Goal: Task Accomplishment & Management: Complete application form

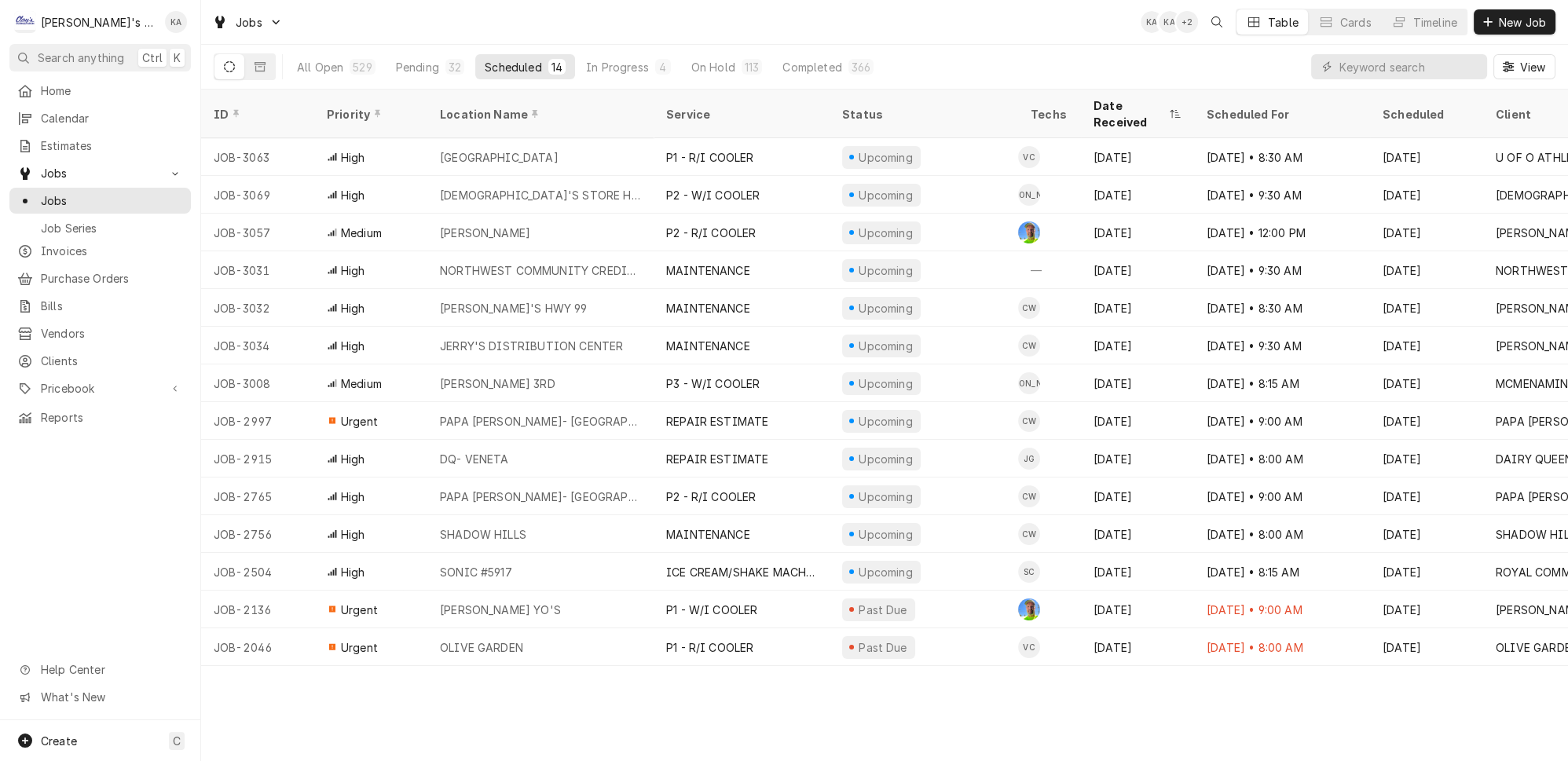
click at [542, 716] on div "ID Priority Location Name Service Status Techs Date Received Scheduled For Sche…" at bounding box center [884, 425] width 1367 height 671
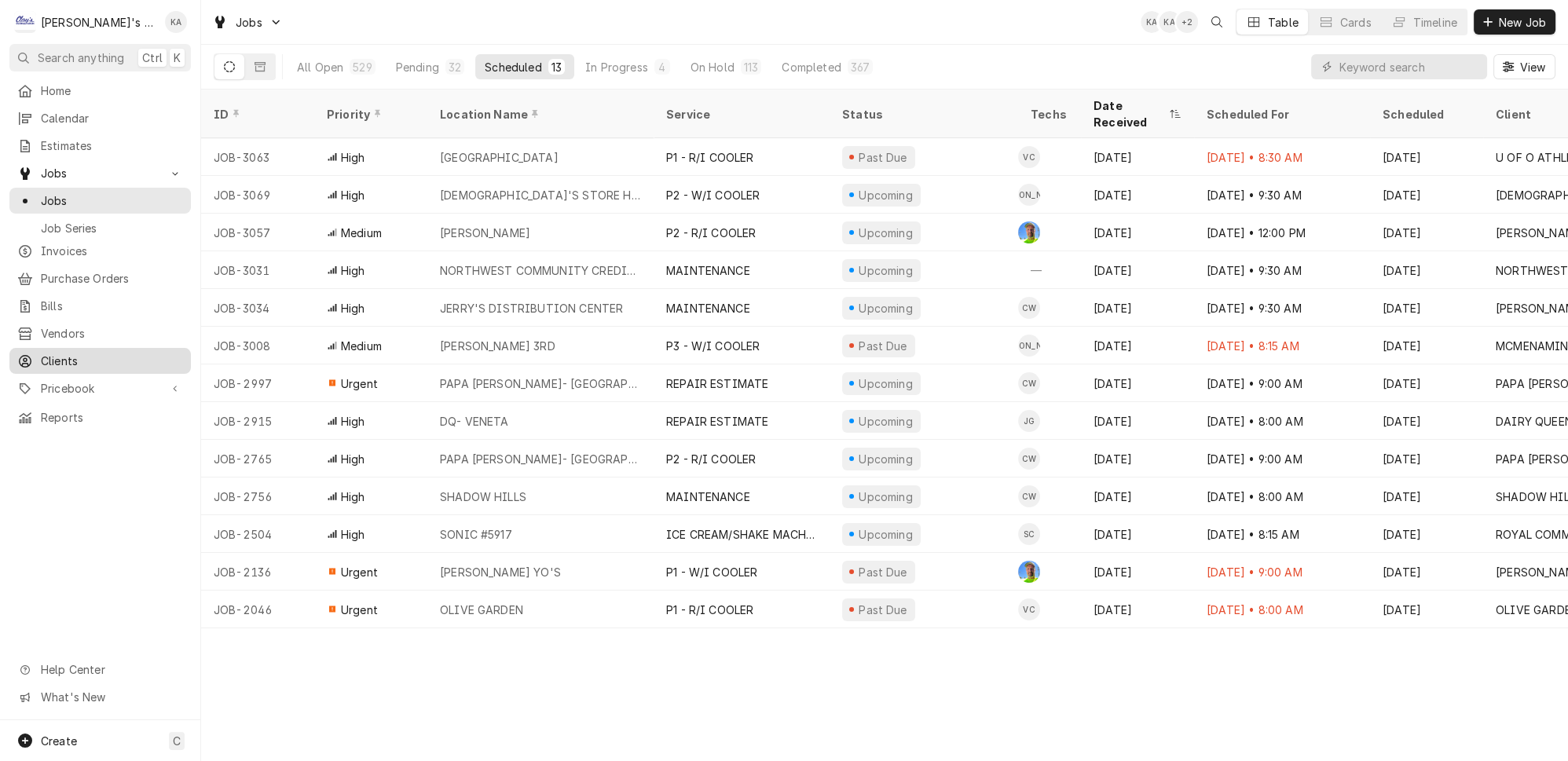
click at [98, 353] on span "Clients" at bounding box center [112, 361] width 142 height 16
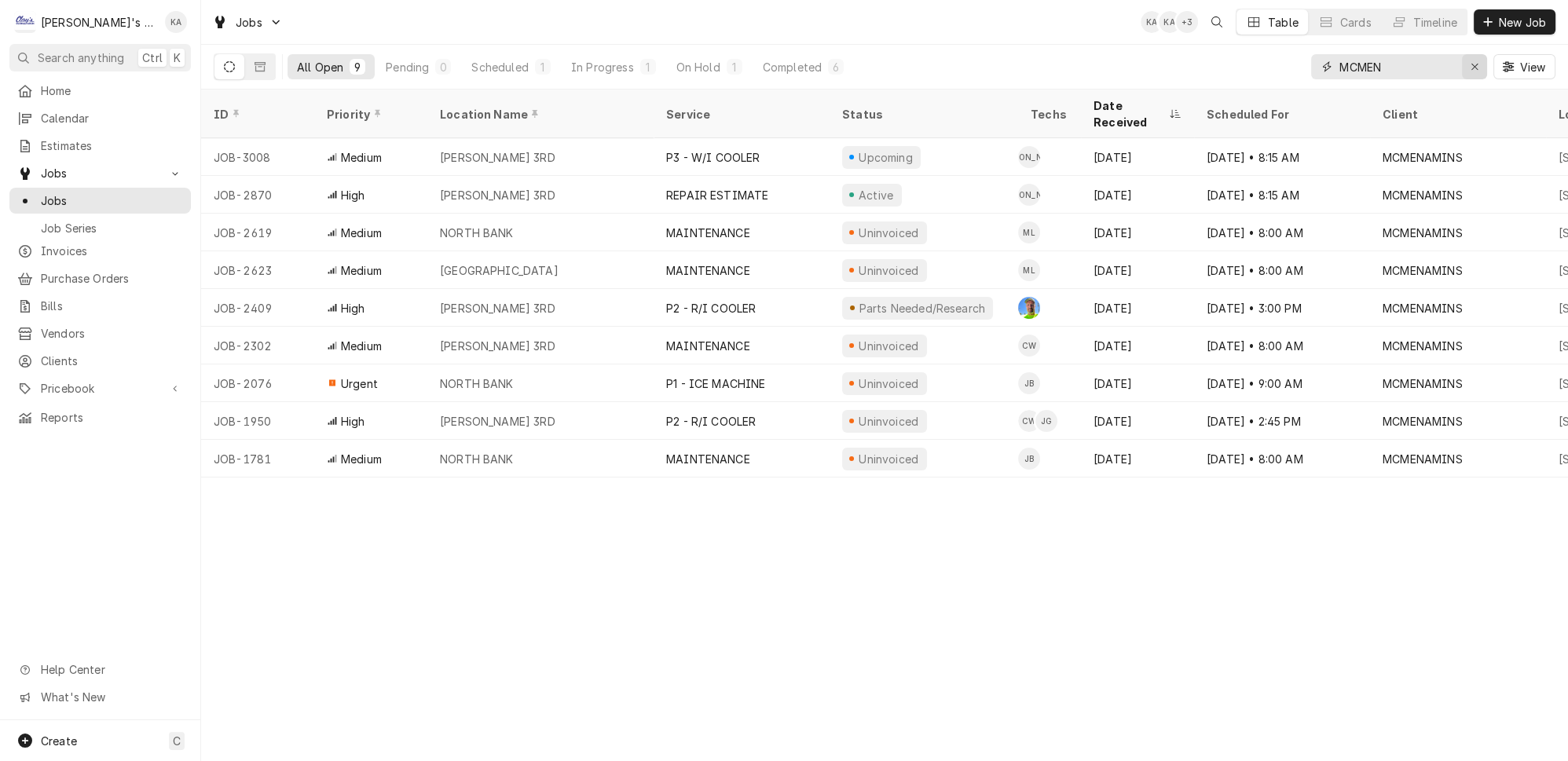
click at [1483, 70] on button "Erase input" at bounding box center [1474, 67] width 25 height 25
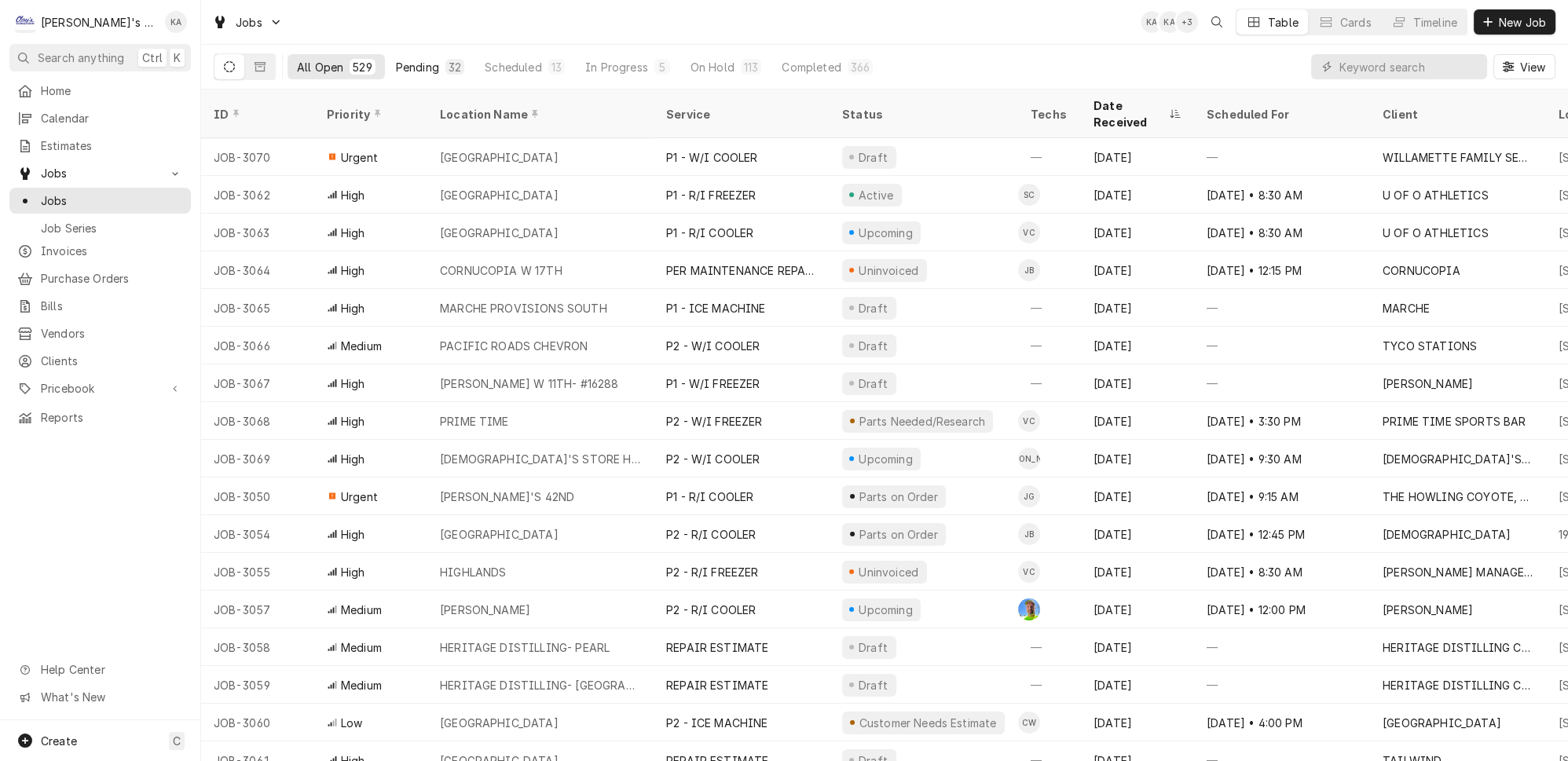
click at [405, 67] on div "Pending" at bounding box center [417, 67] width 44 height 16
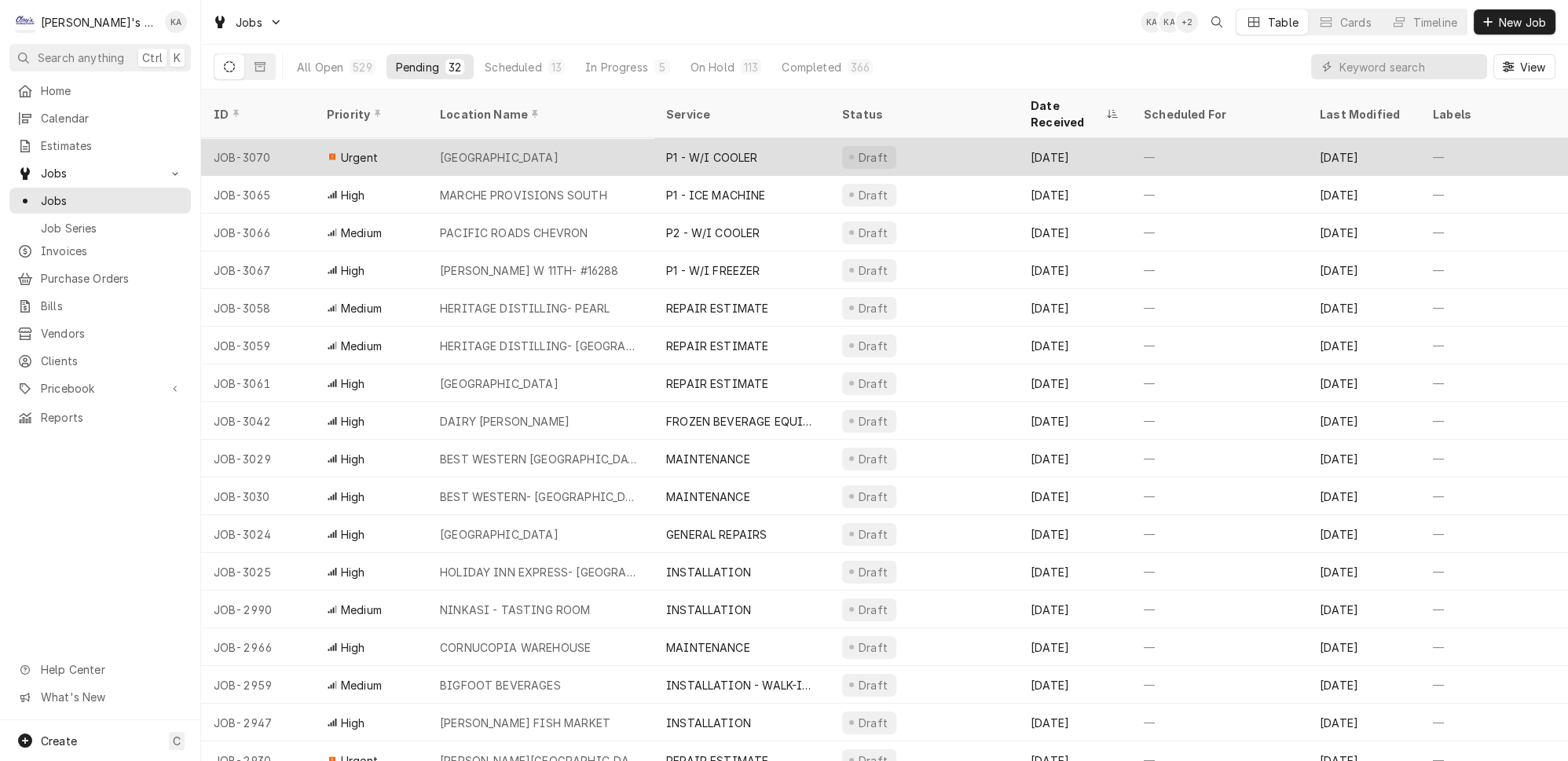
click at [559, 138] on div "[GEOGRAPHIC_DATA]" at bounding box center [540, 157] width 226 height 38
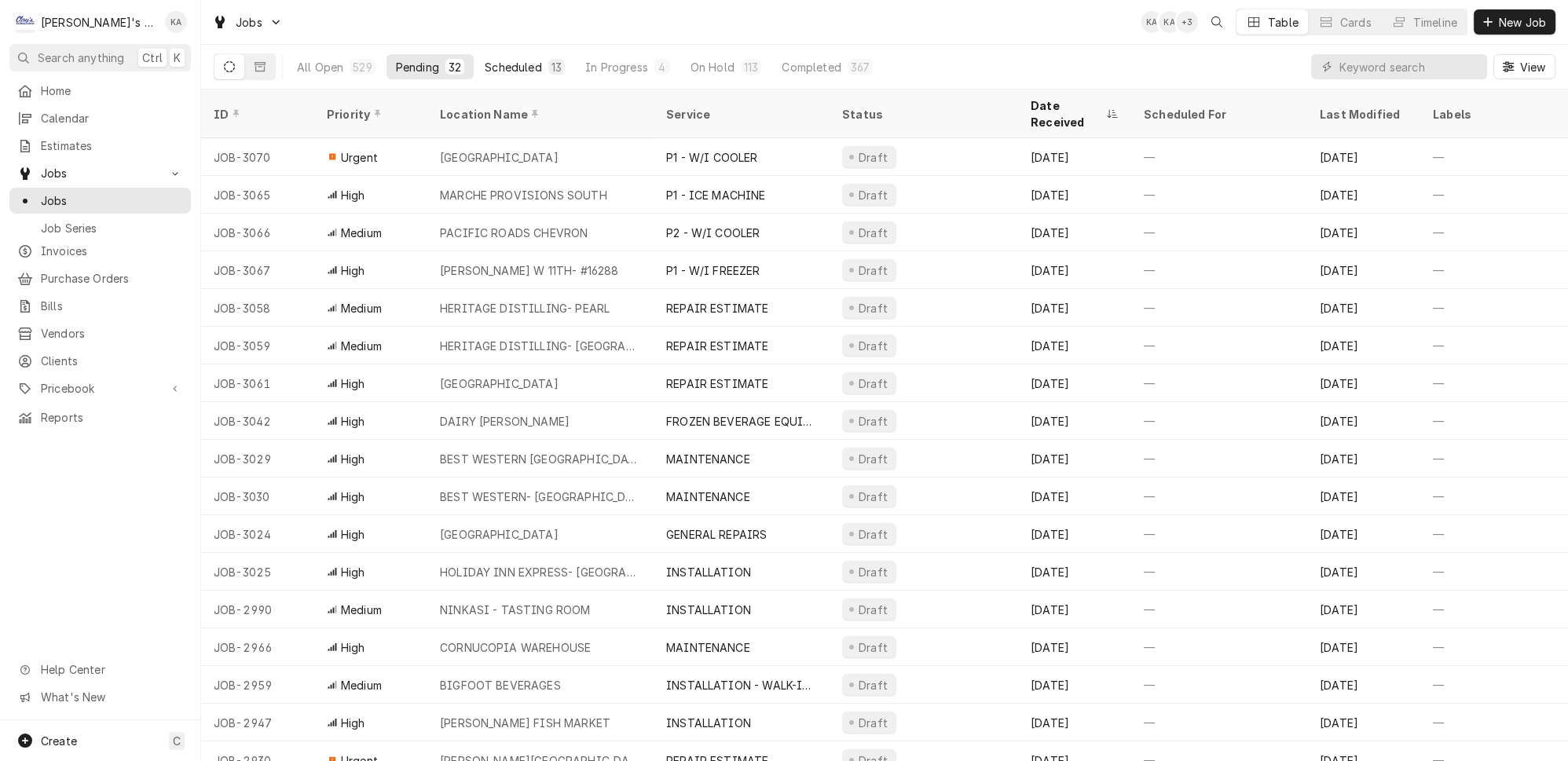
click at [512, 71] on button "Scheduled 13" at bounding box center [524, 67] width 99 height 25
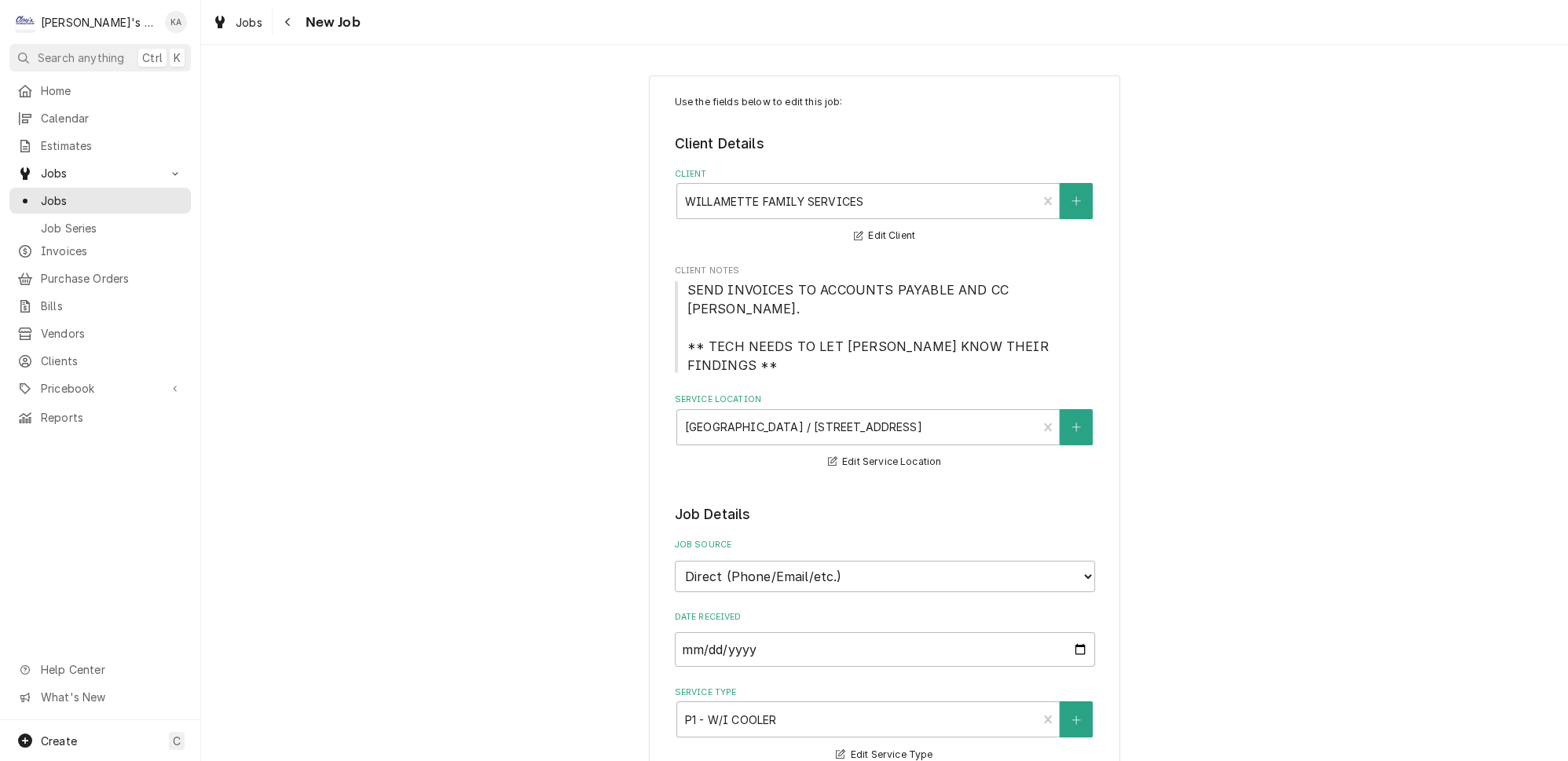
type textarea "x"
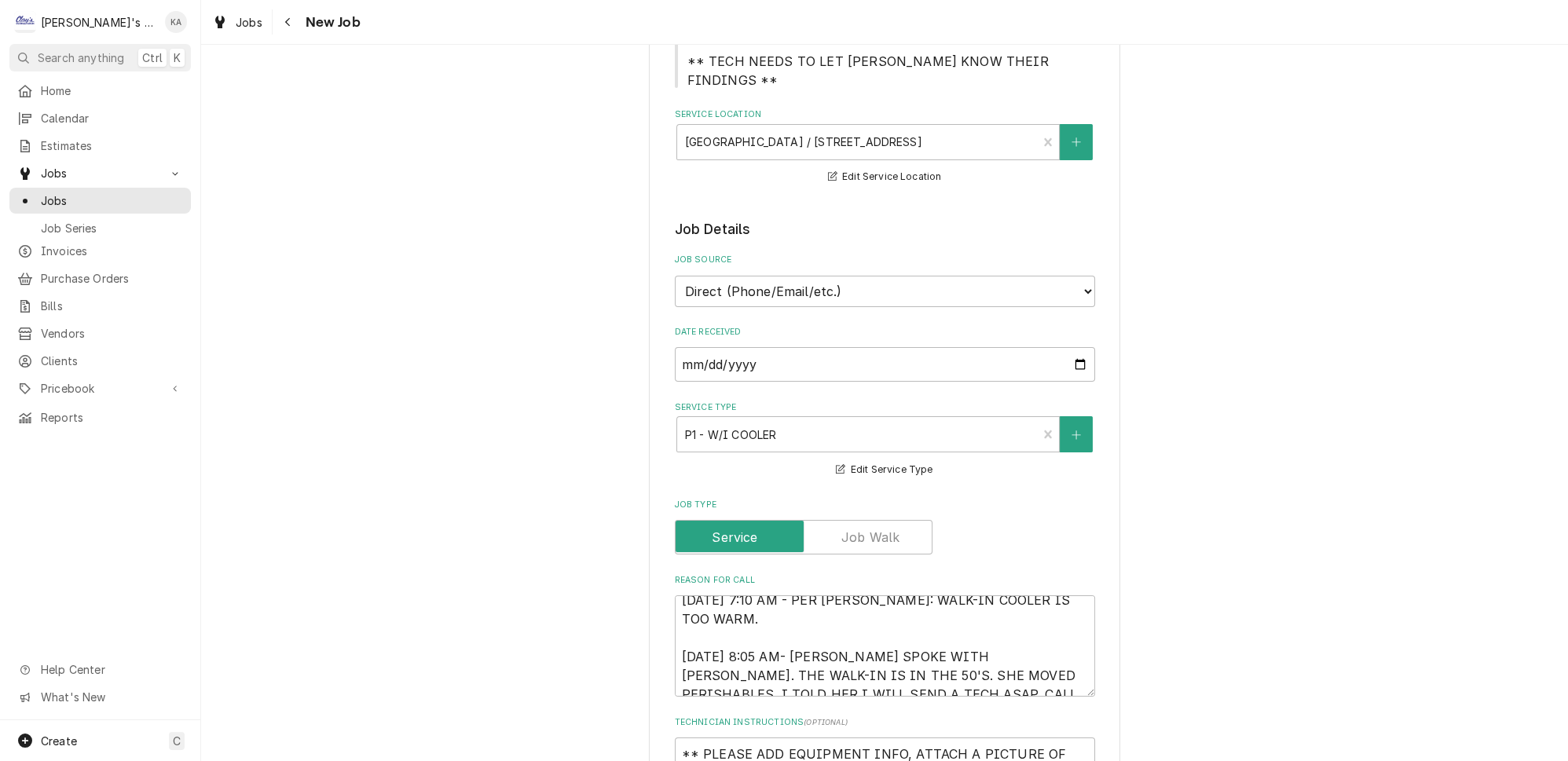
scroll to position [17, 0]
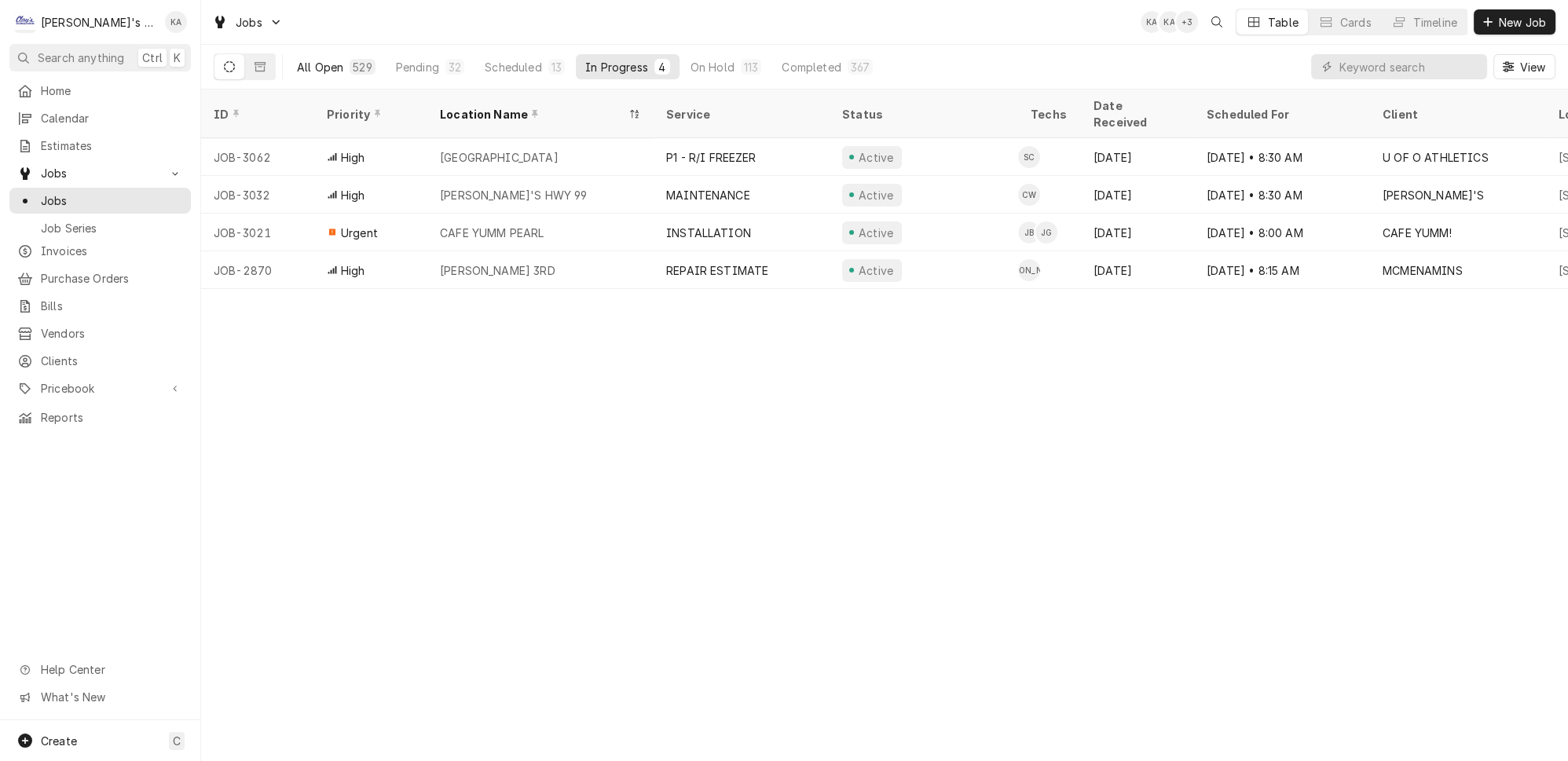
click at [299, 59] on div "All Open" at bounding box center [320, 67] width 46 height 16
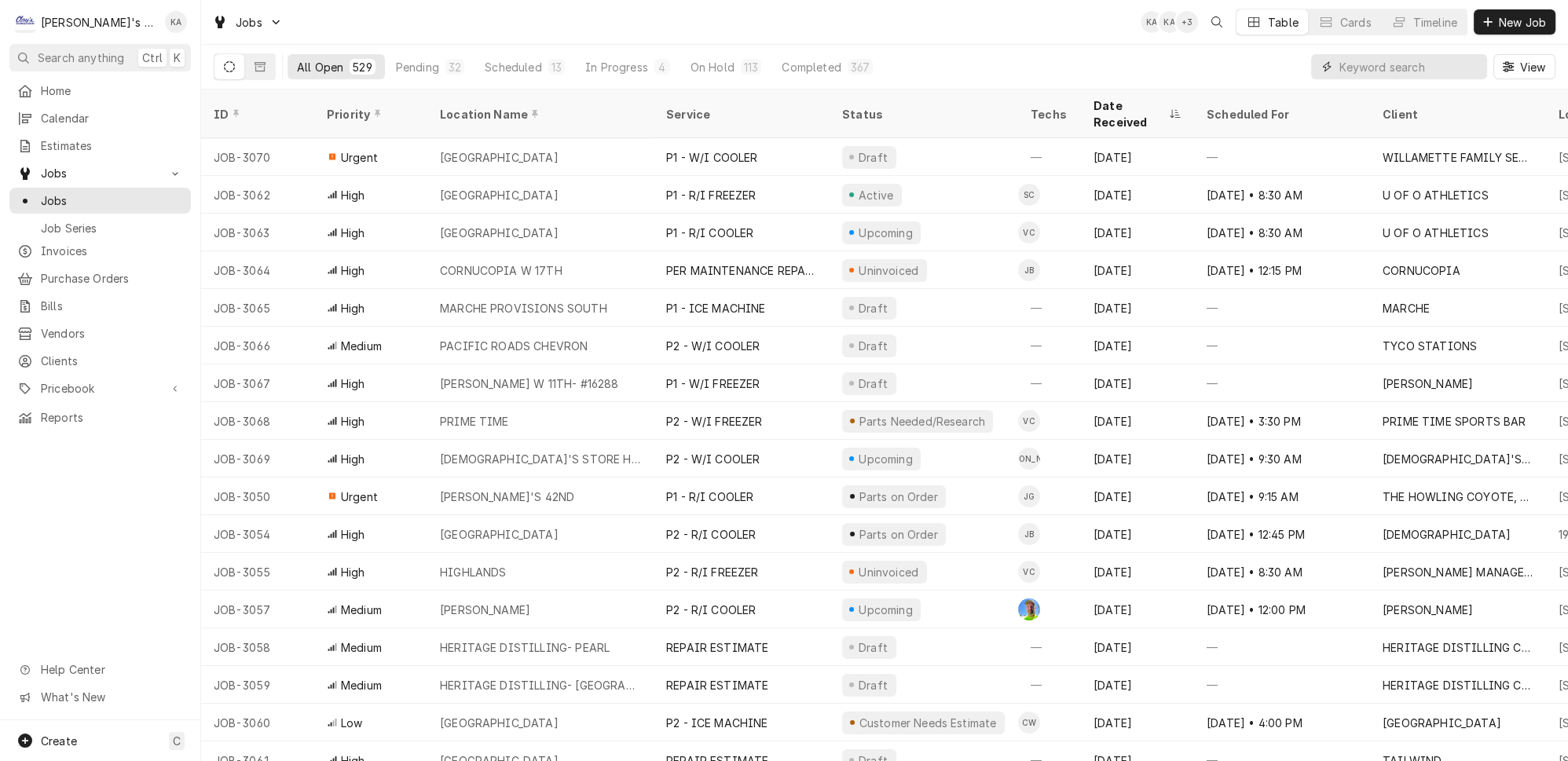
click at [1370, 64] on input "Dynamic Content Wrapper" at bounding box center [1409, 67] width 140 height 25
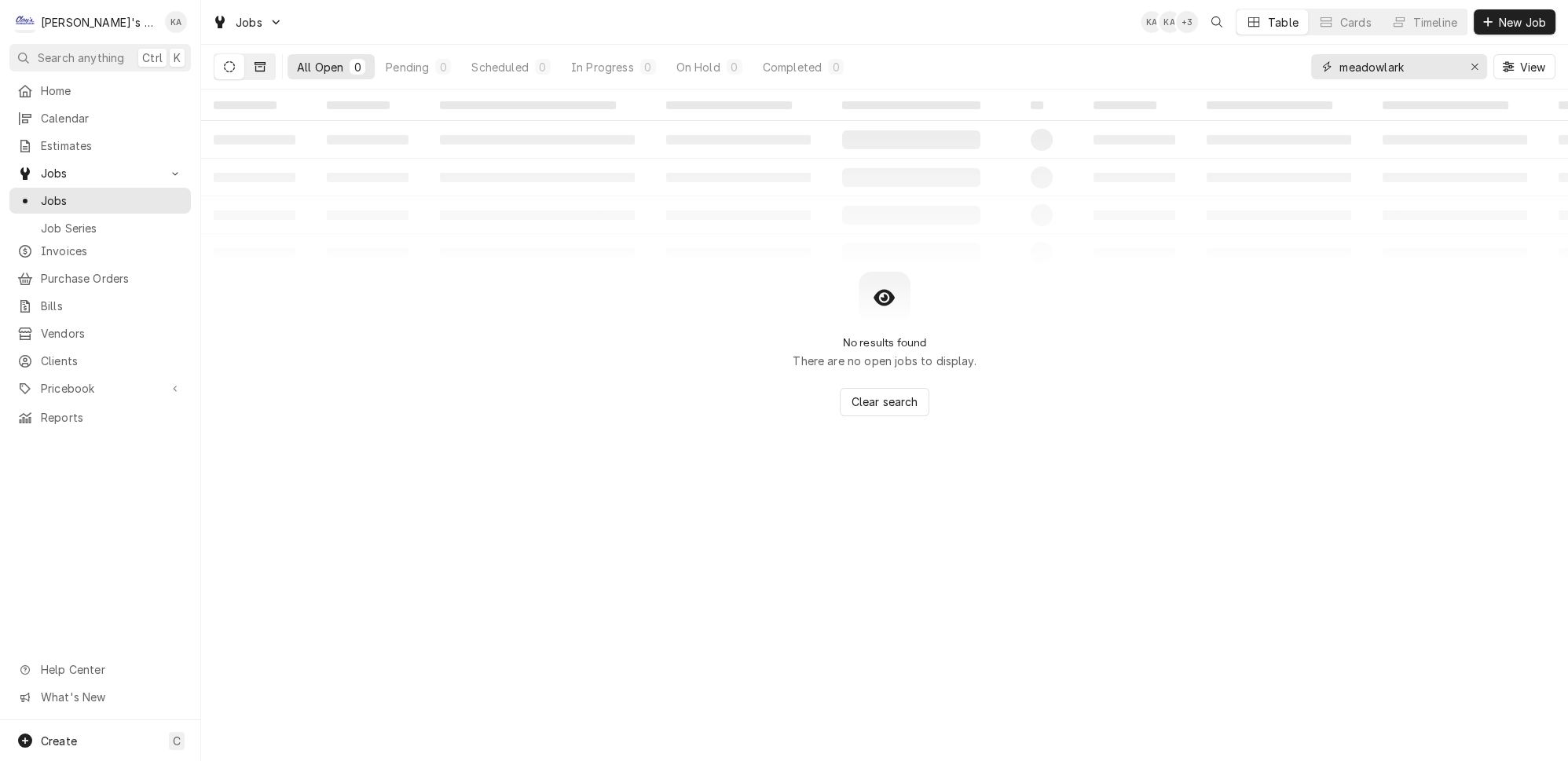
type input "meadowlark"
click at [253, 67] on button "Dynamic Content Wrapper" at bounding box center [260, 67] width 30 height 25
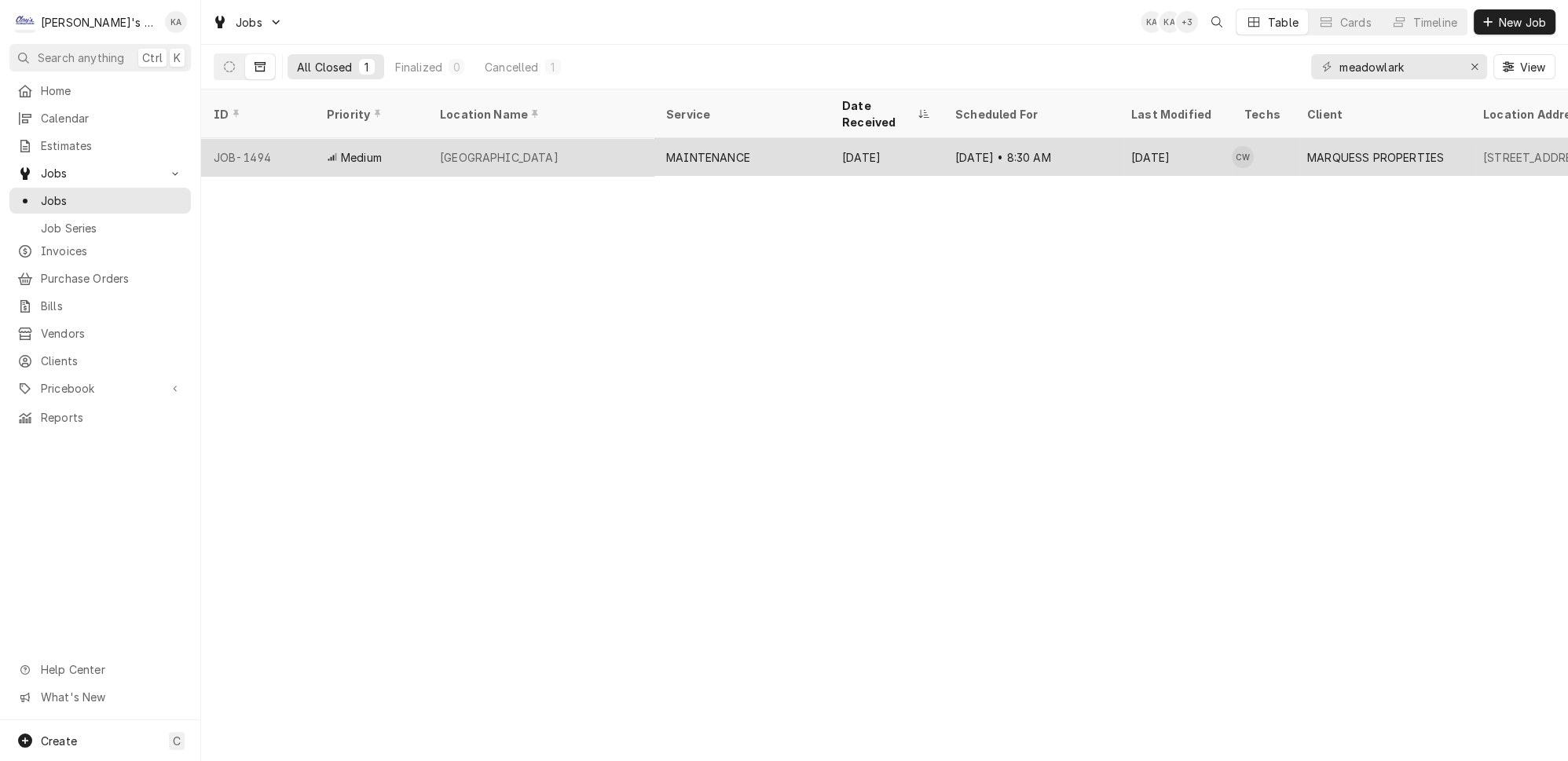
click at [510, 138] on div "MEADOWLARK RV PARK" at bounding box center [540, 157] width 226 height 38
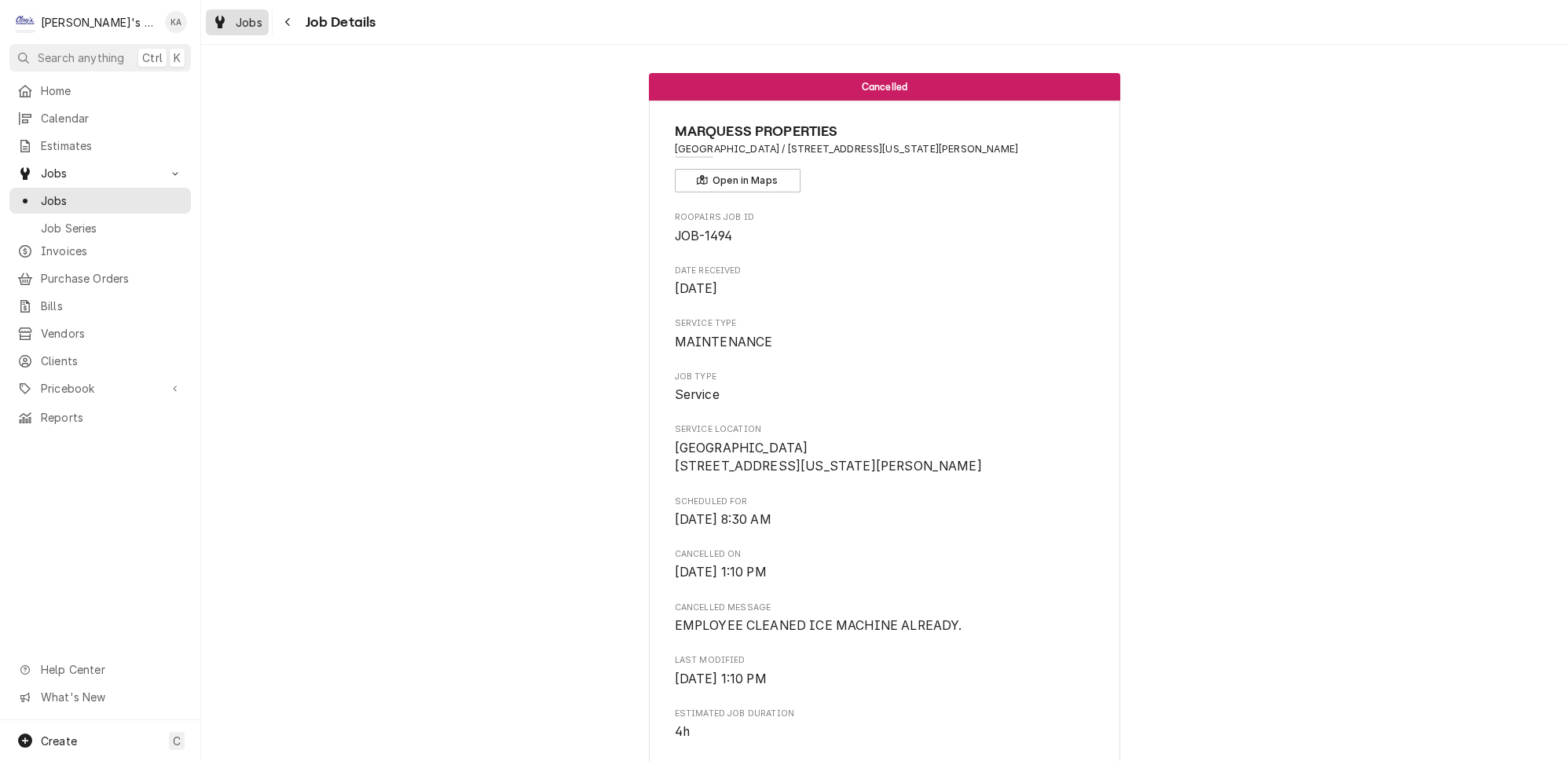
click at [238, 22] on span "Jobs" at bounding box center [249, 22] width 27 height 16
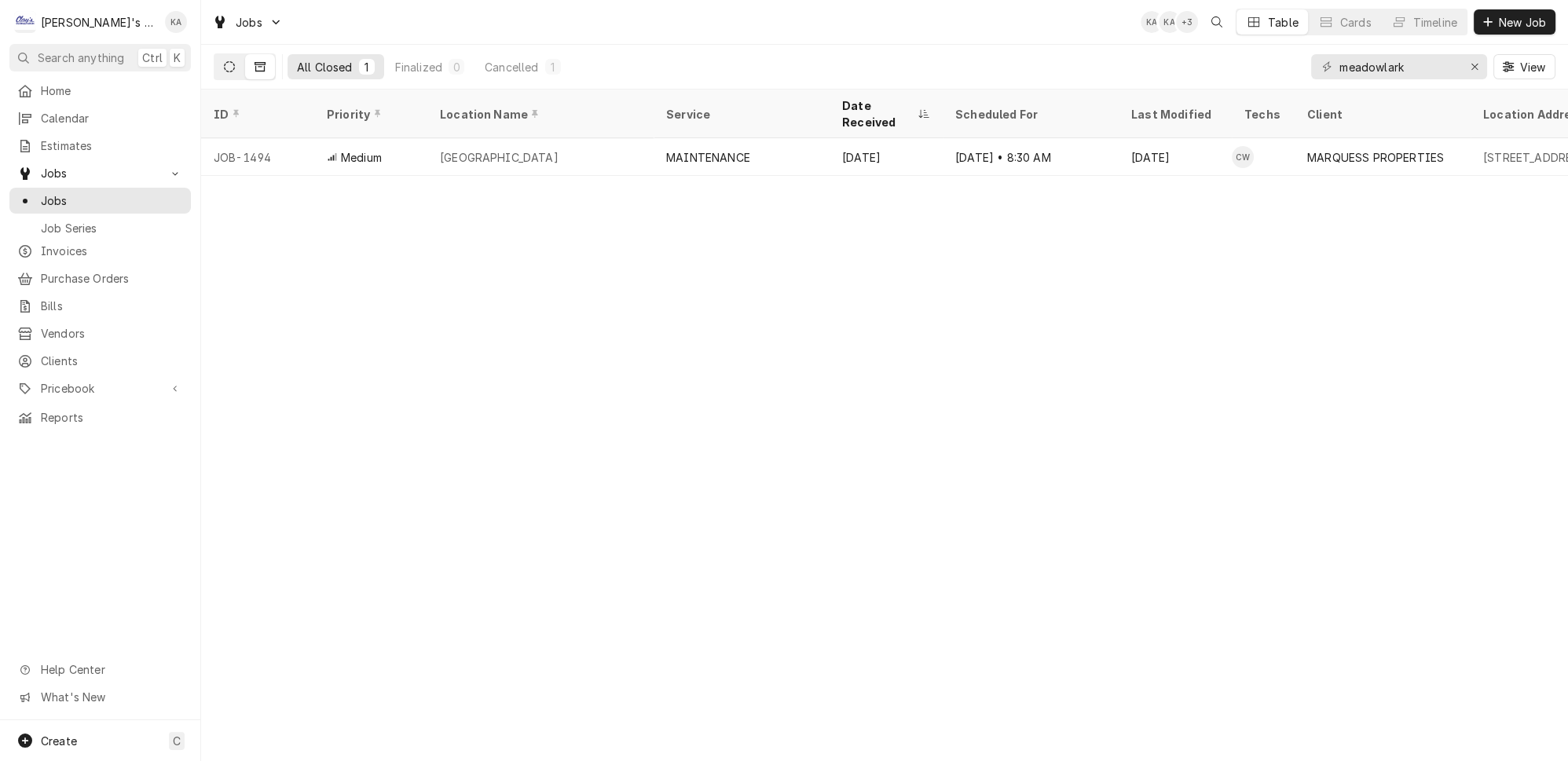
click at [224, 62] on button "Dynamic Content Wrapper" at bounding box center [229, 67] width 30 height 25
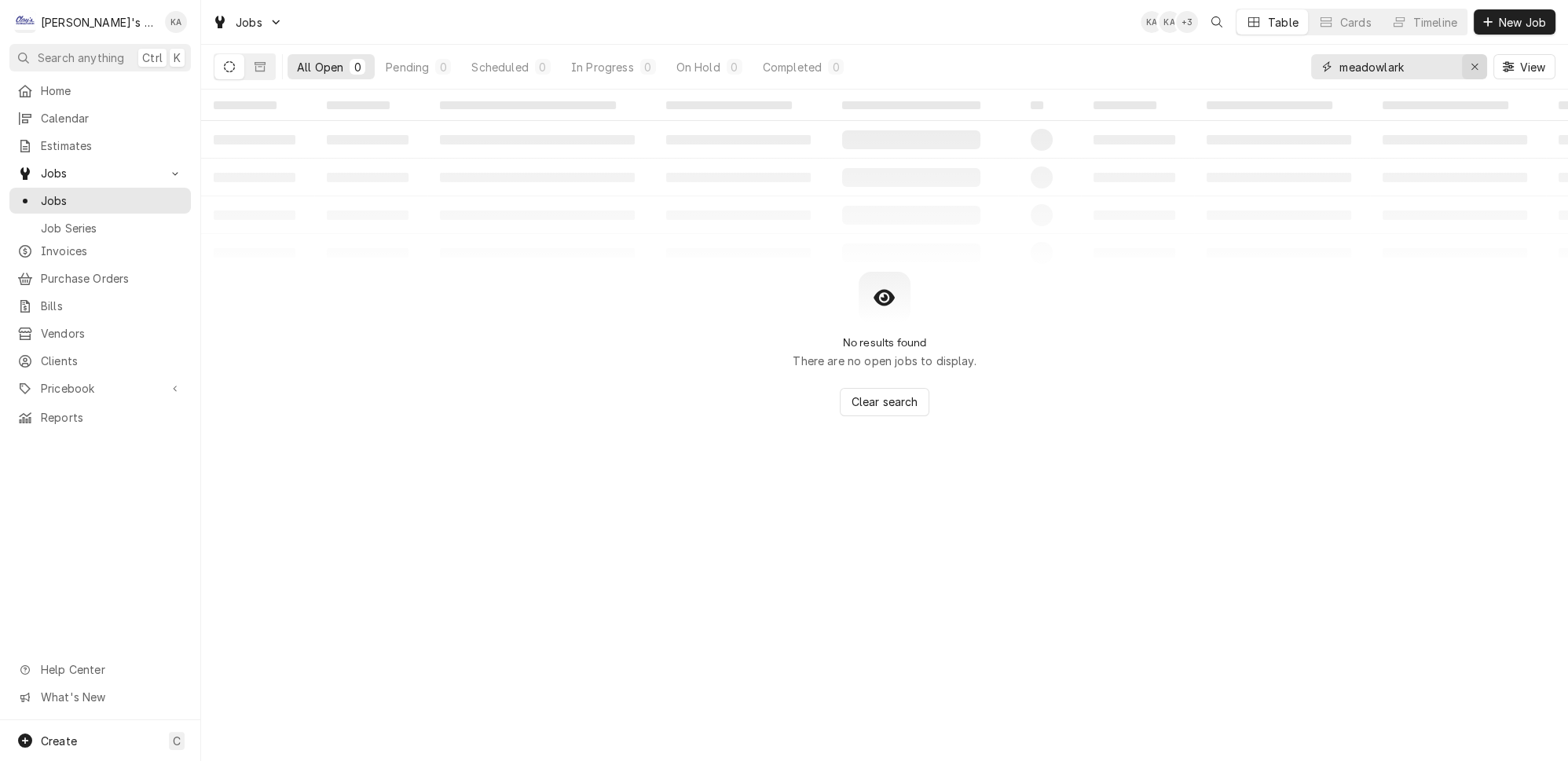
click at [1470, 63] on button "Erase input" at bounding box center [1474, 67] width 25 height 25
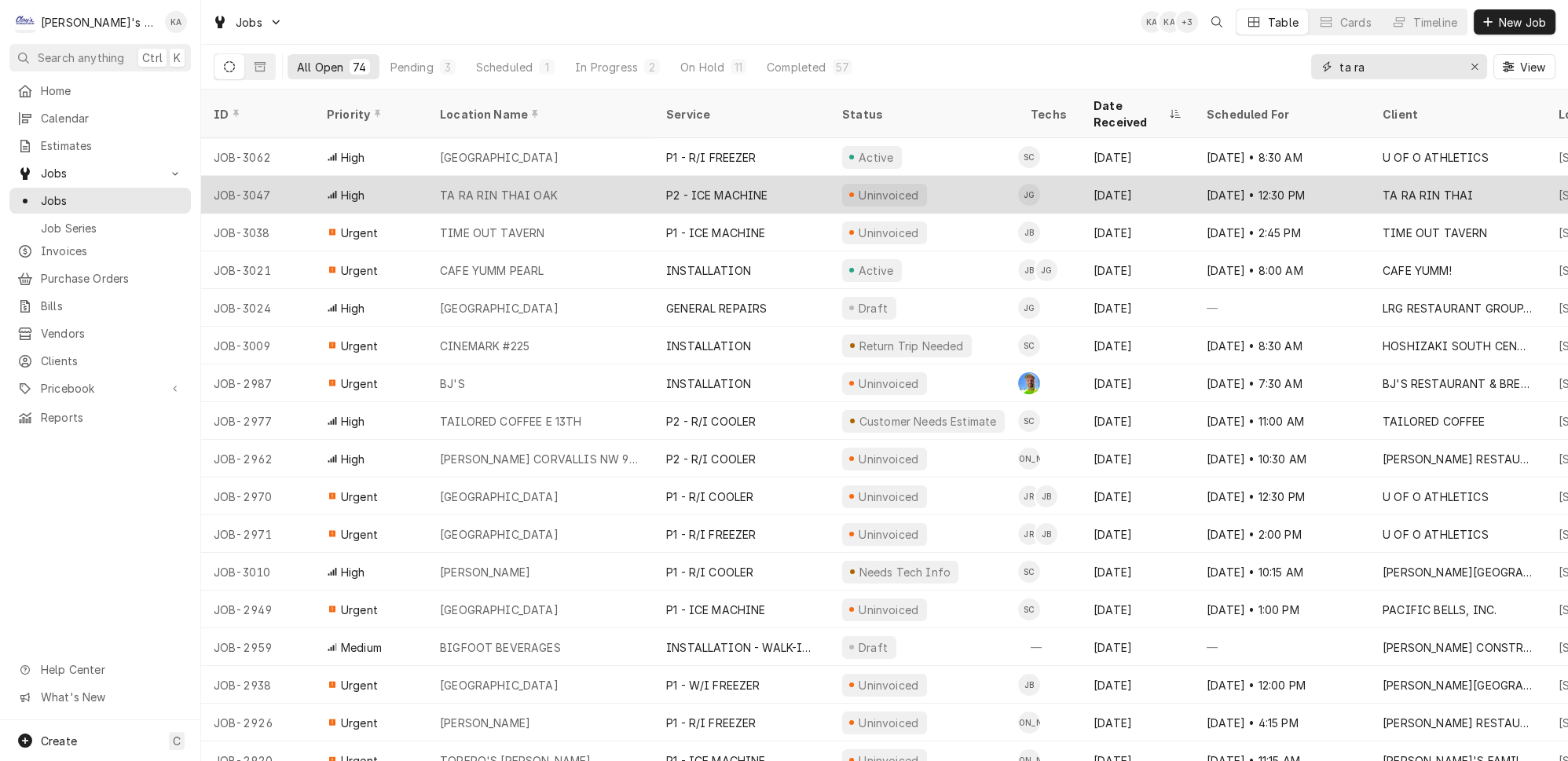
type input "ta ra"
click at [696, 187] on div "P2 - ICE MACHINE" at bounding box center [717, 196] width 102 height 16
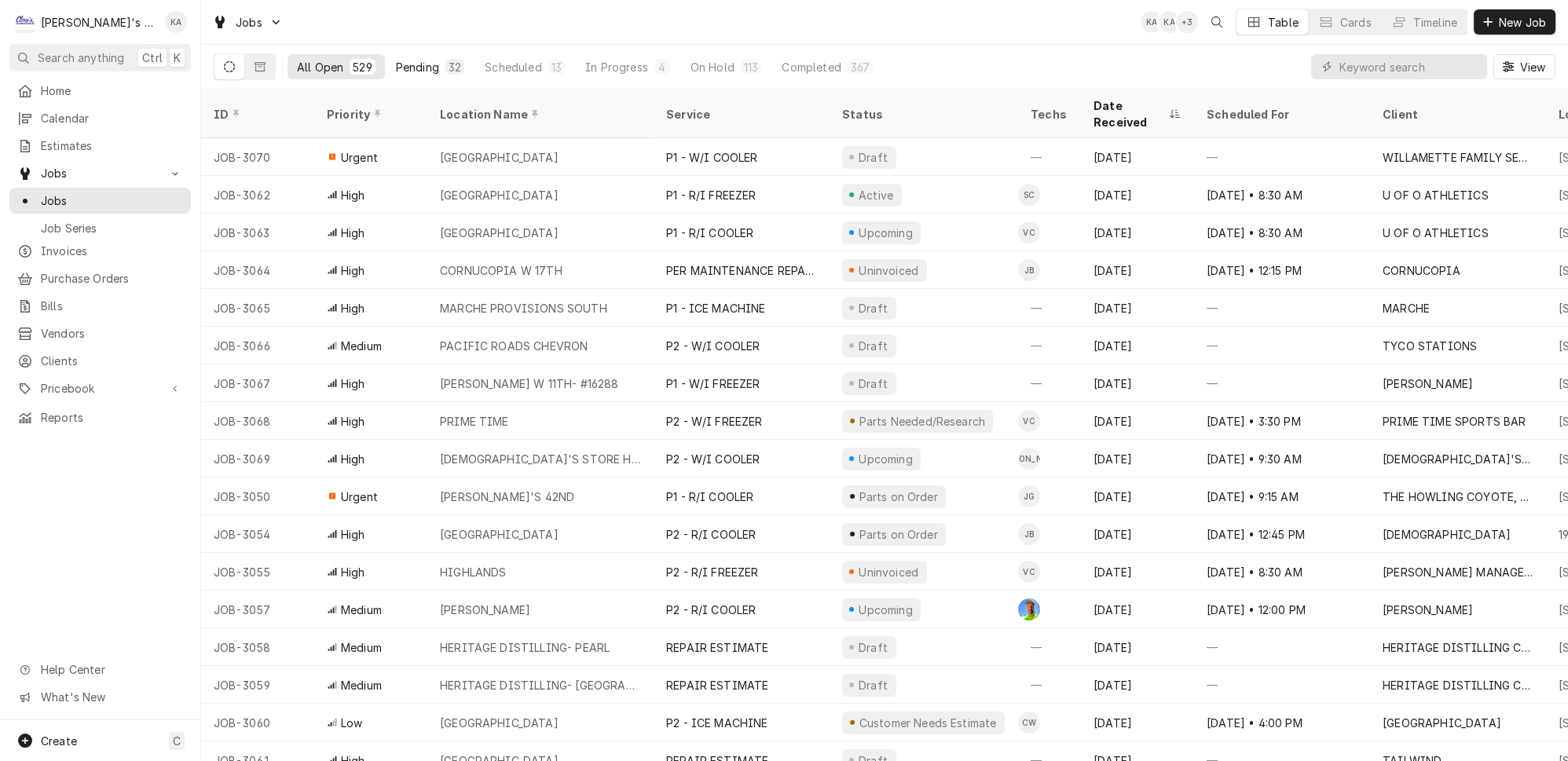
click at [415, 62] on button "Pending 32" at bounding box center [430, 67] width 87 height 25
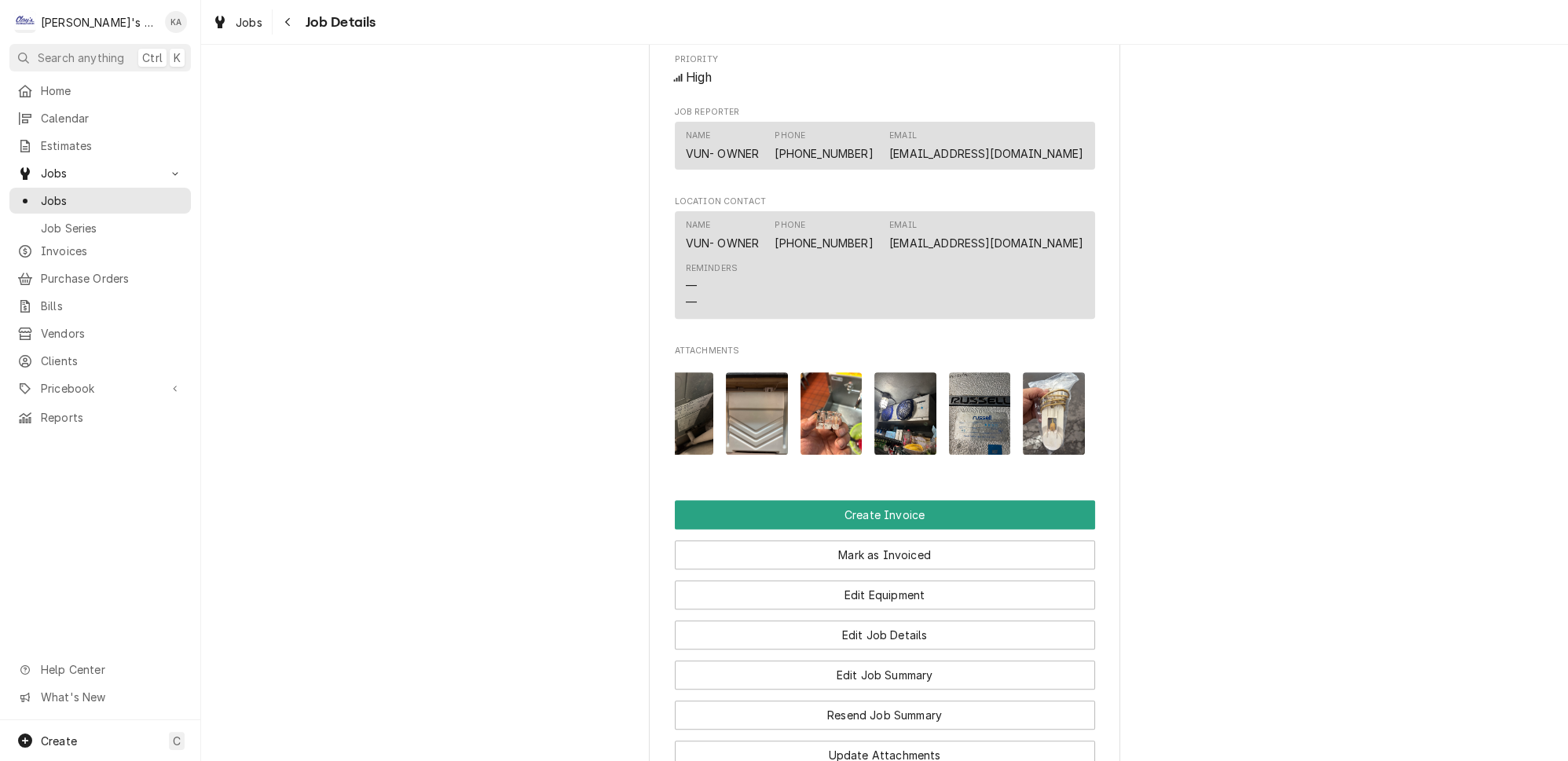
scroll to position [1416, 0]
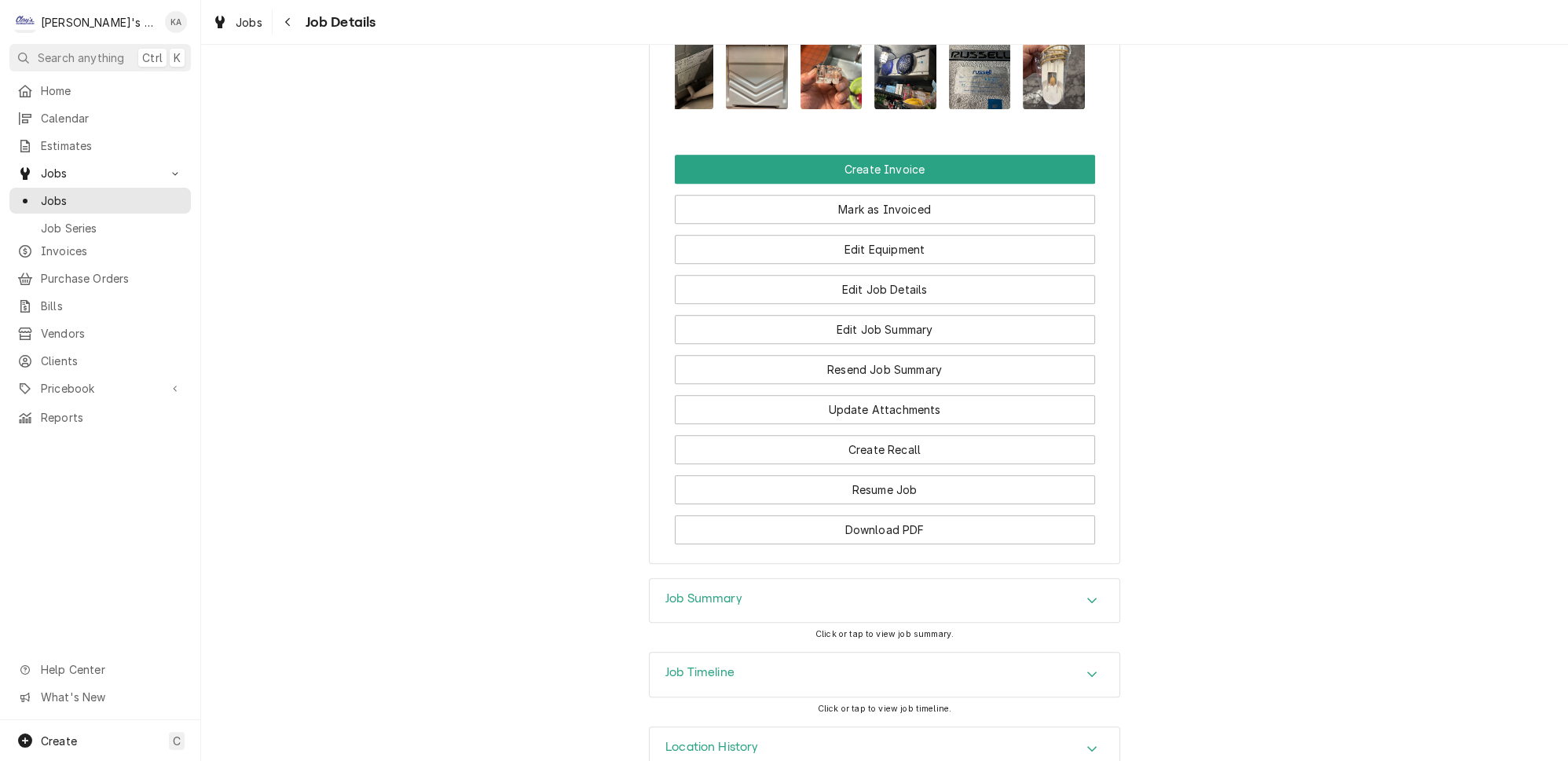
click at [770, 579] on div "Job Summary" at bounding box center [885, 601] width 470 height 44
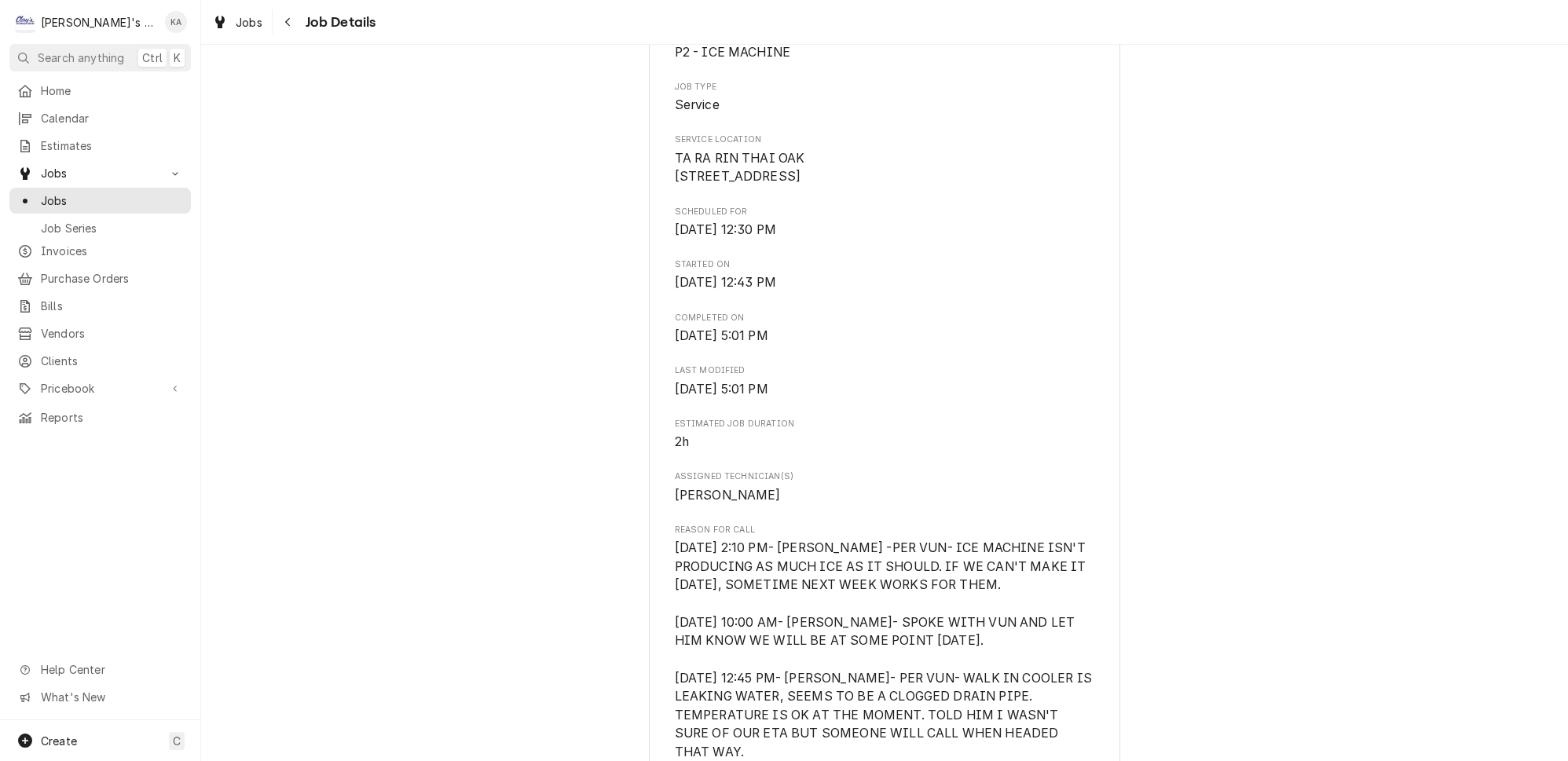
scroll to position [0, 0]
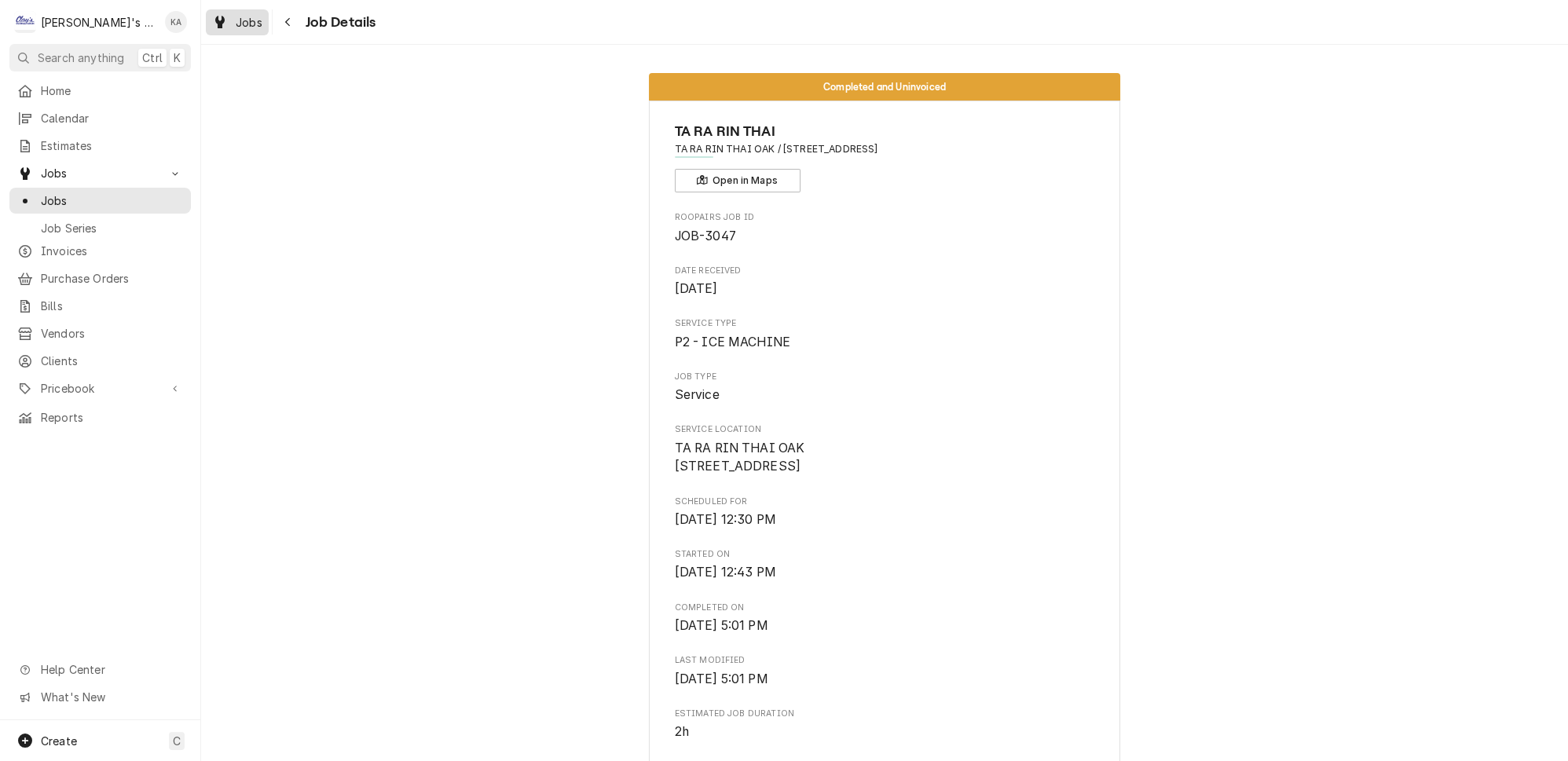
click at [215, 25] on icon "Dynamic Content Wrapper" at bounding box center [219, 21] width 9 height 12
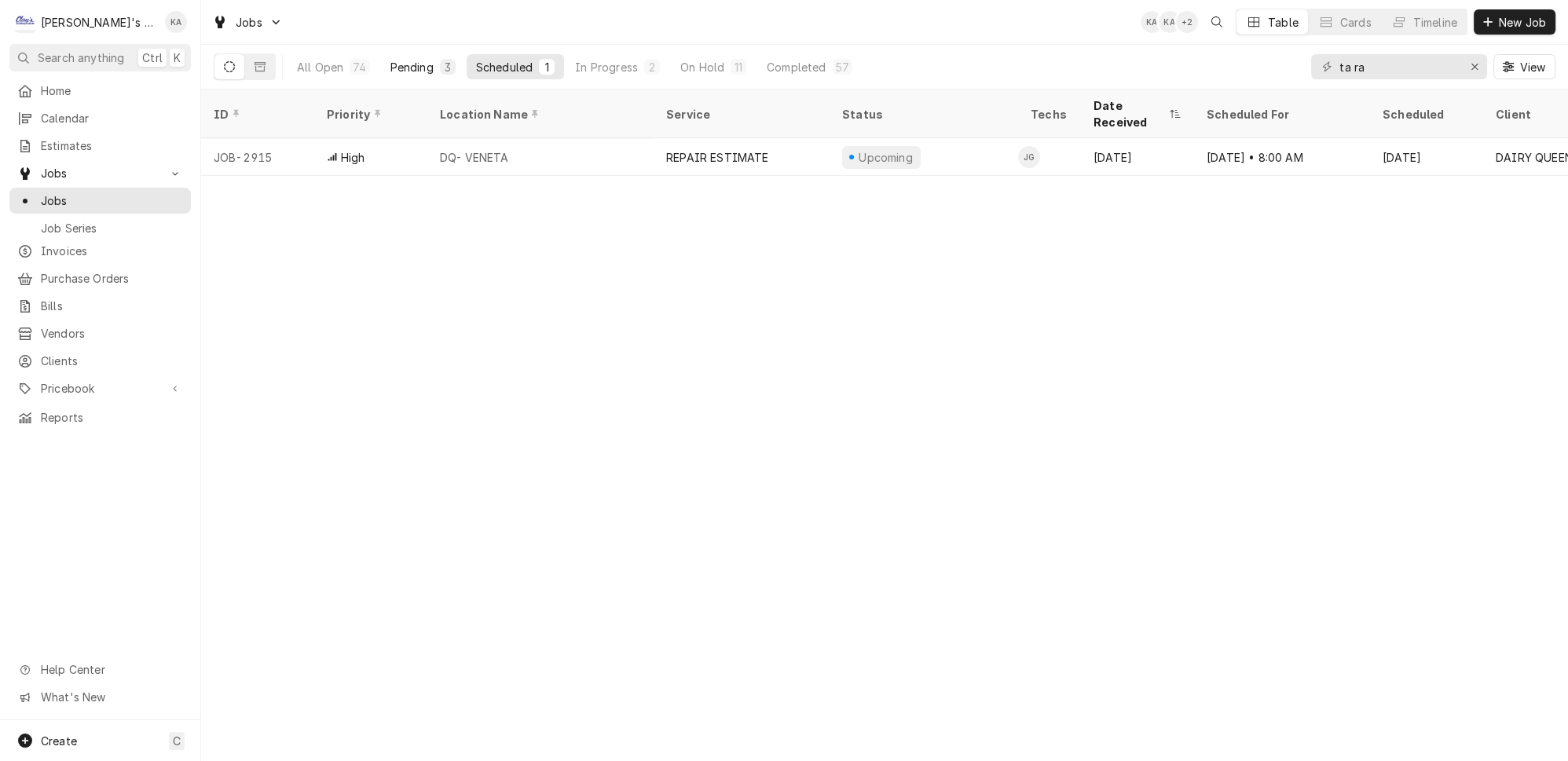
click at [390, 59] on div "Pending" at bounding box center [412, 67] width 44 height 16
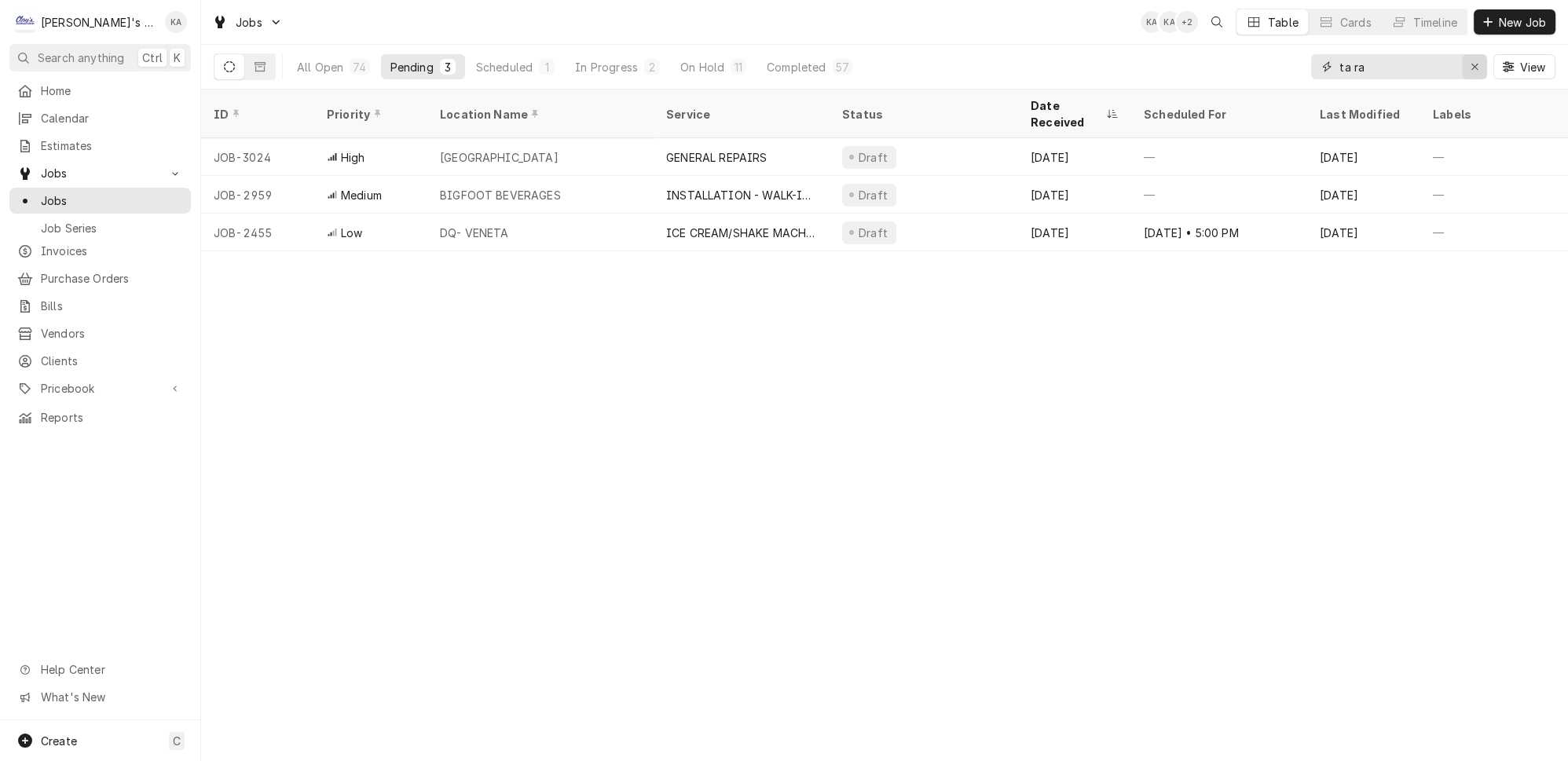
click at [1487, 58] on button "Erase input" at bounding box center [1474, 67] width 25 height 25
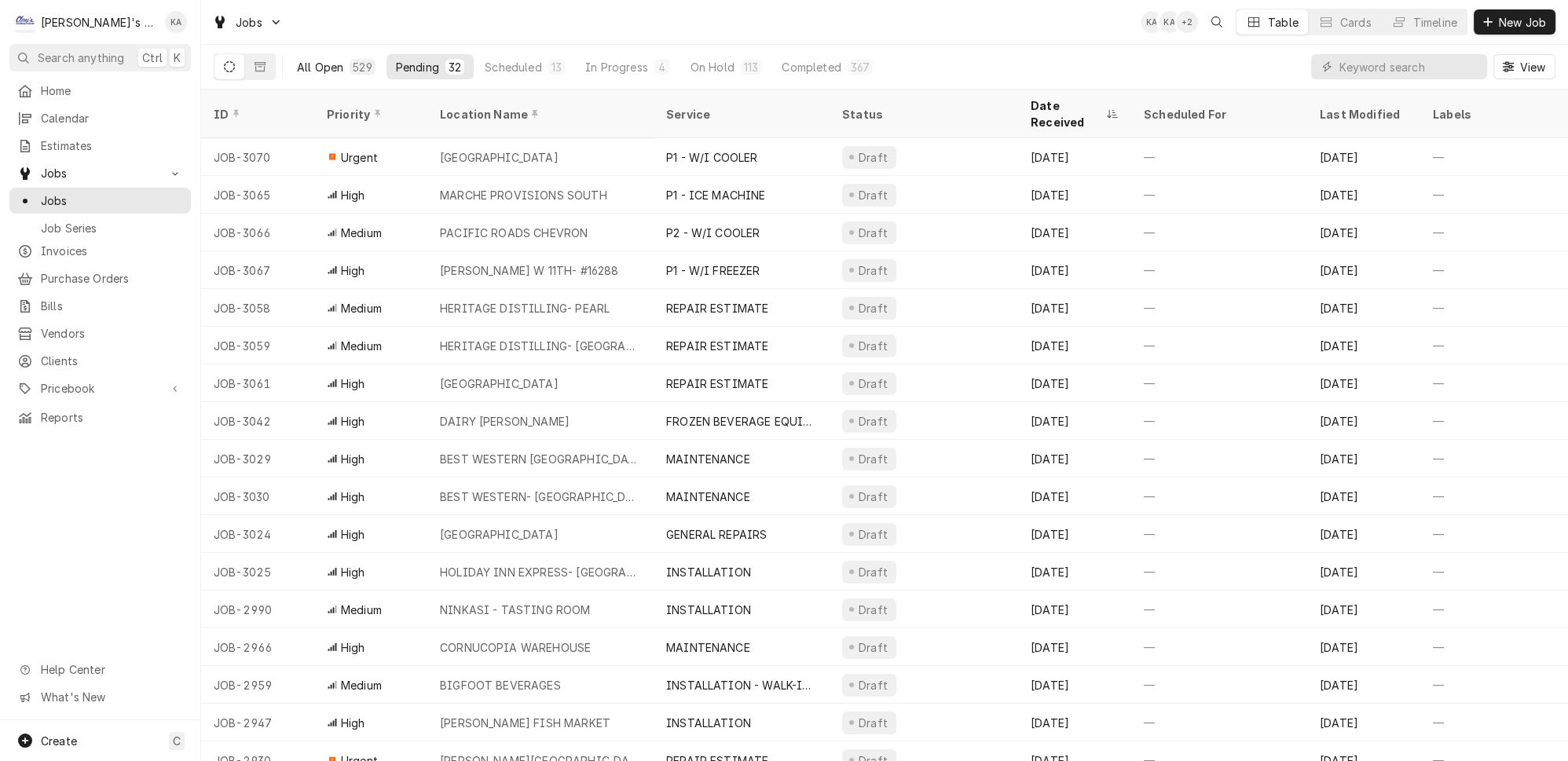
click at [353, 64] on div "529" at bounding box center [362, 67] width 19 height 16
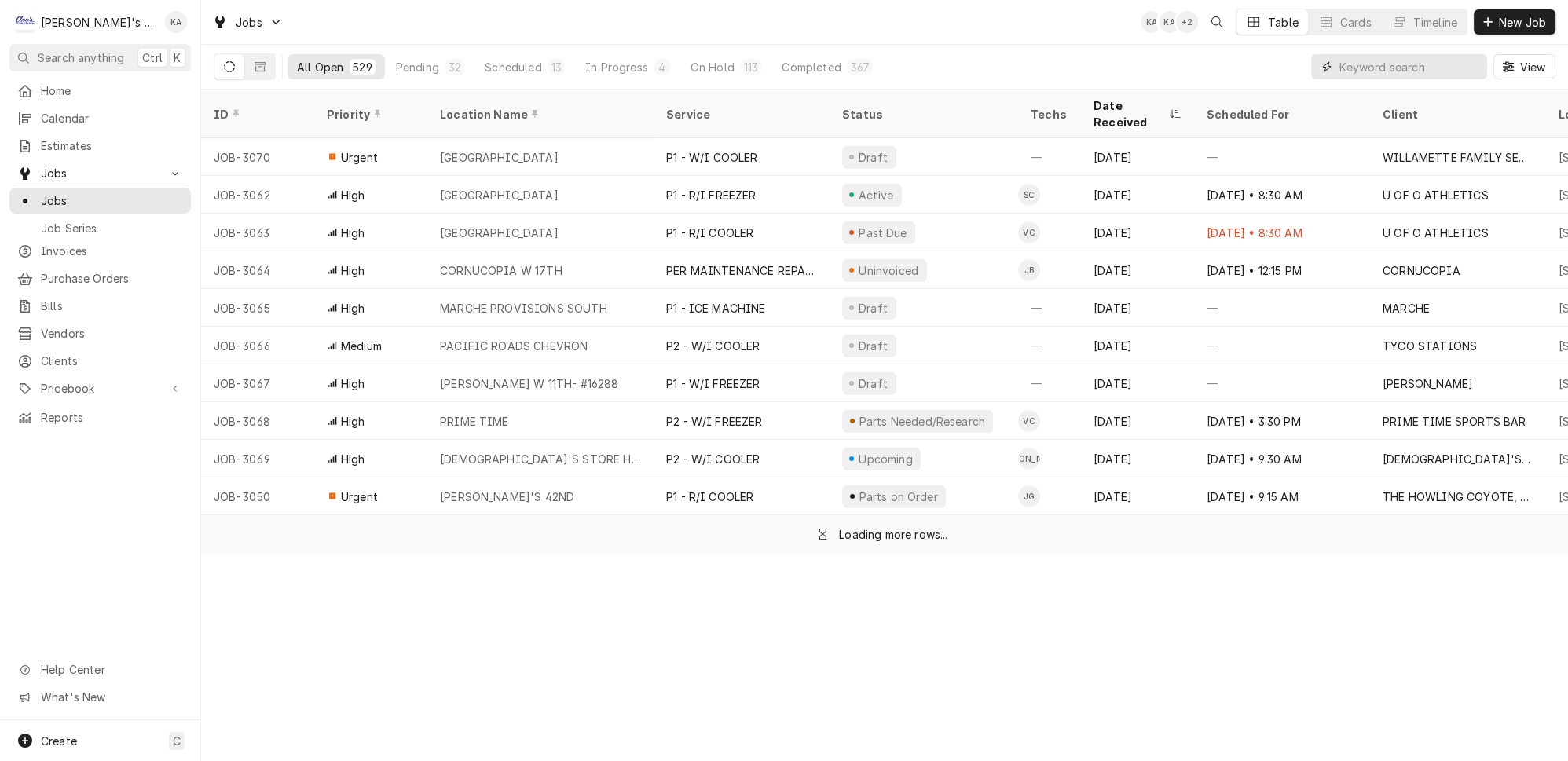
click at [1395, 58] on input "Dynamic Content Wrapper" at bounding box center [1409, 67] width 140 height 25
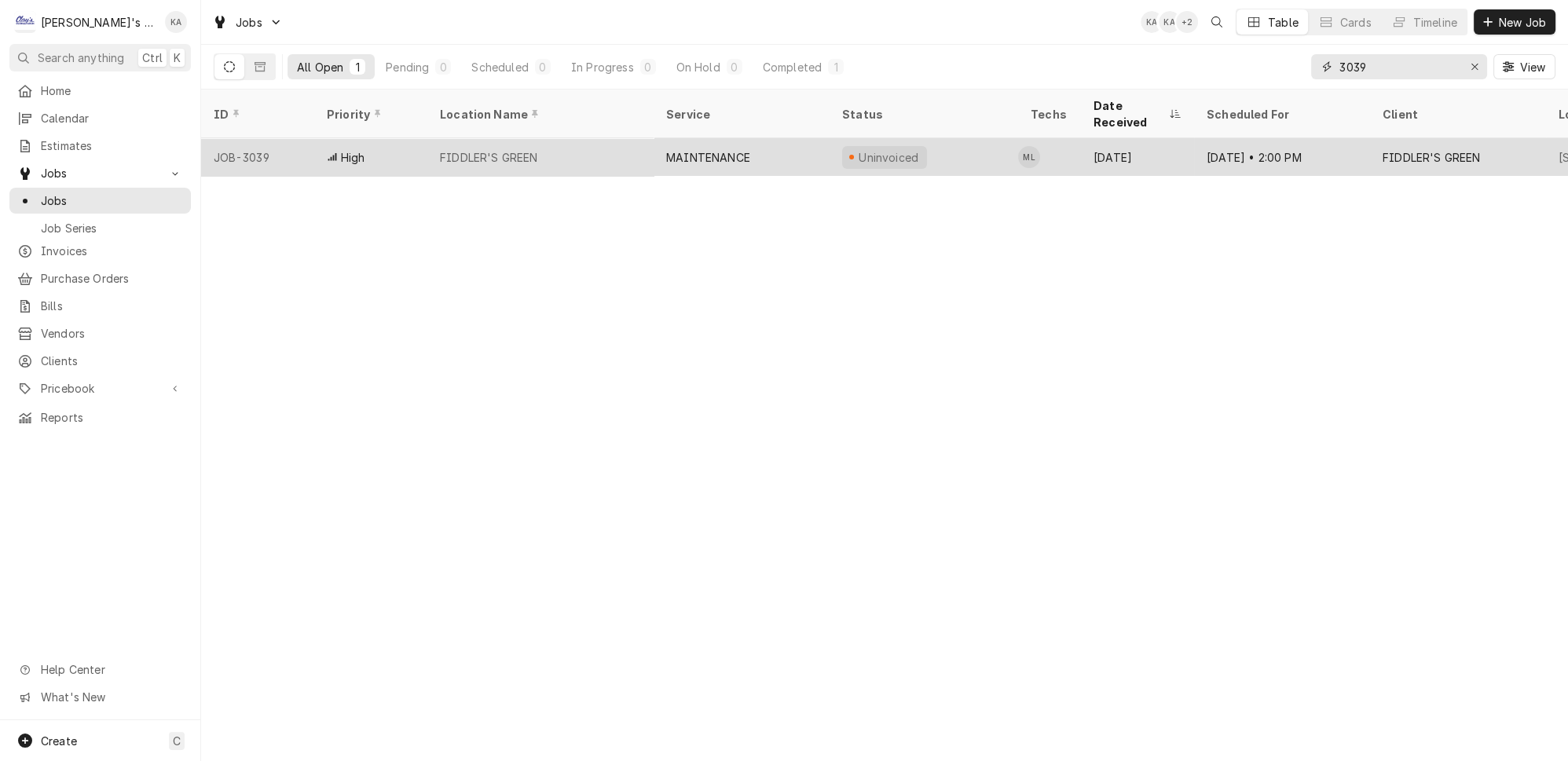
type input "3039"
click at [478, 150] on div "FIDDLER'S GREEN" at bounding box center [488, 158] width 98 height 16
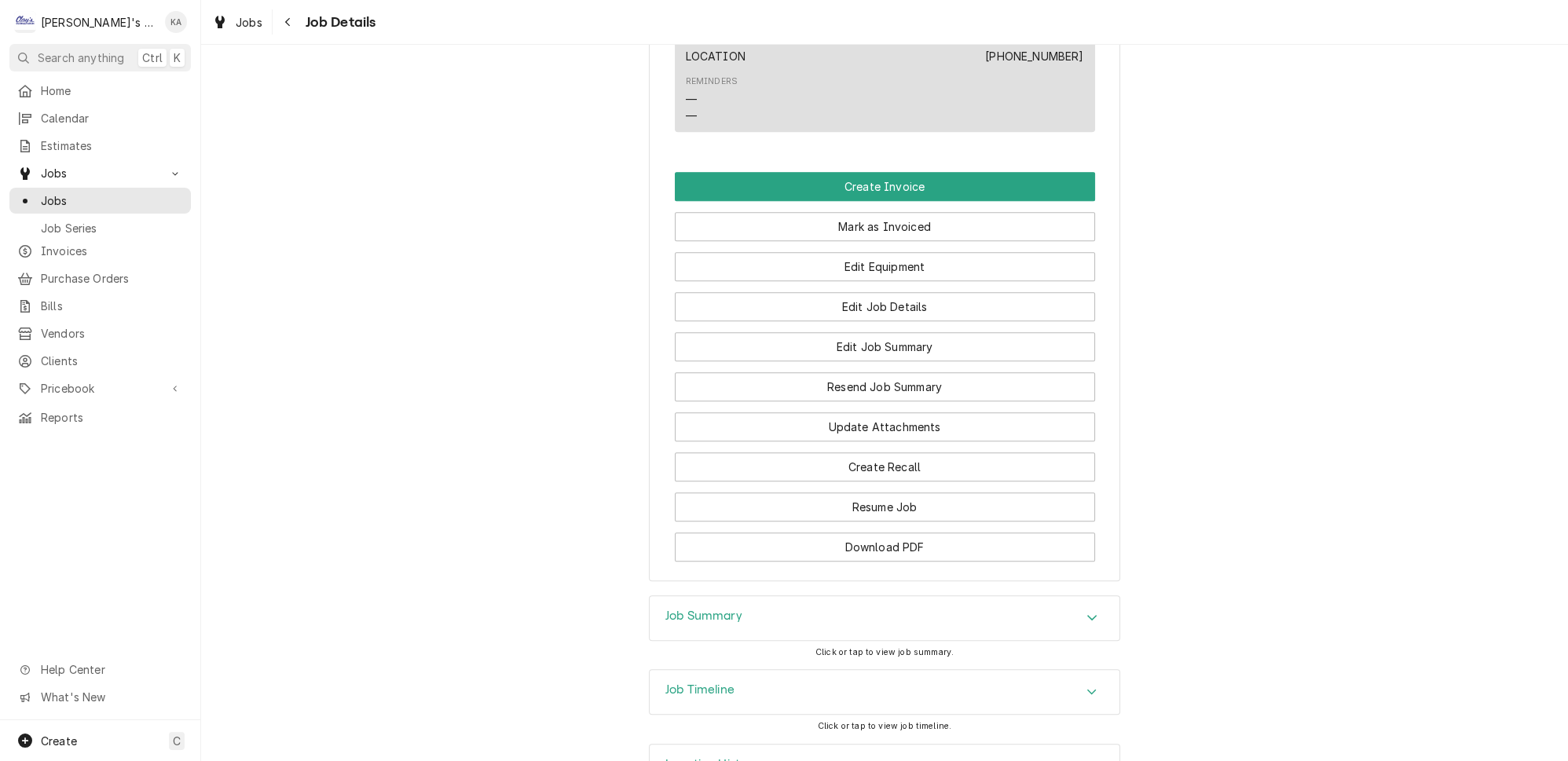
scroll to position [1298, 0]
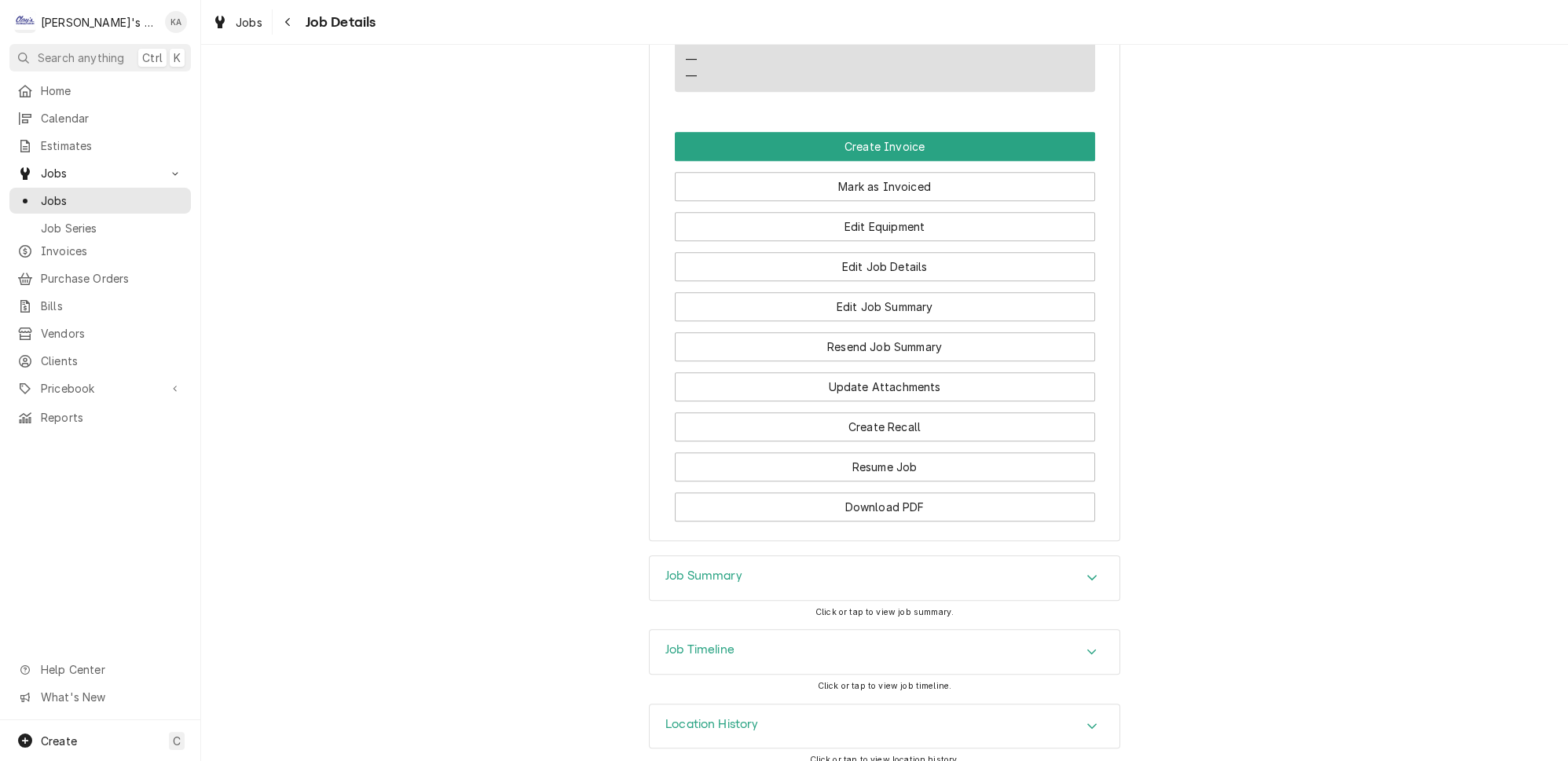
click at [726, 569] on h3 "Job Summary" at bounding box center [704, 576] width 77 height 15
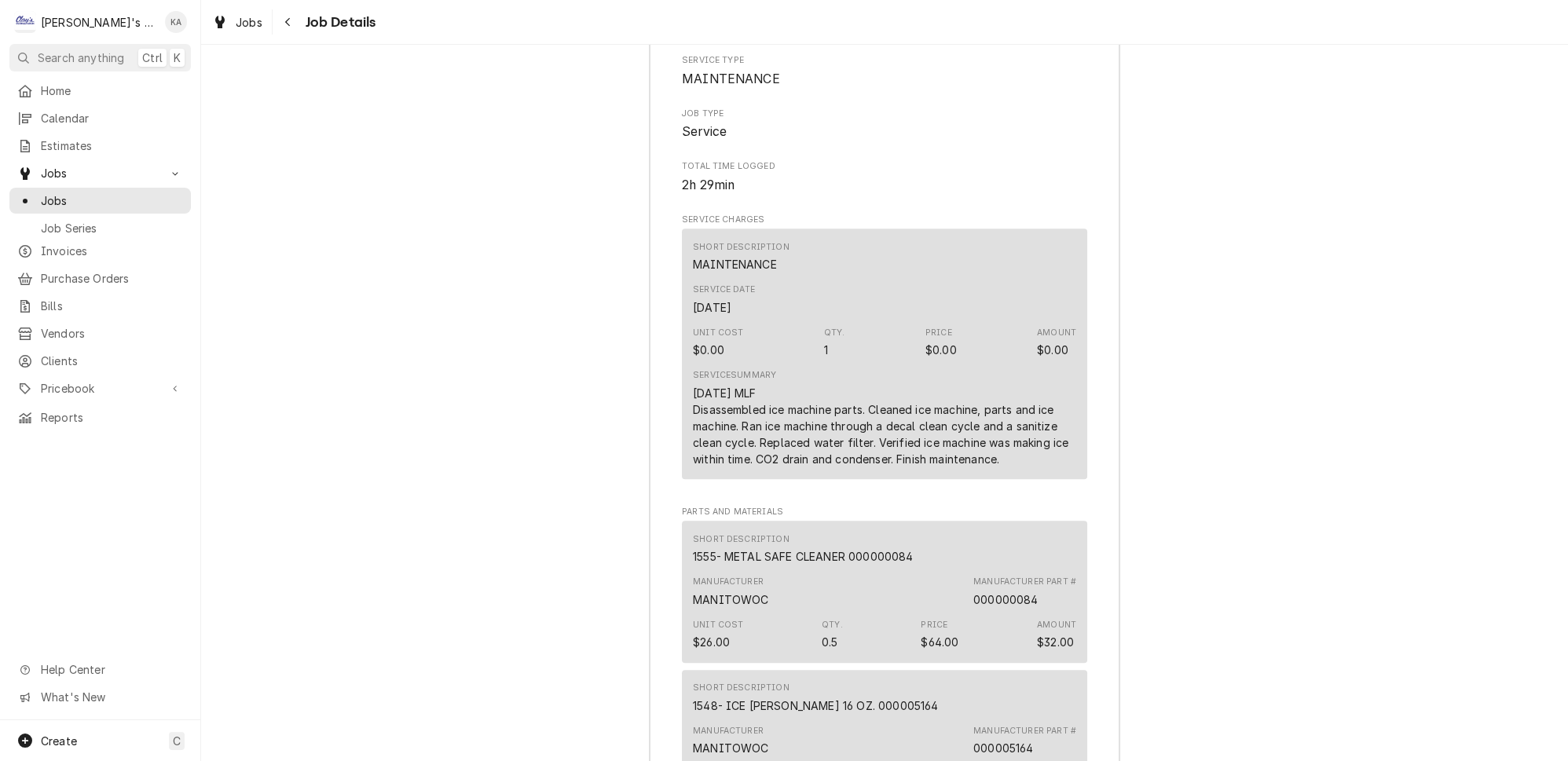
scroll to position [1941, 0]
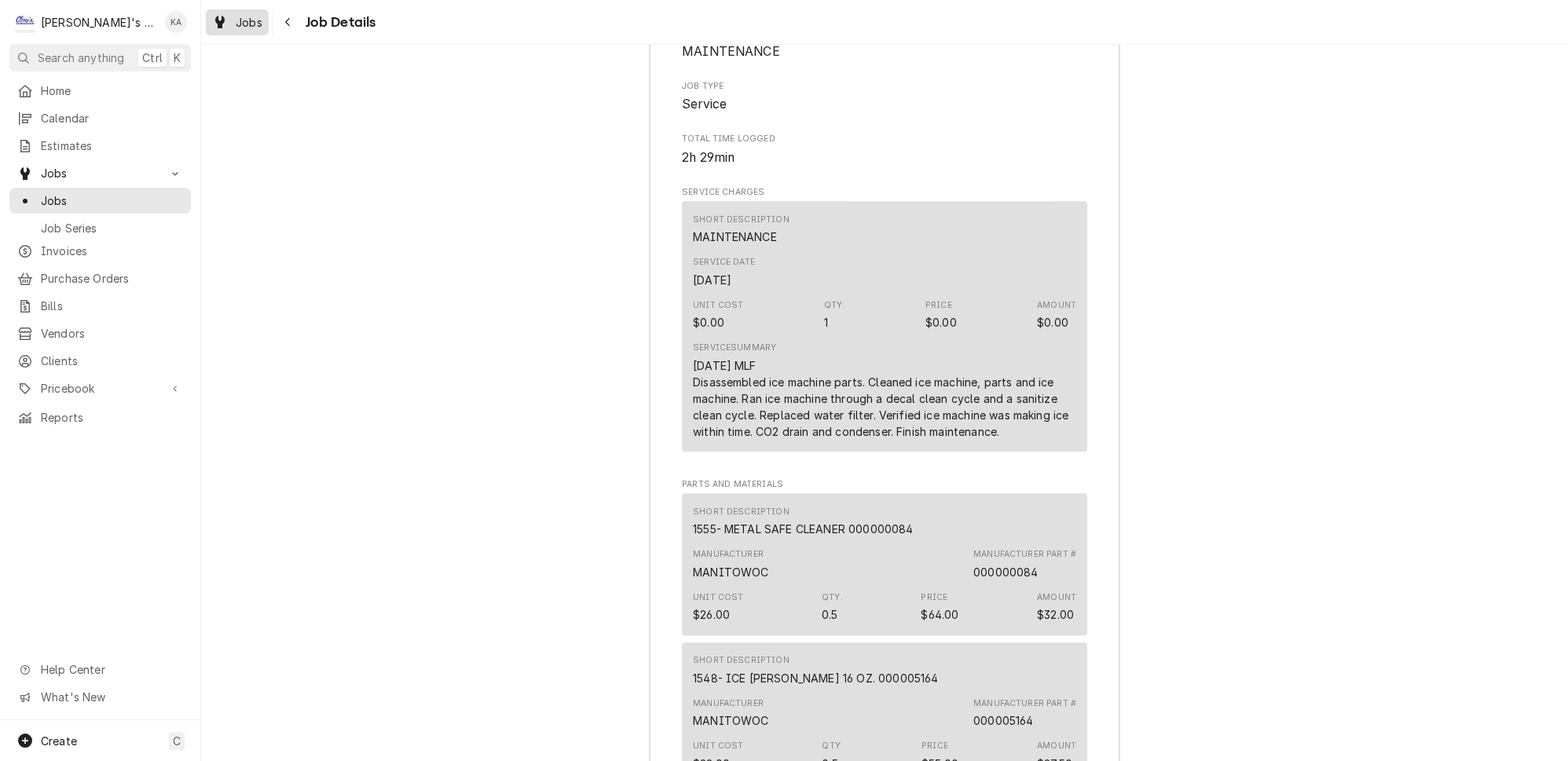
click at [238, 20] on span "Jobs" at bounding box center [249, 22] width 27 height 16
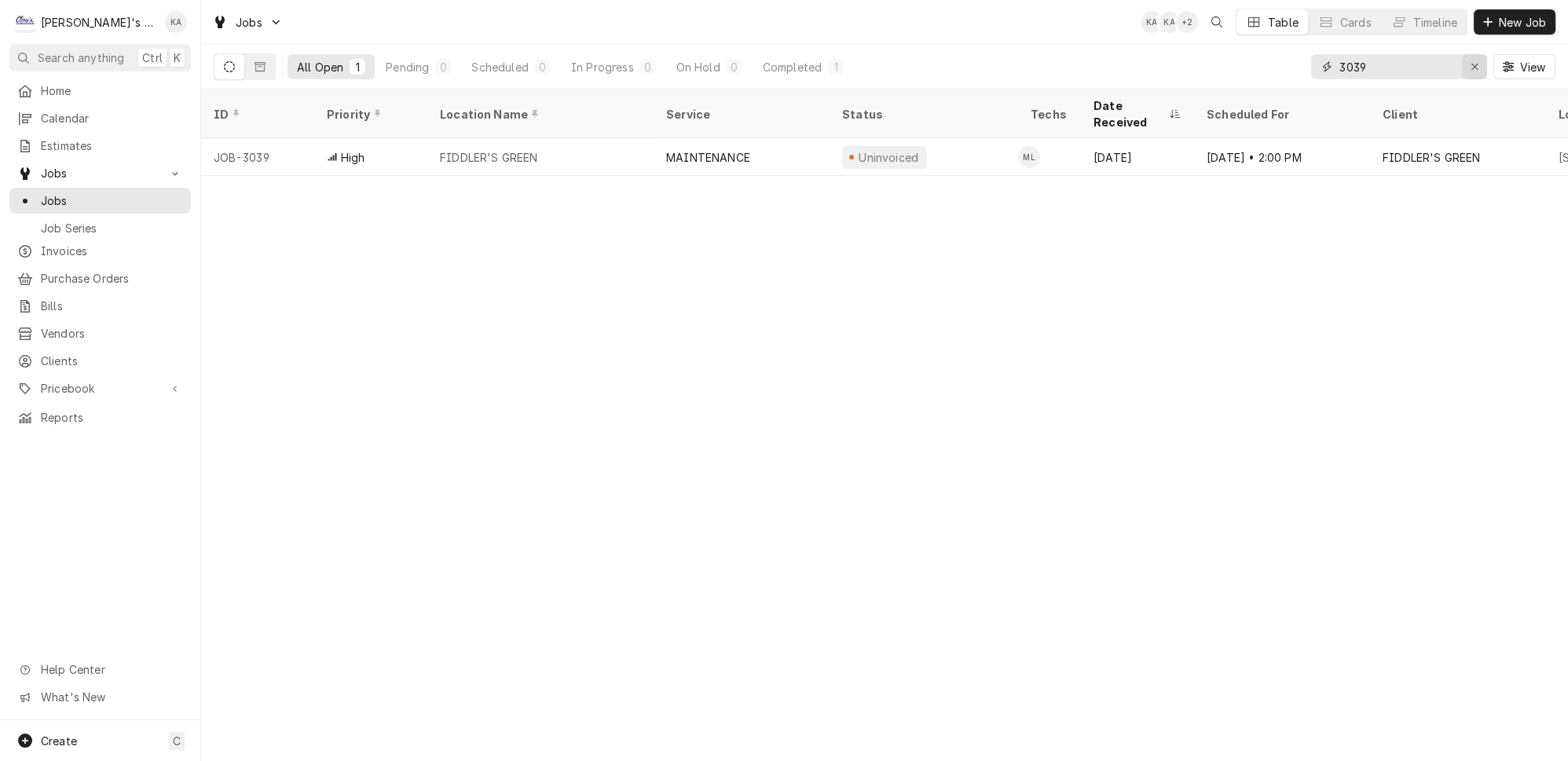
click at [1479, 62] on icon "Erase input" at bounding box center [1474, 67] width 9 height 11
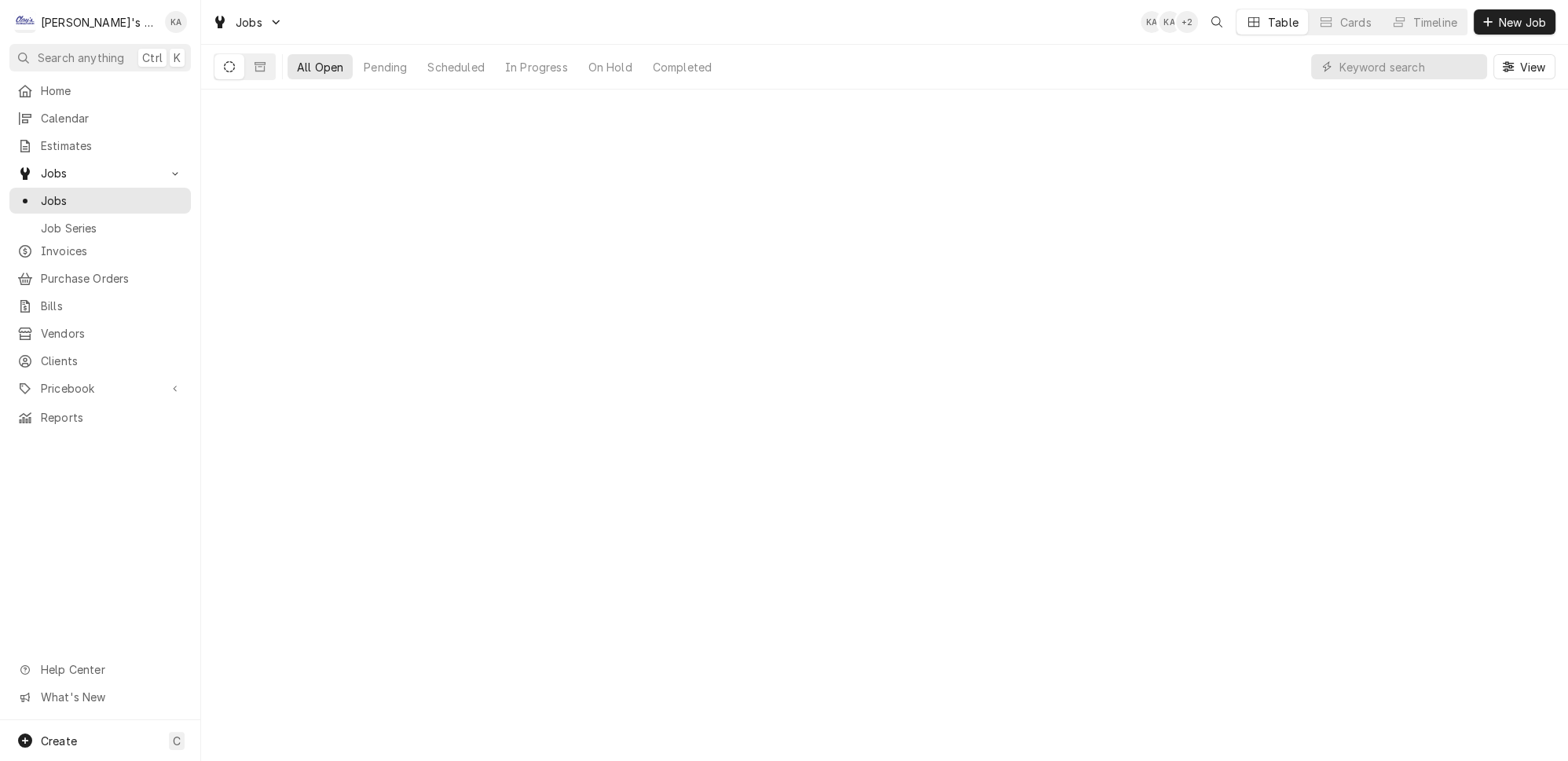
click at [1239, 54] on div "All Open Pending Scheduled In Progress On Hold Completed View" at bounding box center [884, 67] width 1342 height 44
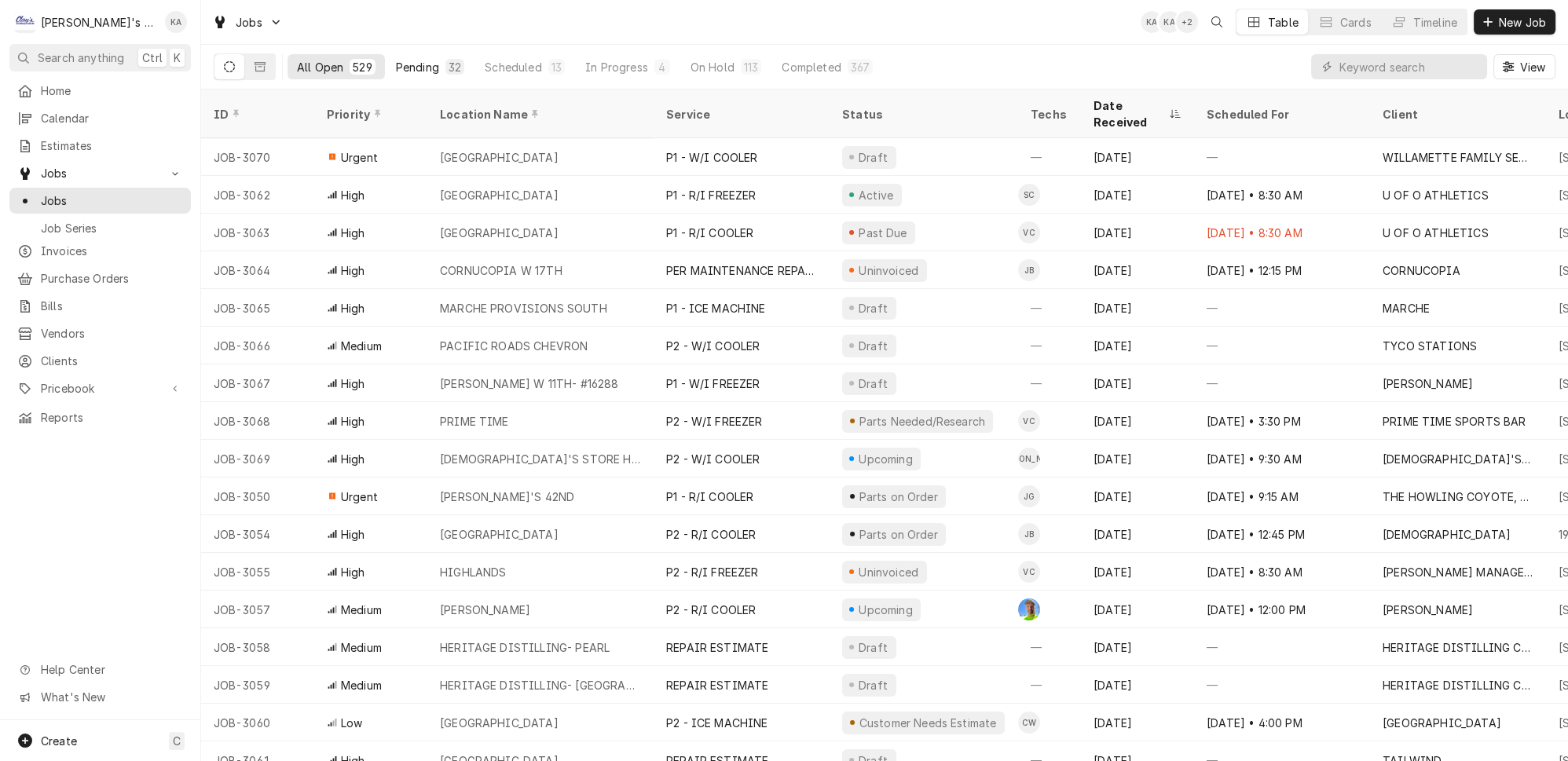
click at [445, 62] on div "32" at bounding box center [454, 67] width 19 height 16
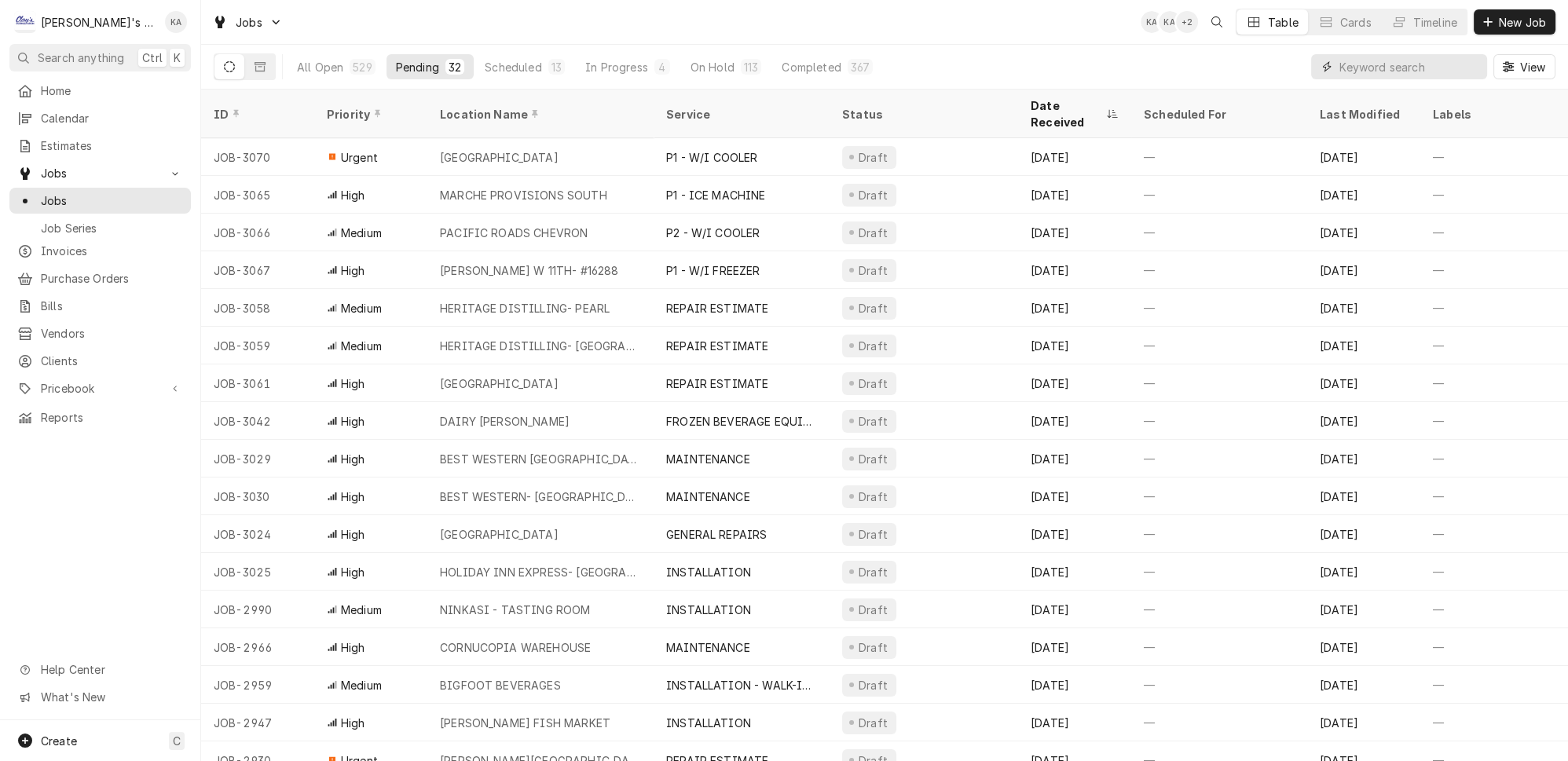
click at [1427, 62] on input "Dynamic Content Wrapper" at bounding box center [1409, 67] width 140 height 25
click at [353, 67] on div "529" at bounding box center [362, 67] width 19 height 16
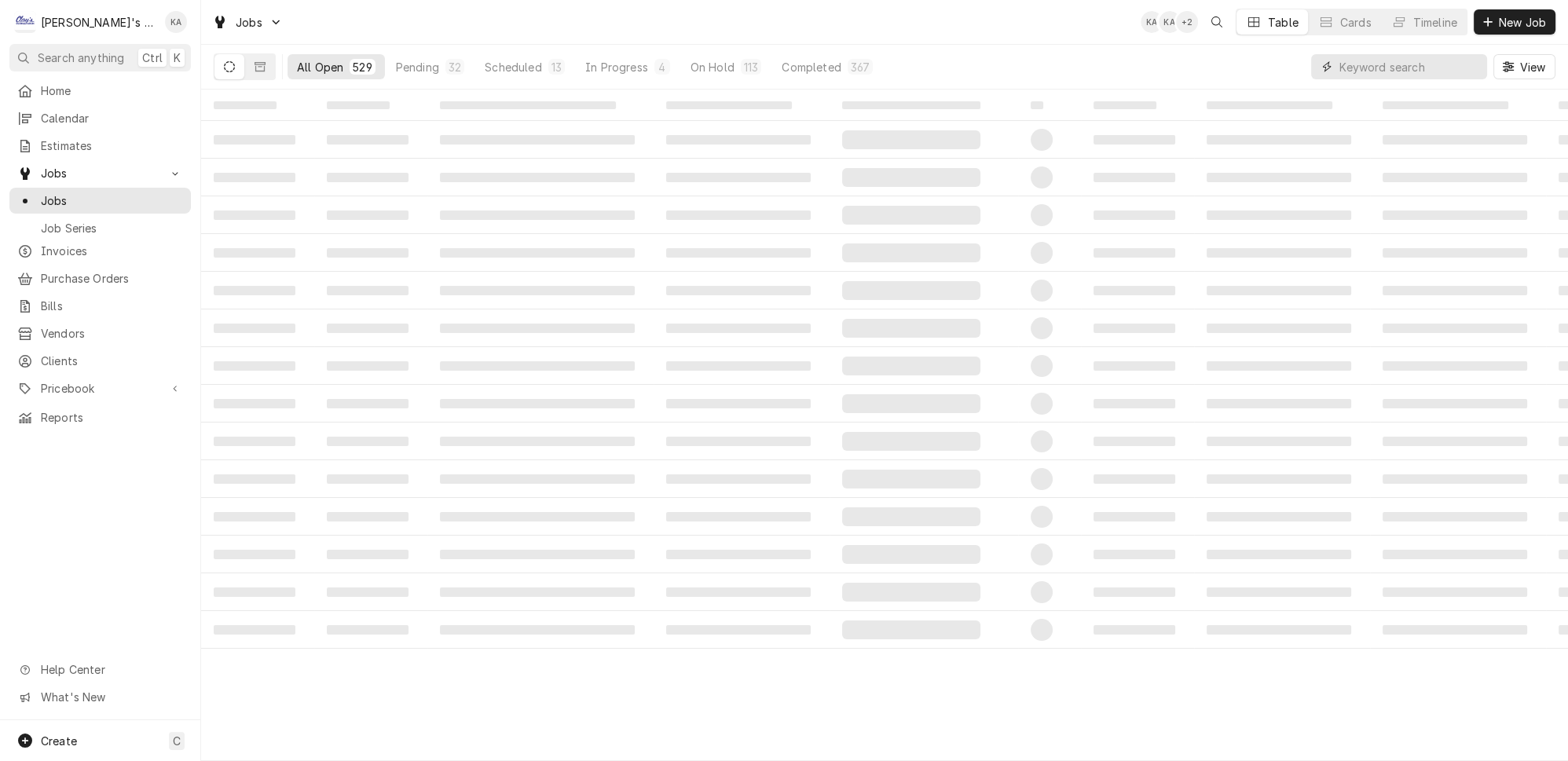
click at [1414, 58] on input "Dynamic Content Wrapper" at bounding box center [1409, 67] width 140 height 25
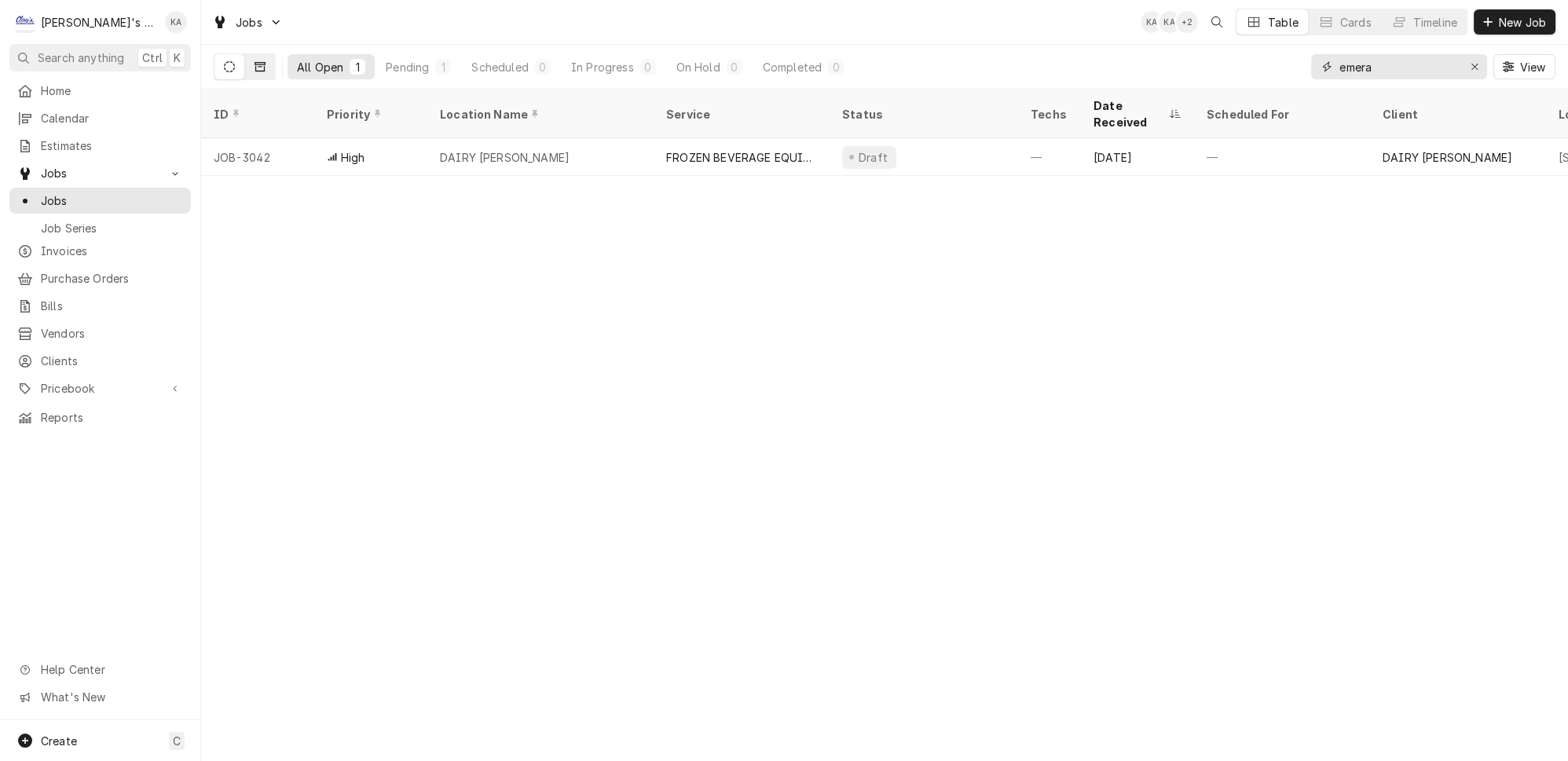
type input "emera"
click at [255, 62] on icon "Dynamic Content Wrapper" at bounding box center [260, 67] width 11 height 11
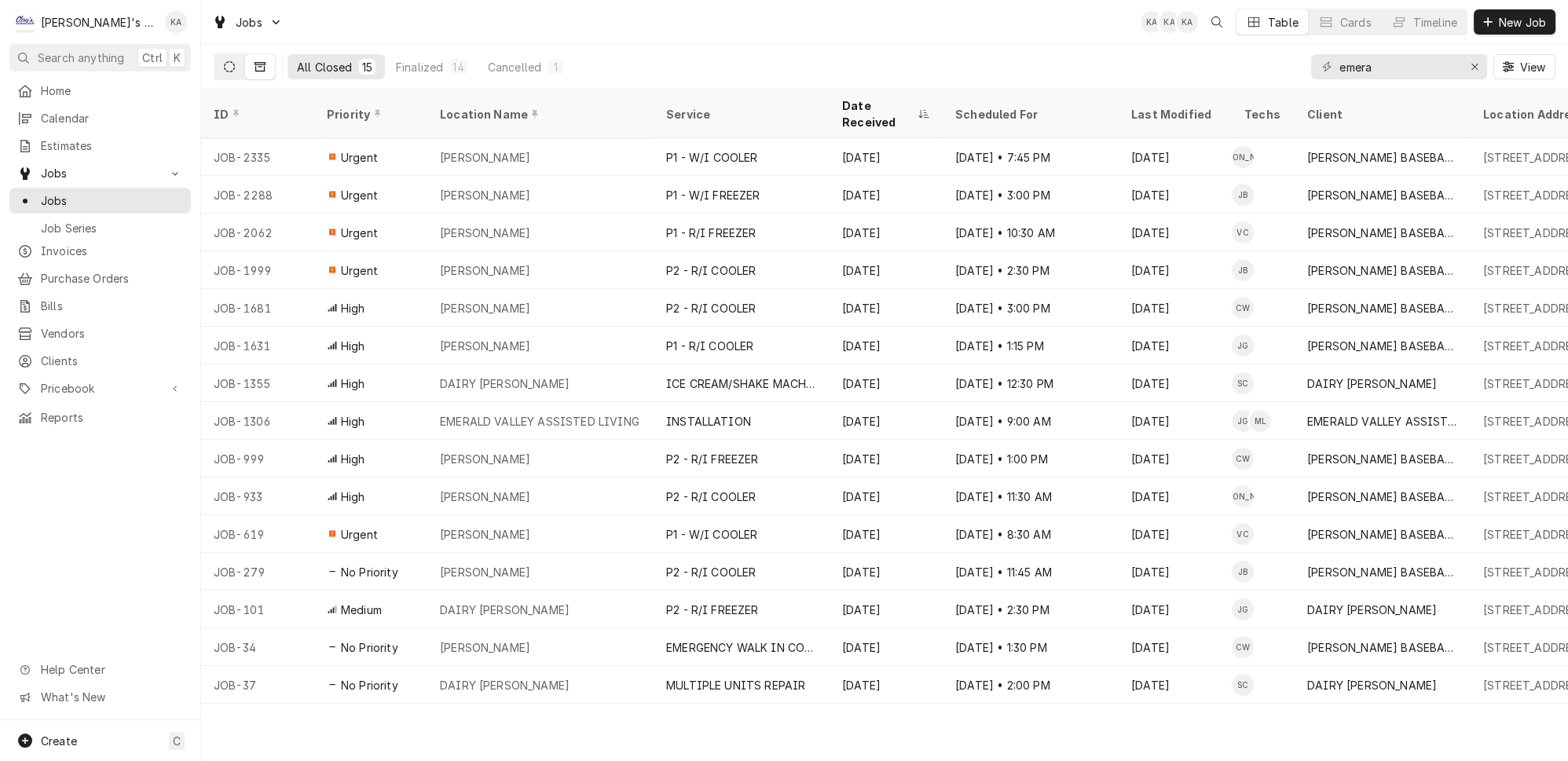
click at [222, 58] on button "Dynamic Content Wrapper" at bounding box center [229, 67] width 30 height 25
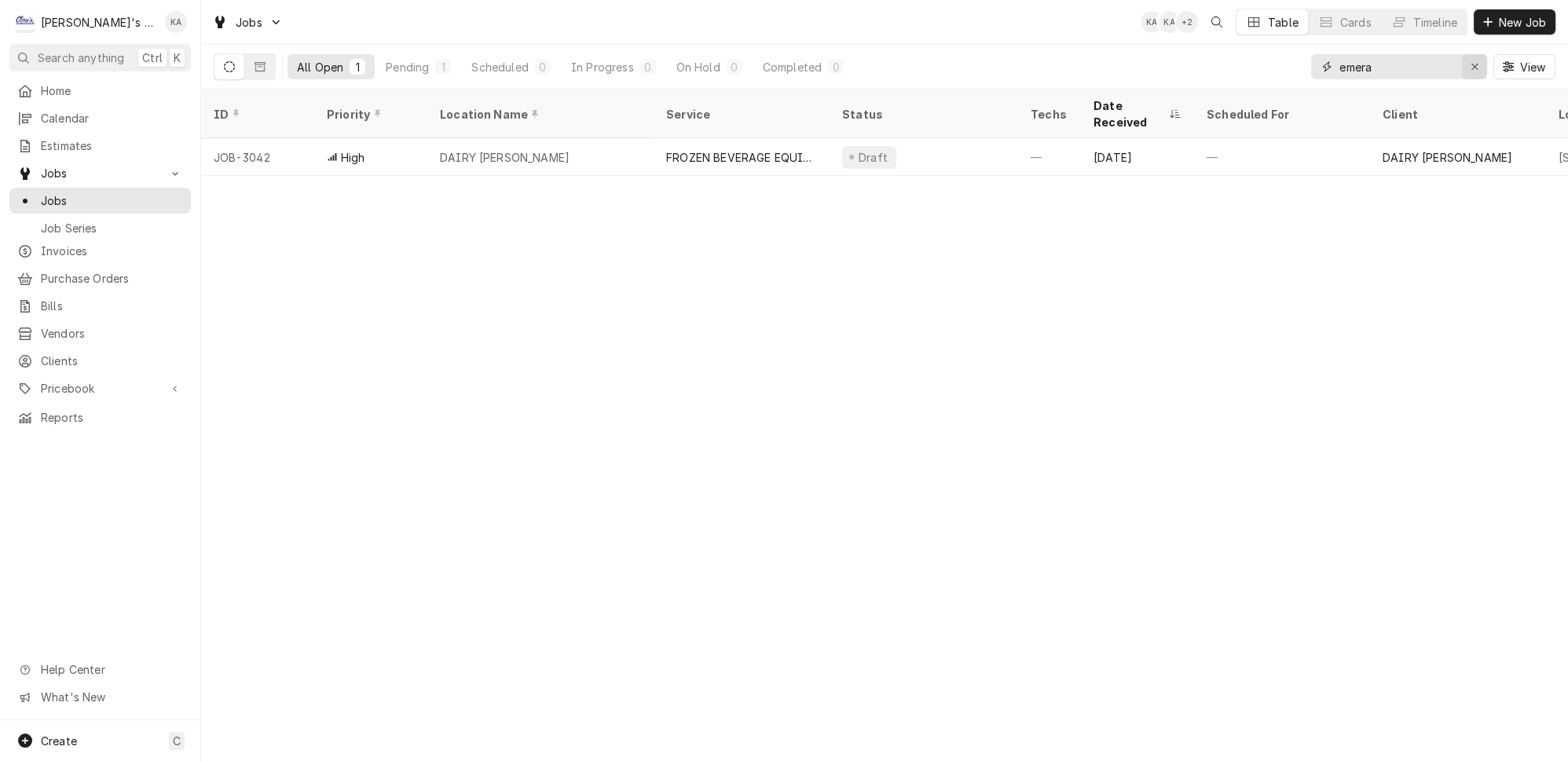
click at [1476, 62] on icon "Erase input" at bounding box center [1474, 67] width 9 height 11
click at [1283, 58] on div "All Open 1 Pending 1 Scheduled 0 In Progress 0 On Hold 0 Completed 0 View" at bounding box center [884, 67] width 1342 height 44
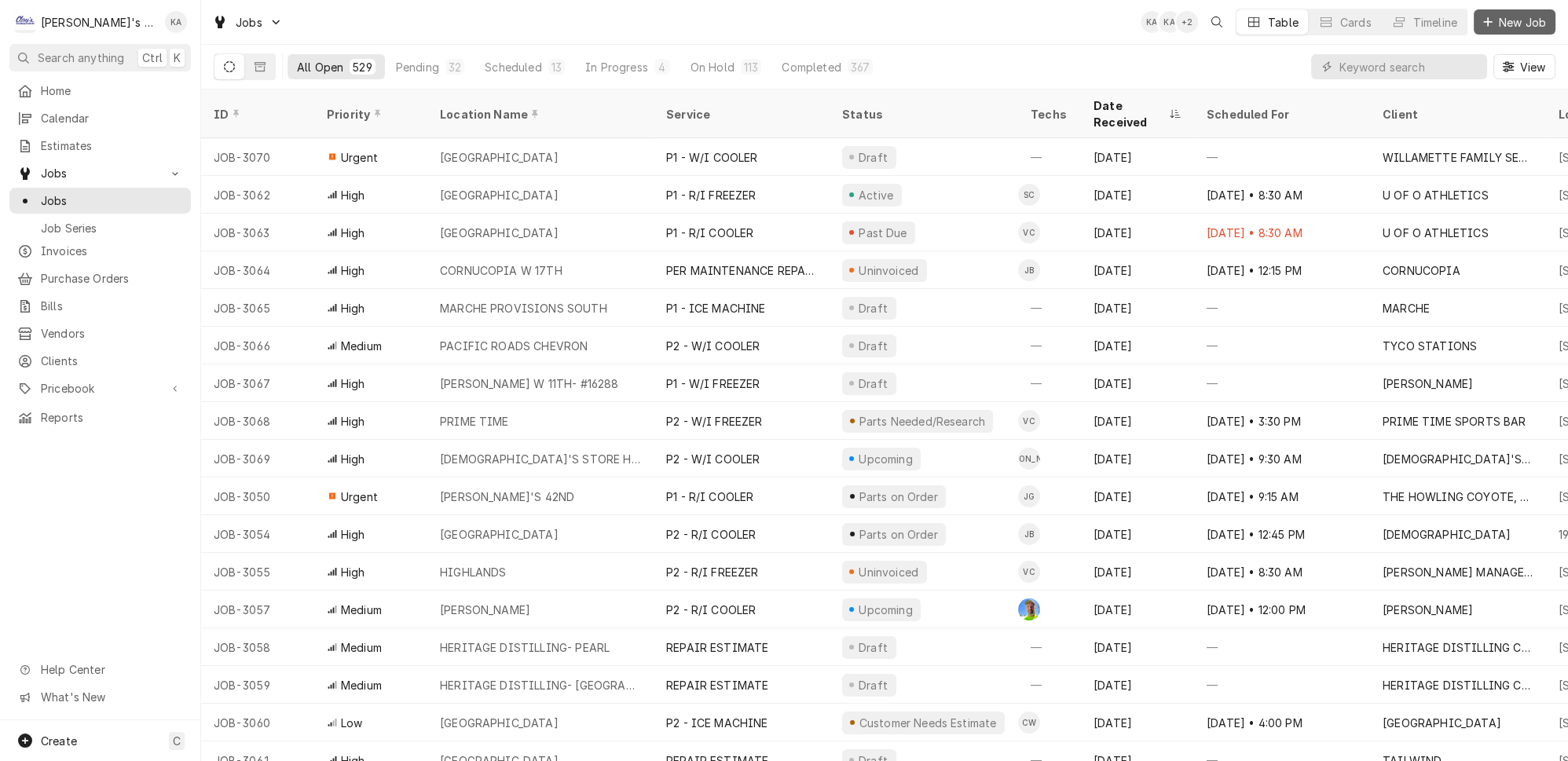
click at [1487, 20] on div "Dynamic Content Wrapper" at bounding box center [1487, 21] width 16 height 16
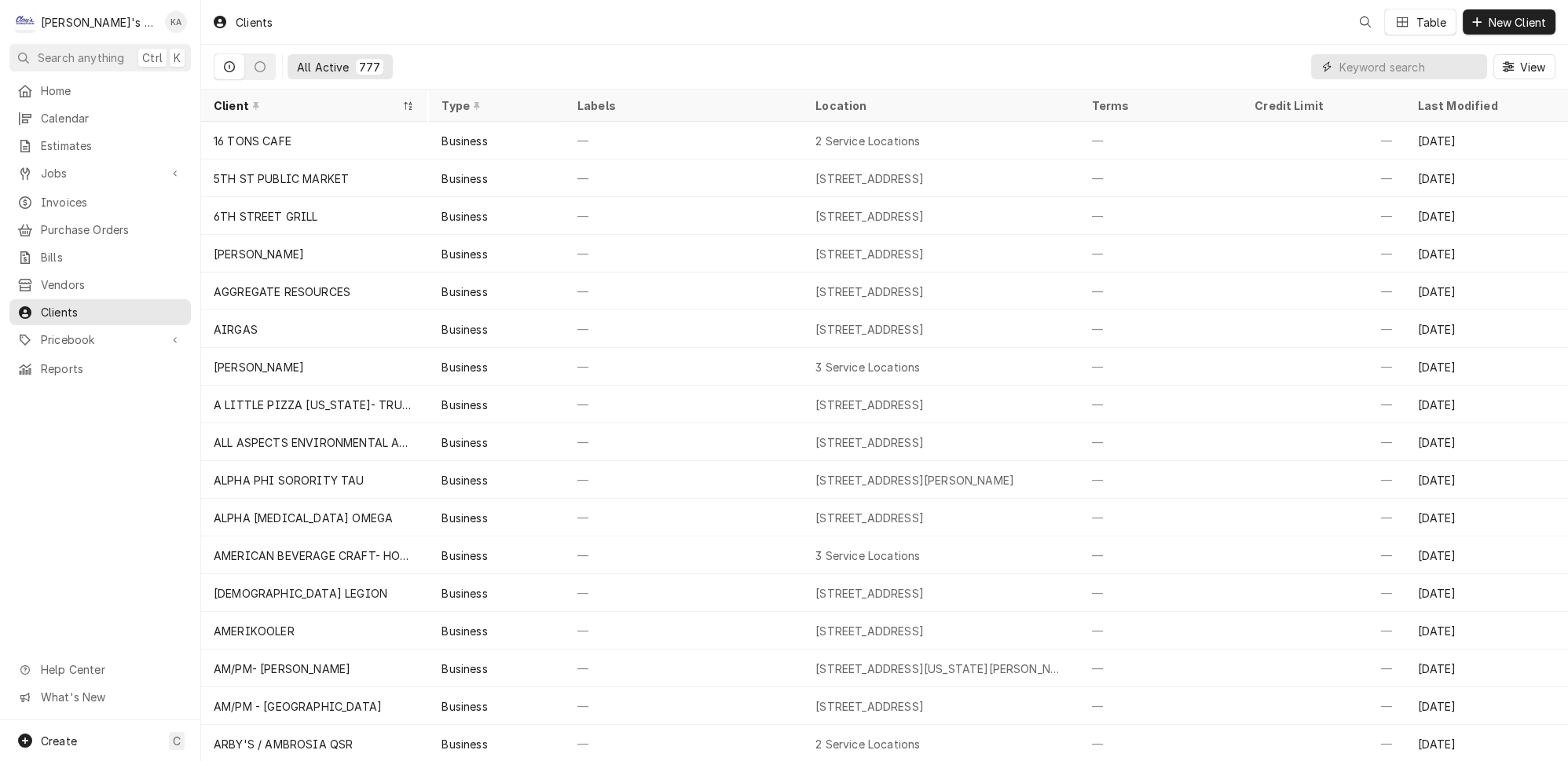
click at [1366, 67] on input "Dynamic Content Wrapper" at bounding box center [1409, 67] width 140 height 25
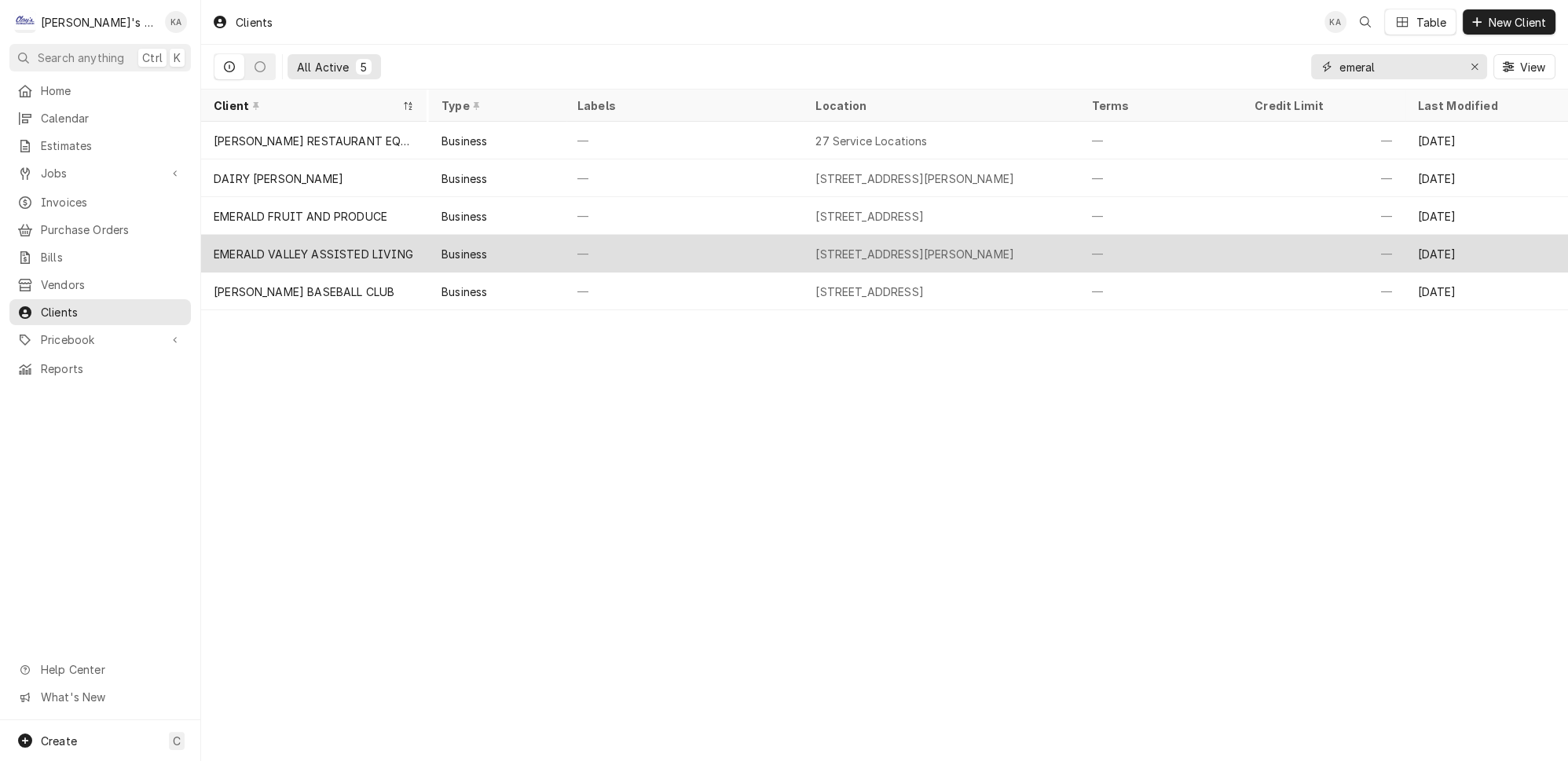
type input "emeral"
click at [519, 242] on div "Business" at bounding box center [497, 254] width 137 height 38
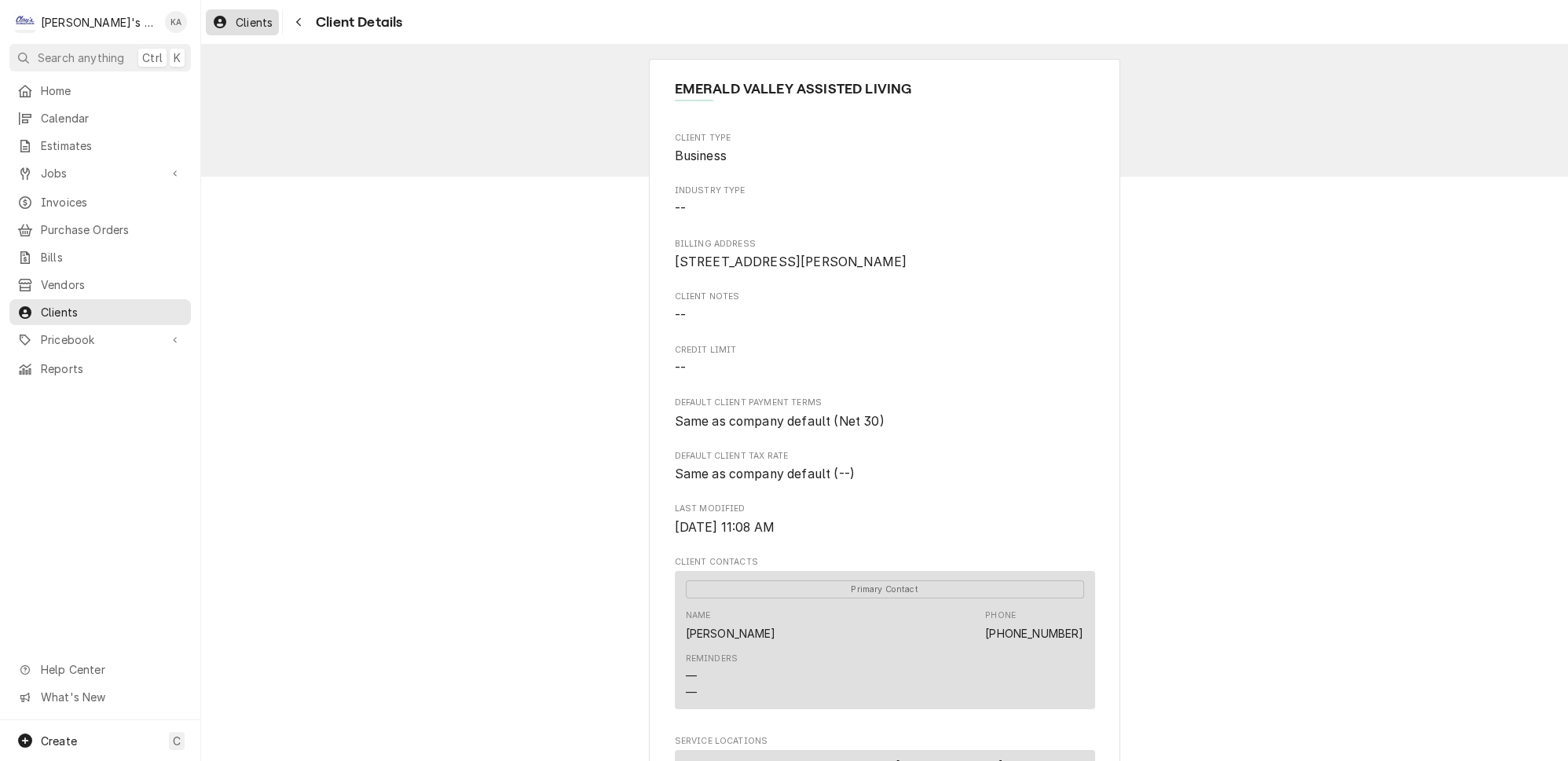
click at [254, 12] on div "Clients" at bounding box center [242, 22] width 67 height 20
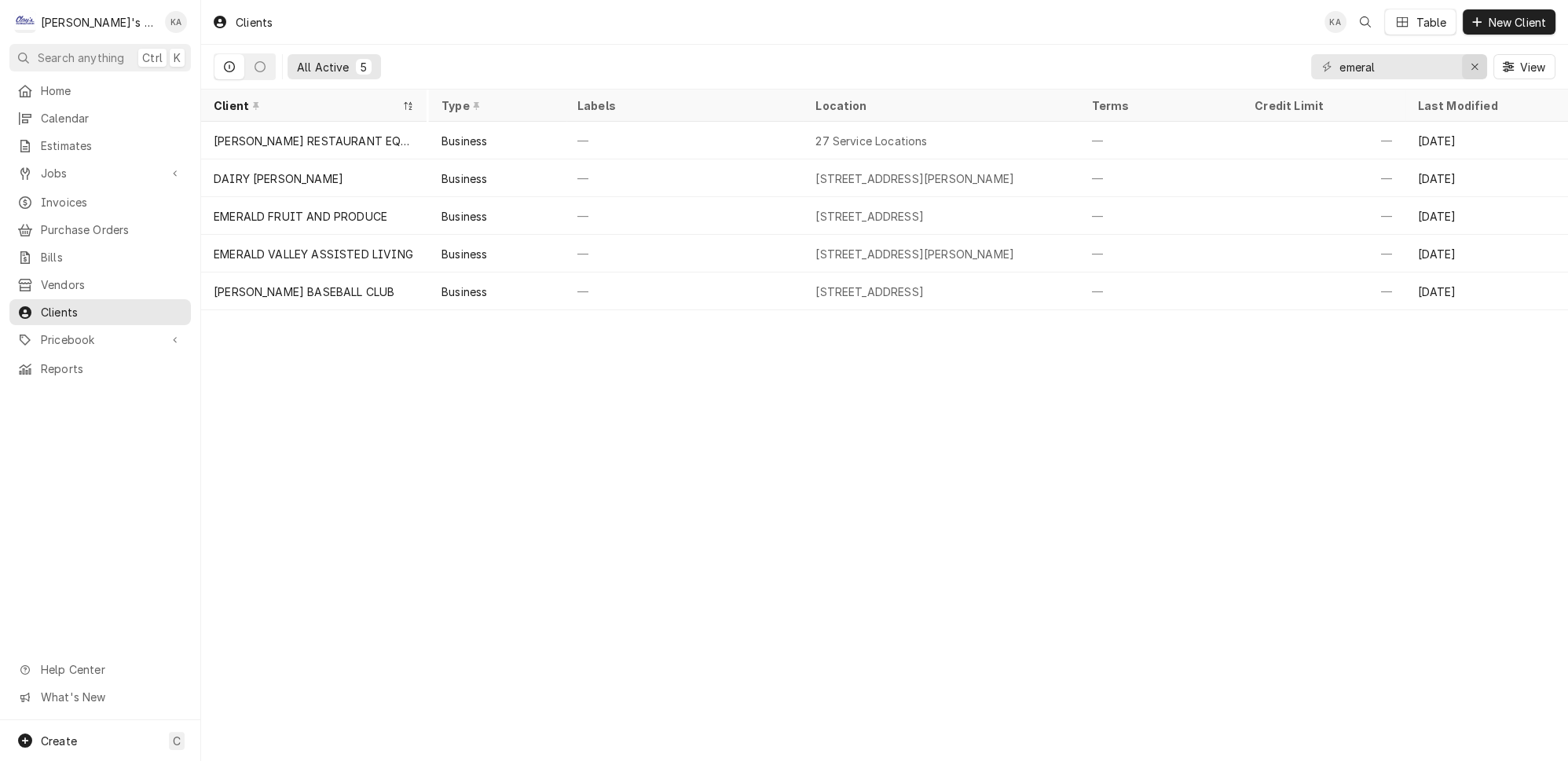
click at [1492, 57] on div "emeral View" at bounding box center [1432, 67] width 244 height 44
click at [1469, 62] on button "Erase input" at bounding box center [1474, 67] width 25 height 25
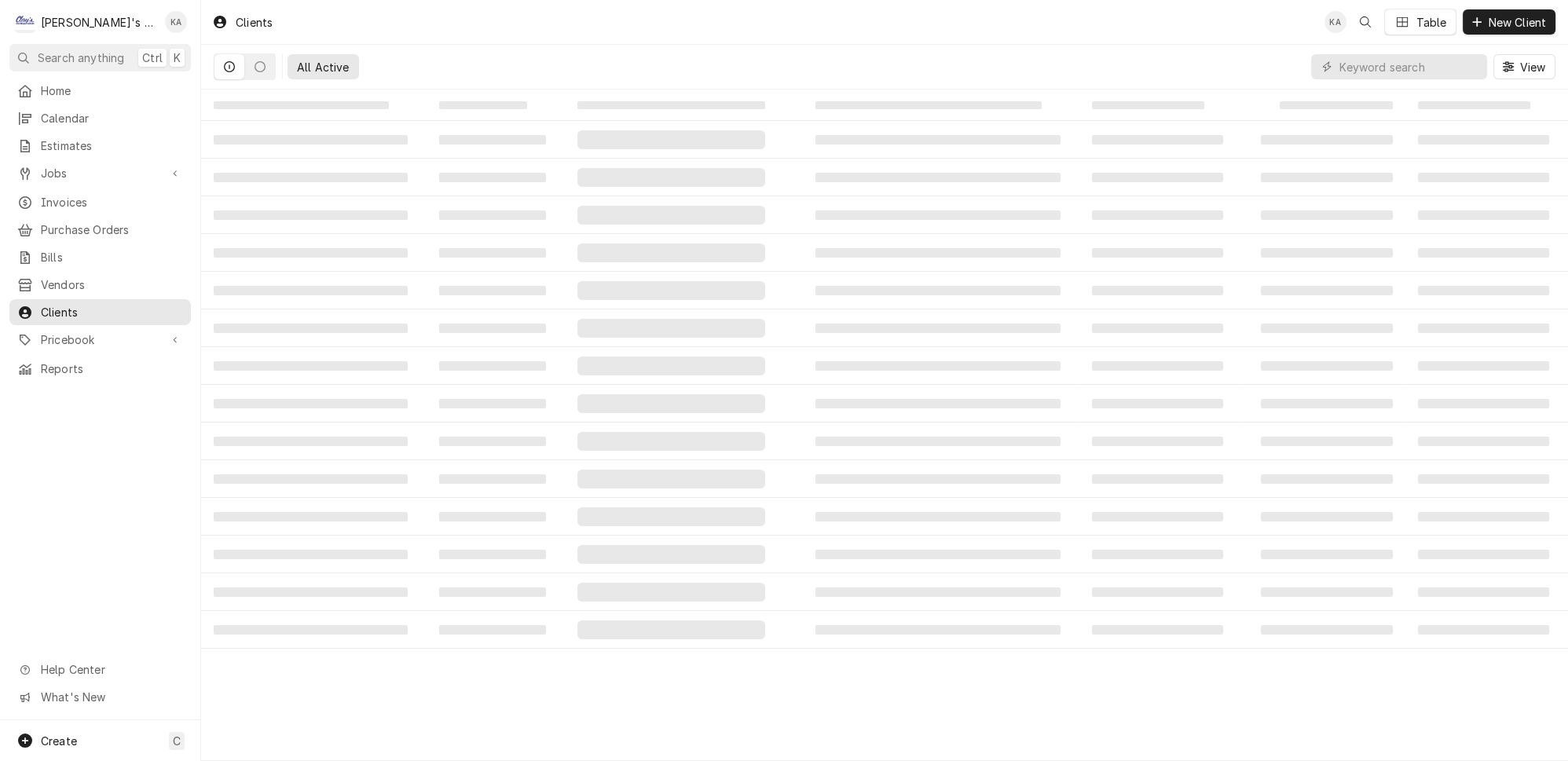
click at [1280, 64] on div "All Active View" at bounding box center [884, 67] width 1342 height 44
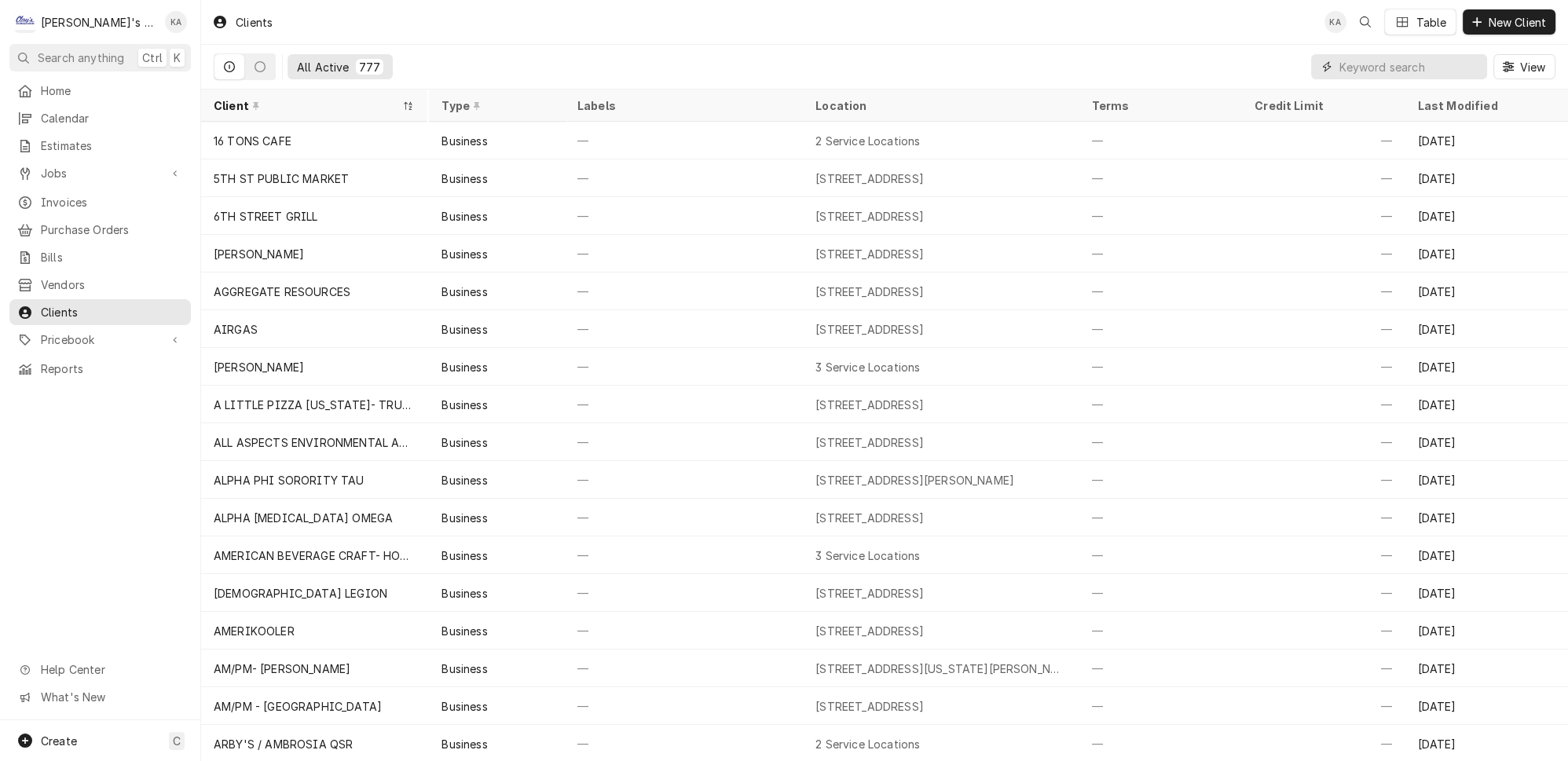
click at [1399, 62] on input "Dynamic Content Wrapper" at bounding box center [1409, 67] width 140 height 25
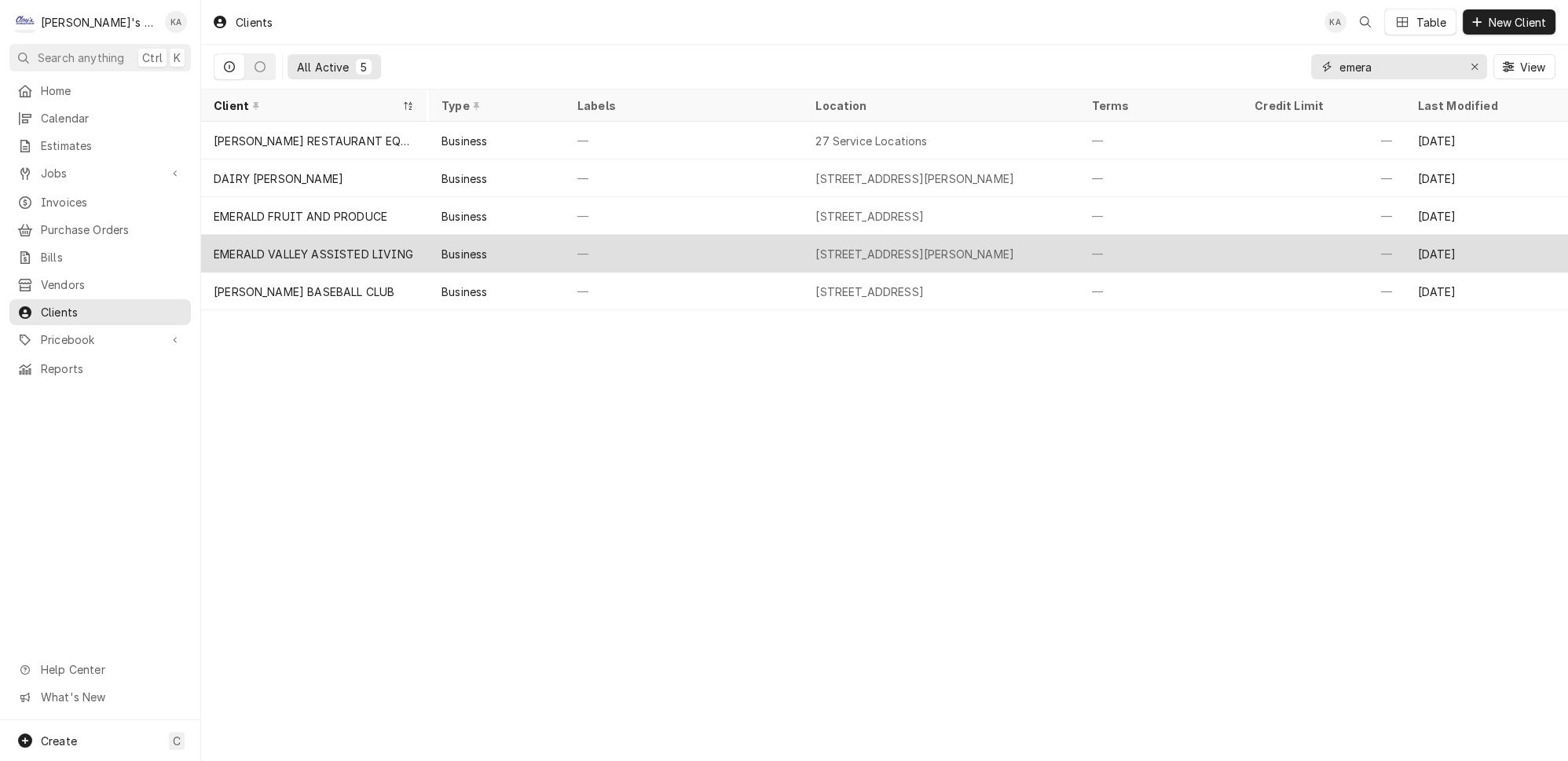
type input "emera"
click at [510, 247] on div "Business" at bounding box center [497, 254] width 137 height 38
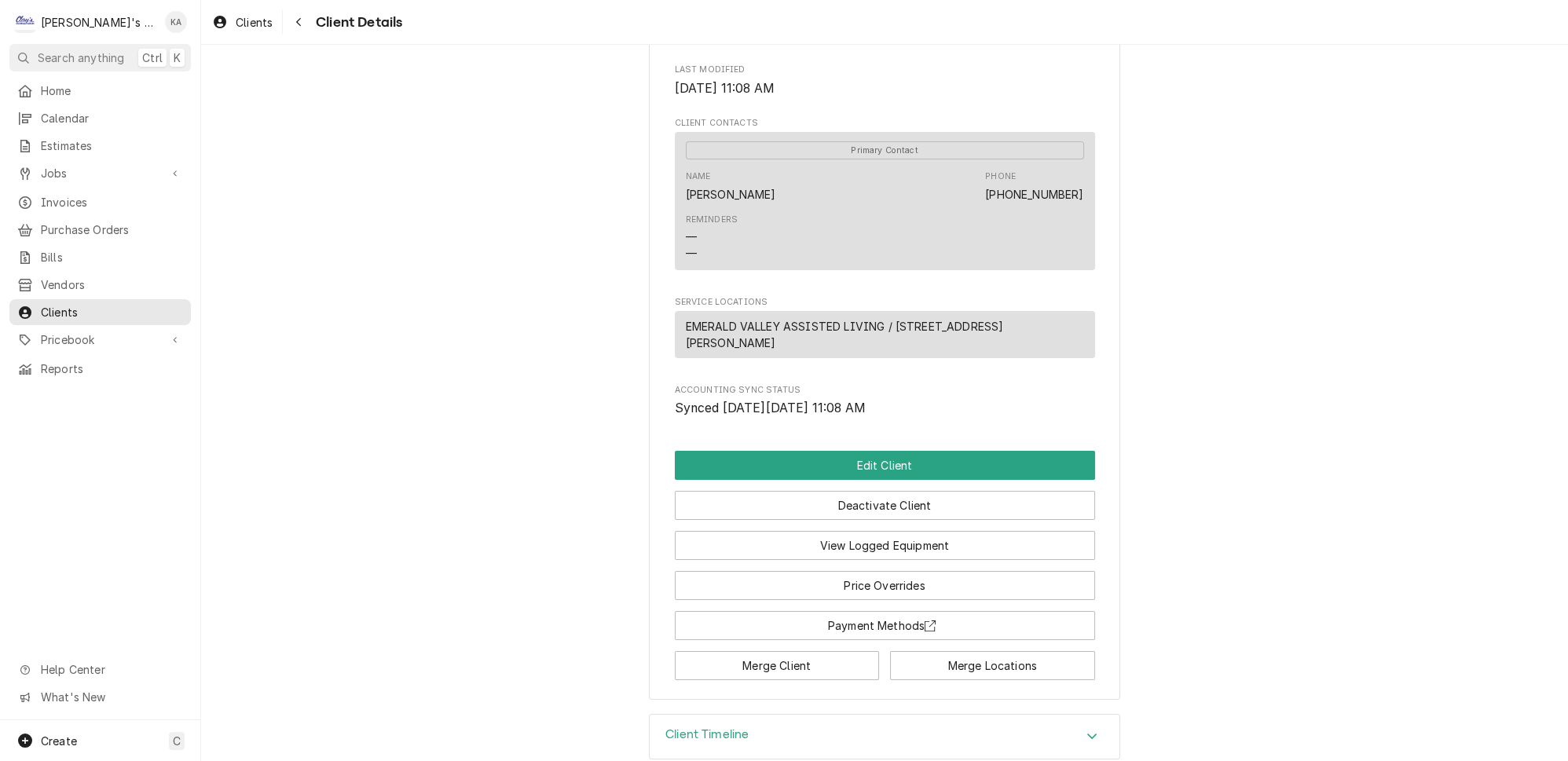
scroll to position [459, 0]
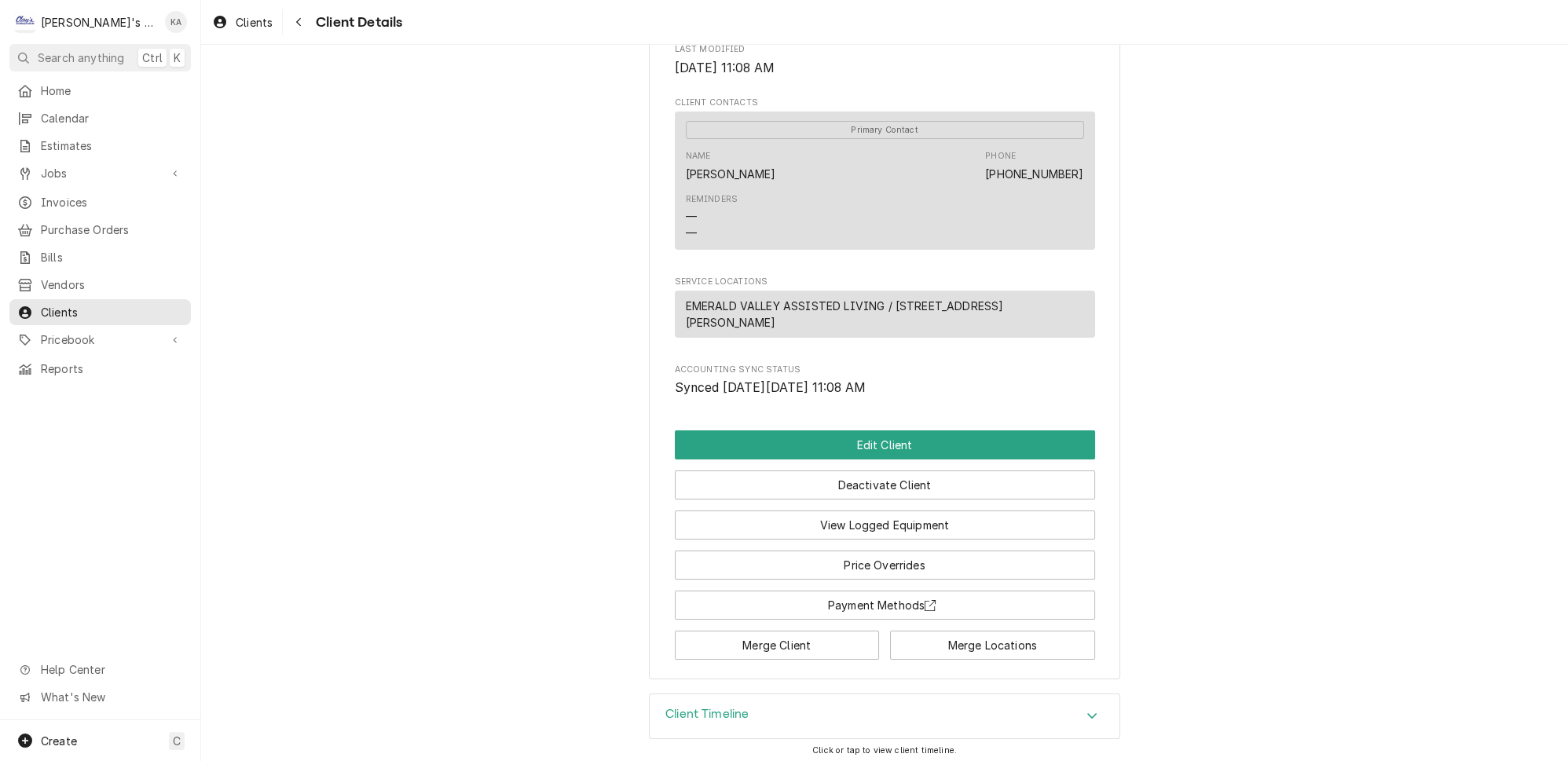
click at [705, 714] on h3 "Client Timeline" at bounding box center [707, 714] width 83 height 15
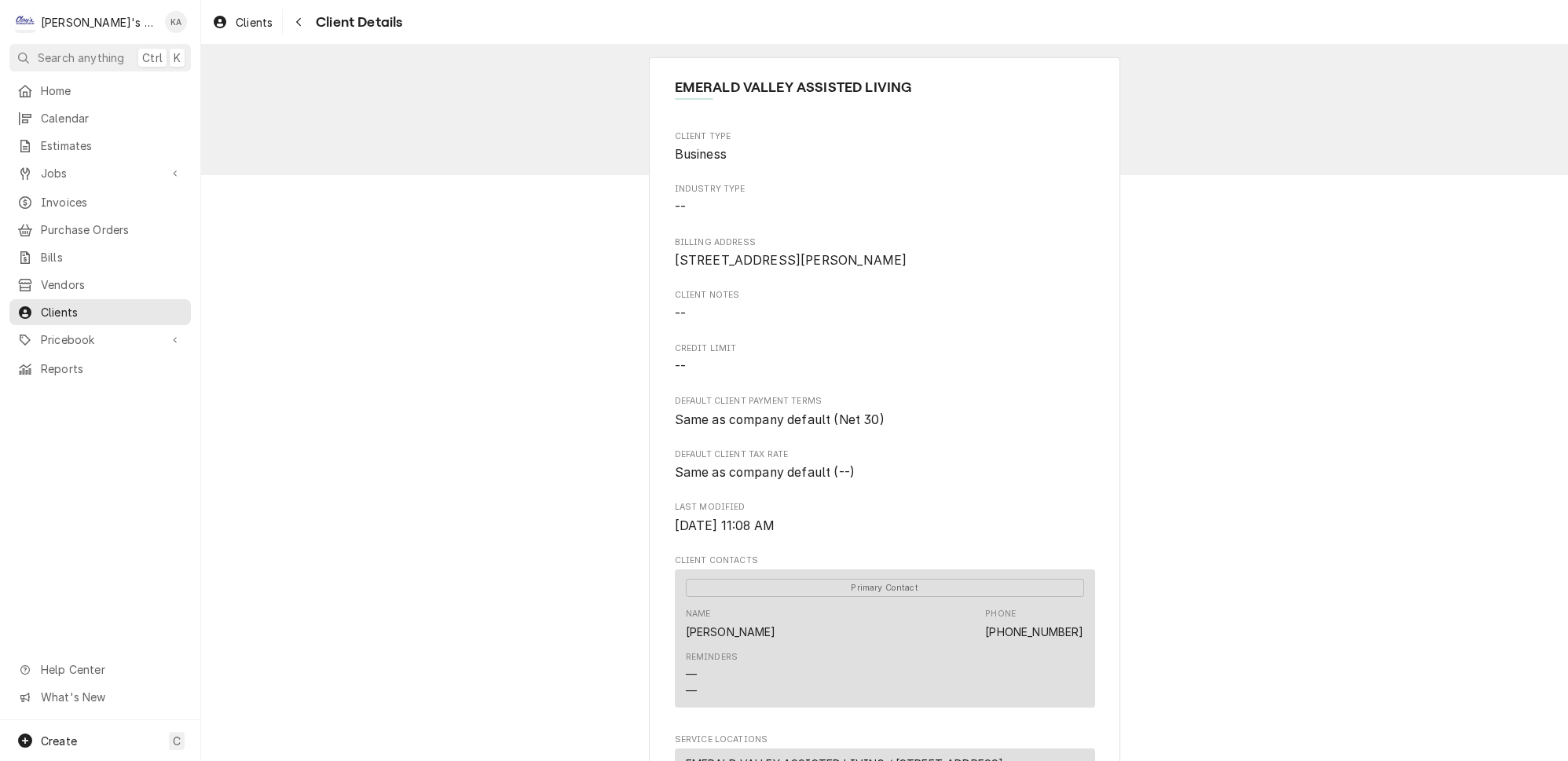
scroll to position [0, 0]
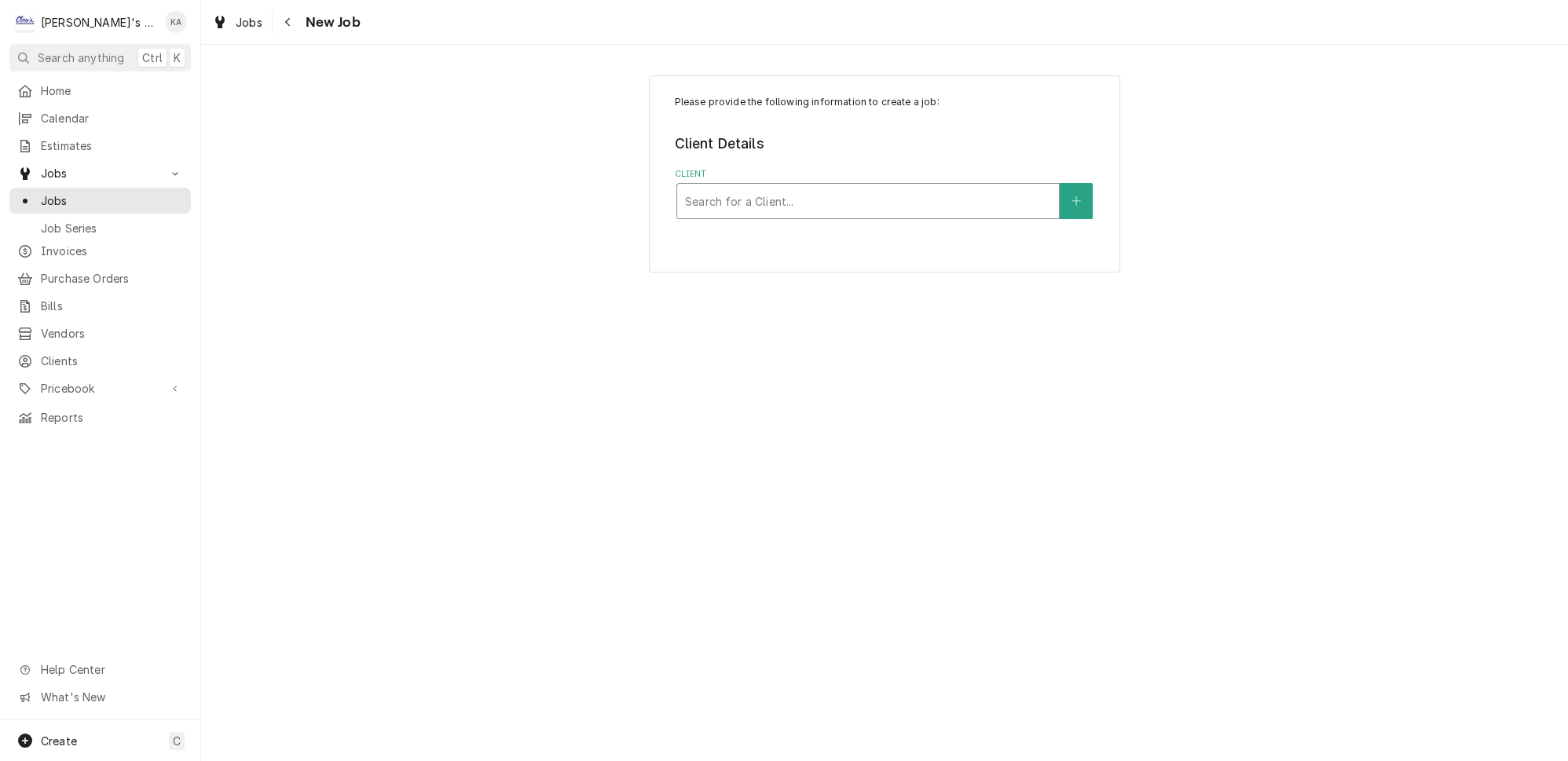
click at [745, 199] on div "Client" at bounding box center [868, 201] width 366 height 28
type input "emerald"
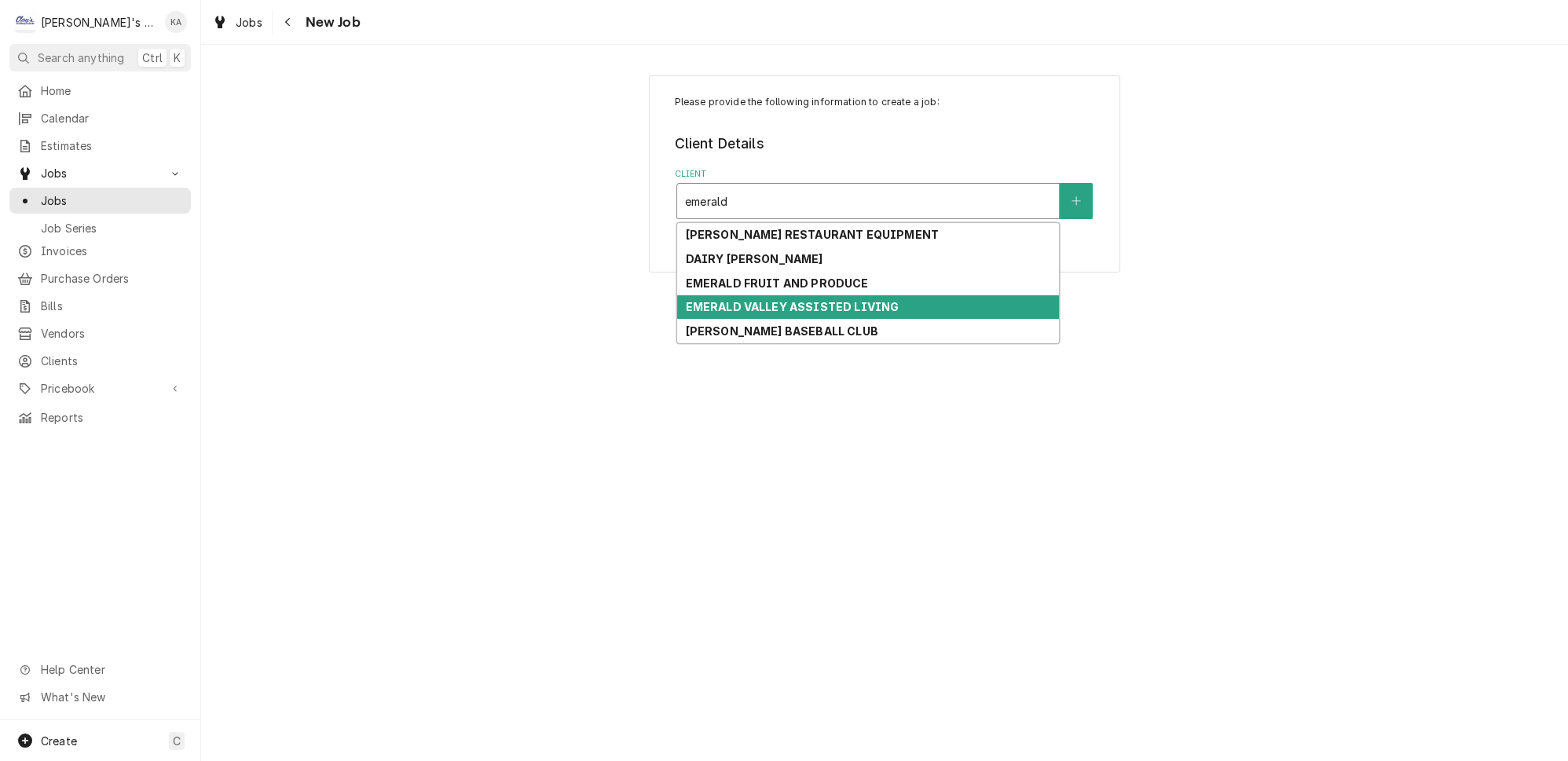
click at [833, 300] on strong "EMERALD VALLEY ASSISTED LIVING" at bounding box center [792, 307] width 214 height 13
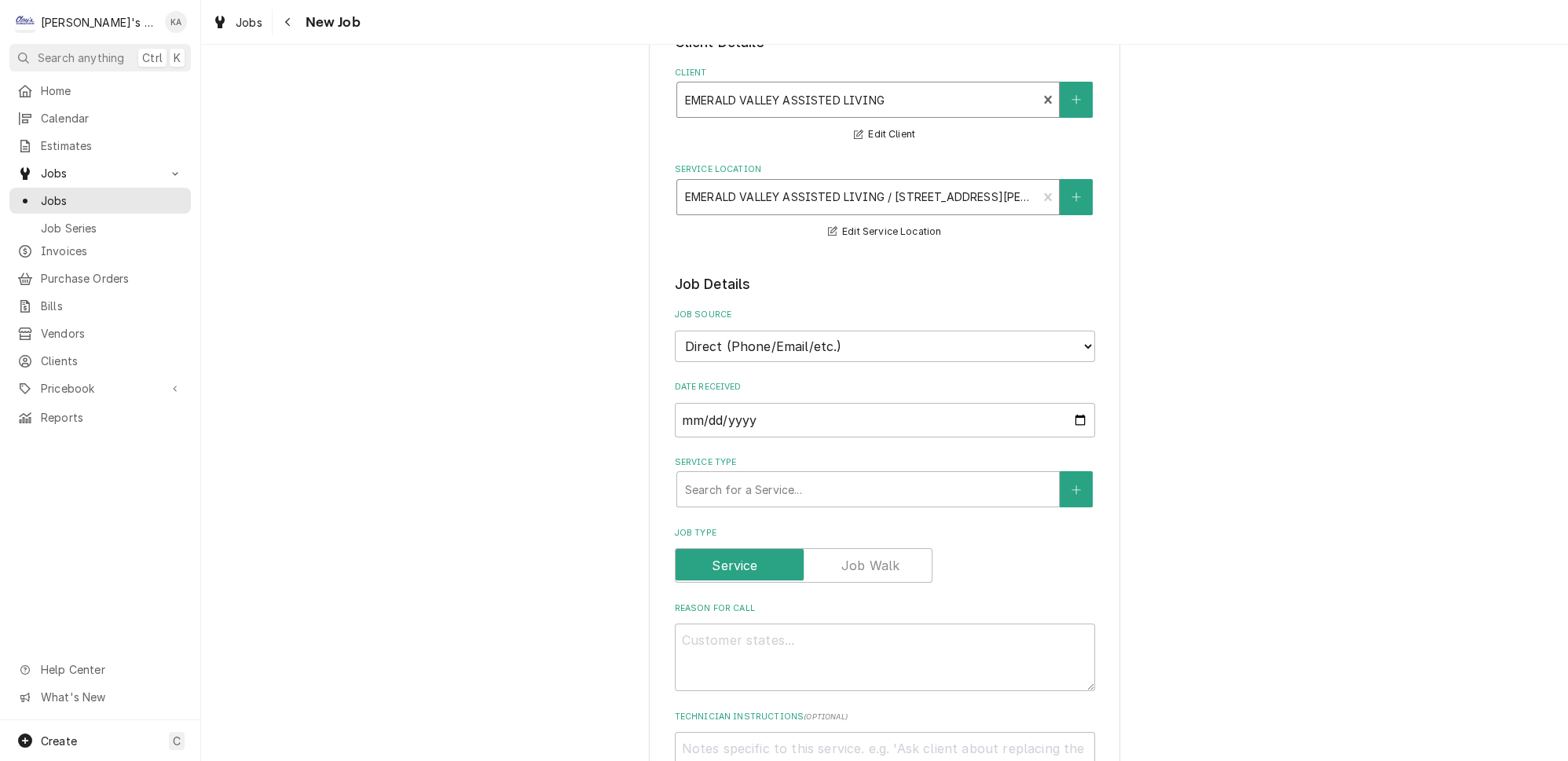
scroll to position [214, 0]
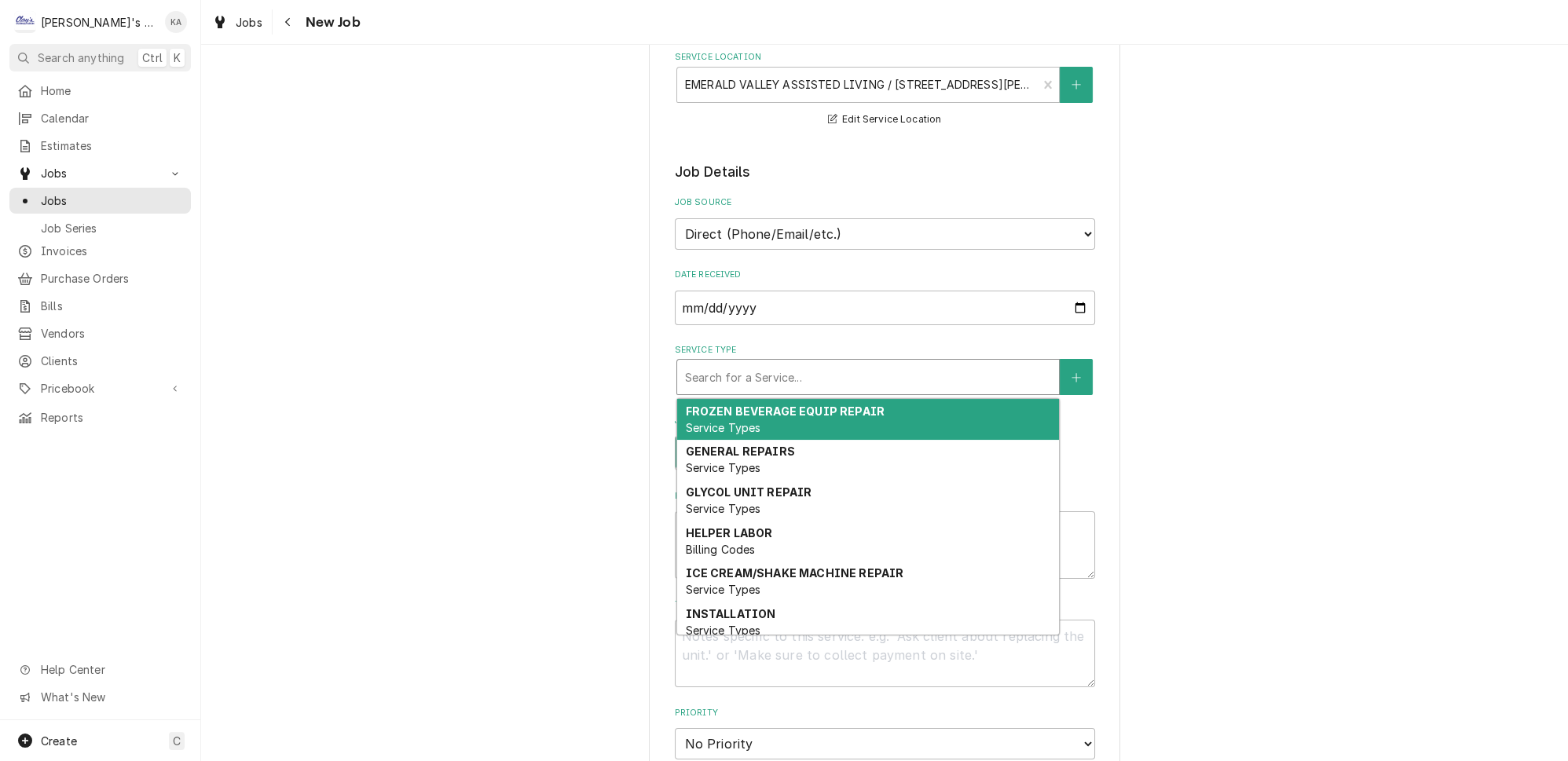
click at [768, 363] on div "Service Type" at bounding box center [868, 377] width 366 height 28
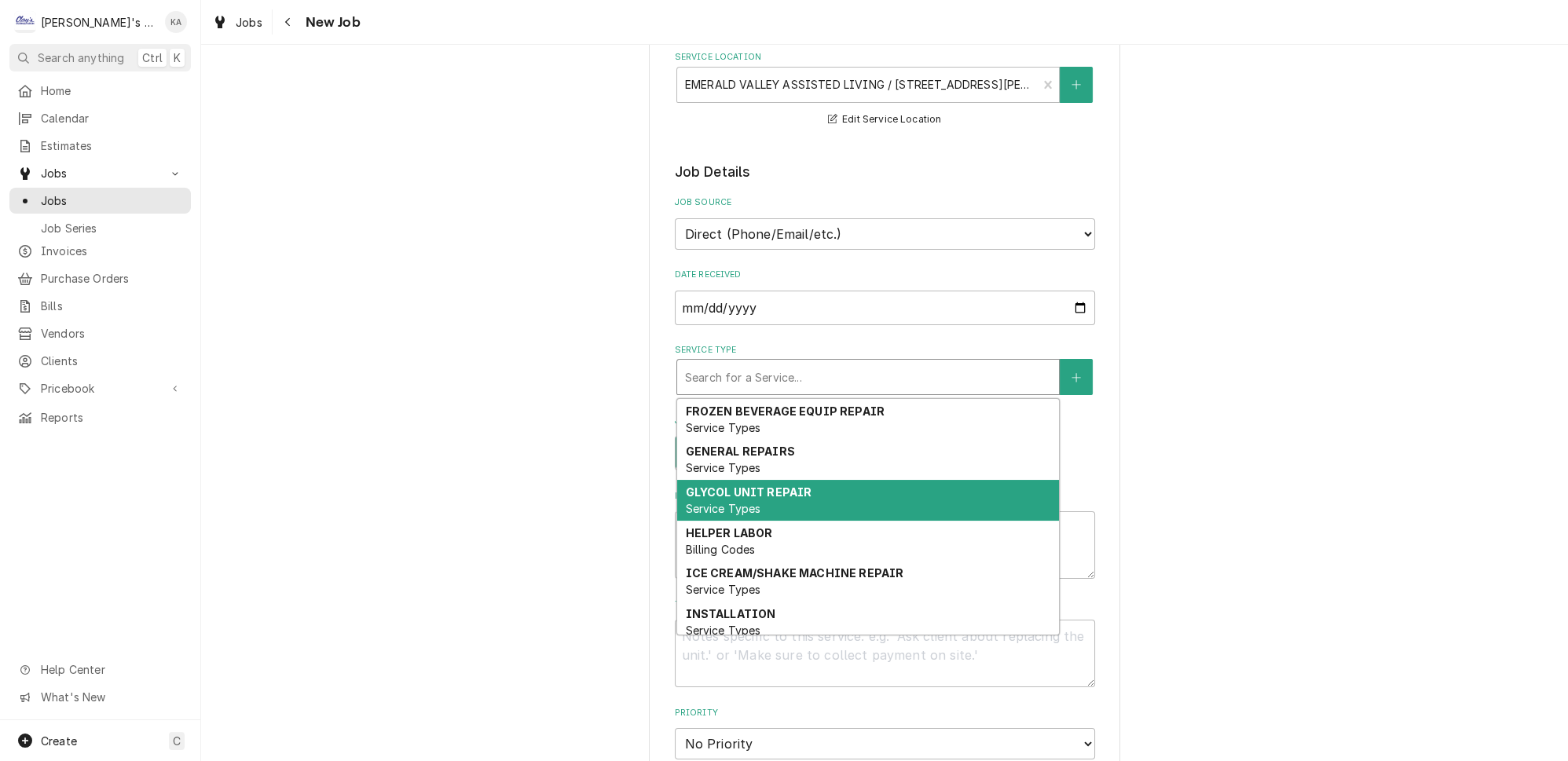
scroll to position [144, 0]
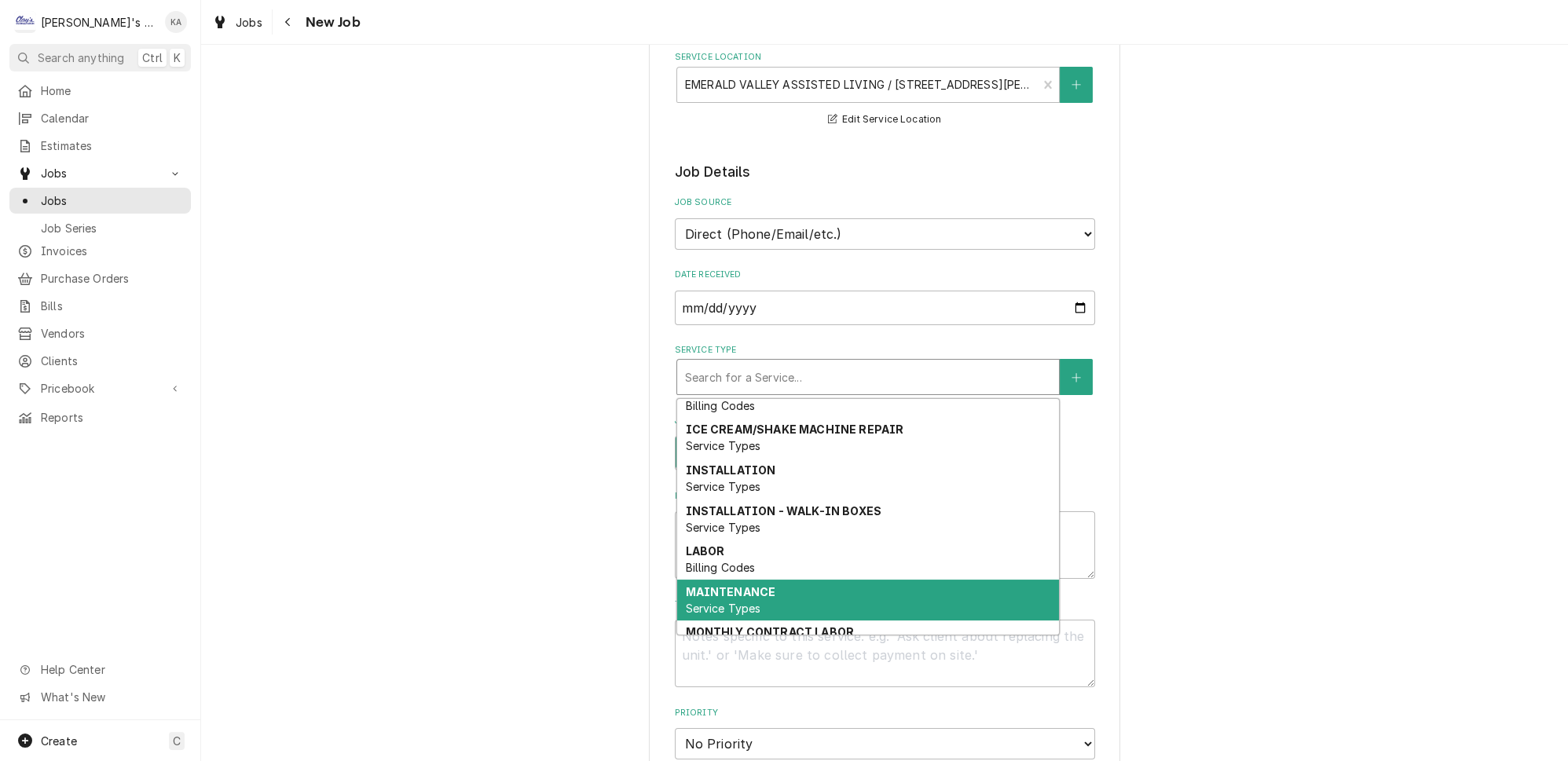
click at [756, 579] on div "MAINTENANCE Service Types" at bounding box center [868, 600] width 382 height 41
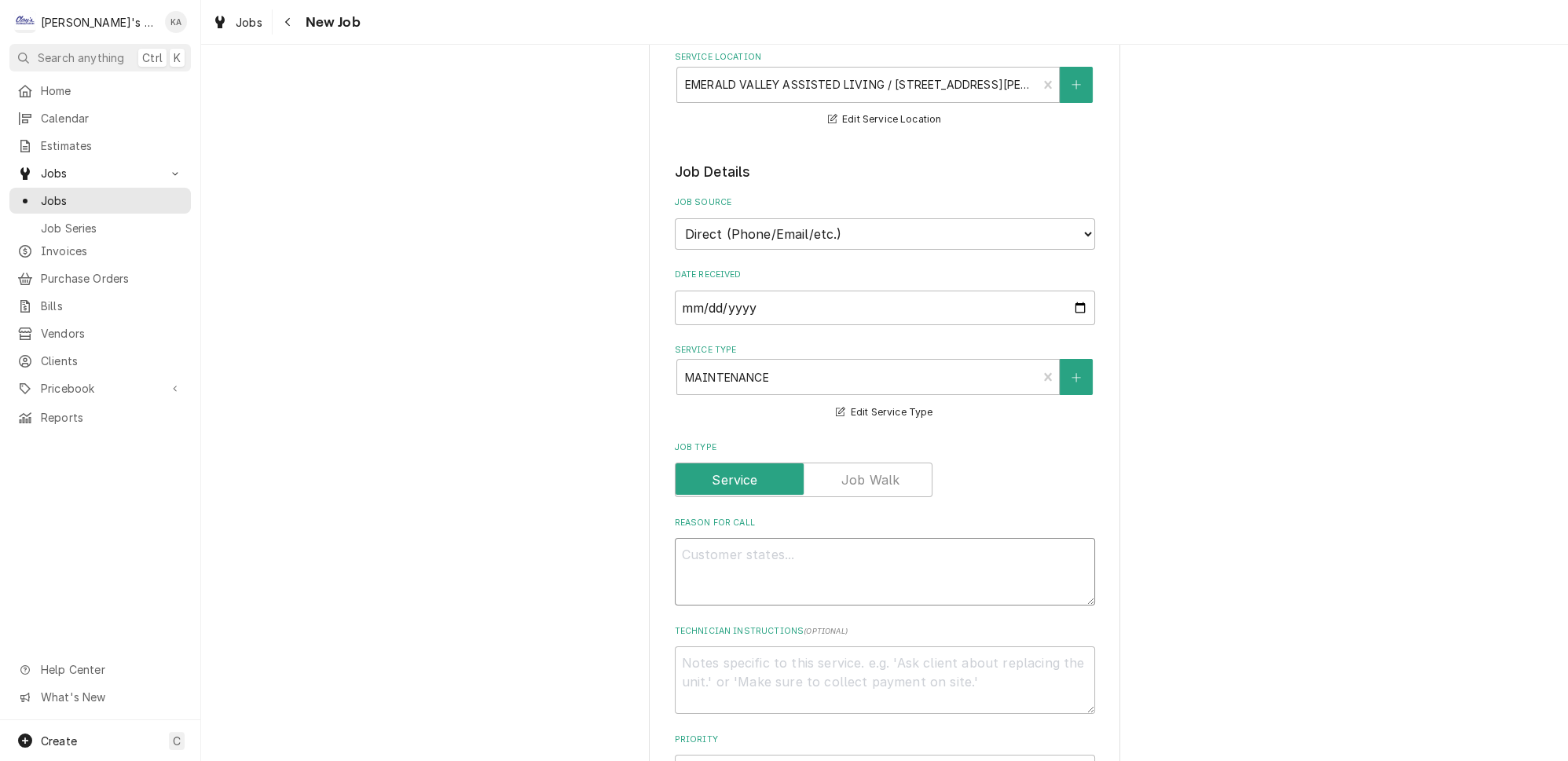
click at [756, 550] on textarea "Reason For Call" at bounding box center [884, 572] width 420 height 67
type textarea "x"
type textarea "1"
type textarea "x"
type textarea "10"
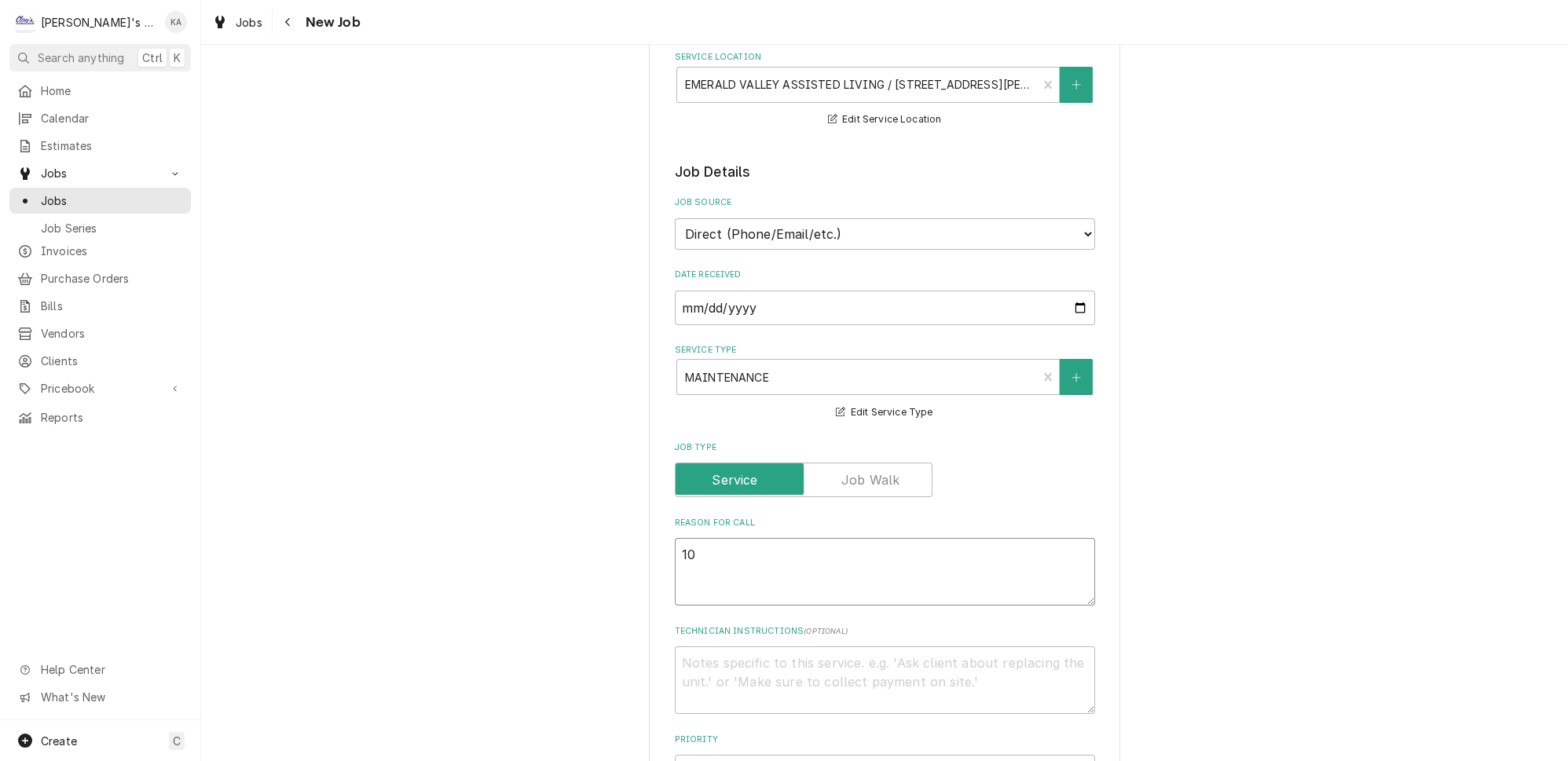
type textarea "x"
type textarea "10/"
type textarea "x"
type textarea "10/1"
type textarea "x"
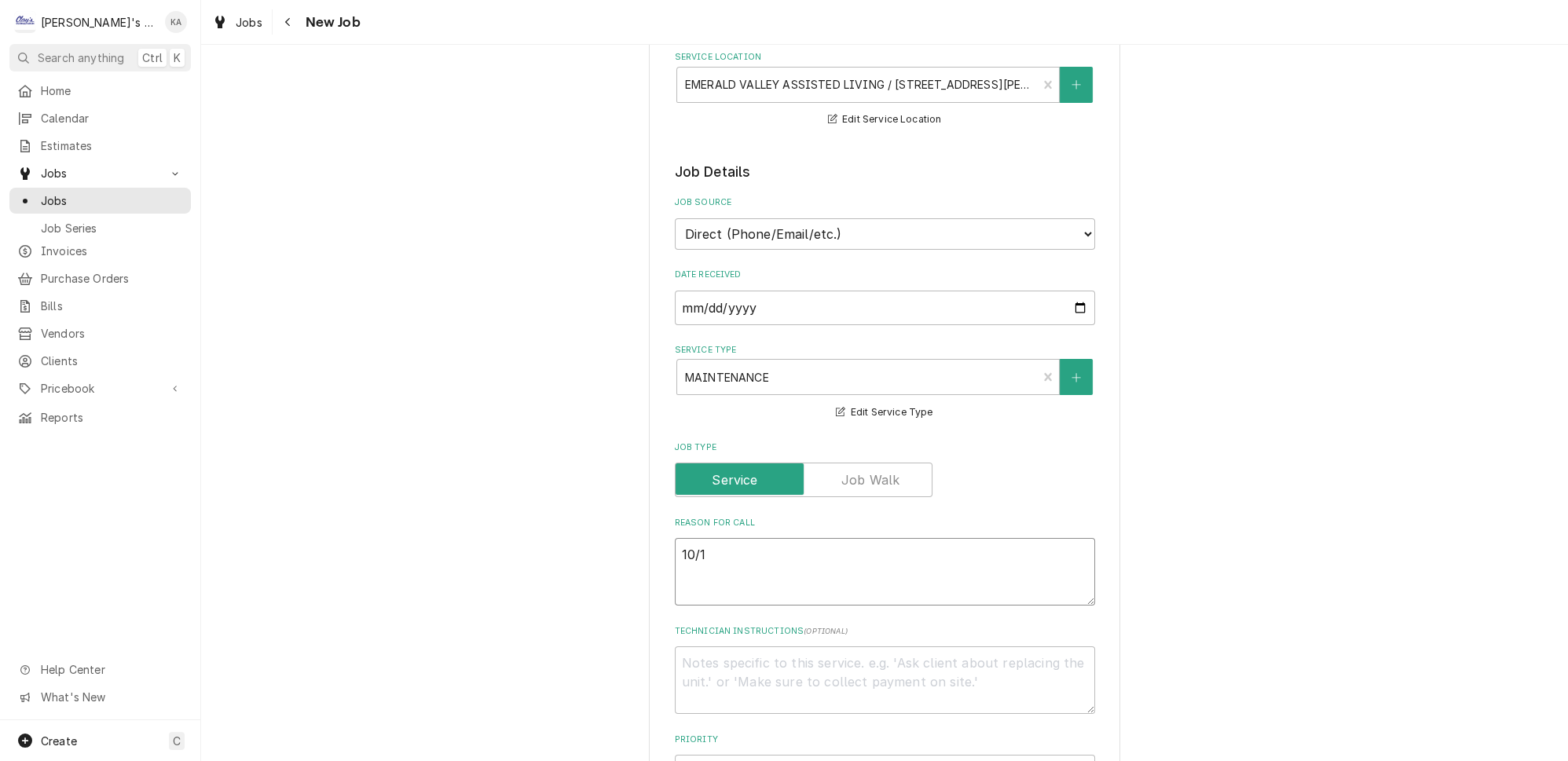
type textarea "10/1/"
type textarea "x"
type textarea "10/1/2"
type textarea "x"
type textarea "10/1/20"
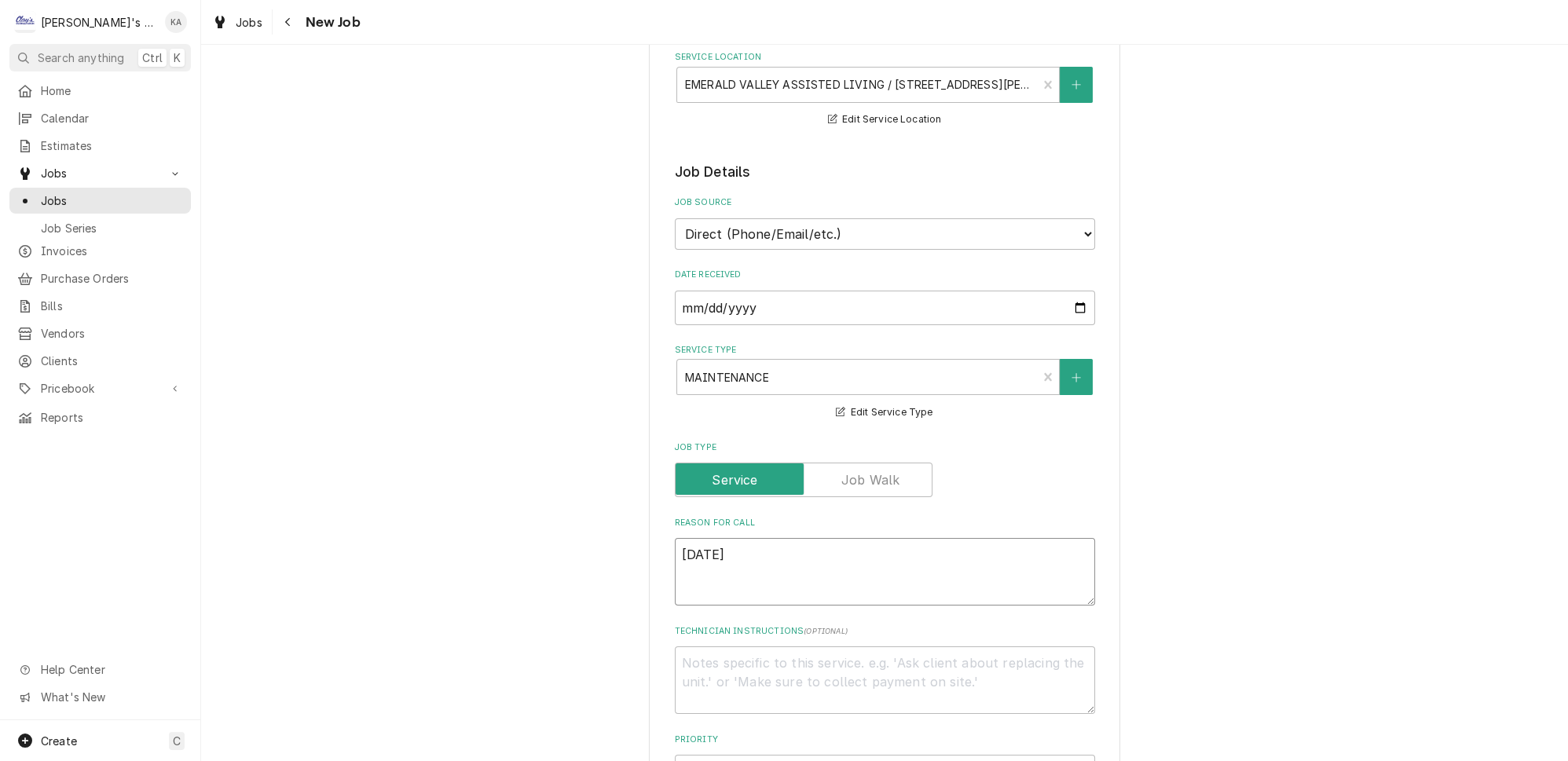
type textarea "x"
type textarea "10/1/202"
type textarea "x"
type textarea "10/1/2025"
type textarea "x"
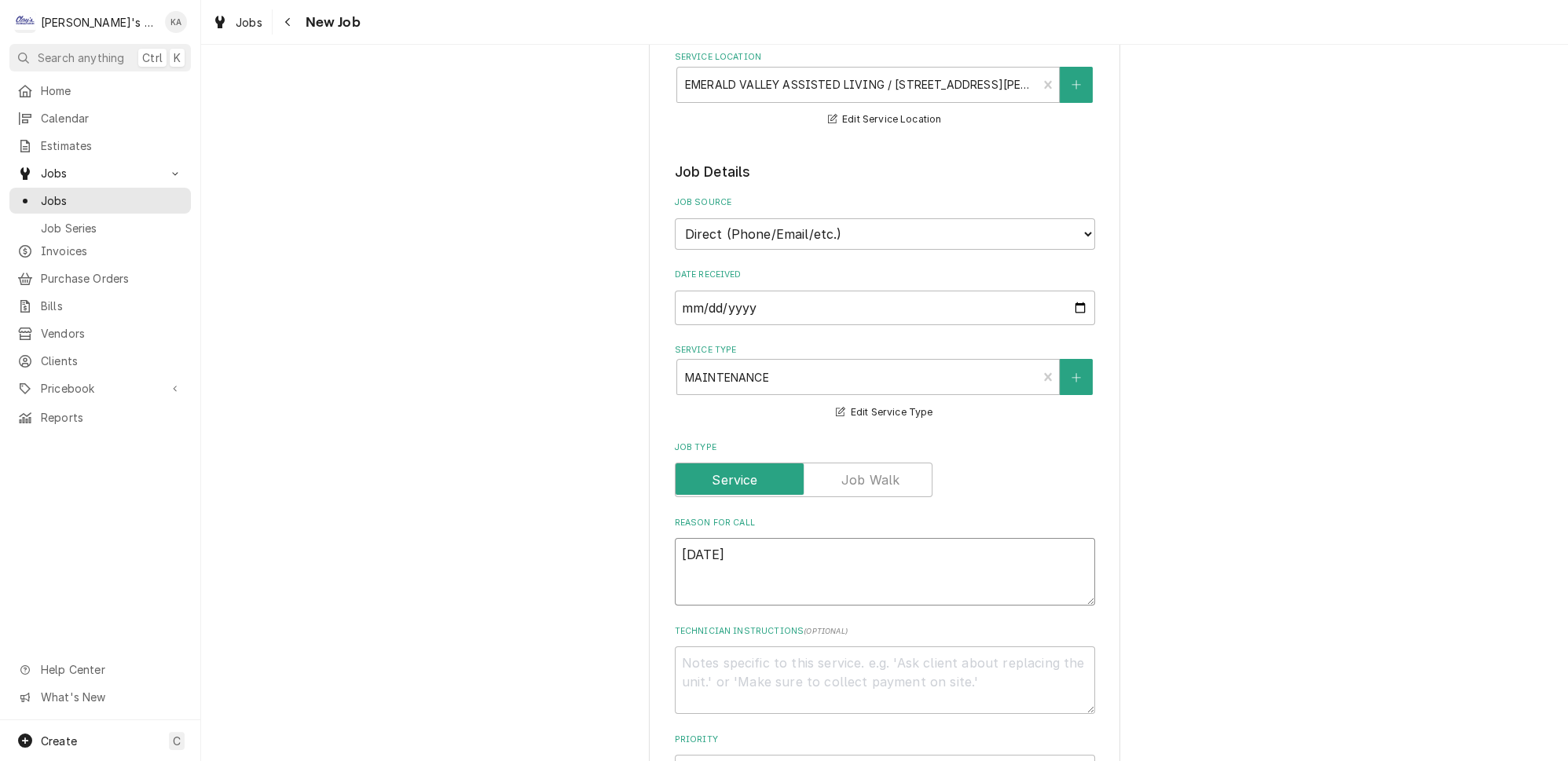
type textarea "10/1/2025"
type textarea "x"
type textarea "10/1/2025 8"
type textarea "x"
type textarea "10/1/2025 8:"
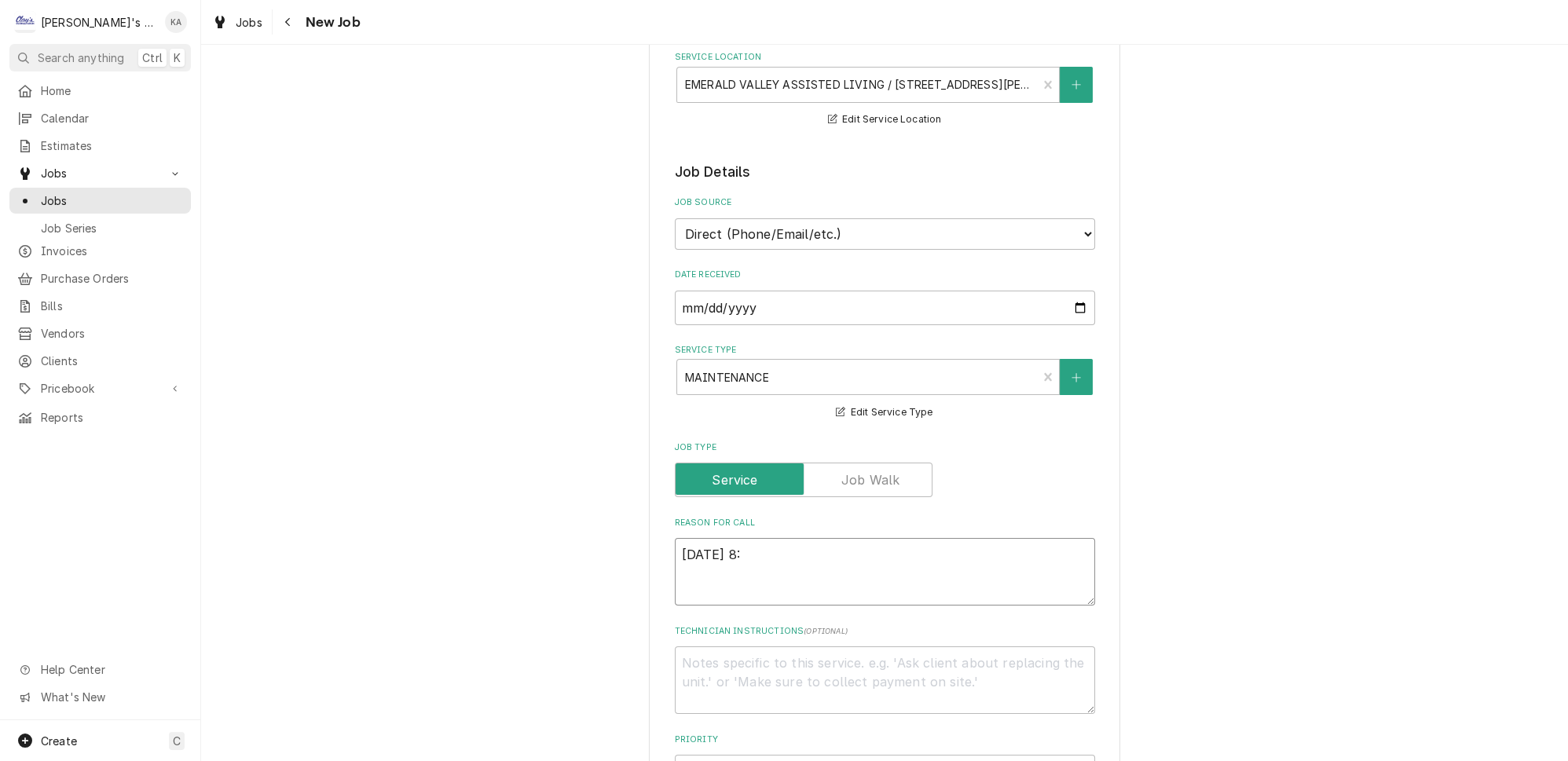
type textarea "x"
type textarea "10/1/2025 8:4"
type textarea "x"
type textarea "10/1/2025 8:45"
type textarea "x"
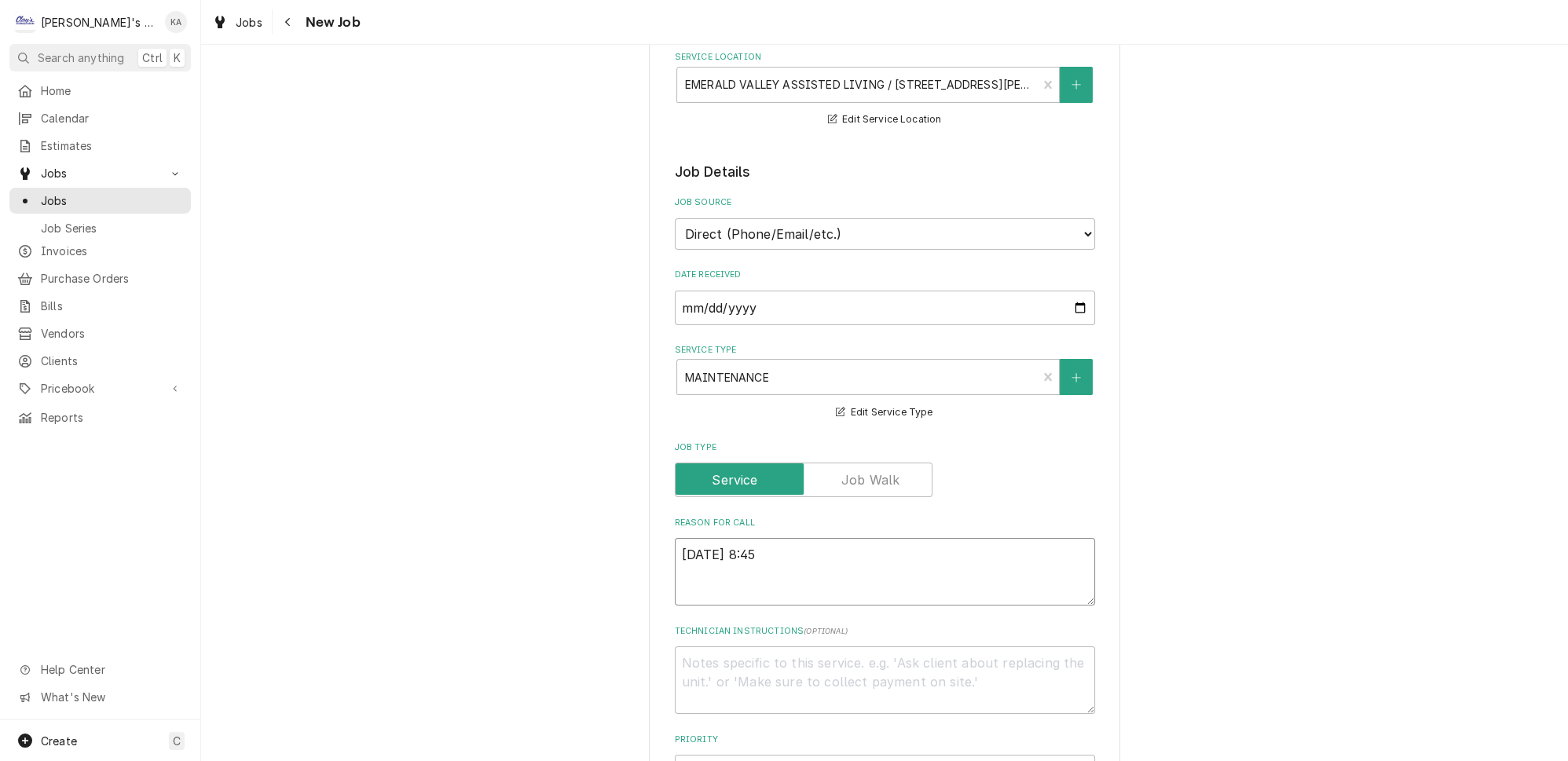
type textarea "10/1/2025 8:45"
type textarea "x"
type textarea "10/1/2025 8:45 a"
type textarea "x"
type textarea "10/1/2025 8:45 am"
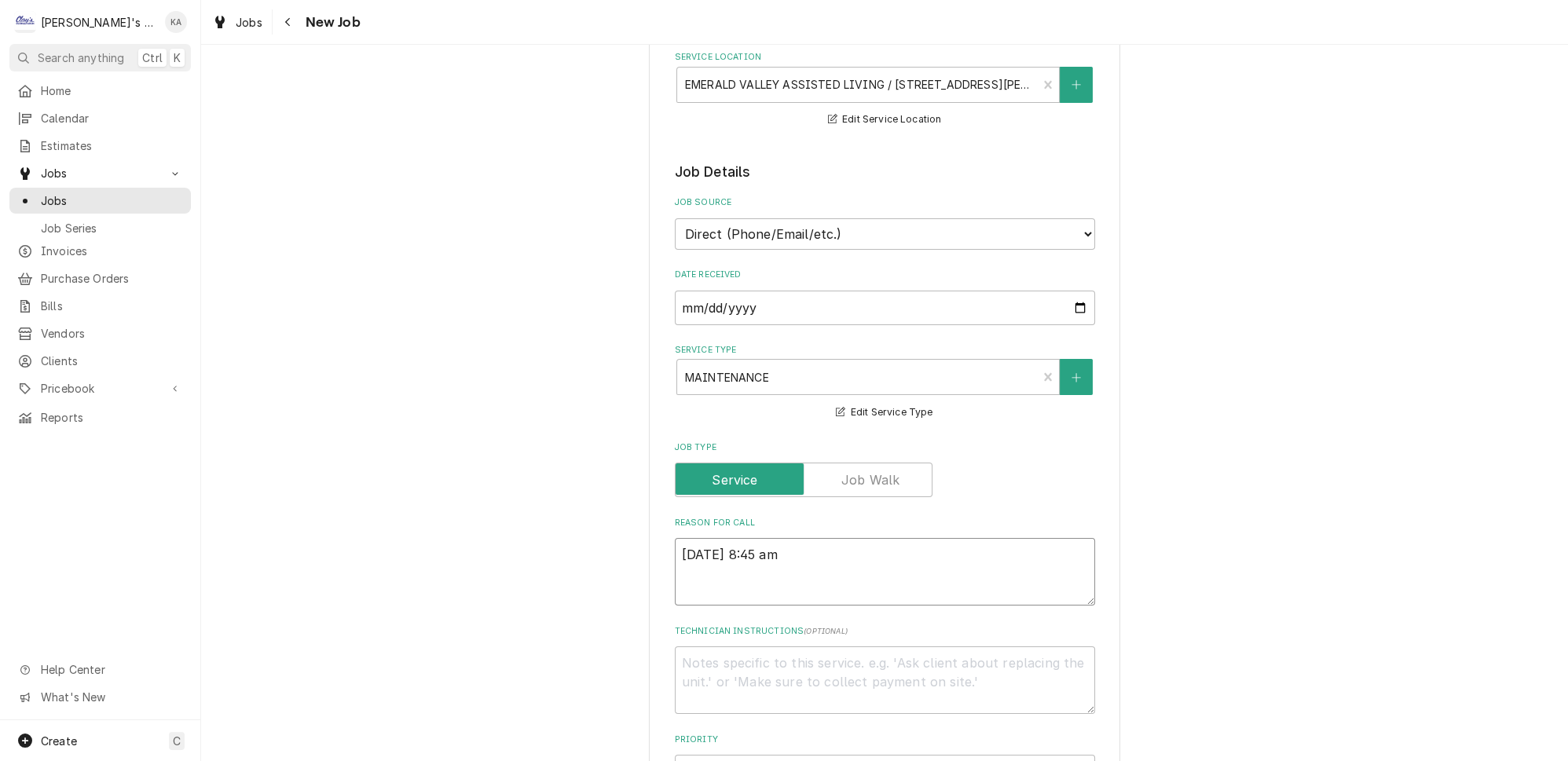
type textarea "x"
type textarea "10/1/2025 8:45 a"
type textarea "x"
type textarea "10/1/2025 8:45"
type textarea "x"
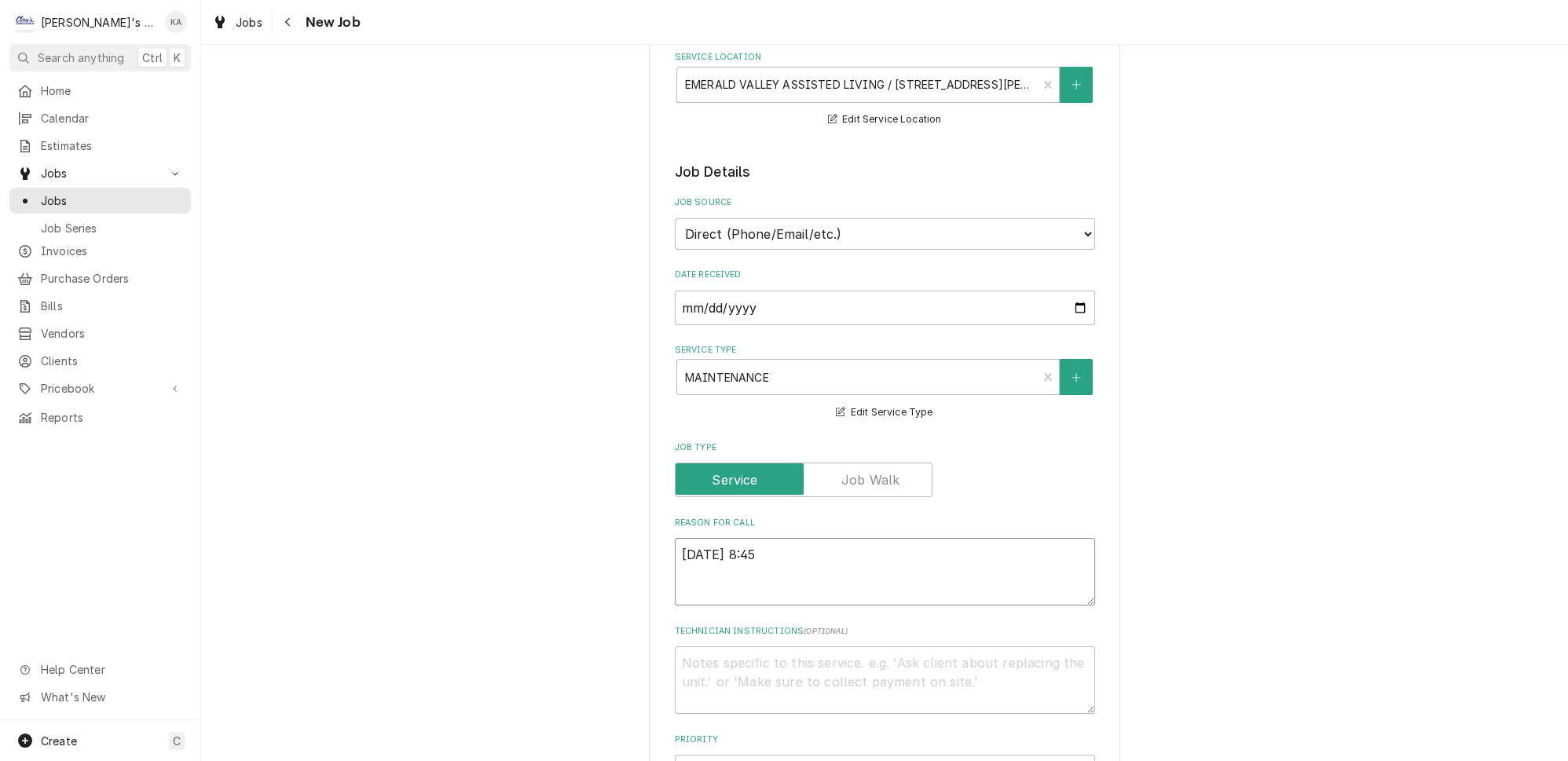
type textarea "10/1/2025 8:45 A"
type textarea "x"
type textarea "10/1/2025 8:45 AM"
type textarea "x"
type textarea "10/1/2025 8:45 AM-"
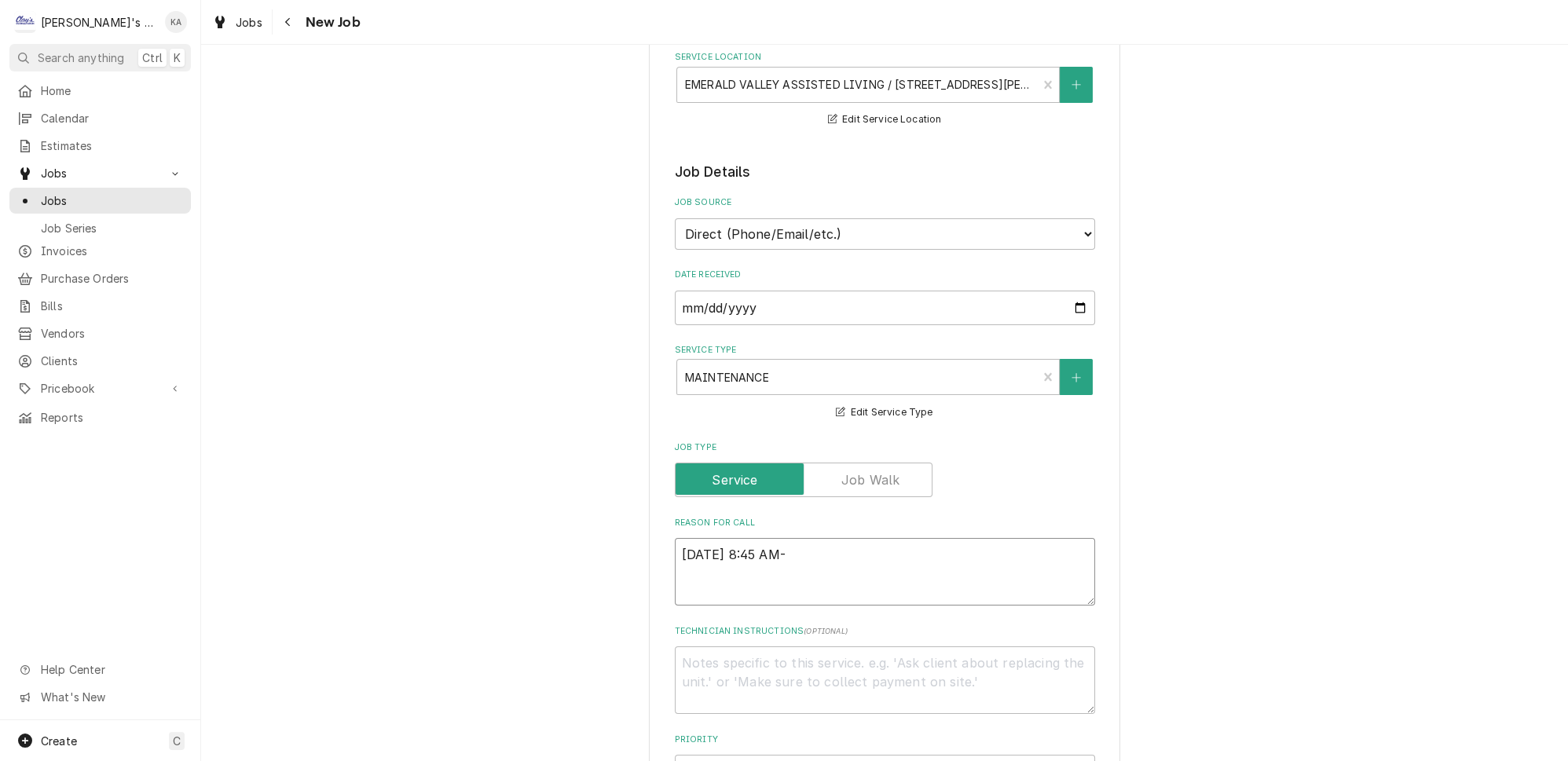
type textarea "x"
type textarea "10/1/2025 8:45 AM-"
type textarea "x"
type textarea "10/1/2025 8:45 AM- B"
type textarea "x"
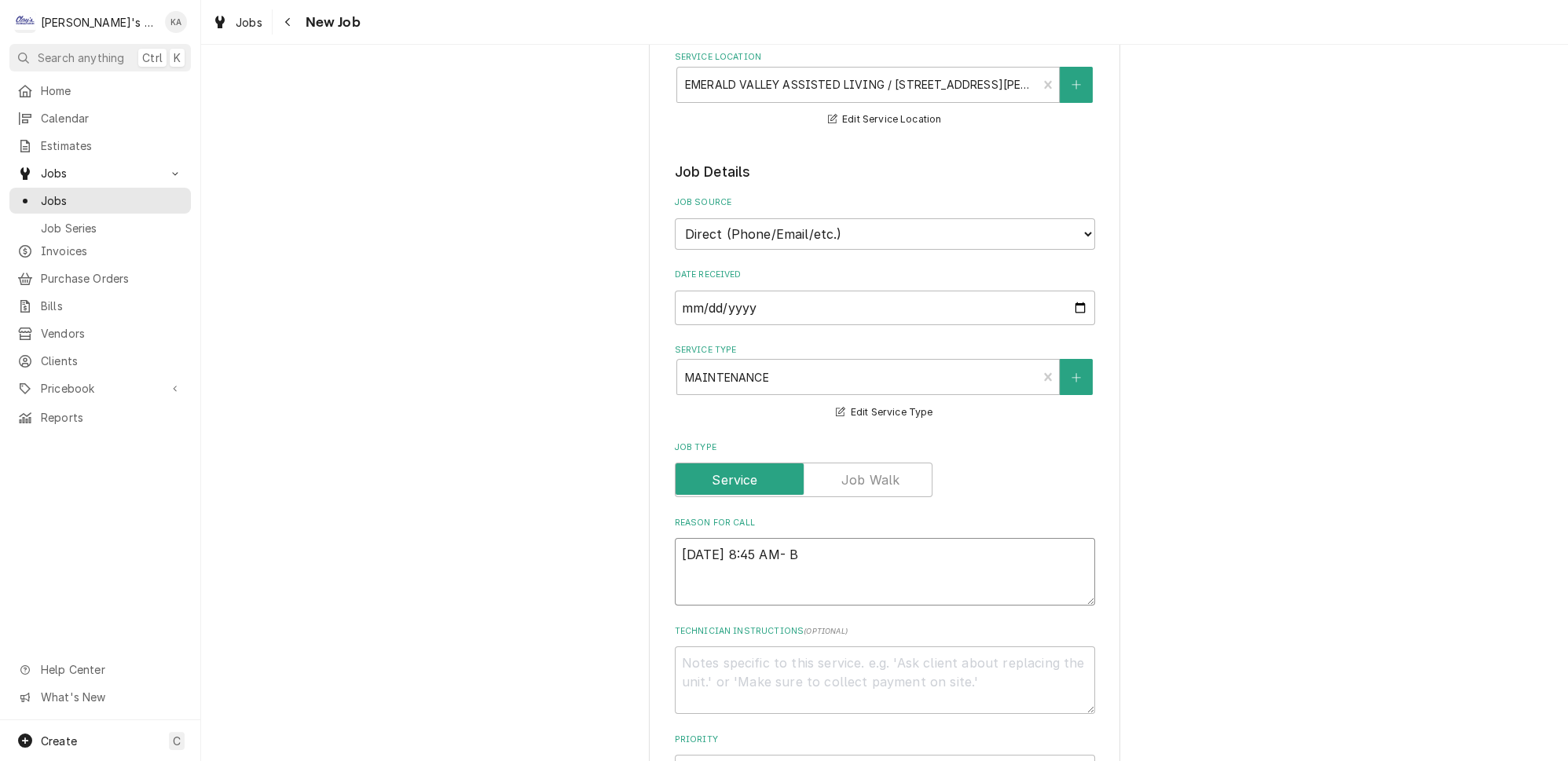
type textarea "10/1/2025 8:45 AM- BE"
type textarea "x"
type textarea "10/1/2025 8:45 AM- BEC"
type textarea "x"
type textarea "10/1/2025 8:45 AM- BECK"
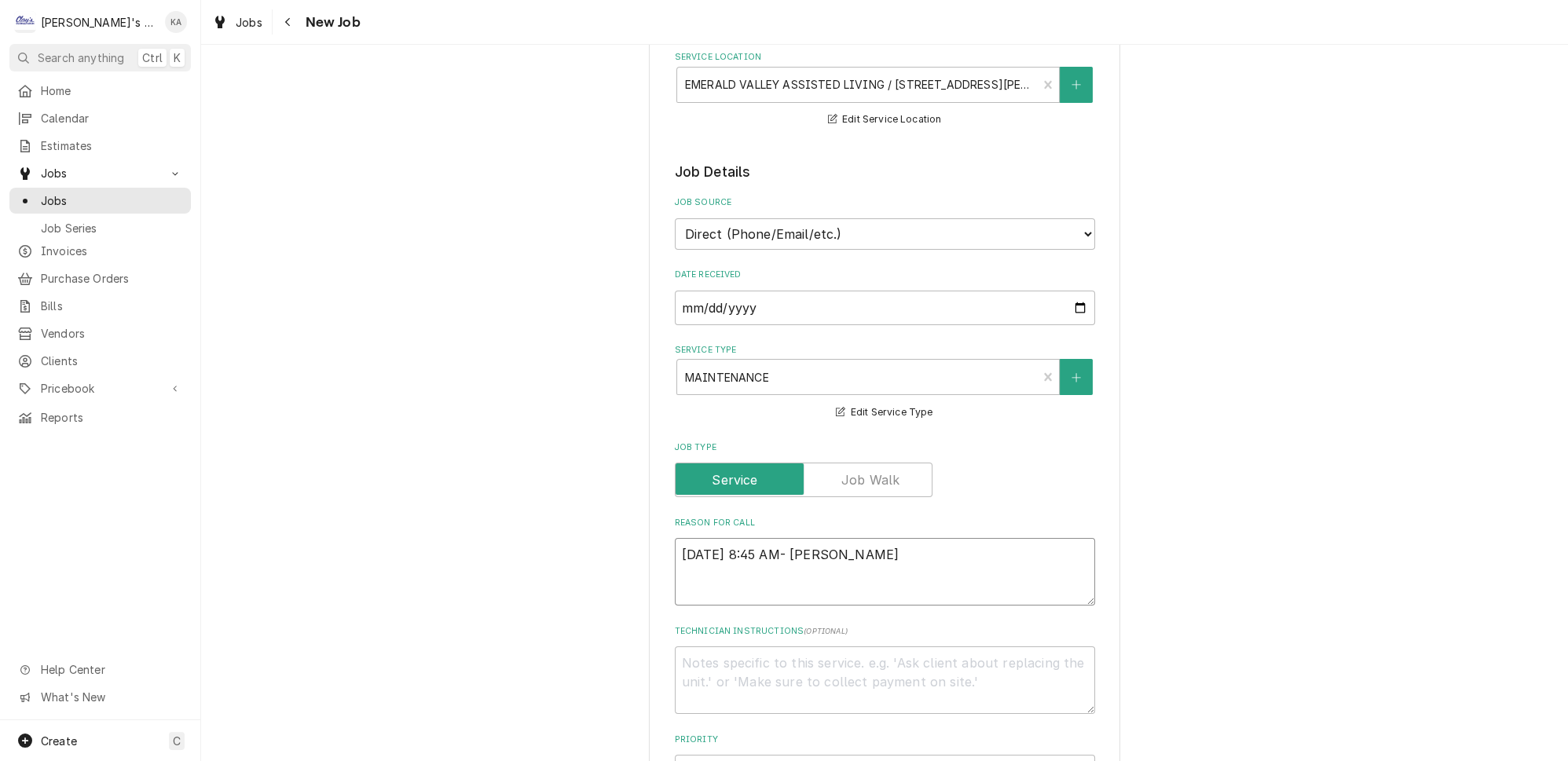
type textarea "x"
type textarea "10/1/2025 8:45 AM- BECKE"
type textarea "x"
type textarea "10/1/2025 8:45 AM- BECKET"
type textarea "x"
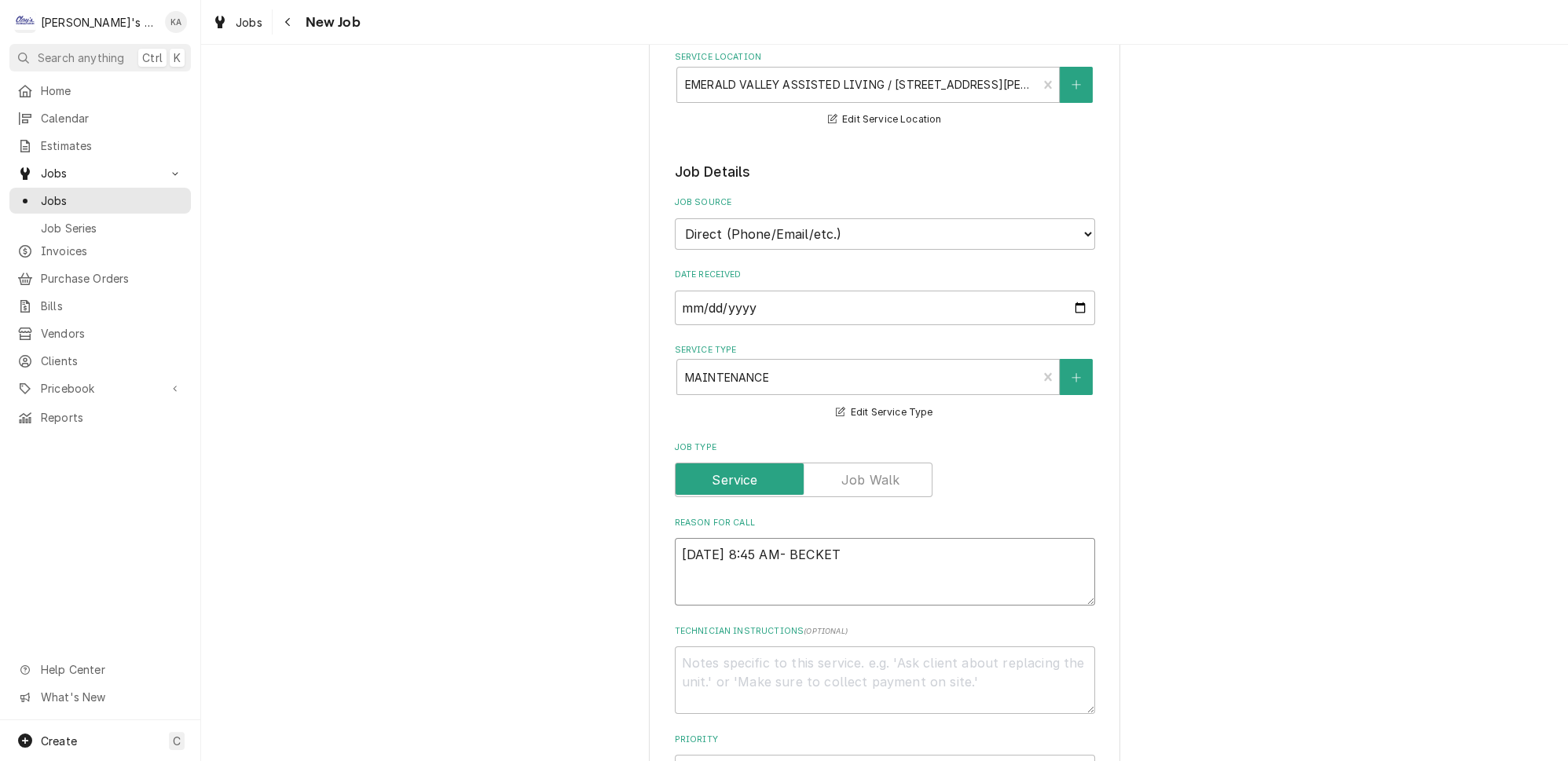
type textarea "10/1/2025 8:45 AM- BECKETT"
type textarea "x"
type textarea "10/1/2025 8:45 AM- BECKETT-"
type textarea "x"
type textarea "10/1/2025 8:45 AM- BECKETT-"
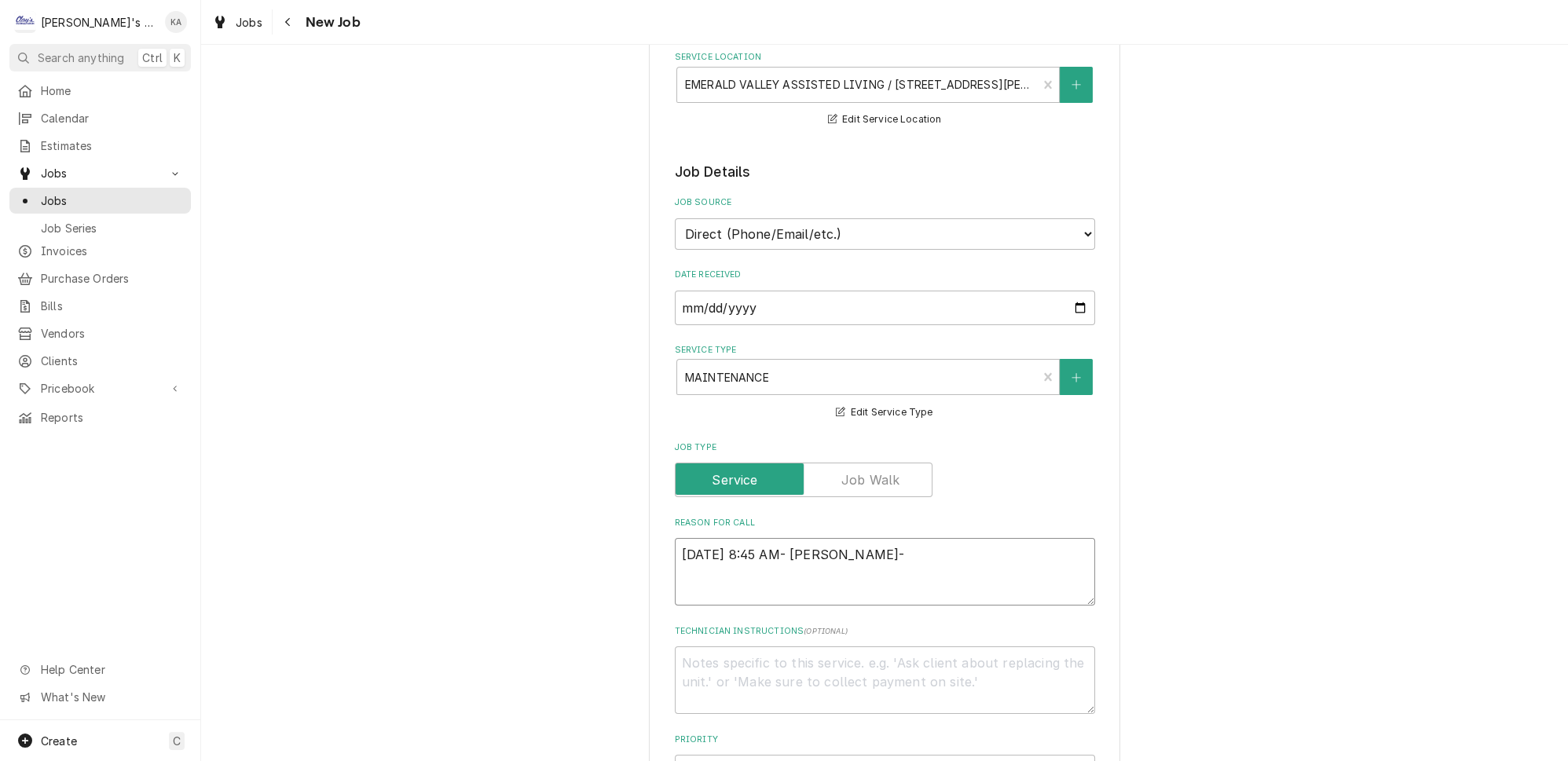
type textarea "x"
type textarea "10/1/2025 8:45 AM- BECKETT- P"
type textarea "x"
type textarea "10/1/2025 8:45 AM- BECKETT- PE"
type textarea "x"
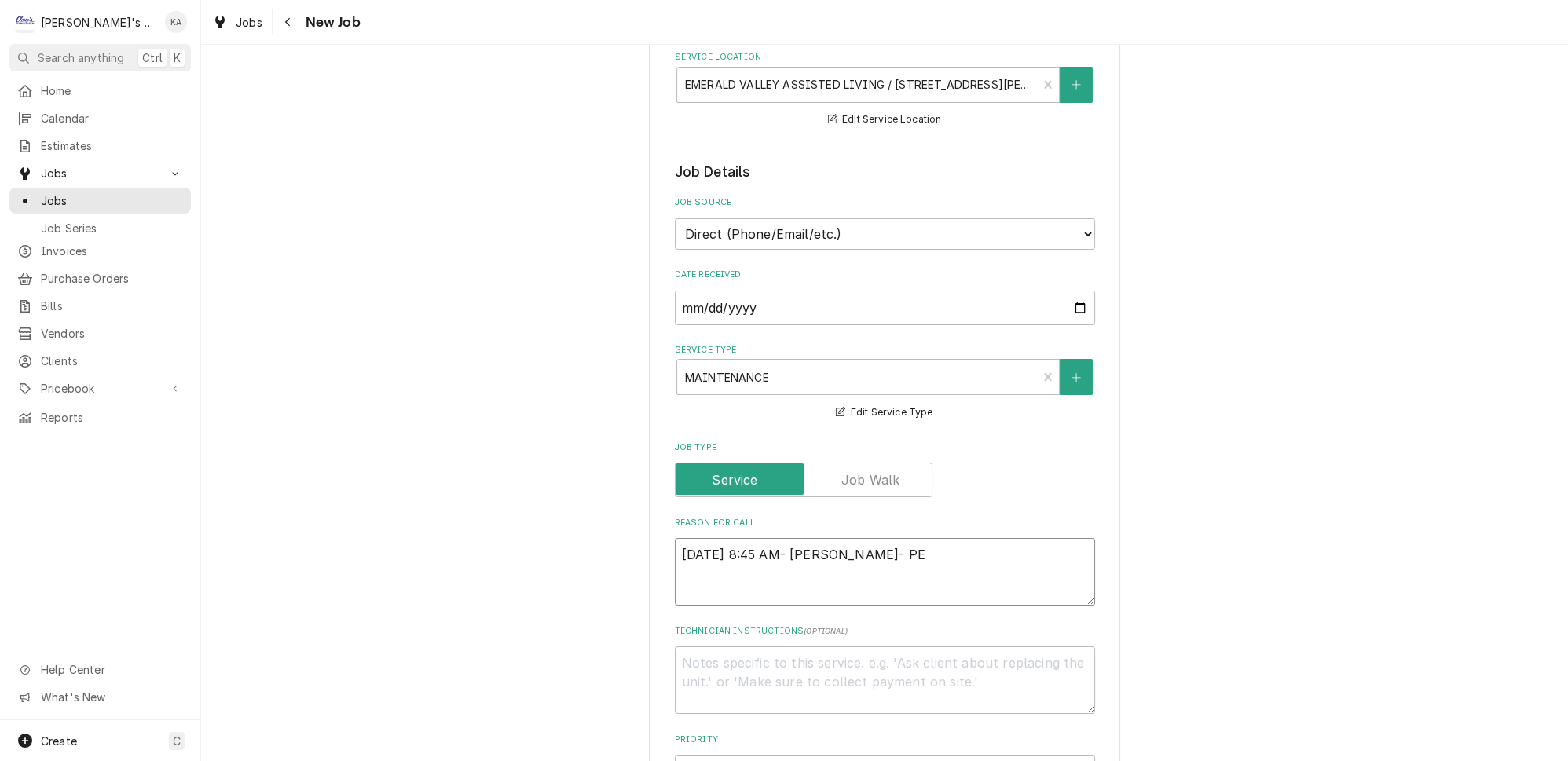
type textarea "10/1/2025 8:45 AM- BECKETT- PER"
type textarea "x"
type textarea "10/1/2025 8:45 AM- BECKETT- PER"
type textarea "x"
type textarea "10/1/2025 8:45 AM- BECKETT- PER J"
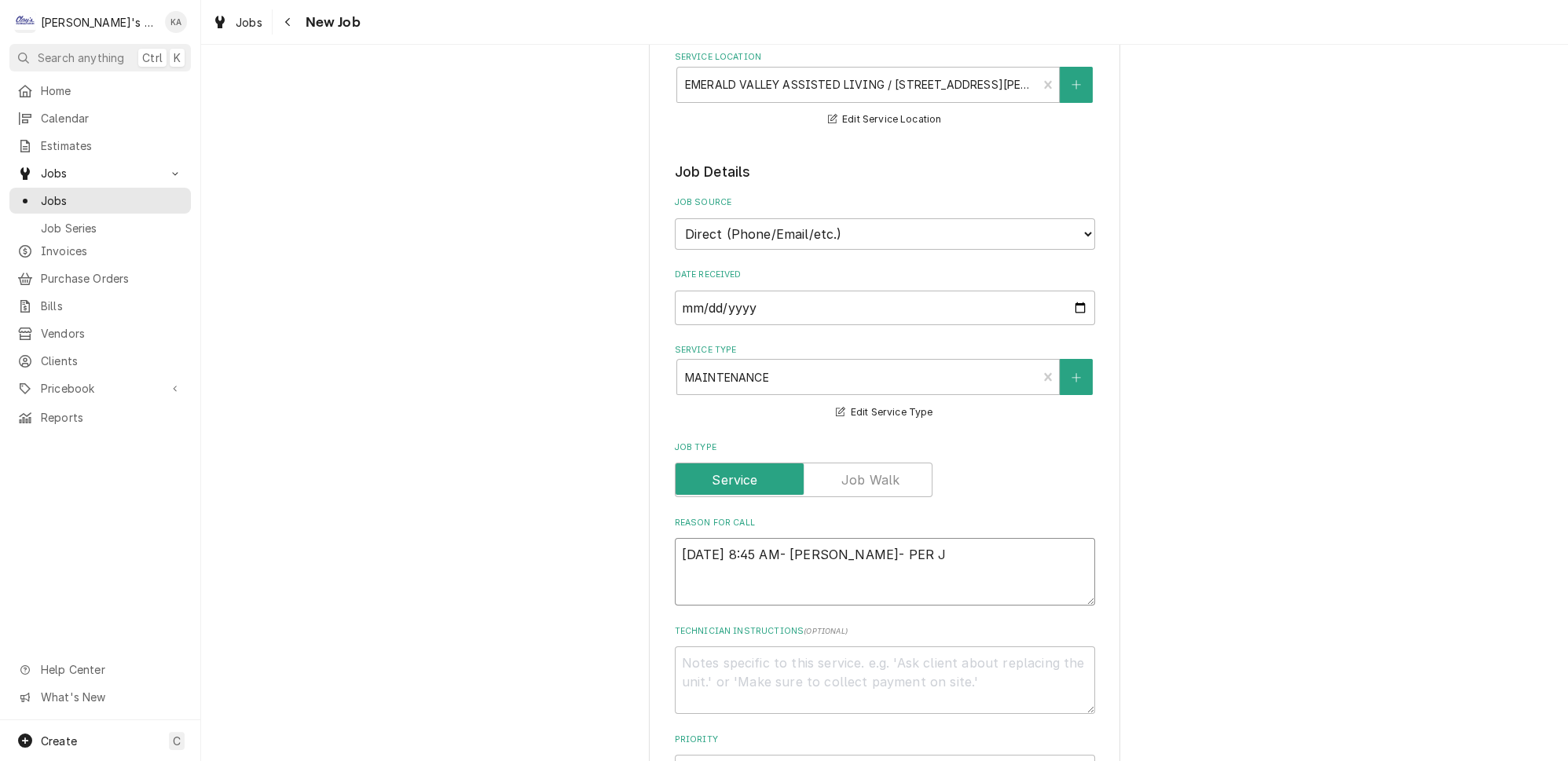
type textarea "x"
type textarea "10/1/2025 8:45 AM- BECKETT- PER JA"
type textarea "x"
type textarea "10/1/2025 8:45 AM- BECKETT- PER JAR"
type textarea "x"
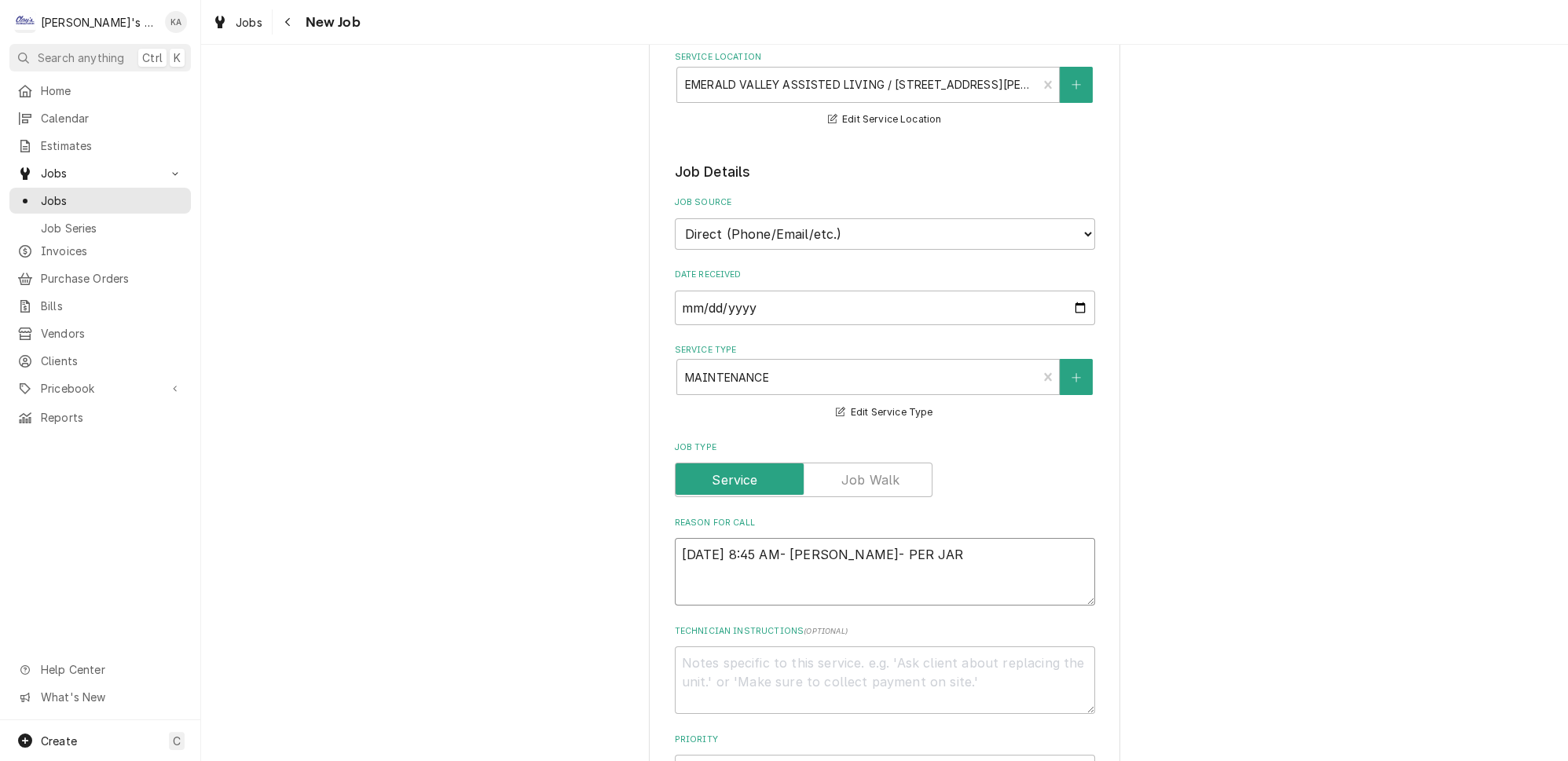
type textarea "10/1/2025 8:45 AM- BECKETT- PER JARE"
type textarea "x"
type textarea "10/1/2025 8:45 AM- BECKETT- PER JARED"
type textarea "x"
type textarea "10/1/2025 8:45 AM- BECKETT- PER JARED-"
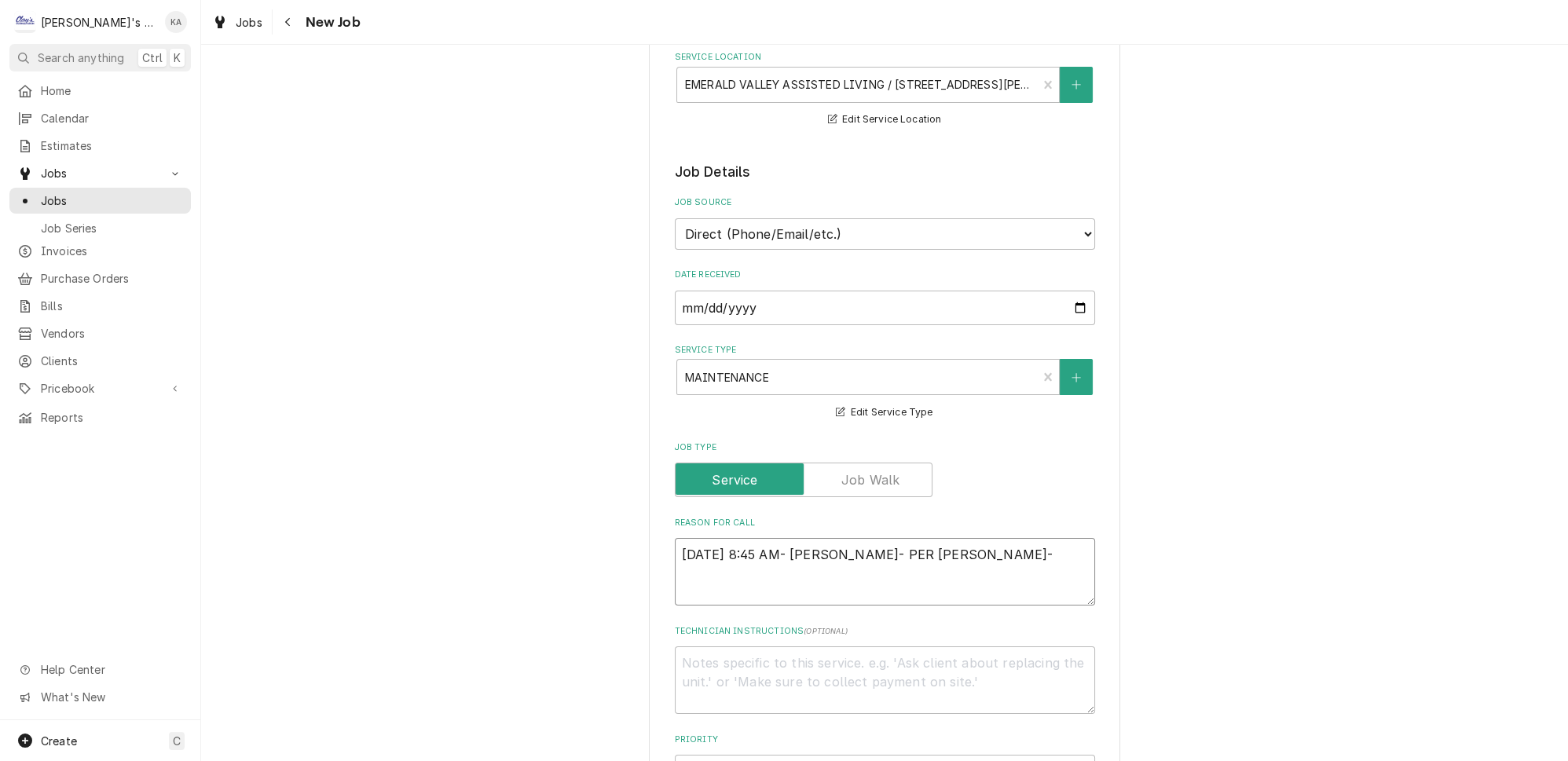
type textarea "x"
type textarea "10/1/2025 8:45 AM- BECKETT- PER JARED-"
type textarea "x"
type textarea "10/1/2025 8:45 AM- BECKETT- PER JARED- W"
type textarea "x"
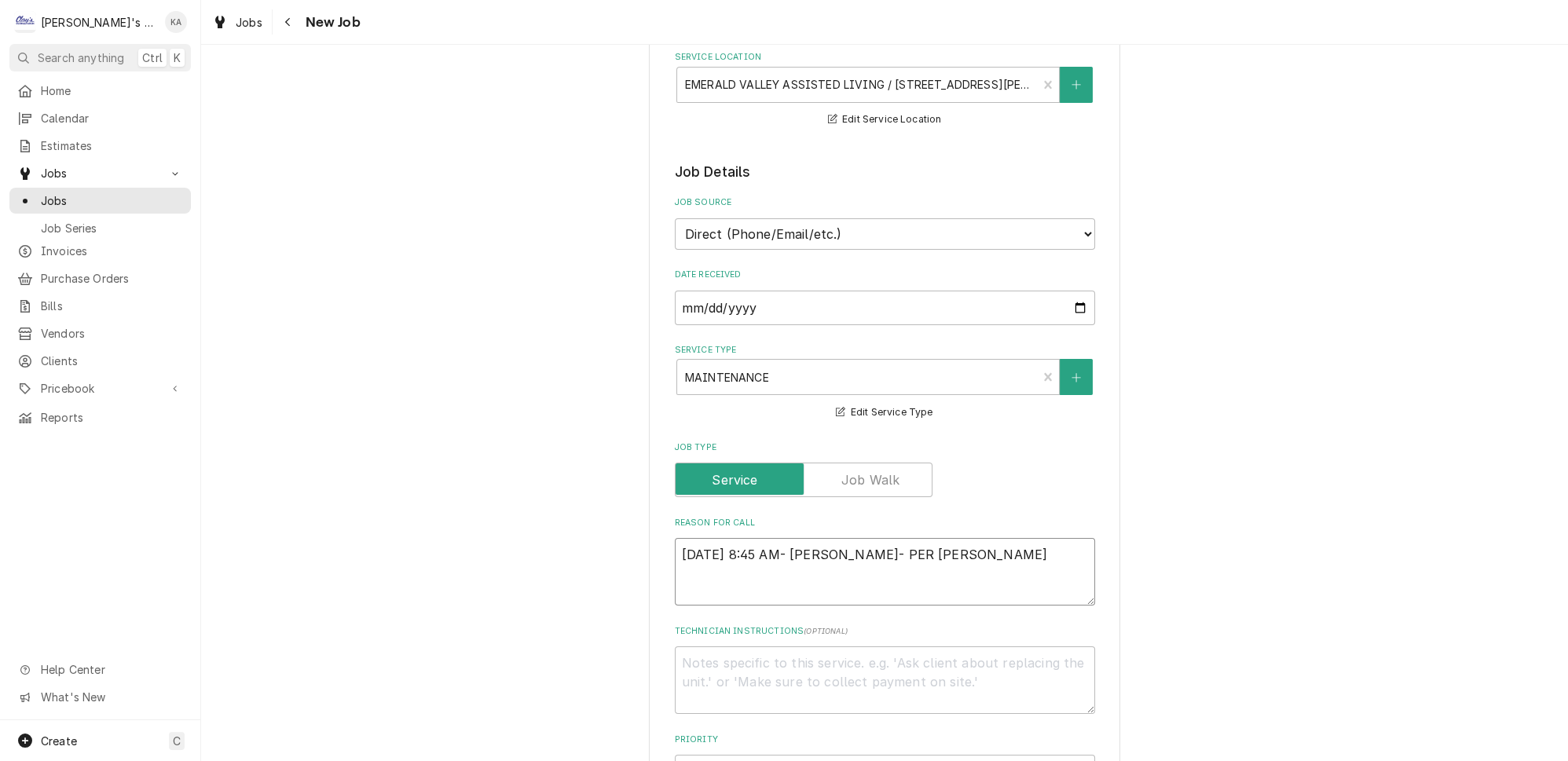
type textarea "10/1/2025 8:45 AM- BECKETT- PER JARED- WO"
type textarea "x"
type textarea "10/1/2025 8:45 AM- BECKETT- PER JARED- WOU"
type textarea "x"
type textarea "10/1/2025 8:45 AM- BECKETT- PER JARED- WOUL"
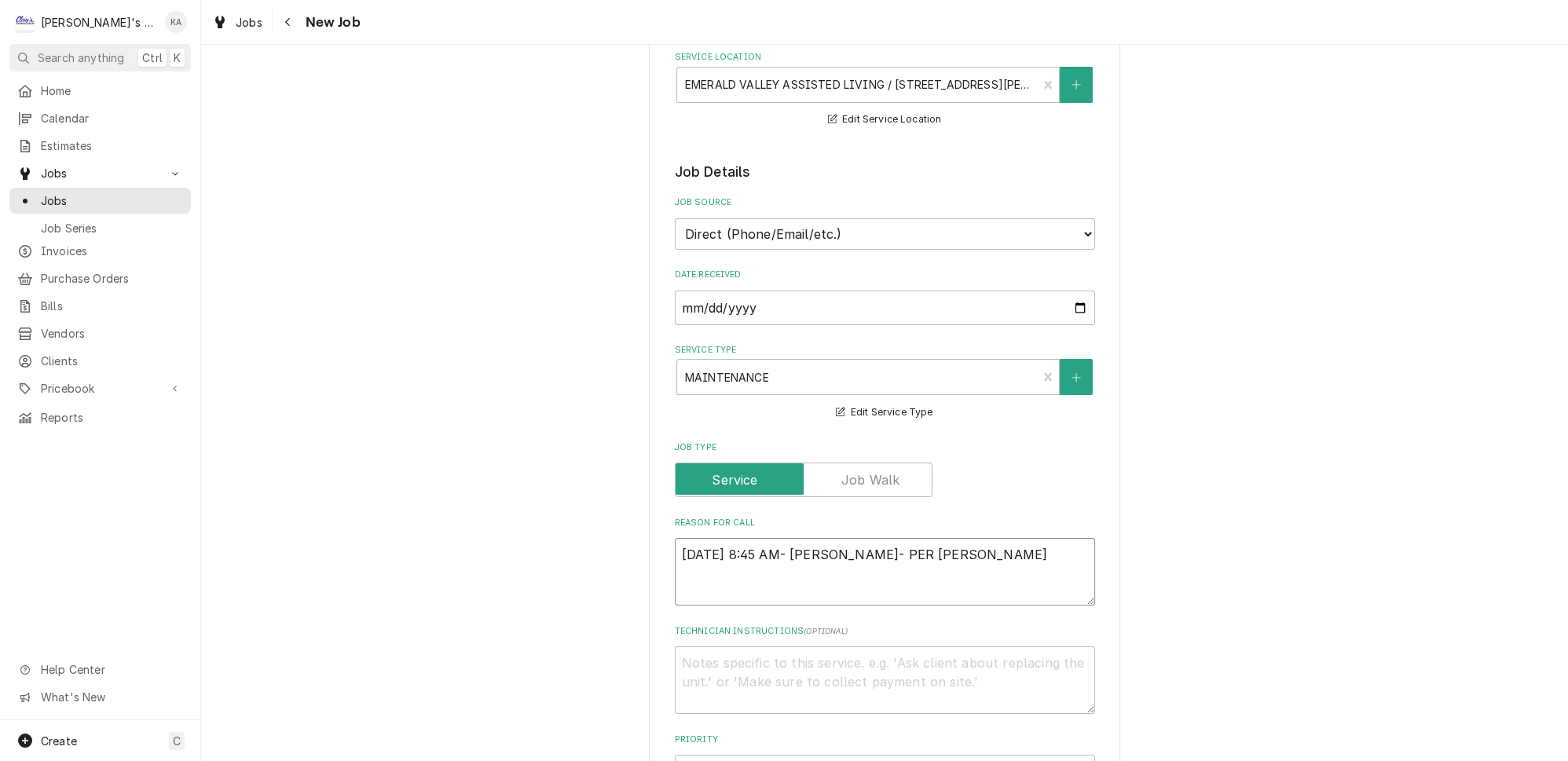
type textarea "x"
type textarea "10/1/2025 8:45 AM- BECKETT- PER JARED- WOULD"
type textarea "x"
type textarea "10/1/2025 8:45 AM- BECKETT- PER JARED- WOULDL"
type textarea "x"
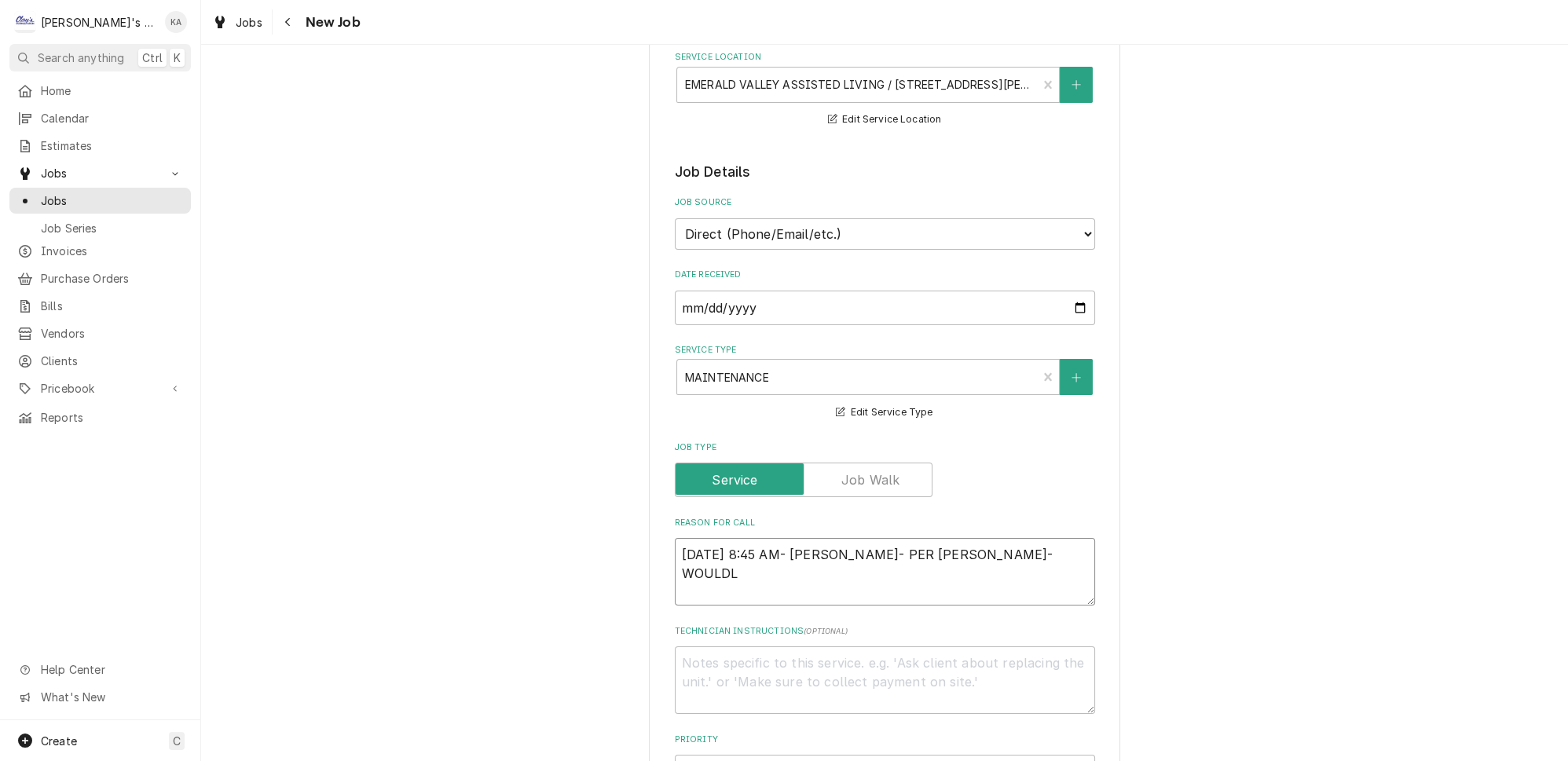
type textarea "10/1/2025 8:45 AM- BECKETT- PER JARED- WOULD"
type textarea "x"
type textarea "10/1/2025 8:45 AM- BECKETT- PER JARED- WOULD"
type textarea "x"
type textarea "10/1/2025 8:45 AM- BECKETT- PER JARED- WOULD L"
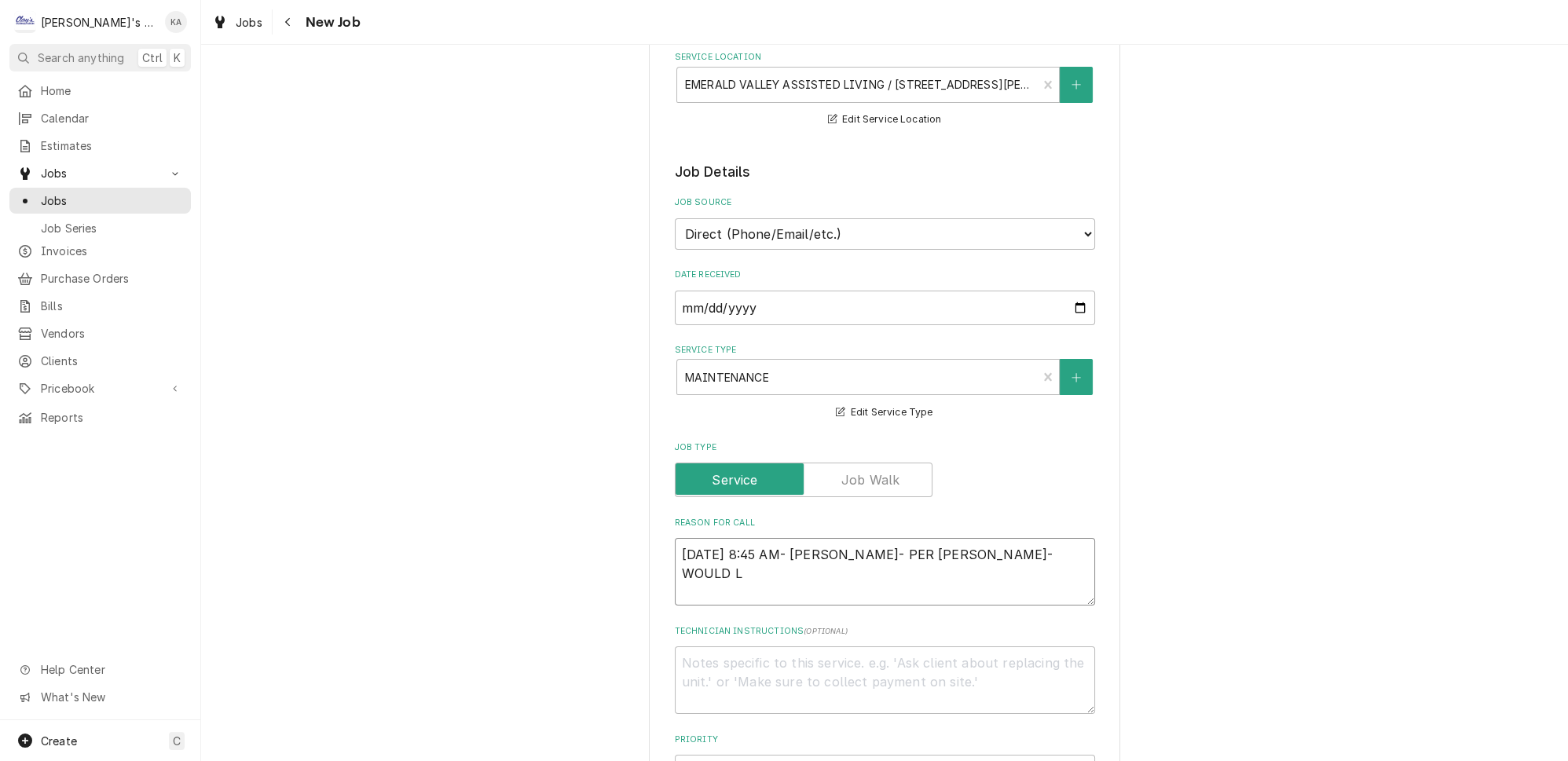
type textarea "x"
type textarea "10/1/2025 8:45 AM- BECKETT- PER JARED- WOULD LI"
type textarea "x"
type textarea "10/1/2025 8:45 AM- BECKETT- PER JARED- WOULD LIK"
type textarea "x"
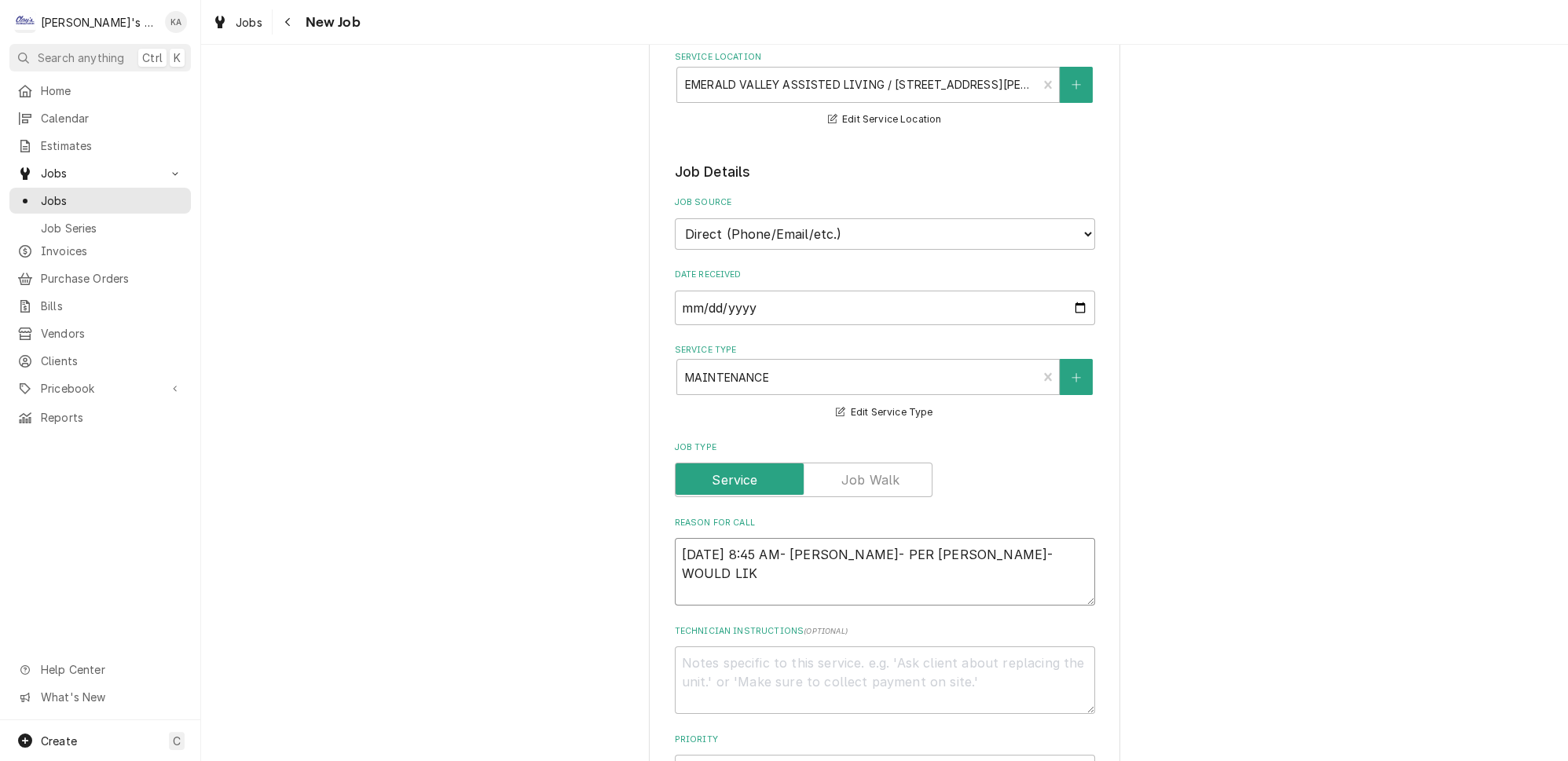
type textarea "10/1/2025 8:45 AM- BECKETT- PER JARED- WOULD LIKE"
type textarea "x"
type textarea "10/1/2025 8:45 AM- BECKETT- PER JARED- WOULD LIKE"
type textarea "x"
type textarea "10/1/2025 8:45 AM- BECKETT- PER JARED- WOULD LIKE T"
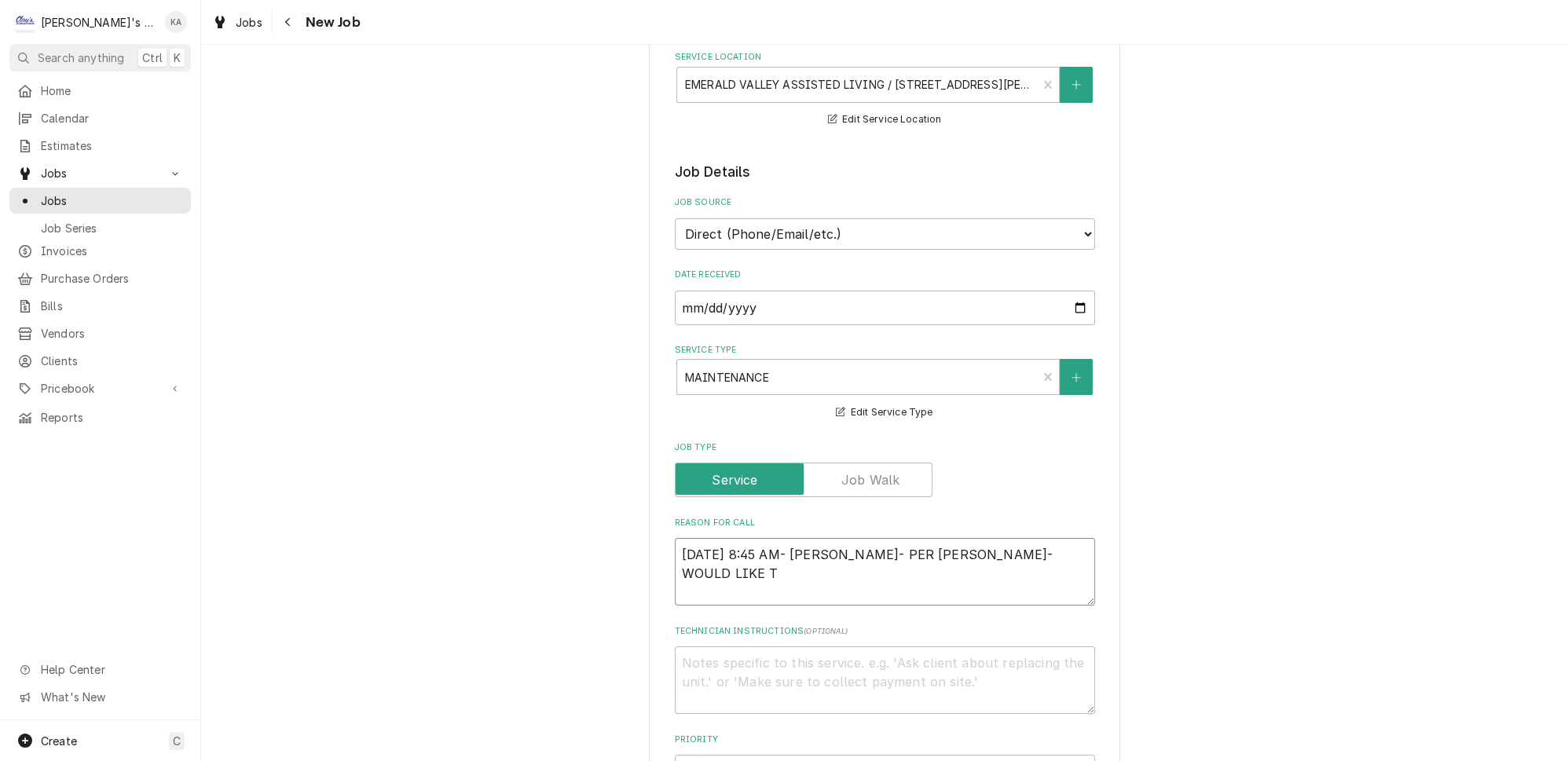
type textarea "x"
type textarea "10/1/2025 8:45 AM- BECKETT- PER JARED- WOULD LIKE TO"
type textarea "x"
type textarea "10/1/2025 8:45 AM- BECKETT- PER JARED- WOULD LIKE TO"
type textarea "x"
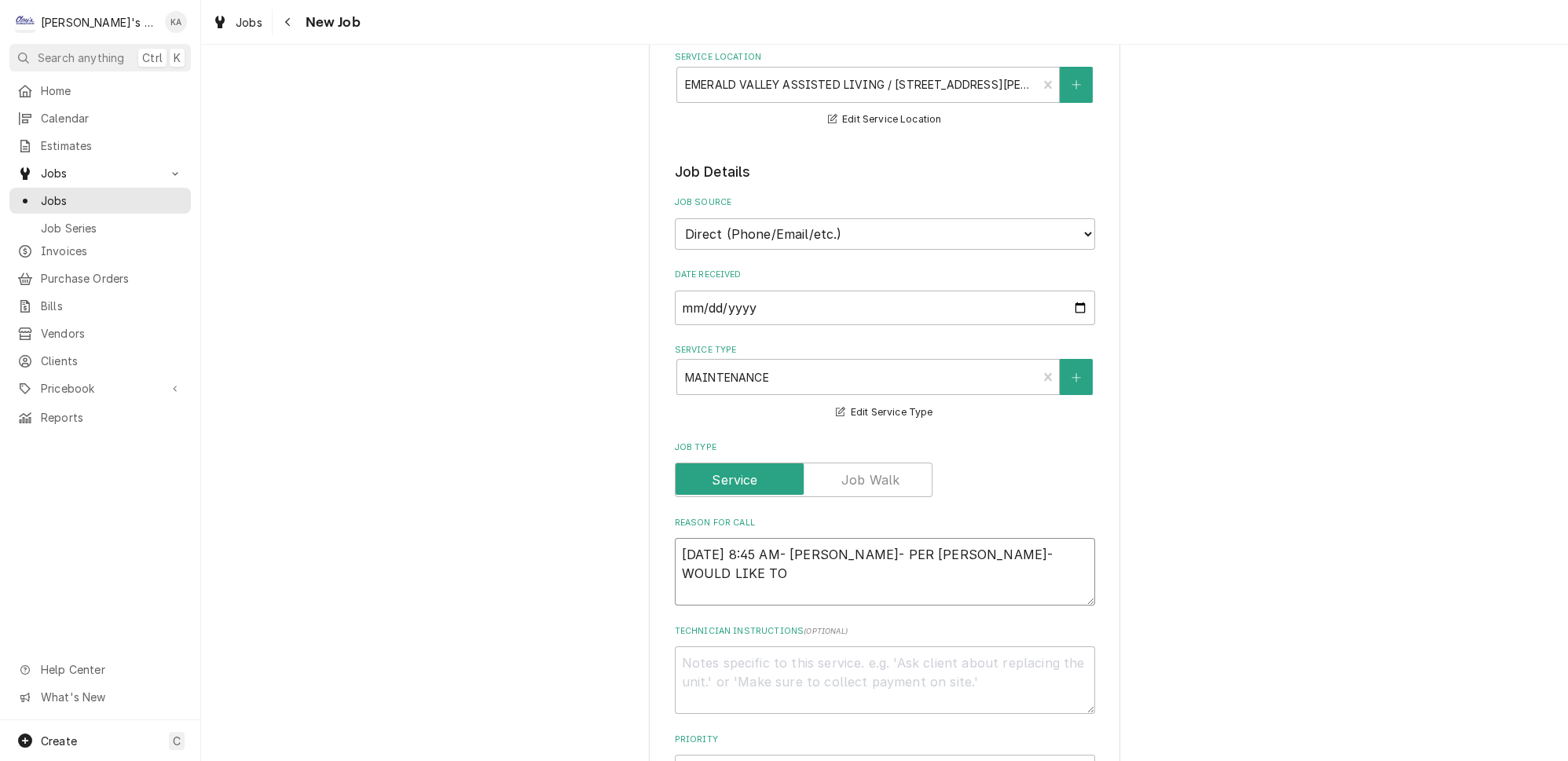
type textarea "10/1/2025 8:45 AM- BECKETT- PER JARED- WOULD LIKE TO S"
type textarea "x"
type textarea "10/1/2025 8:45 AM- BECKETT- PER JARED- WOULD LIKE TO SE"
type textarea "x"
type textarea "10/1/2025 8:45 AM- BECKETT- PER JARED- WOULD LIKE TO SET"
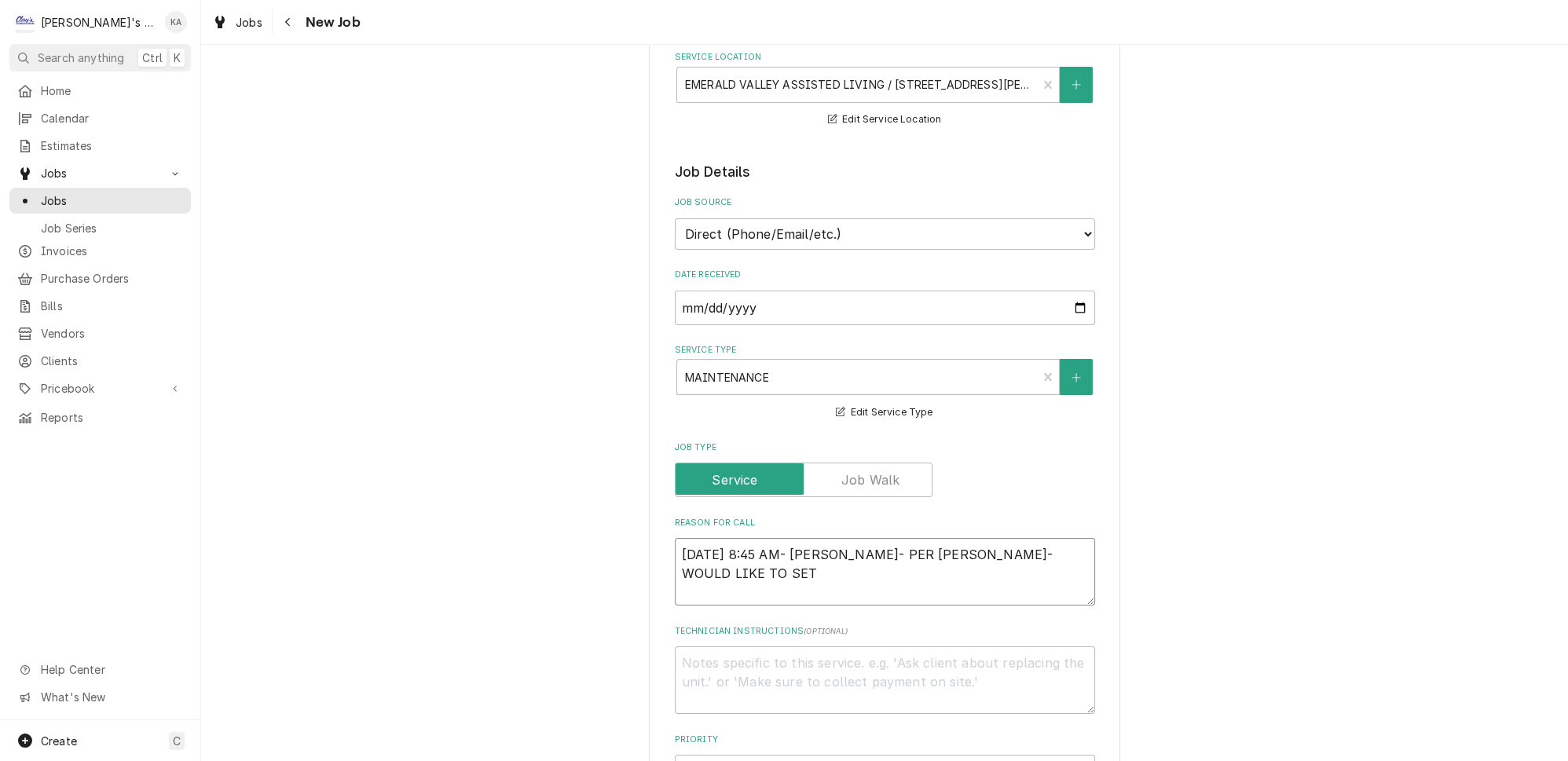
type textarea "x"
type textarea "10/1/2025 8:45 AM- BECKETT- PER JARED- WOULD LIKE TO SET"
type textarea "x"
type textarea "10/1/2025 8:45 AM- BECKETT- PER JARED- WOULD LIKE TO SET U"
type textarea "x"
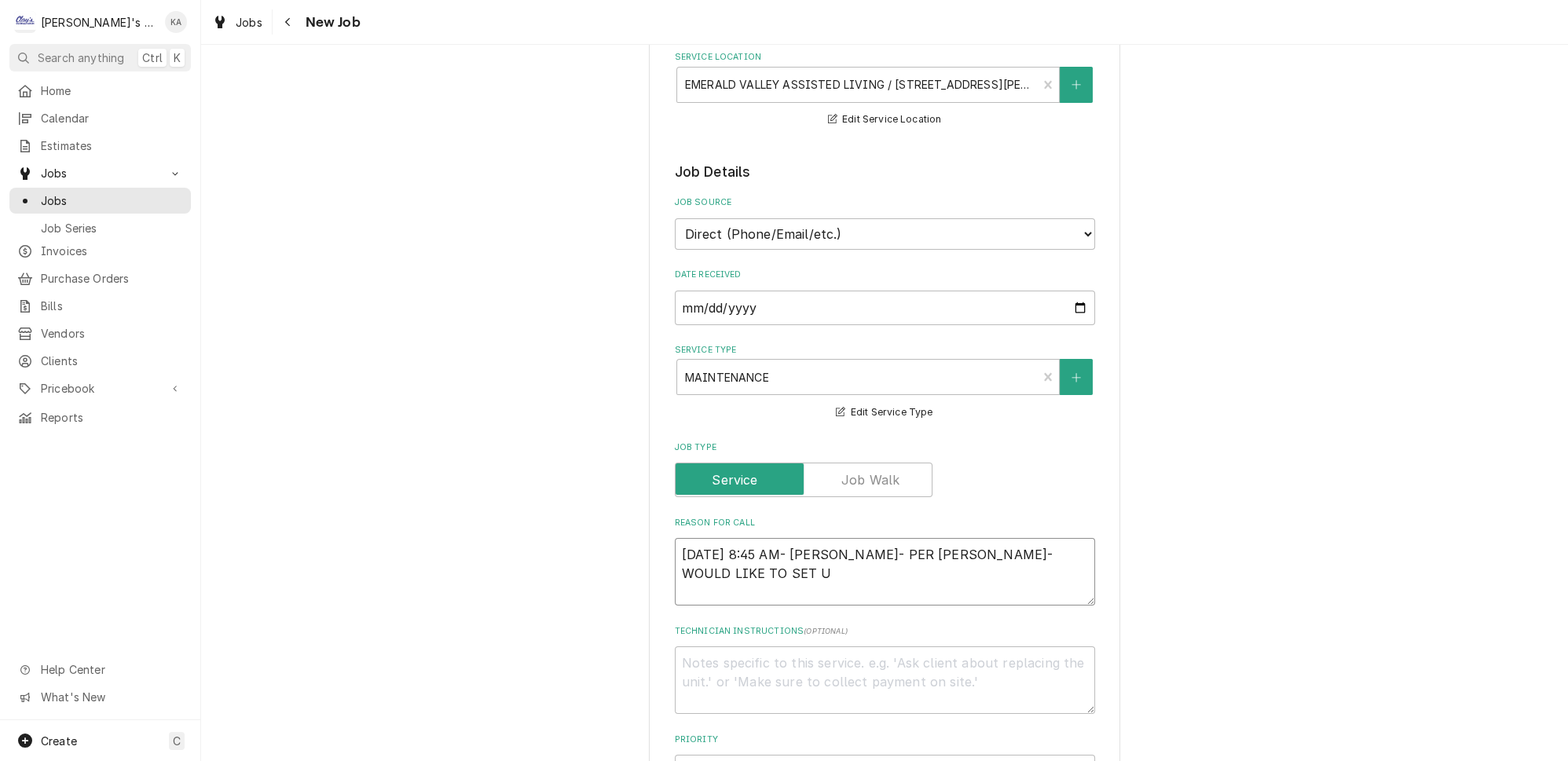
type textarea "10/1/2025 8:45 AM- BECKETT- PER JARED- WOULD LIKE TO SET UP"
type textarea "x"
type textarea "10/1/2025 8:45 AM- BECKETT- PER JARED- WOULD LIKE TO SET UP"
type textarea "x"
type textarea "10/1/2025 8:45 AM- BECKETT- PER JARED- WOULD LIKE TO SET UP A"
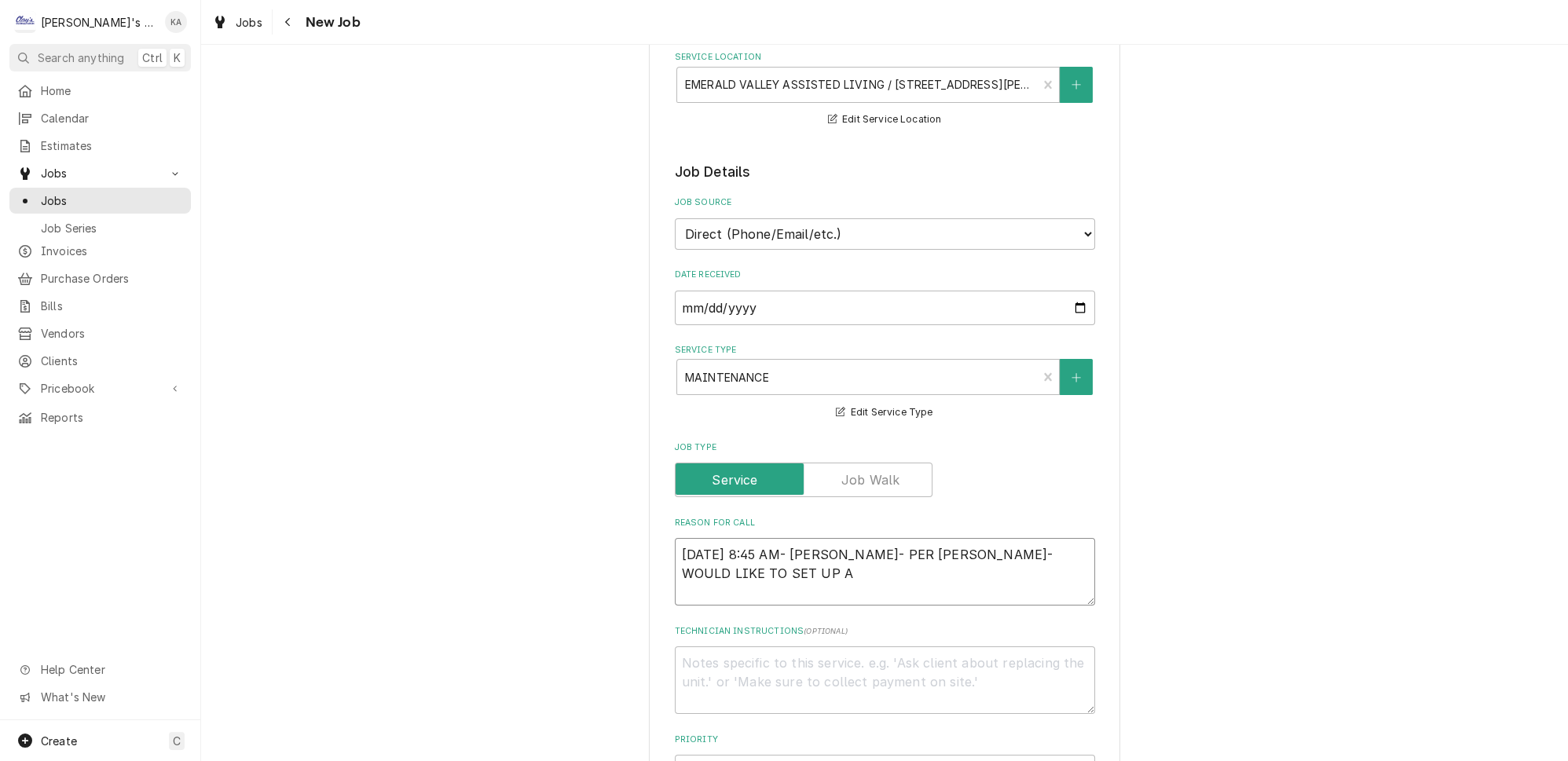
type textarea "x"
type textarea "10/1/2025 8:45 AM- BECKETT- PER JARED- WOULD LIKE TO SET UP A"
type textarea "x"
type textarea "10/1/2025 8:45 AM- BECKETT- PER JARED- WOULD LIKE TO SET UP A A"
type textarea "x"
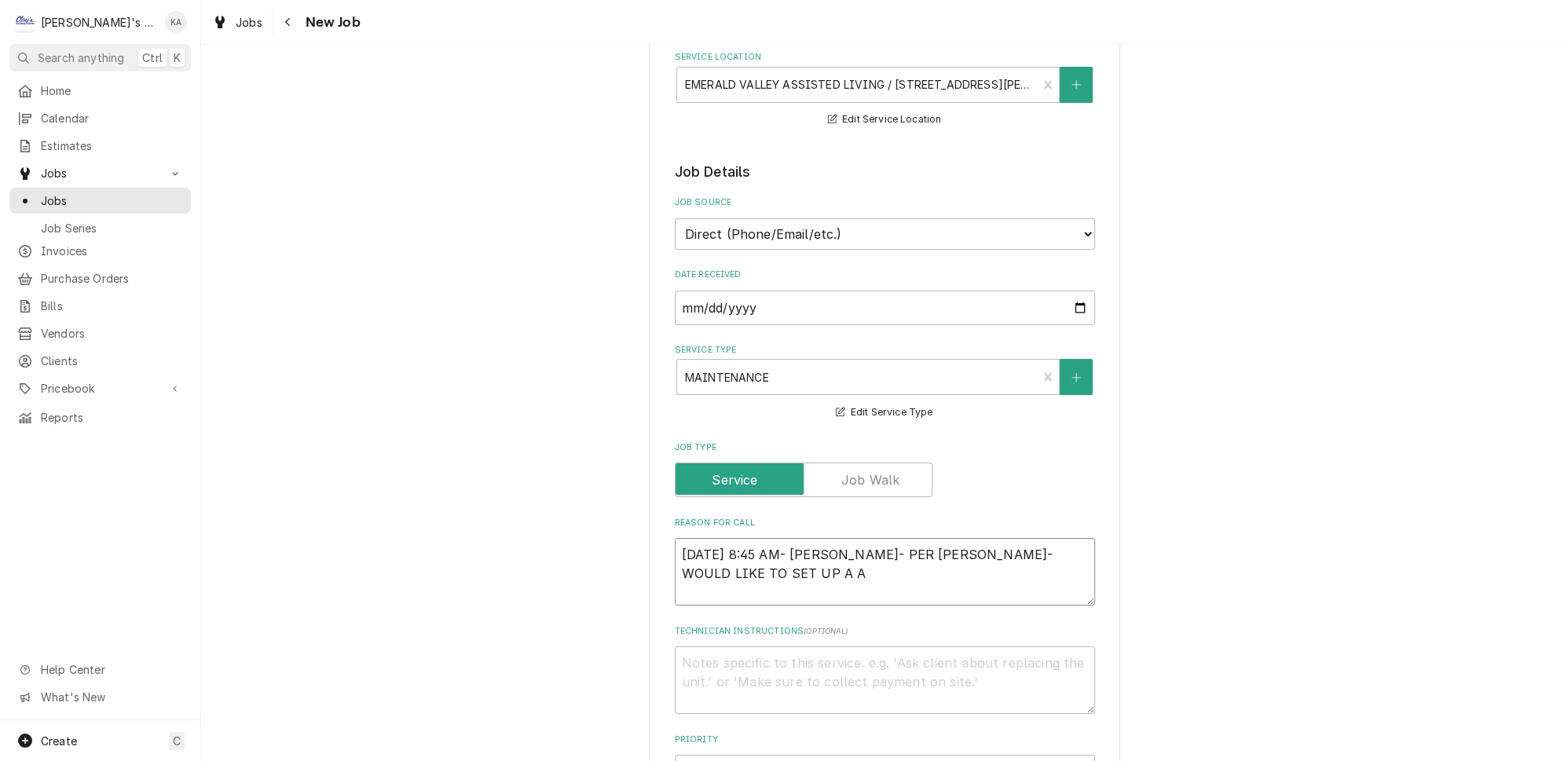
type textarea "10/1/2025 8:45 AM- BECKETT- PER JARED- WOULD LIKE TO SET UP A"
type textarea "x"
type textarea "10/1/2025 8:45 AM- BECKETT- PER JARED- WOULD LIKE TO SET UP A M"
type textarea "x"
type textarea "10/1/2025 8:45 AM- BECKETT- PER JARED- WOULD LIKE TO SET UP A MA"
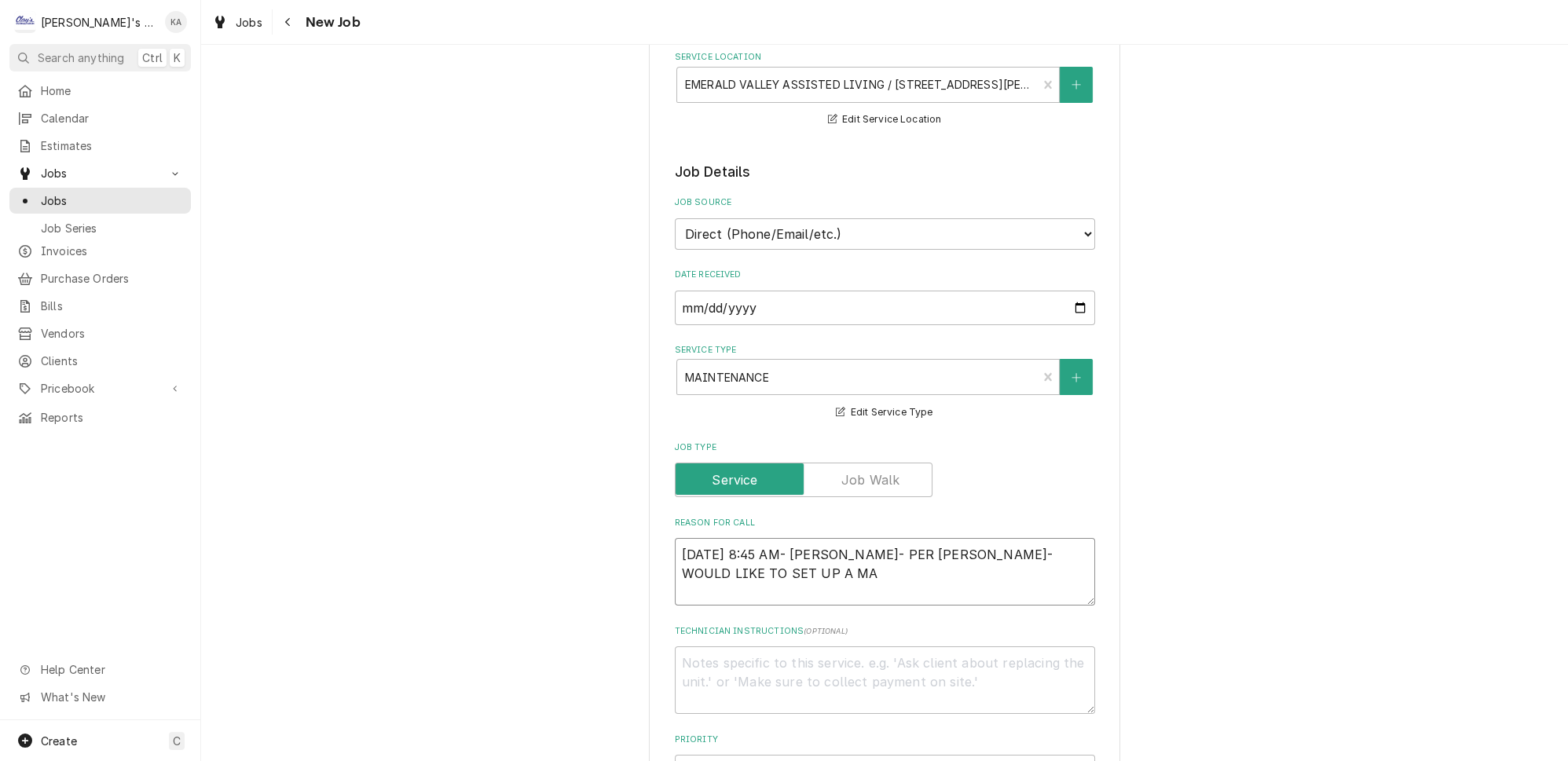
type textarea "x"
type textarea "10/1/2025 8:45 AM- BECKETT- PER JARED- WOULD LIKE TO SET UP A MAI"
type textarea "x"
type textarea "10/1/2025 8:45 AM- BECKETT- PER JARED- WOULD LIKE TO SET UP A MAIN"
type textarea "x"
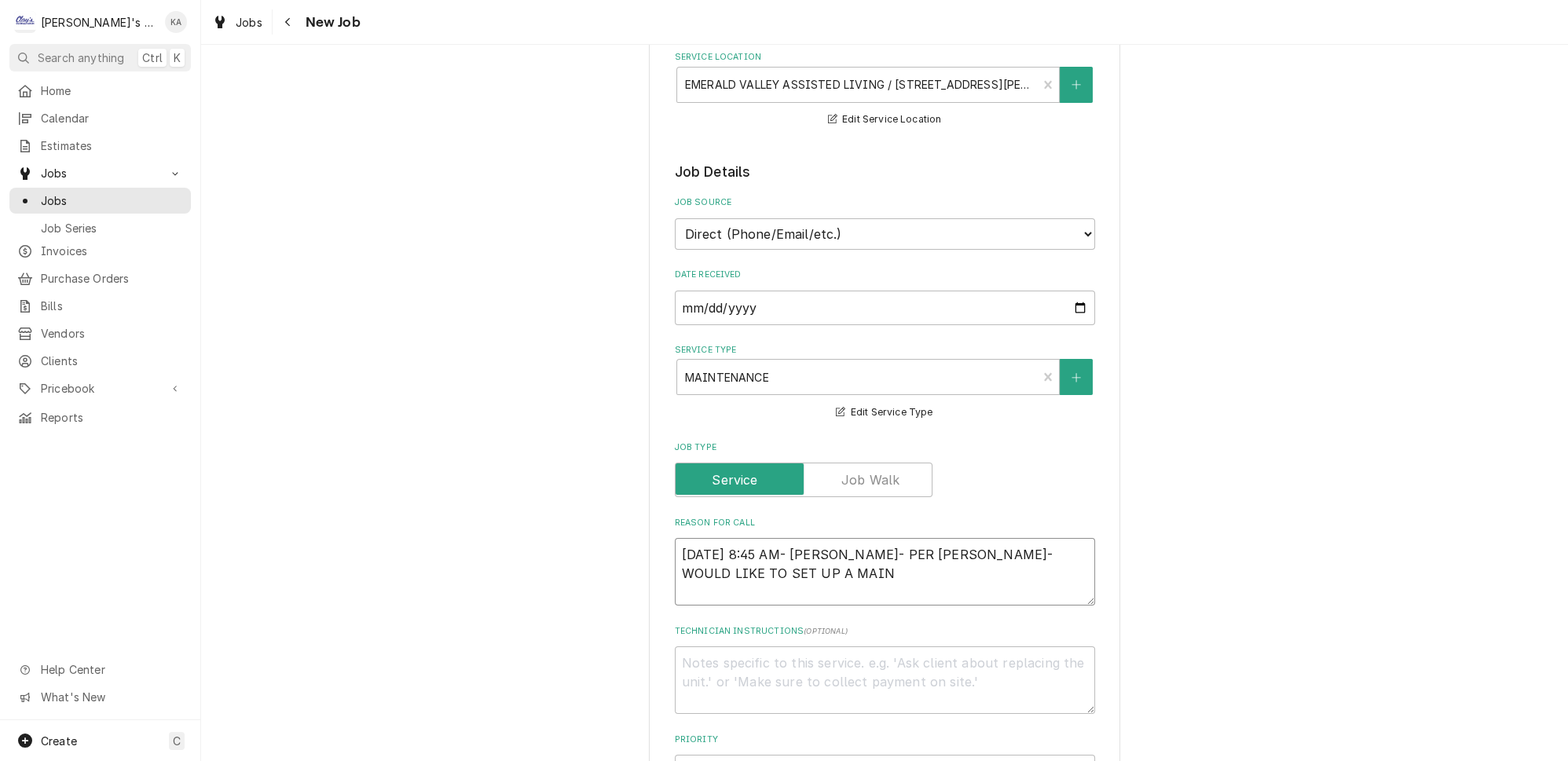
type textarea "10/1/2025 8:45 AM- BECKETT- PER JARED- WOULD LIKE TO SET UP A MAINT"
type textarea "x"
type textarea "10/1/2025 8:45 AM- BECKETT- PER JARED- WOULD LIKE TO SET UP A MAINTE"
type textarea "x"
type textarea "10/1/2025 8:45 AM- BECKETT- PER JARED- WOULD LIKE TO SET UP A MAINTEN"
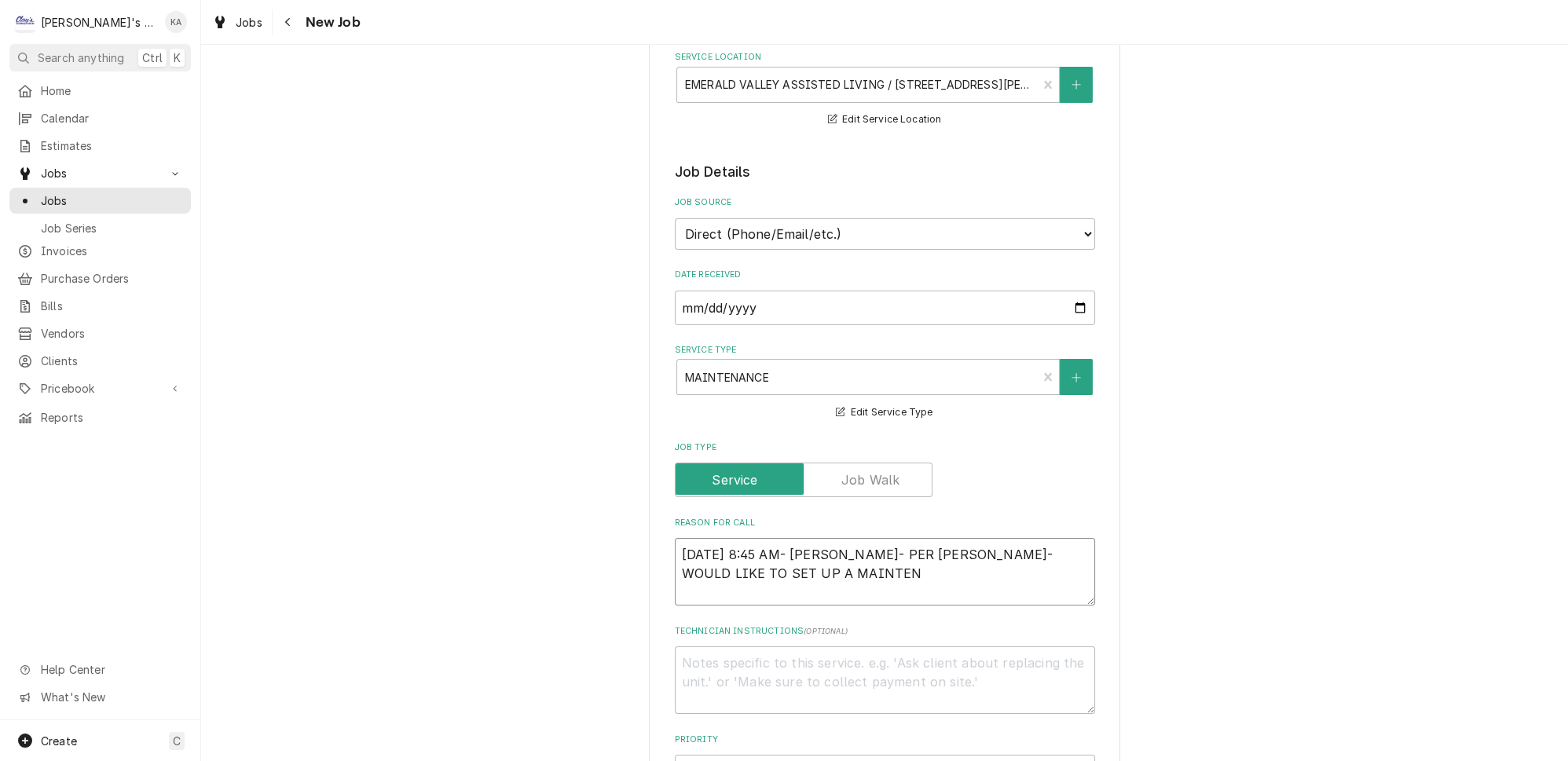
type textarea "x"
type textarea "10/1/2025 8:45 AM- BECKETT- PER JARED- WOULD LIKE TO SET UP A MAINTENA"
type textarea "x"
type textarea "10/1/2025 8:45 AM- BECKETT- PER JARED- WOULD LIKE TO SET UP A MAINTENAN"
type textarea "x"
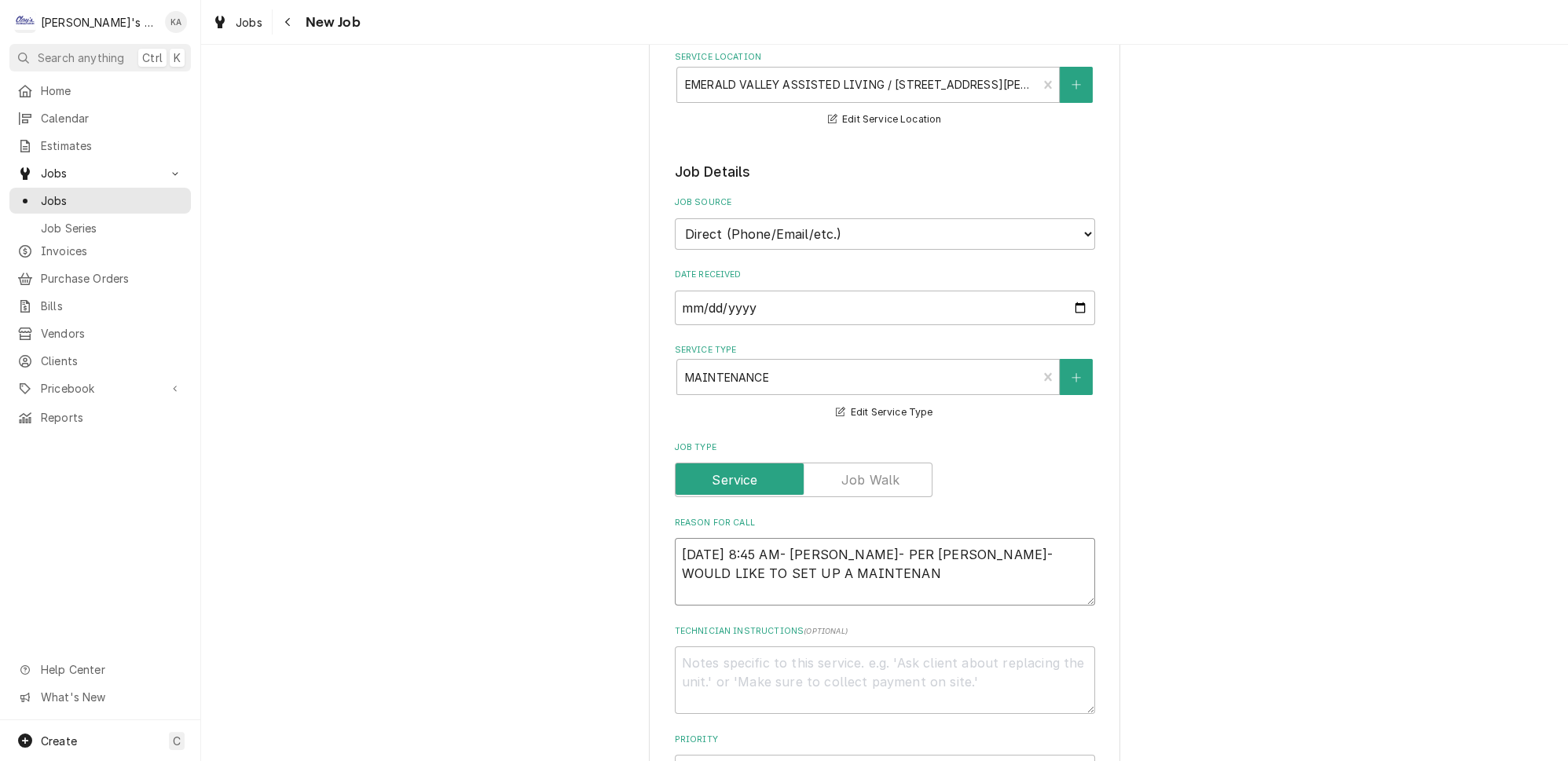
type textarea "10/1/2025 8:45 AM- BECKETT- PER JARED- WOULD LIKE TO SET UP A MAINTENANC"
type textarea "x"
type textarea "10/1/2025 8:45 AM- BECKETT- PER JARED- WOULD LIKE TO SET UP A MAINTENANCE"
type textarea "x"
type textarea "10/1/2025 8:45 AM- BECKETT- PER JARED- WOULD LIKE TO SET UP A MAINTENANCE"
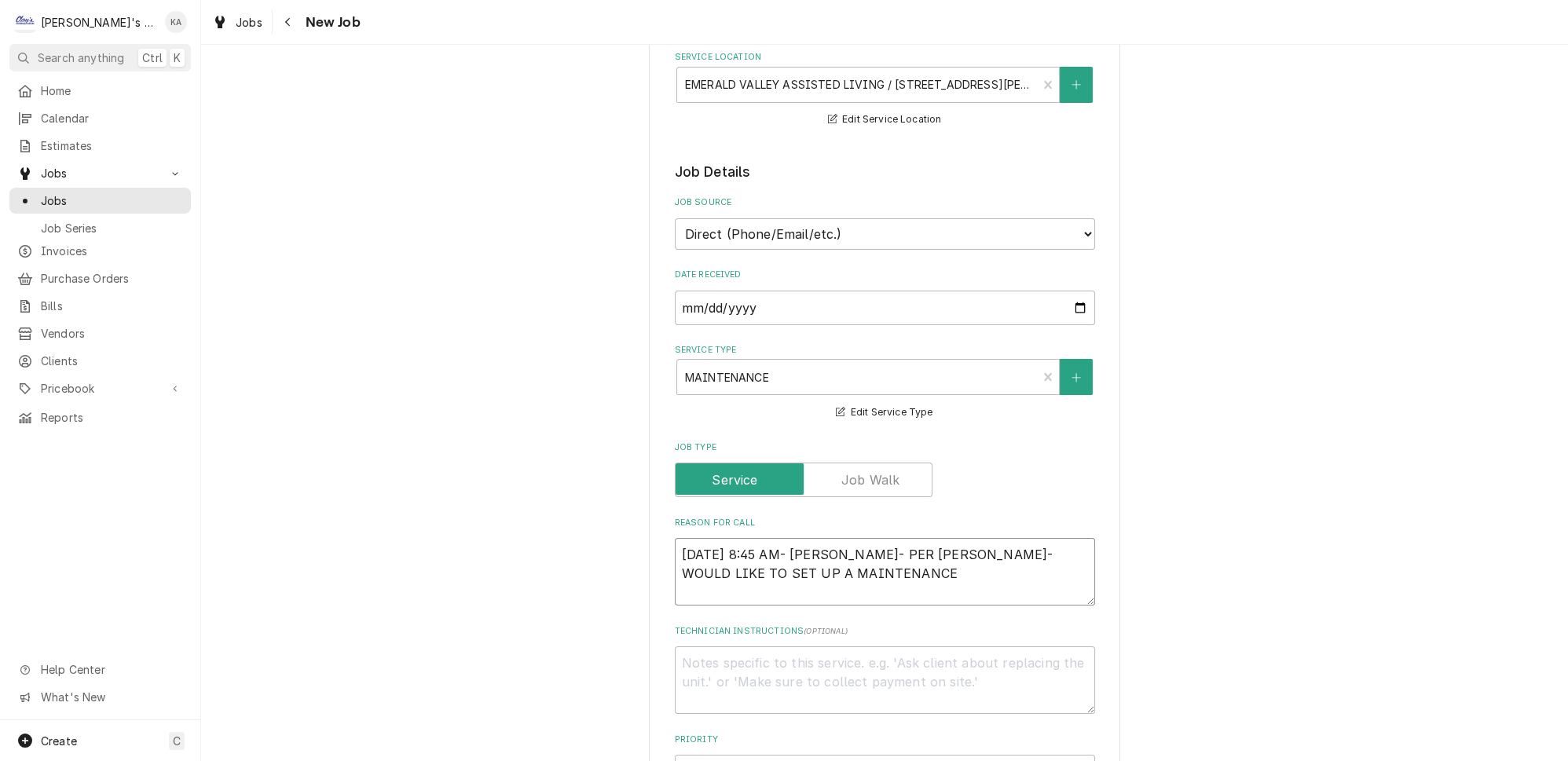
type textarea "x"
type textarea "10/1/2025 8:45 AM- BECKETT- PER JARED- WOULD LIKE TO SET UP A MAINTENANCE P"
type textarea "x"
type textarea "10/1/2025 8:45 AM- BECKETT- PER JARED- WOULD LIKE TO SET UP A MAINTENANCE PL"
type textarea "x"
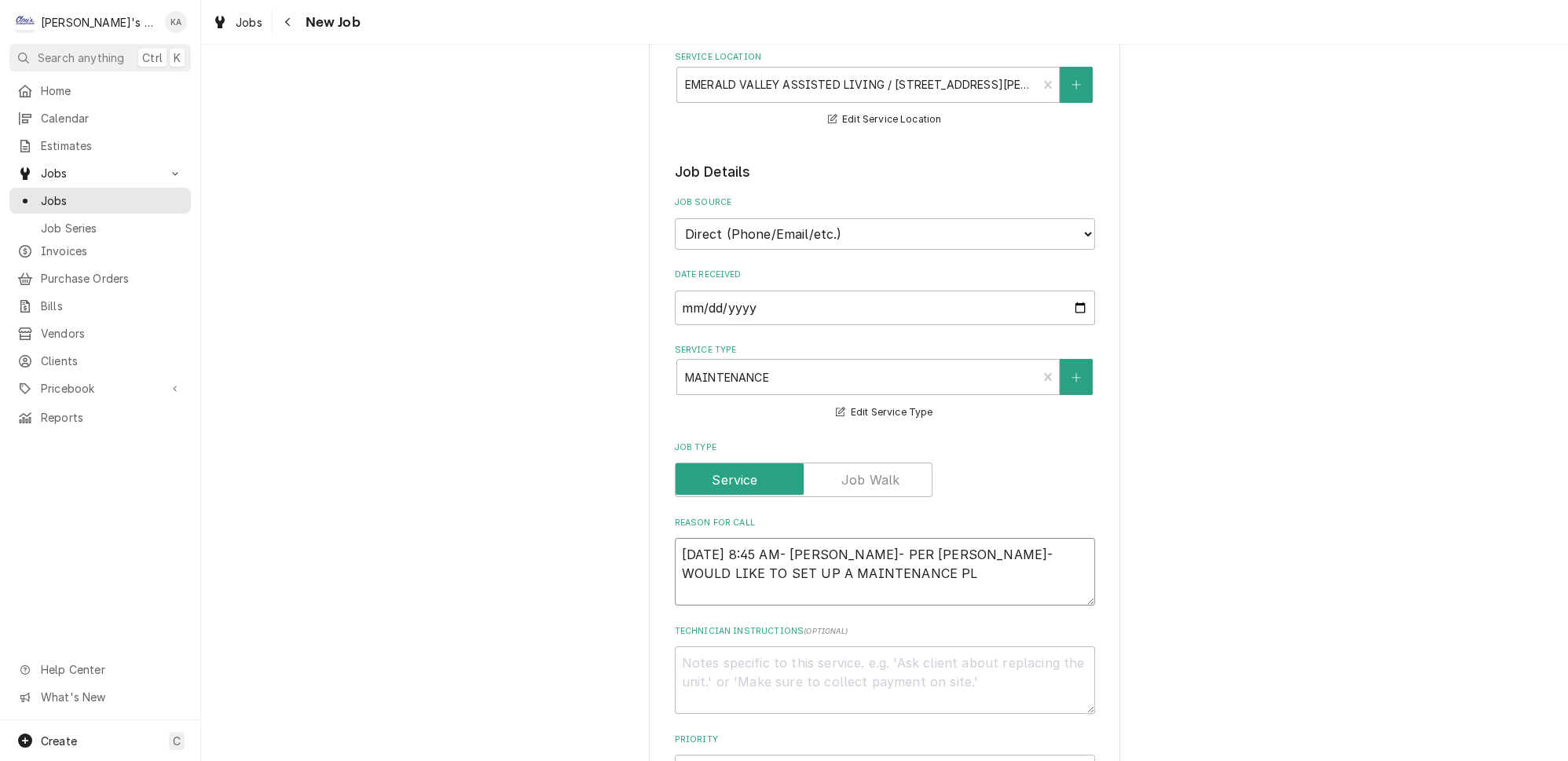
type textarea "10/1/2025 8:45 AM- BECKETT- PER JARED- WOULD LIKE TO SET UP A MAINTENANCE PLA"
type textarea "x"
type textarea "10/1/2025 8:45 AM- BECKETT- PER JARED- WOULD LIKE TO SET UP A MAINTENANCE PLAN"
type textarea "x"
type textarea "10/1/2025 8:45 AM- BECKETT- PER JARED- WOULD LIKE TO SET UP A MAINTENANCE PLAN"
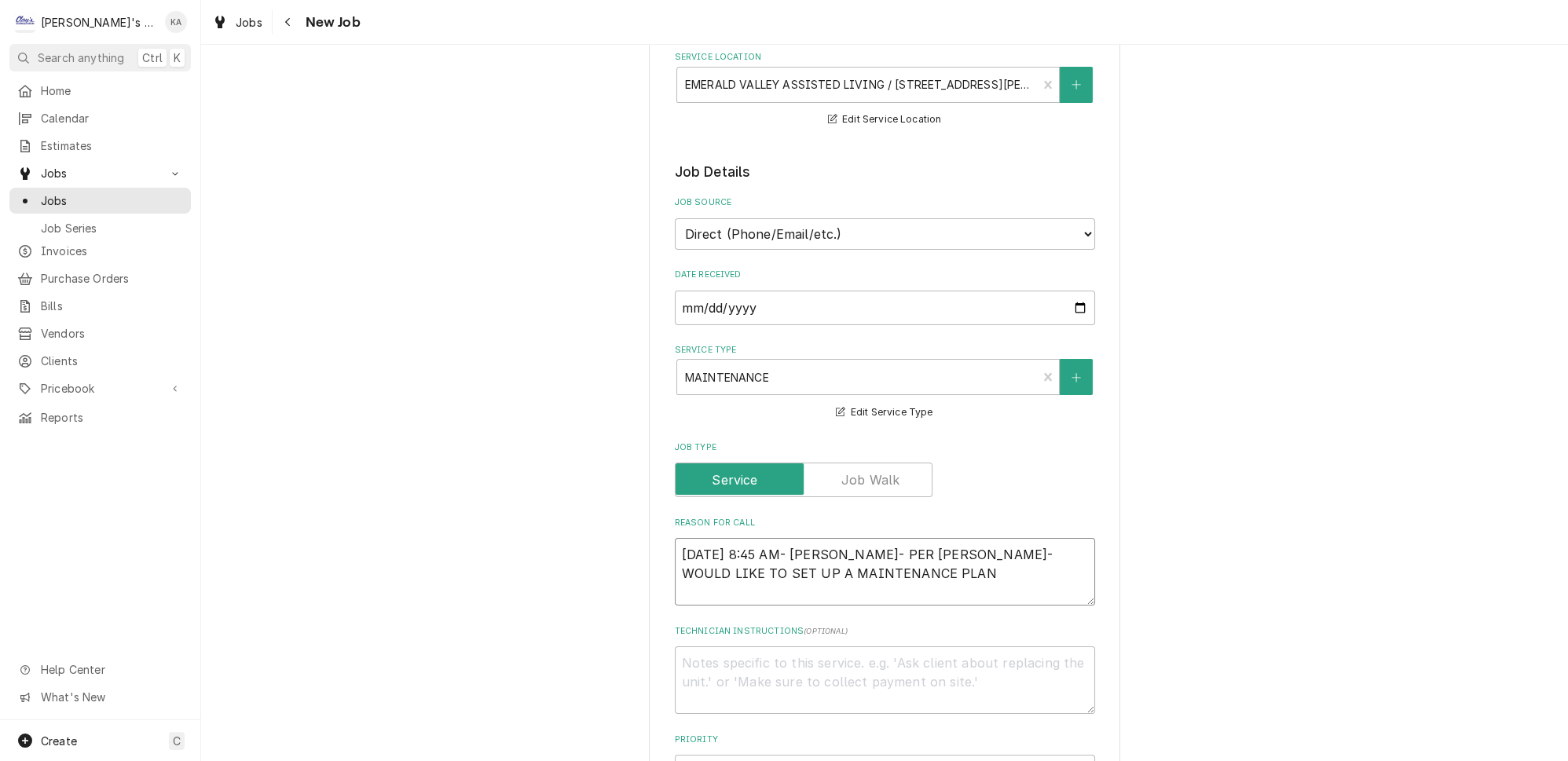
type textarea "x"
type textarea "10/1/2025 8:45 AM- BECKETT- PER JARED- WOULD LIKE TO SET UP A MAINTENANCE PLAN W"
type textarea "x"
type textarea "10/1/2025 8:45 AM- BECKETT- PER JARED- WOULD LIKE TO SET UP A MAINTENANCE PLAN …"
type textarea "x"
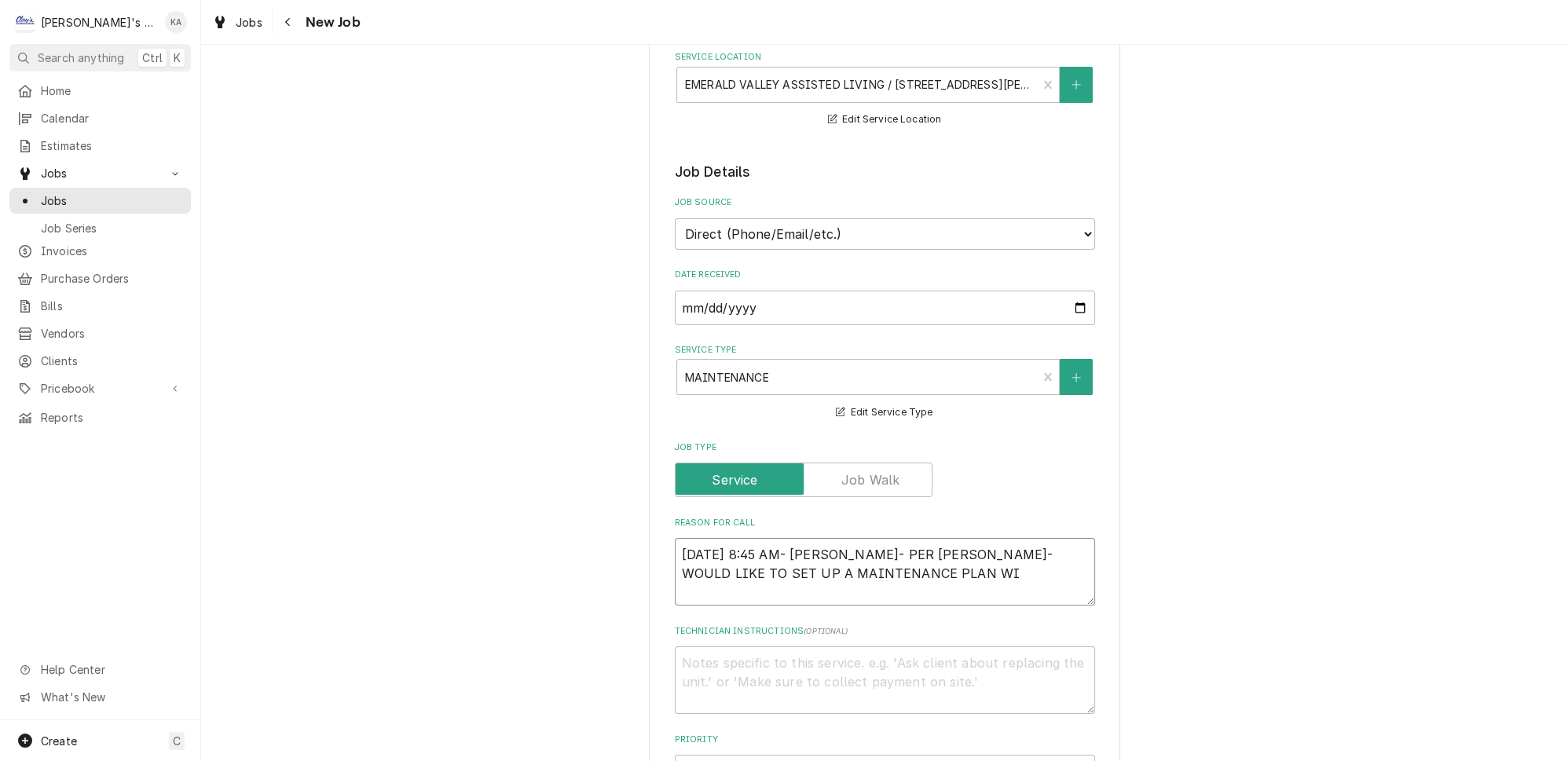
type textarea "10/1/2025 8:45 AM- BECKETT- PER JARED- WOULD LIKE TO SET UP A MAINTENANCE PLAN …"
type textarea "x"
type textarea "10/1/2025 8:45 AM- BECKETT- PER JARED- WOULD LIKE TO SET UP A MAINTENANCE PLAN …"
type textarea "x"
type textarea "10/1/2025 8:45 AM- BECKETT- PER JARED- WOULD LIKE TO SET UP A MAINTENANCE PLAN …"
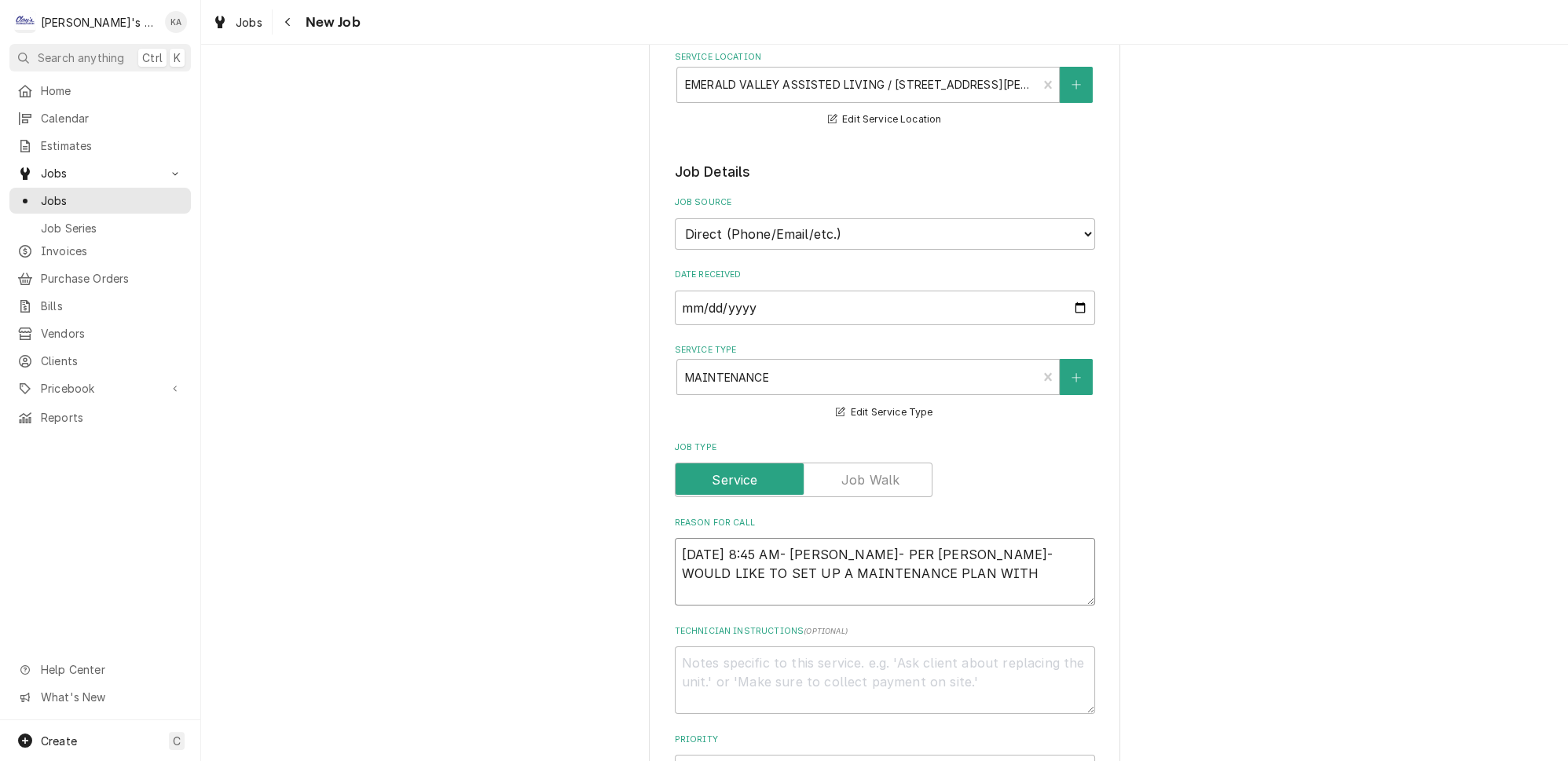
type textarea "x"
type textarea "10/1/2025 8:45 AM- BECKETT- PER JARED- WOULD LIKE TO SET UP A MAINTENANCE PLAN …"
type textarea "x"
type textarea "10/1/2025 8:45 AM- BECKETT- PER JARED- WOULD LIKE TO SET UP A MAINTENANCE PLAN …"
type textarea "x"
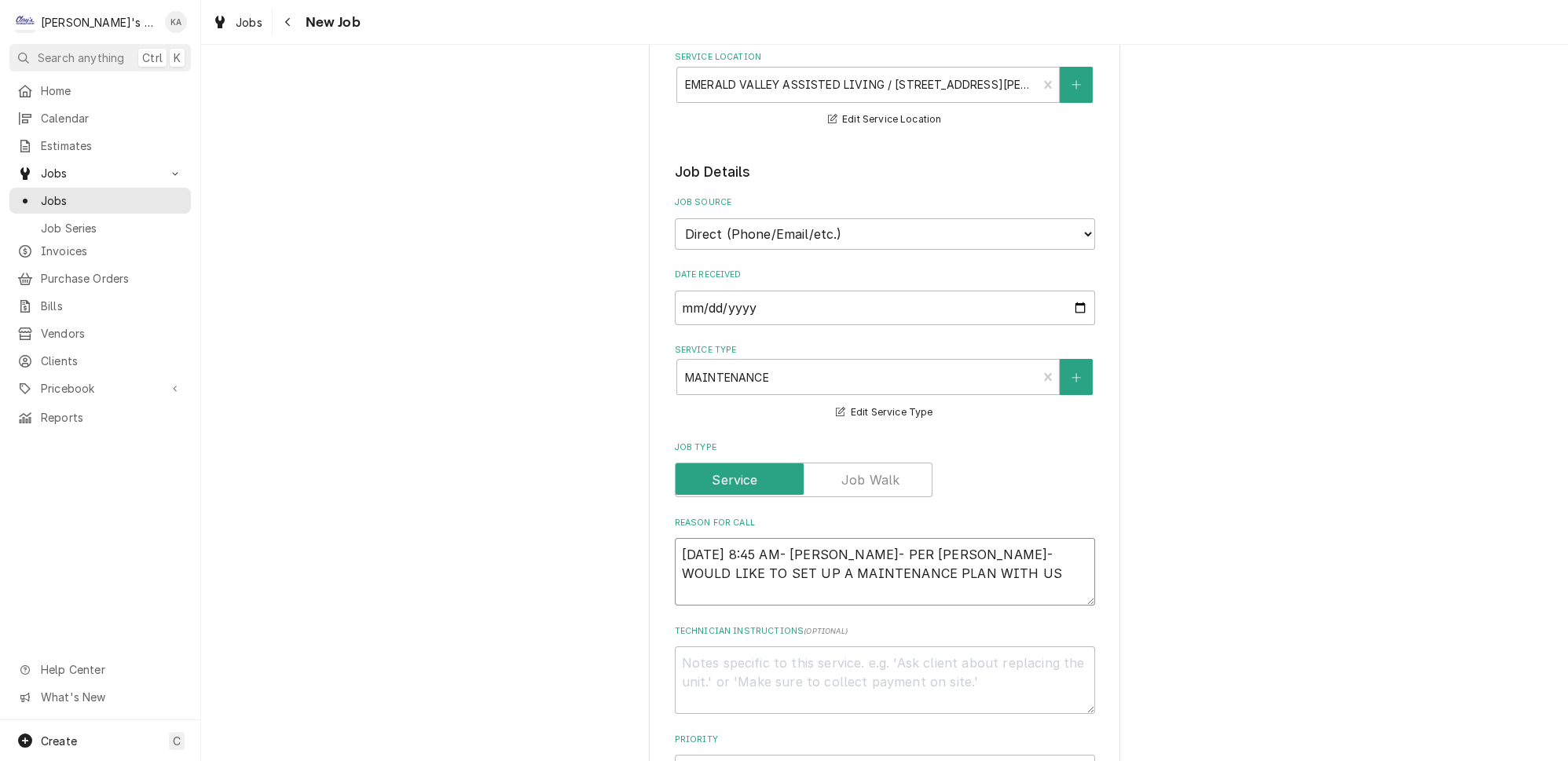
type textarea "10/1/2025 8:45 AM- BECKETT- PER JARED- WOULD LIKE TO SET UP A MAINTENANCE PLAN …"
type textarea "x"
type textarea "10/1/2025 8:45 AM- BECKETT- PER JARED- WOULD LIKE TO SET UP A MAINTENANCE PLAN …"
type textarea "x"
type textarea "10/1/2025 8:45 AM- BECKETT- PER JARED- WOULD LIKE TO SET UP A MAINTENANCE PLAN …"
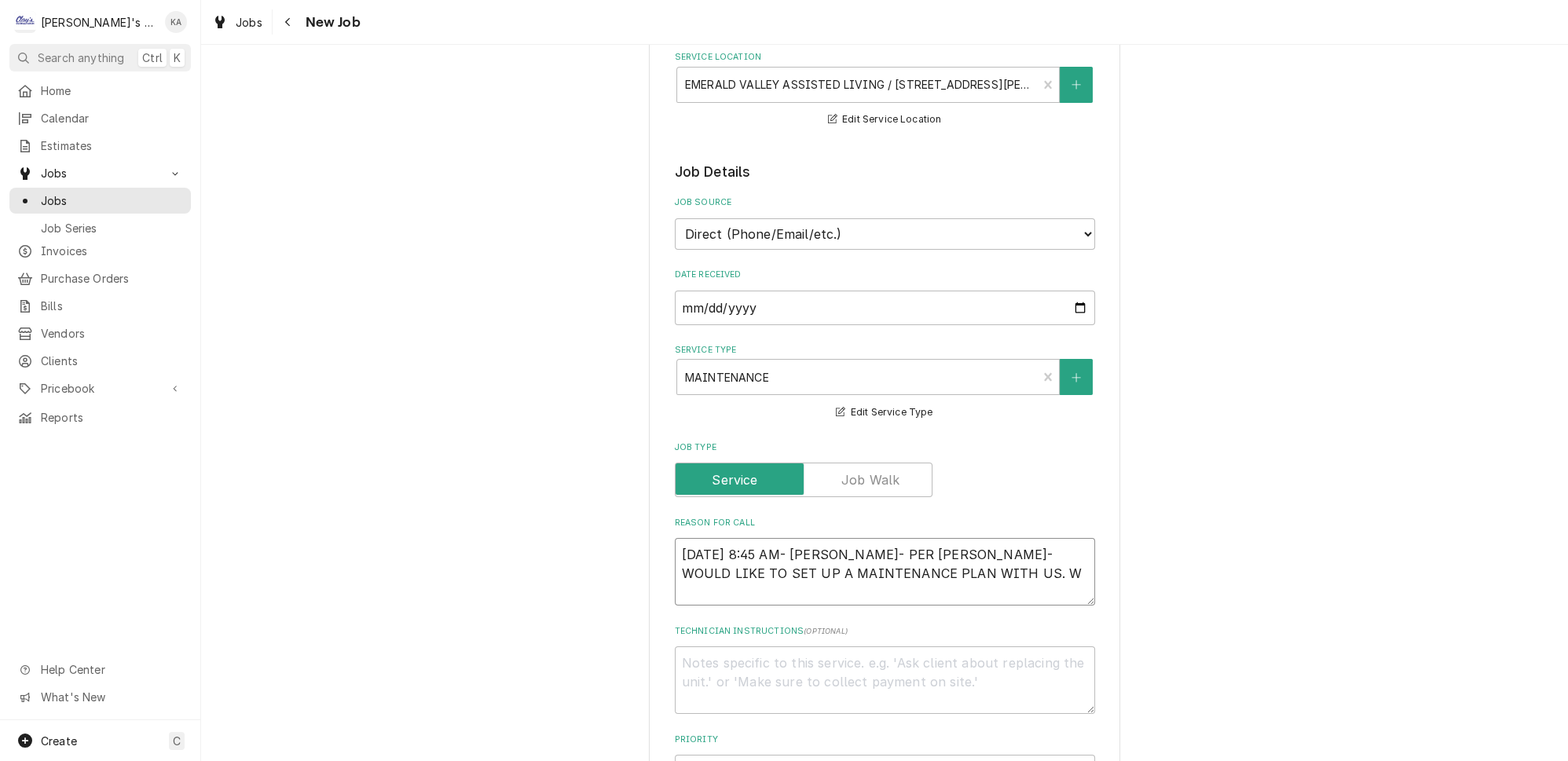
type textarea "x"
type textarea "10/1/2025 8:45 AM- BECKETT- PER JARED- WOULD LIKE TO SET UP A MAINTENANCE PLAN …"
type textarea "x"
type textarea "10/1/2025 8:45 AM- BECKETT- PER JARED- WOULD LIKE TO SET UP A MAINTENANCE PLAN …"
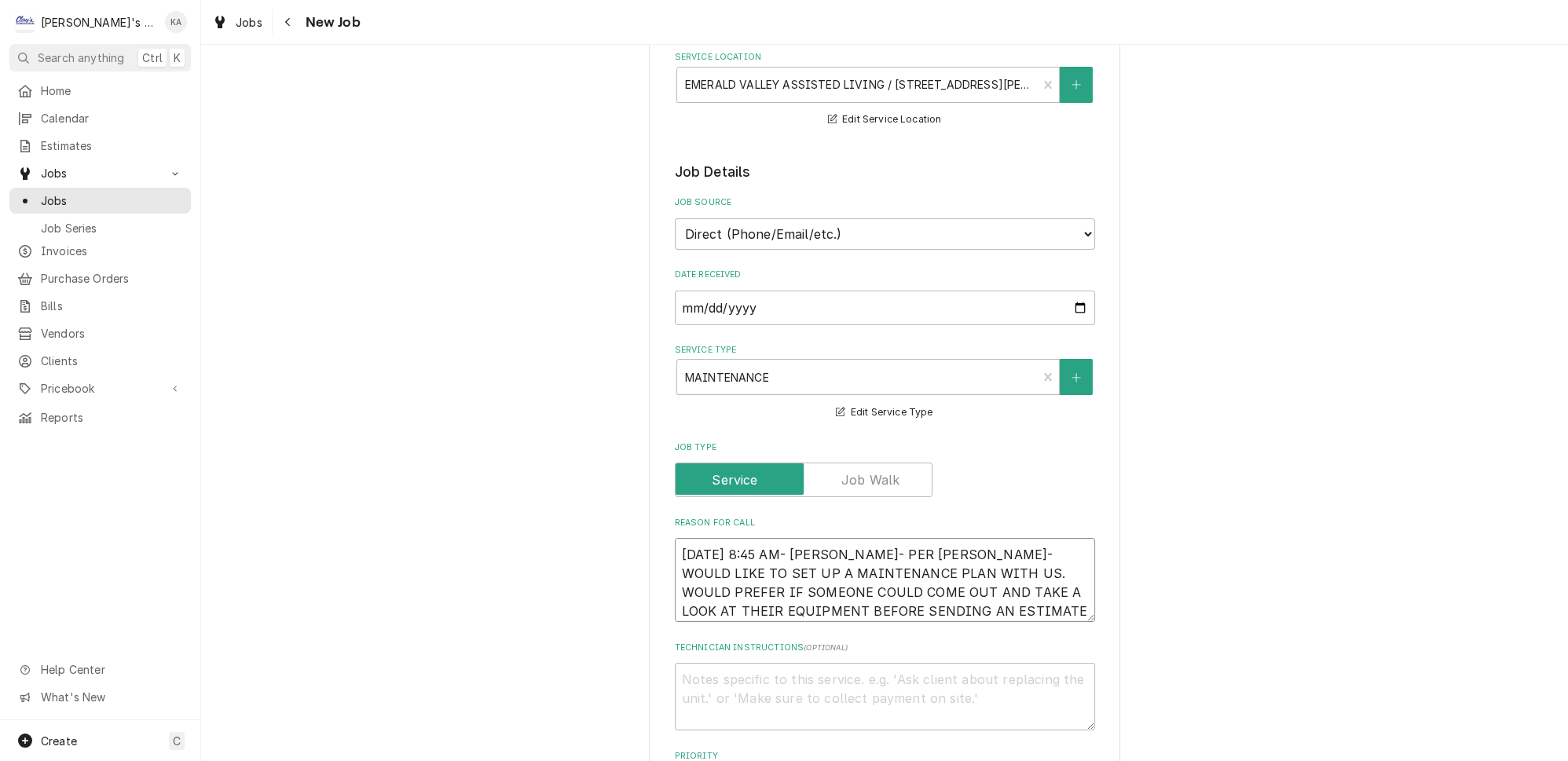
click at [858, 574] on textarea "10/1/2025 8:45 AM- BECKETT- PER JARED- WOULD LIKE TO SET UP A MAINTENANCE PLAN …" at bounding box center [884, 580] width 420 height 84
click at [1022, 574] on textarea "10/1/2025 8:45 AM- BECKETT- PER JARED- WOULD LIKE TO SET UP A MAINTENANCE PLAN …" at bounding box center [884, 580] width 420 height 84
click at [1045, 598] on textarea "10/1/2025 8:45 AM- BECKETT- PER JARED- WOULD LIKE TO SET UP A MAINTENANCE PLAN …" at bounding box center [884, 580] width 420 height 84
click at [836, 562] on textarea "10/1/2025 8:45 AM- BECKETT- PER JARED- WOULD LIKE TO SET UP A MAINTENANCE PLAN …" at bounding box center [884, 580] width 420 height 84
click at [1049, 595] on textarea "10/1/2025 8:45 AM- BECKETT- PER JARED- WOULD LIKE TO SET UP A MAINTENANCE SCHED…" at bounding box center [884, 580] width 420 height 84
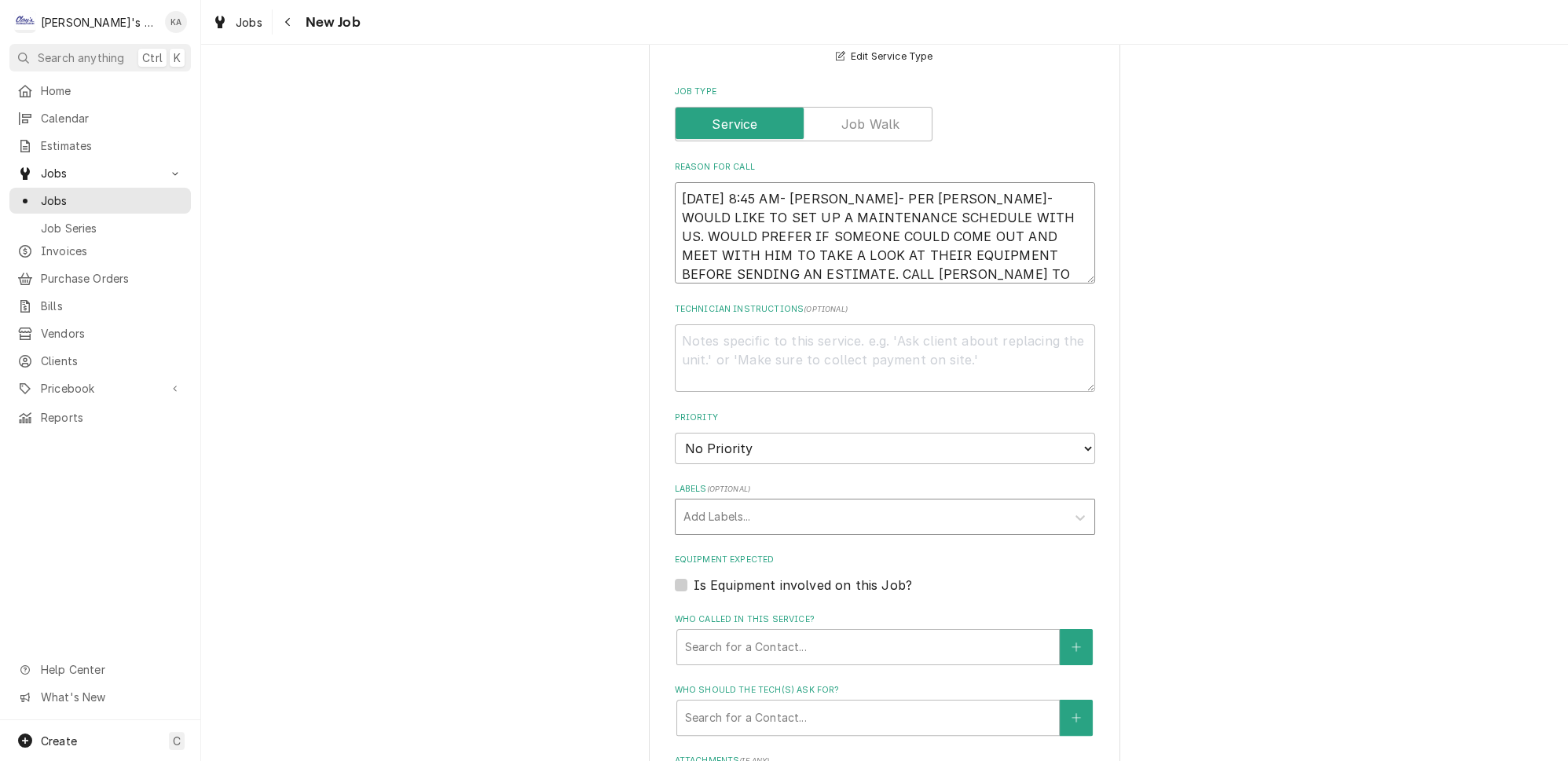
scroll to position [571, 0]
click at [761, 431] on select "No Priority Urgent High Medium Low" at bounding box center [884, 447] width 420 height 31
click at [675, 431] on select "No Priority Urgent High Medium Low" at bounding box center [884, 447] width 420 height 31
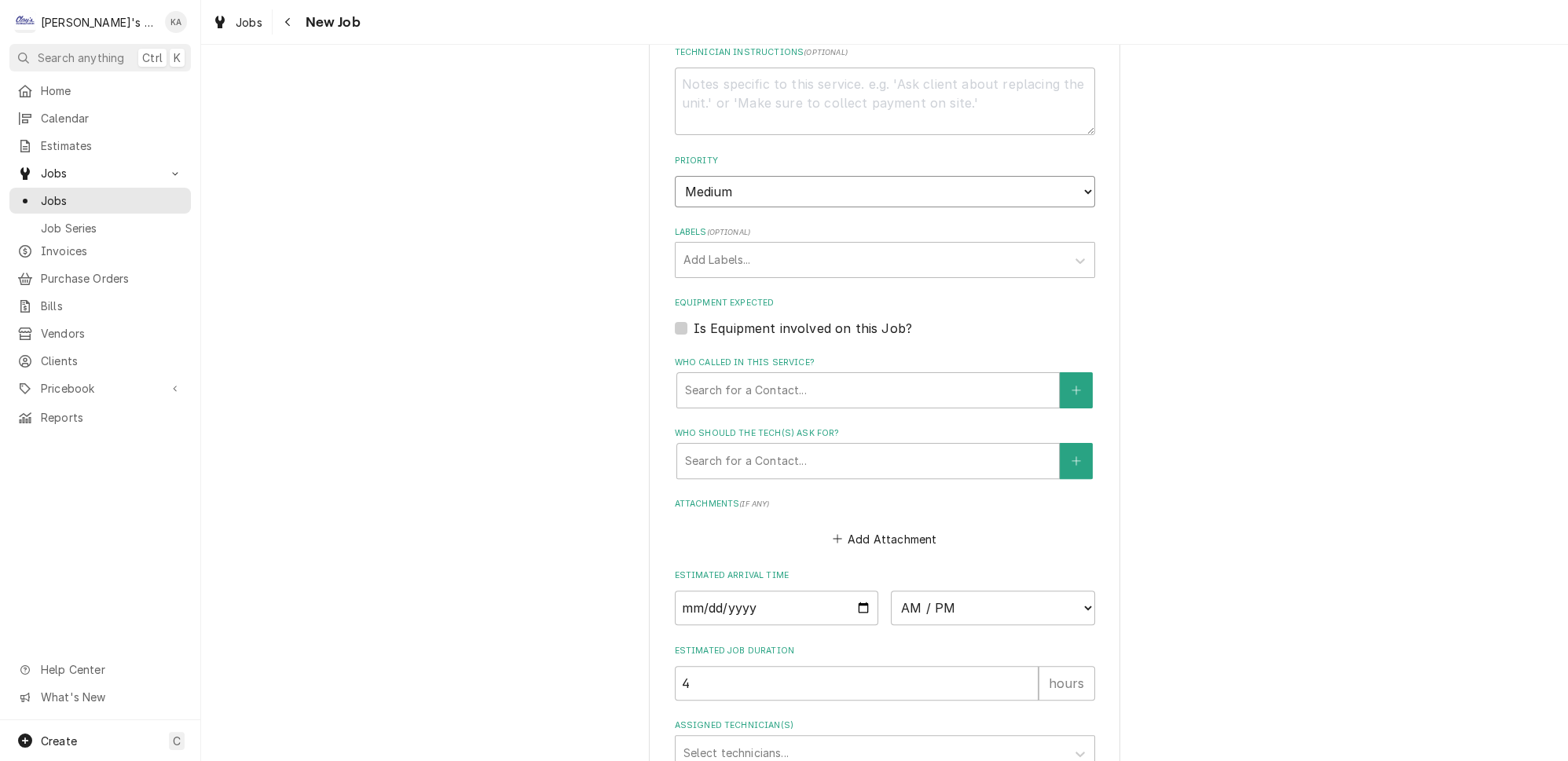
scroll to position [856, 0]
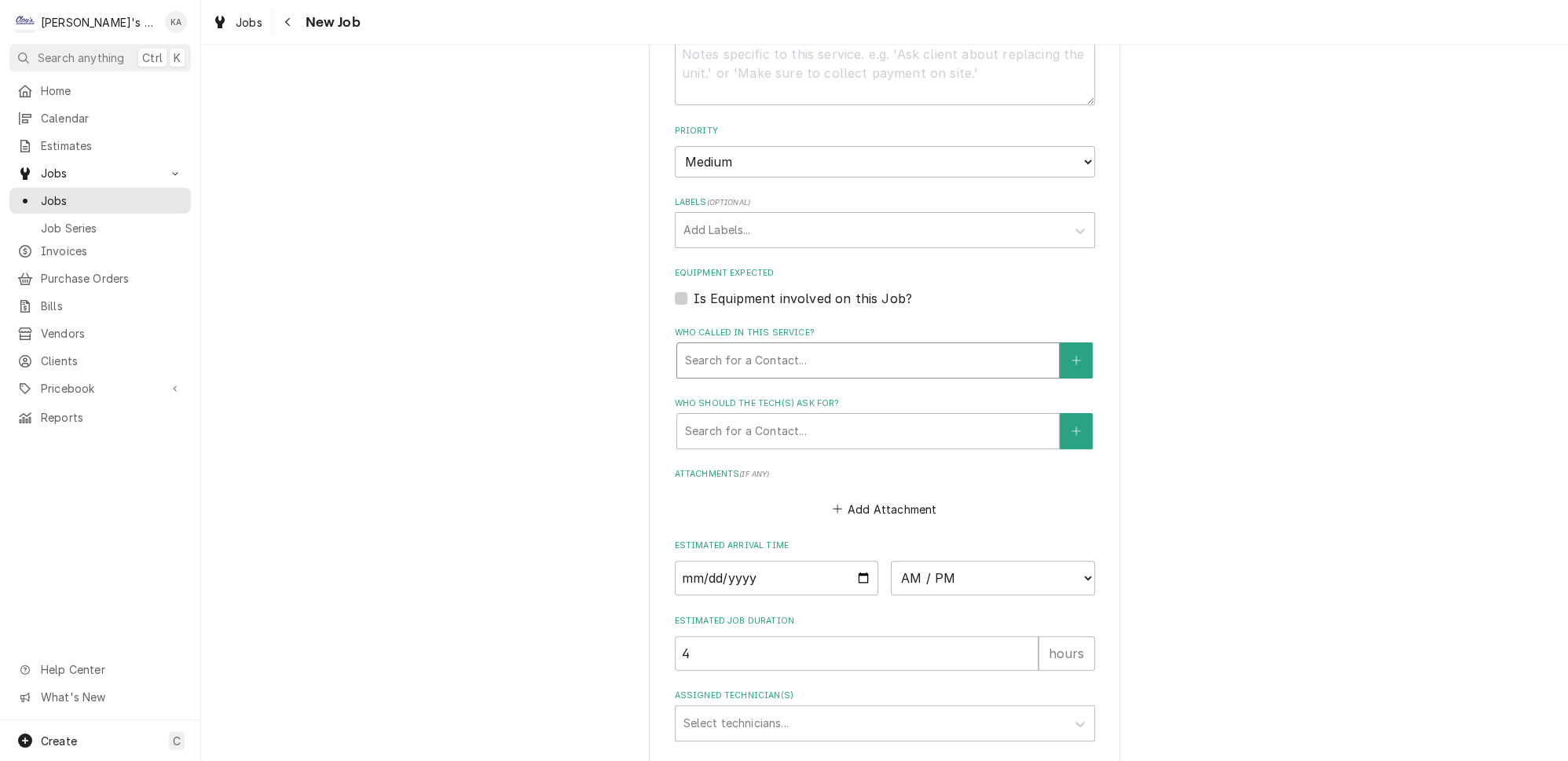
click at [805, 347] on div "Who called in this service?" at bounding box center [868, 361] width 366 height 28
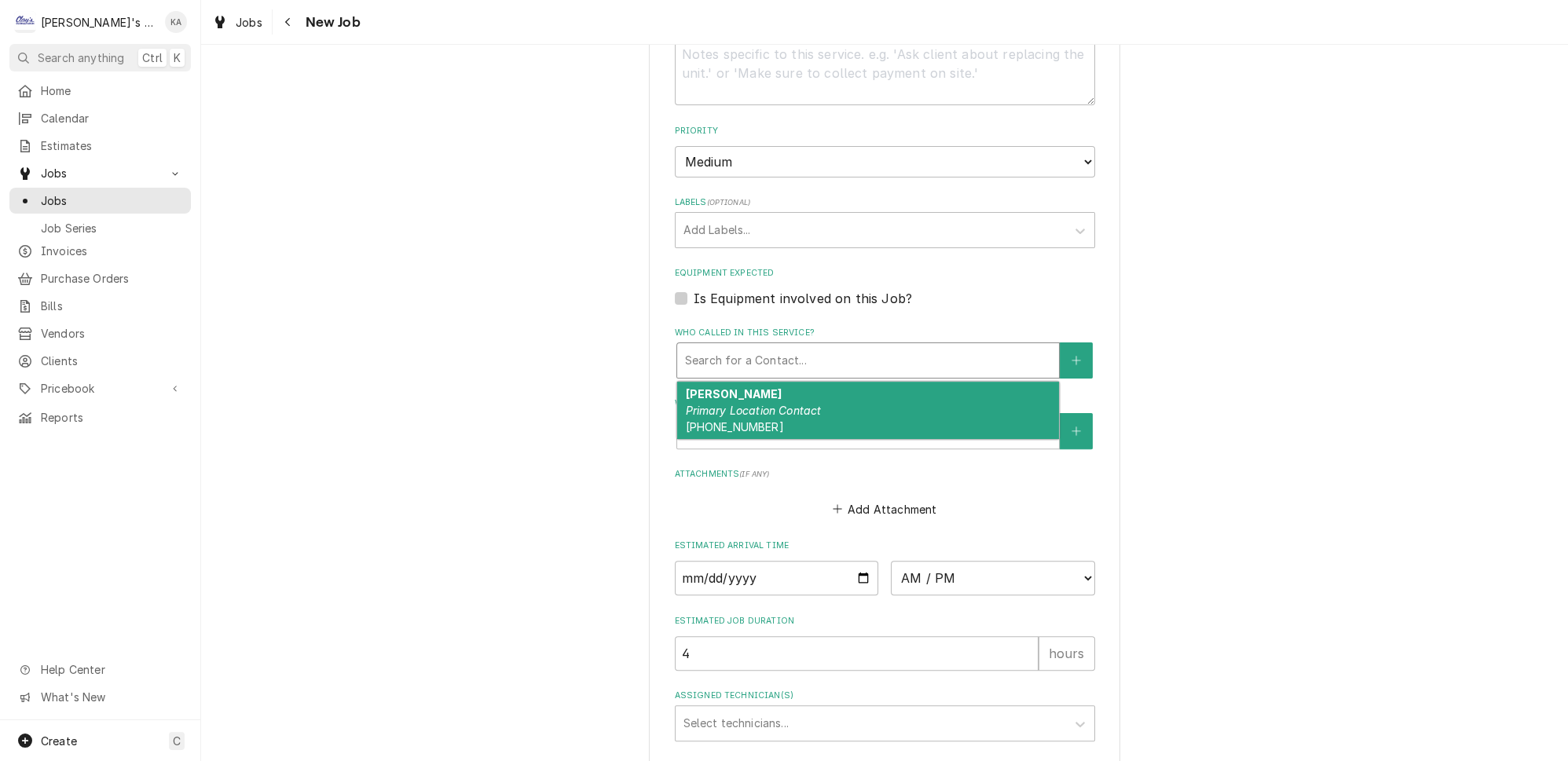
click at [792, 404] on em "Primary Location Contact" at bounding box center [753, 410] width 136 height 13
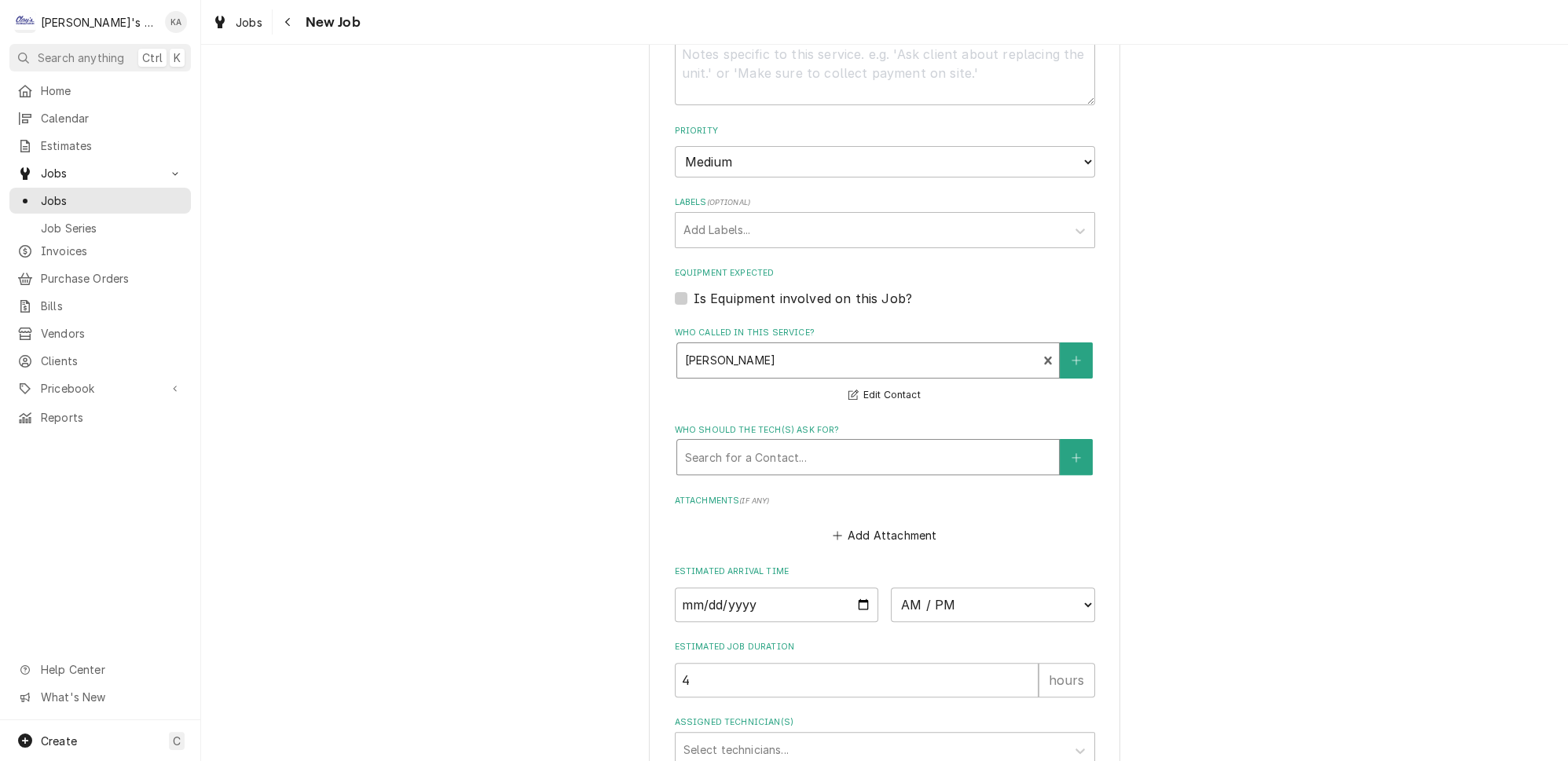
click at [781, 443] on div "Who should the tech(s) ask for?" at bounding box center [868, 457] width 366 height 28
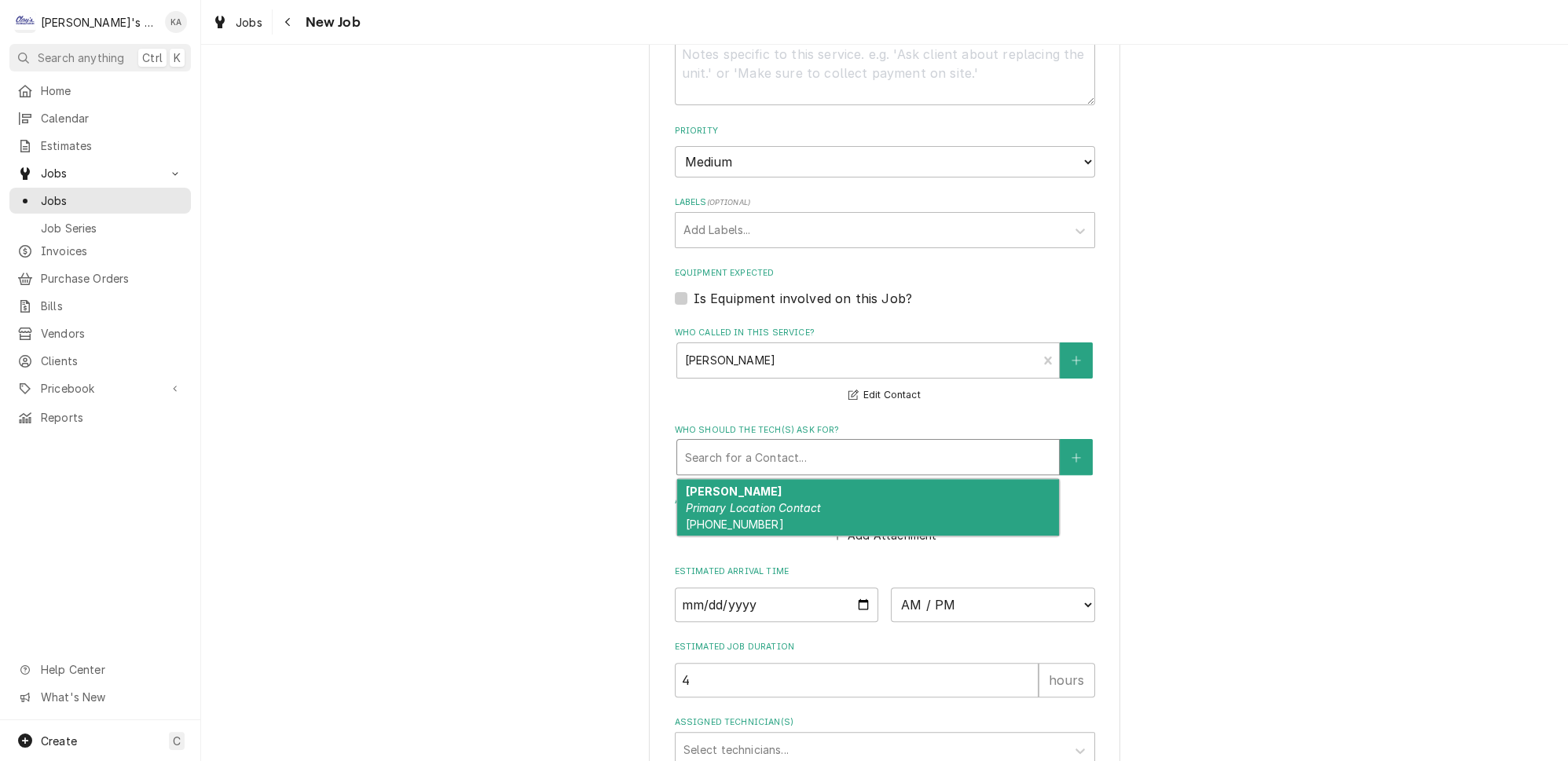
click at [775, 485] on strong "JARED JOHNSON" at bounding box center [734, 491] width 97 height 13
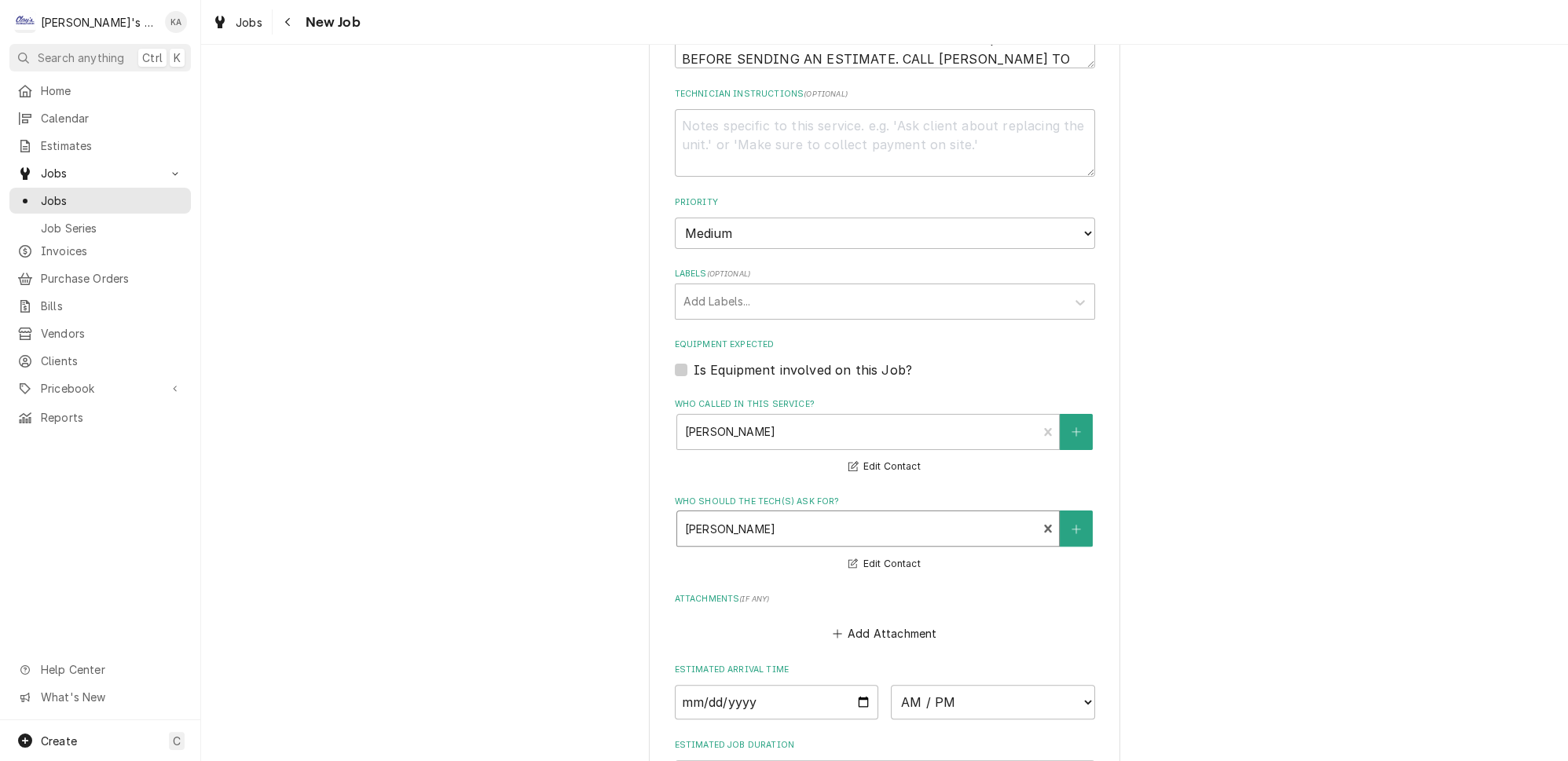
scroll to position [714, 0]
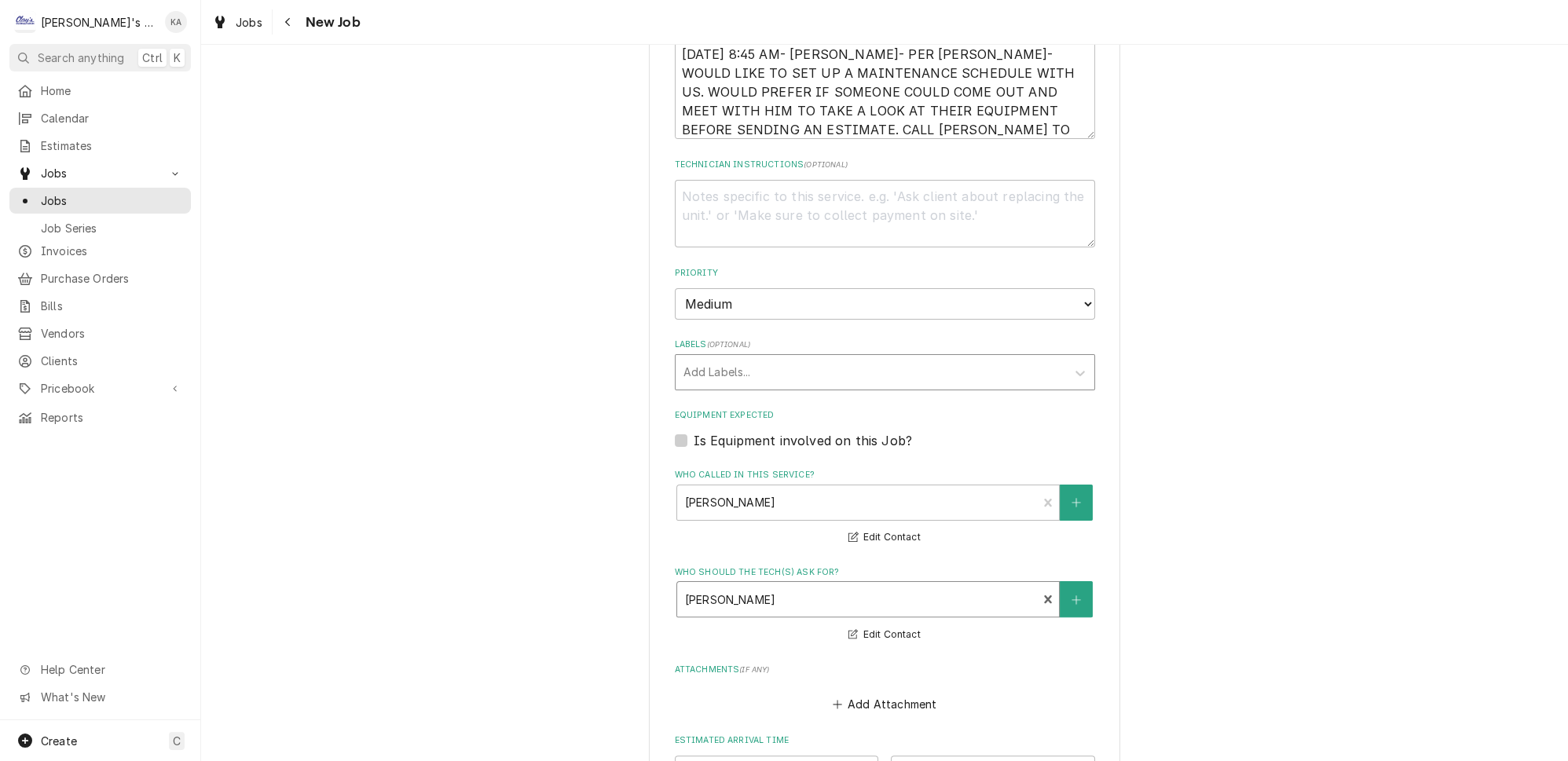
click at [735, 367] on div "Labels" at bounding box center [871, 372] width 375 height 28
click at [1229, 464] on div "Please provide the following information to create a job: Client Details Client…" at bounding box center [884, 210] width 1367 height 1725
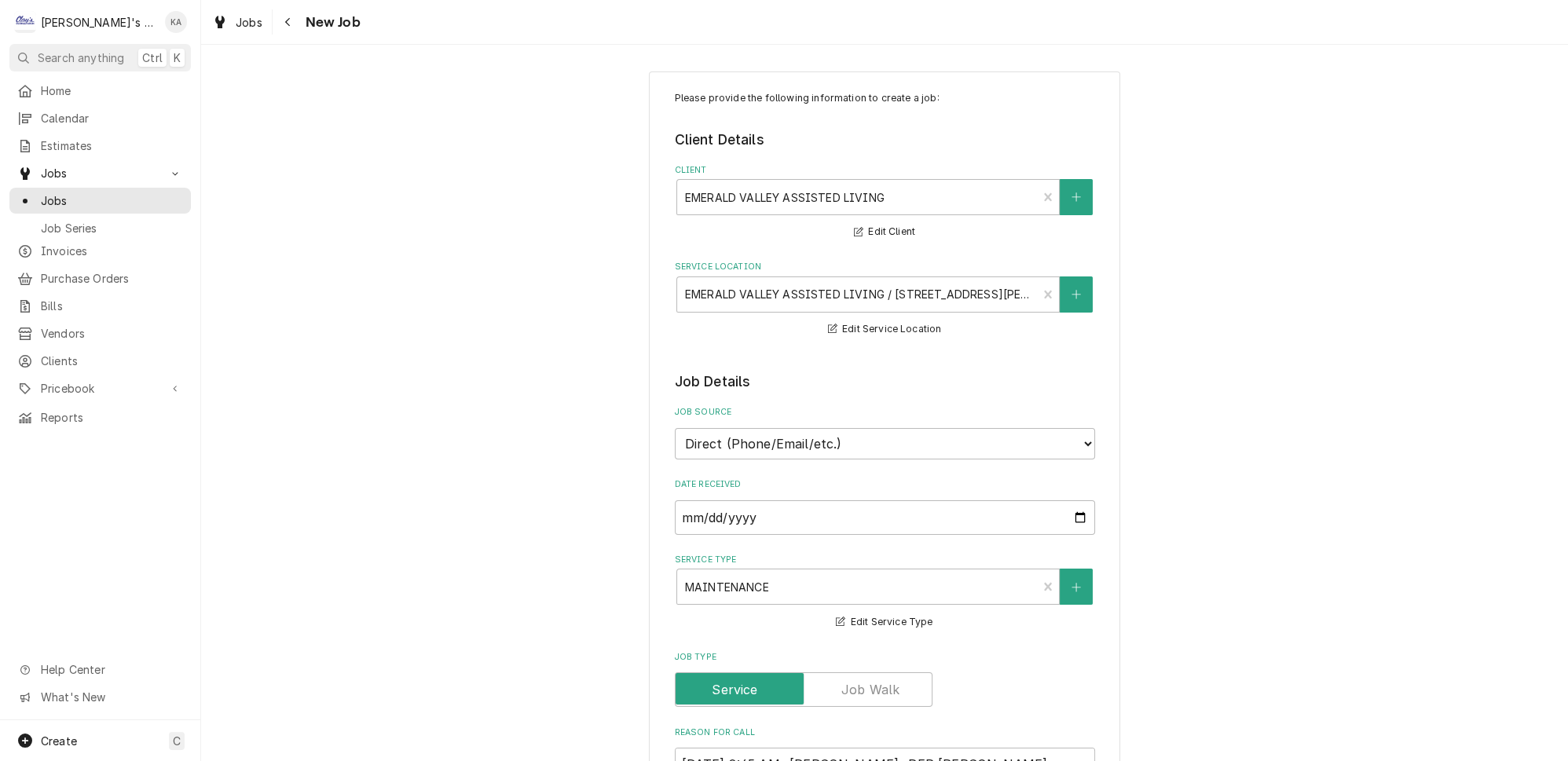
scroll to position [0, 0]
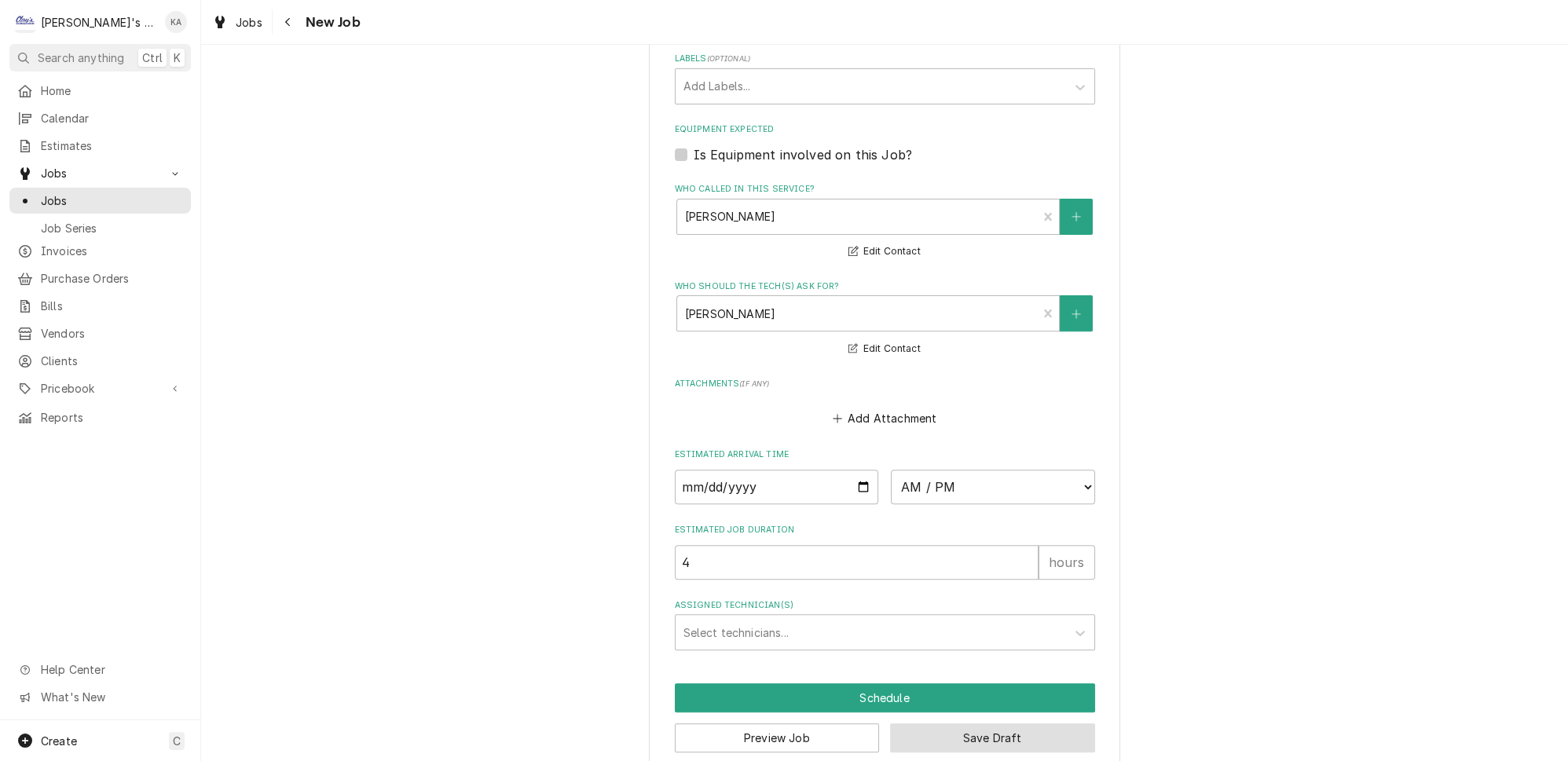
click at [977, 723] on button "Save Draft" at bounding box center [992, 737] width 205 height 29
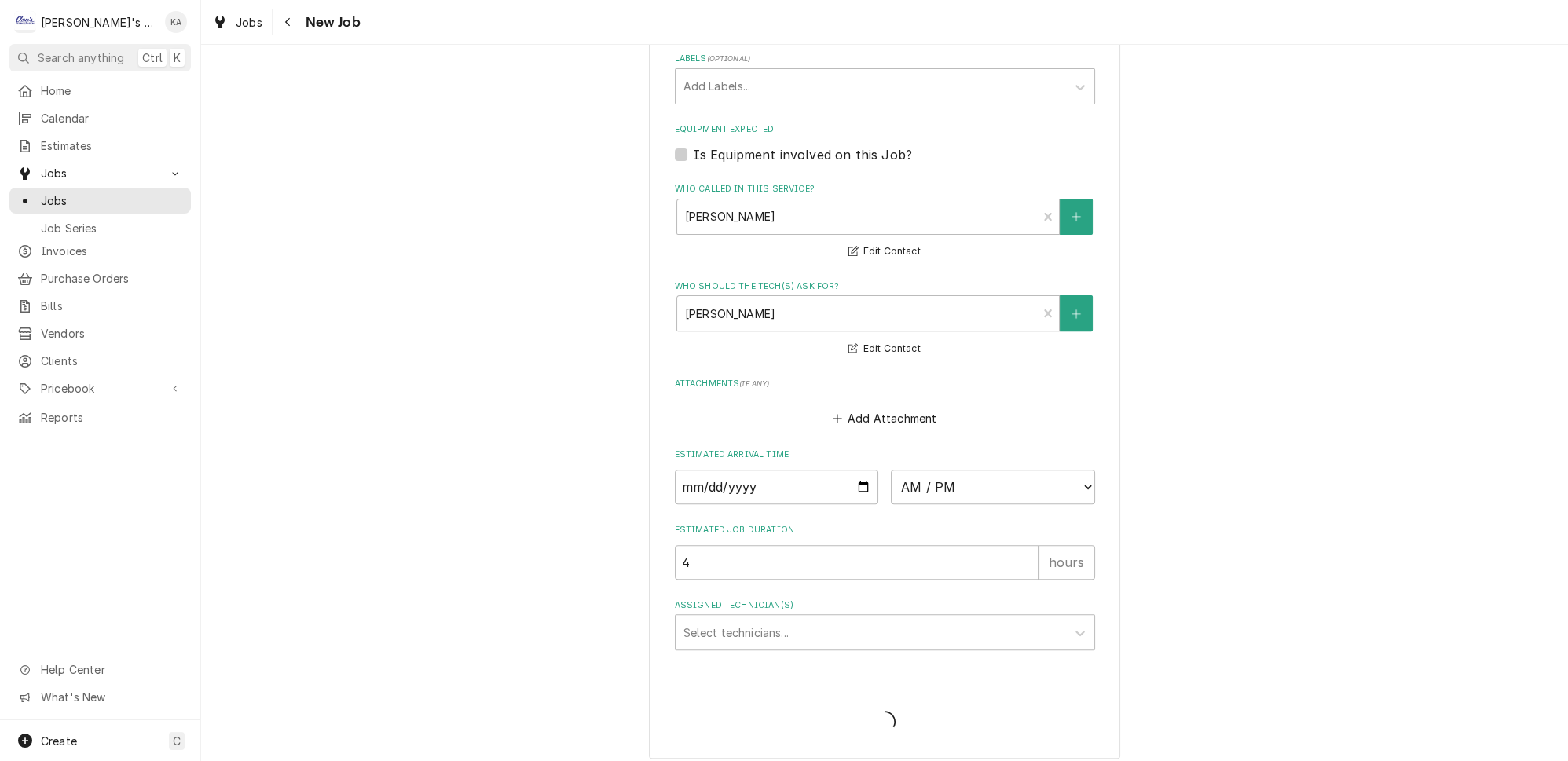
scroll to position [987, 0]
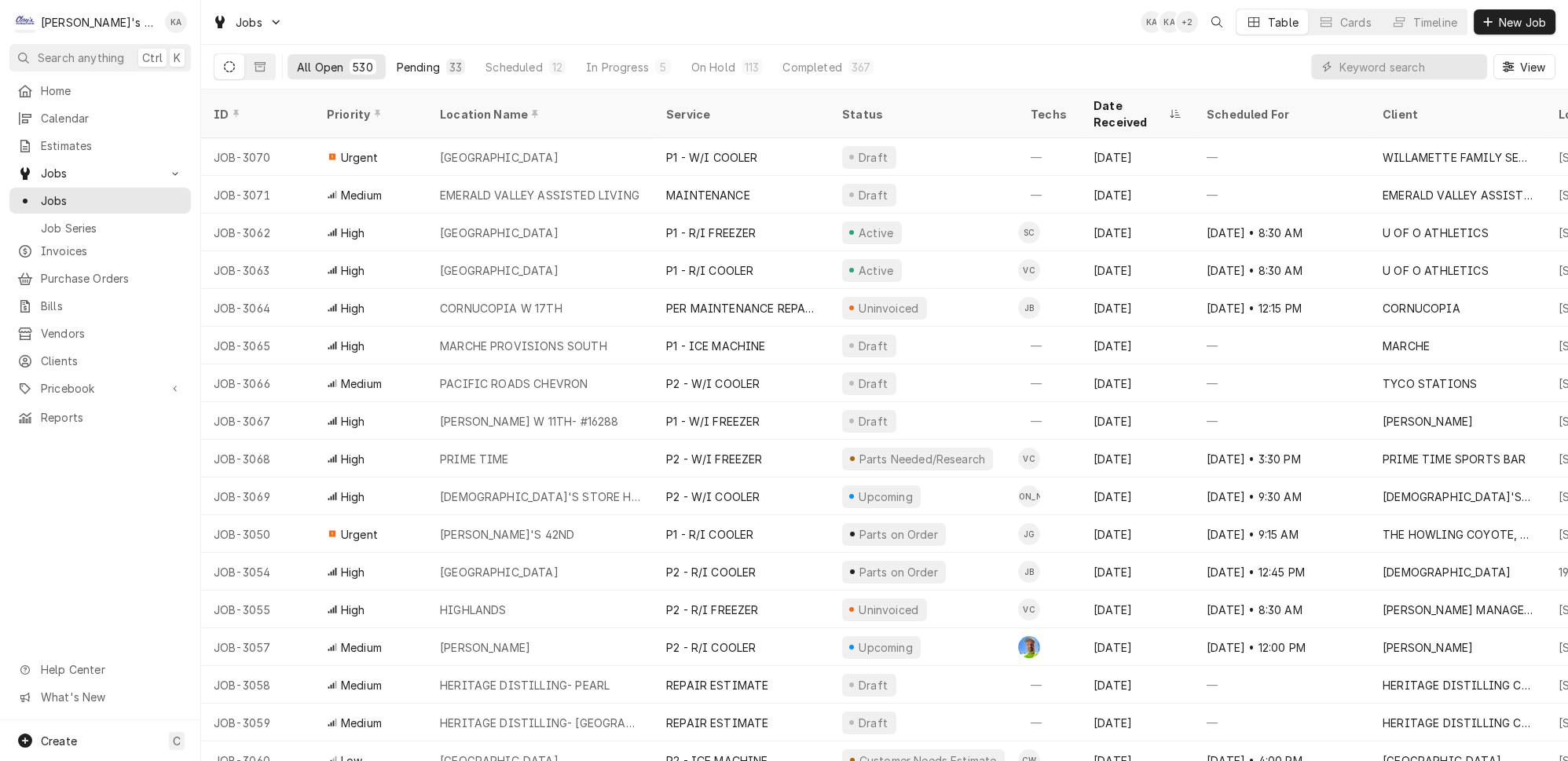
click at [417, 62] on button "Pending 33" at bounding box center [431, 67] width 87 height 25
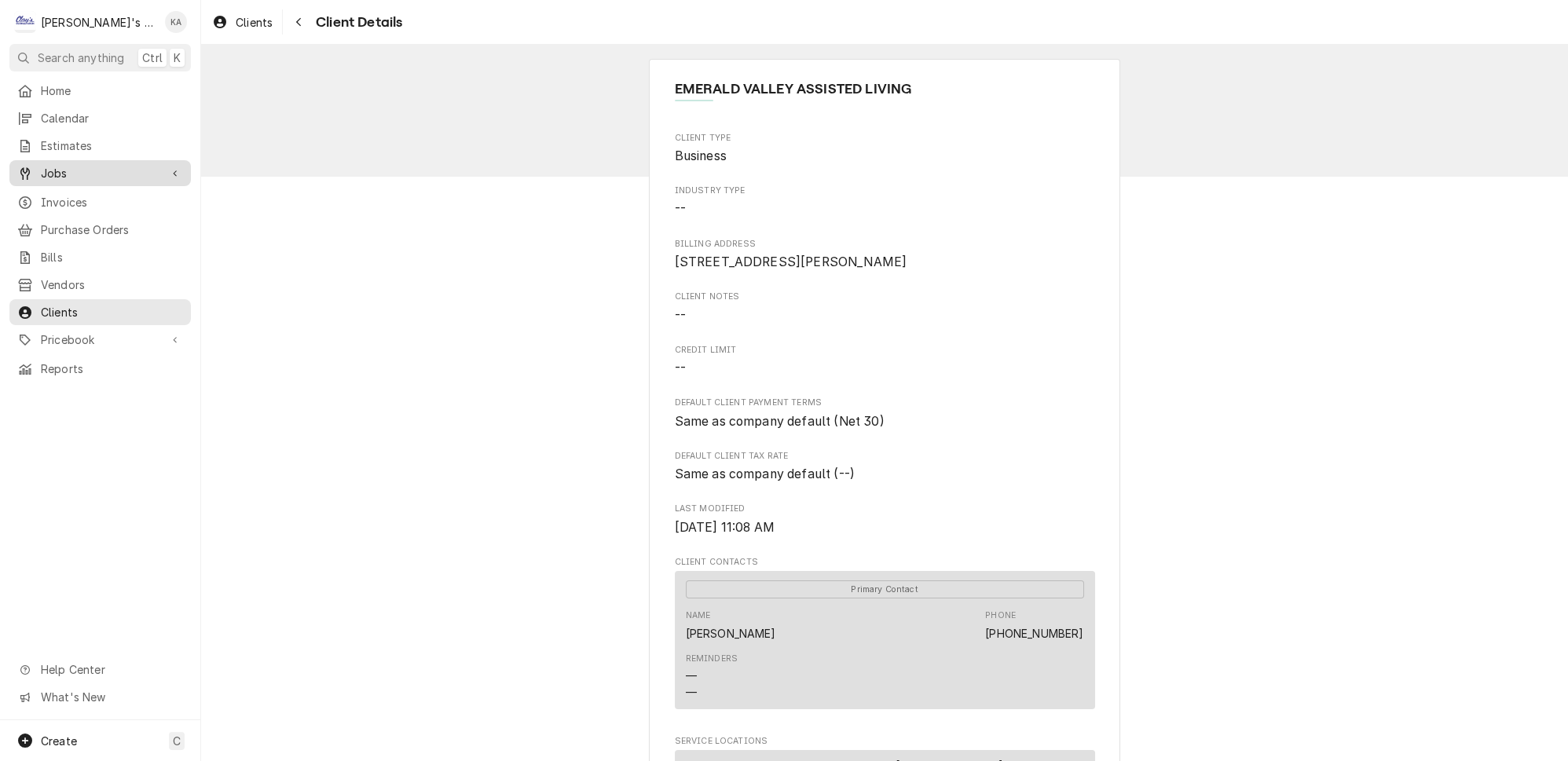
click at [57, 164] on div "Jobs" at bounding box center [99, 173] width 175 height 20
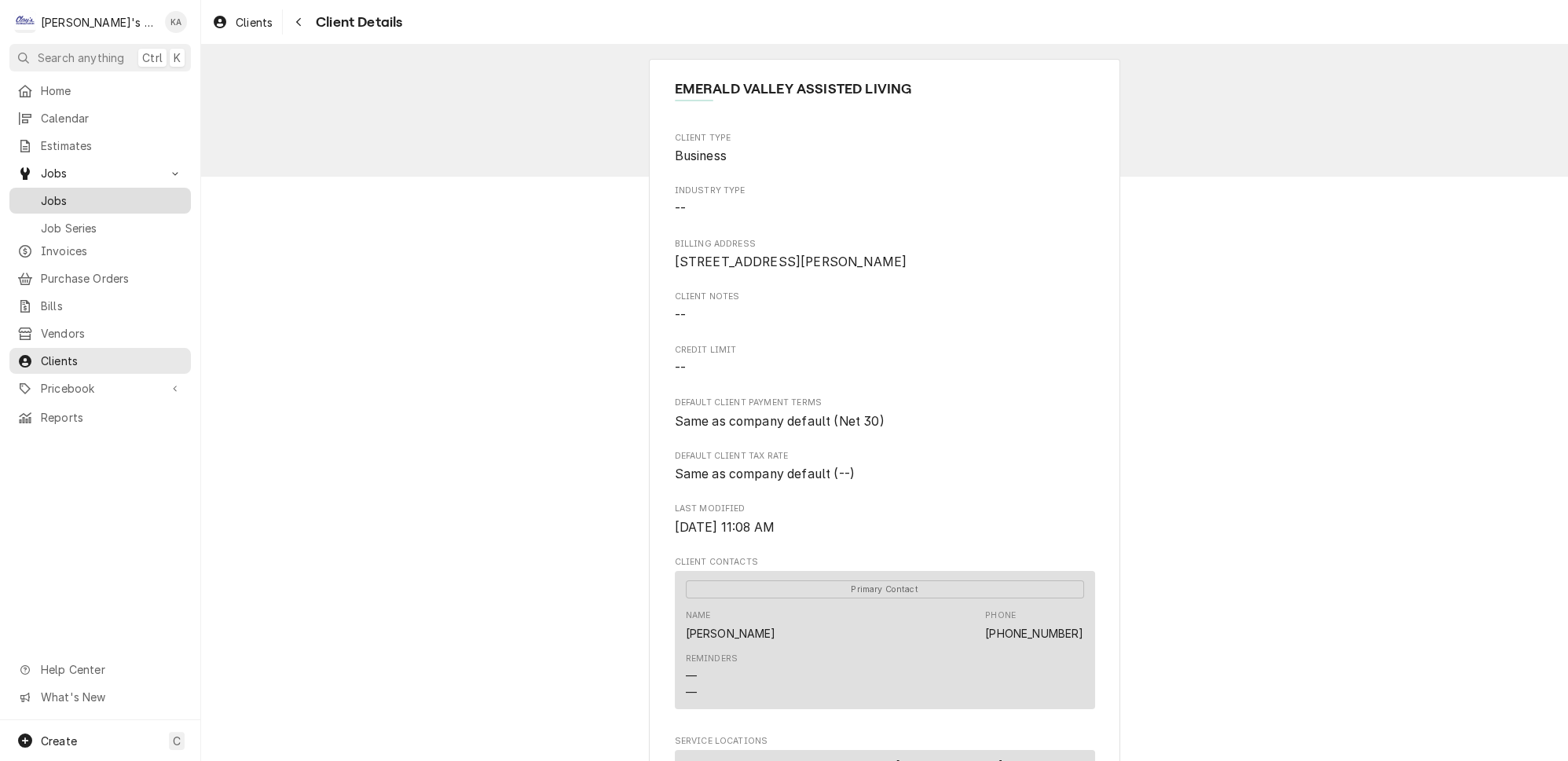
click at [58, 192] on span "Jobs" at bounding box center [112, 201] width 142 height 16
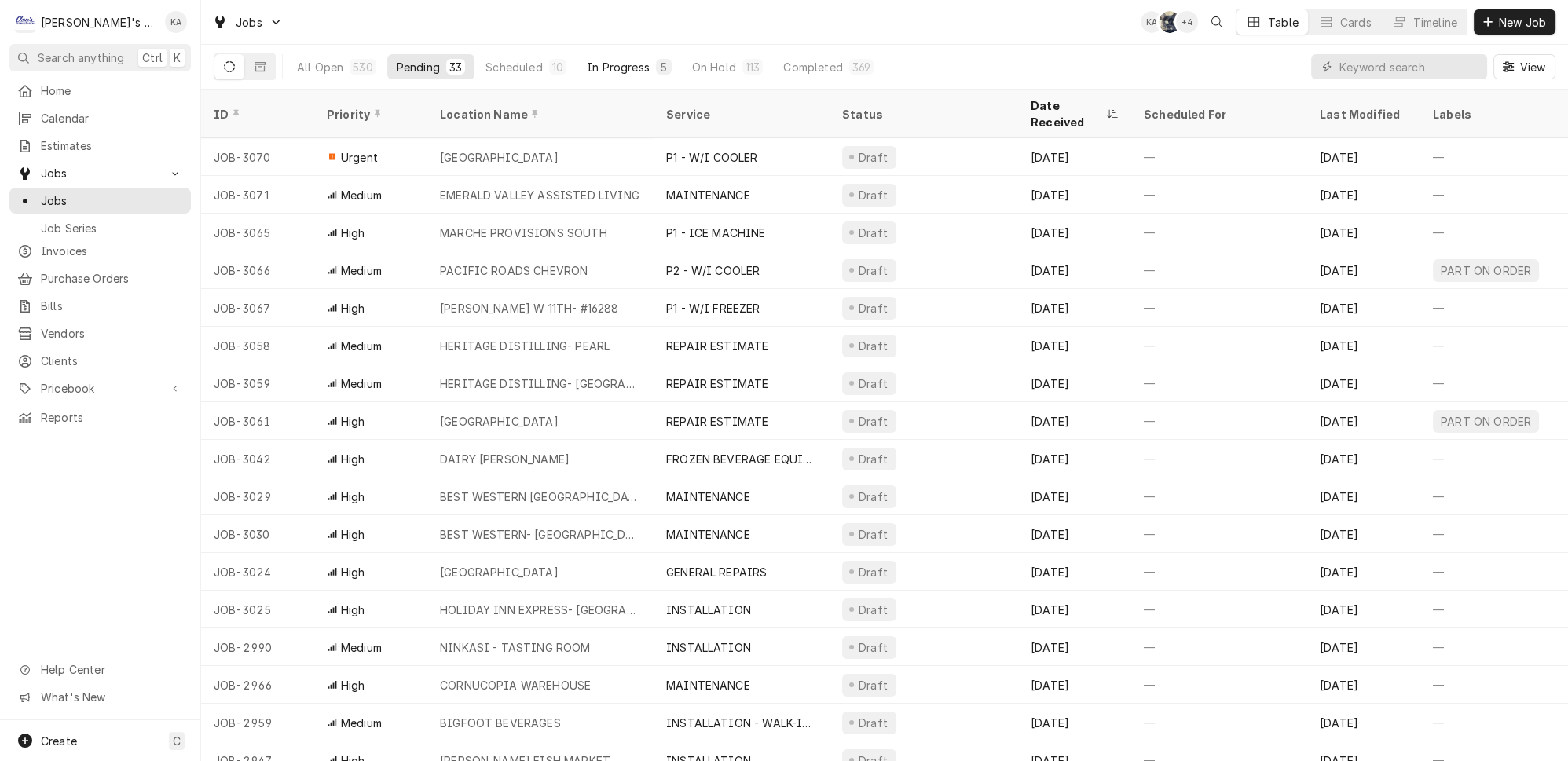
click at [627, 54] on button "In Progress 5" at bounding box center [630, 67] width 104 height 25
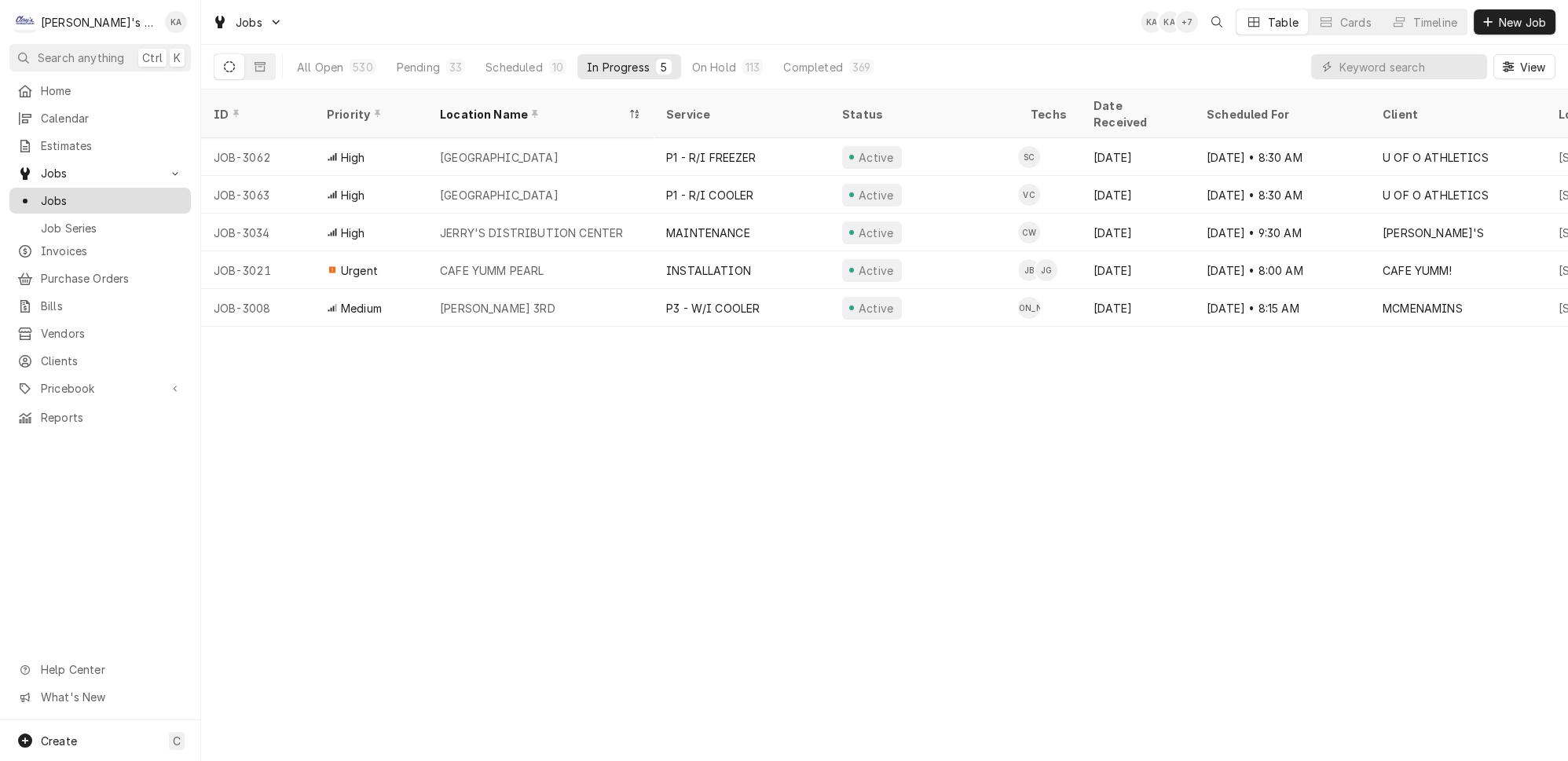
click at [150, 192] on span "Jobs" at bounding box center [112, 201] width 142 height 16
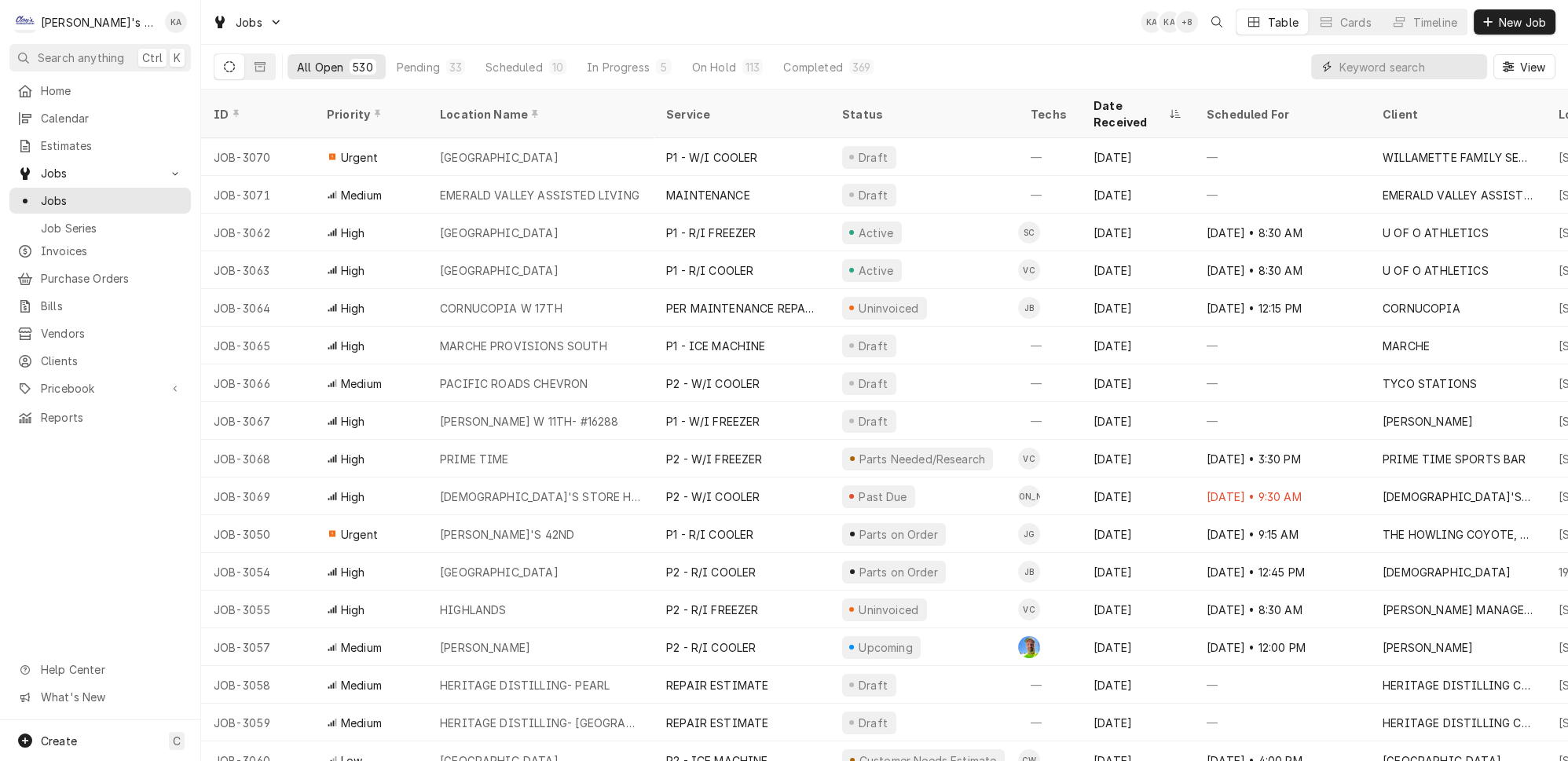
click at [1394, 69] on input "Dynamic Content Wrapper" at bounding box center [1409, 67] width 140 height 25
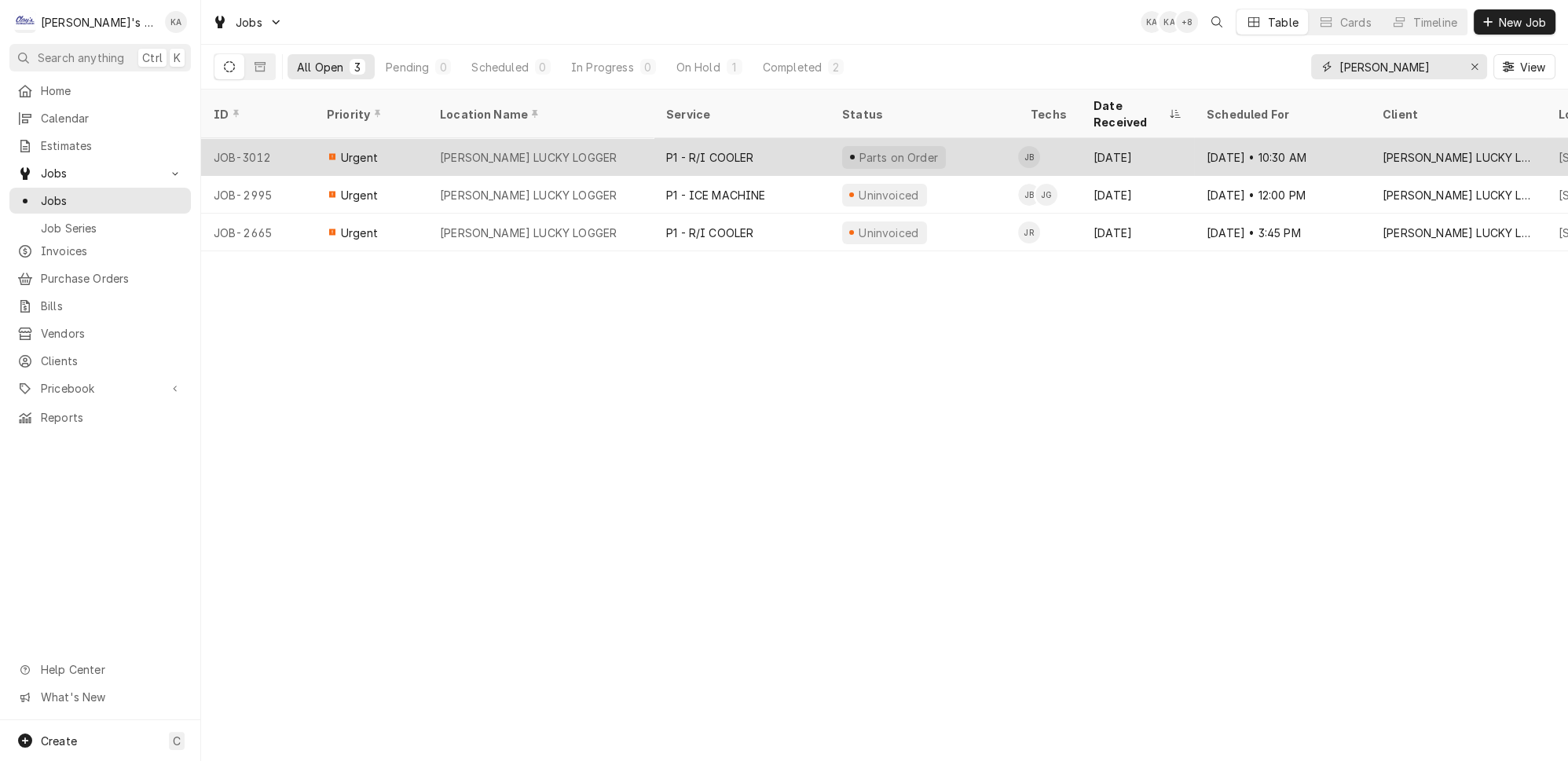
type input "[PERSON_NAME]"
click at [653, 141] on div "P1 - R/I COOLER" at bounding box center [741, 157] width 176 height 38
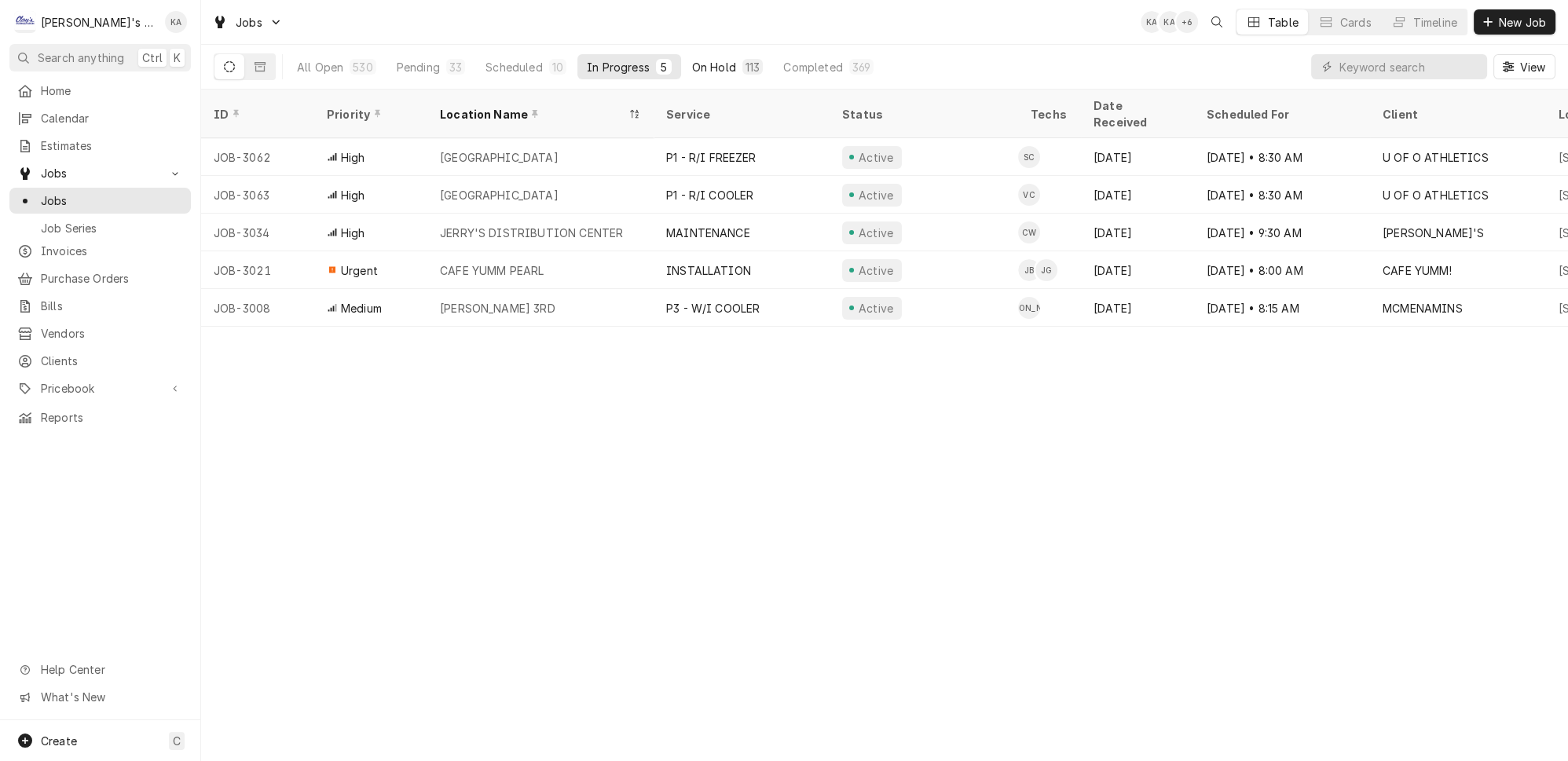
click at [696, 63] on button "On Hold 113" at bounding box center [728, 67] width 90 height 25
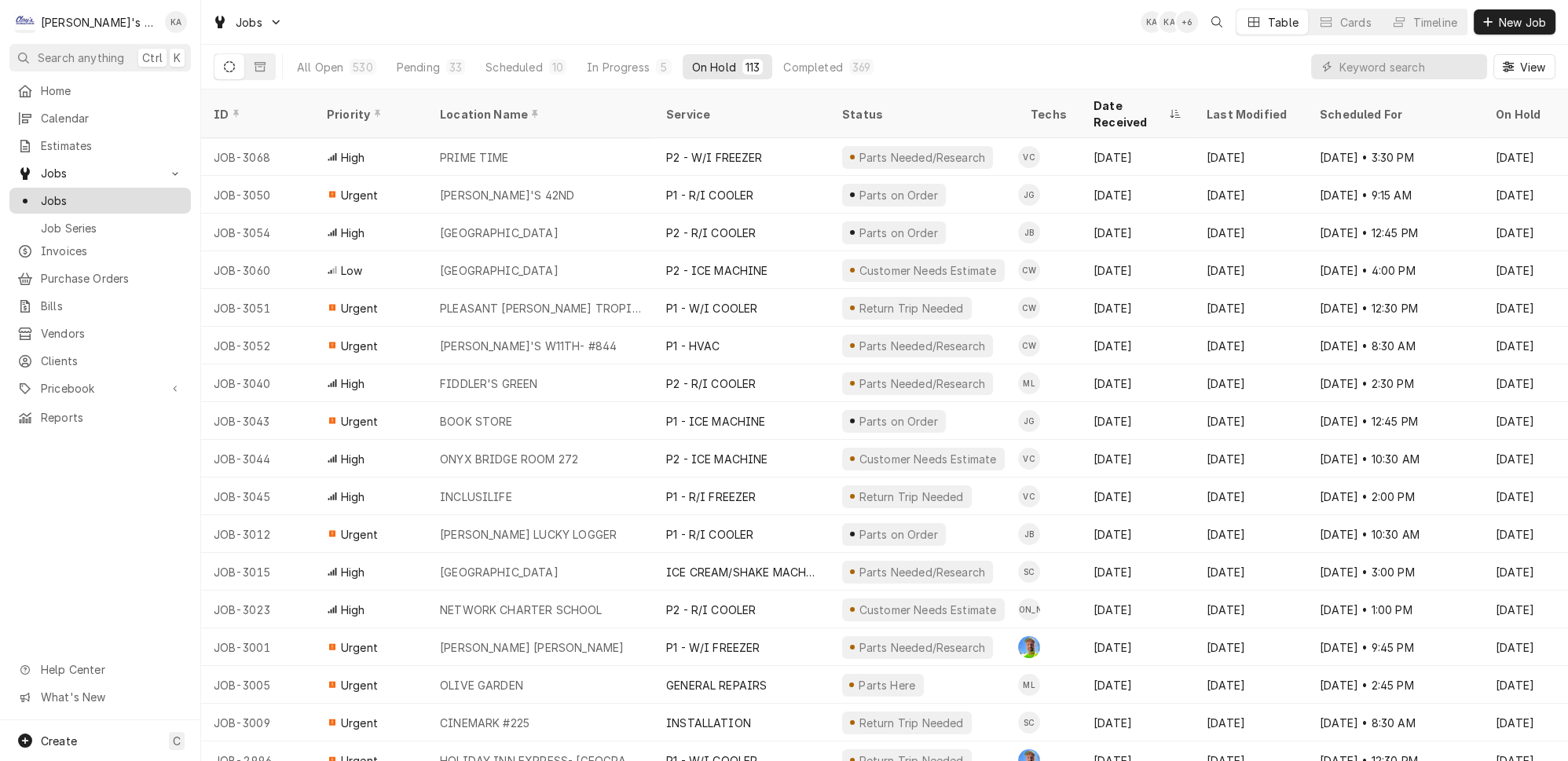
click at [136, 192] on span "Jobs" at bounding box center [112, 201] width 142 height 16
click at [783, 59] on div "Completed" at bounding box center [813, 67] width 59 height 16
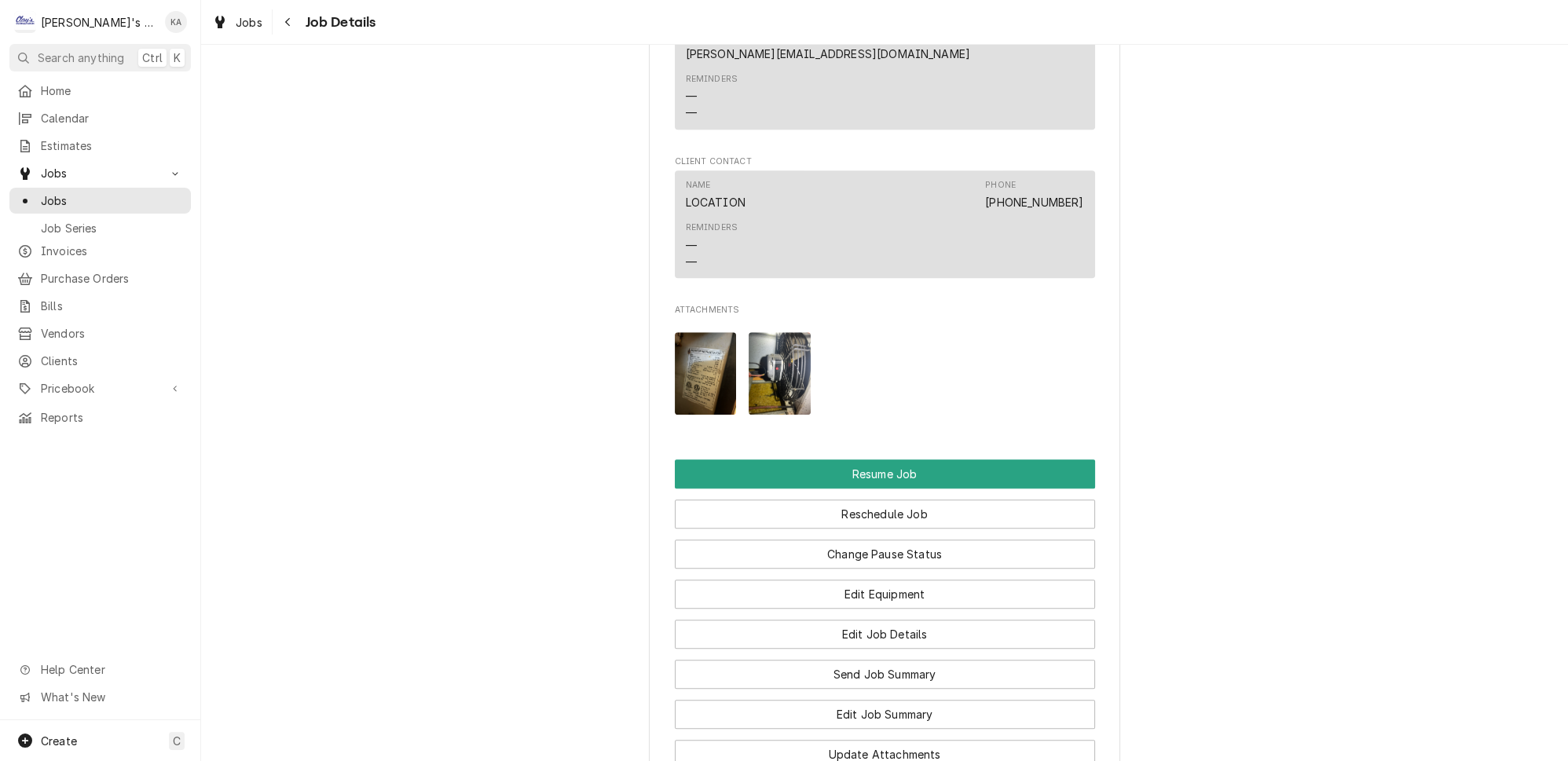
scroll to position [2115, 0]
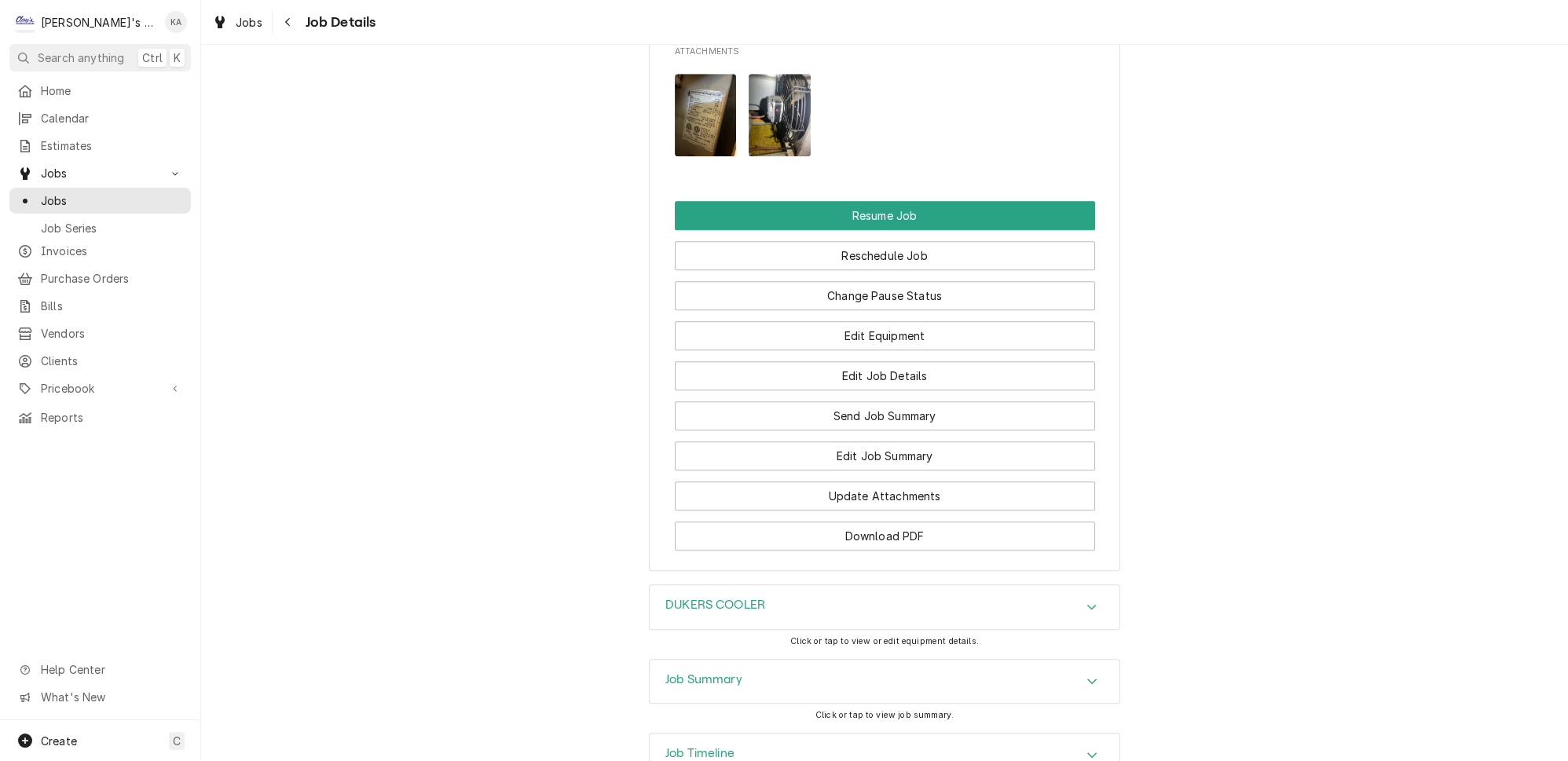
click at [775, 585] on div "DUKERS COOLER" at bounding box center [885, 607] width 470 height 44
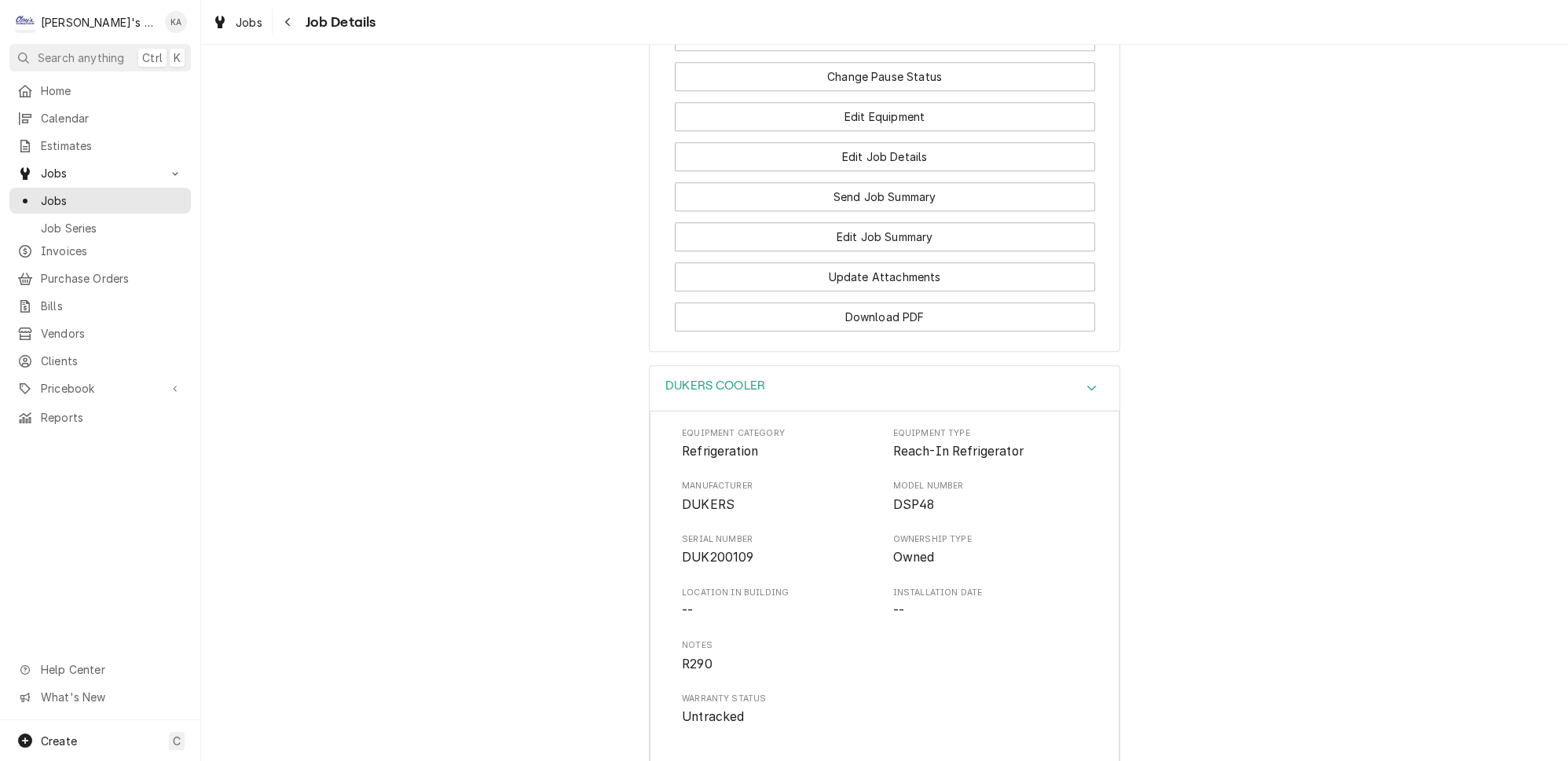
scroll to position [2116, 0]
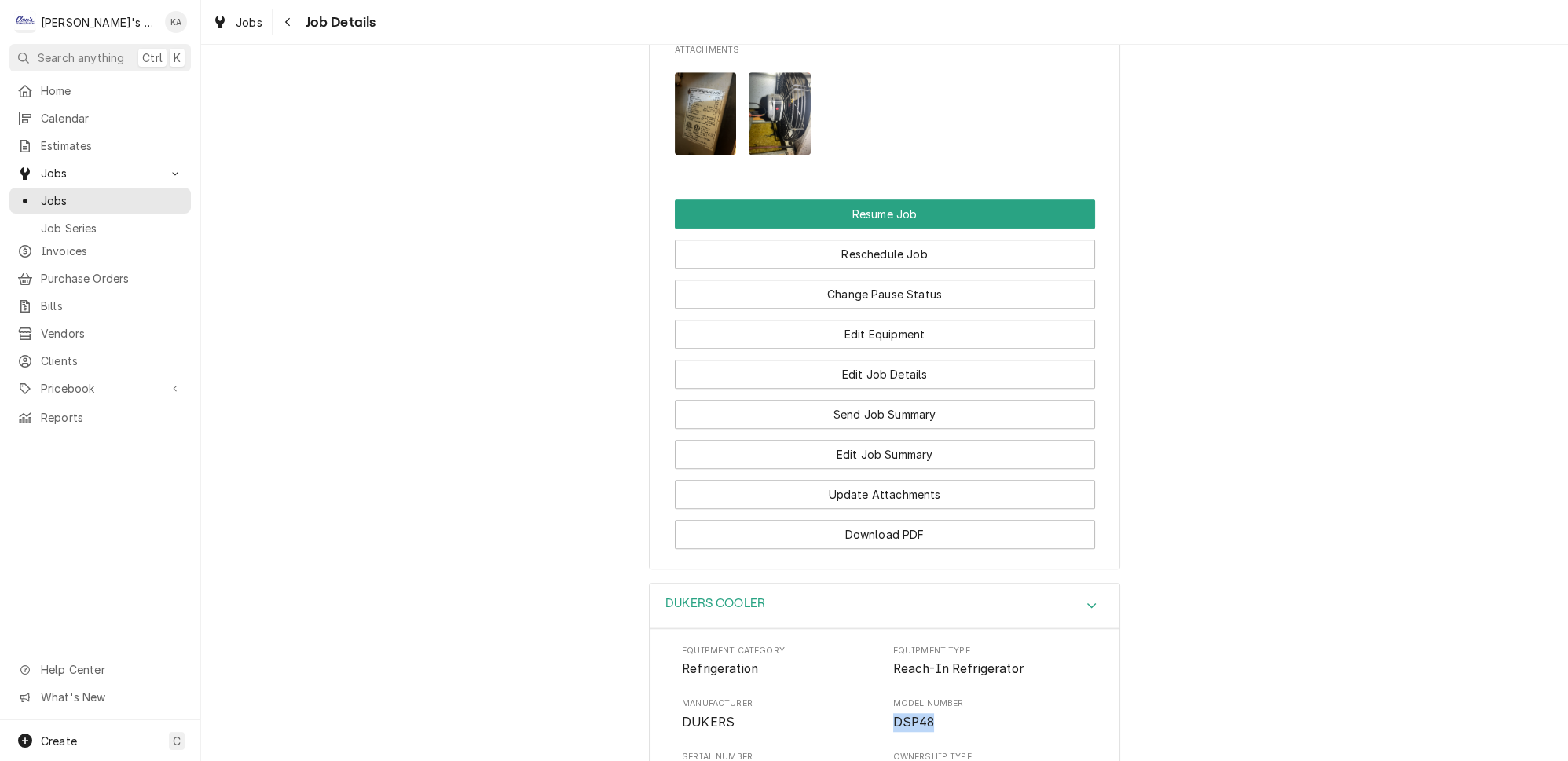
drag, startPoint x: 879, startPoint y: 606, endPoint x: 935, endPoint y: 611, distance: 56.2
click at [935, 698] on div "Manufacturer DUKERS Model Number DSP48" at bounding box center [884, 714] width 405 height 34
copy span "DSP48"
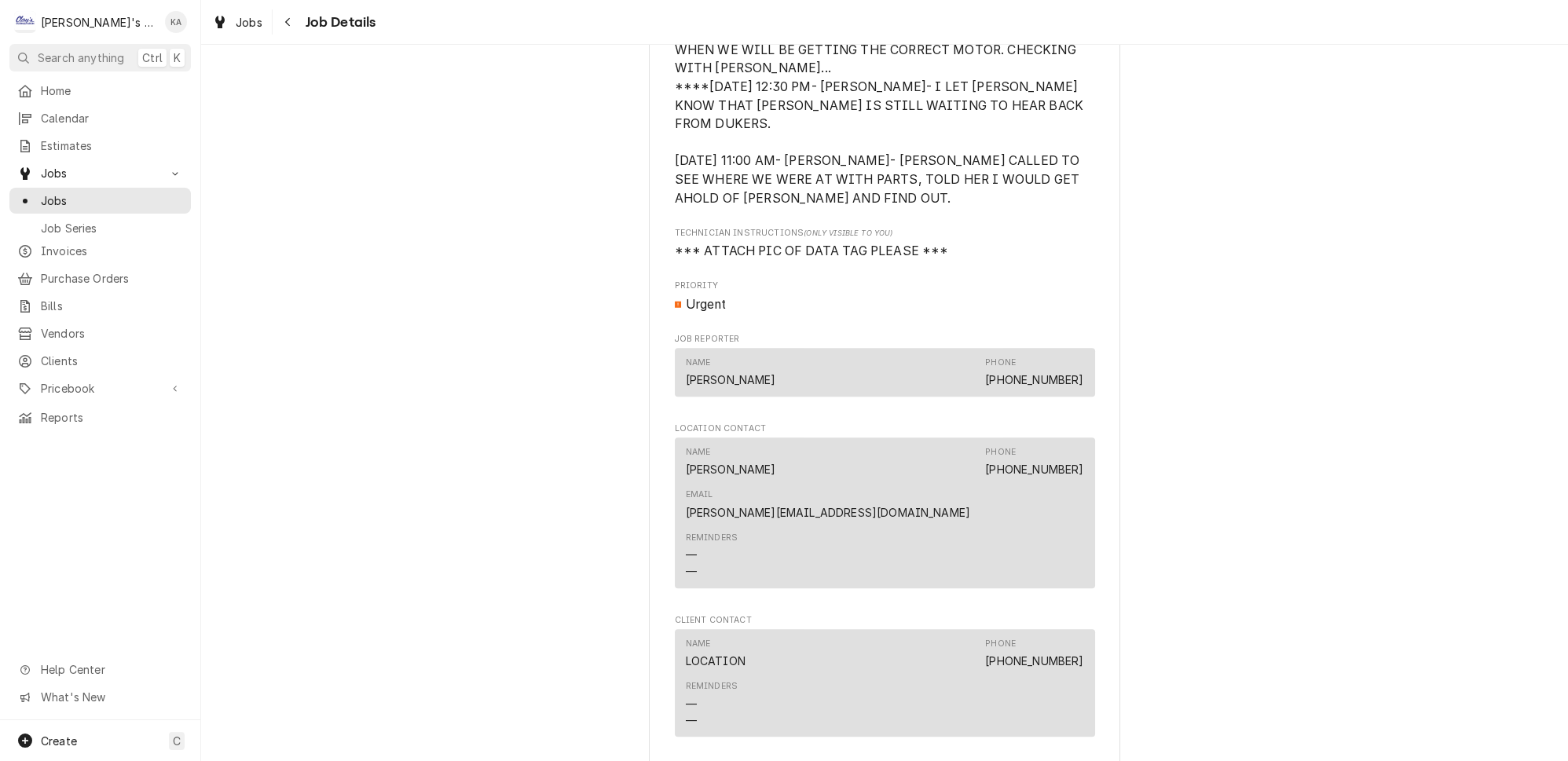
scroll to position [1331, 0]
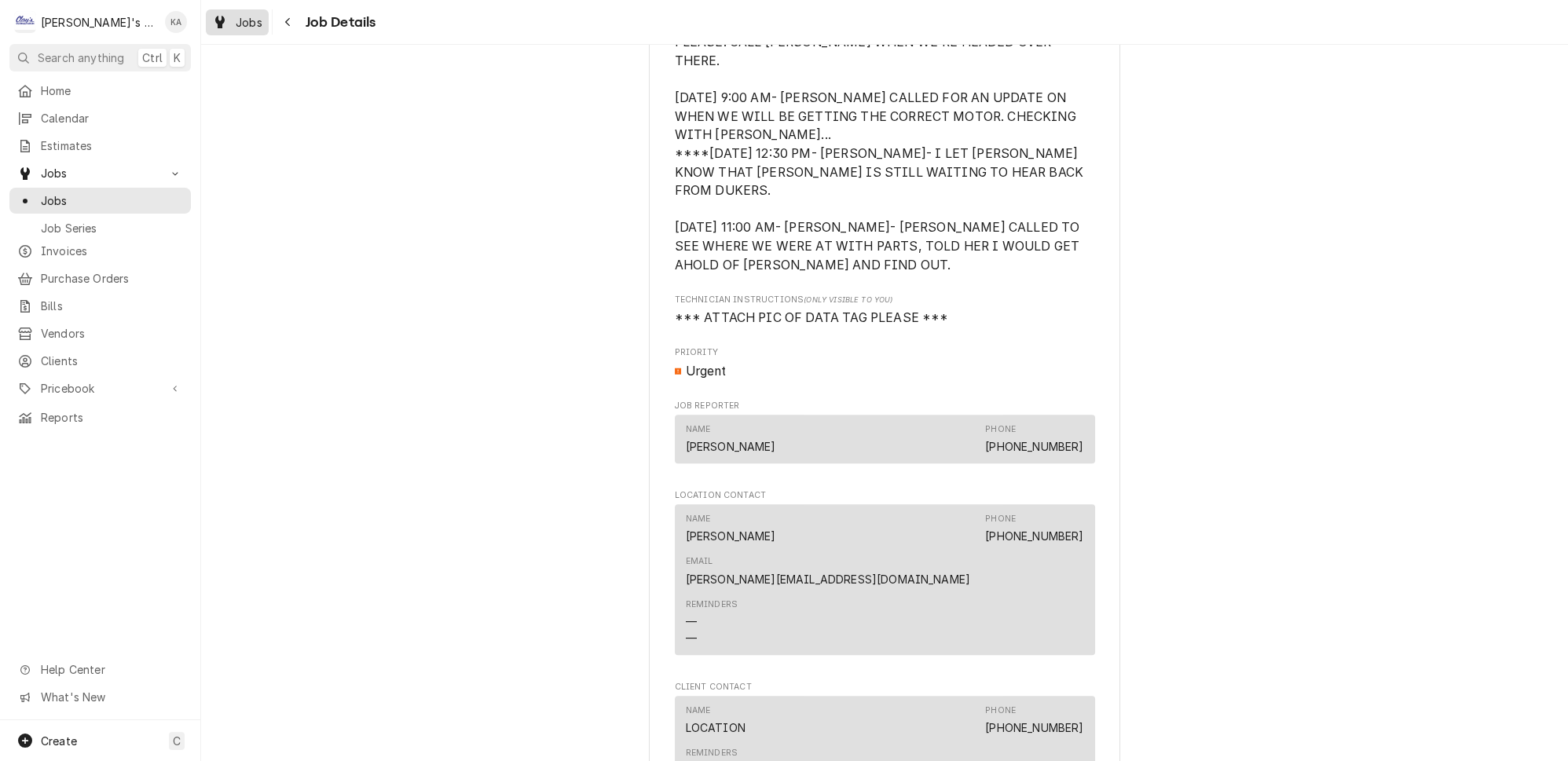
click at [215, 16] on icon "Dynamic Content Wrapper" at bounding box center [219, 21] width 9 height 12
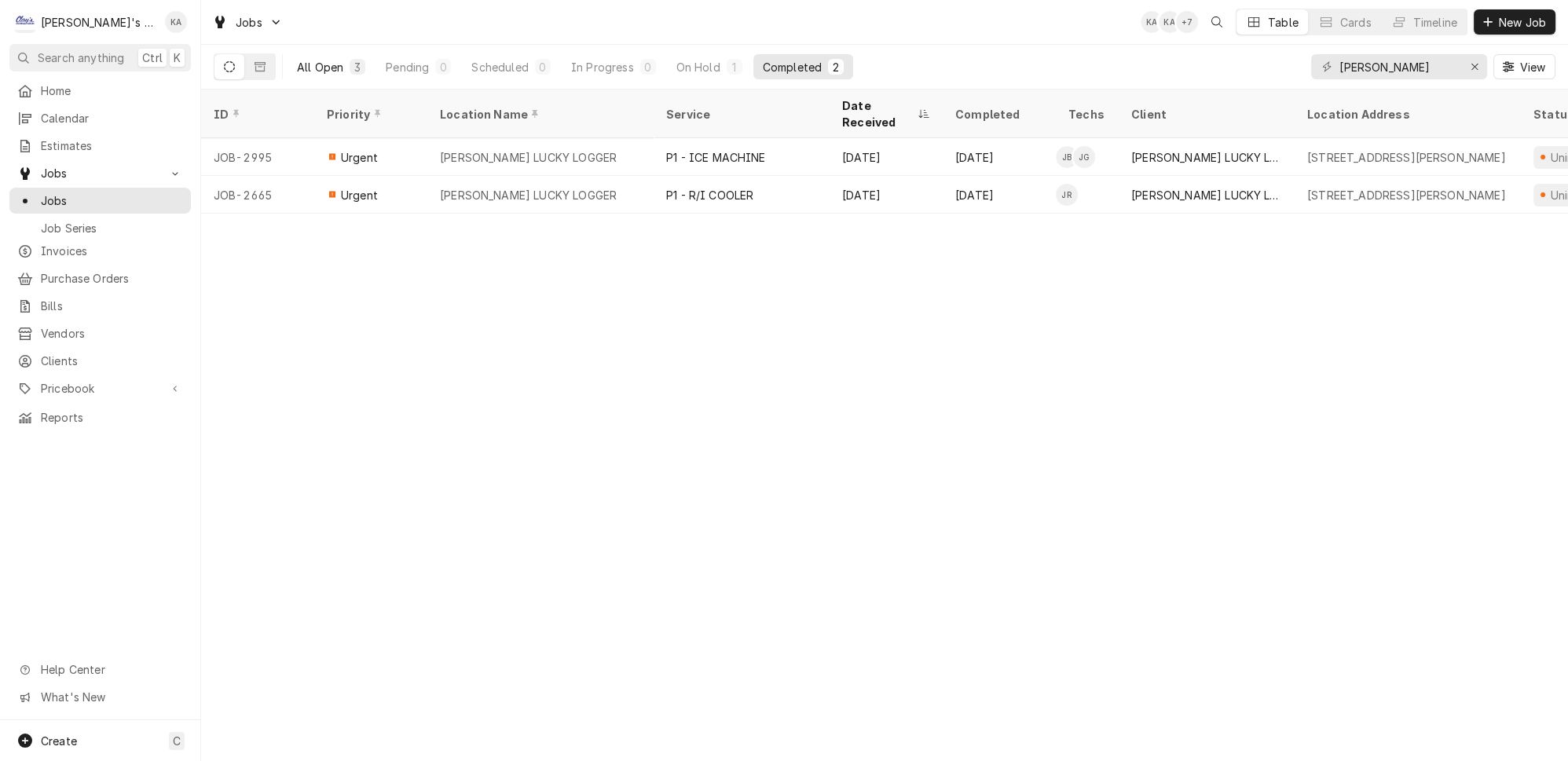
click at [318, 65] on div "All Open" at bounding box center [320, 67] width 46 height 16
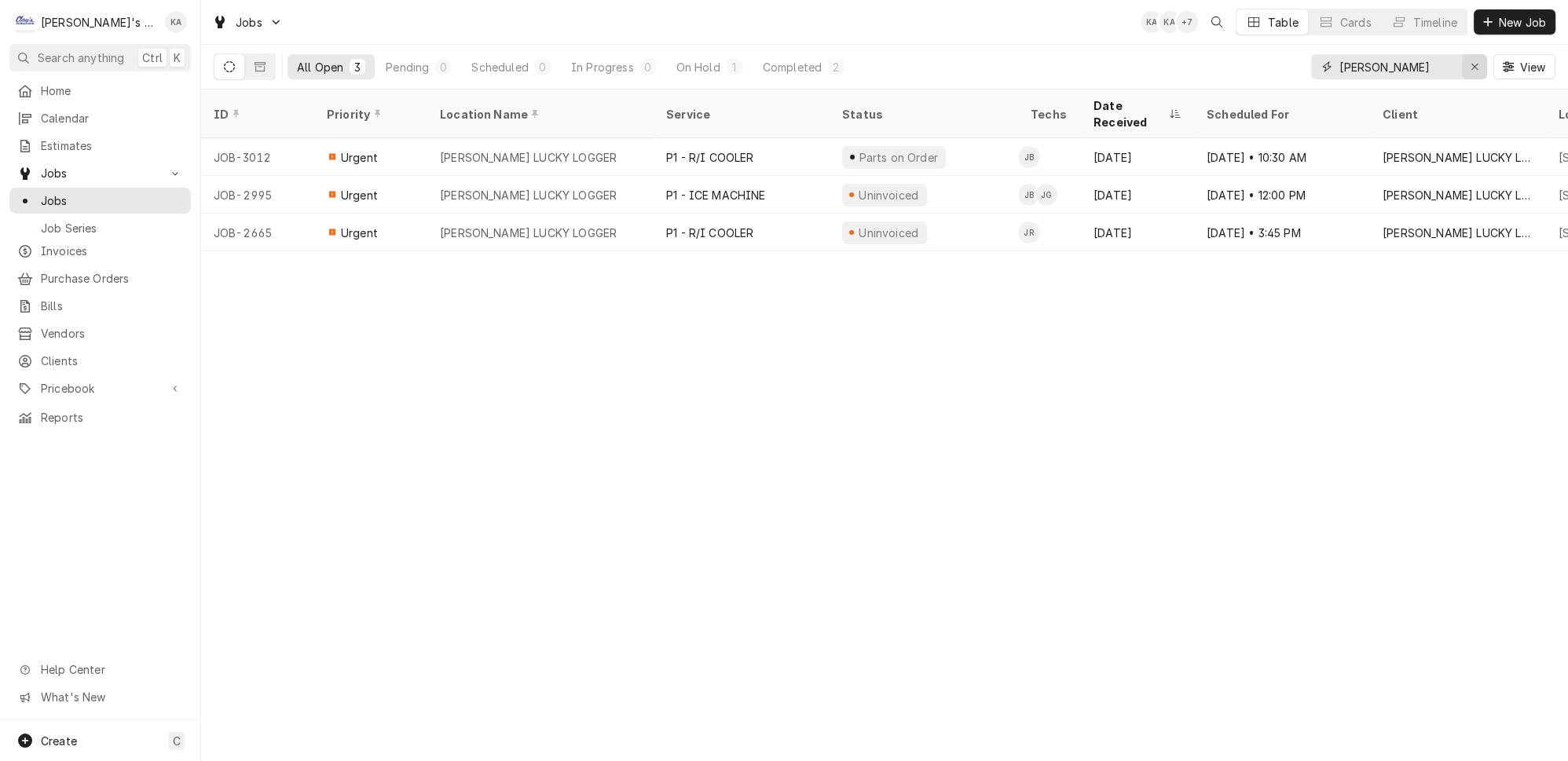
click at [1483, 60] on div "Erase input" at bounding box center [1474, 67] width 16 height 16
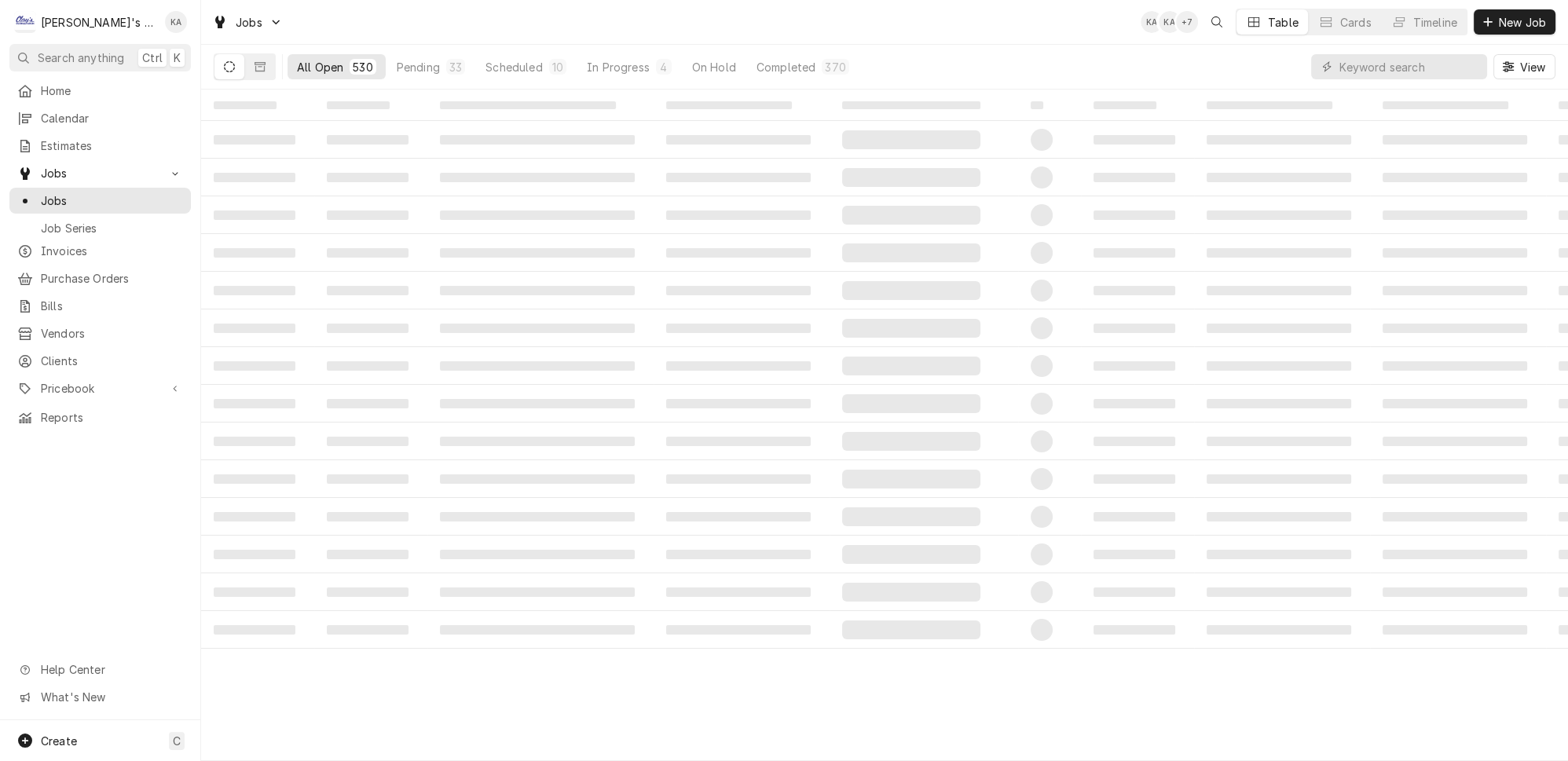
click at [1302, 62] on div "All Open 530 Pending 33 Scheduled 10 In Progress 4 On Hold Completed 370 View" at bounding box center [884, 67] width 1342 height 44
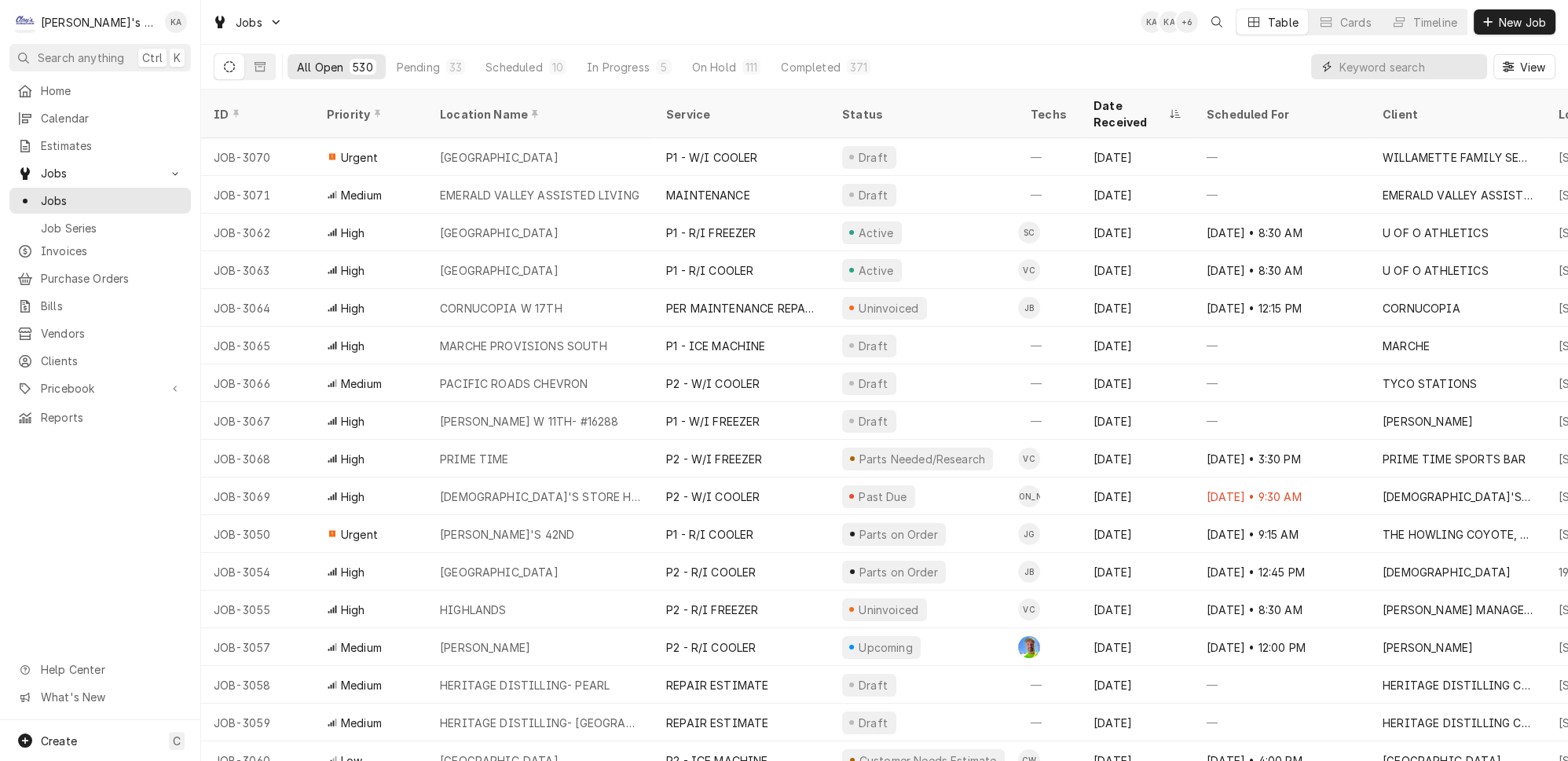
click at [1382, 59] on input "Dynamic Content Wrapper" at bounding box center [1409, 67] width 140 height 25
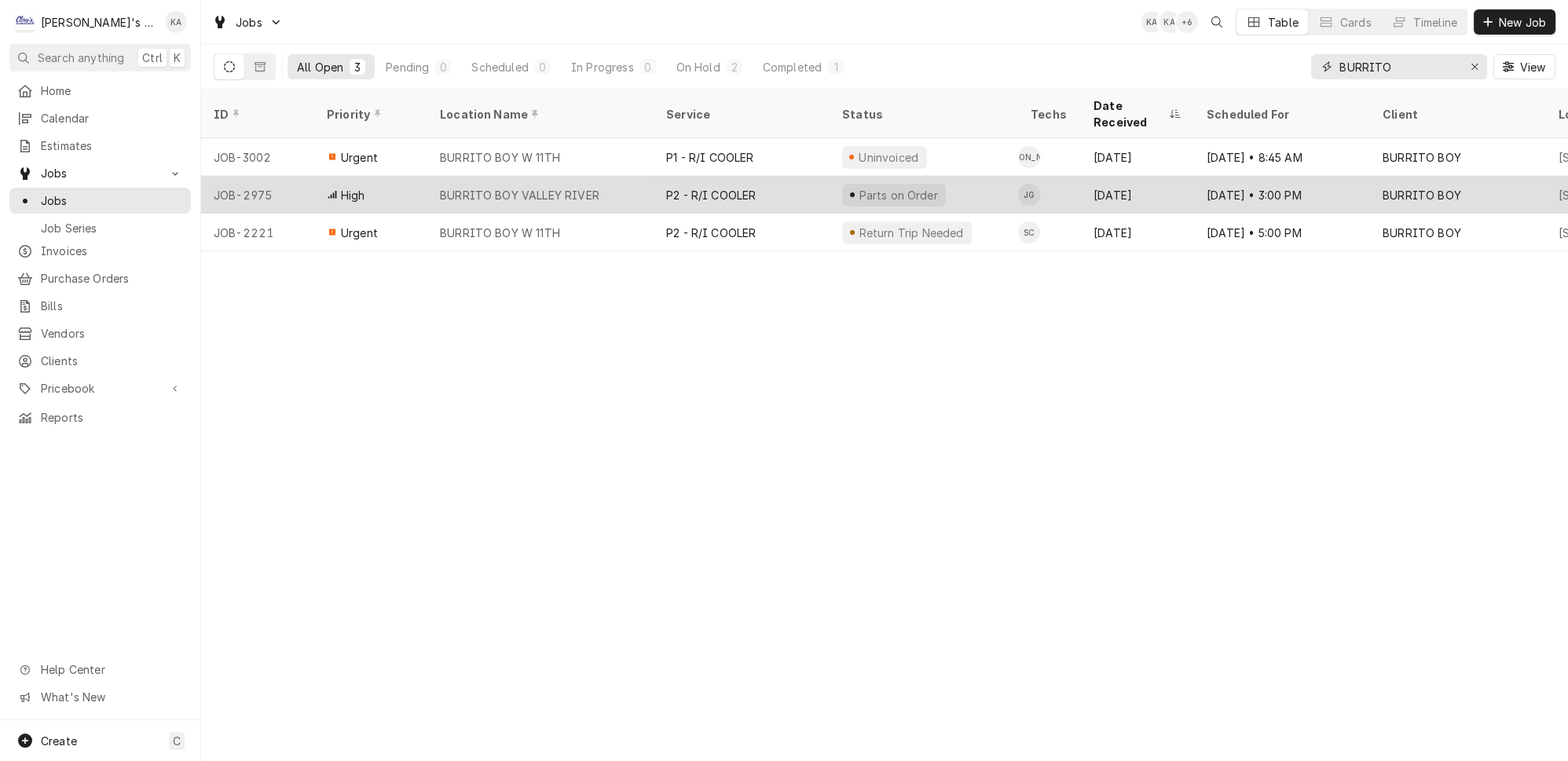
type input "BURRITO"
click at [740, 176] on div "P2 - R/I COOLER" at bounding box center [741, 195] width 176 height 38
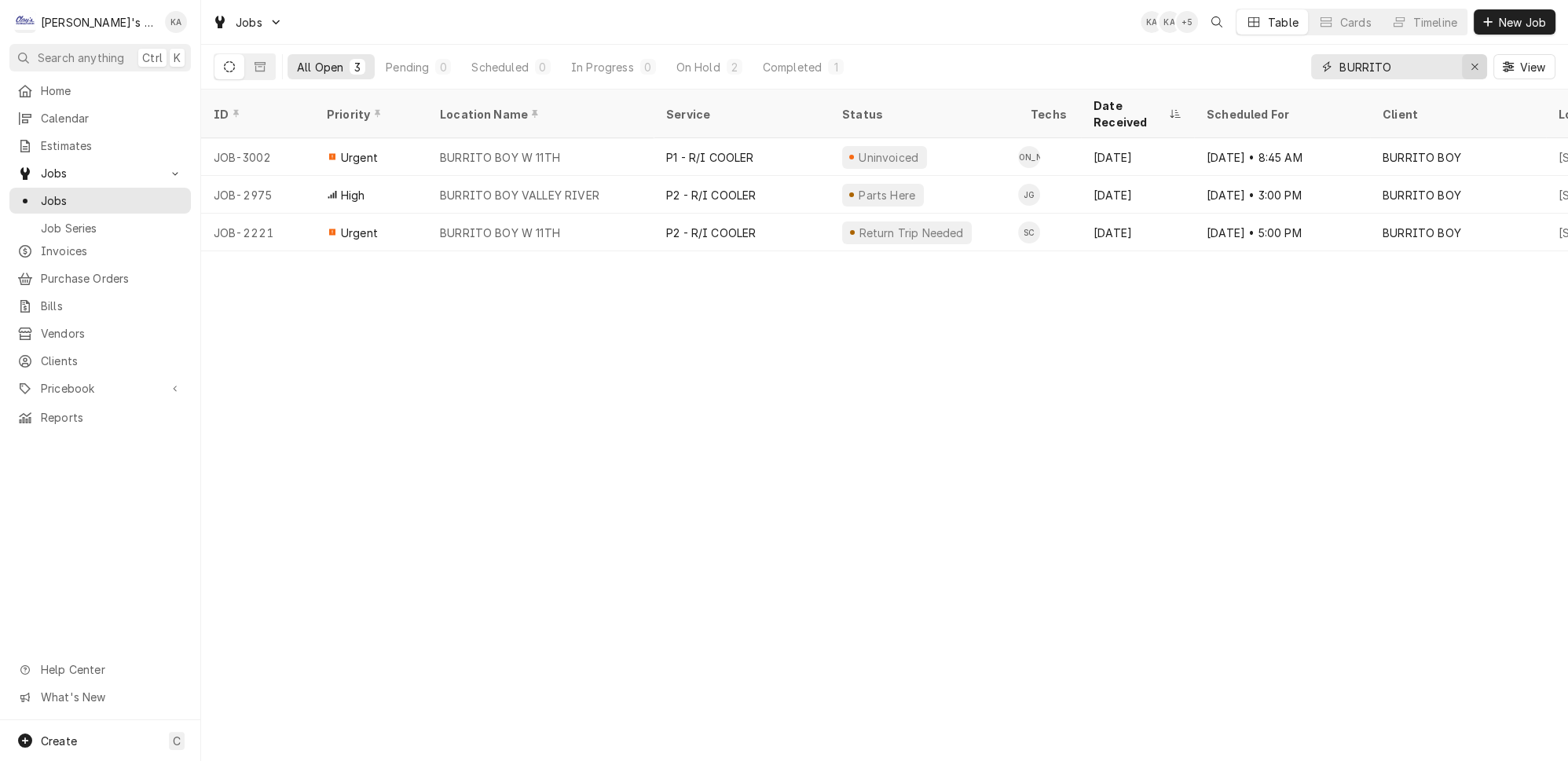
click at [1472, 64] on div "Erase input" at bounding box center [1474, 67] width 16 height 16
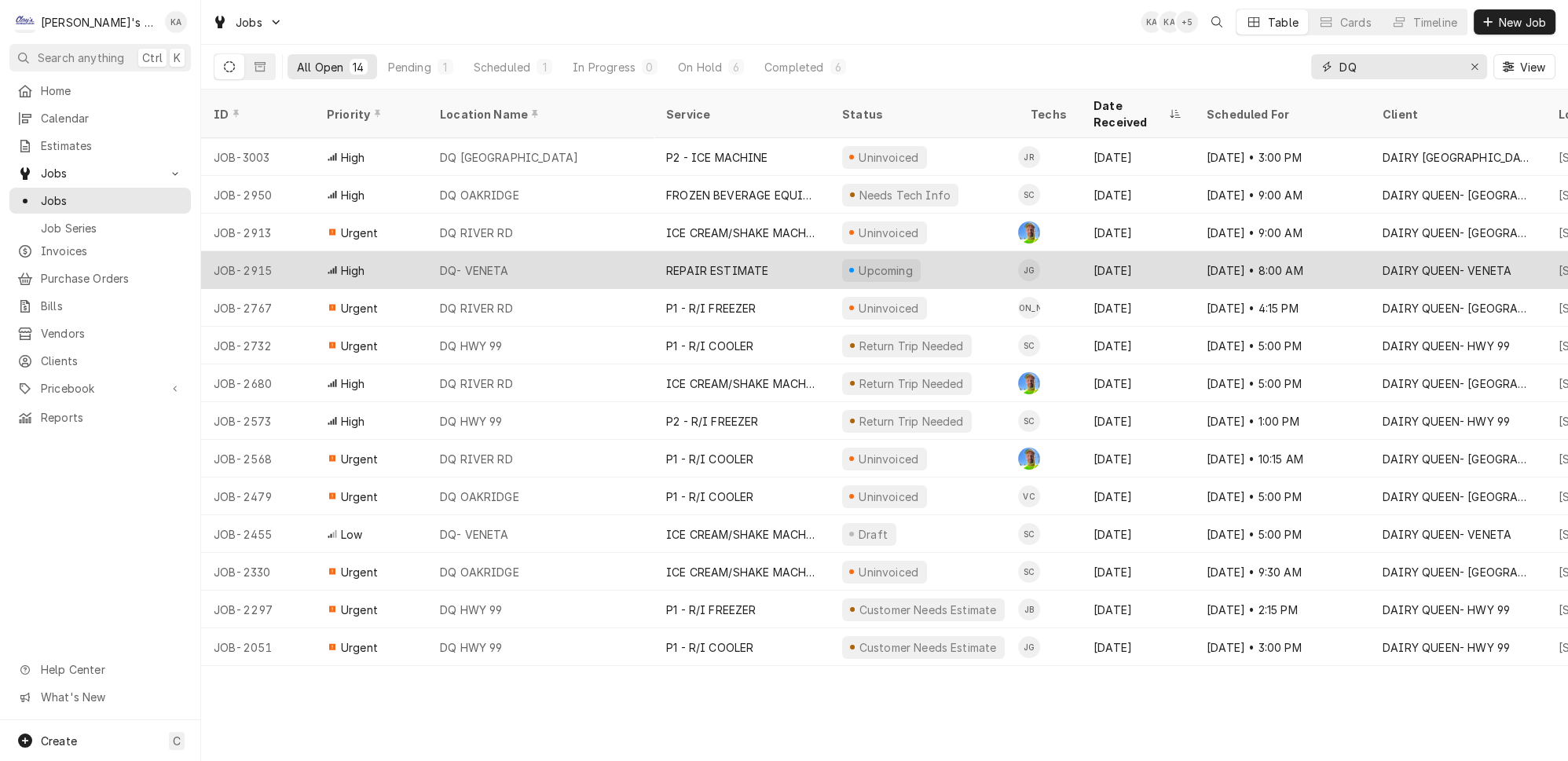
type input "DQ"
click at [599, 251] on div "DQ- VENETA" at bounding box center [540, 270] width 226 height 38
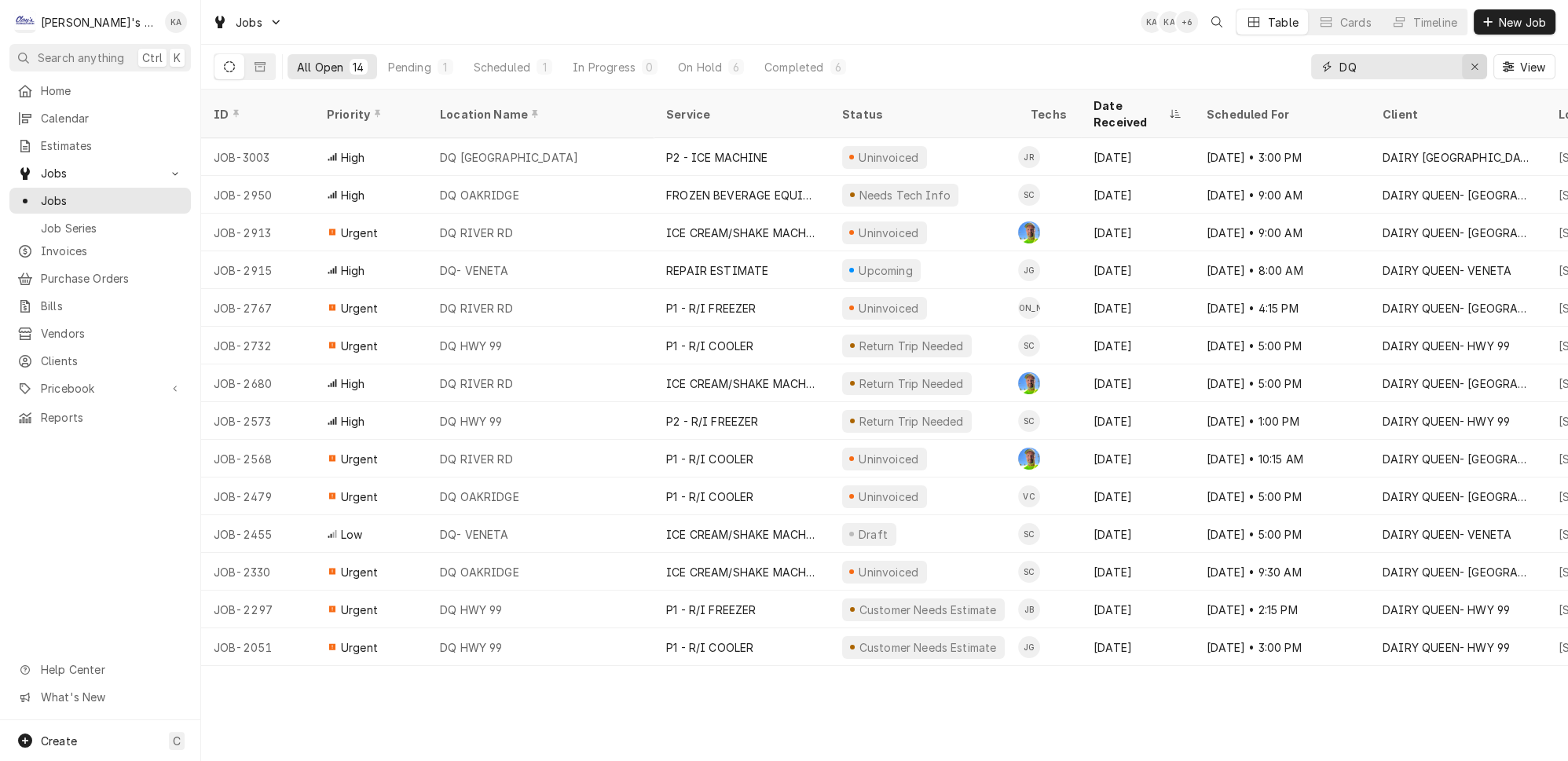
click at [1478, 64] on icon "Erase input" at bounding box center [1474, 67] width 9 height 11
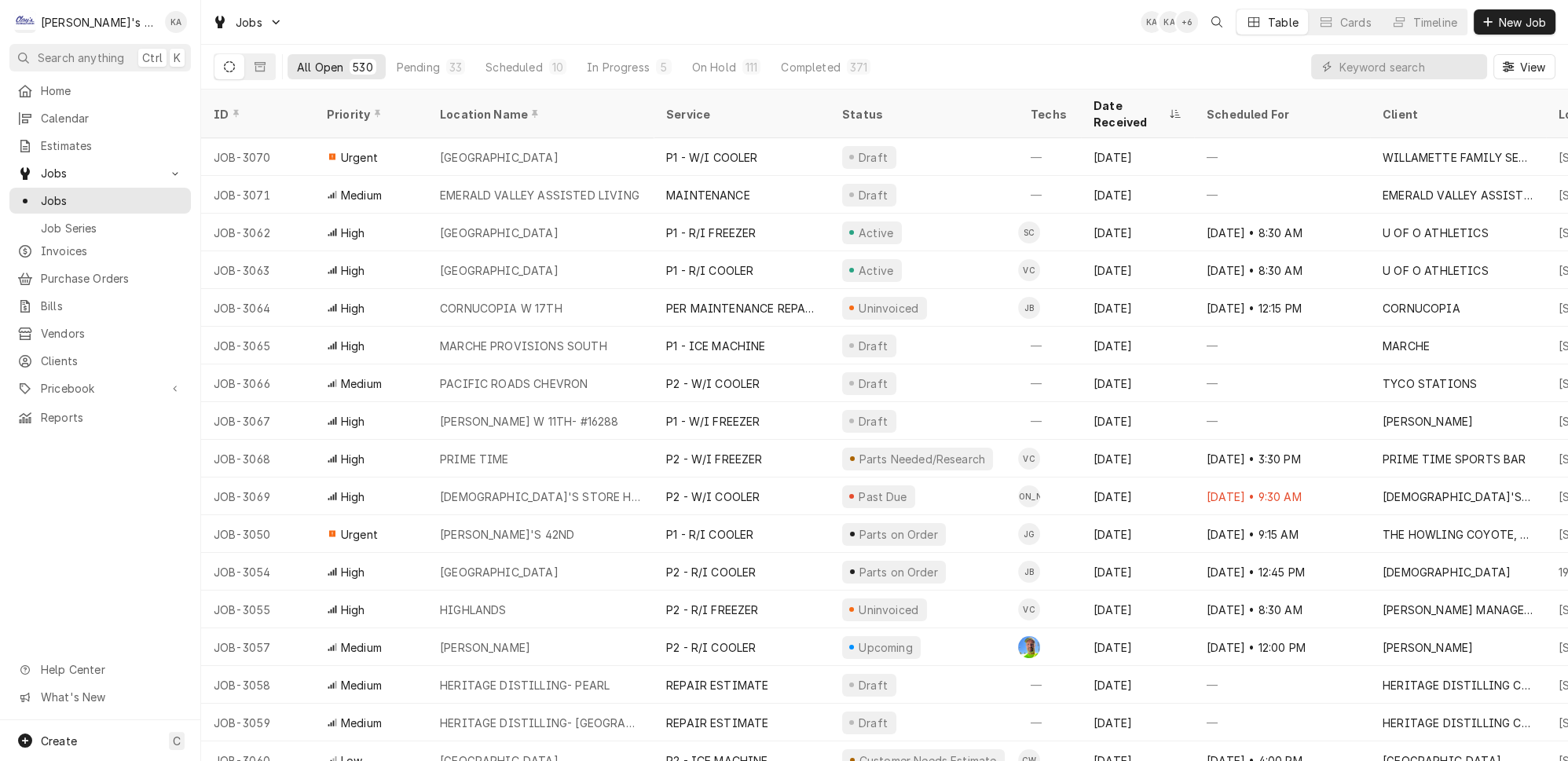
click at [1243, 66] on div "All Open 530 Pending 33 Scheduled 10 In Progress 5 On Hold 111 Completed 371 Vi…" at bounding box center [884, 67] width 1342 height 44
click at [1405, 57] on input "Dynamic Content Wrapper" at bounding box center [1409, 67] width 140 height 25
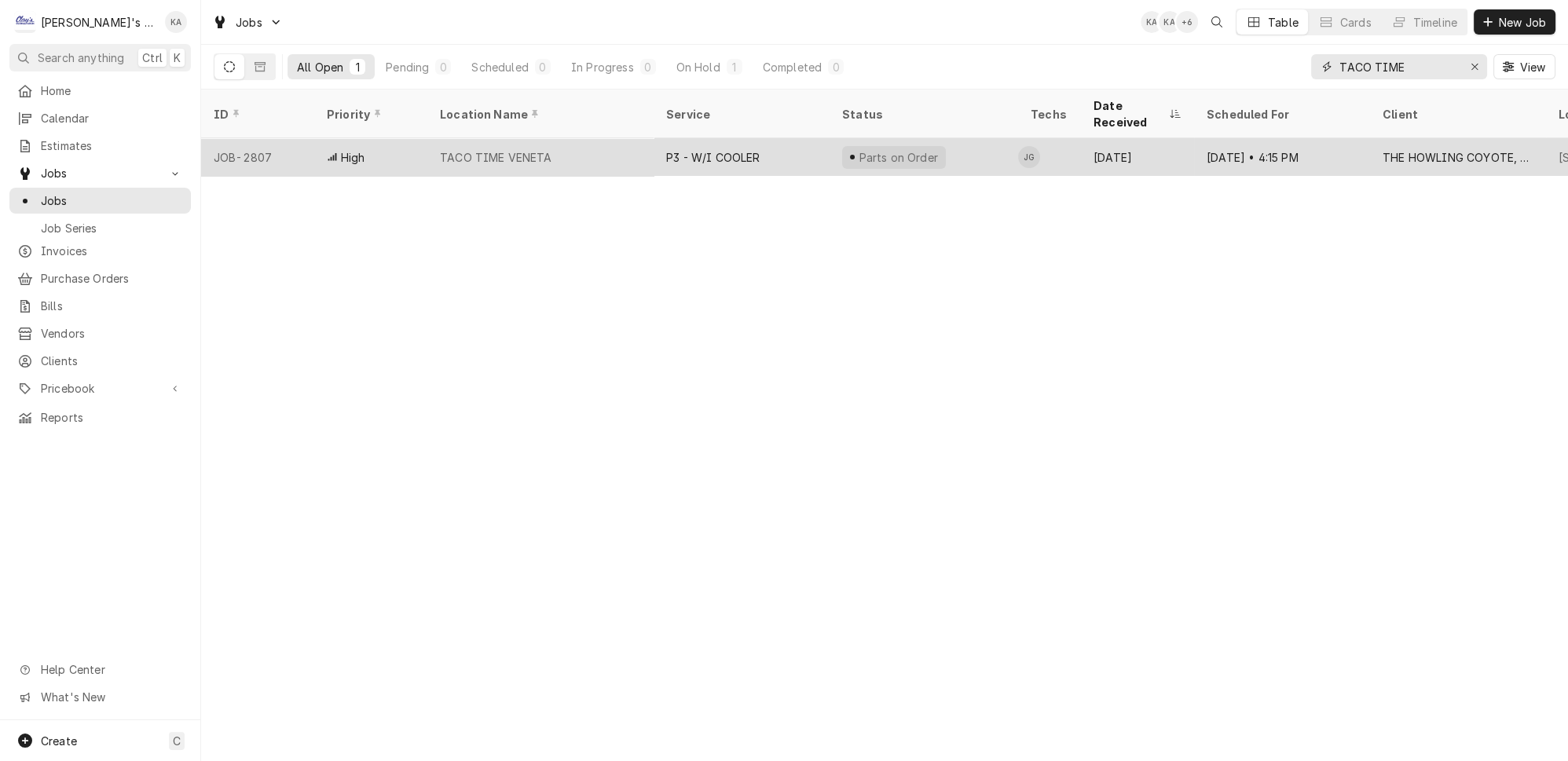
type input "TACO TIME"
click at [570, 138] on div "TACO TIME VENETA" at bounding box center [540, 157] width 226 height 38
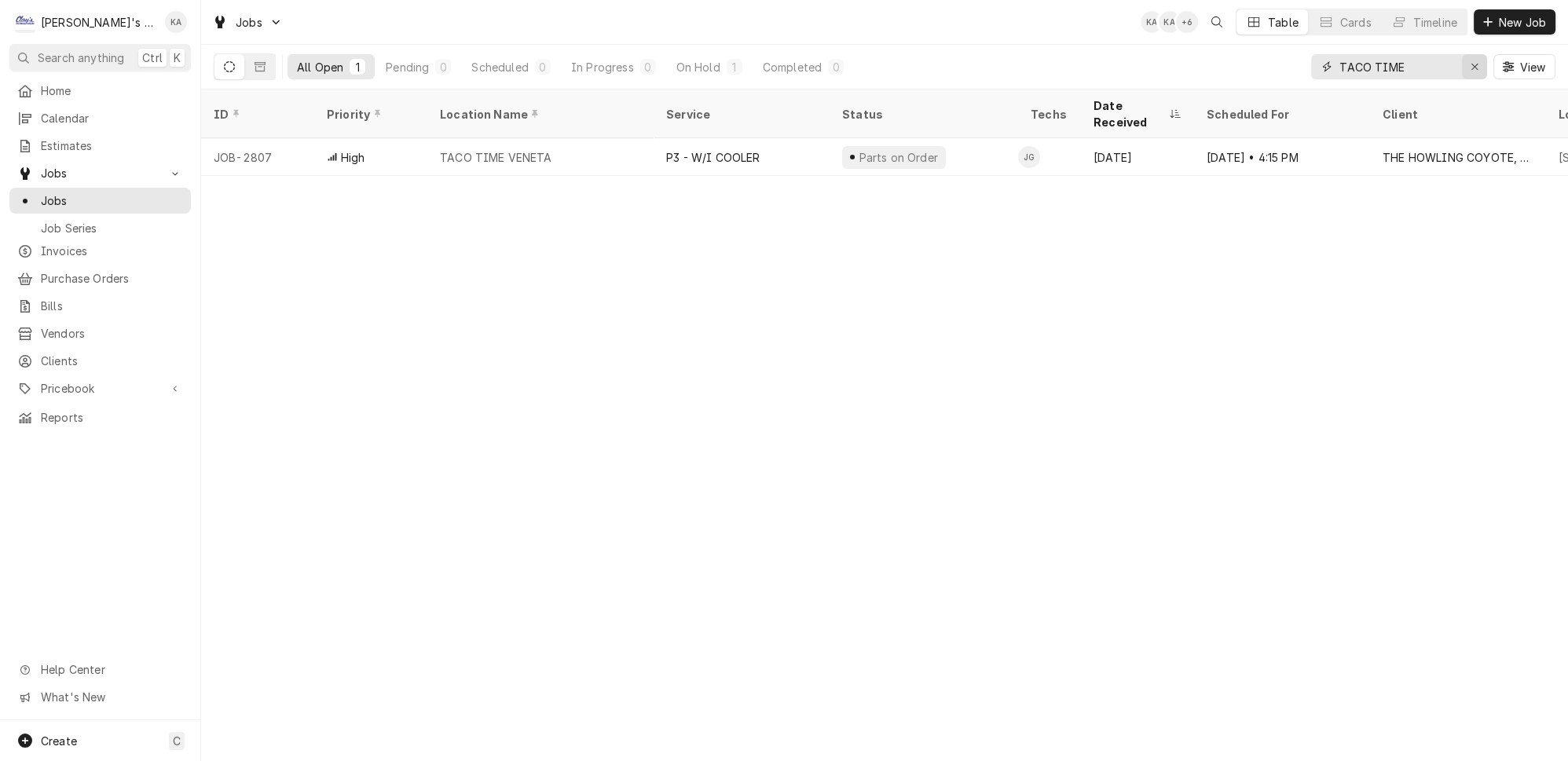
click at [1483, 59] on div "Erase input" at bounding box center [1474, 67] width 16 height 16
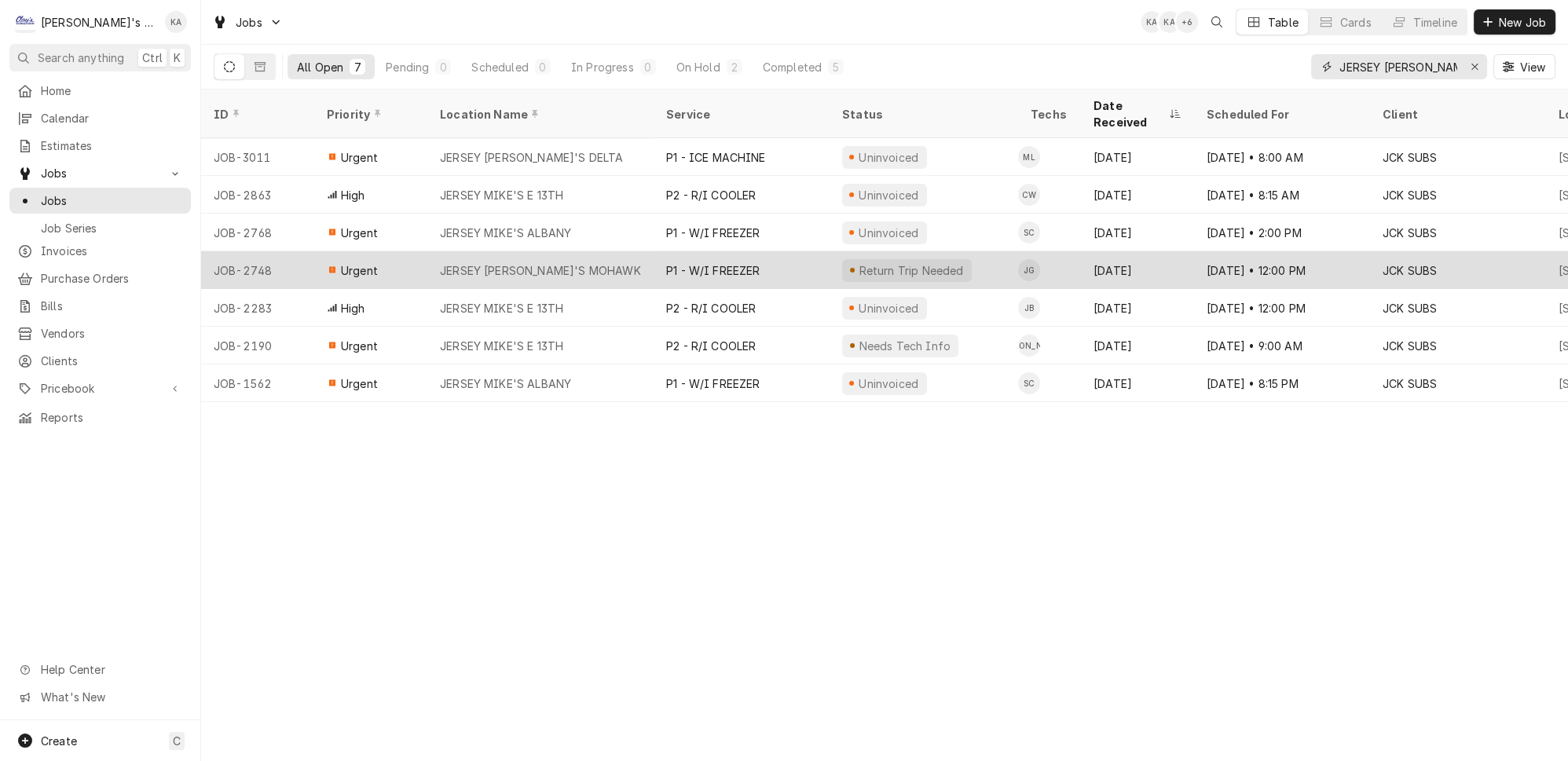
type input "JERSEY [PERSON_NAME]"
click at [606, 251] on div "JERSEY [PERSON_NAME]'S MOHAWK" at bounding box center [540, 270] width 226 height 38
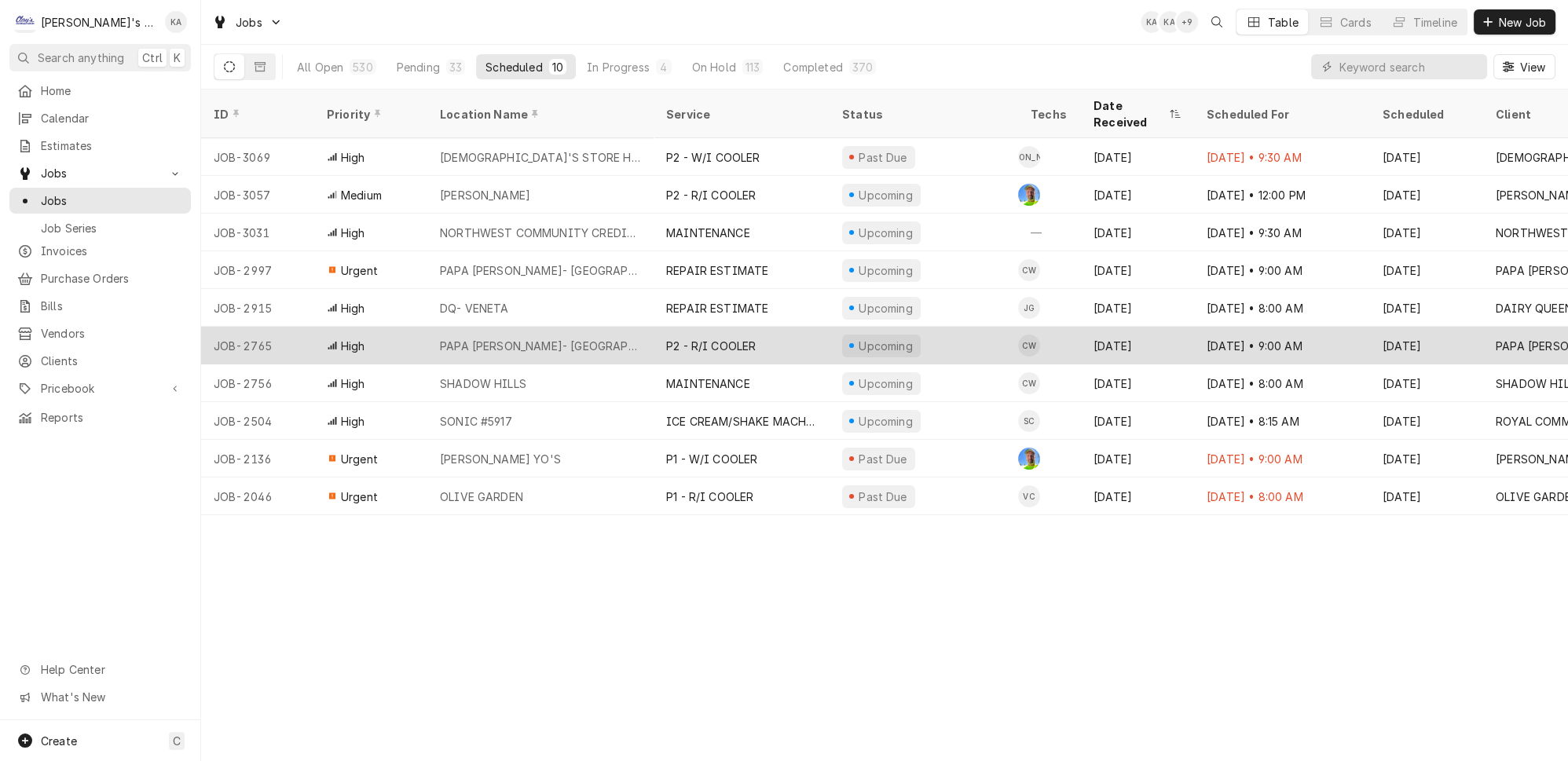
click at [776, 327] on div "P2 - R/I COOLER" at bounding box center [741, 346] width 176 height 38
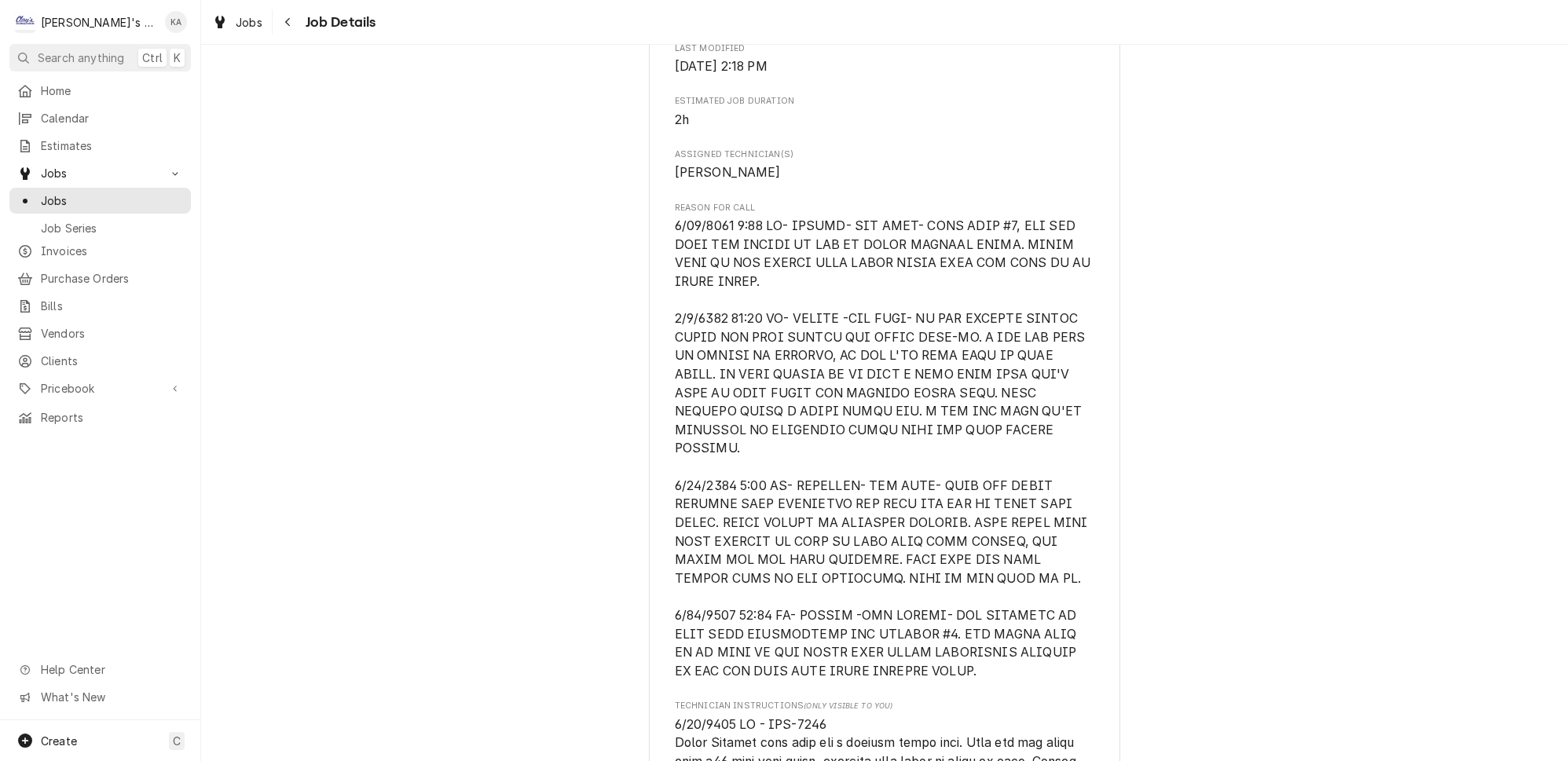
scroll to position [1071, 0]
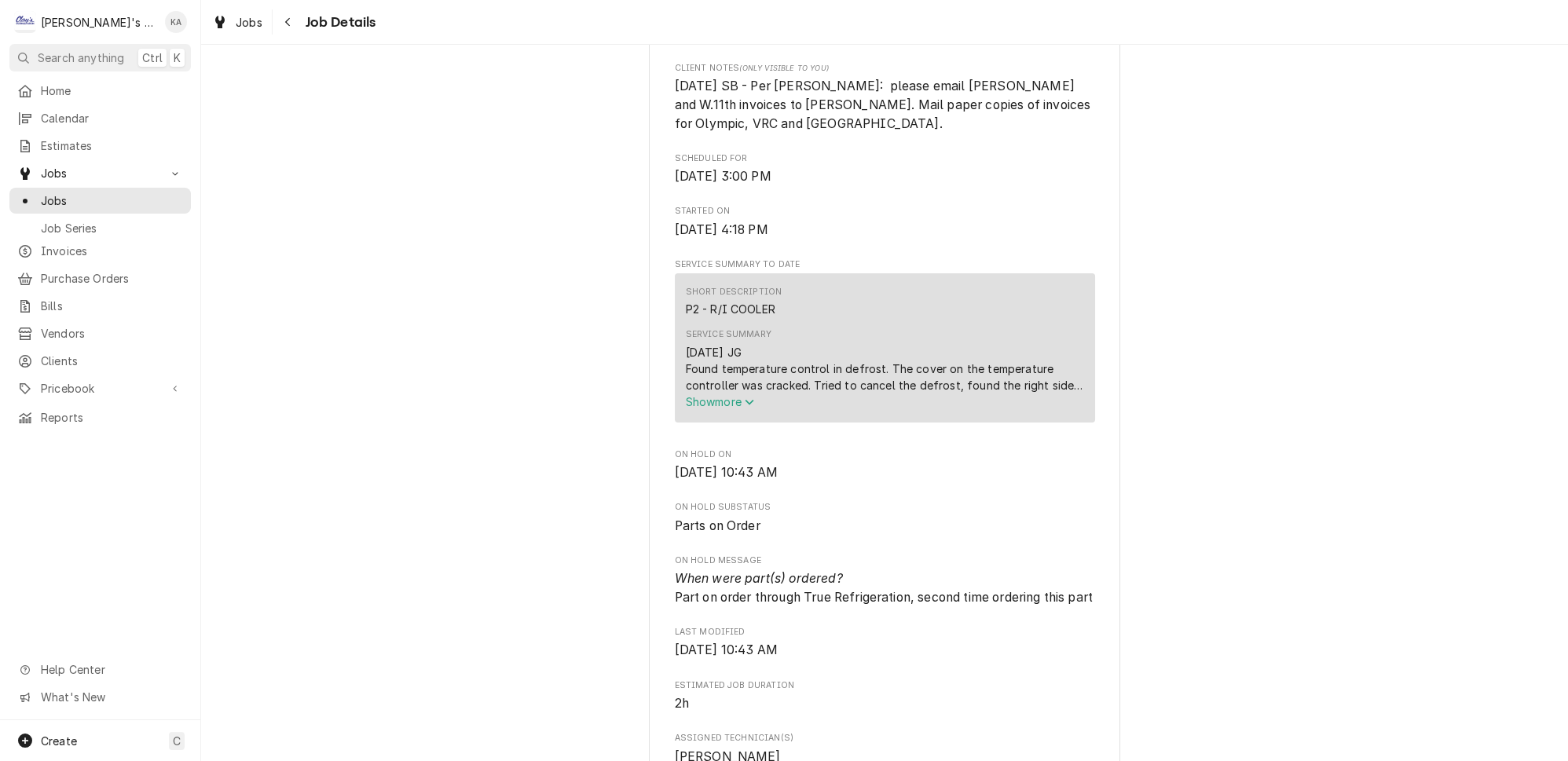
scroll to position [428, 0]
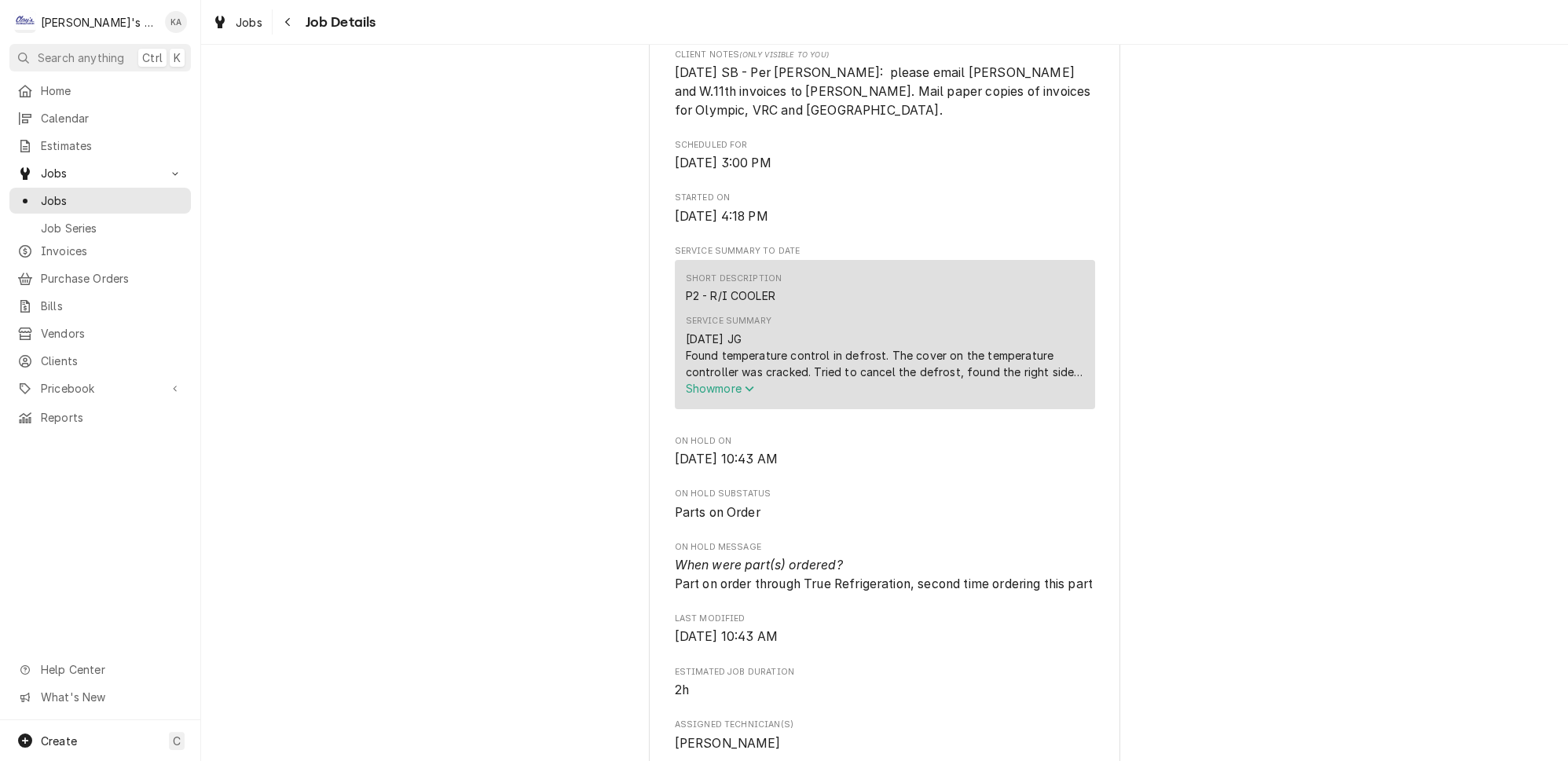
click at [745, 392] on icon "Service Summary" at bounding box center [749, 389] width 9 height 6
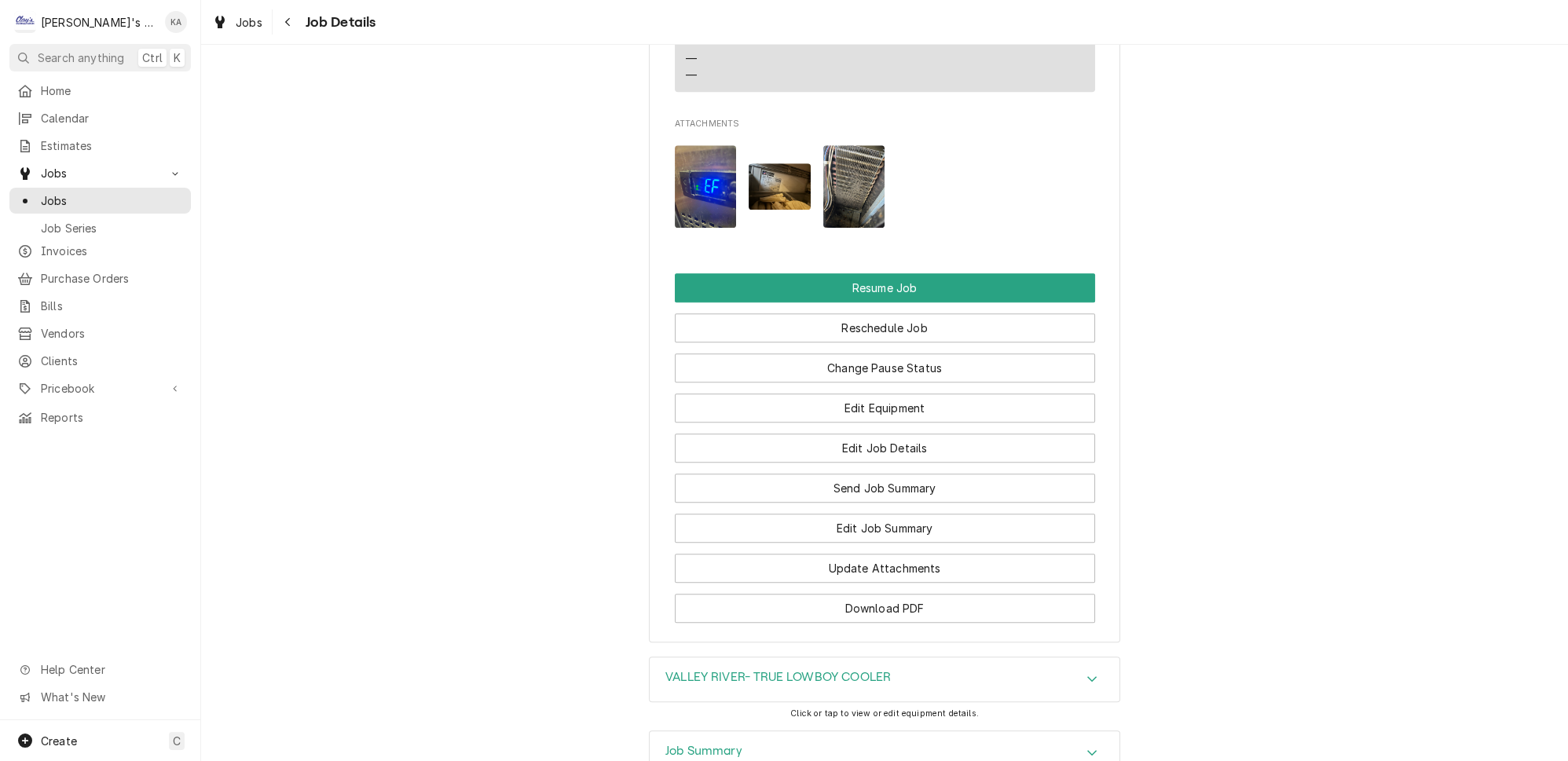
scroll to position [1999, 0]
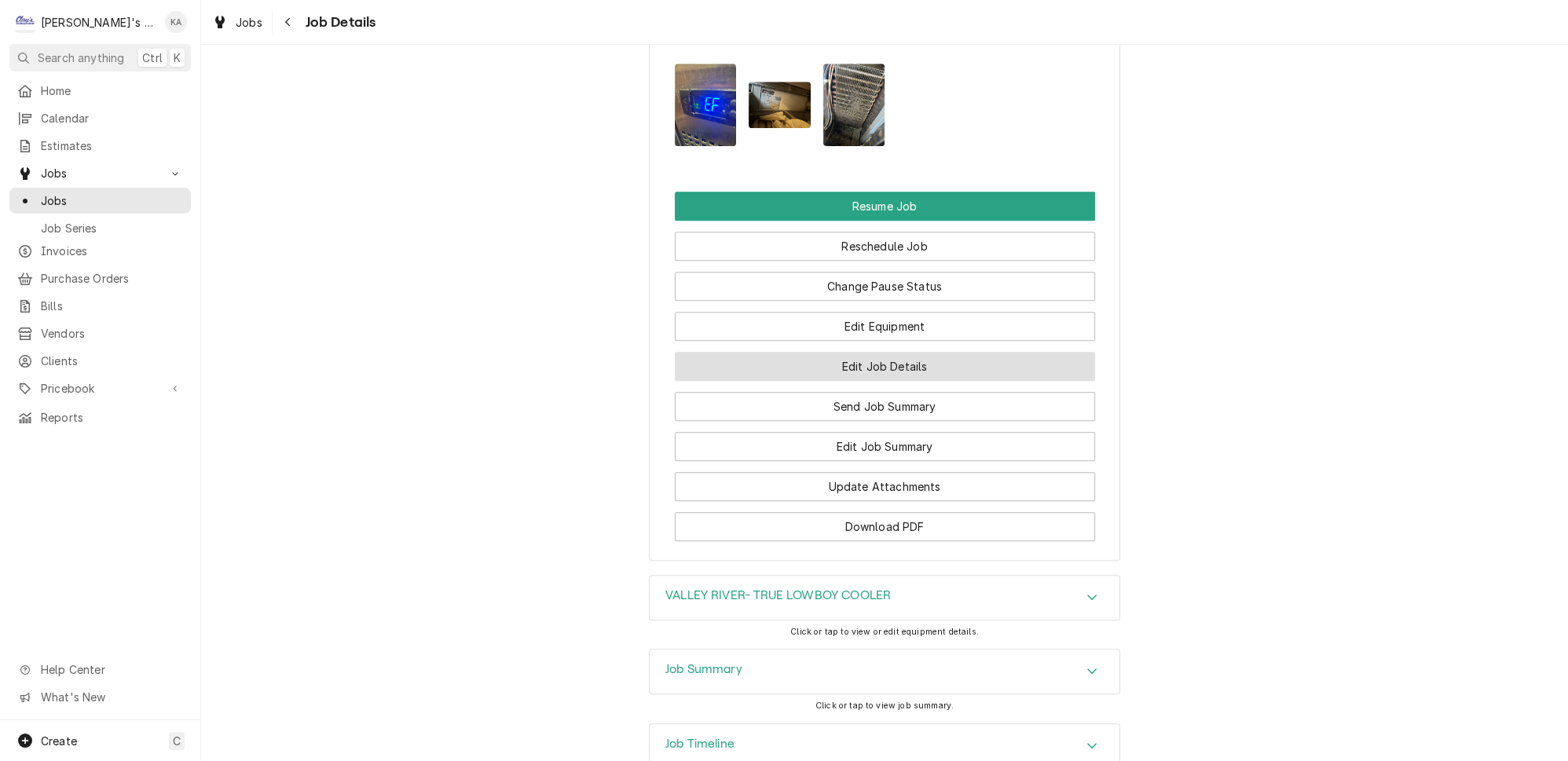
click at [981, 378] on button "Edit Job Details" at bounding box center [884, 366] width 420 height 29
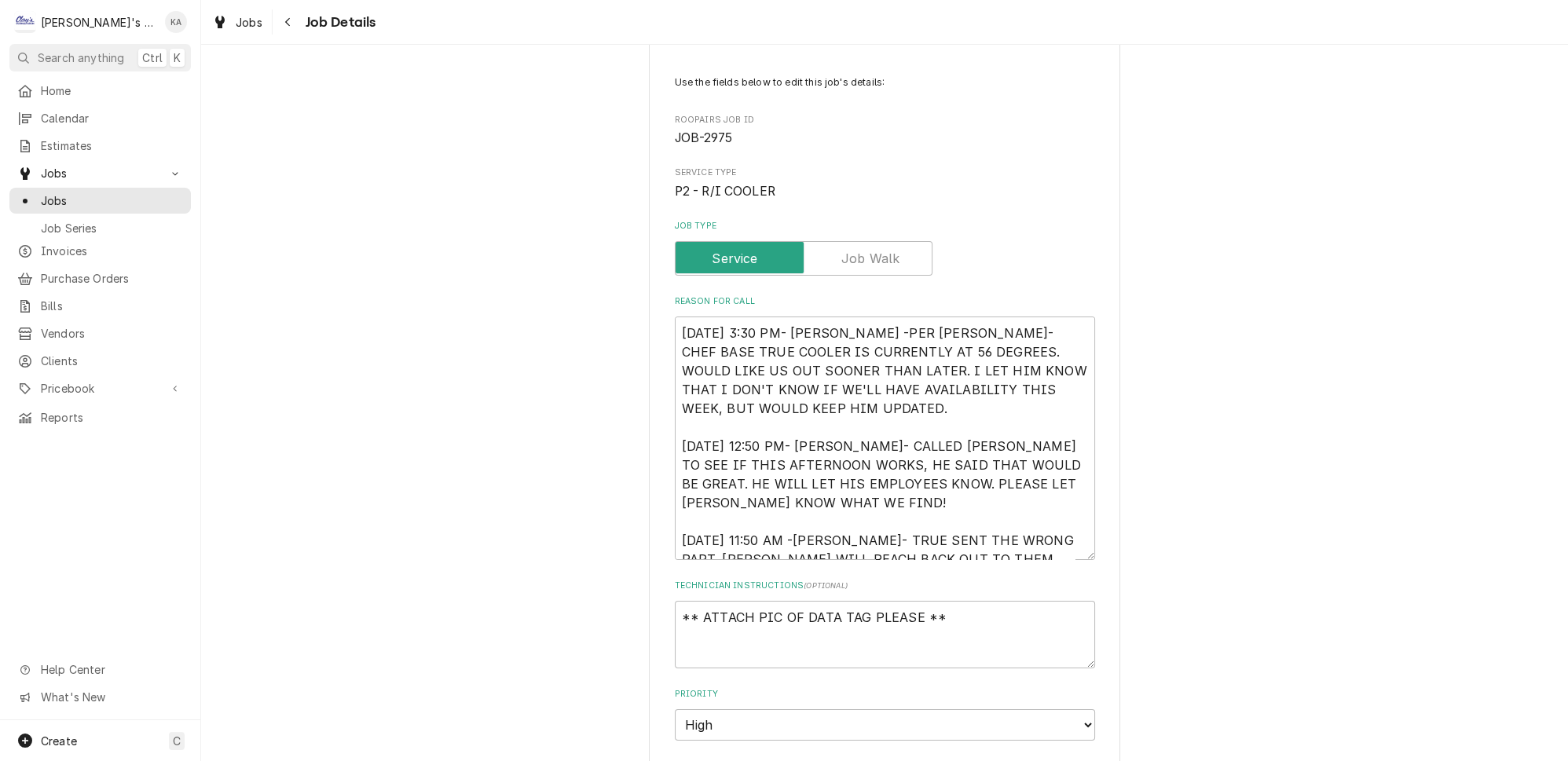
scroll to position [214, 0]
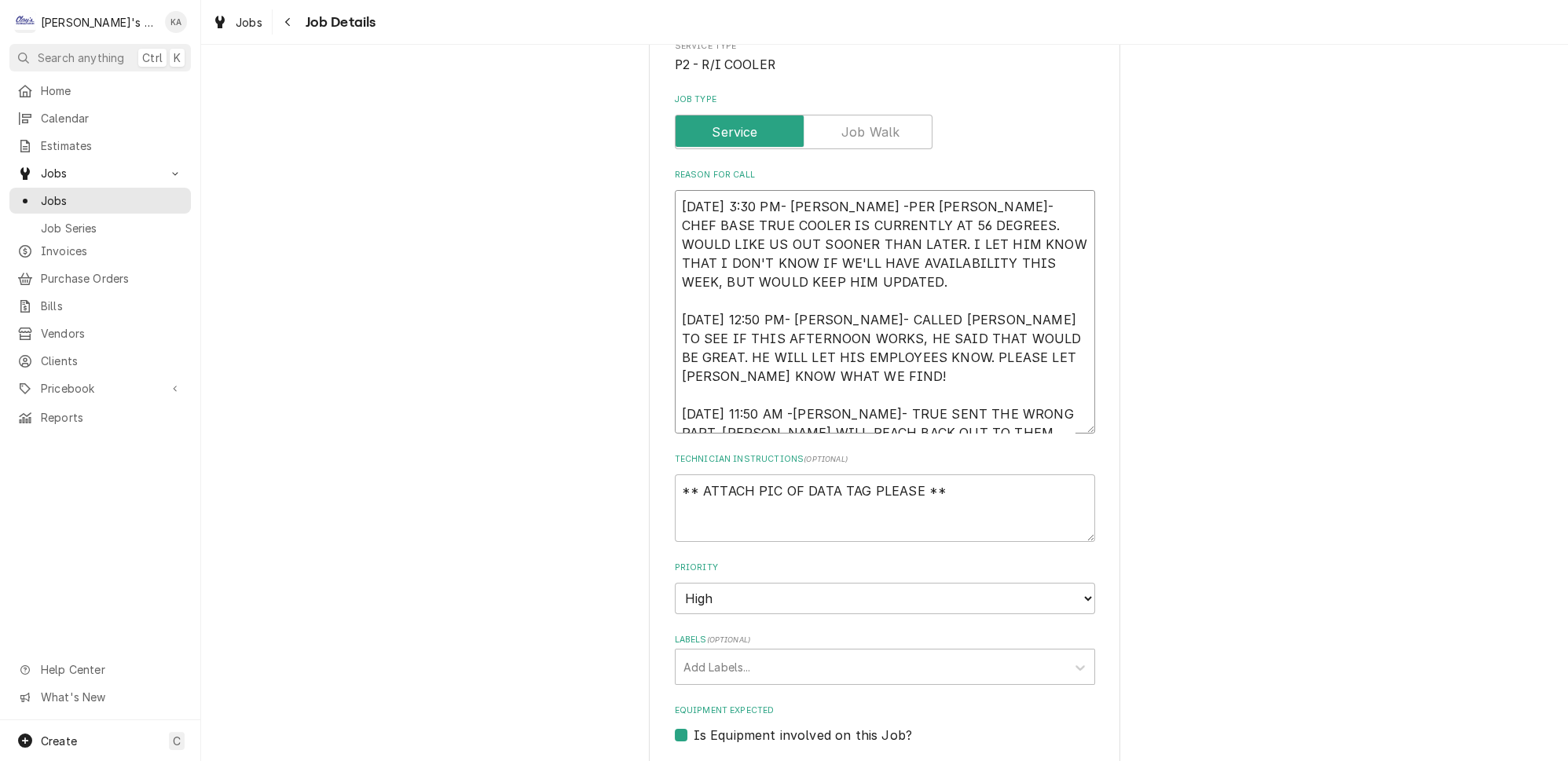
click at [957, 415] on textarea "9/17/2025 3:30 PM- KASSIE -PER VICTOR- CHEF BASE TRUE COOLER IS CURRENTLY AT 56…" at bounding box center [884, 311] width 420 height 243
type textarea "x"
type textarea "9/17/2025 3:30 PM- KASSIE -PER VICTOR- CHEF BASE TRUE COOLER IS CURRENTLY AT 56…"
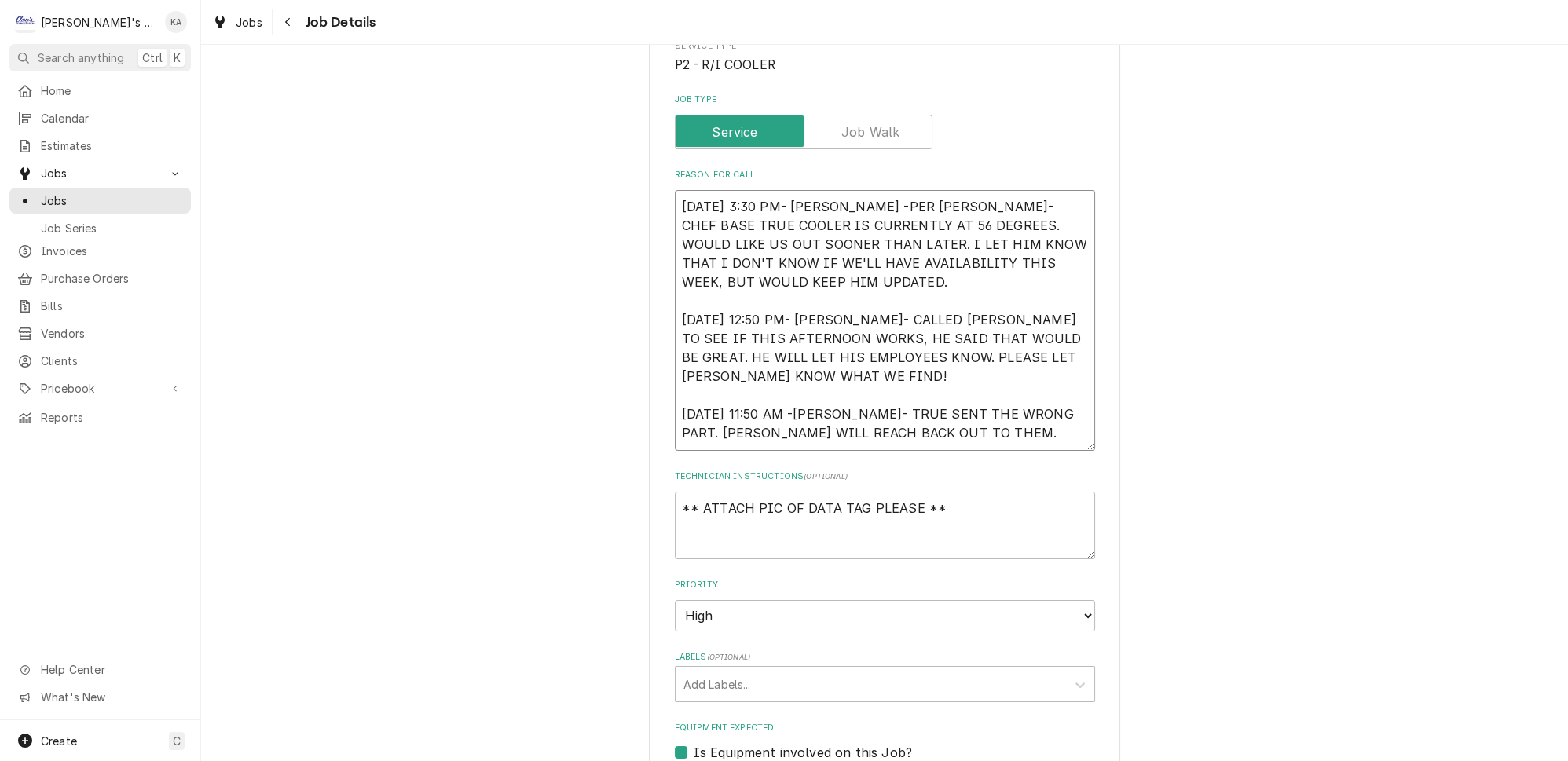
type textarea "x"
type textarea "9/17/2025 3:30 PM- KASSIE -PER VICTOR- CHEF BASE TRUE COOLER IS CURRENTLY AT 56…"
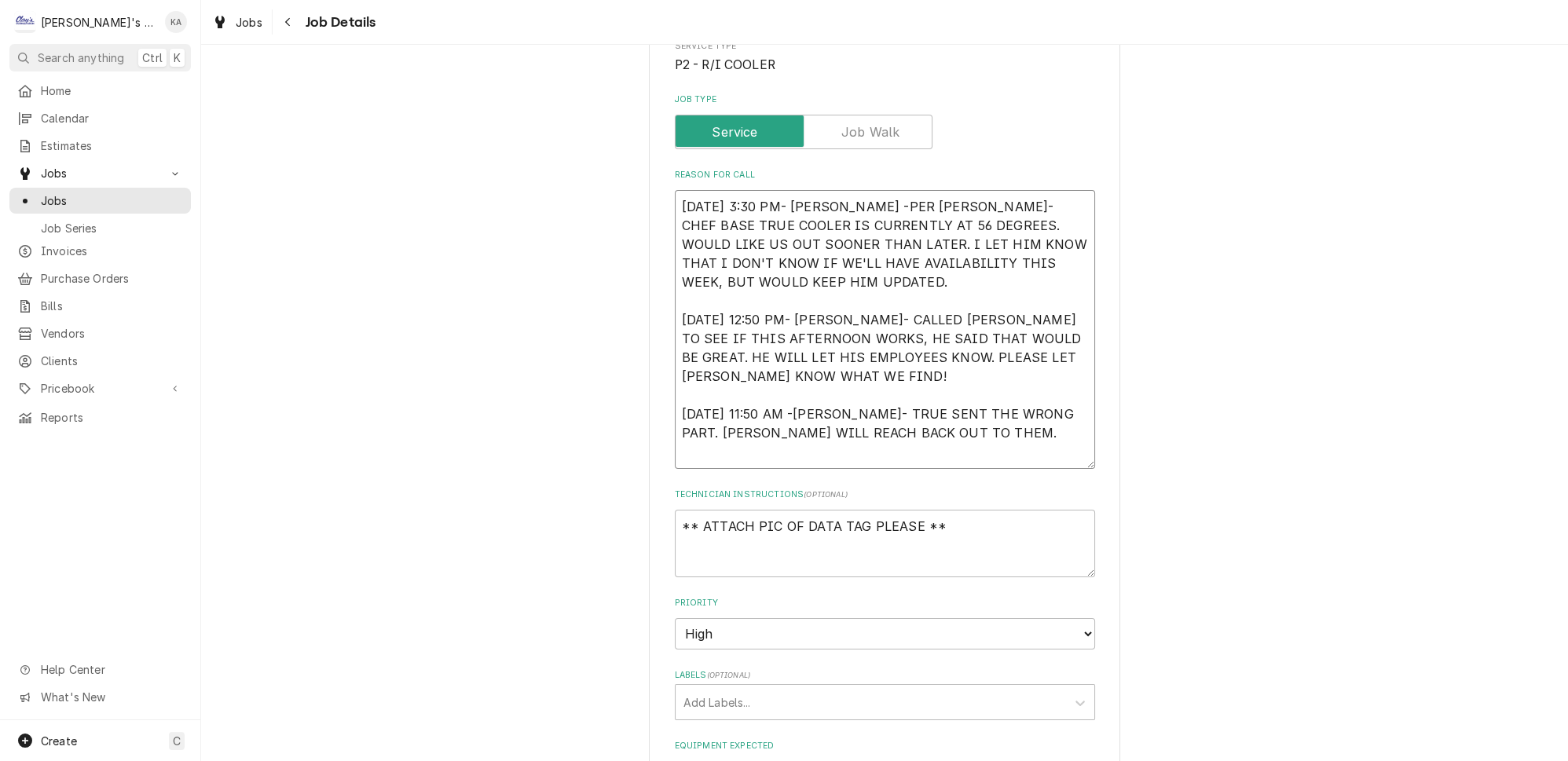
type textarea "x"
type textarea "9/17/2025 3:30 PM- KASSIE -PER VICTOR- CHEF BASE TRUE COOLER IS CURRENTLY AT 56…"
type textarea "x"
type textarea "9/17/2025 3:30 PM- KASSIE -PER VICTOR- CHEF BASE TRUE COOLER IS CURRENTLY AT 56…"
type textarea "x"
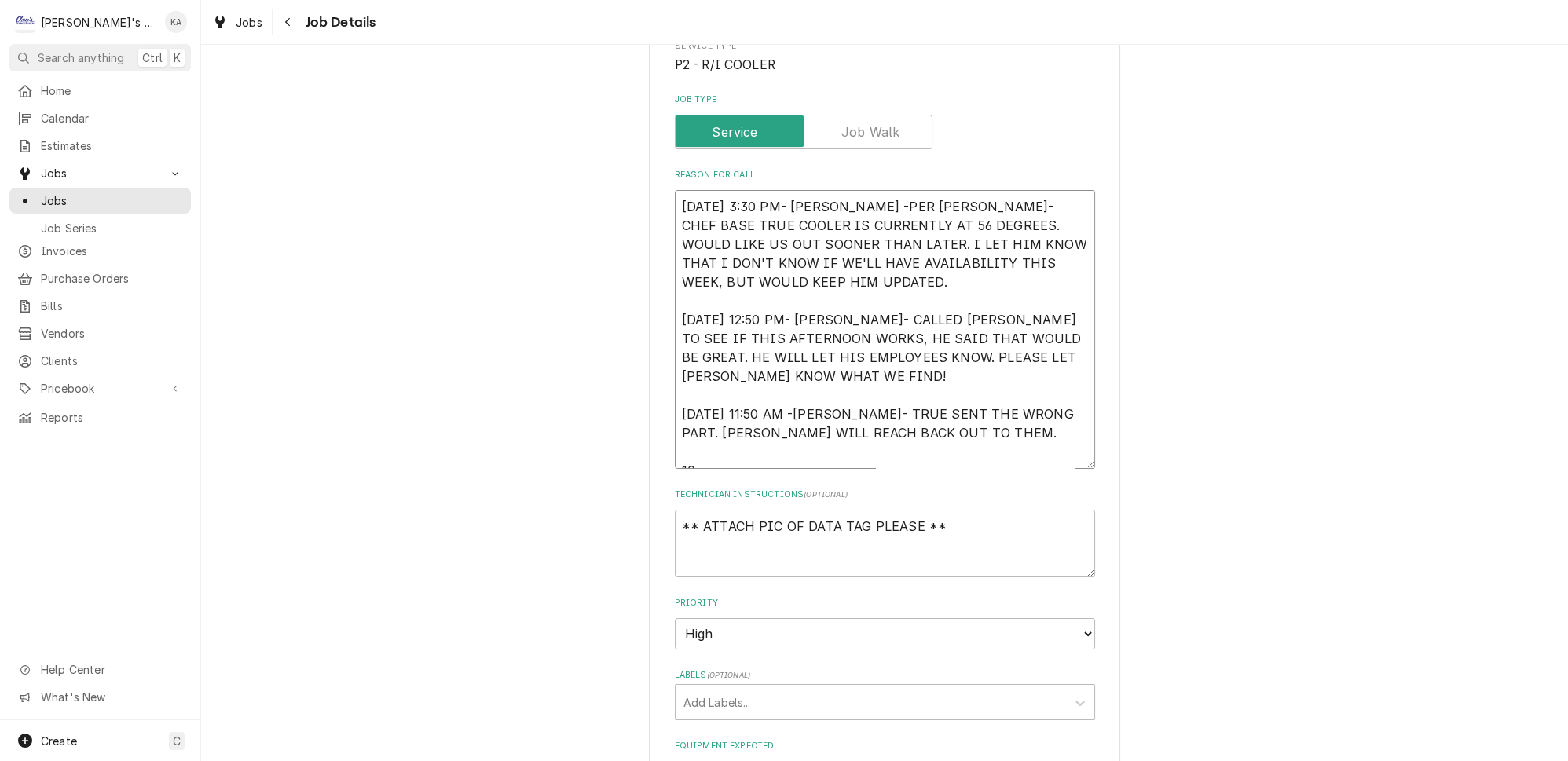
type textarea "9/17/2025 3:30 PM- KASSIE -PER VICTOR- CHEF BASE TRUE COOLER IS CURRENTLY AT 56…"
type textarea "x"
type textarea "9/17/2025 3:30 PM- KASSIE -PER VICTOR- CHEF BASE TRUE COOLER IS CURRENTLY AT 56…"
type textarea "x"
type textarea "9/17/2025 3:30 PM- KASSIE -PER VICTOR- CHEF BASE TRUE COOLER IS CURRENTLY AT 56…"
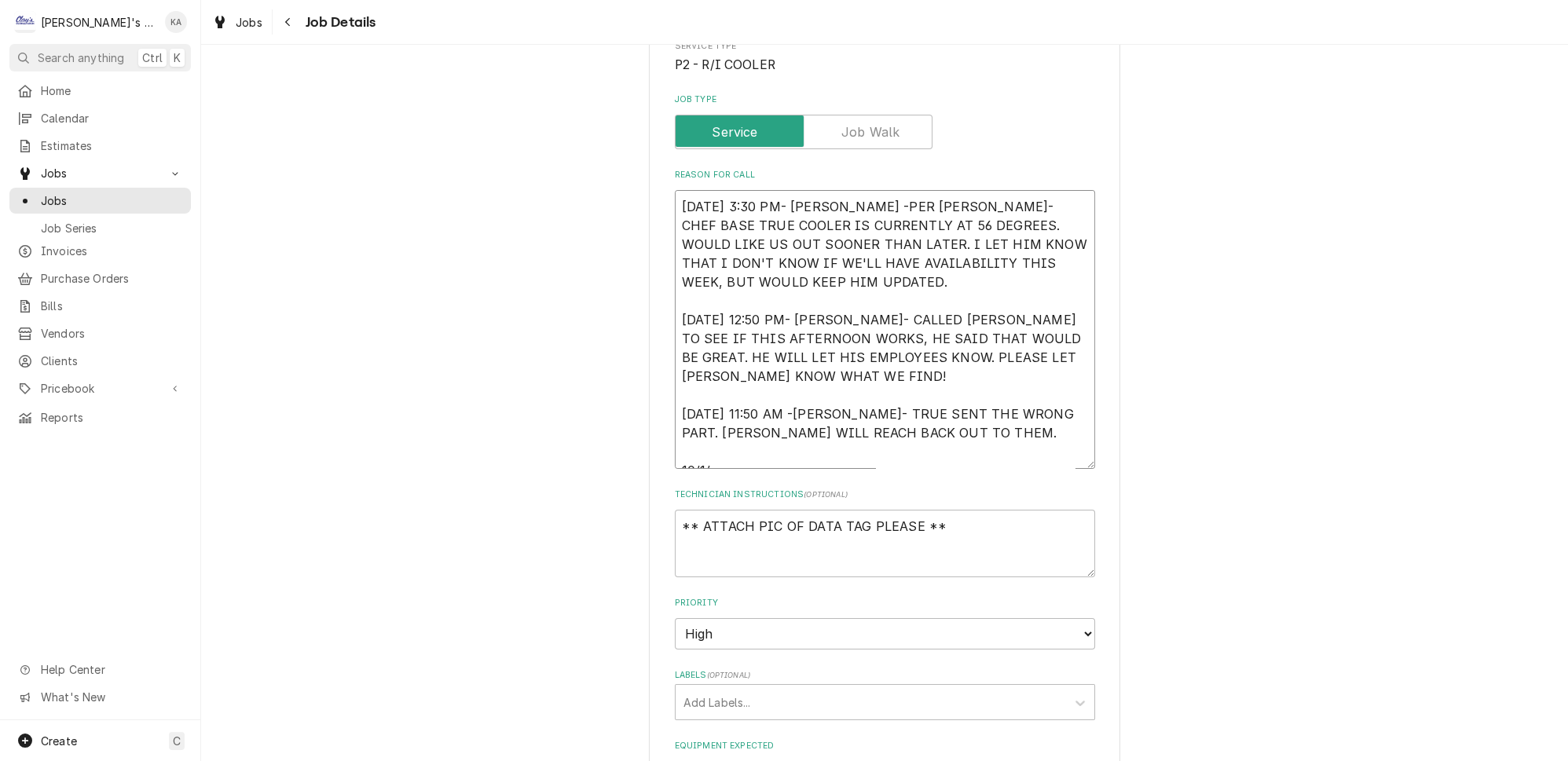
type textarea "x"
type textarea "9/17/2025 3:30 PM- KASSIE -PER VICTOR- CHEF BASE TRUE COOLER IS CURRENTLY AT 56…"
type textarea "x"
type textarea "9/17/2025 3:30 PM- KASSIE -PER VICTOR- CHEF BASE TRUE COOLER IS CURRENTLY AT 56…"
type textarea "x"
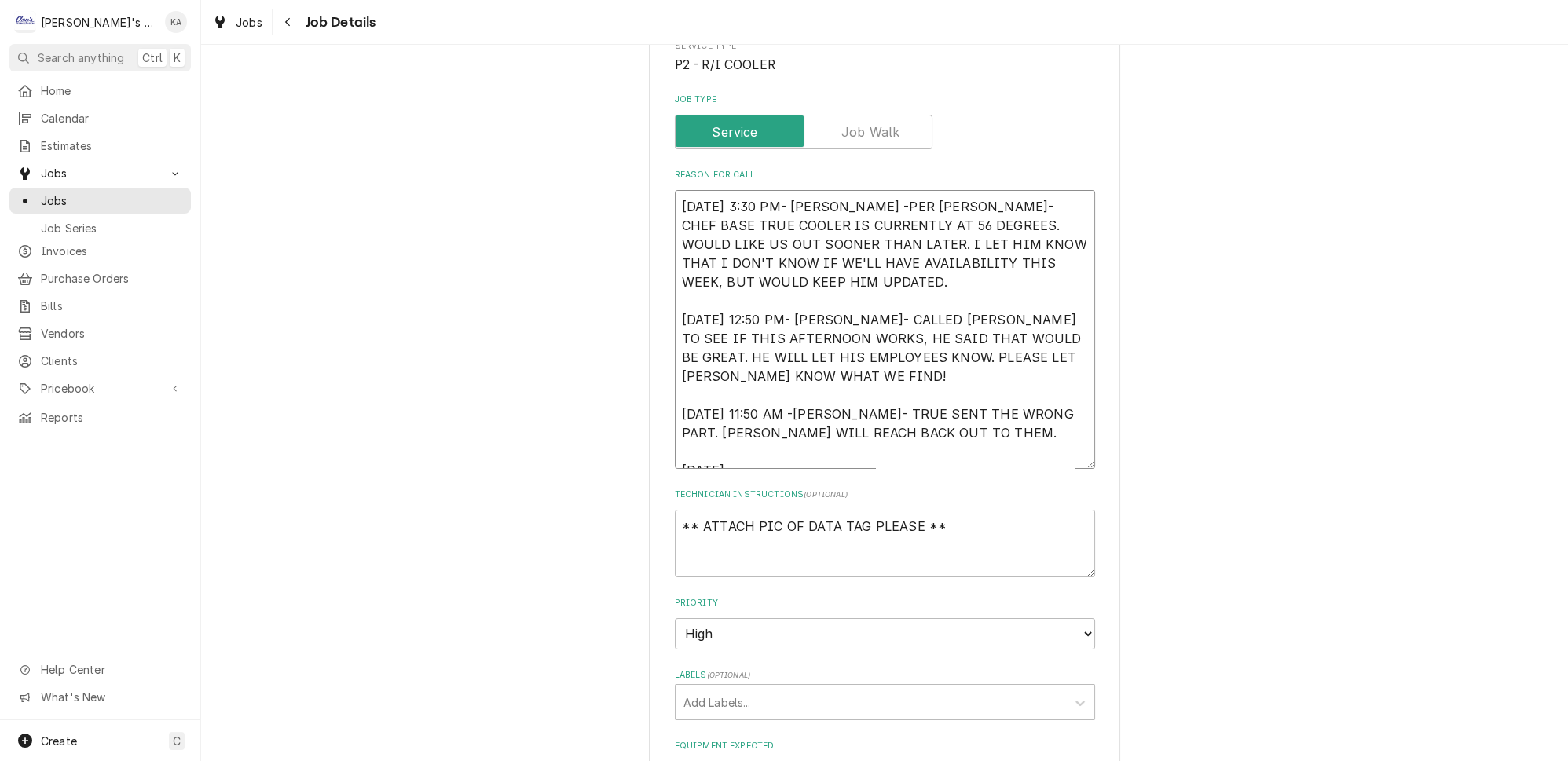
type textarea "9/17/2025 3:30 PM- KASSIE -PER VICTOR- CHEF BASE TRUE COOLER IS CURRENTLY AT 56…"
type textarea "x"
type textarea "9/17/2025 3:30 PM- KASSIE -PER VICTOR- CHEF BASE TRUE COOLER IS CURRENTLY AT 56…"
type textarea "x"
type textarea "9/17/2025 3:30 PM- KASSIE -PER VICTOR- CHEF BASE TRUE COOLER IS CURRENTLY AT 56…"
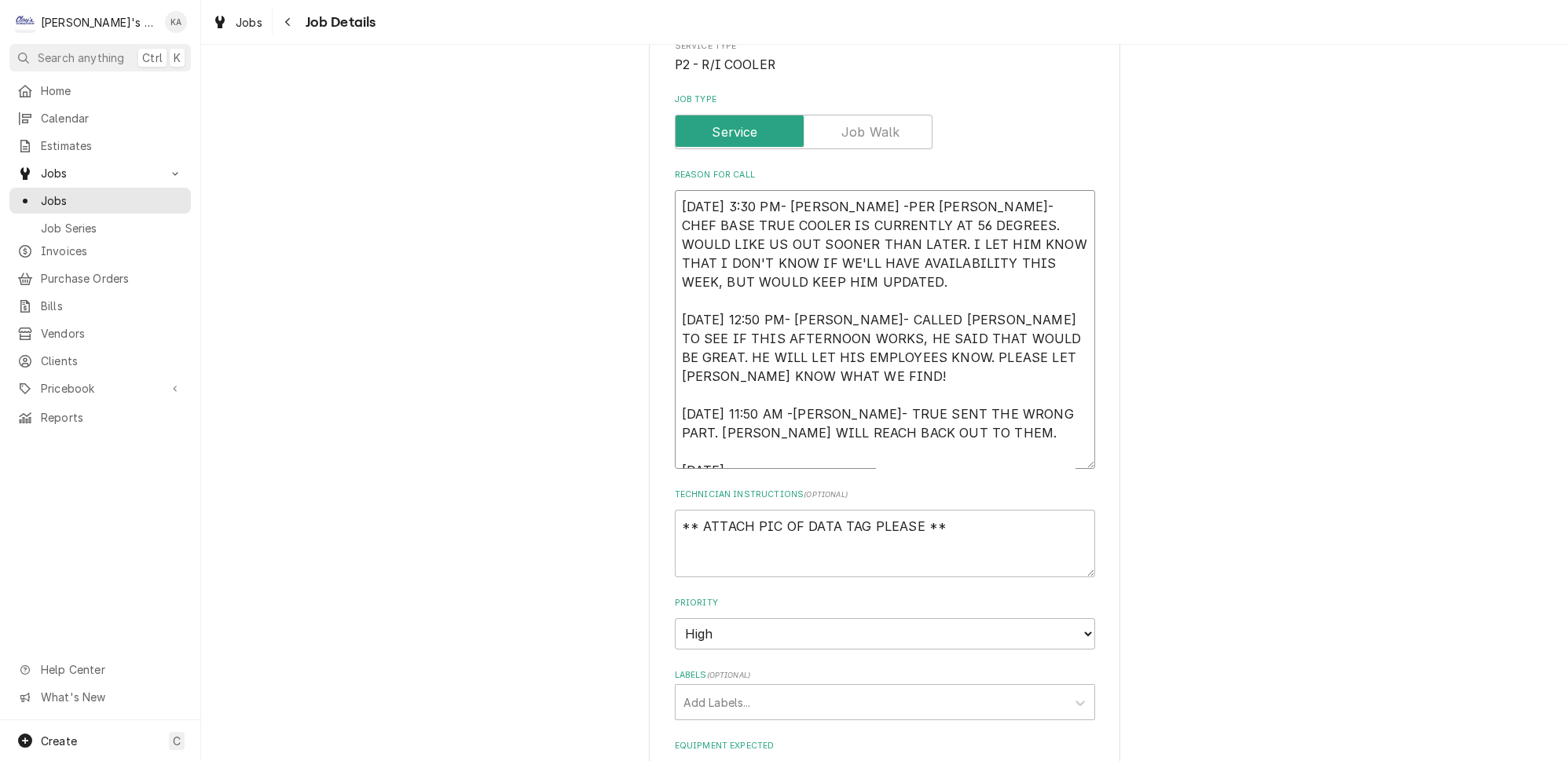
type textarea "x"
type textarea "9/17/2025 3:30 PM- KASSIE -PER VICTOR- CHEF BASE TRUE COOLER IS CURRENTLY AT 56…"
type textarea "x"
type textarea "9/17/2025 3:30 PM- KASSIE -PER VICTOR- CHEF BASE TRUE COOLER IS CURRENTLY AT 56…"
type textarea "x"
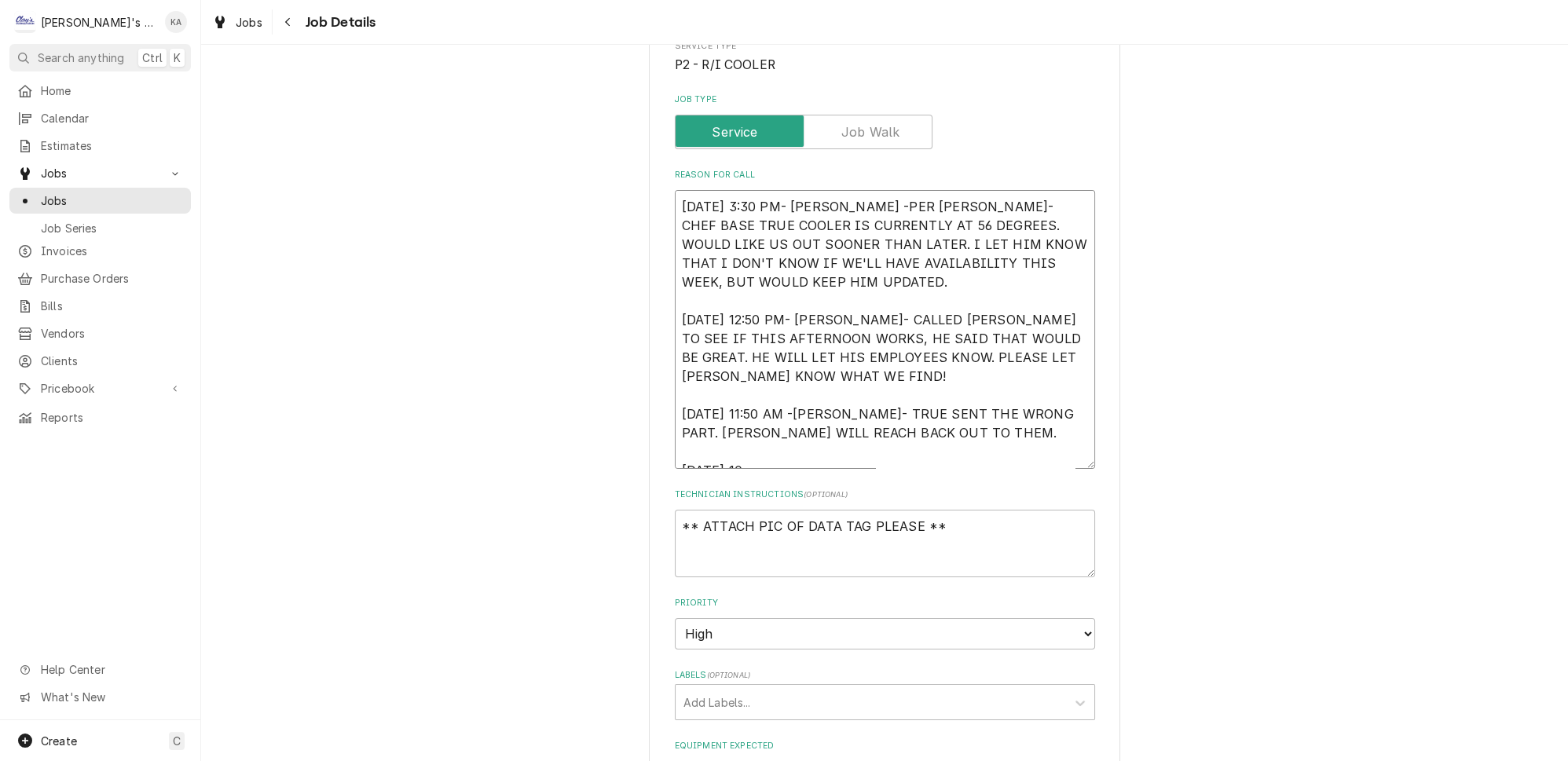
type textarea "9/17/2025 3:30 PM- KASSIE -PER VICTOR- CHEF BASE TRUE COOLER IS CURRENTLY AT 56…"
type textarea "x"
type textarea "9/17/2025 3:30 PM- KASSIE -PER VICTOR- CHEF BASE TRUE COOLER IS CURRENTLY AT 56…"
type textarea "x"
type textarea "9/17/2025 3:30 PM- KASSIE -PER VICTOR- CHEF BASE TRUE COOLER IS CURRENTLY AT 56…"
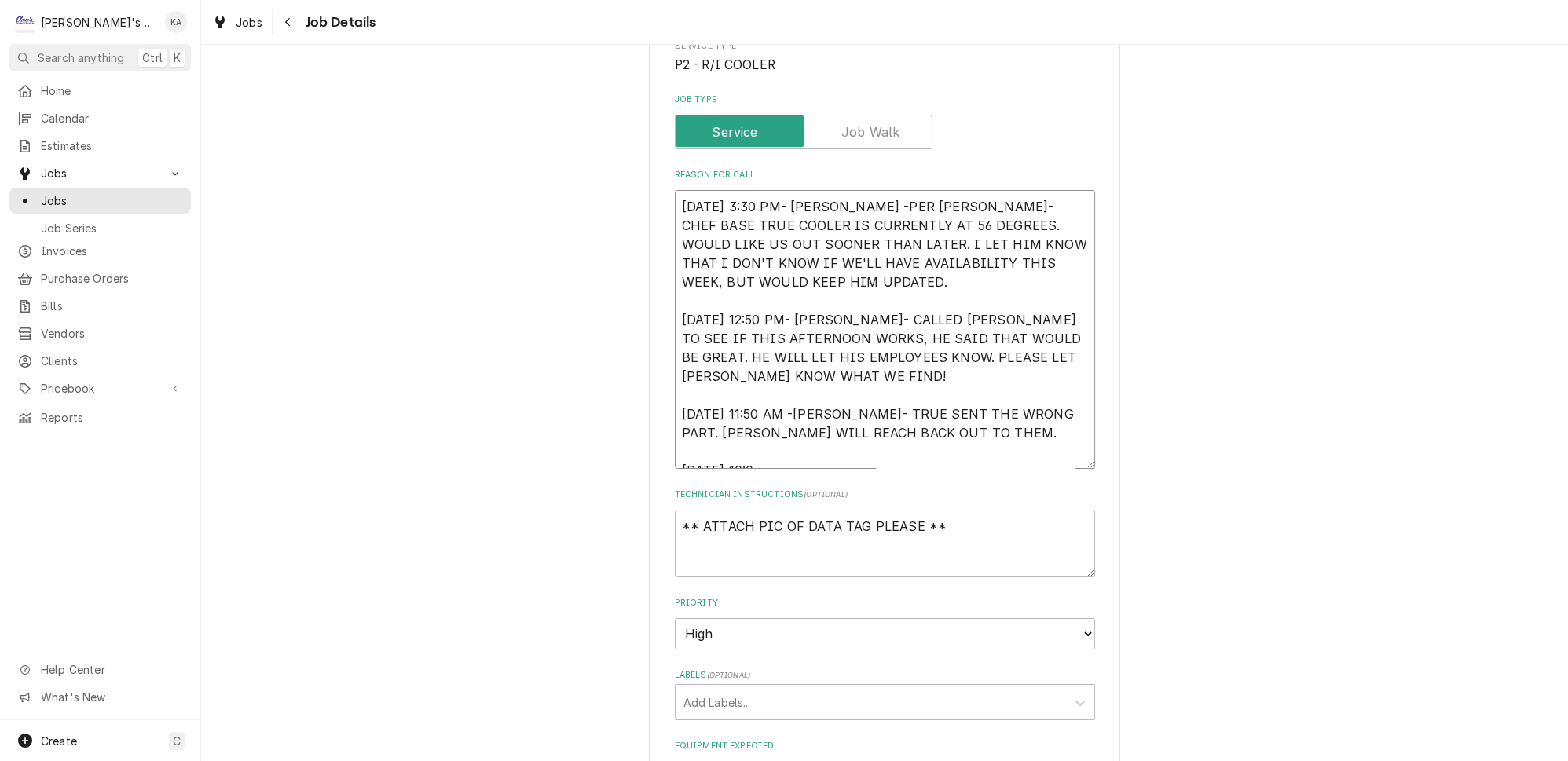
type textarea "x"
type textarea "9/17/2025 3:30 PM- KASSIE -PER VICTOR- CHEF BASE TRUE COOLER IS CURRENTLY AT 56…"
type textarea "x"
type textarea "9/17/2025 3:30 PM- KASSIE -PER VICTOR- CHEF BASE TRUE COOLER IS CURRENTLY AT 56…"
type textarea "x"
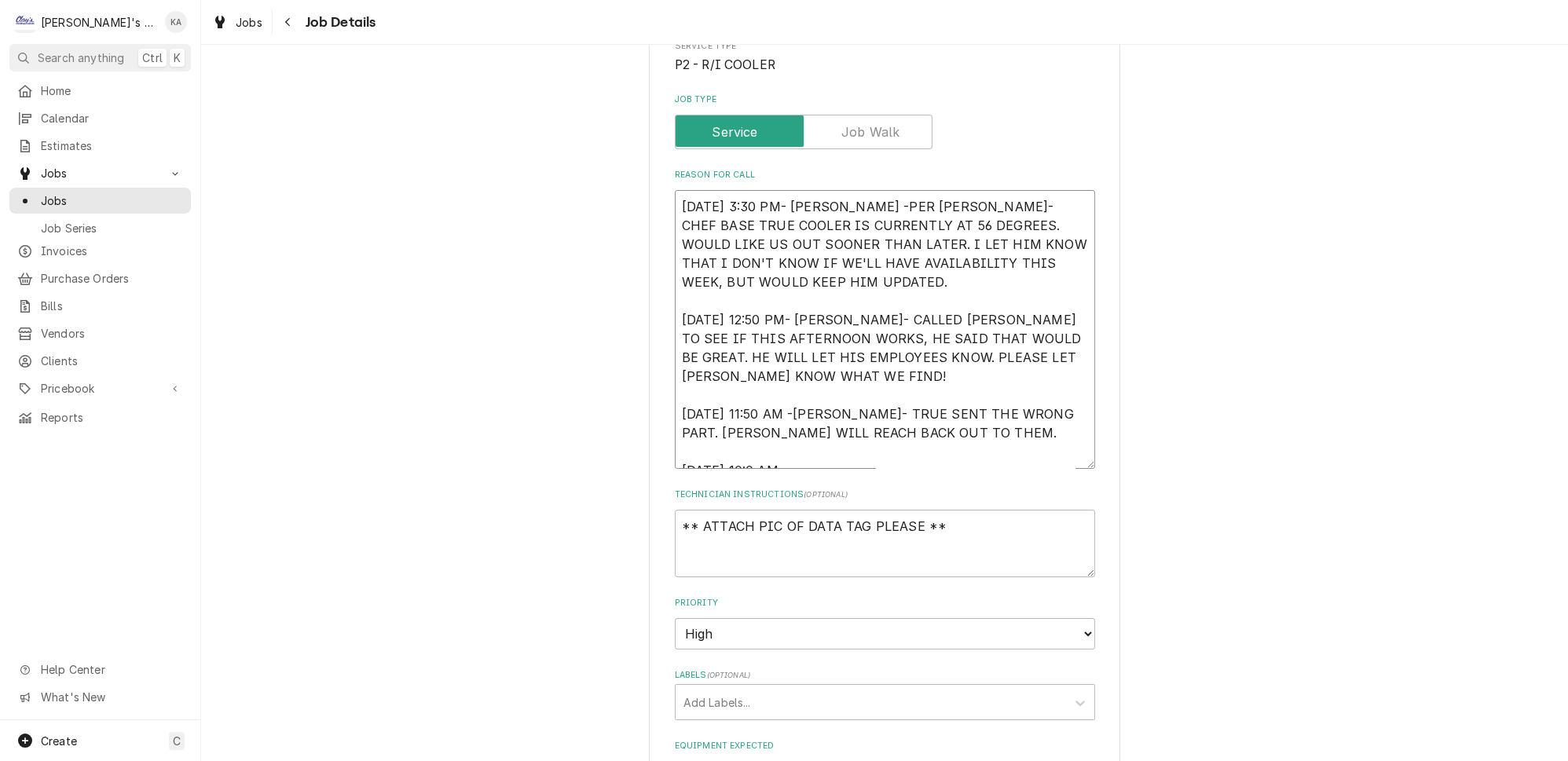
type textarea "9/17/2025 3:30 PM- KASSIE -PER VICTOR- CHEF BASE TRUE COOLER IS CURRENTLY AT 56…"
type textarea "x"
type textarea "9/17/2025 3:30 PM- KASSIE -PER VICTOR- CHEF BASE TRUE COOLER IS CURRENTLY AT 56…"
type textarea "x"
type textarea "9/17/2025 3:30 PM- KASSIE -PER VICTOR- CHEF BASE TRUE COOLER IS CURRENTLY AT 56…"
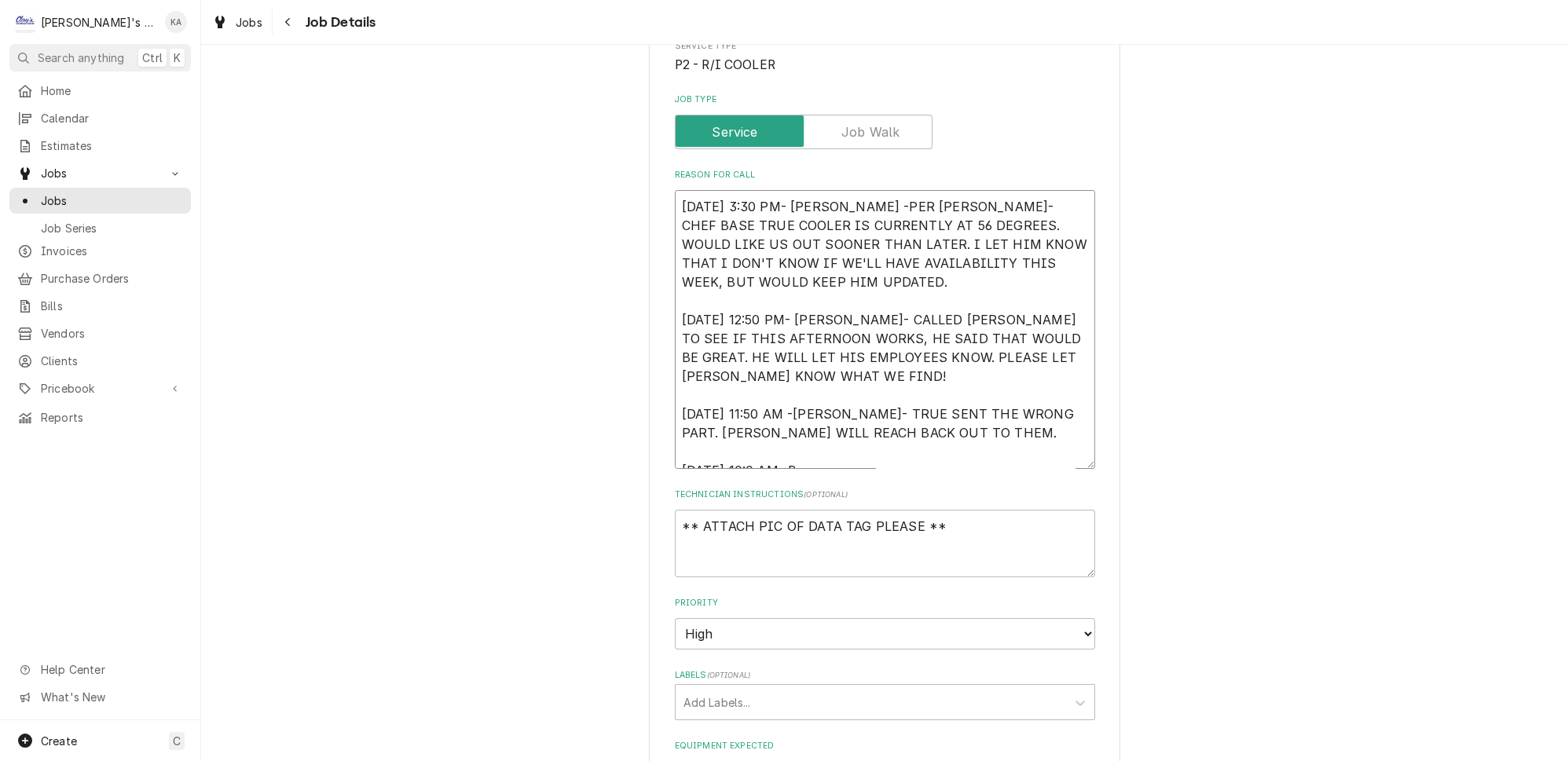
type textarea "x"
type textarea "9/17/2025 3:30 PM- KASSIE -PER VICTOR- CHEF BASE TRUE COOLER IS CURRENTLY AT 56…"
type textarea "x"
type textarea "9/17/2025 3:30 PM- KASSIE -PER VICTOR- CHEF BASE TRUE COOLER IS CURRENTLY AT 56…"
type textarea "x"
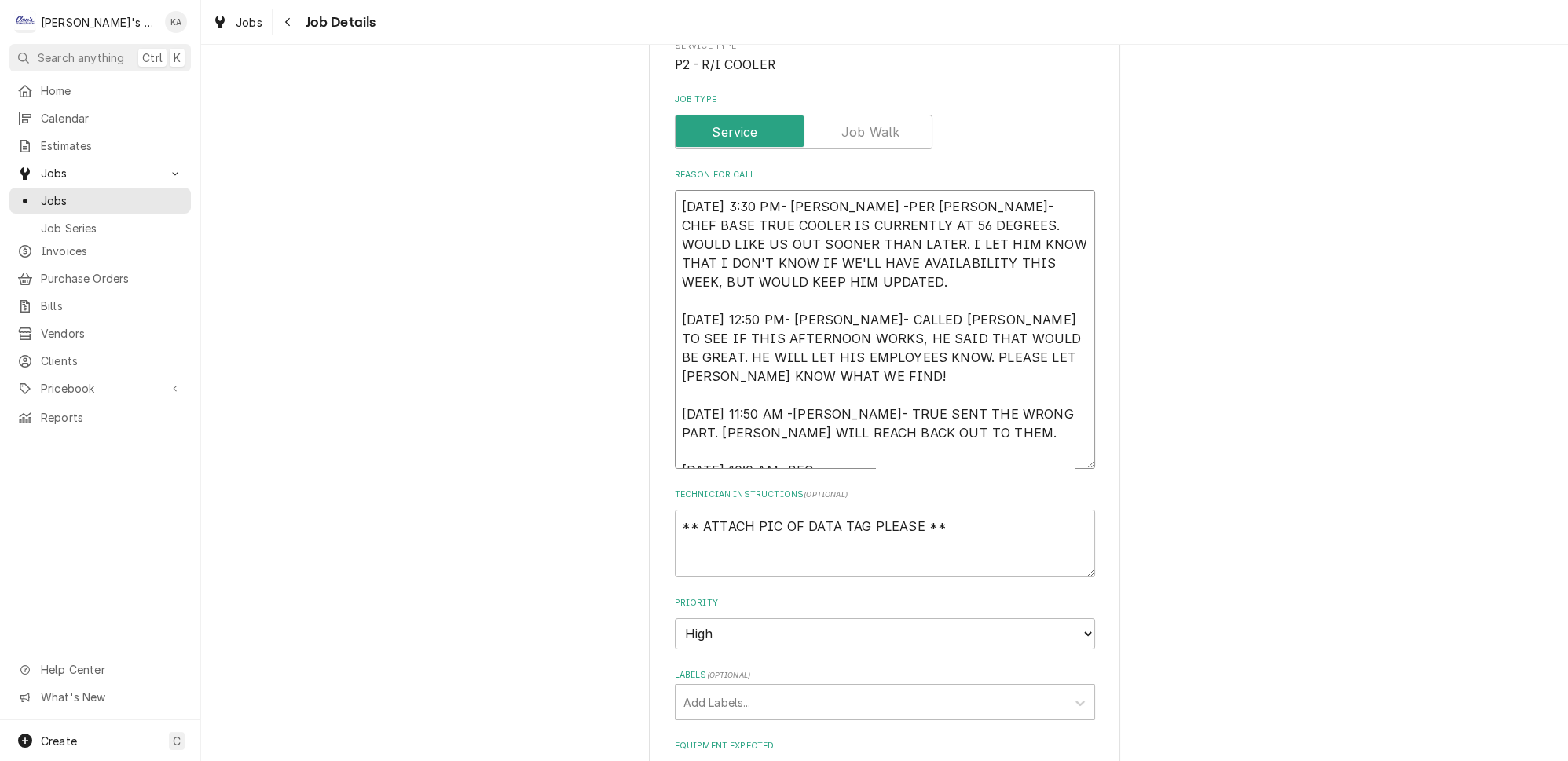
type textarea "9/17/2025 3:30 PM- KASSIE -PER VICTOR- CHEF BASE TRUE COOLER IS CURRENTLY AT 56…"
type textarea "x"
type textarea "9/17/2025 3:30 PM- KASSIE -PER VICTOR- CHEF BASE TRUE COOLER IS CURRENTLY AT 56…"
type textarea "x"
type textarea "9/17/2025 3:30 PM- KASSIE -PER VICTOR- CHEF BASE TRUE COOLER IS CURRENTLY AT 56…"
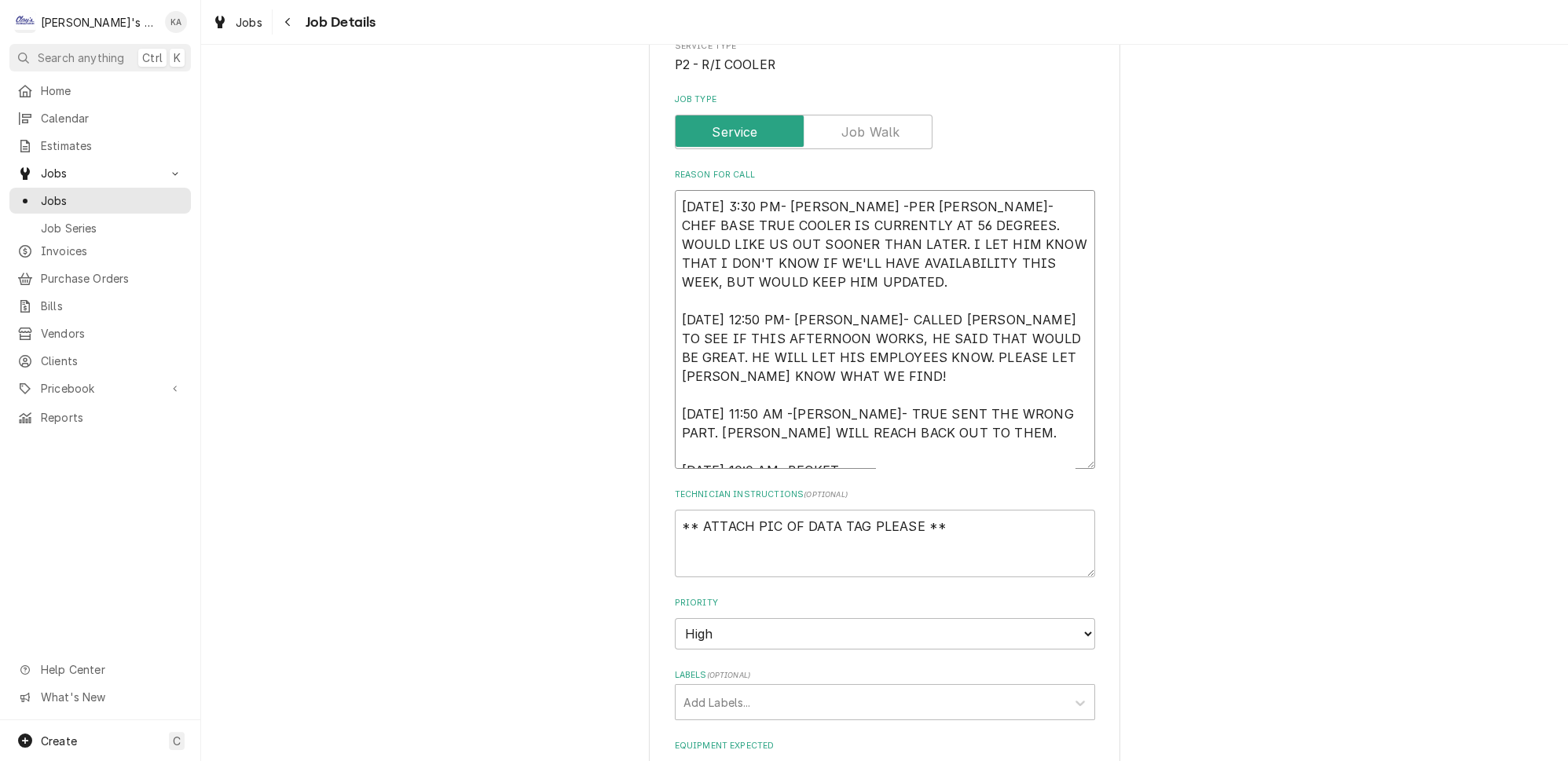
type textarea "x"
type textarea "9/17/2025 3:30 PM- KASSIE -PER VICTOR- CHEF BASE TRUE COOLER IS CURRENTLY AT 56…"
type textarea "x"
type textarea "9/17/2025 3:30 PM- KASSIE -PER VICTOR- CHEF BASE TRUE COOLER IS CURRENTLY AT 56…"
type textarea "x"
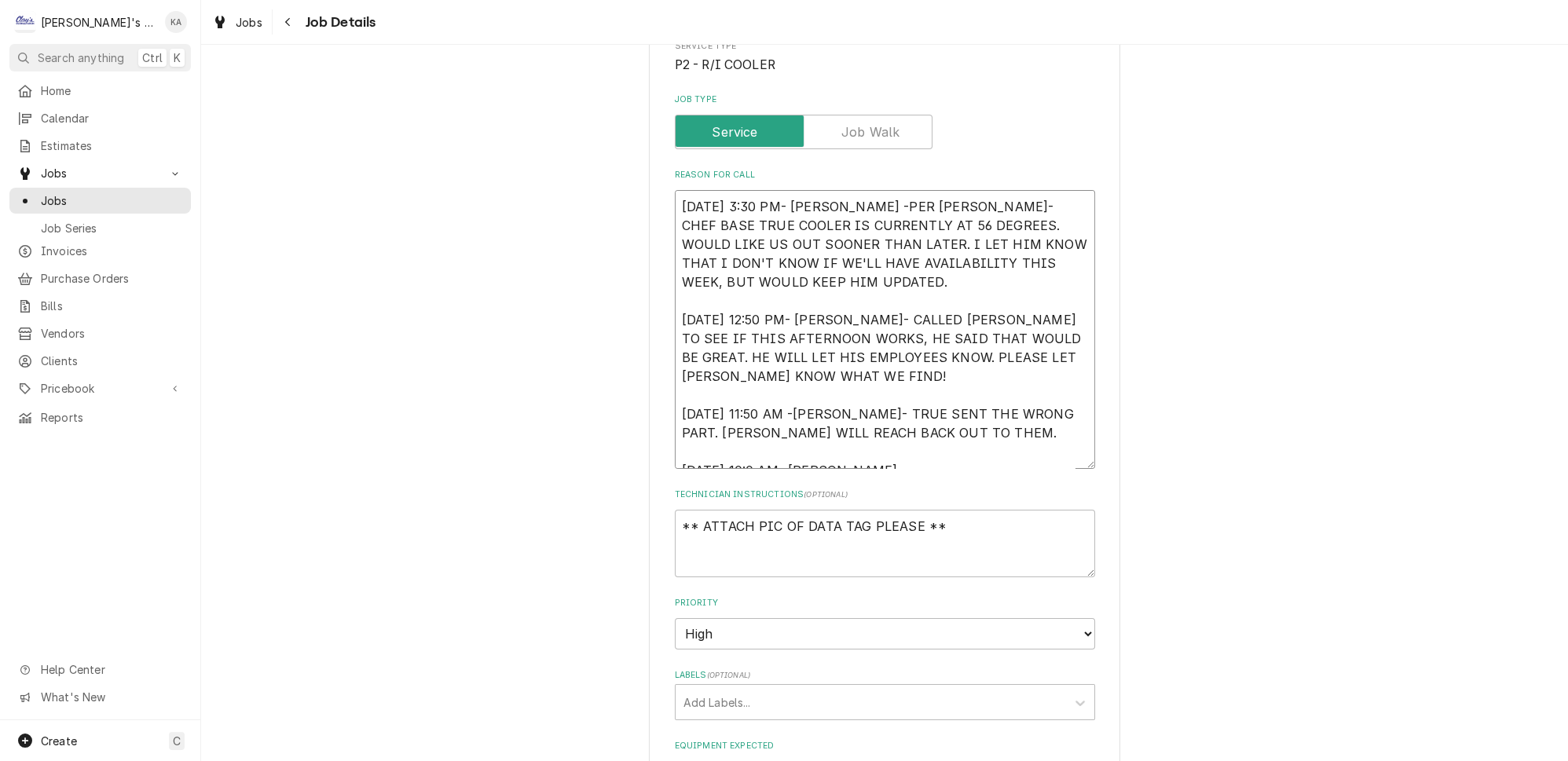
type textarea "9/17/2025 3:30 PM- KASSIE -PER VICTOR- CHEF BASE TRUE COOLER IS CURRENTLY AT 56…"
type textarea "x"
type textarea "9/17/2025 3:30 PM- KASSIE -PER VICTOR- CHEF BASE TRUE COOLER IS CURRENTLY AT 56…"
type textarea "x"
type textarea "9/17/2025 3:30 PM- KASSIE -PER VICTOR- CHEF BASE TRUE COOLER IS CURRENTLY AT 56…"
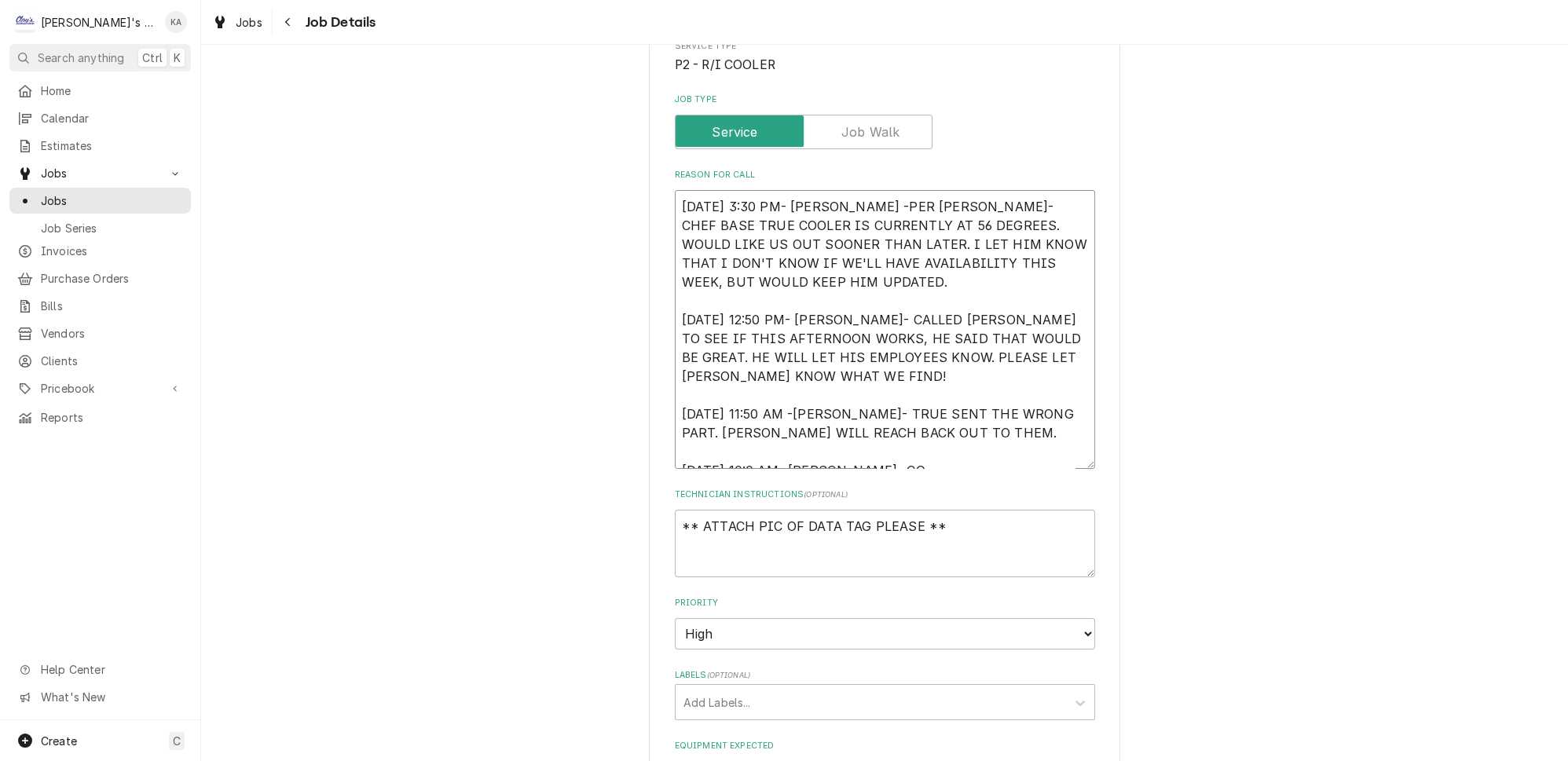
type textarea "x"
type textarea "9/17/2025 3:30 PM- KASSIE -PER VICTOR- CHEF BASE TRUE COOLER IS CURRENTLY AT 56…"
type textarea "x"
type textarea "9/17/2025 3:30 PM- KASSIE -PER VICTOR- CHEF BASE TRUE COOLER IS CURRENTLY AT 56…"
type textarea "x"
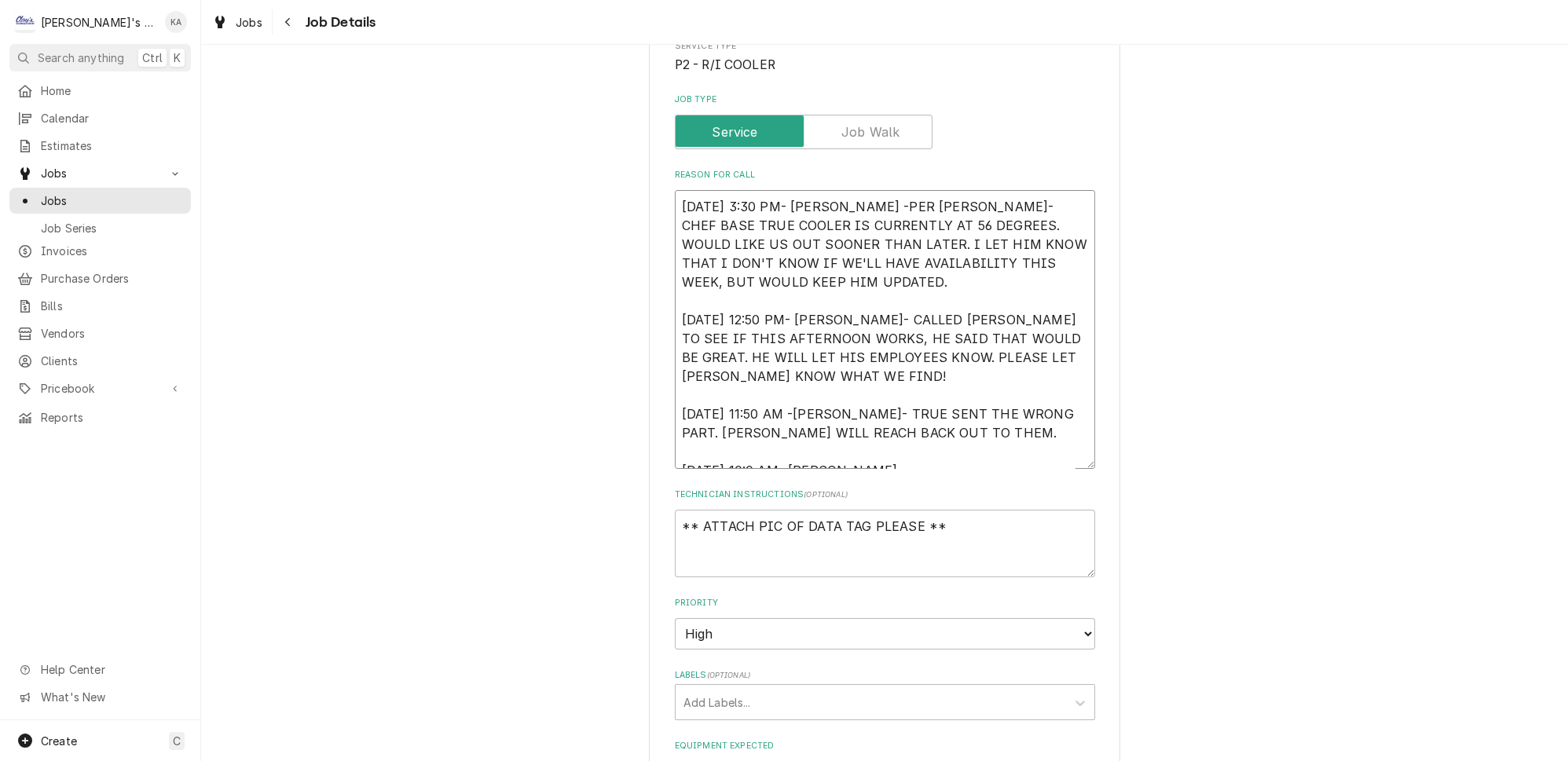
type textarea "9/17/2025 3:30 PM- KASSIE -PER VICTOR- CHEF BASE TRUE COOLER IS CURRENTLY AT 56…"
type textarea "x"
type textarea "9/17/2025 3:30 PM- KASSIE -PER VICTOR- CHEF BASE TRUE COOLER IS CURRENTLY AT 56…"
type textarea "x"
type textarea "9/17/2025 3:30 PM- KASSIE -PER VICTOR- CHEF BASE TRUE COOLER IS CURRENTLY AT 56…"
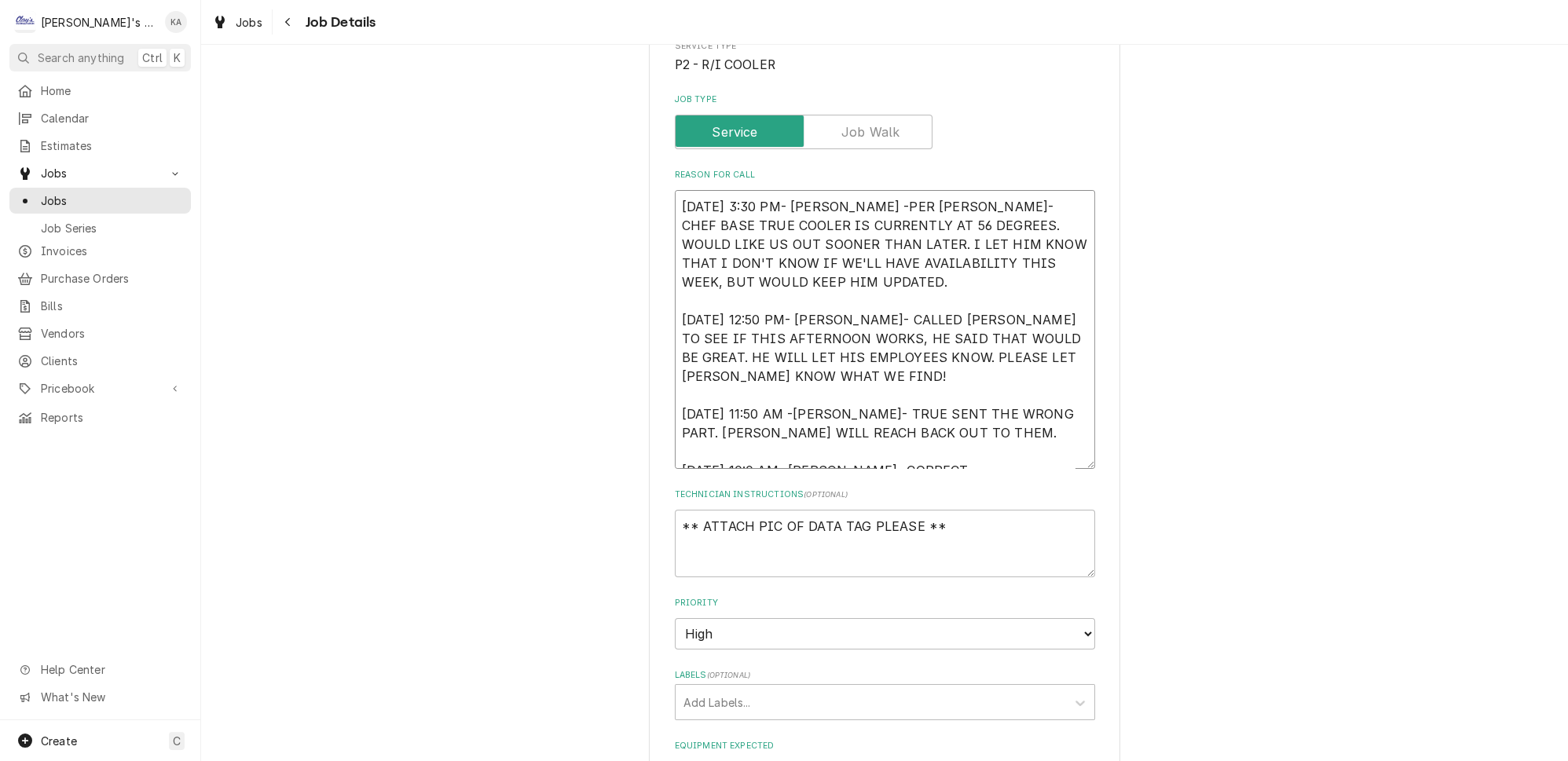
type textarea "x"
type textarea "9/17/2025 3:30 PM- KASSIE -PER VICTOR- CHEF BASE TRUE COOLER IS CURRENTLY AT 56…"
type textarea "x"
type textarea "9/17/2025 3:30 PM- KASSIE -PER VICTOR- CHEF BASE TRUE COOLER IS CURRENTLY AT 56…"
type textarea "x"
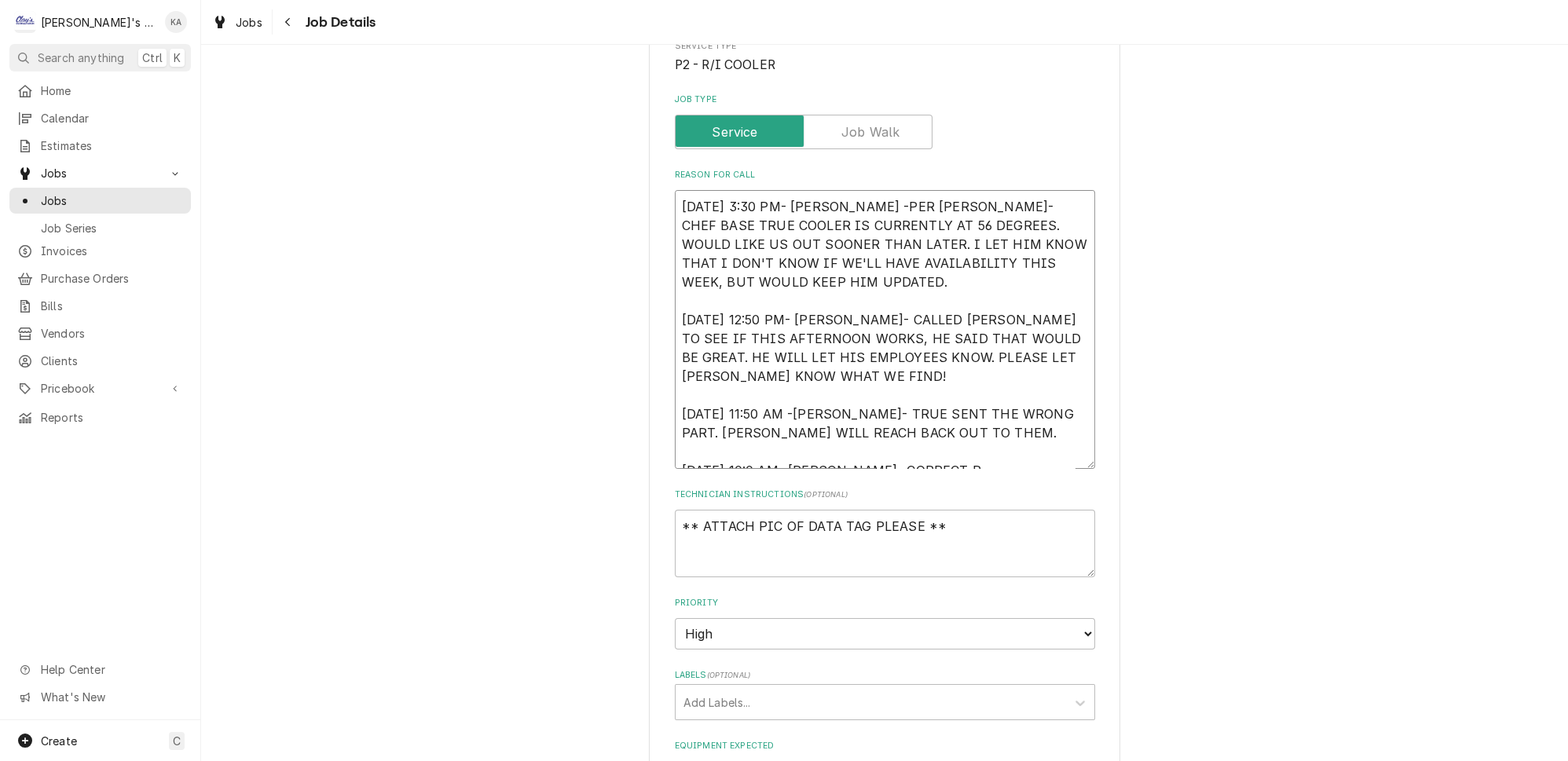
type textarea "9/17/2025 3:30 PM- KASSIE -PER VICTOR- CHEF BASE TRUE COOLER IS CURRENTLY AT 56…"
type textarea "x"
type textarea "9/17/2025 3:30 PM- KASSIE -PER VICTOR- CHEF BASE TRUE COOLER IS CURRENTLY AT 56…"
type textarea "x"
type textarea "9/17/2025 3:30 PM- KASSIE -PER VICTOR- CHEF BASE TRUE COOLER IS CURRENTLY AT 56…"
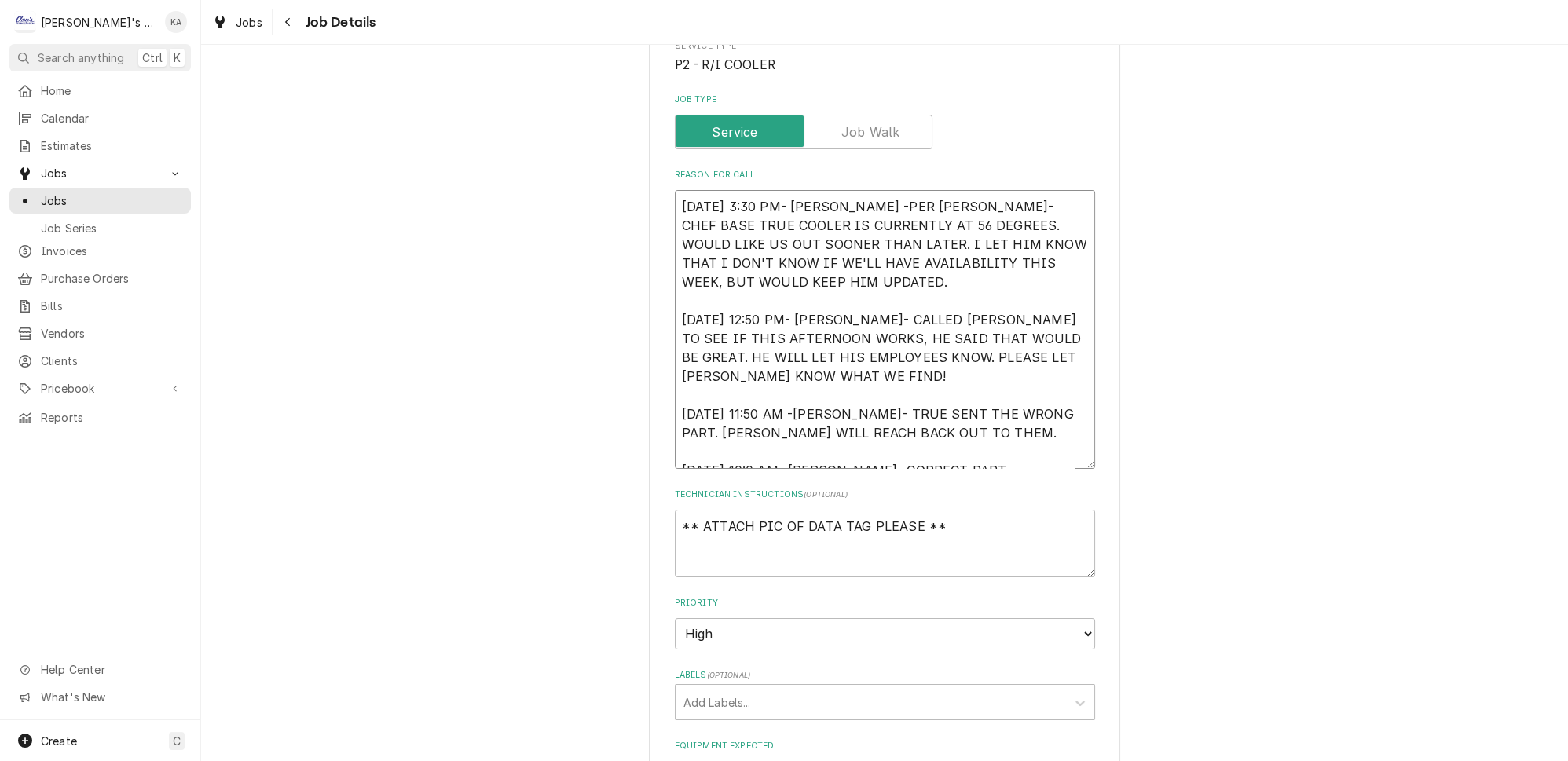
type textarea "x"
type textarea "9/17/2025 3:30 PM- KASSIE -PER VICTOR- CHEF BASE TRUE COOLER IS CURRENTLY AT 56…"
type textarea "x"
type textarea "9/17/2025 3:30 PM- KASSIE -PER VICTOR- CHEF BASE TRUE COOLER IS CURRENTLY AT 56…"
type textarea "x"
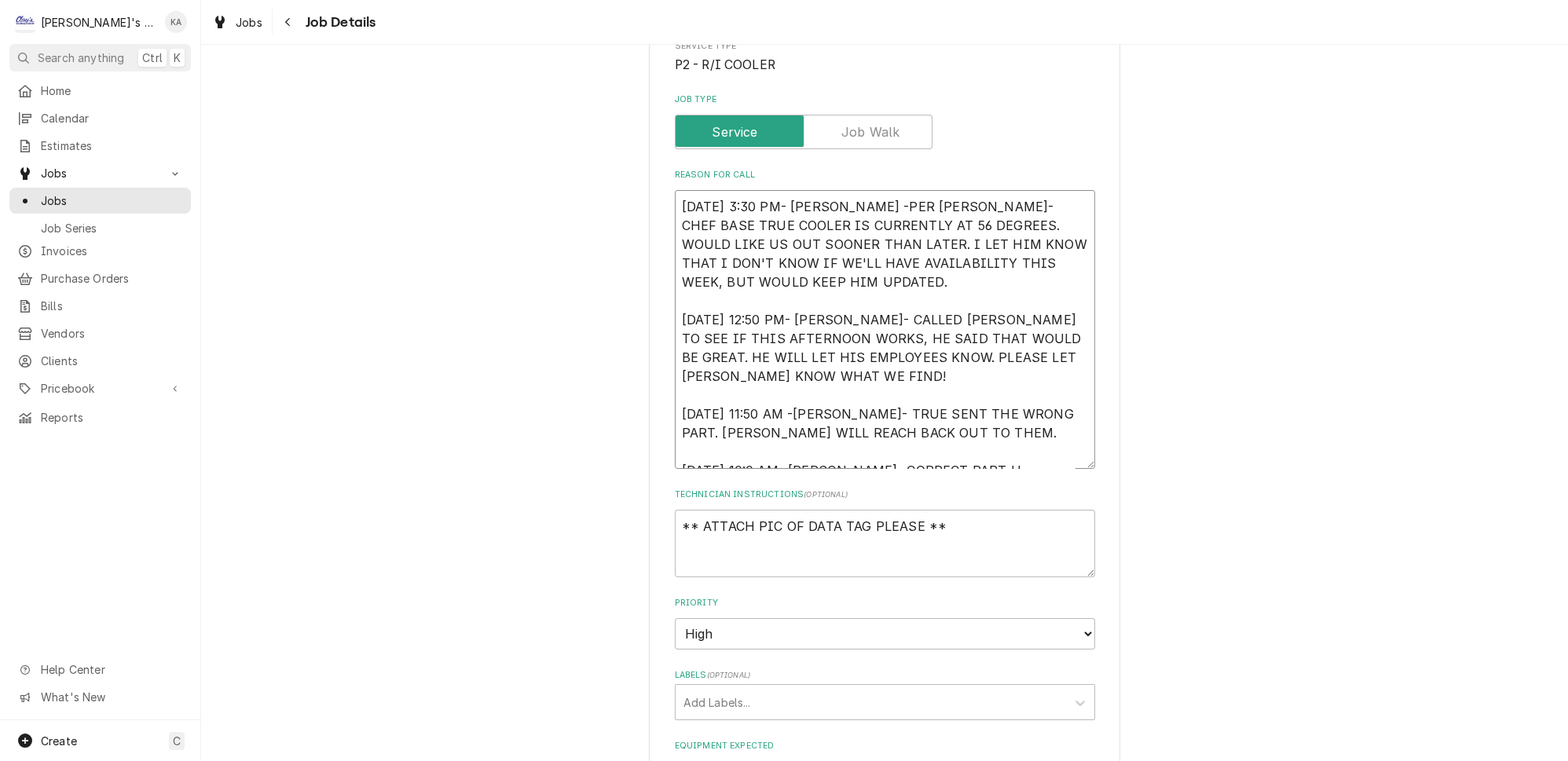
type textarea "9/17/2025 3:30 PM- KASSIE -PER VICTOR- CHEF BASE TRUE COOLER IS CURRENTLY AT 56…"
type textarea "x"
type textarea "9/17/2025 3:30 PM- KASSIE -PER VICTOR- CHEF BASE TRUE COOLER IS CURRENTLY AT 56…"
type textarea "x"
type textarea "9/17/2025 3:30 PM- KASSIE -PER VICTOR- CHEF BASE TRUE COOLER IS CURRENTLY AT 56…"
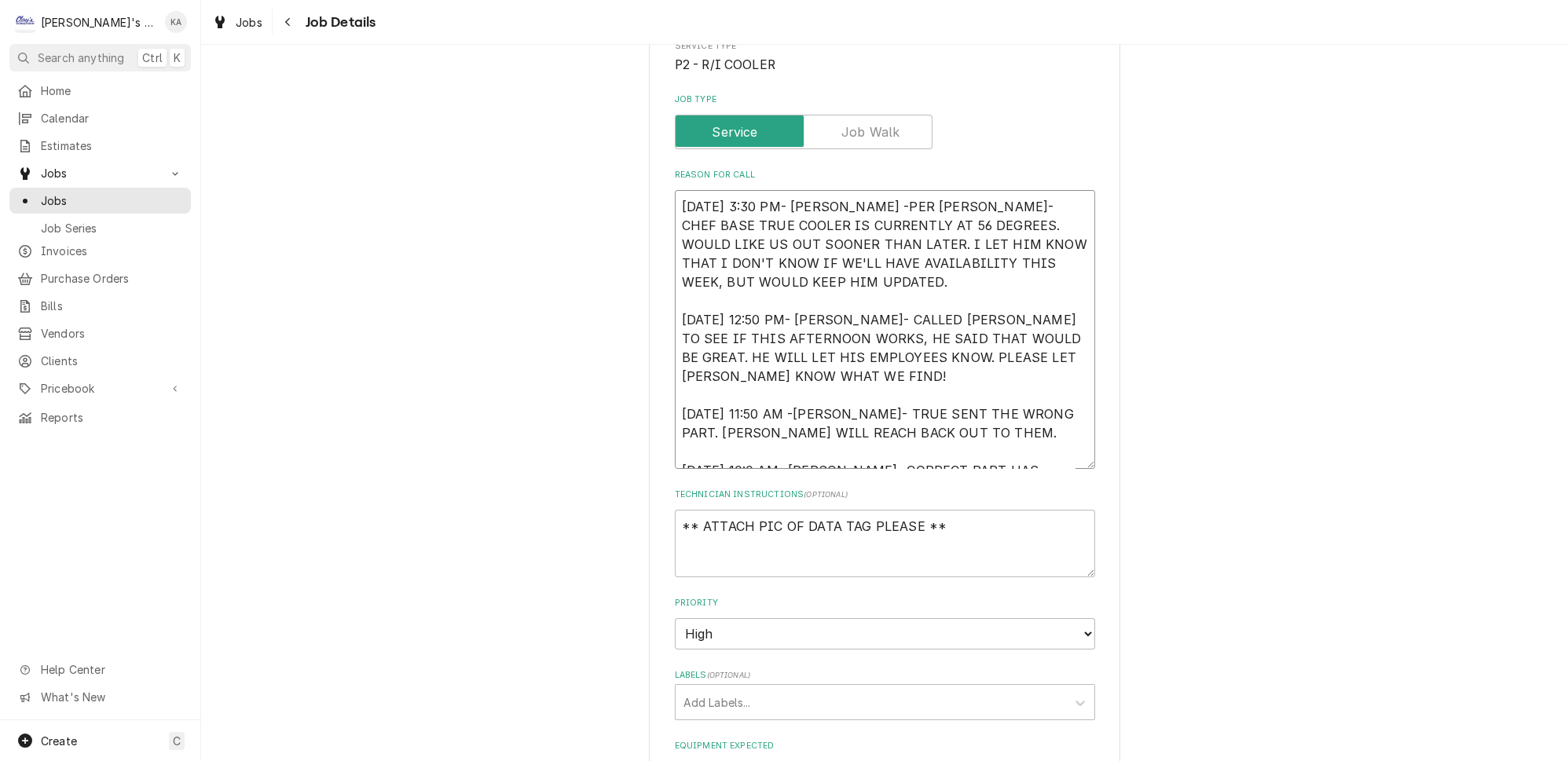
type textarea "x"
type textarea "9/17/2025 3:30 PM- KASSIE -PER VICTOR- CHEF BASE TRUE COOLER IS CURRENTLY AT 56…"
type textarea "x"
type textarea "9/17/2025 3:30 PM- KASSIE -PER VICTOR- CHEF BASE TRUE COOLER IS CURRENTLY AT 56…"
type textarea "x"
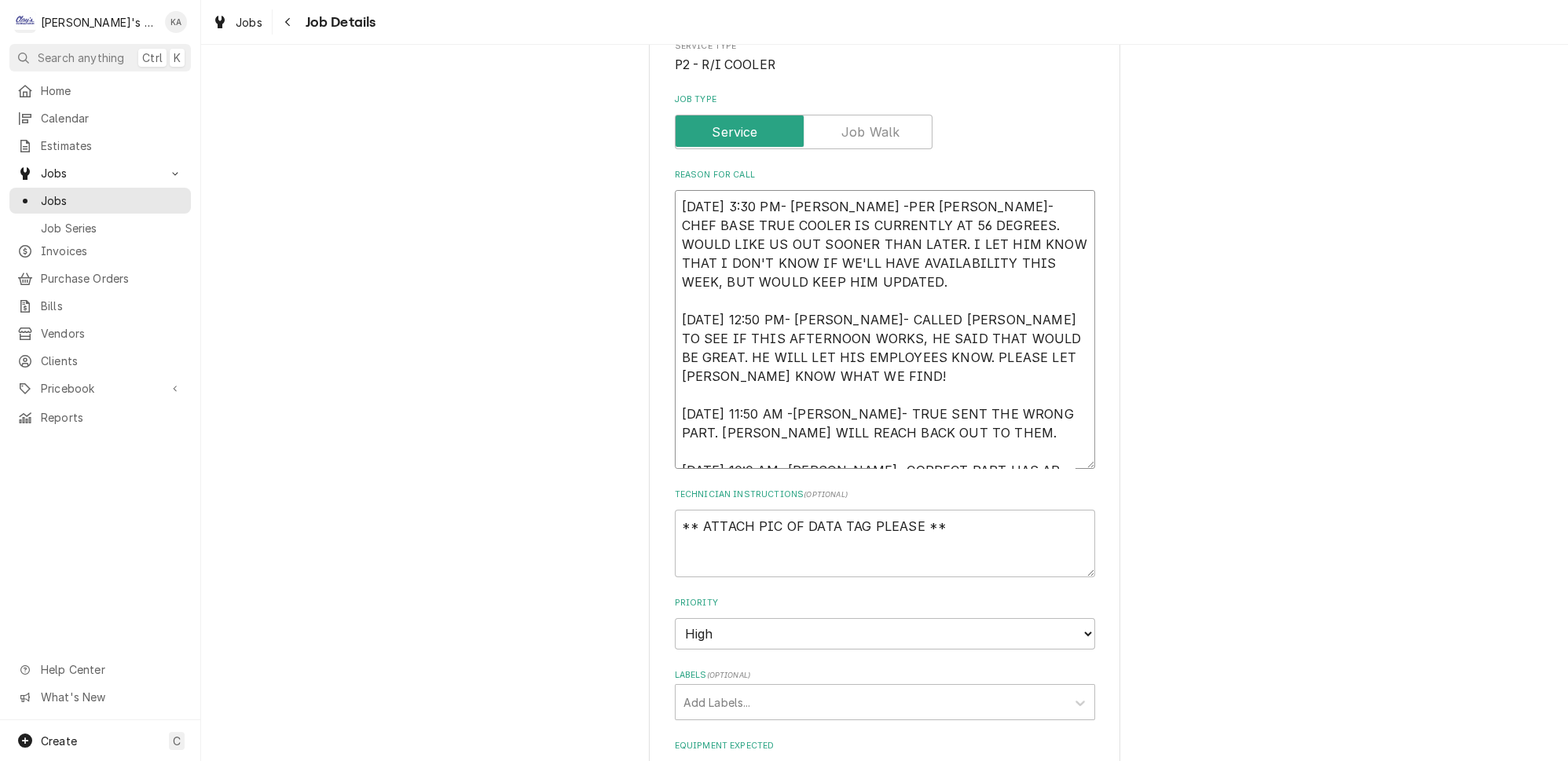
type textarea "9/17/2025 3:30 PM- KASSIE -PER VICTOR- CHEF BASE TRUE COOLER IS CURRENTLY AT 56…"
type textarea "x"
type textarea "9/17/2025 3:30 PM- KASSIE -PER VICTOR- CHEF BASE TRUE COOLER IS CURRENTLY AT 56…"
type textarea "x"
type textarea "9/17/2025 3:30 PM- KASSIE -PER VICTOR- CHEF BASE TRUE COOLER IS CURRENTLY AT 56…"
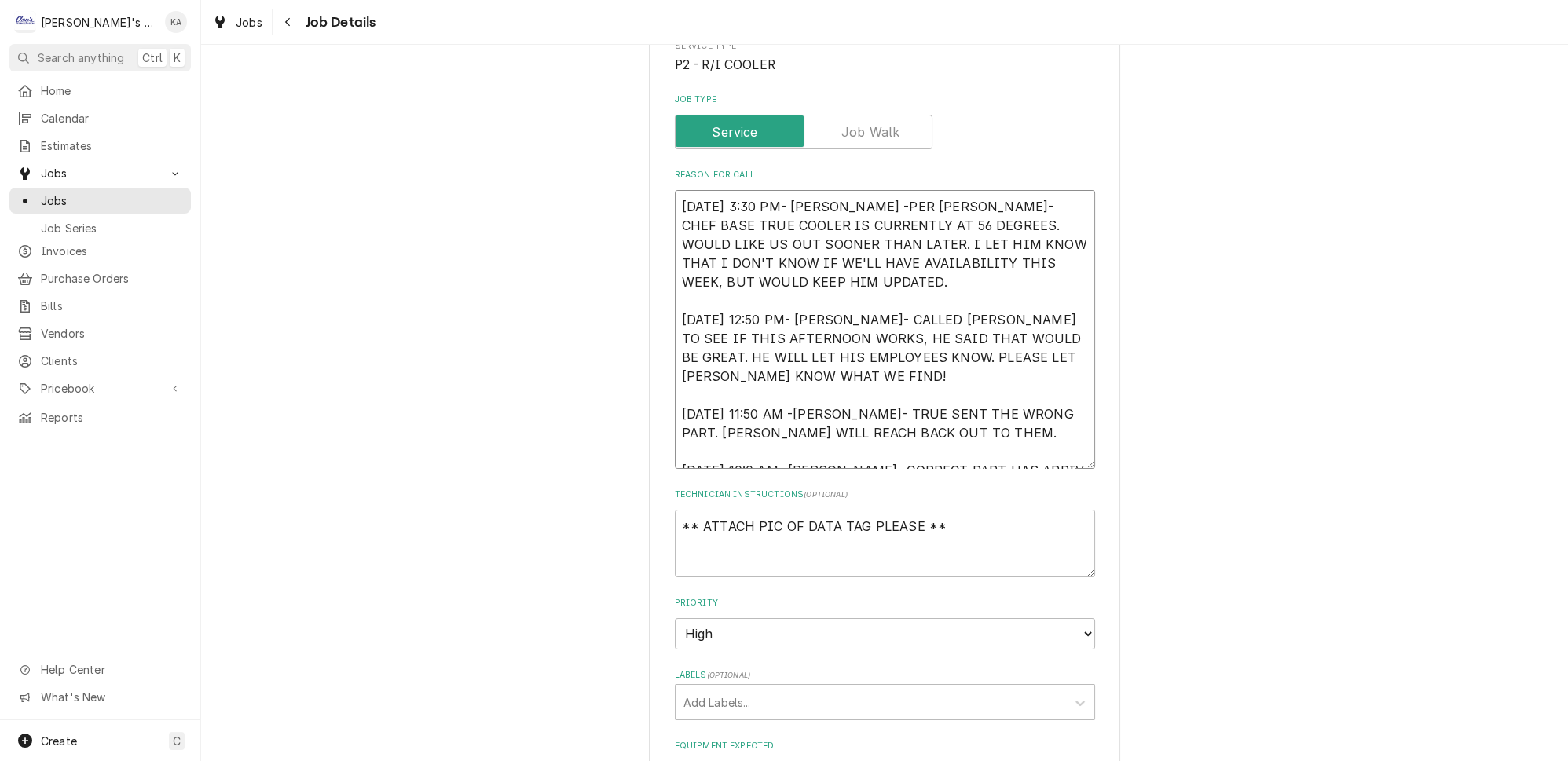
type textarea "x"
type textarea "9/17/2025 3:30 PM- KASSIE -PER VICTOR- CHEF BASE TRUE COOLER IS CURRENTLY AT 56…"
type textarea "x"
type textarea "9/17/2025 3:30 PM- KASSIE -PER VICTOR- CHEF BASE TRUE COOLER IS CURRENTLY AT 56…"
type textarea "x"
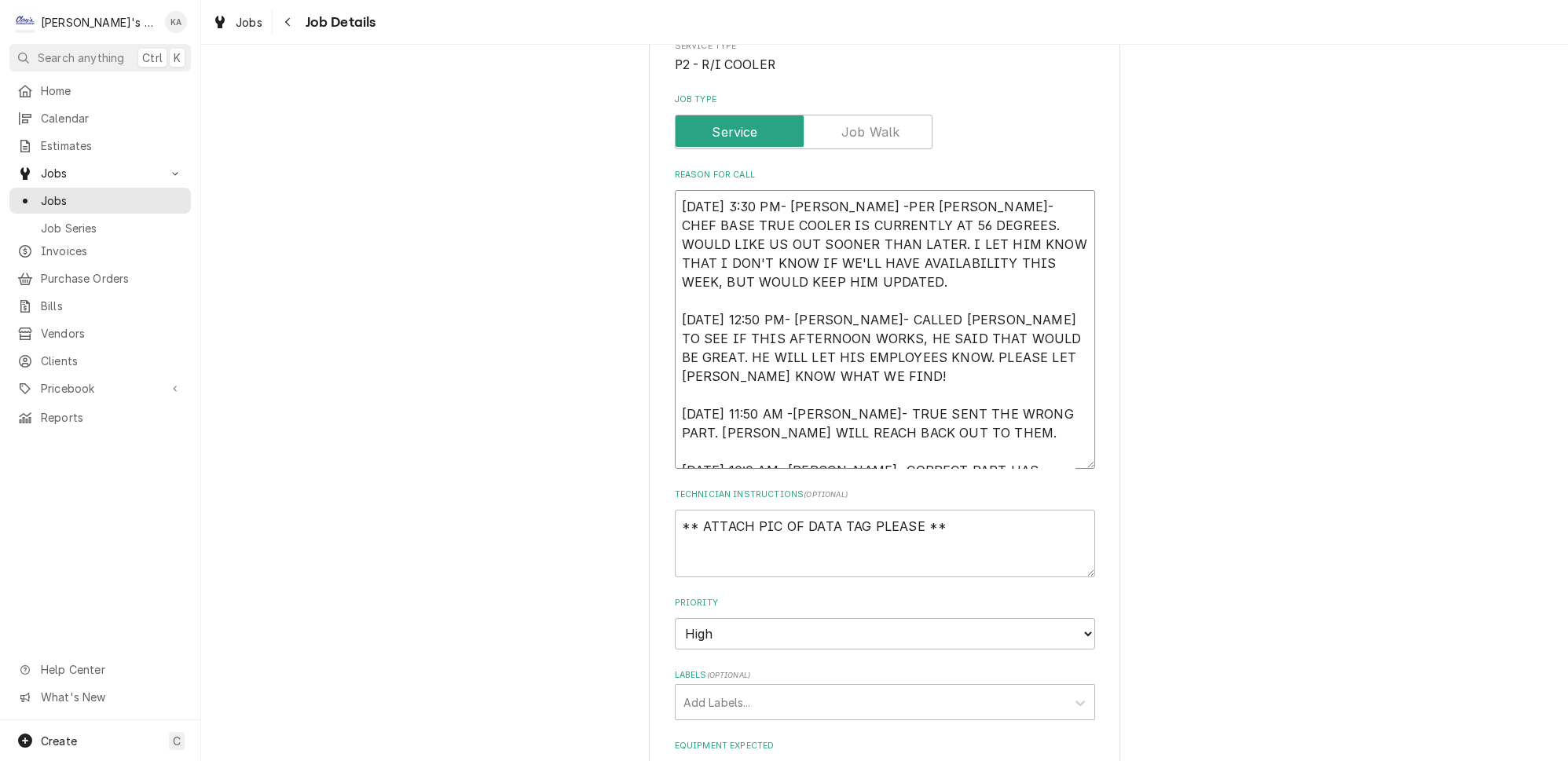
type textarea "9/17/2025 3:30 PM- KASSIE -PER VICTOR- CHEF BASE TRUE COOLER IS CURRENTLY AT 56…"
type textarea "x"
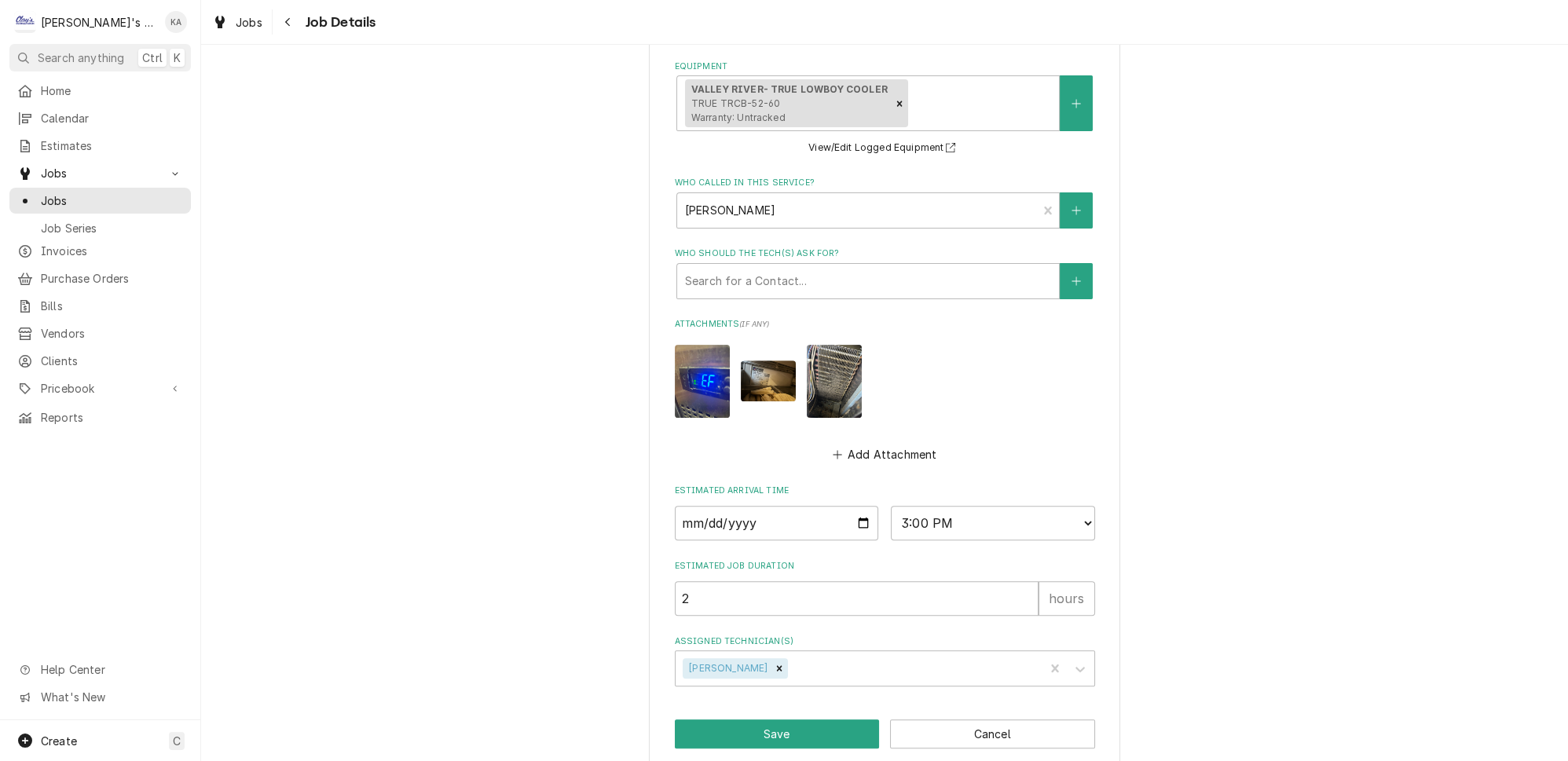
scroll to position [956, 0]
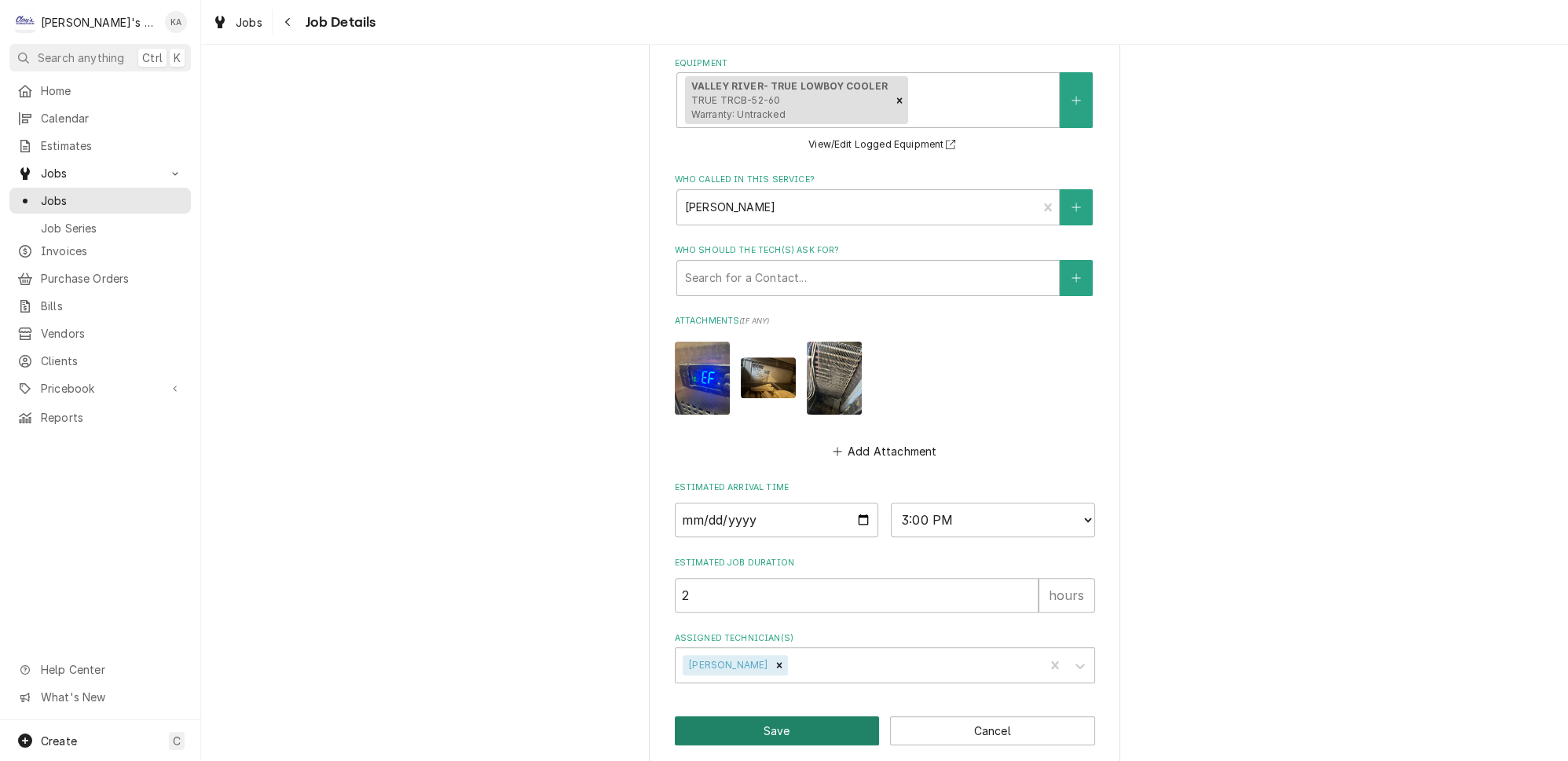
type textarea "9/17/2025 3:30 PM- KASSIE -PER VICTOR- CHEF BASE TRUE COOLER IS CURRENTLY AT 56…"
click at [819, 724] on button "Save" at bounding box center [777, 731] width 205 height 29
type textarea "x"
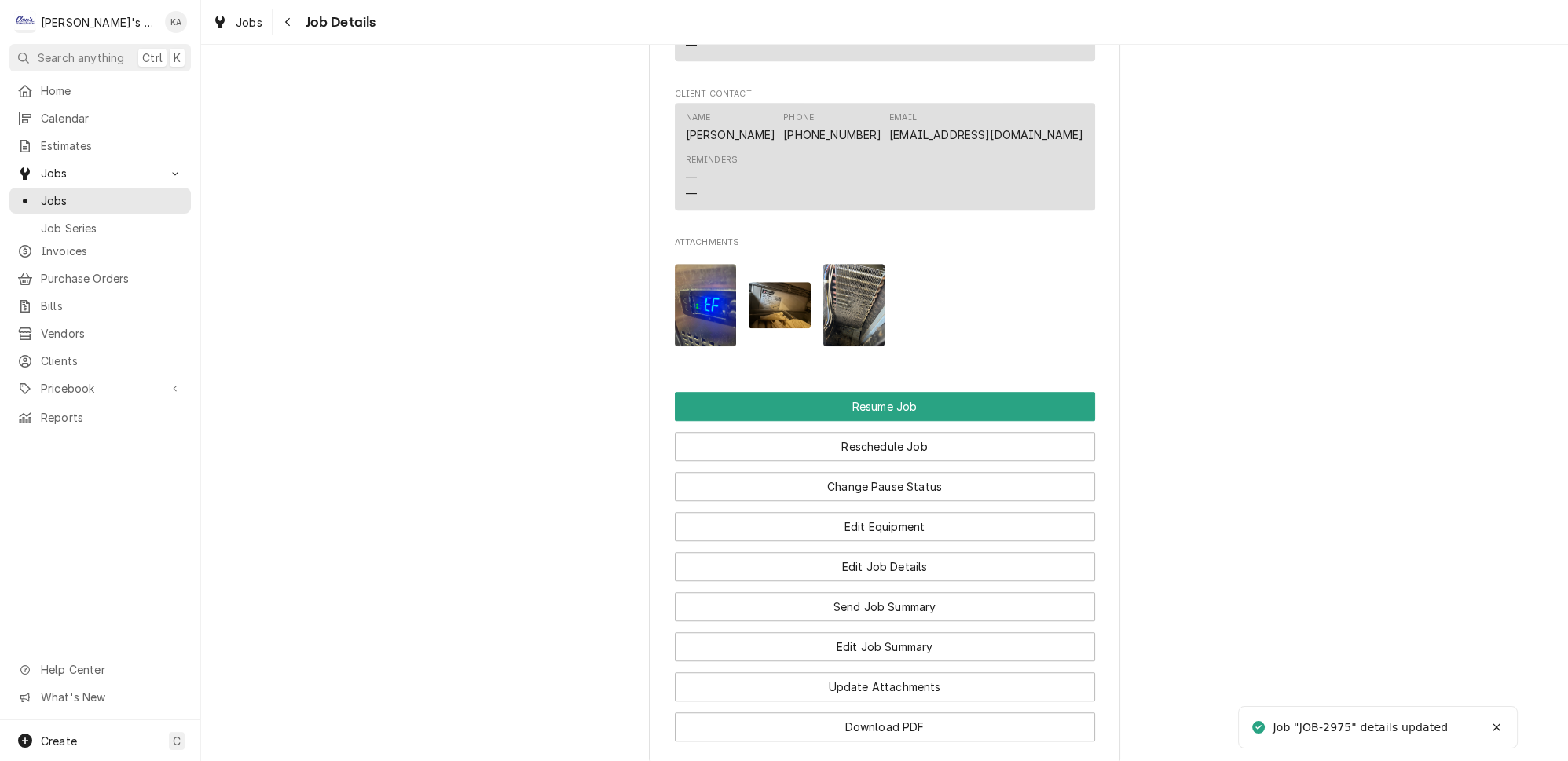
scroll to position [1785, 0]
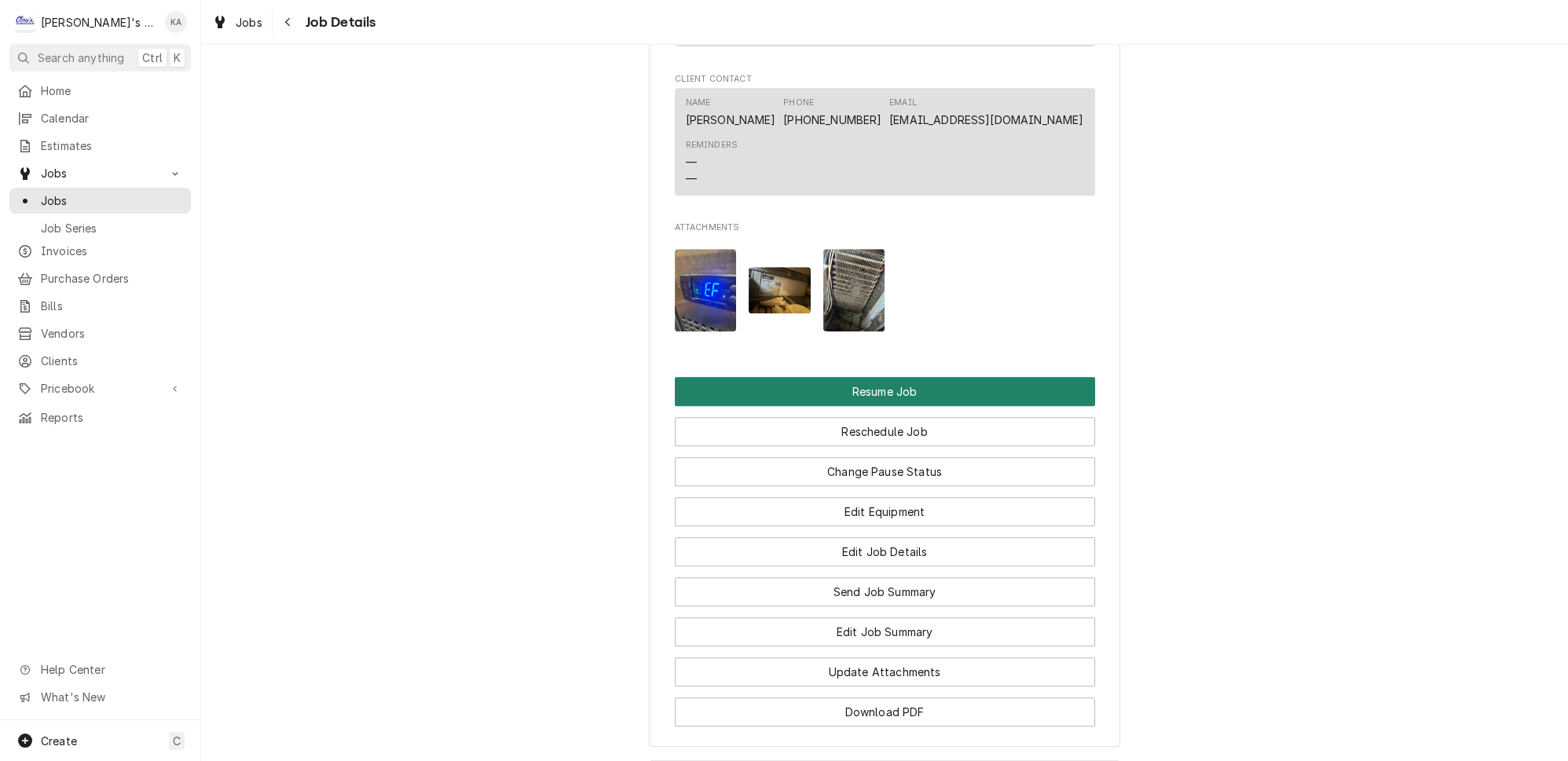
click at [880, 406] on button "Resume Job" at bounding box center [884, 391] width 420 height 29
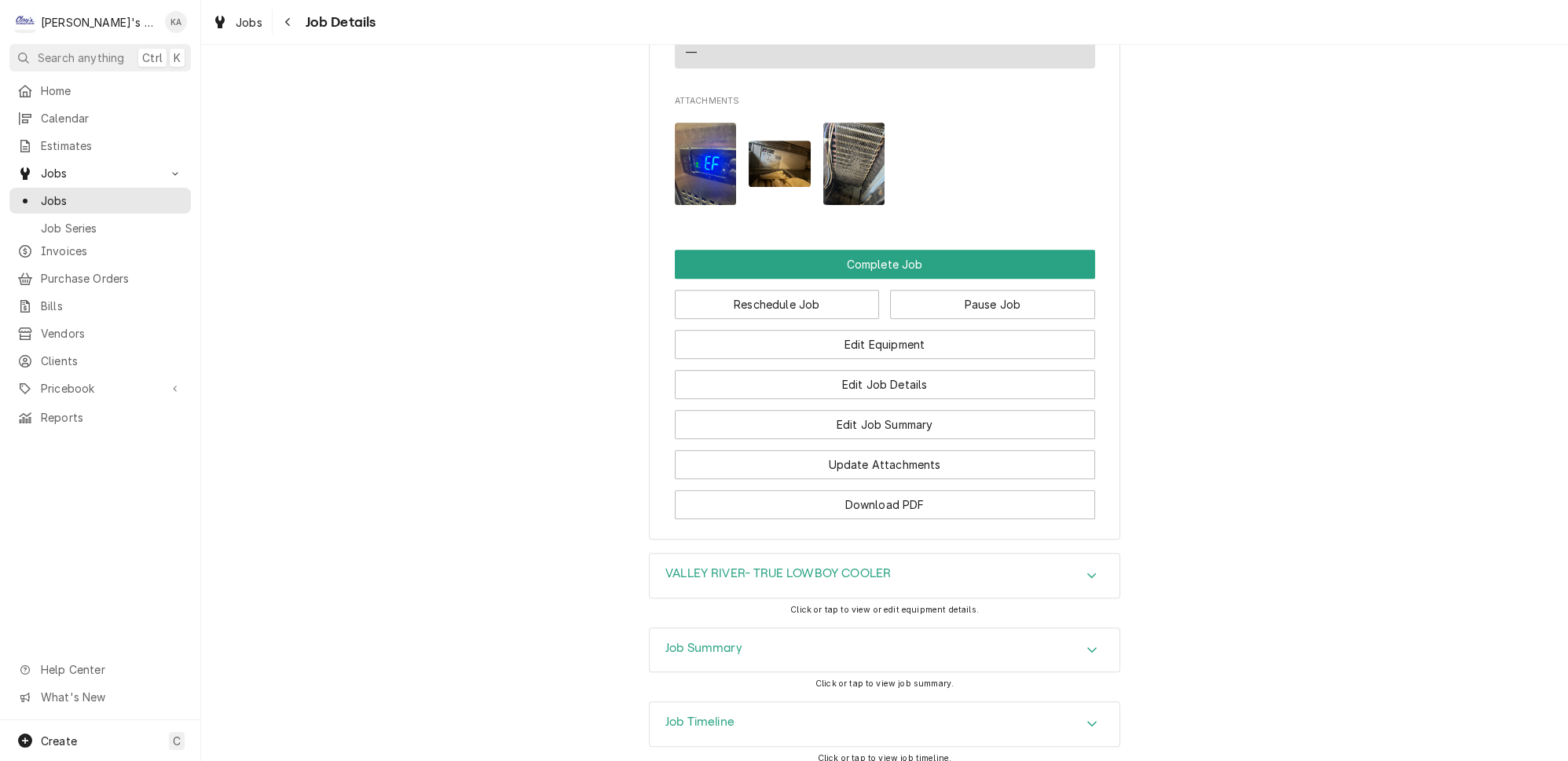
scroll to position [1863, 0]
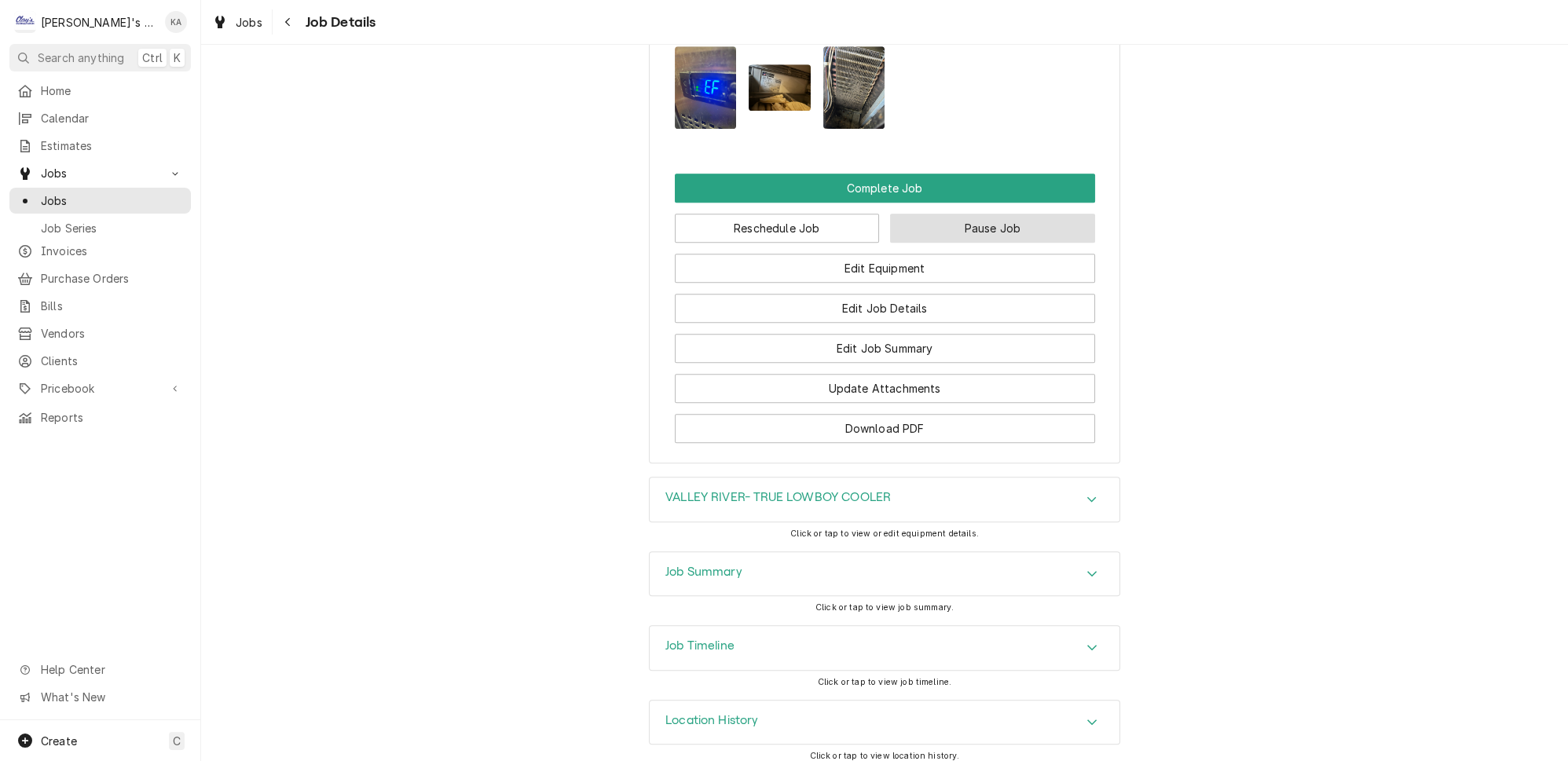
click at [924, 242] on button "Pause Job" at bounding box center [992, 228] width 205 height 29
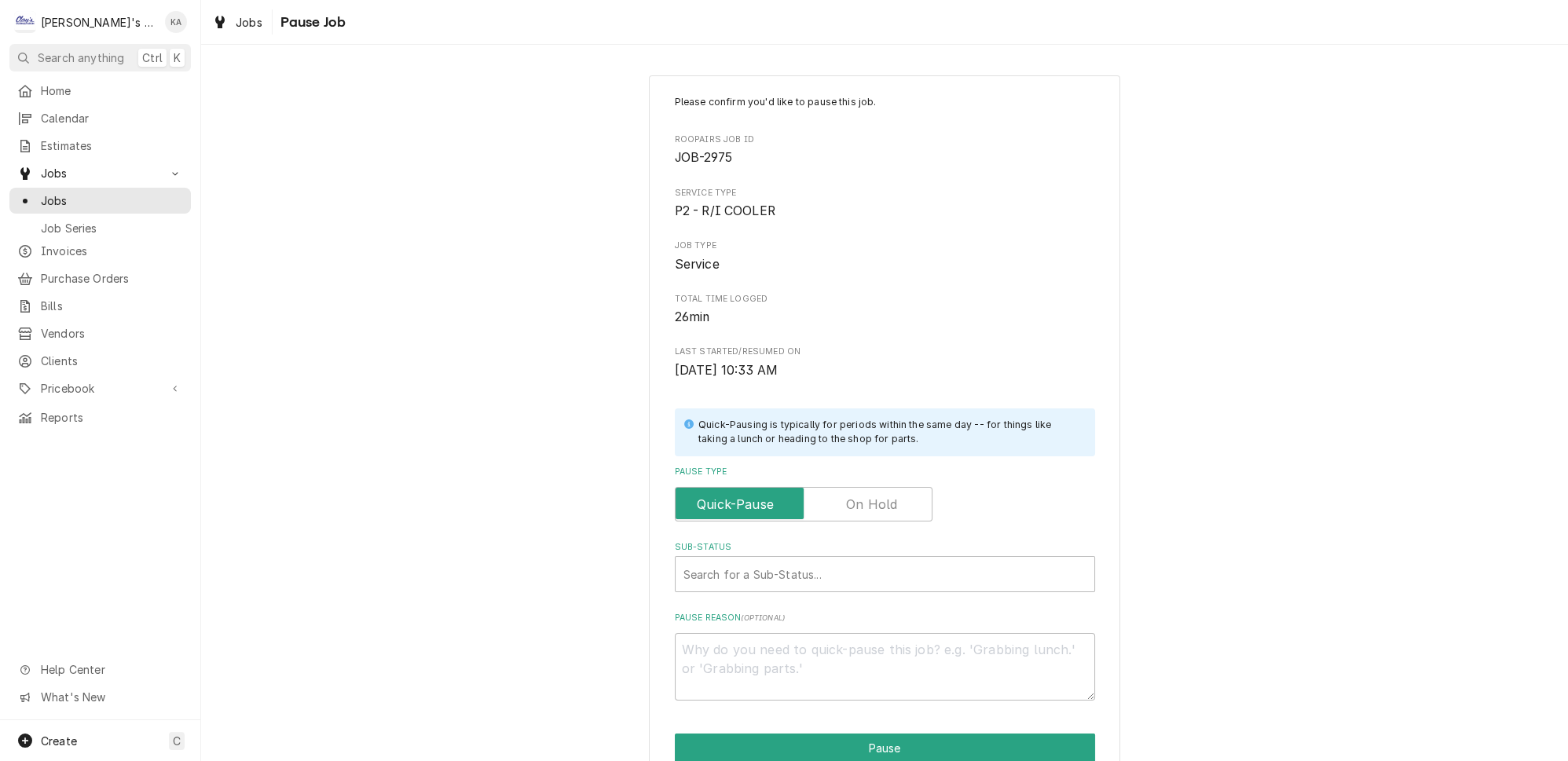
click at [881, 501] on label "Pause Type" at bounding box center [804, 505] width 258 height 35
click at [881, 501] on input "Pause Type" at bounding box center [804, 505] width 243 height 35
checkbox input "true"
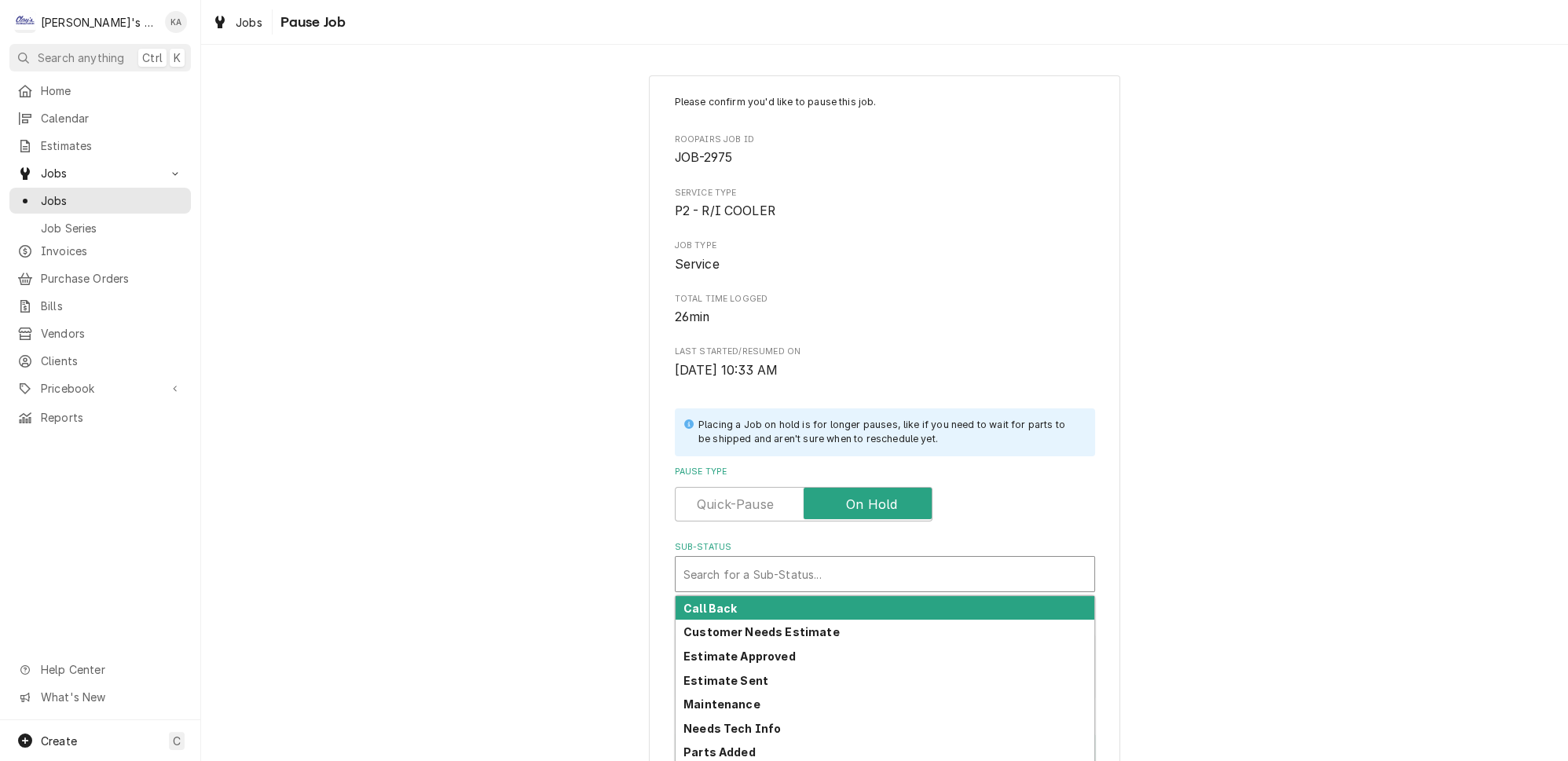
click at [841, 565] on div "Sub-Status" at bounding box center [885, 574] width 403 height 28
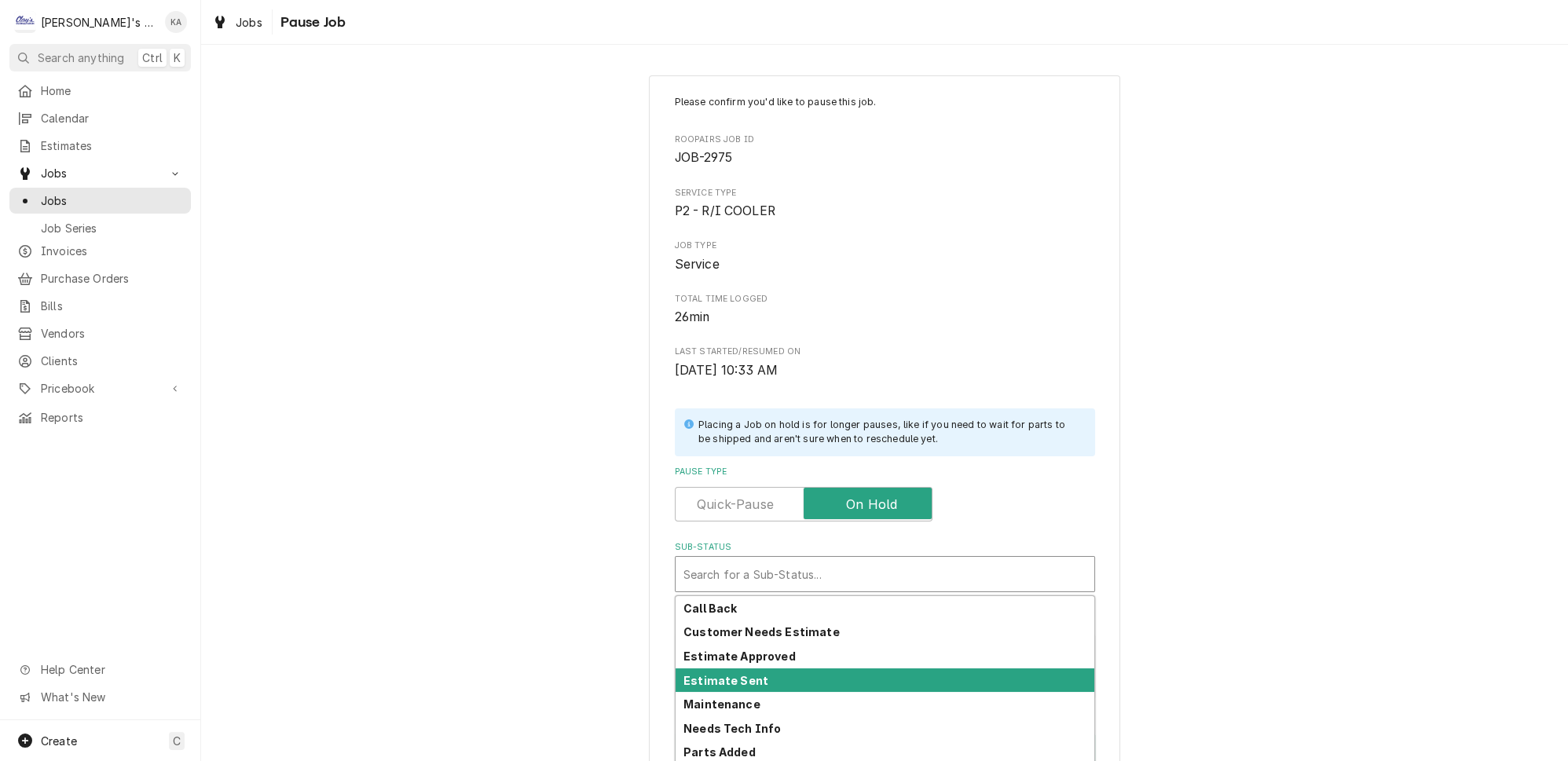
scroll to position [122, 0]
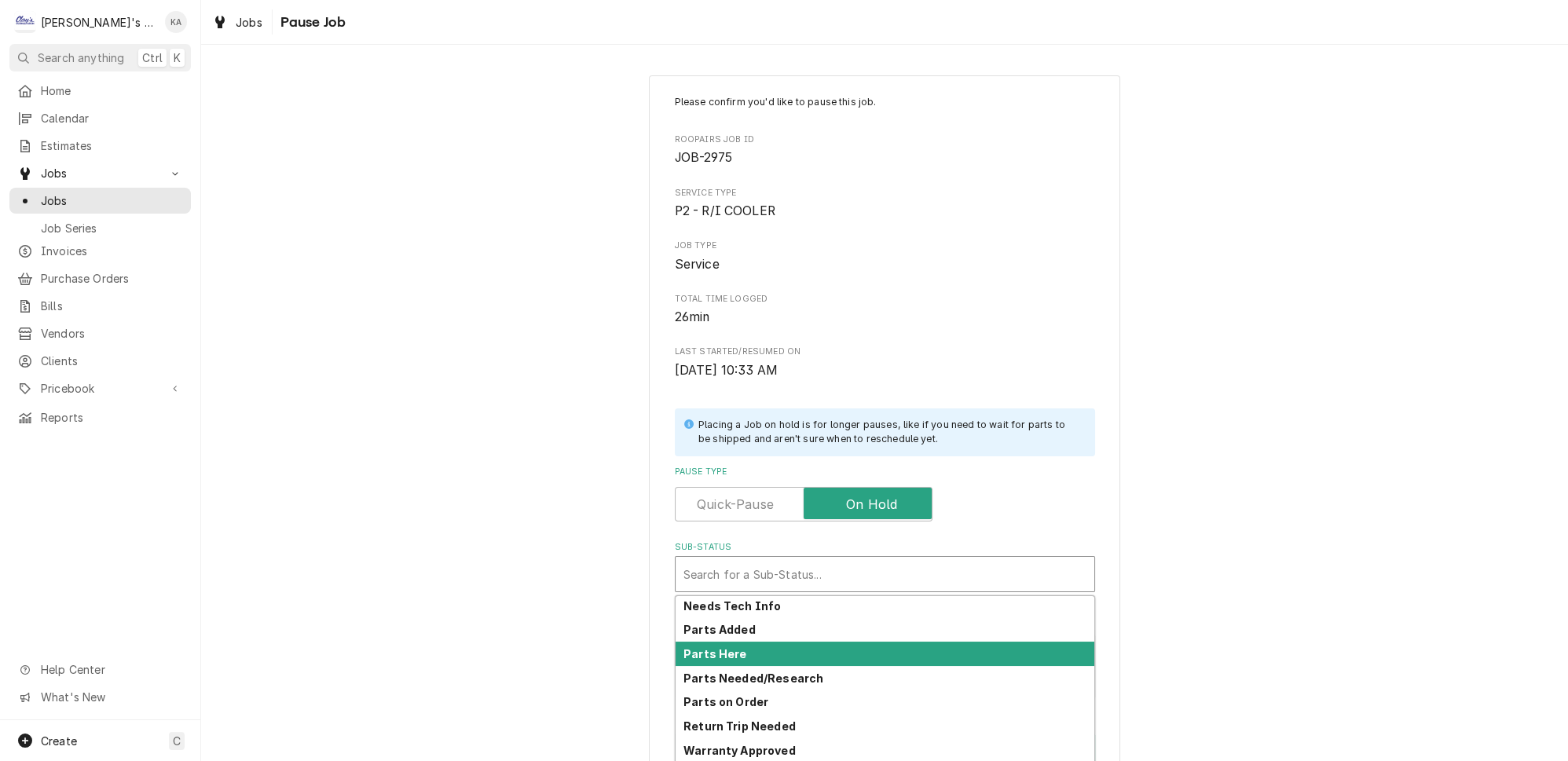
click at [744, 642] on div "Parts Here" at bounding box center [884, 654] width 418 height 25
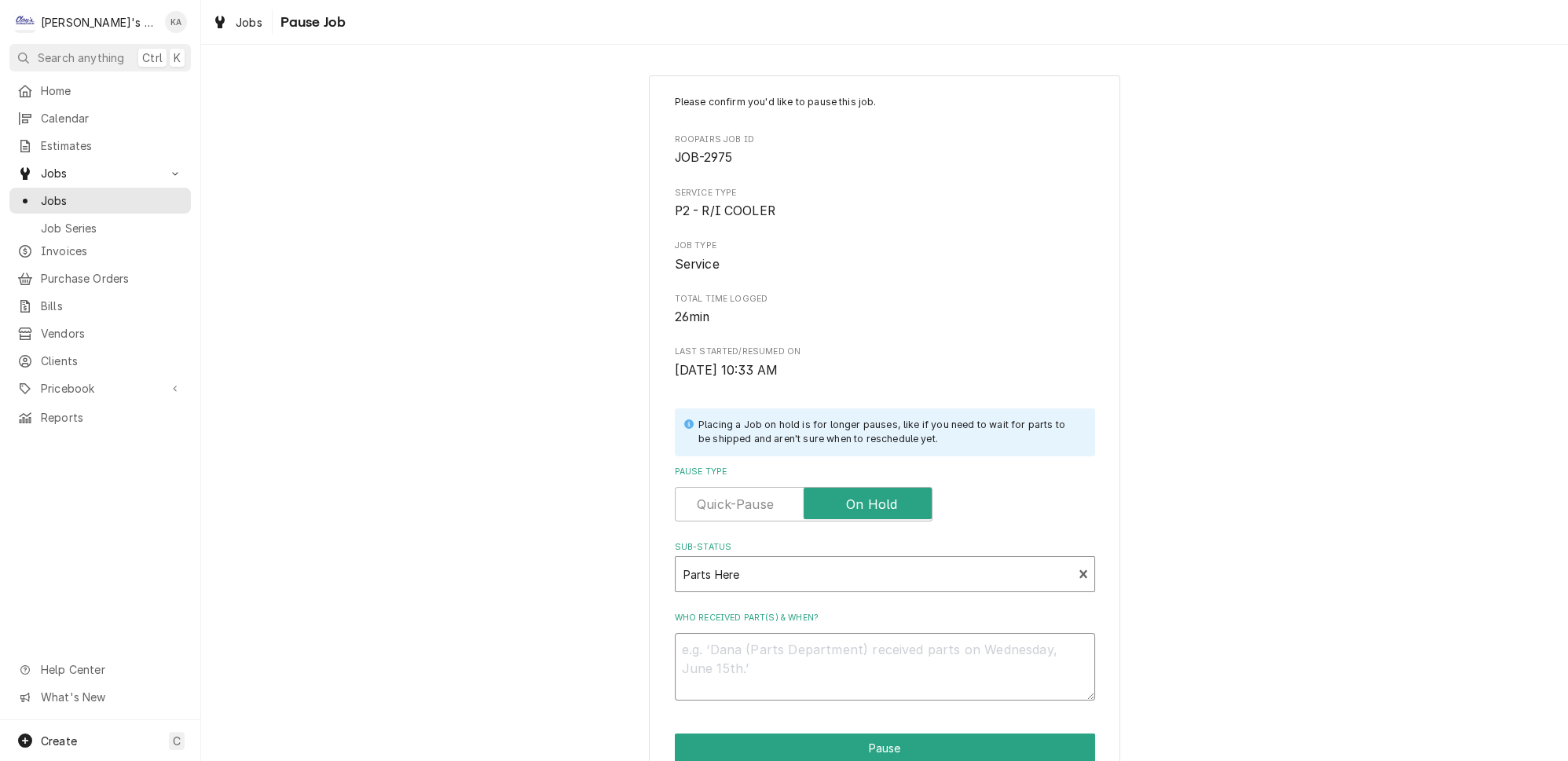
click at [744, 653] on textarea "Who received part(s) & when?" at bounding box center [884, 666] width 420 height 67
type textarea "x"
type textarea "1"
type textarea "x"
type textarea "10"
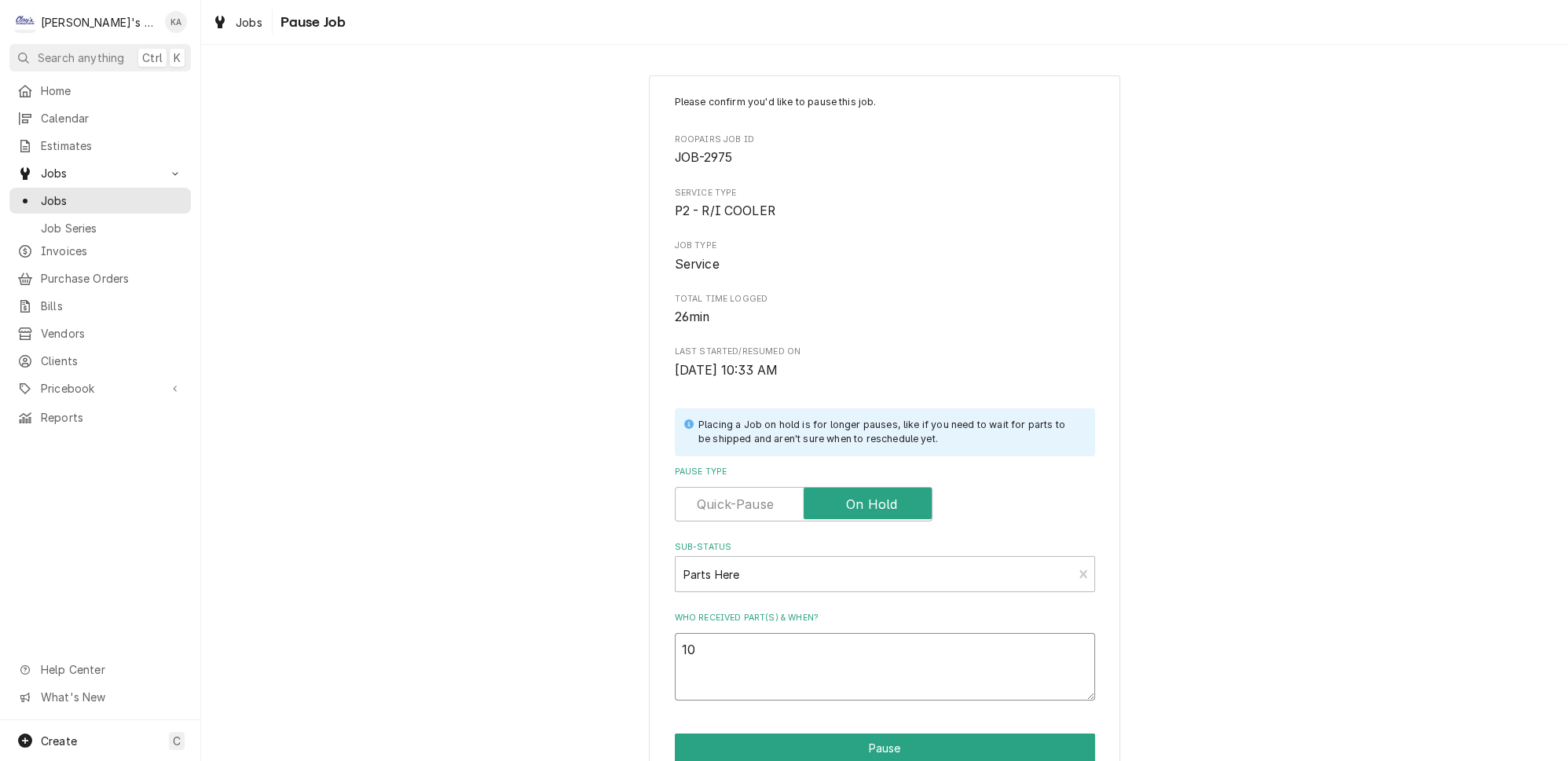
type textarea "x"
type textarea "10/"
type textarea "x"
type textarea "10/1"
type textarea "x"
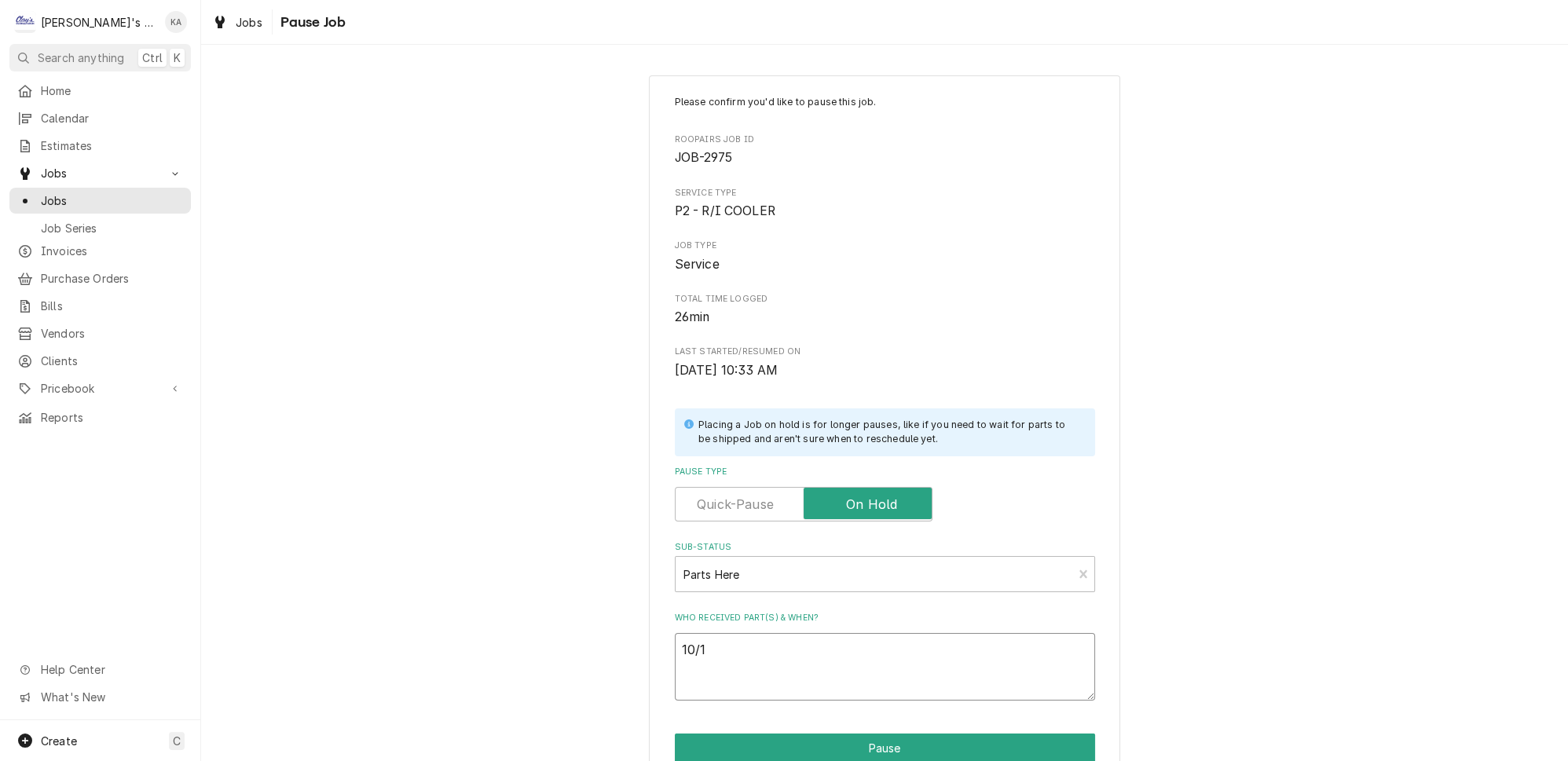
type textarea "10/1/"
type textarea "x"
type textarea "10/1/2"
type textarea "x"
type textarea "10/1/20"
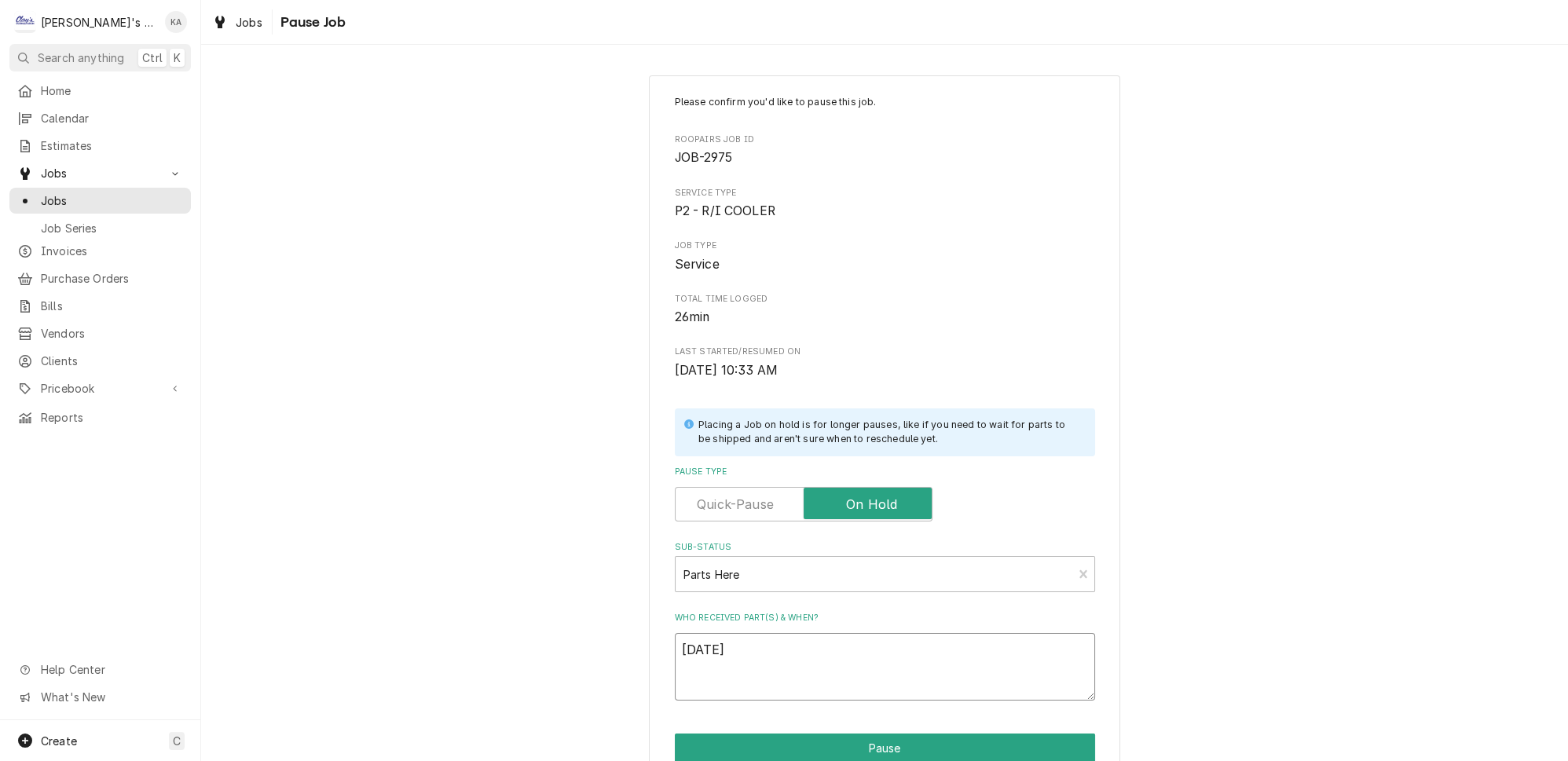
type textarea "x"
type textarea "10/1/202"
type textarea "x"
type textarea "10/1/2025"
type textarea "x"
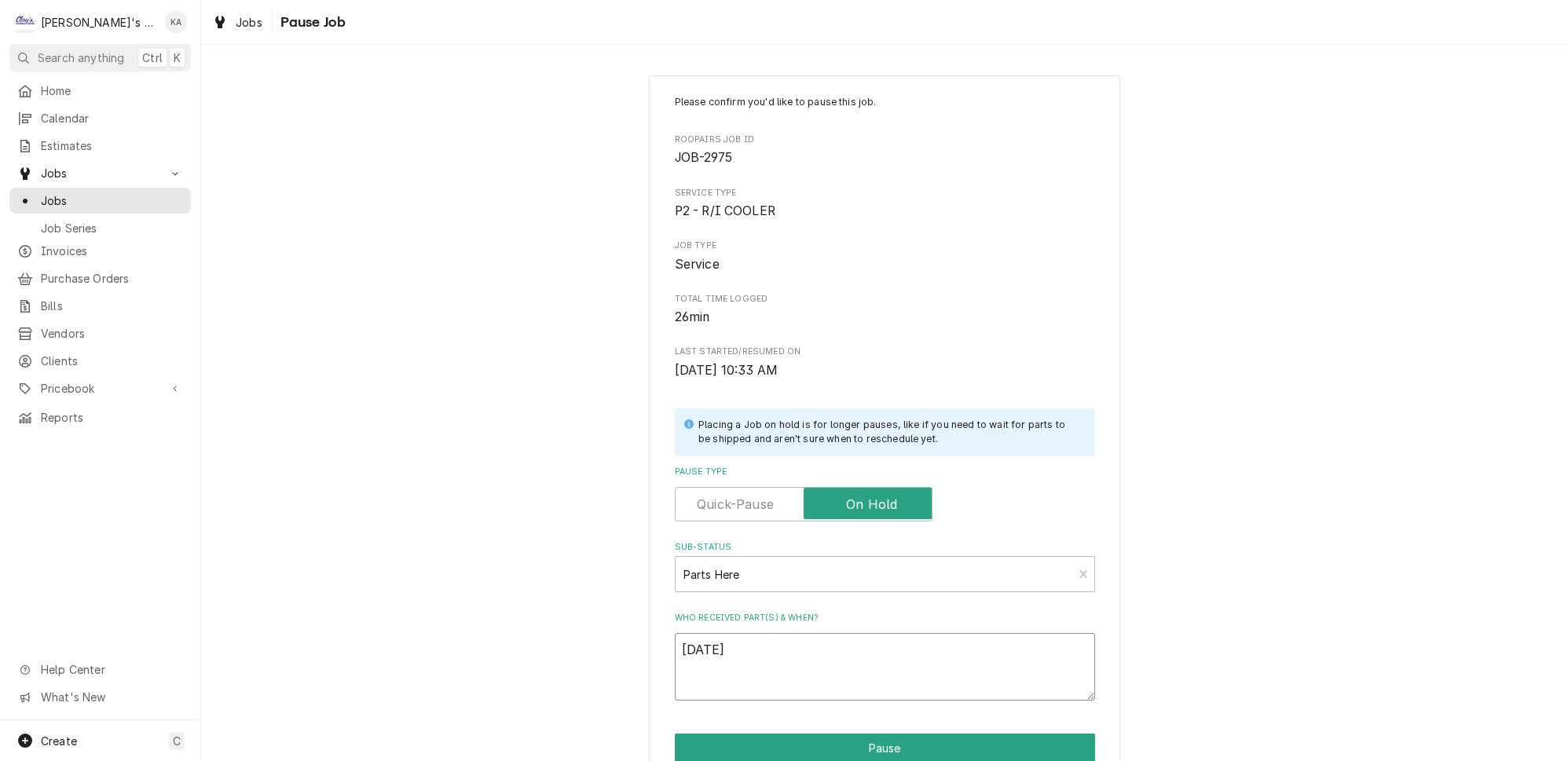
type textarea "10/1/2025"
type textarea "x"
type textarea "10/1/2025 B"
type textarea "x"
type textarea "10/1/2025 BA"
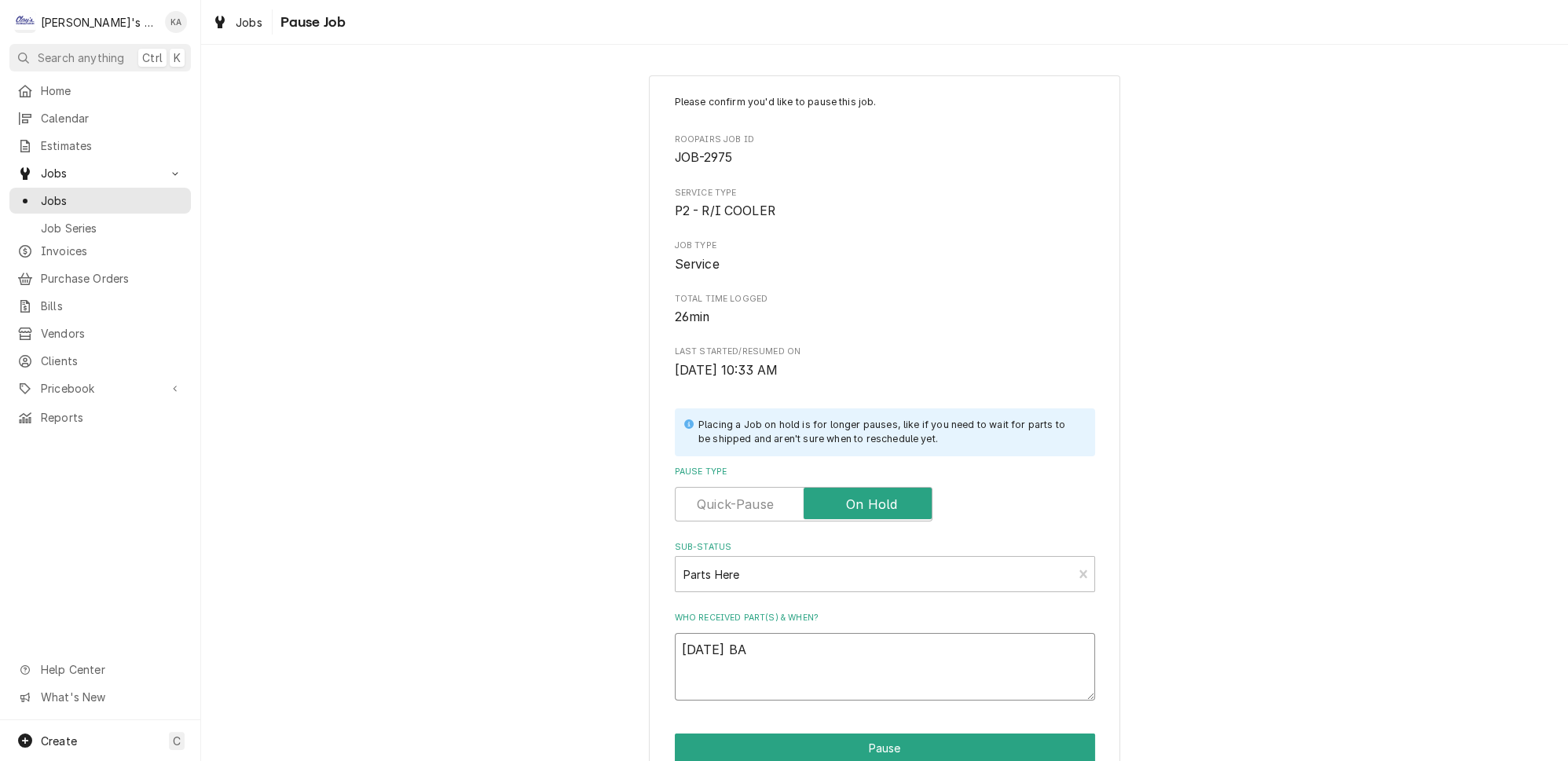
type textarea "x"
type textarea "10/1/2025 BA-"
type textarea "x"
type textarea "10/1/2025 BA-"
type textarea "x"
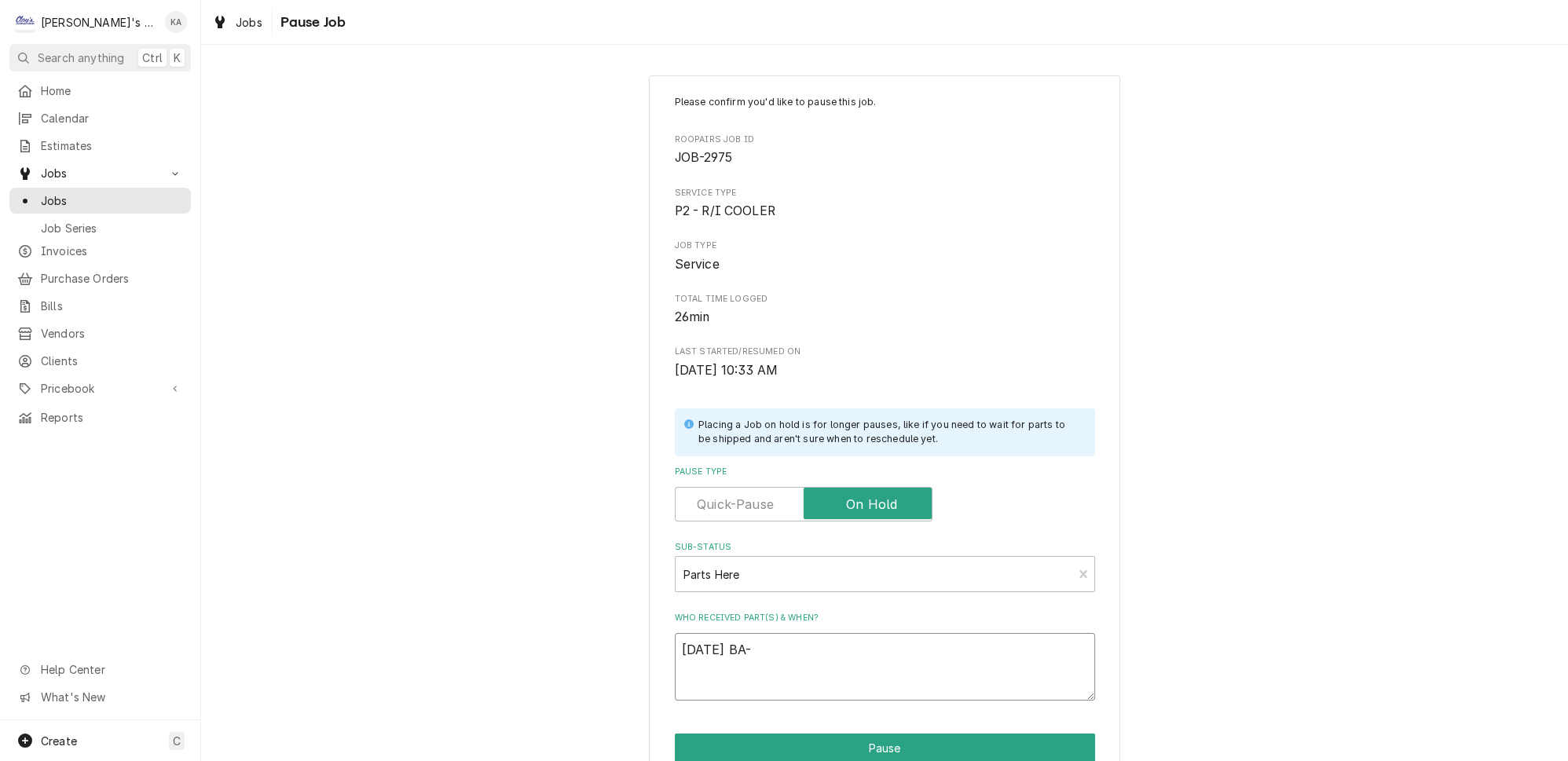
type textarea "10/1/2025 BA- P"
type textarea "x"
type textarea "10/1/2025 BA- PA"
type textarea "x"
type textarea "10/1/2025 BA- PAR"
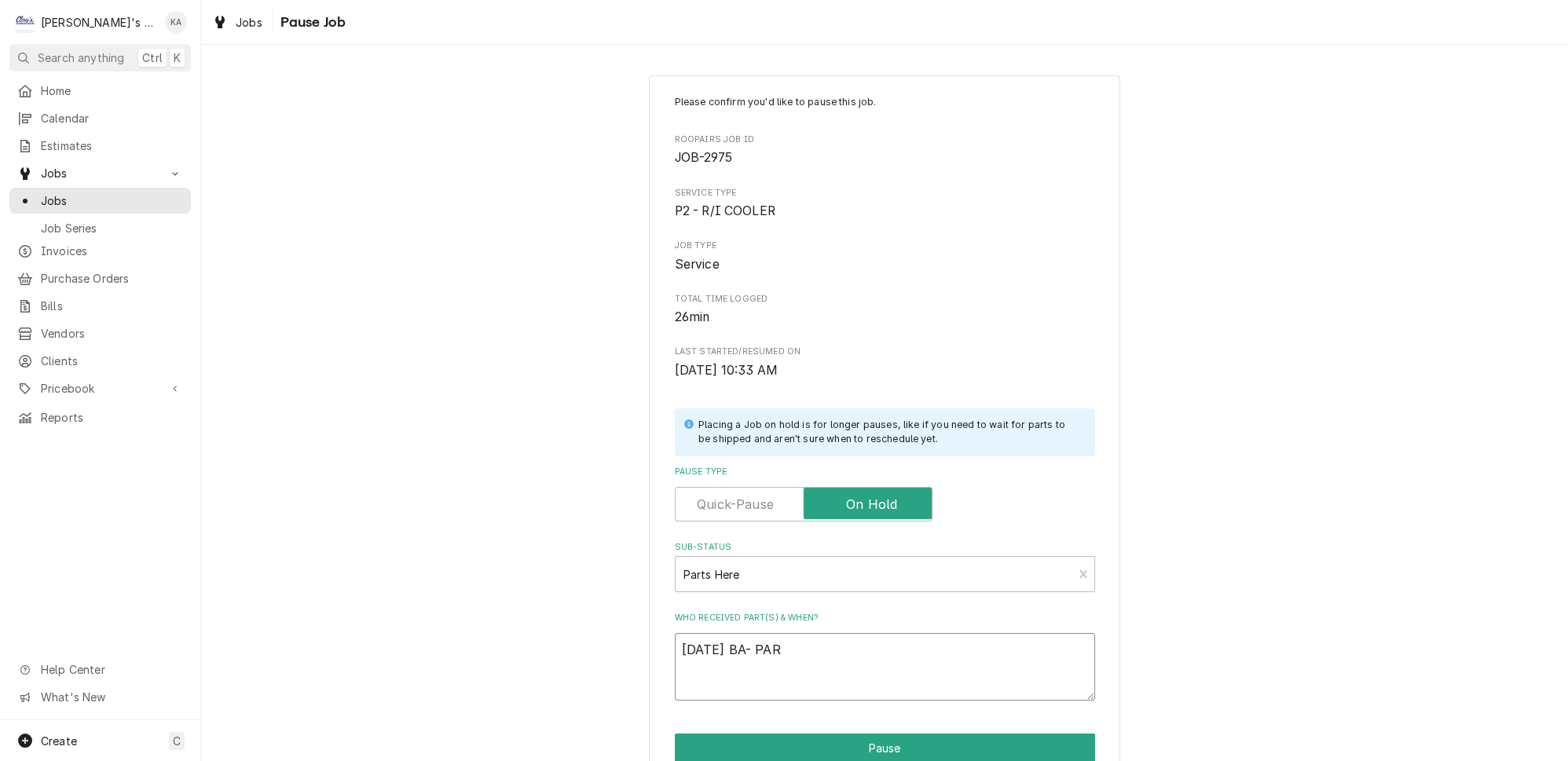
type textarea "x"
type textarea "10/1/2025 BA- PART"
type textarea "x"
type textarea "10/1/2025 BA- PAR"
type textarea "x"
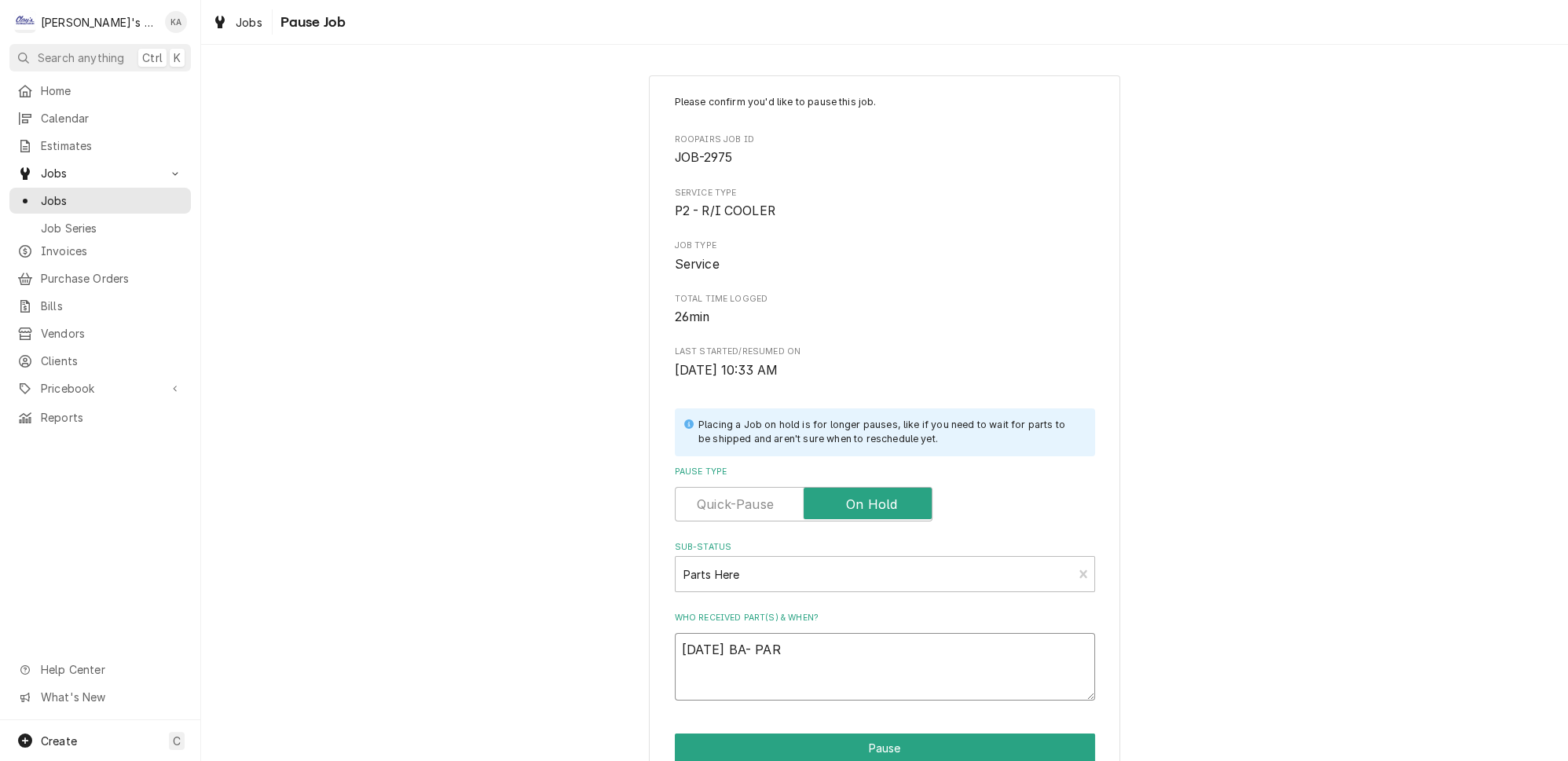
type textarea "10/1/2025 BA- PA"
type textarea "x"
type textarea "10/1/2025 BA- P"
type textarea "x"
type textarea "10/1/2025 BA-"
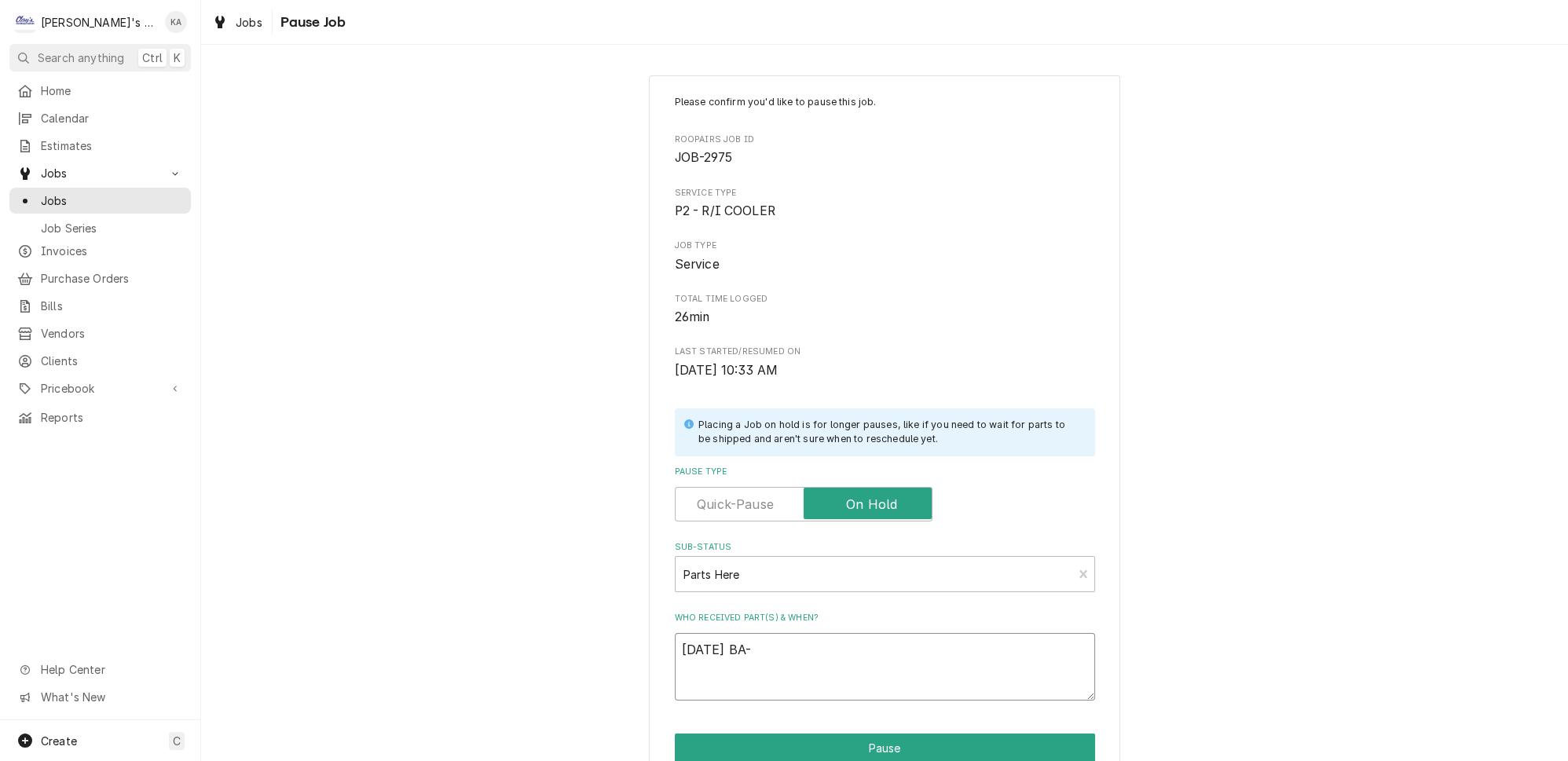
type textarea "x"
type textarea "10/1/2025 BA- C"
type textarea "x"
type textarea "10/1/2025 BA- CO"
type textarea "x"
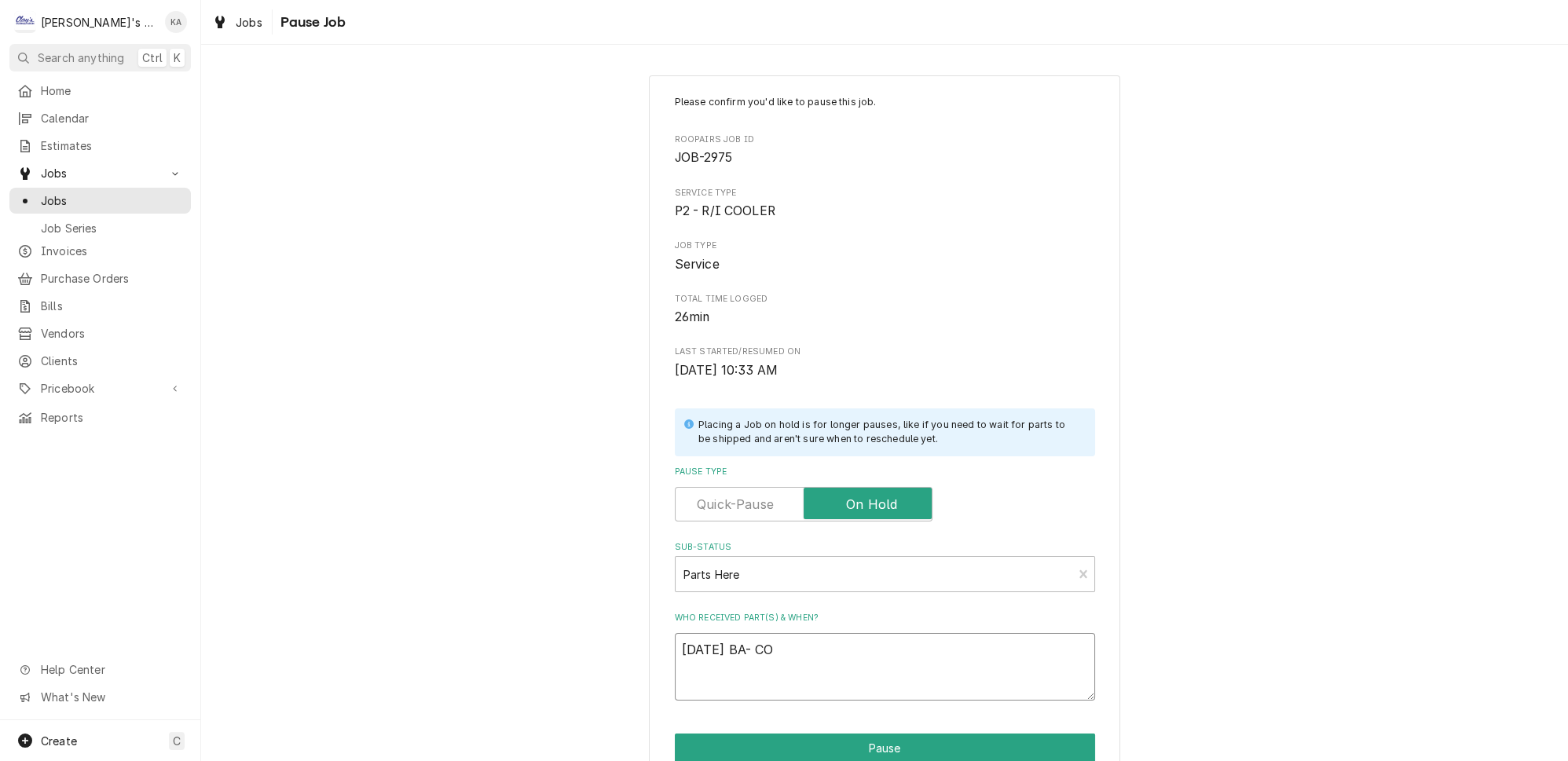
type textarea "10/1/2025 BA- CON"
type textarea "x"
type textarea "10/1/2025 BA- CONT"
type textarea "x"
type textarea "10/1/2025 BA- CONTR"
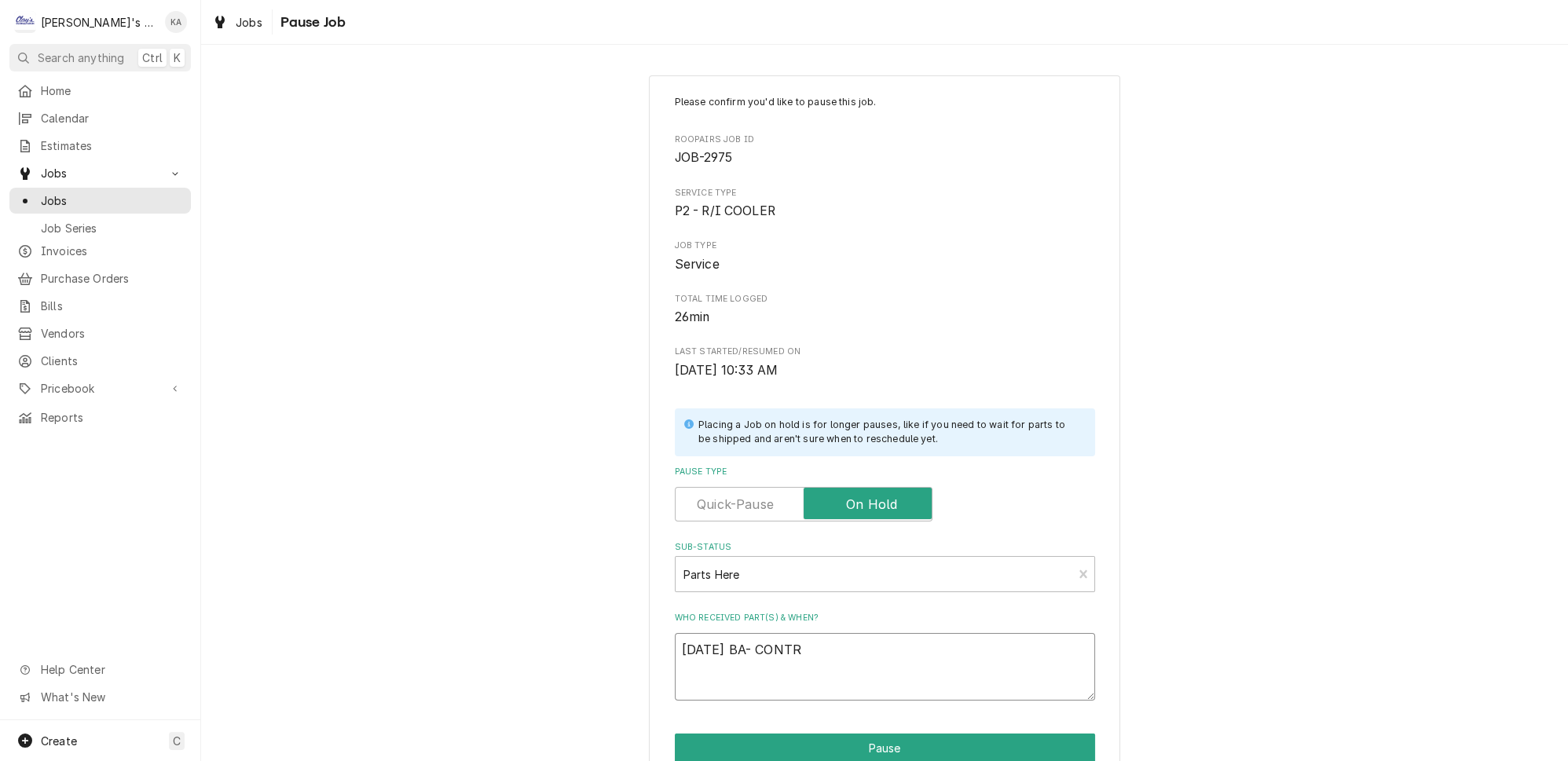
type textarea "x"
type textarea "10/1/2025 BA- CONTRO"
type textarea "x"
type textarea "10/1/2025 BA- CONTROL"
type textarea "x"
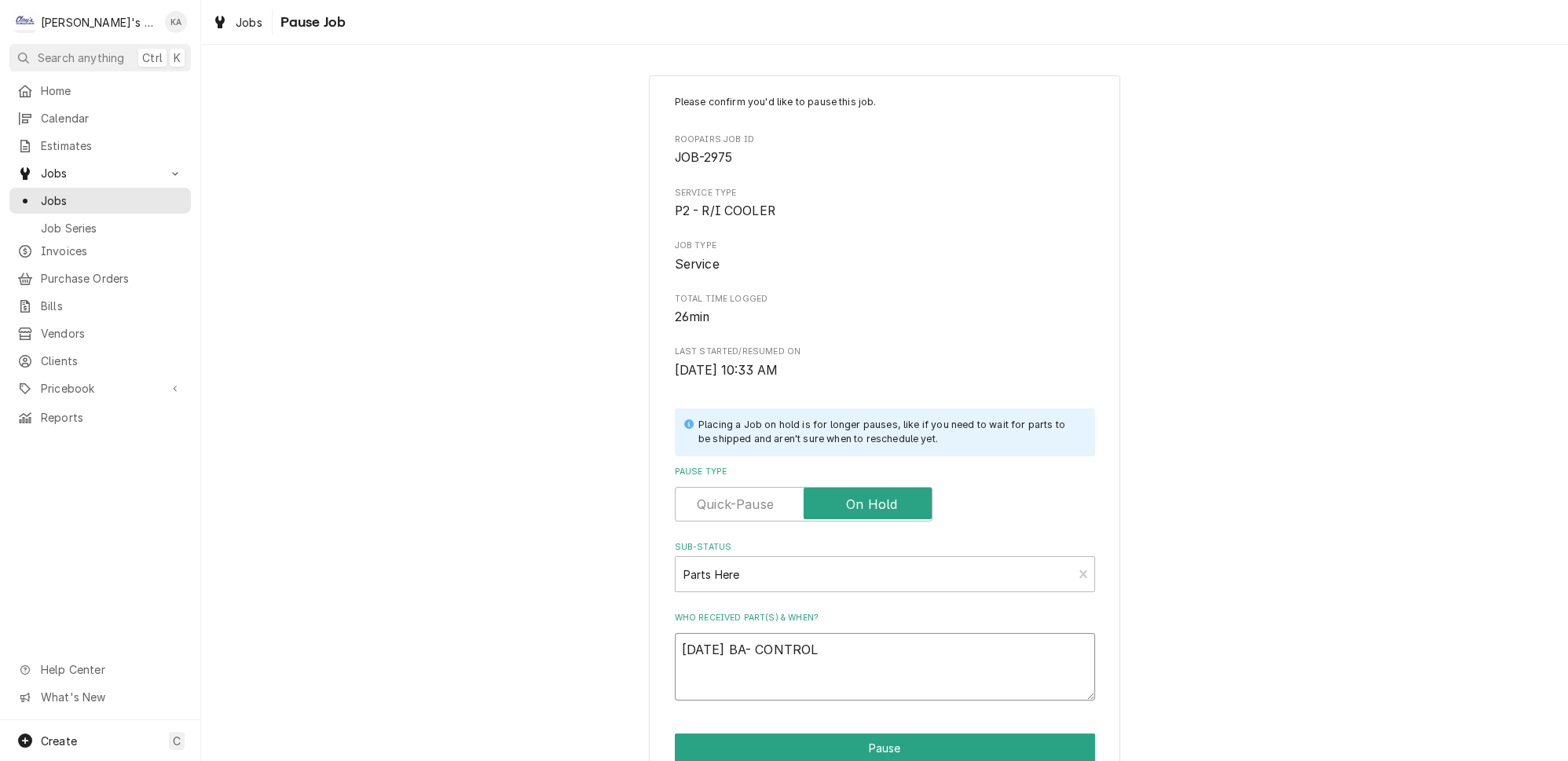
type textarea "10/1/2025 BA- CONTROL"
type textarea "x"
type textarea "10/1/2025 BA- CONTROL I"
type textarea "x"
type textarea "10/1/2025 BA- CONTROL IS"
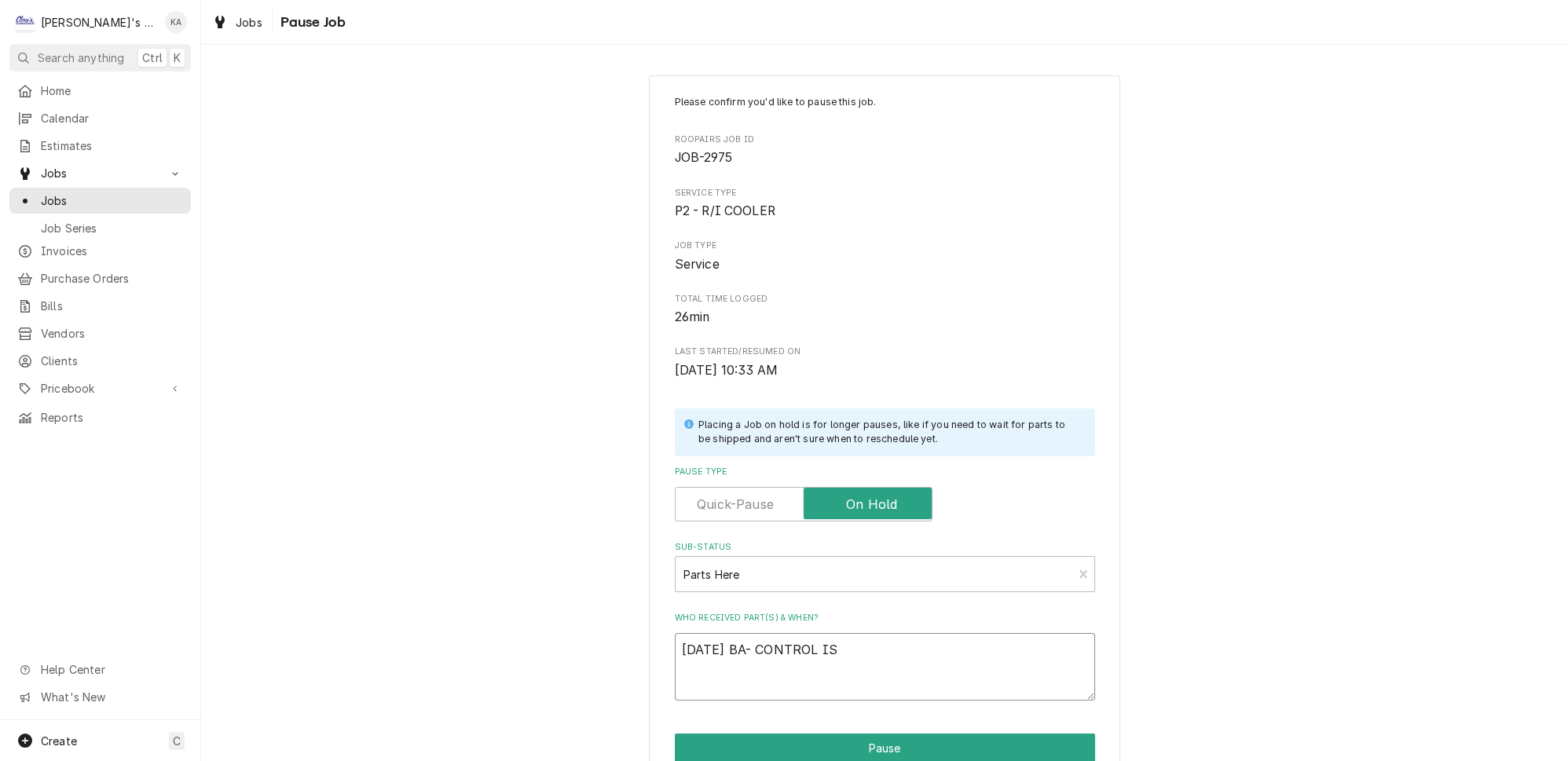
type textarea "x"
type textarea "10/1/2025 BA- CONTROL IS"
type textarea "x"
type textarea "10/1/2025 BA- CONTROL IS H"
type textarea "x"
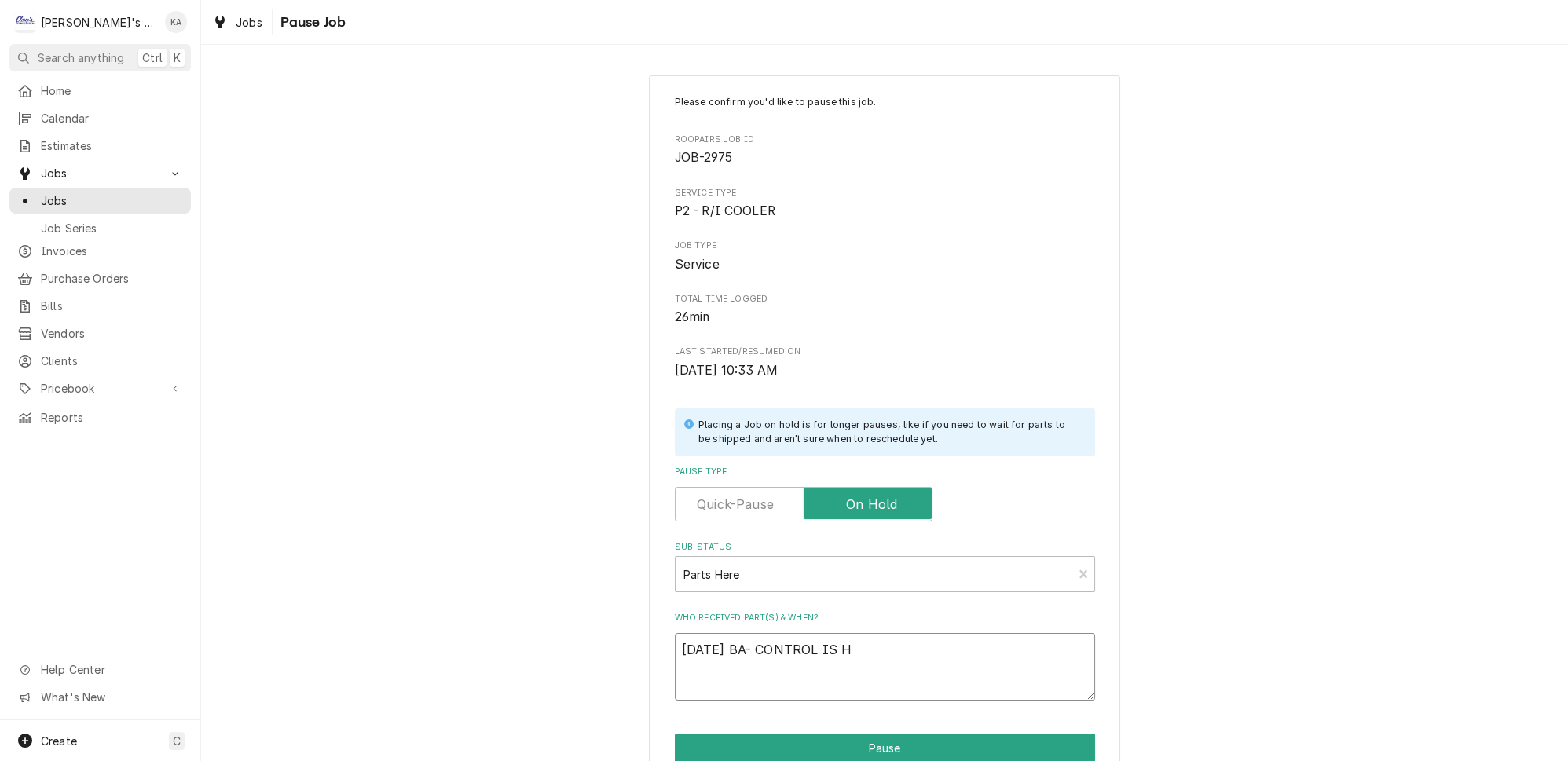
type textarea "10/1/2025 BA- CONTROL IS HE"
type textarea "x"
type textarea "10/1/2025 BA- CONTROL IS HER"
type textarea "x"
type textarea "10/1/2025 BA- CONTROL IS HERE"
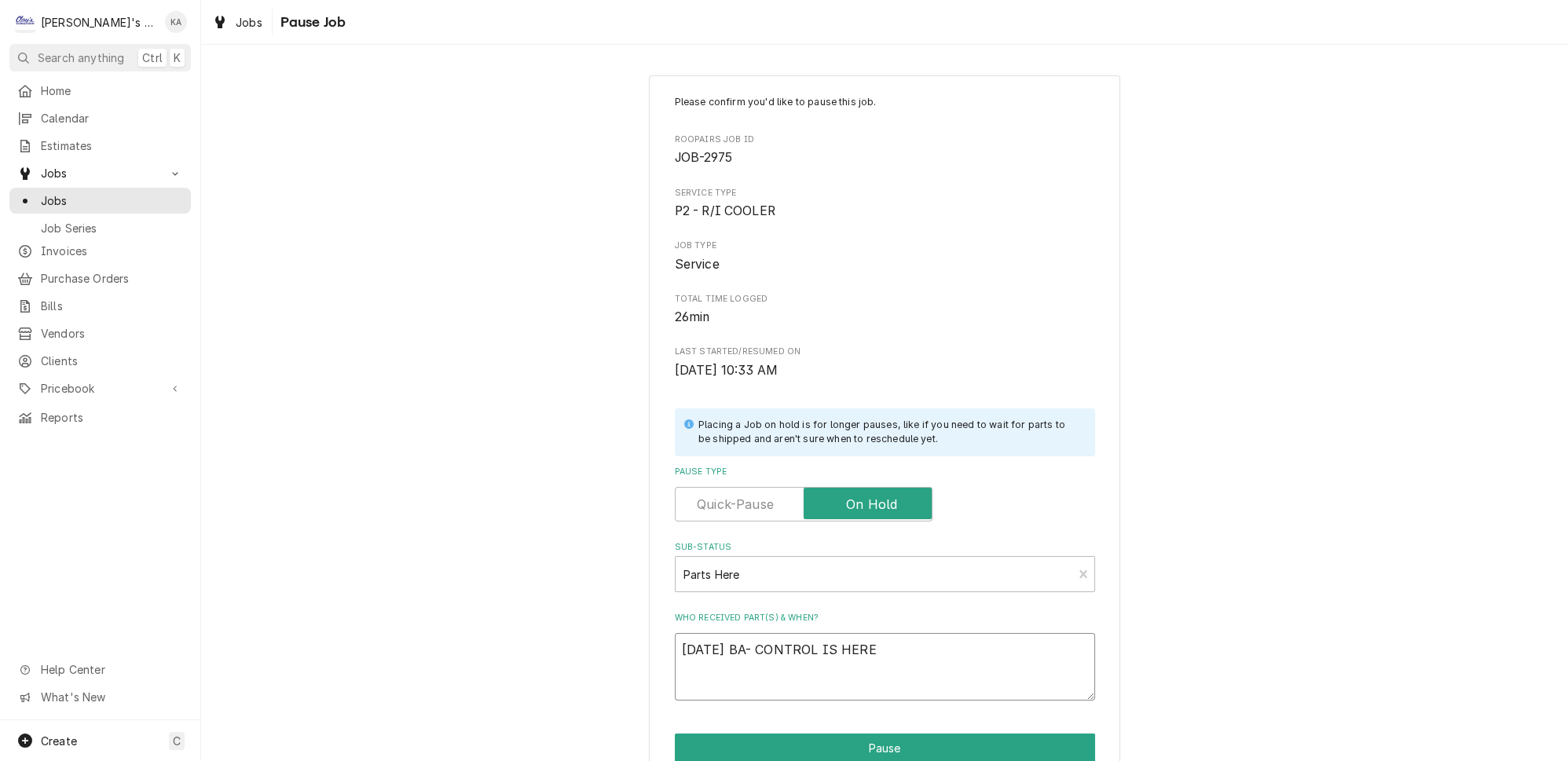
type textarea "x"
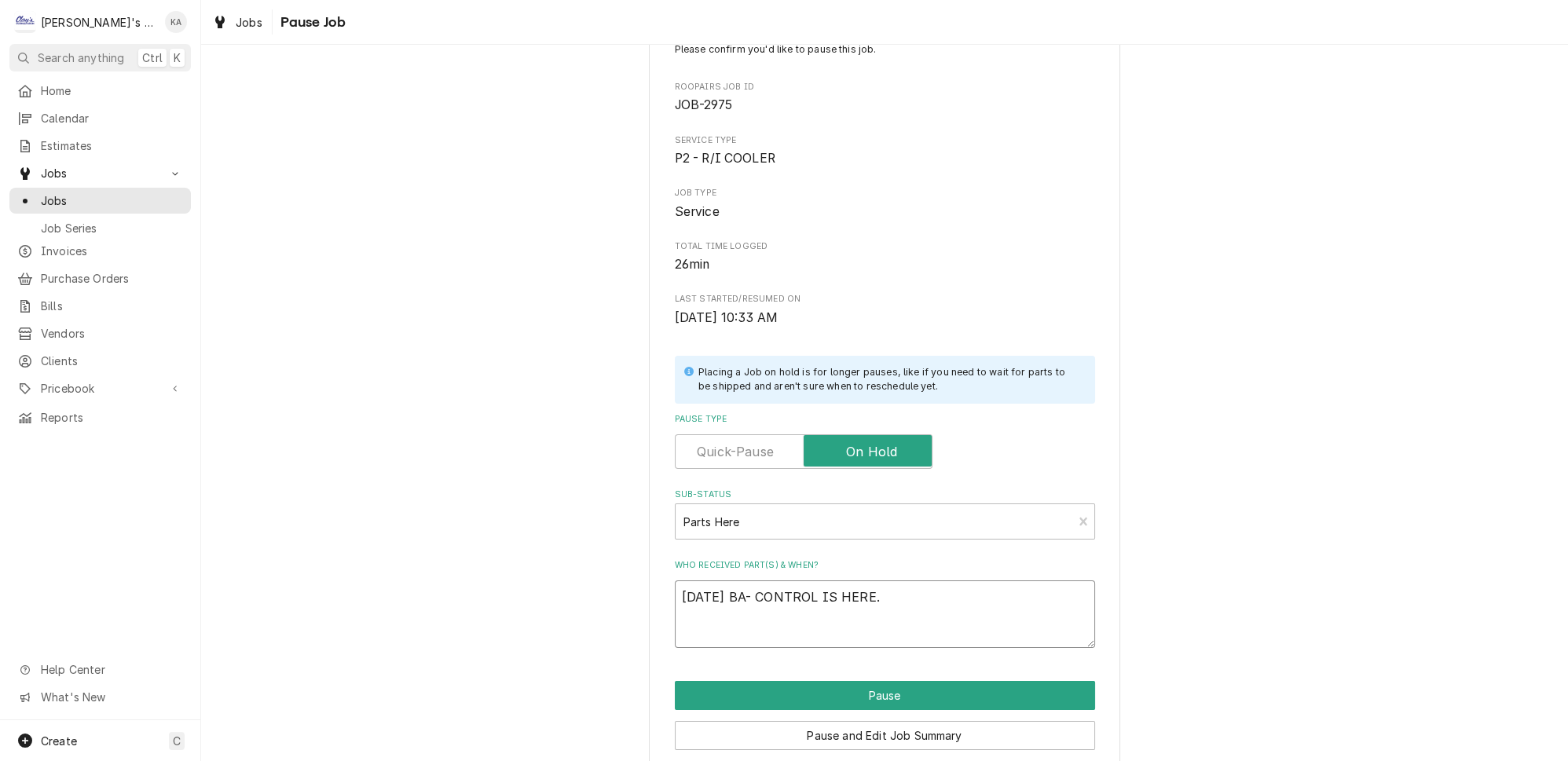
scroll to position [99, 0]
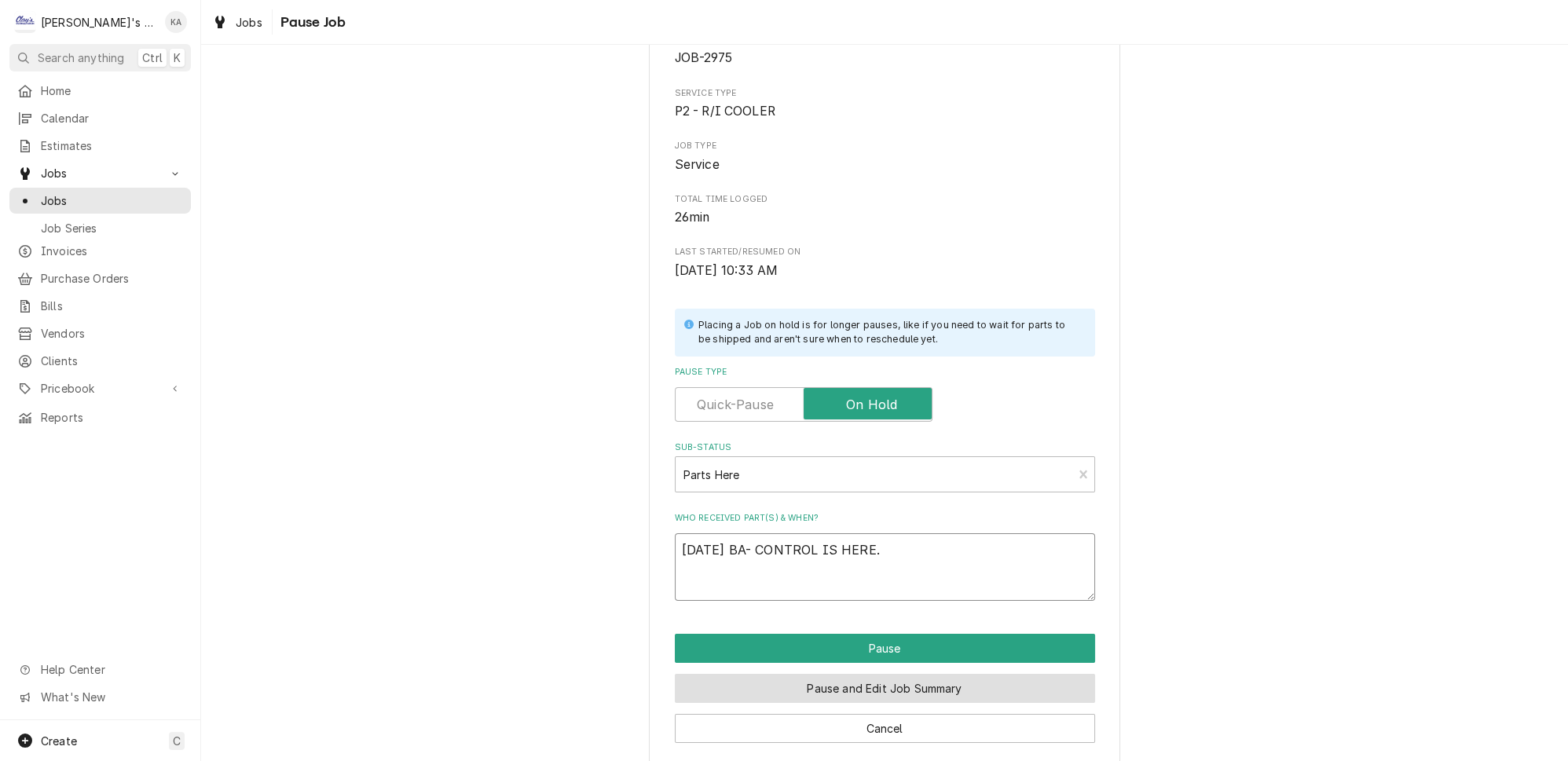
type textarea "10/1/2025 BA- CONTROL IS HERE."
click at [859, 676] on button "Pause and Edit Job Summary" at bounding box center [884, 688] width 420 height 29
type textarea "x"
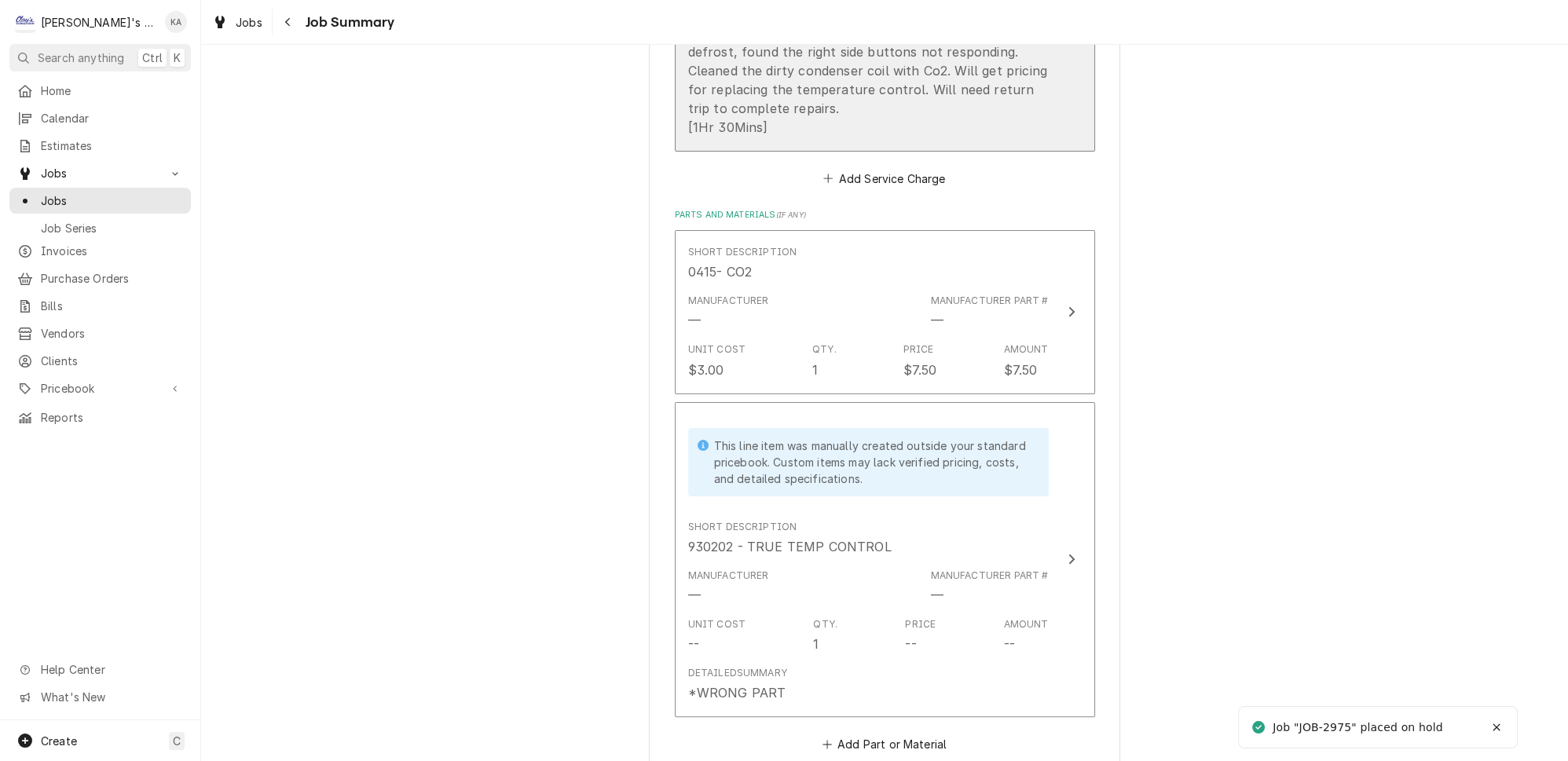
scroll to position [856, 0]
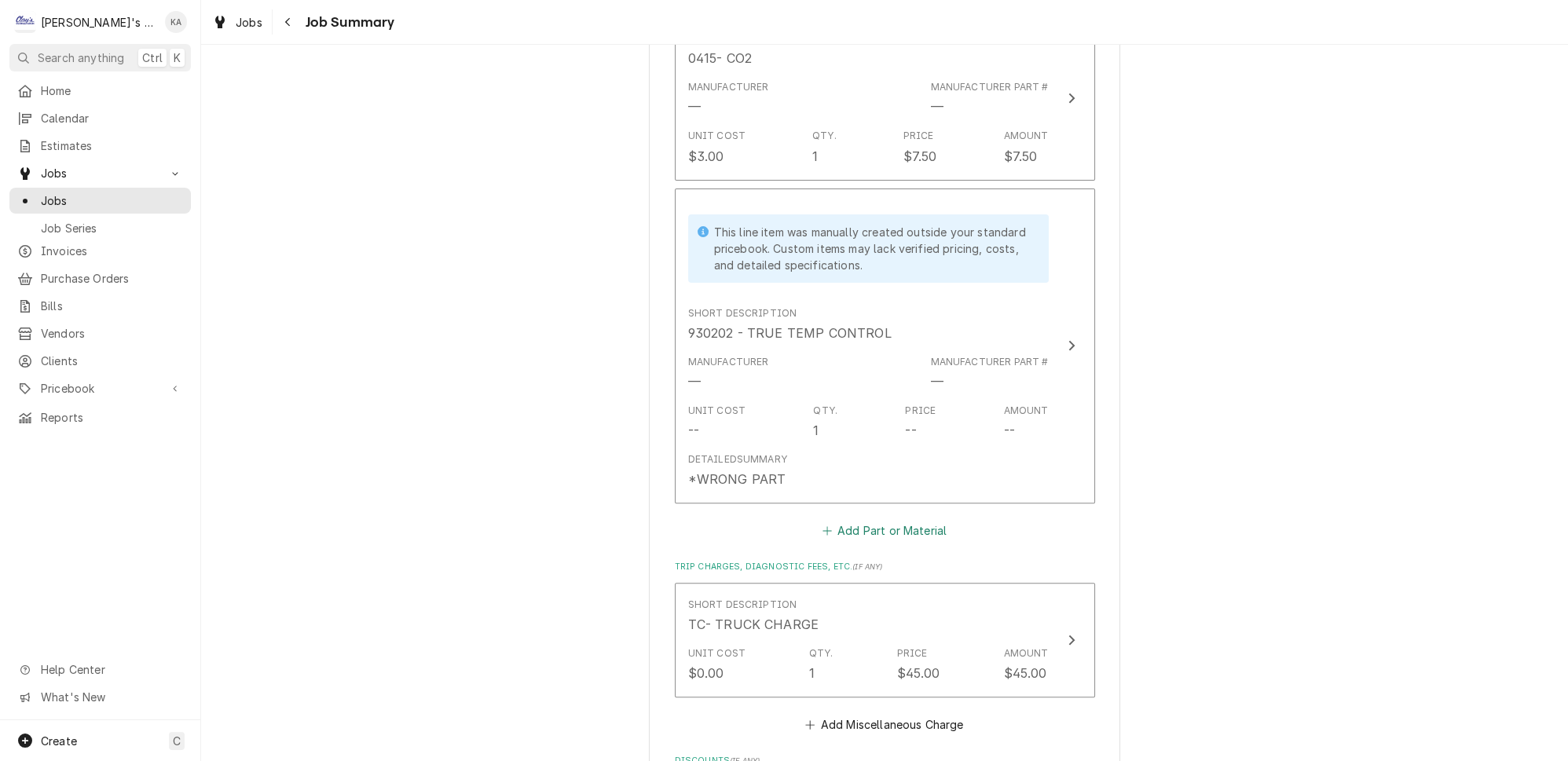
click at [857, 520] on button "Add Part or Material" at bounding box center [884, 531] width 130 height 22
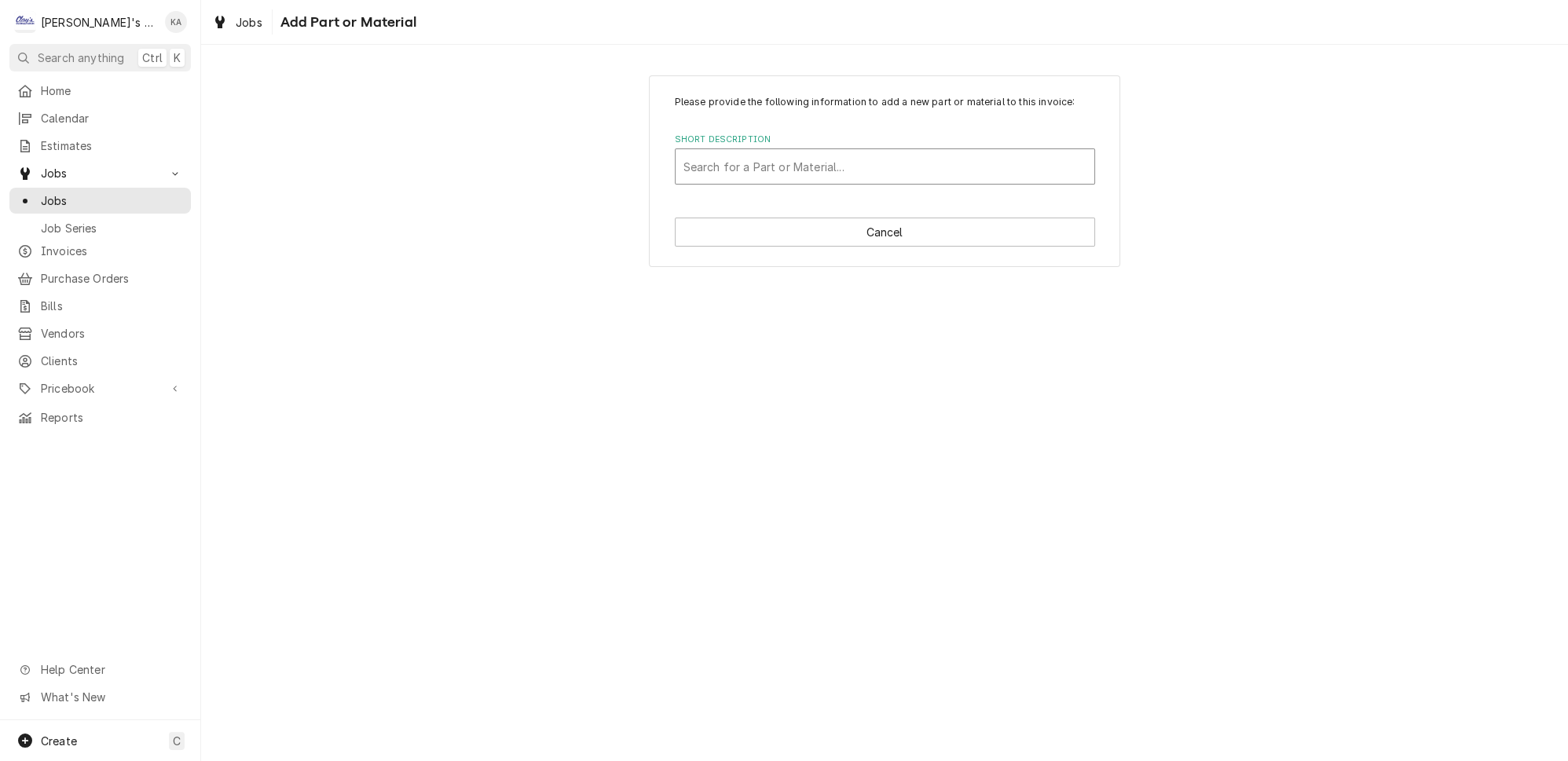
click at [767, 180] on div "Short Description" at bounding box center [885, 166] width 403 height 28
type input "851633- TRUE CONTROL"
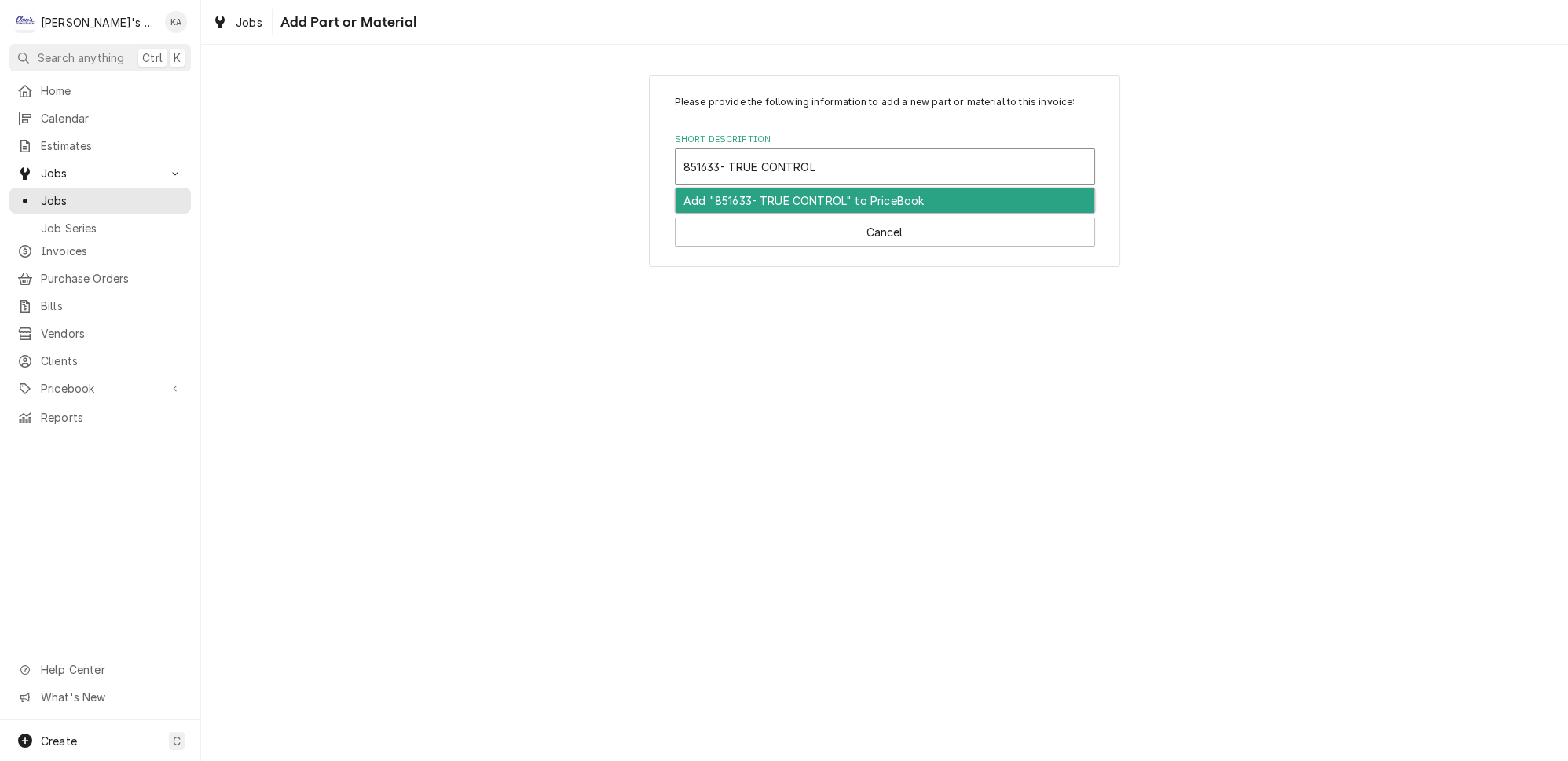
click at [822, 204] on div "Add "851633- TRUE CONTROL" to PriceBook" at bounding box center [884, 201] width 418 height 25
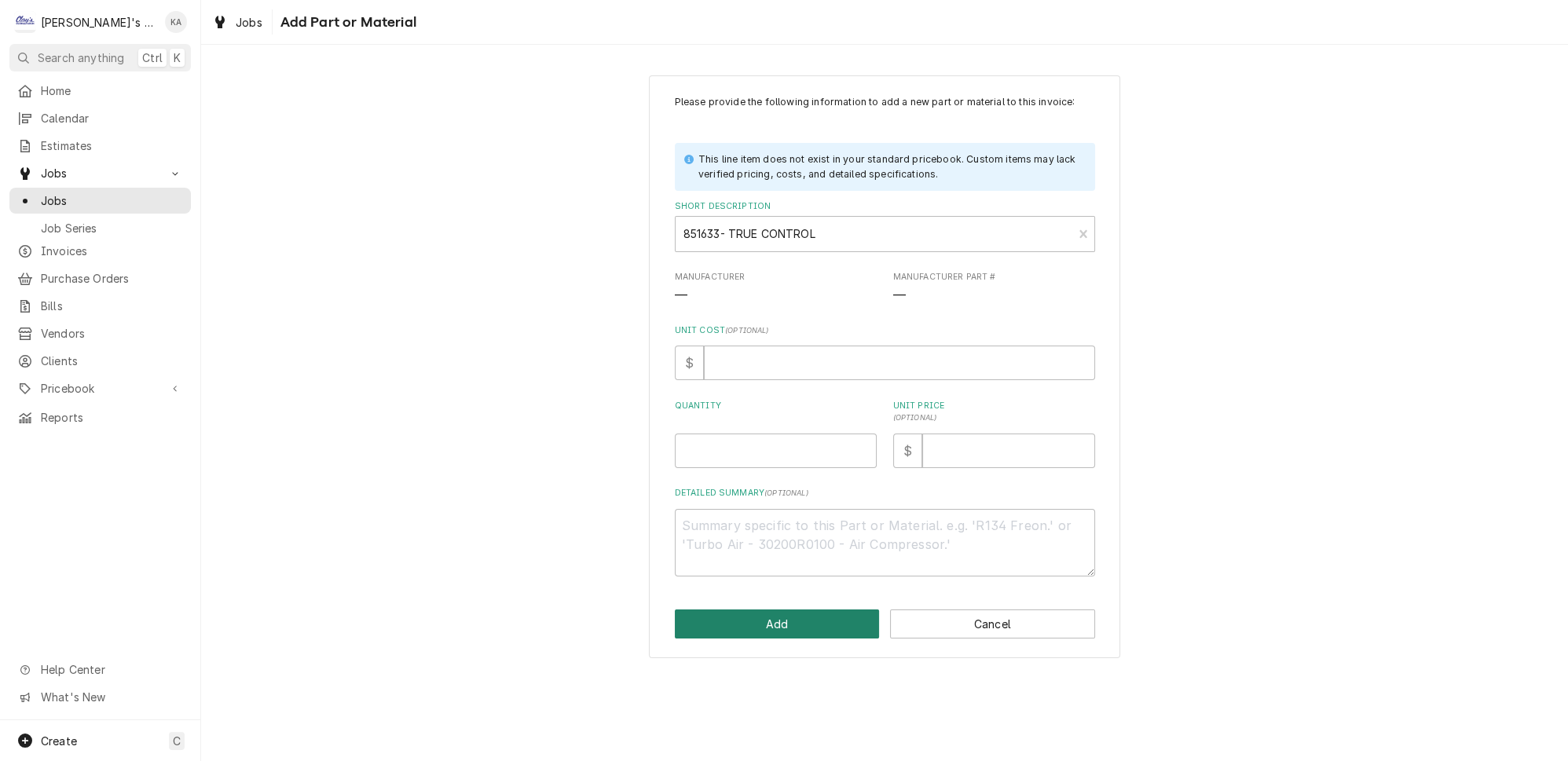
click at [829, 632] on button "Add" at bounding box center [777, 624] width 205 height 29
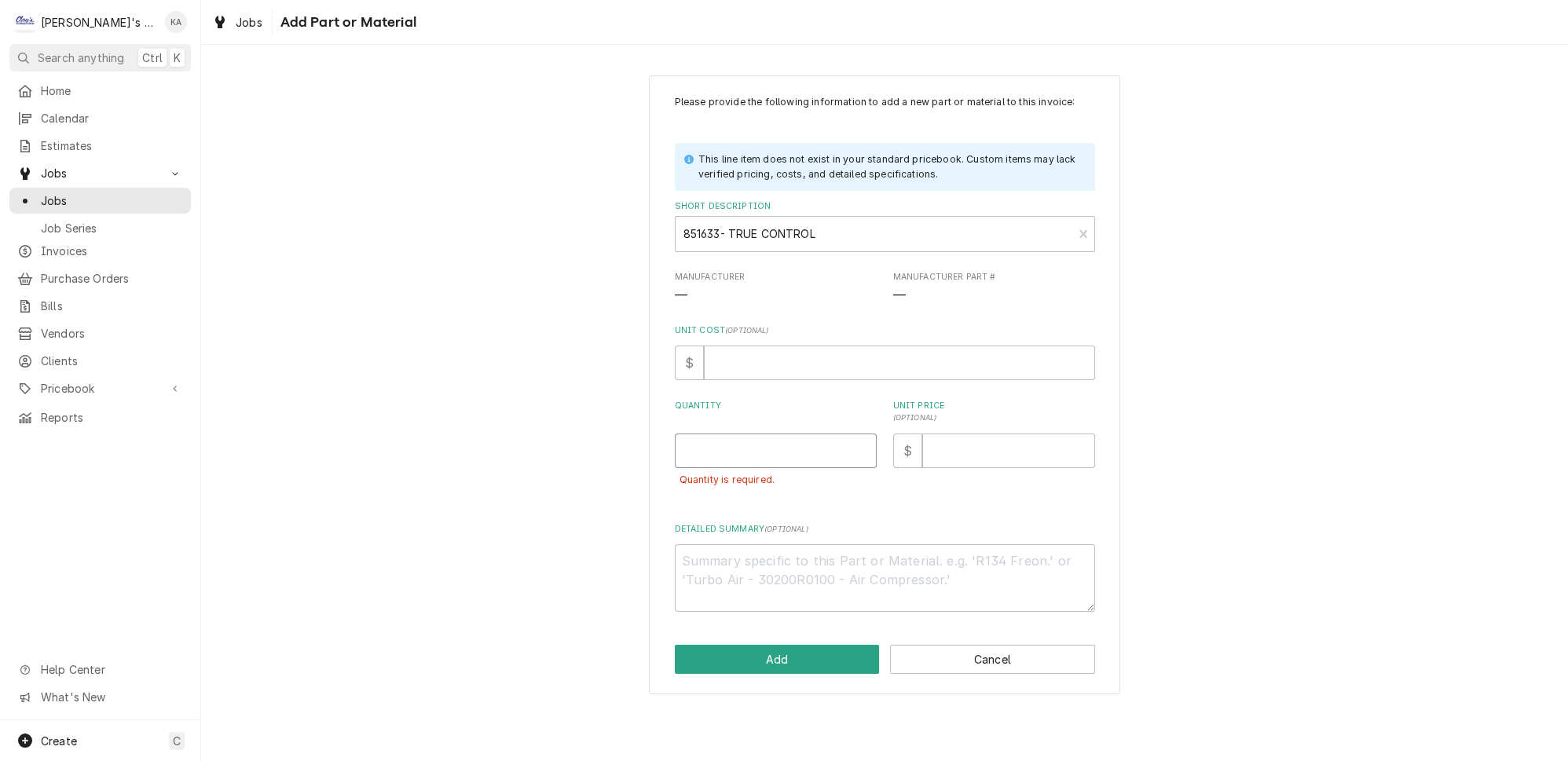
click at [752, 463] on input "Quantity" at bounding box center [776, 451] width 202 height 35
type textarea "x"
type input "1"
click at [814, 668] on button "Add" at bounding box center [777, 659] width 205 height 29
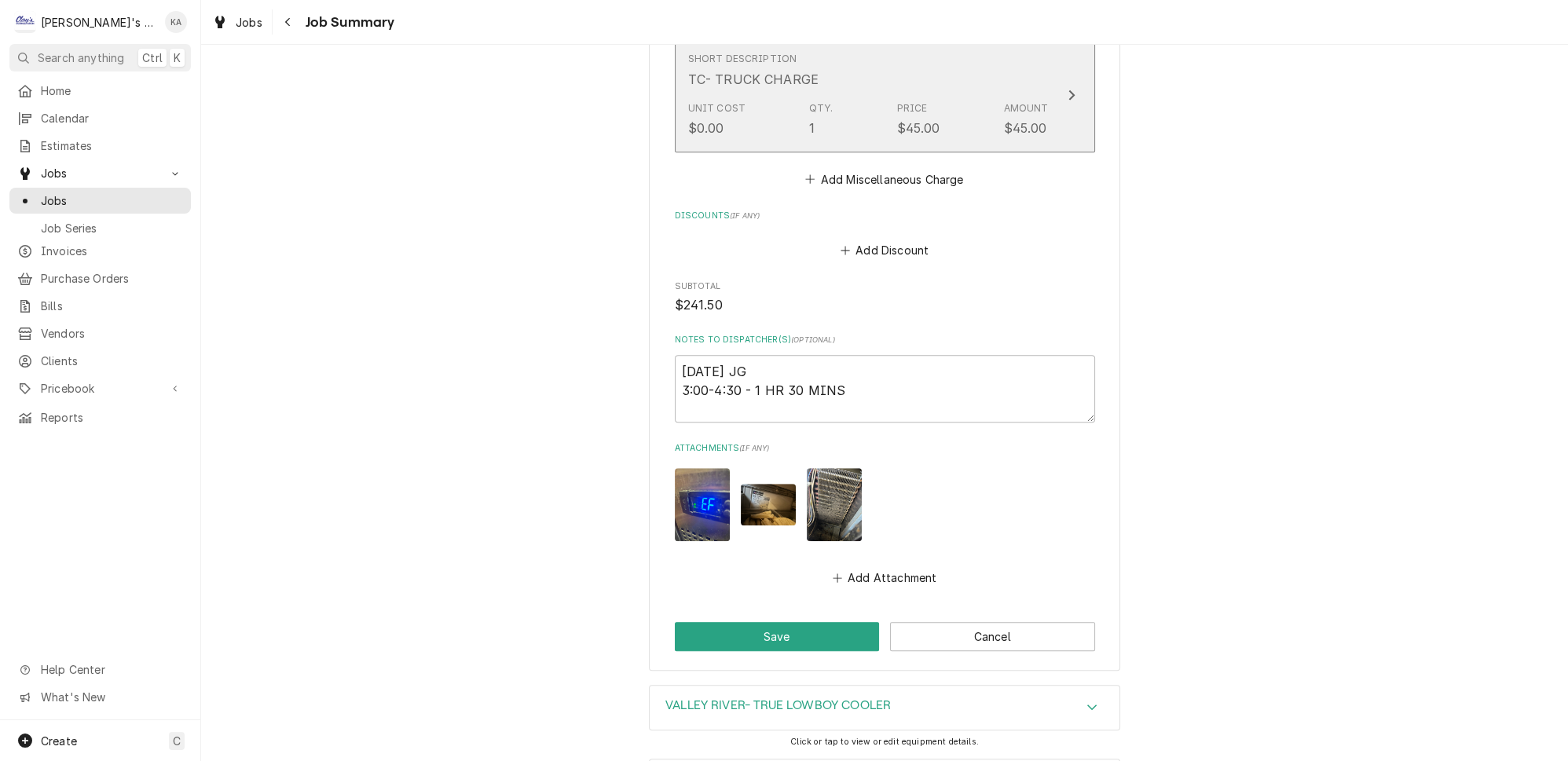
scroll to position [1696, 0]
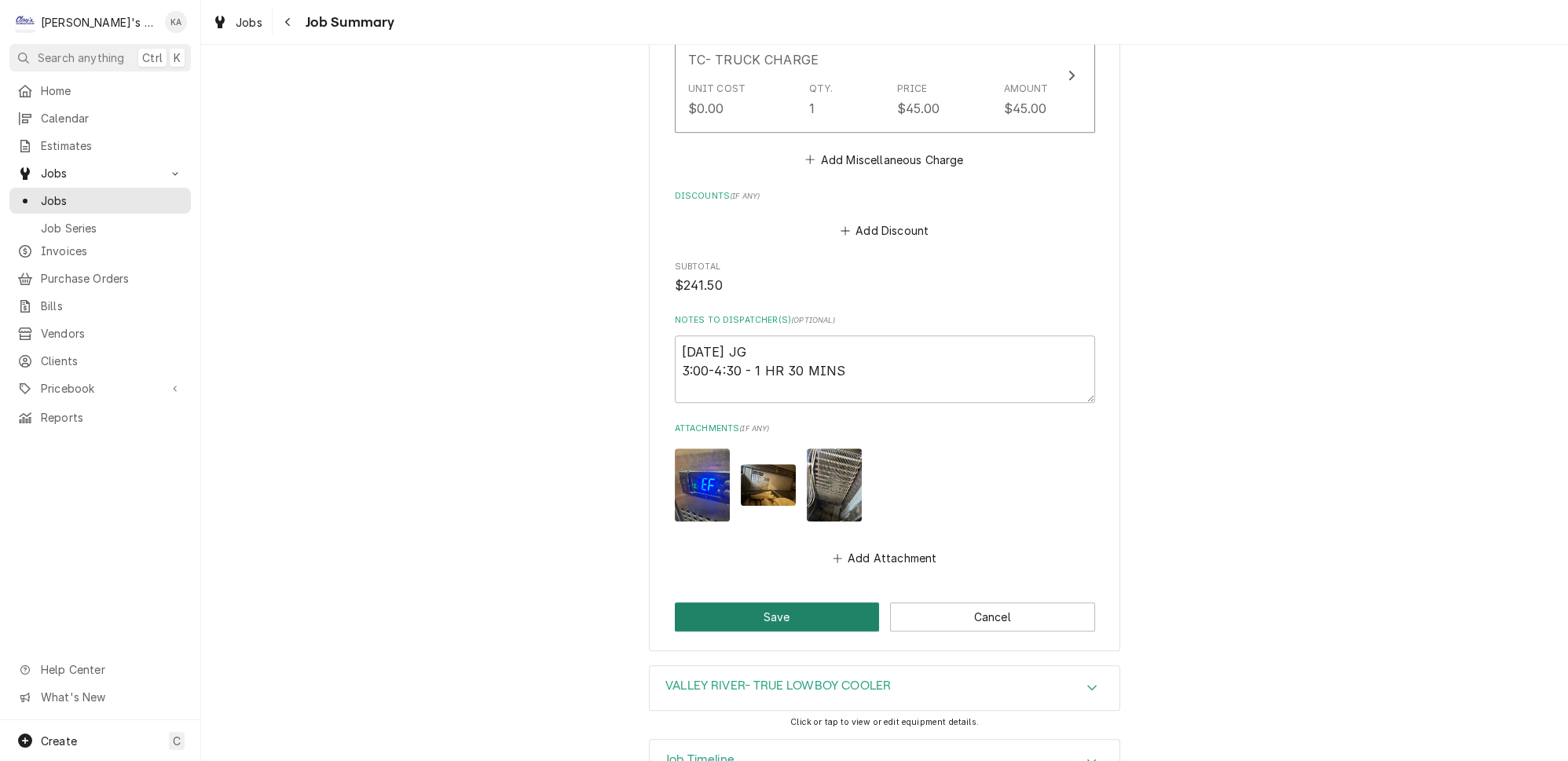
click at [786, 602] on button "Save" at bounding box center [777, 616] width 205 height 29
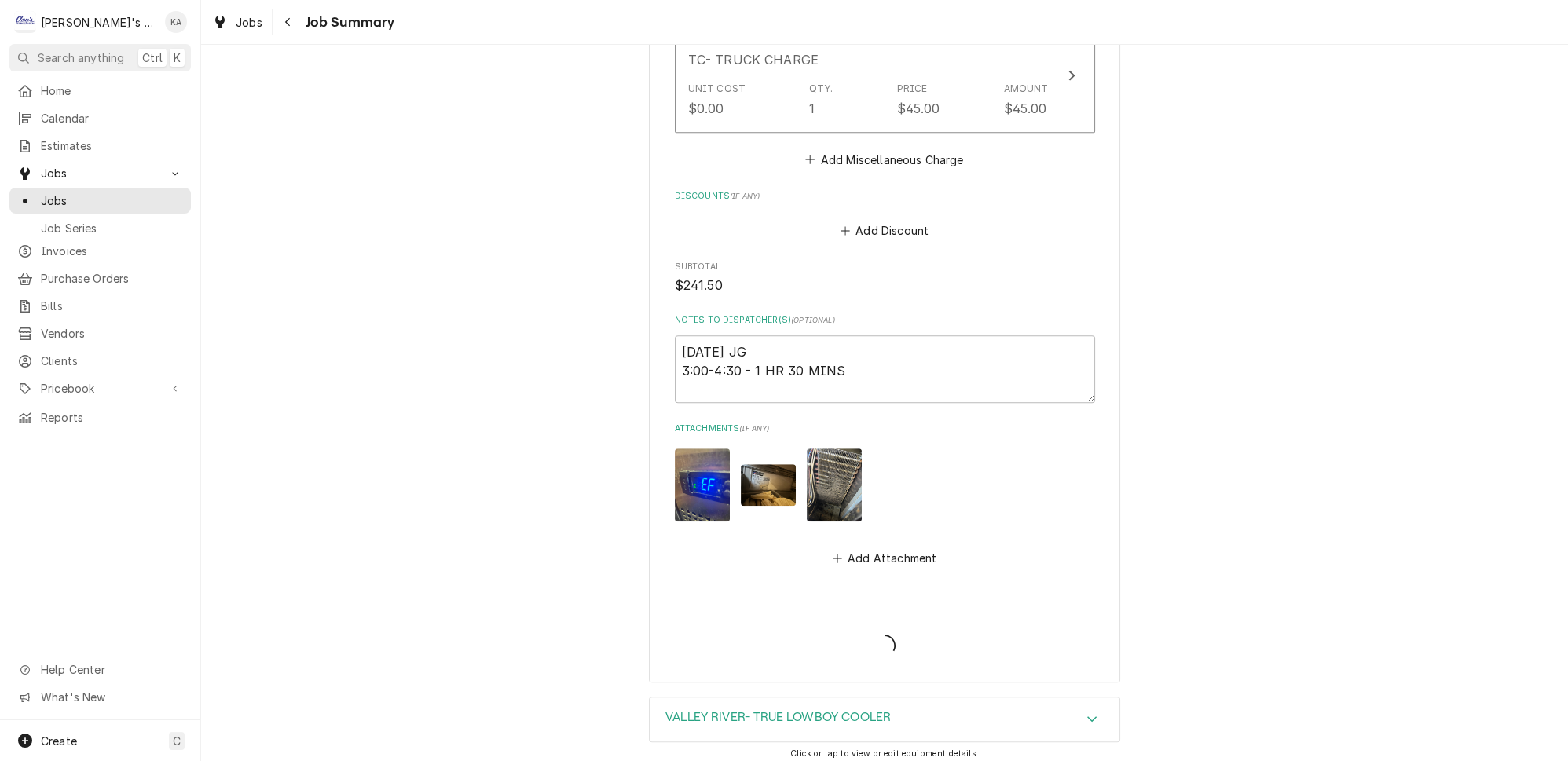
type textarea "x"
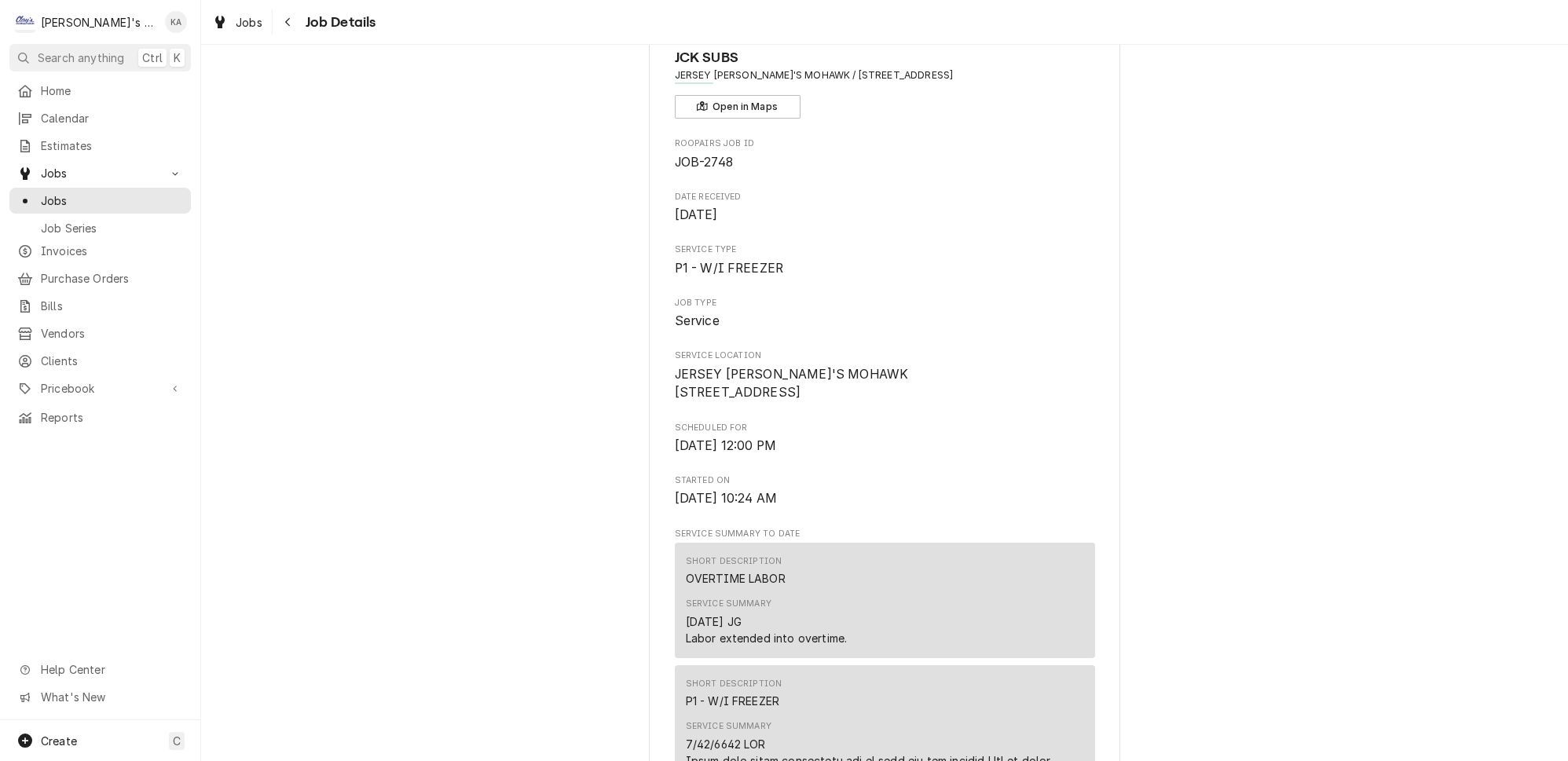
scroll to position [357, 0]
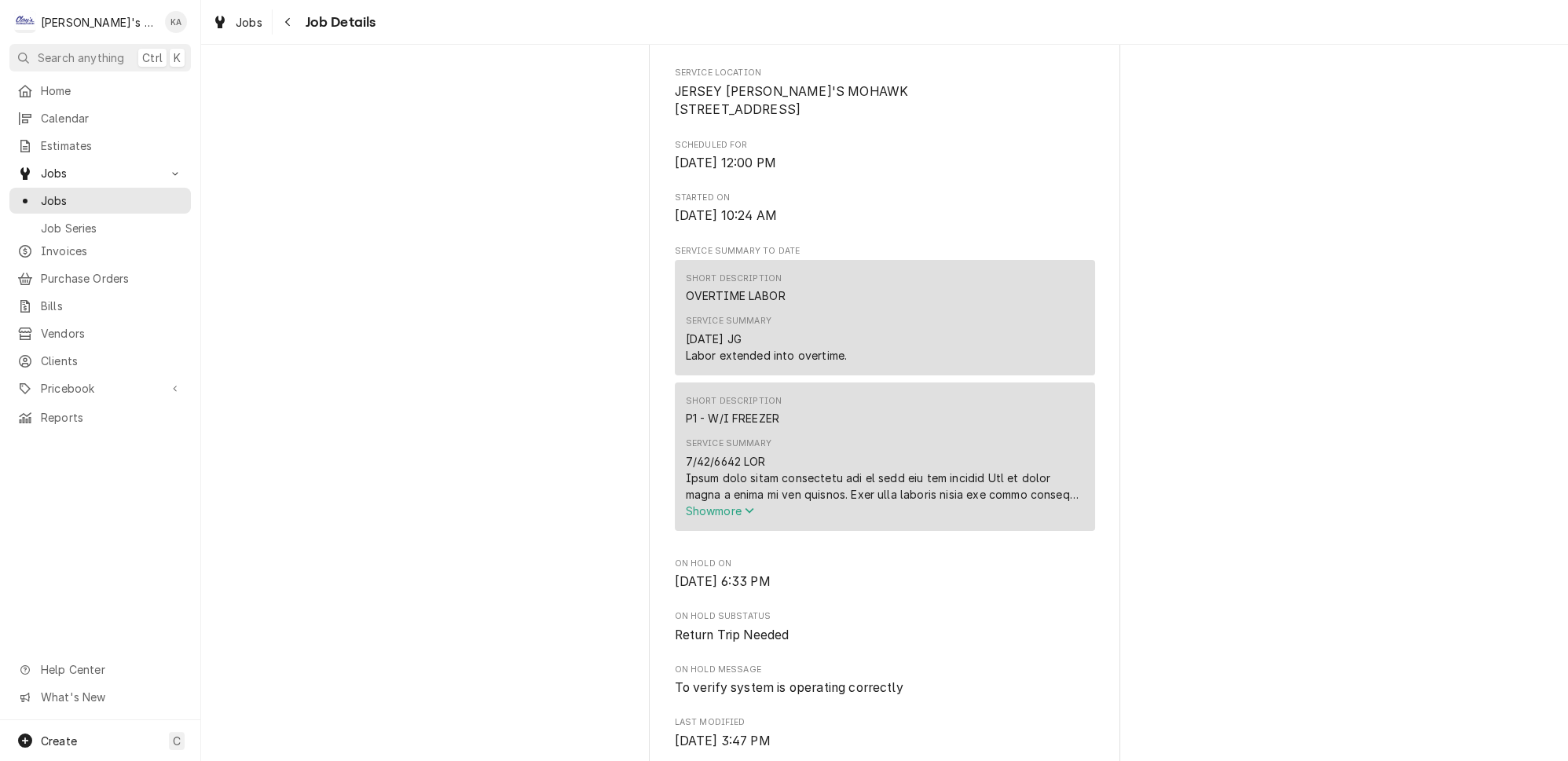
click at [715, 518] on span "Show more" at bounding box center [720, 511] width 69 height 13
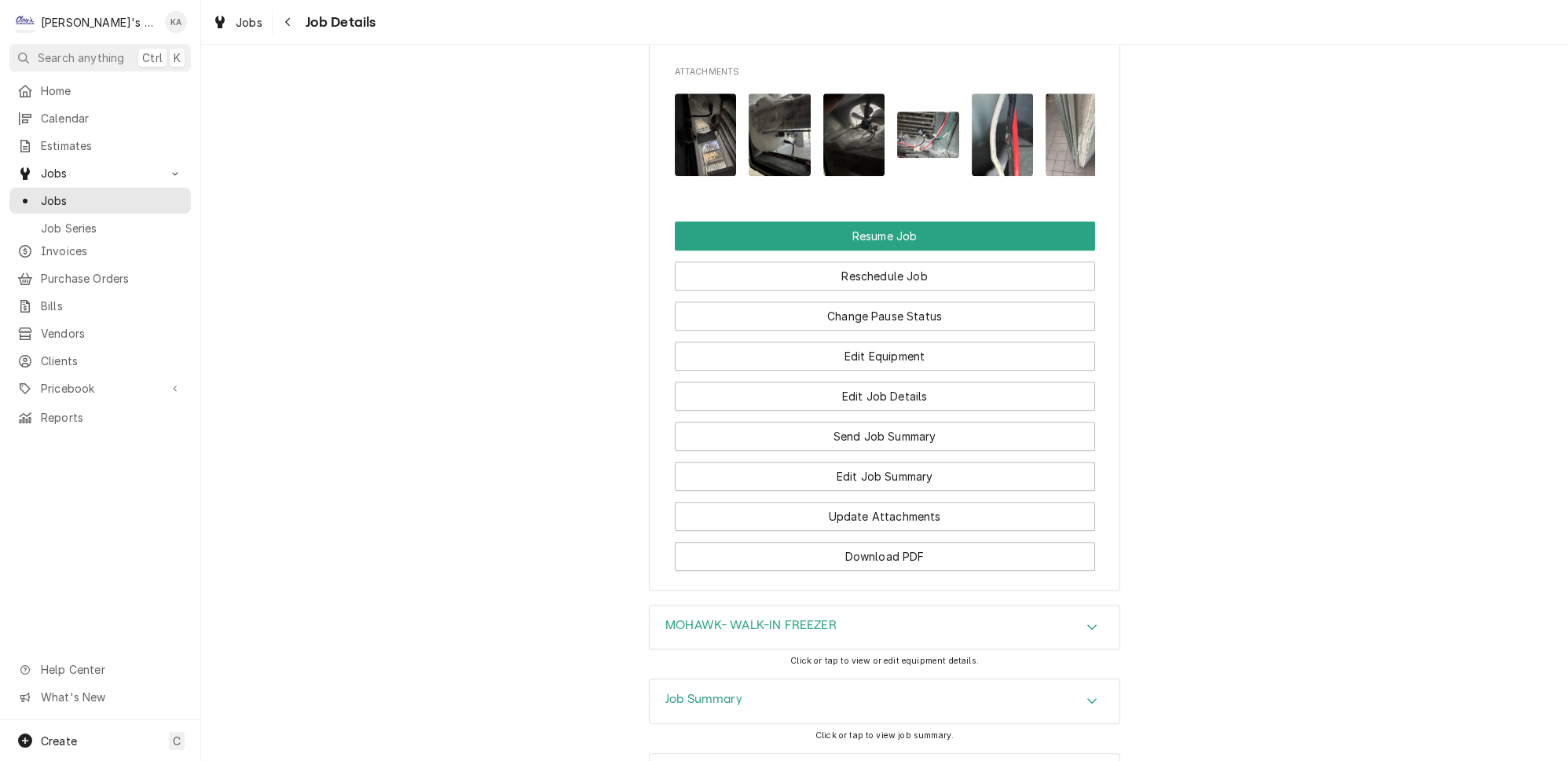
scroll to position [2527, 0]
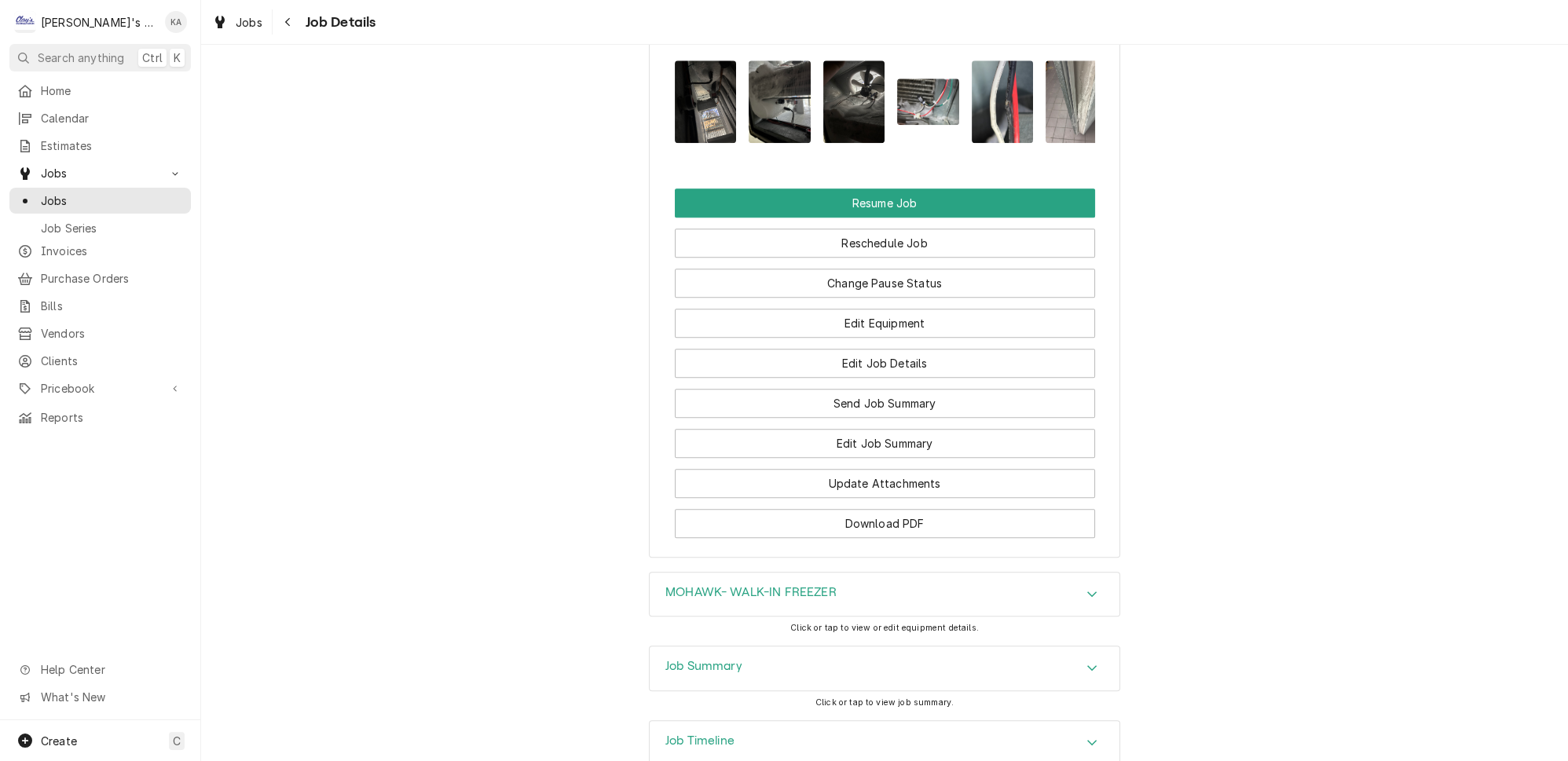
click at [723, 659] on div "Job Summary" at bounding box center [704, 668] width 77 height 19
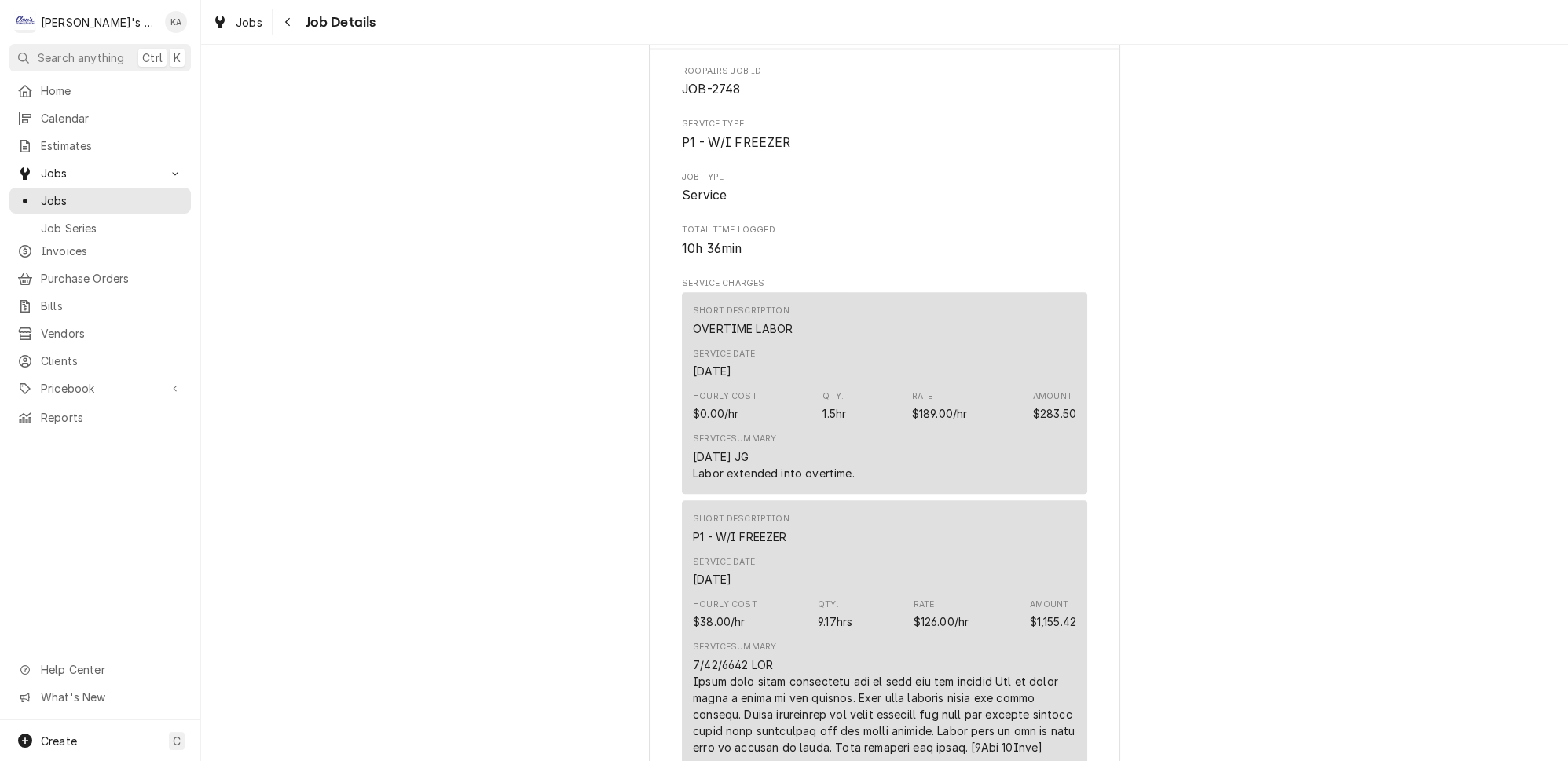
scroll to position [3599, 0]
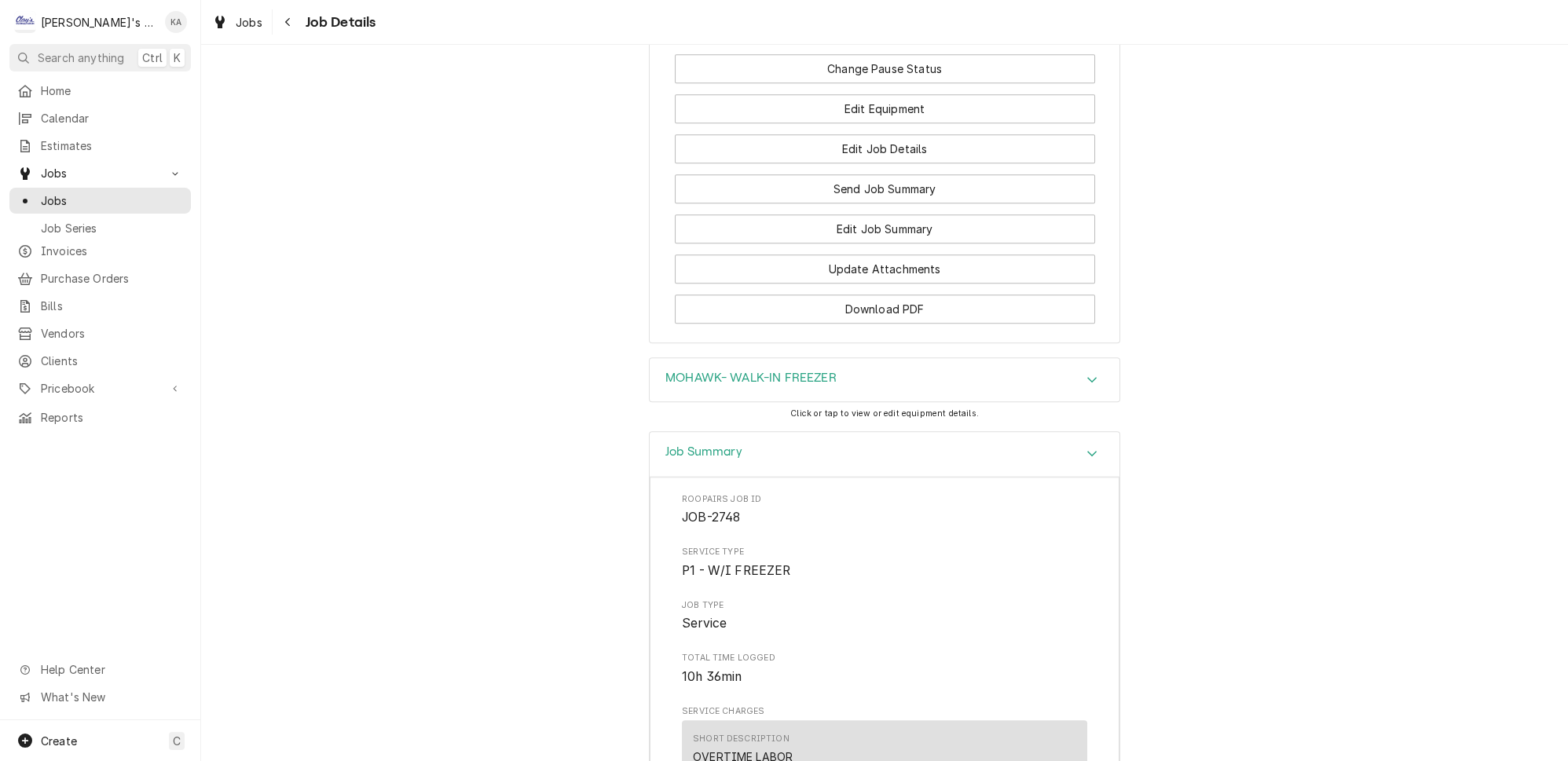
click at [745, 432] on div "Job Summary" at bounding box center [885, 454] width 470 height 44
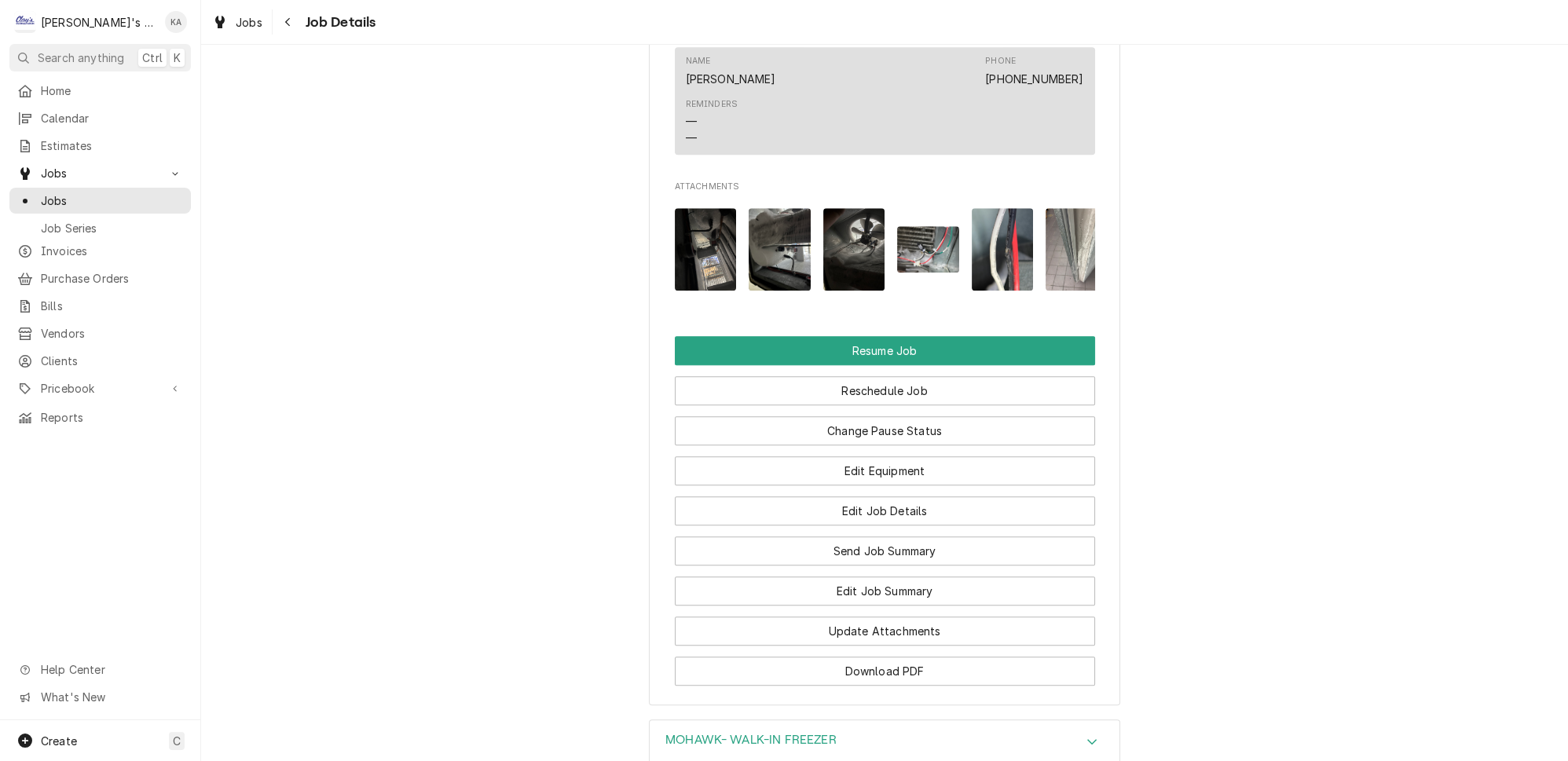
scroll to position [2527, 0]
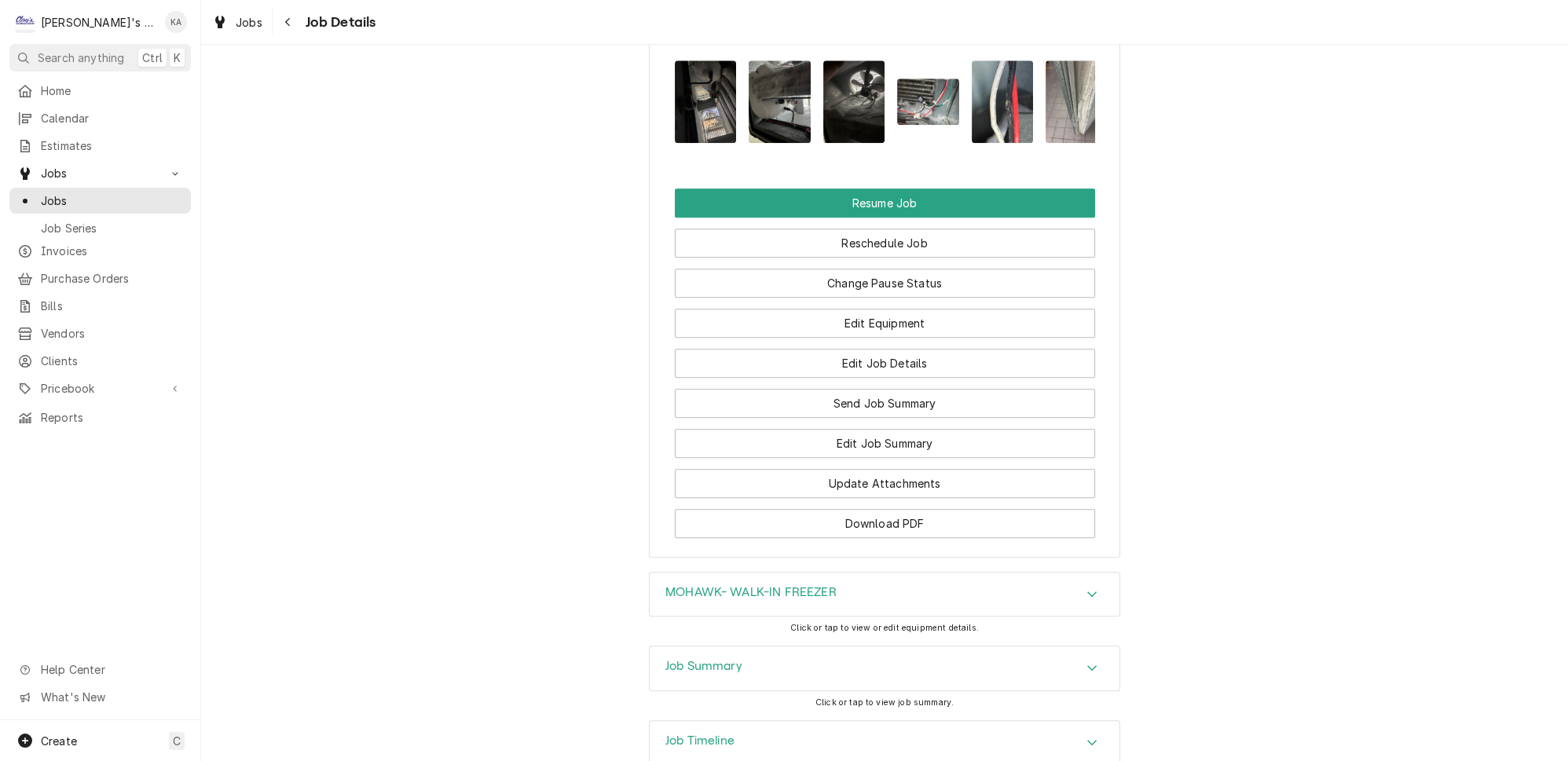
click at [739, 647] on div "Job Summary" at bounding box center [885, 669] width 470 height 44
click at [738, 647] on div "Job Summary" at bounding box center [885, 669] width 470 height 44
click at [878, 348] on button "Edit Job Details" at bounding box center [884, 362] width 420 height 29
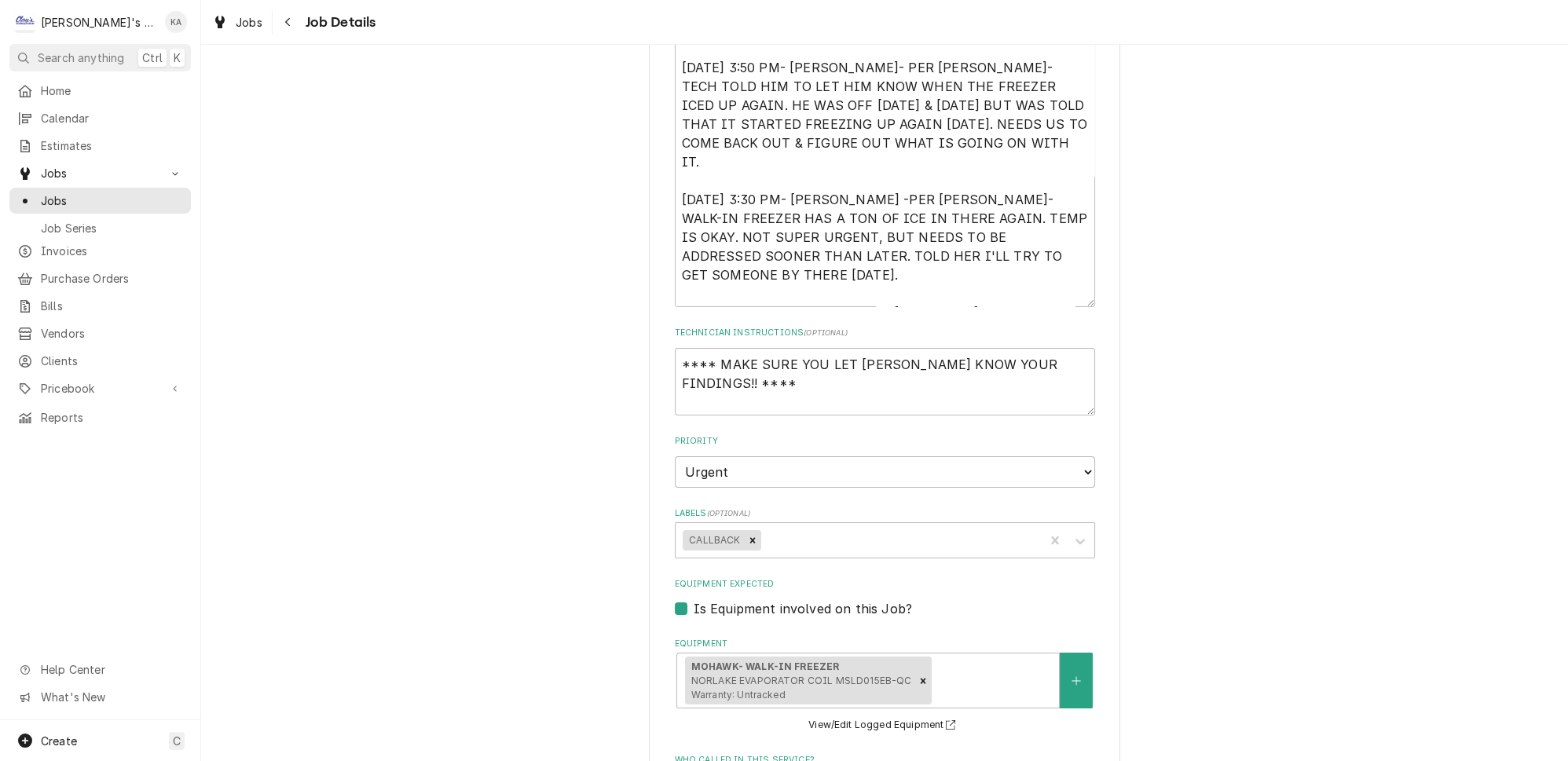
scroll to position [17, 0]
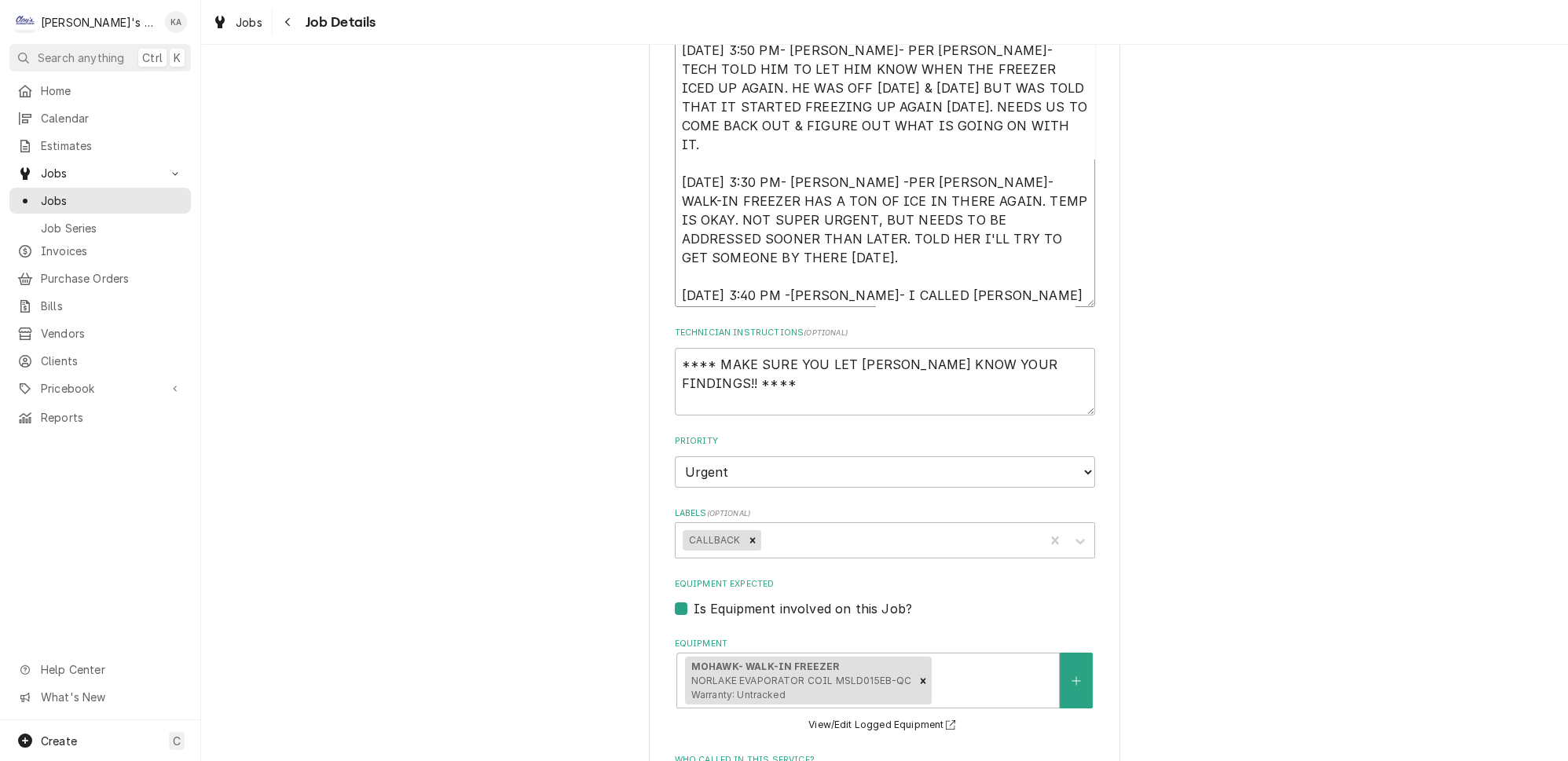
click at [951, 288] on textarea "8/21/2025 9:30 AM- KASSIE- WHILE PERFORMING MAINTENANCE MIKAH FOUND THE WALK IN…" at bounding box center [884, 141] width 420 height 331
type textarea "x"
type textarea "8/21/2025 9:30 AM- KASSIE- WHILE PERFORMING MAINTENANCE MIKAH FOUND THE WALK IN…"
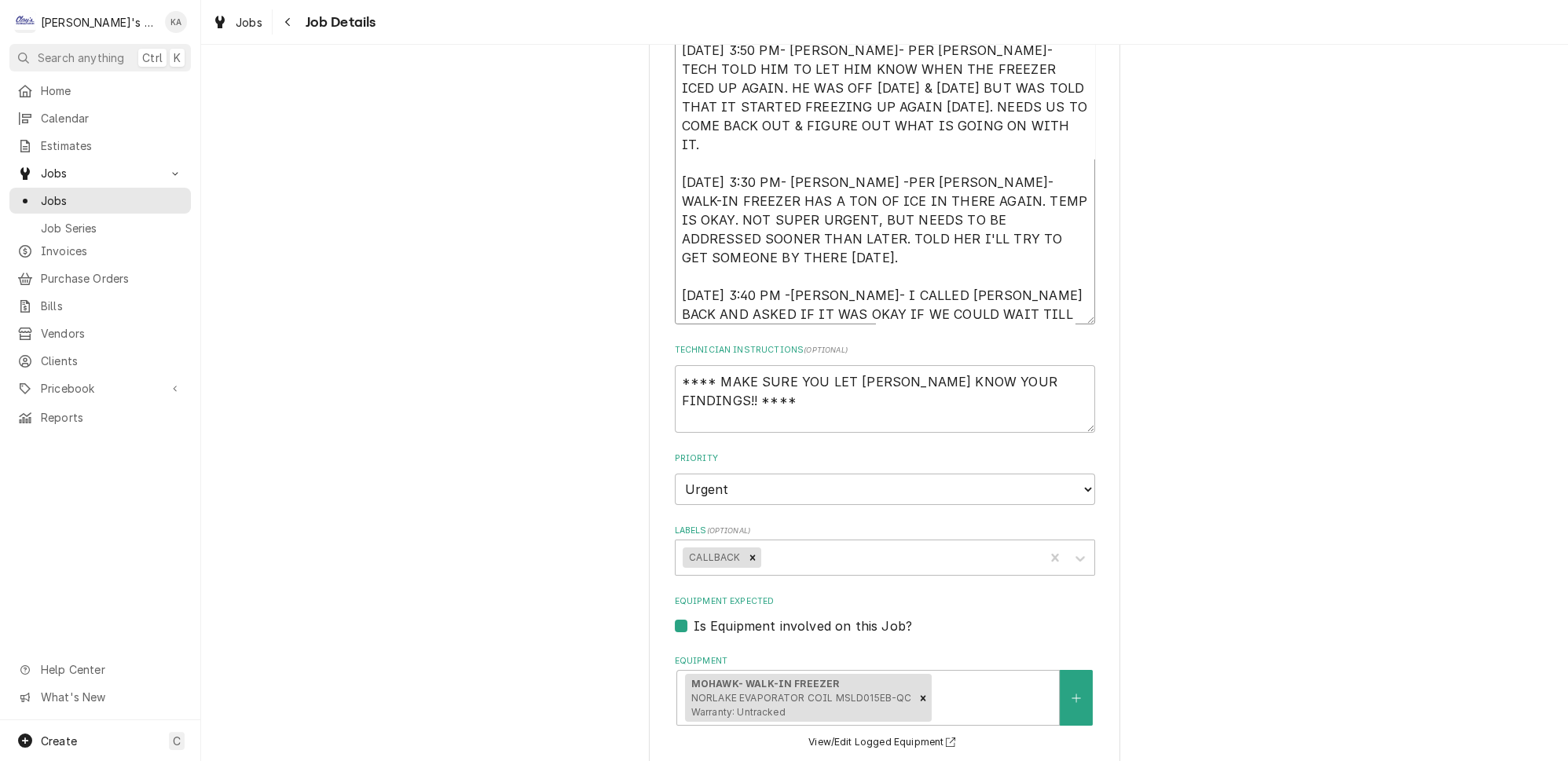
type textarea "x"
type textarea "8/21/2025 9:30 AM- KASSIE- WHILE PERFORMING MAINTENANCE MIKAH FOUND THE WALK IN…"
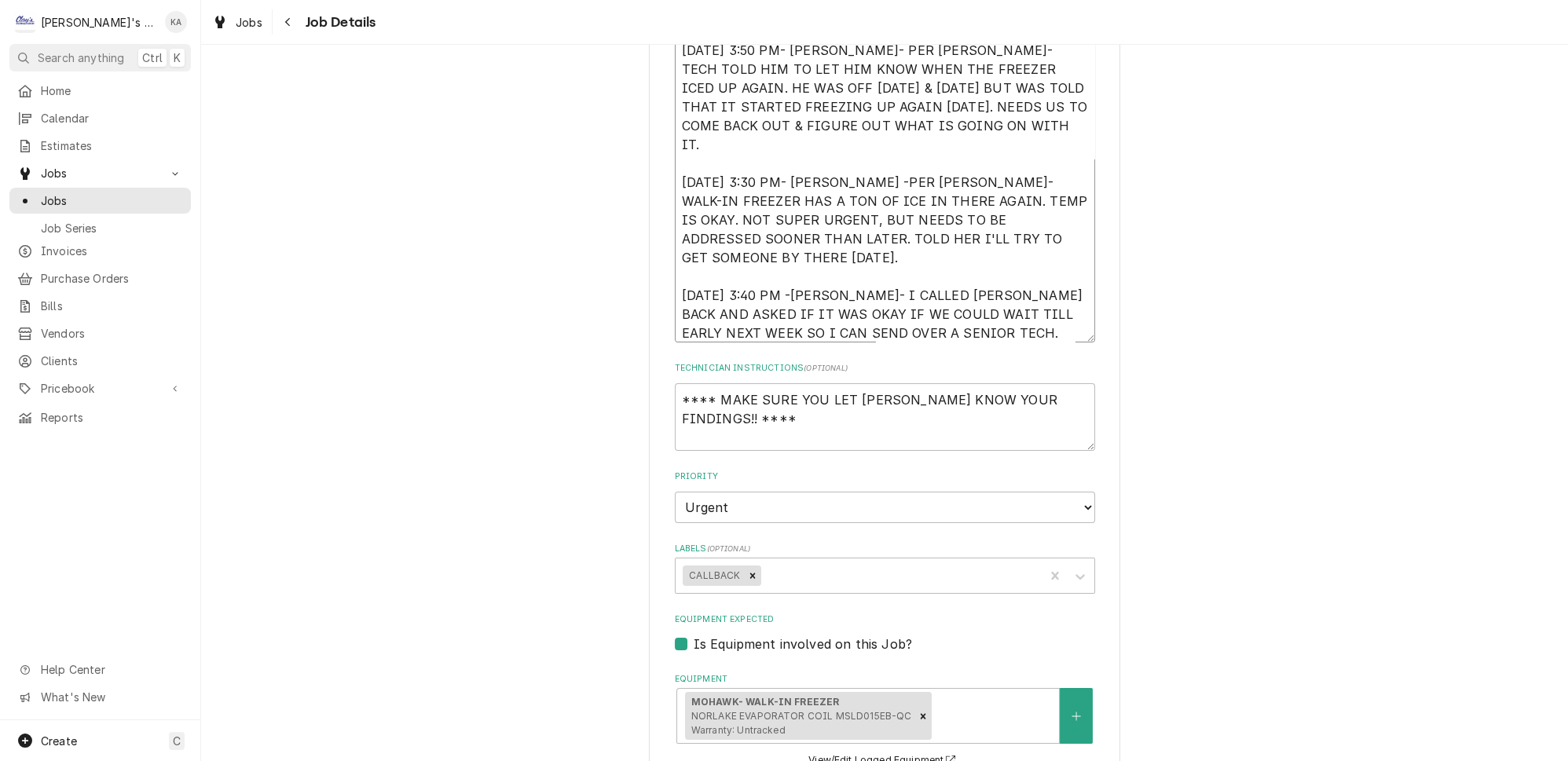
type textarea "x"
type textarea "8/21/2025 9:30 AM- KASSIE- WHILE PERFORMING MAINTENANCE MIKAH FOUND THE WALK IN…"
type textarea "x"
type textarea "8/21/2025 9:30 AM- KASSIE- WHILE PERFORMING MAINTENANCE MIKAH FOUND THE WALK IN…"
type textarea "x"
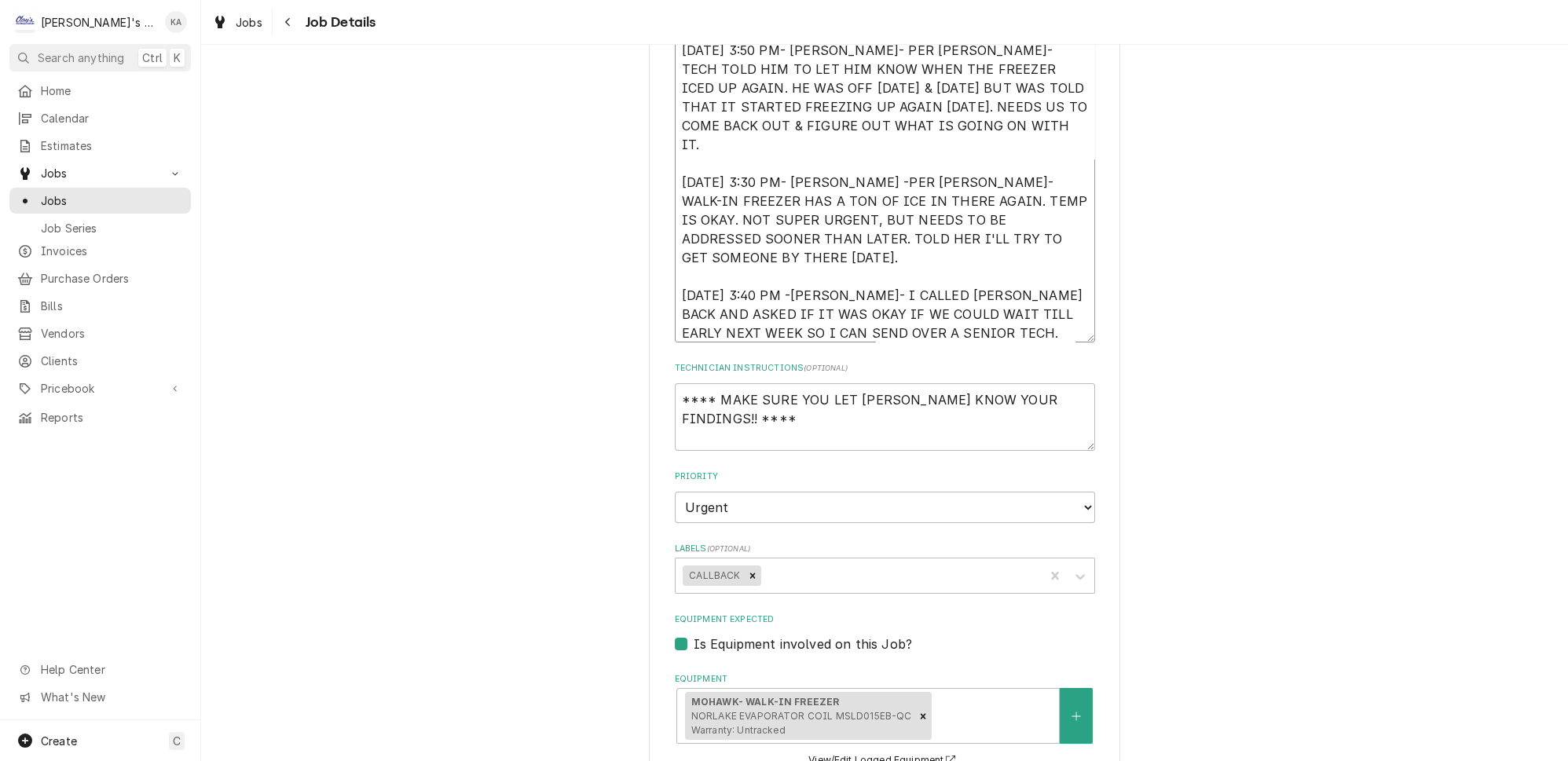
type textarea "8/21/2025 9:30 AM- KASSIE- WHILE PERFORMING MAINTENANCE MIKAH FOUND THE WALK IN…"
type textarea "x"
type textarea "8/21/2025 9:30 AM- KASSIE- WHILE PERFORMING MAINTENANCE MIKAH FOUND THE WALK IN…"
type textarea "x"
type textarea "8/21/2025 9:30 AM- KASSIE- WHILE PERFORMING MAINTENANCE MIKAH FOUND THE WALK IN…"
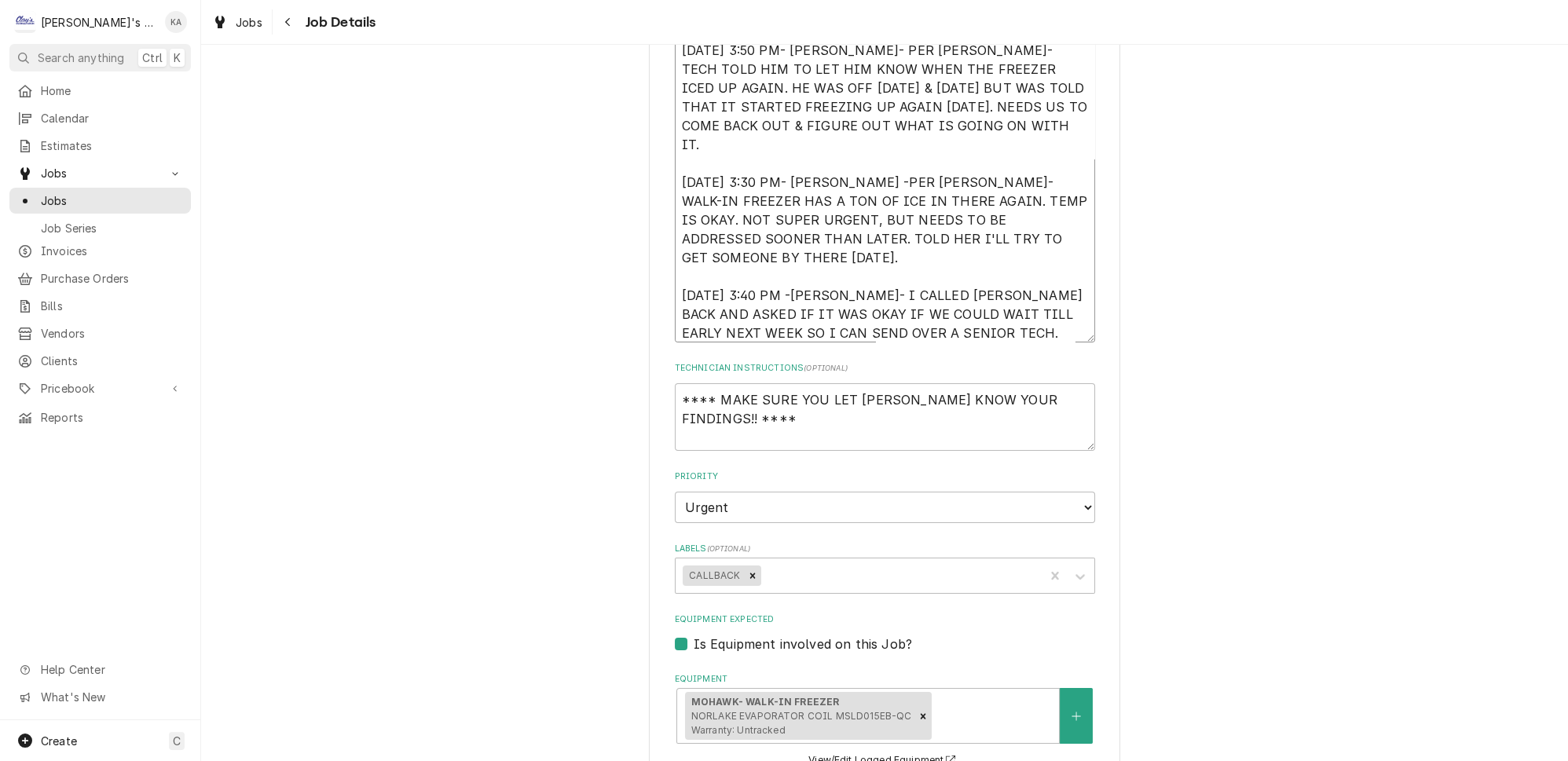
type textarea "x"
type textarea "8/21/2025 9:30 AM- KASSIE- WHILE PERFORMING MAINTENANCE MIKAH FOUND THE WALK IN…"
type textarea "x"
type textarea "8/21/2025 9:30 AM- KASSIE- WHILE PERFORMING MAINTENANCE MIKAH FOUND THE WALK IN…"
type textarea "x"
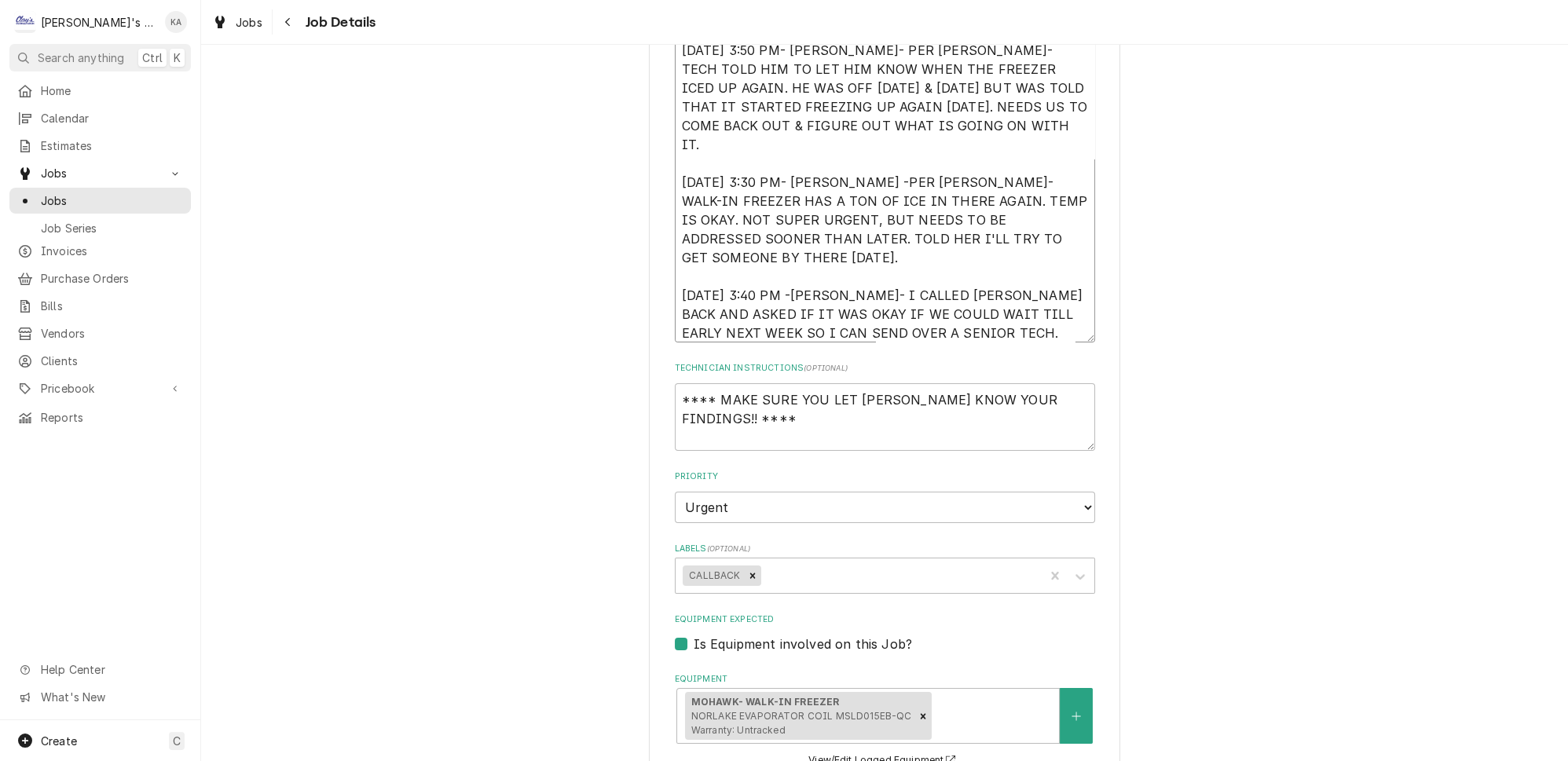
type textarea "8/21/2025 9:30 AM- KASSIE- WHILE PERFORMING MAINTENANCE MIKAH FOUND THE WALK IN…"
type textarea "x"
type textarea "8/21/2025 9:30 AM- KASSIE- WHILE PERFORMING MAINTENANCE MIKAH FOUND THE WALK IN…"
type textarea "x"
type textarea "8/21/2025 9:30 AM- KASSIE- WHILE PERFORMING MAINTENANCE MIKAH FOUND THE WALK IN…"
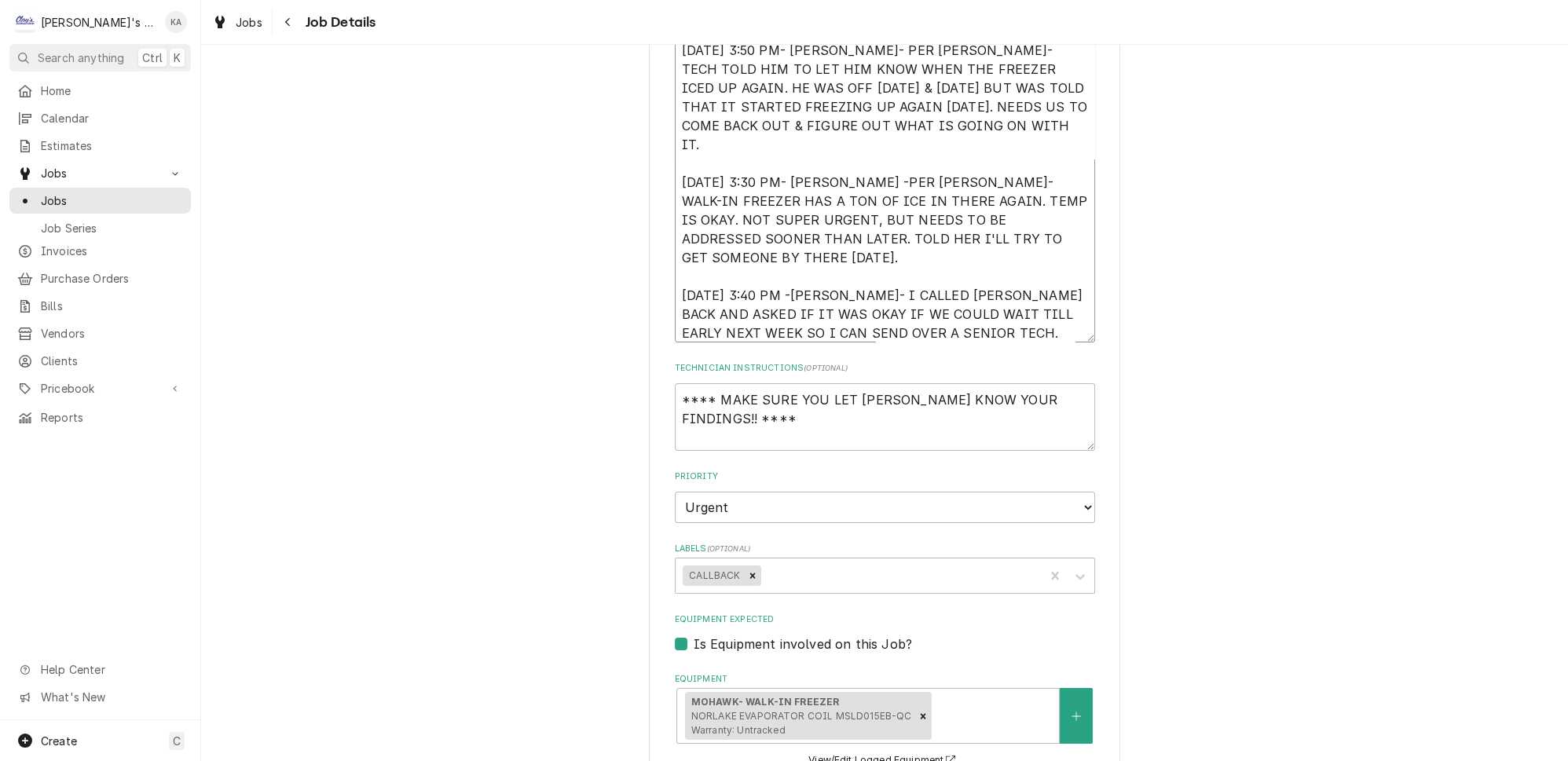
type textarea "x"
type textarea "8/21/2025 9:30 AM- KASSIE- WHILE PERFORMING MAINTENANCE MIKAH FOUND THE WALK IN…"
type textarea "x"
type textarea "8/21/2025 9:30 AM- KASSIE- WHILE PERFORMING MAINTENANCE MIKAH FOUND THE WALK IN…"
type textarea "x"
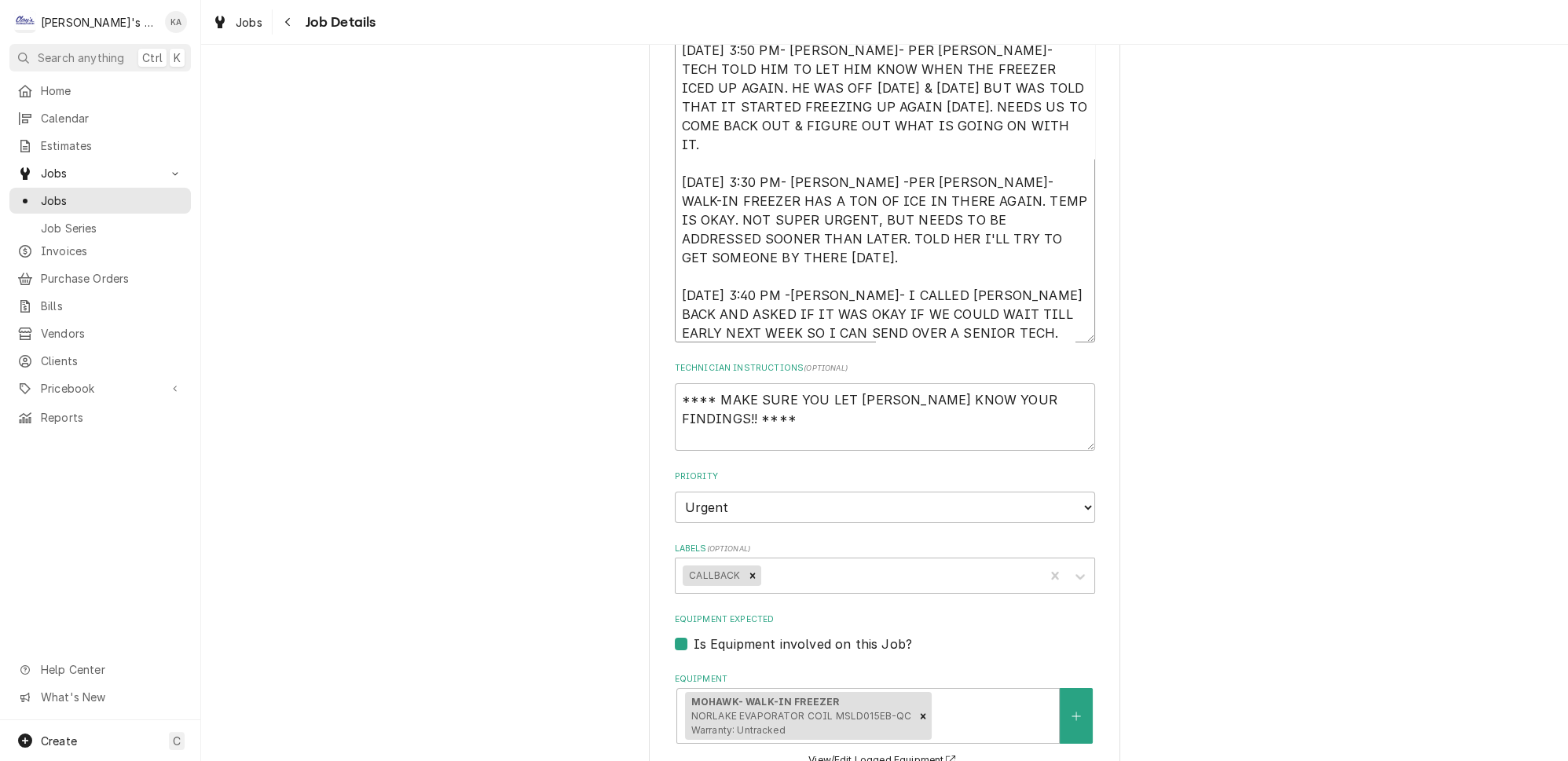
type textarea "8/21/2025 9:30 AM- KASSIE- WHILE PERFORMING MAINTENANCE MIKAH FOUND THE WALK IN…"
type textarea "x"
type textarea "8/21/2025 9:30 AM- KASSIE- WHILE PERFORMING MAINTENANCE MIKAH FOUND THE WALK IN…"
type textarea "x"
type textarea "8/21/2025 9:30 AM- KASSIE- WHILE PERFORMING MAINTENANCE MIKAH FOUND THE WALK IN…"
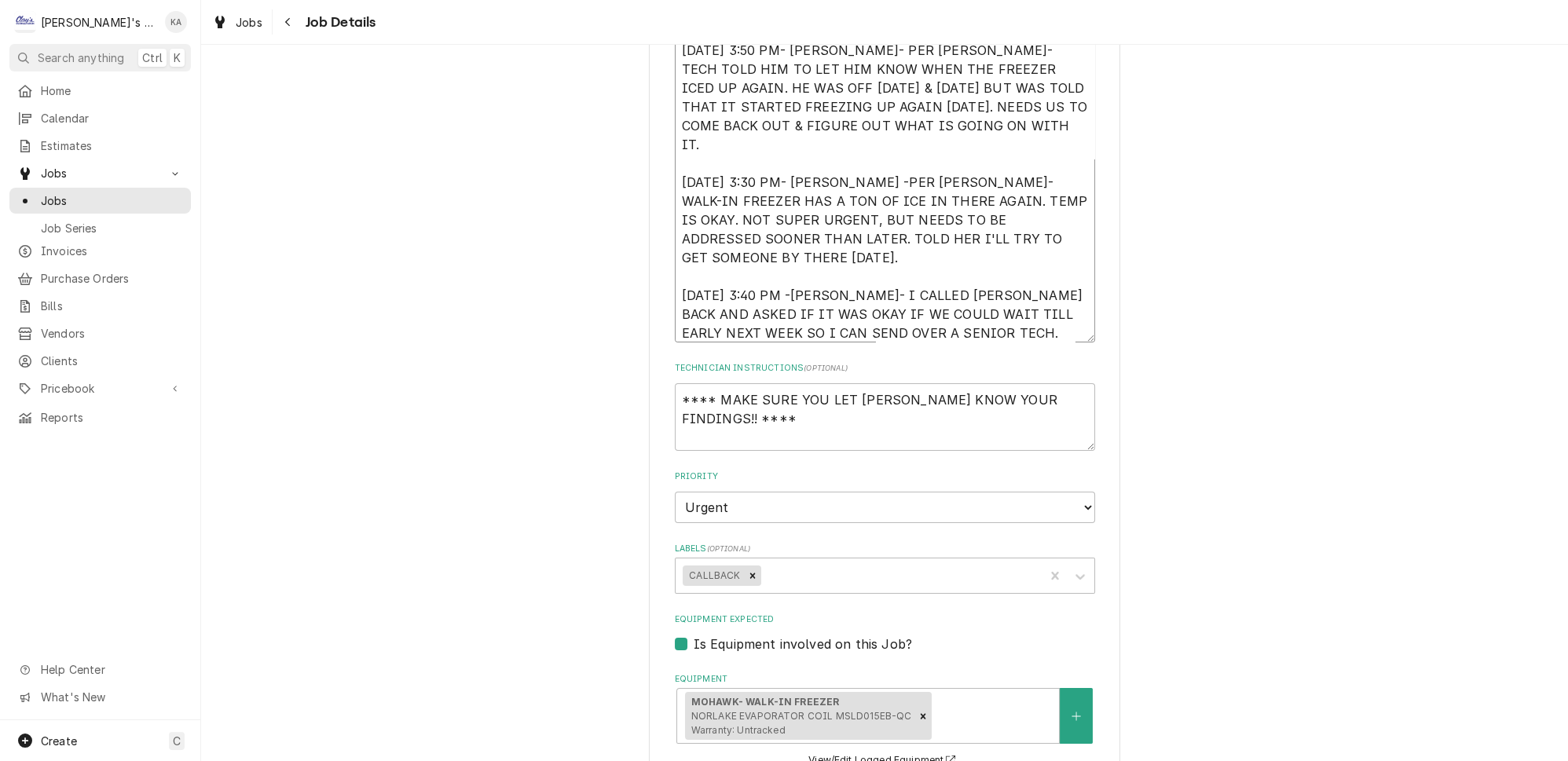
type textarea "x"
type textarea "8/21/2025 9:30 AM- KASSIE- WHILE PERFORMING MAINTENANCE MIKAH FOUND THE WALK IN…"
type textarea "x"
type textarea "8/21/2025 9:30 AM- KASSIE- WHILE PERFORMING MAINTENANCE MIKAH FOUND THE WALK IN…"
type textarea "x"
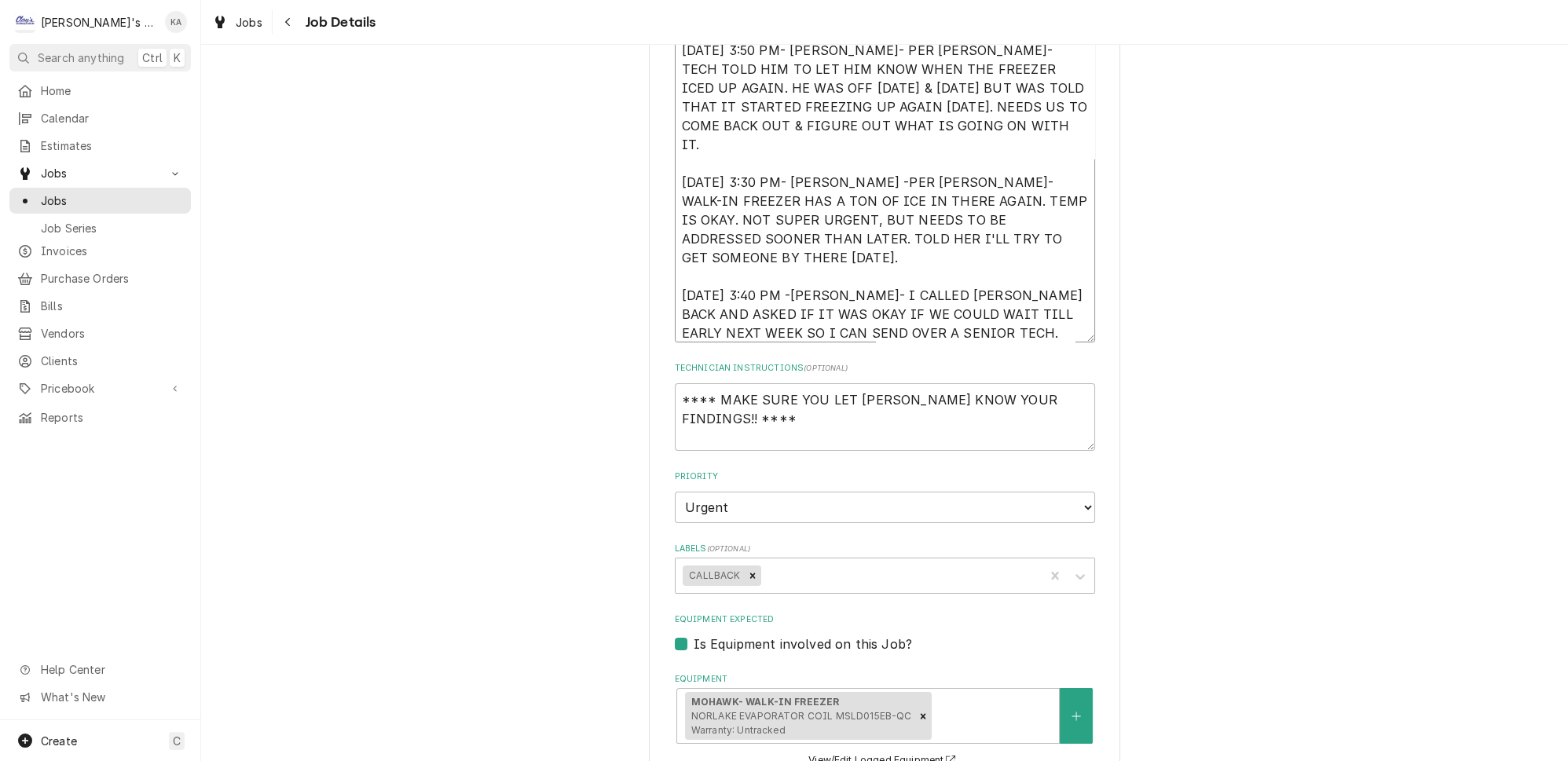
type textarea "8/21/2025 9:30 AM- KASSIE- WHILE PERFORMING MAINTENANCE MIKAH FOUND THE WALK IN…"
type textarea "x"
type textarea "8/21/2025 9:30 AM- KASSIE- WHILE PERFORMING MAINTENANCE MIKAH FOUND THE WALK IN…"
type textarea "x"
type textarea "8/21/2025 9:30 AM- KASSIE- WHILE PERFORMING MAINTENANCE MIKAH FOUND THE WALK IN…"
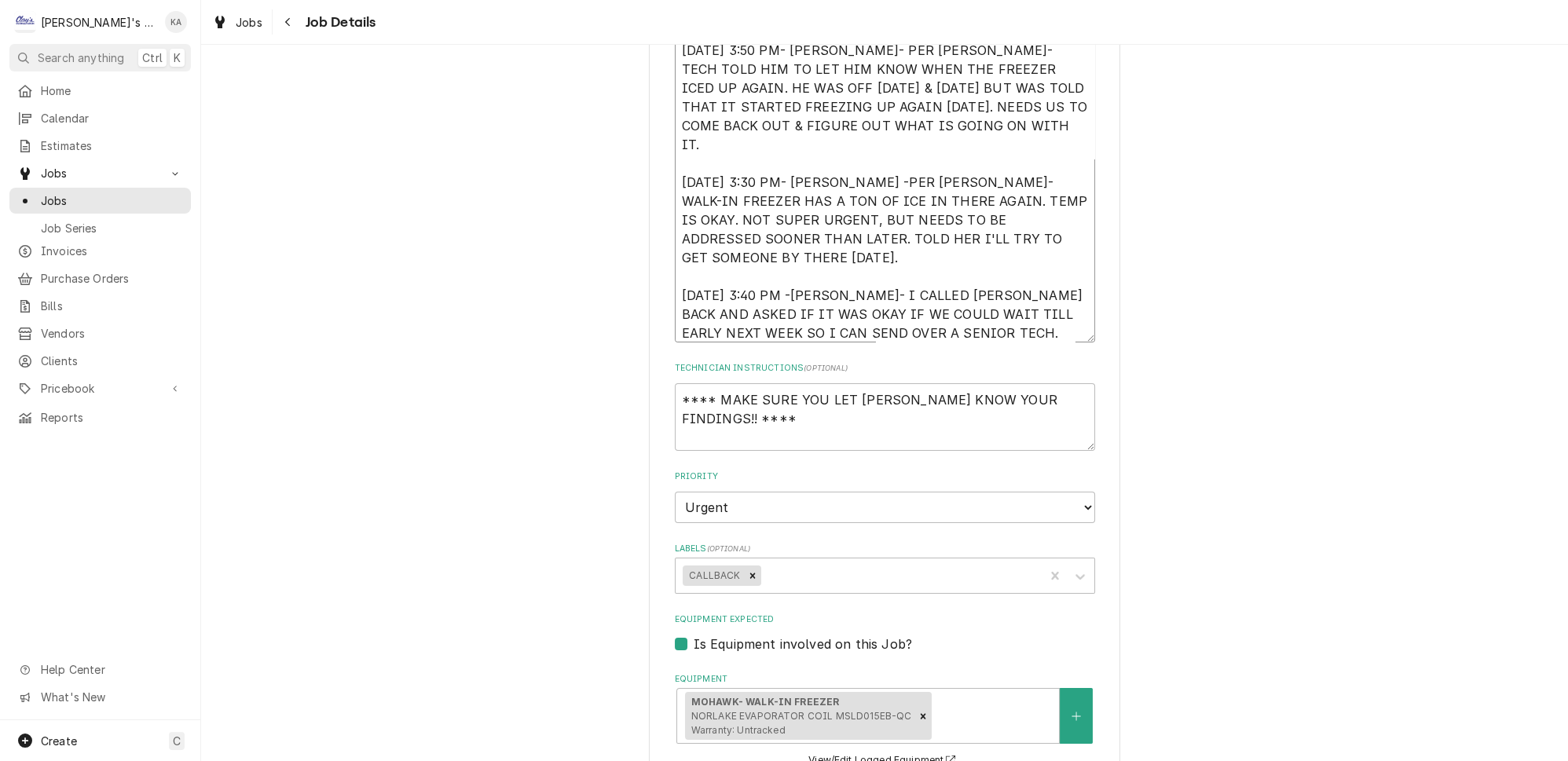
type textarea "x"
type textarea "8/21/2025 9:30 AM- KASSIE- WHILE PERFORMING MAINTENANCE MIKAH FOUND THE WALK IN…"
type textarea "x"
type textarea "8/21/2025 9:30 AM- KASSIE- WHILE PERFORMING MAINTENANCE MIKAH FOUND THE WALK IN…"
type textarea "x"
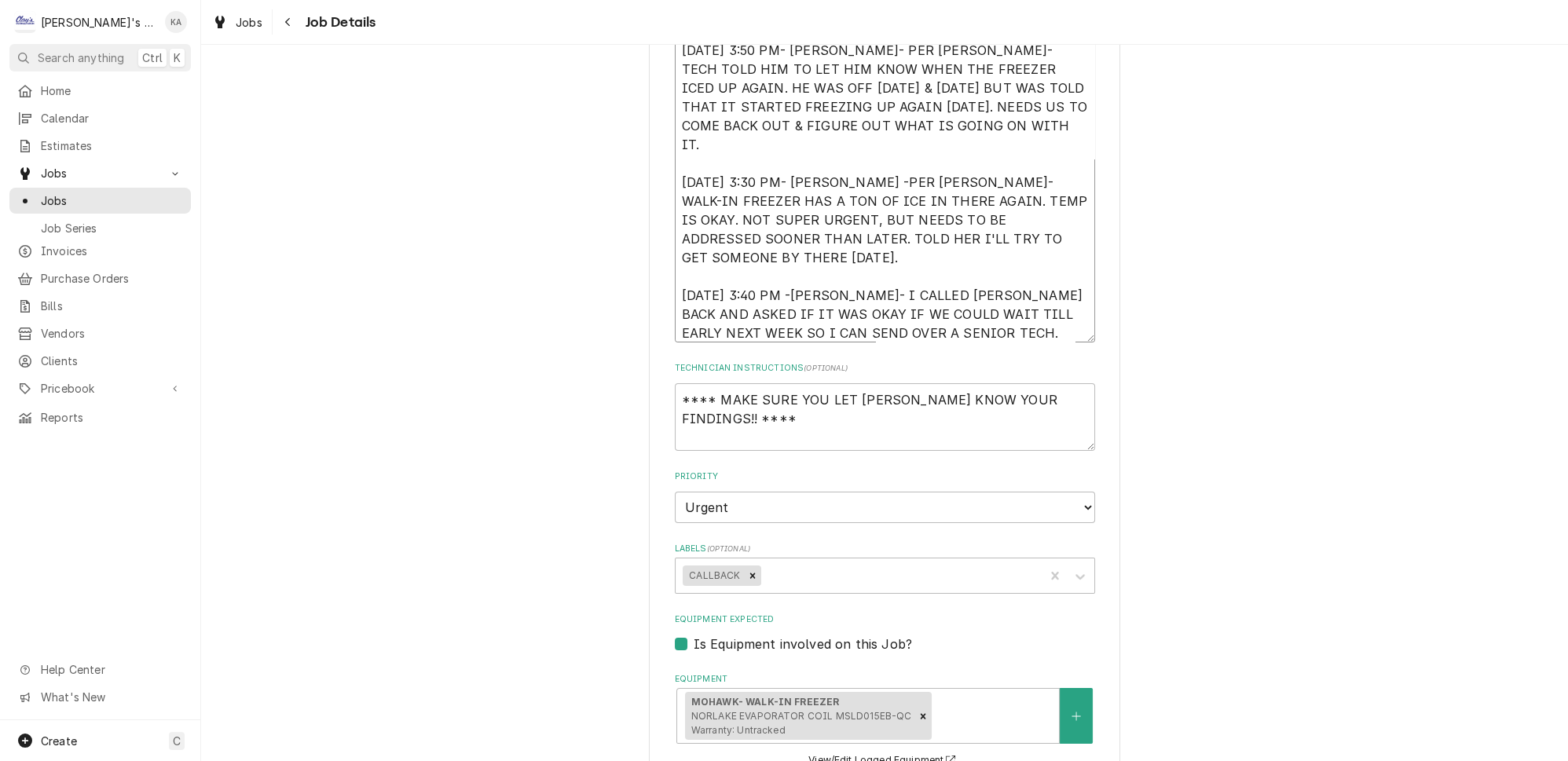
type textarea "8/21/2025 9:30 AM- KASSIE- WHILE PERFORMING MAINTENANCE MIKAH FOUND THE WALK IN…"
type textarea "x"
type textarea "8/21/2025 9:30 AM- KASSIE- WHILE PERFORMING MAINTENANCE MIKAH FOUND THE WALK IN…"
type textarea "x"
type textarea "8/21/2025 9:30 AM- KASSIE- WHILE PERFORMING MAINTENANCE MIKAH FOUND THE WALK IN…"
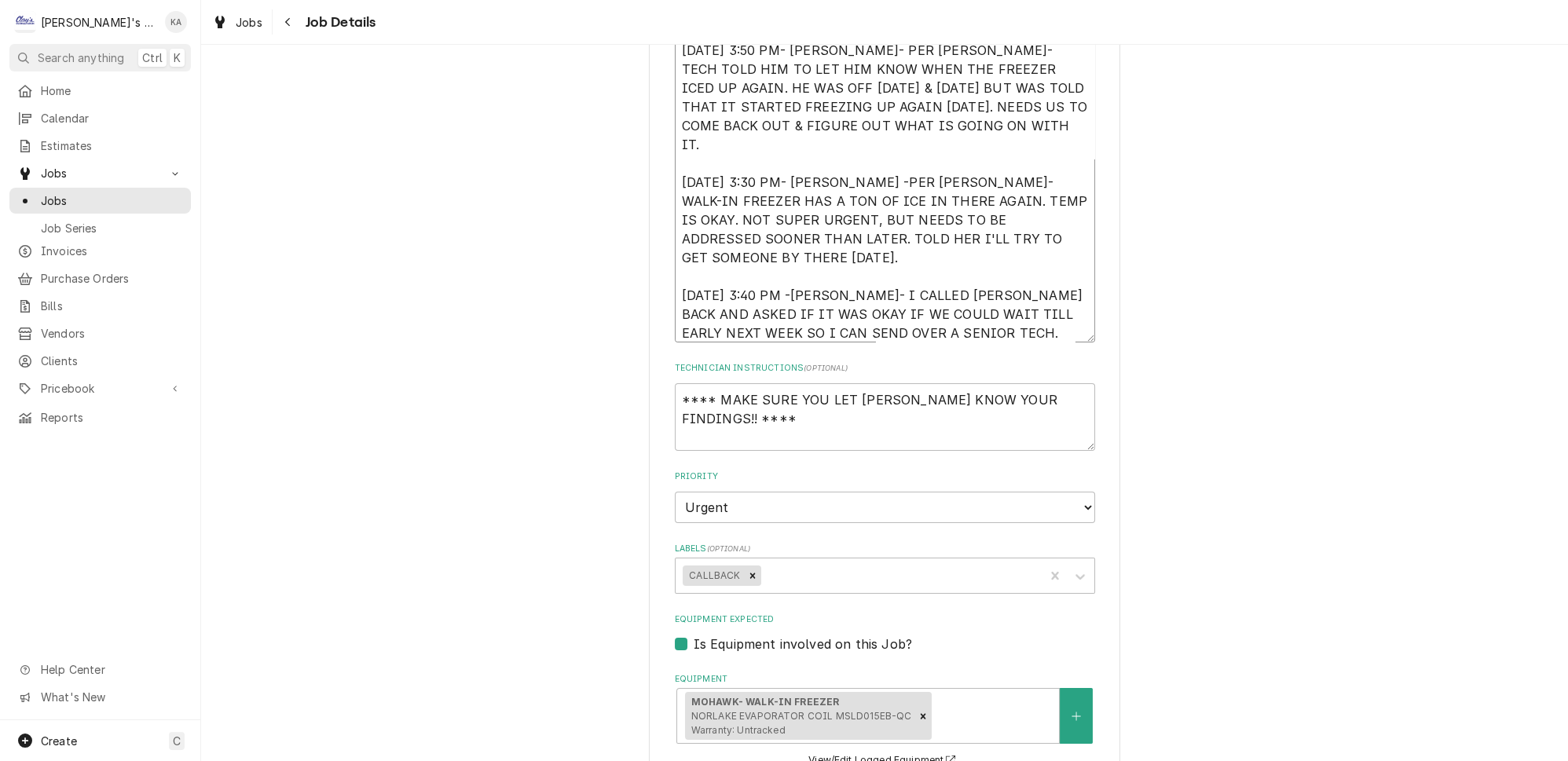
type textarea "x"
type textarea "8/21/2025 9:30 AM- KASSIE- WHILE PERFORMING MAINTENANCE MIKAH FOUND THE WALK IN…"
type textarea "x"
type textarea "8/21/2025 9:30 AM- KASSIE- WHILE PERFORMING MAINTENANCE MIKAH FOUND THE WALK IN…"
type textarea "x"
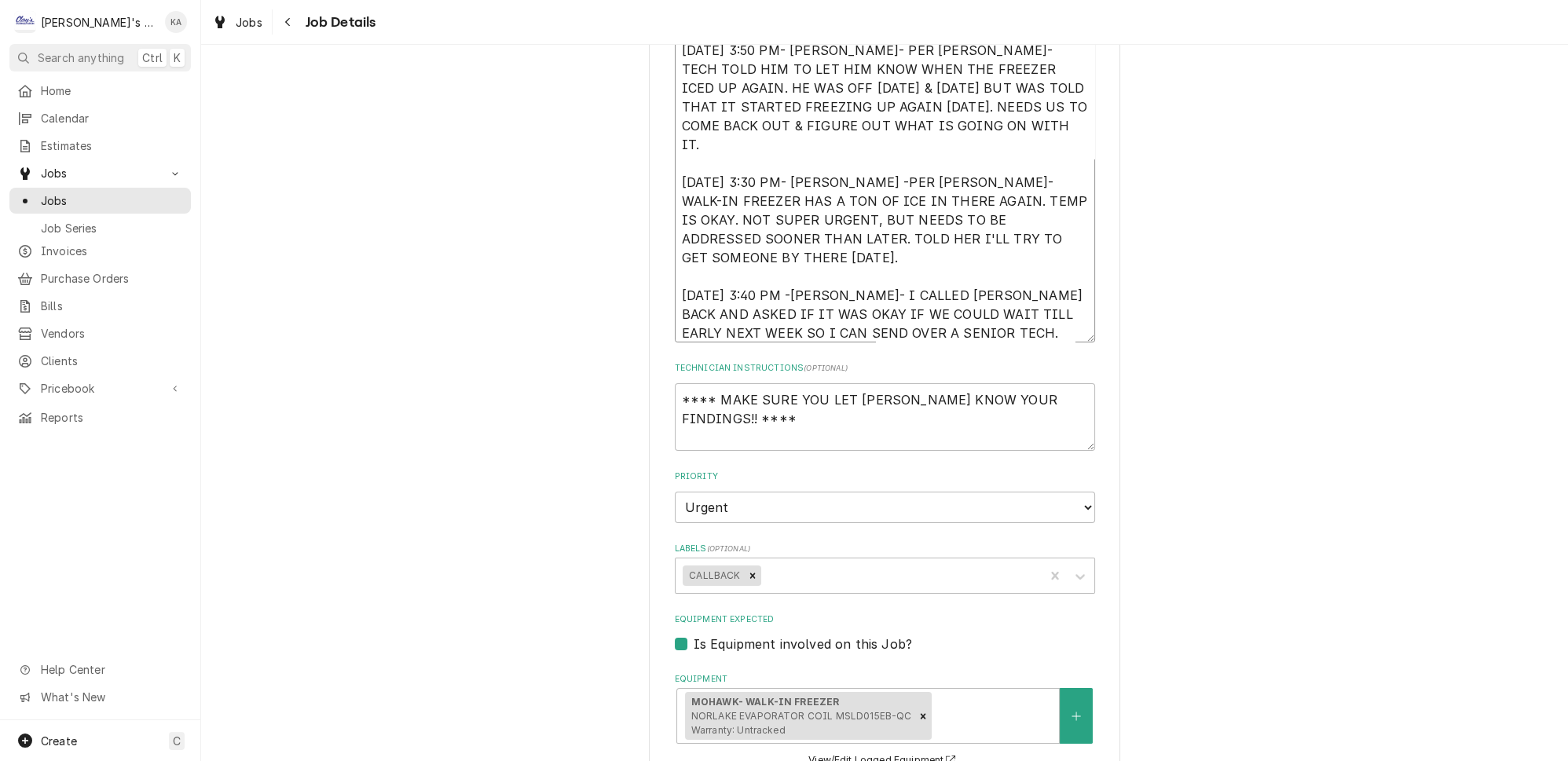
type textarea "8/21/2025 9:30 AM- KASSIE- WHILE PERFORMING MAINTENANCE MIKAH FOUND THE WALK IN…"
type textarea "x"
type textarea "8/21/2025 9:30 AM- KASSIE- WHILE PERFORMING MAINTENANCE MIKAH FOUND THE WALK IN…"
type textarea "x"
type textarea "8/21/2025 9:30 AM- KASSIE- WHILE PERFORMING MAINTENANCE MIKAH FOUND THE WALK IN…"
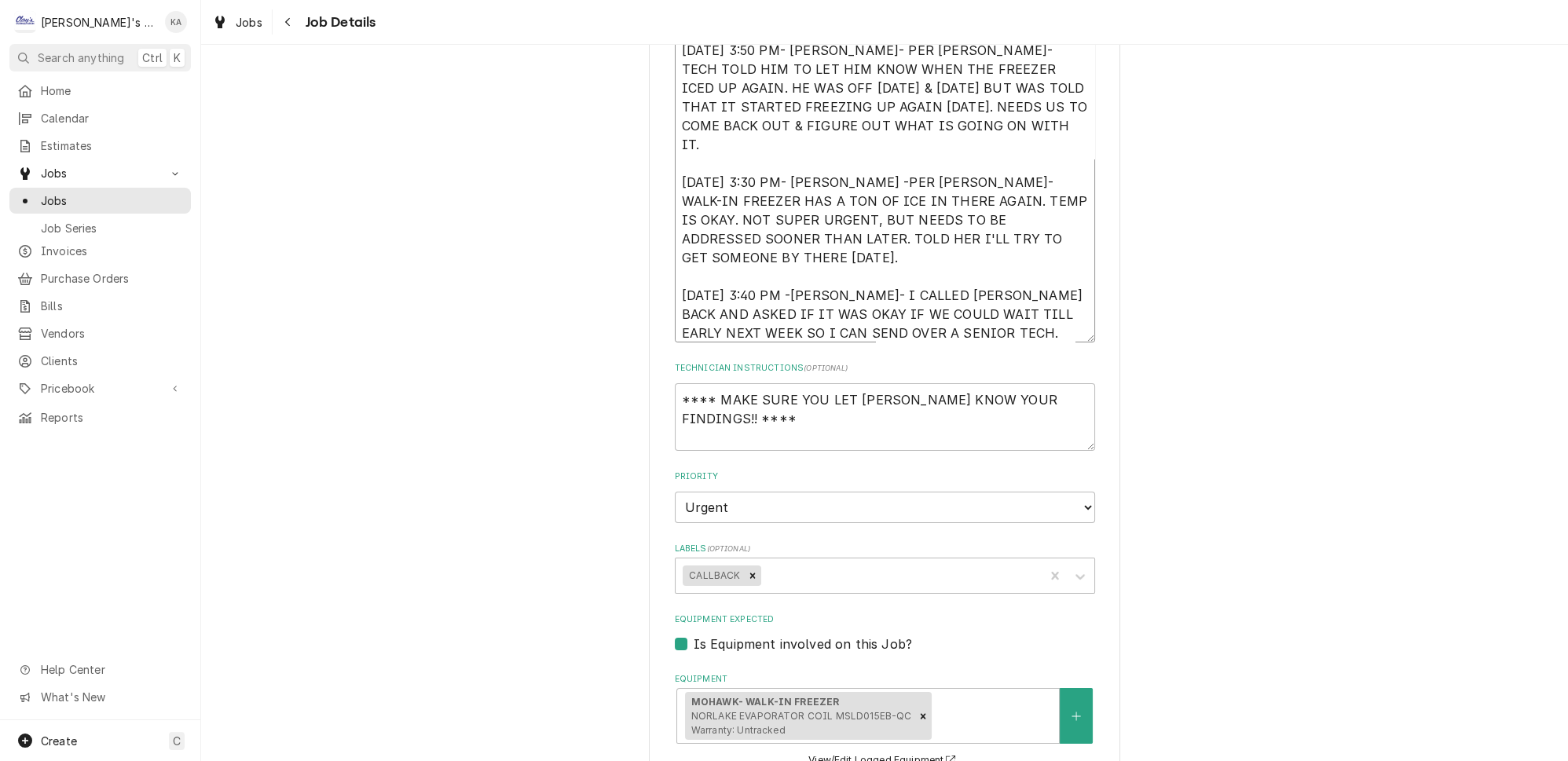
type textarea "x"
type textarea "8/21/2025 9:30 AM- KASSIE- WHILE PERFORMING MAINTENANCE MIKAH FOUND THE WALK IN…"
type textarea "x"
type textarea "8/21/2025 9:30 AM- KASSIE- WHILE PERFORMING MAINTENANCE MIKAH FOUND THE WALK IN…"
type textarea "x"
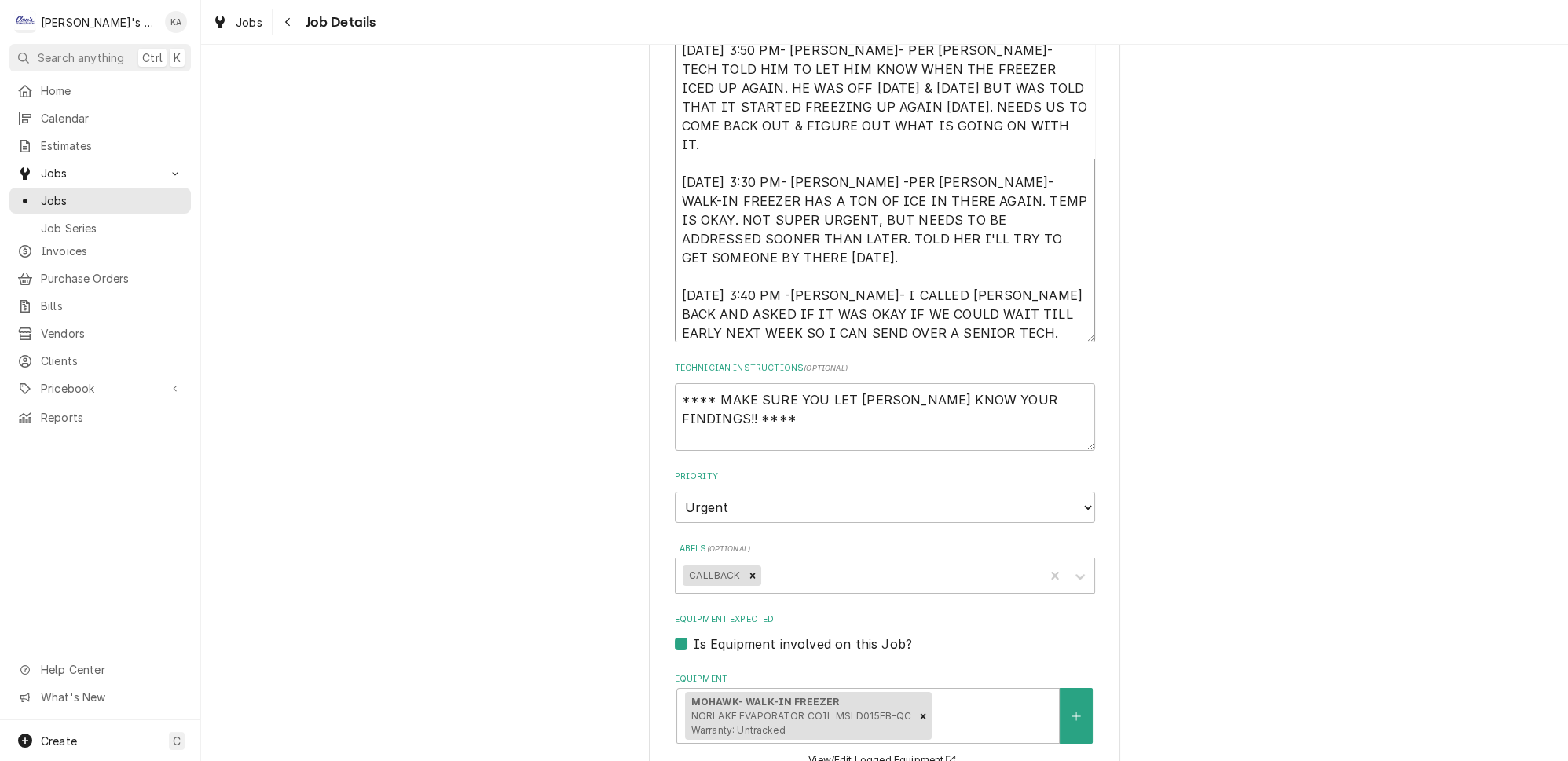
type textarea "8/21/2025 9:30 AM- KASSIE- WHILE PERFORMING MAINTENANCE MIKAH FOUND THE WALK IN…"
type textarea "x"
type textarea "8/21/2025 9:30 AM- KASSIE- WHILE PERFORMING MAINTENANCE MIKAH FOUND THE WALK IN…"
type textarea "x"
type textarea "8/21/2025 9:30 AM- KASSIE- WHILE PERFORMING MAINTENANCE MIKAH FOUND THE WALK IN…"
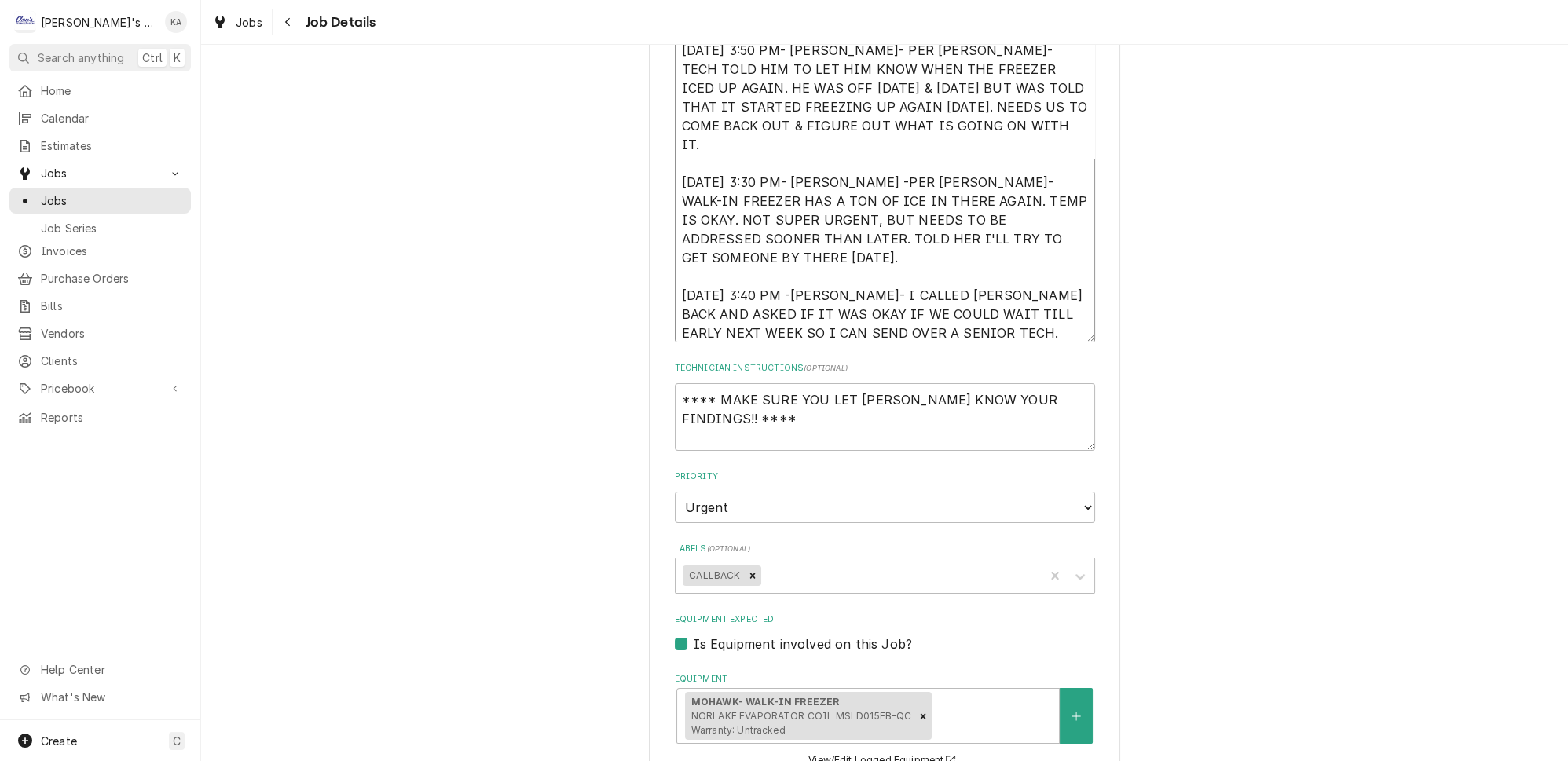
type textarea "x"
type textarea "8/21/2025 9:30 AM- KASSIE- WHILE PERFORMING MAINTENANCE MIKAH FOUND THE WALK IN…"
type textarea "x"
type textarea "8/21/2025 9:30 AM- KASSIE- WHILE PERFORMING MAINTENANCE MIKAH FOUND THE WALK IN…"
type textarea "x"
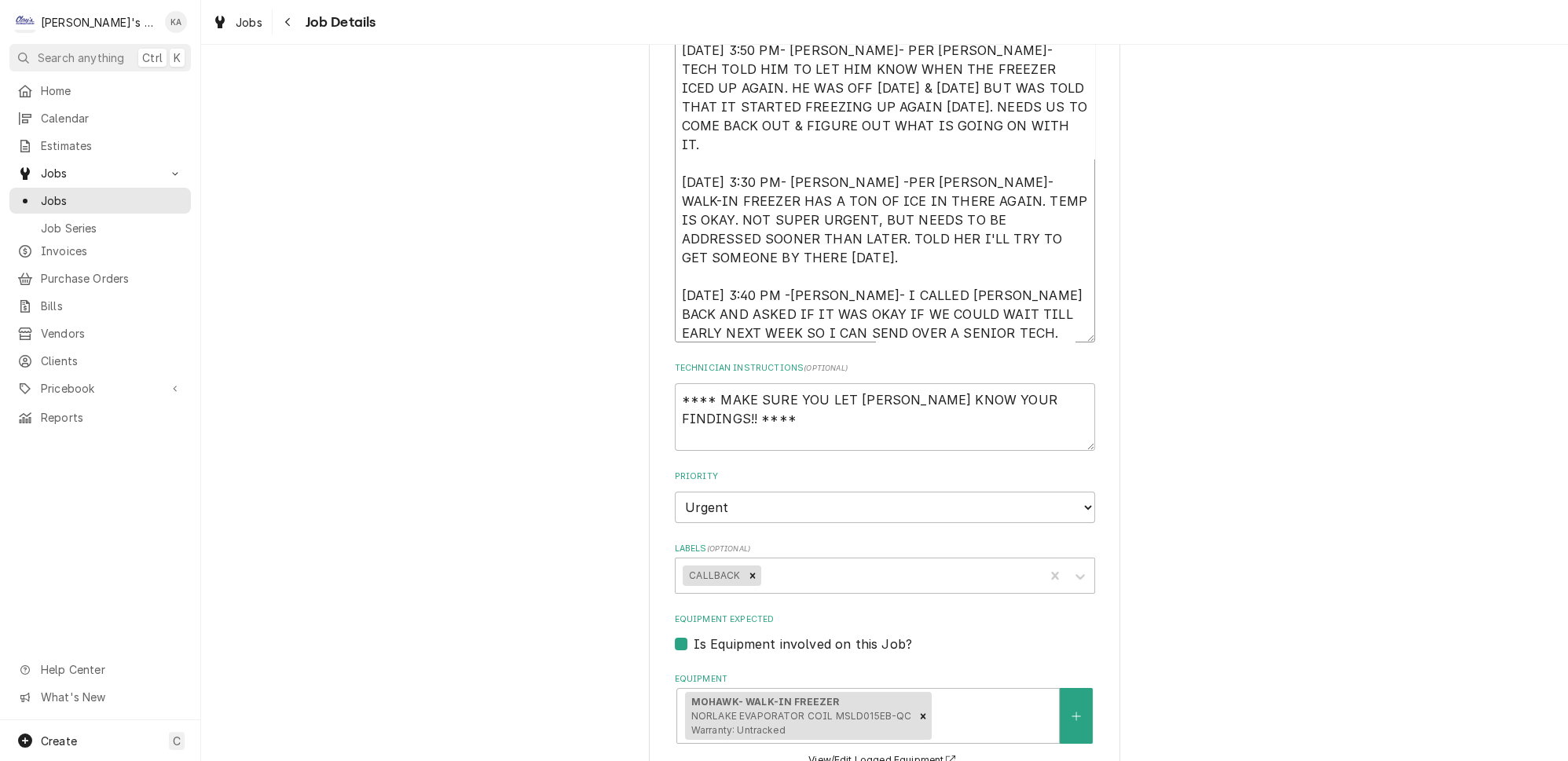
type textarea "8/21/2025 9:30 AM- KASSIE- WHILE PERFORMING MAINTENANCE MIKAH FOUND THE WALK IN…"
type textarea "x"
type textarea "8/21/2025 9:30 AM- KASSIE- WHILE PERFORMING MAINTENANCE MIKAH FOUND THE WALK IN…"
type textarea "x"
type textarea "8/21/2025 9:30 AM- KASSIE- WHILE PERFORMING MAINTENANCE MIKAH FOUND THE WALK IN…"
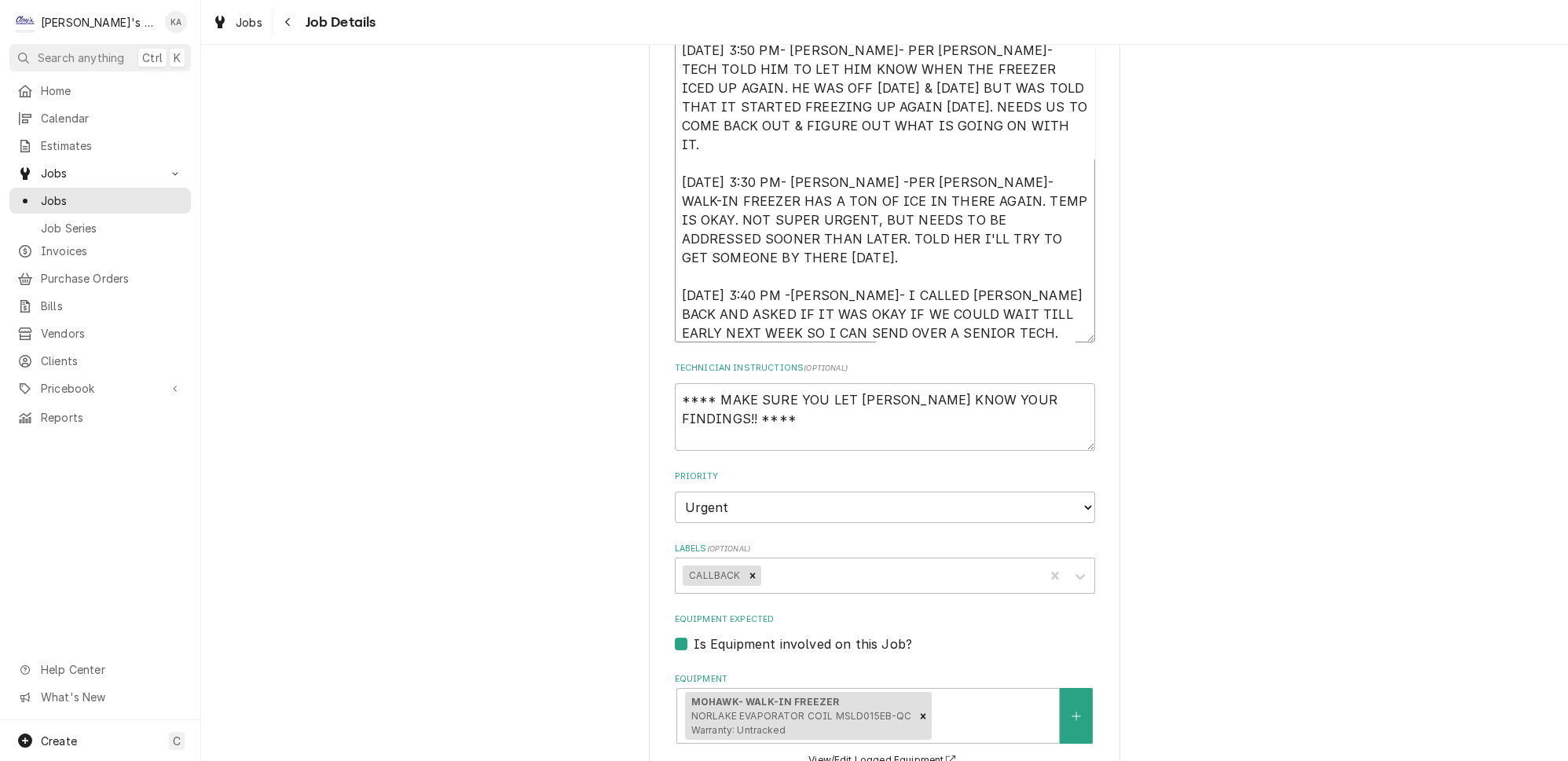
type textarea "x"
type textarea "8/21/2025 9:30 AM- KASSIE- WHILE PERFORMING MAINTENANCE MIKAH FOUND THE WALK IN…"
type textarea "x"
type textarea "8/21/2025 9:30 AM- KASSIE- WHILE PERFORMING MAINTENANCE MIKAH FOUND THE WALK IN…"
type textarea "x"
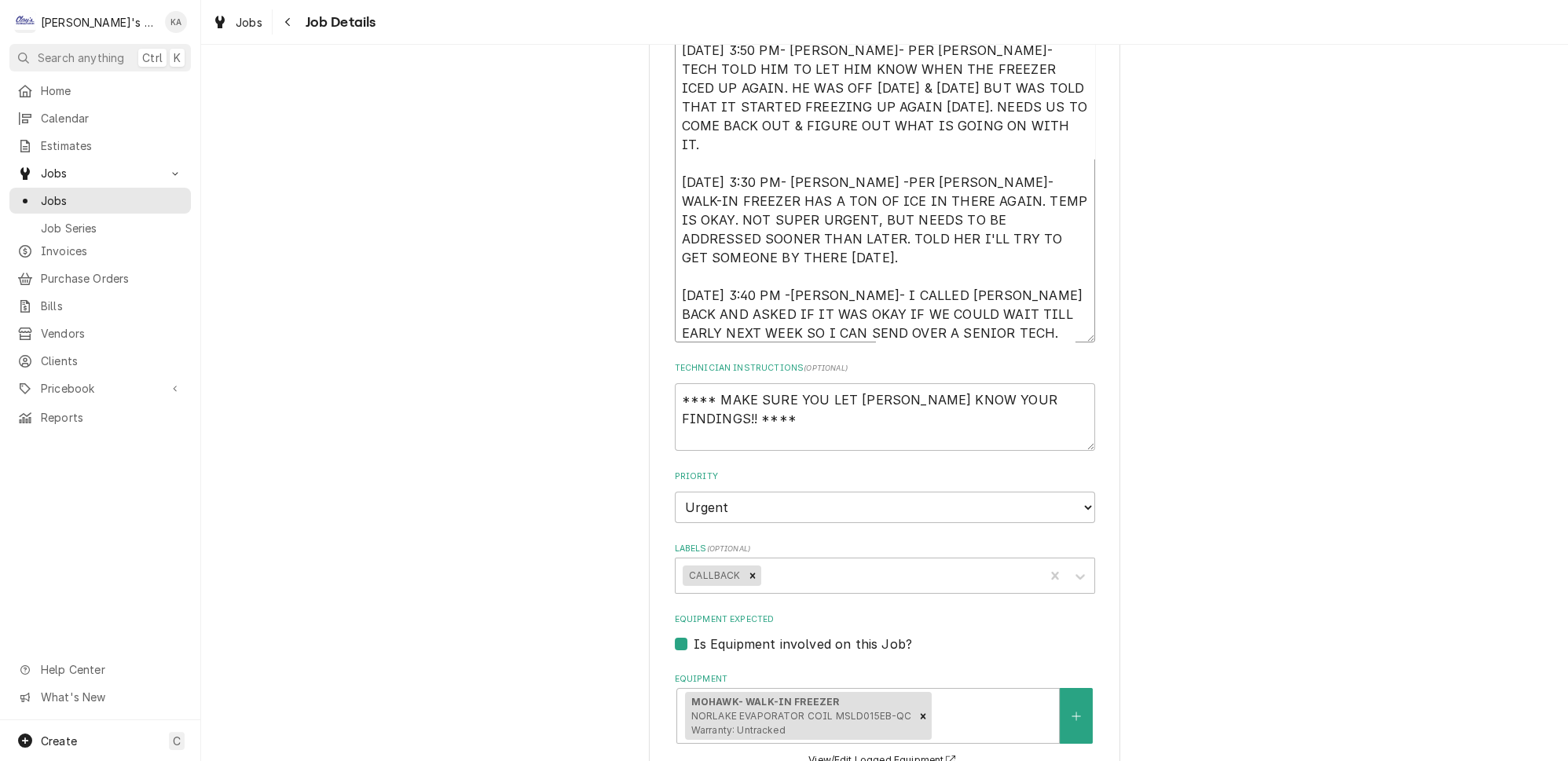
type textarea "8/21/2025 9:30 AM- KASSIE- WHILE PERFORMING MAINTENANCE MIKAH FOUND THE WALK IN…"
type textarea "x"
type textarea "8/21/2025 9:30 AM- KASSIE- WHILE PERFORMING MAINTENANCE MIKAH FOUND THE WALK IN…"
type textarea "x"
type textarea "8/21/2025 9:30 AM- KASSIE- WHILE PERFORMING MAINTENANCE MIKAH FOUND THE WALK IN…"
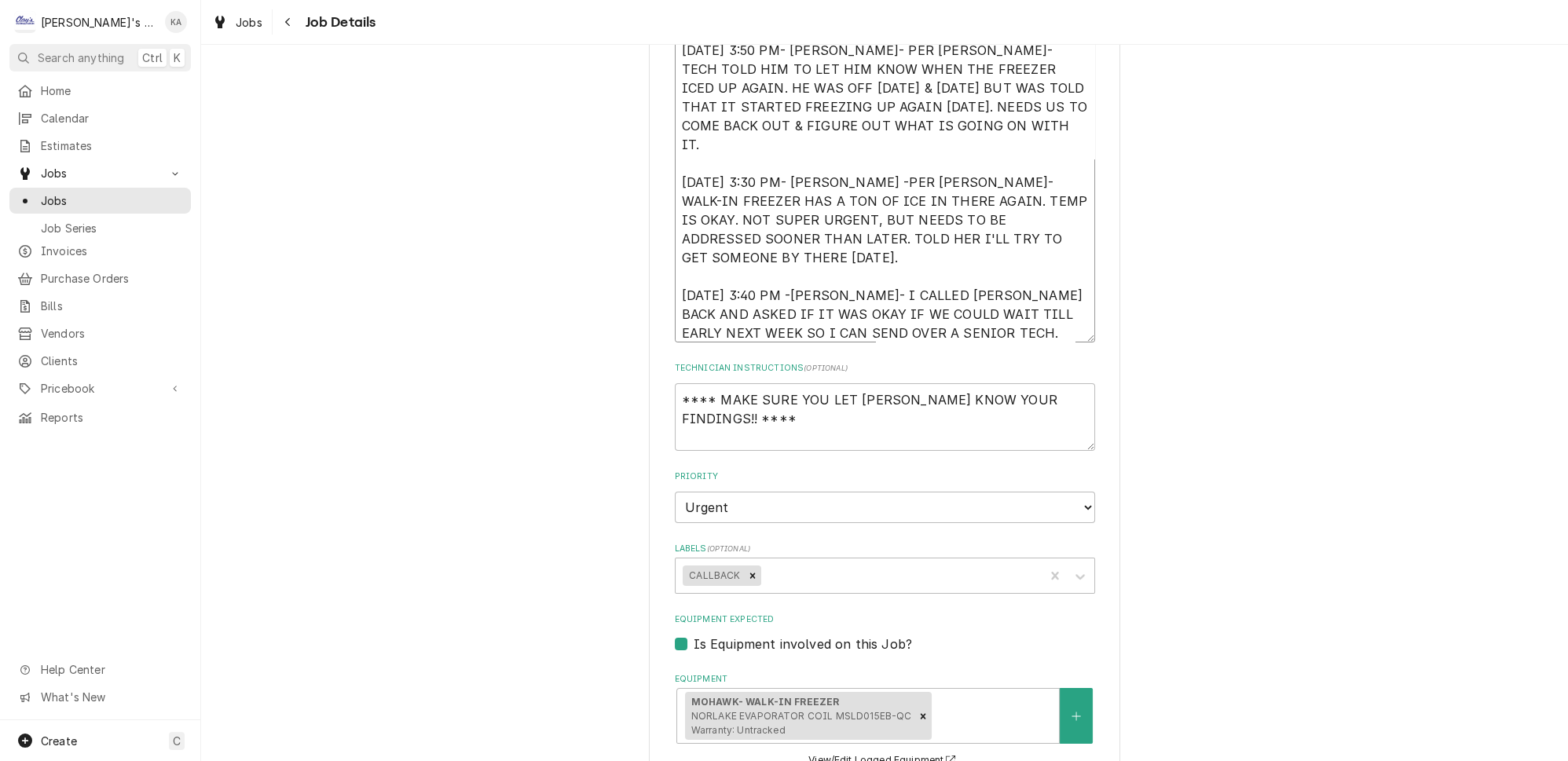
type textarea "x"
type textarea "8/21/2025 9:30 AM- KASSIE- WHILE PERFORMING MAINTENANCE MIKAH FOUND THE WALK IN…"
type textarea "x"
type textarea "8/21/2025 9:30 AM- KASSIE- WHILE PERFORMING MAINTENANCE MIKAH FOUND THE WALK IN…"
type textarea "x"
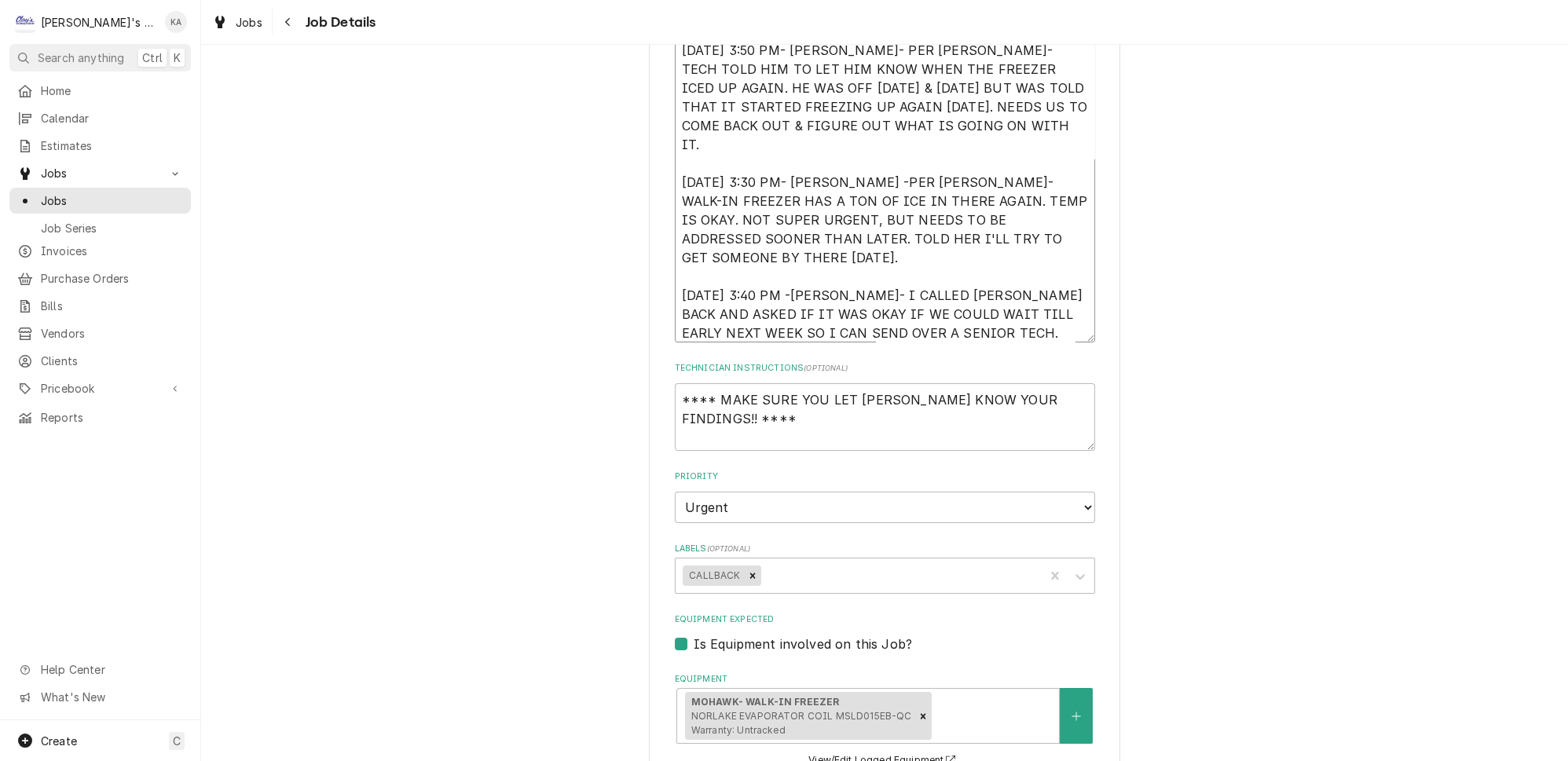
type textarea "8/21/2025 9:30 AM- KASSIE- WHILE PERFORMING MAINTENANCE MIKAH FOUND THE WALK IN…"
type textarea "x"
type textarea "8/21/2025 9:30 AM- KASSIE- WHILE PERFORMING MAINTENANCE MIKAH FOUND THE WALK IN…"
type textarea "x"
type textarea "8/21/2025 9:30 AM- KASSIE- WHILE PERFORMING MAINTENANCE MIKAH FOUND THE WALK IN…"
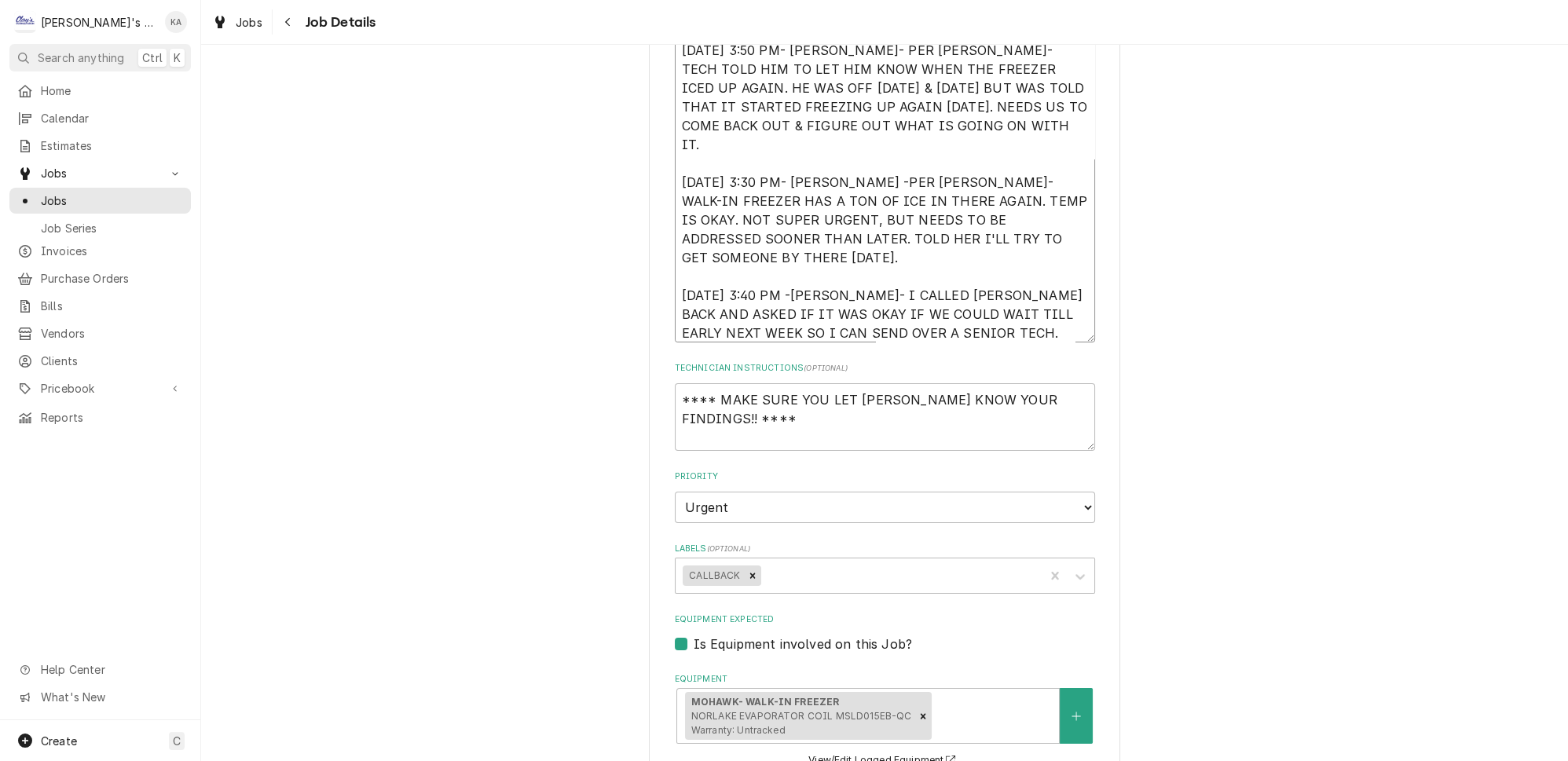
type textarea "x"
type textarea "8/21/2025 9:30 AM- KASSIE- WHILE PERFORMING MAINTENANCE MIKAH FOUND THE WALK IN…"
type textarea "x"
type textarea "8/21/2025 9:30 AM- KASSIE- WHILE PERFORMING MAINTENANCE MIKAH FOUND THE WALK IN…"
type textarea "x"
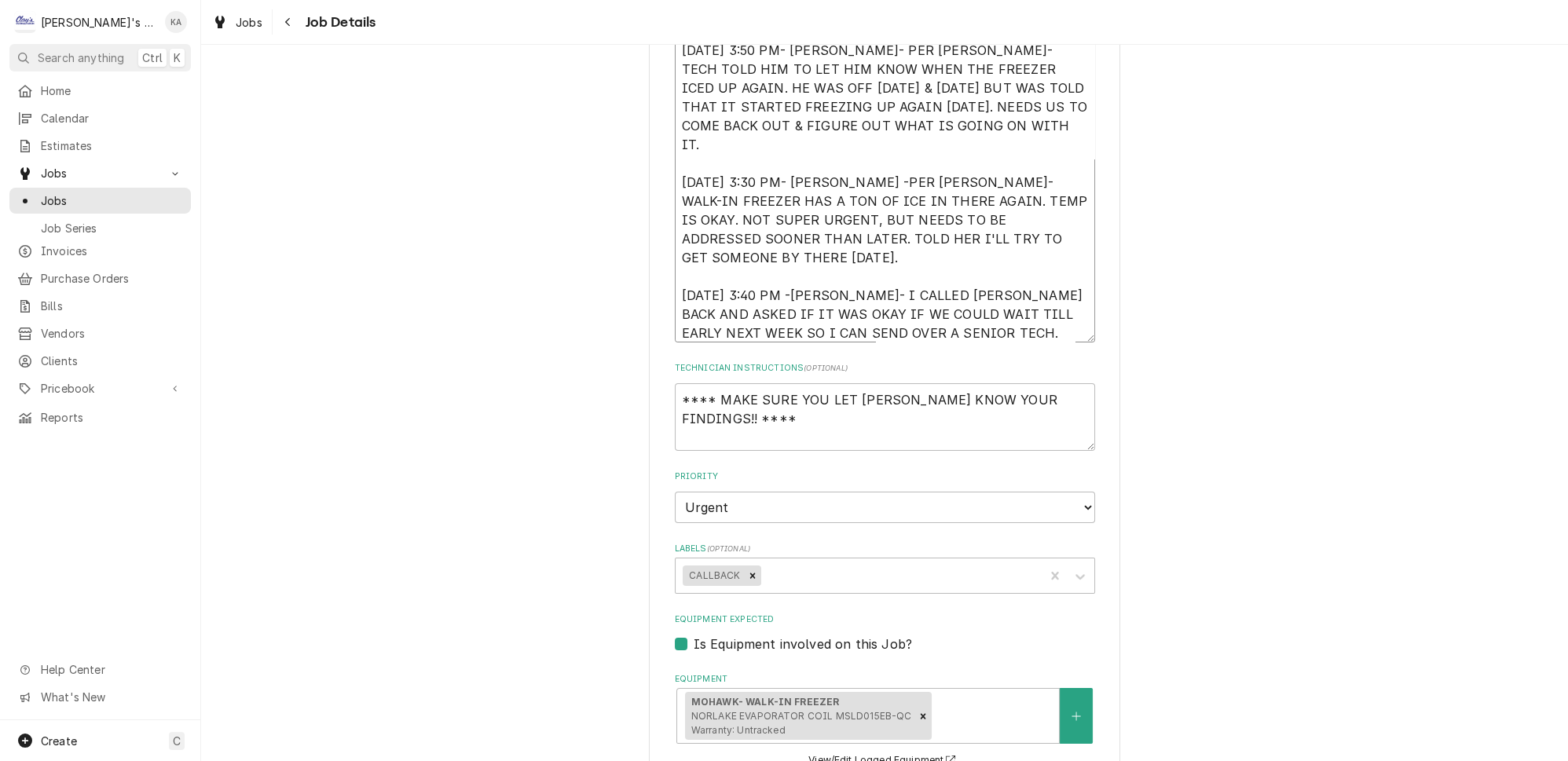
type textarea "8/21/2025 9:30 AM- KASSIE- WHILE PERFORMING MAINTENANCE MIKAH FOUND THE WALK IN…"
type textarea "x"
type textarea "8/21/2025 9:30 AM- KASSIE- WHILE PERFORMING MAINTENANCE MIKAH FOUND THE WALK IN…"
type textarea "x"
type textarea "8/21/2025 9:30 AM- KASSIE- WHILE PERFORMING MAINTENANCE MIKAH FOUND THE WALK IN…"
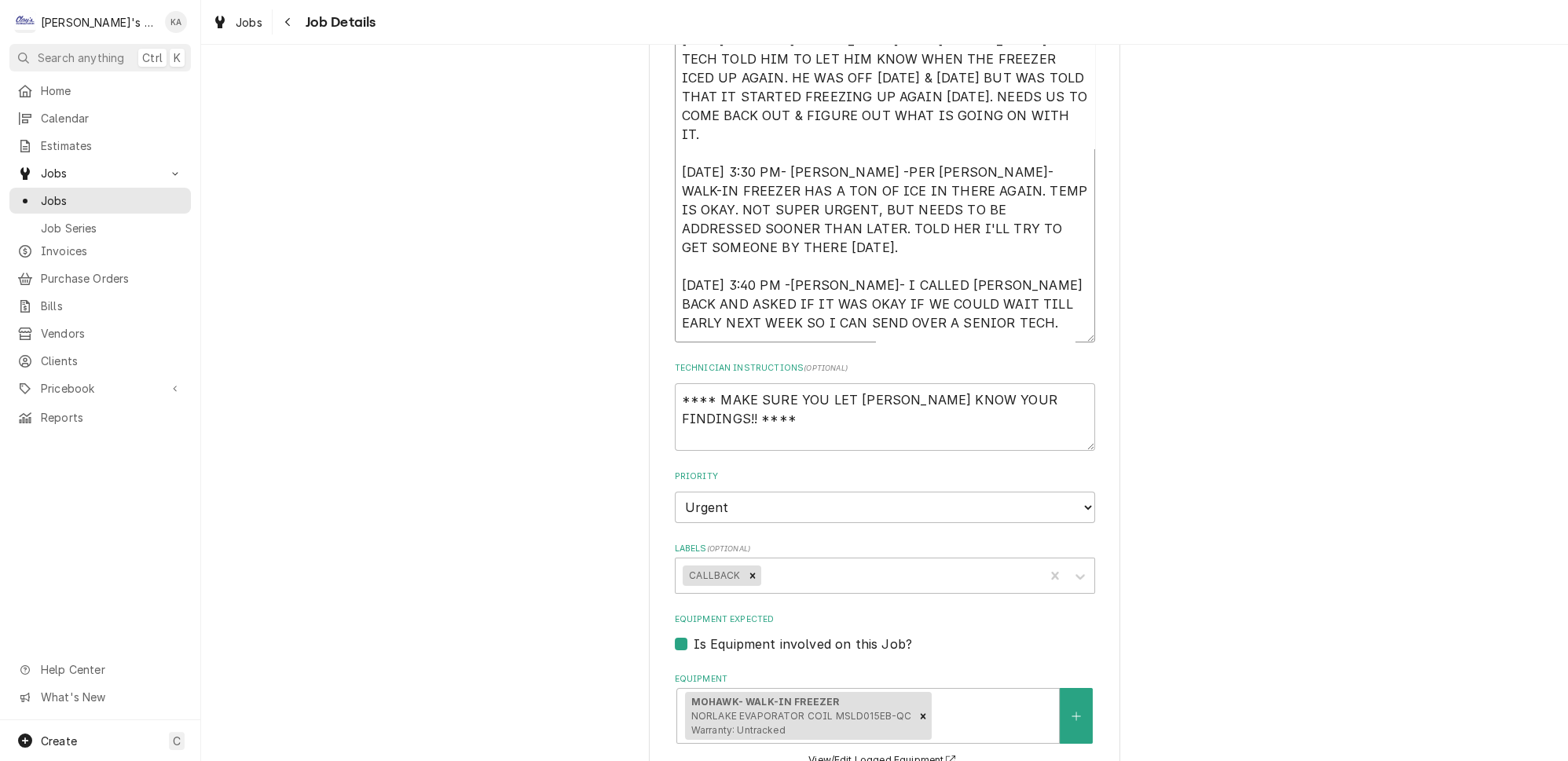
type textarea "x"
type textarea "8/21/2025 9:30 AM- KASSIE- WHILE PERFORMING MAINTENANCE MIKAH FOUND THE WALK IN…"
type textarea "x"
type textarea "8/21/2025 9:30 AM- KASSIE- WHILE PERFORMING MAINTENANCE MIKAH FOUND THE WALK IN…"
type textarea "x"
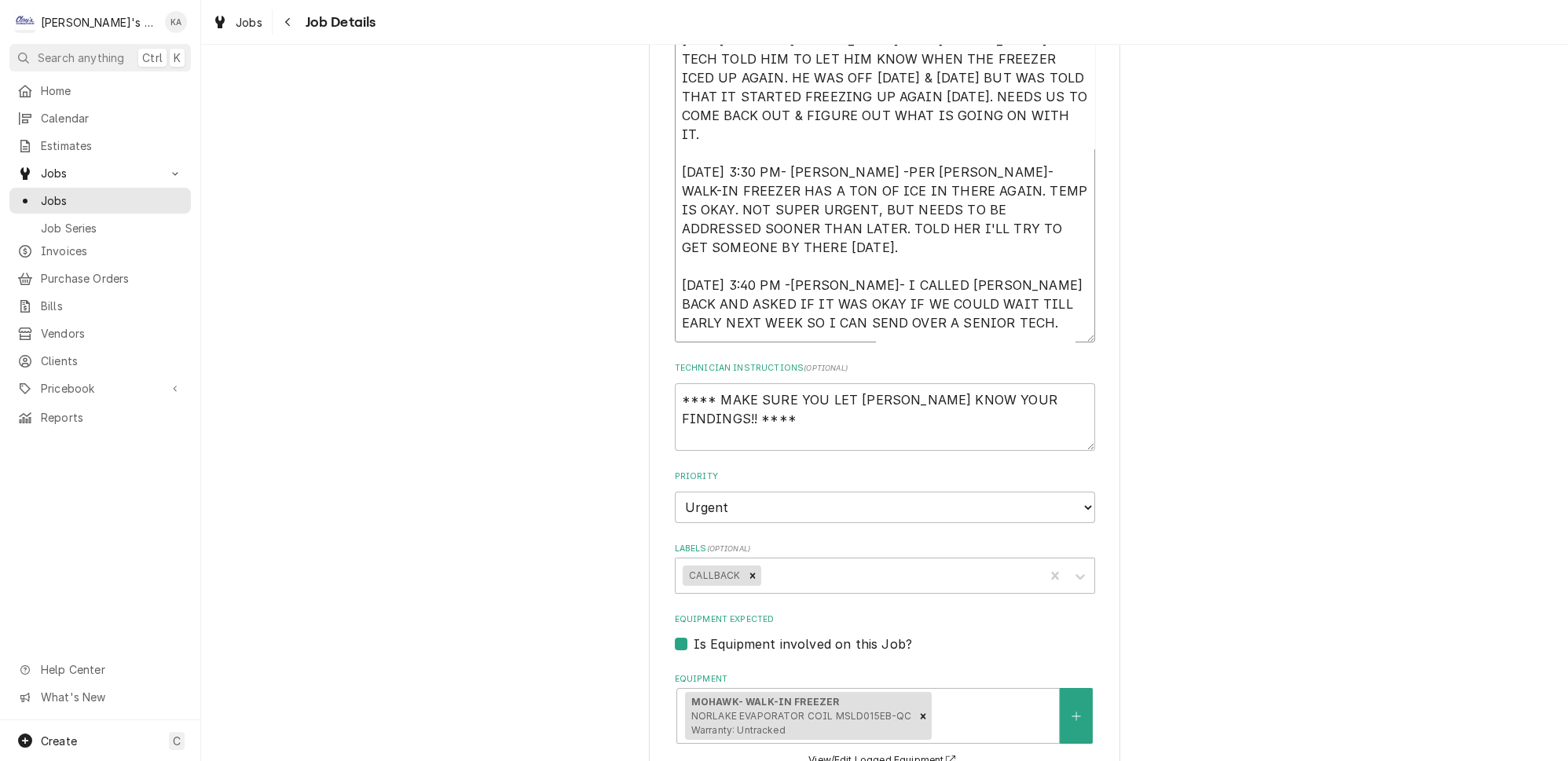
type textarea "8/21/2025 9:30 AM- KASSIE- WHILE PERFORMING MAINTENANCE MIKAH FOUND THE WALK IN…"
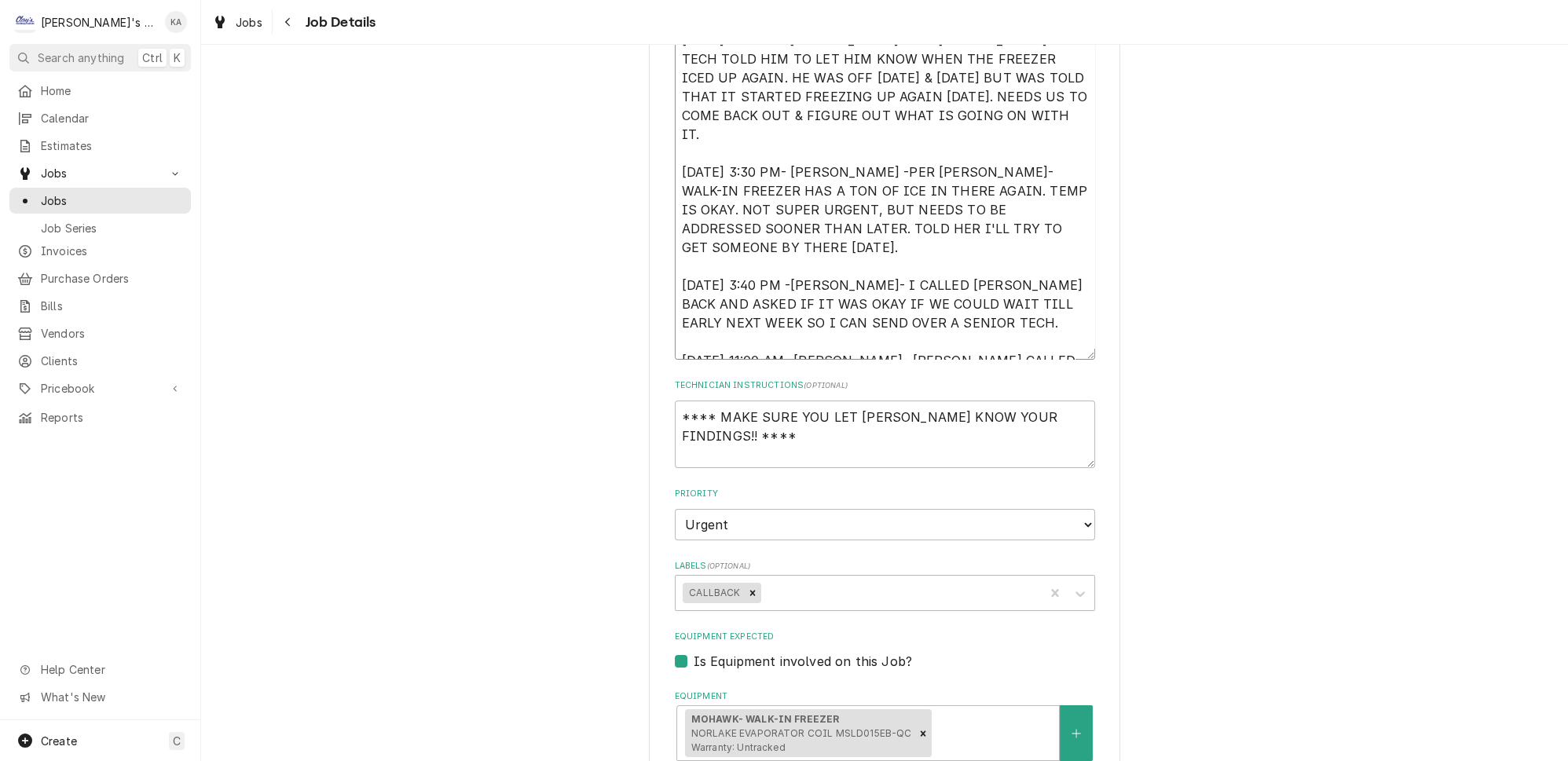
scroll to position [18, 0]
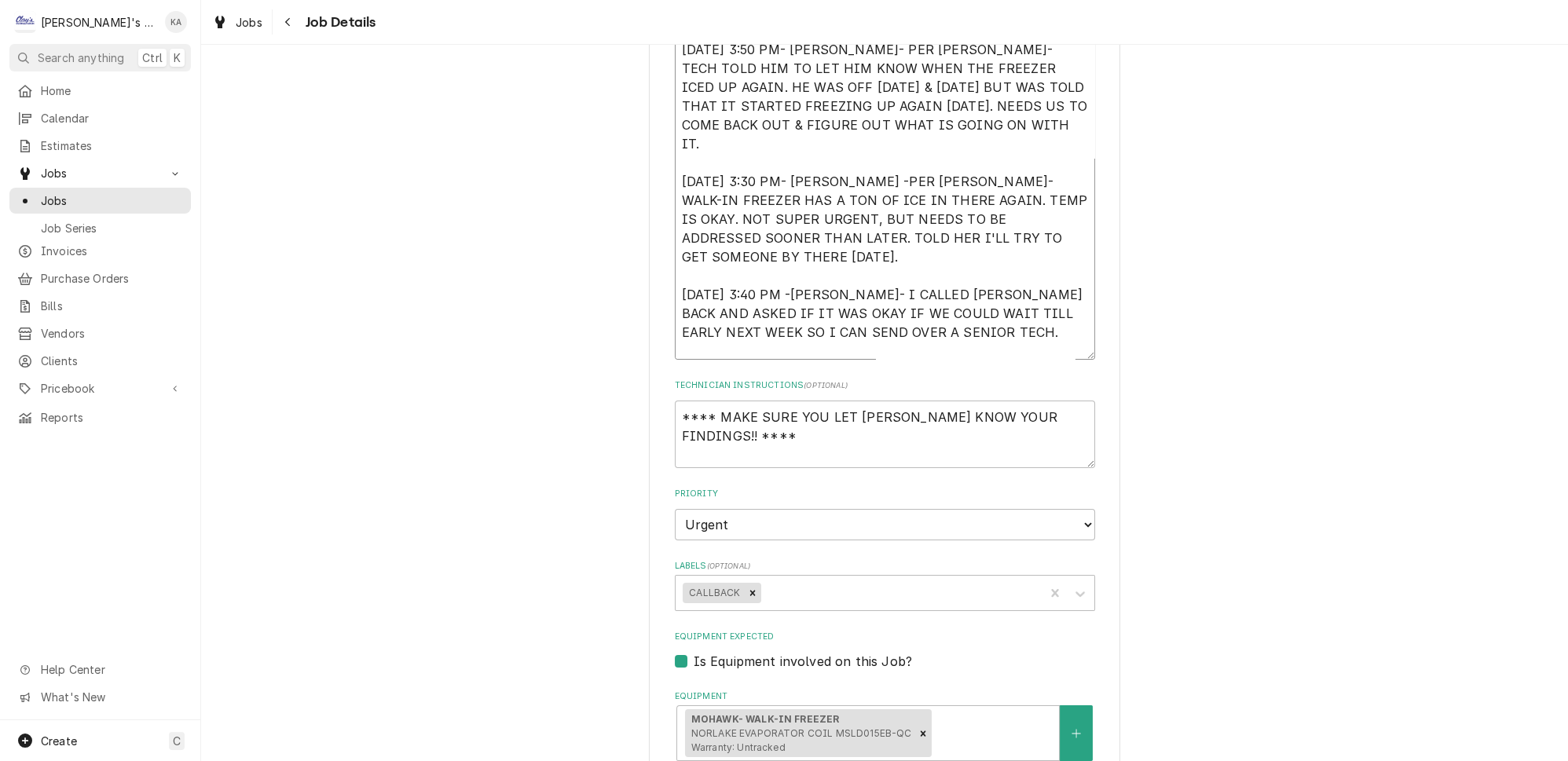
type textarea "x"
type textarea "8/21/2025 9:30 AM- KASSIE- WHILE PERFORMING MAINTENANCE MIKAH FOUND THE WALK IN…"
type textarea "x"
type textarea "8/21/2025 9:30 AM- KASSIE- WHILE PERFORMING MAINTENANCE MIKAH FOUND THE WALK IN…"
type textarea "x"
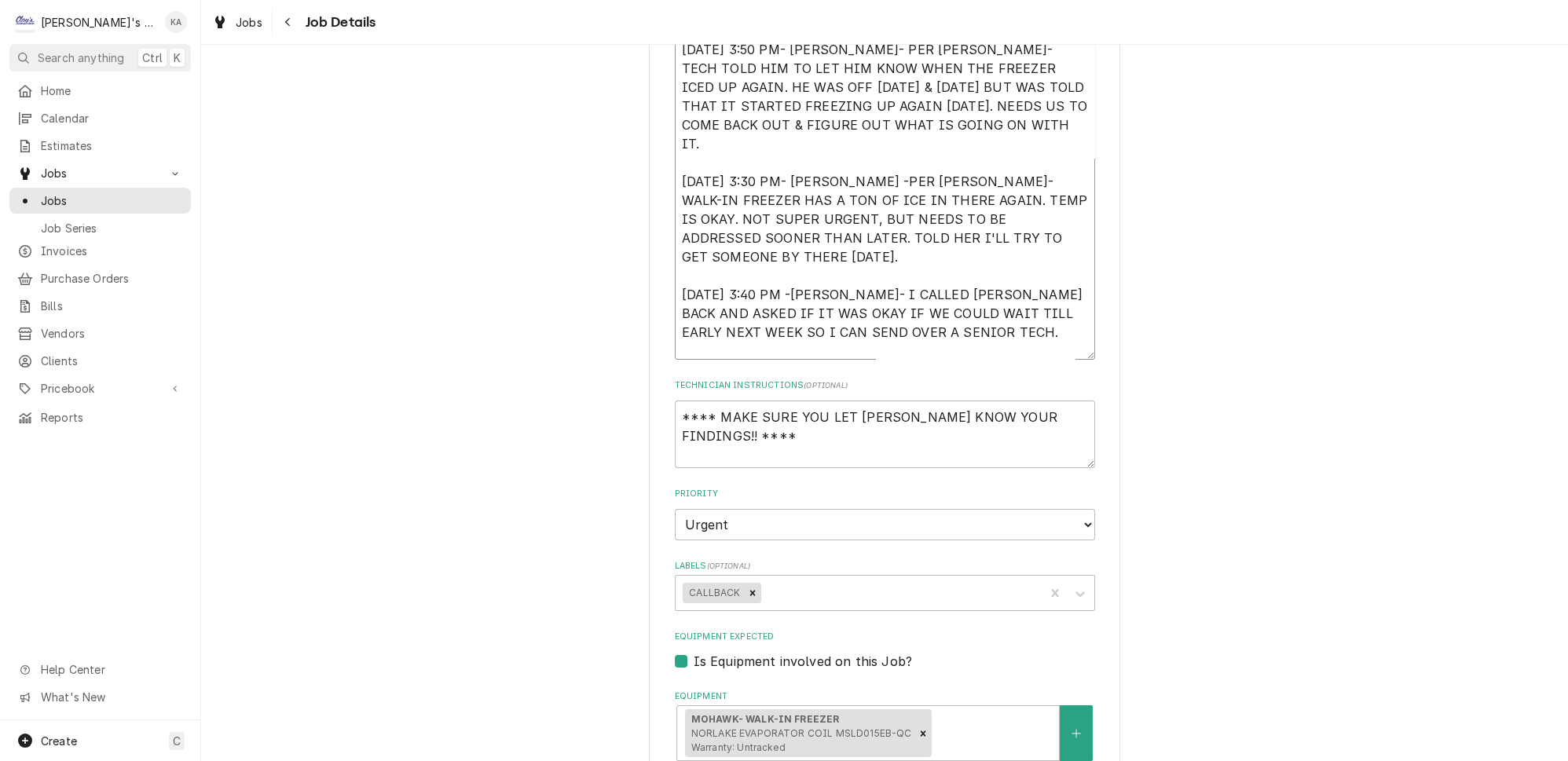
type textarea "8/21/2025 9:30 AM- KASSIE- WHILE PERFORMING MAINTENANCE MIKAH FOUND THE WALK IN…"
type textarea "x"
type textarea "8/21/2025 9:30 AM- KASSIE- WHILE PERFORMING MAINTENANCE MIKAH FOUND THE WALK IN…"
type textarea "x"
type textarea "8/21/2025 9:30 AM- KASSIE- WHILE PERFORMING MAINTENANCE MIKAH FOUND THE WALK IN…"
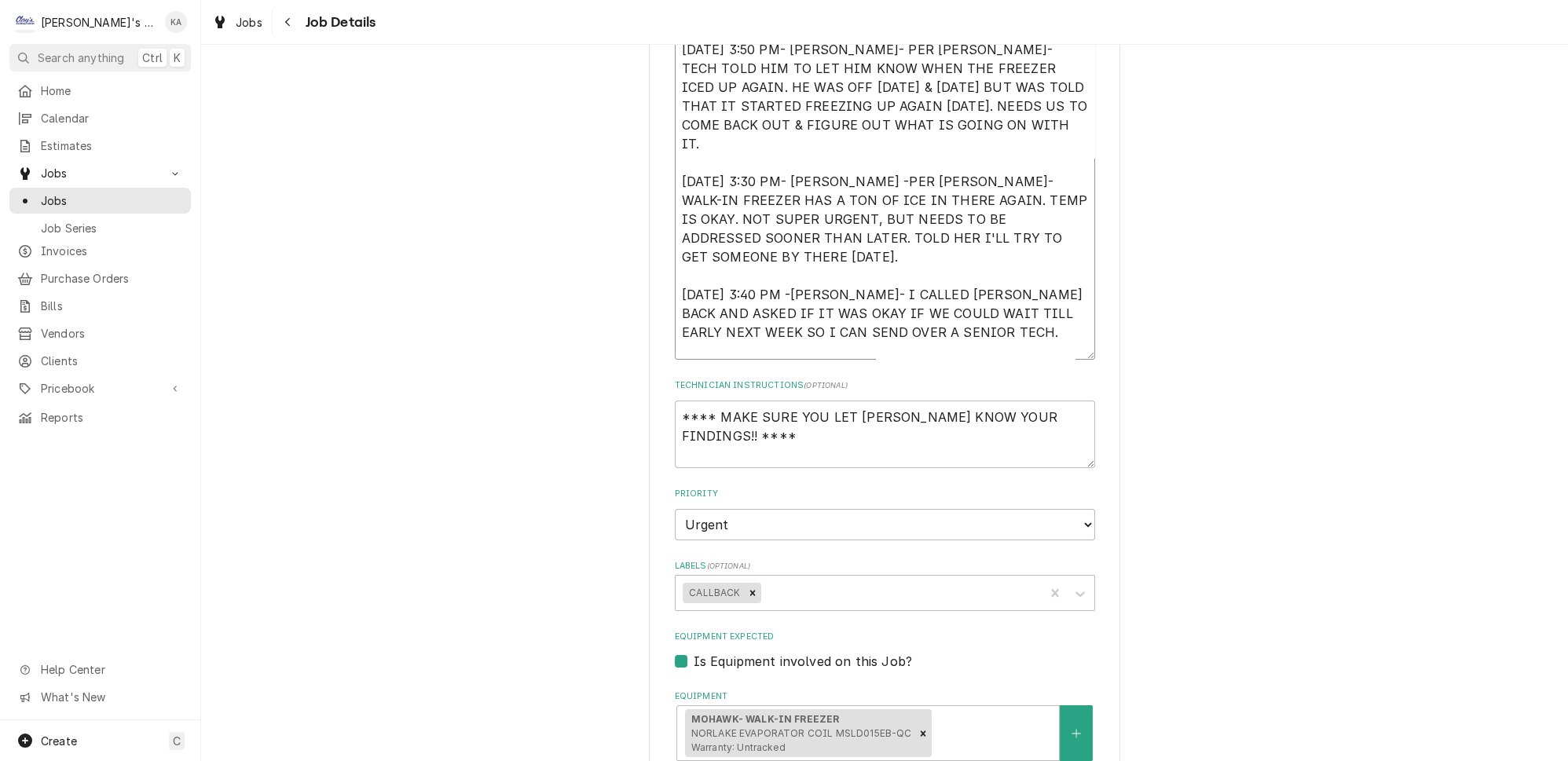
type textarea "x"
type textarea "8/21/2025 9:30 AM- KASSIE- WHILE PERFORMING MAINTENANCE MIKAH FOUND THE WALK IN…"
type textarea "x"
type textarea "8/21/2025 9:30 AM- KASSIE- WHILE PERFORMING MAINTENANCE MIKAH FOUND THE WALK IN…"
type textarea "x"
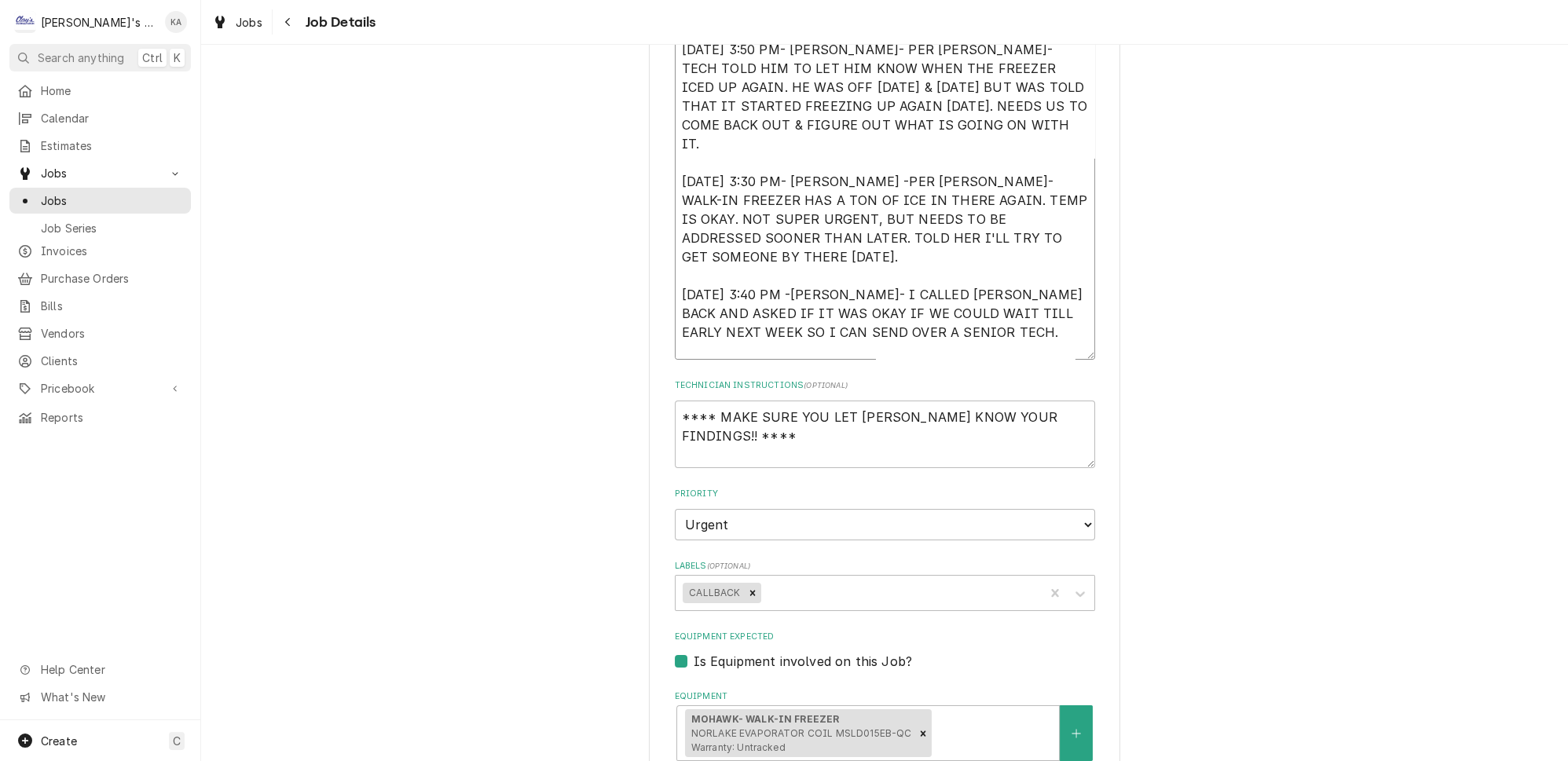
type textarea "8/21/2025 9:30 AM- KASSIE- WHILE PERFORMING MAINTENANCE MIKAH FOUND THE WALK IN…"
type textarea "x"
type textarea "8/21/2025 9:30 AM- KASSIE- WHILE PERFORMING MAINTENANCE MIKAH FOUND THE WALK IN…"
type textarea "x"
type textarea "8/21/2025 9:30 AM- KASSIE- WHILE PERFORMING MAINTENANCE MIKAH FOUND THE WALK IN…"
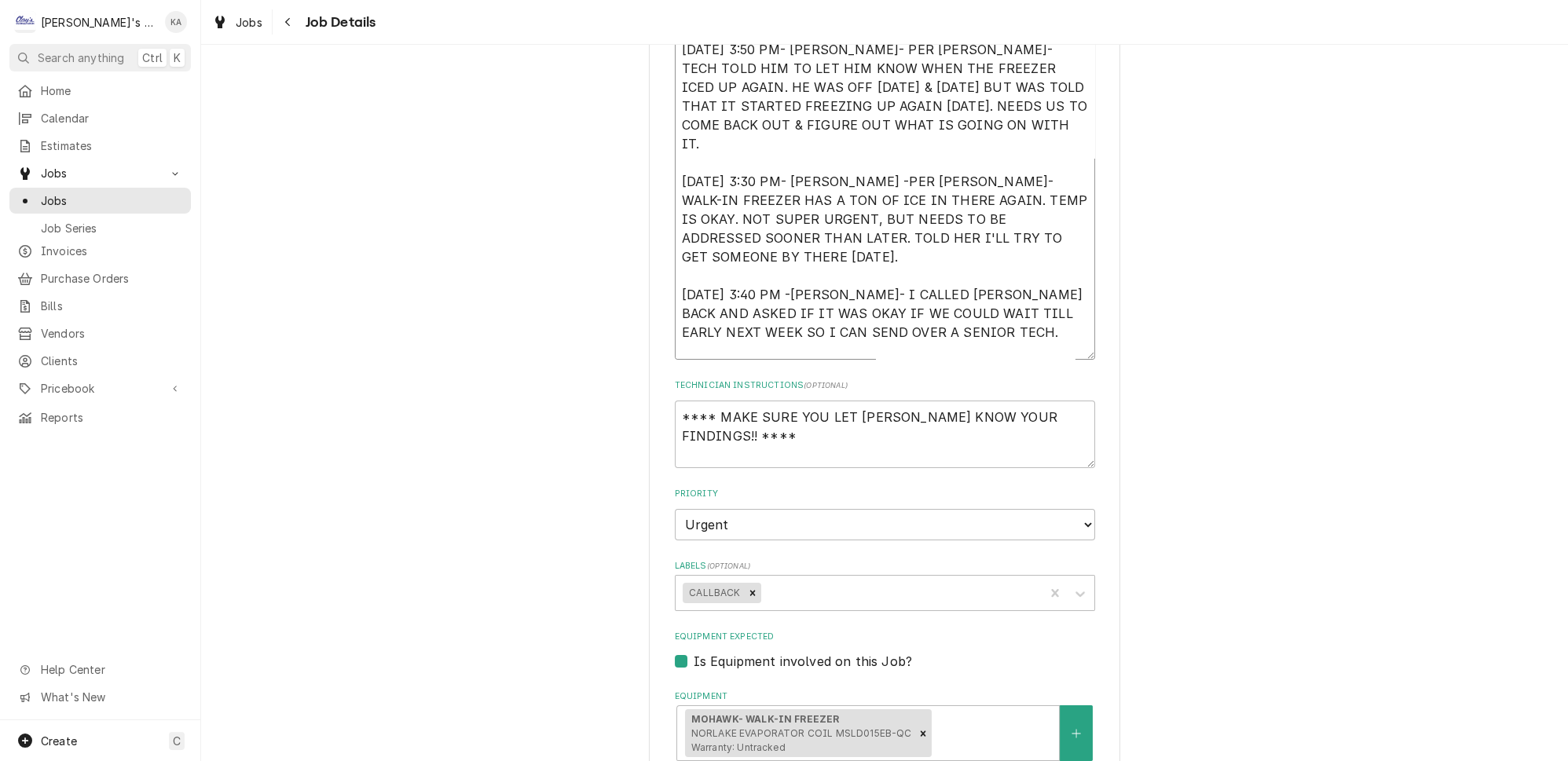
type textarea "x"
type textarea "8/21/2025 9:30 AM- KASSIE- WHILE PERFORMING MAINTENANCE MIKAH FOUND THE WALK IN…"
type textarea "x"
type textarea "8/21/2025 9:30 AM- KASSIE- WHILE PERFORMING MAINTENANCE MIKAH FOUND THE WALK IN…"
type textarea "x"
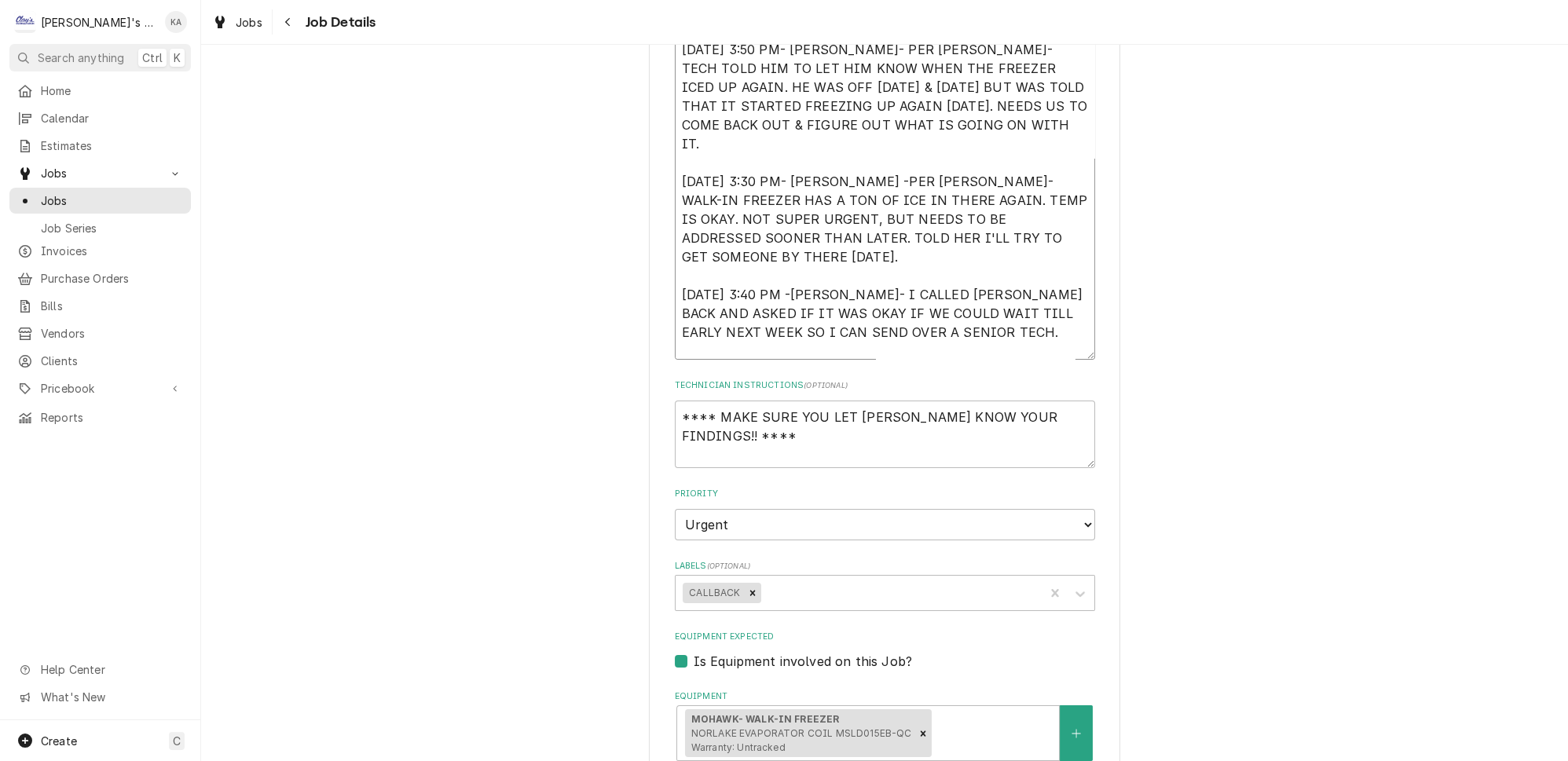
type textarea "8/21/2025 9:30 AM- KASSIE- WHILE PERFORMING MAINTENANCE MIKAH FOUND THE WALK IN…"
type textarea "x"
type textarea "8/21/2025 9:30 AM- KASSIE- WHILE PERFORMING MAINTENANCE MIKAH FOUND THE WALK IN…"
type textarea "x"
type textarea "8/21/2025 9:30 AM- KASSIE- WHILE PERFORMING MAINTENANCE MIKAH FOUND THE WALK IN…"
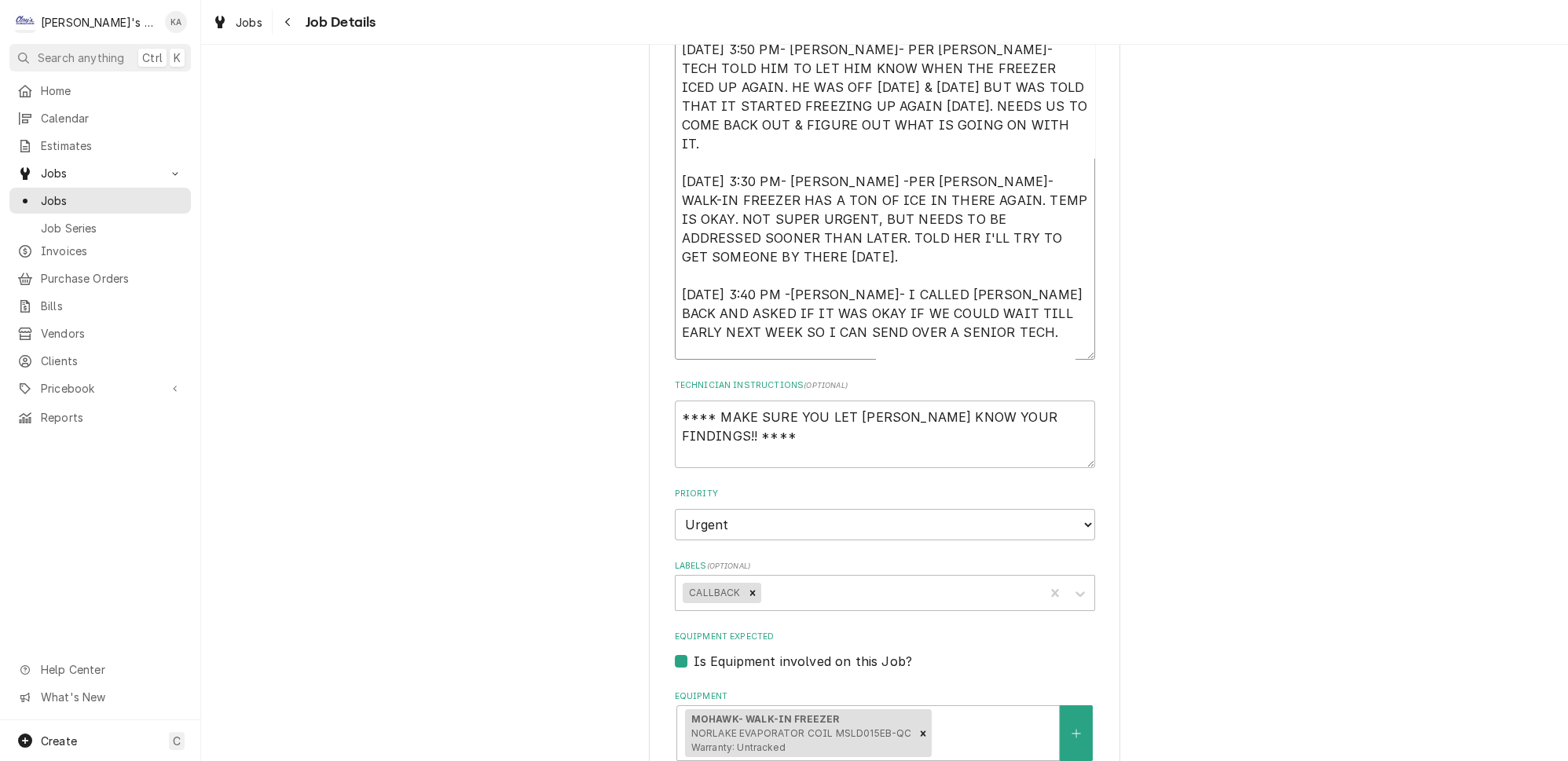
type textarea "x"
type textarea "8/21/2025 9:30 AM- KASSIE- WHILE PERFORMING MAINTENANCE MIKAH FOUND THE WALK IN…"
type textarea "x"
type textarea "8/21/2025 9:30 AM- KASSIE- WHILE PERFORMING MAINTENANCE MIKAH FOUND THE WALK IN…"
type textarea "x"
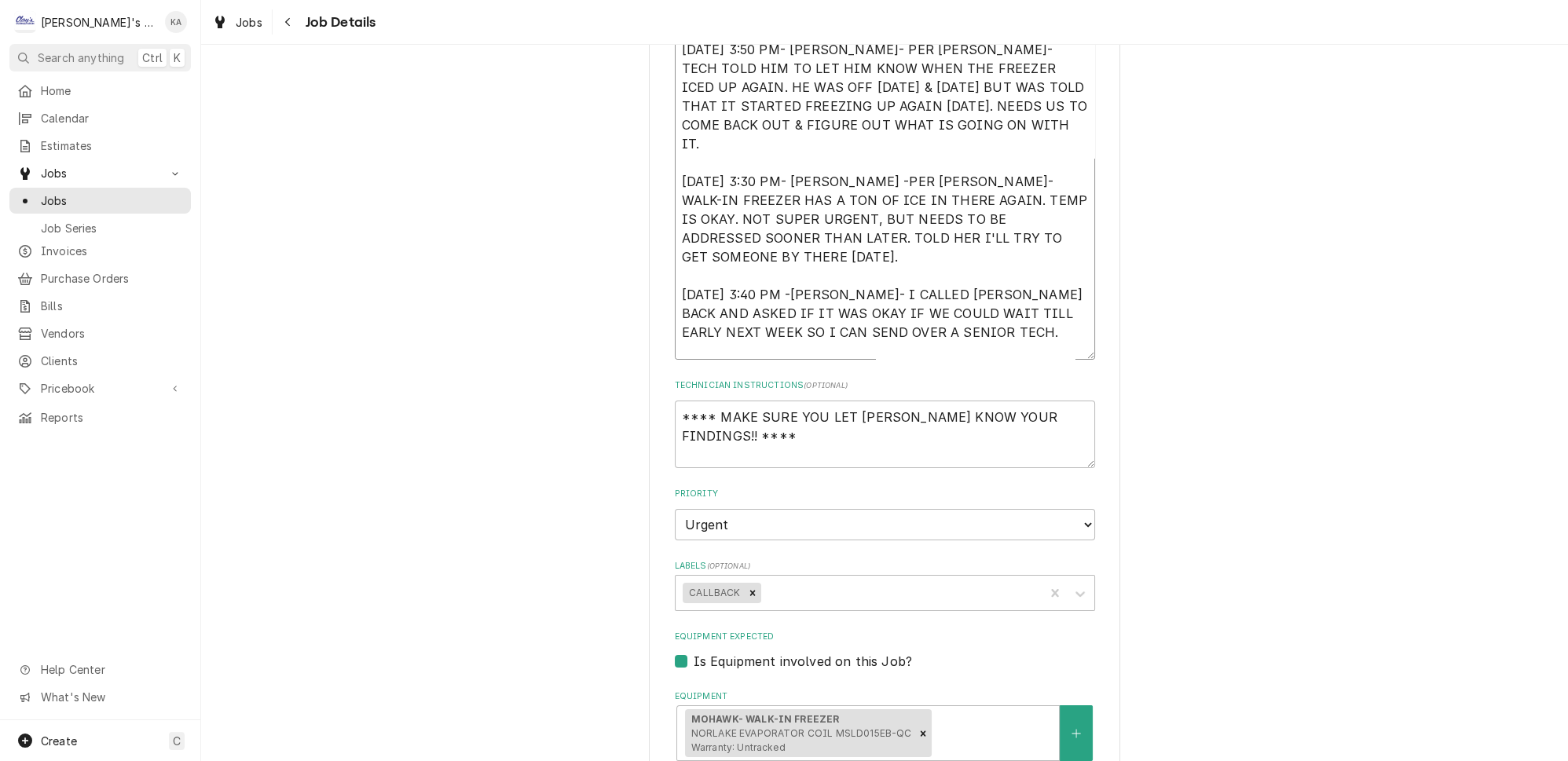
type textarea "8/21/2025 9:30 AM- KASSIE- WHILE PERFORMING MAINTENANCE MIKAH FOUND THE WALK IN…"
type textarea "x"
type textarea "8/21/2025 9:30 AM- KASSIE- WHILE PERFORMING MAINTENANCE MIKAH FOUND THE WALK IN…"
type textarea "x"
type textarea "8/21/2025 9:30 AM- KASSIE- WHILE PERFORMING MAINTENANCE MIKAH FOUND THE WALK IN…"
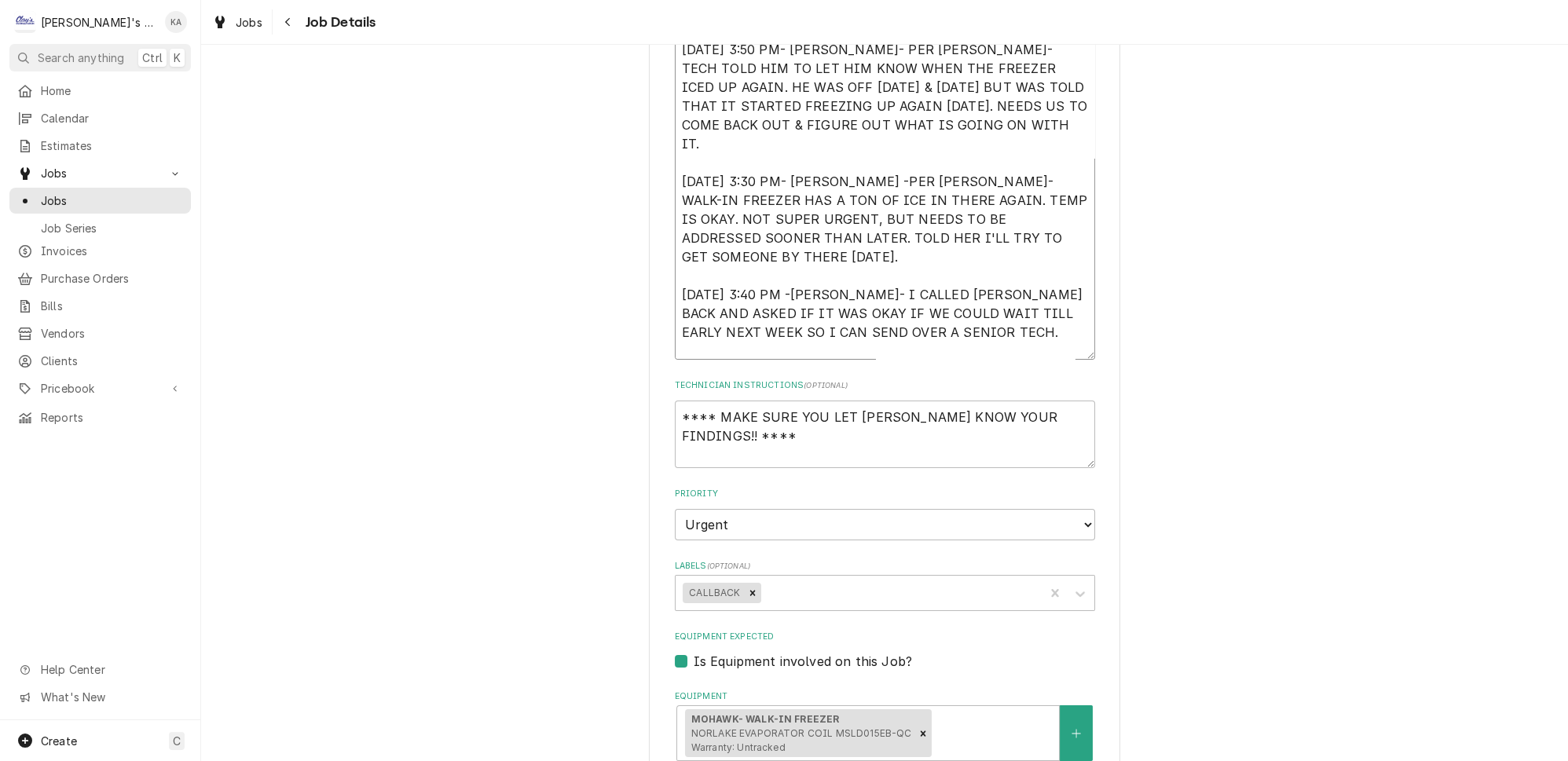
type textarea "x"
type textarea "8/21/2025 9:30 AM- KASSIE- WHILE PERFORMING MAINTENANCE MIKAH FOUND THE WALK IN…"
type textarea "x"
type textarea "8/21/2025 9:30 AM- KASSIE- WHILE PERFORMING MAINTENANCE MIKAH FOUND THE WALK IN…"
type textarea "x"
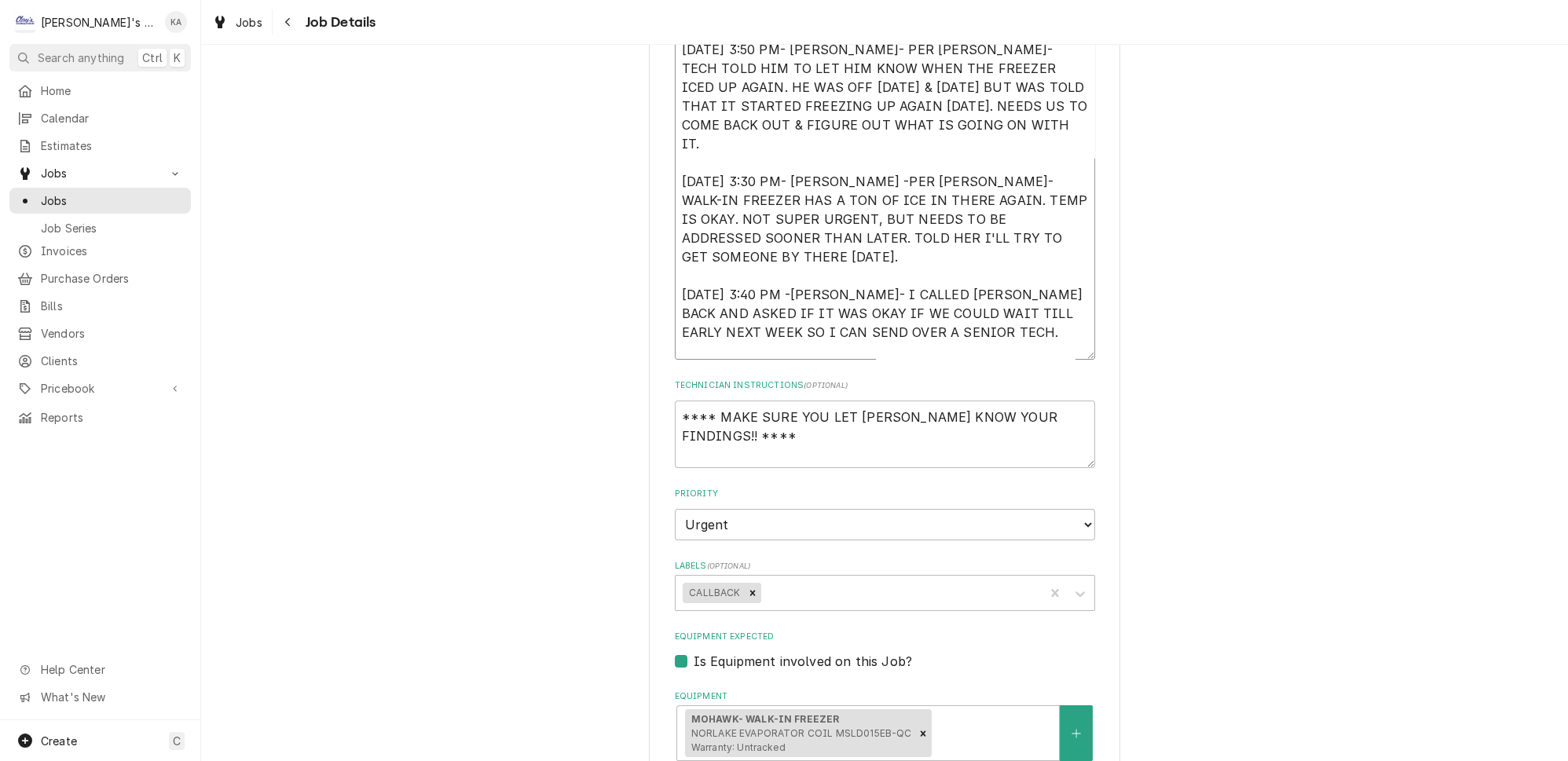
type textarea "8/21/2025 9:30 AM- KASSIE- WHILE PERFORMING MAINTENANCE MIKAH FOUND THE WALK IN…"
type textarea "x"
type textarea "8/21/2025 9:30 AM- KASSIE- WHILE PERFORMING MAINTENANCE MIKAH FOUND THE WALK IN…"
type textarea "x"
type textarea "8/21/2025 9:30 AM- KASSIE- WHILE PERFORMING MAINTENANCE MIKAH FOUND THE WALK IN…"
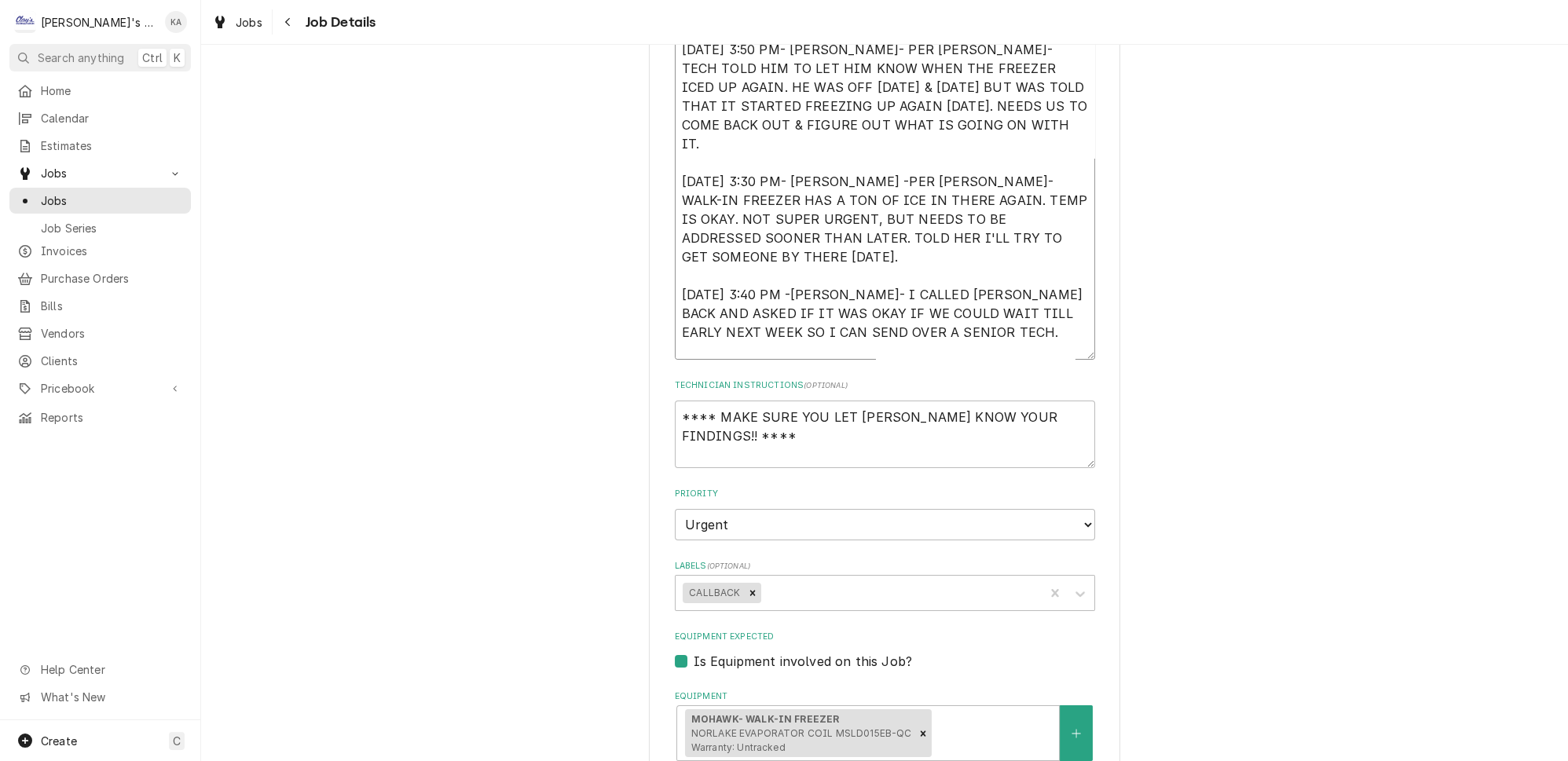
type textarea "x"
type textarea "8/21/2025 9:30 AM- KASSIE- WHILE PERFORMING MAINTENANCE MIKAH FOUND THE WALK IN…"
type textarea "x"
type textarea "8/21/2025 9:30 AM- KASSIE- WHILE PERFORMING MAINTENANCE MIKAH FOUND THE WALK IN…"
type textarea "x"
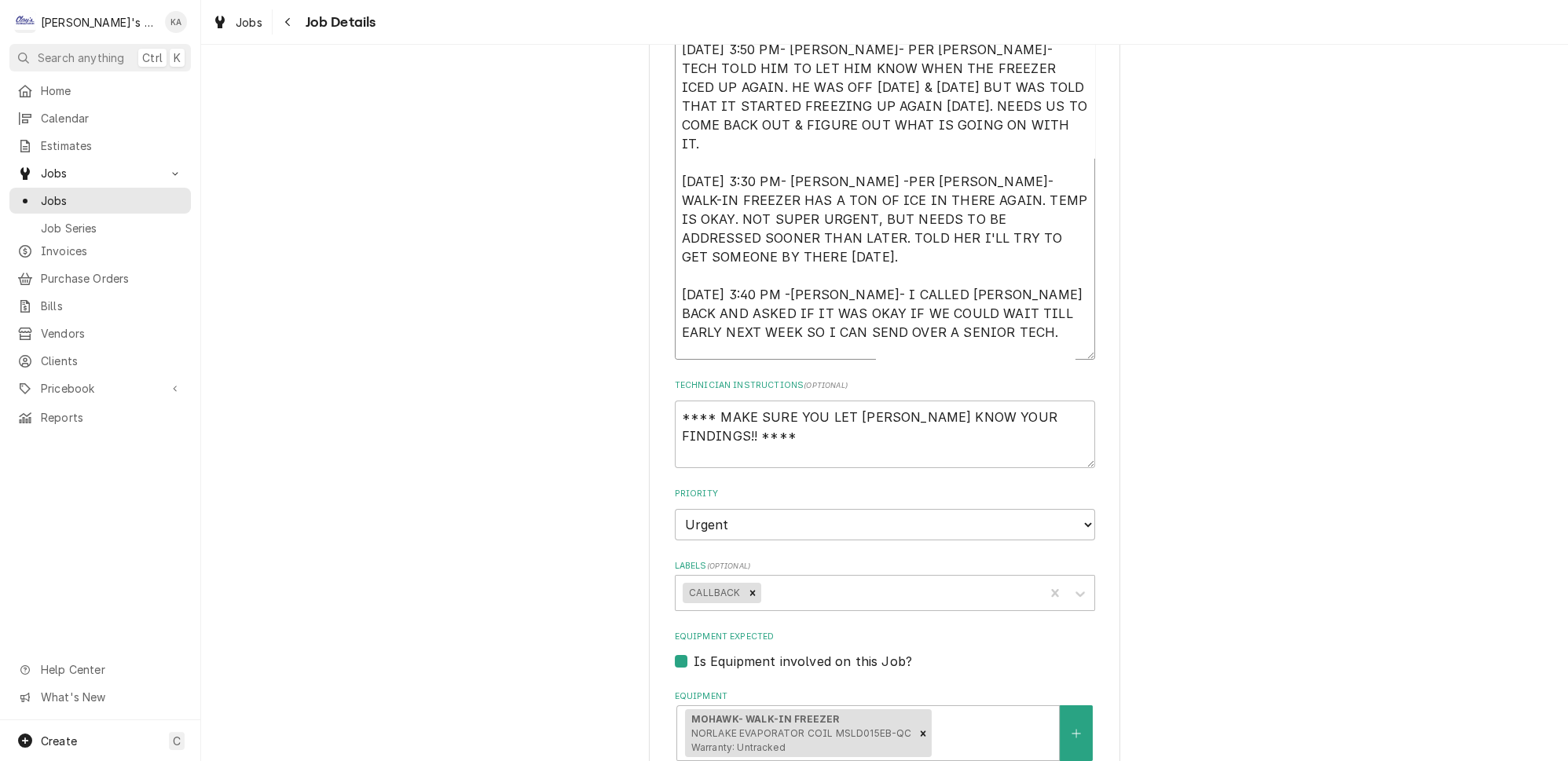
type textarea "8/21/2025 9:30 AM- KASSIE- WHILE PERFORMING MAINTENANCE MIKAH FOUND THE WALK IN…"
type textarea "x"
type textarea "8/21/2025 9:30 AM- KASSIE- WHILE PERFORMING MAINTENANCE MIKAH FOUND THE WALK IN…"
type textarea "x"
type textarea "8/21/2025 9:30 AM- KASSIE- WHILE PERFORMING MAINTENANCE MIKAH FOUND THE WALK IN…"
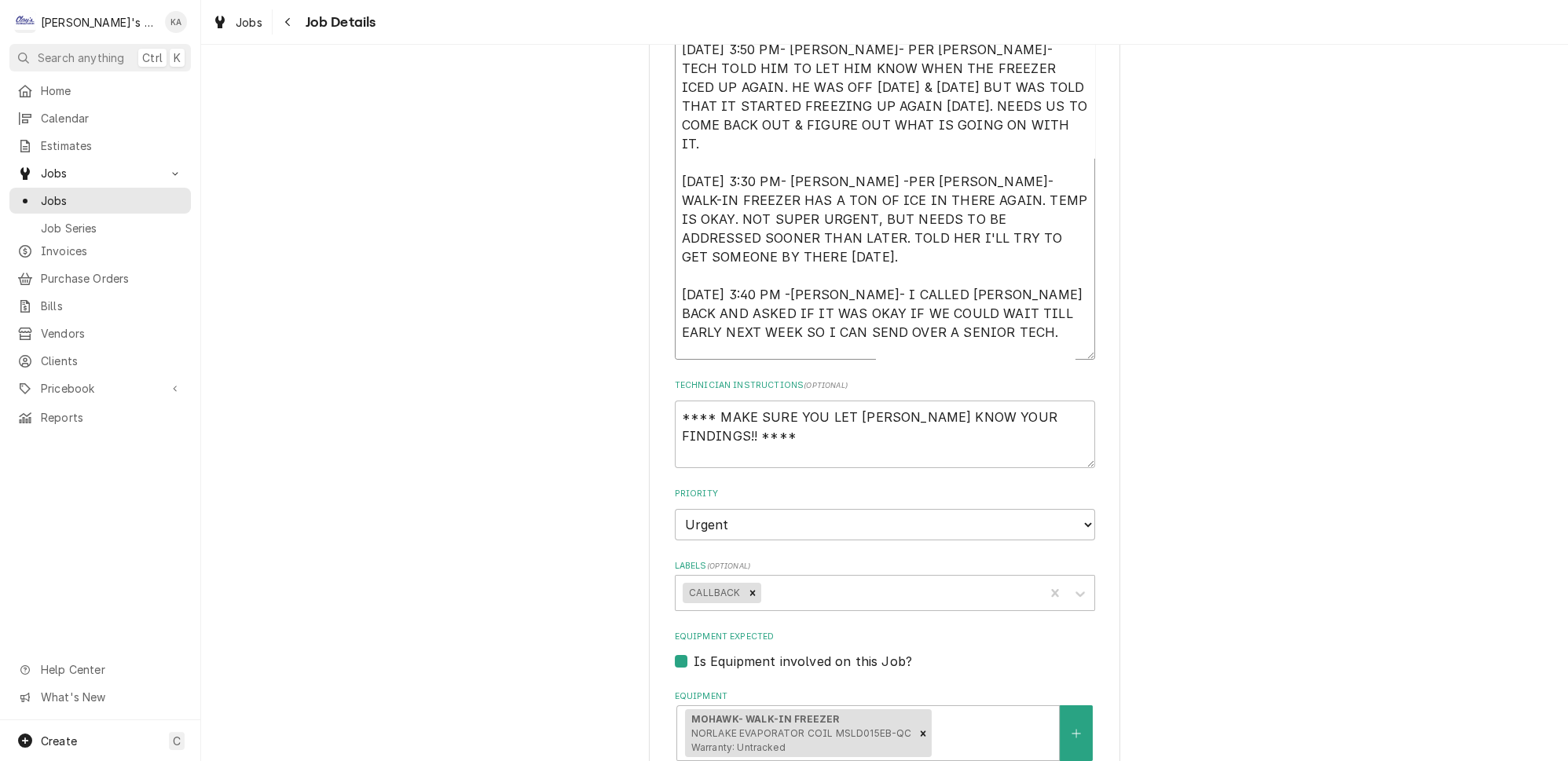
type textarea "x"
type textarea "8/21/2025 9:30 AM- KASSIE- WHILE PERFORMING MAINTENANCE MIKAH FOUND THE WALK IN…"
type textarea "x"
type textarea "8/21/2025 9:30 AM- KASSIE- WHILE PERFORMING MAINTENANCE MIKAH FOUND THE WALK IN…"
type textarea "x"
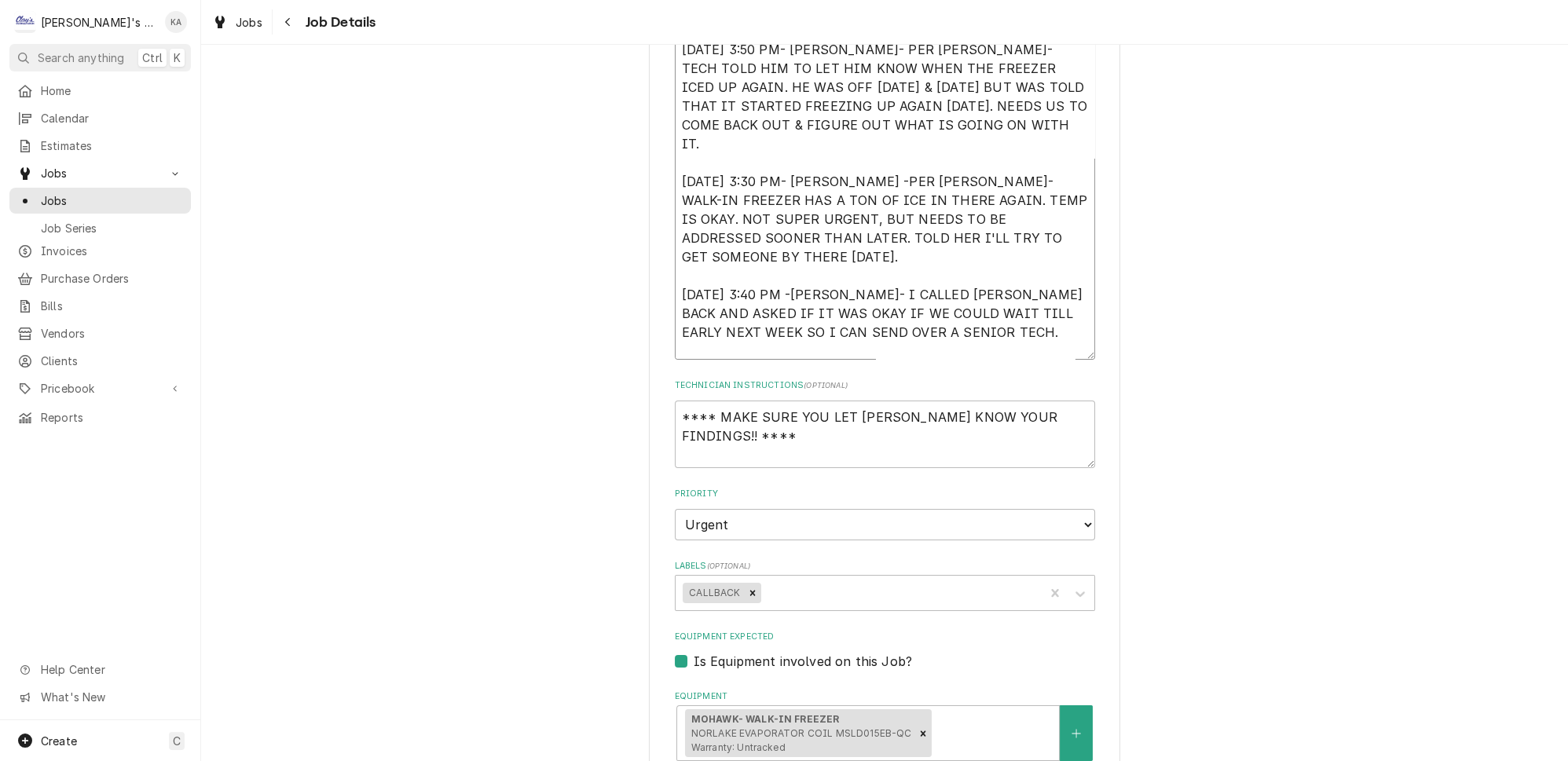
type textarea "8/21/2025 9:30 AM- KASSIE- WHILE PERFORMING MAINTENANCE MIKAH FOUND THE WALK IN…"
type textarea "x"
type textarea "8/21/2025 9:30 AM- KASSIE- WHILE PERFORMING MAINTENANCE MIKAH FOUND THE WALK IN…"
type textarea "x"
type textarea "8/21/2025 9:30 AM- KASSIE- WHILE PERFORMING MAINTENANCE MIKAH FOUND THE WALK IN…"
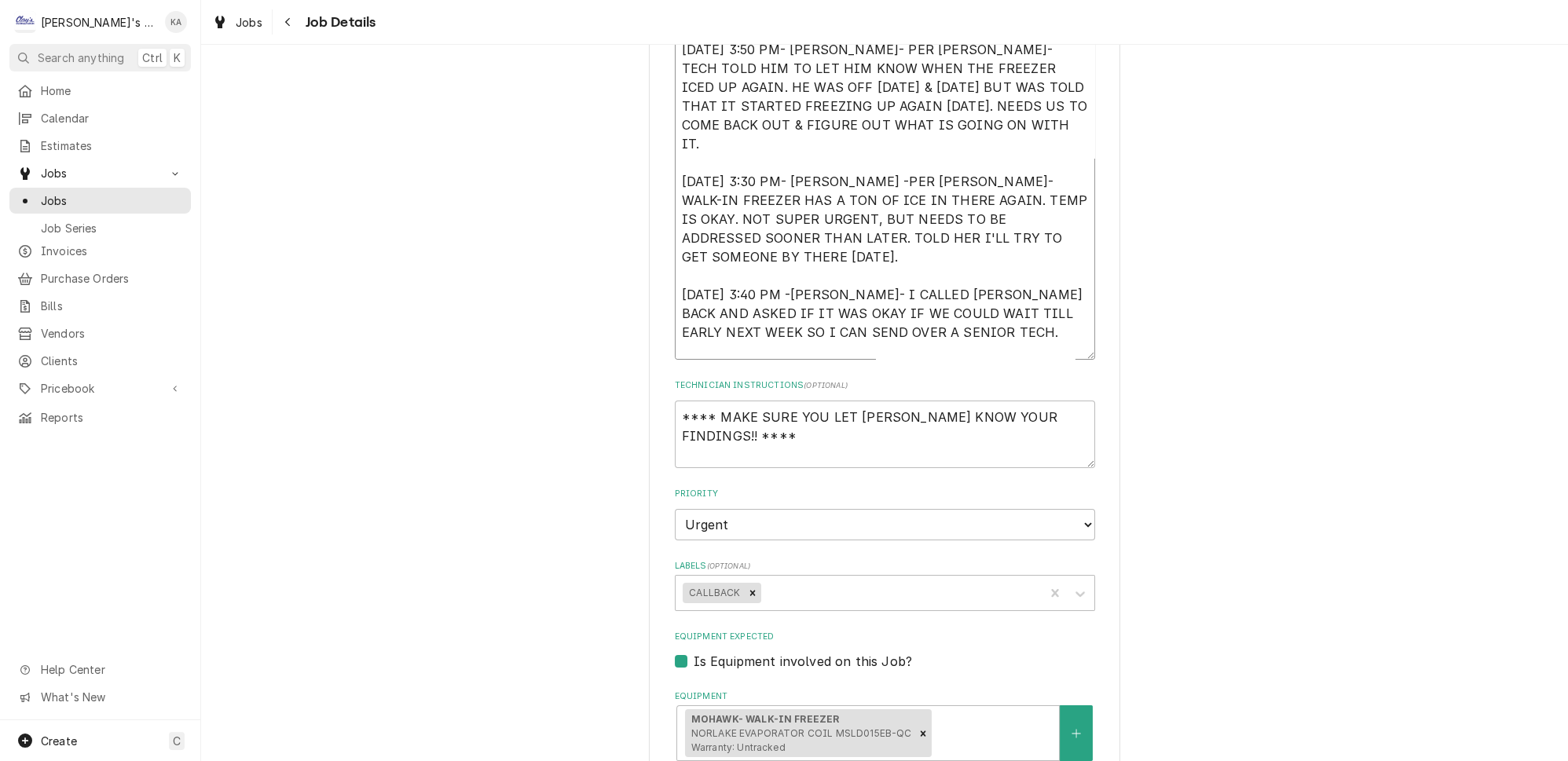
type textarea "x"
type textarea "8/21/2025 9:30 AM- KASSIE- WHILE PERFORMING MAINTENANCE MIKAH FOUND THE WALK IN…"
type textarea "x"
type textarea "8/21/2025 9:30 AM- KASSIE- WHILE PERFORMING MAINTENANCE MIKAH FOUND THE WALK IN…"
type textarea "x"
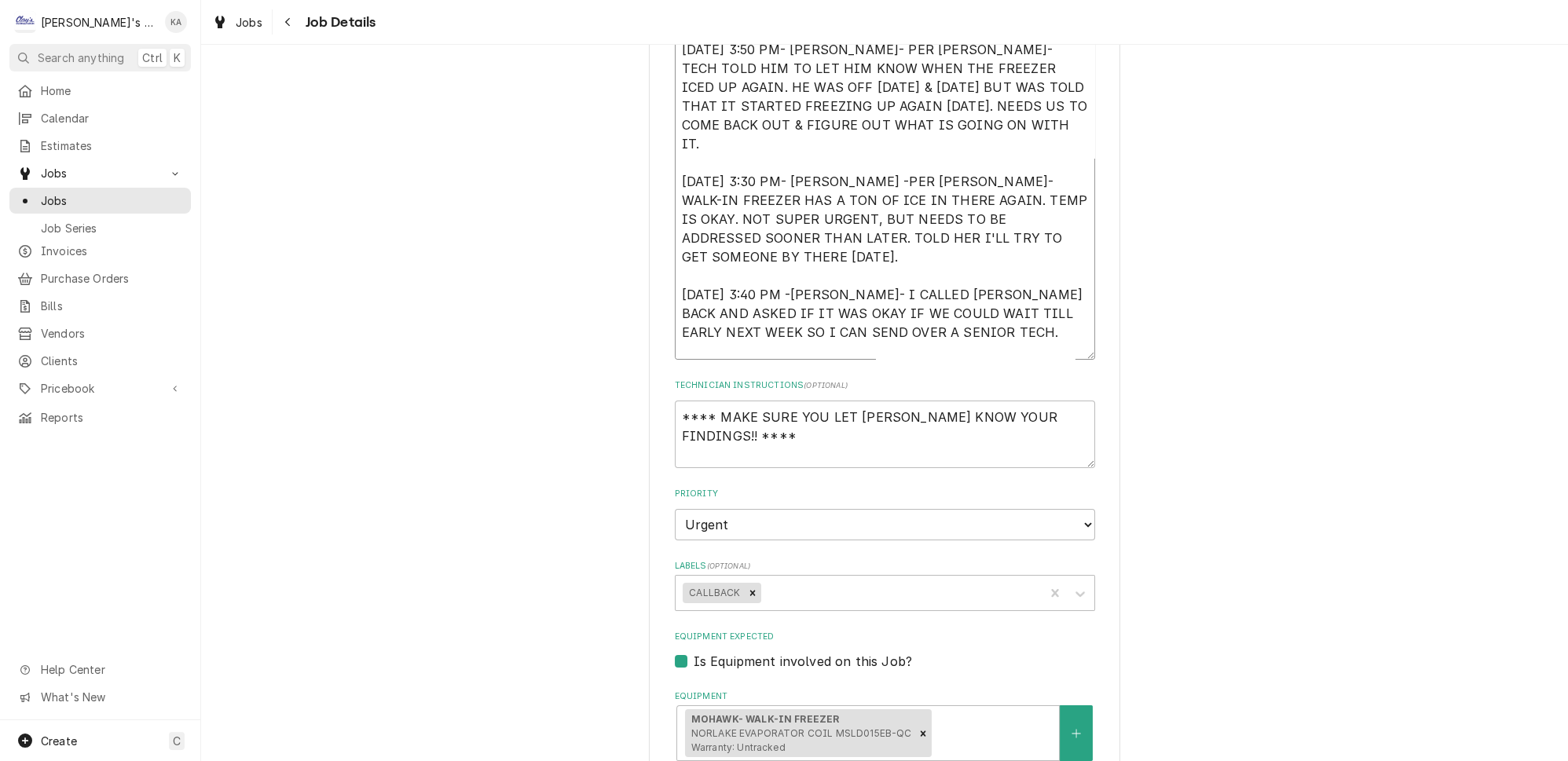
type textarea "8/21/2025 9:30 AM- KASSIE- WHILE PERFORMING MAINTENANCE MIKAH FOUND THE WALK IN…"
type textarea "x"
type textarea "8/21/2025 9:30 AM- KASSIE- WHILE PERFORMING MAINTENANCE MIKAH FOUND THE WALK IN…"
type textarea "x"
type textarea "8/21/2025 9:30 AM- KASSIE- WHILE PERFORMING MAINTENANCE MIKAH FOUND THE WALK IN…"
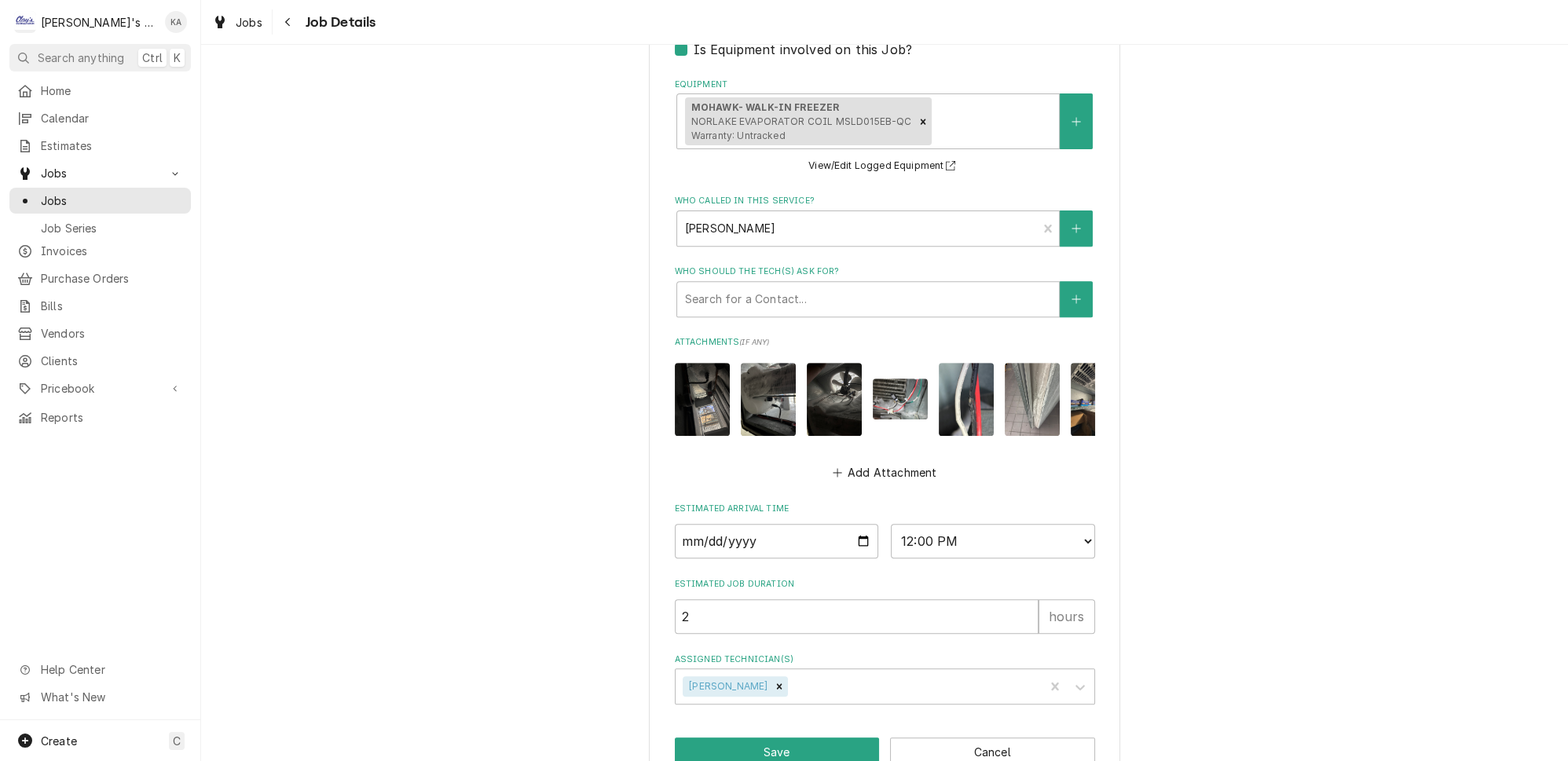
scroll to position [1091, 0]
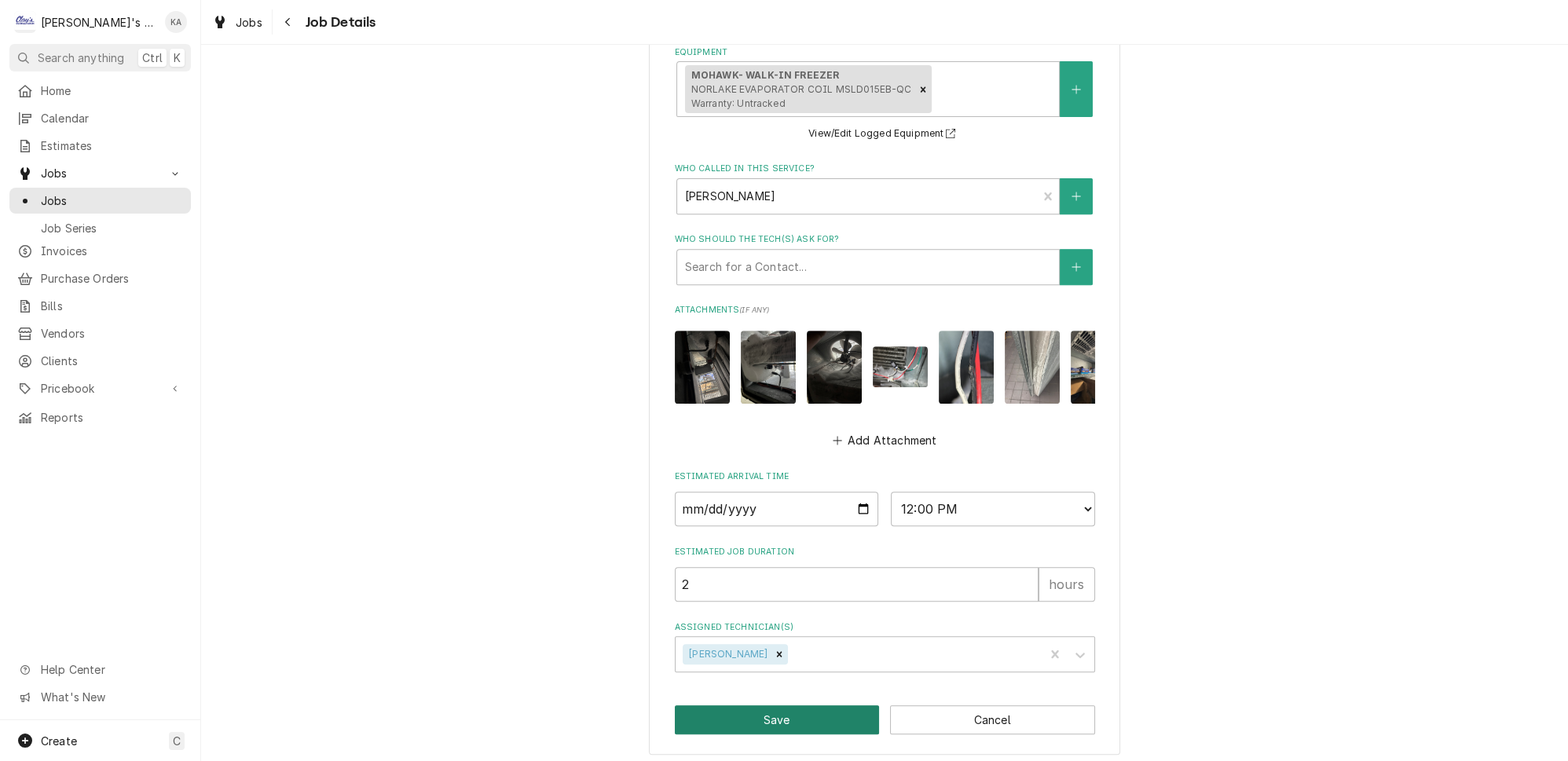
click at [774, 708] on button "Save" at bounding box center [777, 719] width 205 height 29
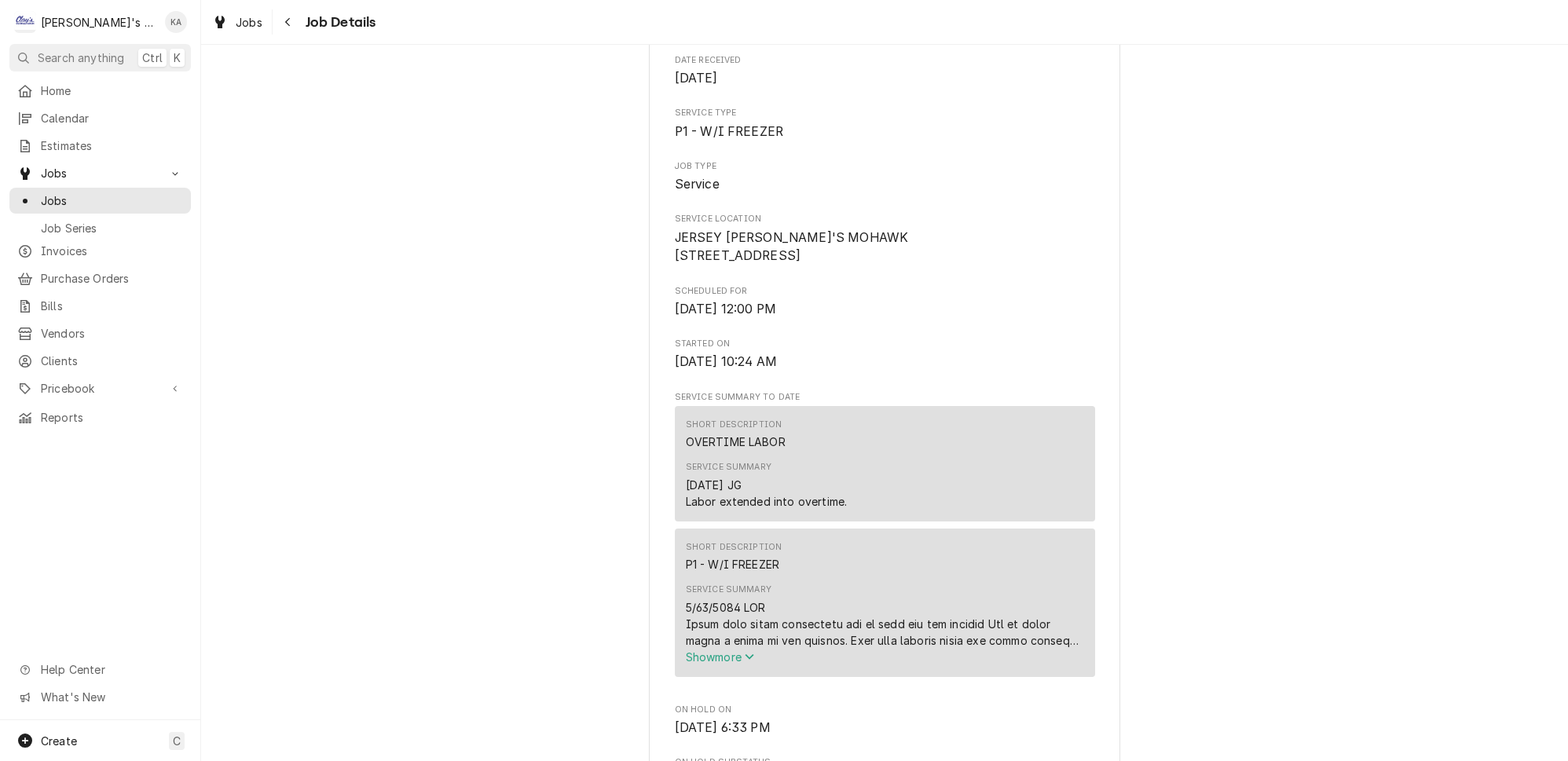
scroll to position [214, 0]
click at [749, 659] on icon "Service Summary" at bounding box center [749, 653] width 9 height 11
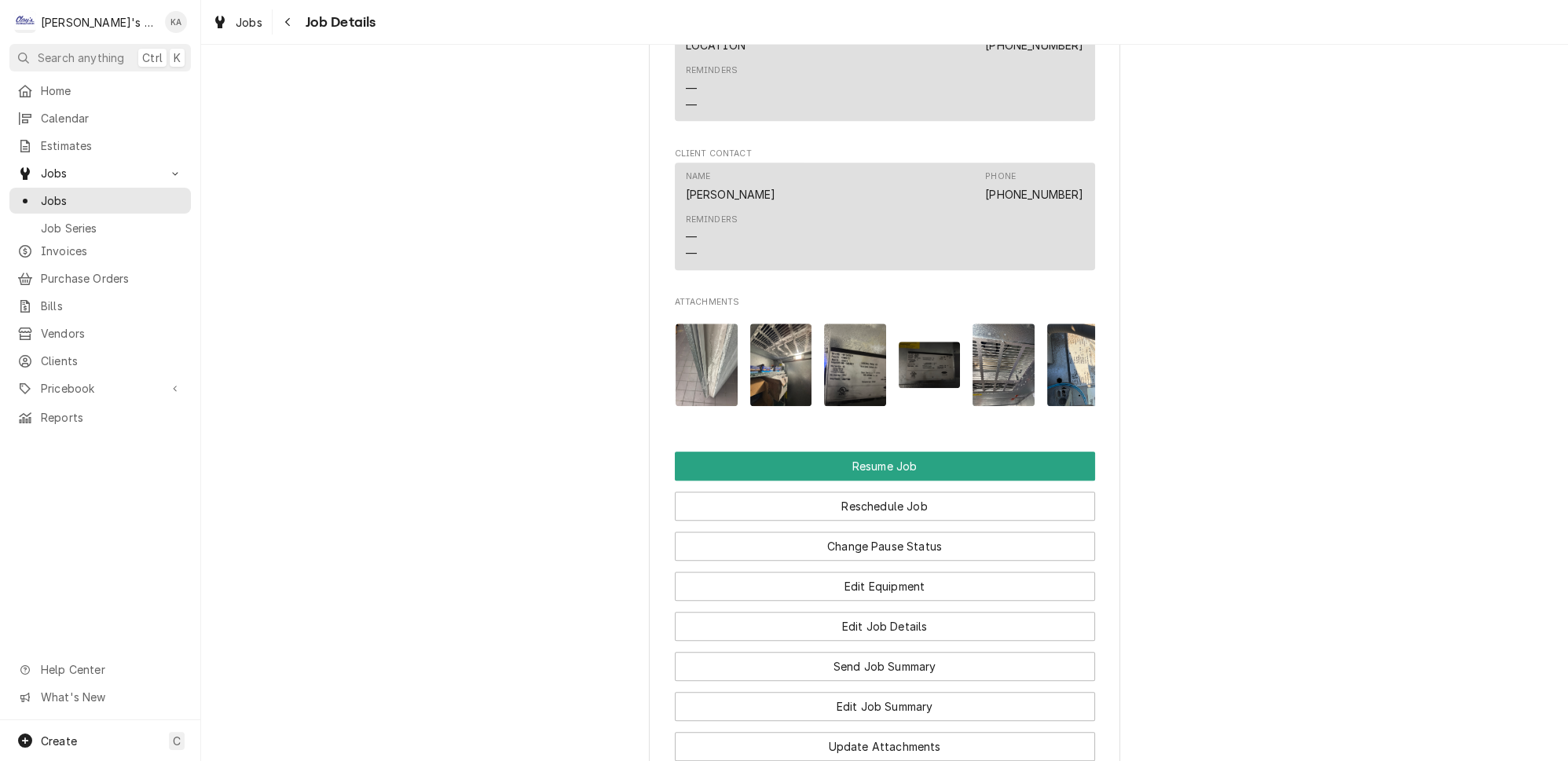
scroll to position [2596, 0]
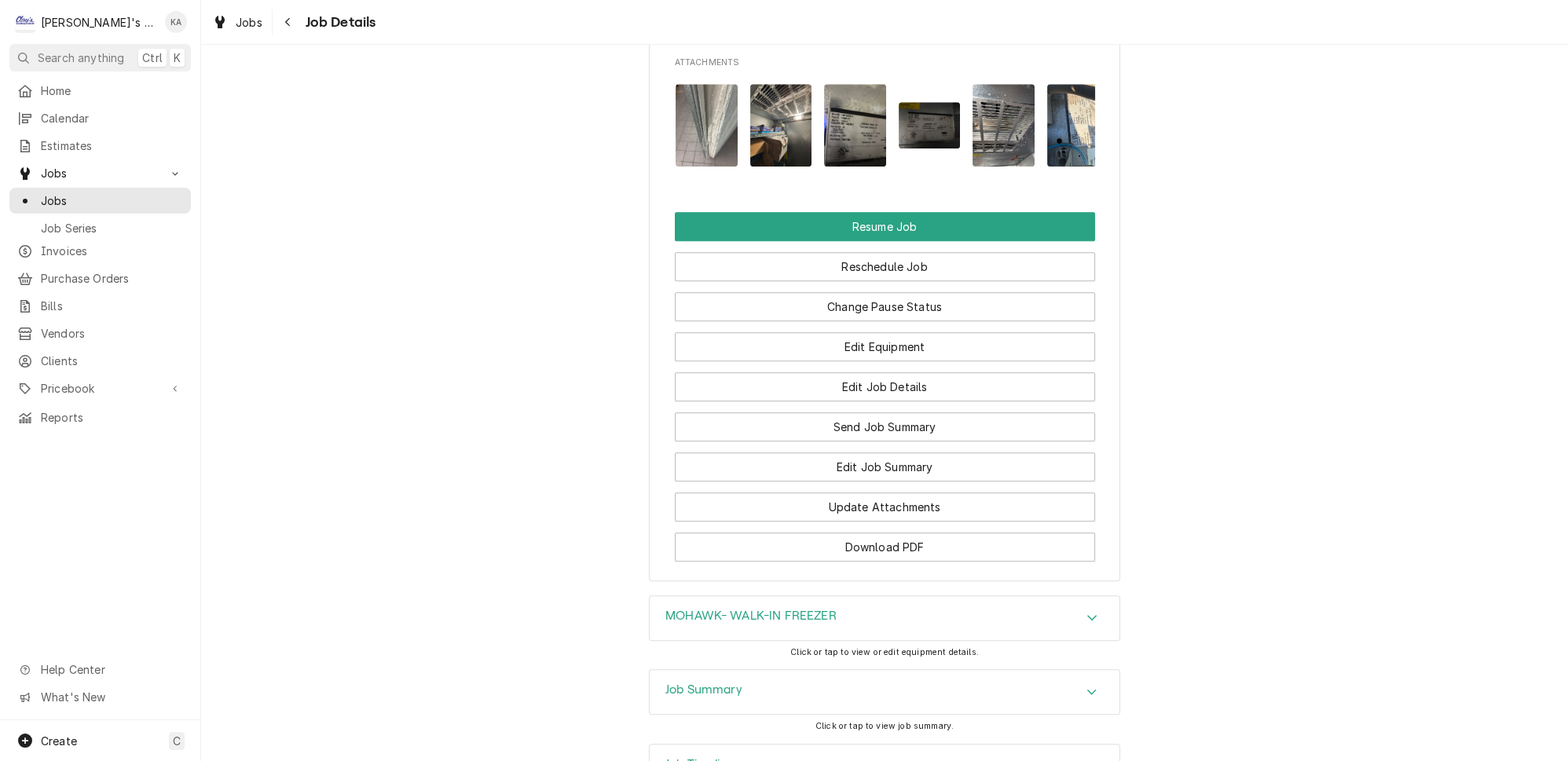
click at [748, 670] on div "Job Summary" at bounding box center [885, 692] width 470 height 44
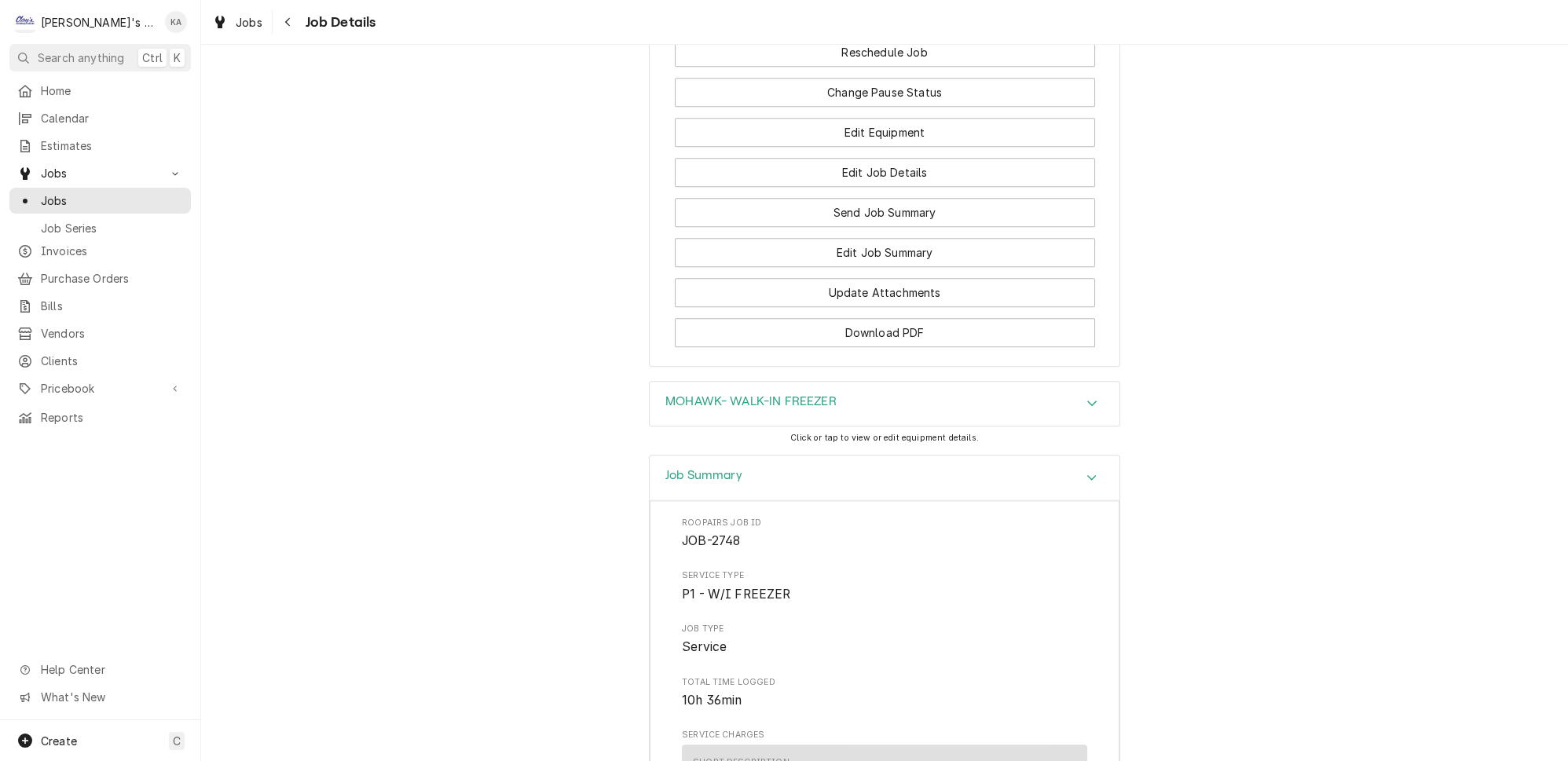
click at [720, 468] on div "Job Summary" at bounding box center [704, 477] width 77 height 19
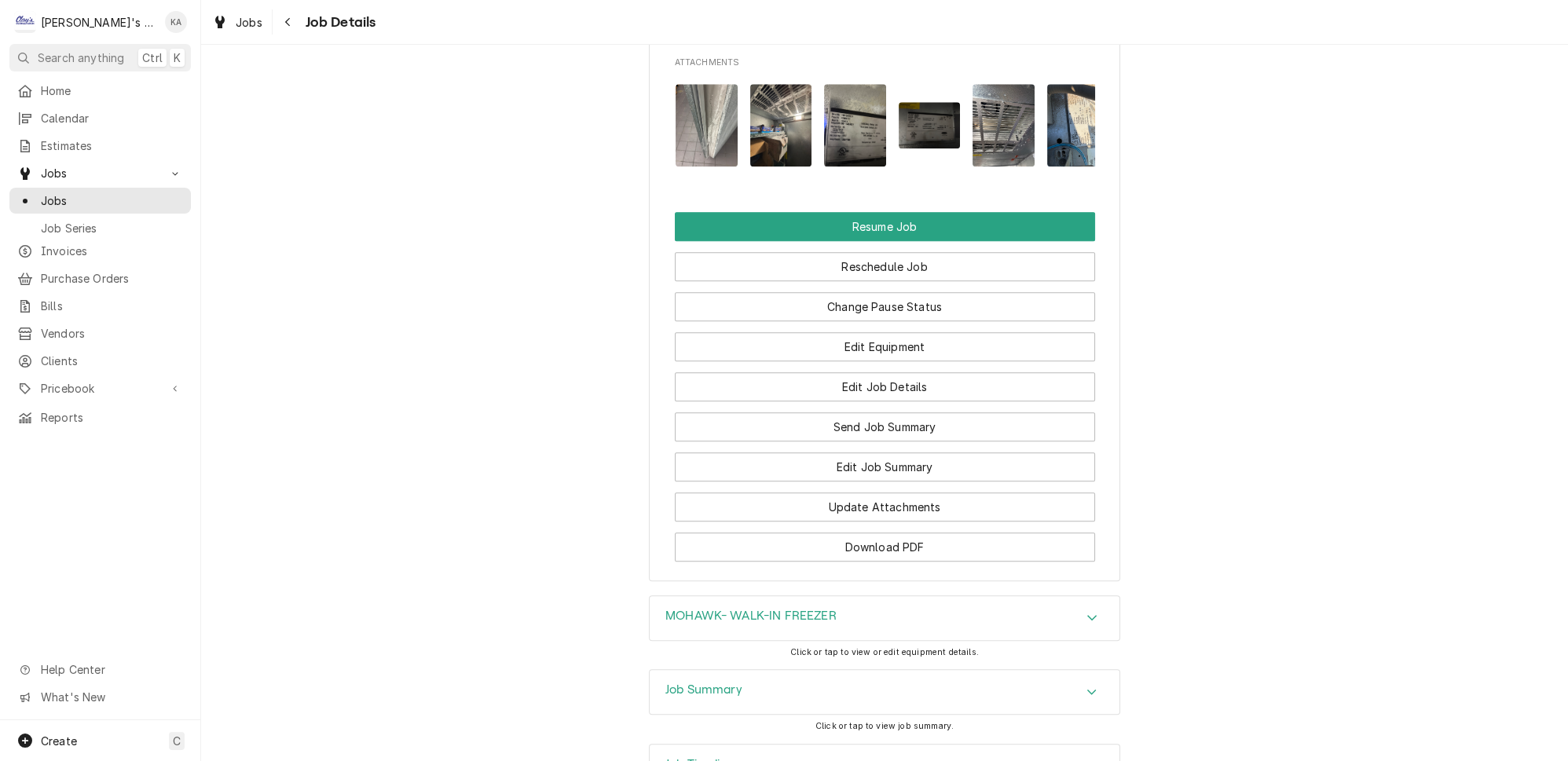
click at [737, 745] on div "Job Timeline" at bounding box center [885, 767] width 470 height 44
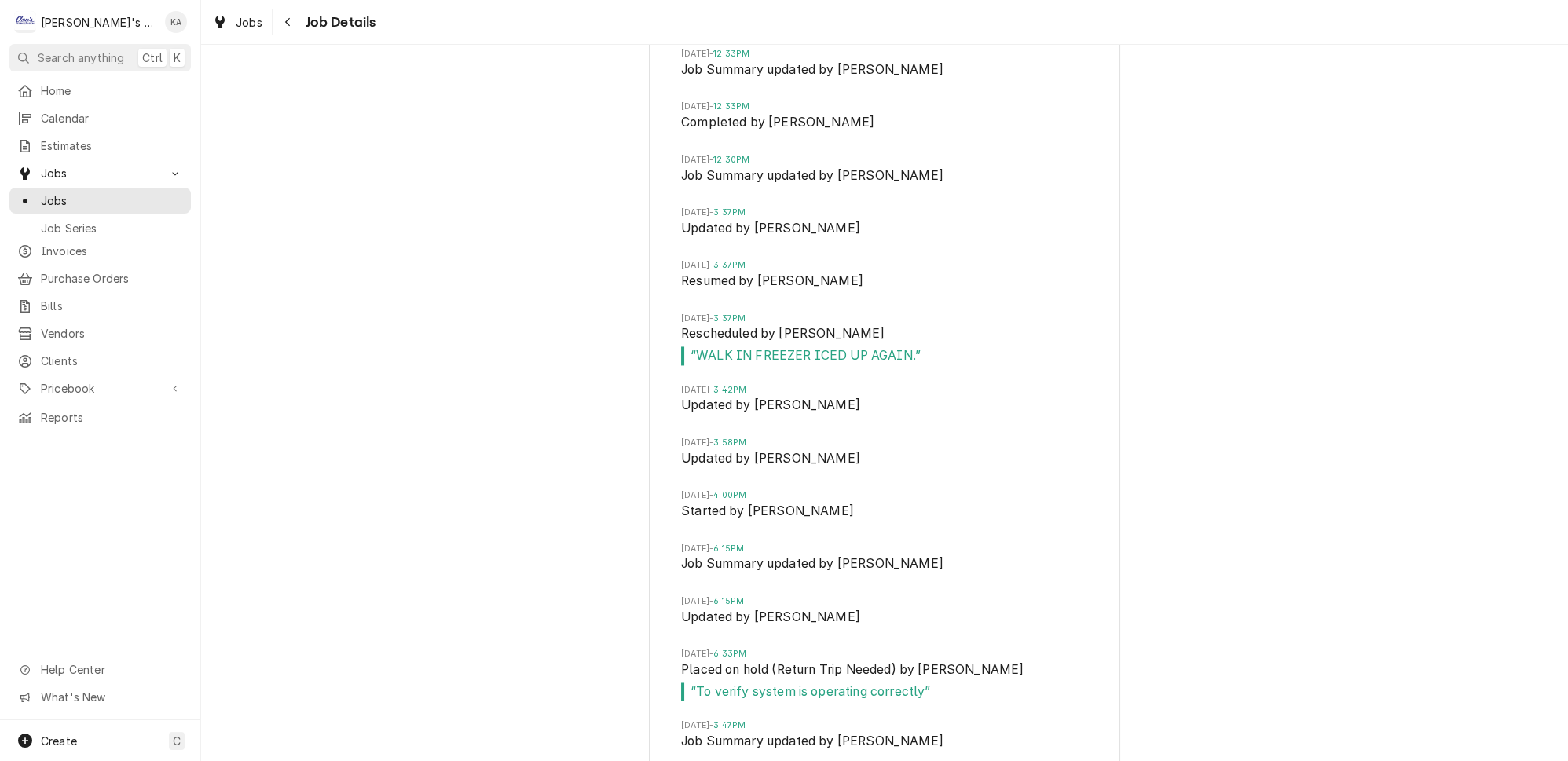
scroll to position [4239, 0]
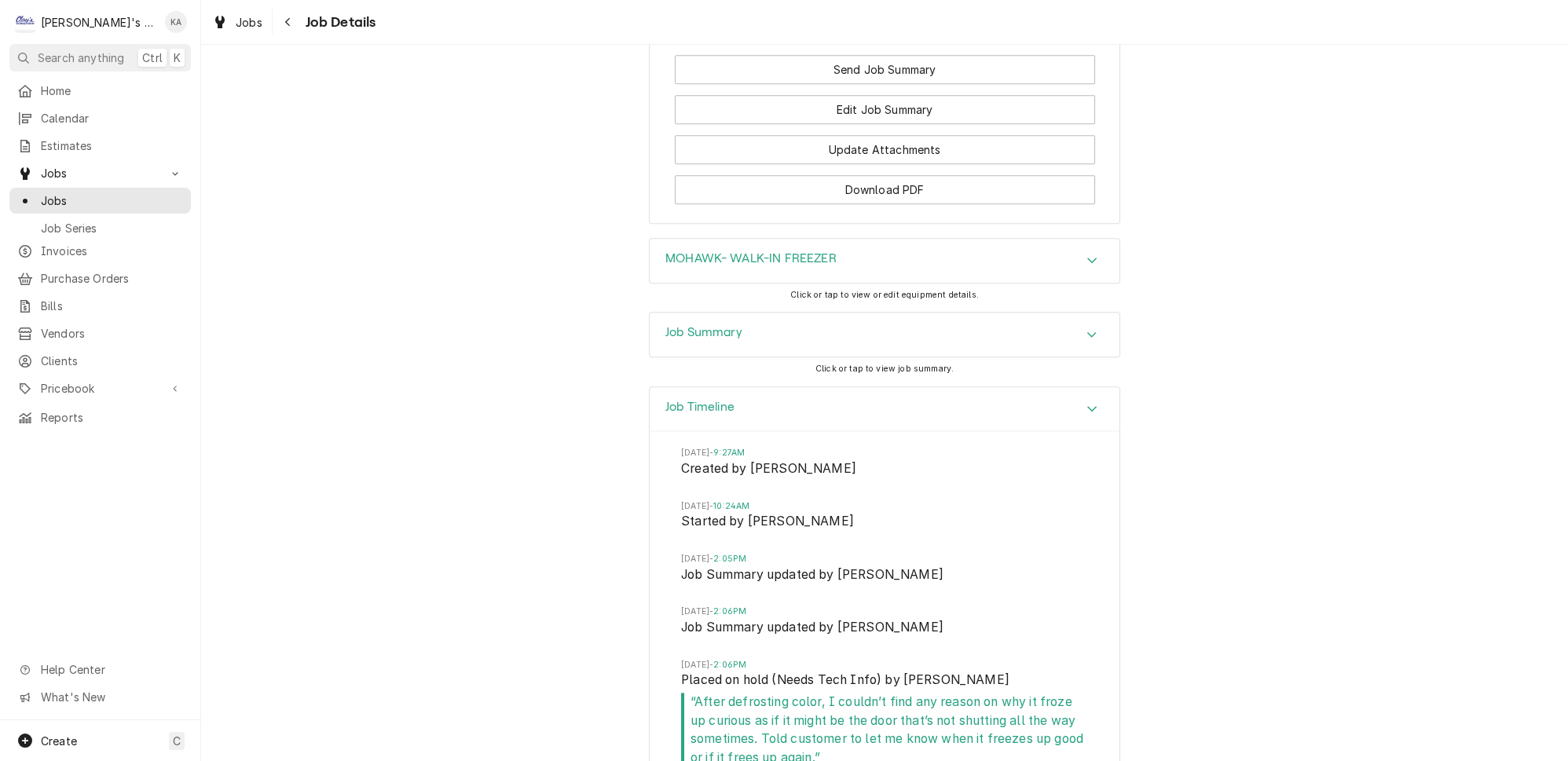
click at [824, 387] on div "Job Timeline" at bounding box center [885, 409] width 470 height 44
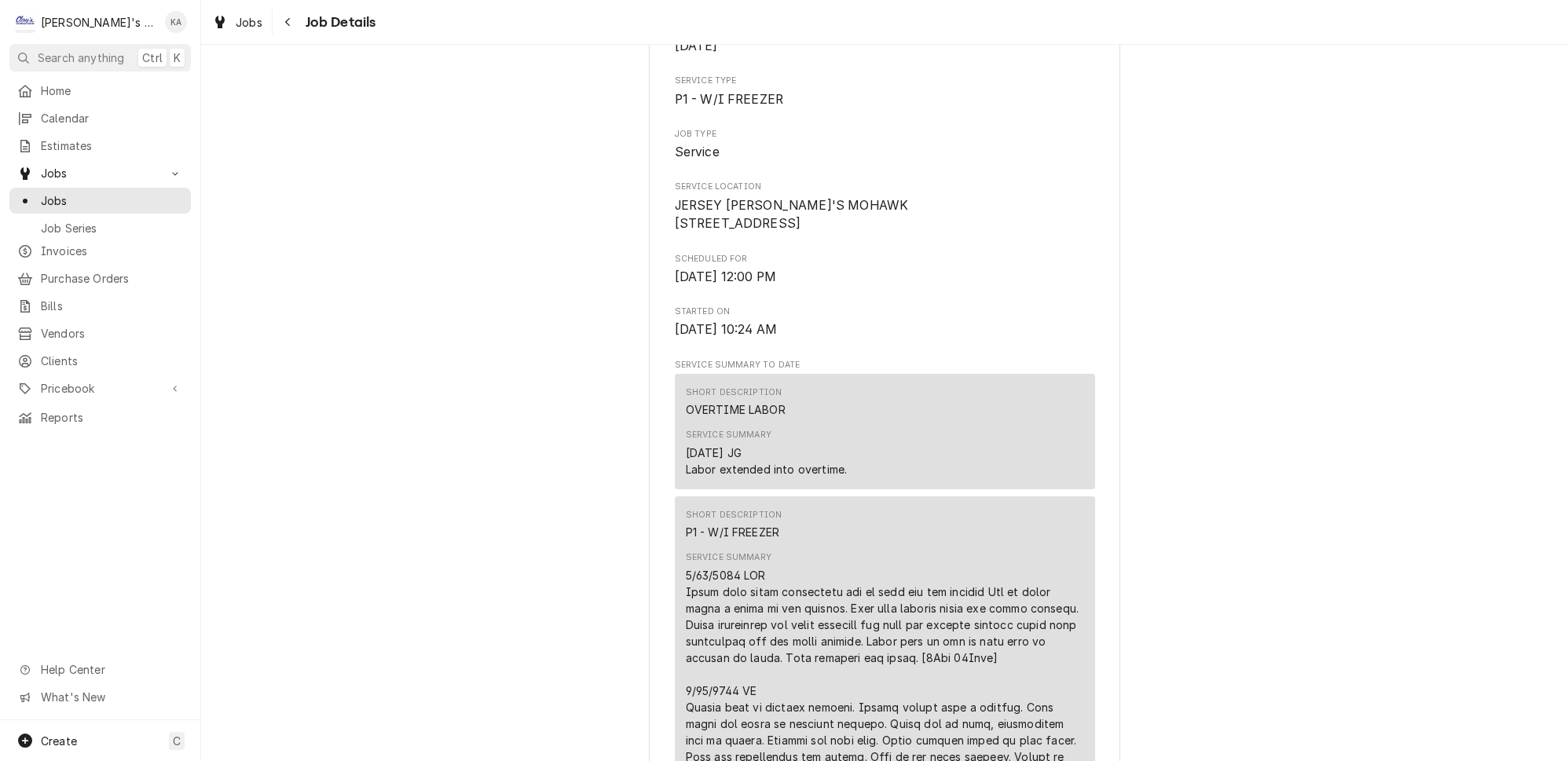
scroll to position [0, 0]
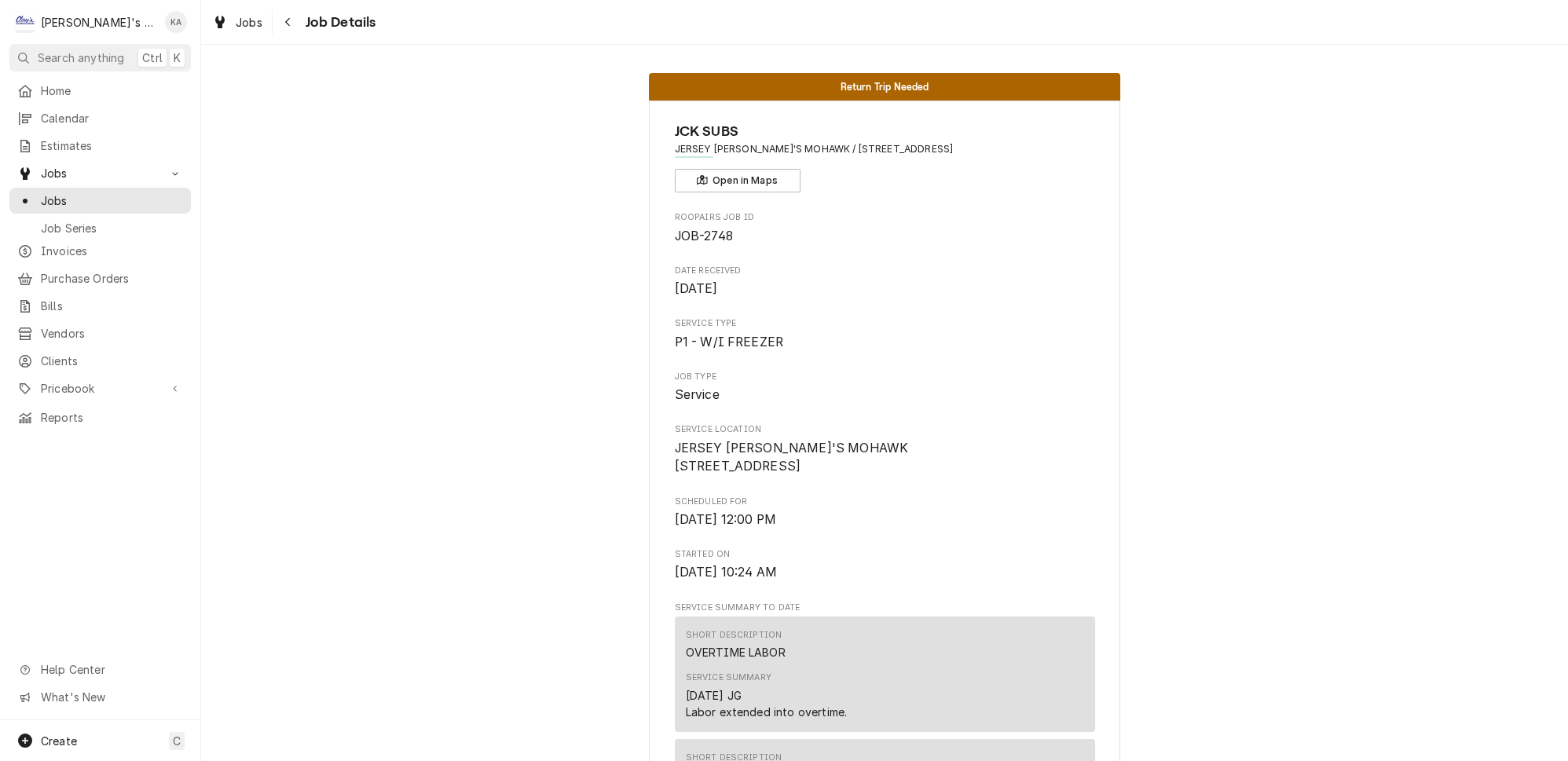
click at [257, 25] on div "Jobs Job Details" at bounding box center [290, 22] width 169 height 26
click at [239, 22] on span "Jobs" at bounding box center [249, 22] width 27 height 16
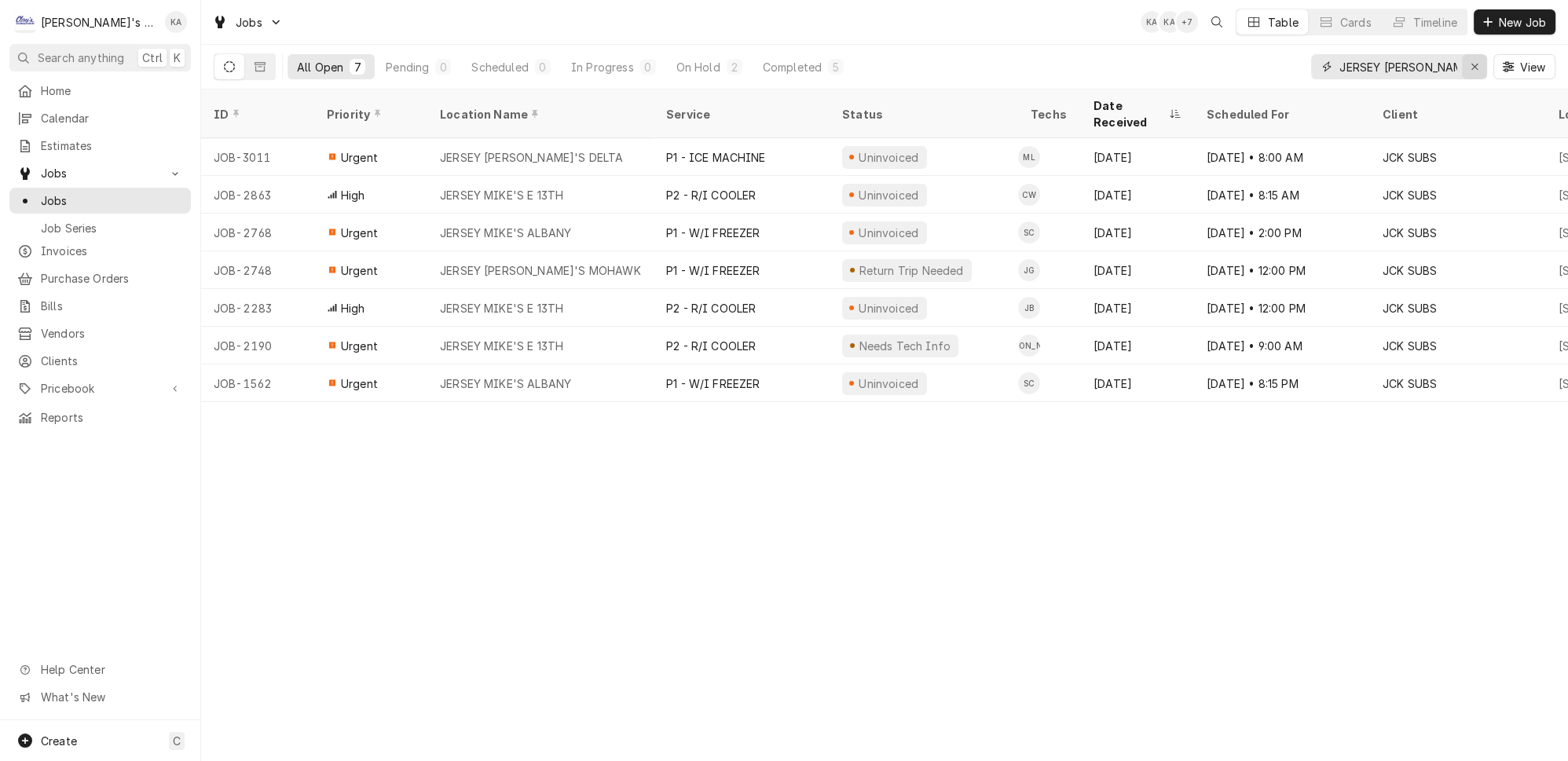
click at [1472, 62] on div "Erase input" at bounding box center [1474, 67] width 16 height 16
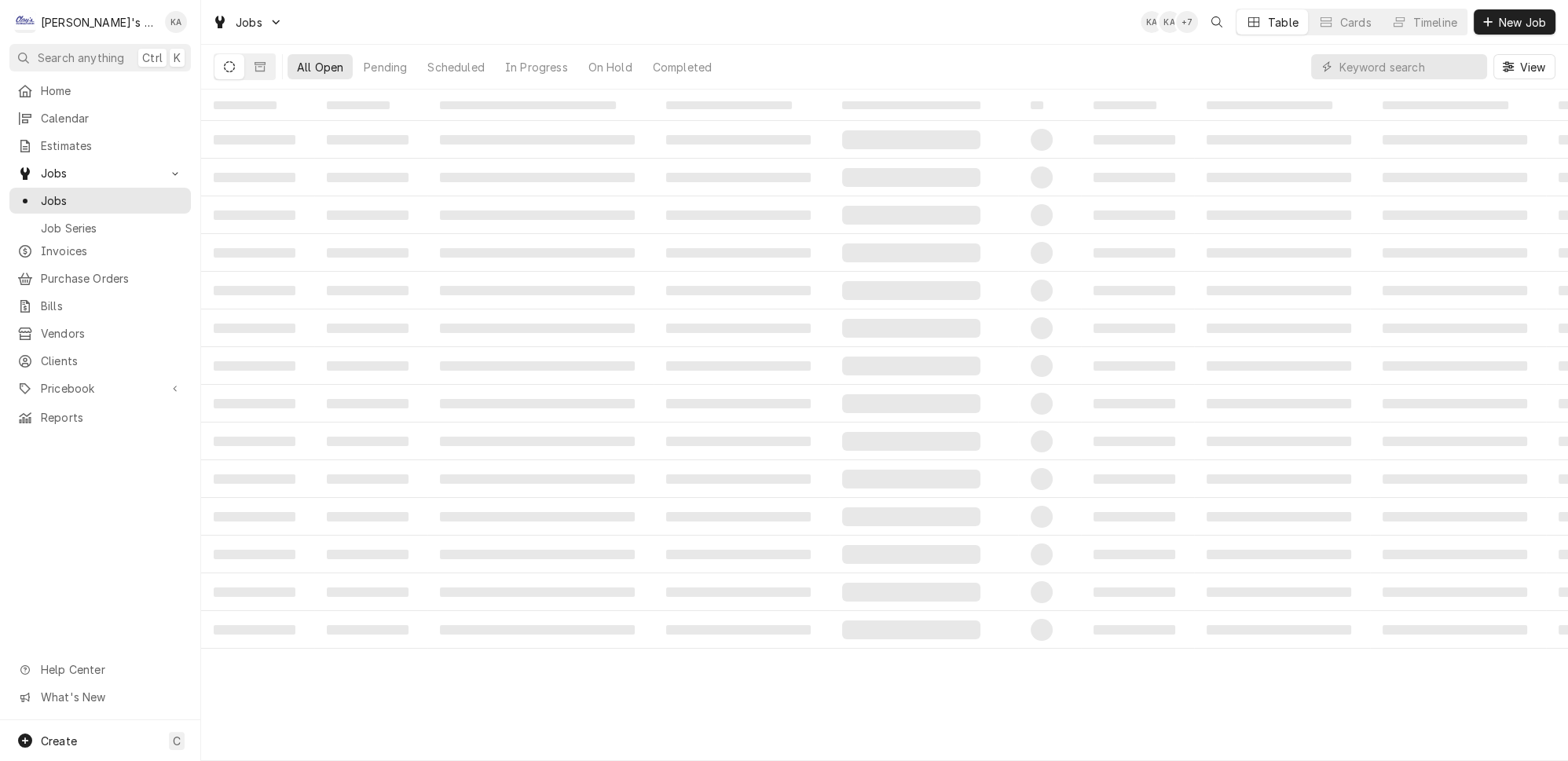
click at [1247, 70] on div "All Open Pending Scheduled In Progress On Hold Completed View" at bounding box center [884, 67] width 1342 height 44
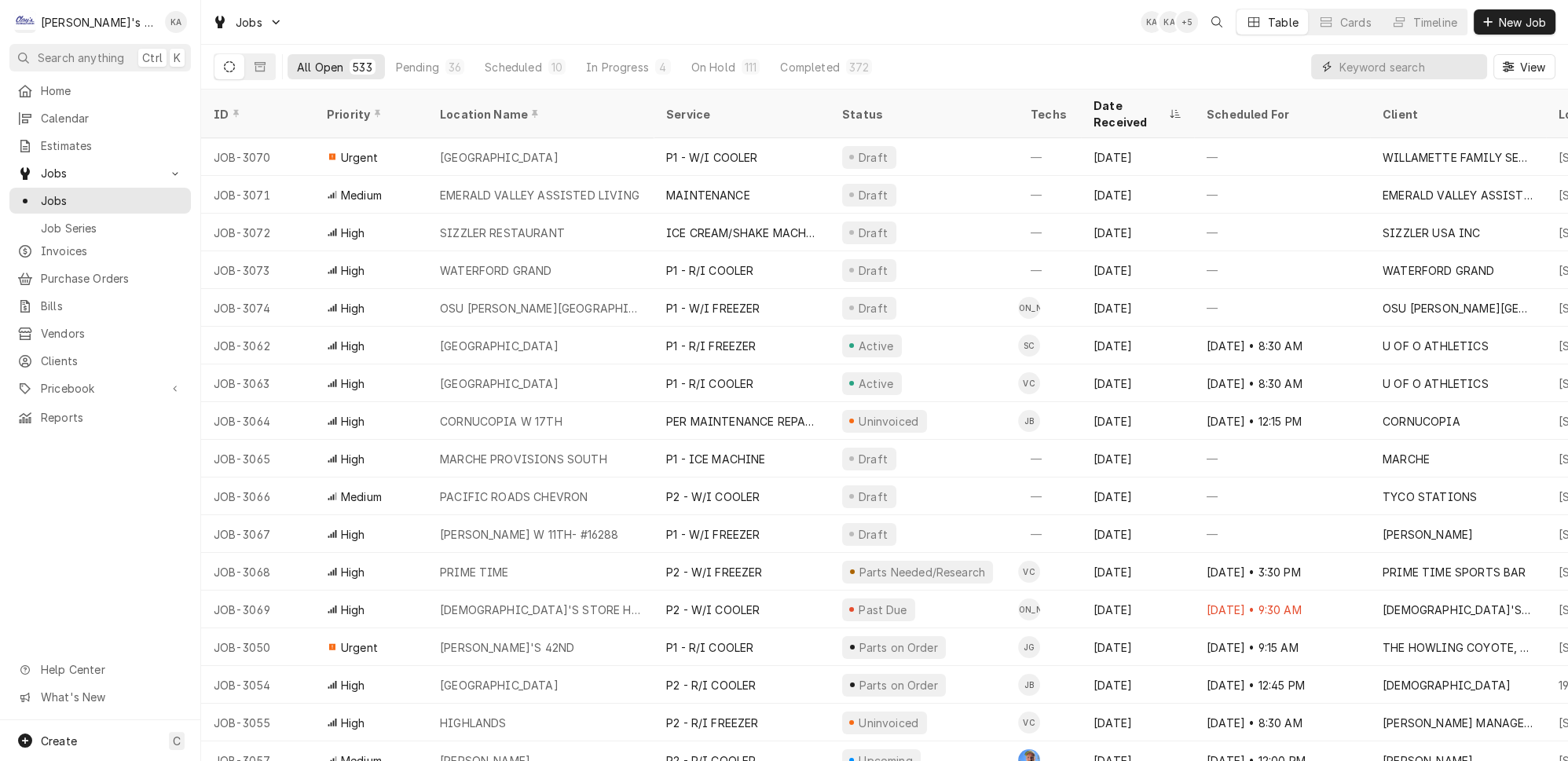
click at [1369, 63] on input "Dynamic Content Wrapper" at bounding box center [1409, 67] width 140 height 25
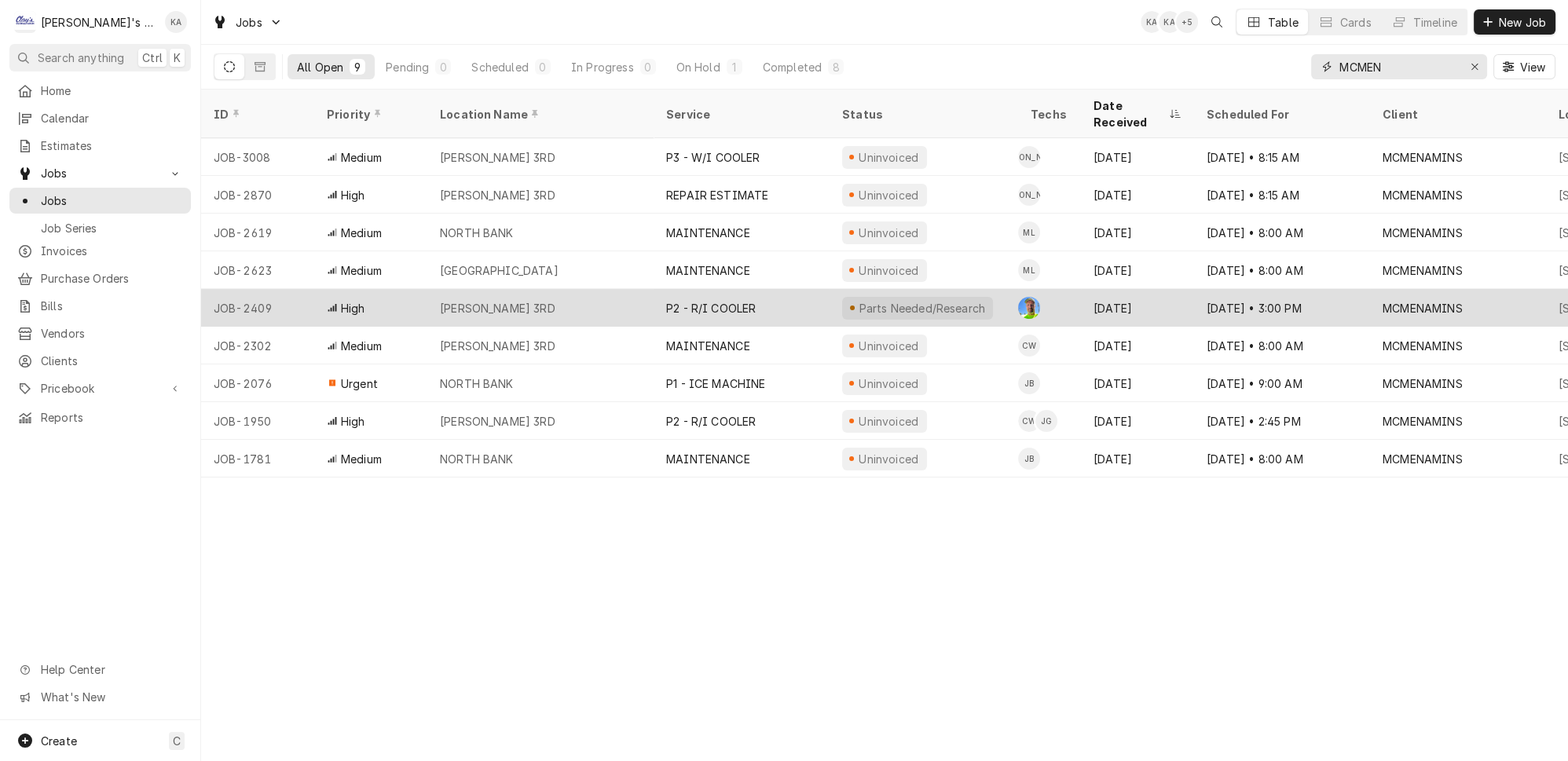
type input "MCMEN"
click at [611, 289] on div "MCMENAMIN'S NW 3RD" at bounding box center [540, 308] width 226 height 38
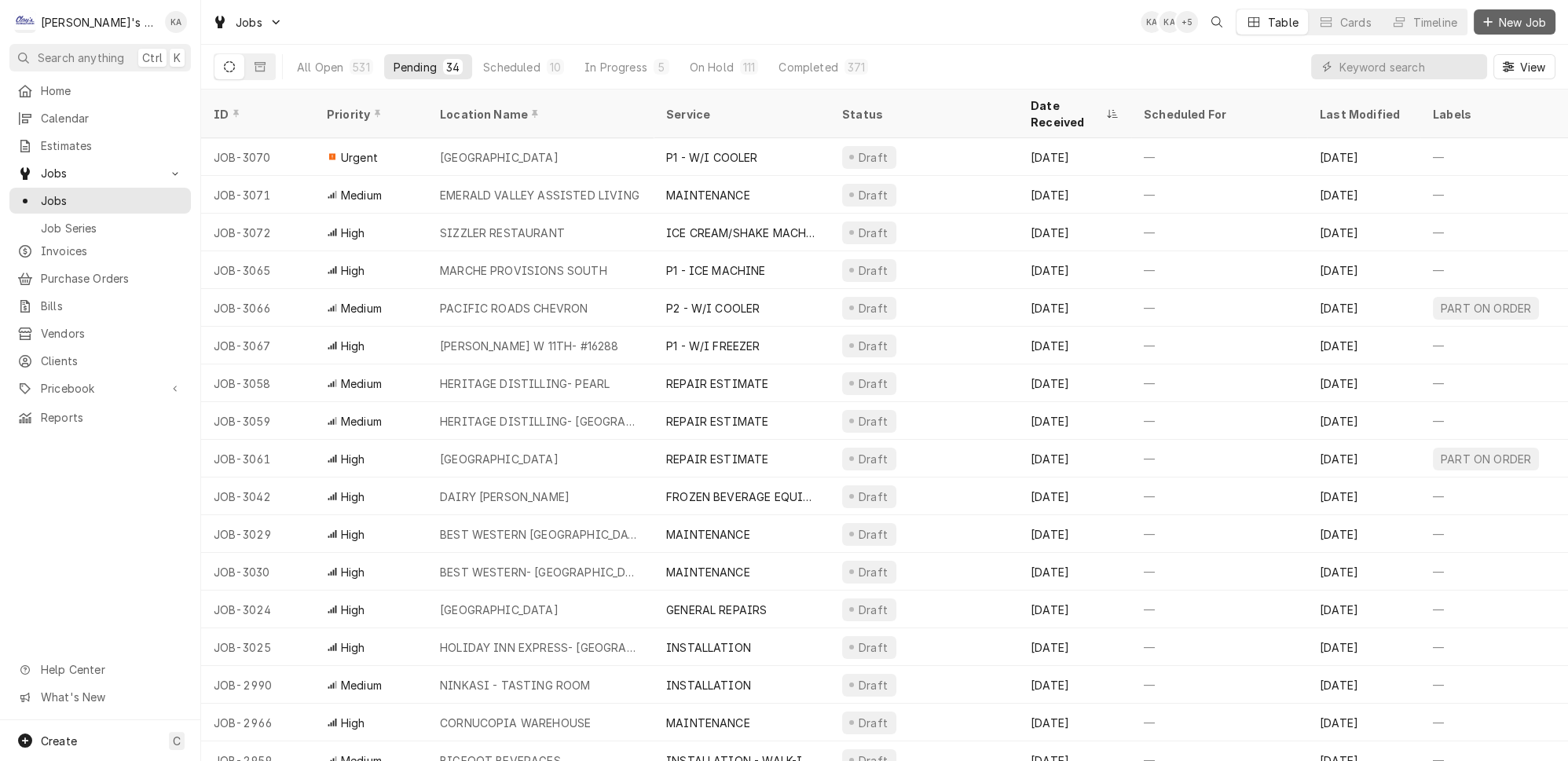
click at [1519, 14] on span "New Job" at bounding box center [1522, 22] width 53 height 16
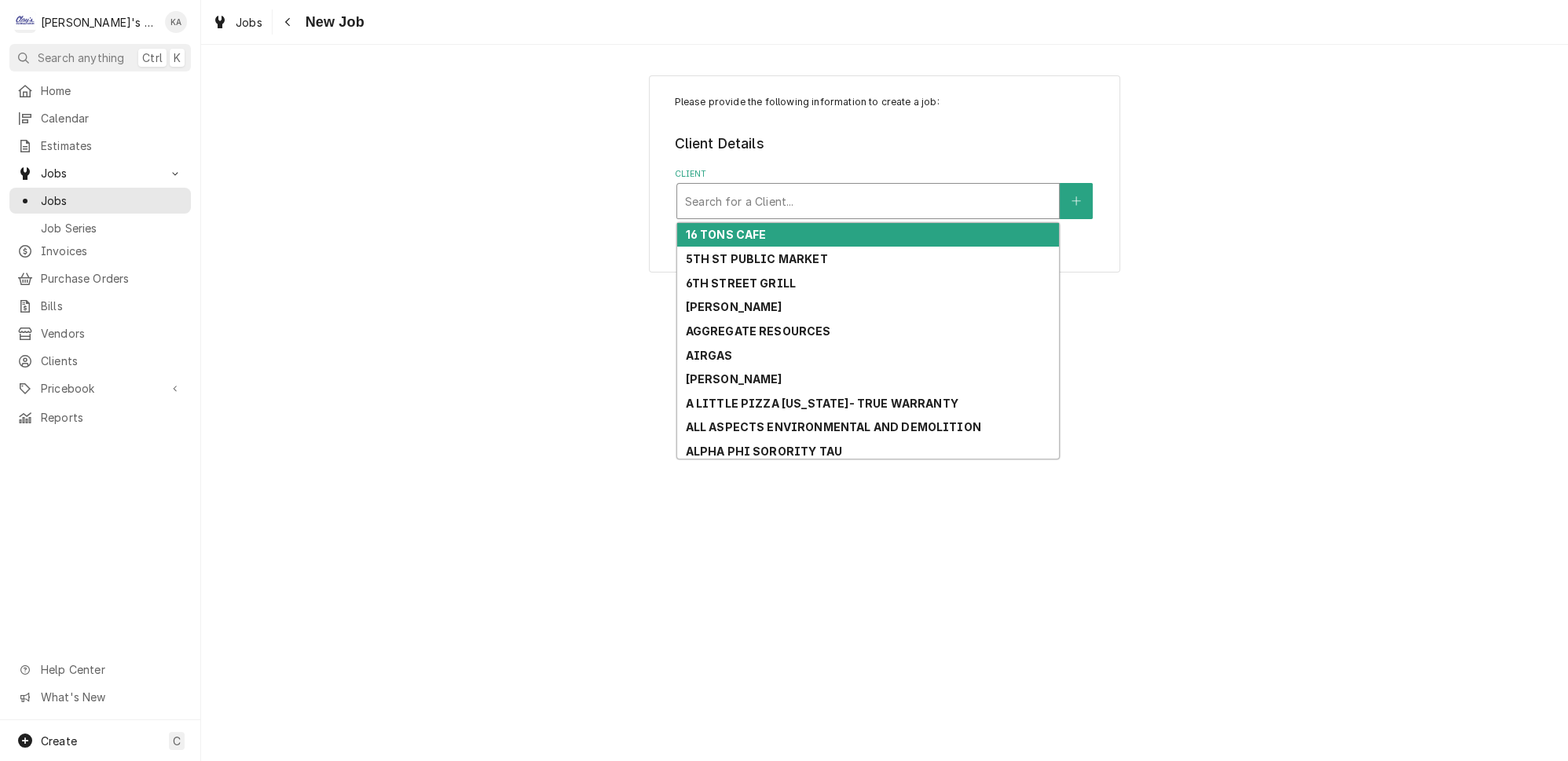
click at [713, 196] on div "Client" at bounding box center [868, 201] width 366 height 28
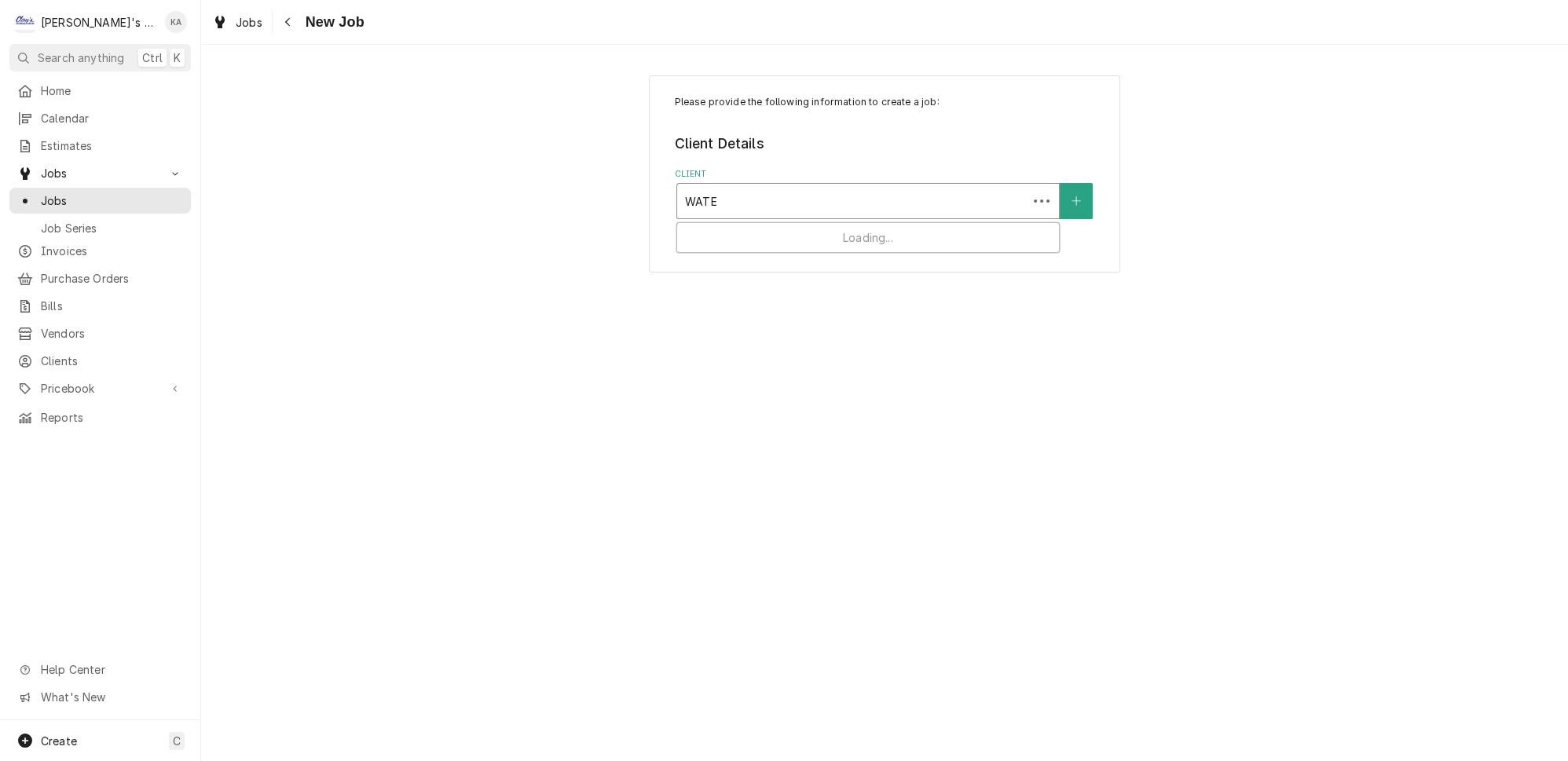
type input "WATER"
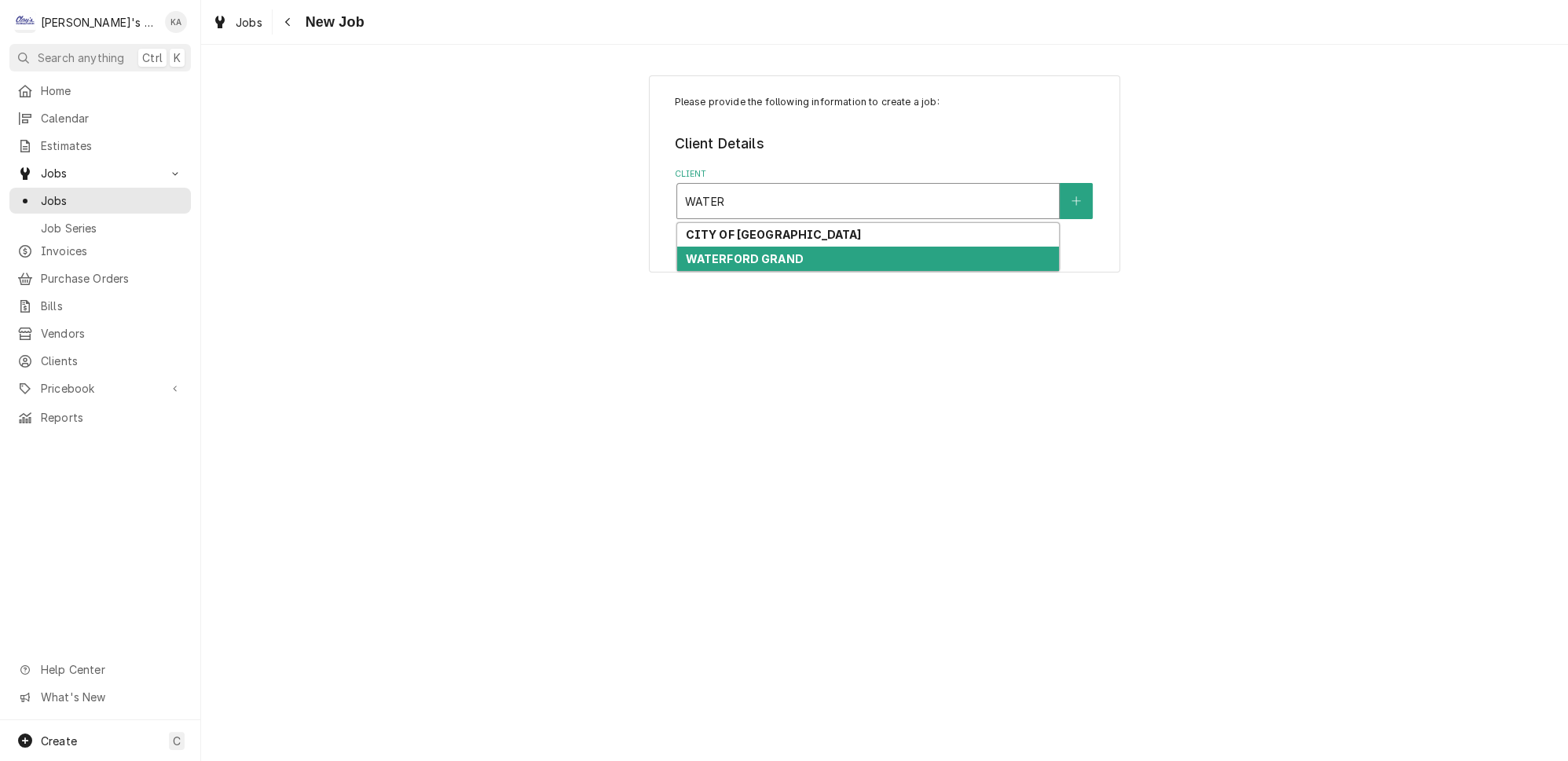
click at [762, 257] on div "WATERFORD GRAND" at bounding box center [868, 259] width 382 height 25
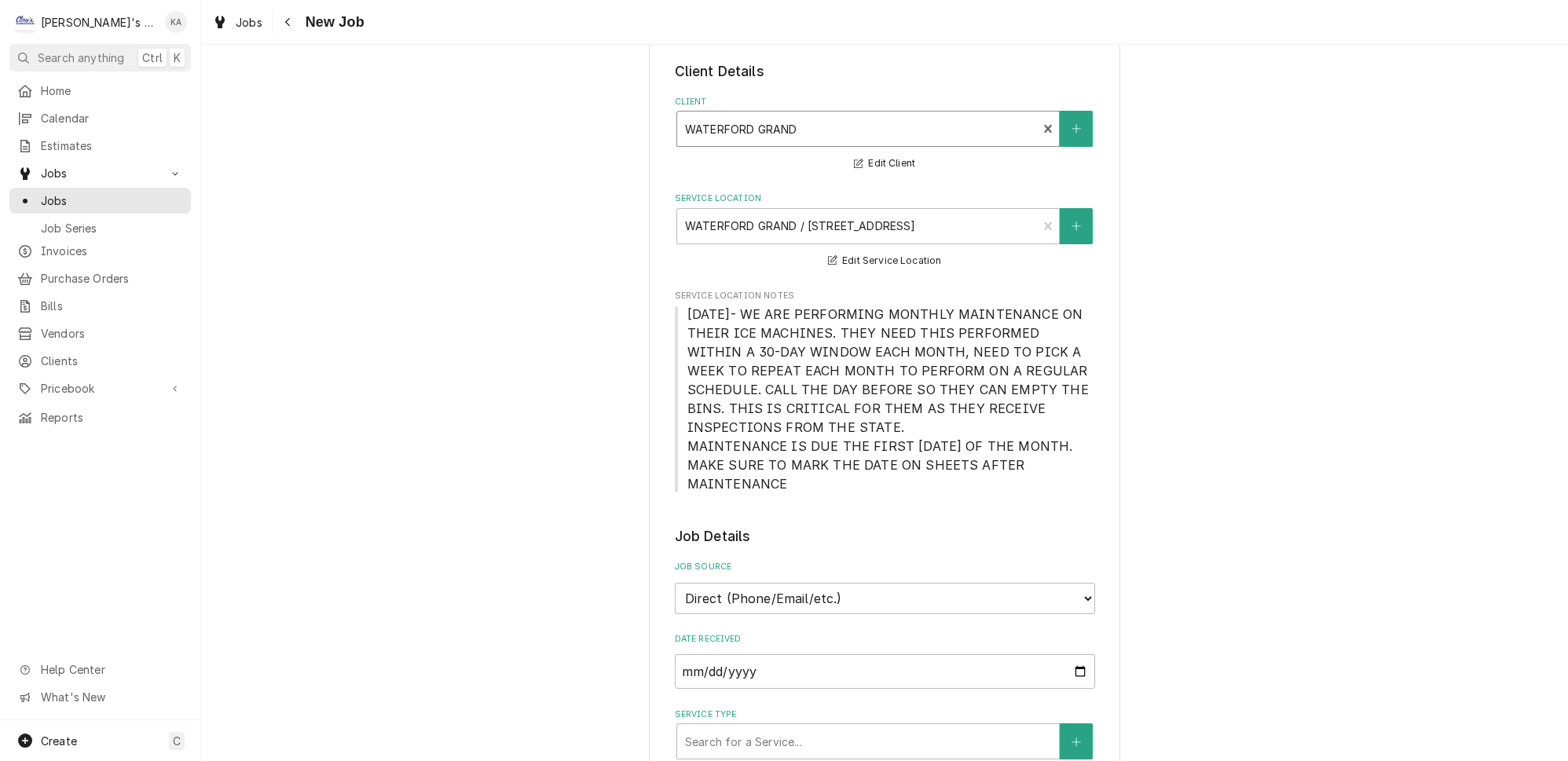
scroll to position [428, 0]
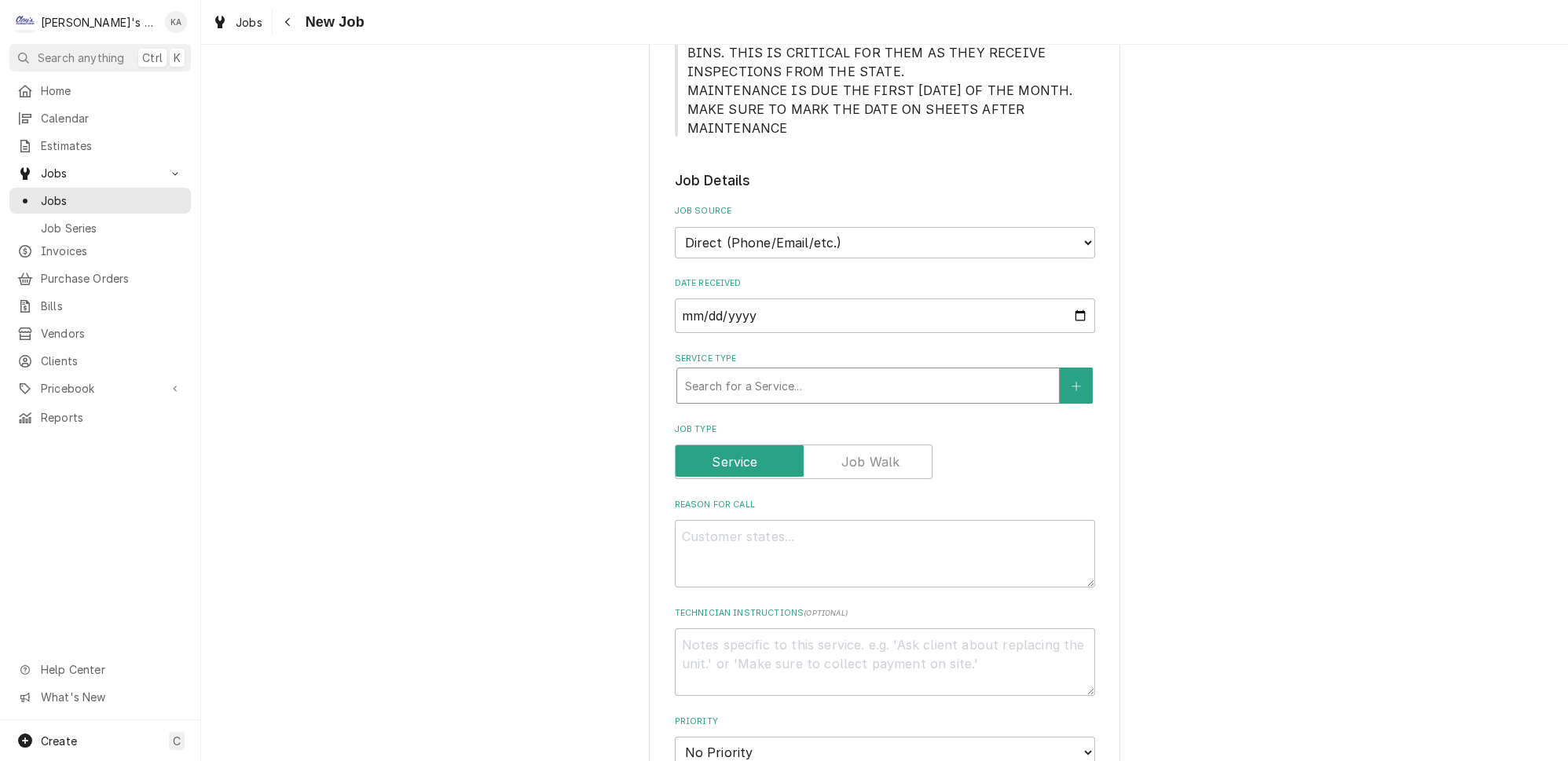
click at [786, 371] on div "Service Type" at bounding box center [868, 385] width 366 height 28
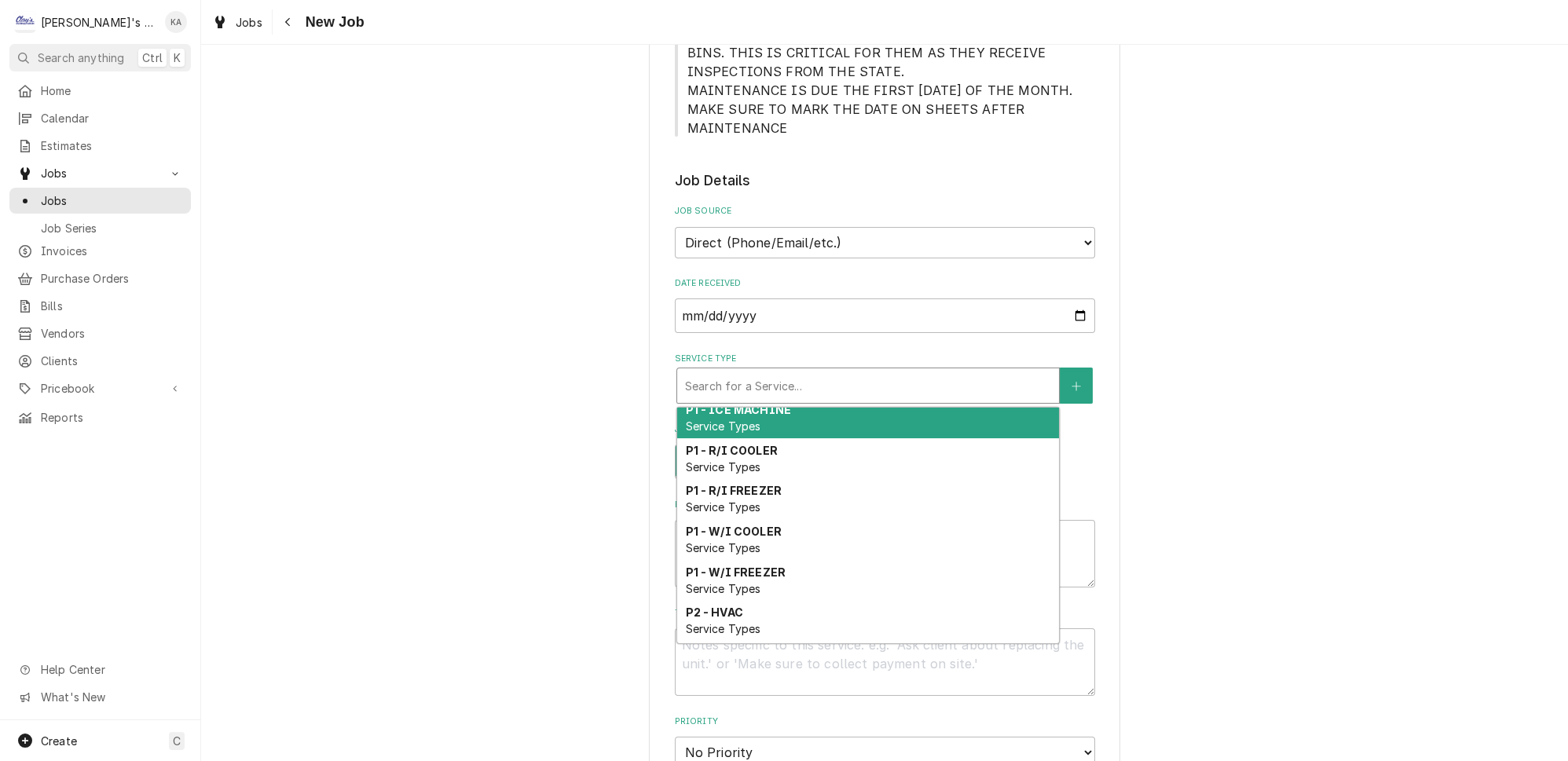
scroll to position [500, 0]
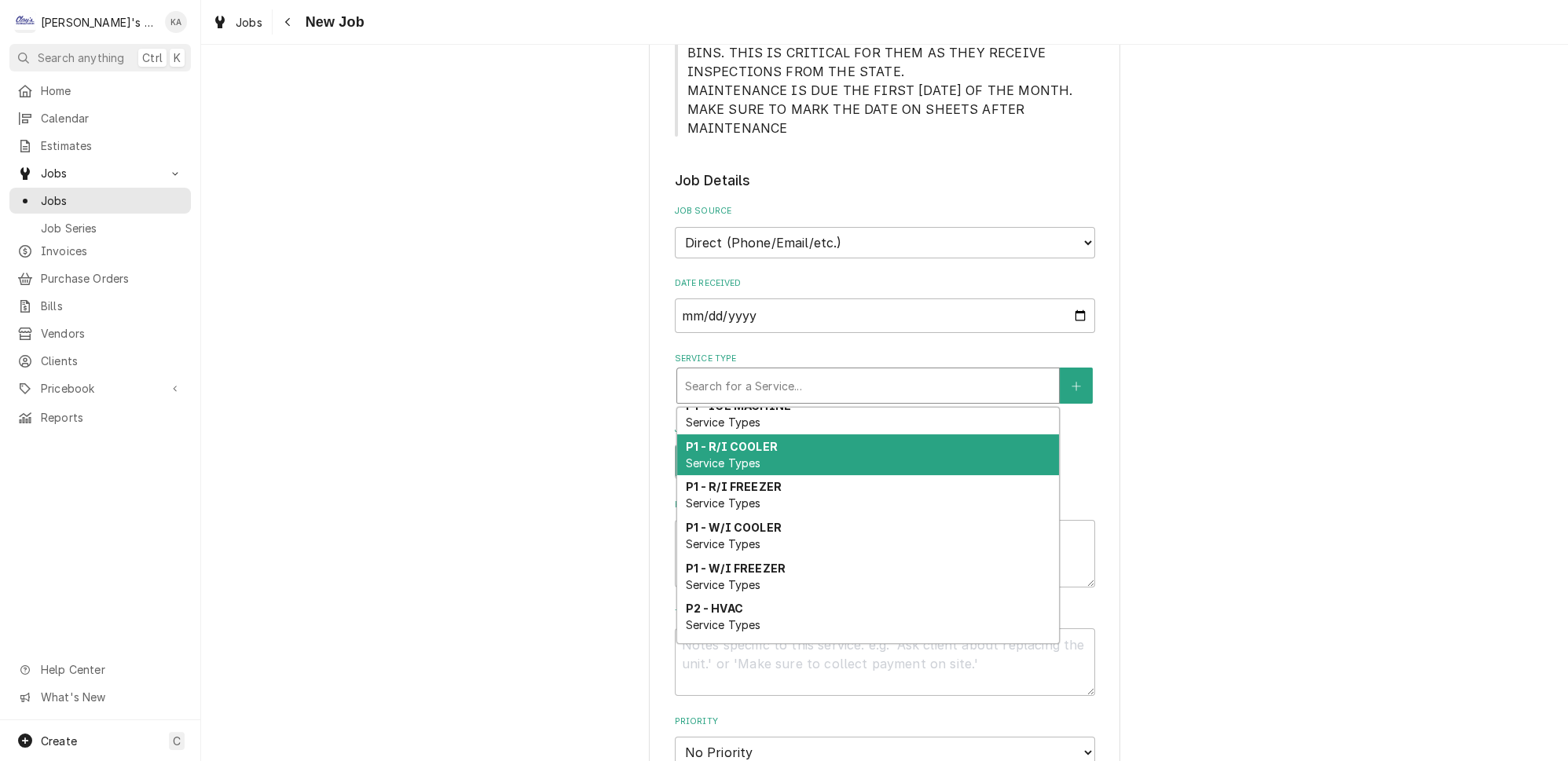
click at [757, 435] on div "P1 - R/I COOLER Service Types" at bounding box center [868, 455] width 382 height 41
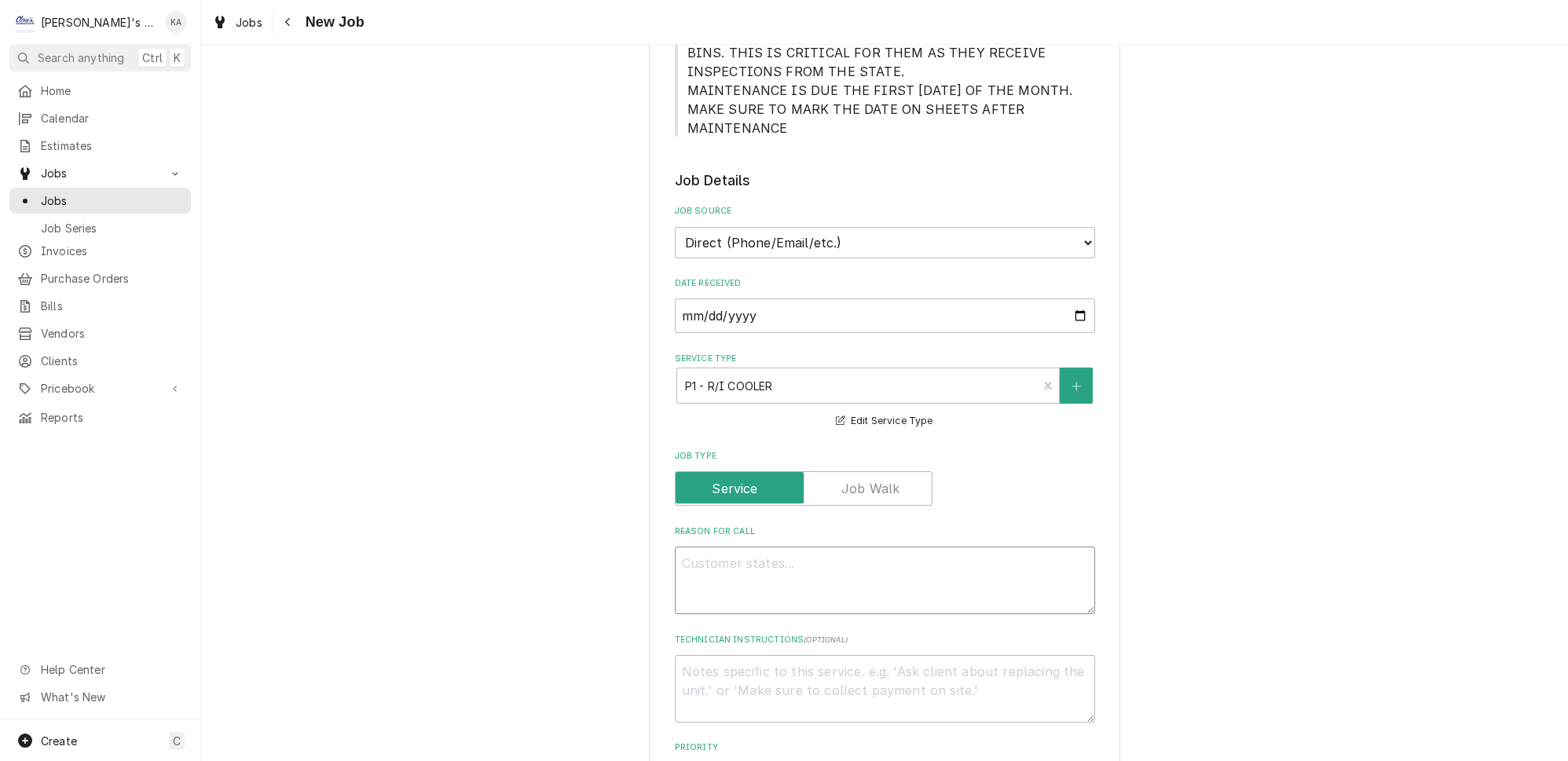
click at [748, 547] on textarea "Reason For Call" at bounding box center [884, 580] width 420 height 67
type textarea "x"
type textarea "1"
type textarea "x"
type textarea "10"
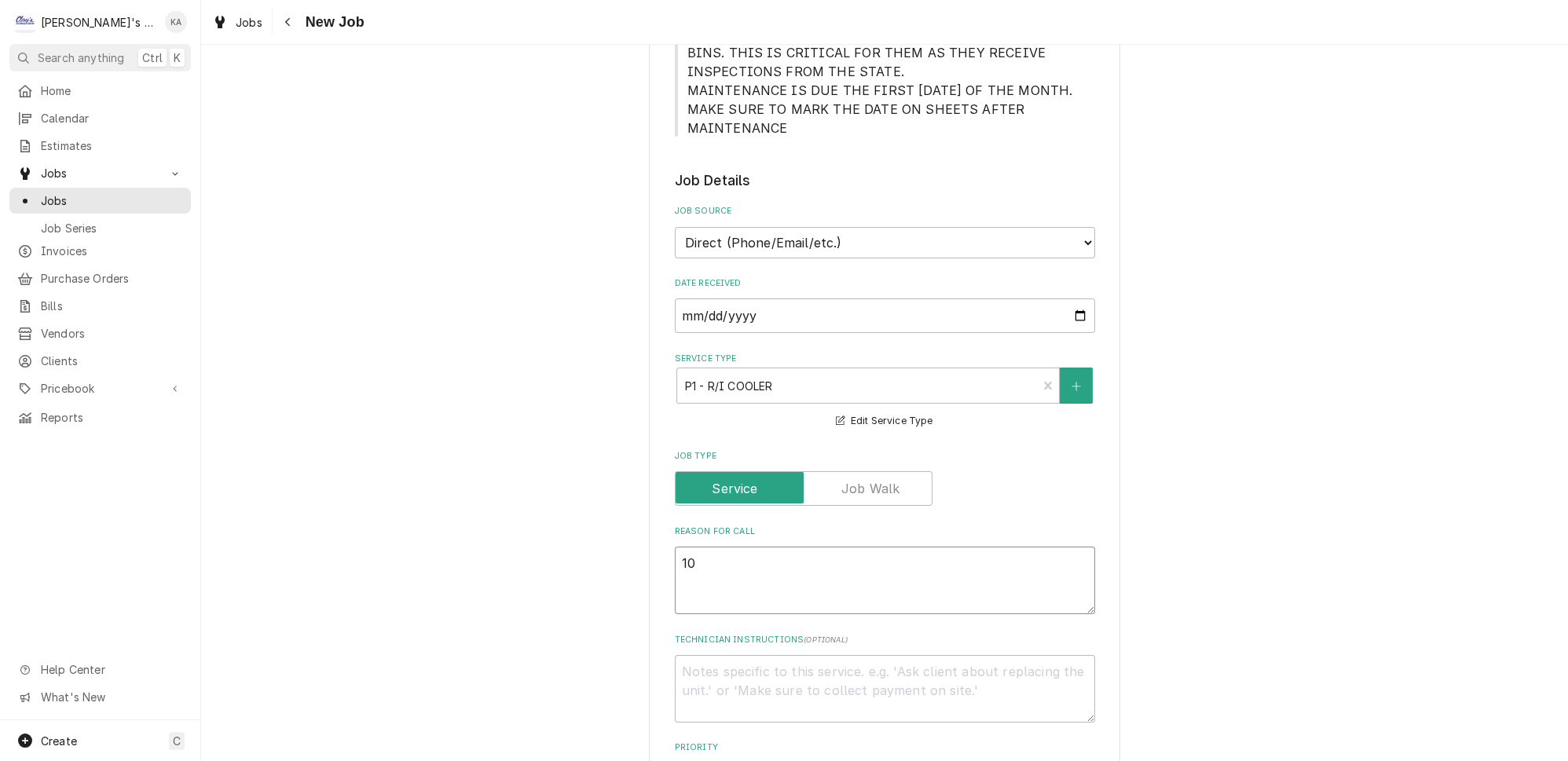
type textarea "x"
type textarea "10/"
type textarea "x"
type textarea "10/1"
type textarea "x"
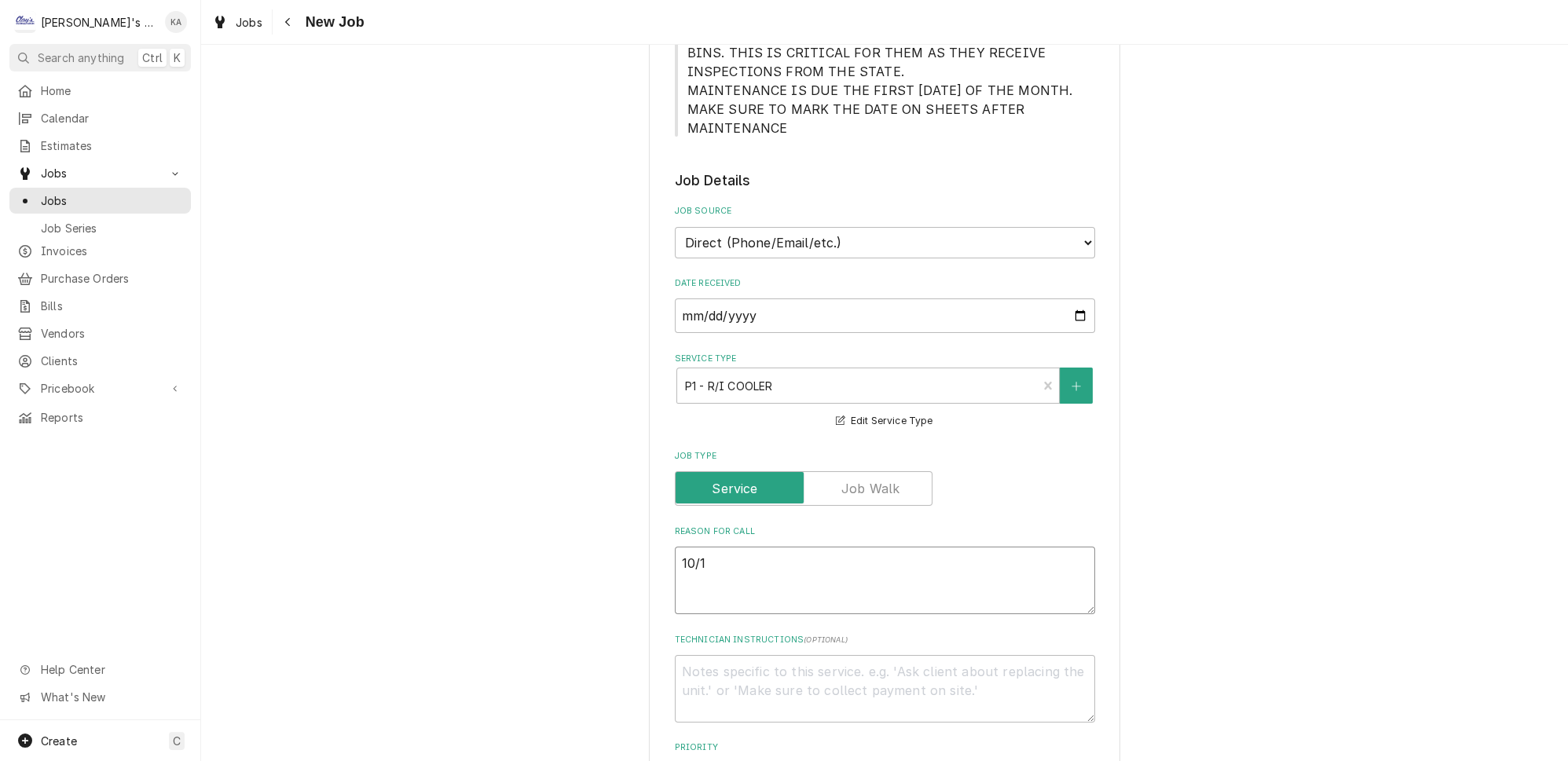
type textarea "10/1/"
type textarea "x"
type textarea "10/1/2"
type textarea "x"
type textarea "10/1/20"
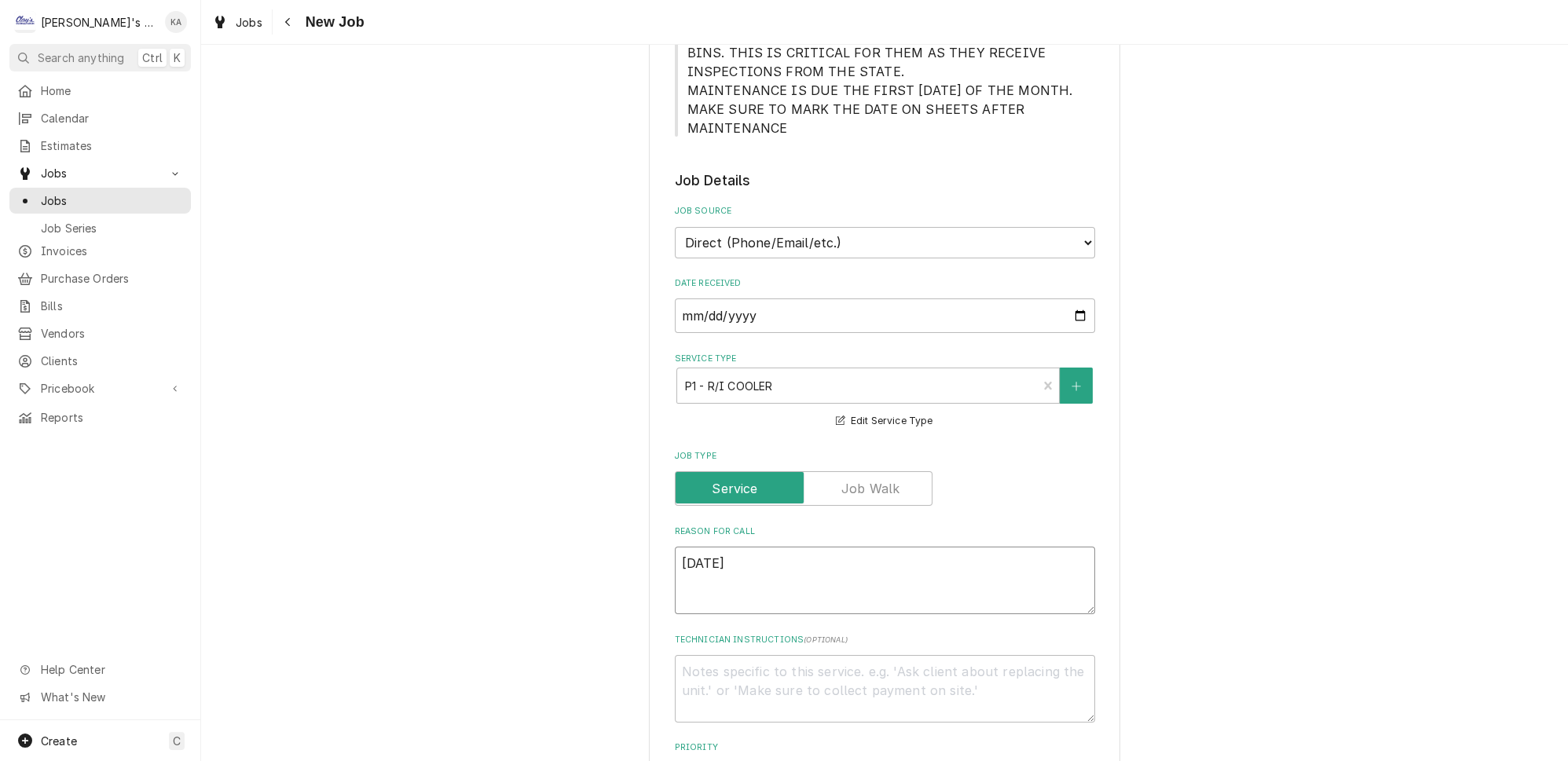
type textarea "x"
type textarea "10/1/202"
type textarea "x"
type textarea "10/1/2025"
type textarea "x"
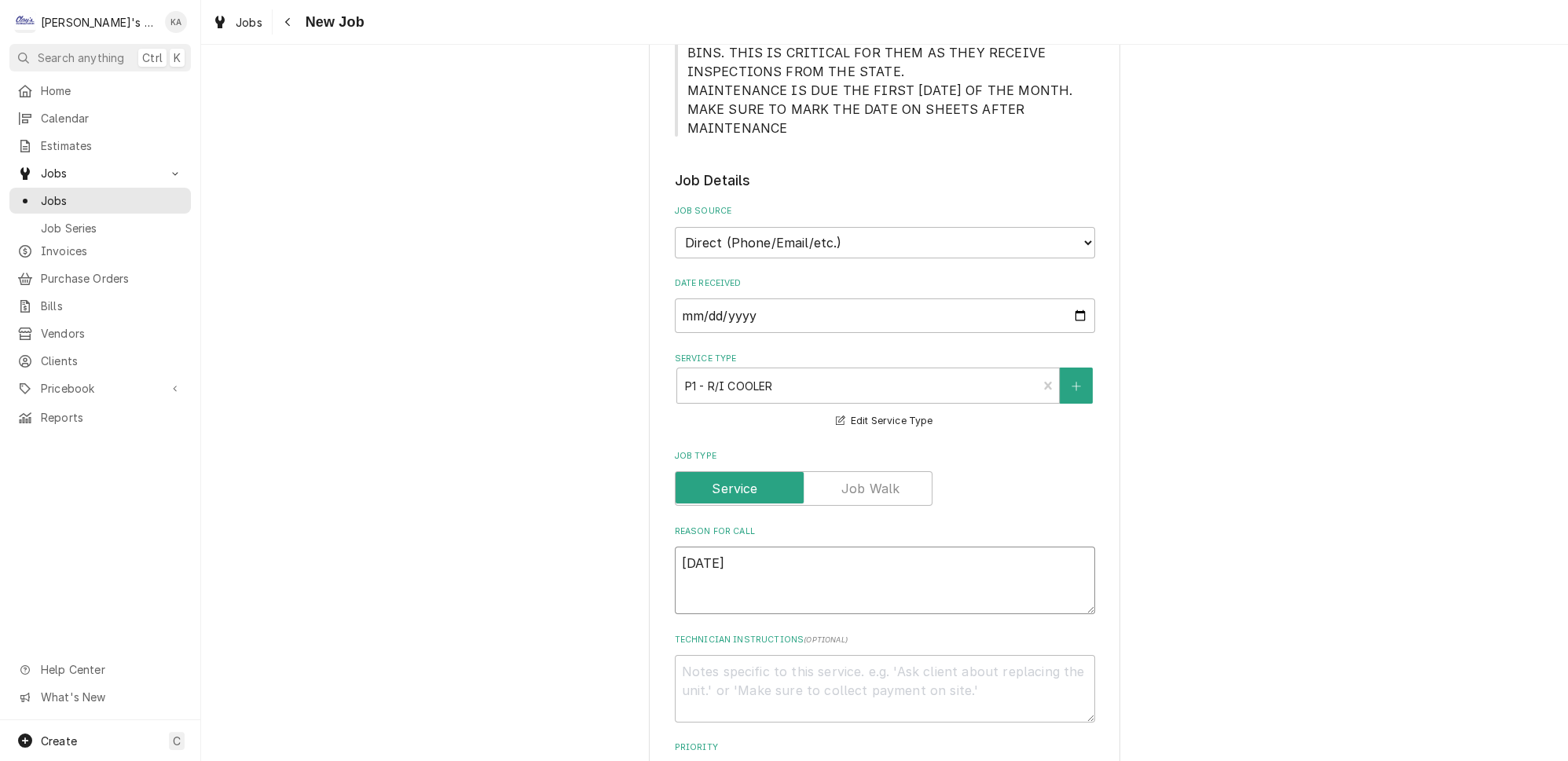
type textarea "10/1/2025"
type textarea "x"
type textarea "10/1/2025 1"
type textarea "x"
type textarea "10/1/2025 11"
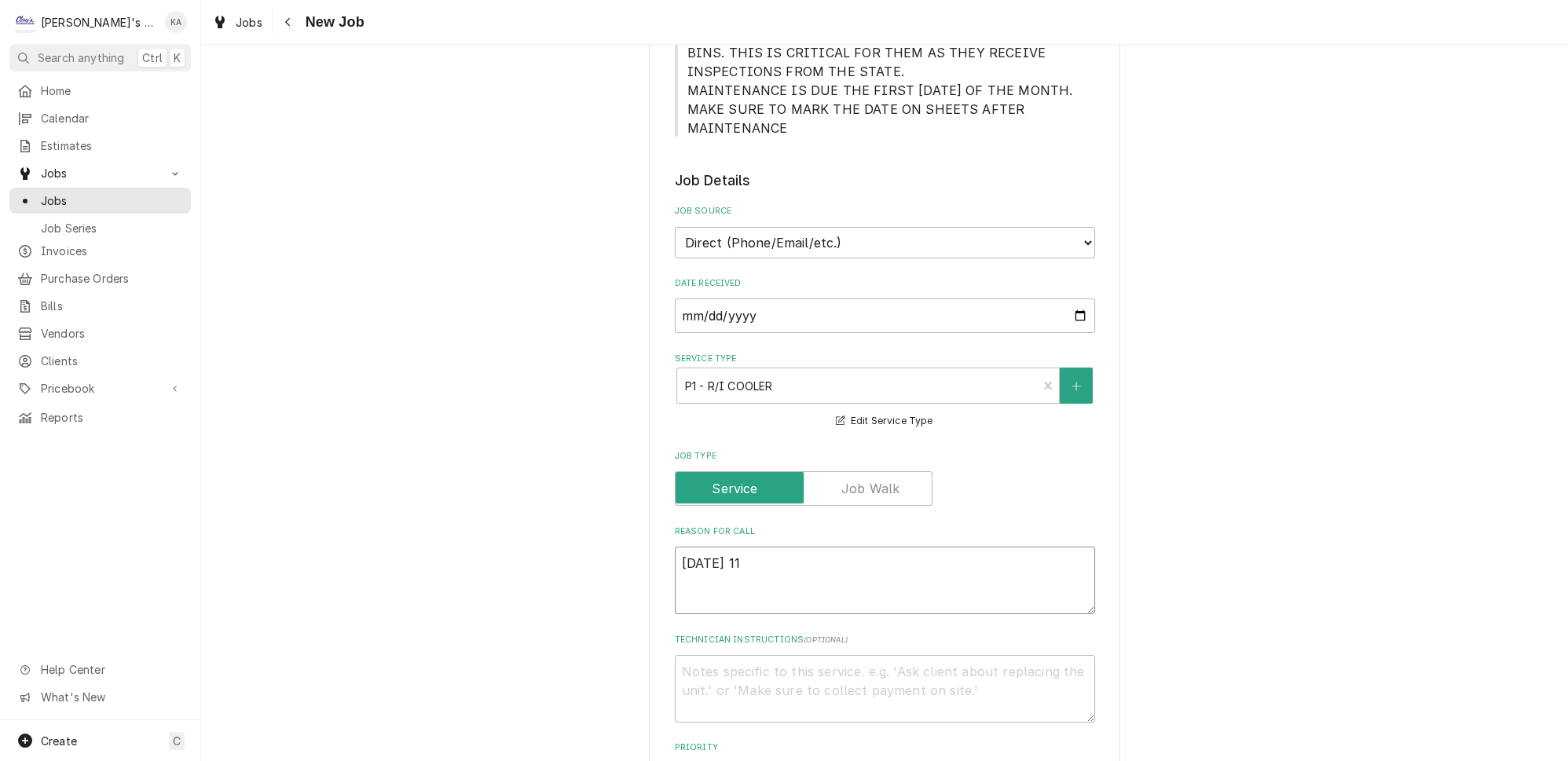
type textarea "x"
type textarea "10/1/2025 11:"
type textarea "x"
type textarea "10/1/2025 11:1"
type textarea "x"
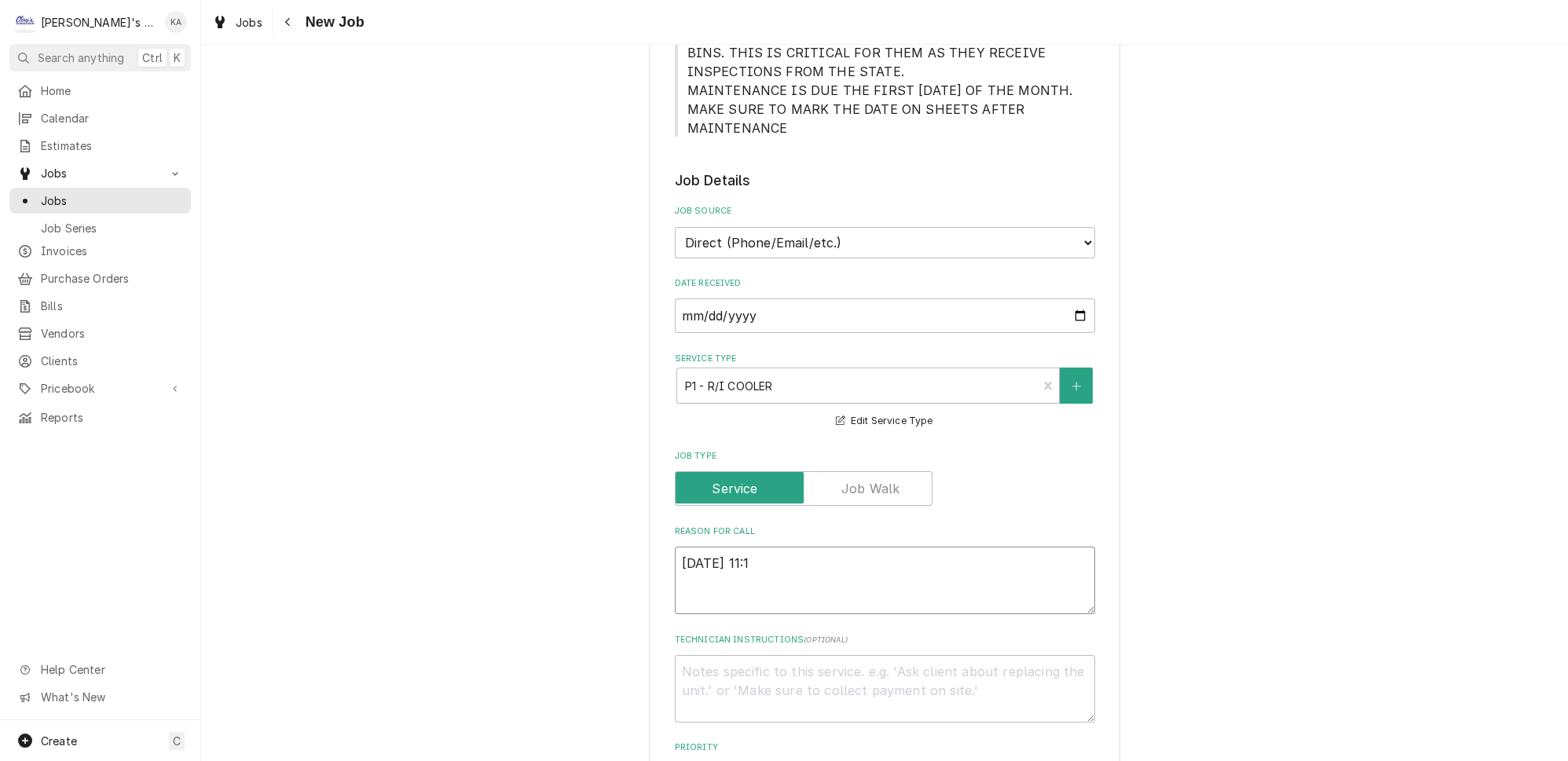
type textarea "10/1/2025 11:10"
type textarea "x"
type textarea "10/1/2025 11:10"
type textarea "x"
type textarea "10/1/2025 11:10 A"
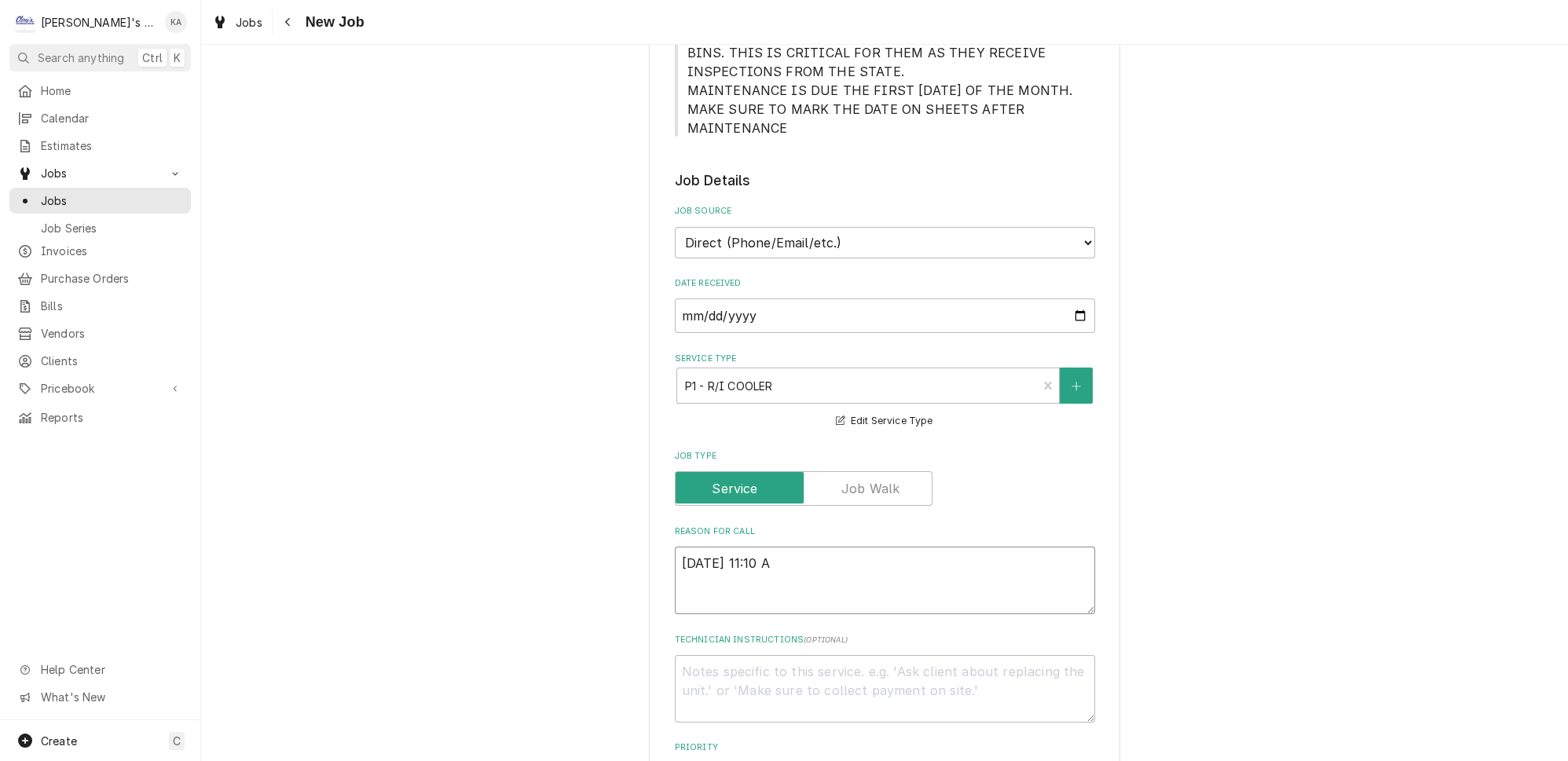
type textarea "x"
type textarea "10/1/2025 11:10 AM"
type textarea "x"
type textarea "10/1/2025 11:10 AM-"
type textarea "x"
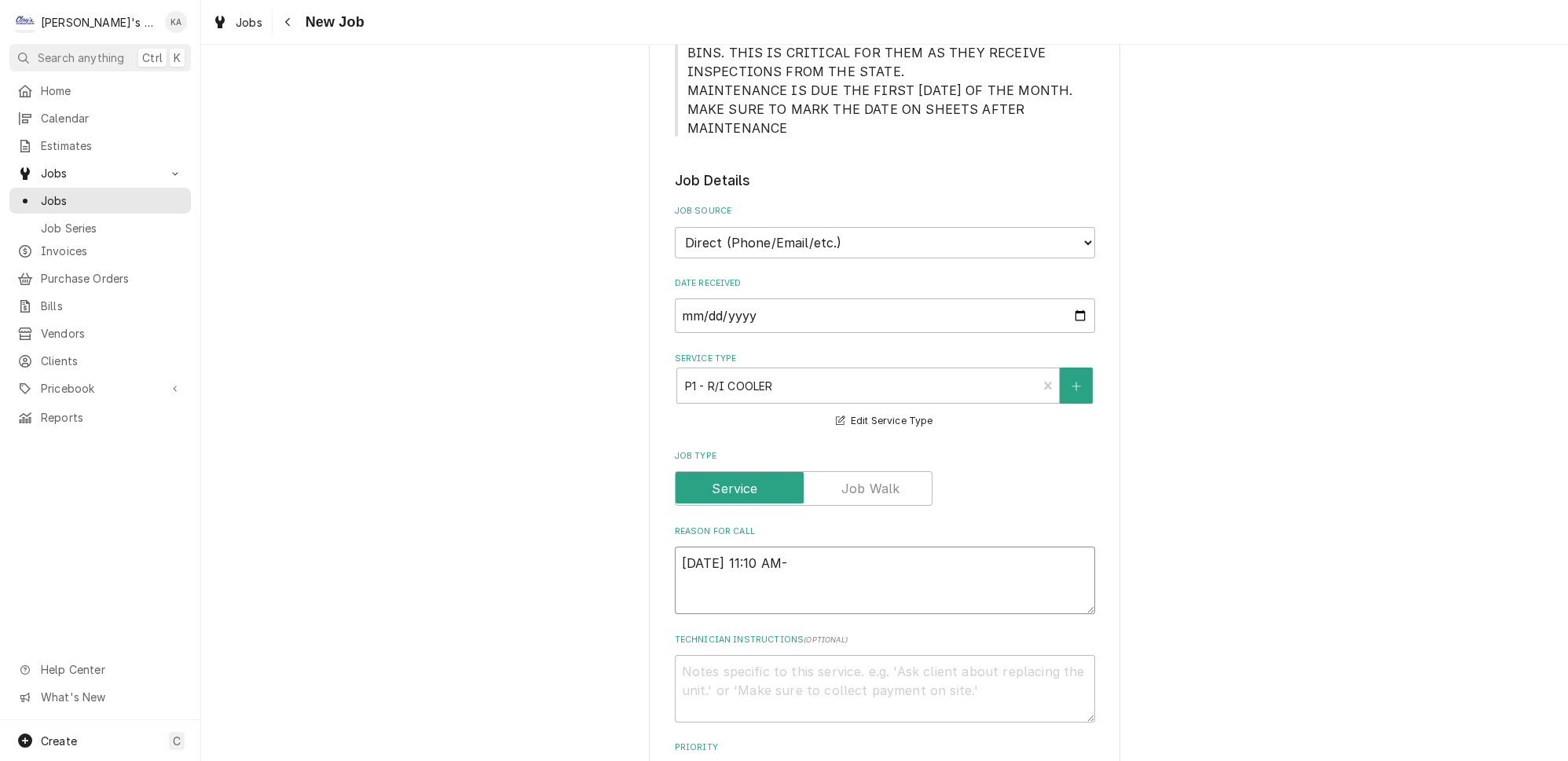
type textarea "10/1/2025 11:10 AM-"
type textarea "x"
type textarea "10/1/2025 11:10 AM- B"
type textarea "x"
type textarea "10/1/2025 11:10 AM- BE"
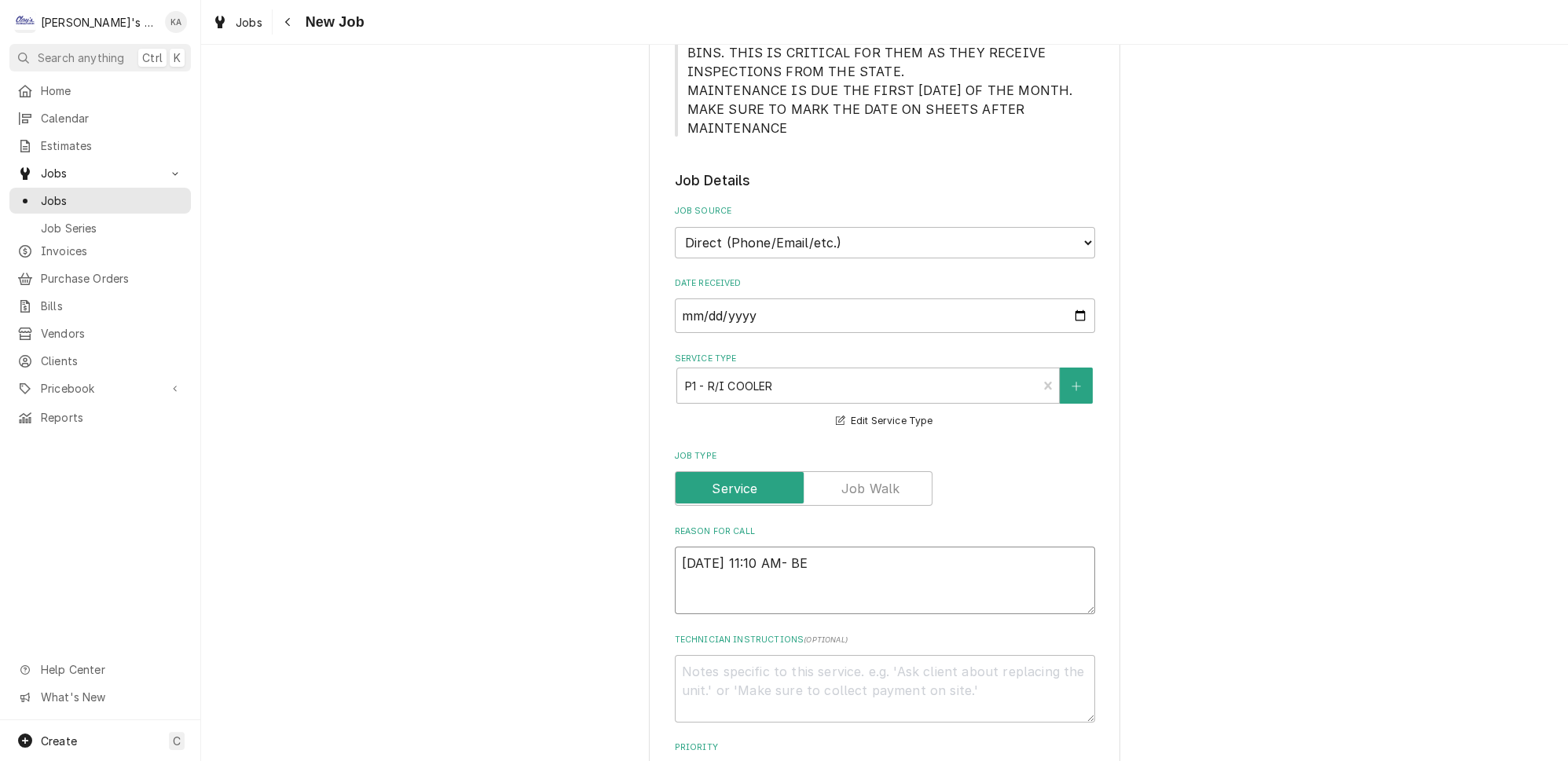
type textarea "x"
type textarea "10/1/2025 11:10 AM- BEC"
type textarea "x"
type textarea "10/1/2025 11:10 AM- BECK"
type textarea "x"
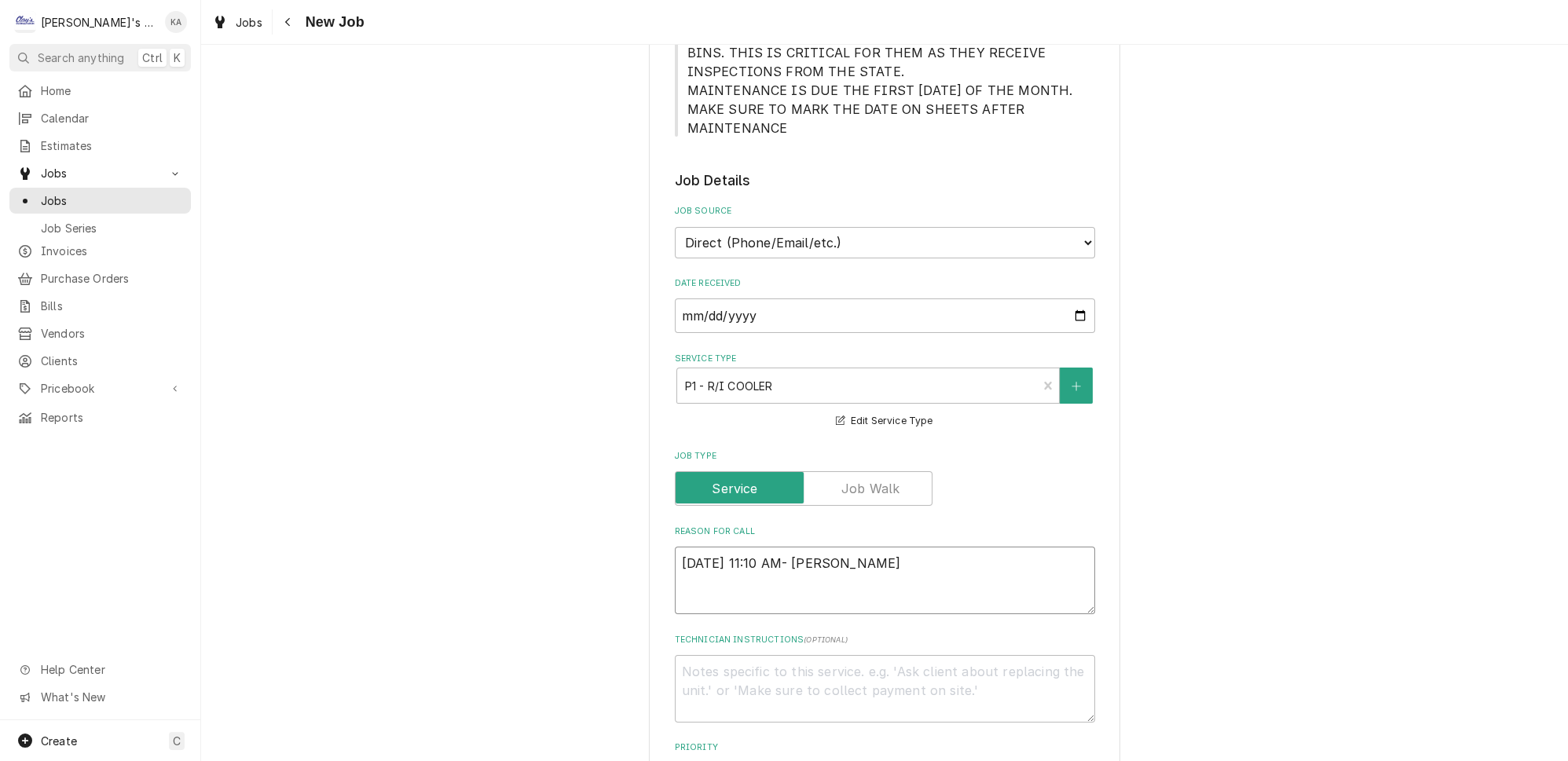
type textarea "10/1/2025 11:10 AM- BECKE"
type textarea "x"
type textarea "10/1/2025 11:10 AM- BECKET"
type textarea "x"
type textarea "10/1/2025 11:10 AM- BECKETT"
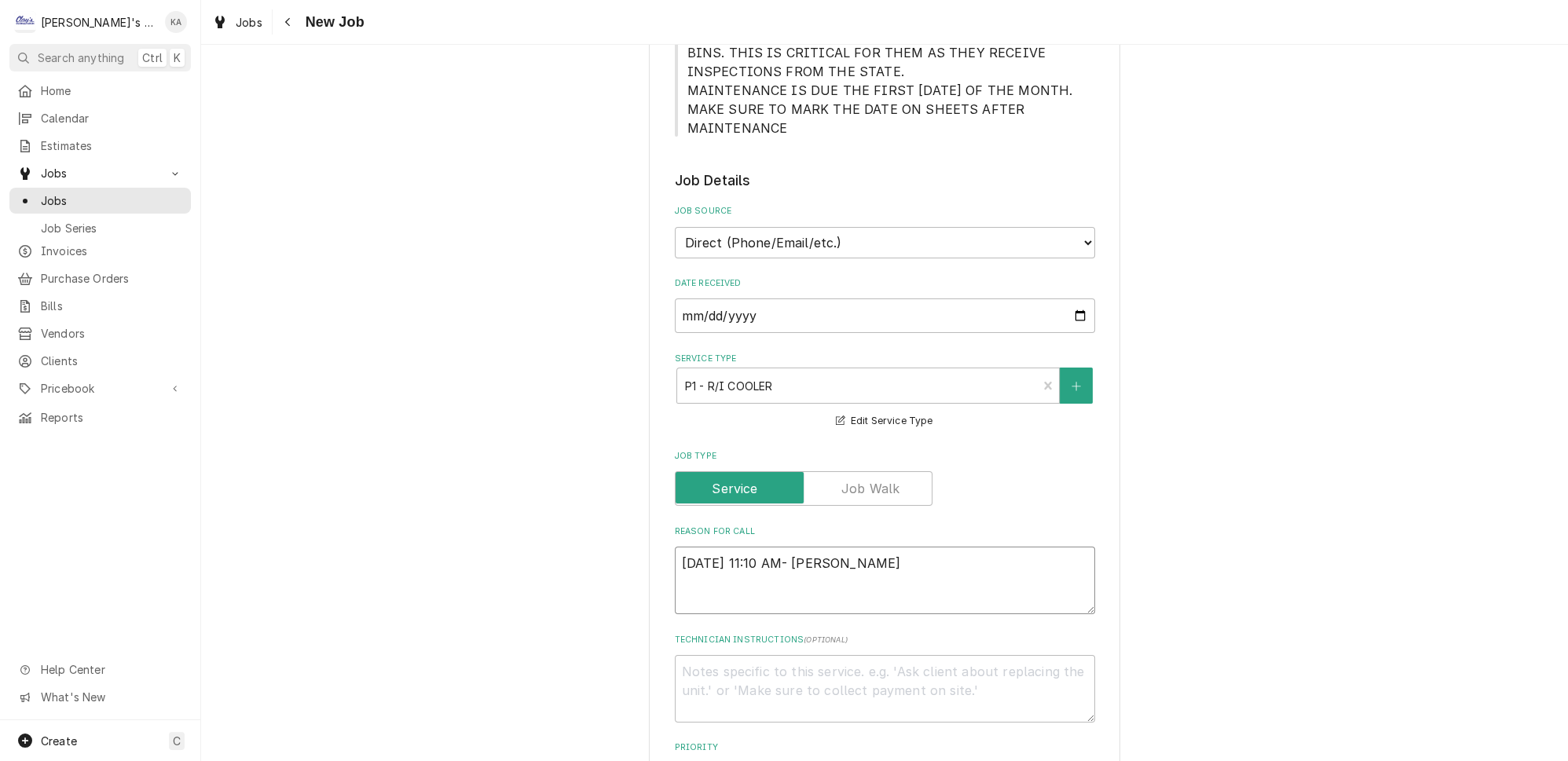
type textarea "x"
type textarea "10/1/2025 11:10 AM- BECKETT-"
type textarea "x"
type textarea "10/1/2025 11:10 AM- BECKETT-"
type textarea "x"
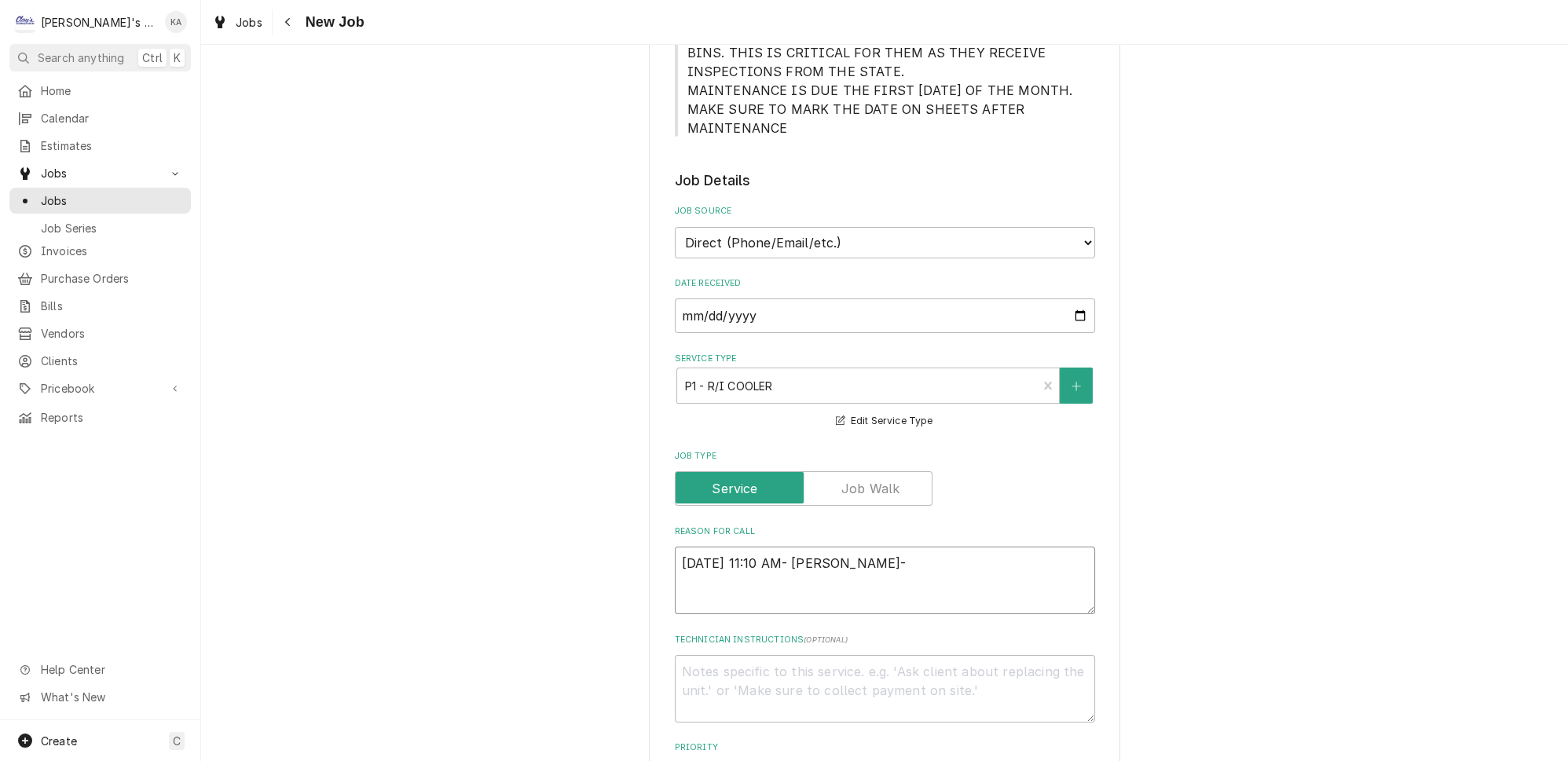
type textarea "10/1/2025 11:10 AM- BECKETT- P"
type textarea "x"
type textarea "10/1/2025 11:10 AM- BECKETT- PE"
type textarea "x"
type textarea "10/1/2025 11:10 AM- BECKETT- PER"
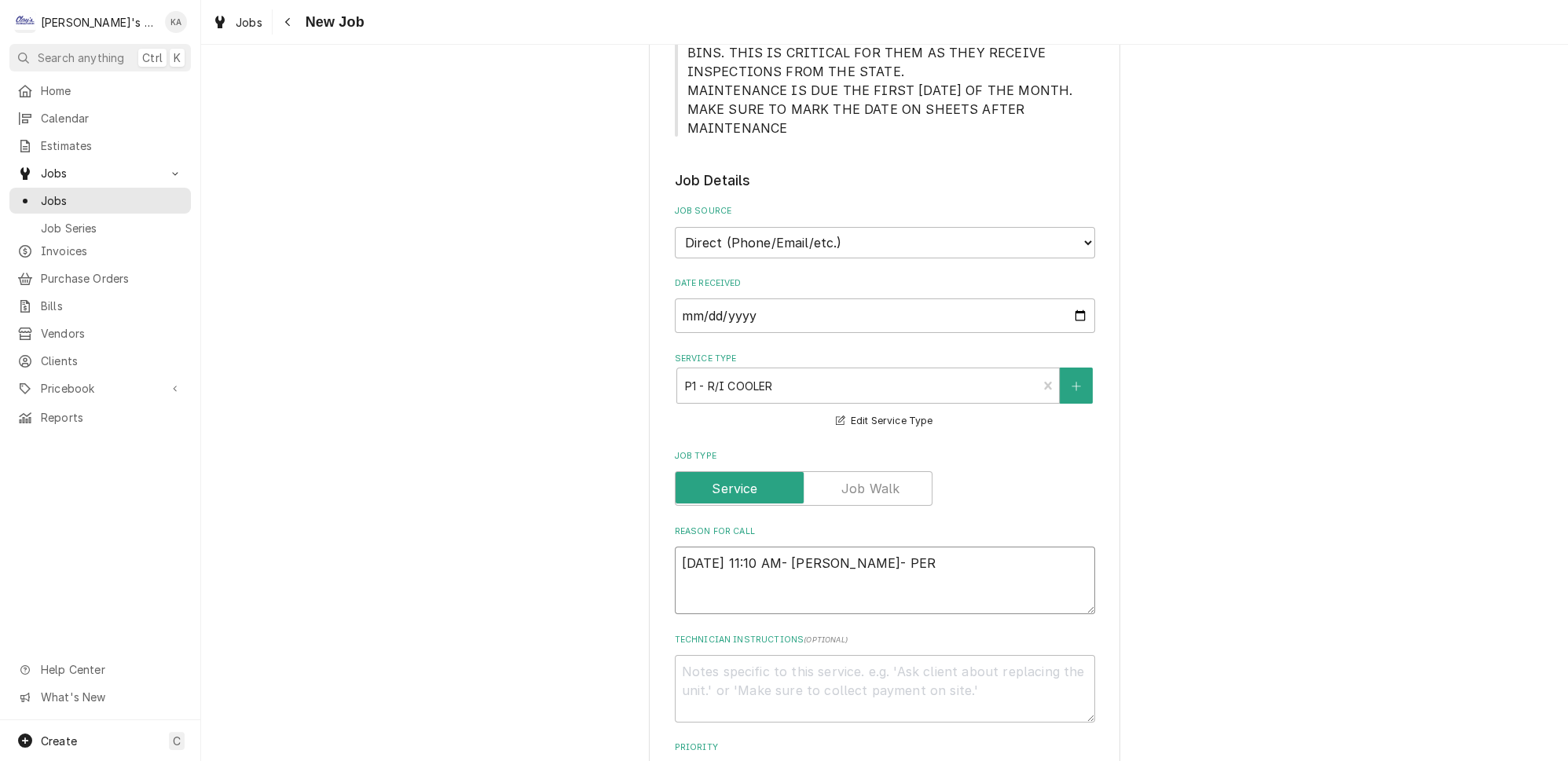
type textarea "x"
type textarea "10/1/2025 11:10 AM- BECKETT- PER"
type textarea "x"
type textarea "10/1/2025 11:10 AM- BECKETT- PER E"
type textarea "x"
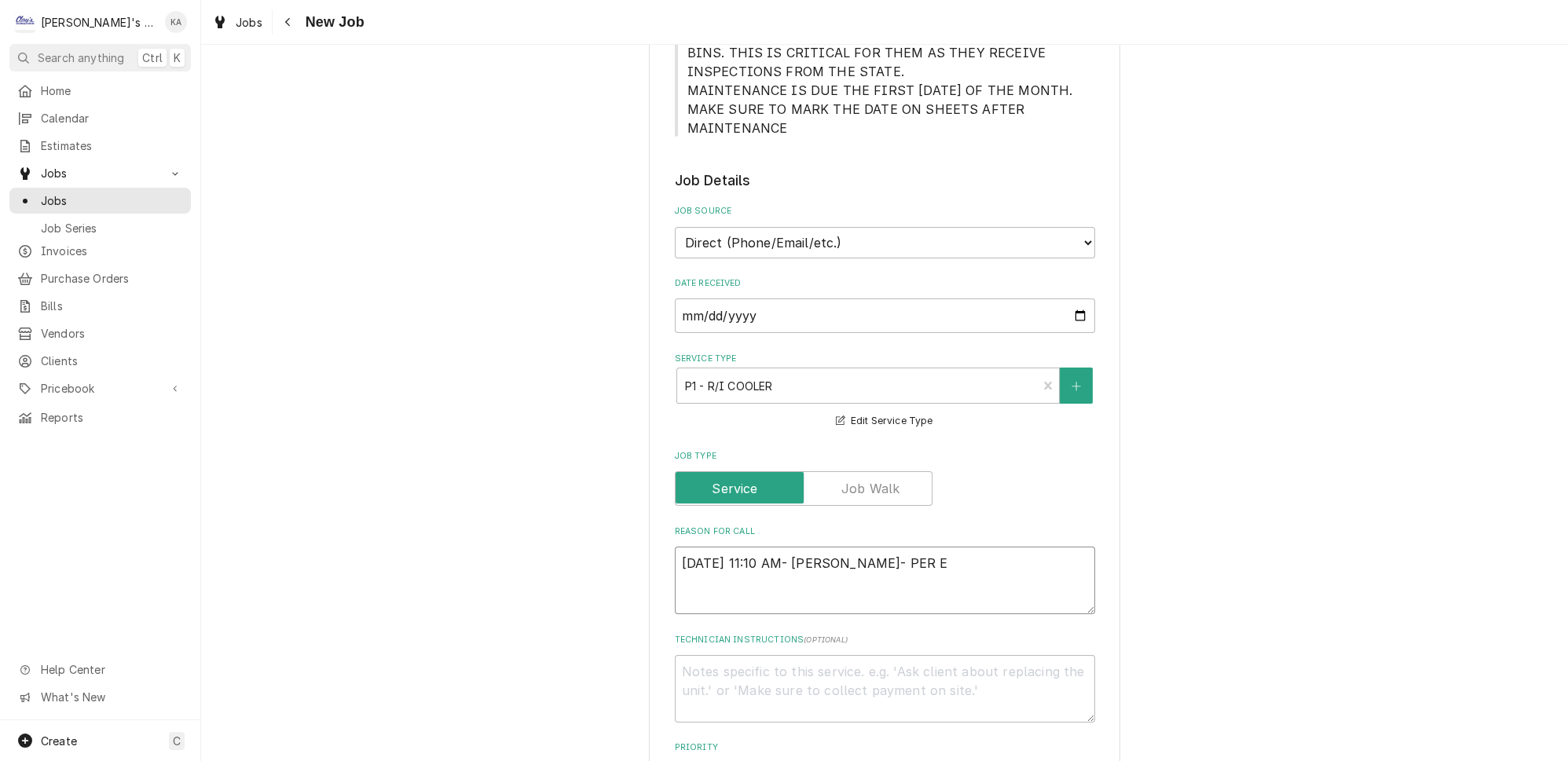
type textarea "10/1/2025 11:10 AM- BECKETT- PER EM"
type textarea "x"
type textarea "10/1/2025 11:10 AM- BECKETT- PER EMM"
type textarea "x"
type textarea "10/1/2025 11:10 AM- BECKETT- PER EMME"
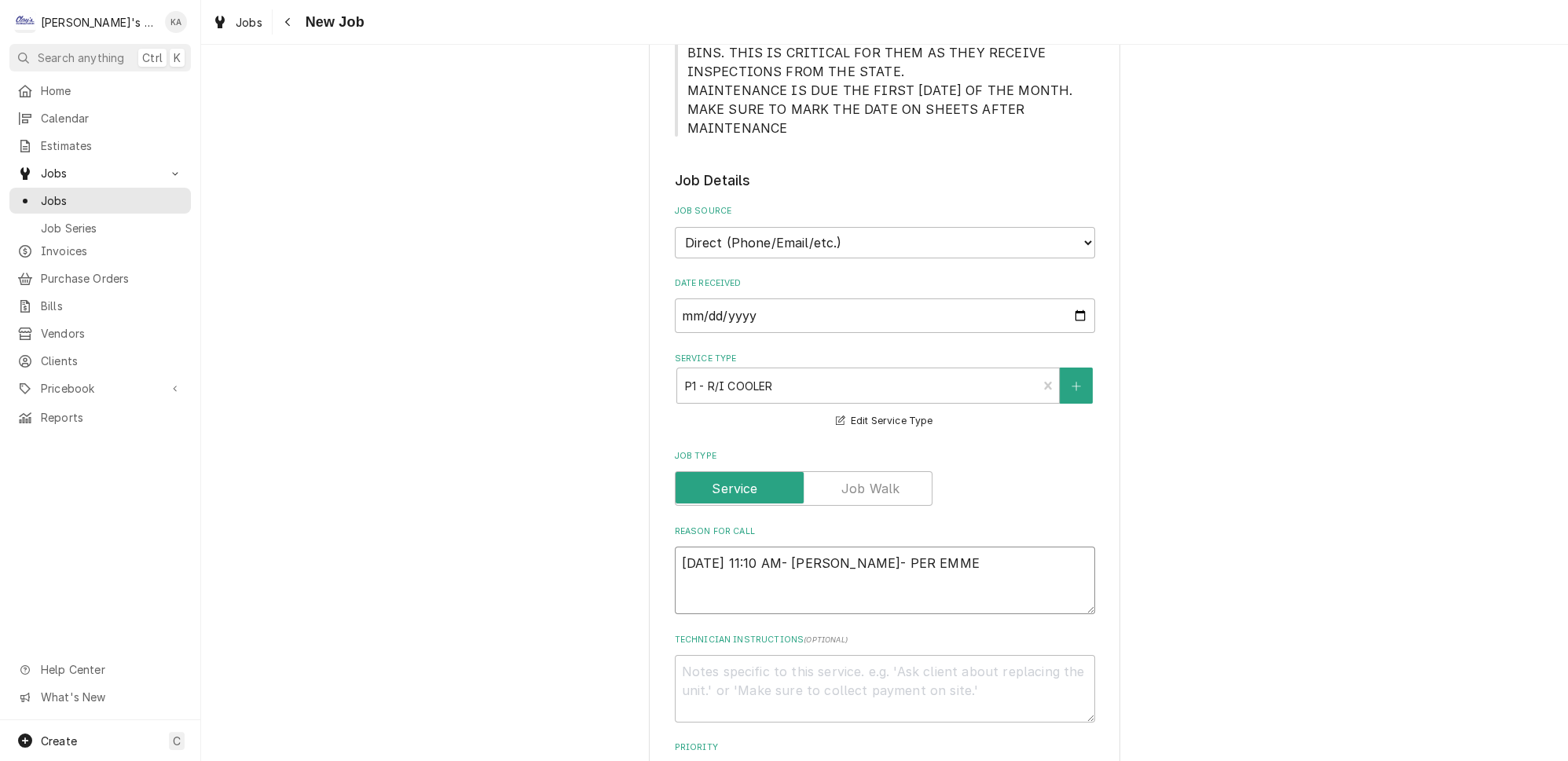
type textarea "x"
type textarea "10/1/2025 11:10 AM- BECKETT- PER EMMET"
type textarea "x"
type textarea "10/1/2025 11:10 AM- BECKETT- PER EMMETT"
type textarea "x"
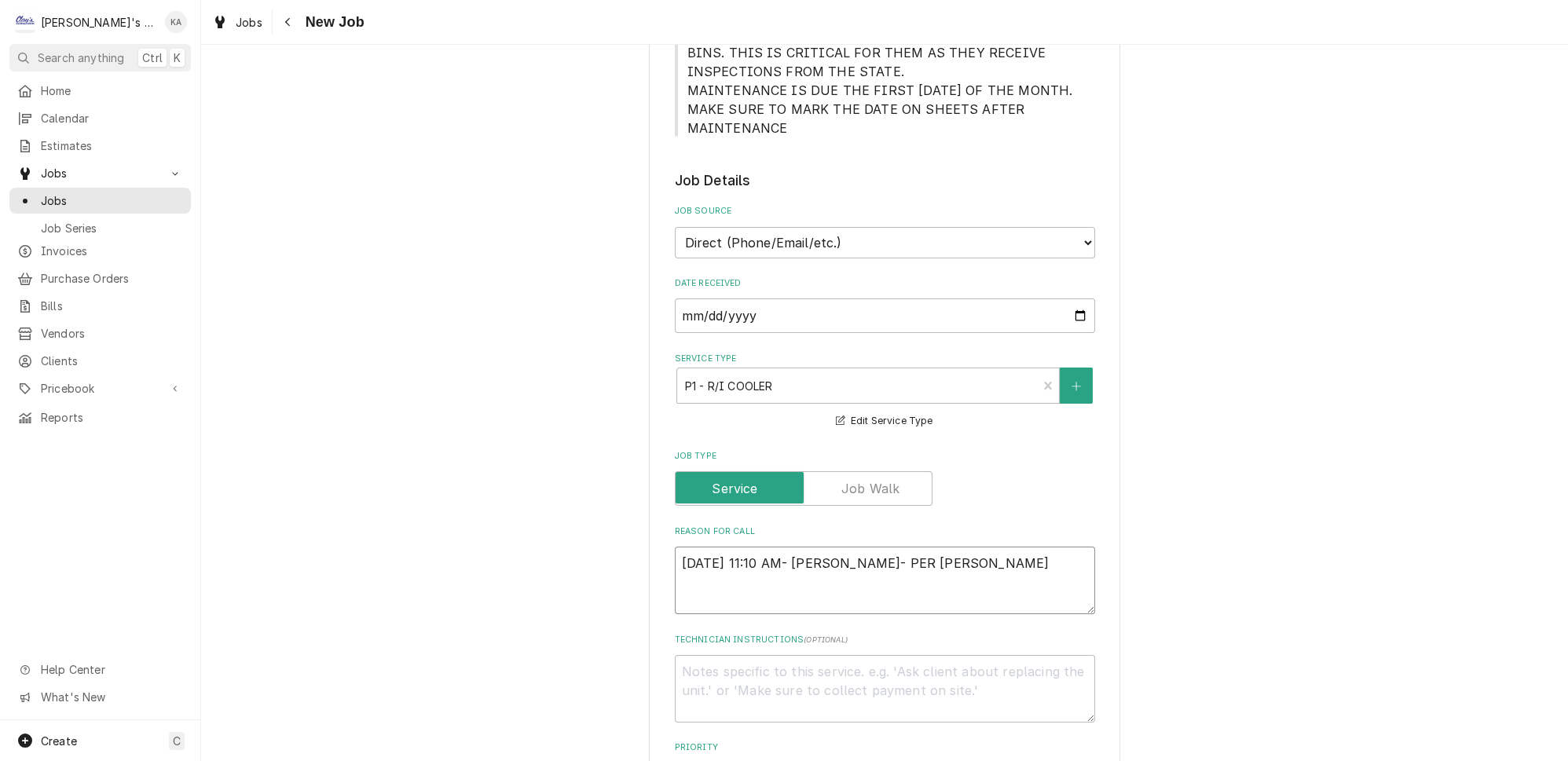
type textarea "10/1/2025 11:10 AM- BECKETT- PER EMMETT-"
type textarea "x"
type textarea "10/1/2025 11:10 AM- BECKETT- PER EMMETT-"
type textarea "x"
type textarea "10/1/2025 11:10 AM- BECKETT- PER EMMETT- T"
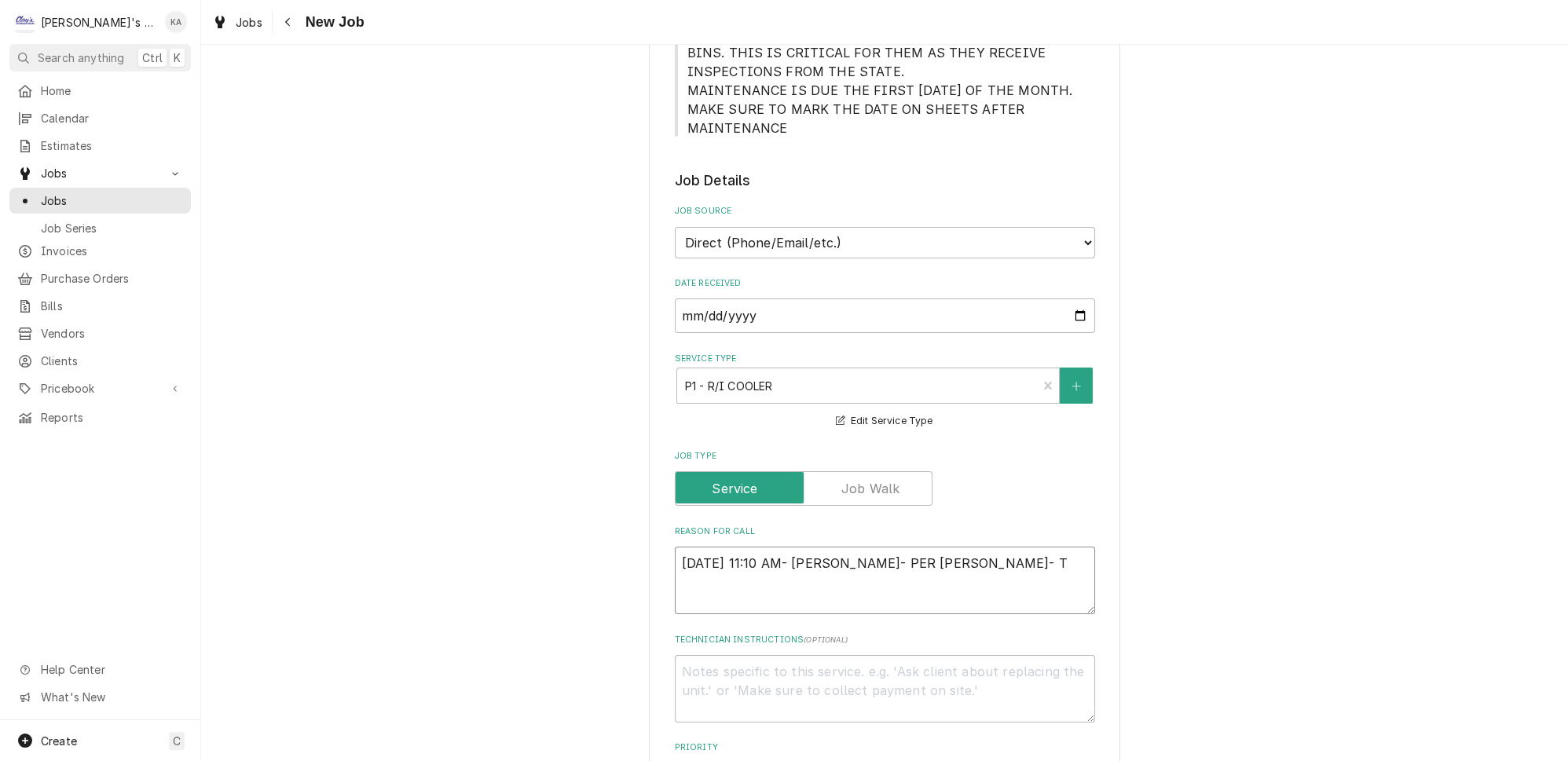
type textarea "x"
type textarea "10/1/2025 11:10 AM- BECKETT- PER EMMETT- TH"
type textarea "x"
type textarea "10/1/2025 11:10 AM- BECKETT- PER EMMETT- THE"
type textarea "x"
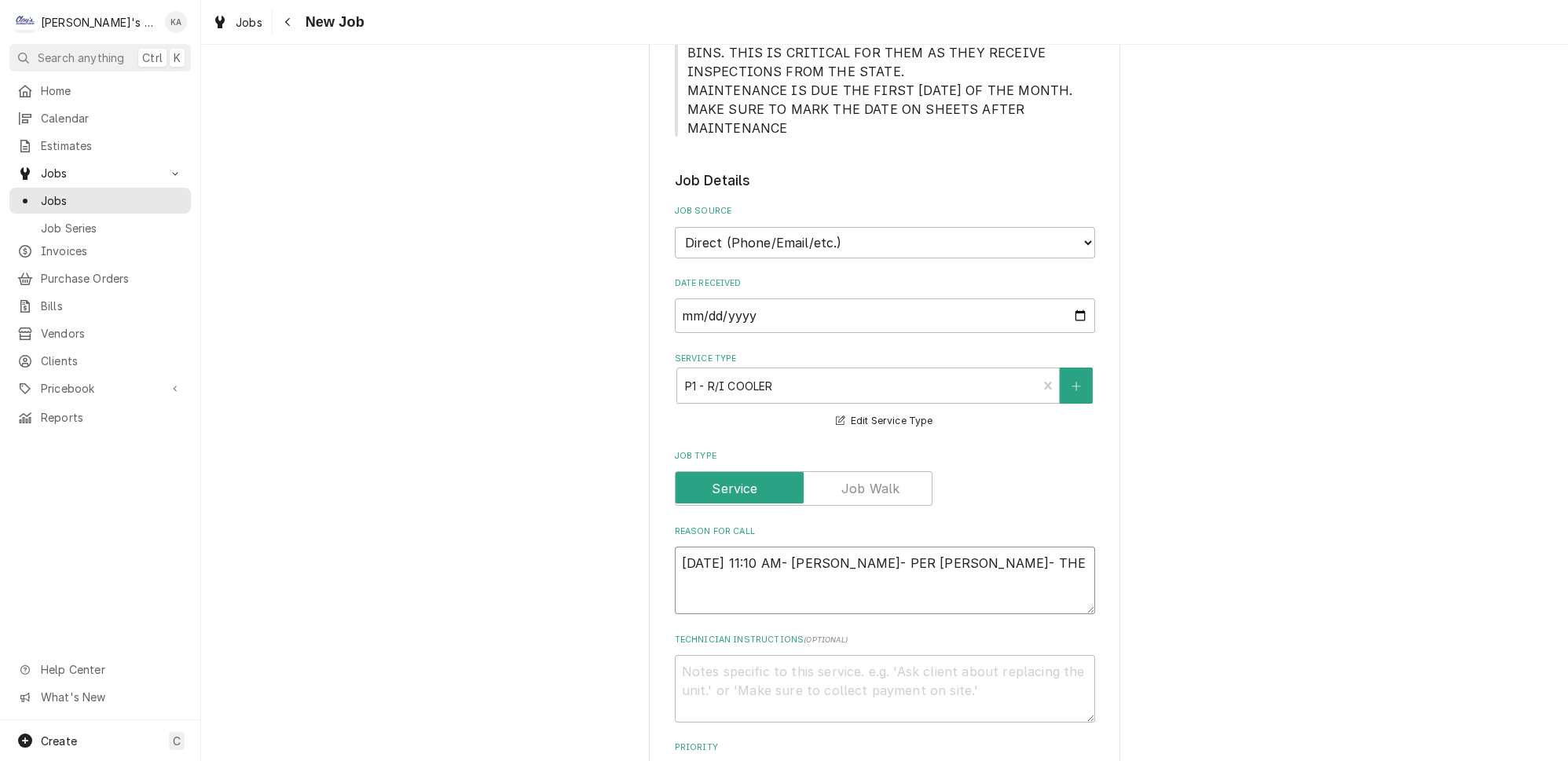
type textarea "10/1/2025 11:10 AM- BECKETT- PER EMMETT- THEY"
type textarea "x"
type textarea "10/1/2025 11:10 AM- BECKETT- PER EMMETT- THEY"
type textarea "x"
type textarea "10/1/2025 11:10 AM- BECKETT- PER EMMETT- THEY H"
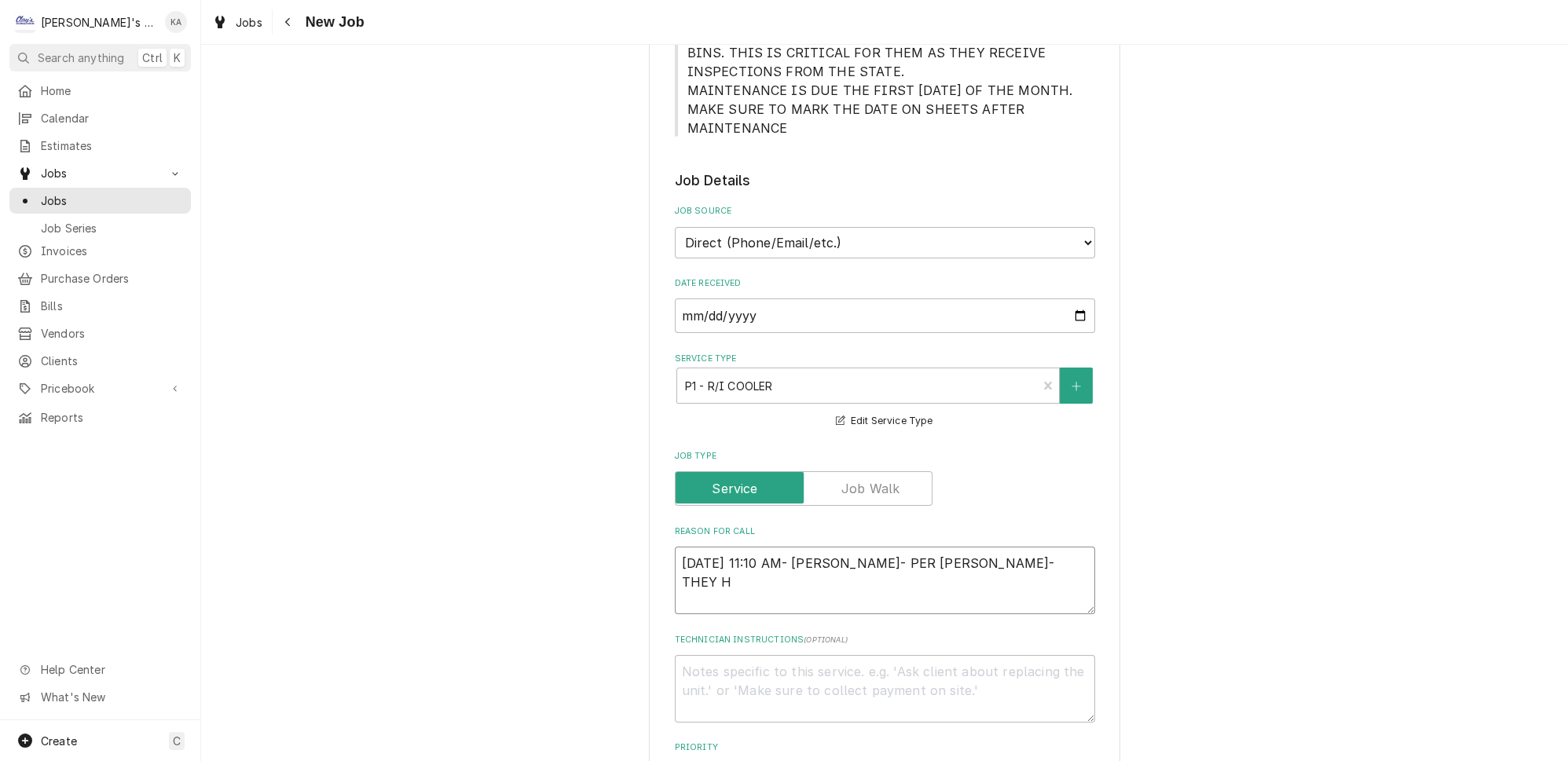
type textarea "x"
type textarea "10/1/2025 11:10 AM- BECKETT- PER EMMETT- THEY HA"
type textarea "x"
type textarea "10/1/2025 11:10 AM- BECKETT- PER EMMETT- THEY HAV"
type textarea "x"
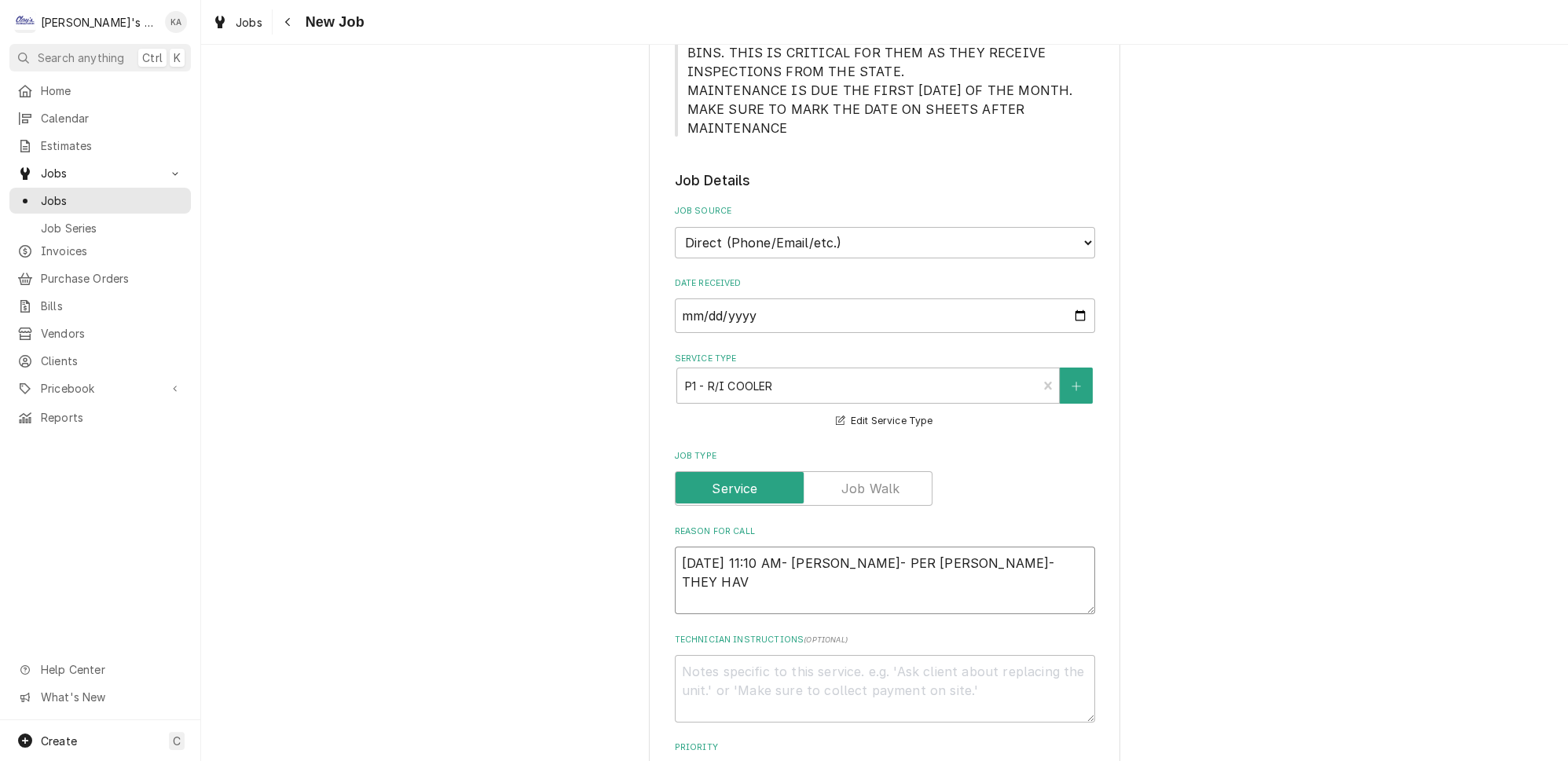
type textarea "10/1/2025 11:10 AM- BECKETT- PER EMMETT- THEY HAVE"
type textarea "x"
type textarea "10/1/2025 11:10 AM- BECKETT- PER EMMETT- THEY HAVE"
type textarea "x"
type textarea "10/1/2025 11:10 AM- BECKETT- PER EMMETT- THEY HAVE A"
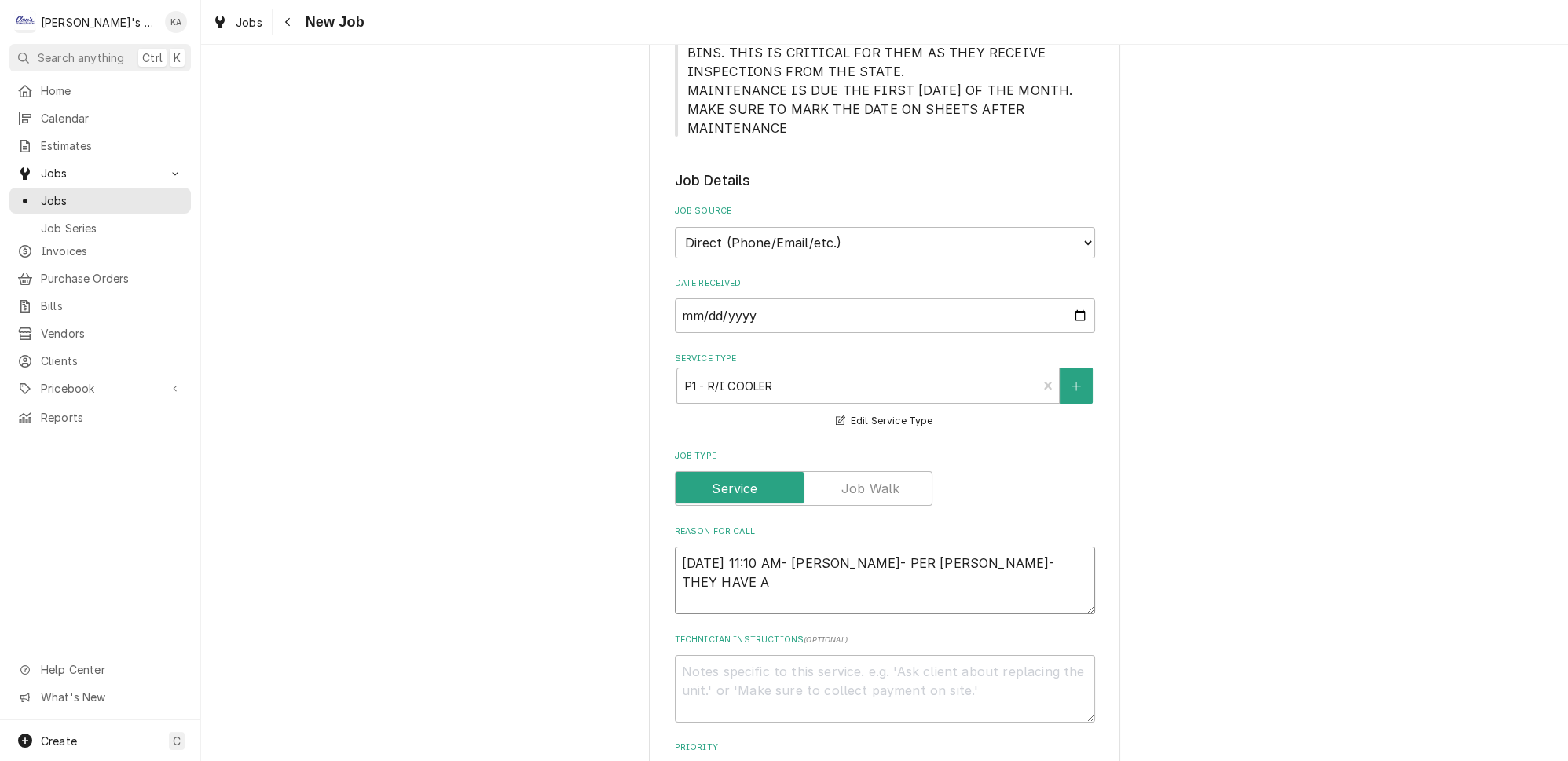
type textarea "x"
type textarea "10/1/2025 11:10 AM- BECKETT- PER EMMETT- THEY HAVE AN"
type textarea "x"
type textarea "10/1/2025 11:10 AM- BECKETT- PER EMMETT- THEY HAVE AN"
type textarea "x"
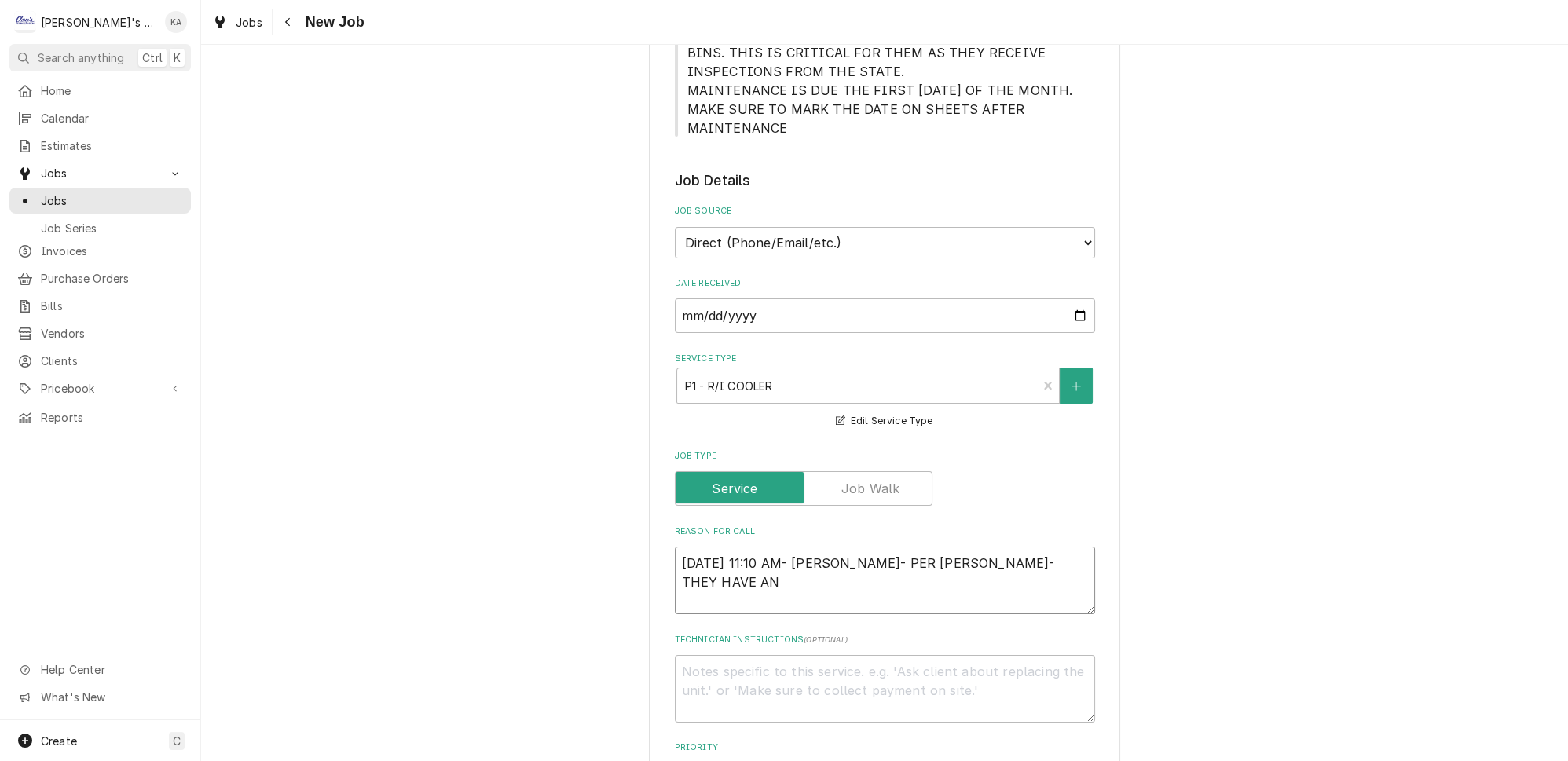
type textarea "10/1/2025 11:10 AM- BECKETT- PER EMMETT- THEY HAVE AN A"
type textarea "x"
type textarea "10/1/2025 11:10 AM- BECKETT- PER EMMETT- THEY HAVE AN AR"
type textarea "x"
type textarea "10/1/2025 11:10 AM- BECKETT- PER EMMETT- THEY HAVE AN ART"
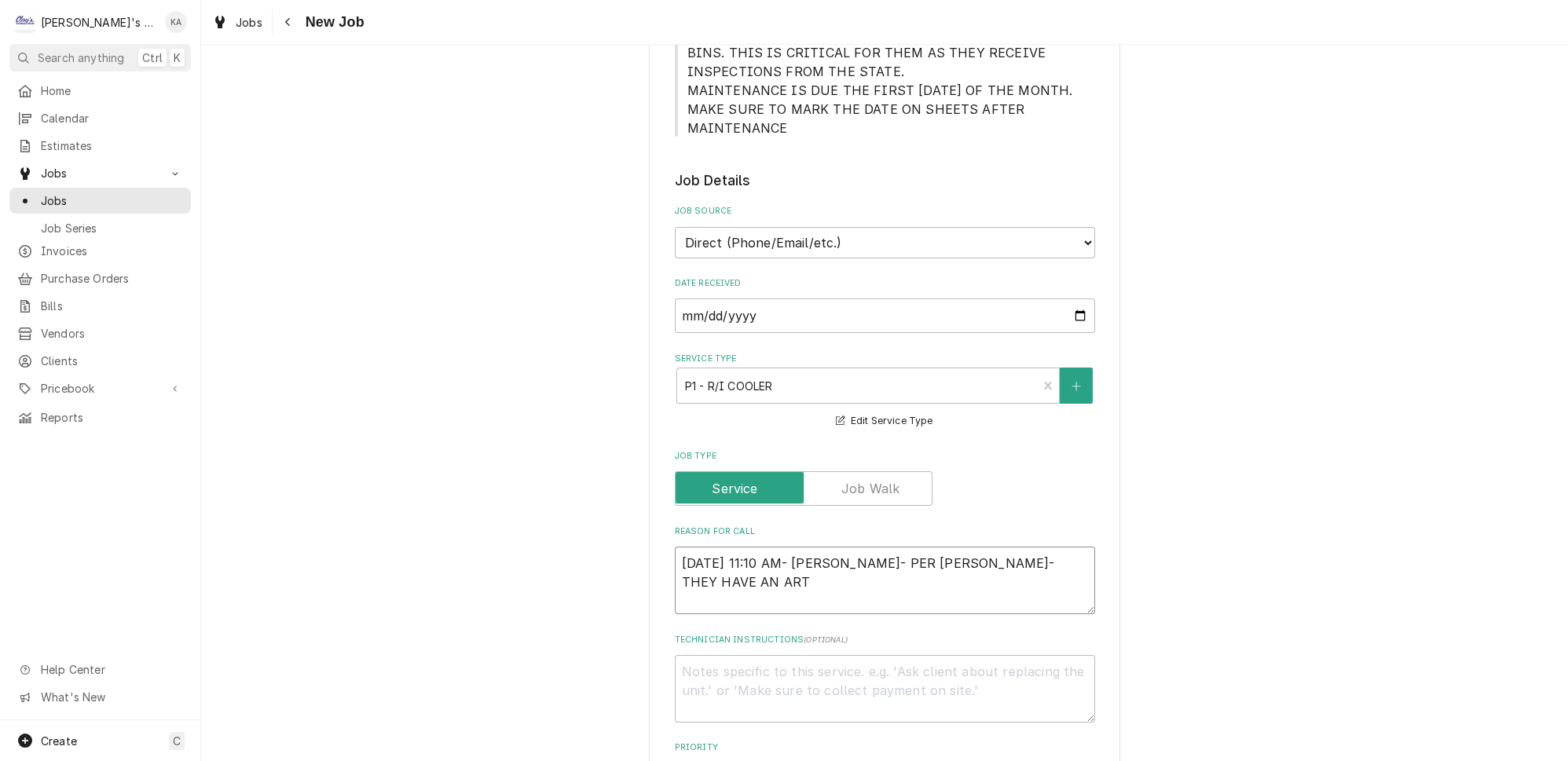
type textarea "x"
type textarea "10/1/2025 11:10 AM- BECKETT- PER EMMETT- THEY HAVE AN ARTI"
type textarea "x"
type textarea "10/1/2025 11:10 AM- BECKETT- PER EMMETT- THEY HAVE AN ARTIC"
type textarea "x"
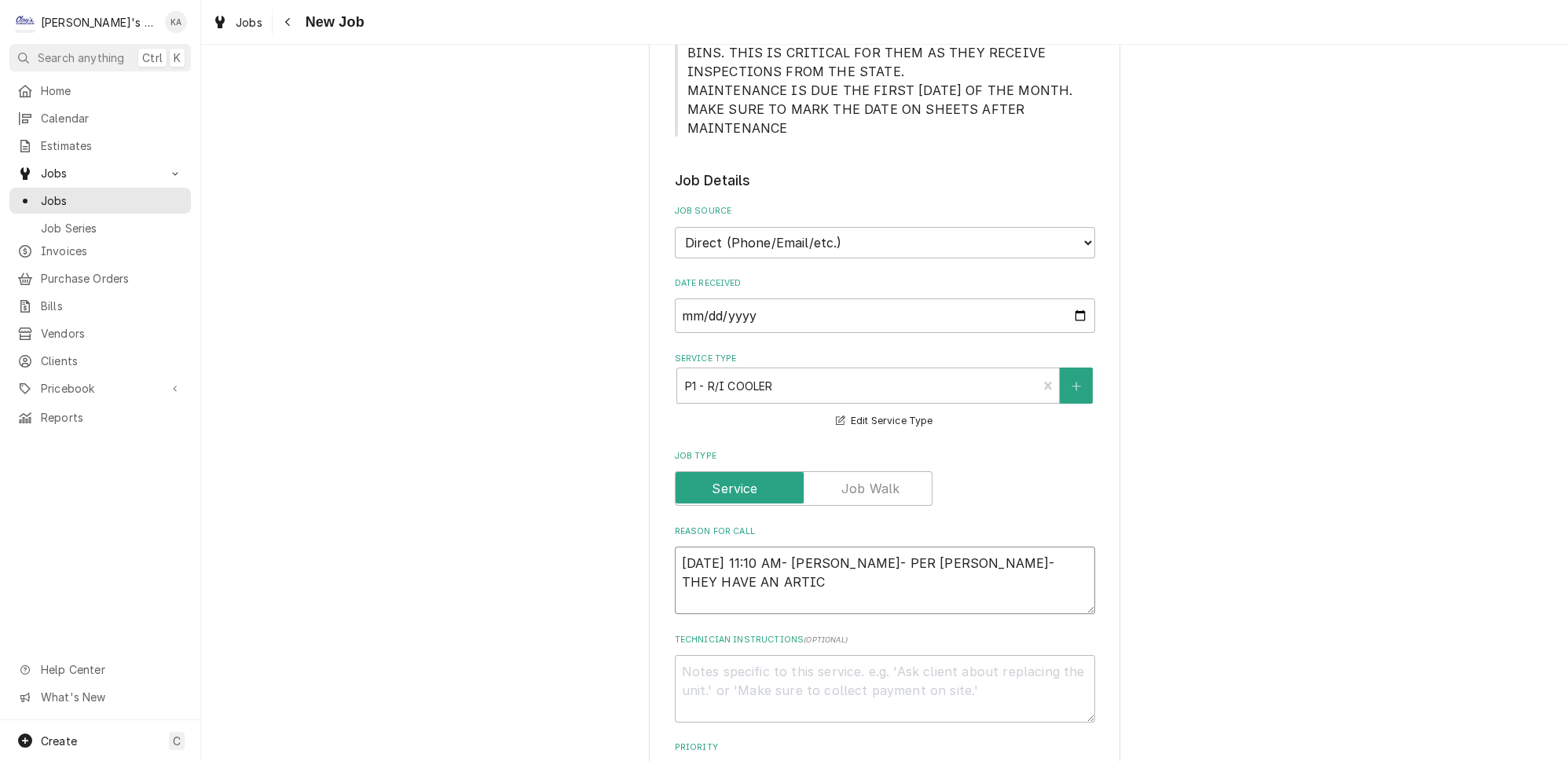
type textarea "10/1/2025 11:10 AM- BECKETT- PER EMMETT- THEY HAVE AN ARTIC"
type textarea "x"
type textarea "10/1/2025 11:10 AM- BECKETT- PER EMMETT- THEY HAVE AN ARTIC A"
type textarea "x"
type textarea "10/1/2025 11:10 AM- BECKETT- PER EMMETT- THEY HAVE AN ARTIC AI"
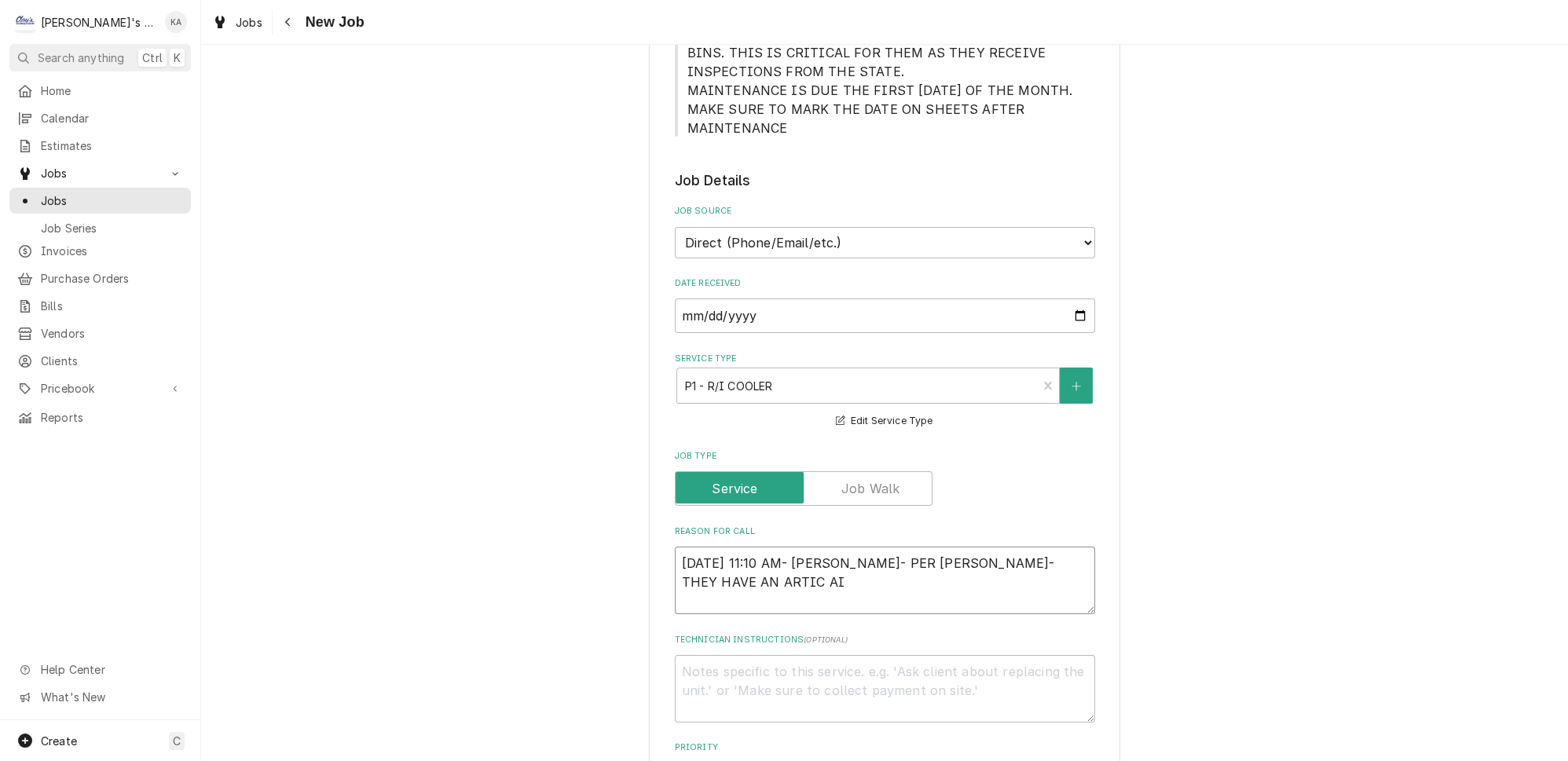
type textarea "x"
type textarea "10/1/2025 11:10 AM- BECKETT- PER EMMETT- THEY HAVE AN ARTIC AIR"
type textarea "x"
type textarea "10/1/2025 11:10 AM- BECKETT- PER EMMETT- THEY HAVE AN ARTIC AIR"
type textarea "x"
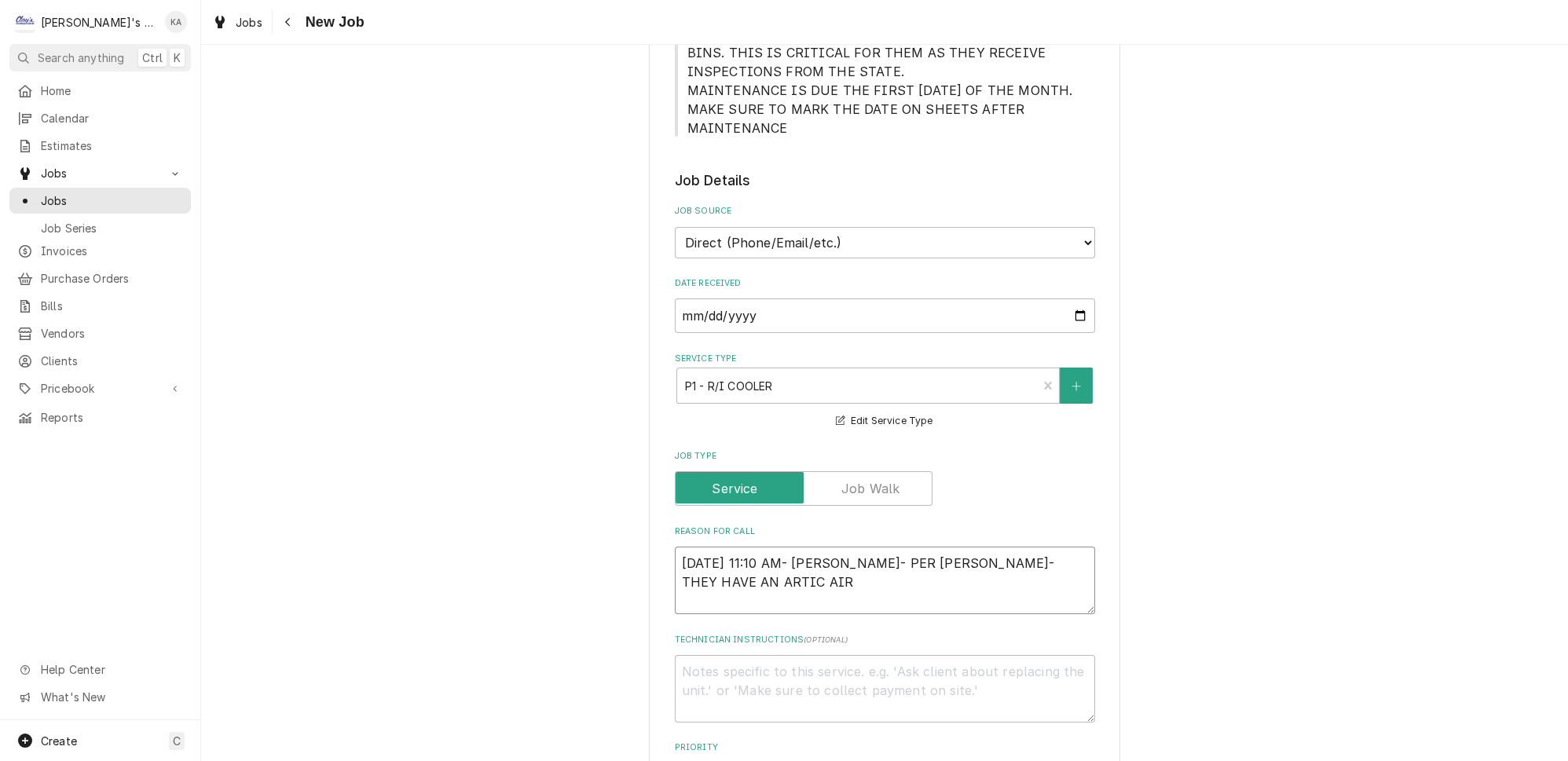
type textarea "10/1/2025 11:10 AM- BECKETT- PER EMMETT- THEY HAVE AN ARTIC AIR C"
type textarea "x"
type textarea "10/1/2025 11:10 AM- BECKETT- PER EMMETT- THEY HAVE AN ARTIC AIR CO"
type textarea "x"
type textarea "10/1/2025 11:10 AM- BECKETT- PER EMMETT- THEY HAVE AN ARTIC AIR COO"
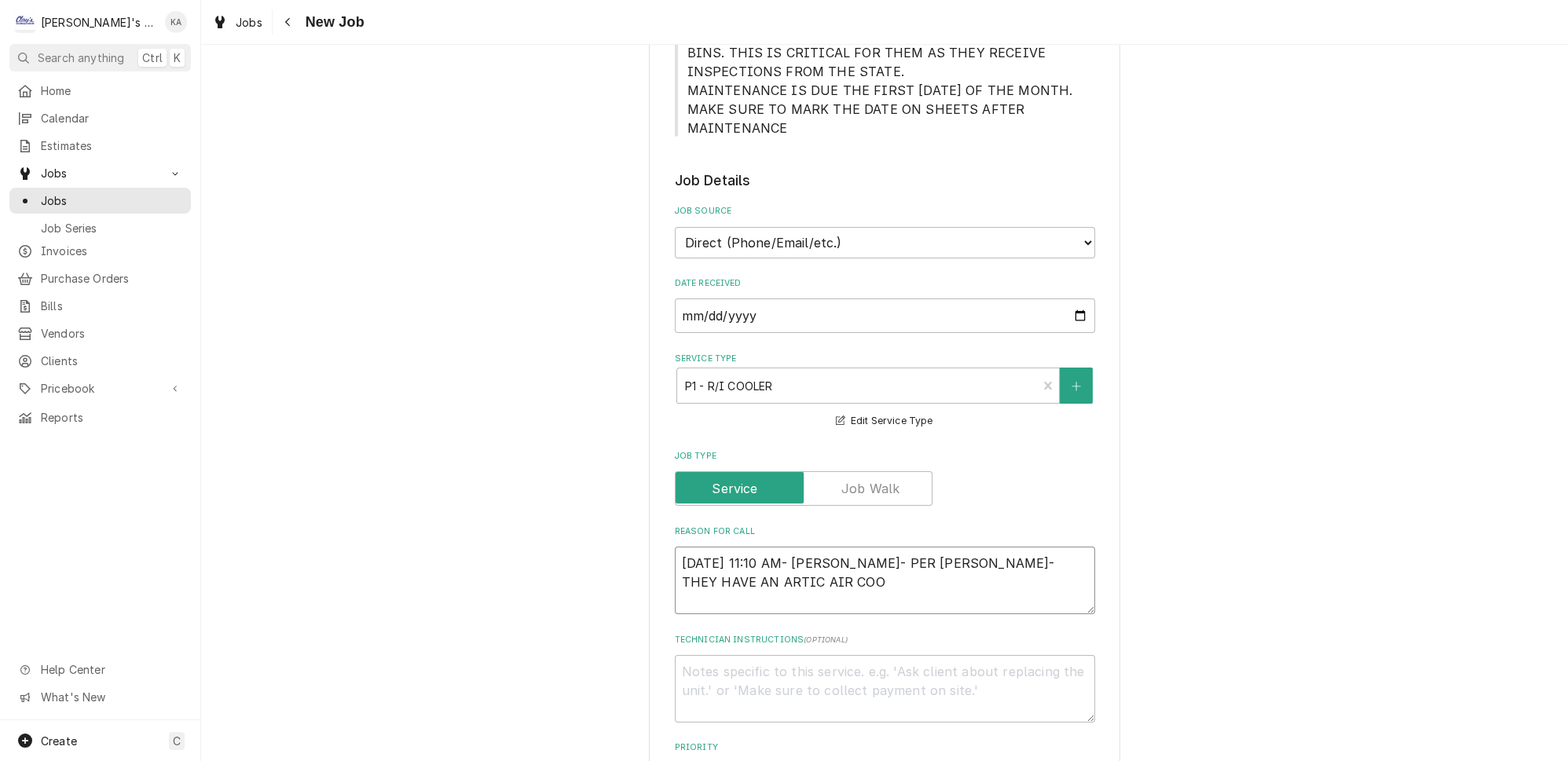
type textarea "x"
type textarea "10/1/2025 11:10 AM- BECKETT- PER EMMETT- THEY HAVE AN ARTIC AIR COOL"
type textarea "x"
type textarea "10/1/2025 11:10 AM- BECKETT- PER EMMETT- THEY HAVE AN ARTIC AIR COOLE"
type textarea "x"
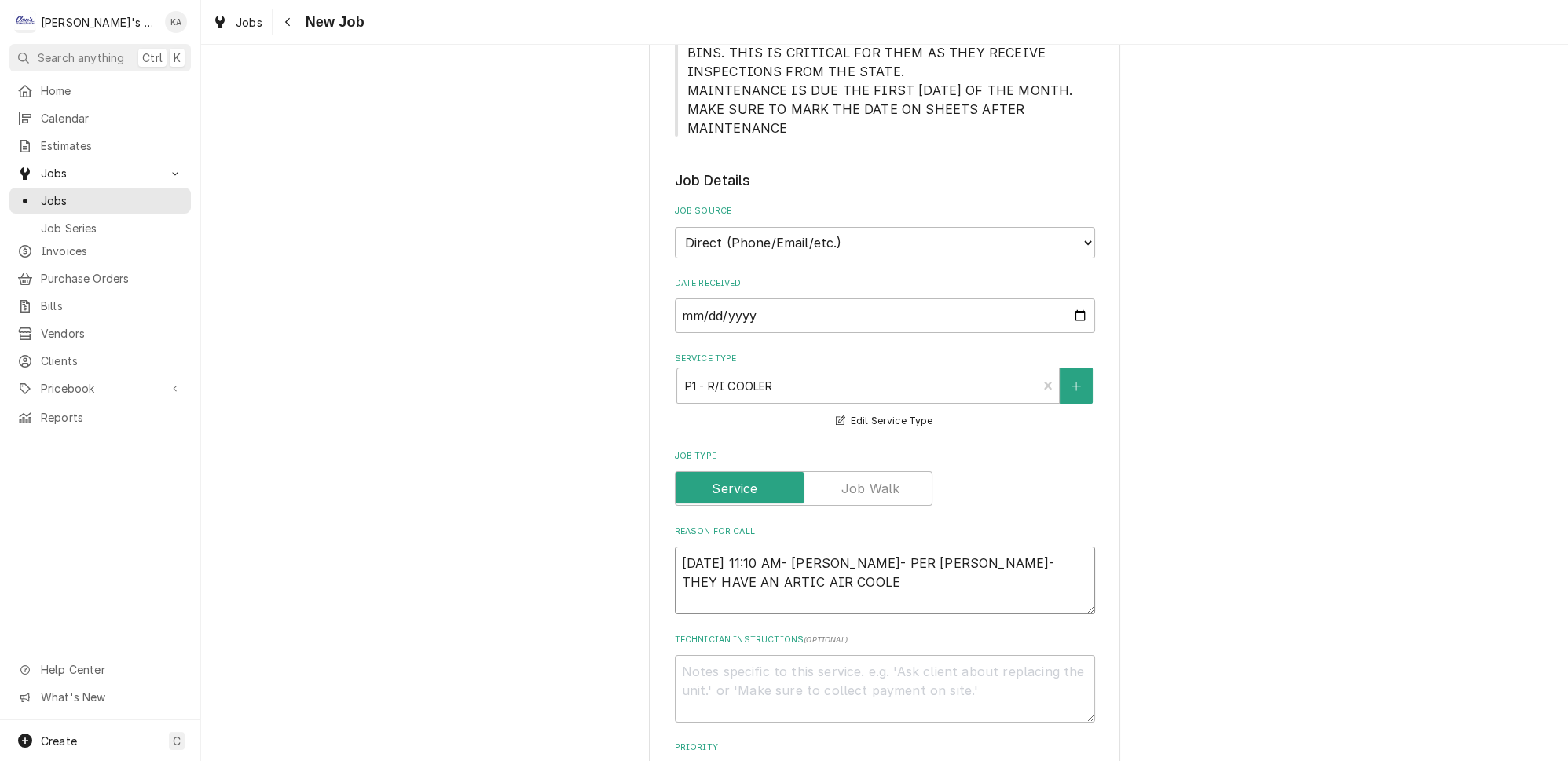
type textarea "10/1/2025 11:10 AM- BECKETT- PER EMMETT- THEY HAVE AN ARTIC AIR COOLER"
type textarea "x"
type textarea "10/1/2025 11:10 AM- BECKETT- PER EMMETT- THEY HAVE AN ARTIC AIR COOLER"
type textarea "x"
type textarea "10/1/2025 11:10 AM- BECKETT- PER EMMETT- THEY HAVE AN ARTIC AIR COOLER T"
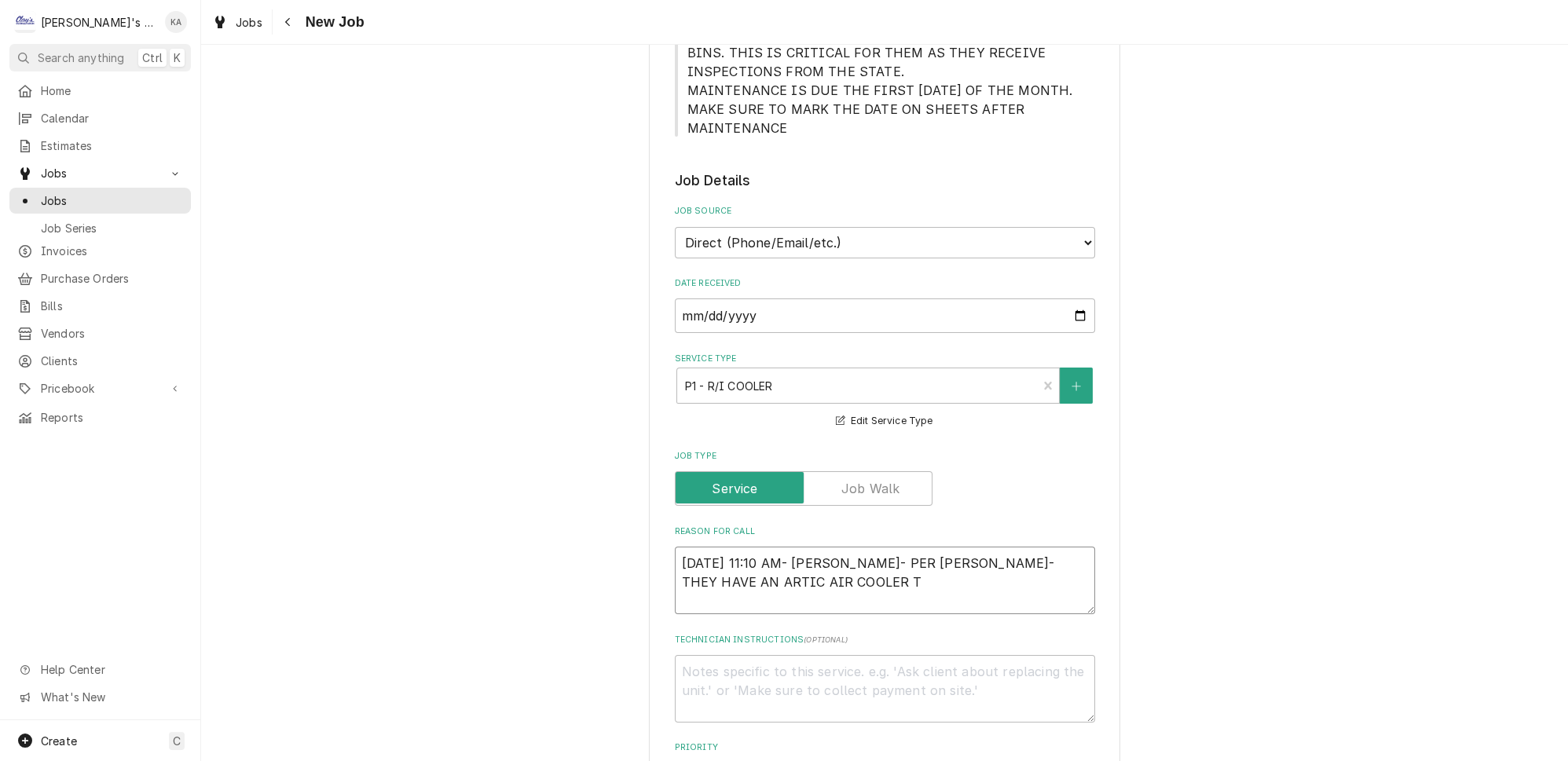
type textarea "x"
type textarea "10/1/2025 11:10 AM- BECKETT- PER EMMETT- THEY HAVE AN ARTIC AIR COOLER TH"
type textarea "x"
type textarea "10/1/2025 11:10 AM- BECKETT- PER EMMETT- THEY HAVE AN ARTIC AIR COOLER THA"
type textarea "x"
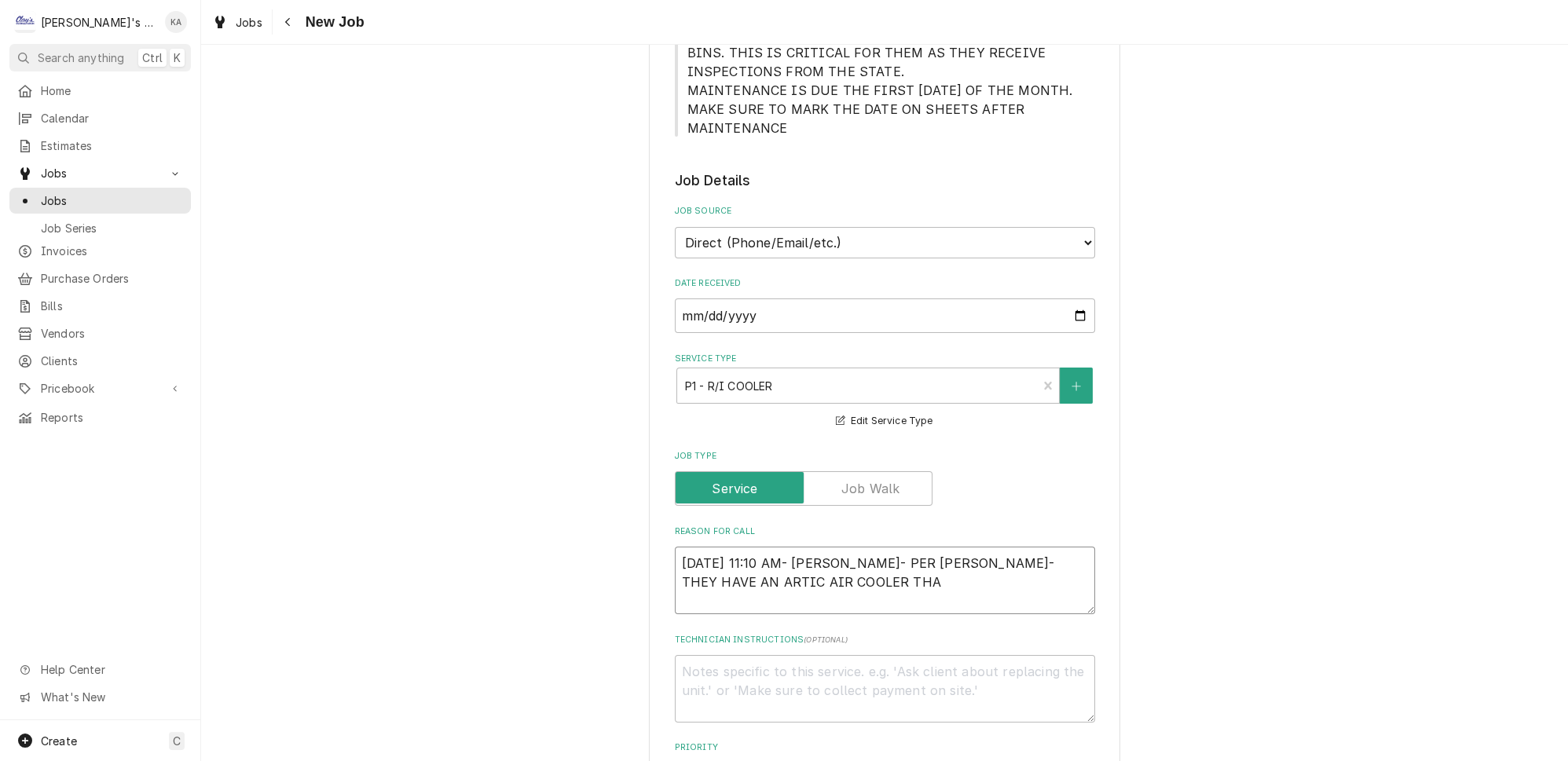
type textarea "10/1/2025 11:10 AM- BECKETT- PER EMMETT- THEY HAVE AN ARTIC AIR COOLER THAT"
type textarea "x"
type textarea "10/1/2025 11:10 AM- BECKETT- PER EMMETT- THEY HAVE AN ARTIC AIR COOLER THAT"
type textarea "x"
type textarea "10/1/2025 11:10 AM- BECKETT- PER EMMETT- THEY HAVE AN ARTIC AIR COOLER THAT I"
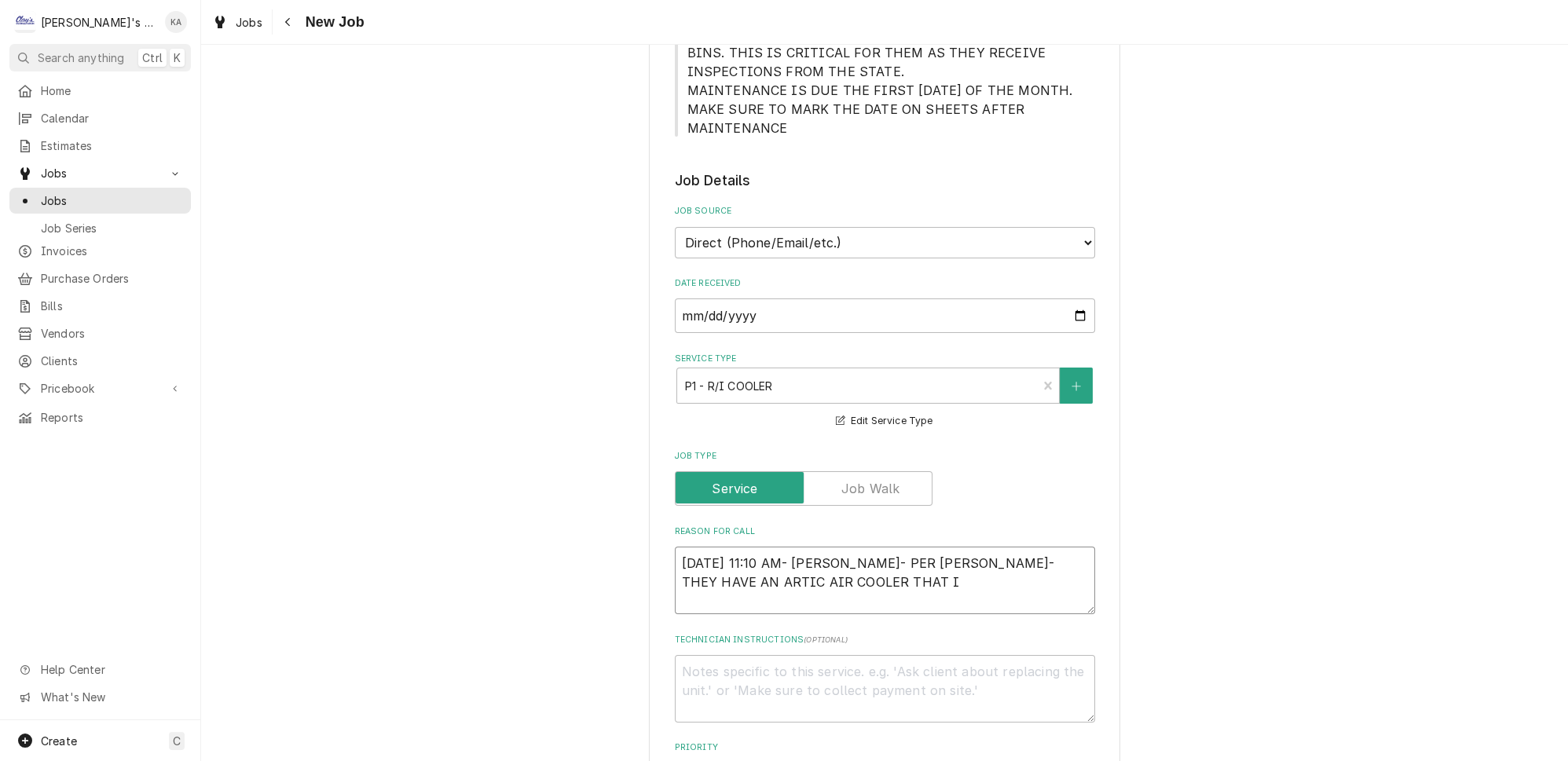
type textarea "x"
type textarea "10/1/2025 11:10 AM- BECKETT- PER EMMETT- THEY HAVE AN ARTIC AIR COOLER THAT IS"
type textarea "x"
type textarea "10/1/2025 11:10 AM- BECKETT- PER EMMETT- THEY HAVE AN ARTIC AIR COOLER THAT IS"
type textarea "x"
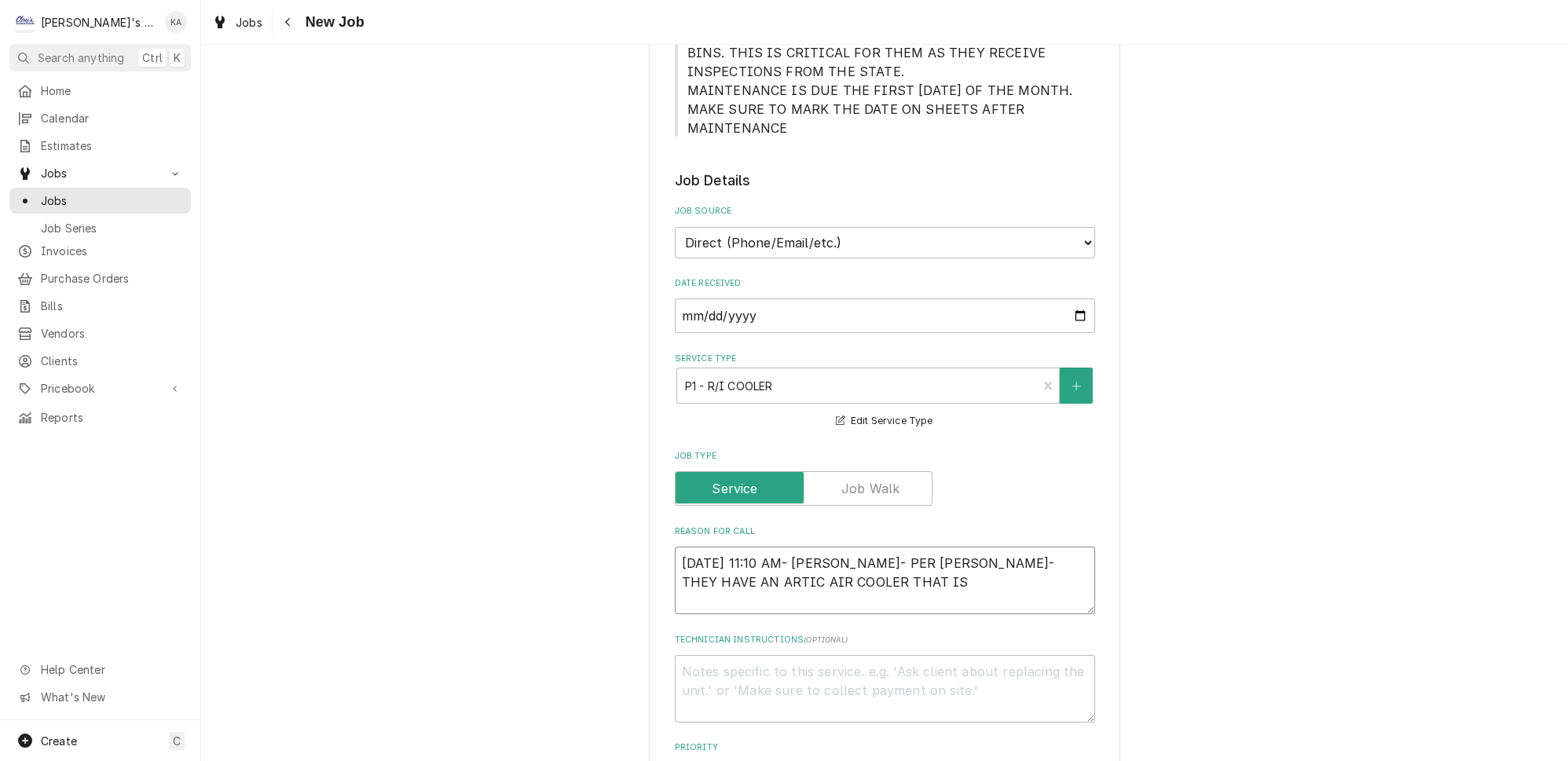
type textarea "10/1/2025 11:10 AM- BECKETT- PER EMMETT- THEY HAVE AN ARTIC AIR COOLER THAT IS N"
type textarea "x"
type textarea "10/1/2025 11:10 AM- BECKETT- PER EMMETT- THEY HAVE AN ARTIC AIR COOLER THAT IS …"
type textarea "x"
type textarea "10/1/2025 11:10 AM- BECKETT- PER EMMETT- THEY HAVE AN ARTIC AIR COOLER THAT IS …"
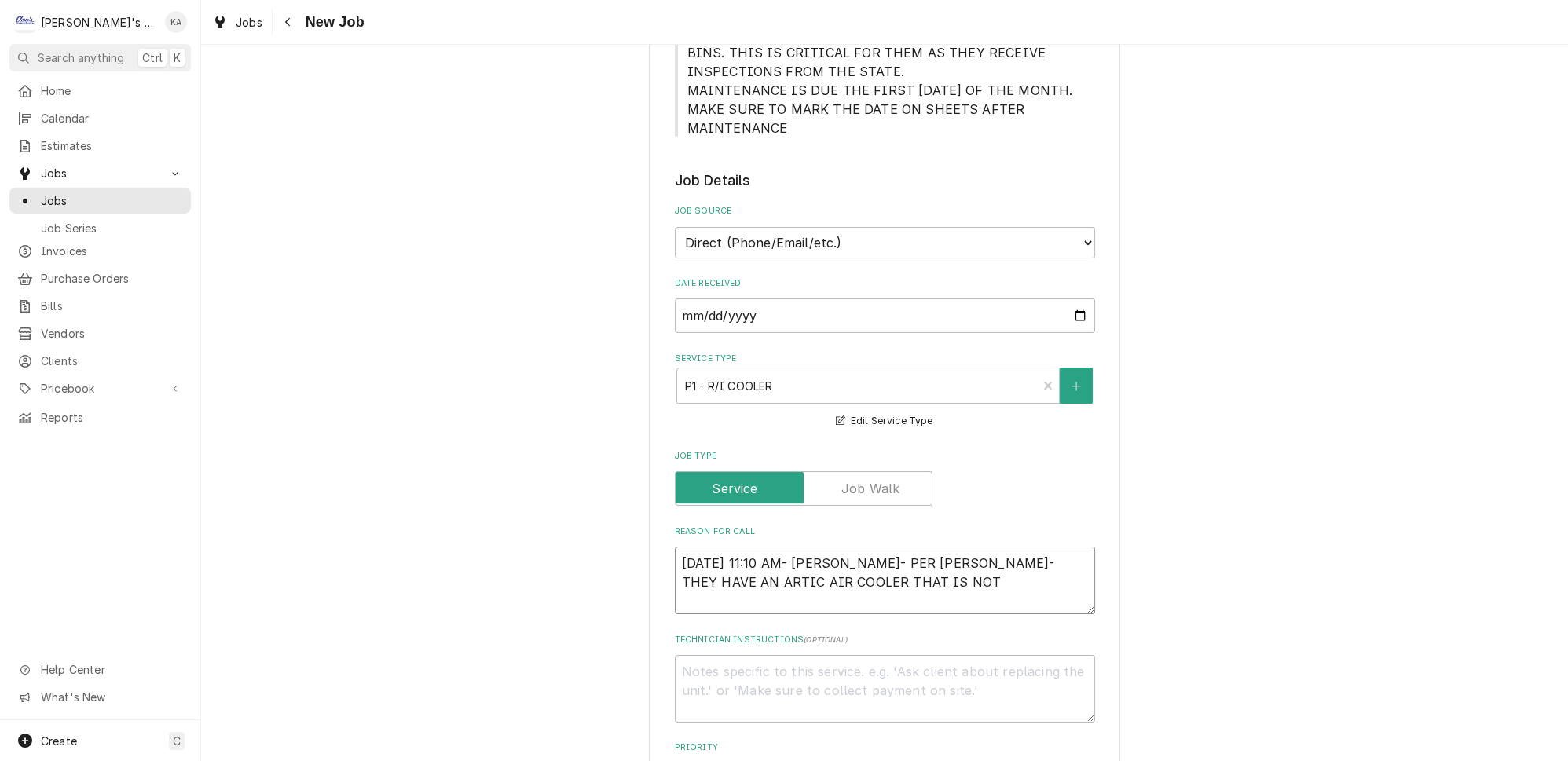
type textarea "x"
type textarea "10/1/2025 11:10 AM- BECKETT- PER EMMETT- THEY HAVE AN ARTIC AIR COOLER THAT IS …"
type textarea "x"
type textarea "10/1/2025 11:10 AM- BECKETT- PER EMMETT- THEY HAVE AN ARTIC AIR COOLER THAT IS …"
type textarea "x"
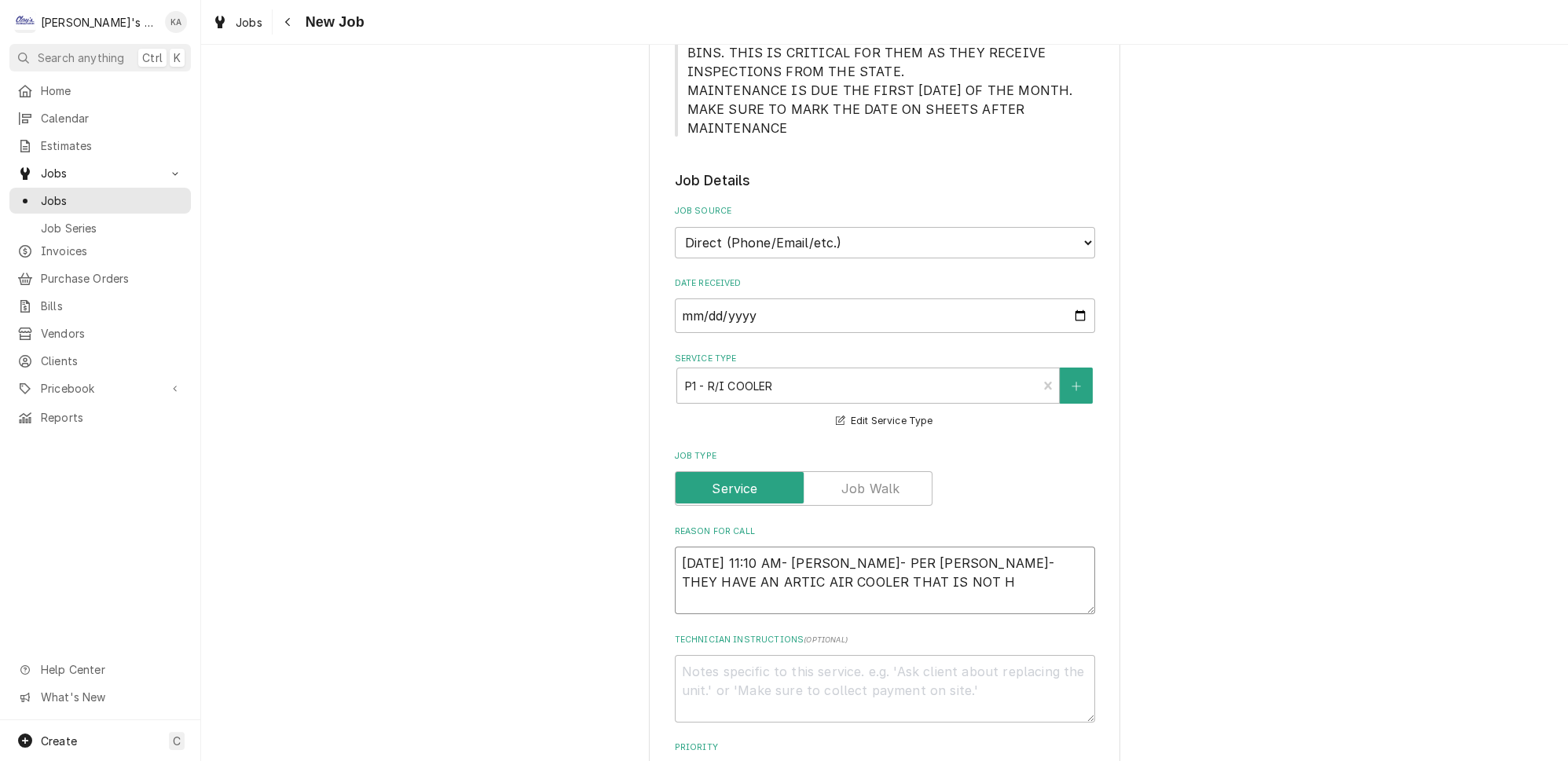
type textarea "10/1/2025 11:10 AM- BECKETT- PER EMMETT- THEY HAVE AN ARTIC AIR COOLER THAT IS …"
type textarea "x"
type textarea "10/1/2025 11:10 AM- BECKETT- PER EMMETT- THEY HAVE AN ARTIC AIR COOLER THAT IS …"
type textarea "x"
type textarea "10/1/2025 11:10 AM- BECKETT- PER EMMETT- THEY HAVE AN ARTIC AIR COOLER THAT IS …"
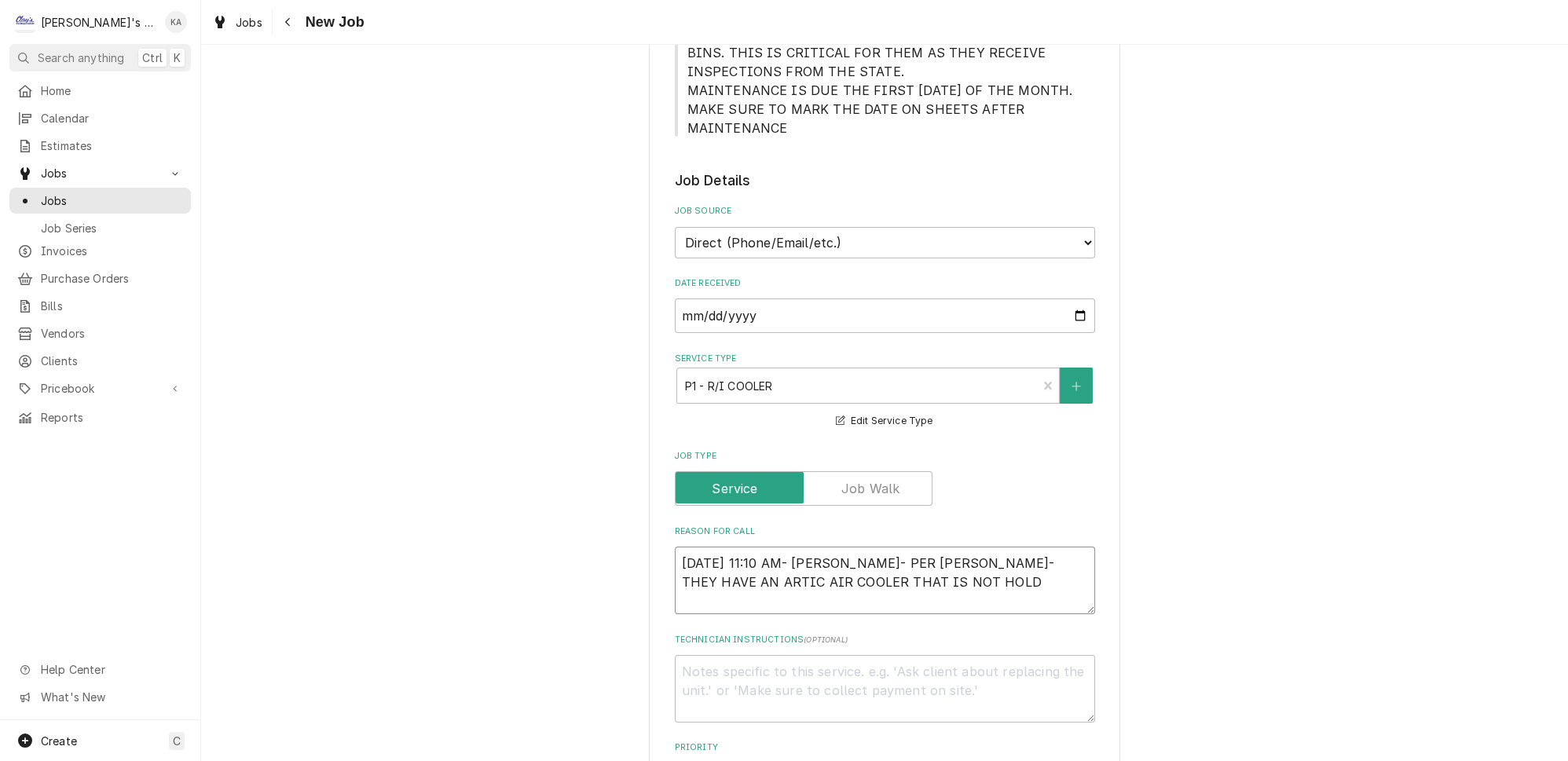
type textarea "x"
type textarea "10/1/2025 11:10 AM- BECKETT- PER EMMETT- THEY HAVE AN ARTIC AIR COOLER THAT IS …"
type textarea "x"
type textarea "10/1/2025 11:10 AM- BECKETT- PER EMMETT- THEY HAVE AN ARTIC AIR COOLER THAT IS …"
type textarea "x"
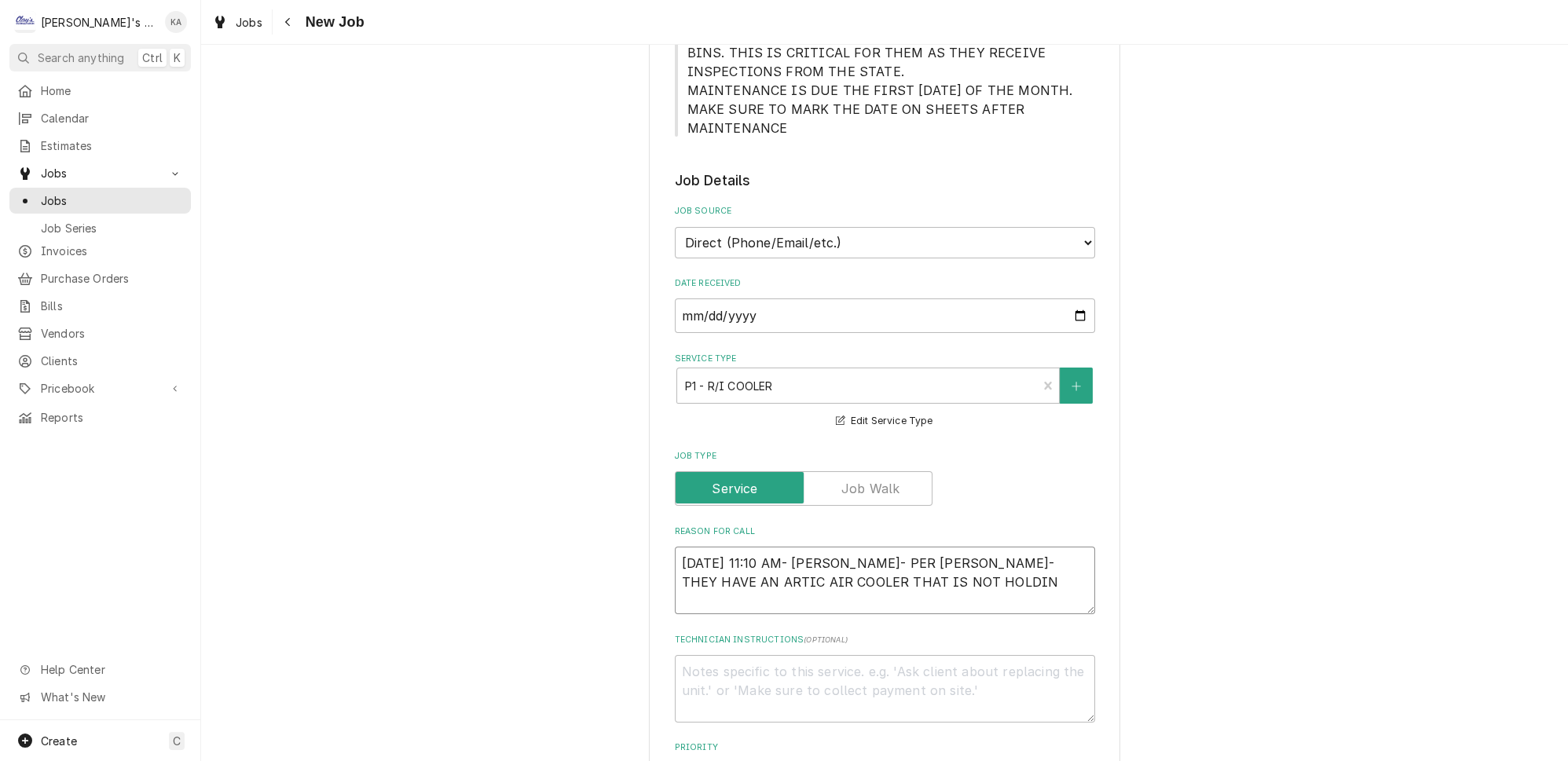
type textarea "10/1/2025 11:10 AM- BECKETT- PER EMMETT- THEY HAVE AN ARTIC AIR COOLER THAT IS …"
type textarea "x"
type textarea "10/1/2025 11:10 AM- BECKETT- PER EMMETT- THEY HAVE AN ARTIC AIR COOLER THAT IS …"
type textarea "x"
type textarea "10/1/2025 11:10 AM- BECKETT- PER EMMETT- THEY HAVE AN ARTIC AIR COOLER THAT IS …"
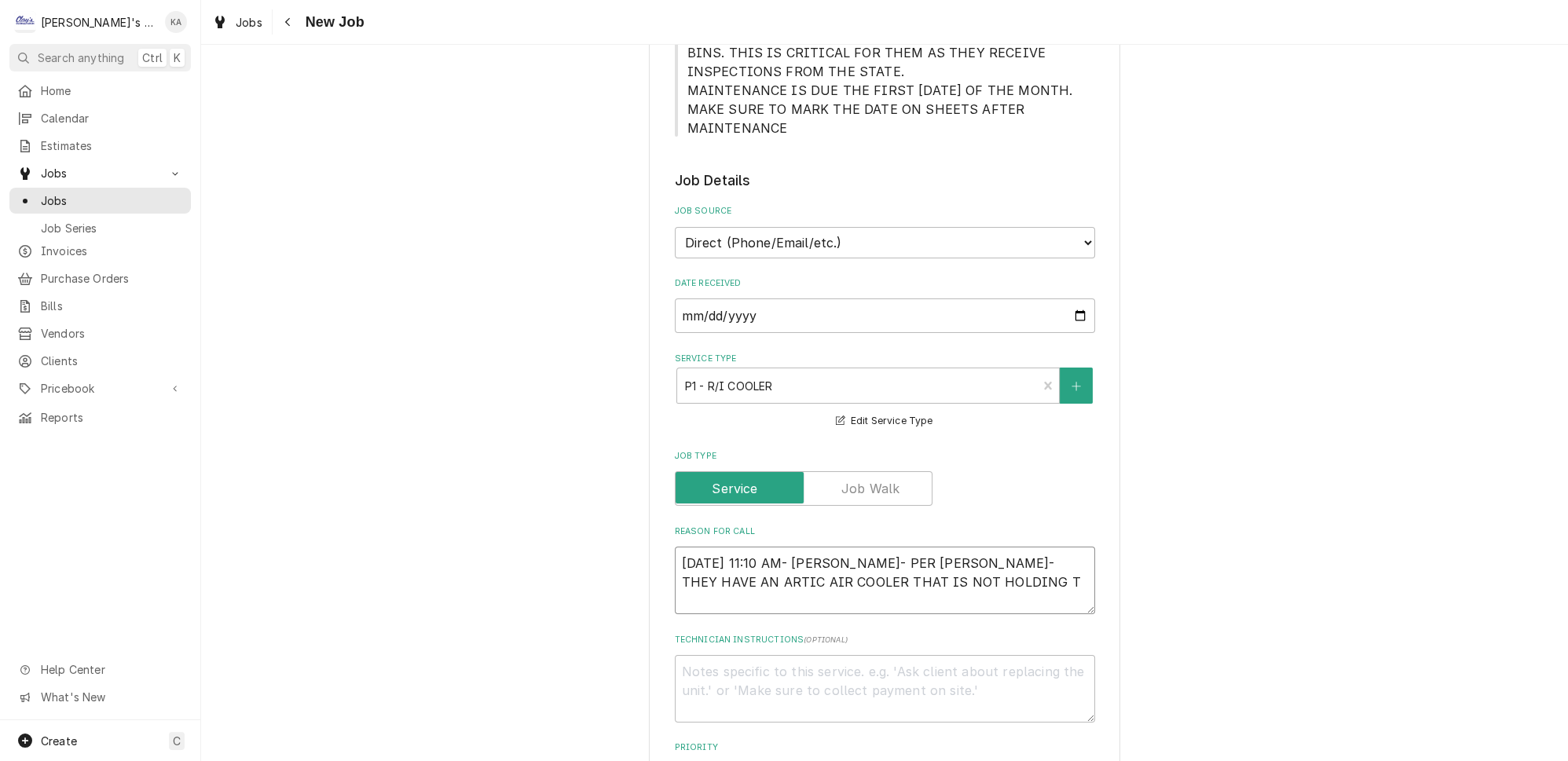
type textarea "x"
type textarea "10/1/2025 11:10 AM- BECKETT- PER EMMETT- THEY HAVE AN ARTIC AIR COOLER THAT IS …"
type textarea "x"
type textarea "10/1/2025 11:10 AM- BECKETT- PER EMMETT- THEY HAVE AN ARTIC AIR COOLER THAT IS …"
type textarea "x"
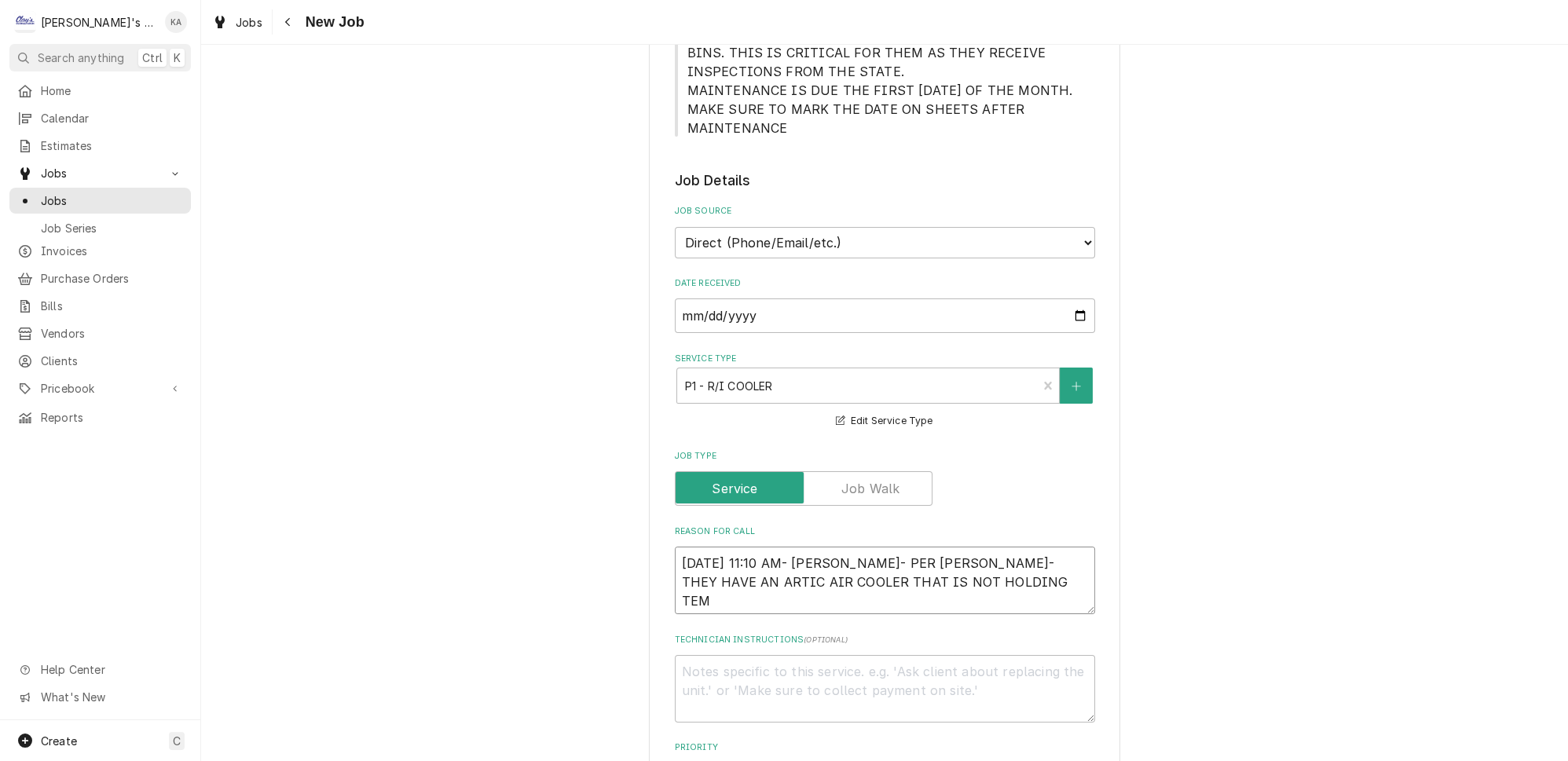
type textarea "10/1/2025 11:10 AM- BECKETT- PER EMMETT- THEY HAVE AN ARTIC AIR COOLER THAT IS …"
type textarea "x"
type textarea "10/1/2025 11:10 AM- BECKETT- PER EMMETT- THEY HAVE AN ARTIC AIR COOLER THAT IS …"
type textarea "x"
type textarea "10/1/2025 11:10 AM- BECKETT- PER EMMETT- THEY HAVE AN ARTIC AIR COOLER THAT IS …"
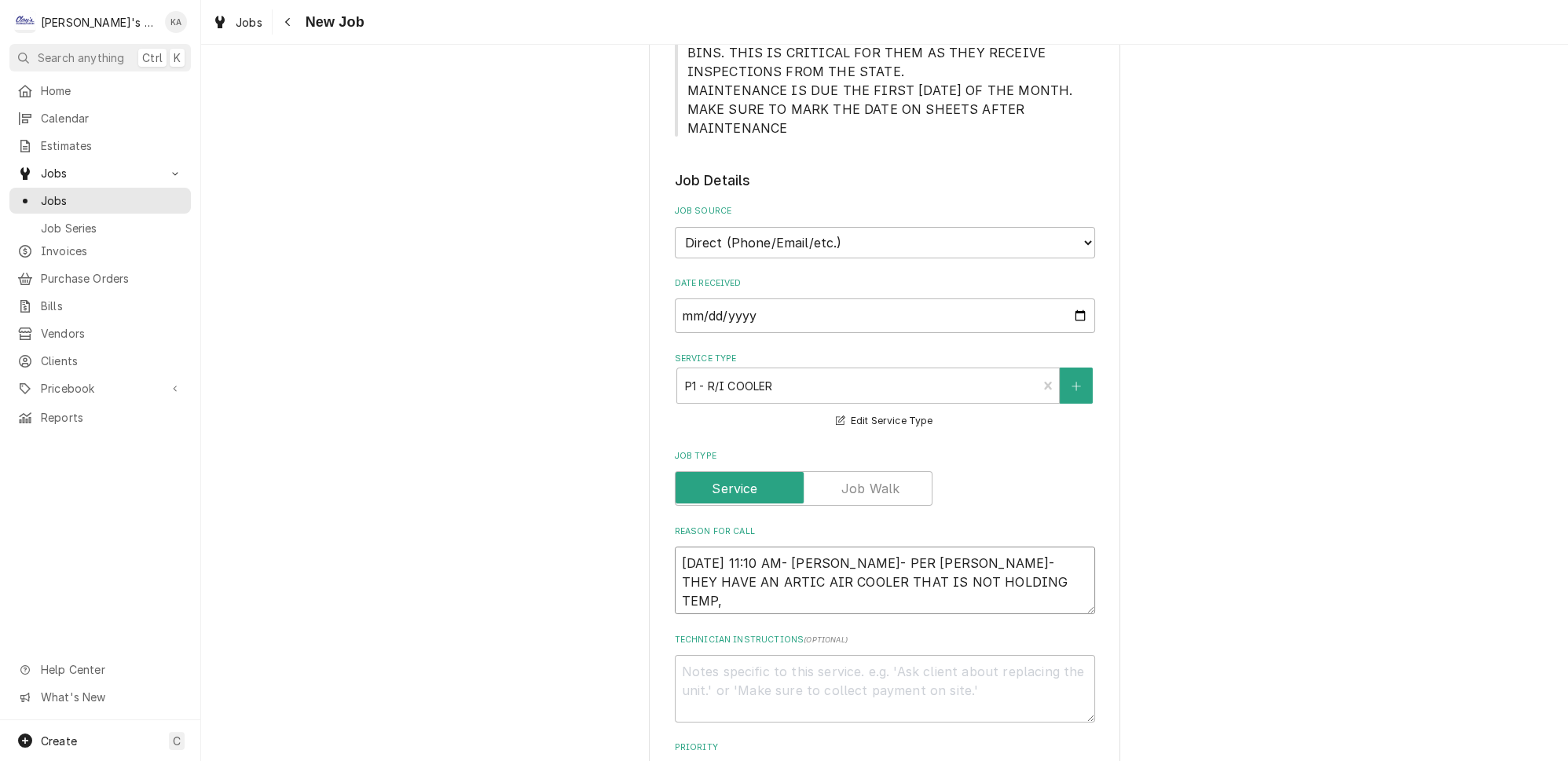
type textarea "x"
type textarea "10/1/2025 11:10 AM- BECKETT- PER EMMETT- THEY HAVE AN ARTIC AIR COOLER THAT IS …"
type textarea "x"
type textarea "10/1/2025 11:10 AM- BECKETT- PER EMMETT- THEY HAVE AN ARTIC AIR COOLER THAT IS …"
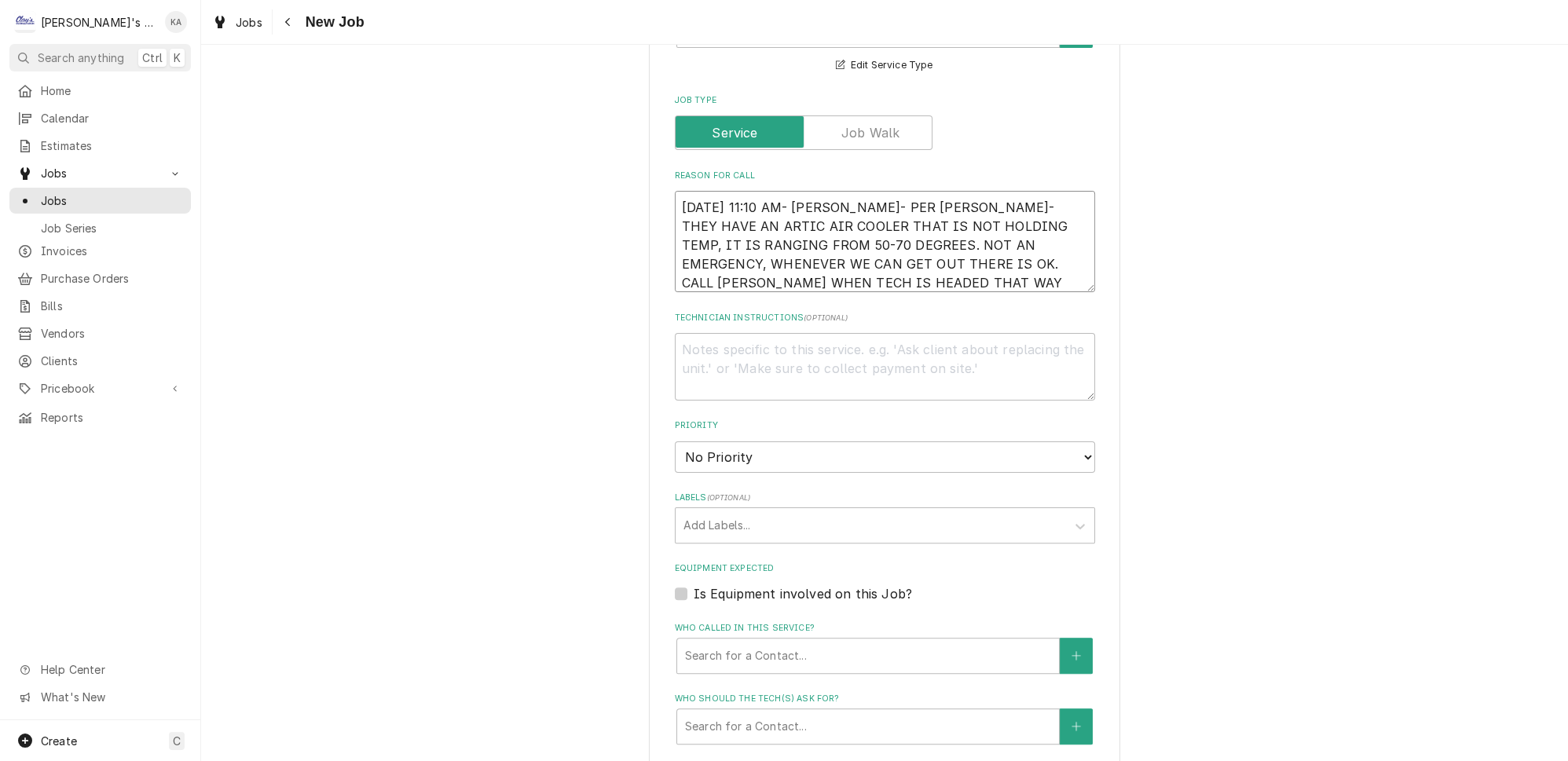
scroll to position [785, 0]
click at [758, 440] on select "No Priority Urgent High Medium Low" at bounding box center [884, 456] width 420 height 31
click at [675, 440] on select "No Priority Urgent High Medium Low" at bounding box center [884, 456] width 420 height 31
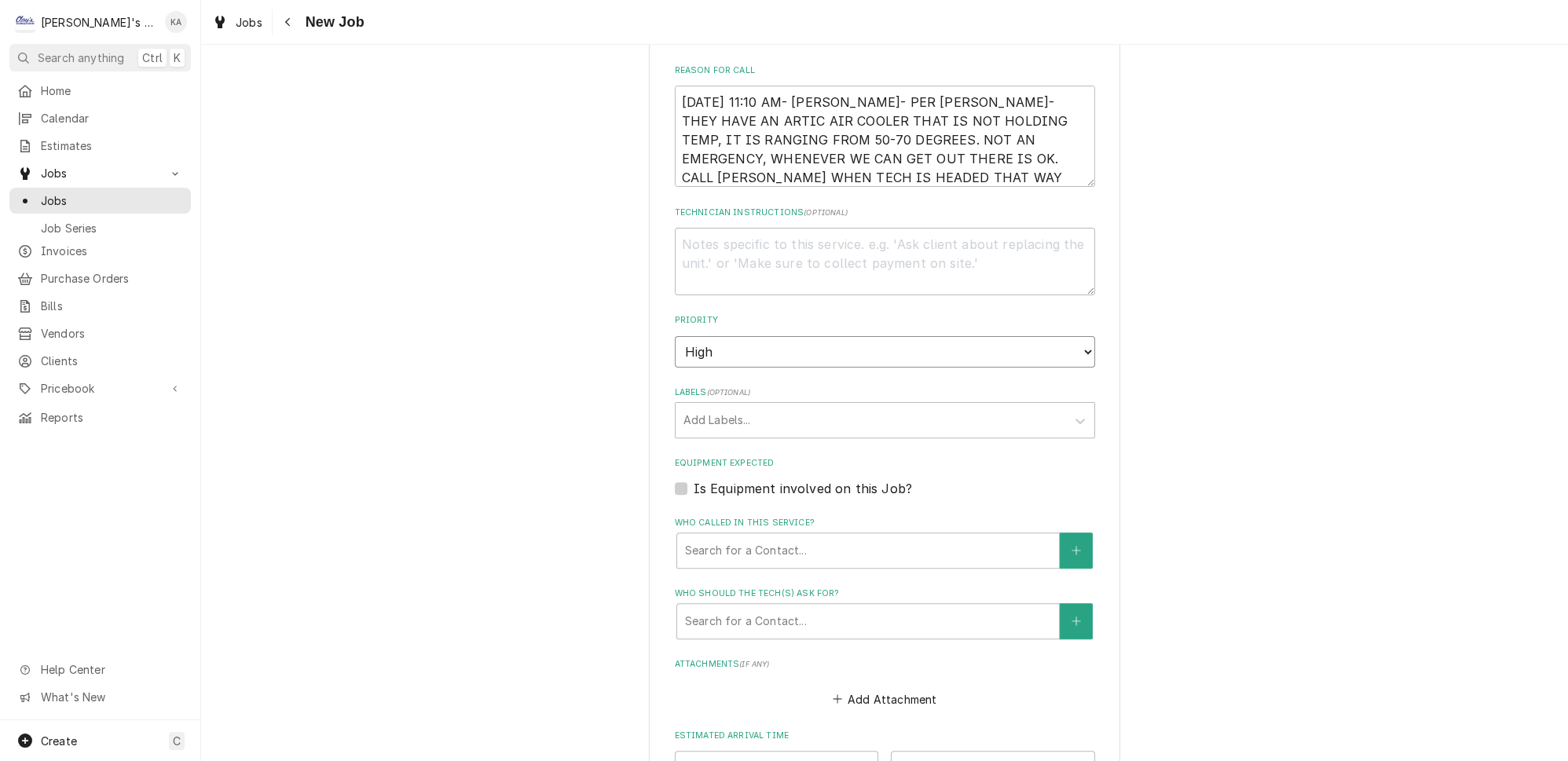
scroll to position [928, 0]
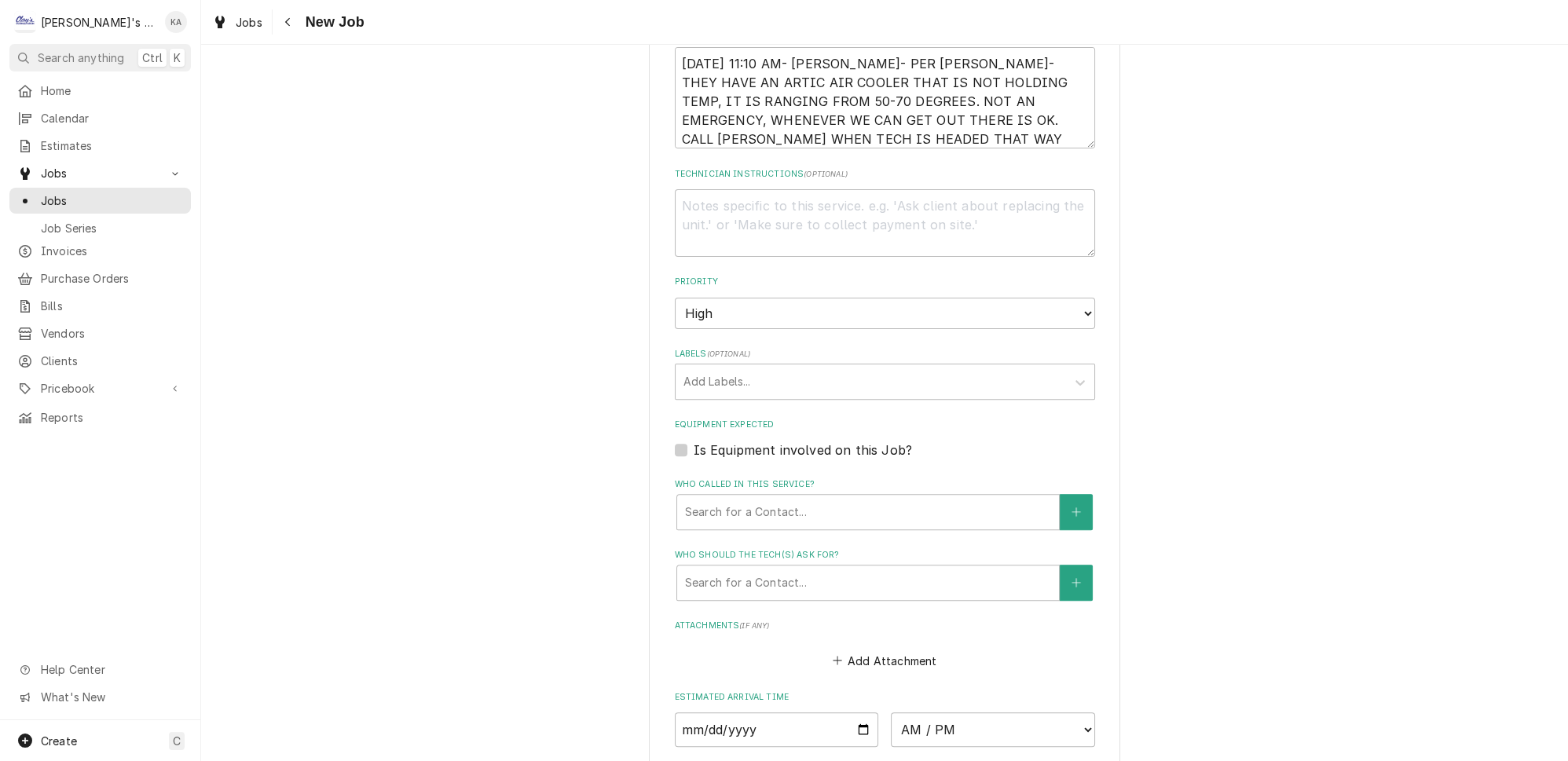
click at [766, 440] on label "Is Equipment involved on this Job?" at bounding box center [803, 450] width 219 height 19
click at [766, 440] on input "Equipment Expected" at bounding box center [903, 458] width 420 height 35
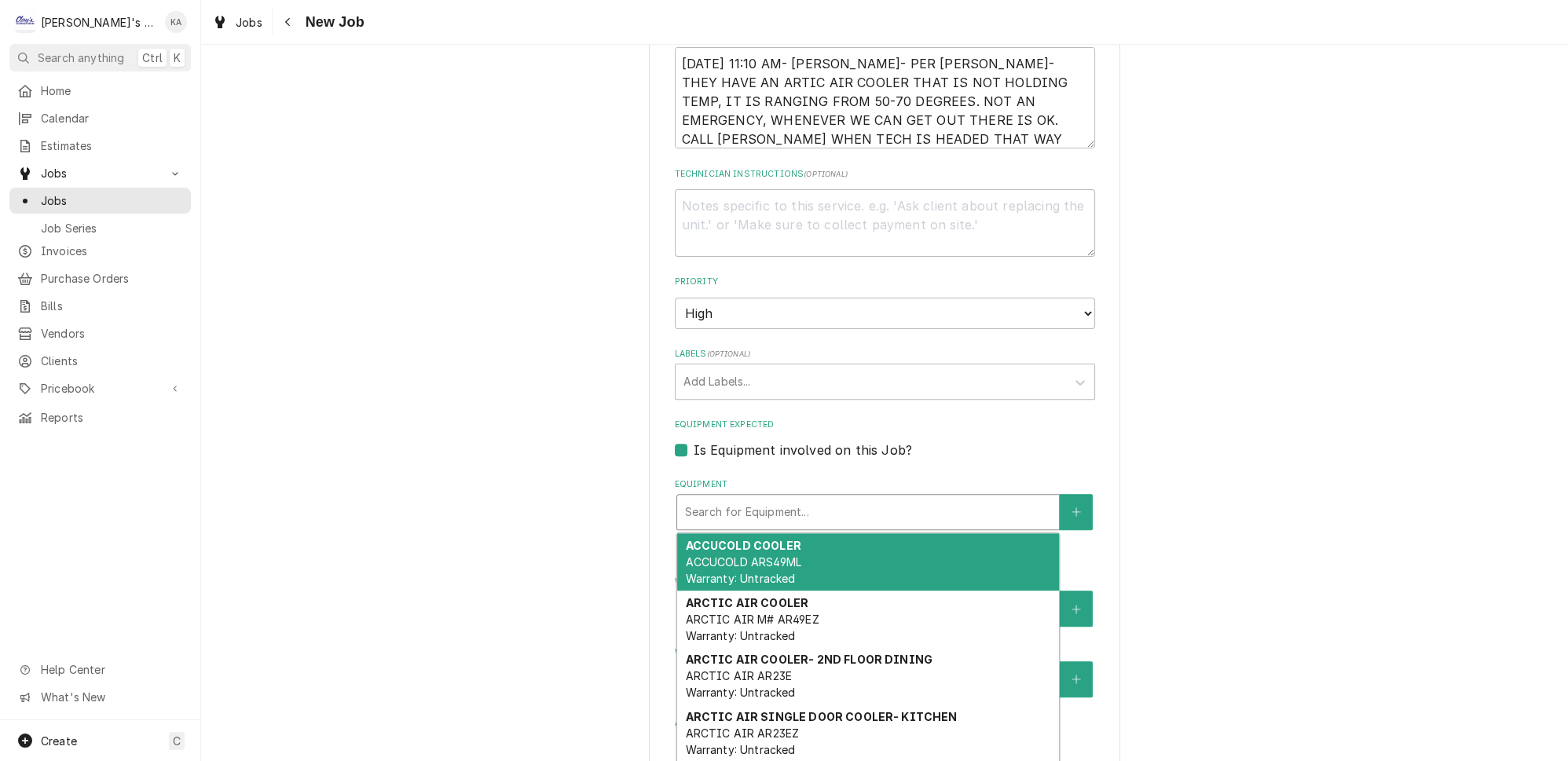
click at [774, 498] on div "Equipment" at bounding box center [868, 512] width 366 height 28
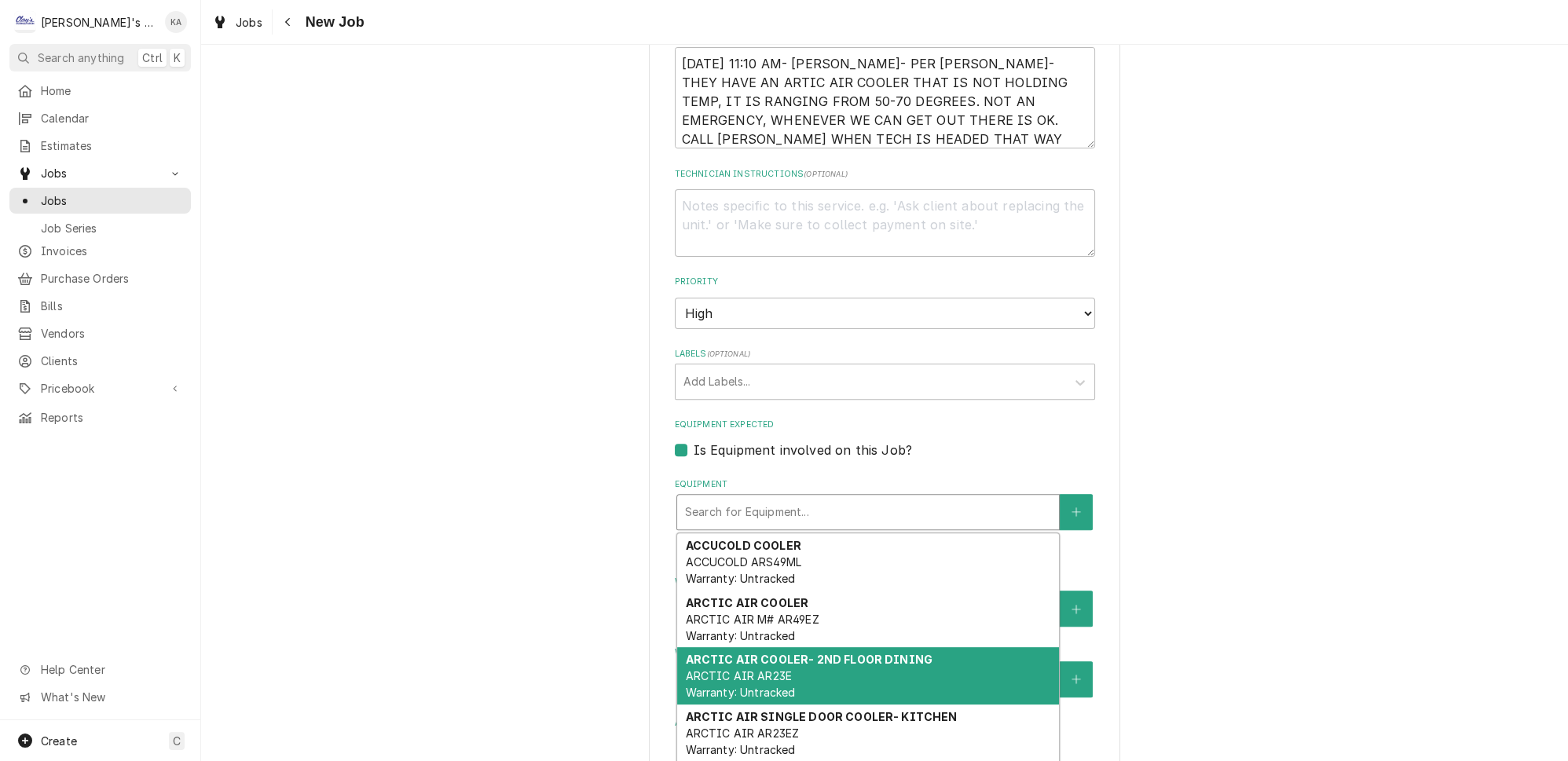
click at [815, 648] on div "ARCTIC AIR COOLER- 2ND FLOOR DINING ARCTIC AIR AR23E Warranty: Untracked" at bounding box center [868, 676] width 382 height 58
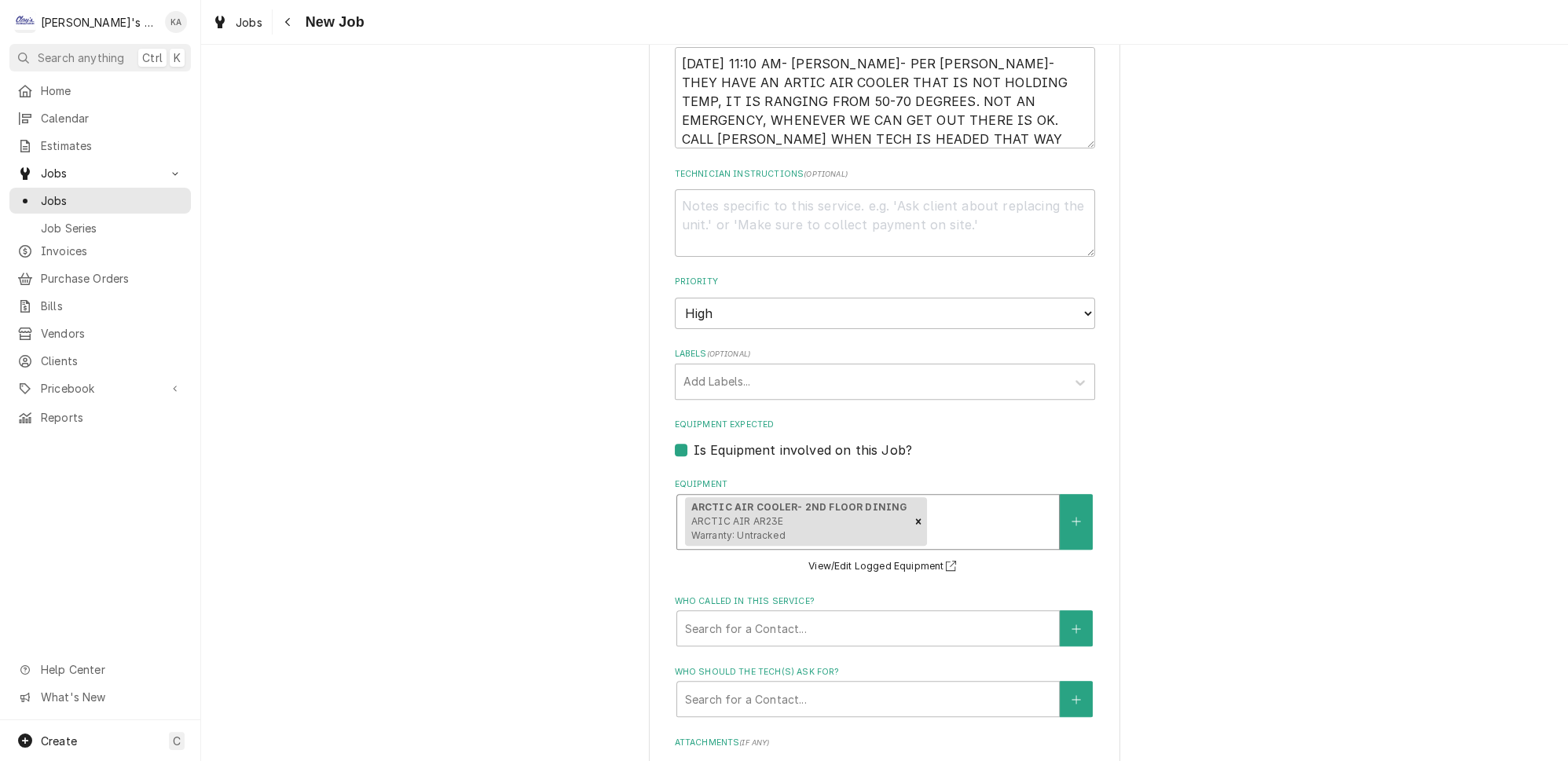
scroll to position [999, 0]
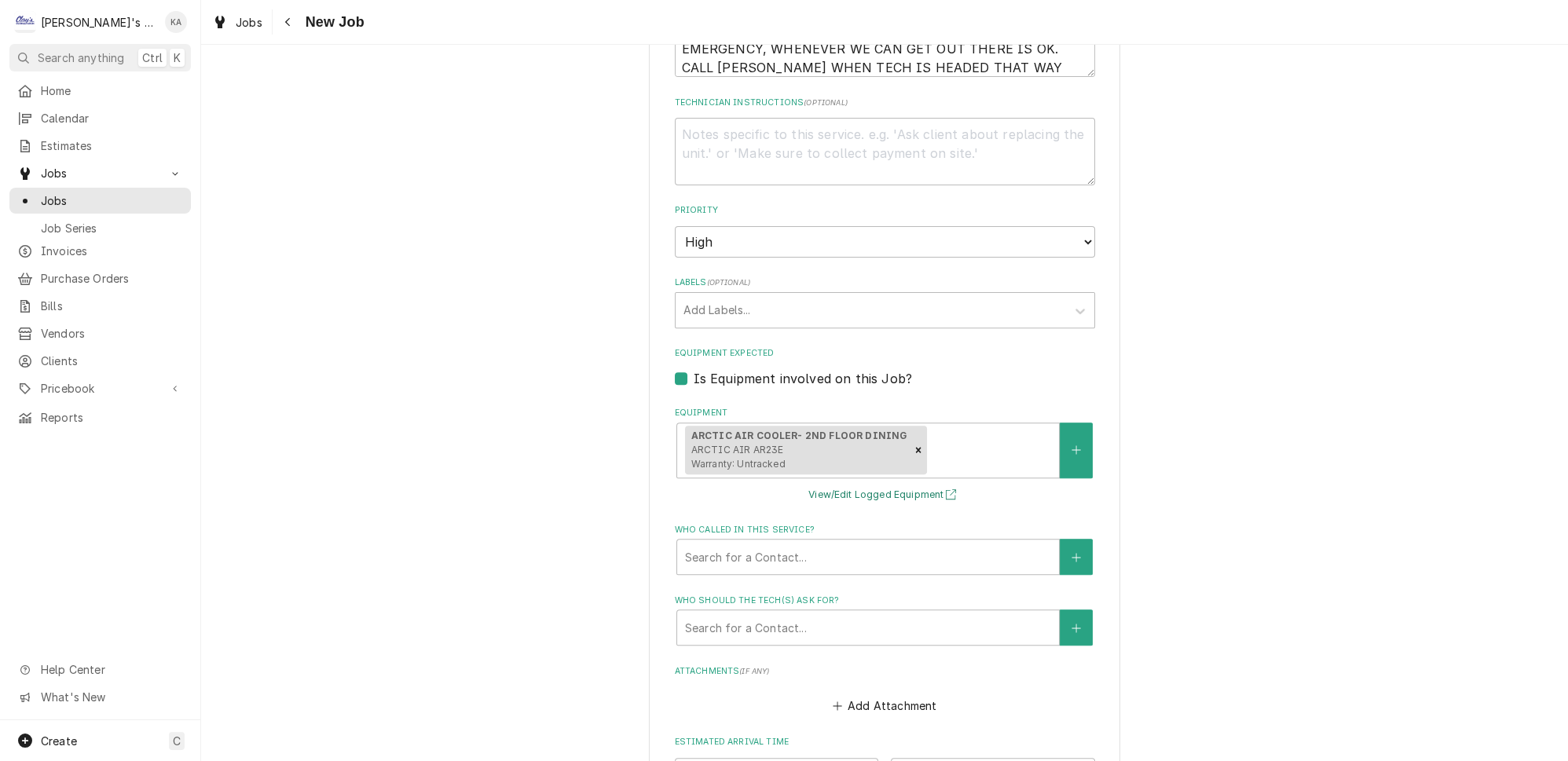
click at [853, 486] on button "View/Edit Logged Equipment" at bounding box center [884, 496] width 157 height 20
click at [919, 445] on icon "Remove [object Object]" at bounding box center [918, 450] width 11 height 11
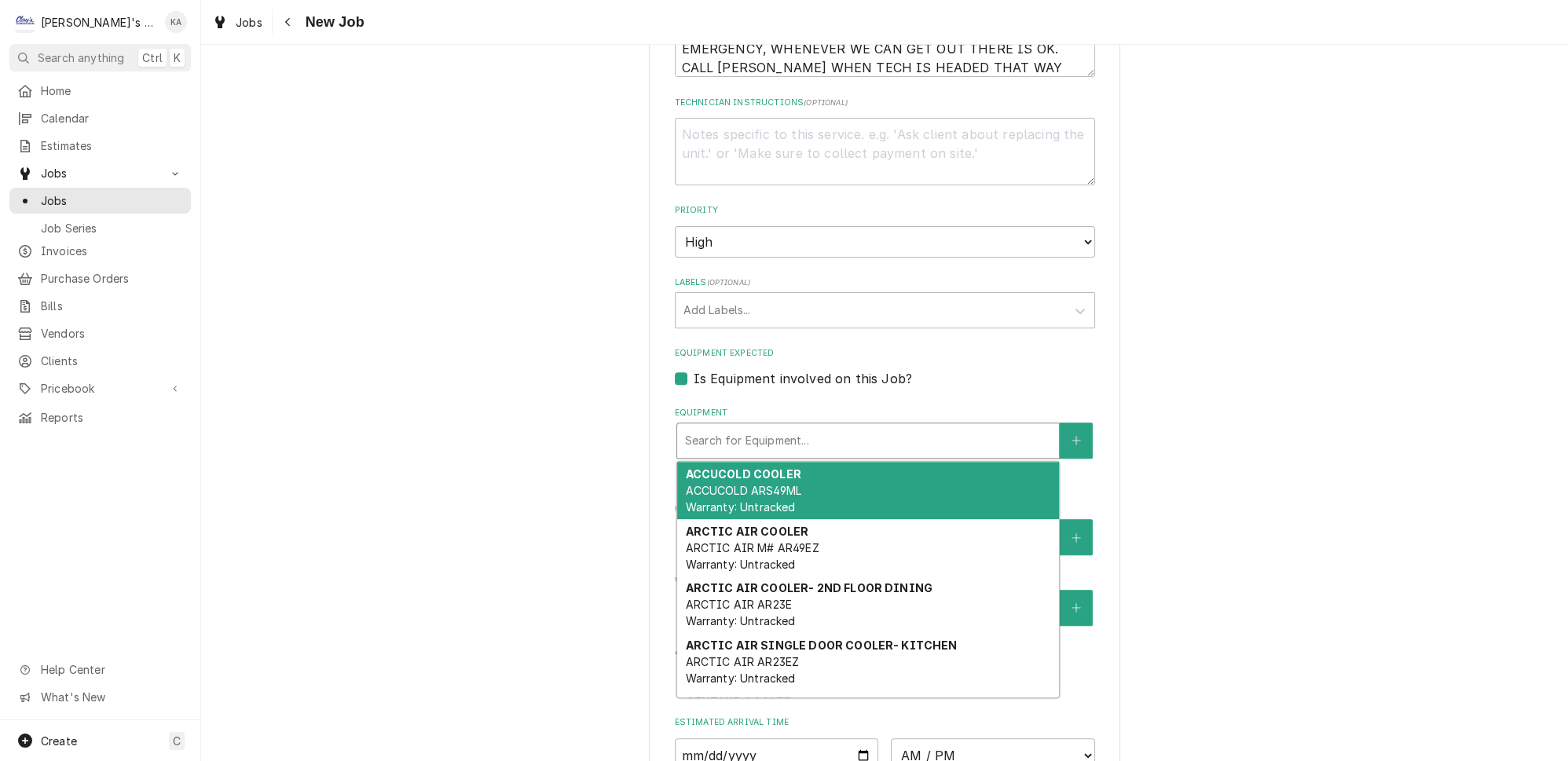
click at [919, 427] on div "Equipment" at bounding box center [868, 440] width 366 height 28
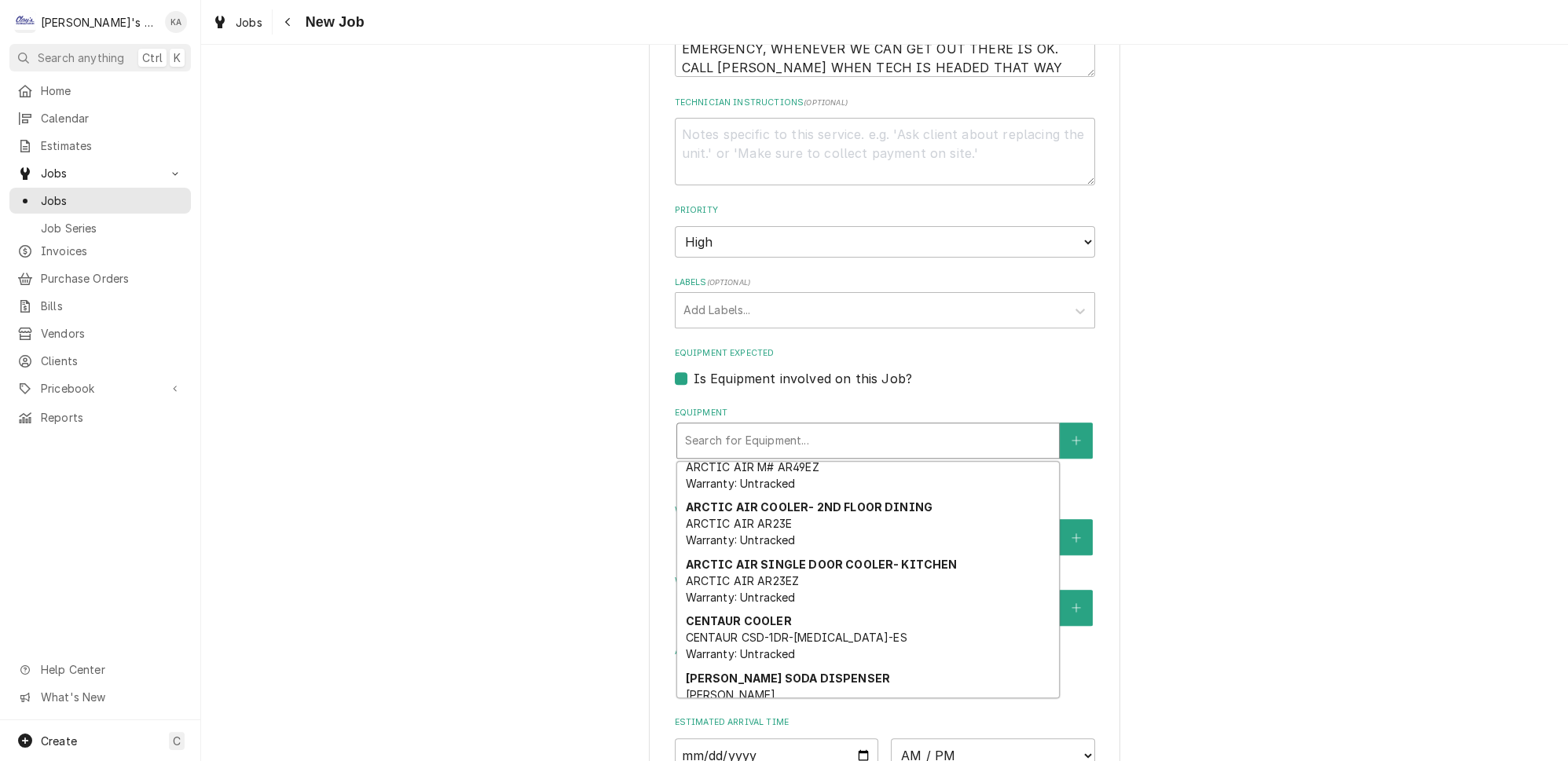
scroll to position [50, 0]
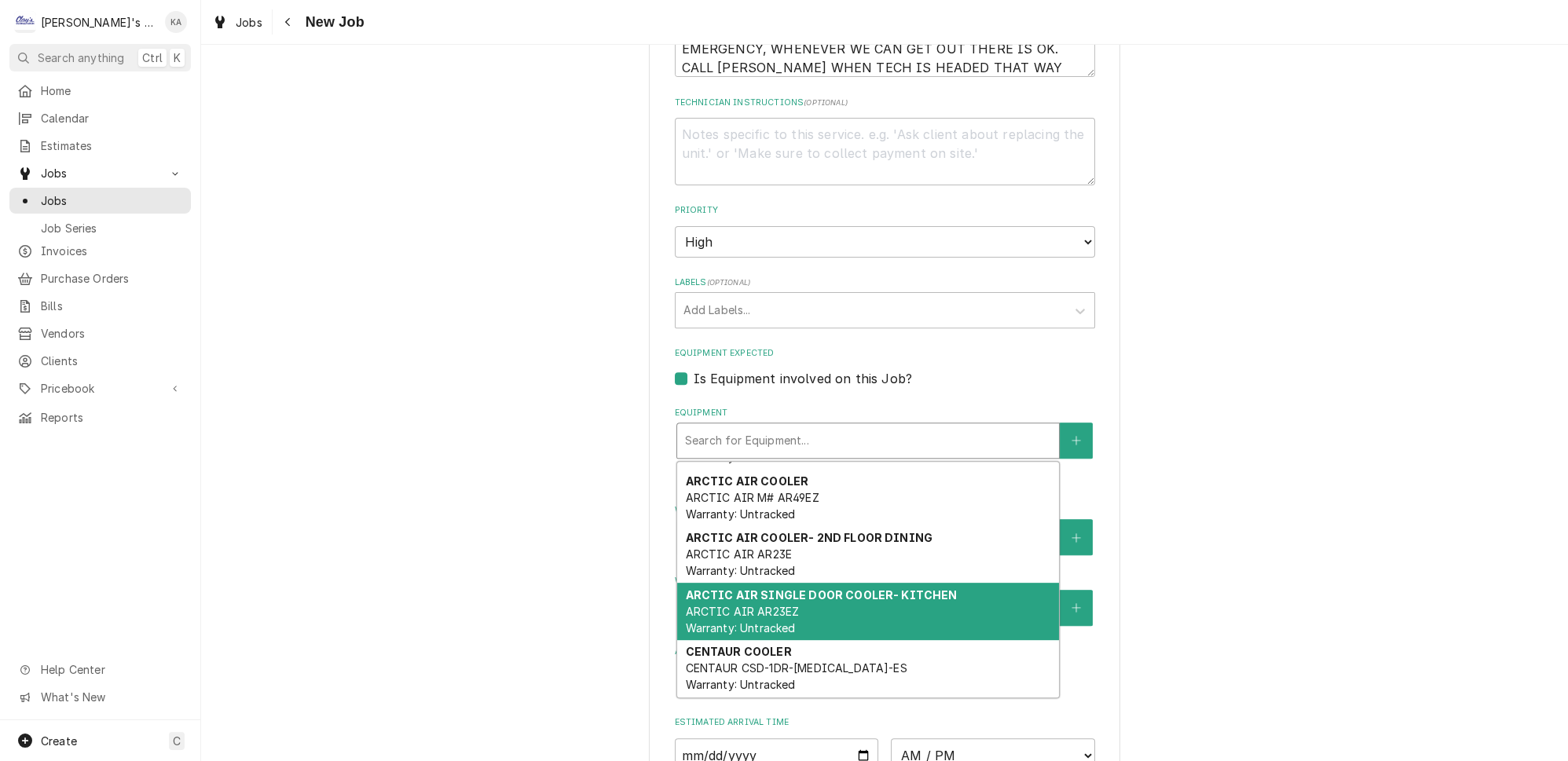
click at [892, 588] on strong "ARCTIC AIR SINGLE DOOR COOLER- KITCHEN" at bounding box center [821, 595] width 272 height 13
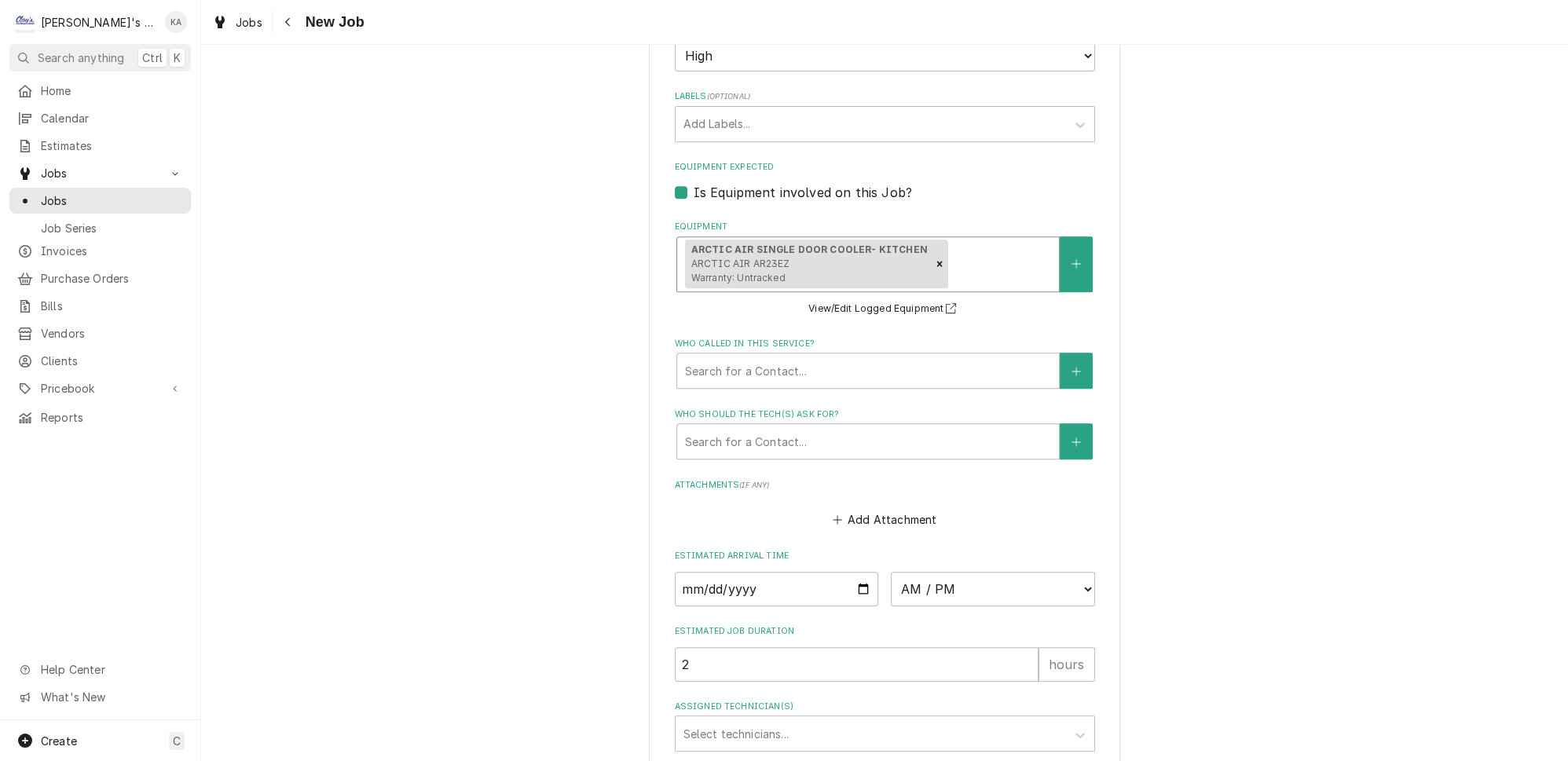
scroll to position [1214, 0]
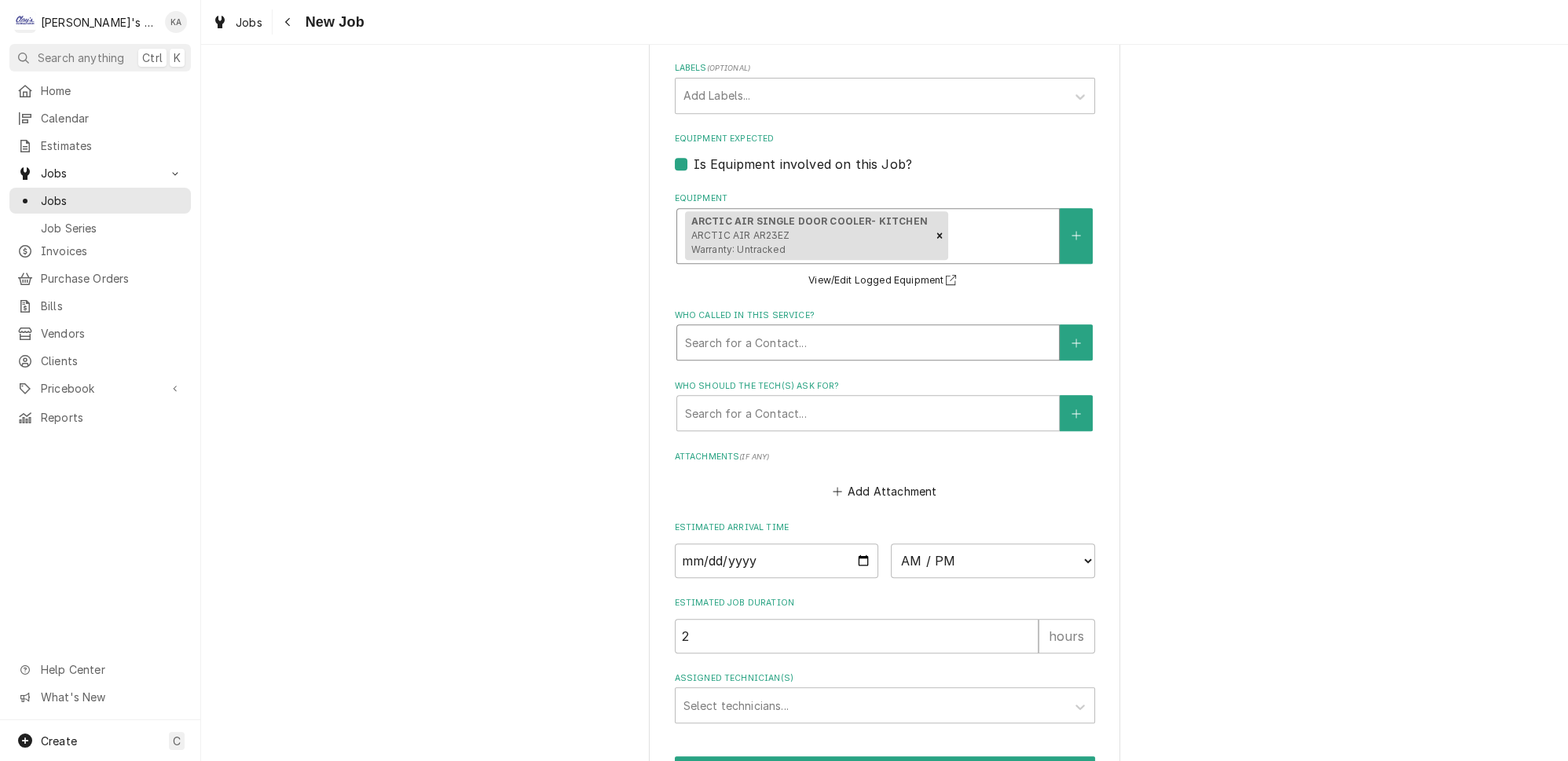
click at [786, 332] on div "Who called in this service?" at bounding box center [868, 343] width 366 height 28
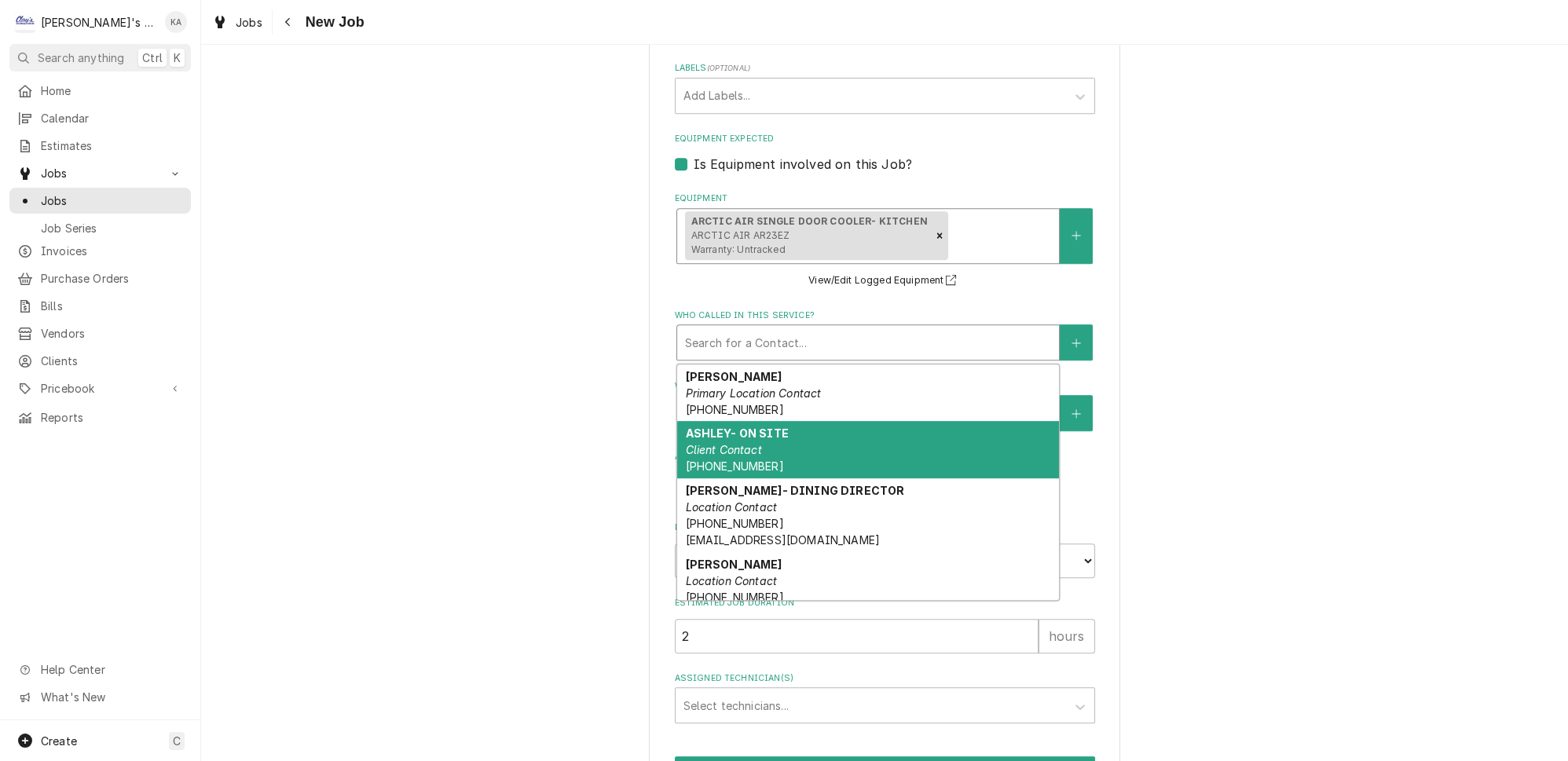
scroll to position [46, 0]
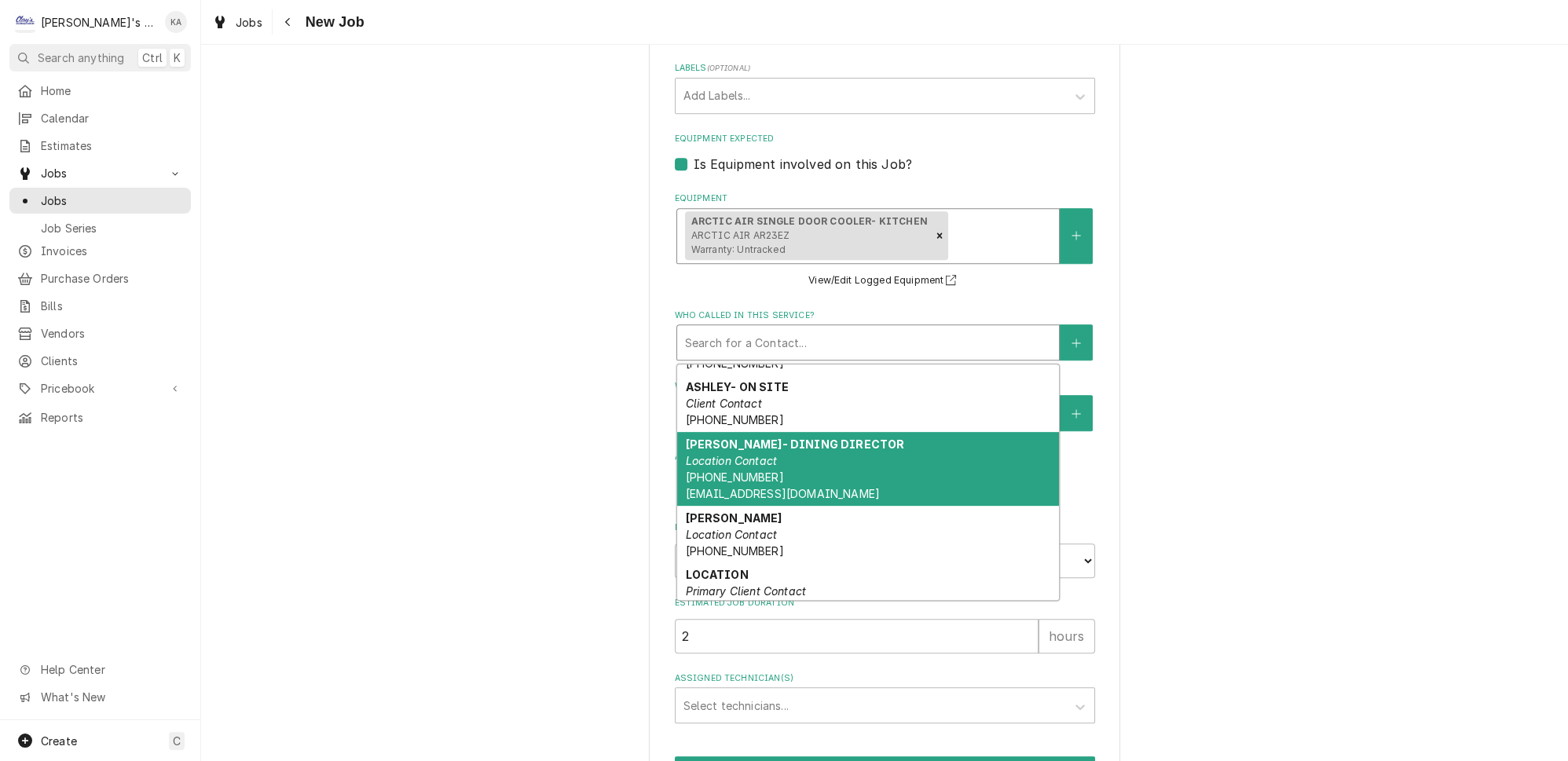
click at [786, 434] on div "EMMETT- DINING DIRECTOR Location Contact (206) 427-7727 EMMETTC@CASCADELIVING.C…" at bounding box center [868, 469] width 382 height 74
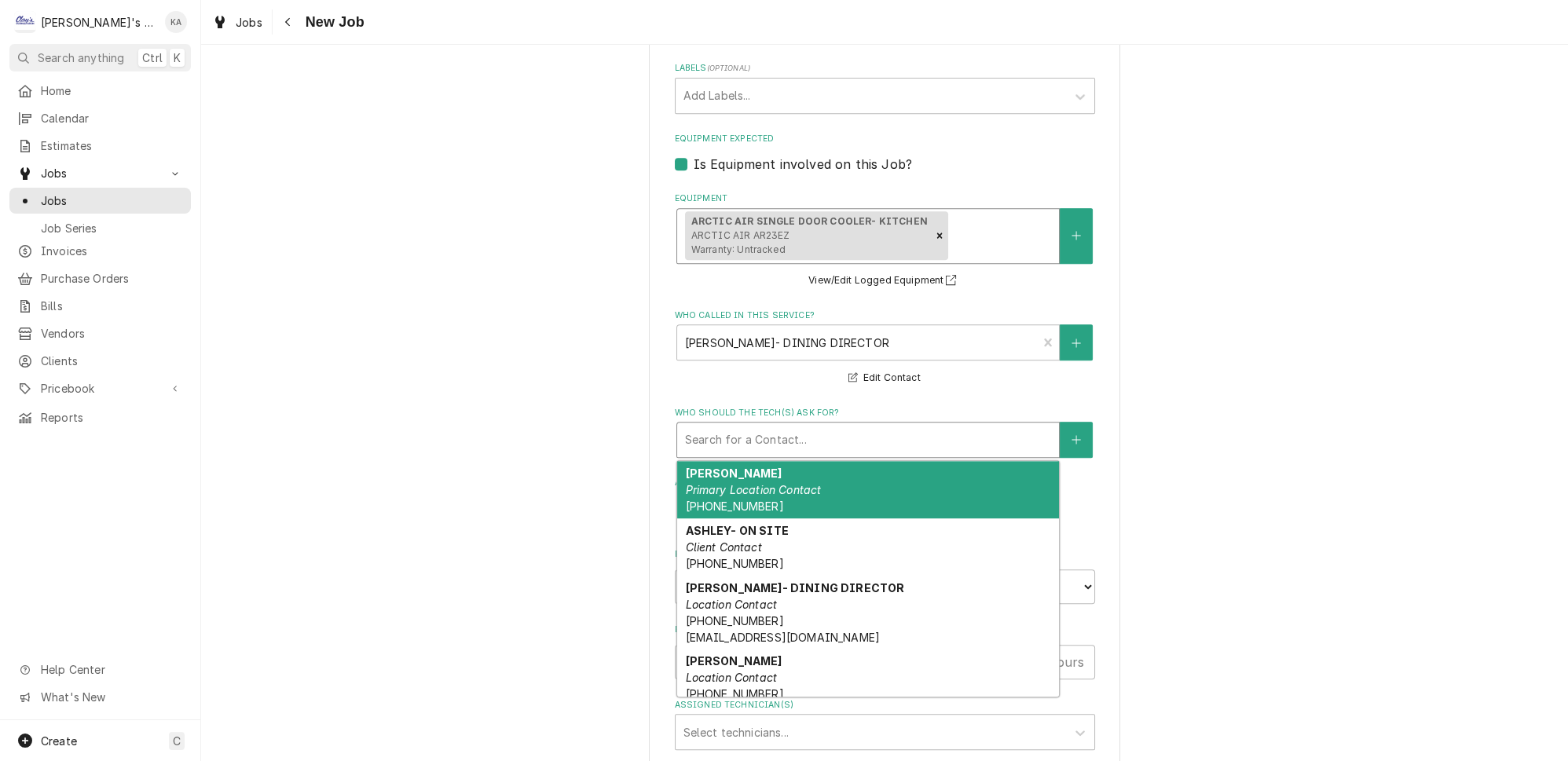
click at [775, 426] on div "Who should the tech(s) ask for?" at bounding box center [868, 440] width 366 height 28
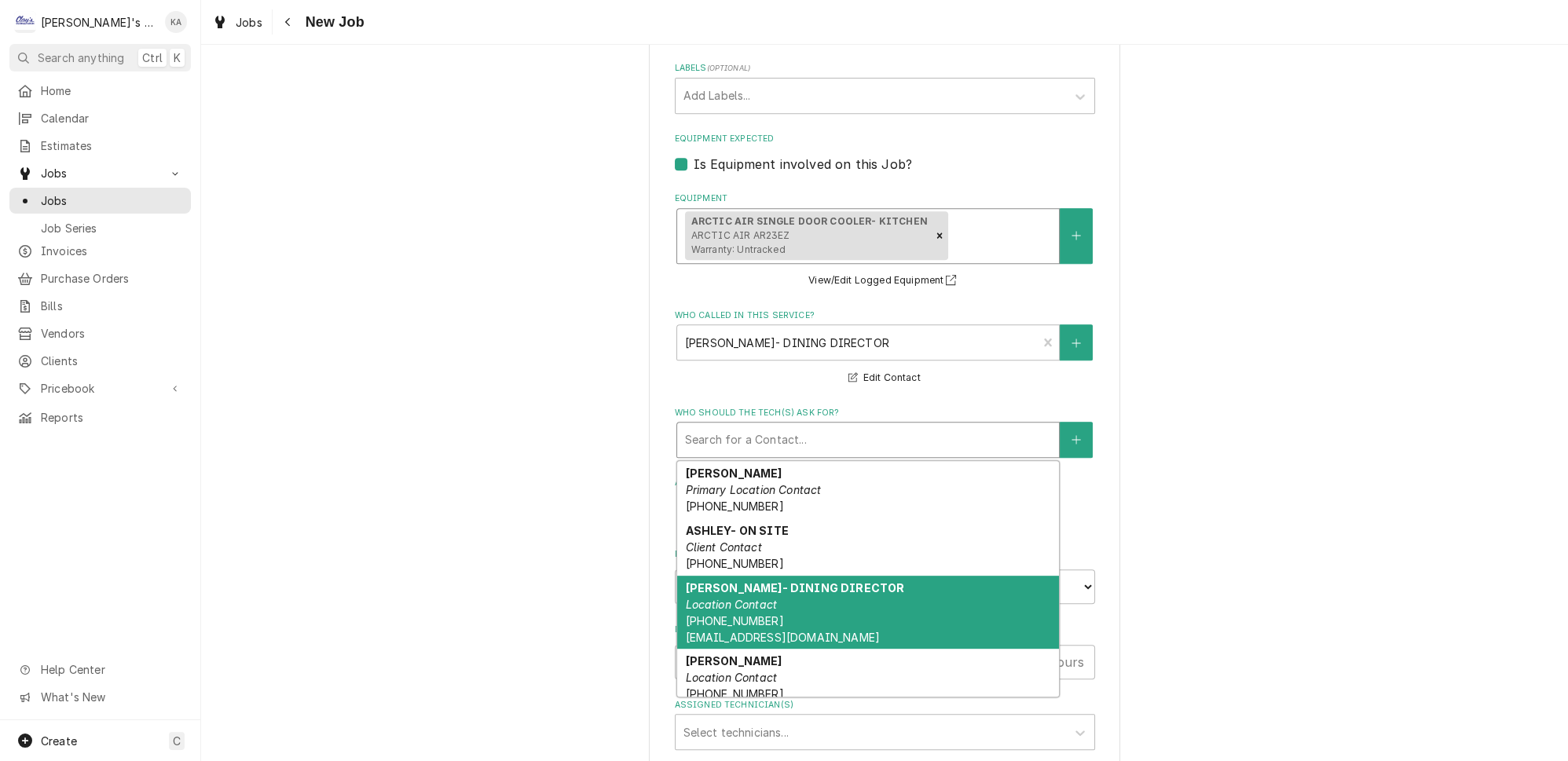
click at [791, 576] on div "EMMETT- DINING DIRECTOR Location Contact (206) 427-7727 EMMETTC@CASCADELIVING.C…" at bounding box center [868, 613] width 382 height 74
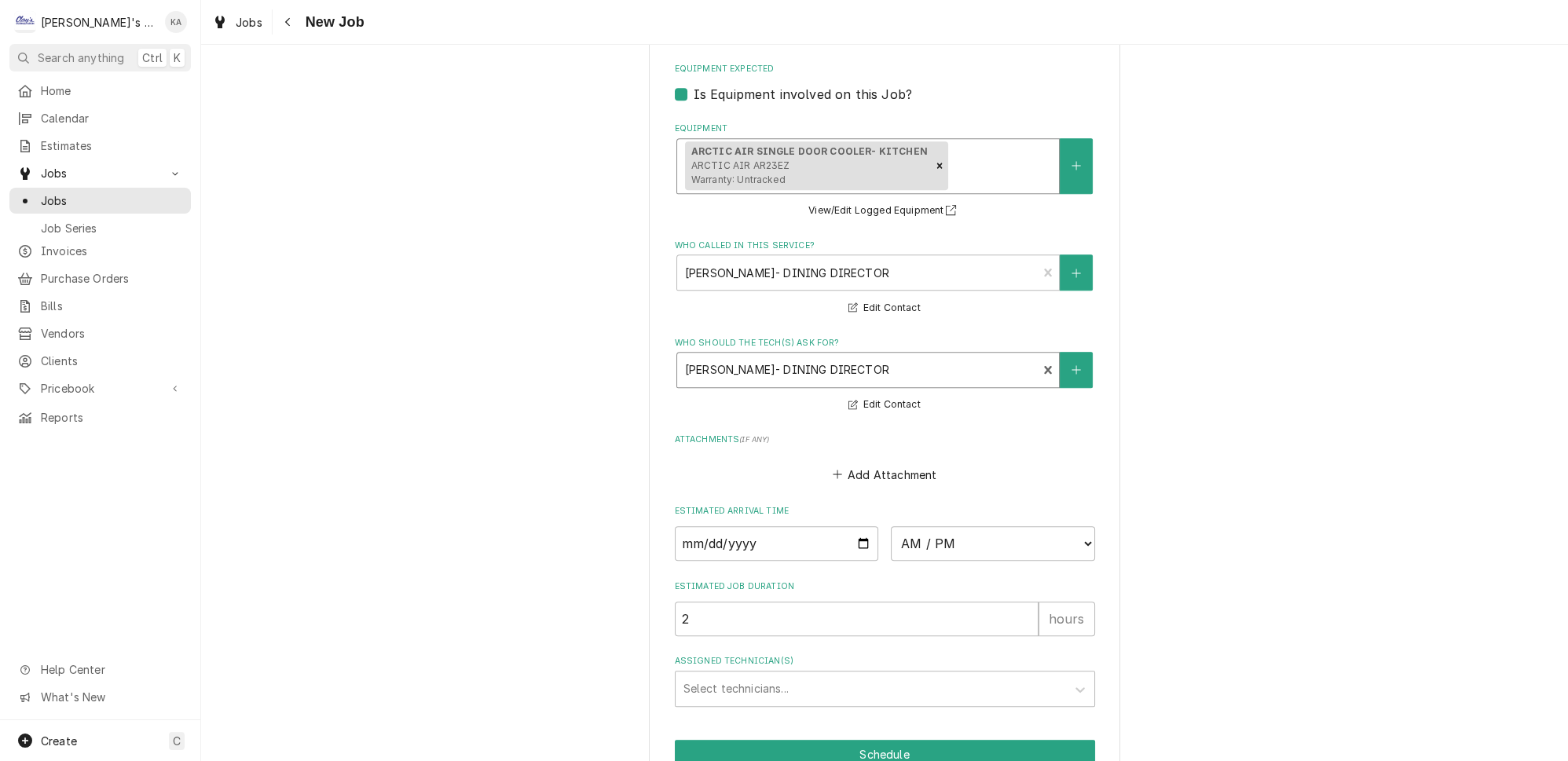
scroll to position [1335, 0]
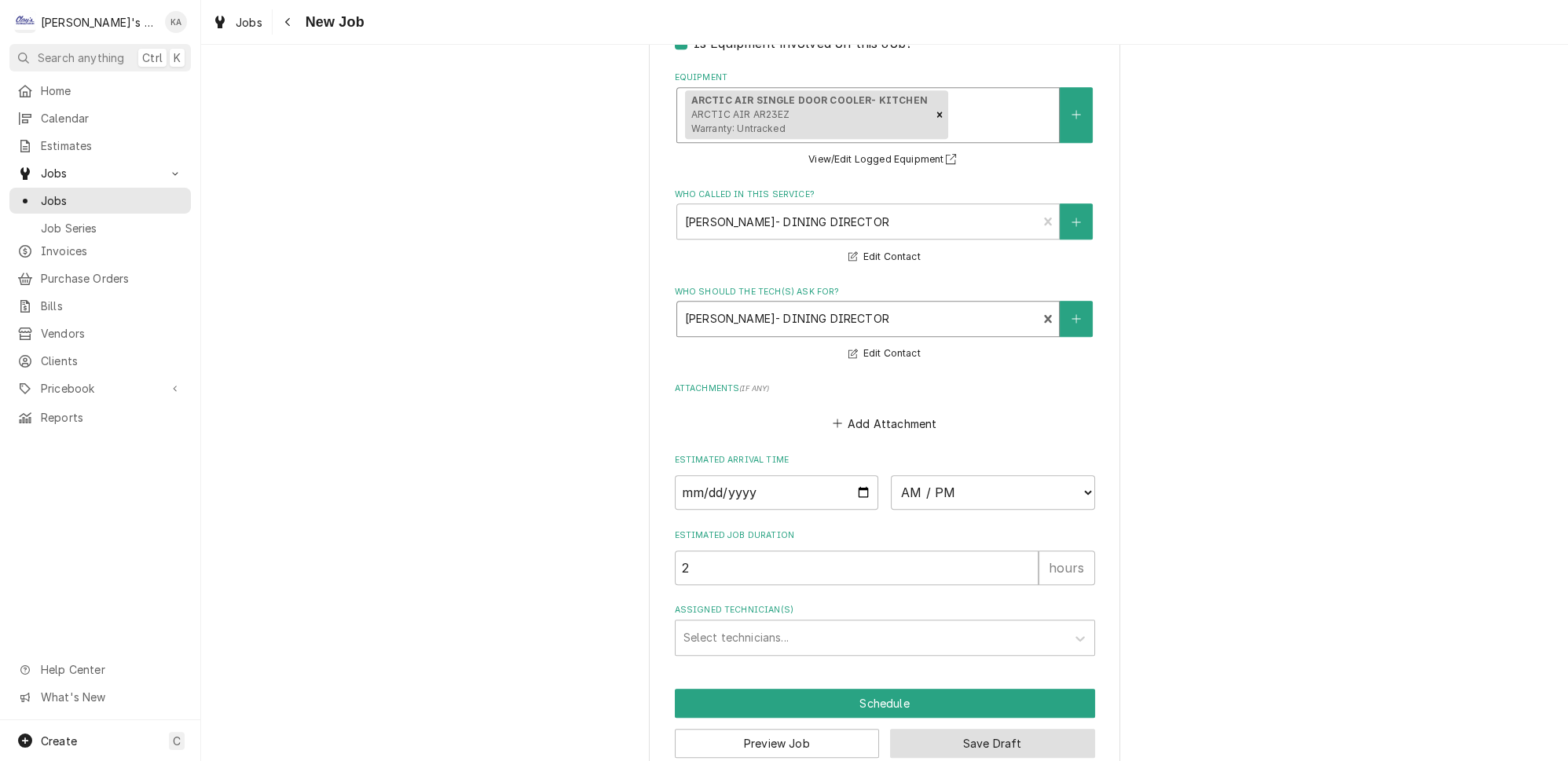
click at [995, 729] on button "Save Draft" at bounding box center [992, 743] width 205 height 29
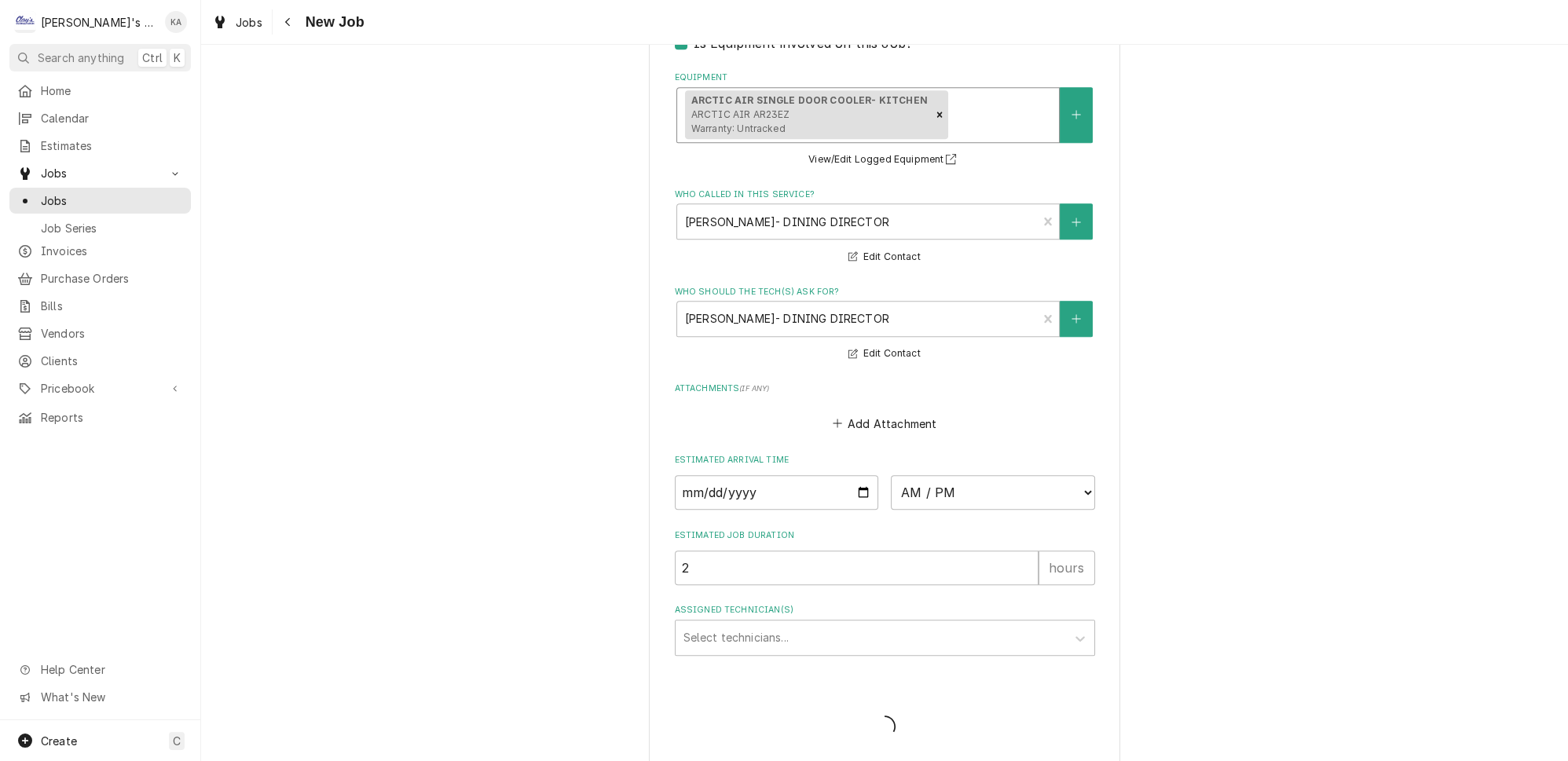
scroll to position [1321, 0]
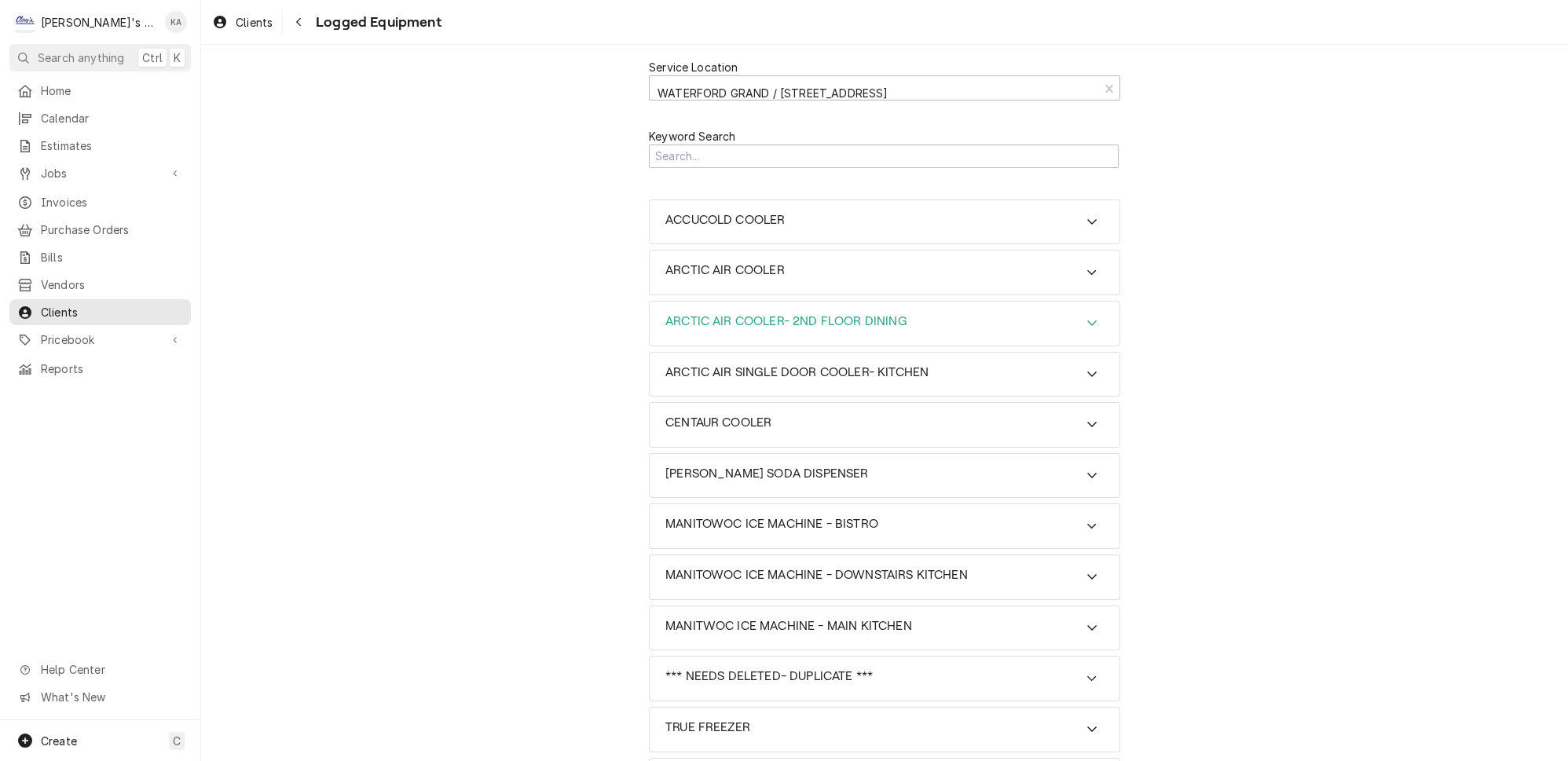
click at [868, 314] on div "ARCTIC AIR COOLER- 2ND FLOOR DINING" at bounding box center [786, 323] width 242 height 19
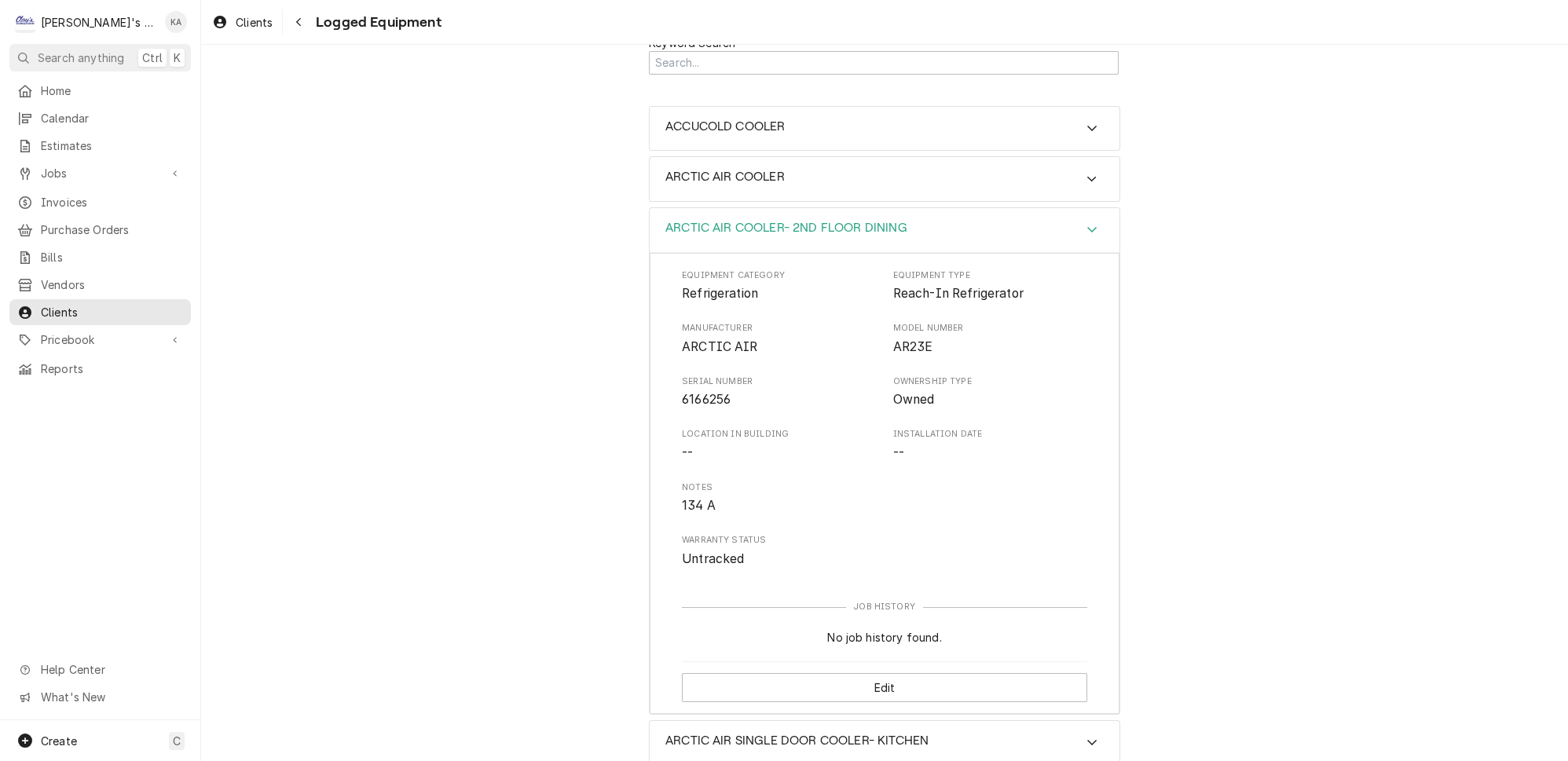
scroll to position [357, 0]
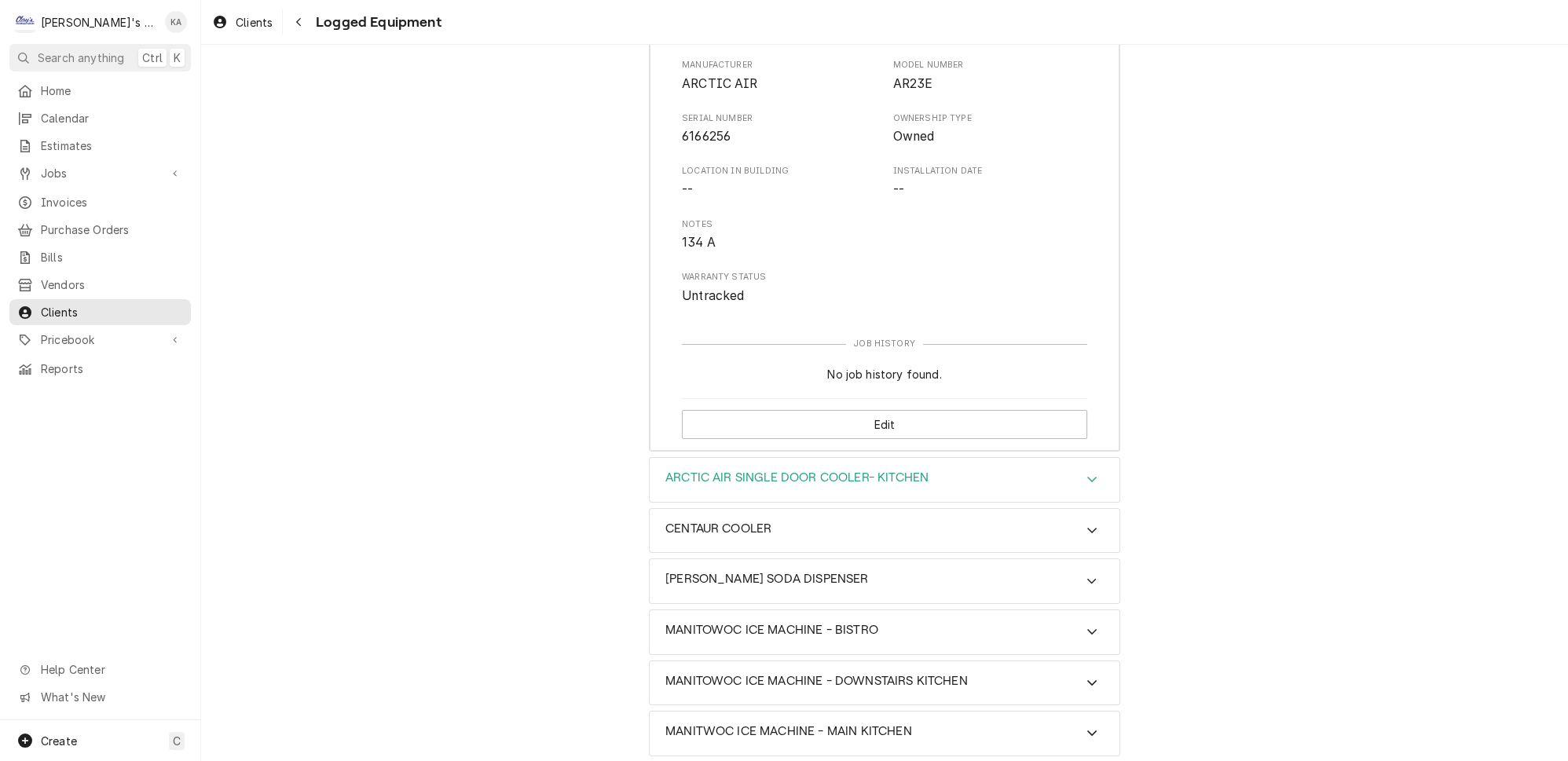
click at [861, 460] on div "ARCTIC AIR SINGLE DOOR COOLER- KITCHEN" at bounding box center [885, 480] width 470 height 44
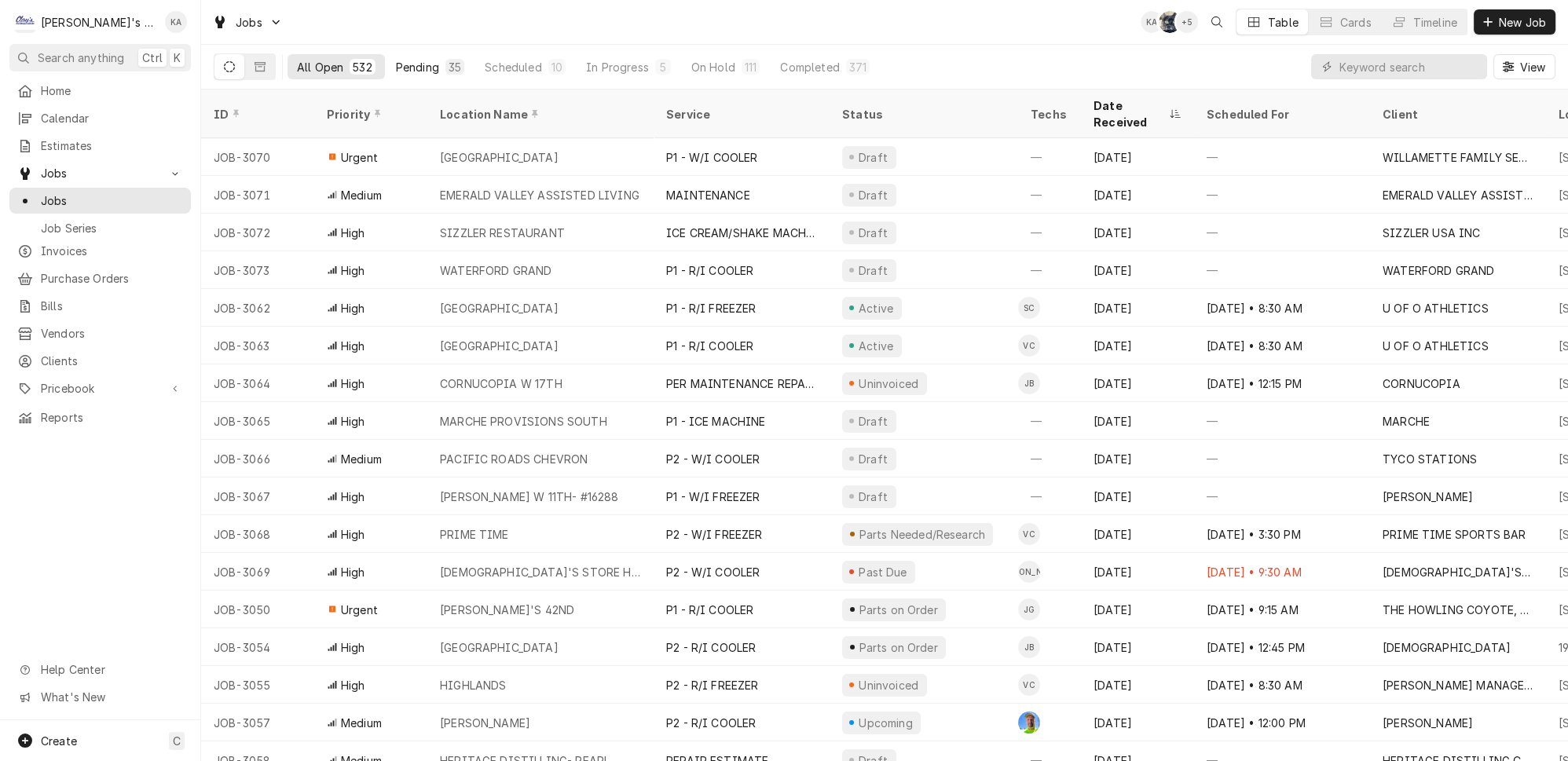
click at [414, 63] on button "Pending 35" at bounding box center [430, 67] width 87 height 25
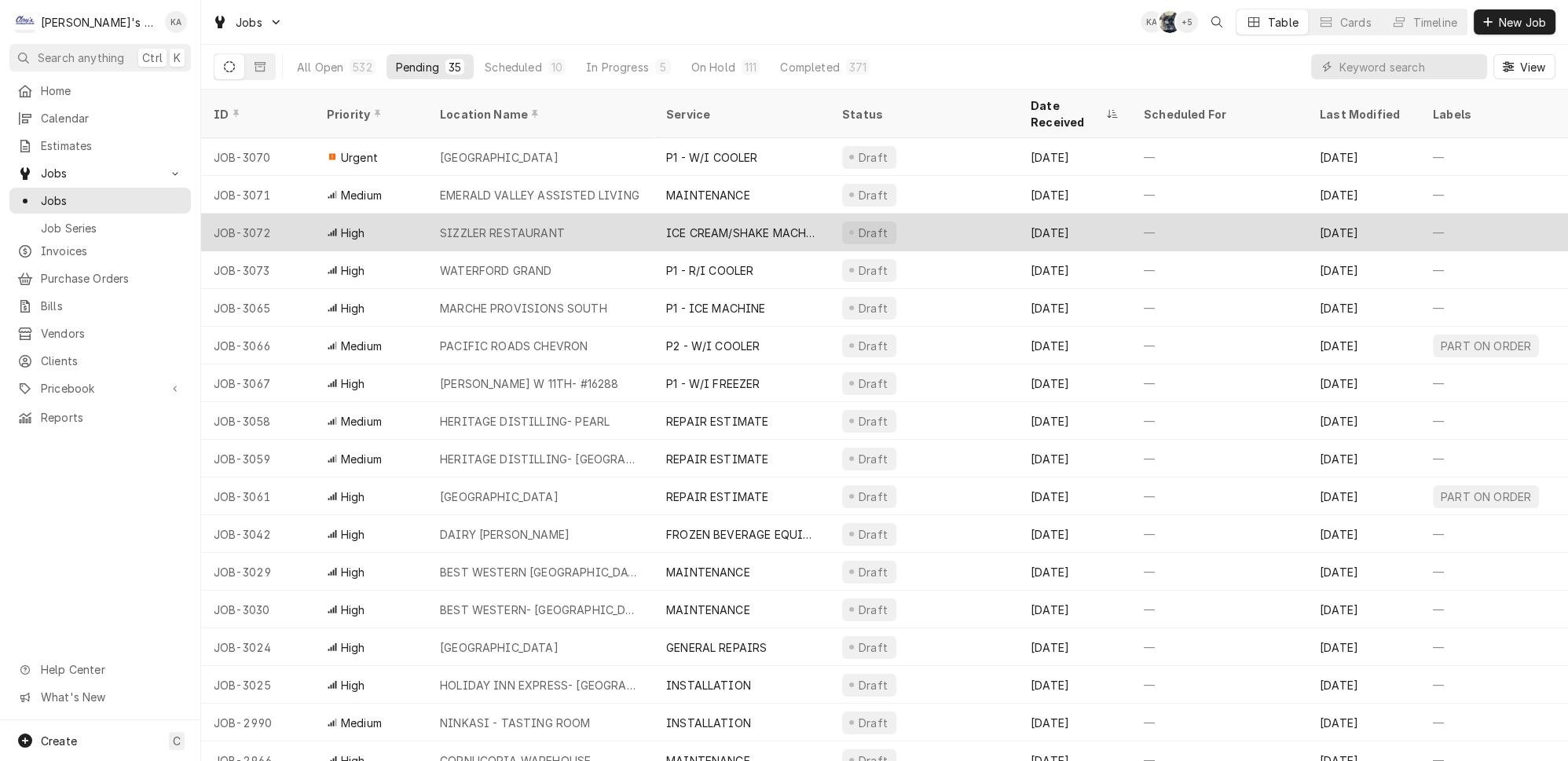
click at [553, 214] on div "SIZZLER RESTAURANT" at bounding box center [540, 233] width 226 height 38
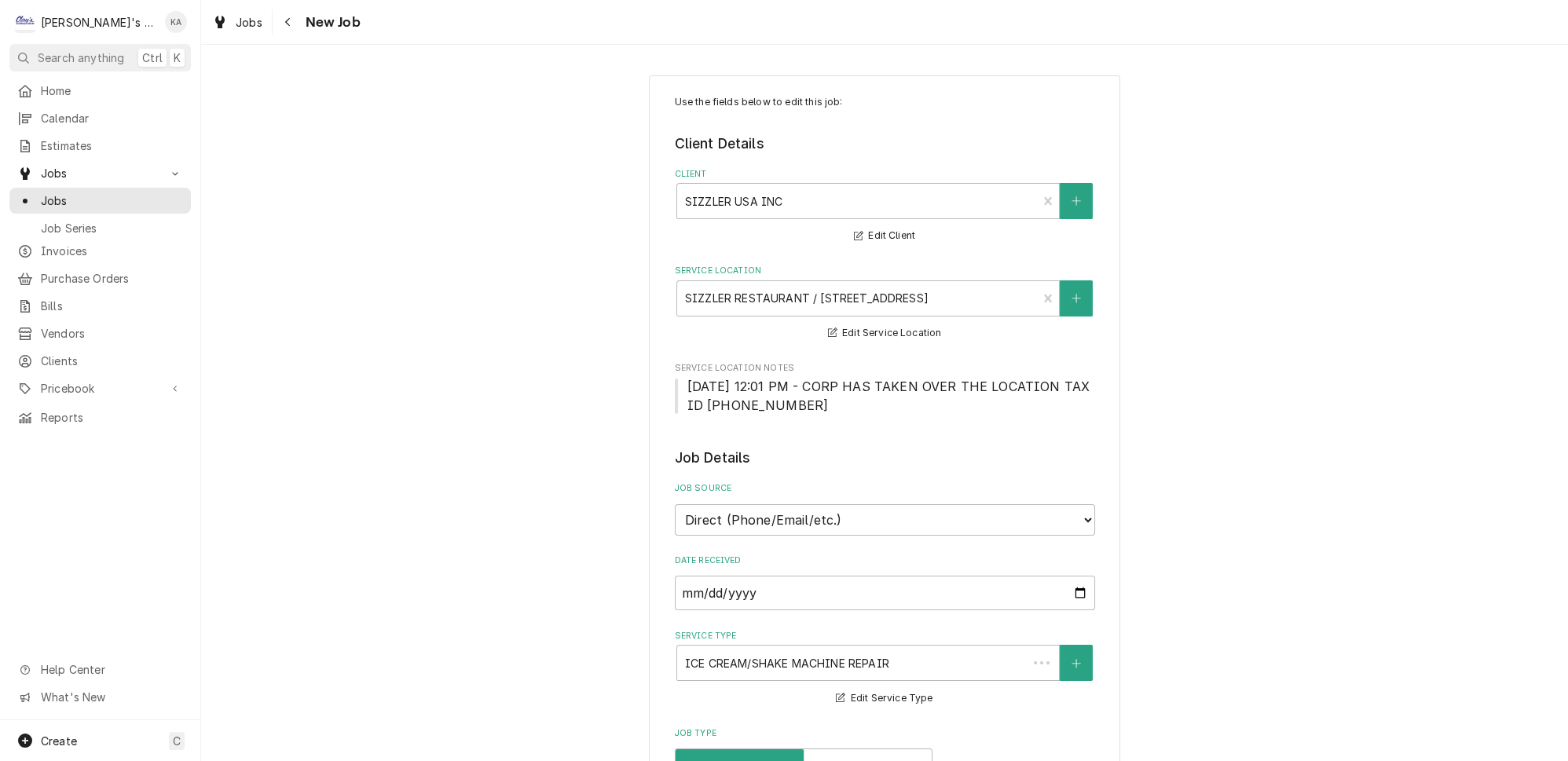
type textarea "x"
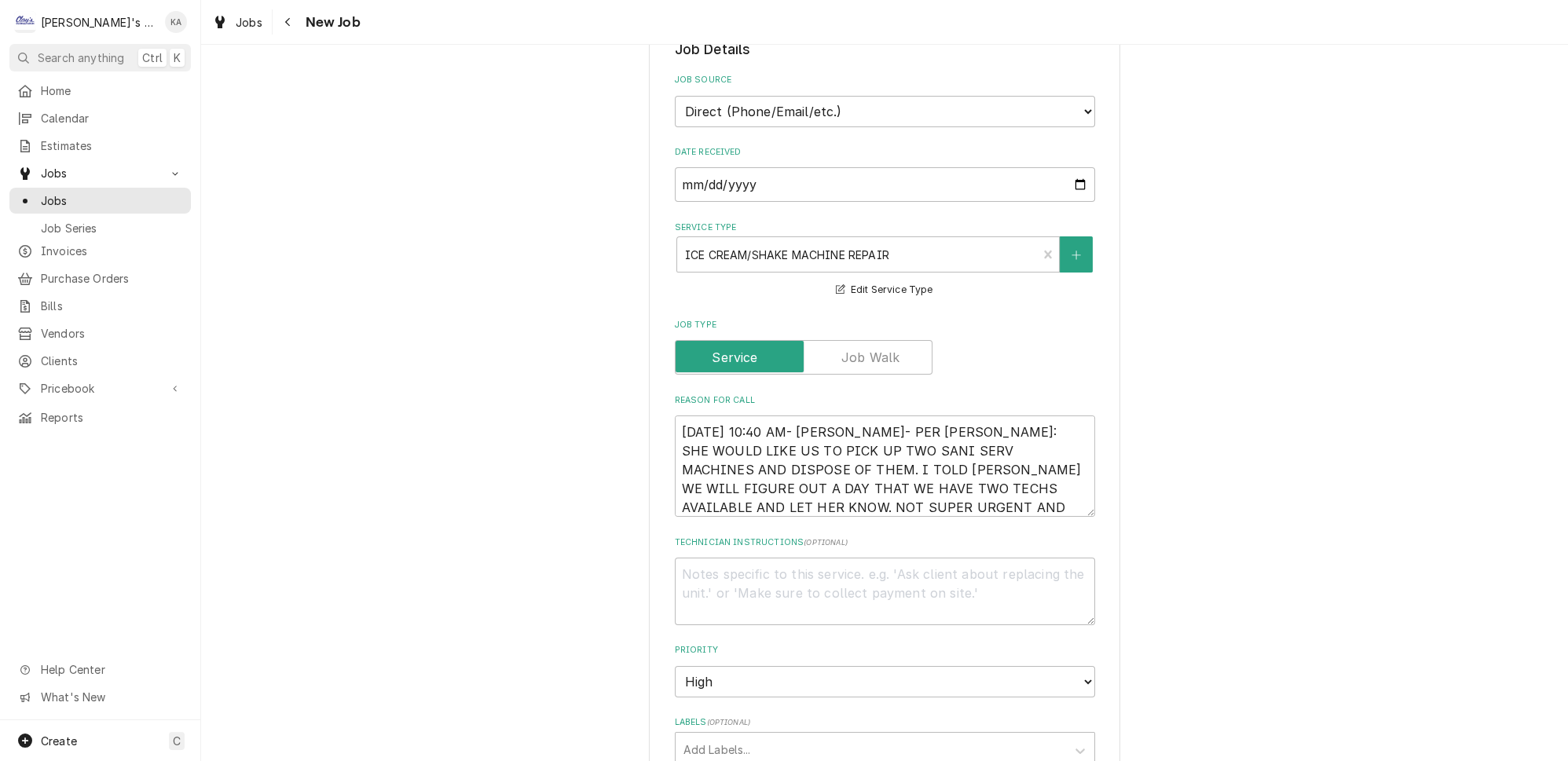
scroll to position [428, 0]
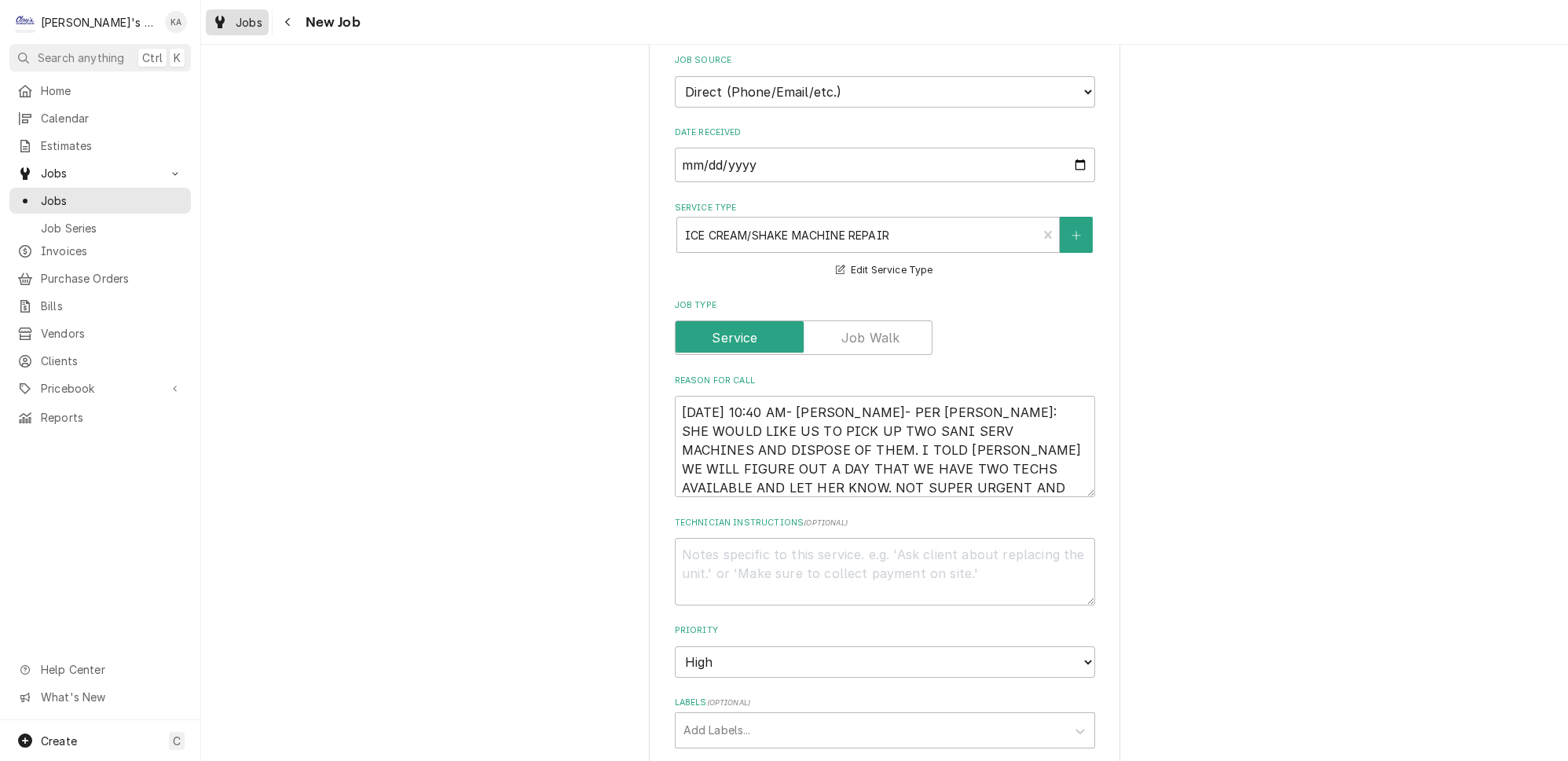
click at [236, 17] on span "Jobs" at bounding box center [249, 22] width 27 height 16
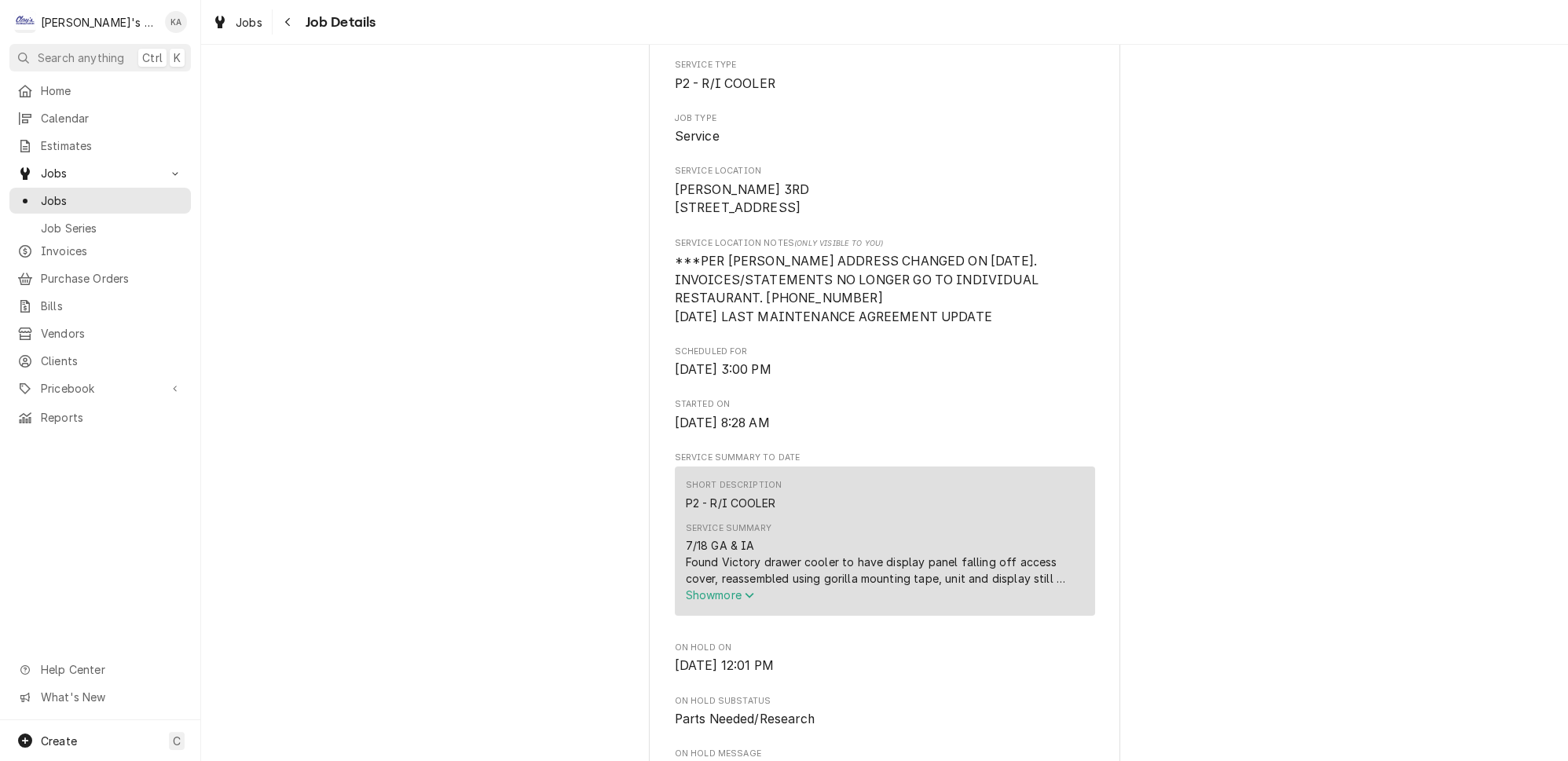
scroll to position [428, 0]
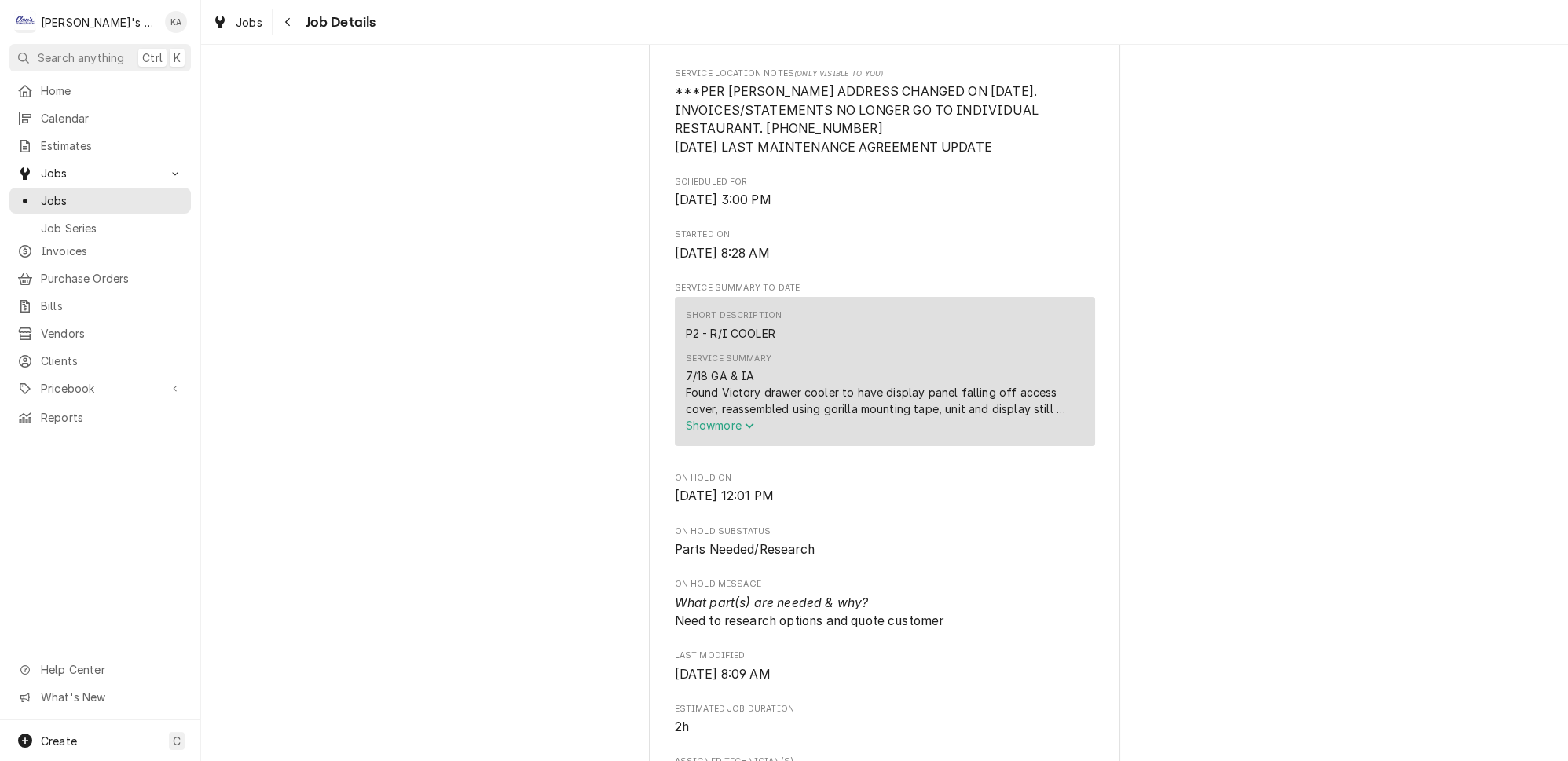
click at [757, 434] on button "Show more" at bounding box center [884, 426] width 399 height 16
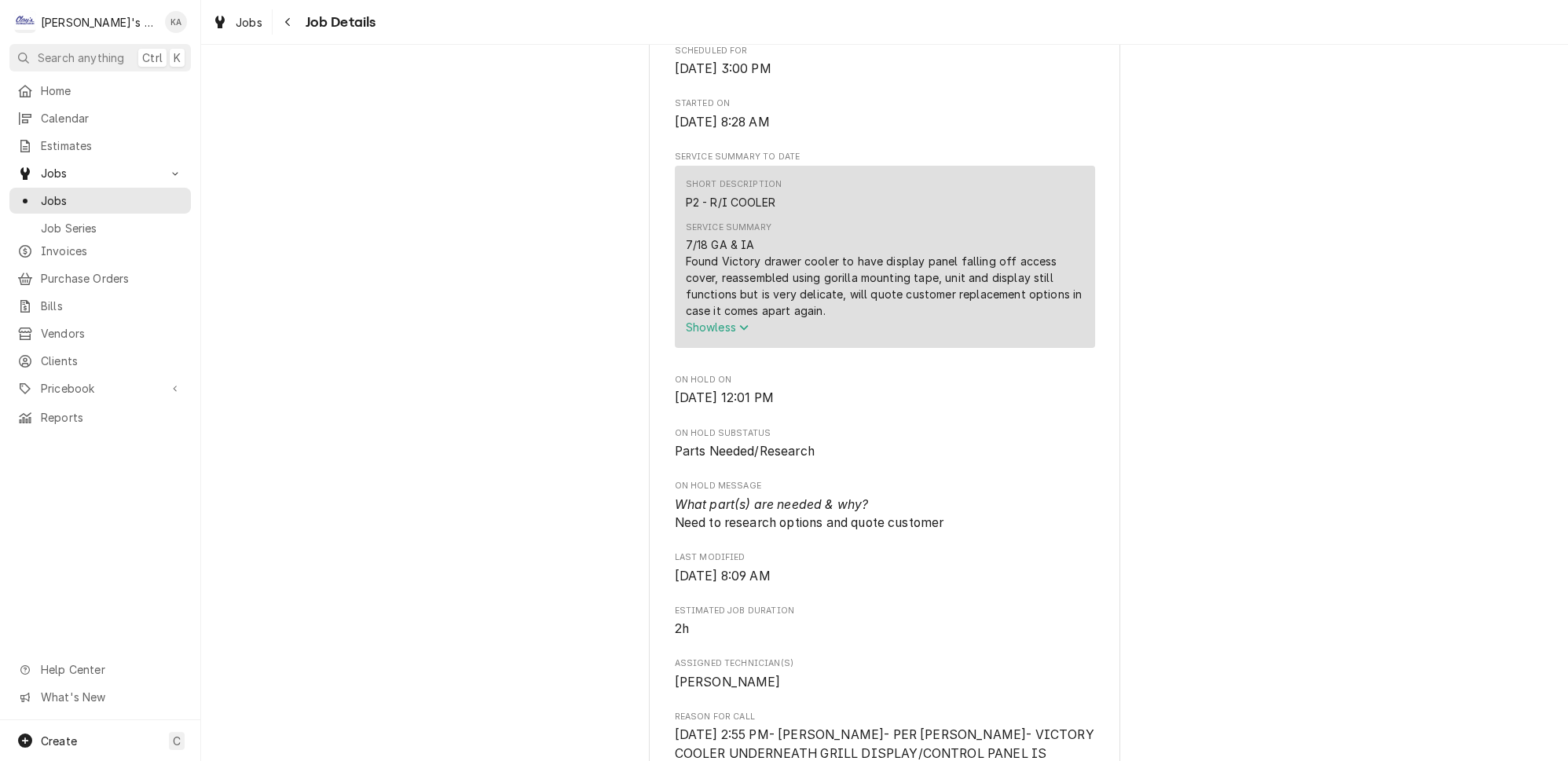
scroll to position [571, 0]
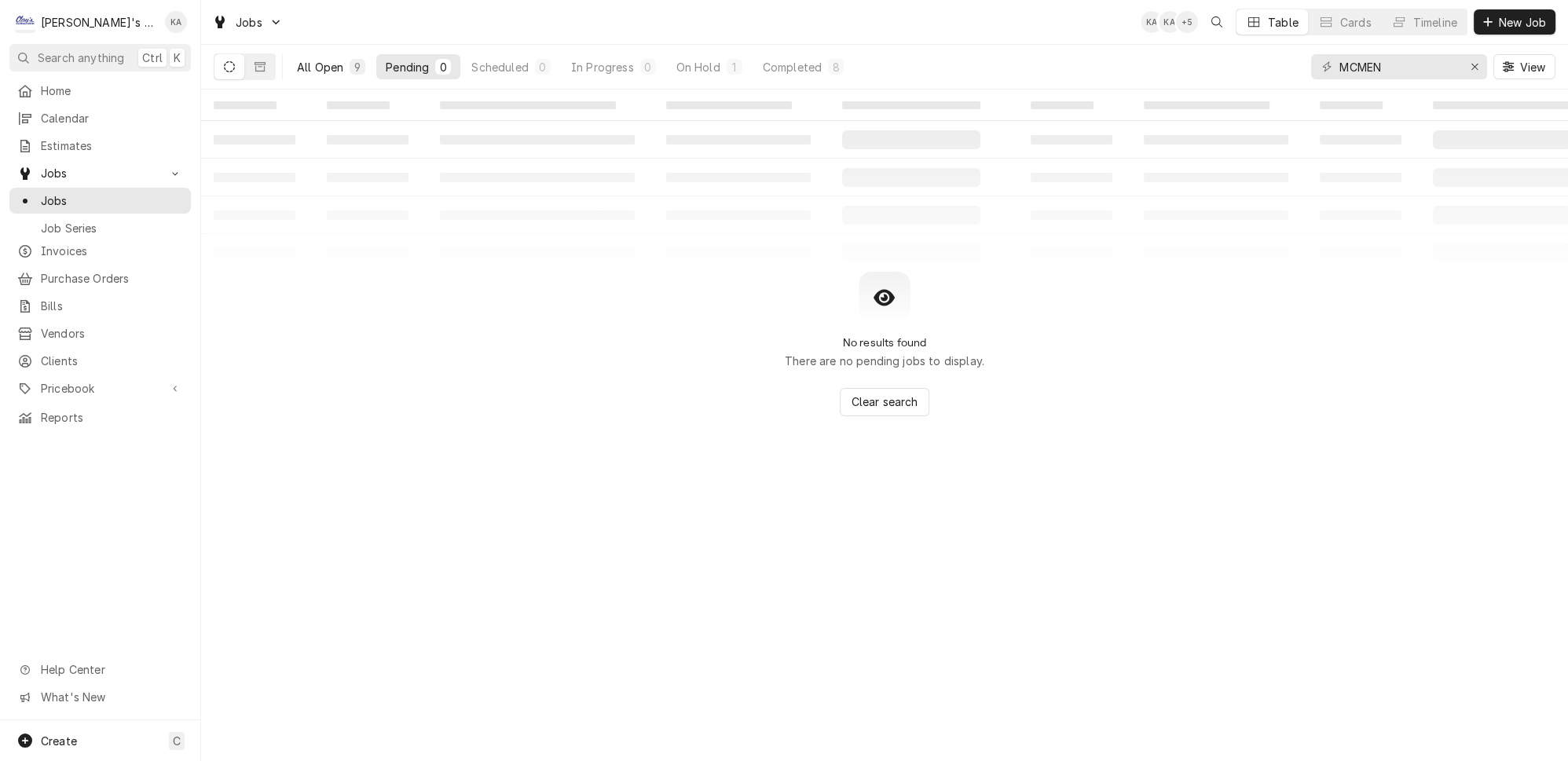
click at [309, 62] on div "All Open" at bounding box center [320, 67] width 46 height 16
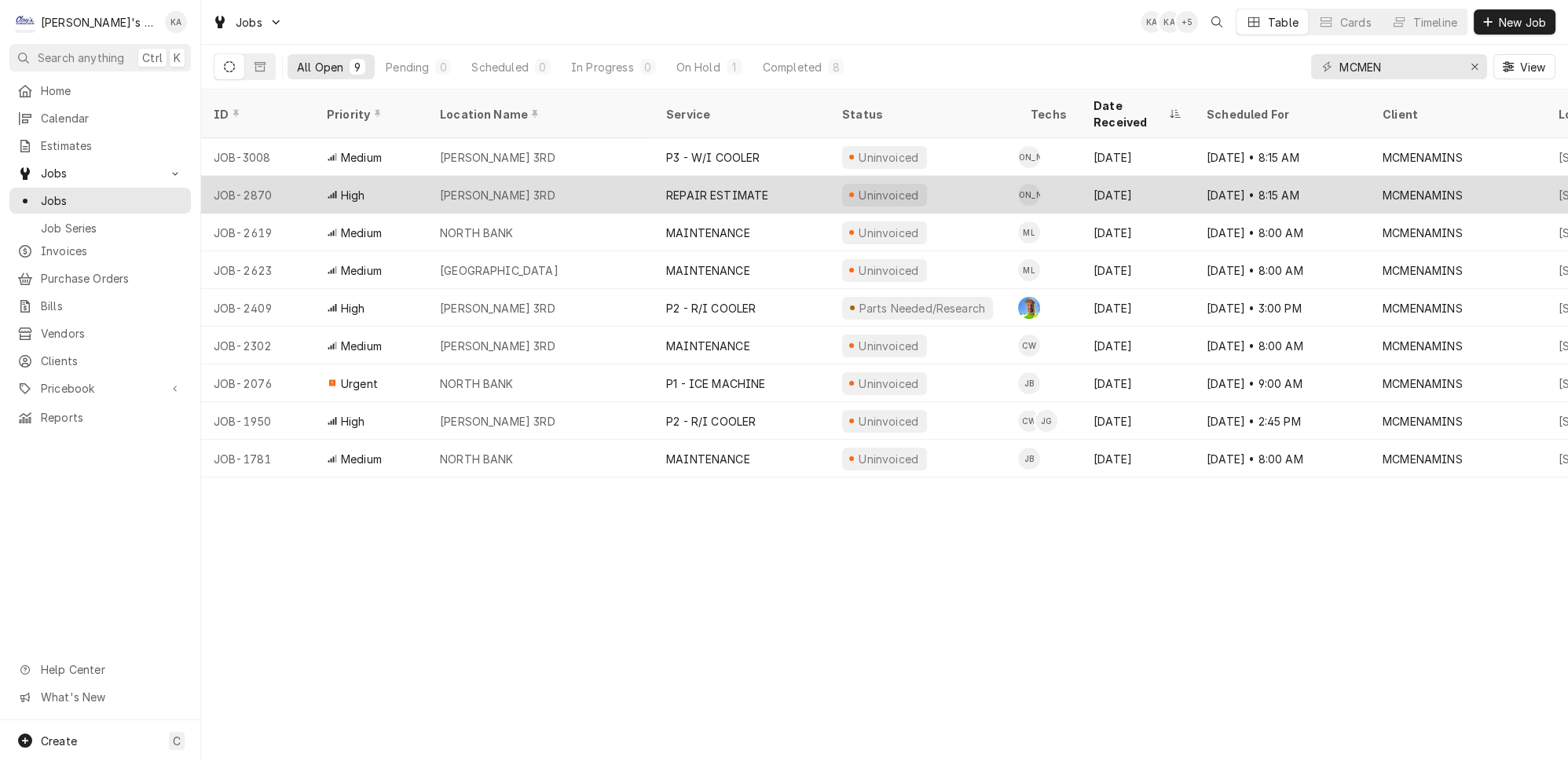
click at [735, 187] on div "REPAIR ESTIMATE" at bounding box center [717, 196] width 102 height 16
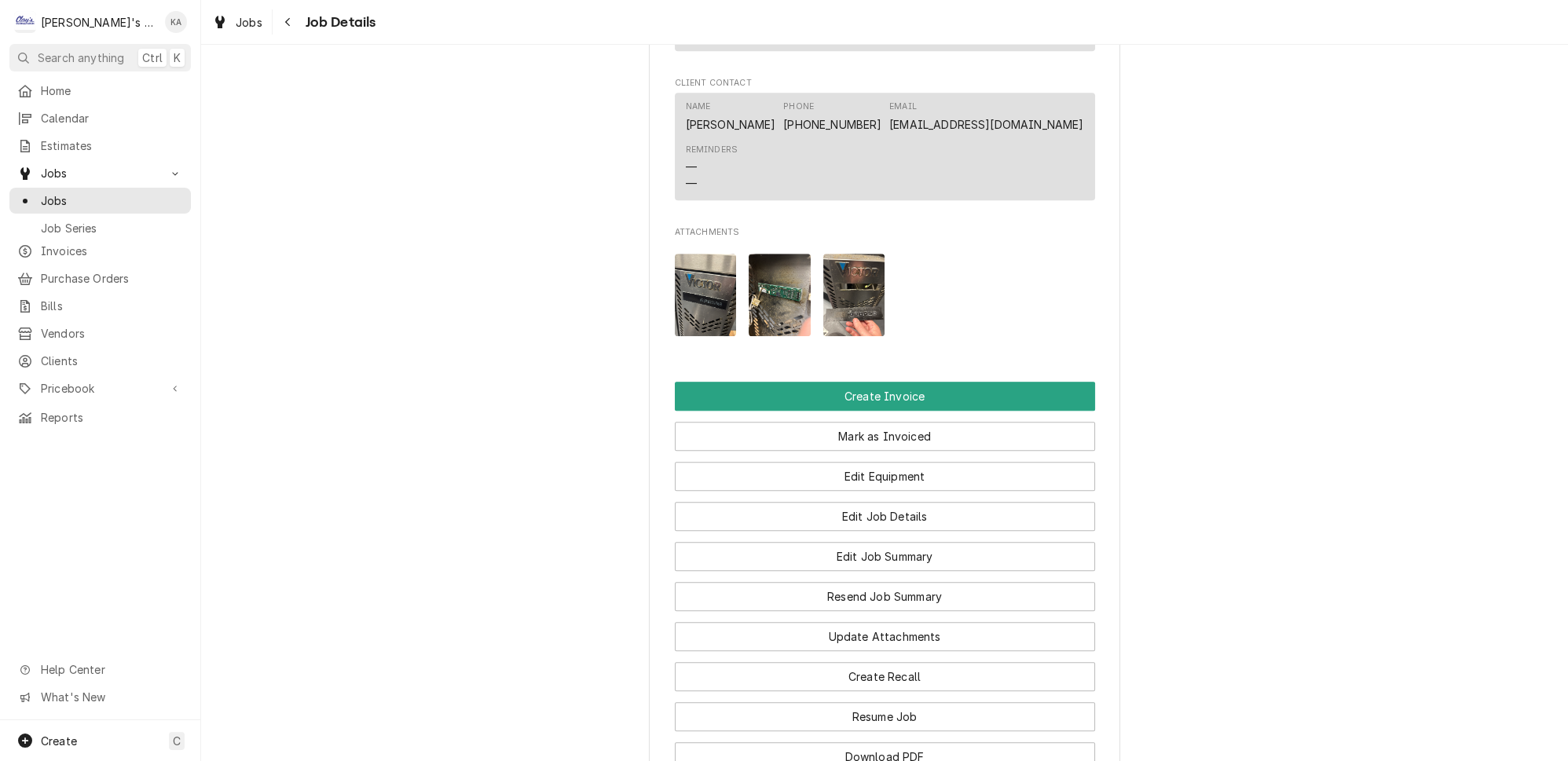
scroll to position [1727, 0]
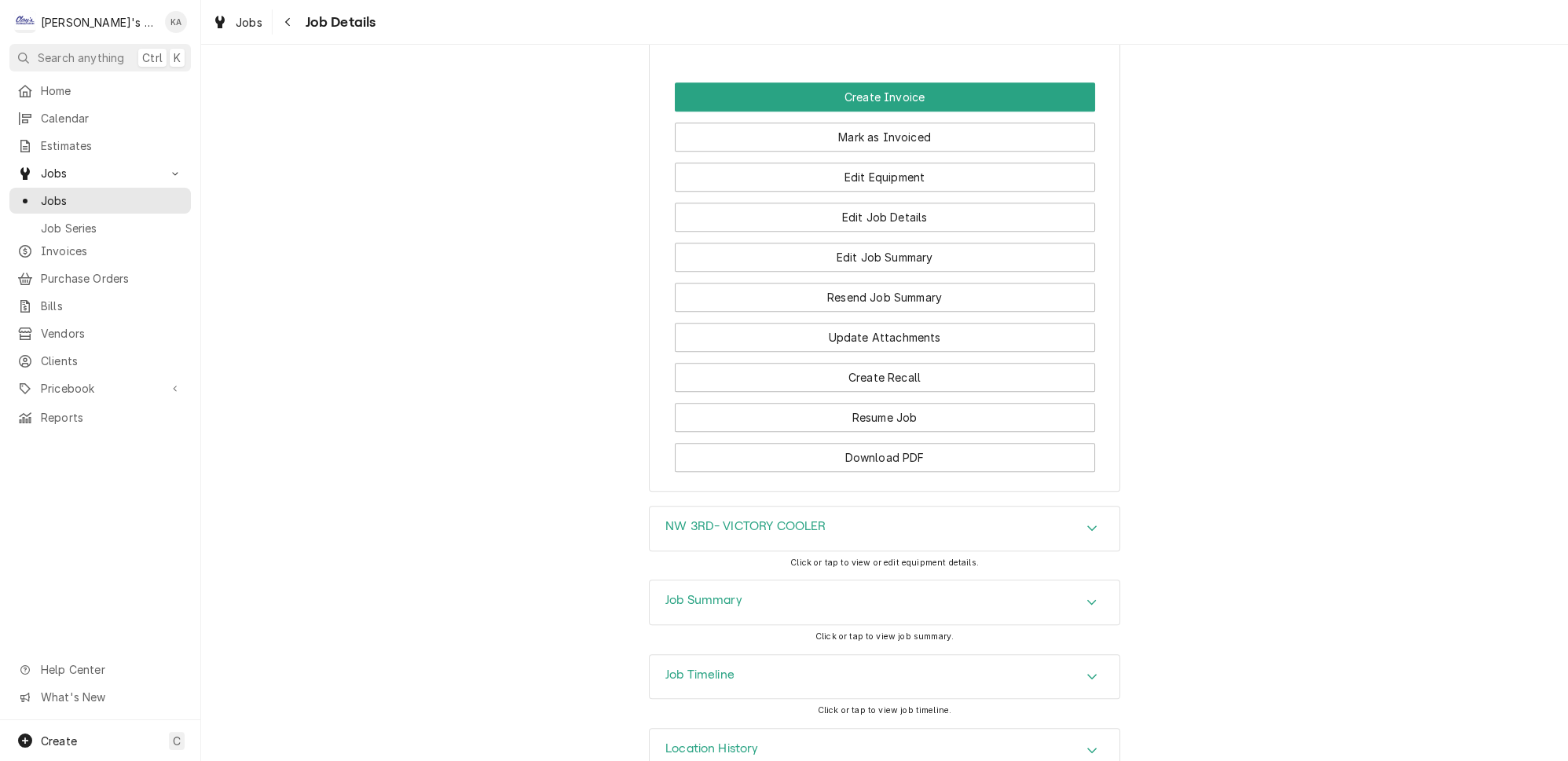
click at [715, 580] on div "Job Summary" at bounding box center [885, 602] width 470 height 44
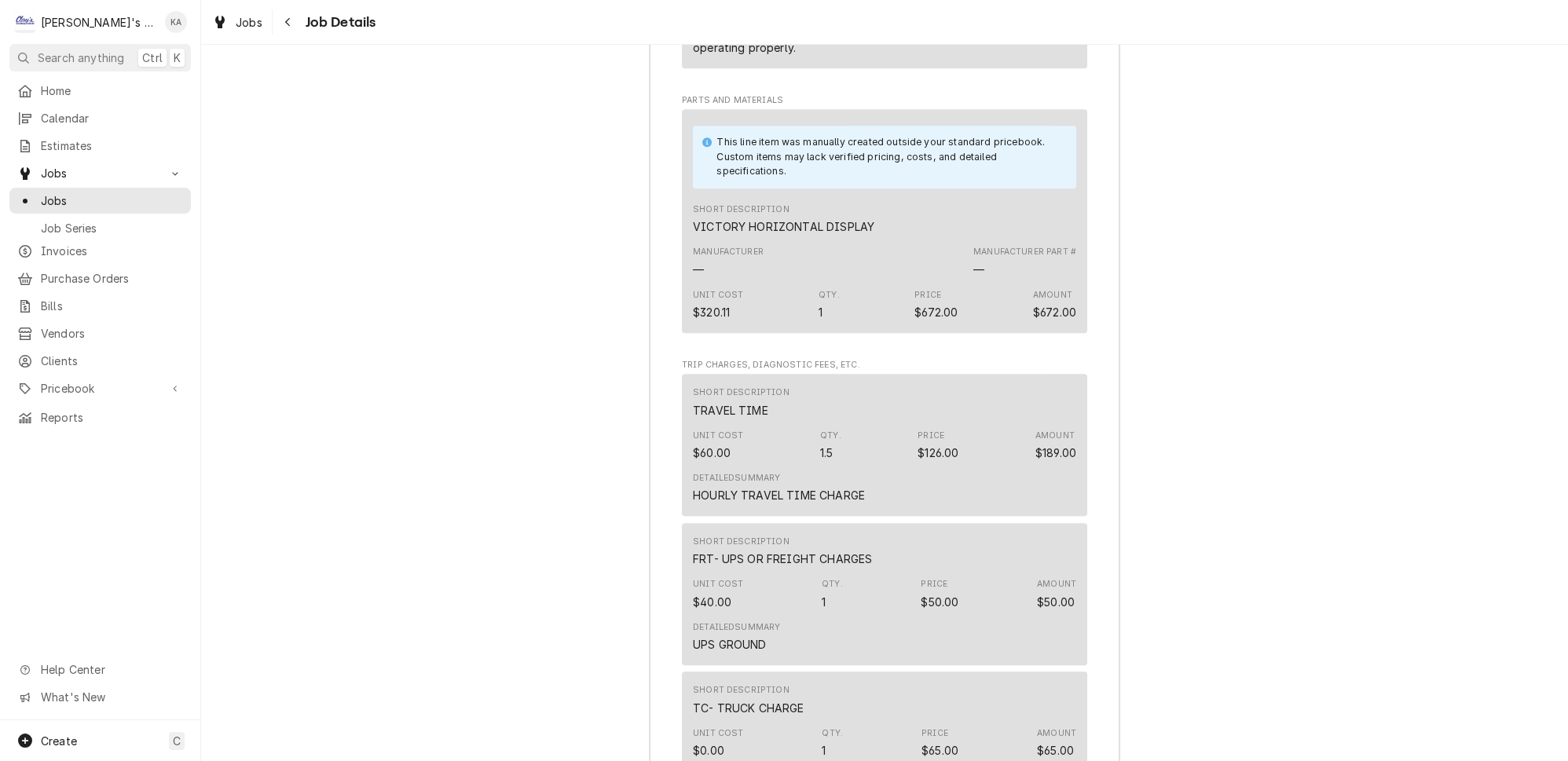
scroll to position [2799, 0]
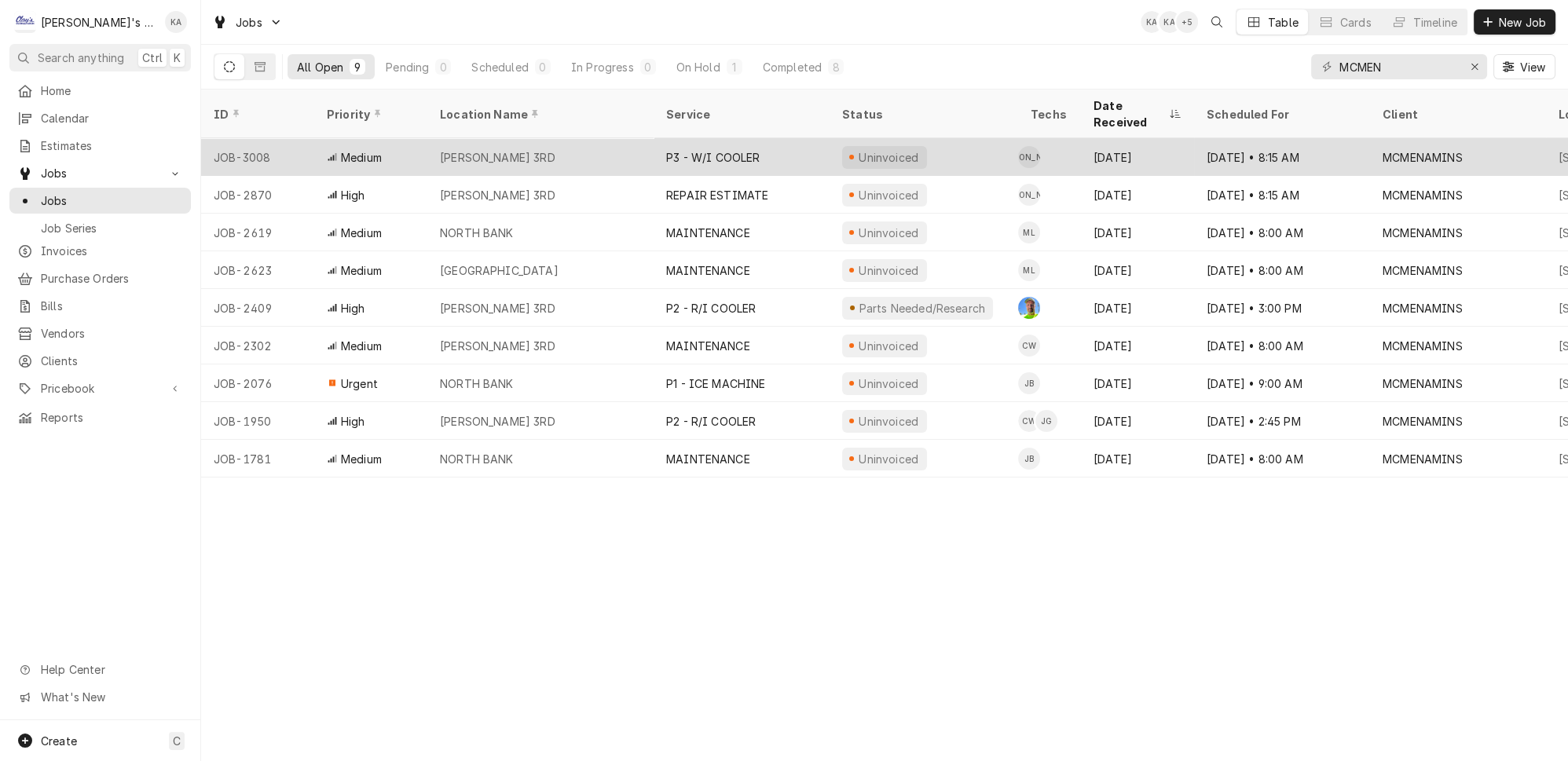
click at [583, 142] on div "[PERSON_NAME] 3RD" at bounding box center [540, 157] width 226 height 38
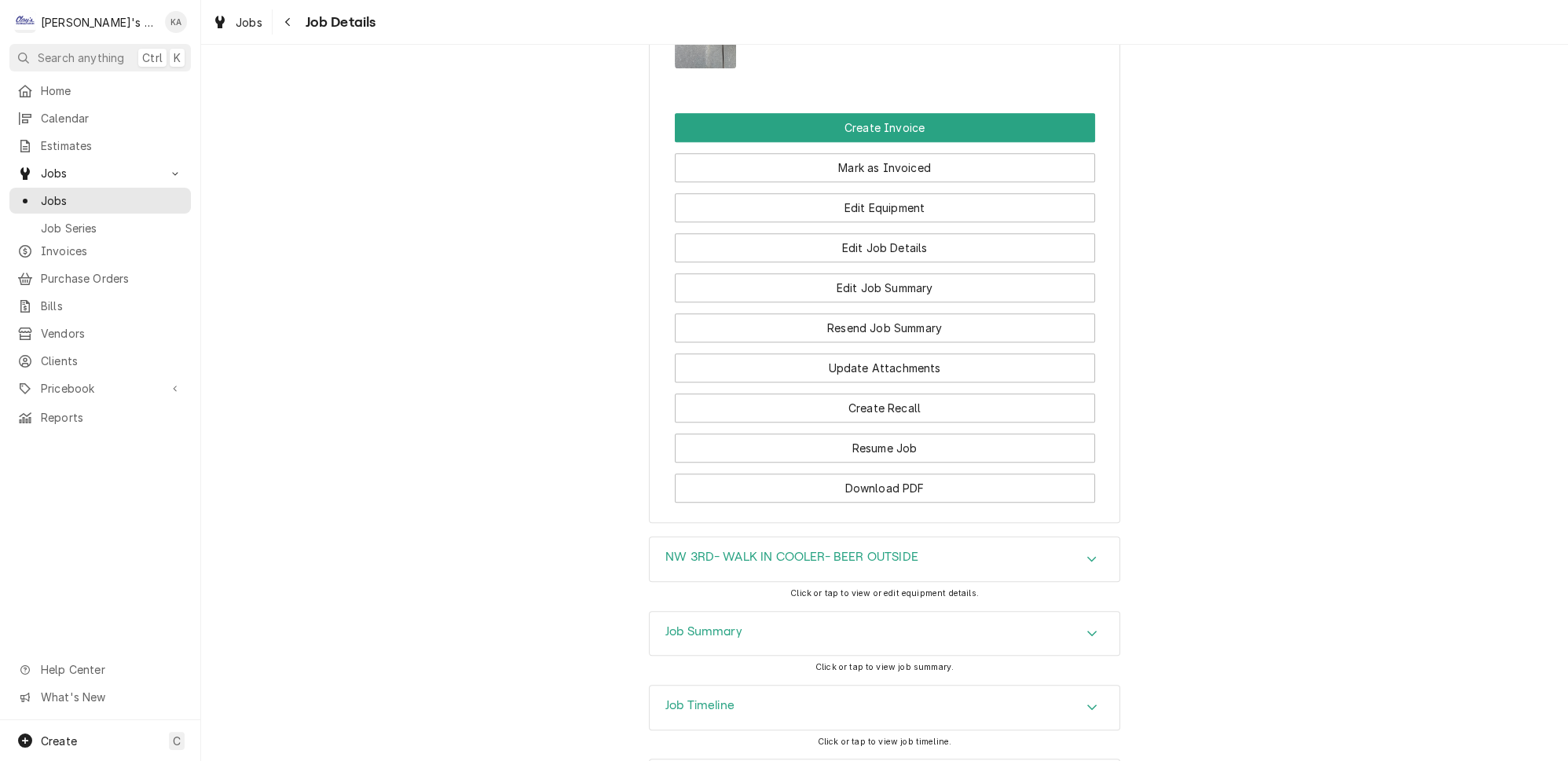
scroll to position [1912, 0]
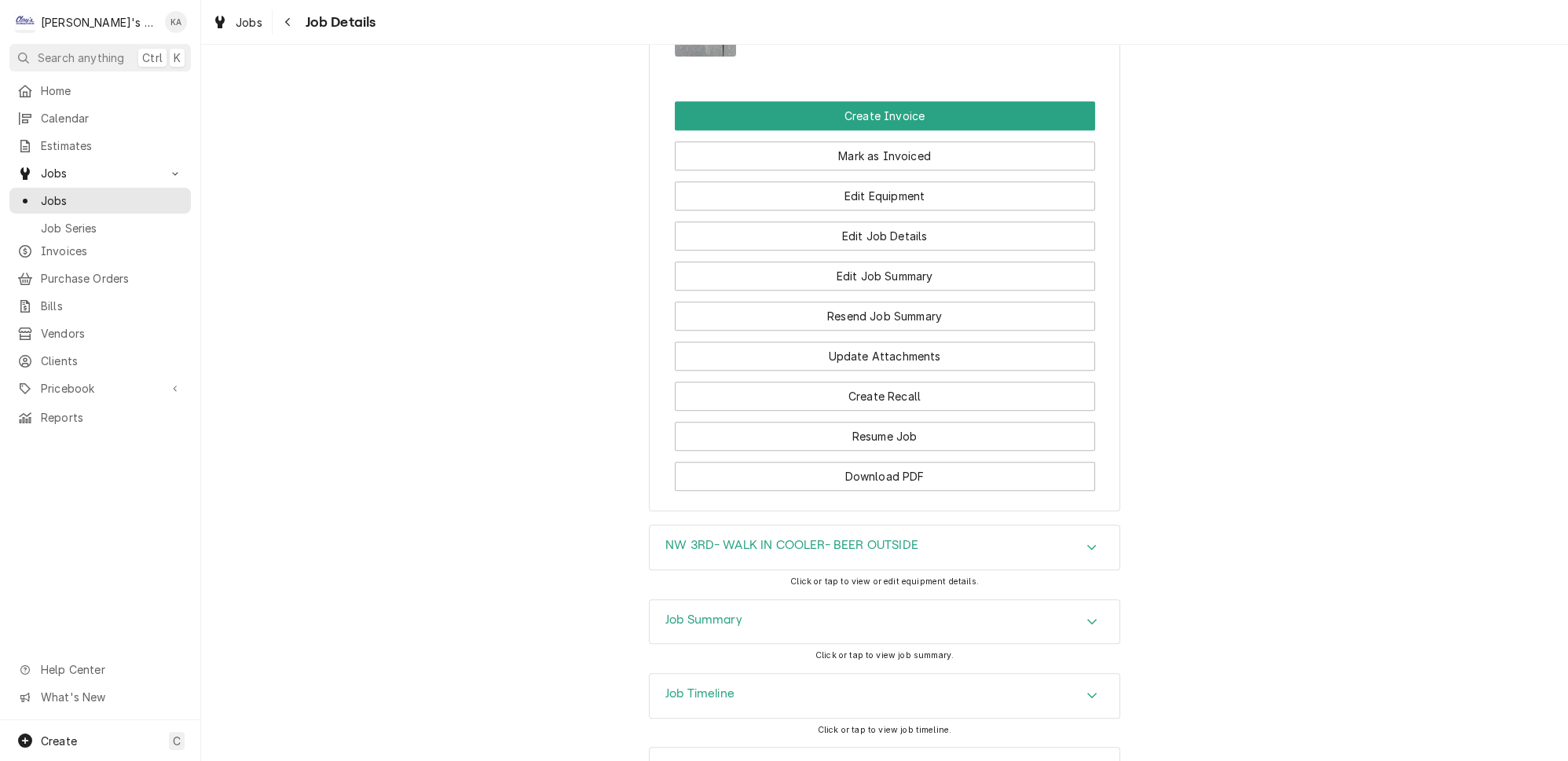
click at [842, 600] on div "Job Summary" at bounding box center [885, 622] width 470 height 44
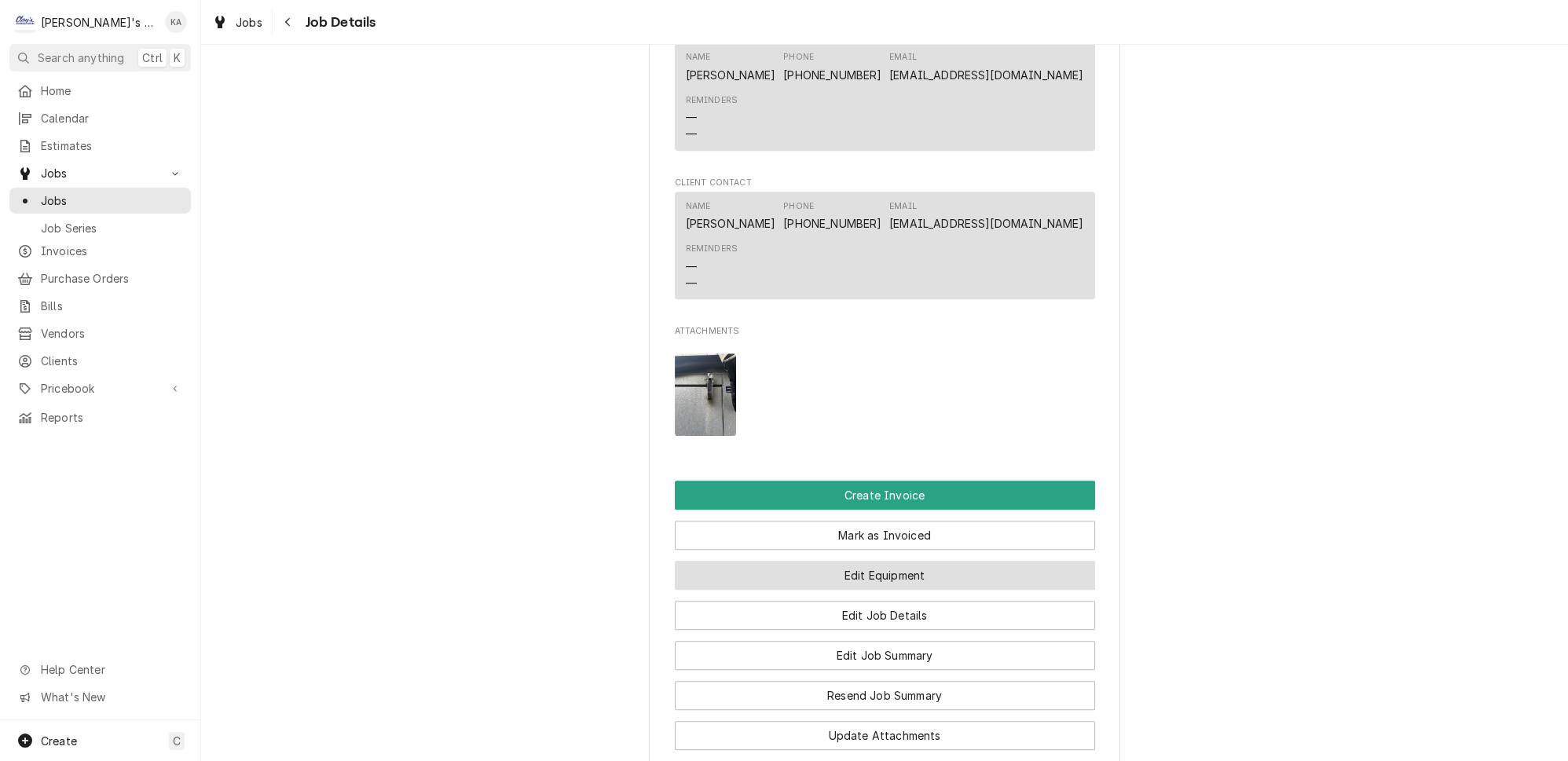
scroll to position [1483, 0]
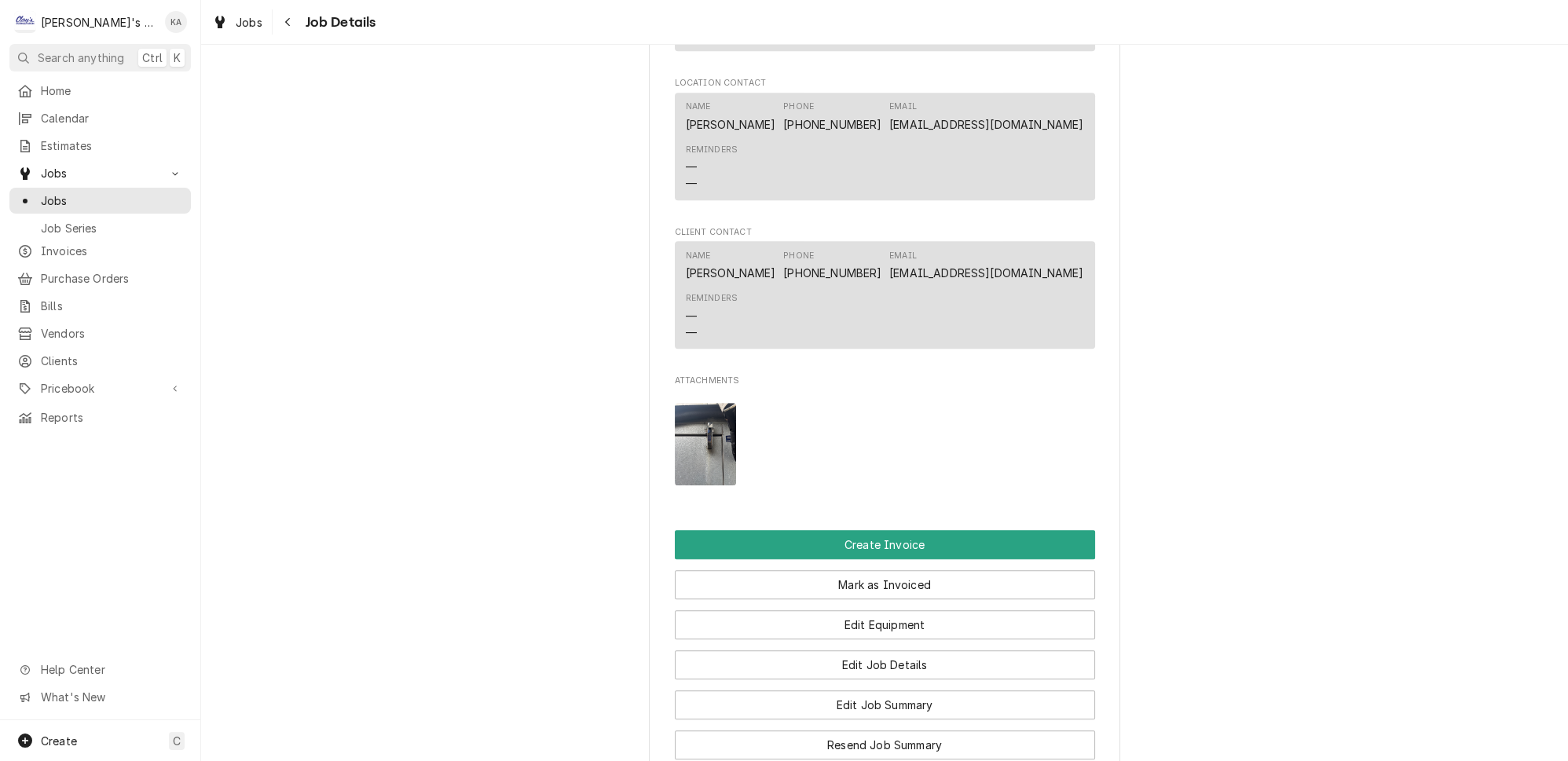
click at [694, 403] on img "Attachments" at bounding box center [706, 444] width 62 height 82
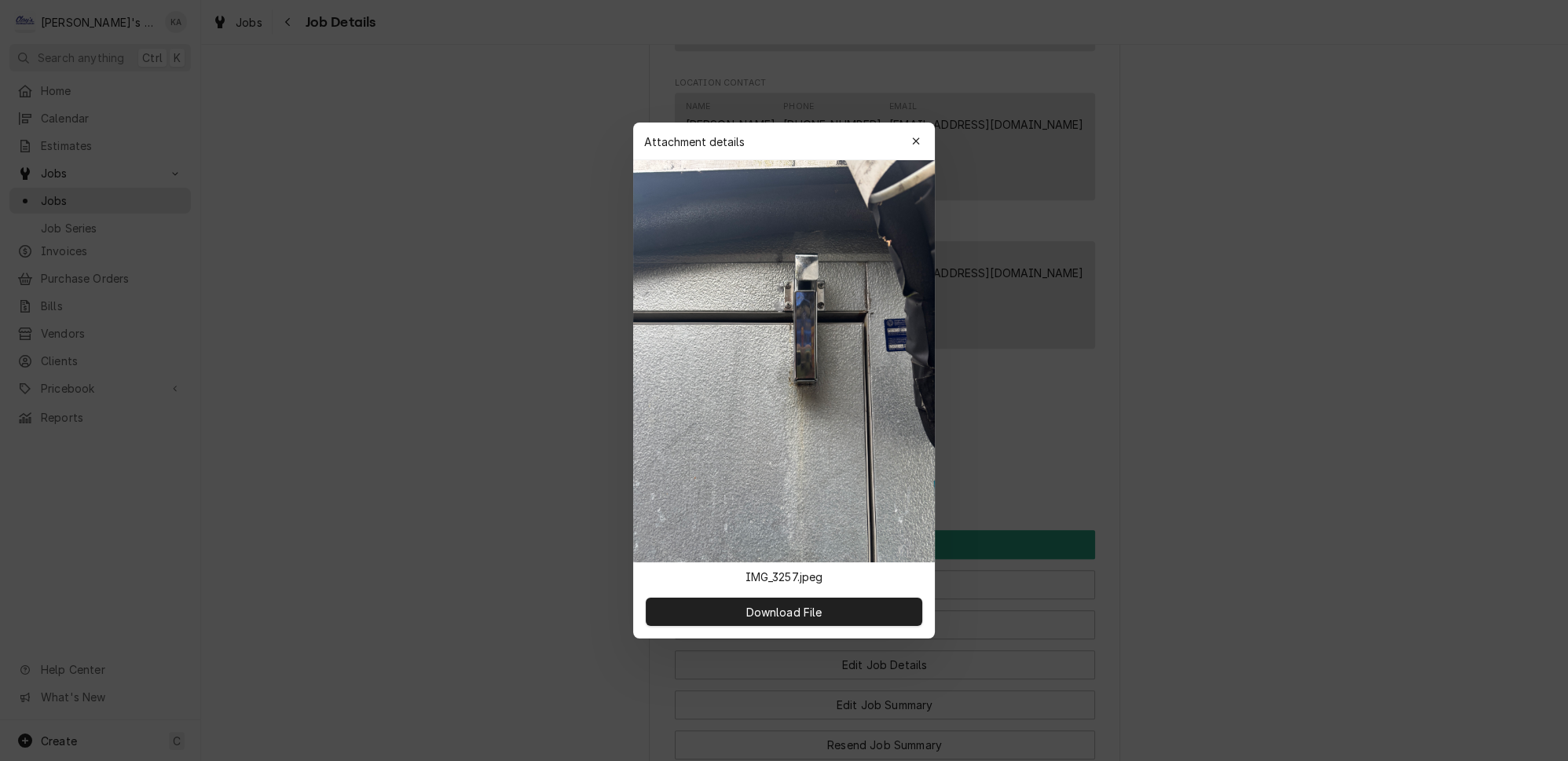
click at [908, 150] on div "button" at bounding box center [915, 141] width 16 height 16
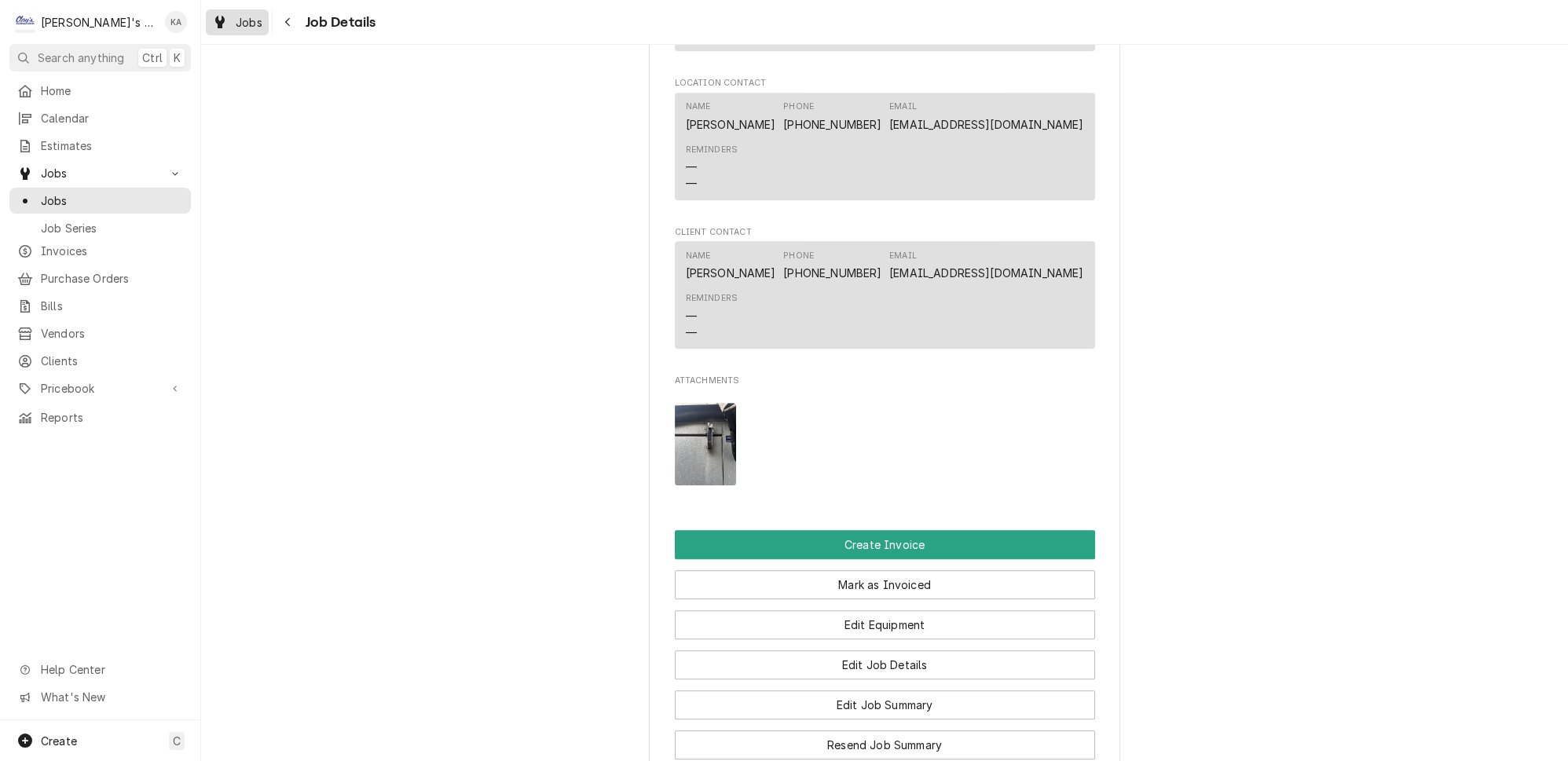
click at [212, 22] on div "Dynamic Content Wrapper" at bounding box center [219, 21] width 16 height 19
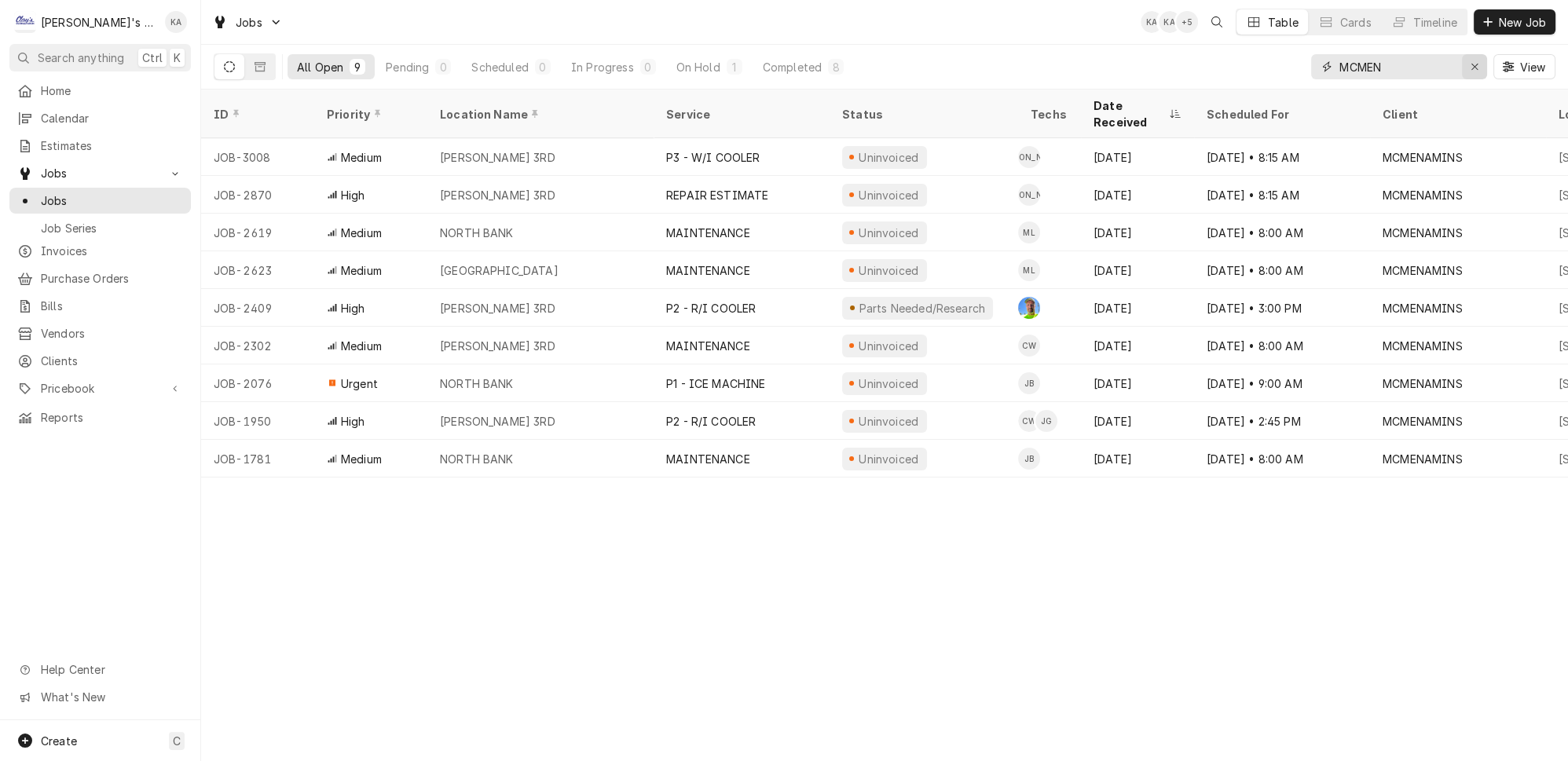
click at [1471, 67] on button "Erase input" at bounding box center [1474, 67] width 25 height 25
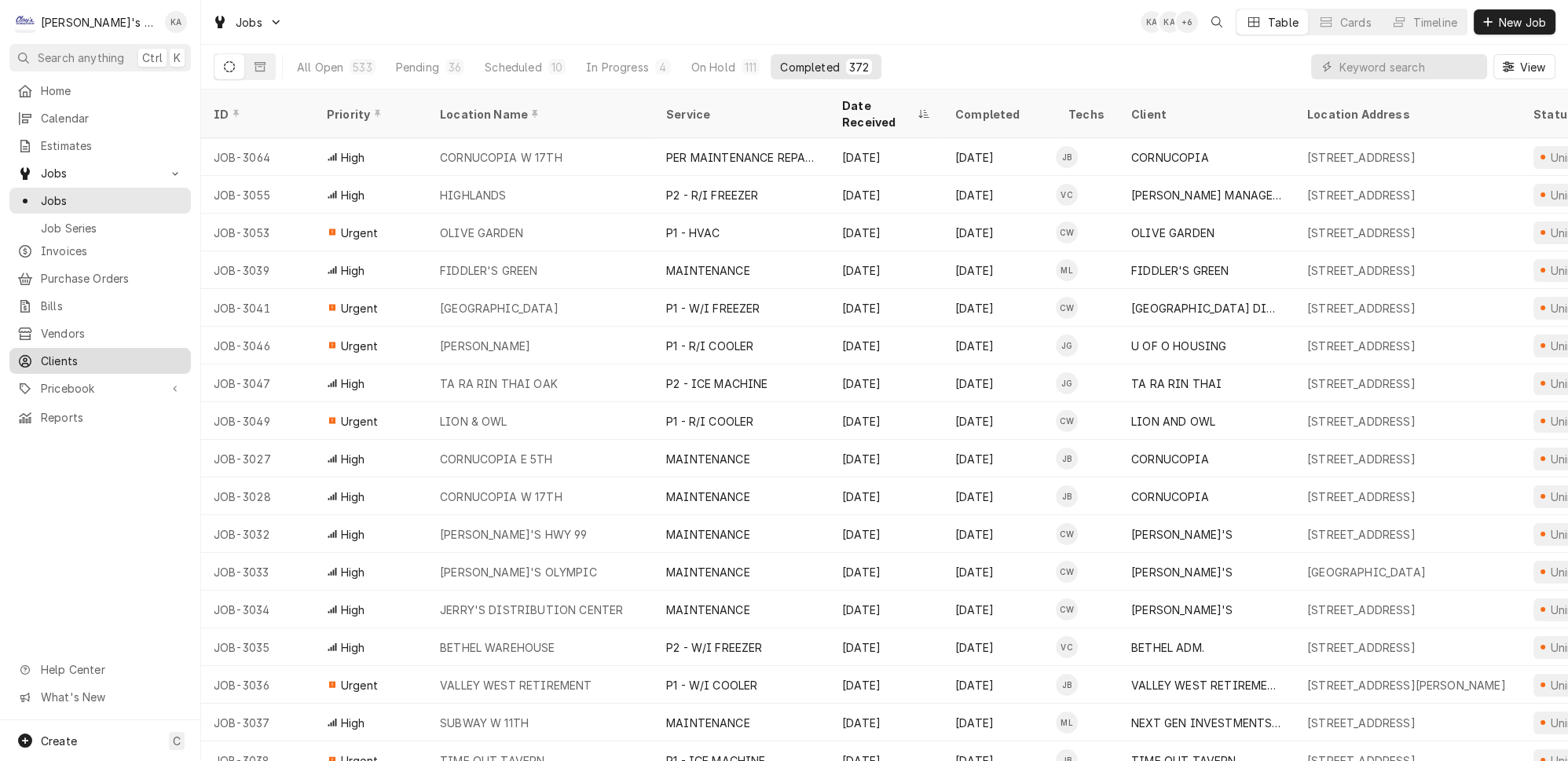
click at [101, 353] on span "Clients" at bounding box center [112, 361] width 142 height 16
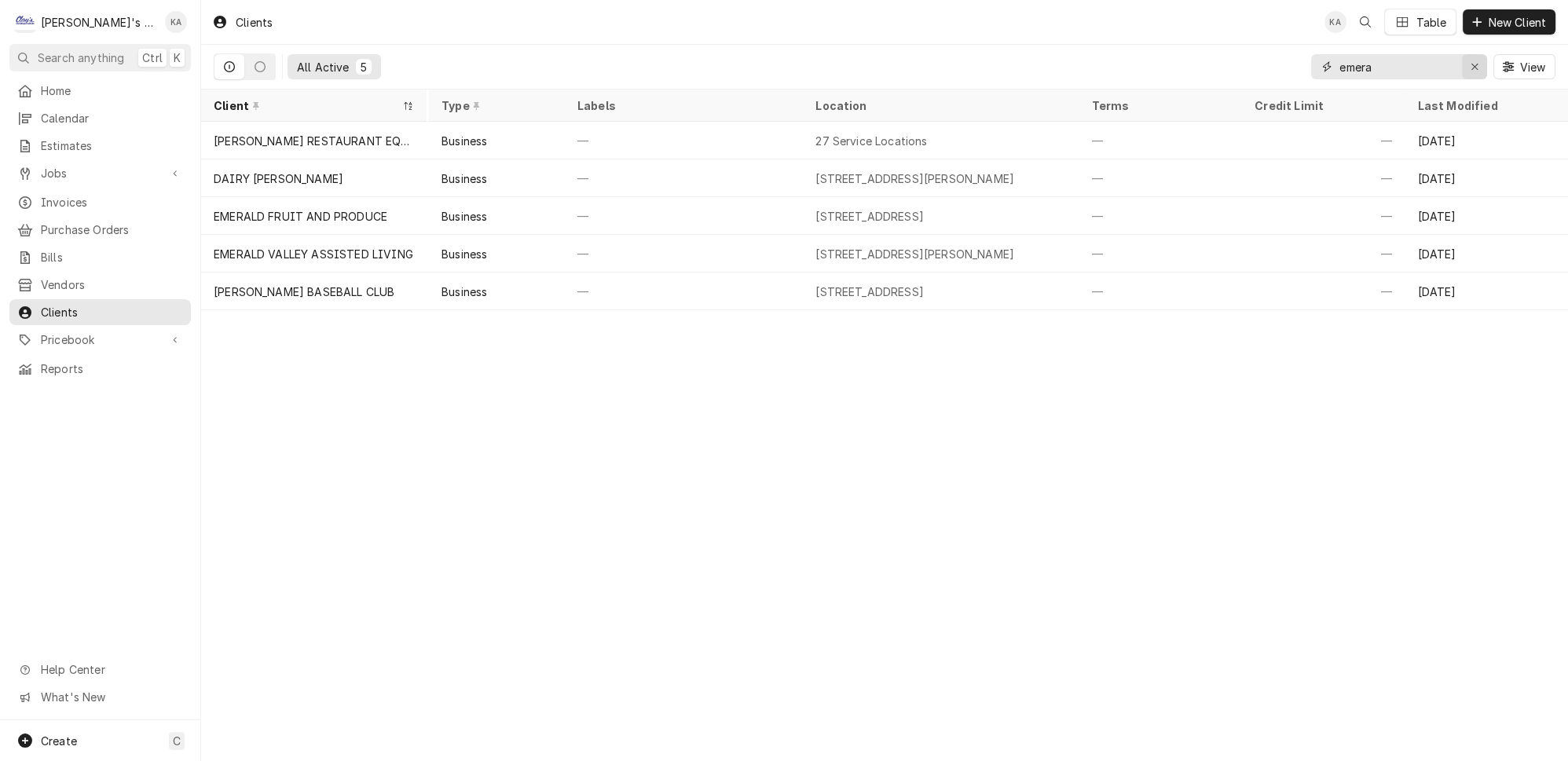
click at [1483, 67] on div "Erase input" at bounding box center [1474, 67] width 16 height 16
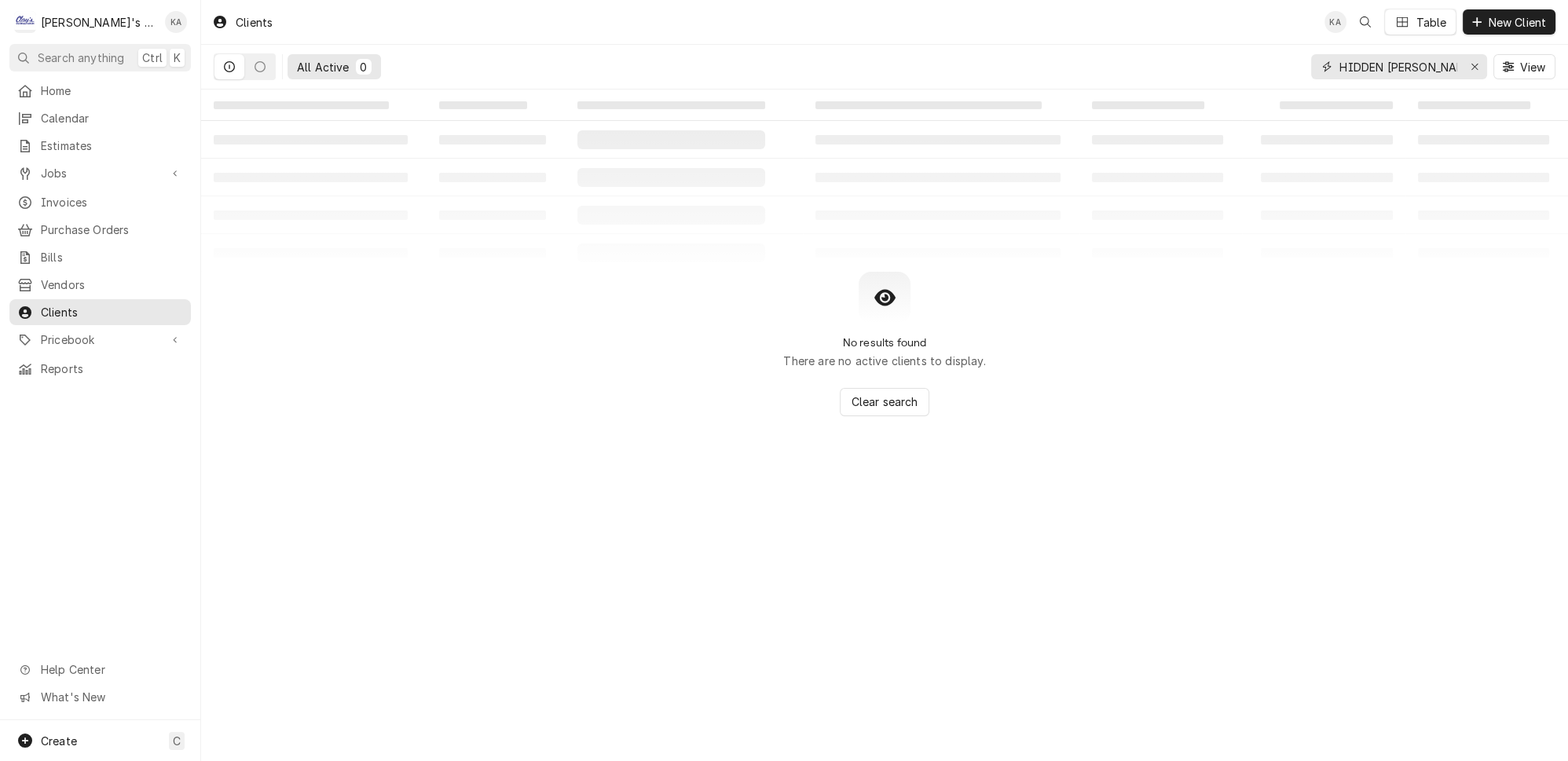
type input "HIDDEN VALLE"
click at [1483, 67] on div "Erase input" at bounding box center [1474, 67] width 16 height 16
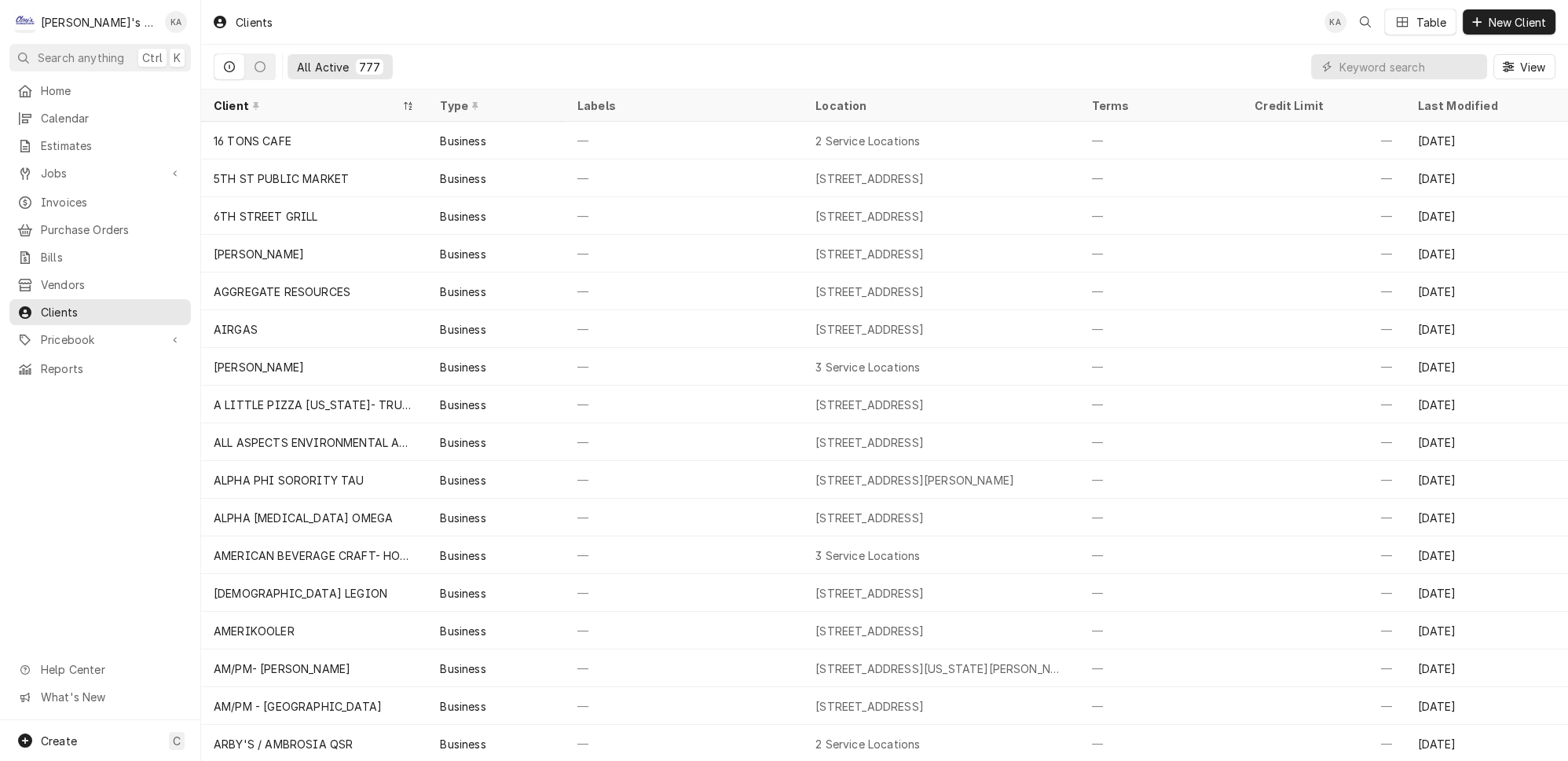
click at [1227, 53] on div "All Active 777 View" at bounding box center [884, 67] width 1342 height 44
click at [67, 165] on span "Jobs" at bounding box center [100, 173] width 118 height 16
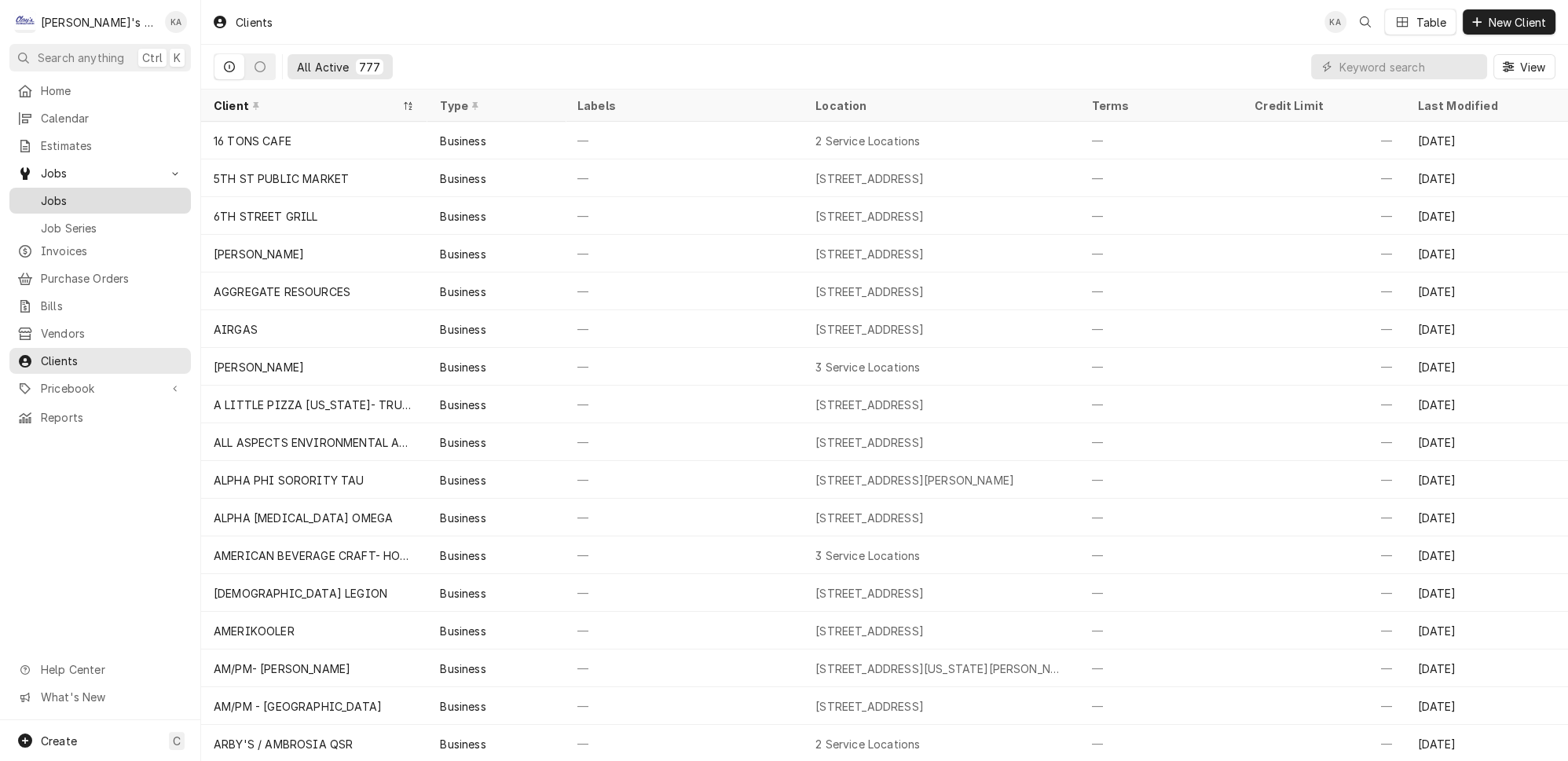
click at [82, 192] on span "Jobs" at bounding box center [112, 201] width 142 height 16
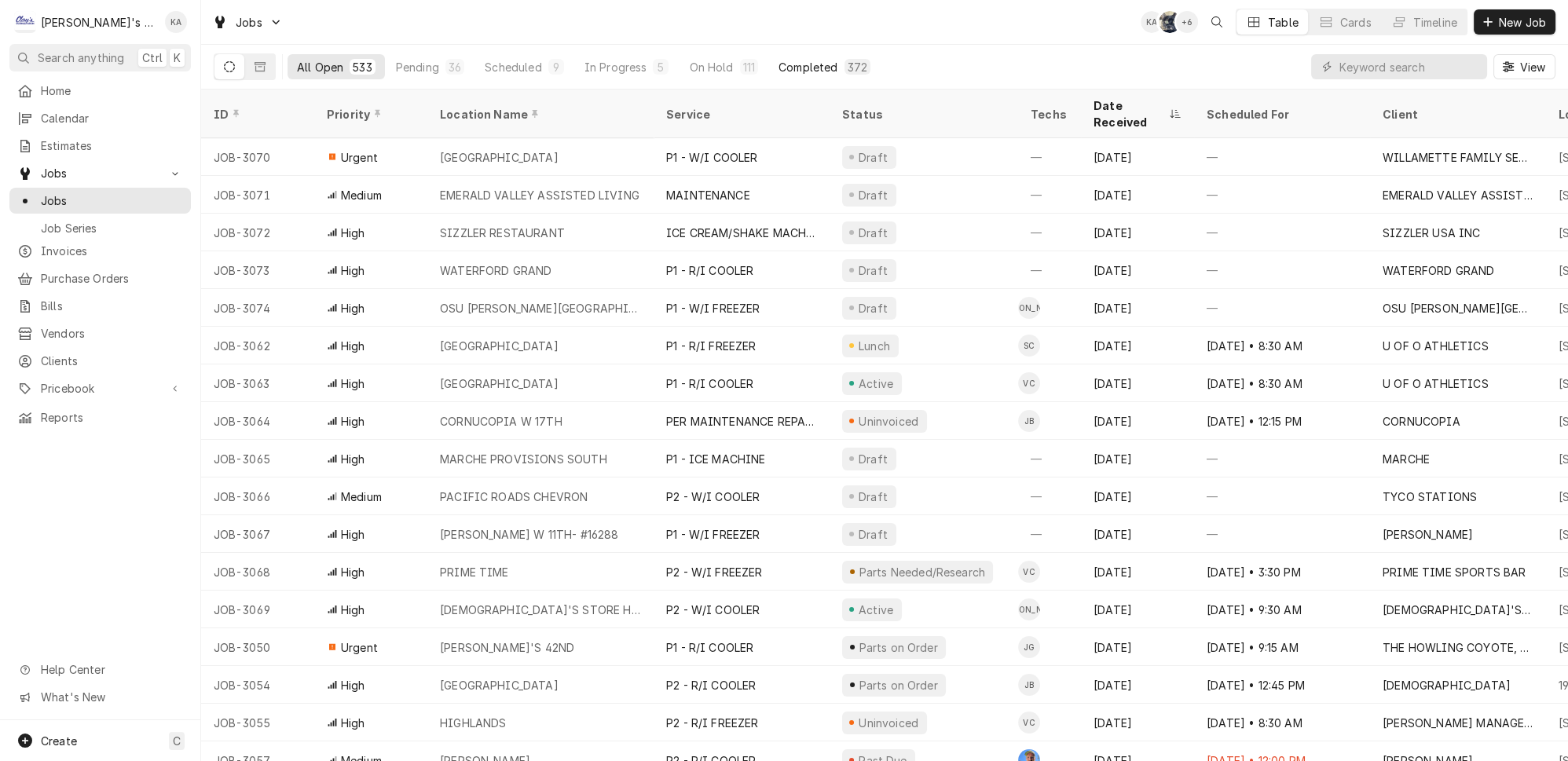
click at [823, 67] on button "Completed 372" at bounding box center [824, 67] width 111 height 25
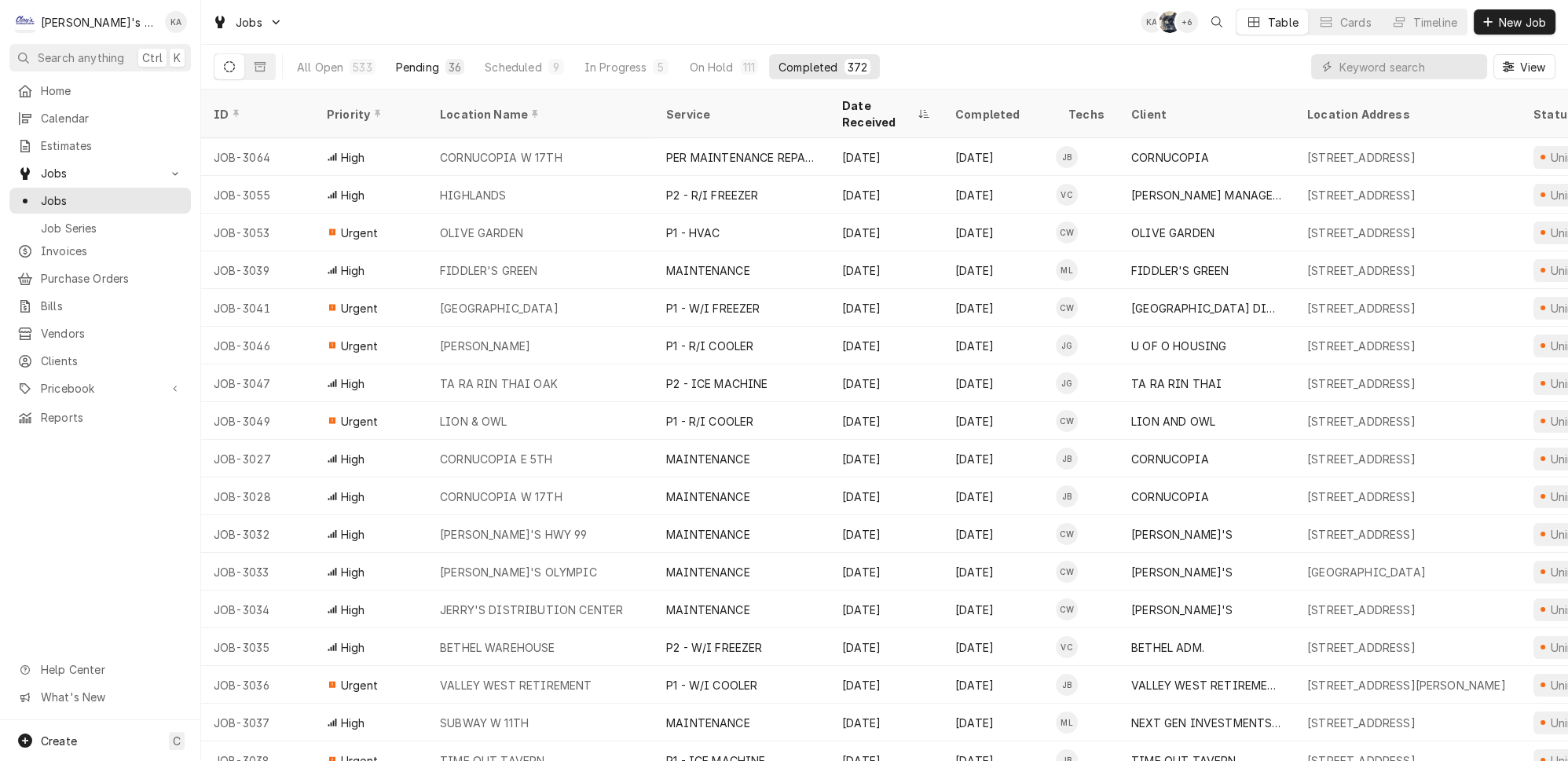
click at [449, 63] on div "36" at bounding box center [454, 67] width 12 height 16
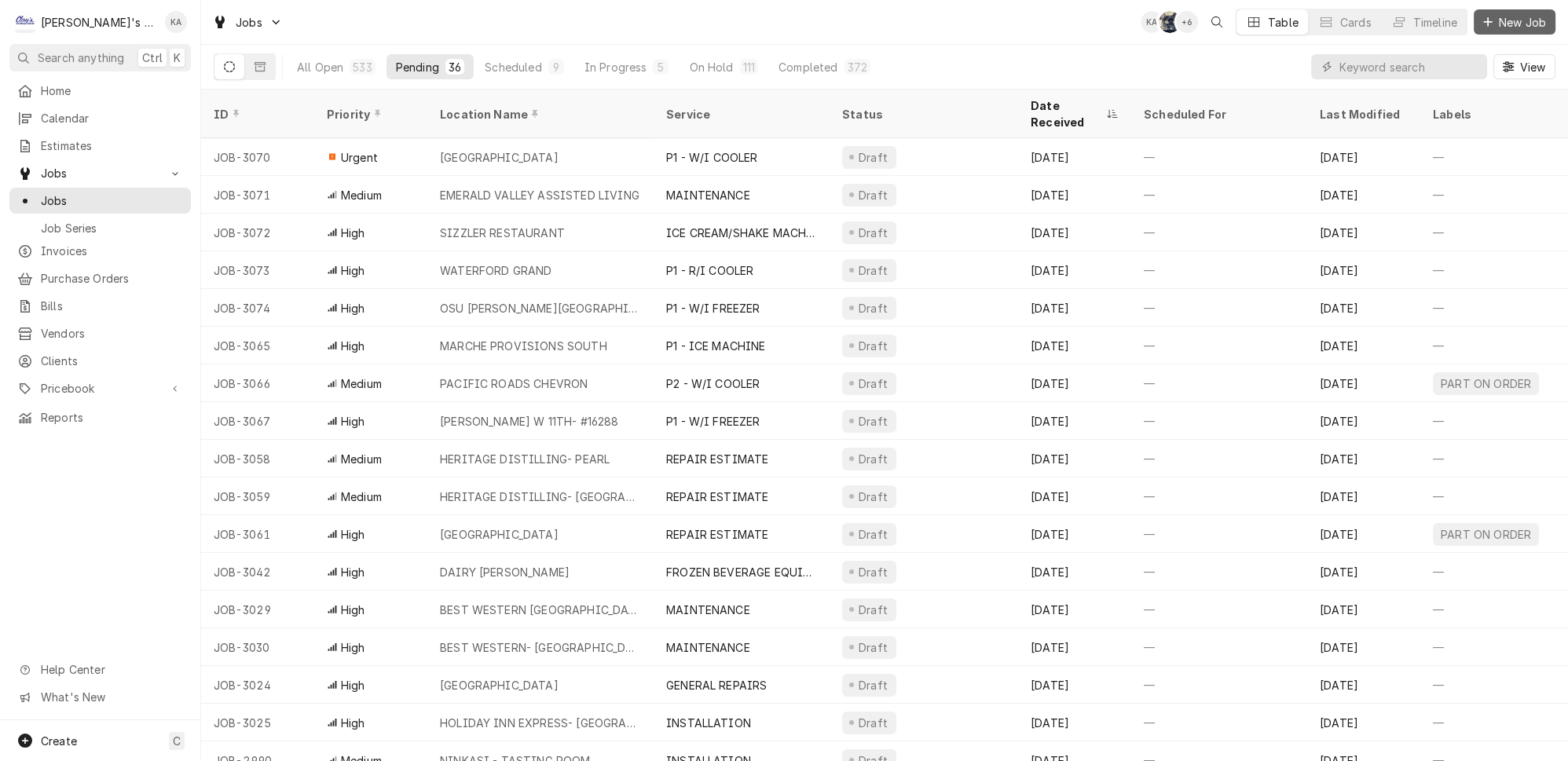
click at [1492, 21] on icon "Dynamic Content Wrapper" at bounding box center [1487, 21] width 9 height 9
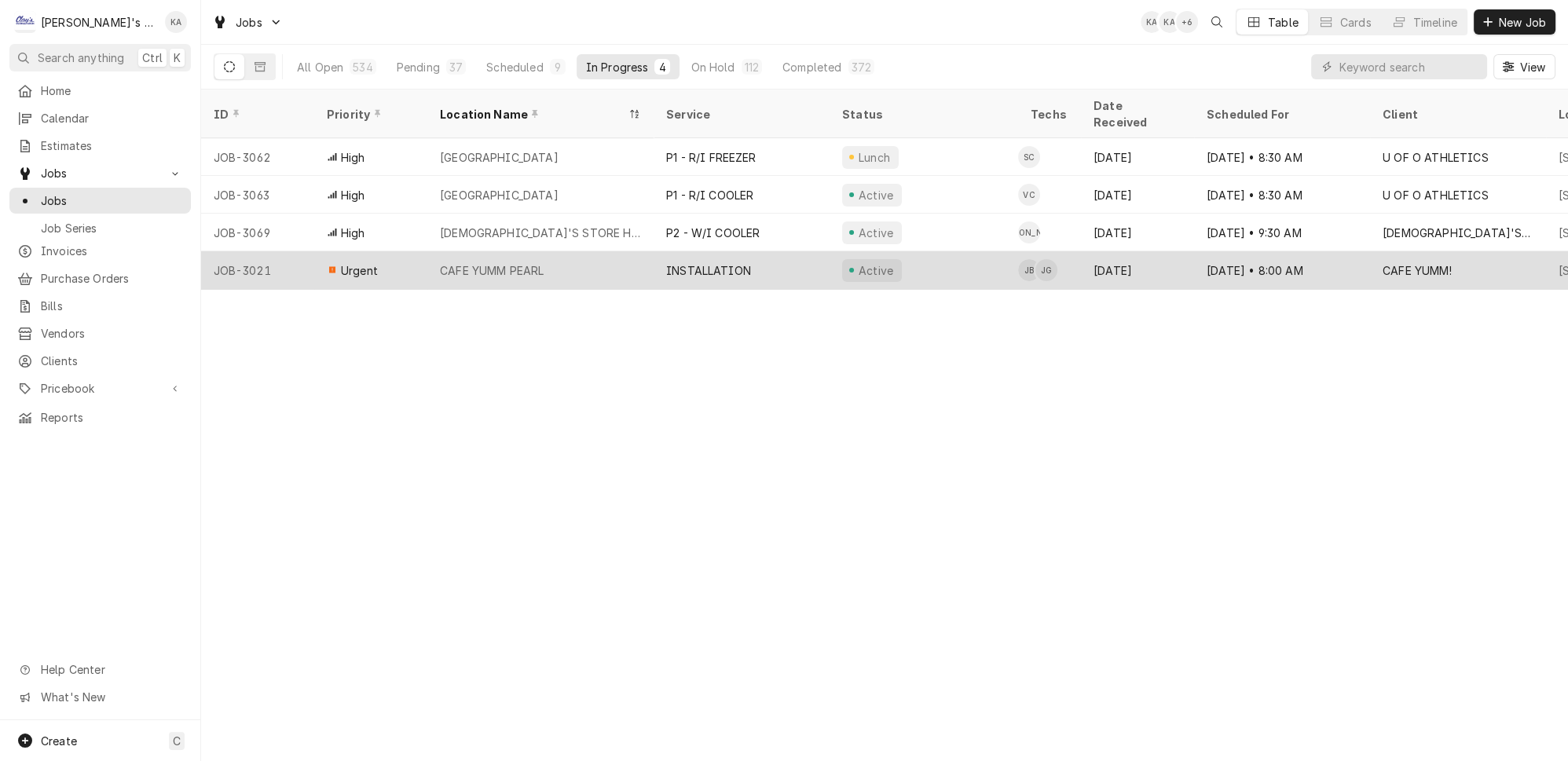
click at [736, 251] on div "INSTALLATION" at bounding box center [741, 270] width 176 height 38
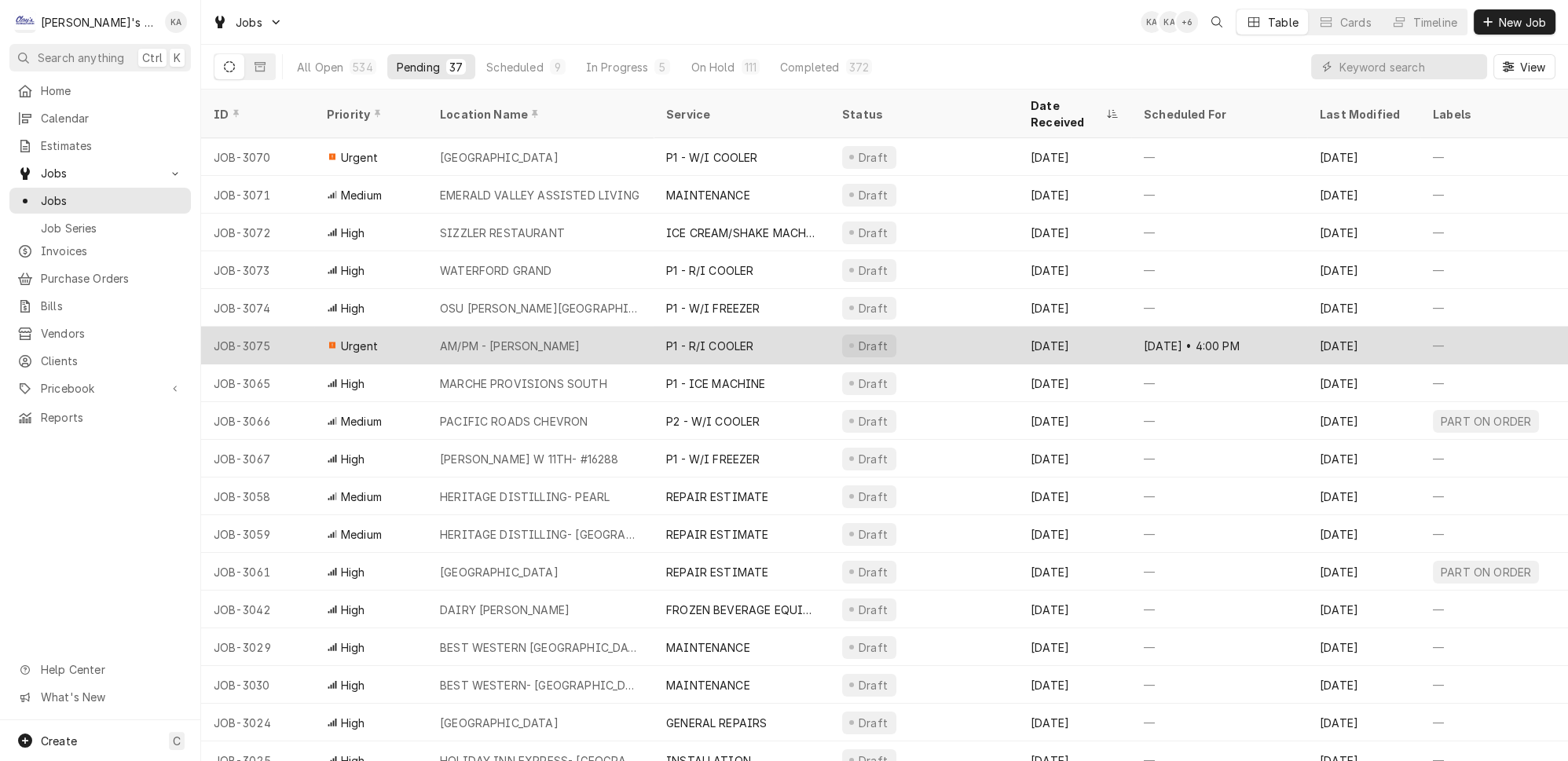
click at [756, 327] on div "P1 - R/I COOLER" at bounding box center [741, 346] width 176 height 38
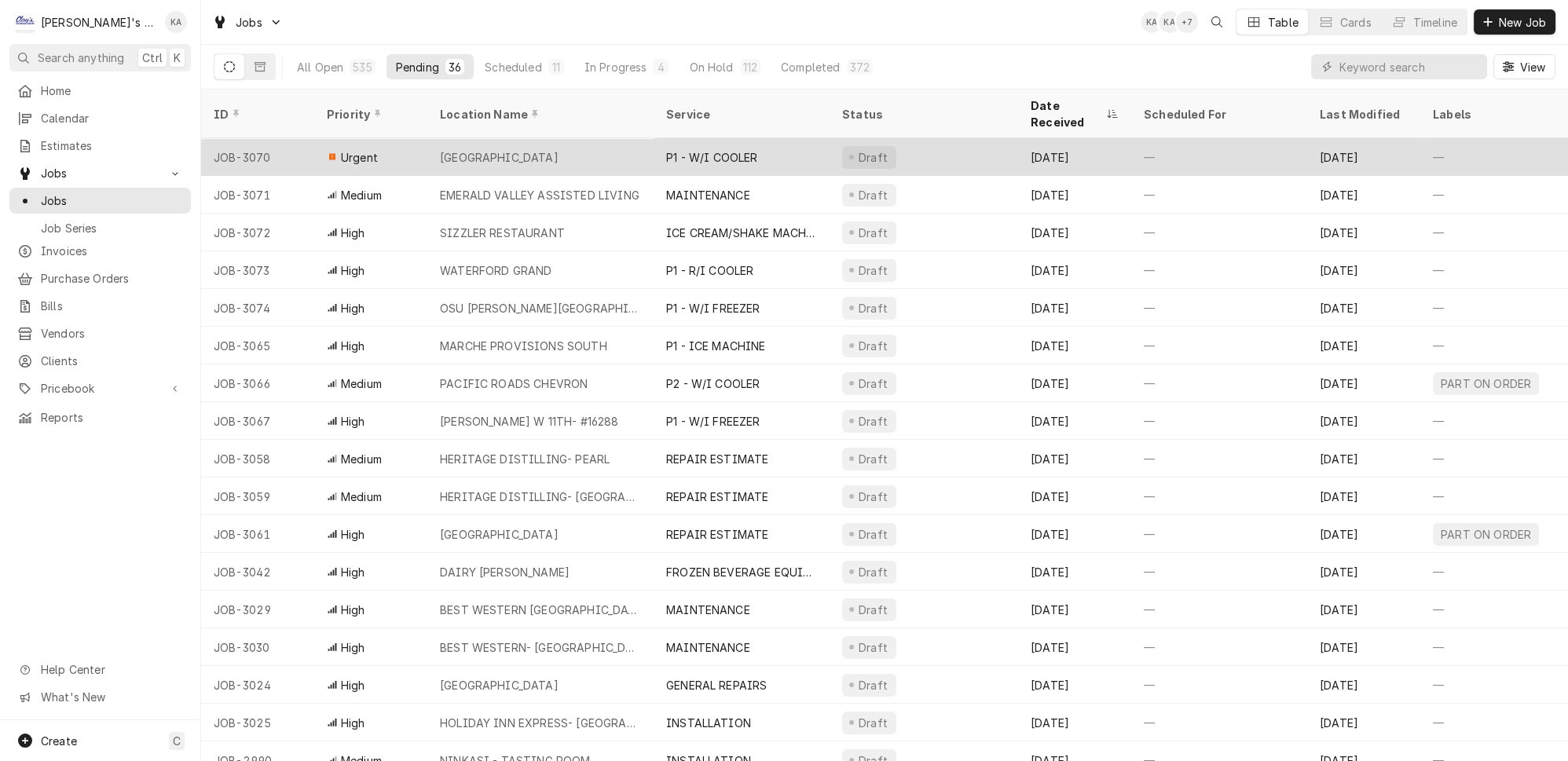
click at [521, 150] on div "[GEOGRAPHIC_DATA]" at bounding box center [499, 158] width 118 height 16
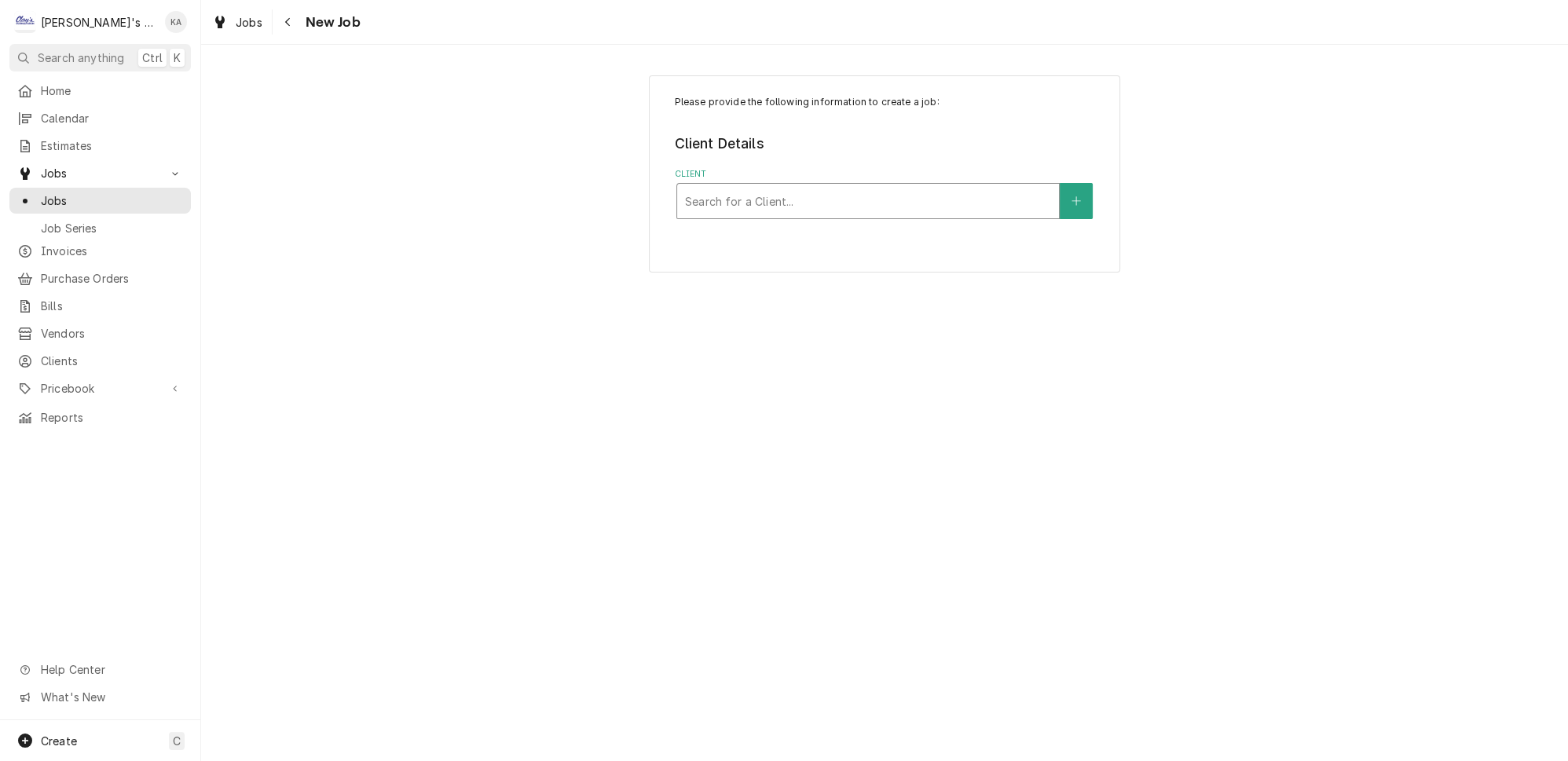
click at [772, 198] on div "Client" at bounding box center [868, 201] width 366 height 28
type input "AM PM"
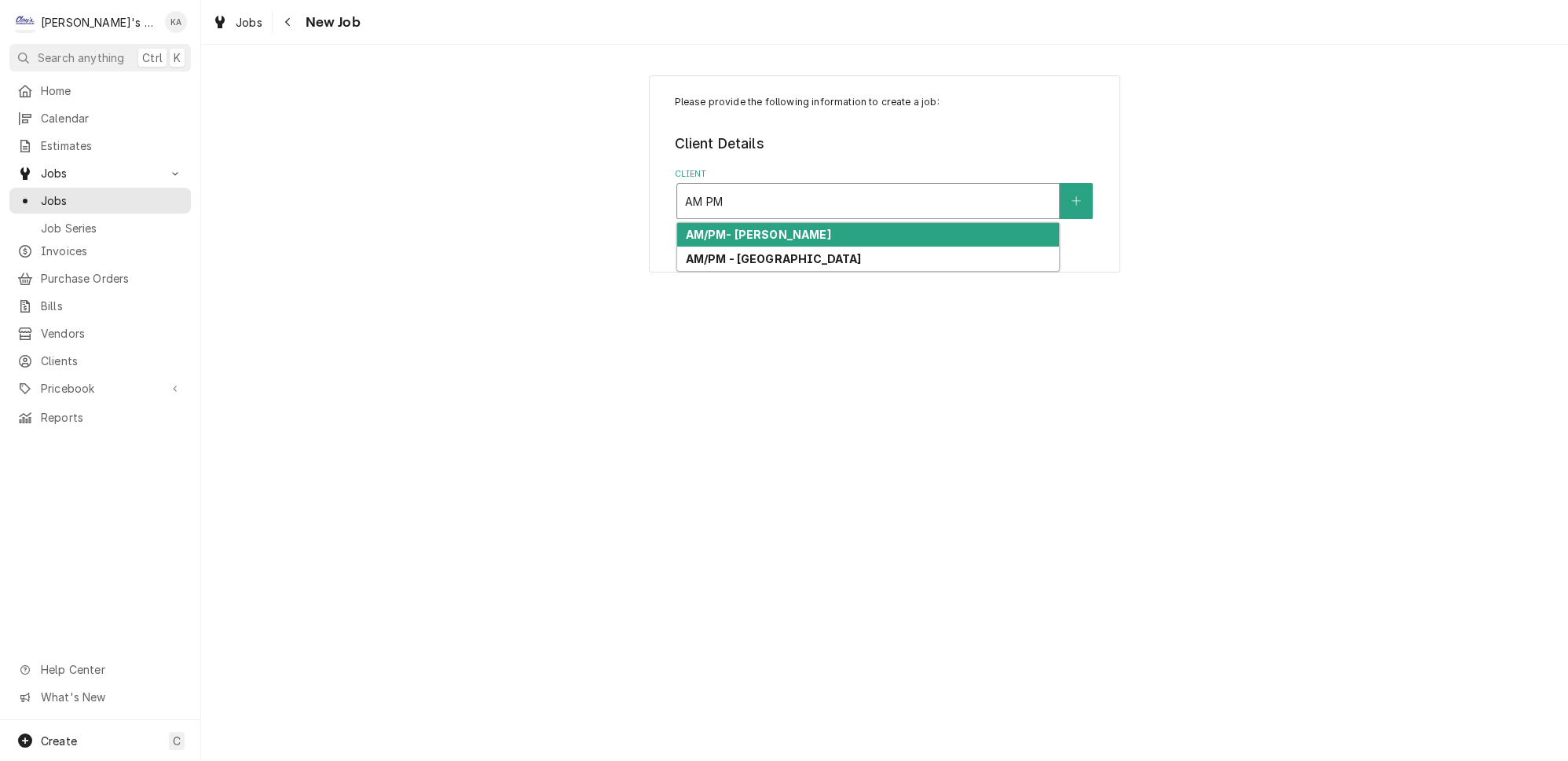
click at [776, 223] on div "AM/PM- [PERSON_NAME]" at bounding box center [868, 235] width 382 height 25
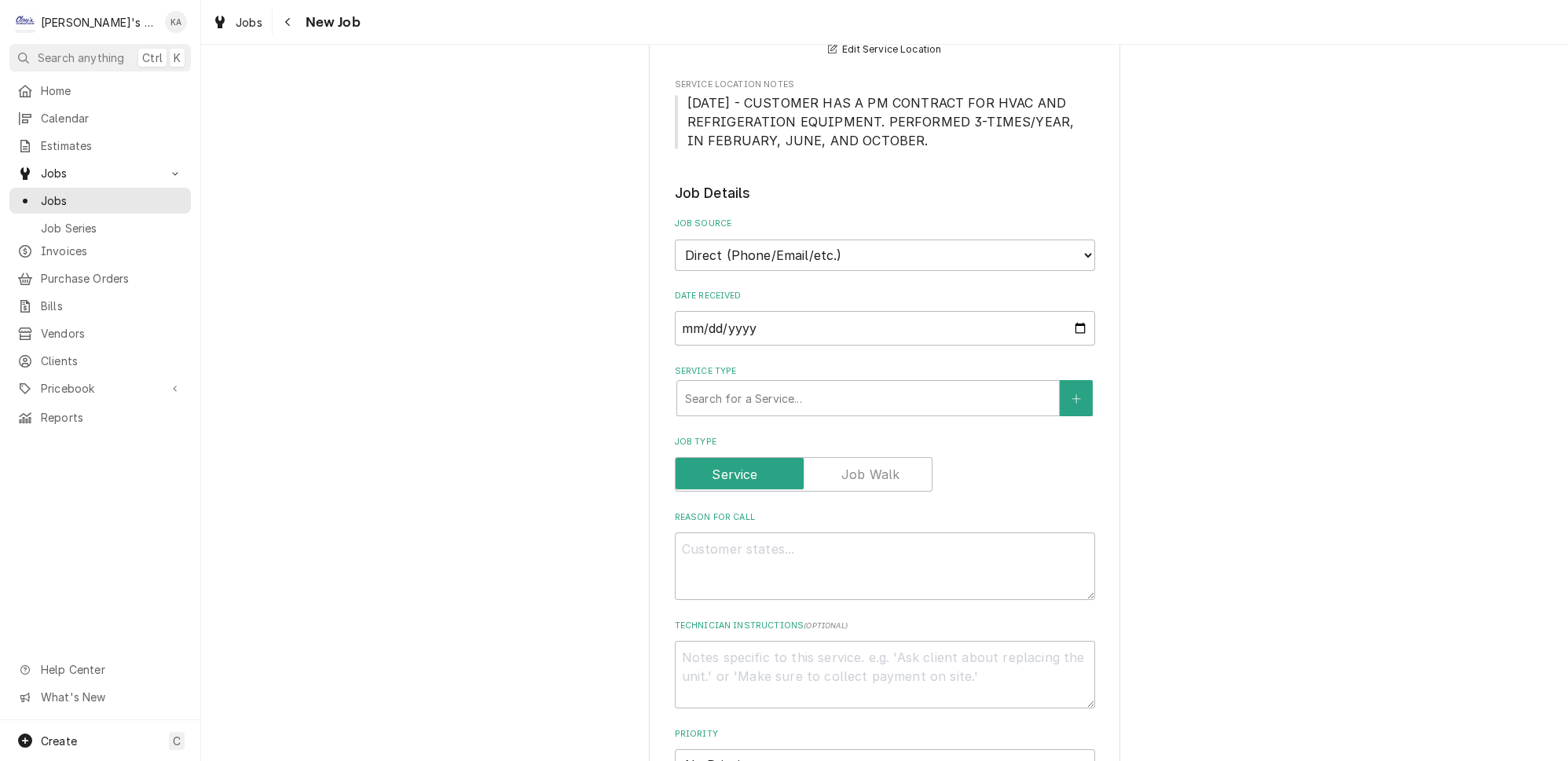
scroll to position [285, 0]
click at [767, 385] on div "Service Type" at bounding box center [868, 397] width 366 height 28
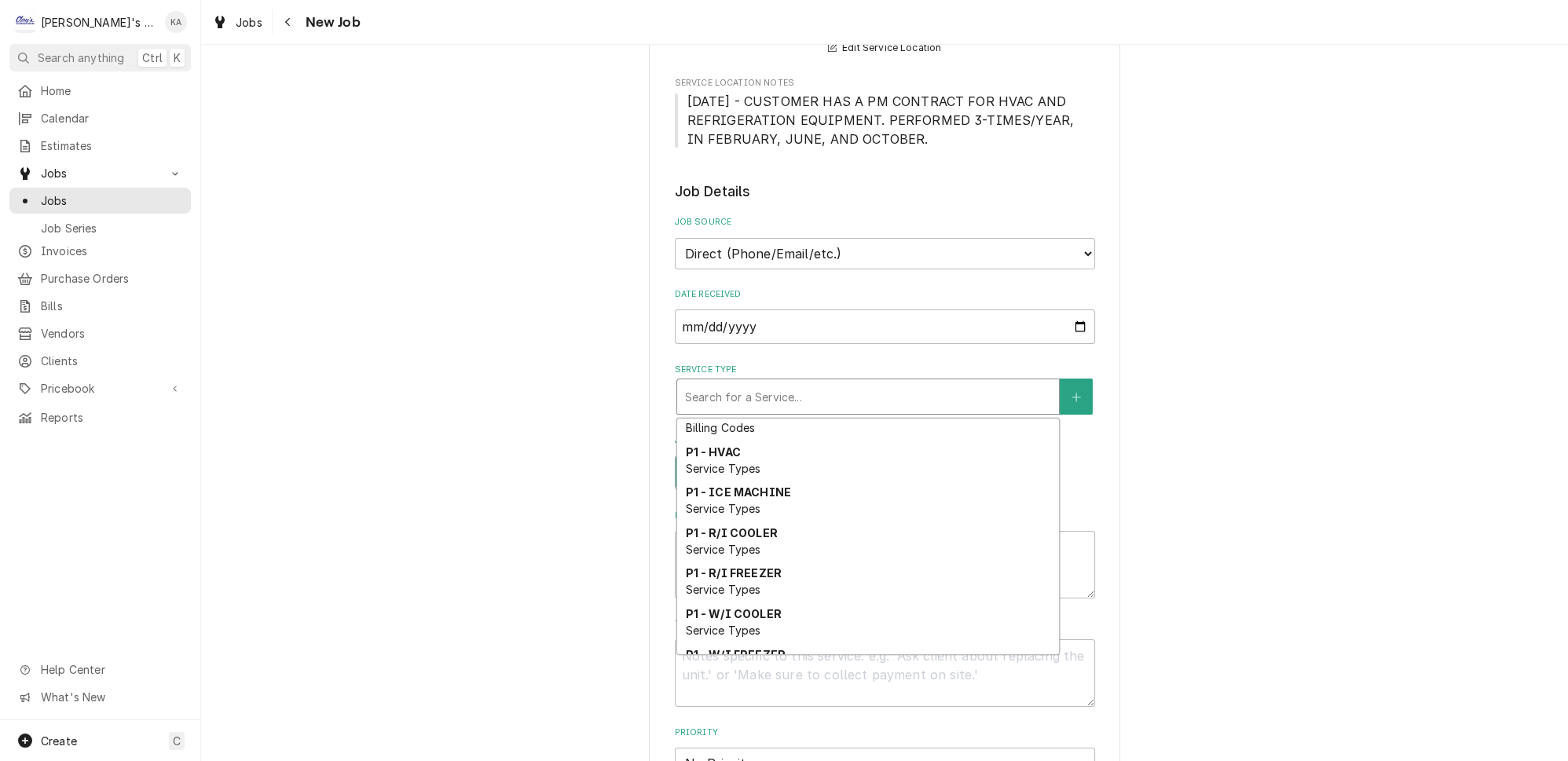
scroll to position [428, 0]
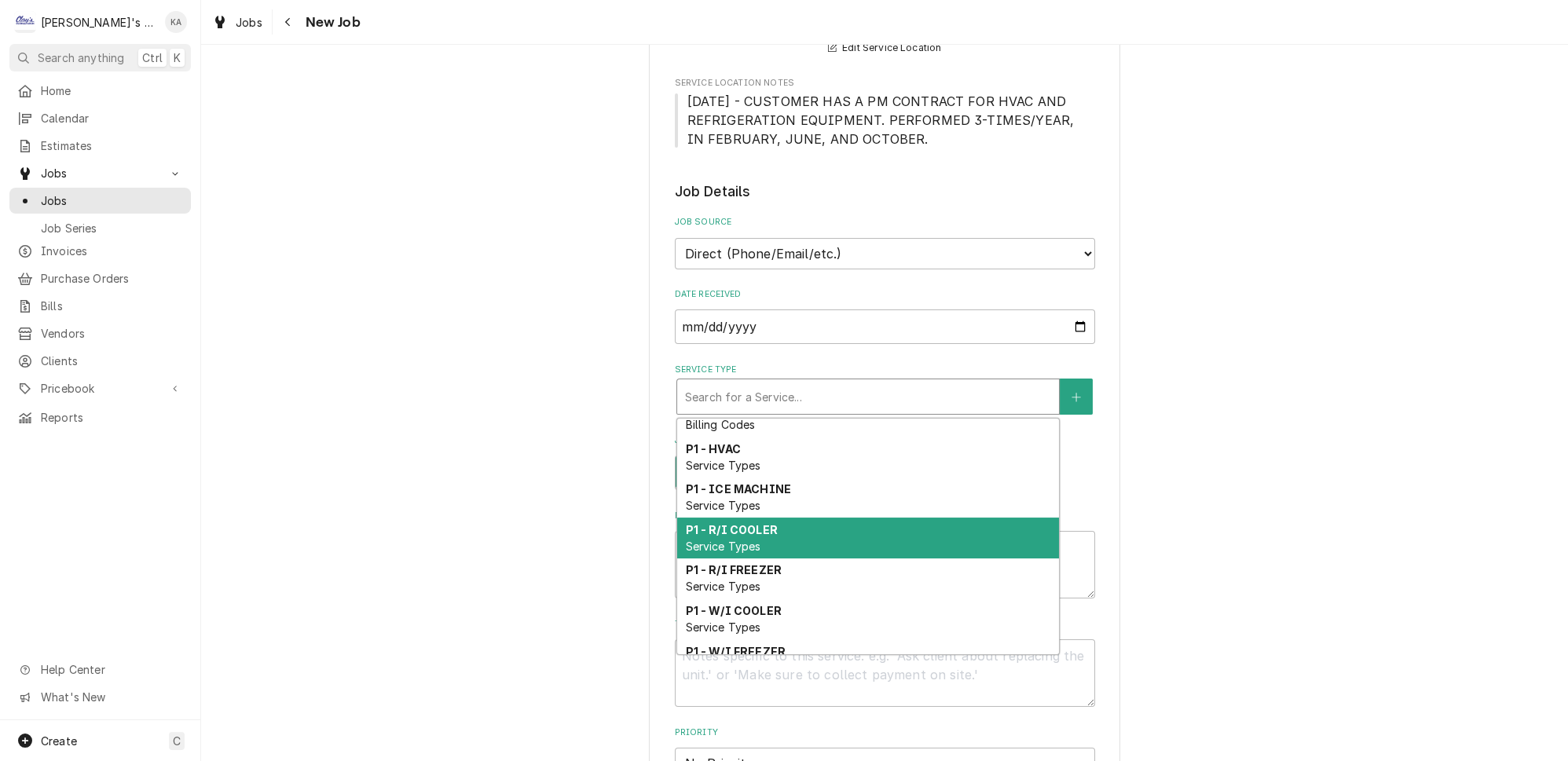
click at [766, 523] on strong "P1 - R/I COOLER" at bounding box center [731, 530] width 92 height 13
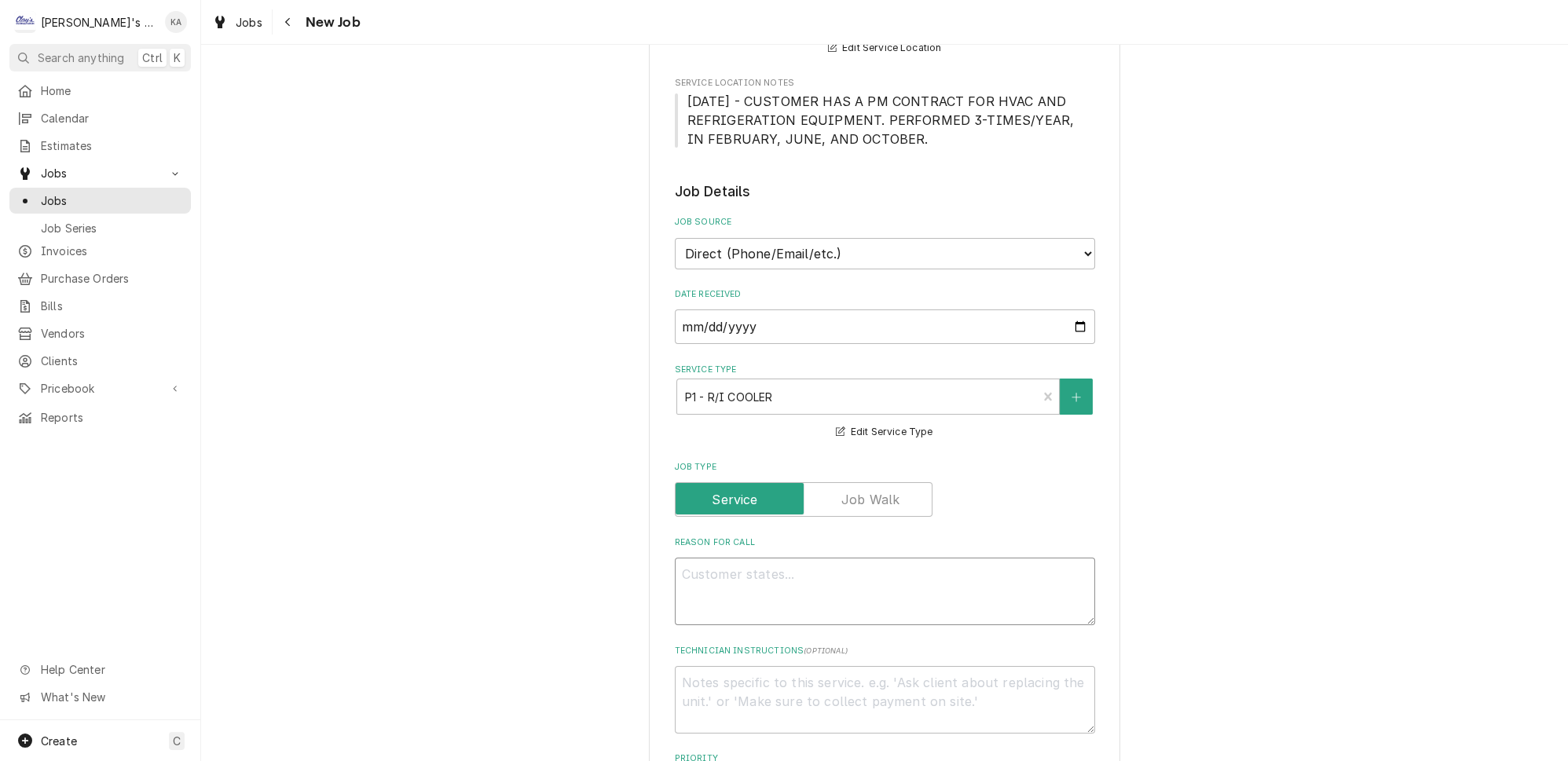
click at [754, 579] on textarea "Reason For Call" at bounding box center [884, 592] width 420 height 67
type textarea "x"
type textarea "1"
type textarea "x"
type textarea "10"
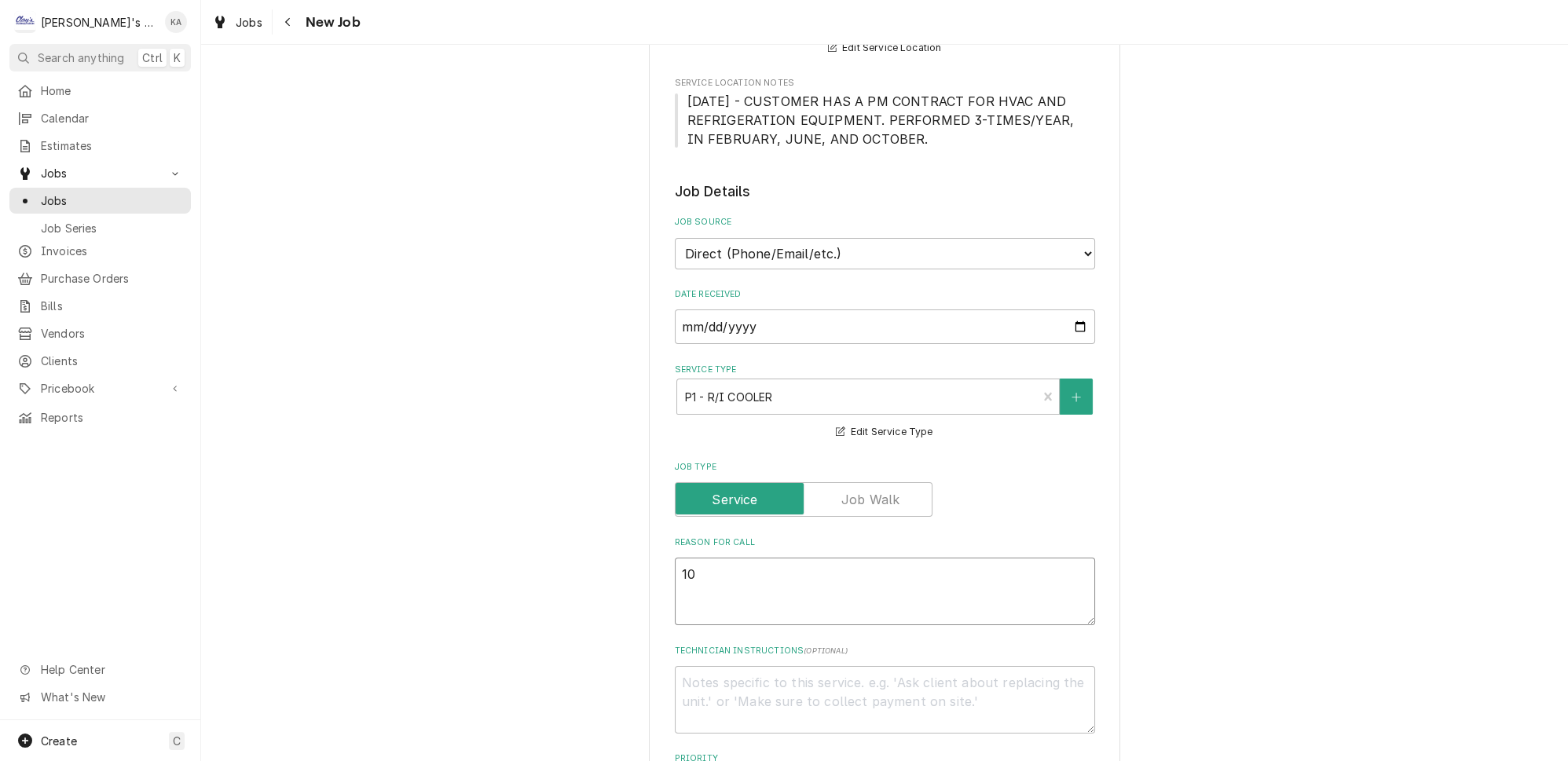
type textarea "x"
type textarea "10/"
type textarea "x"
type textarea "10/1"
type textarea "x"
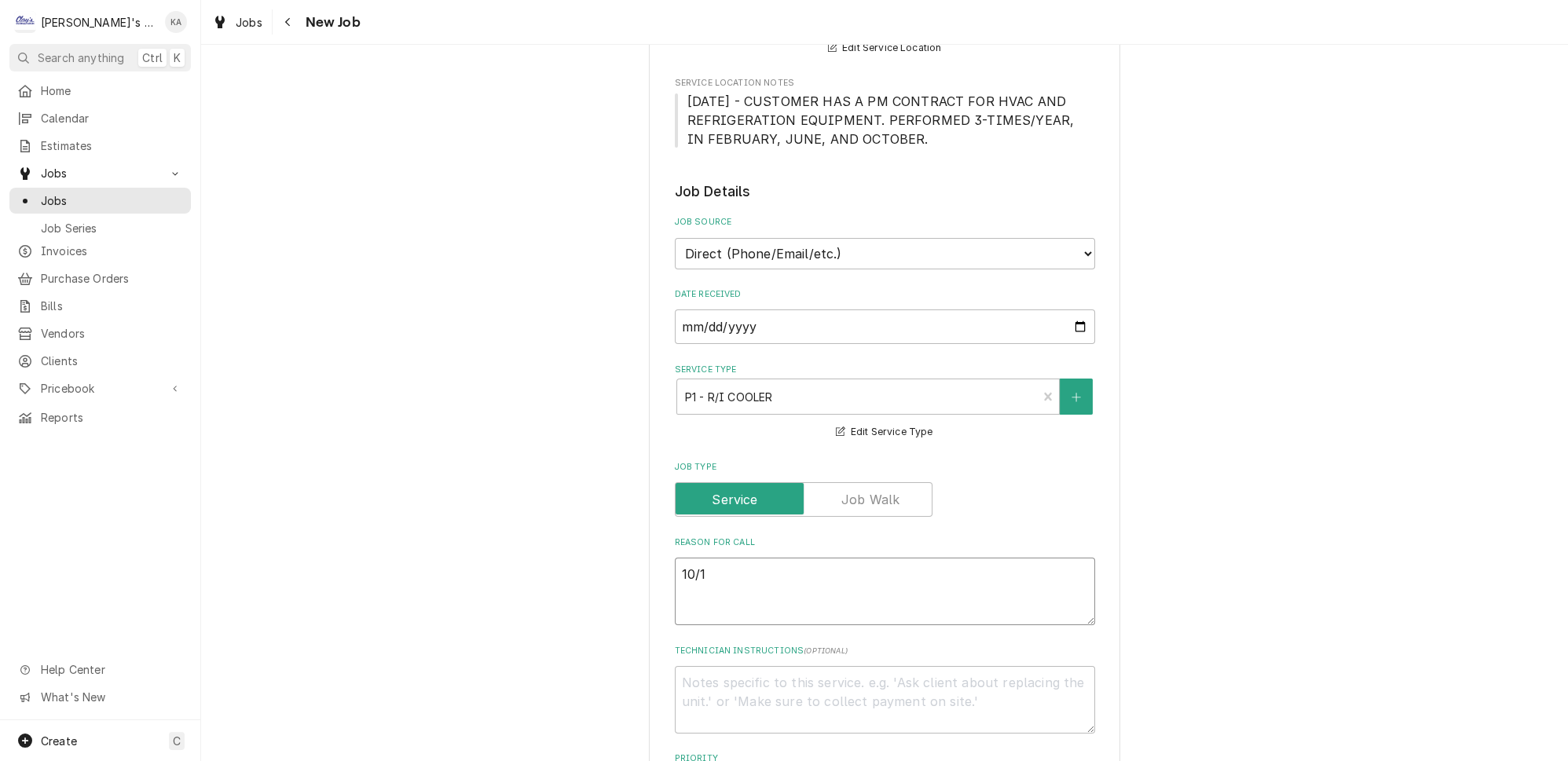
type textarea "10/1/"
type textarea "x"
type textarea "10/1/2"
type textarea "x"
type textarea "10/1/20"
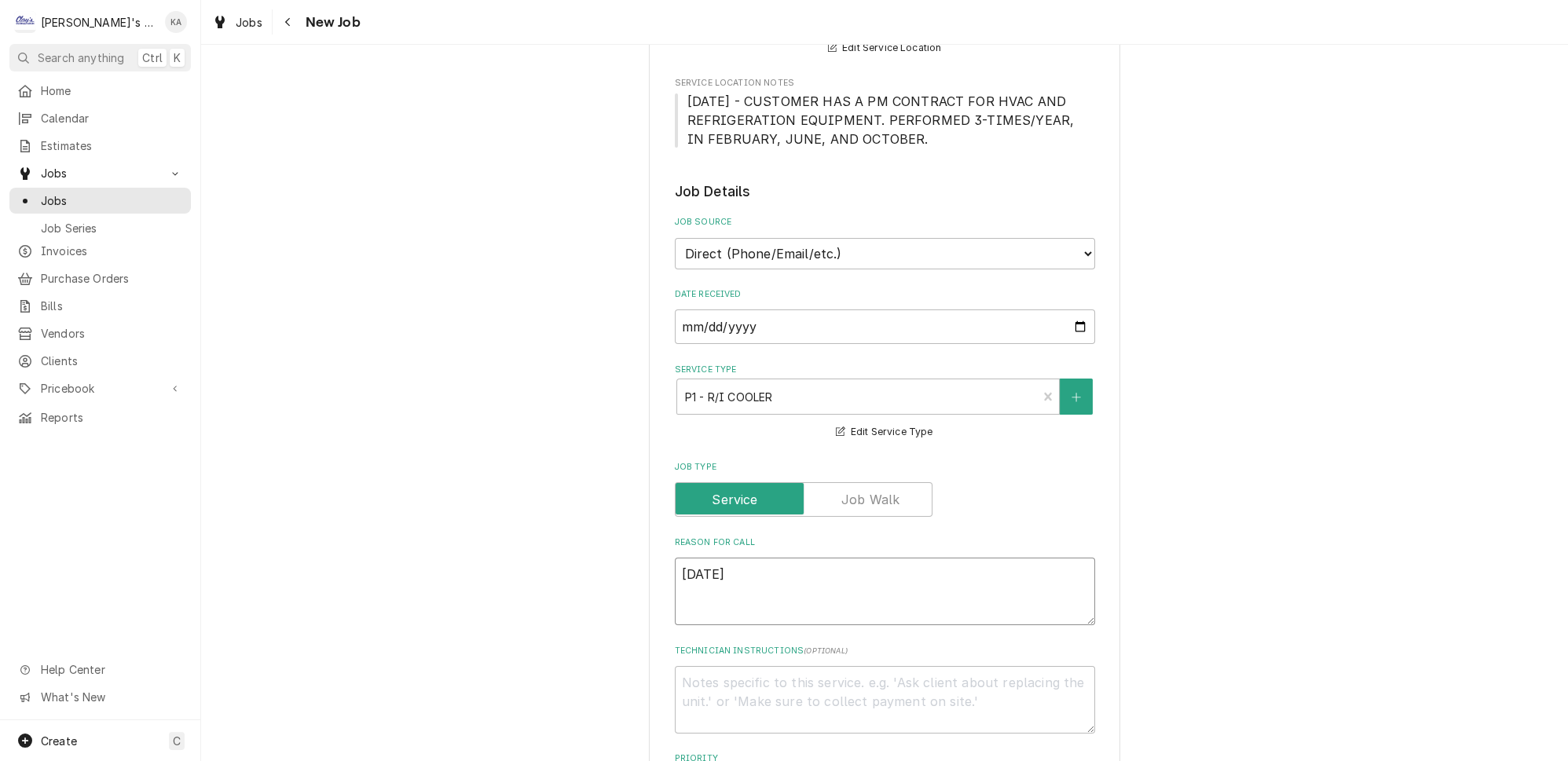
type textarea "x"
type textarea "10/1/202"
type textarea "x"
type textarea "10/1/2025"
type textarea "x"
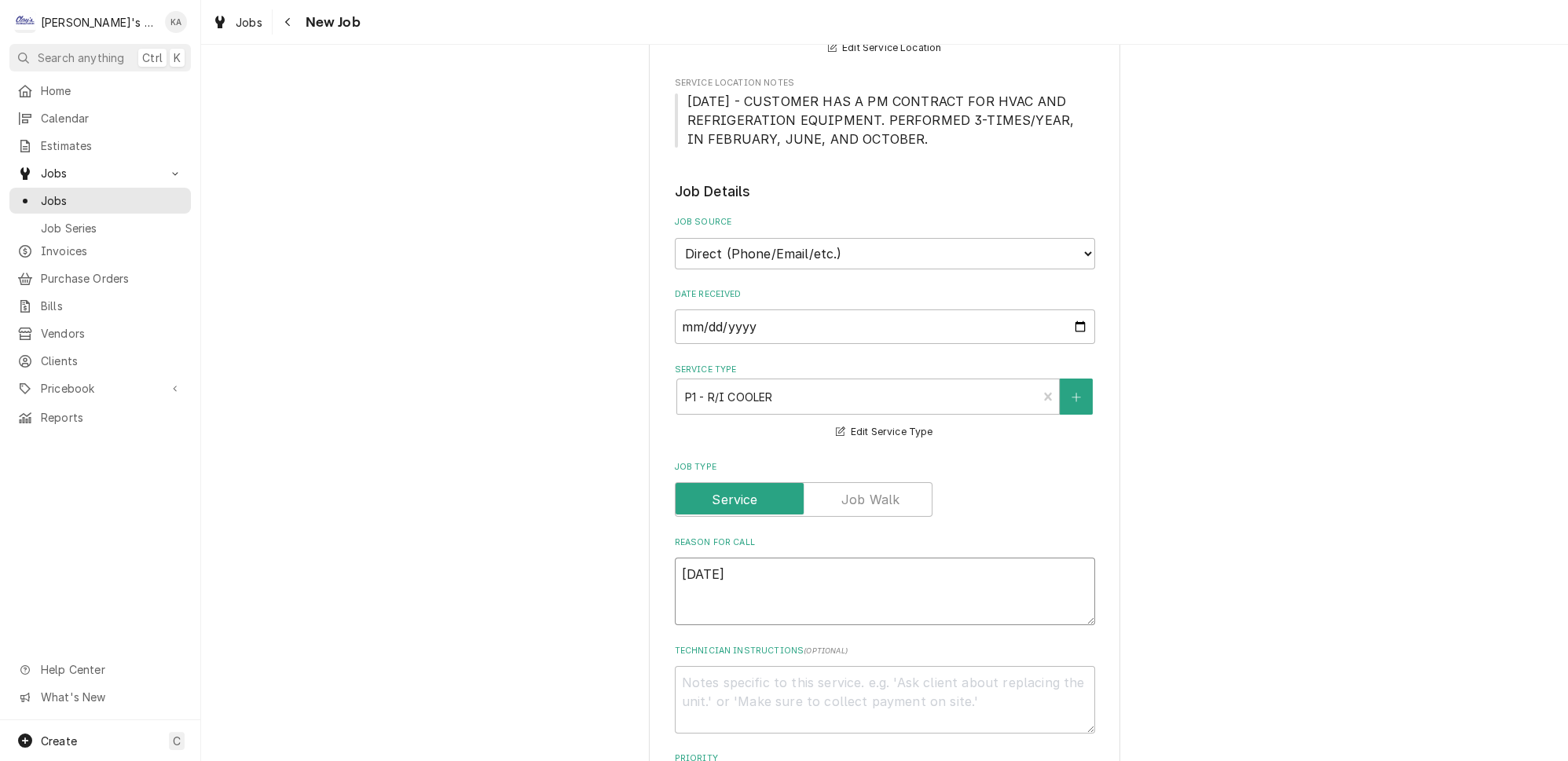
type textarea "10/1/2025"
type textarea "x"
type textarea "10/1/2025 1"
type textarea "x"
type textarea "10/1/2025 12"
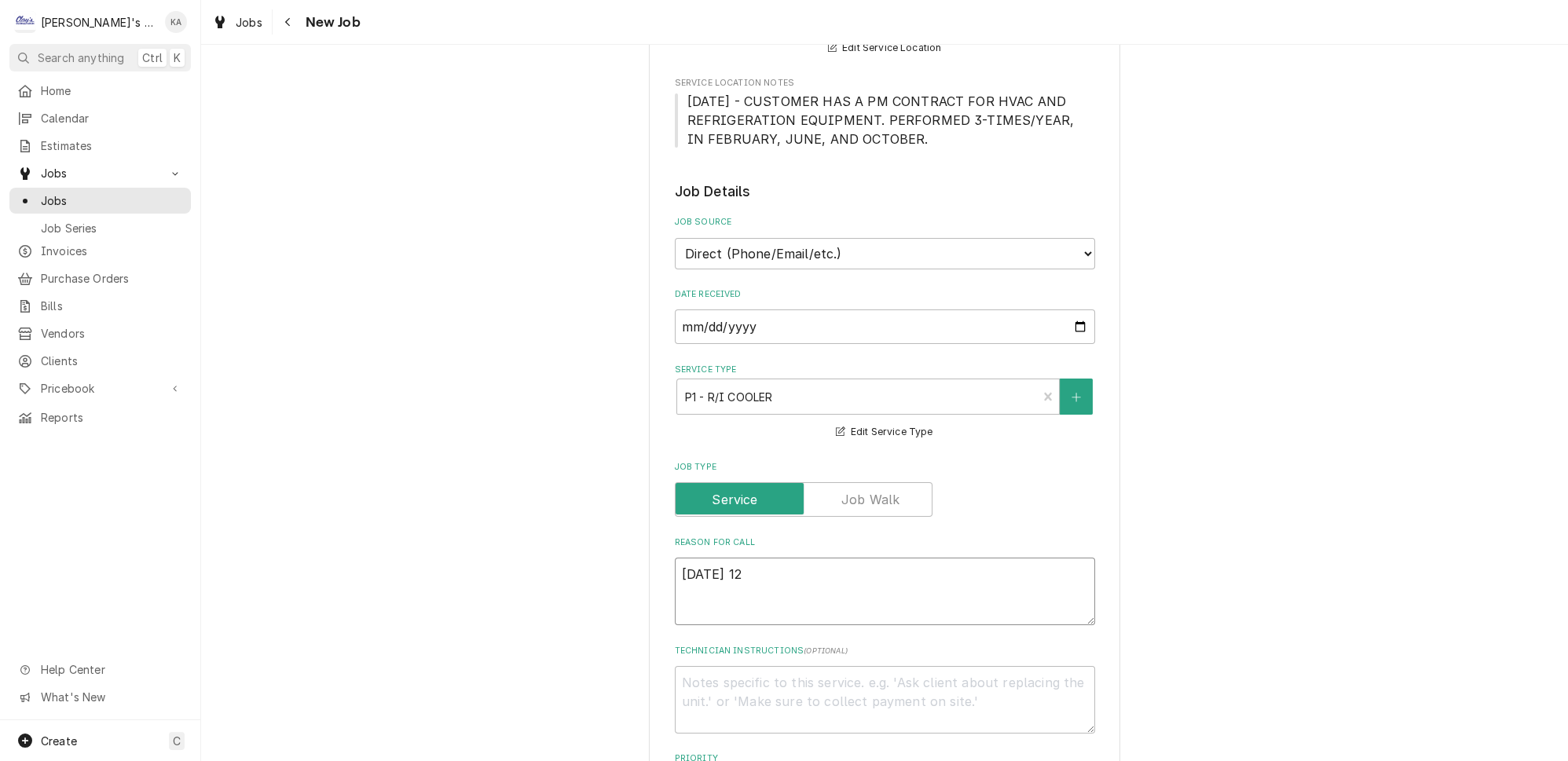
type textarea "x"
type textarea "10/1/2025 12:"
type textarea "x"
type textarea "10/1/2025 12:3"
type textarea "x"
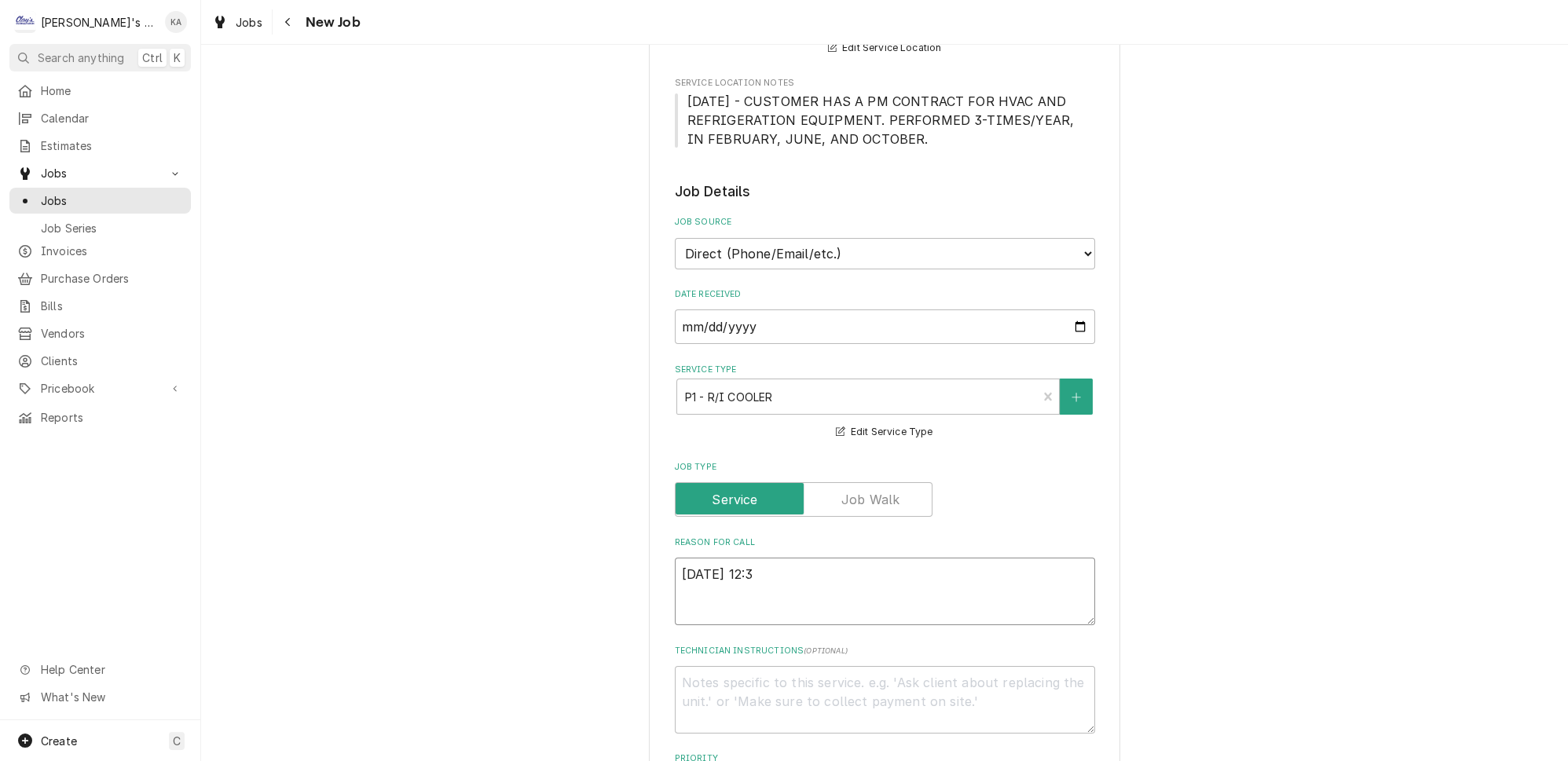
type textarea "10/1/2025 12:30"
type textarea "x"
type textarea "10/1/2025 12:30"
type textarea "x"
type textarea "10/1/2025 12:30 P"
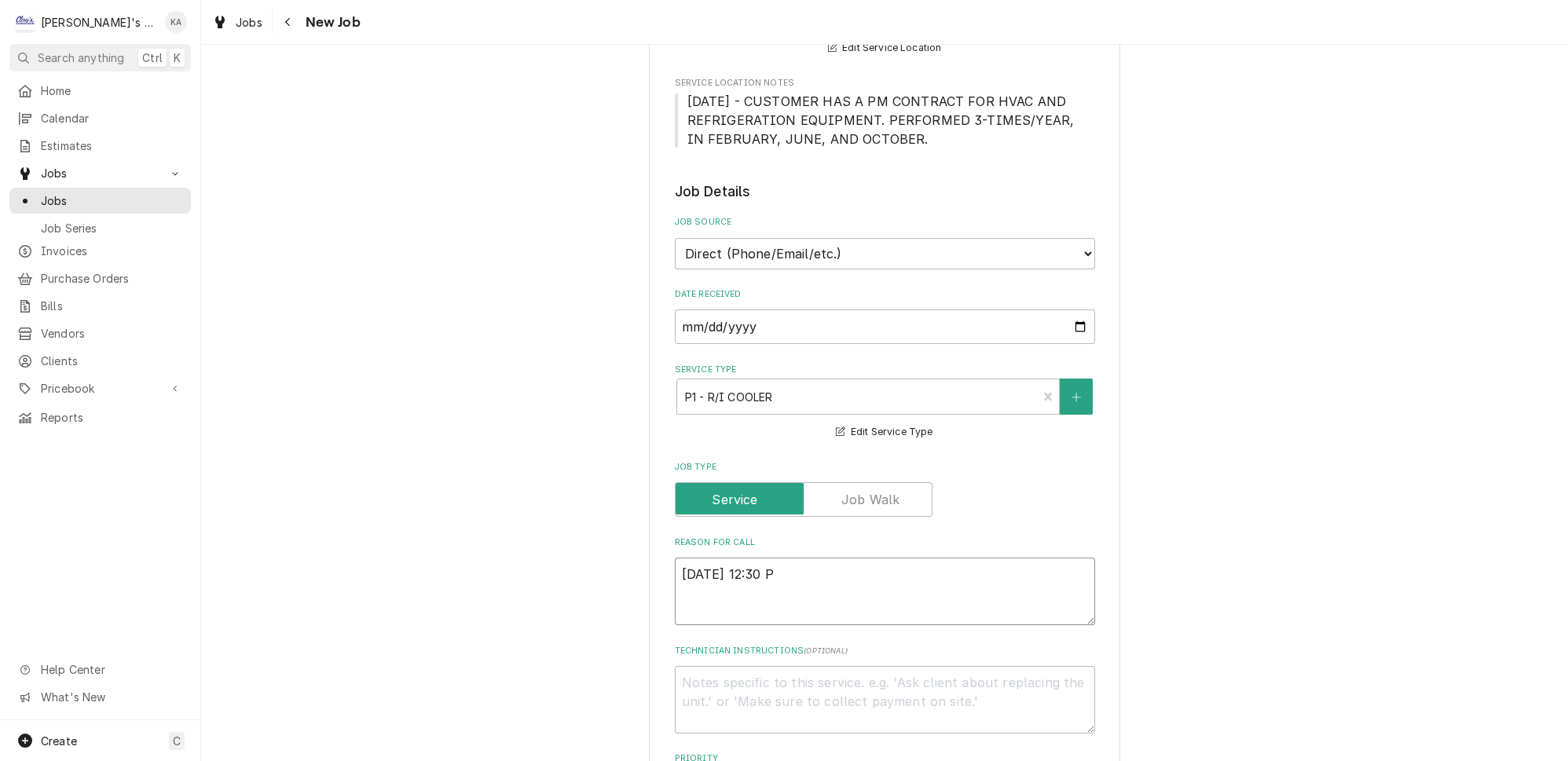
type textarea "x"
type textarea "10/1/2025 12:30 PM"
type textarea "x"
type textarea "10/1/2025 12:30 PM-"
type textarea "x"
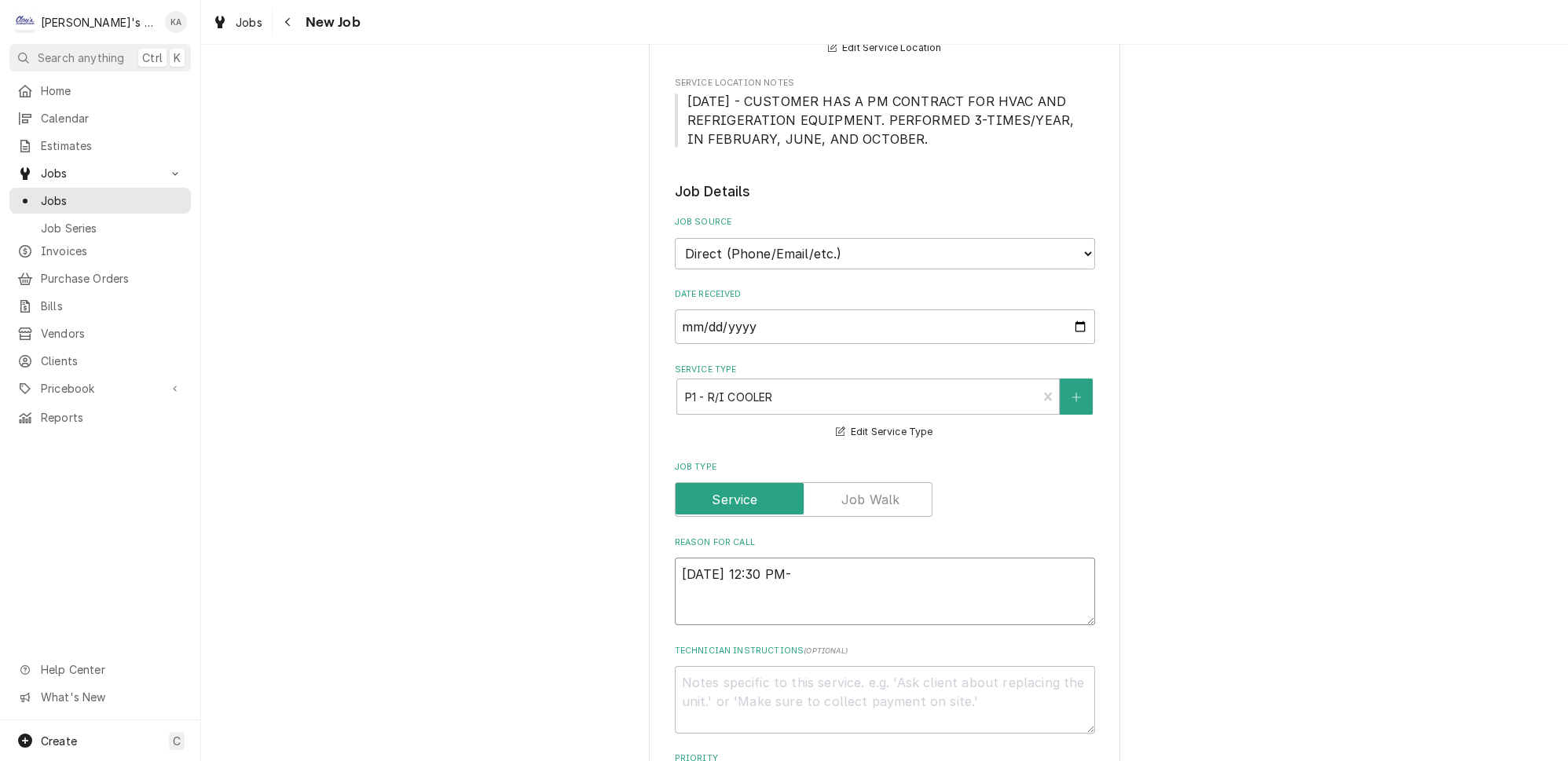
type textarea "10/1/2025 12:30 PM-"
type textarea "x"
type textarea "10/1/2025 12:30 PM- B"
type textarea "x"
type textarea "10/1/2025 12:30 PM- BE"
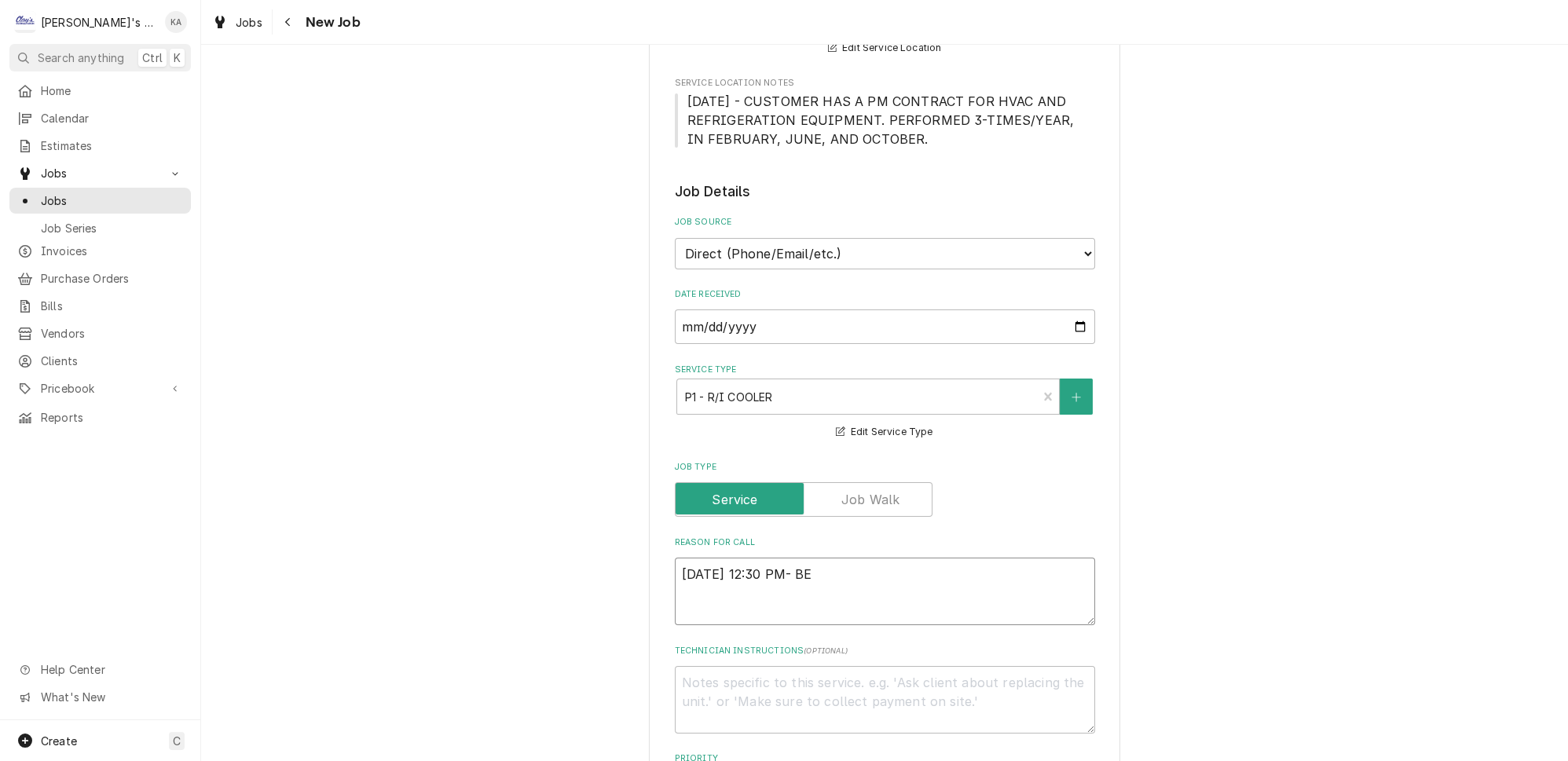
type textarea "x"
type textarea "10/1/2025 12:30 PM- BEC"
type textarea "x"
type textarea "10/1/2025 12:30 PM- BECK"
type textarea "x"
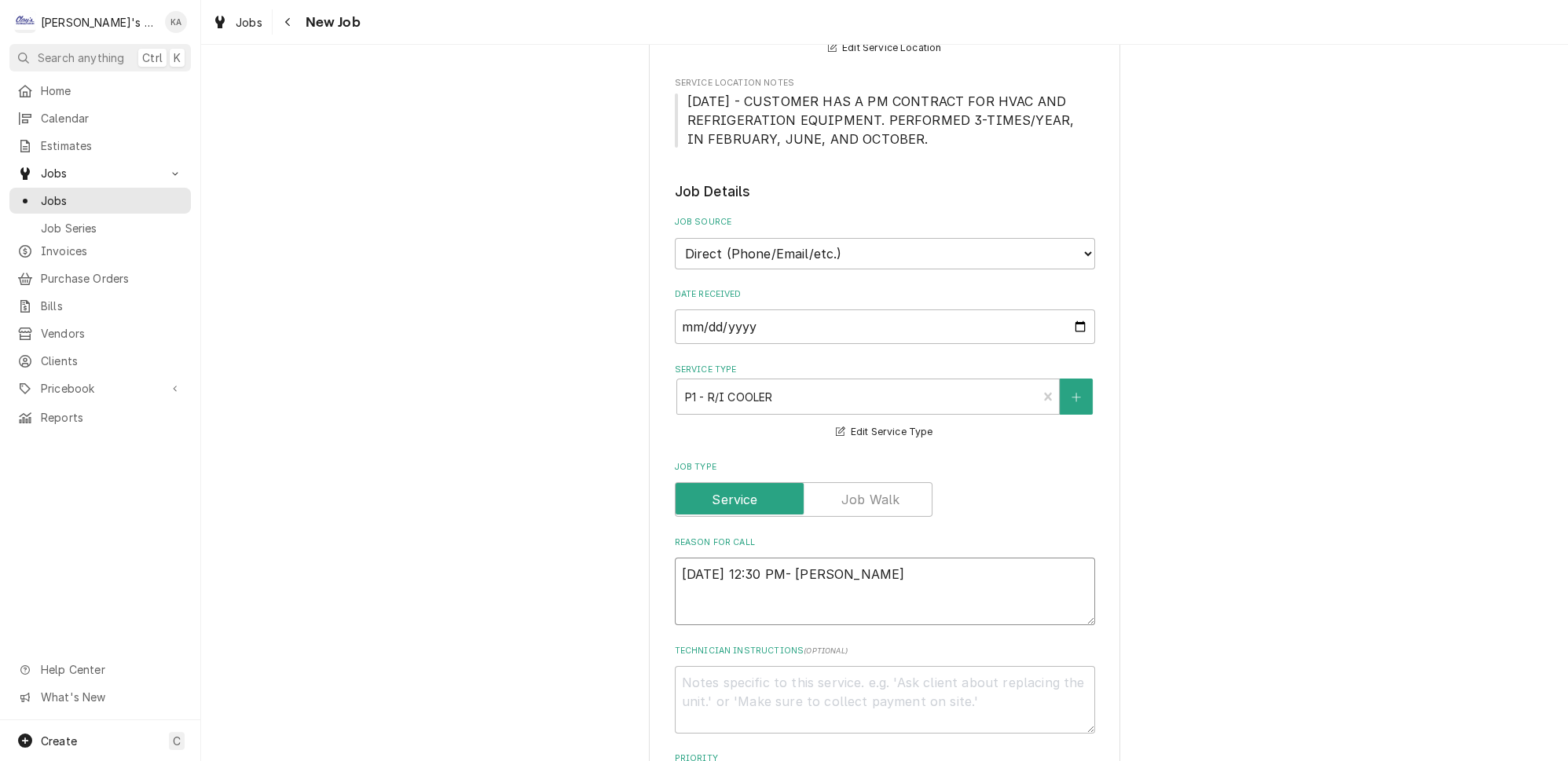
type textarea "10/1/2025 12:30 PM- BECKE"
type textarea "x"
type textarea "10/1/2025 12:30 PM- BECKEE"
type textarea "x"
type textarea "10/1/2025 12:30 PM- BECKE"
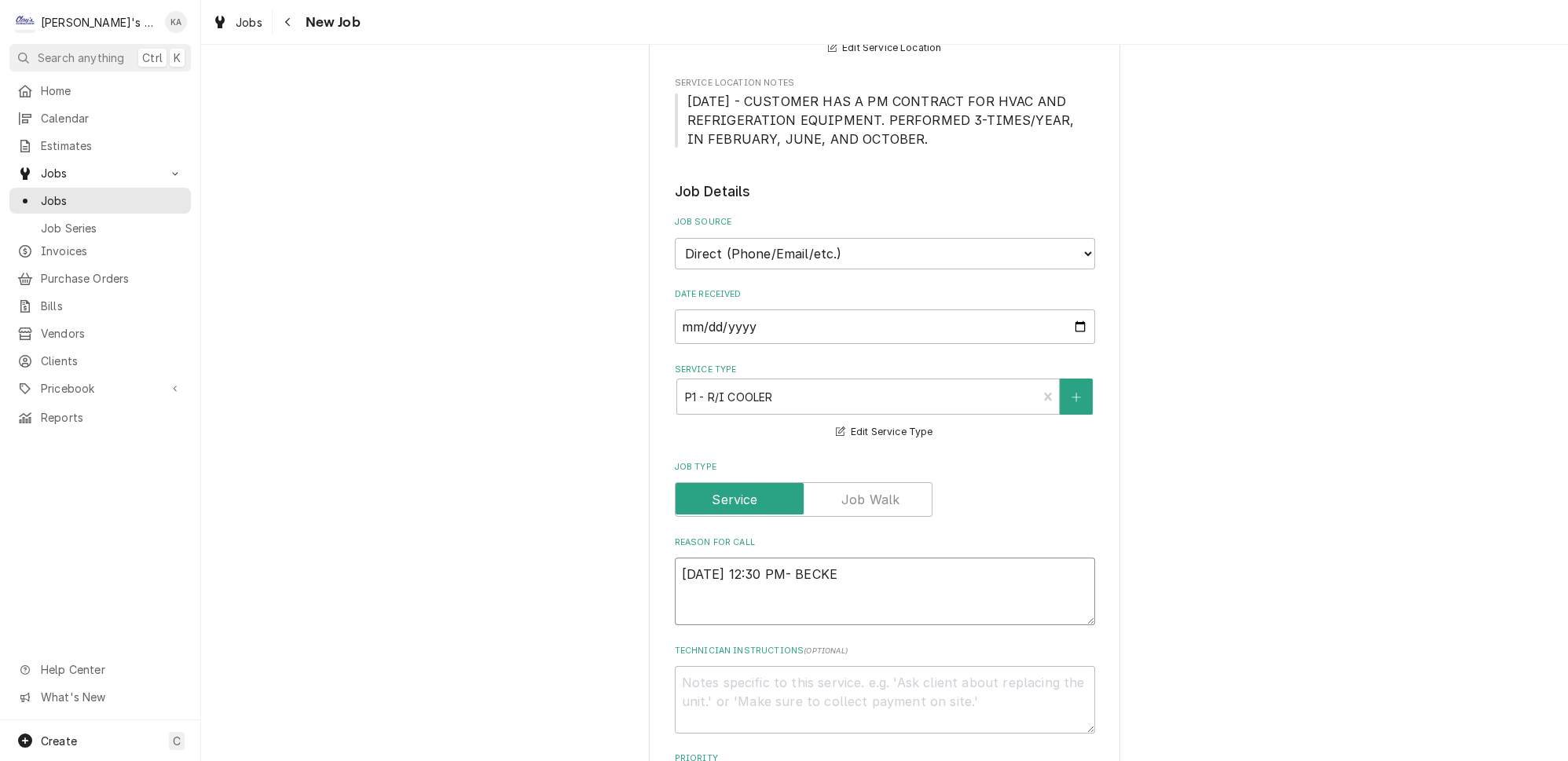
type textarea "x"
type textarea "10/1/2025 12:30 PM- BECKET"
type textarea "x"
type textarea "10/1/2025 12:30 PM- BECKETT"
type textarea "x"
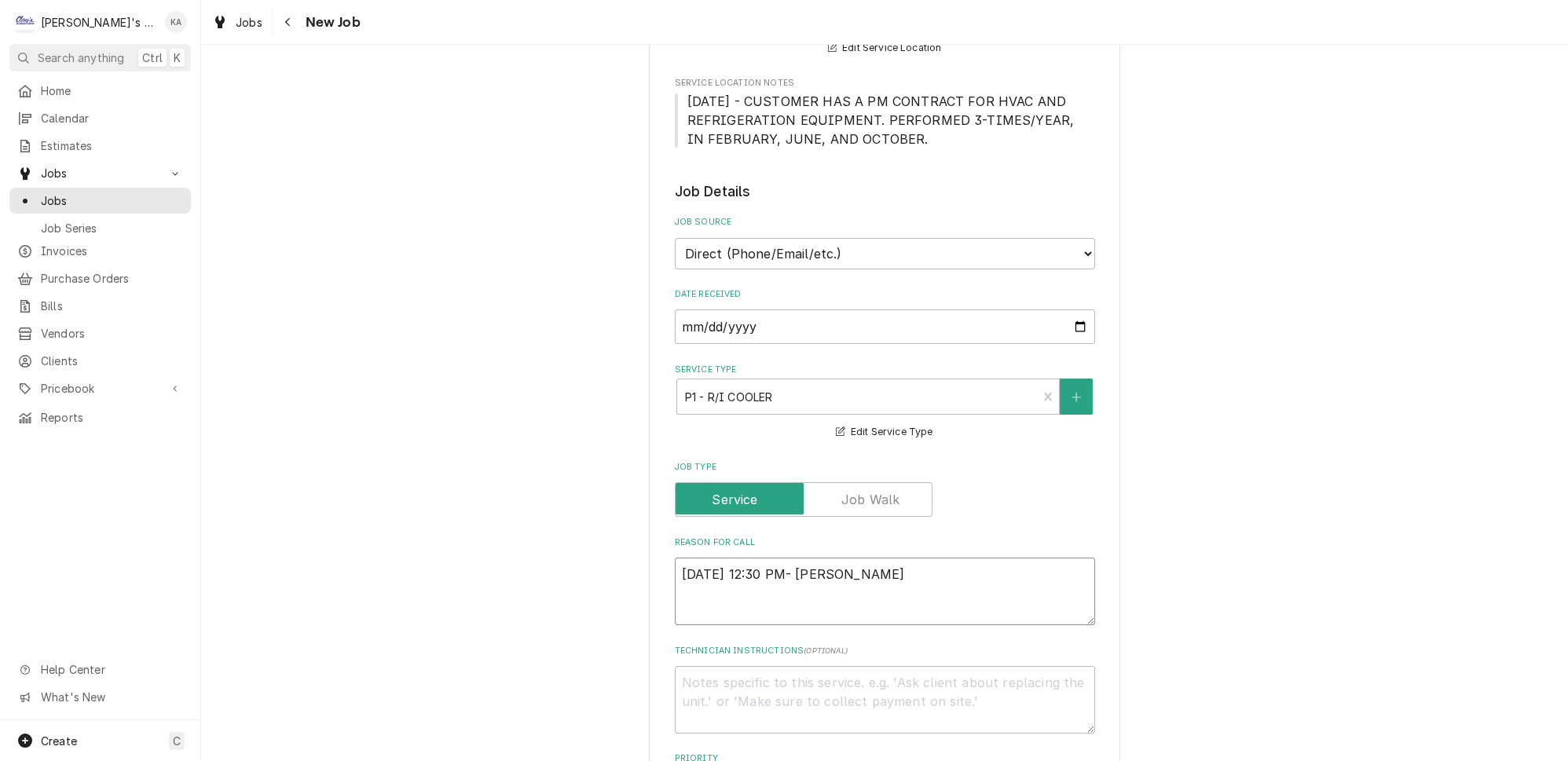
type textarea "10/1/2025 12:30 PM- BECKETT-"
type textarea "x"
type textarea "10/1/2025 12:30 PM- BECKETT-"
type textarea "x"
type textarea "10/1/2025 12:30 PM- BECKETT-"
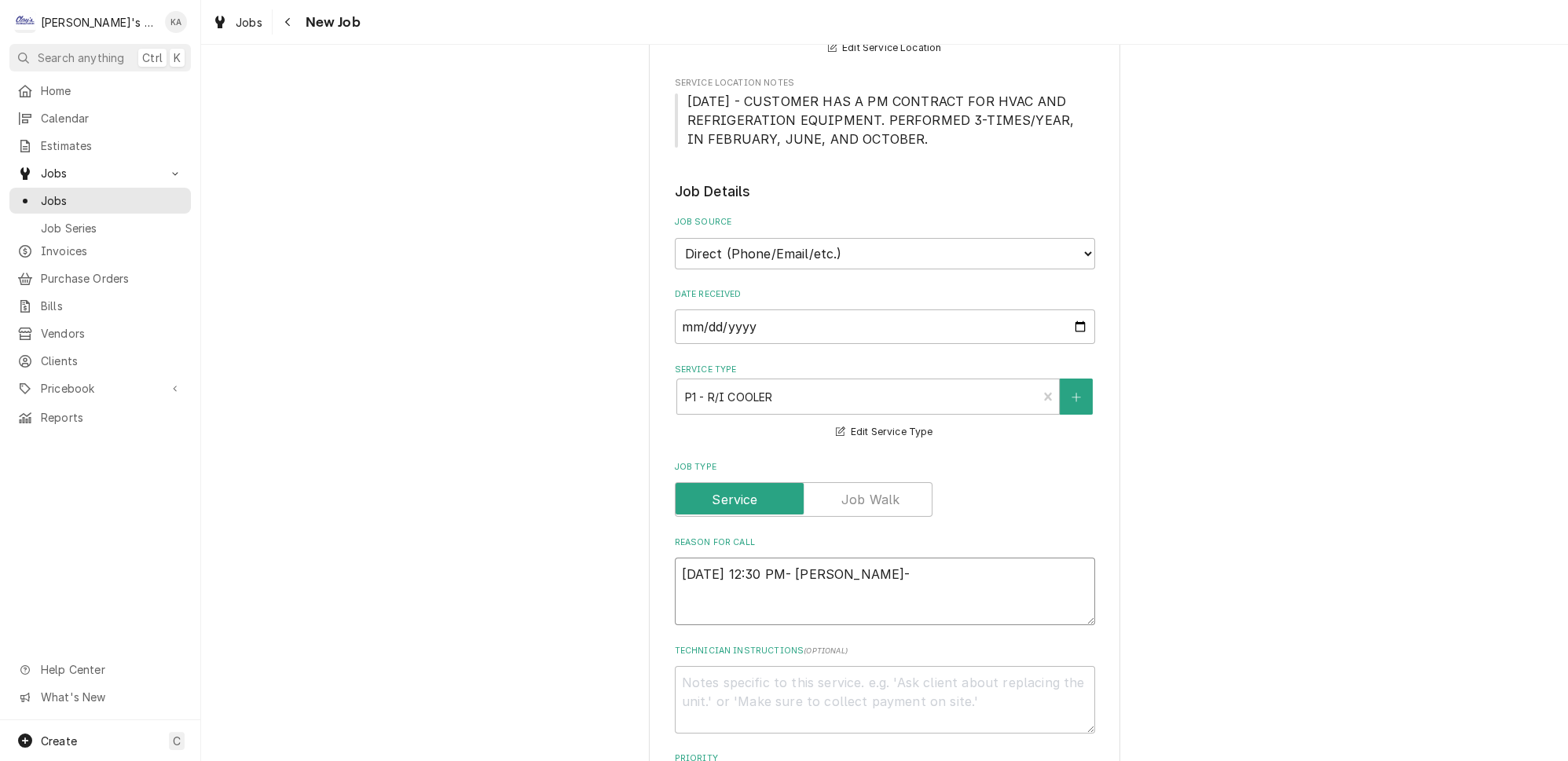
type textarea "x"
type textarea "10/1/2025 12:30 PM- BECKETT- P"
type textarea "x"
type textarea "10/1/2025 12:30 PM- BECKETT- PE"
type textarea "x"
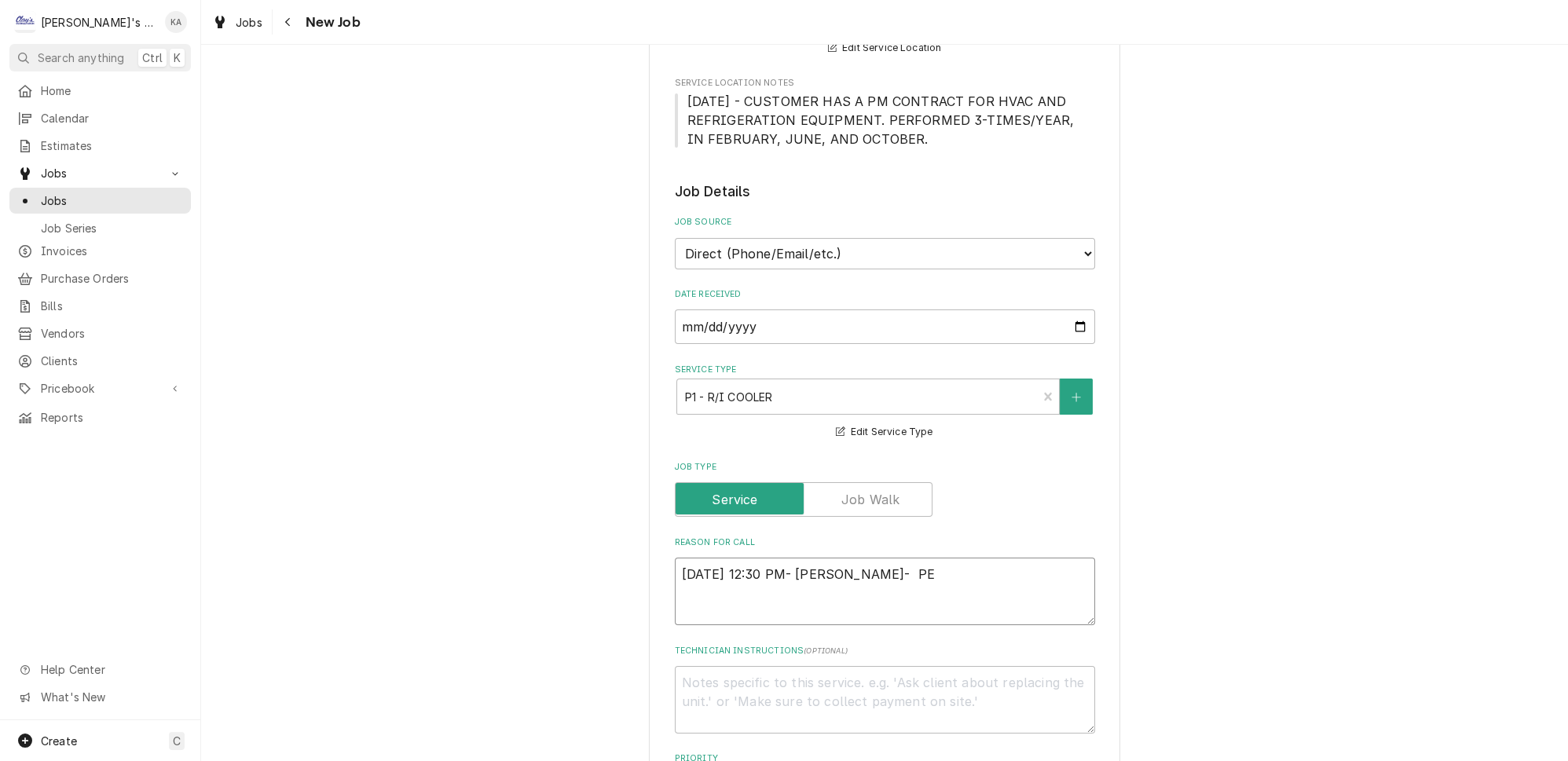
type textarea "10/1/2025 12:30 PM- BECKETT- PER"
type textarea "x"
type textarea "10/1/2025 12:30 PM- BECKETT- PER"
type textarea "x"
type textarea "10/1/2025 12:30 PM- BECKETT- PER B"
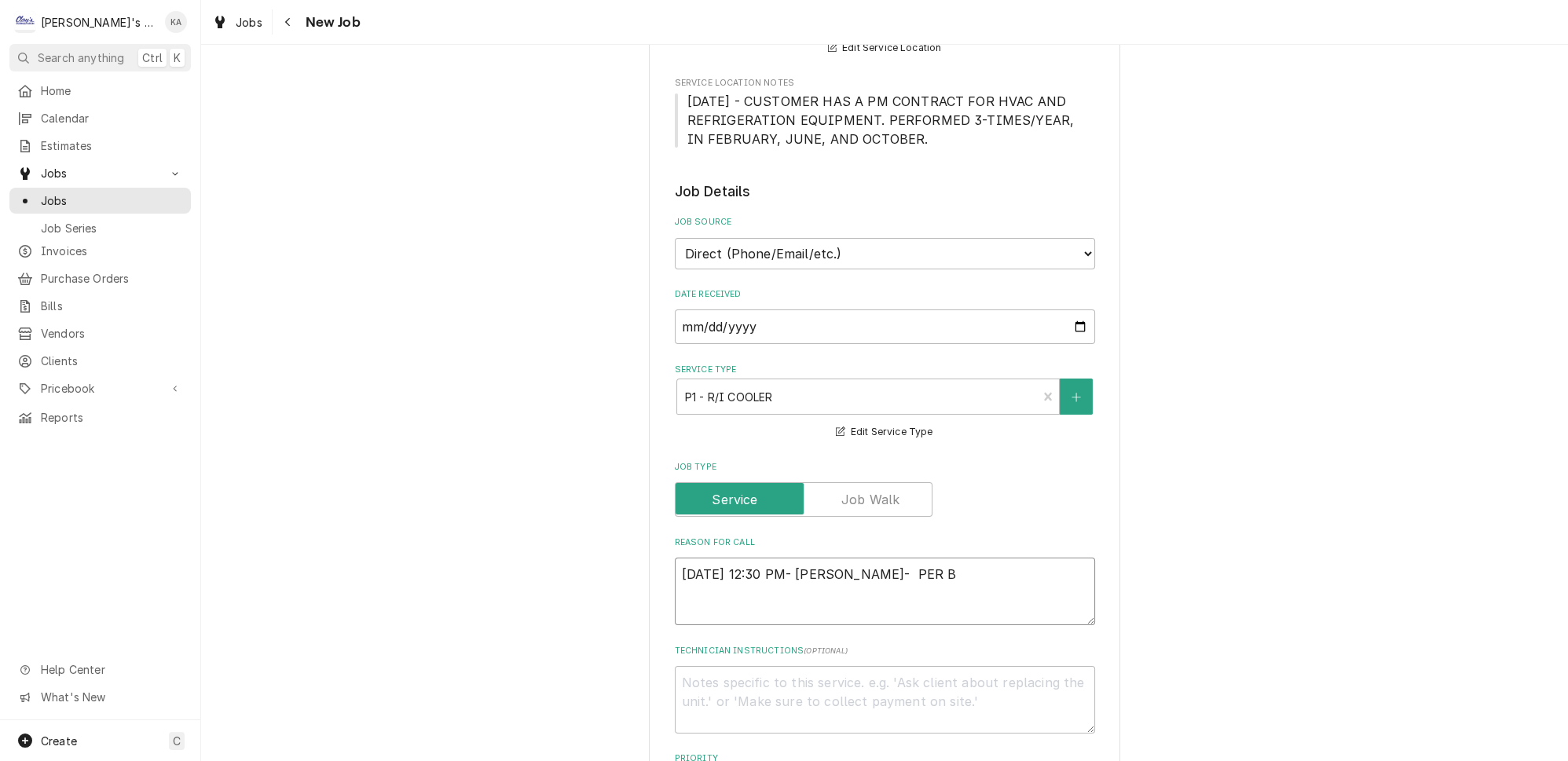
type textarea "x"
type textarea "10/1/2025 12:30 PM- BECKETT- PER BR"
type textarea "x"
type textarea "10/1/2025 12:30 PM- BECKETT- PER BRA"
type textarea "x"
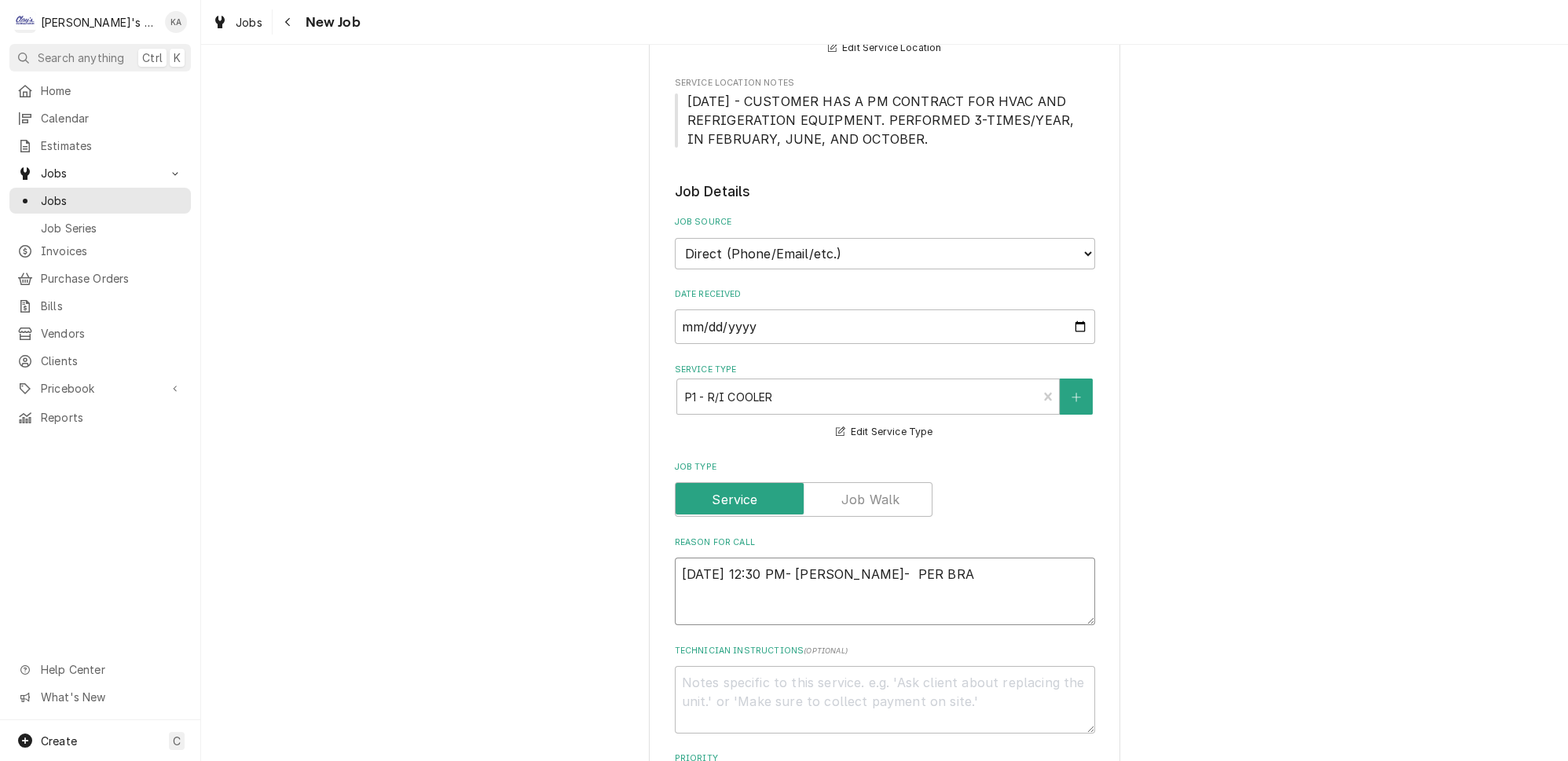
type textarea "10/1/2025 12:30 PM- BECKETT- PER BRAD"
type textarea "x"
type textarea "10/1/2025 12:30 PM- BECKETT- PER BRAD-"
type textarea "x"
type textarea "10/1/2025 12:30 PM- BECKETT- PER BRAD-"
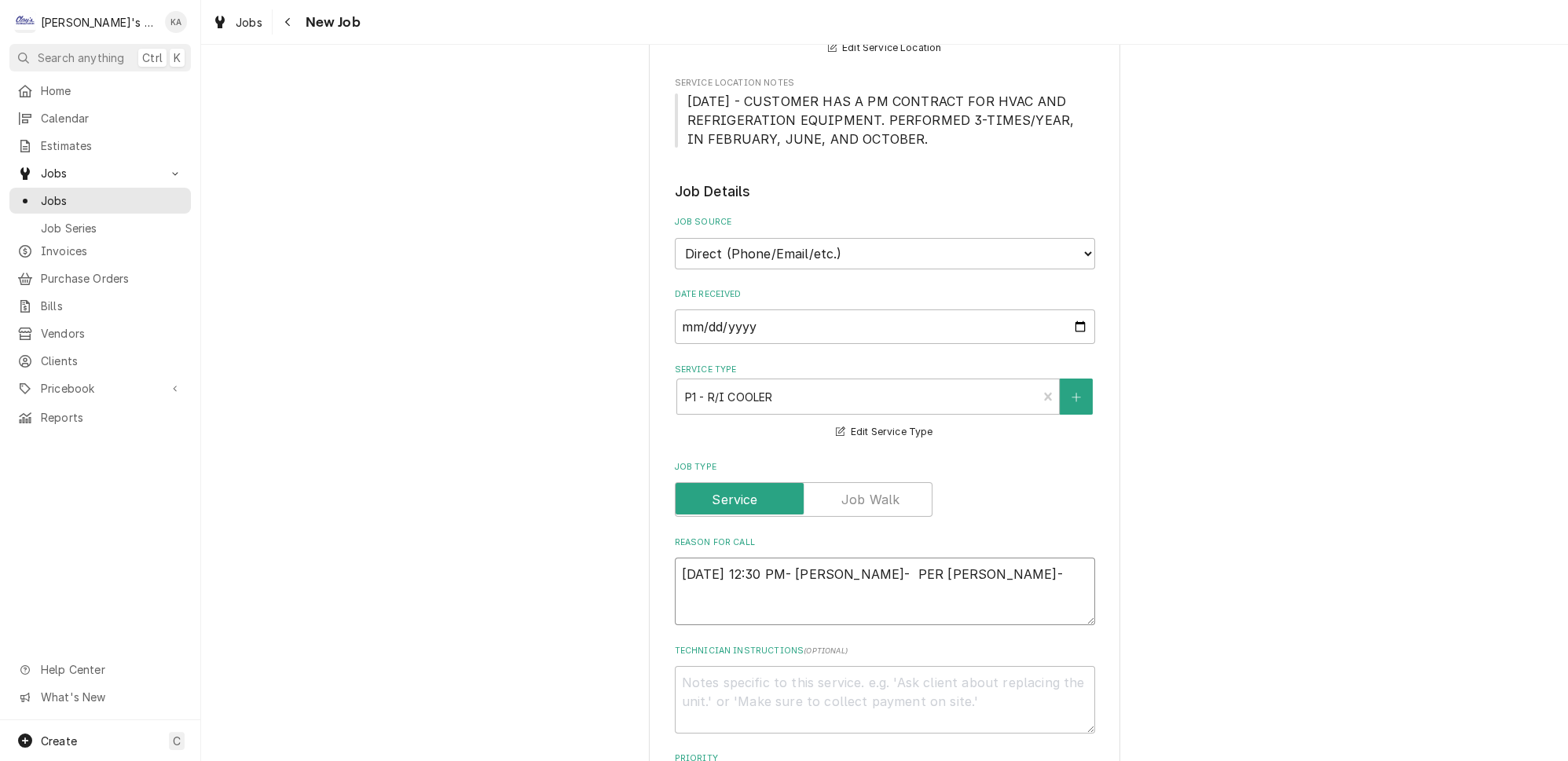
type textarea "x"
type textarea "10/1/2025 12:30 PM- BECKETT- PER BRAD- T"
type textarea "x"
type textarea "10/1/2025 12:30 PM- BECKETT- PER BRAD- TH"
type textarea "x"
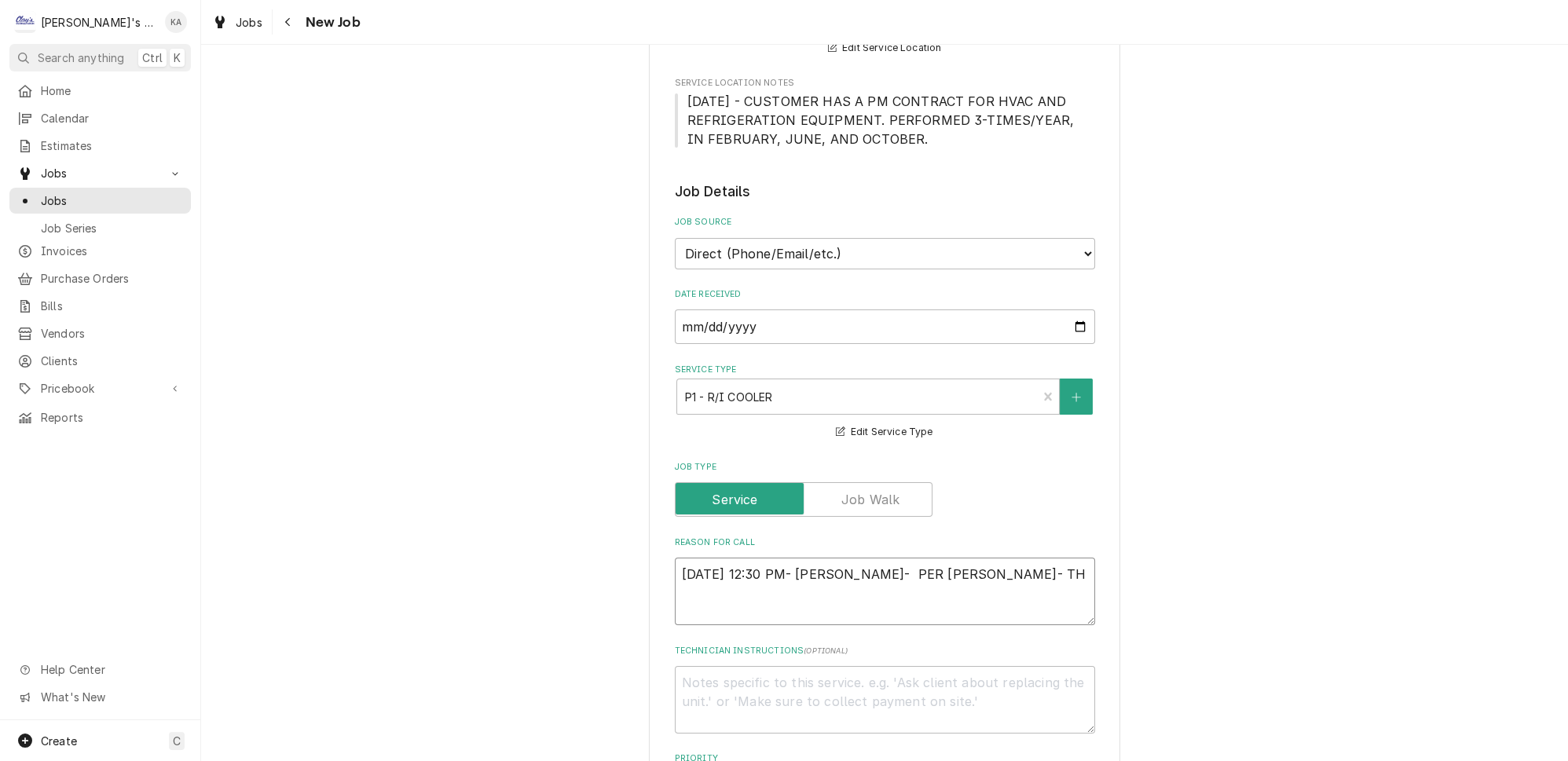
type textarea "10/1/2025 12:30 PM- BECKETT- PER BRAD- THE"
type textarea "x"
type textarea "10/1/2025 12:30 PM- BECKETT- PER BRAD- THE"
type textarea "x"
type textarea "10/1/2025 12:30 PM- BECKETT- PER BRAD- THE O"
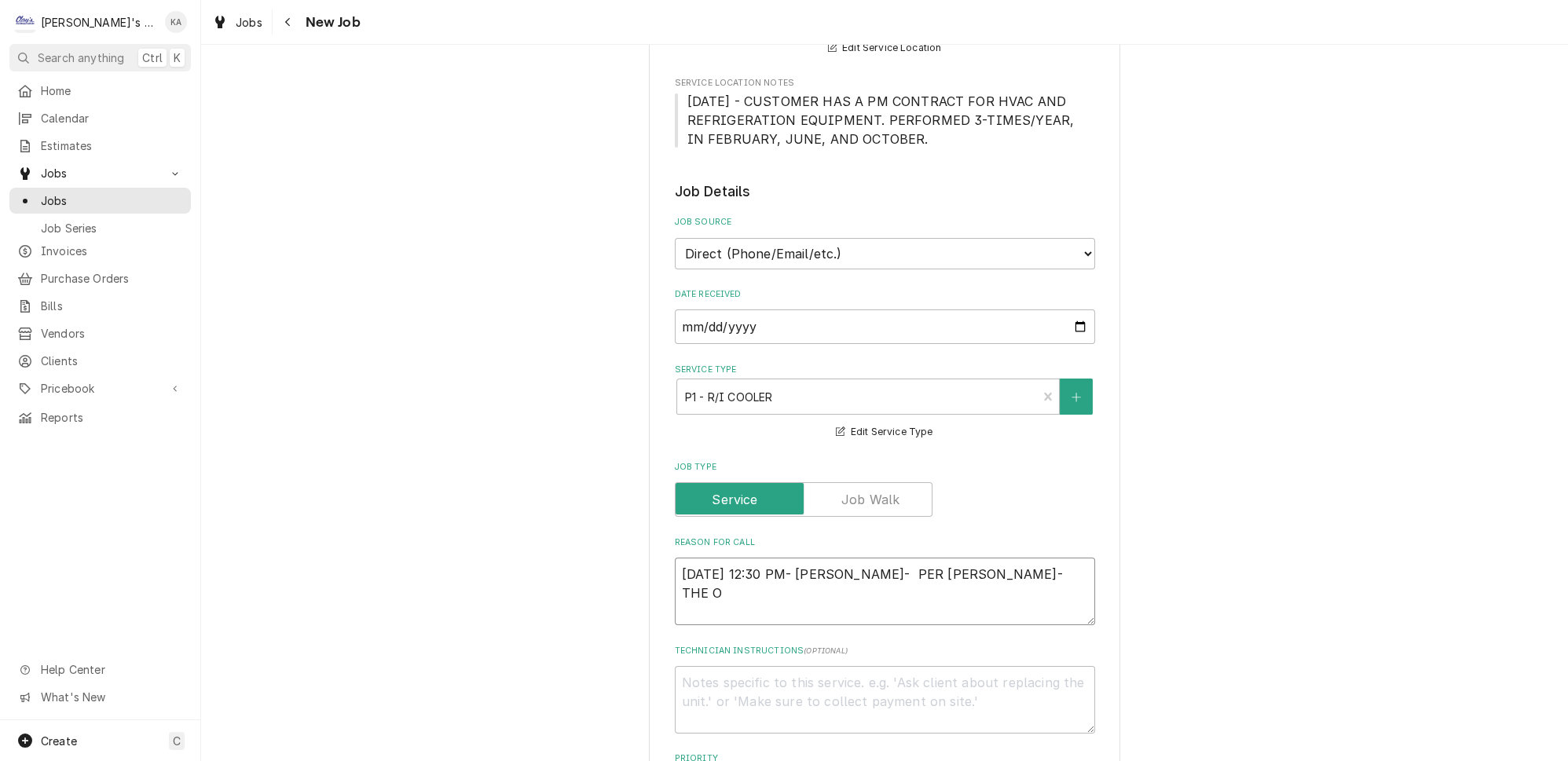
type textarea "x"
type textarea "10/1/2025 12:30 PM- BECKETT- PER BRAD- THE OP"
type textarea "x"
type textarea "10/1/2025 12:30 PM- BECKETT- PER BRAD- THE OPE"
type textarea "x"
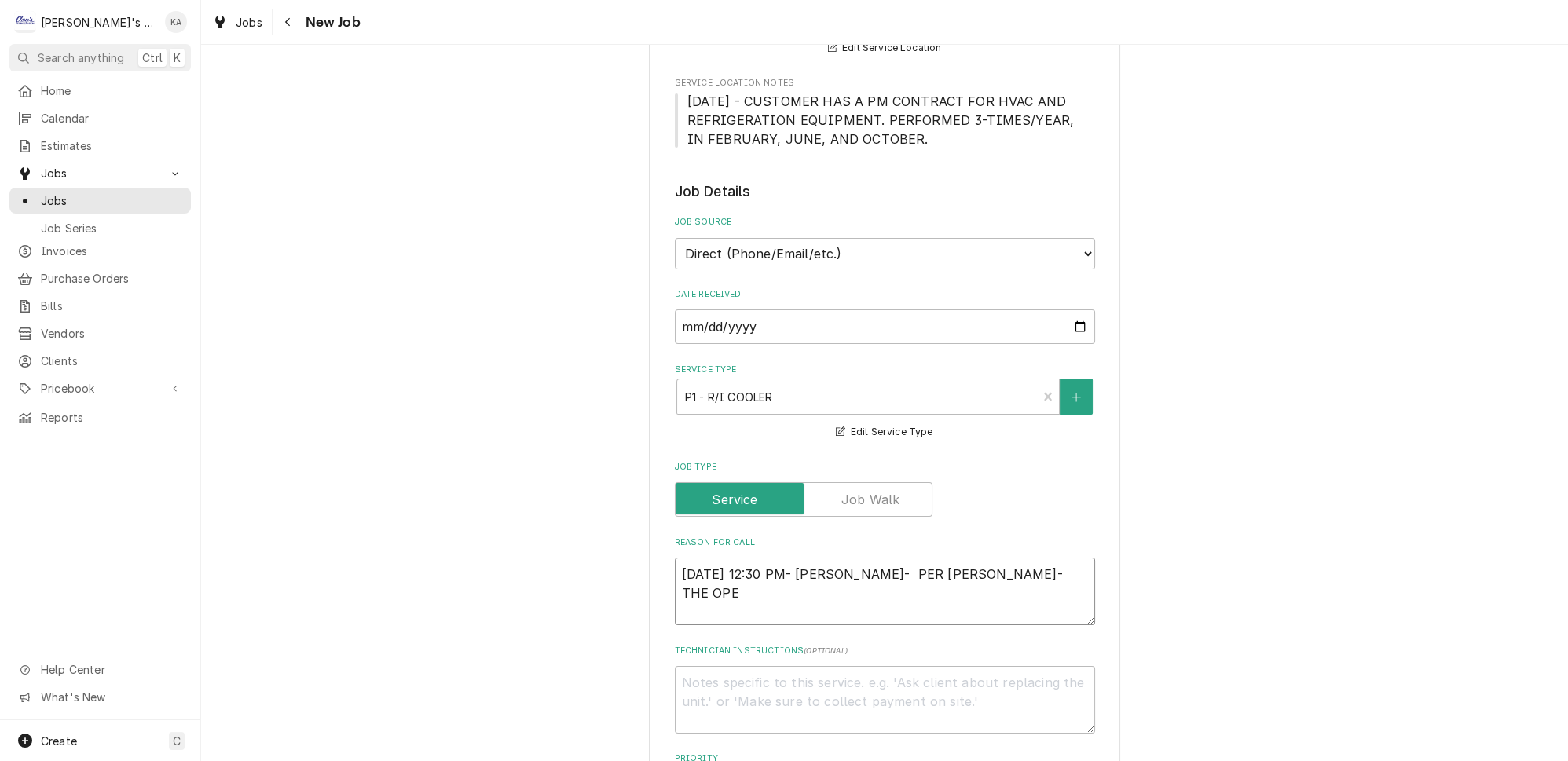
type textarea "10/1/2025 12:30 PM- BECKETT- PER BRAD- THE OPEN"
type textarea "x"
type textarea "10/1/2025 12:30 PM- BECKETT- PER BRAD- THE OPEN"
type textarea "x"
type textarea "10/1/2025 12:30 PM- BECKETT- PER BRAD- THE OPEN A"
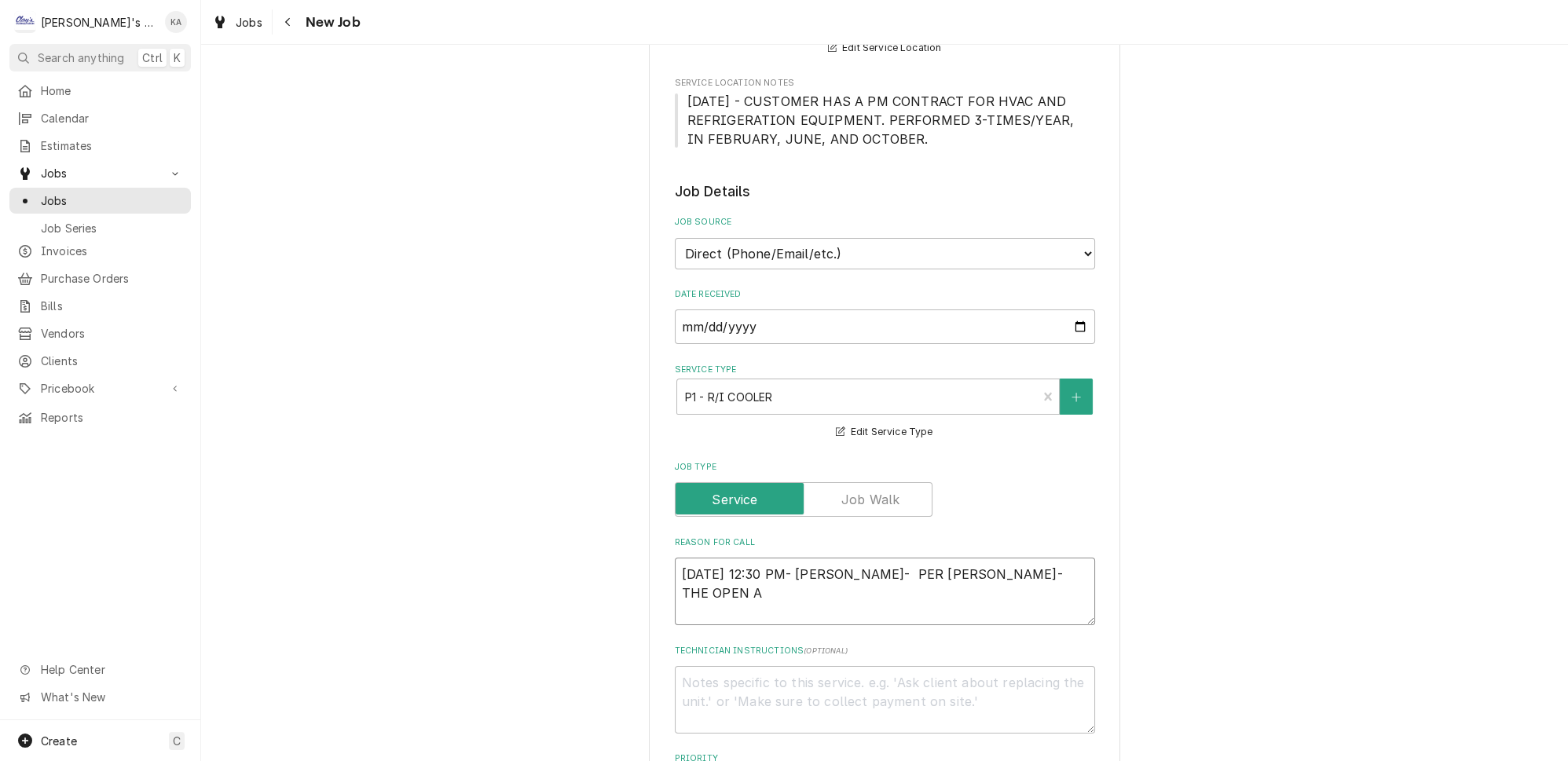
type textarea "x"
type textarea "10/1/2025 12:30 PM- BECKETT- PER BRAD- THE OPEN AI"
type textarea "x"
type textarea "10/1/2025 12:30 PM- BECKETT- PER BRAD- THE OPEN AIR"
type textarea "x"
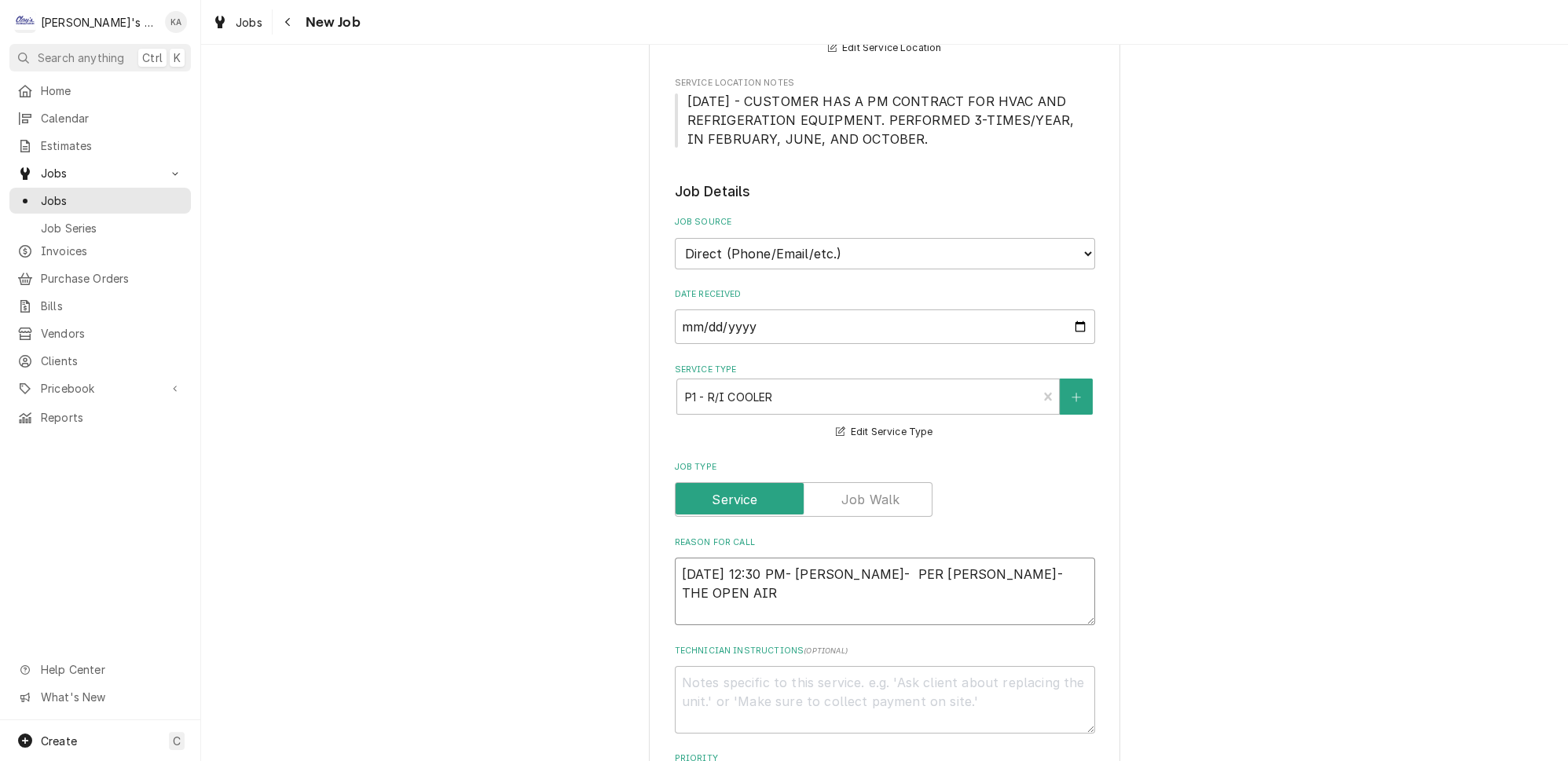
type textarea "10/1/2025 12:30 PM- BECKETT- PER BRAD- THE OPEN AIR"
type textarea "x"
type textarea "10/1/2025 12:30 PM- BECKETT- PER BRAD- THE OPEN AIR C"
type textarea "x"
type textarea "10/1/2025 12:30 PM- BECKETT- PER BRAD- THE OPEN AIR CA"
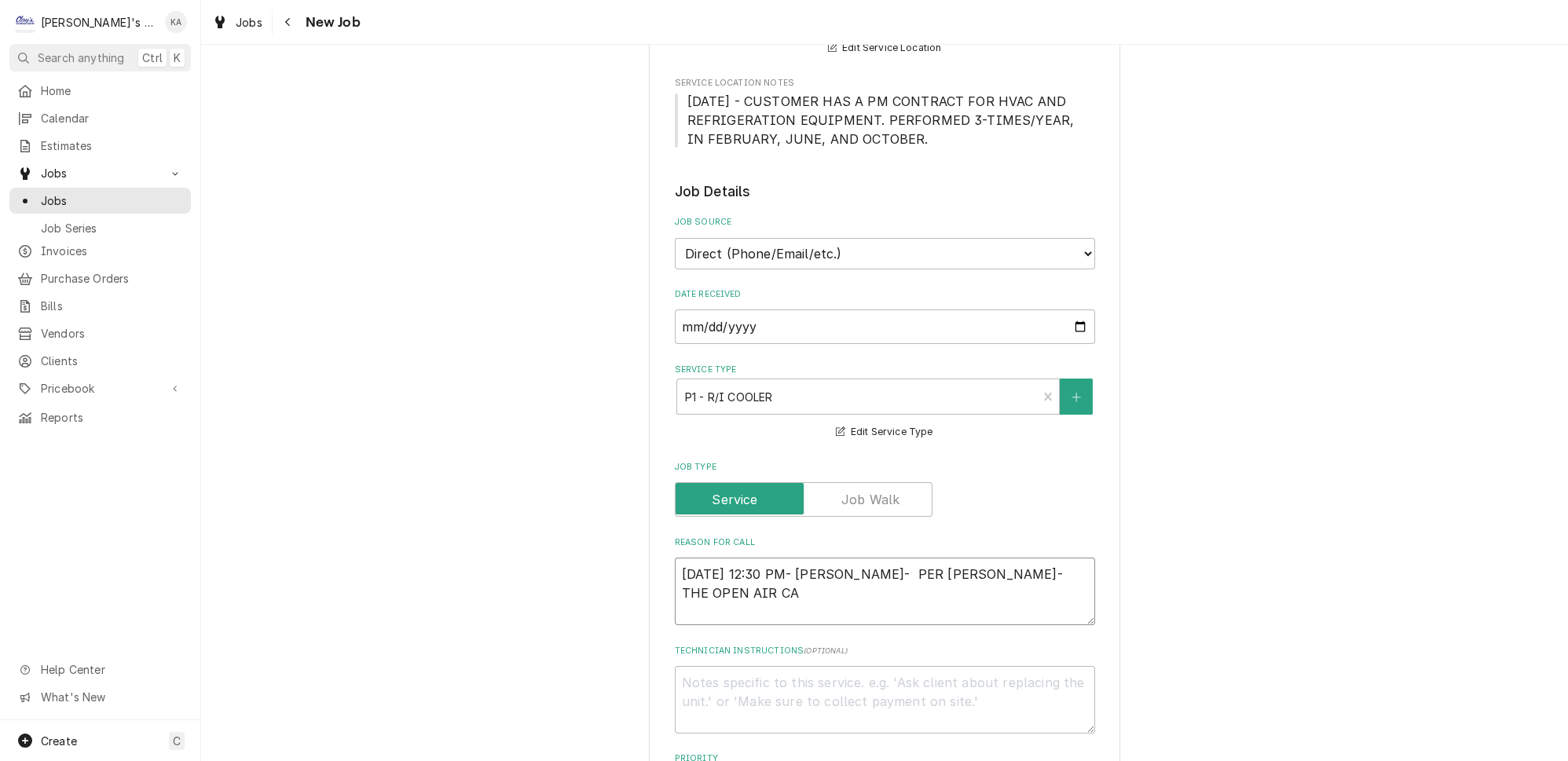
type textarea "x"
type textarea "10/1/2025 12:30 PM- BECKETT- PER BRAD- THE OPEN AIR CAE"
type textarea "x"
type textarea "10/1/2025 12:30 PM- BECKETT- PER BRAD- THE OPEN AIR CA"
type textarea "x"
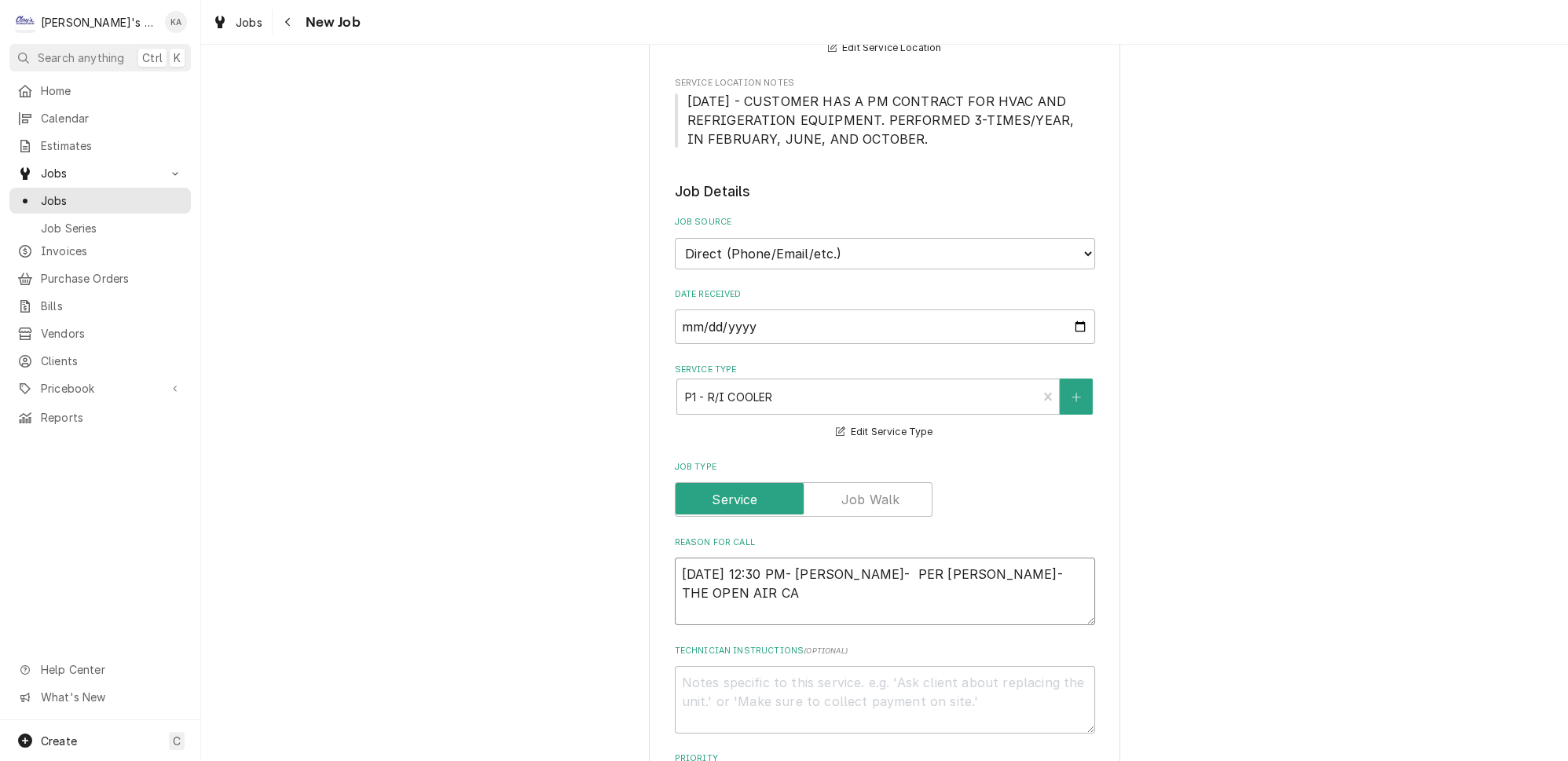
type textarea "10/1/2025 12:30 PM- BECKETT- PER BRAD- THE OPEN AIR CAS"
type textarea "x"
type textarea "10/1/2025 12:30 PM- BECKETT- PER BRAD- THE OPEN AIR CASE"
type textarea "x"
type textarea "10/1/2025 12:30 PM- BECKETT- PER BRAD- THE OPEN AIR CASE"
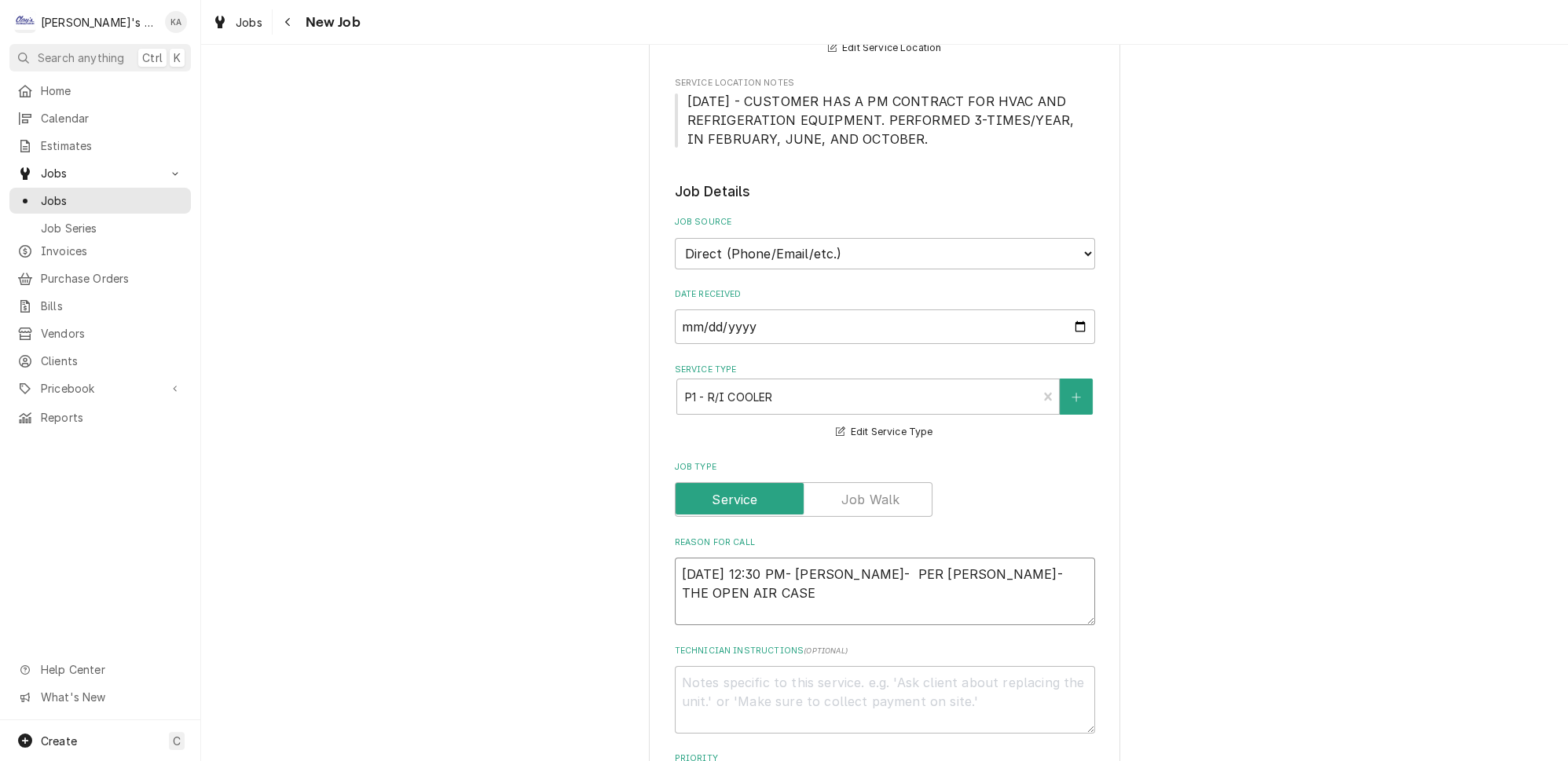
type textarea "x"
type textarea "10/1/2025 12:30 PM- BECKETT- PER BRAD- THE OPEN AIR CASE B"
type textarea "x"
type textarea "10/1/2025 12:30 PM- BECKETT- PER BRAD- THE OPEN AIR CASE BY"
type textarea "x"
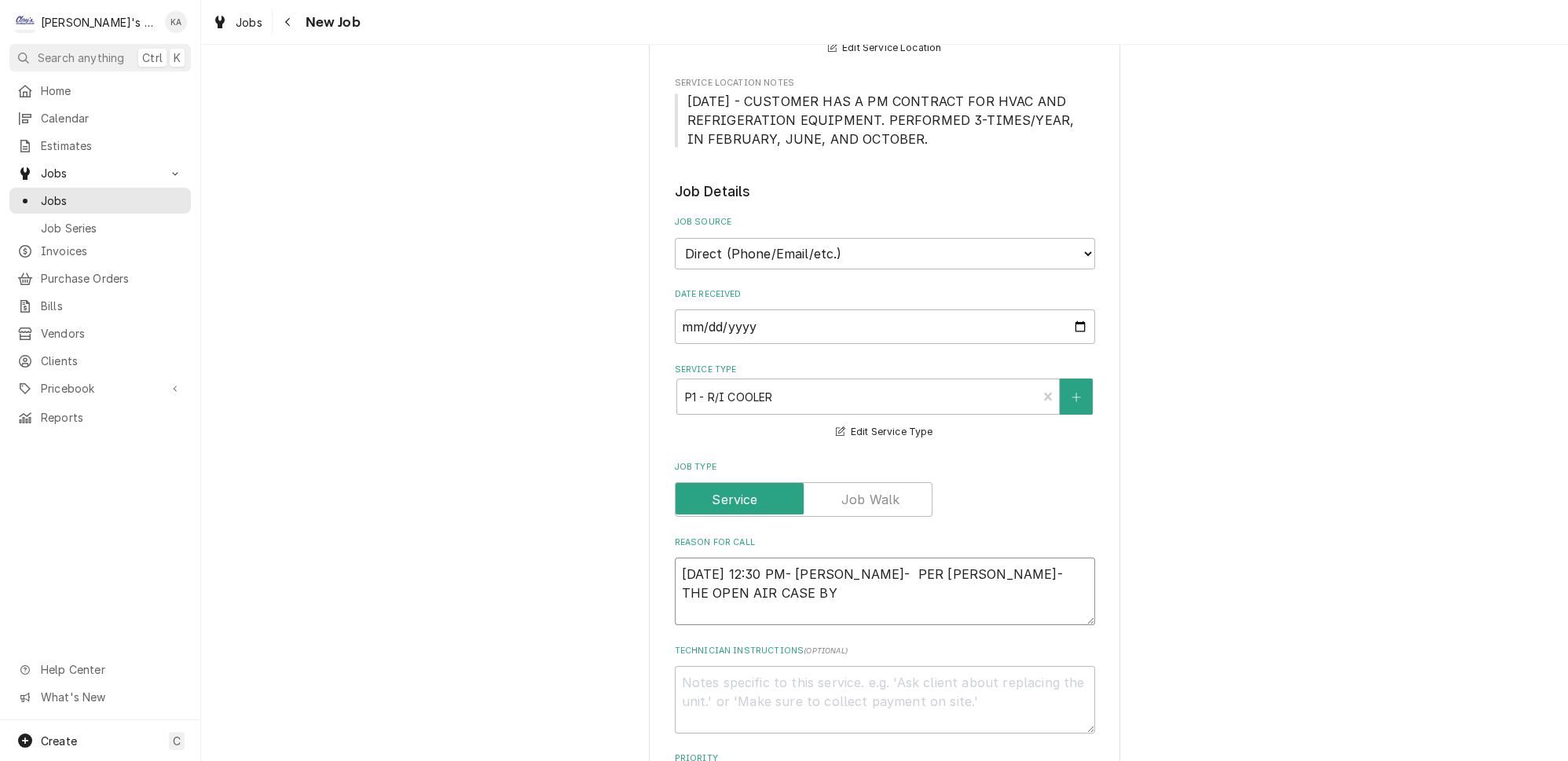
type textarea "10/1/2025 12:30 PM- BECKETT- PER BRAD- THE OPEN AIR CASE BY"
type textarea "x"
type textarea "10/1/2025 12:30 PM- BECKETT- PER BRAD- THE OPEN AIR CASE BY T"
type textarea "x"
type textarea "10/1/2025 12:30 PM- BECKETT- PER BRAD- THE OPEN AIR CASE BY TH"
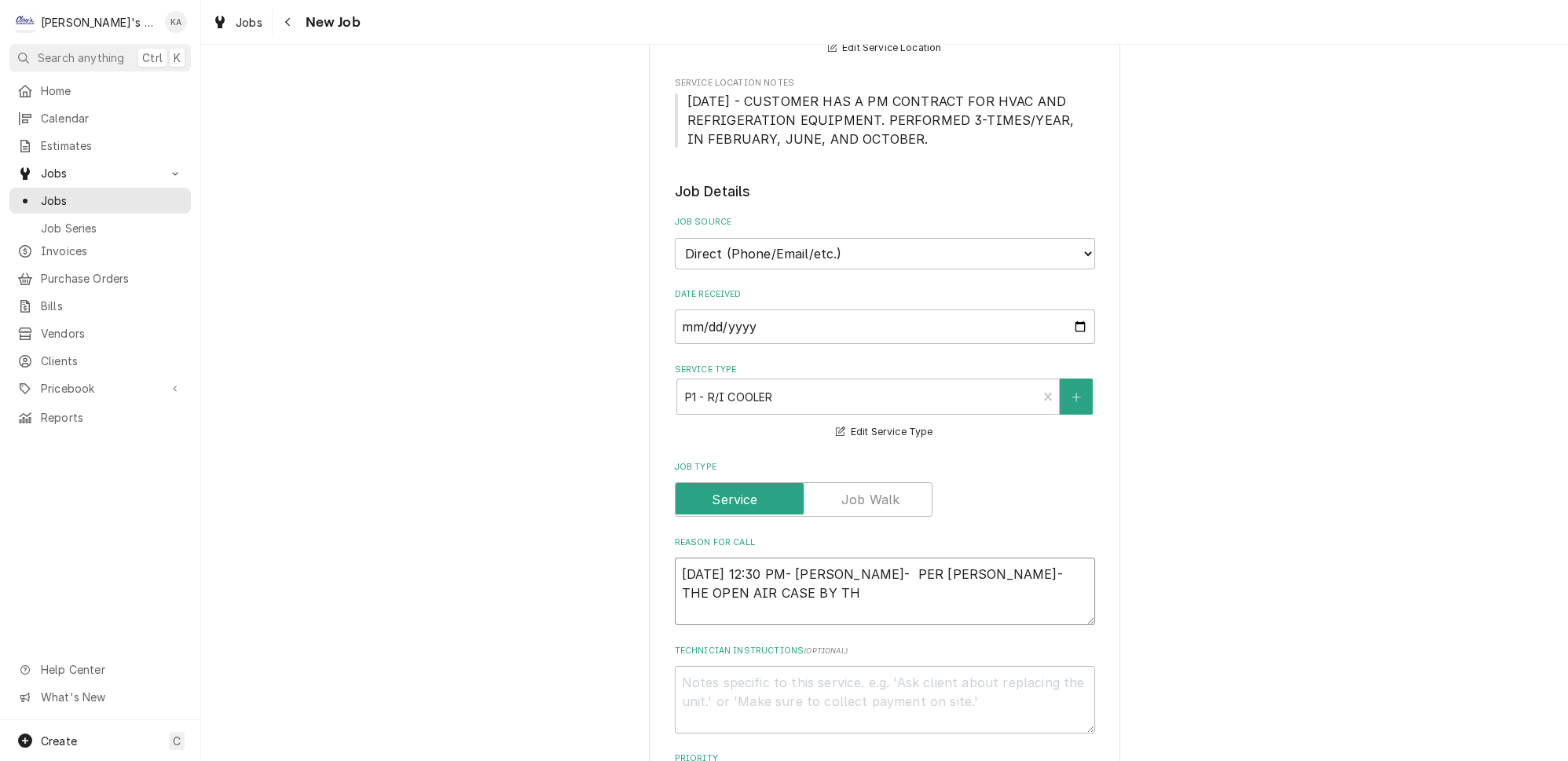
type textarea "x"
type textarea "10/1/2025 12:30 PM- BECKETT- PER BRAD- THE OPEN AIR CASE BY TH"
type textarea "x"
type textarea "10/1/2025 12:30 PM- BECKETT- PER BRAD- THE OPEN AIR CASE BY TH R"
type textarea "x"
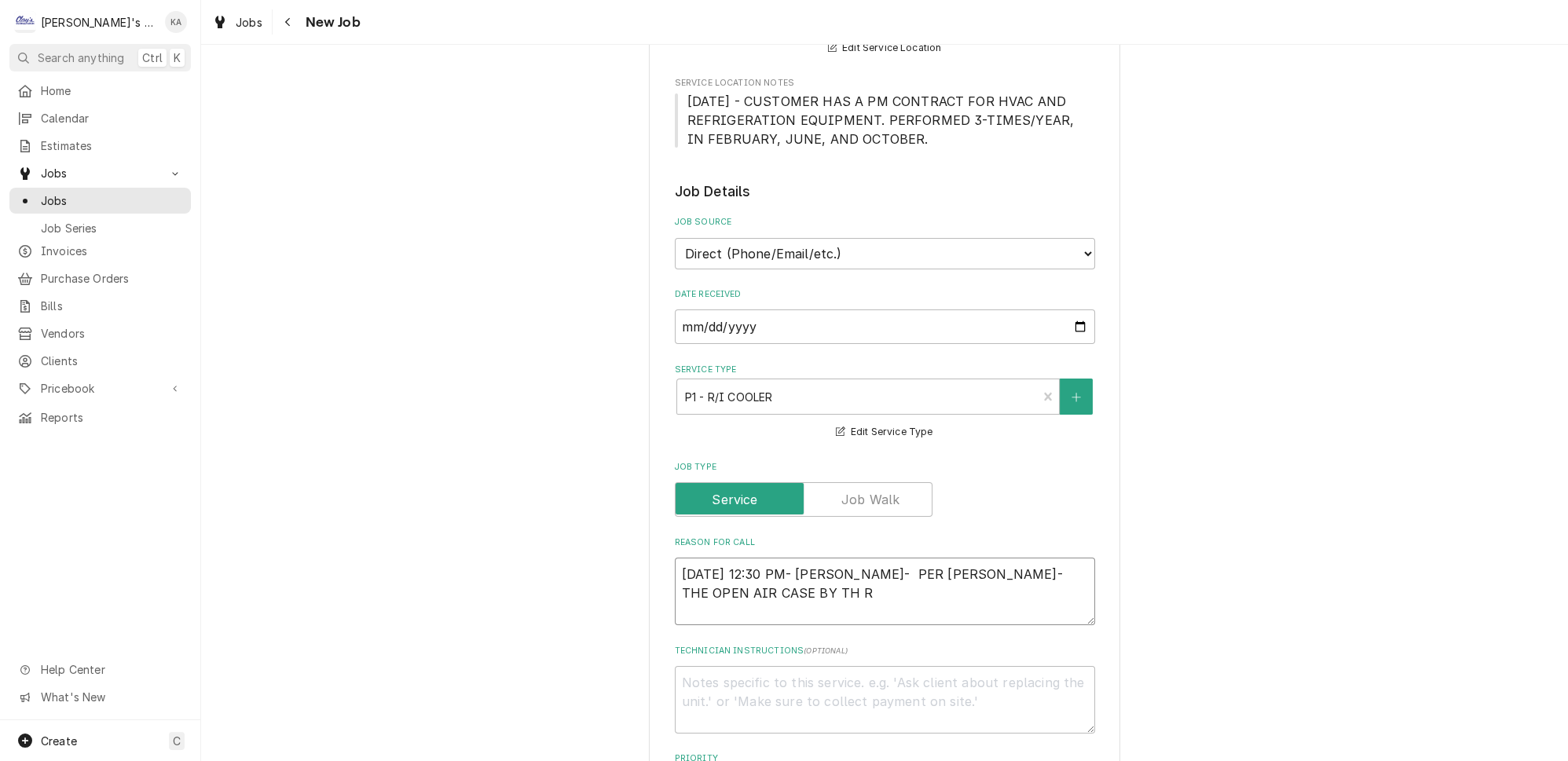
type textarea "10/1/2025 12:30 PM- BECKETT- PER BRAD- THE OPEN AIR CASE BY TH"
type textarea "x"
type textarea "10/1/2025 12:30 PM- BECKETT- PER BRAD- THE OPEN AIR CASE BY TH"
type textarea "x"
type textarea "10/1/2025 12:30 PM- BECKETT- PER BRAD- THE OPEN AIR CASE BY THE"
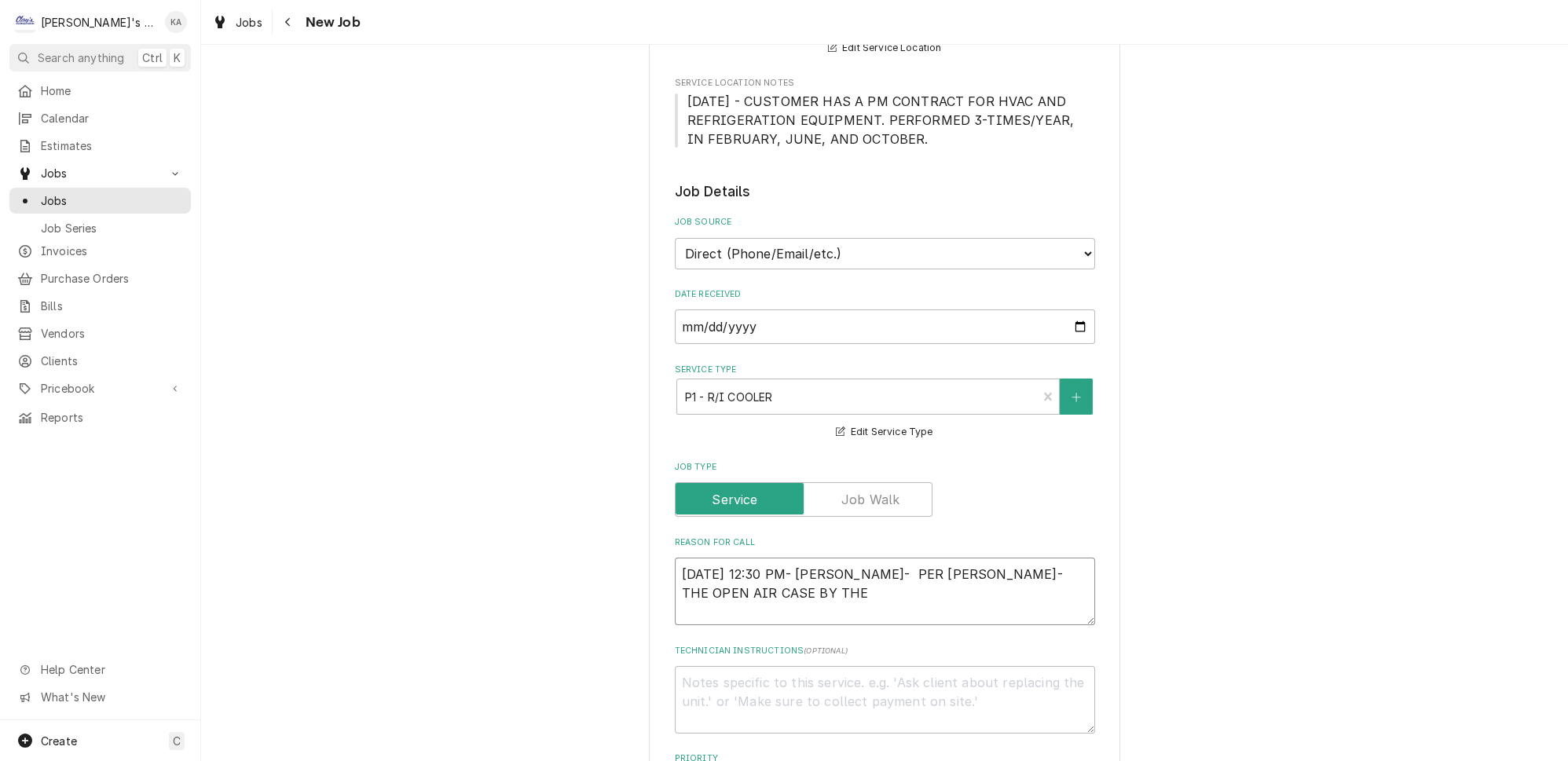
type textarea "x"
type textarea "10/1/2025 12:30 PM- BECKETT- PER BRAD- THE OPEN AIR CASE BY THE"
type textarea "x"
type textarea "10/1/2025 12:30 PM- BECKETT- PER BRAD- THE OPEN AIR CASE BY THE F"
type textarea "x"
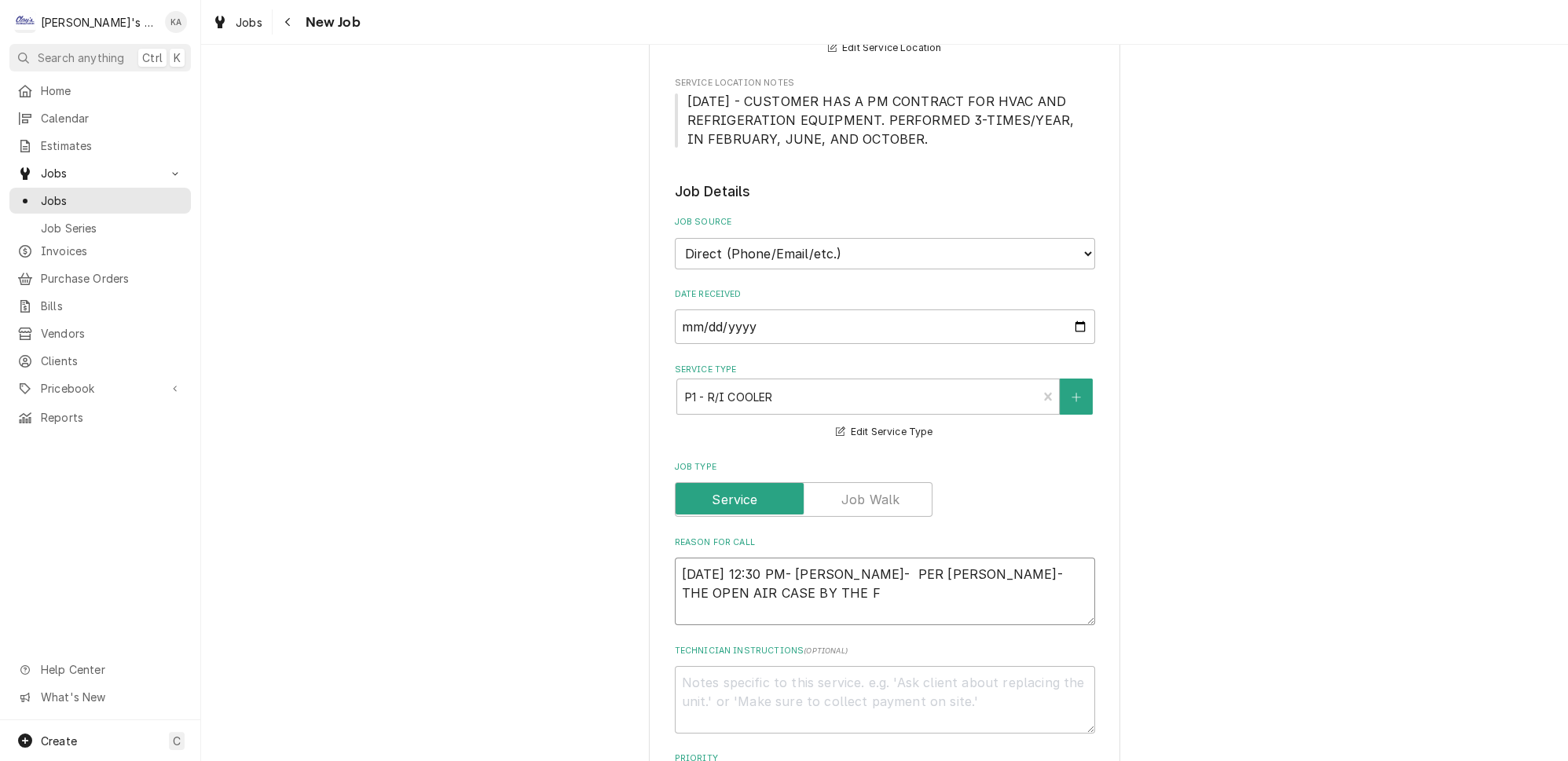
type textarea "10/1/2025 12:30 PM- BECKETT- PER BRAD- THE OPEN AIR CASE BY THE FR"
type textarea "x"
type textarea "10/1/2025 12:30 PM- BECKETT- PER BRAD- THE OPEN AIR CASE BY THE FRO"
type textarea "x"
type textarea "10/1/2025 12:30 PM- BECKETT- PER BRAD- THE OPEN AIR CASE BY THE FRON"
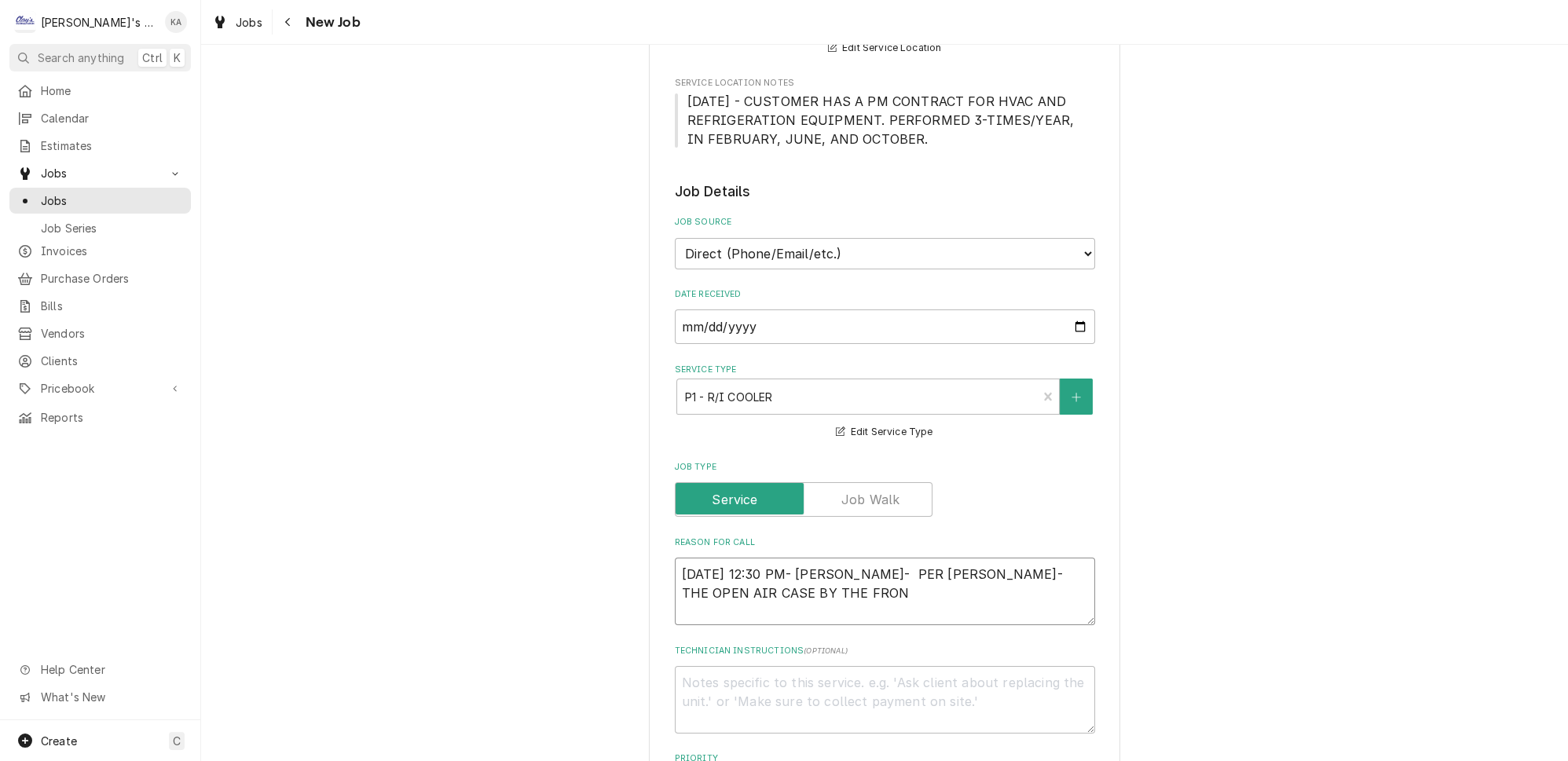
type textarea "x"
type textarea "10/1/2025 12:30 PM- BECKETT- PER BRAD- THE OPEN AIR CASE BY THE FRONT"
type textarea "x"
type textarea "10/1/2025 12:30 PM- BECKETT- PER BRAD- THE OPEN AIR CASE BY THE FRONT"
type textarea "x"
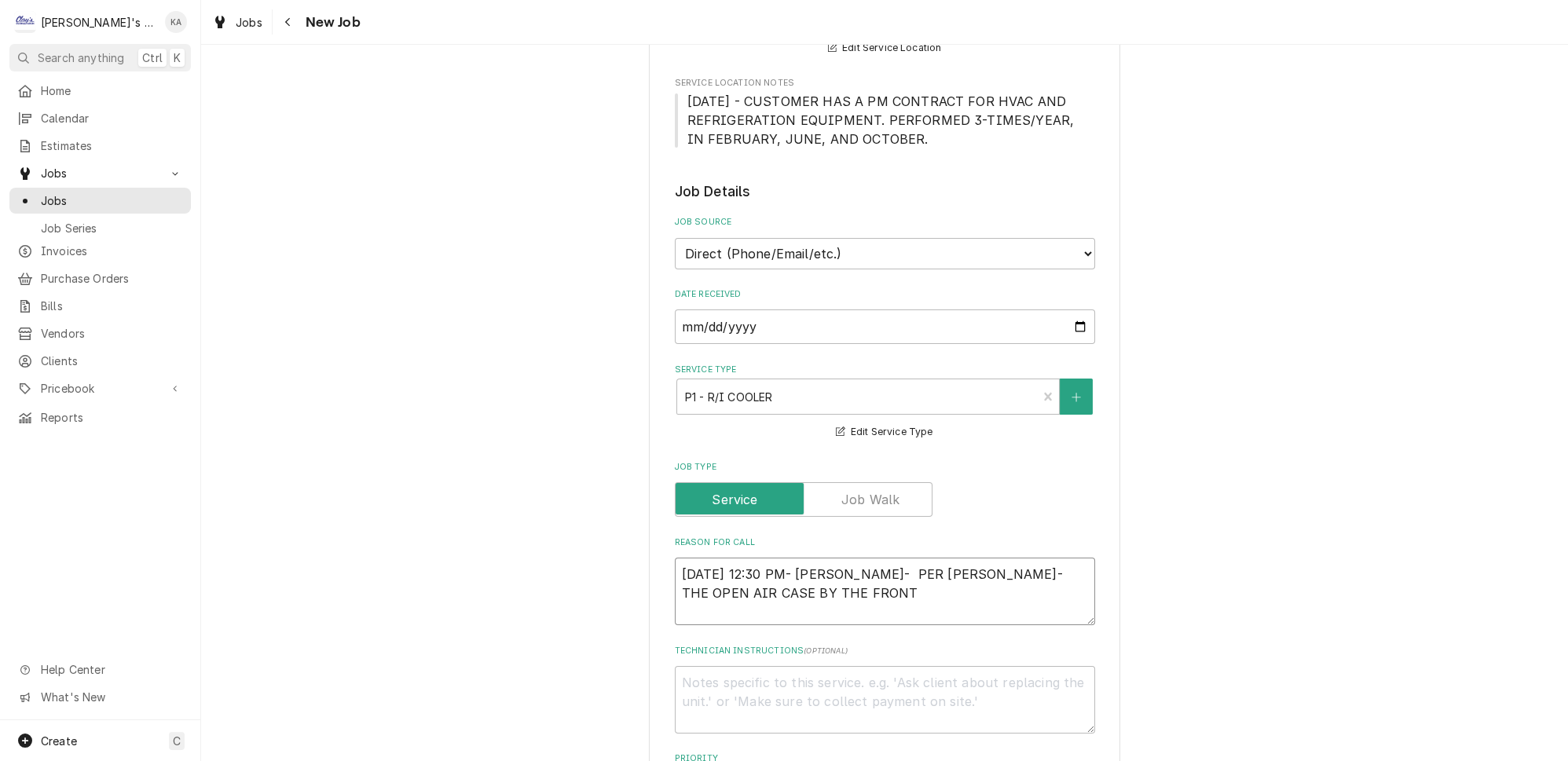
type textarea "10/1/2025 12:30 PM- BECKETT- PER BRAD- THE OPEN AIR CASE BY THE FRONT F"
type textarea "x"
type textarea "10/1/2025 12:30 PM- BECKETT- PER BRAD- THE OPEN AIR CASE BY THE FRONT"
type textarea "x"
type textarea "10/1/2025 12:30 PM- BECKETT- PER BRAD- THE OPEN AIR CASE BY THE FRONT D"
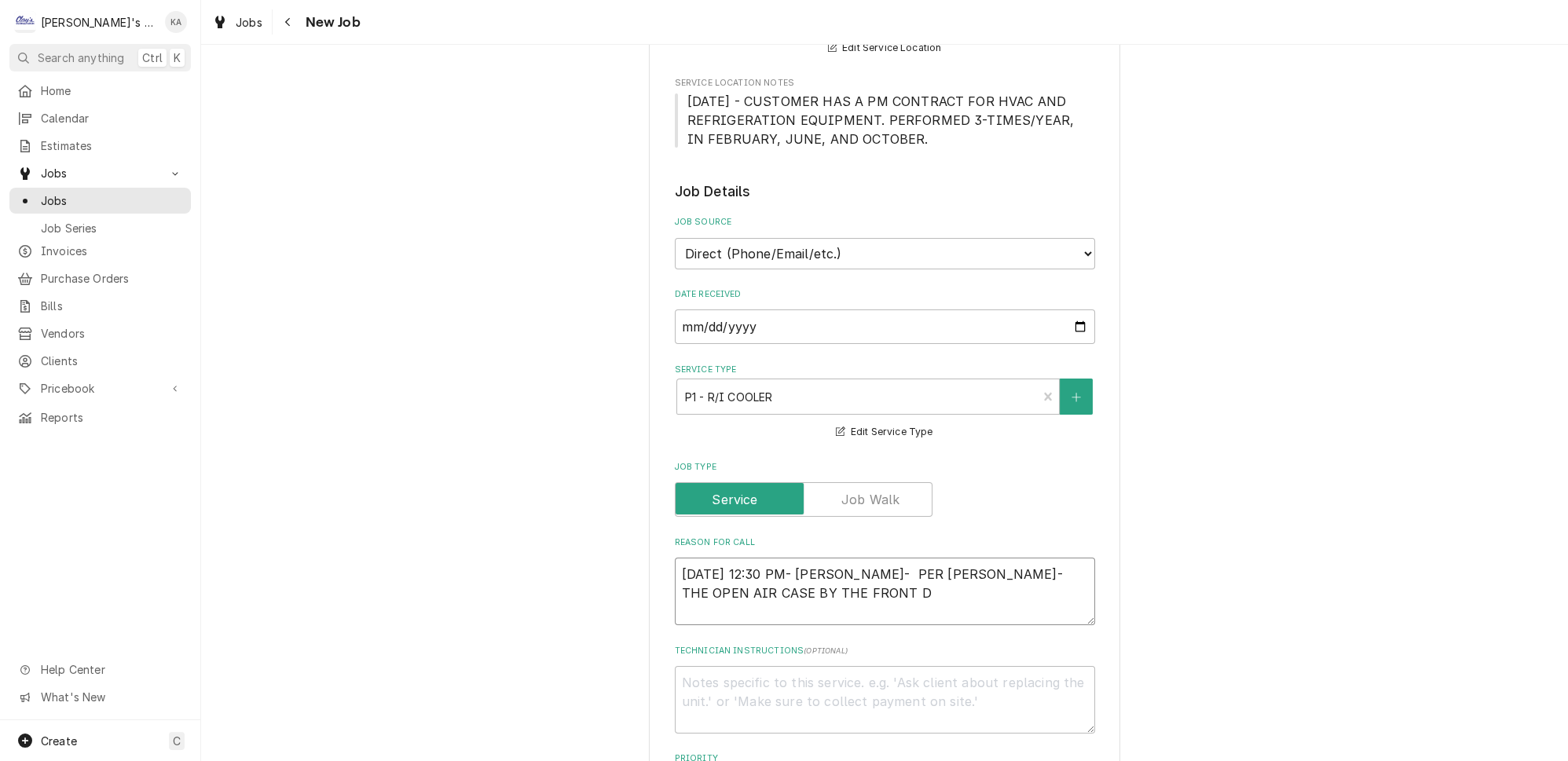
type textarea "x"
type textarea "10/1/2025 12:30 PM- BECKETT- PER BRAD- THE OPEN AIR CASE BY THE FRONT DO"
type textarea "x"
type textarea "10/1/2025 12:30 PM- BECKETT- PER BRAD- THE OPEN AIR CASE BY THE FRONT DOO"
type textarea "x"
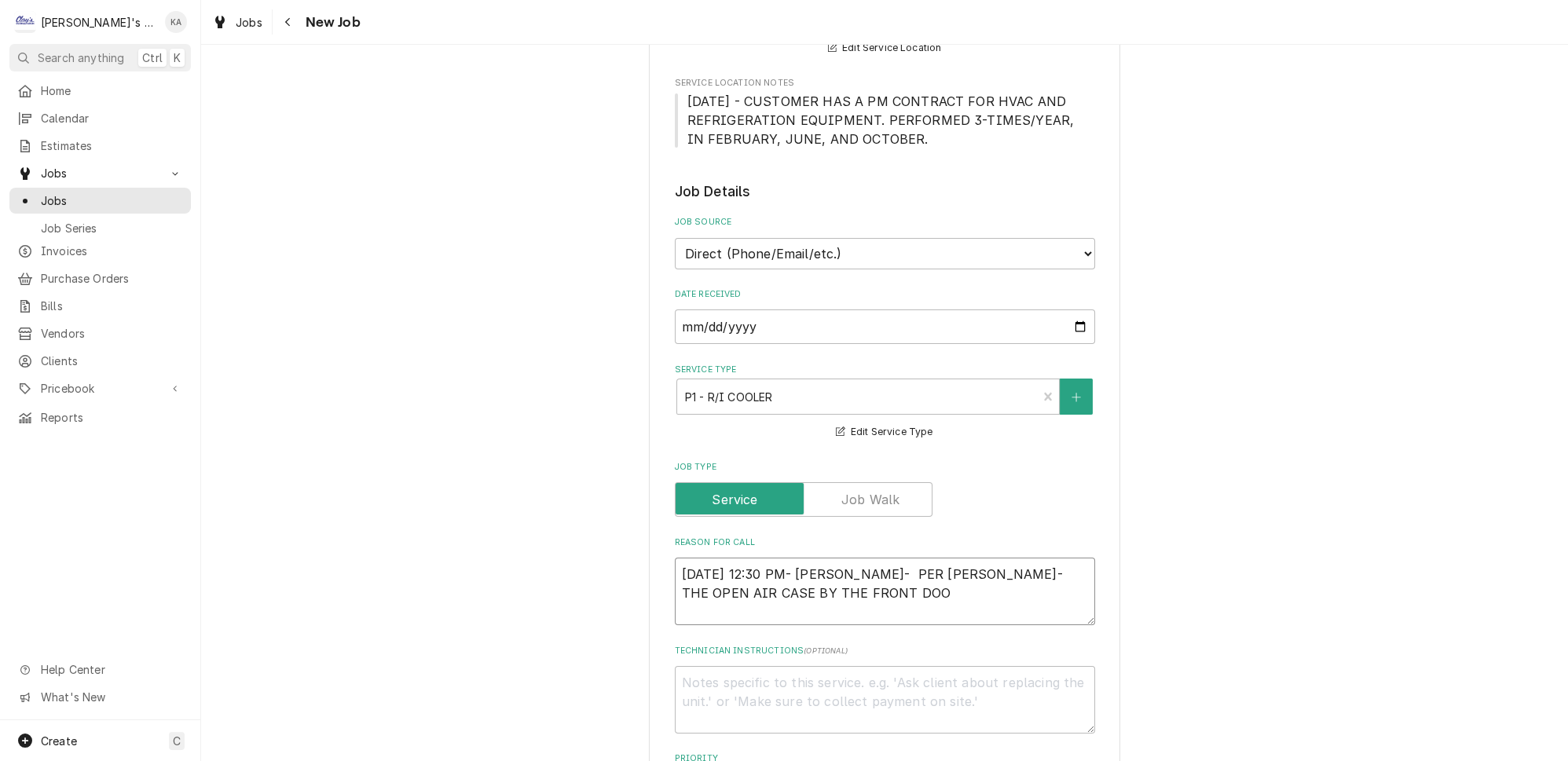
type textarea "10/1/2025 12:30 PM- BECKETT- PER BRAD- THE OPEN AIR CASE BY THE FRONT DOOR"
type textarea "x"
type textarea "10/1/2025 12:30 PM- BECKETT- PER BRAD- THE OPEN AIR CASE BY THE FRONT DOOR"
type textarea "x"
type textarea "10/1/2025 12:30 PM- BECKETT- PER BRAD- THE OPEN AIR CASE BY THE FRONT DOOR I"
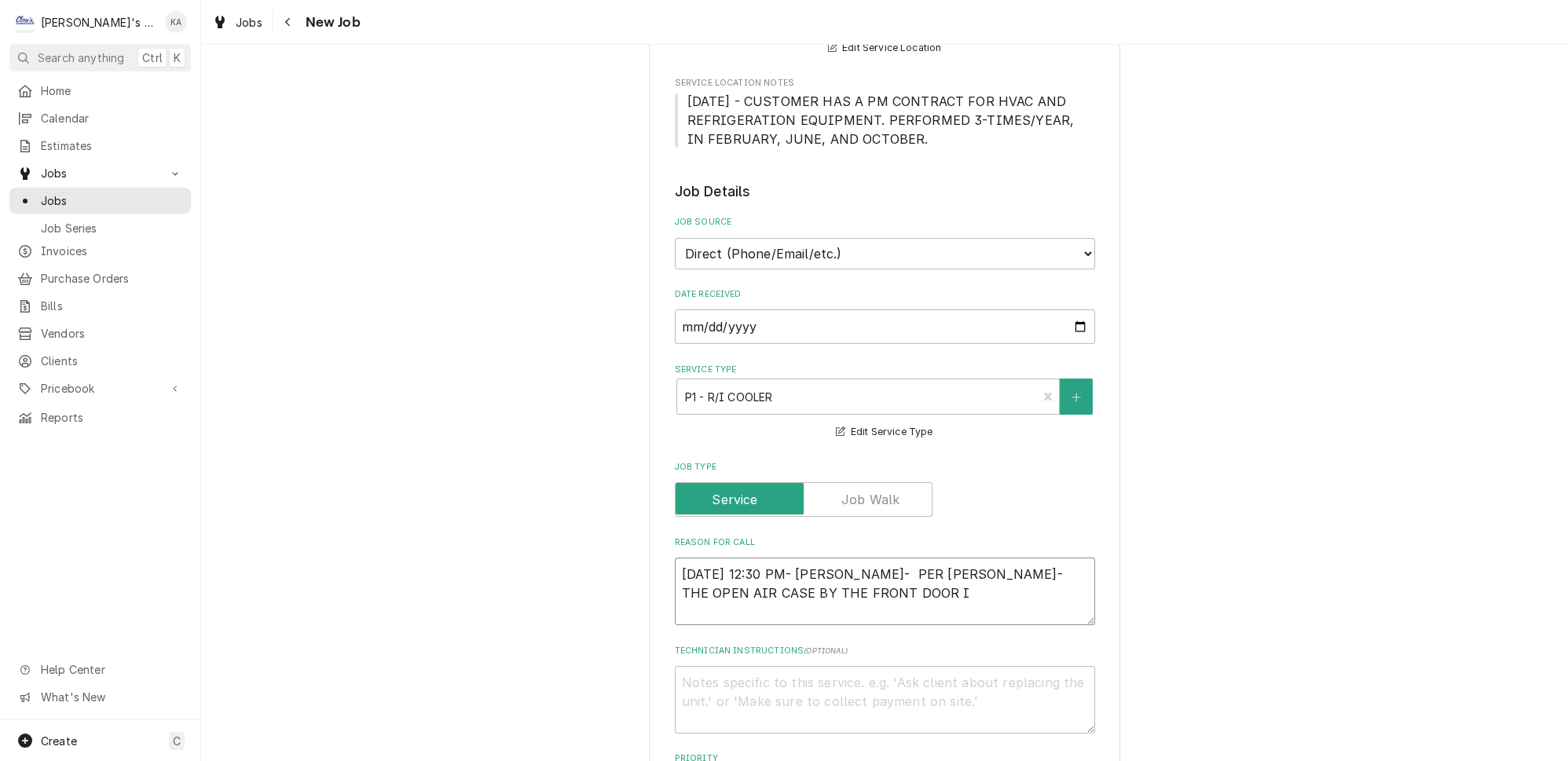
type textarea "x"
type textarea "10/1/2025 12:30 PM- BECKETT- PER BRAD- THE OPEN AIR CASE BY THE FRONT DOOR IS"
type textarea "x"
type textarea "10/1/2025 12:30 PM- BECKETT- PER BRAD- THE OPEN AIR CASE BY THE FRONT DOOR IS"
type textarea "x"
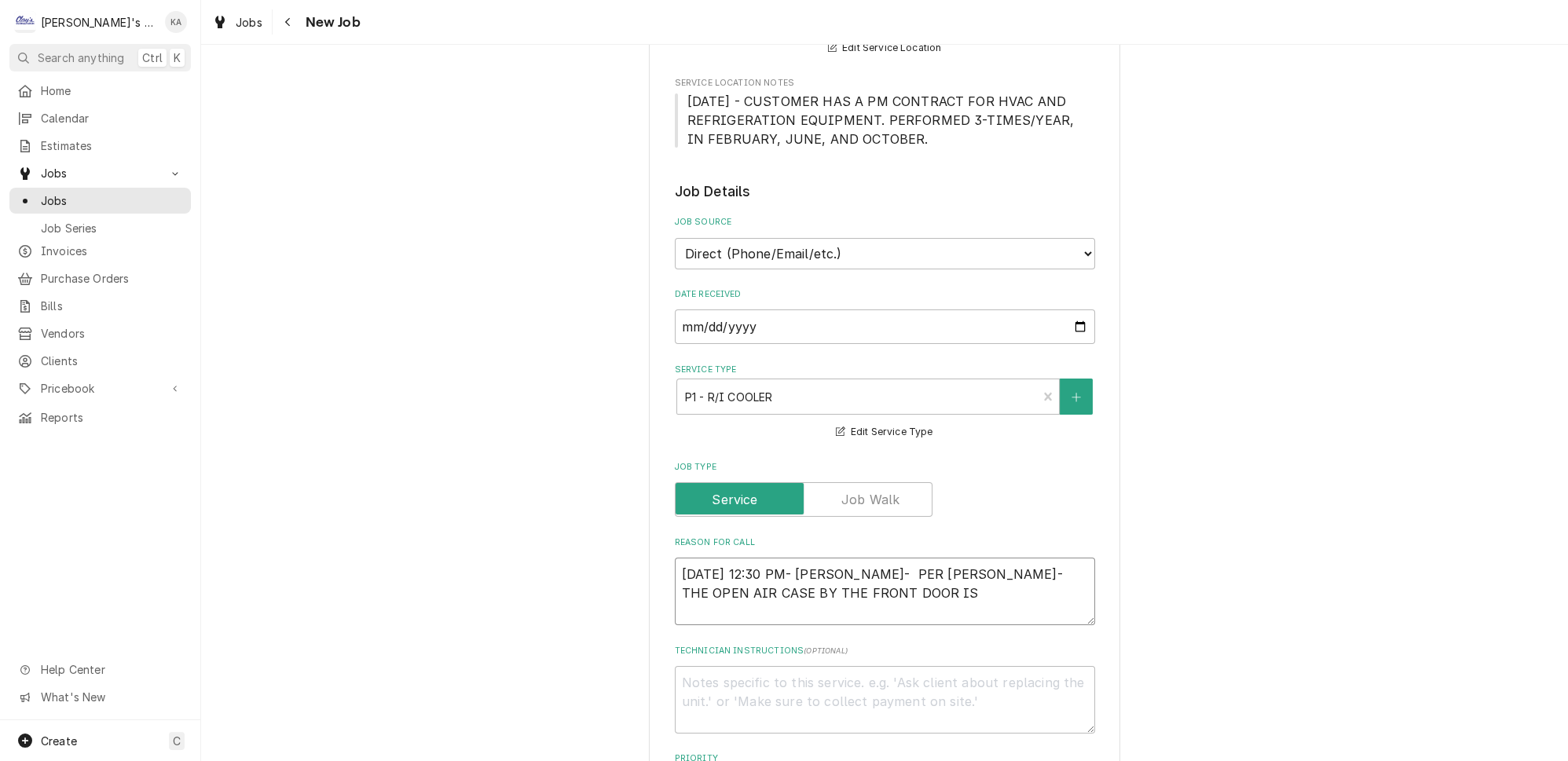
type textarea "10/1/2025 12:30 PM- BECKETT- PER BRAD- THE OPEN AIR CASE BY THE FRONT DOOR IS R"
type textarea "x"
type textarea "10/1/2025 12:30 PM- BECKETT- PER BRAD- THE OPEN AIR CASE BY THE FRONT DOOR IS RU"
type textarea "x"
type textarea "10/1/2025 12:30 PM- BECKETT- PER BRAD- THE OPEN AIR CASE BY THE FRONT DOOR IS R…"
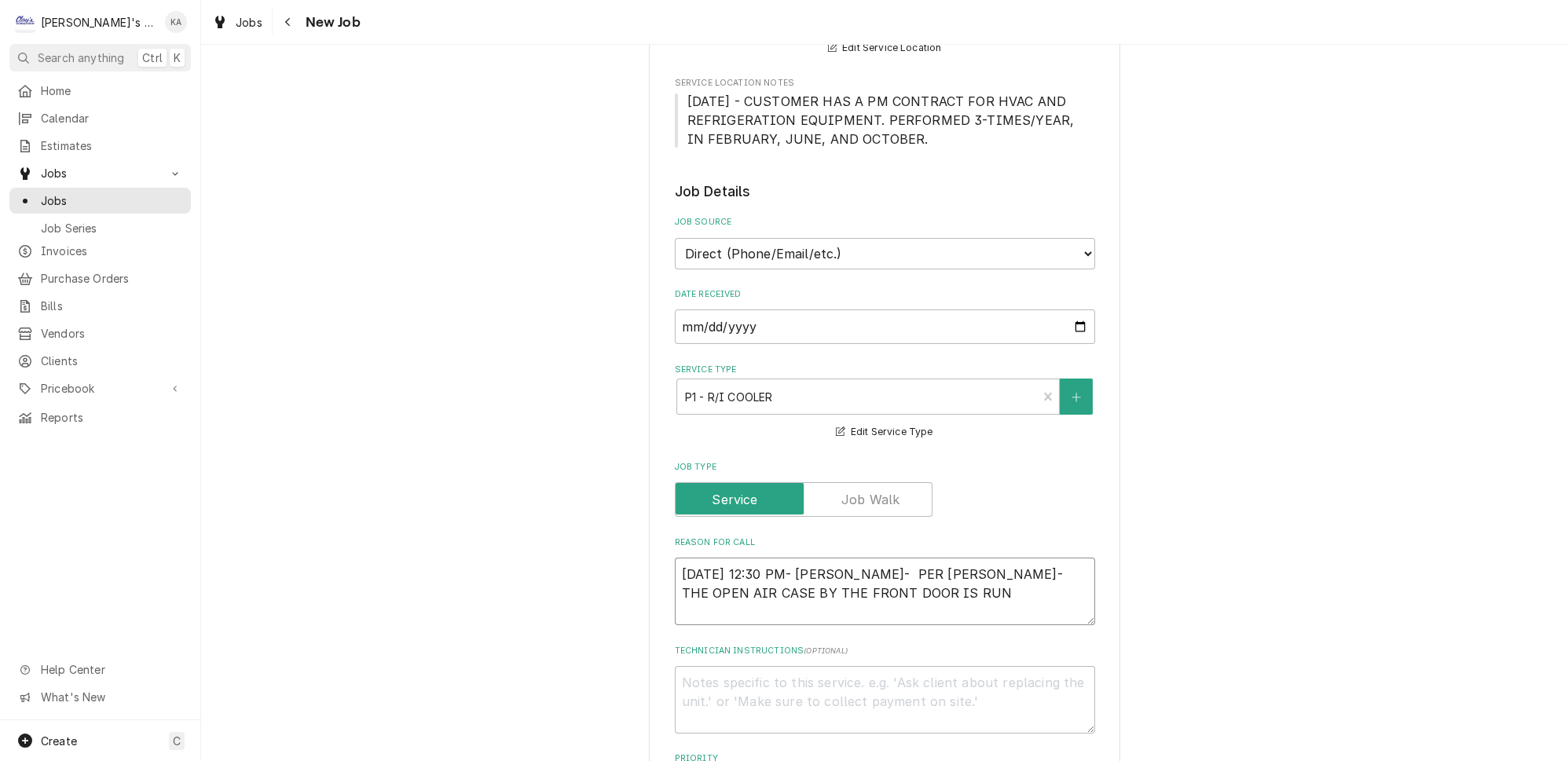
type textarea "x"
type textarea "10/1/2025 12:30 PM- BECKETT- PER BRAD- THE OPEN AIR CASE BY THE FRONT DOOR IS R…"
type textarea "x"
type textarea "10/1/2025 12:30 PM- BECKETT- PER BRAD- THE OPEN AIR CASE BY THE FRONT DOOR IS R…"
type textarea "x"
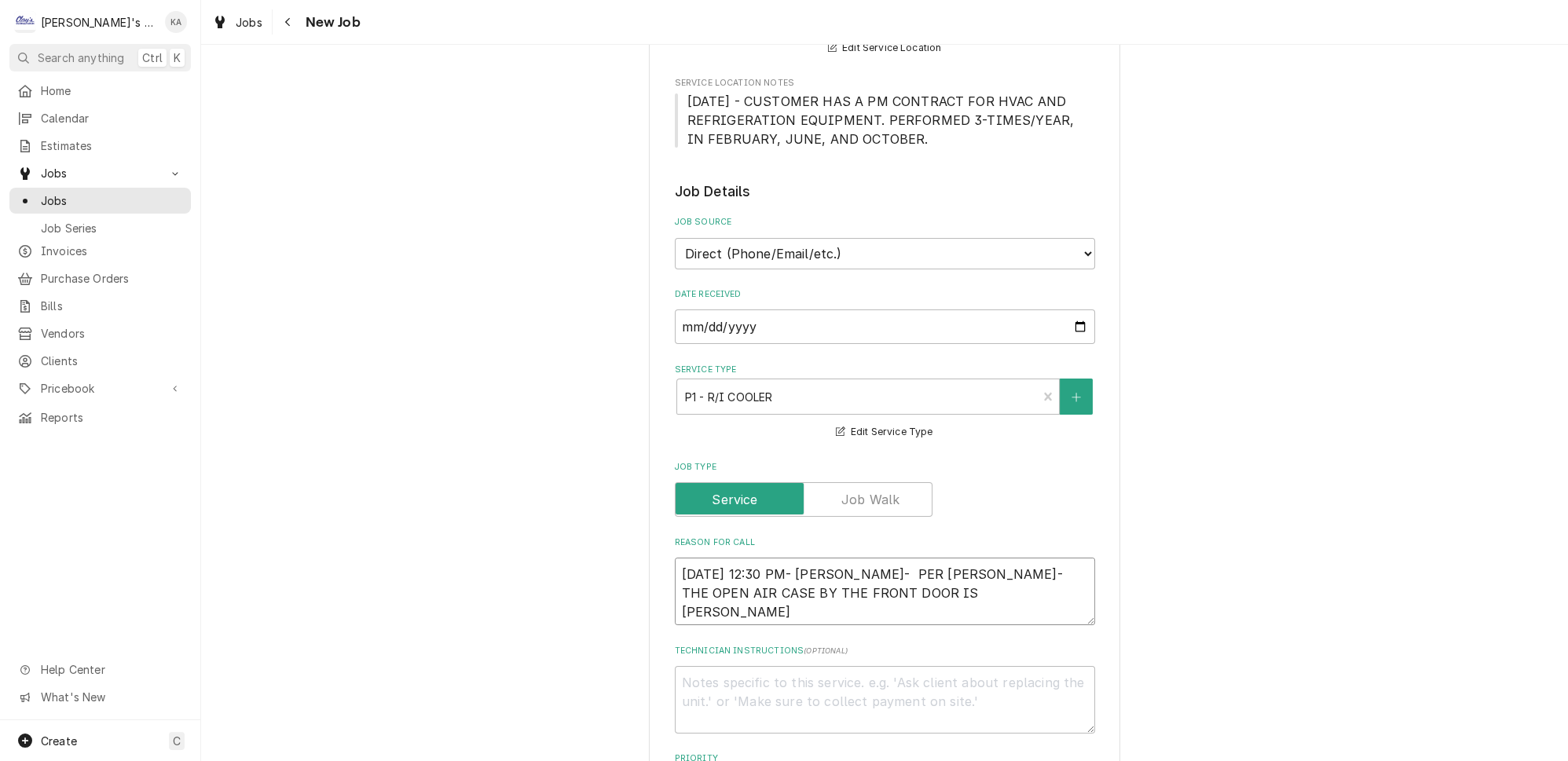
type textarea "10/1/2025 12:30 PM- BECKETT- PER BRAD- THE OPEN AIR CASE BY THE FRONT DOOR IS R…"
type textarea "x"
type textarea "10/1/2025 12:30 PM- BECKETT- PER BRAD- THE OPEN AIR CASE BY THE FRONT DOOR IS R…"
type textarea "x"
type textarea "10/1/2025 12:30 PM- BECKETT- PER BRAD- THE OPEN AIR CASE BY THE FRONT DOOR IS R…"
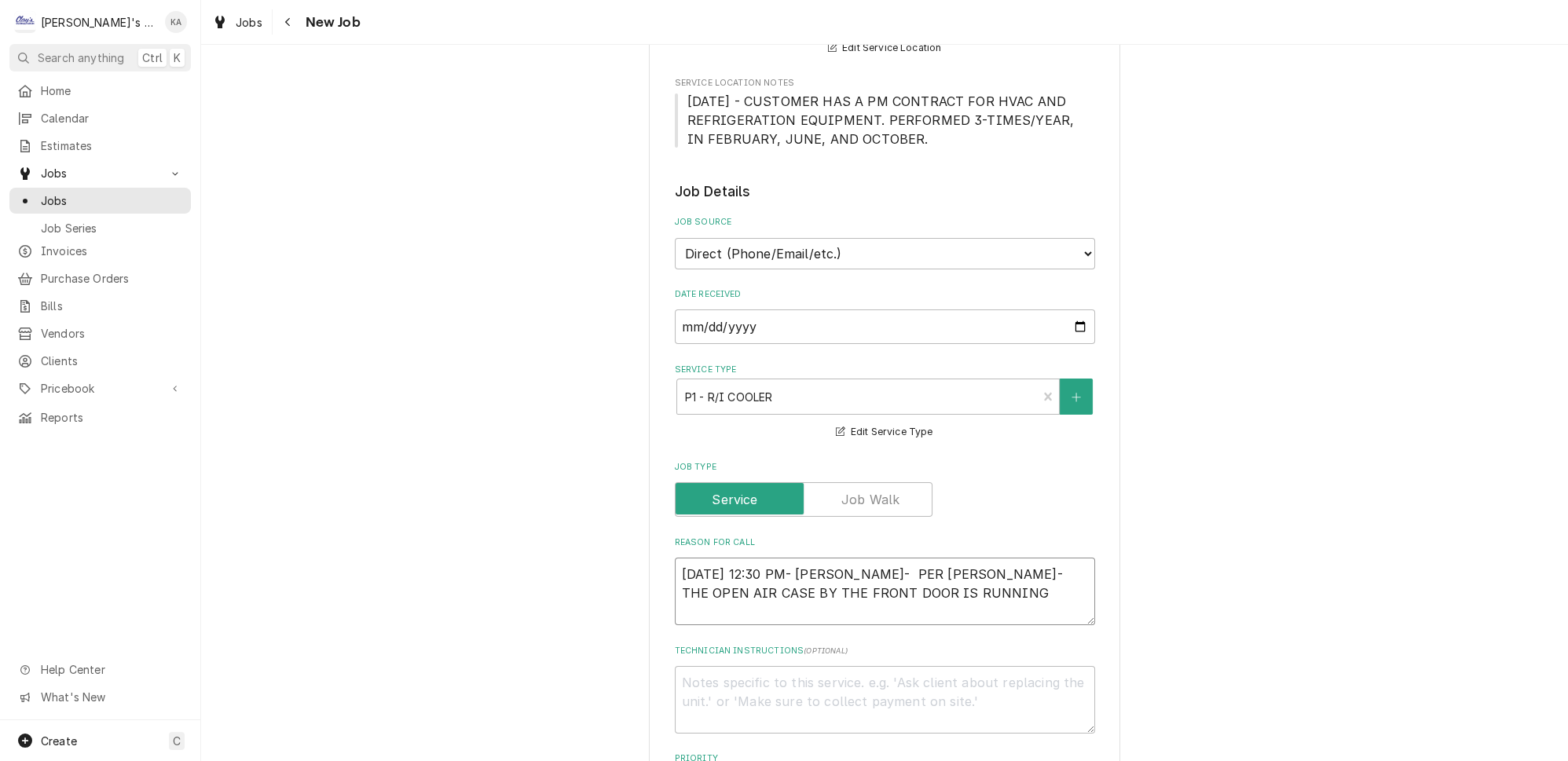
type textarea "x"
type textarea "10/1/2025 12:30 PM- BECKETT- PER BRAD- THE OPEN AIR CASE BY THE FRONT DOOR IS R…"
type textarea "x"
type textarea "10/1/2025 12:30 PM- BECKETT- PER BRAD- THE OPEN AIR CASE BY THE FRONT DOOR IS R…"
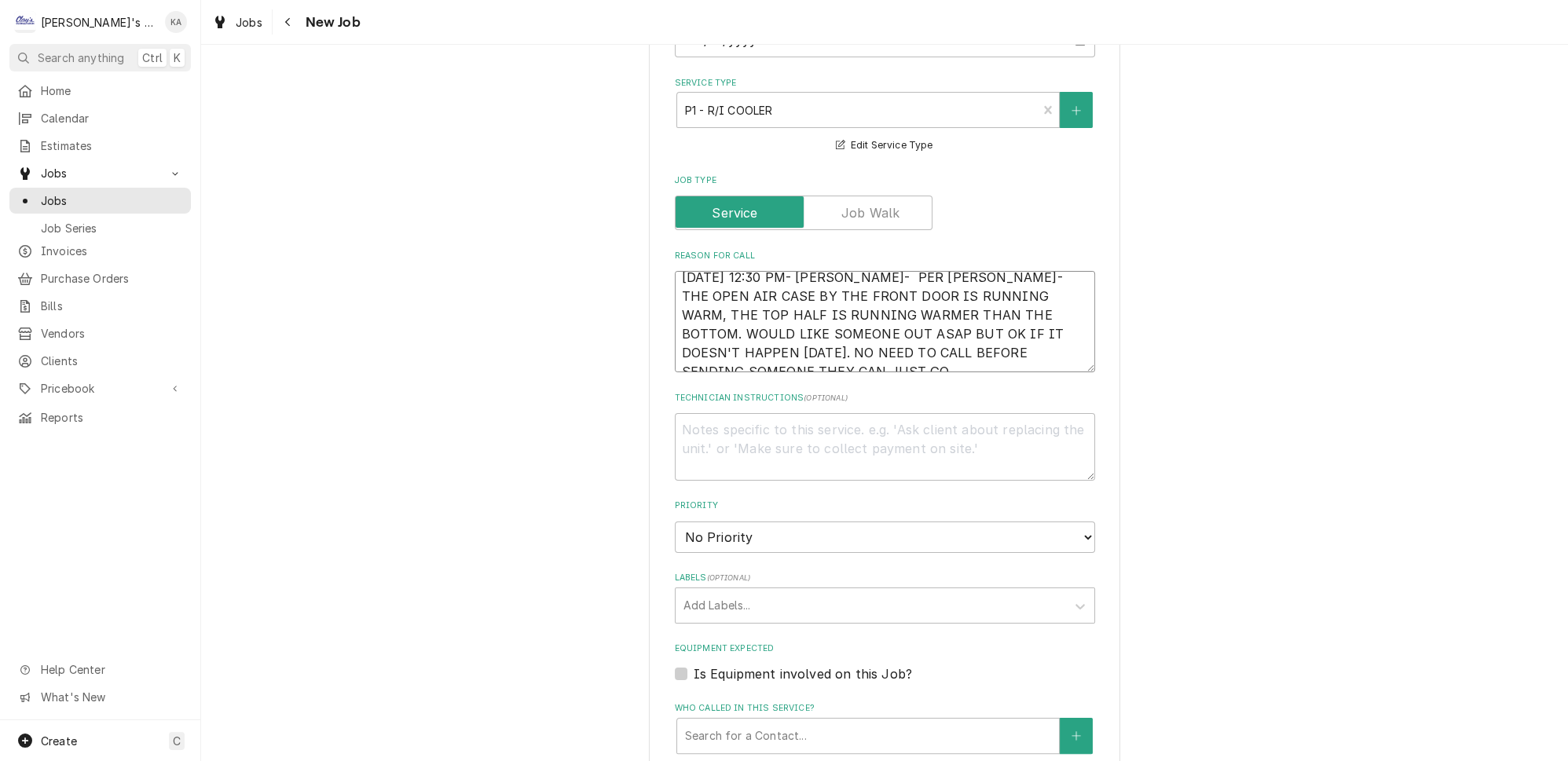
scroll to position [643, 0]
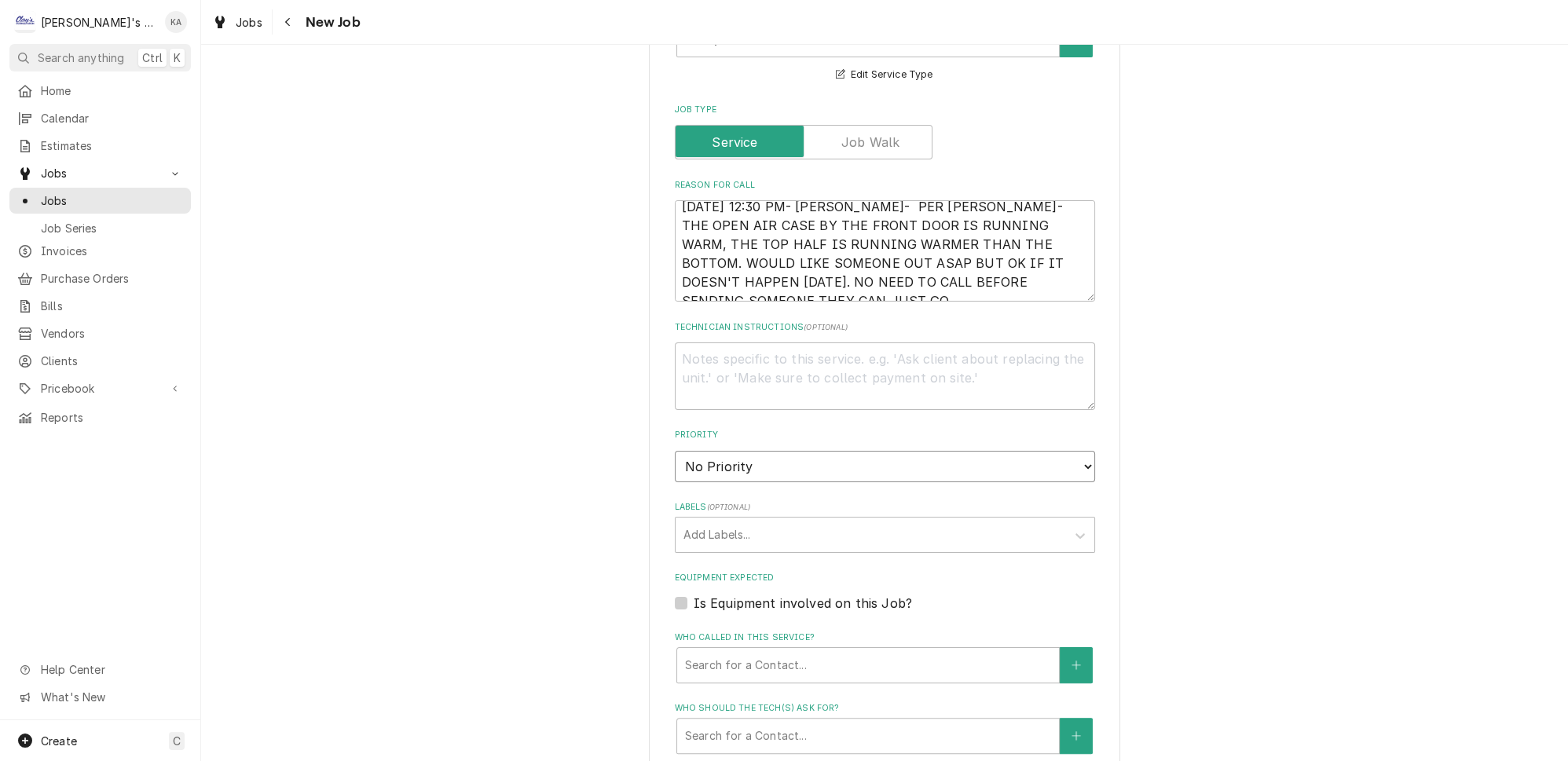
click at [720, 451] on select "No Priority Urgent High Medium Low" at bounding box center [884, 467] width 420 height 31
click at [675, 451] on select "No Priority Urgent High Medium Low" at bounding box center [884, 467] width 420 height 31
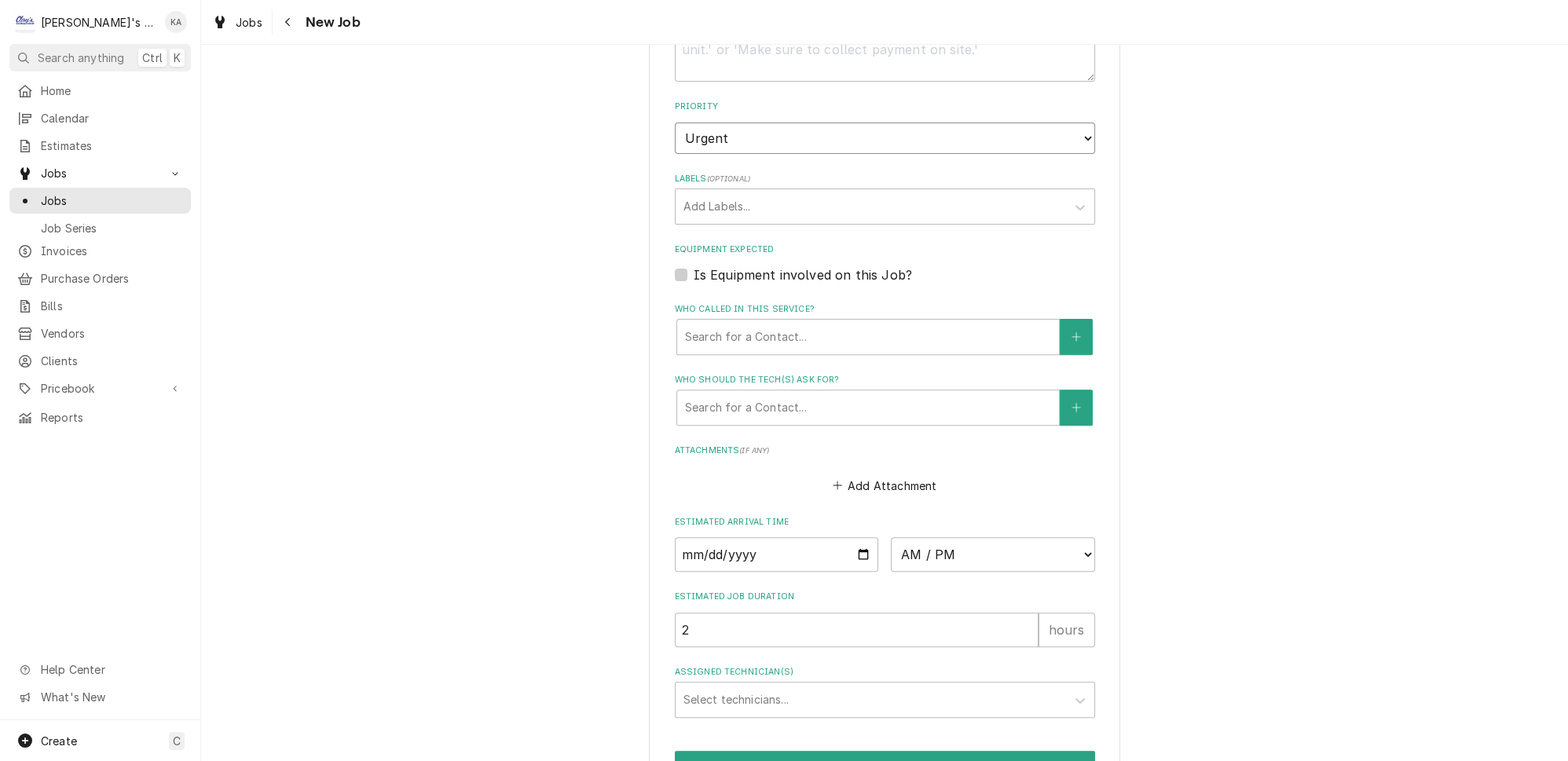
scroll to position [999, 0]
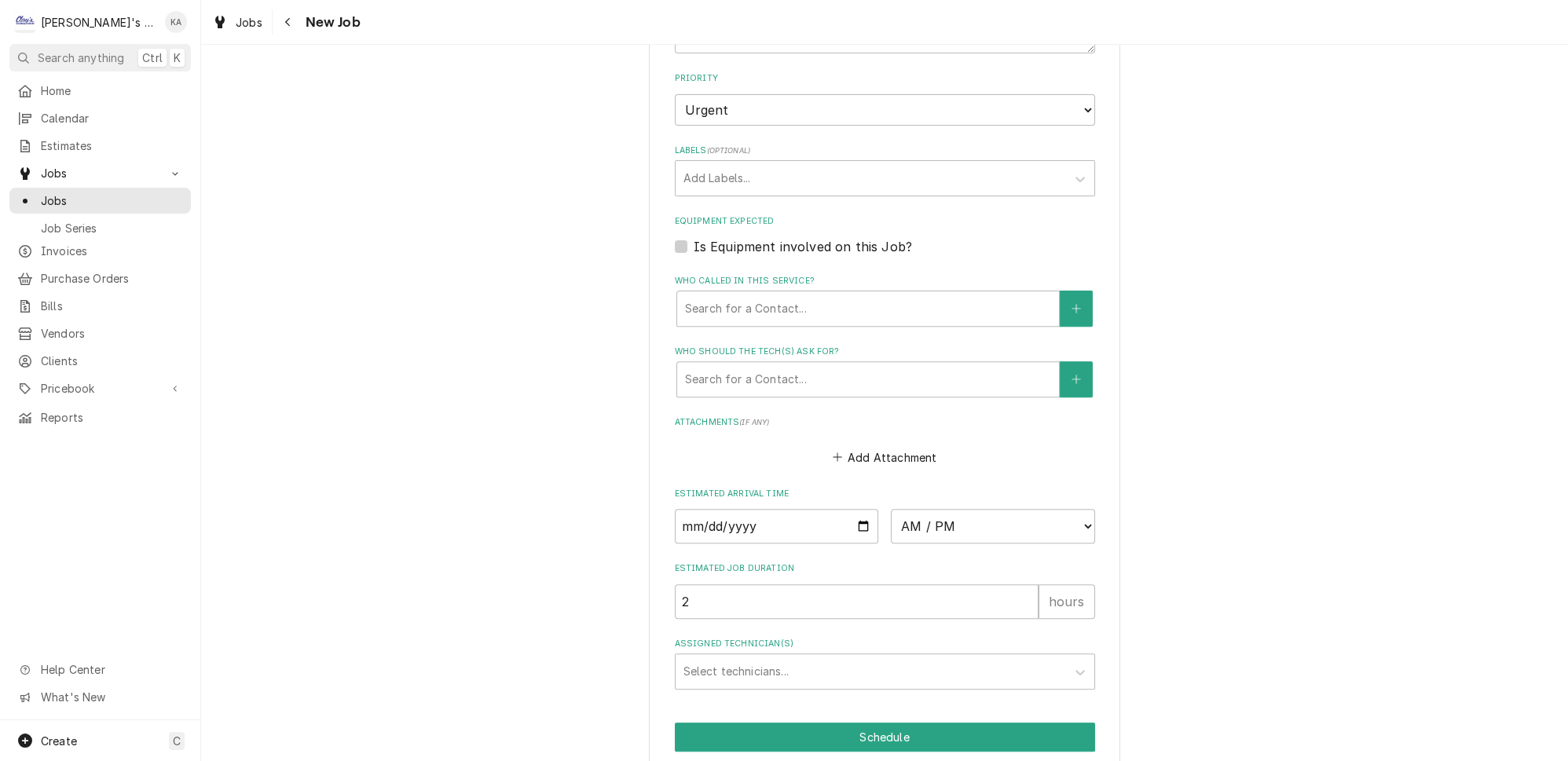
click at [772, 238] on label "Is Equipment involved on this Job?" at bounding box center [803, 247] width 219 height 19
click at [772, 238] on input "Equipment Expected" at bounding box center [903, 255] width 420 height 35
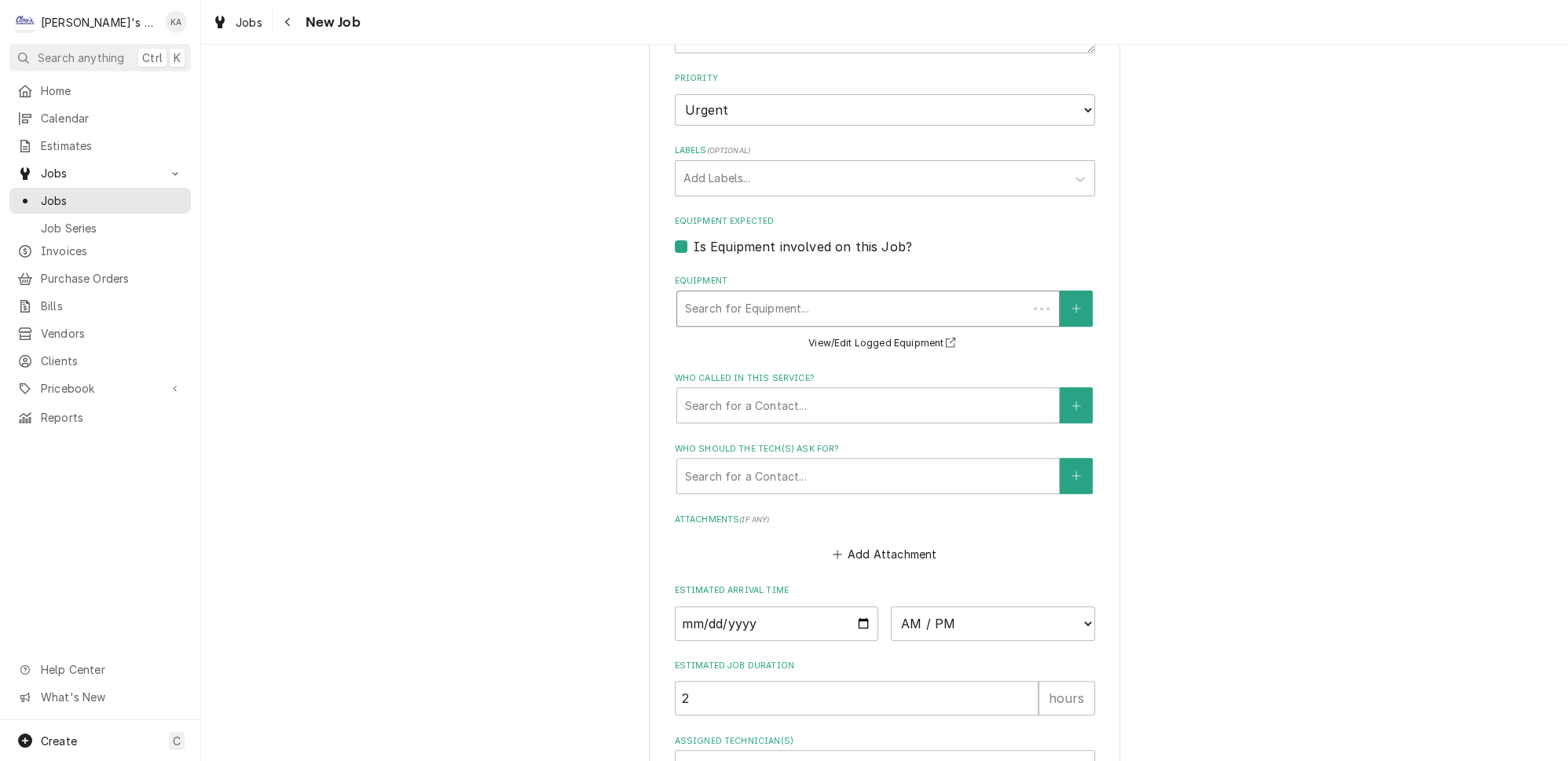
click at [765, 294] on div "Equipment" at bounding box center [852, 308] width 334 height 28
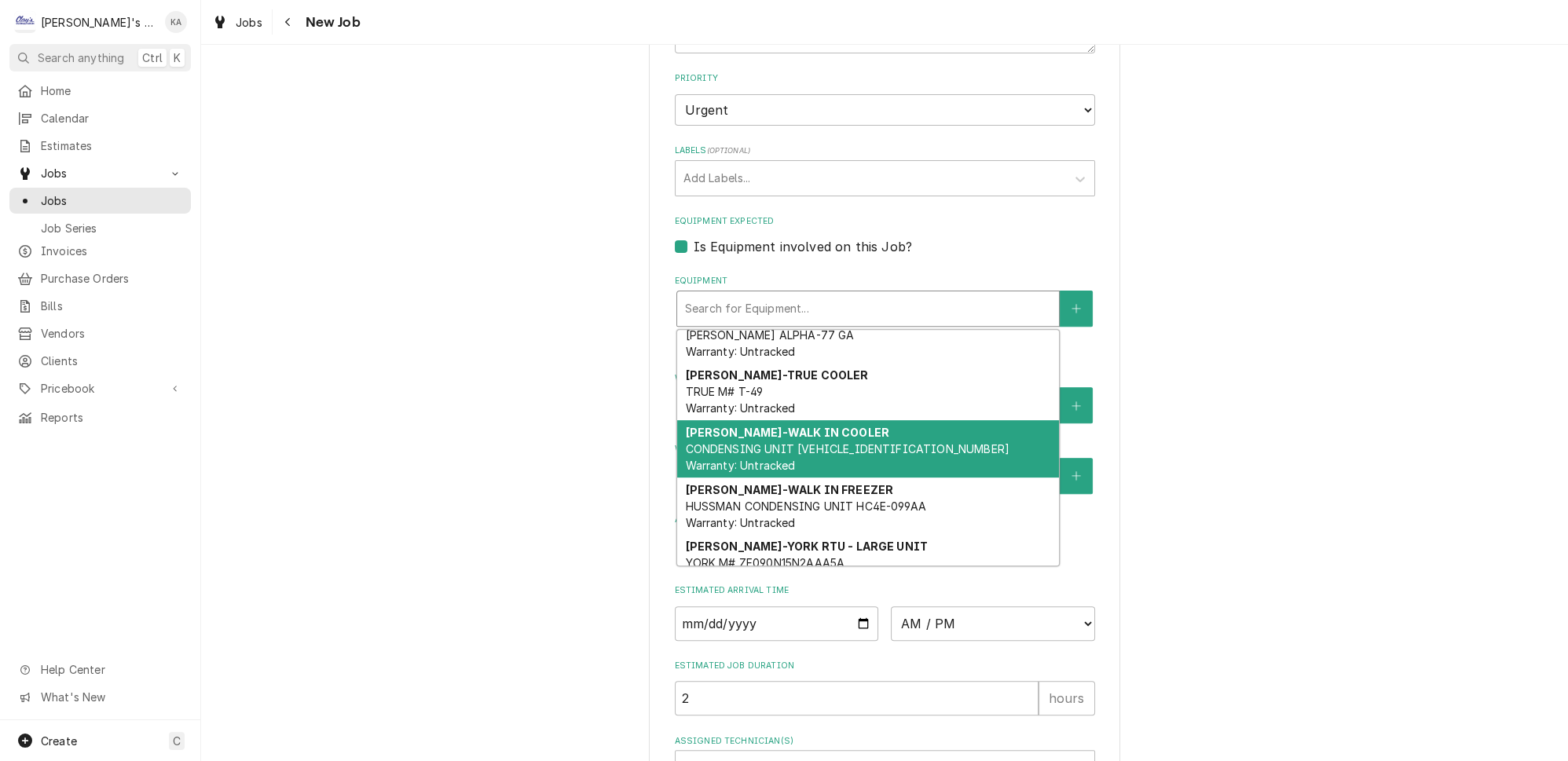
scroll to position [245, 0]
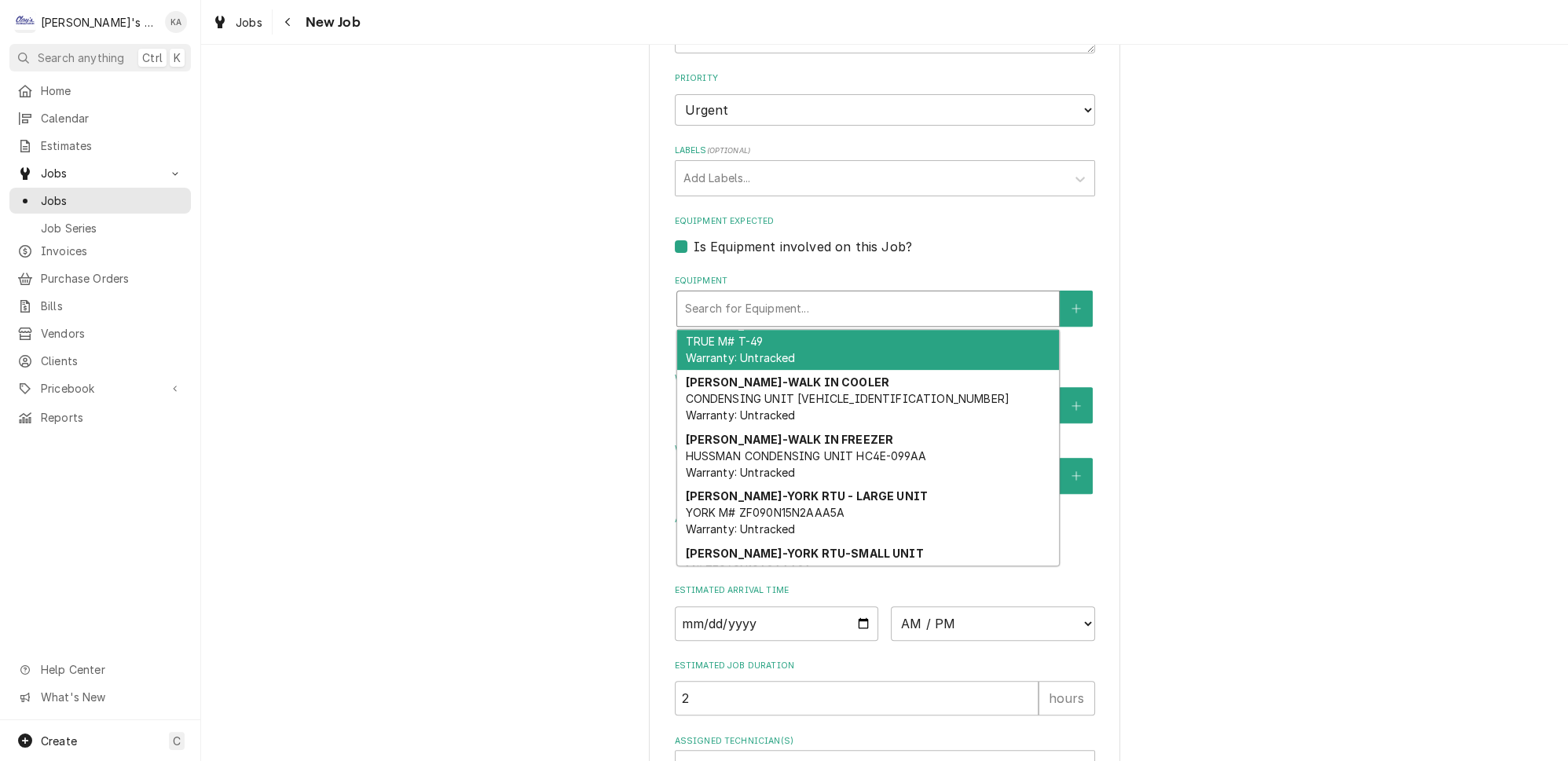
click at [677, 238] on div "Is Equipment involved on this Job?" at bounding box center [884, 247] width 420 height 19
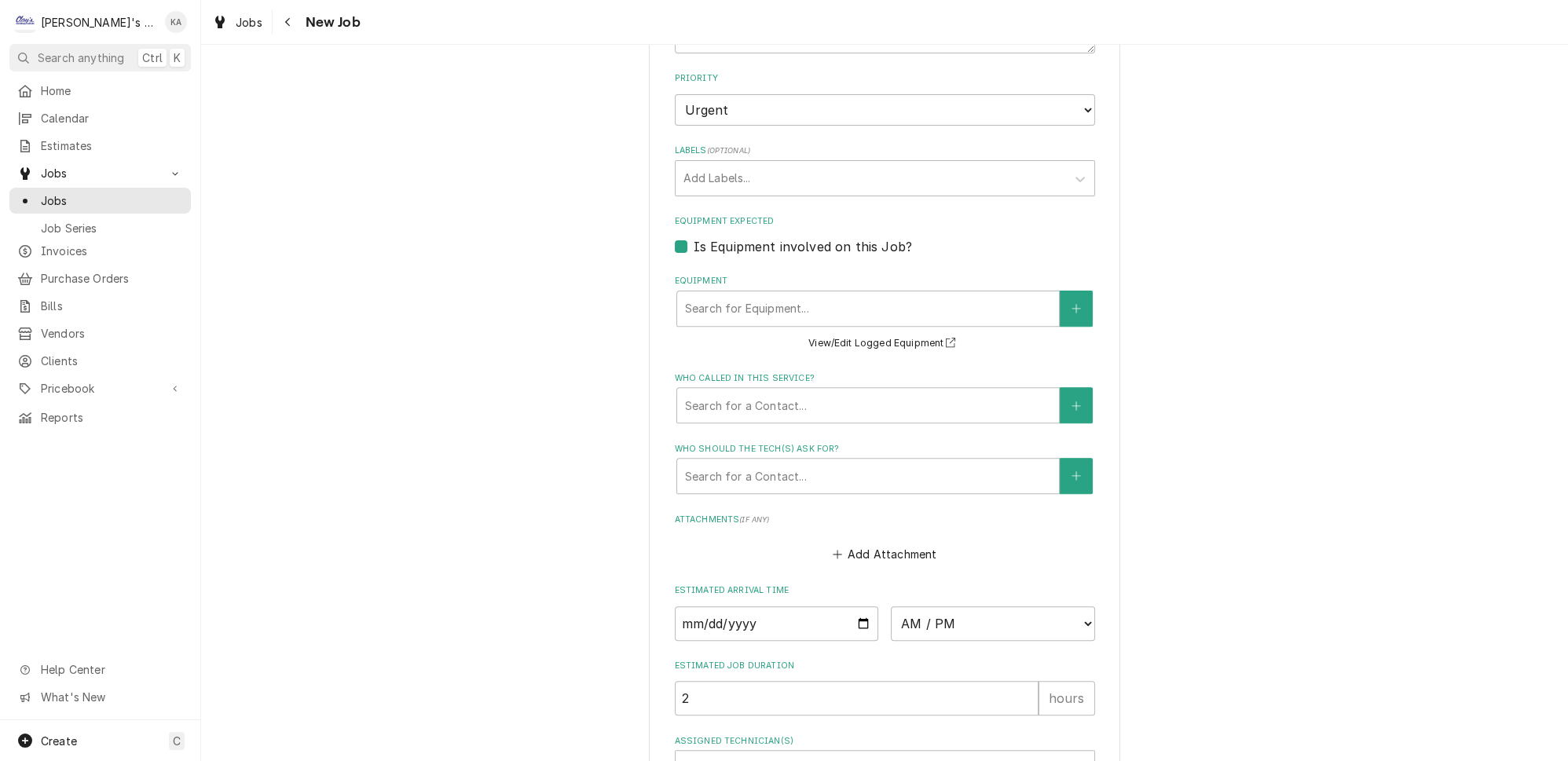
click at [694, 238] on label "Is Equipment involved on this Job?" at bounding box center [803, 247] width 219 height 19
click at [694, 238] on input "Equipment Expected" at bounding box center [903, 255] width 420 height 35
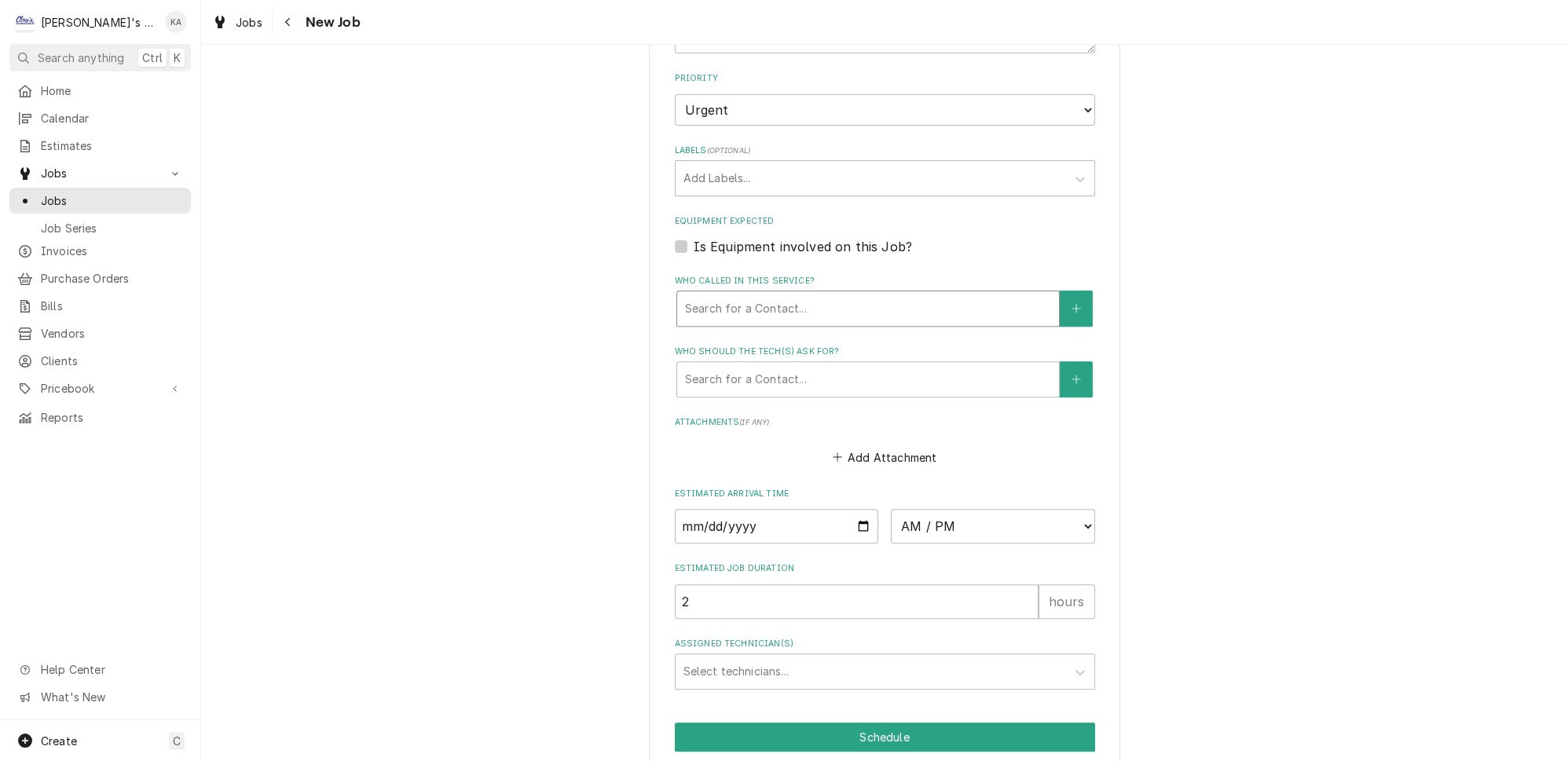
click at [757, 294] on div "Who called in this service?" at bounding box center [868, 308] width 366 height 28
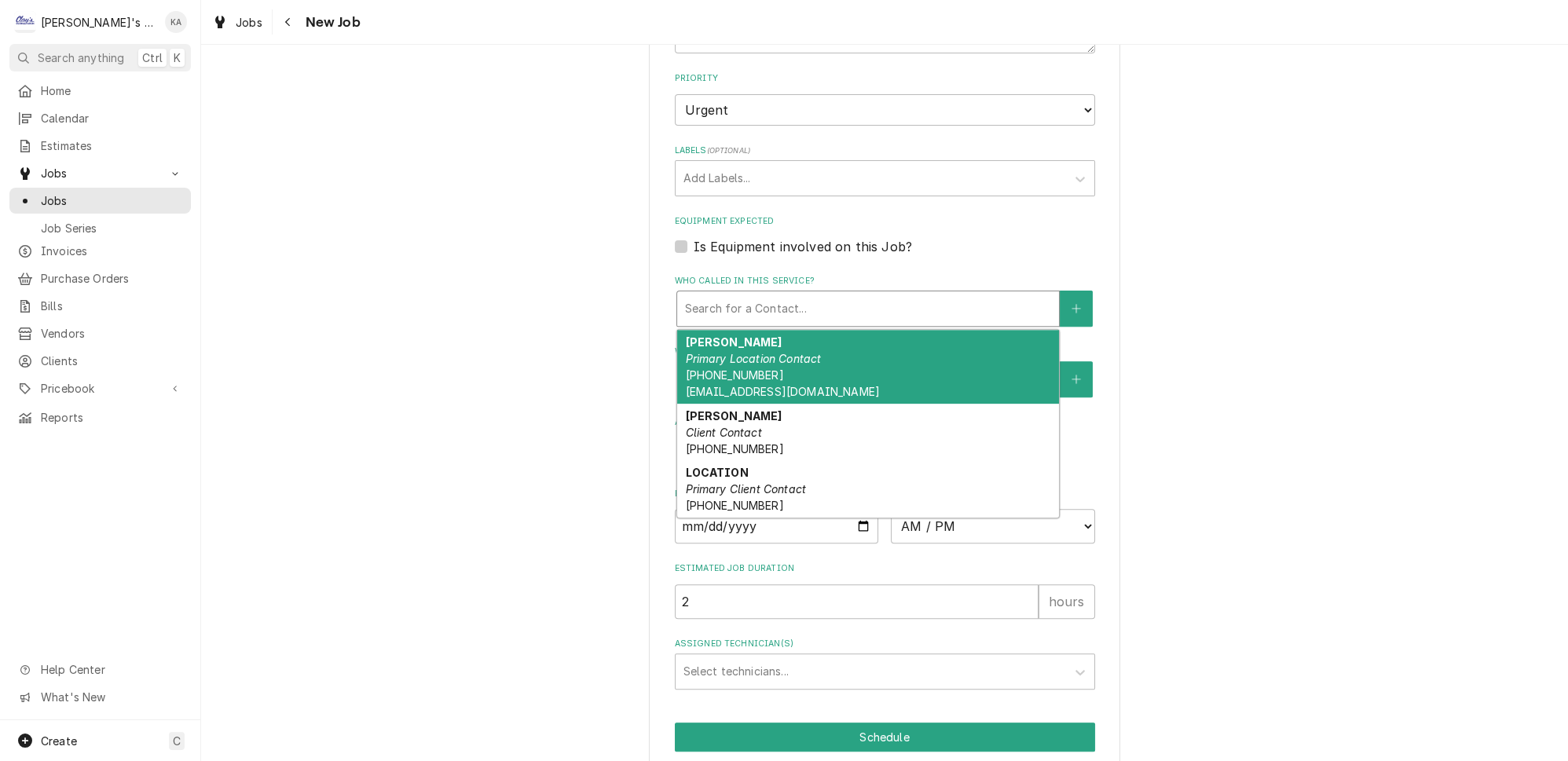
click at [771, 361] on div "BRAD Primary Location Contact (503) 830-0879 arcojcw@gmail.com" at bounding box center [868, 367] width 382 height 74
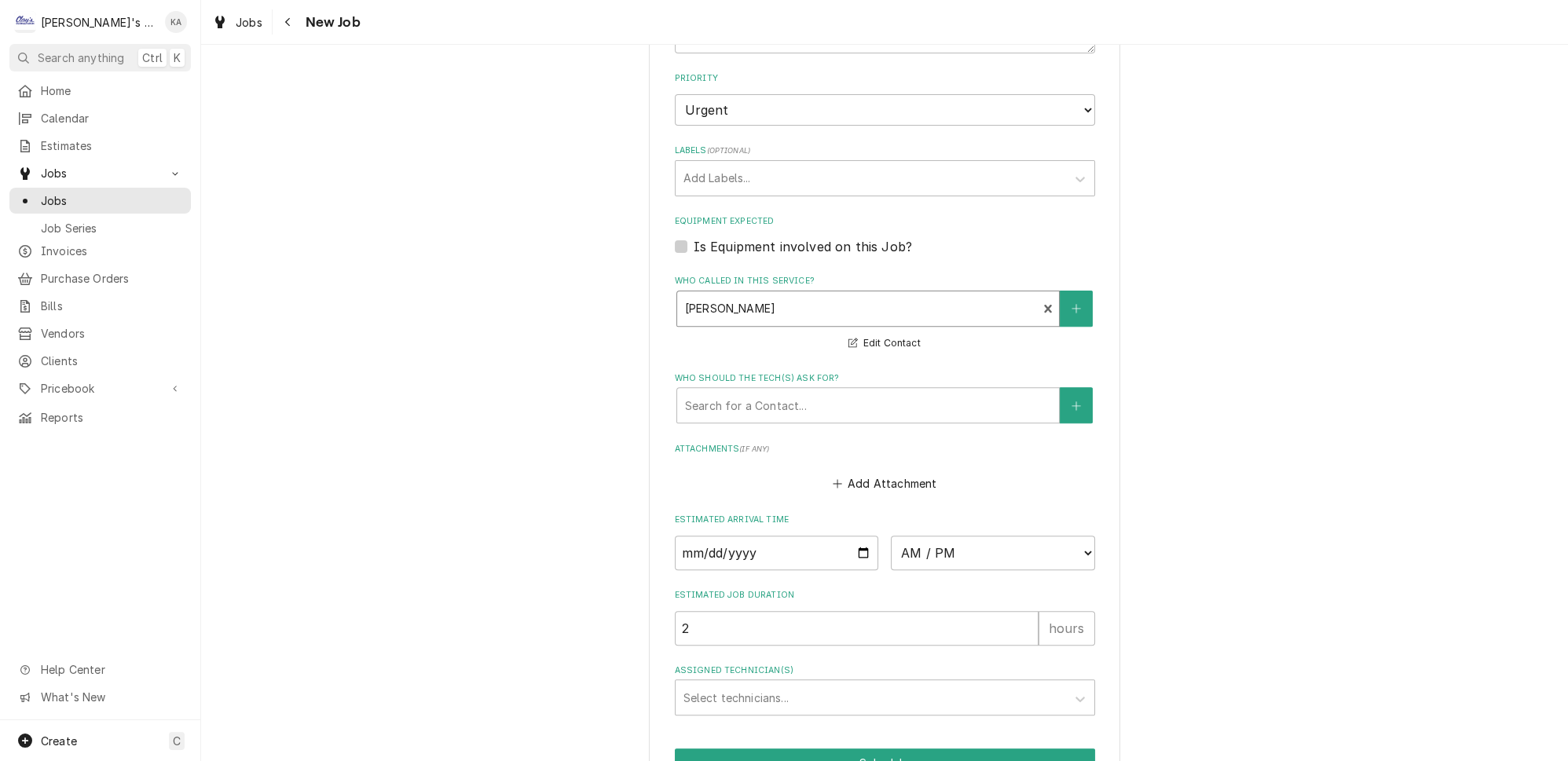
scroll to position [1063, 0]
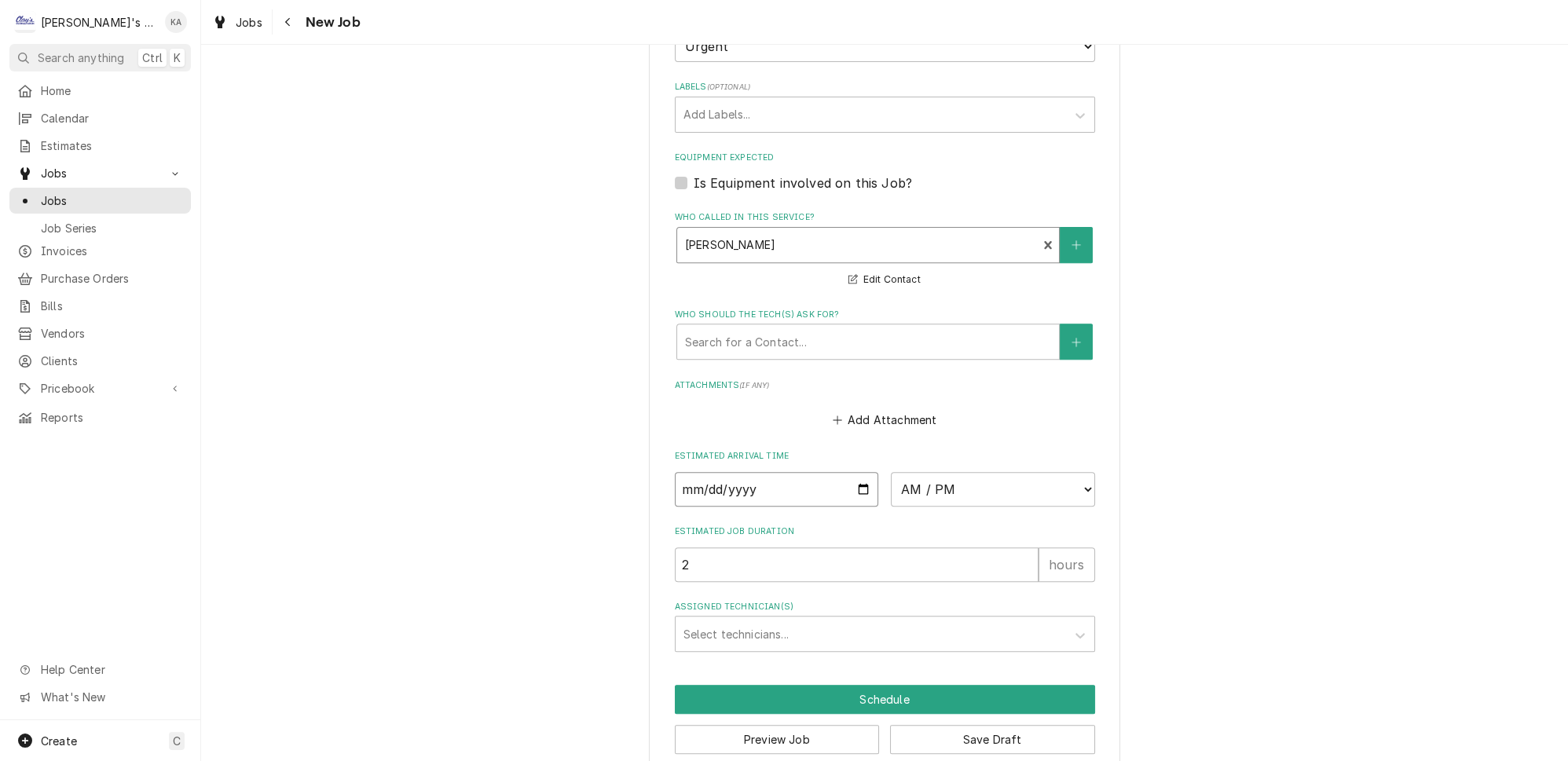
click at [848, 473] on input "Date" at bounding box center [777, 489] width 205 height 35
click at [849, 474] on input "Date" at bounding box center [777, 489] width 205 height 35
click at [935, 479] on select "AM / PM 6:00 AM 6:15 AM 6:30 AM 6:45 AM 7:00 AM 7:15 AM 7:30 AM 7:45 AM 8:00 AM…" at bounding box center [993, 489] width 205 height 35
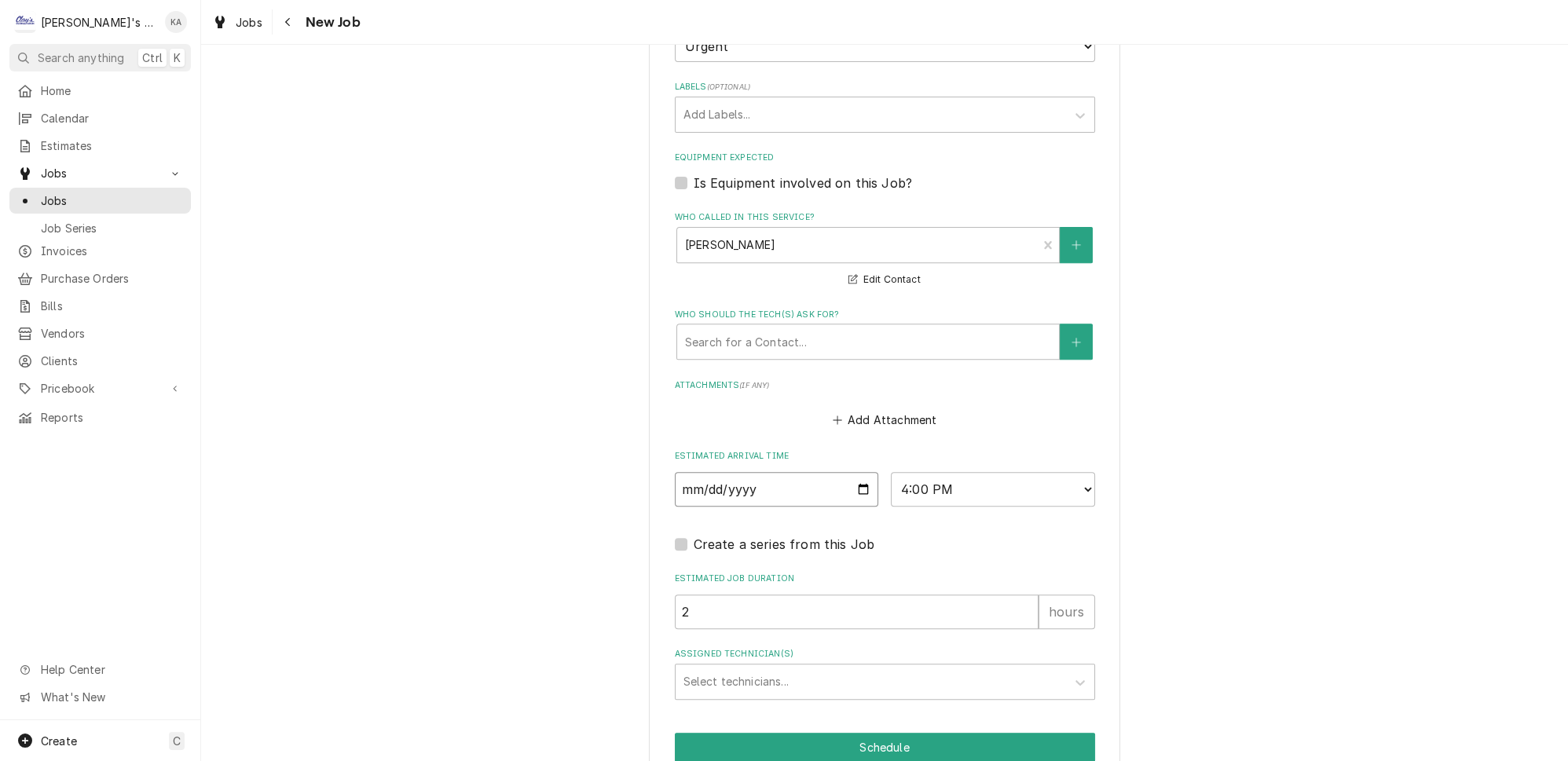
click at [851, 472] on input "2025-10-03" at bounding box center [777, 489] width 205 height 35
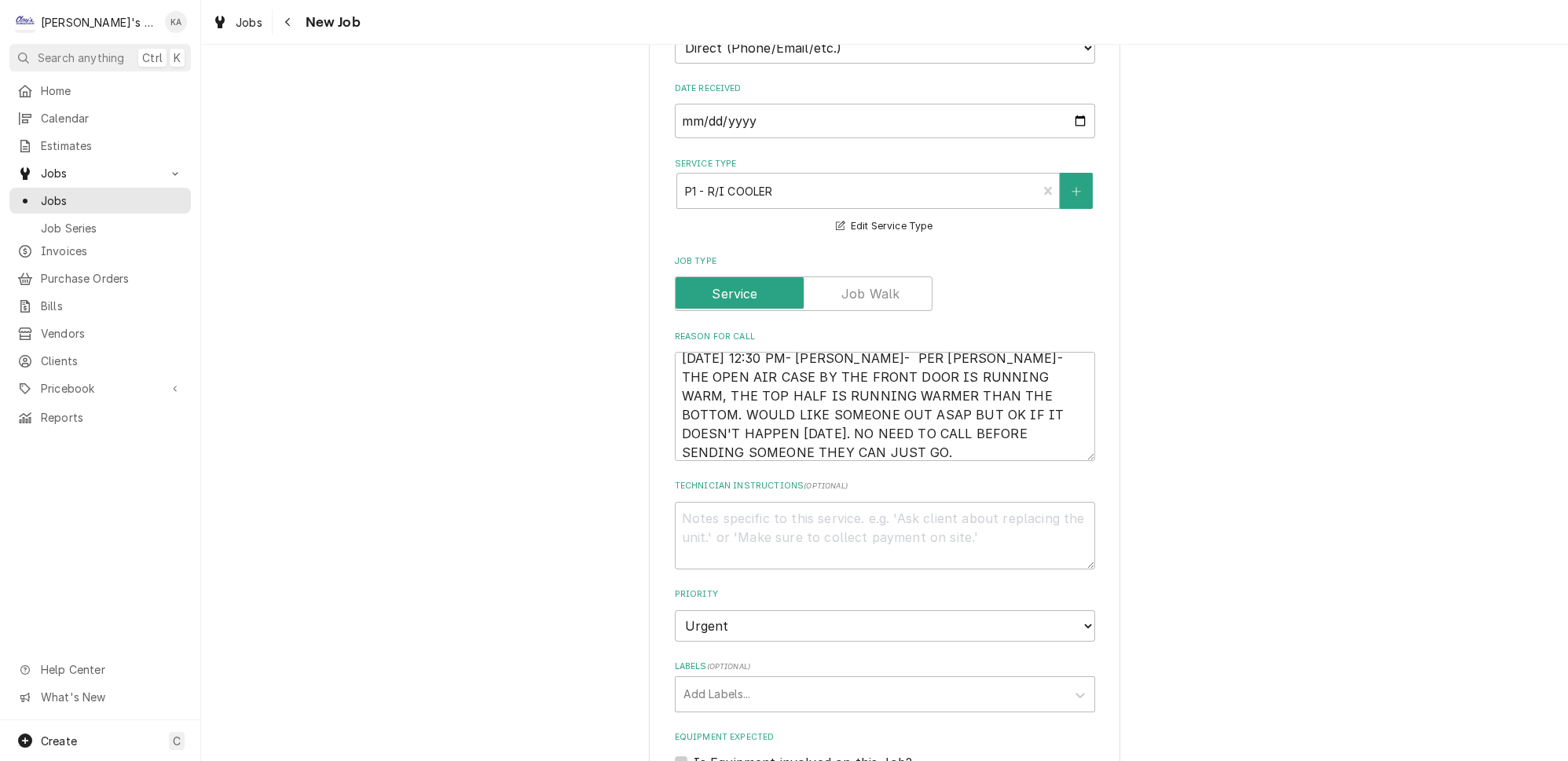
scroll to position [0, 0]
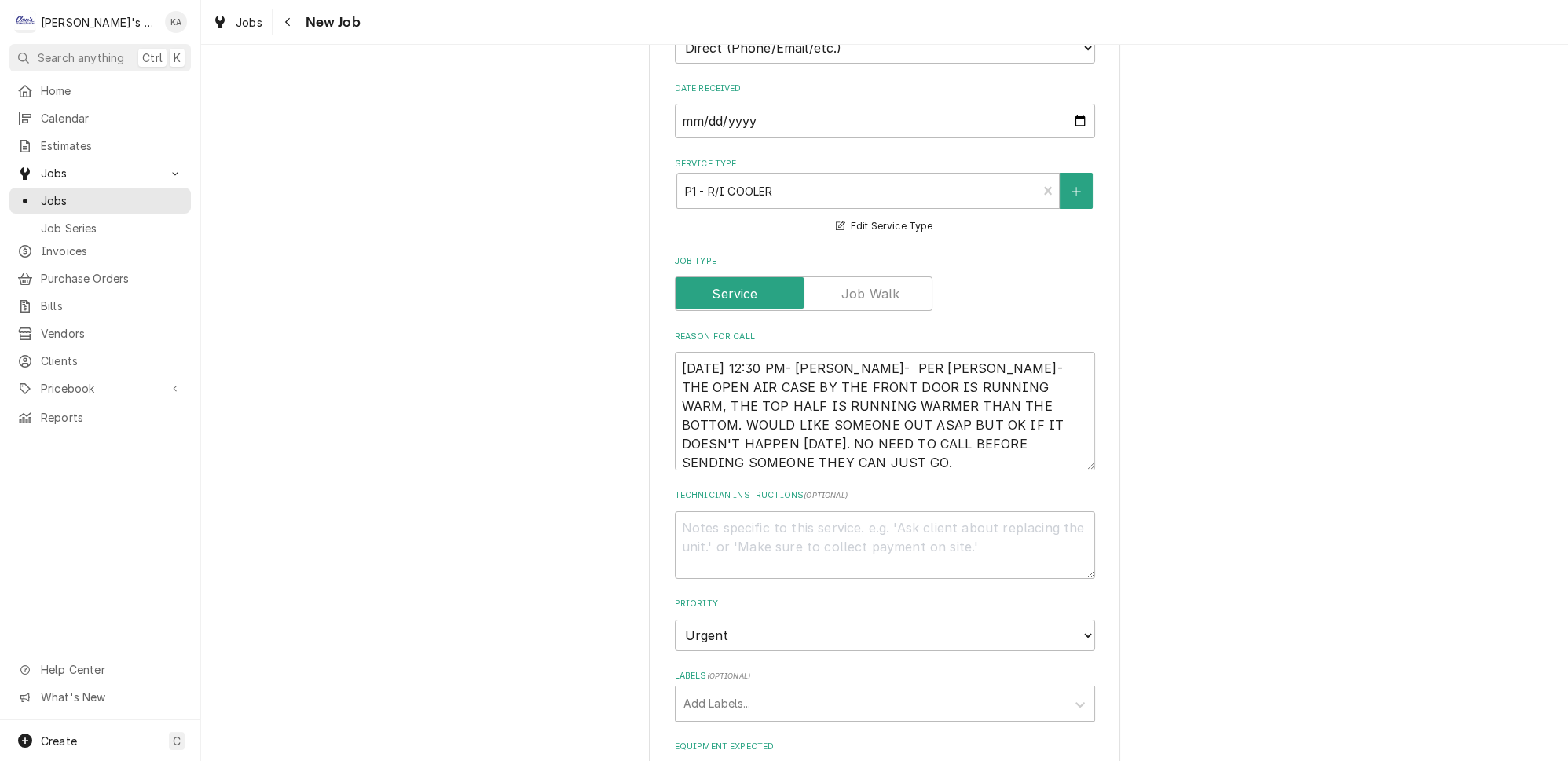
drag, startPoint x: 1068, startPoint y: 435, endPoint x: 1071, endPoint y: 453, distance: 18.2
click at [1071, 453] on div "Please provide the following information to create a job: Client Details Client…" at bounding box center [885, 497] width 472 height 1827
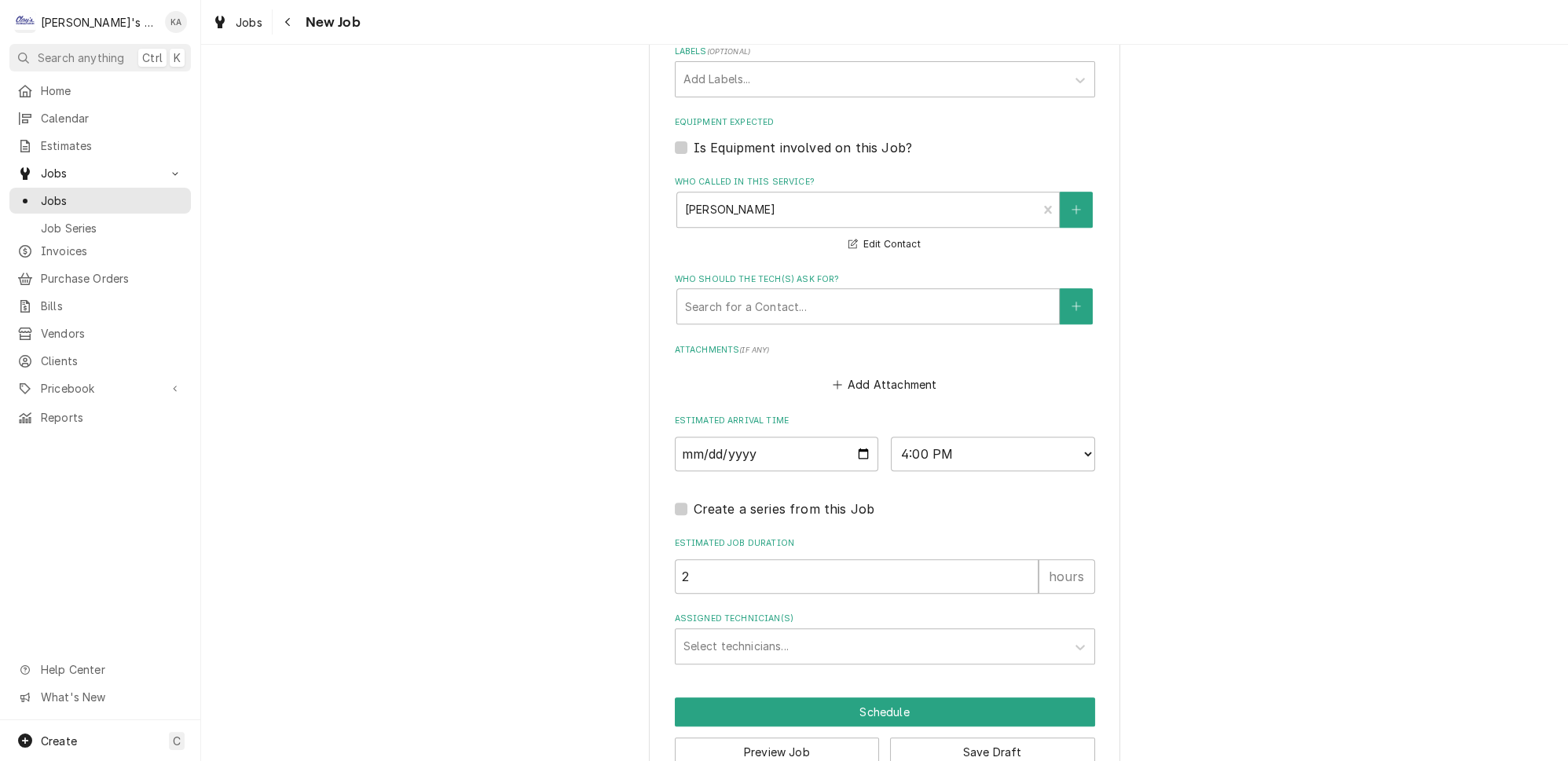
scroll to position [1124, 0]
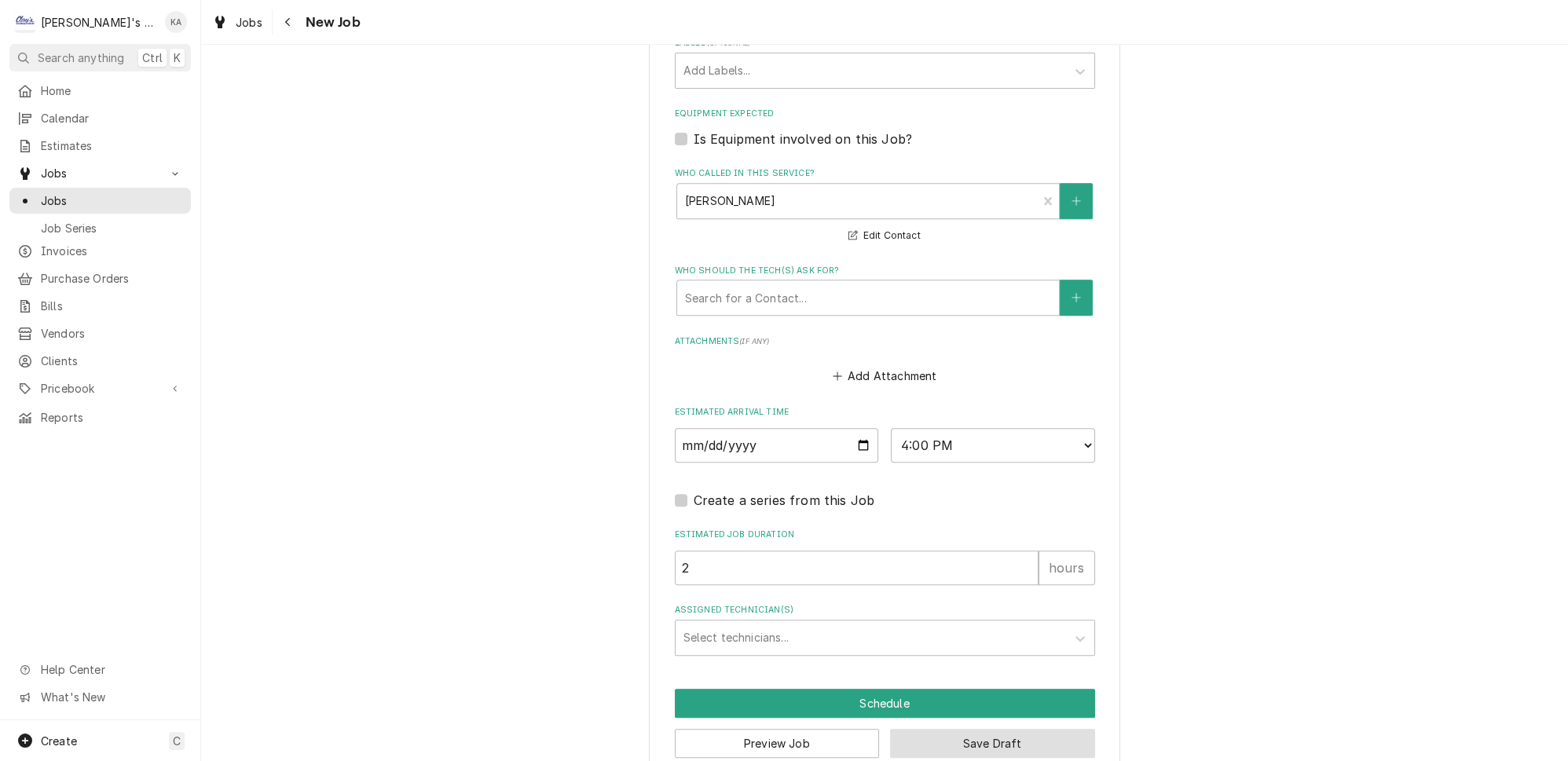
click at [1041, 729] on button "Save Draft" at bounding box center [992, 743] width 205 height 29
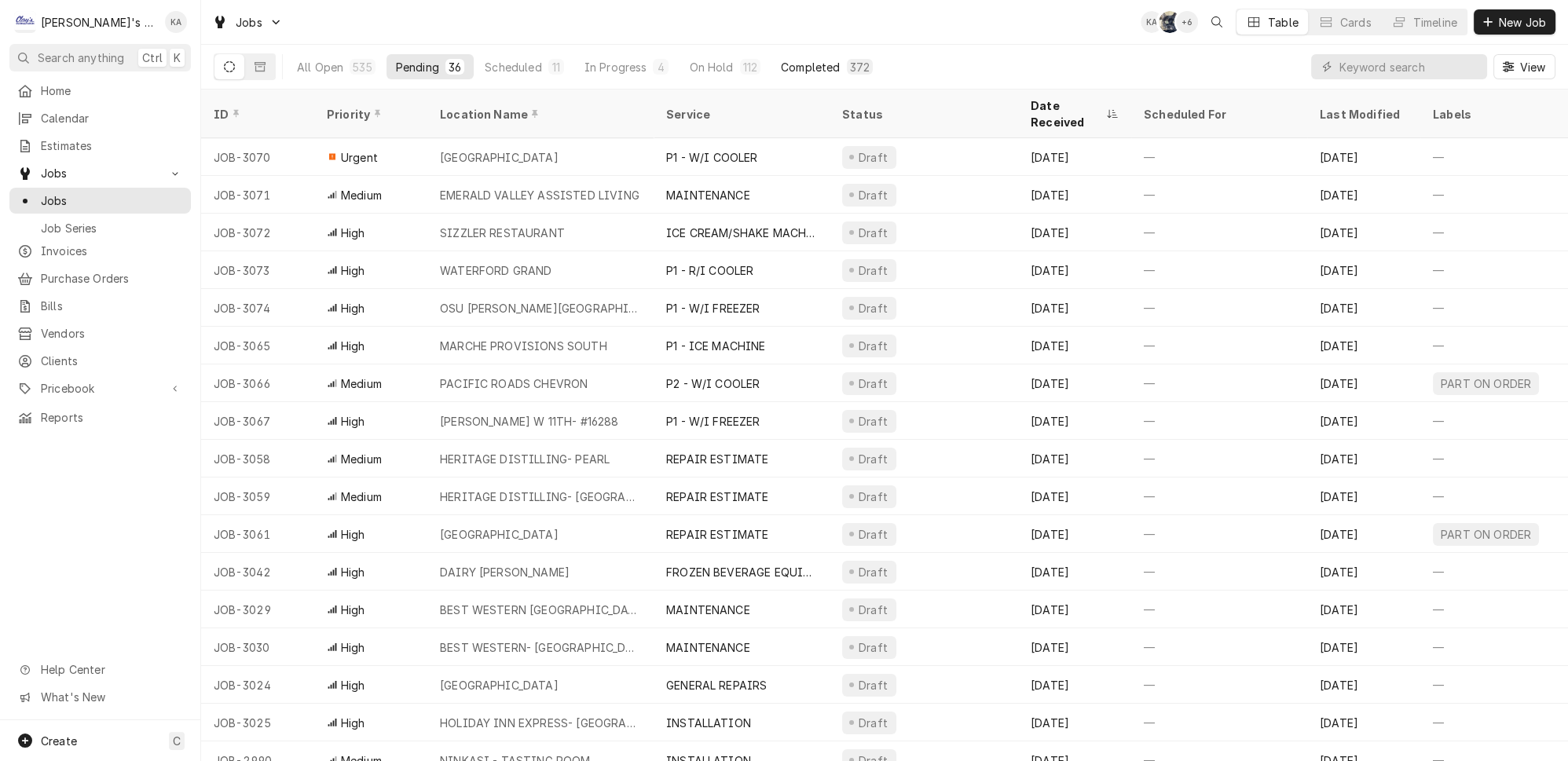
click at [773, 69] on button "Completed 372" at bounding box center [827, 67] width 111 height 25
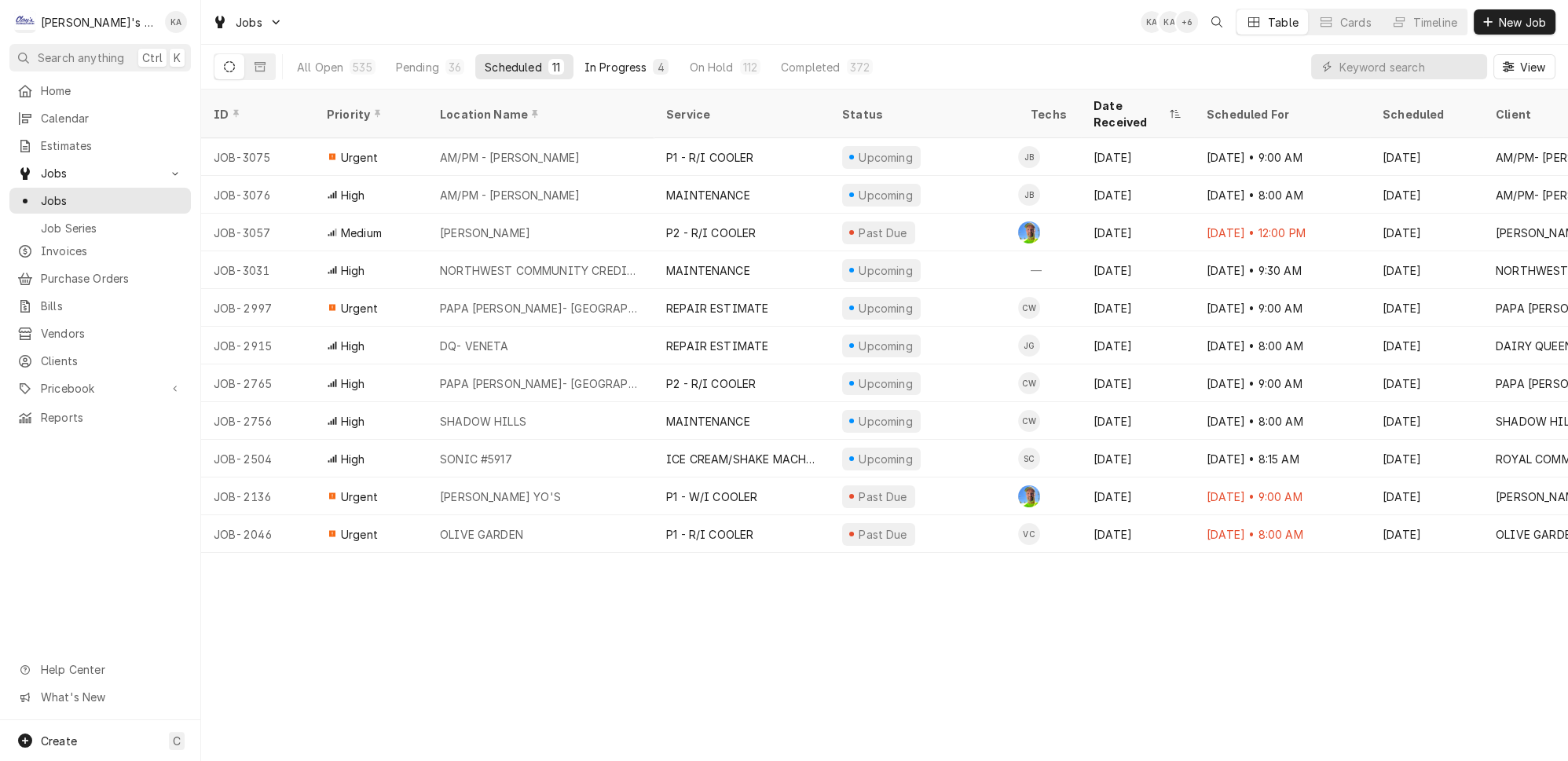
click at [605, 59] on div "In Progress" at bounding box center [616, 67] width 62 height 16
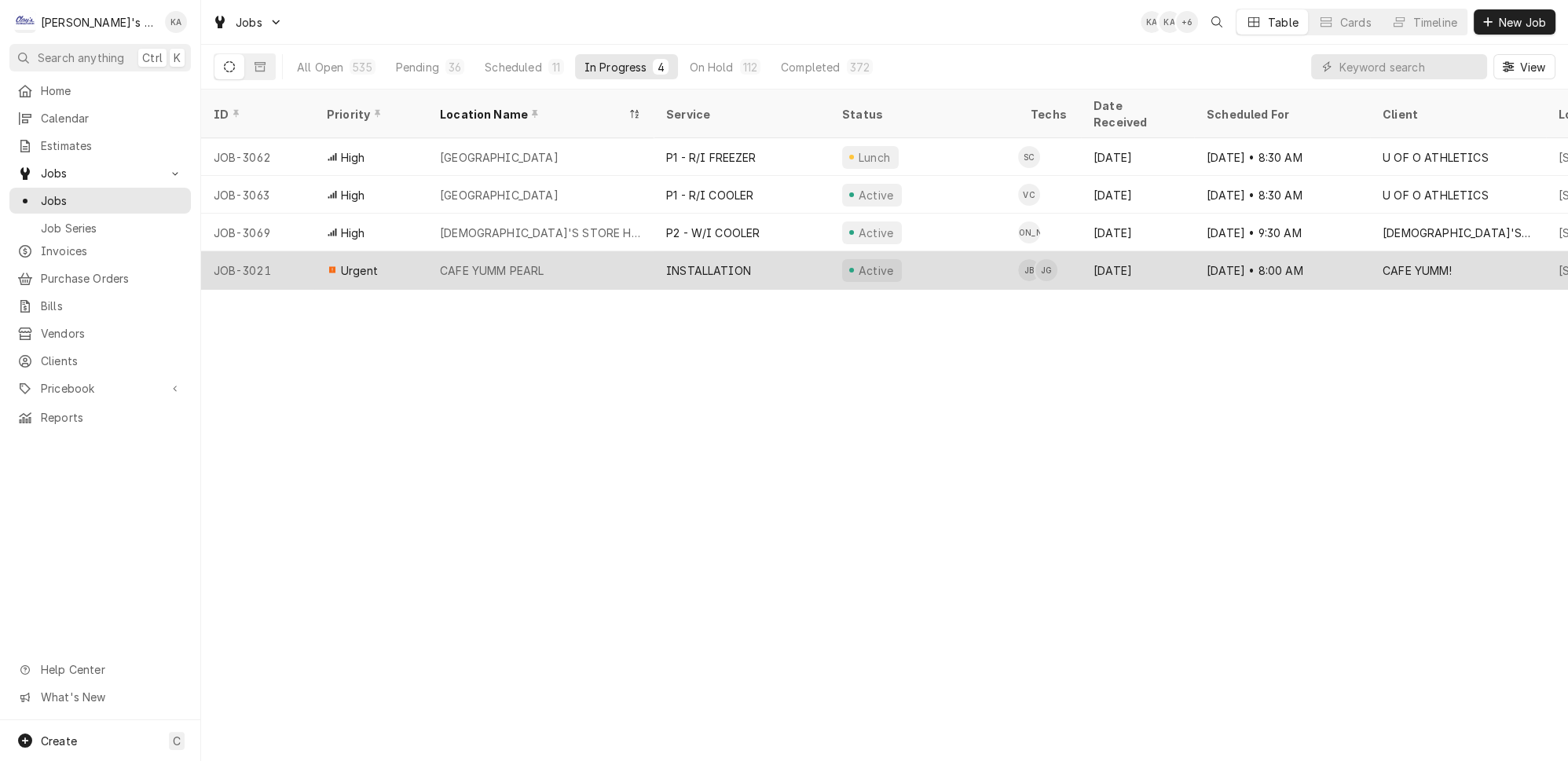
click at [685, 251] on div "INSTALLATION" at bounding box center [741, 270] width 176 height 38
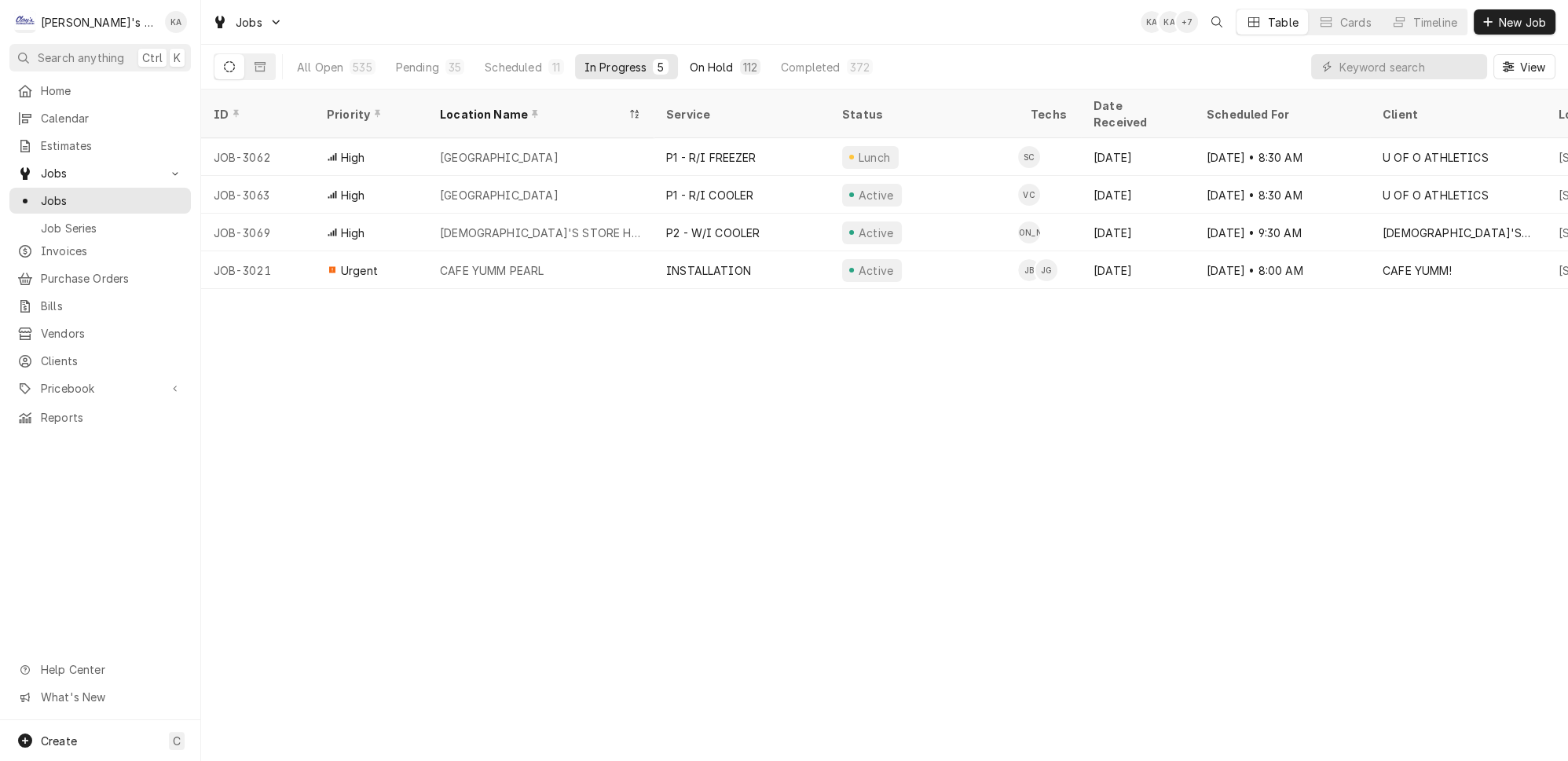
click at [693, 59] on button "On Hold 112" at bounding box center [725, 67] width 90 height 25
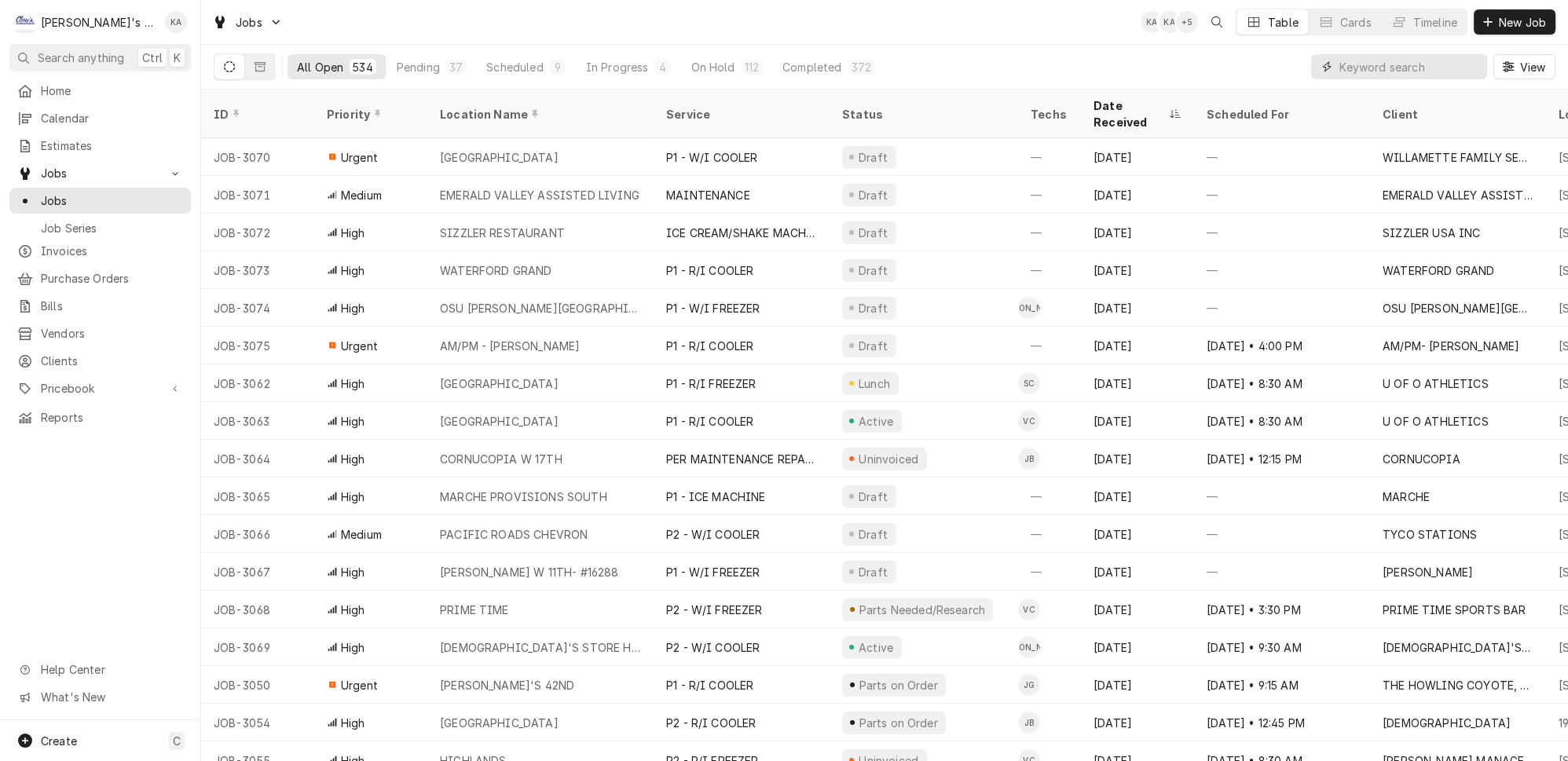
click at [1381, 64] on input "Dynamic Content Wrapper" at bounding box center [1409, 67] width 140 height 25
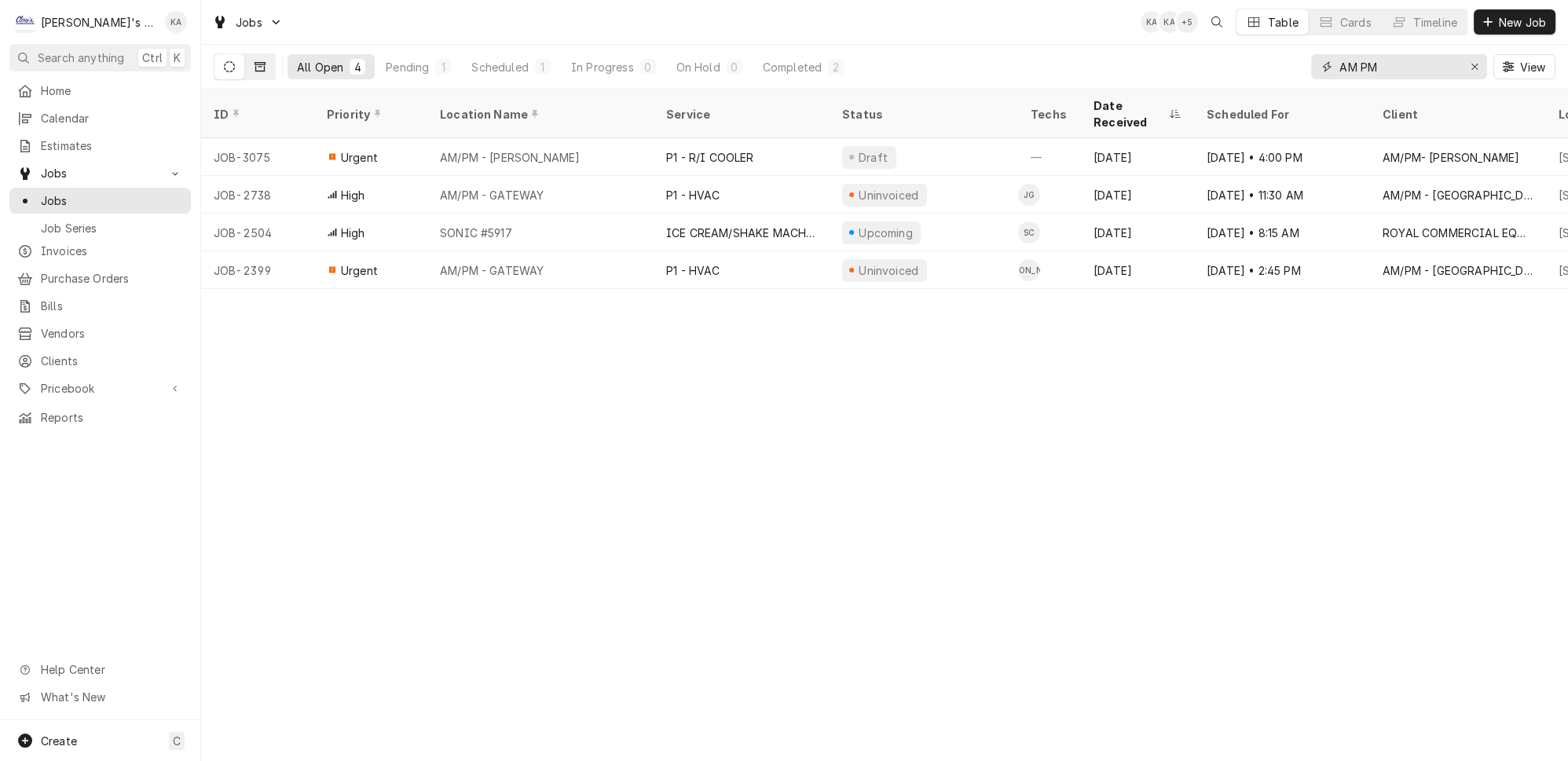
type input "AM PM"
click at [255, 62] on icon "Dynamic Content Wrapper" at bounding box center [260, 67] width 11 height 11
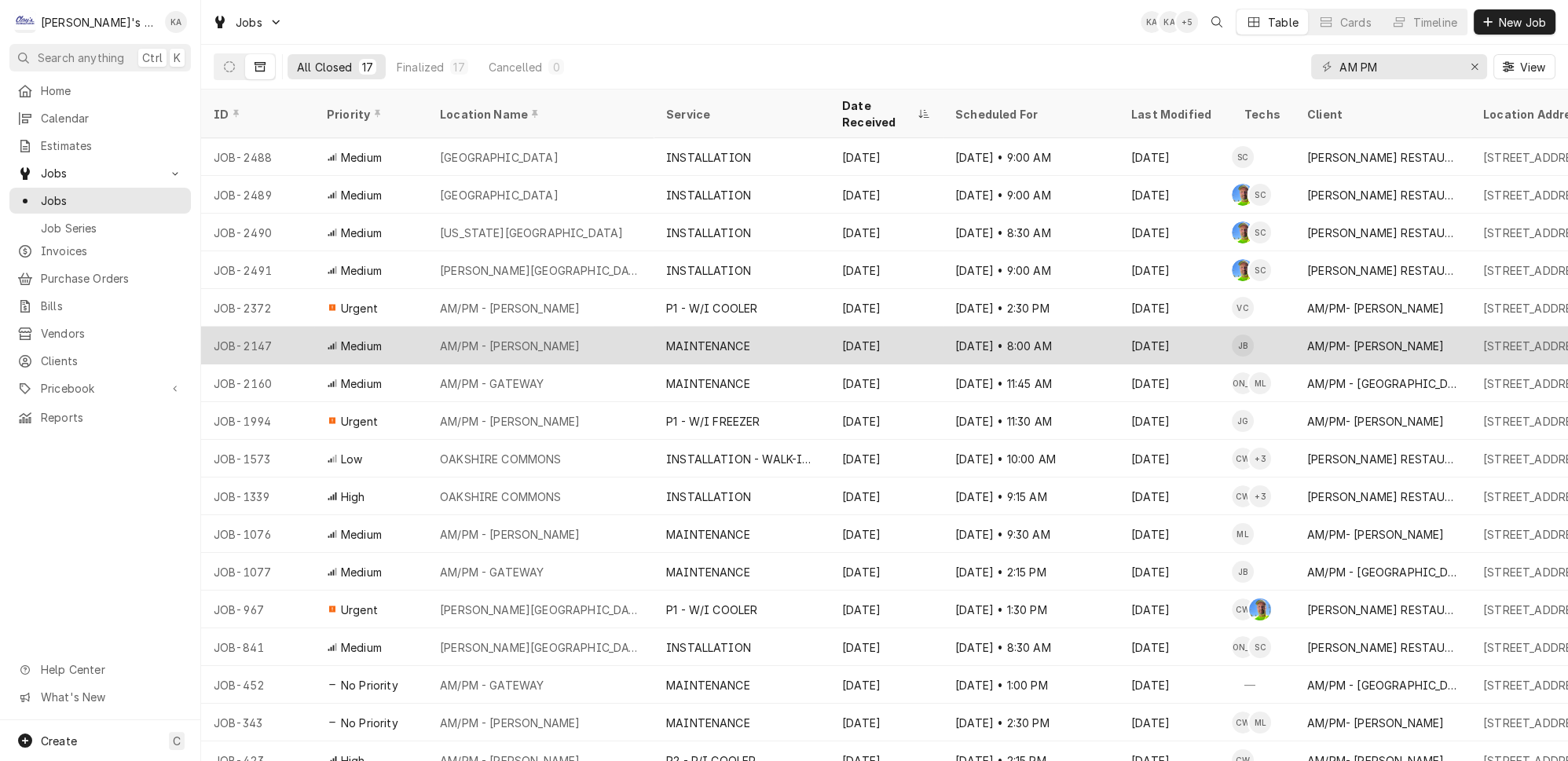
scroll to position [1, 0]
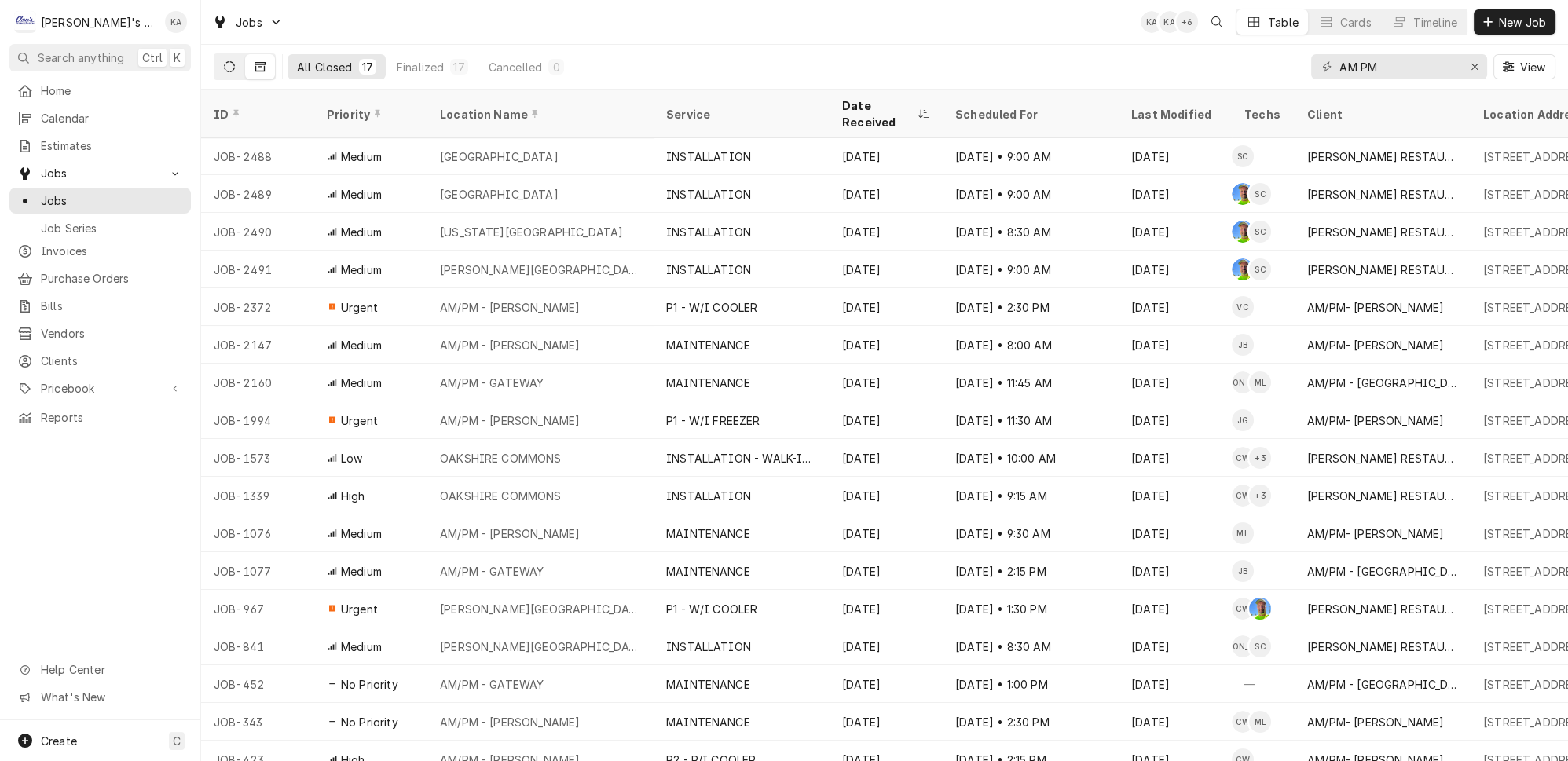
click at [224, 62] on icon "Dynamic Content Wrapper" at bounding box center [228, 67] width 11 height 11
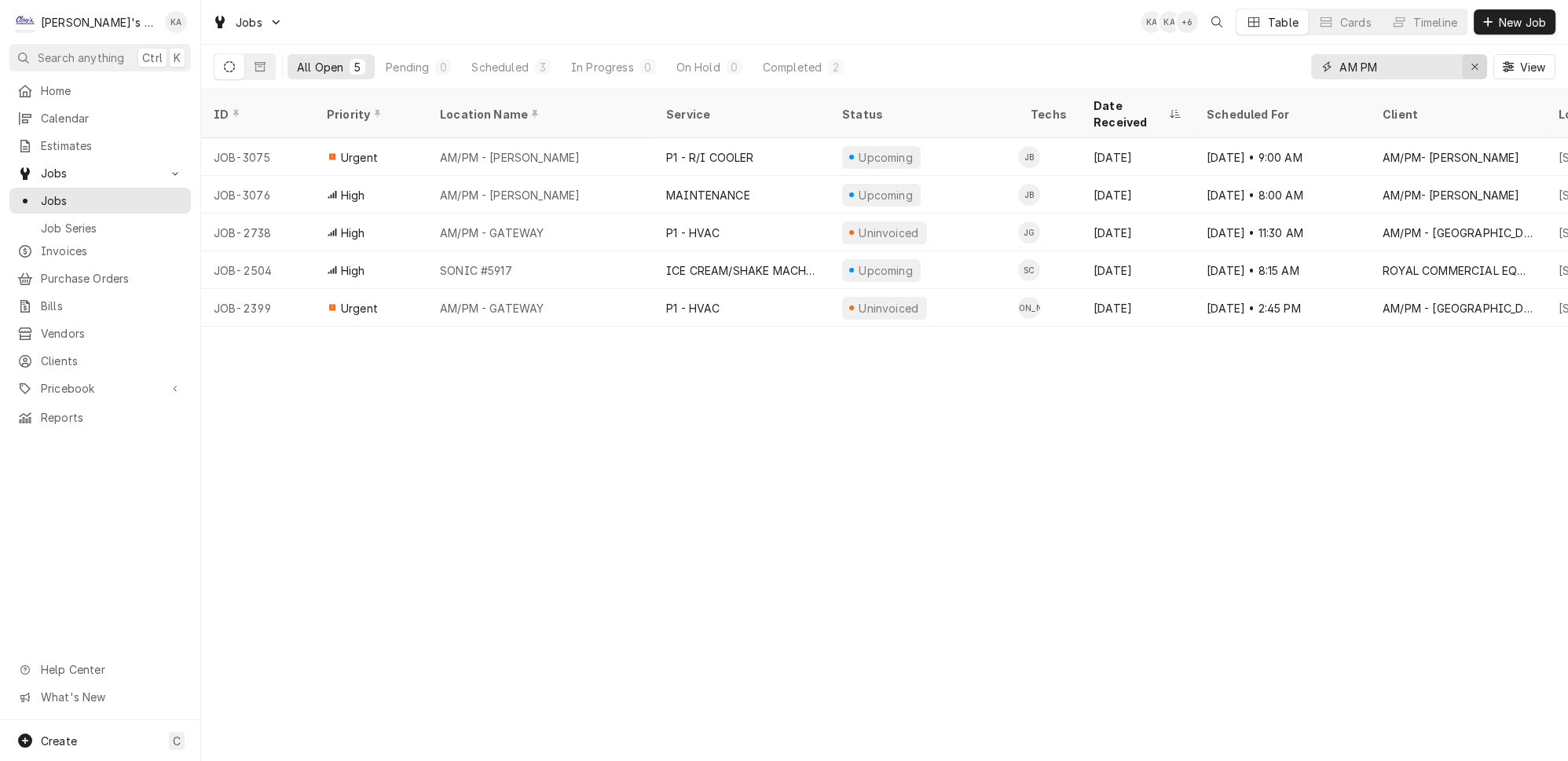
click at [1479, 62] on icon "Erase input" at bounding box center [1474, 67] width 9 height 11
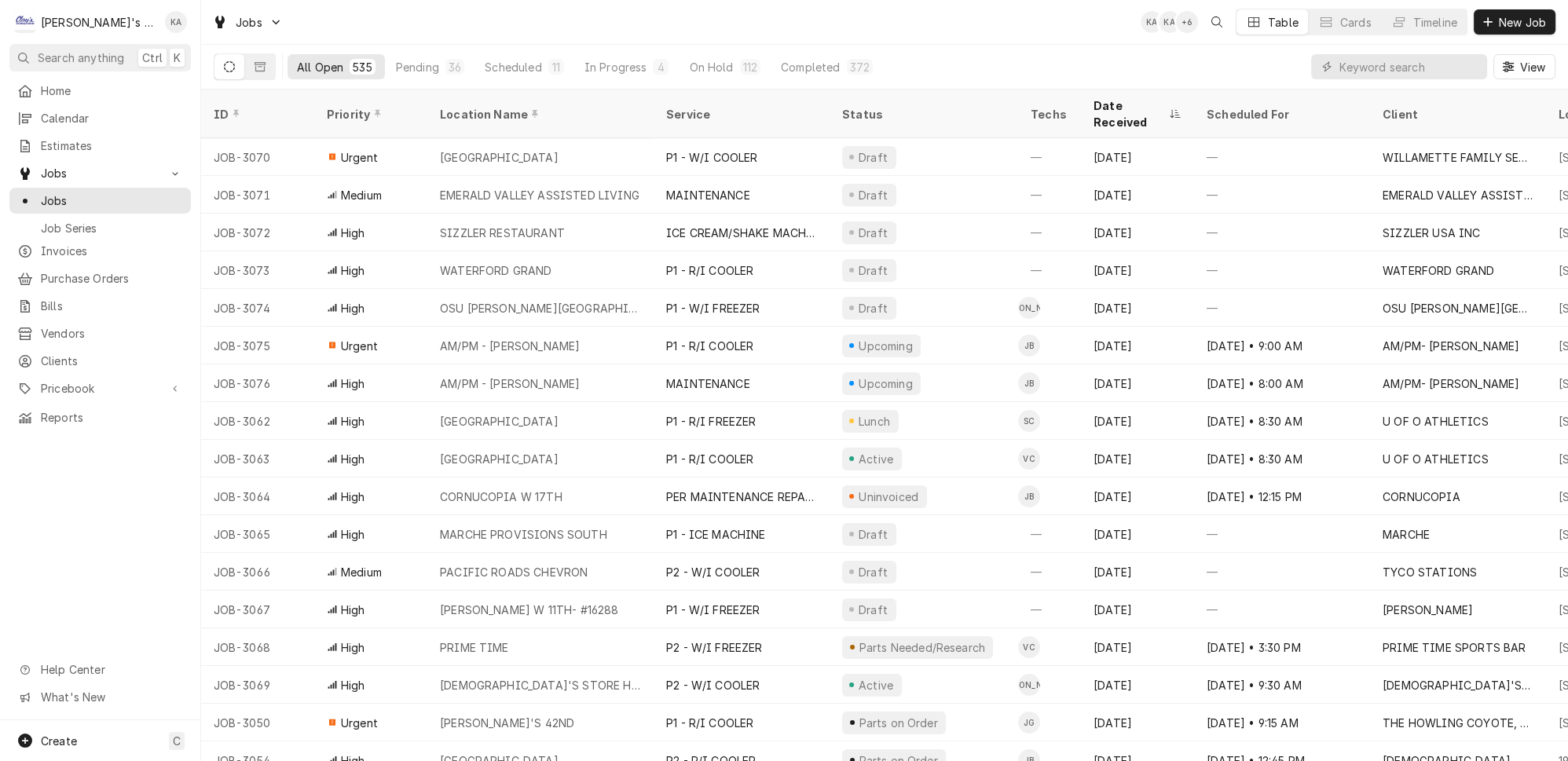
click at [1248, 67] on div "All Open 535 Pending 36 Scheduled 11 In Progress 4 On Hold 112 Completed 372 Vi…" at bounding box center [884, 67] width 1342 height 44
click at [1355, 58] on input "Dynamic Content Wrapper" at bounding box center [1409, 67] width 140 height 25
type input "C"
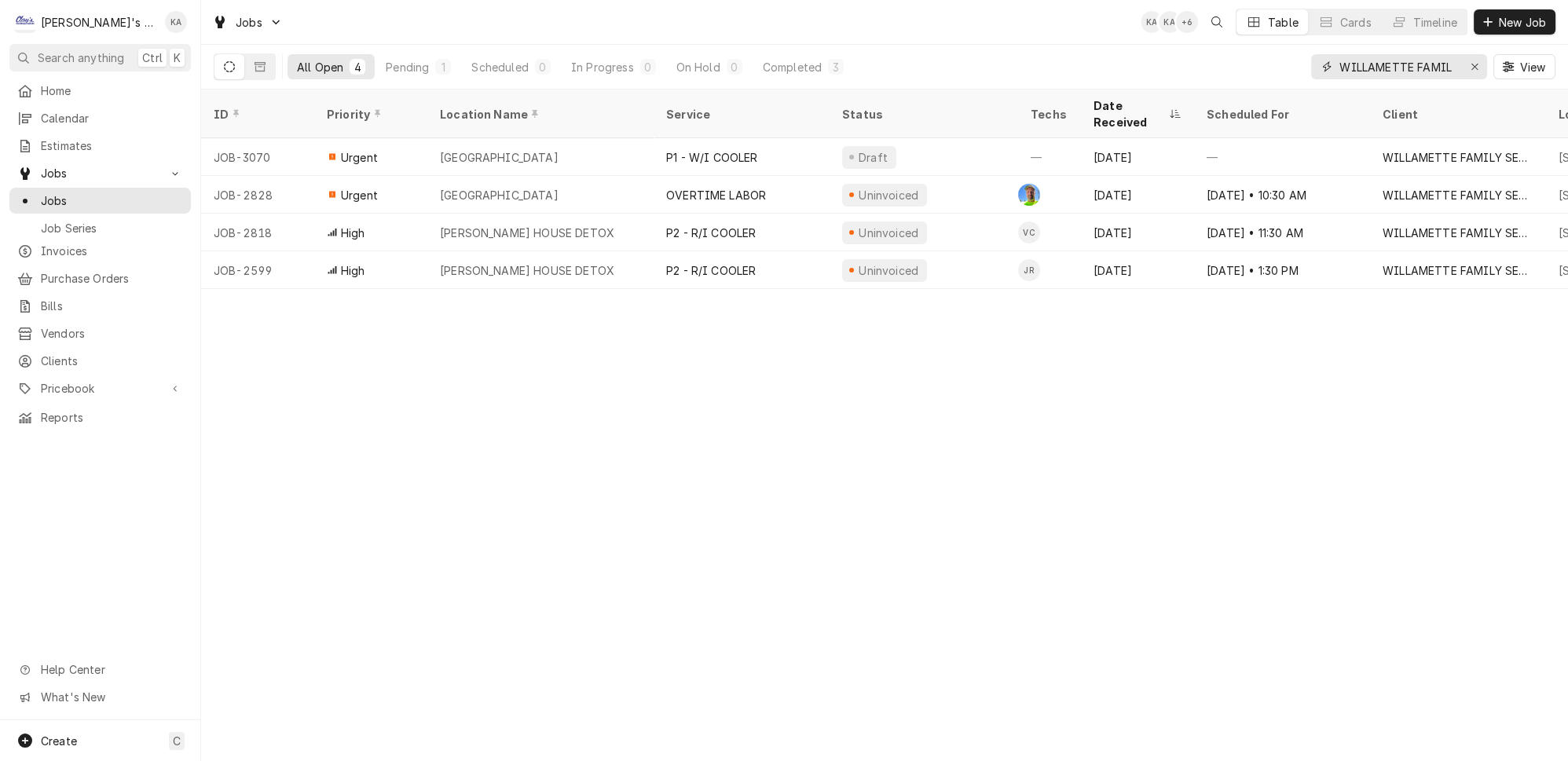
type input "WILLAMETTE FAMIL"
click at [1478, 62] on icon "Erase input" at bounding box center [1474, 67] width 9 height 11
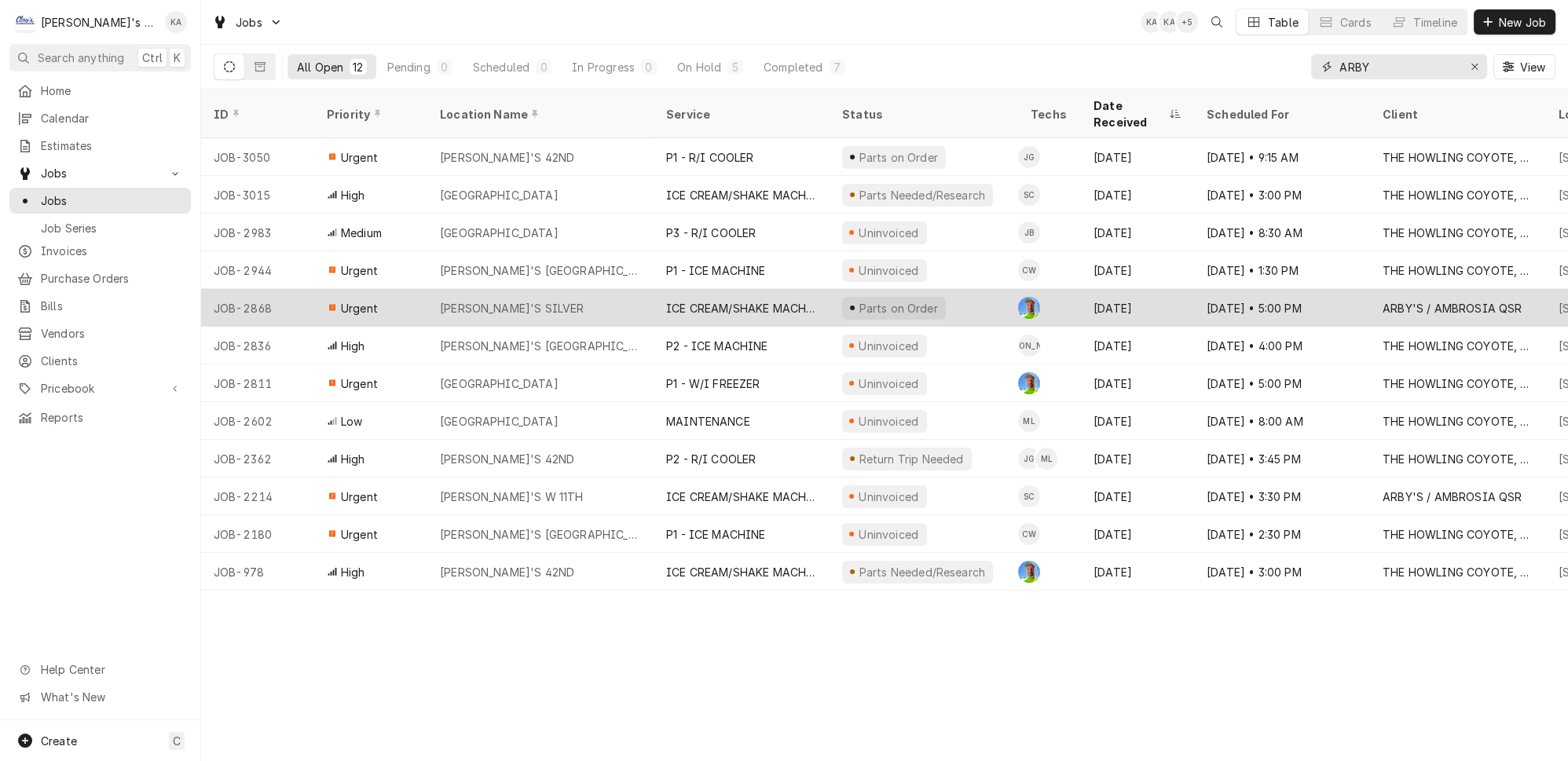
type input "ARBY"
click at [666, 300] on div "ICE CREAM/SHAKE MACHINE REPAIR" at bounding box center [742, 308] width 151 height 16
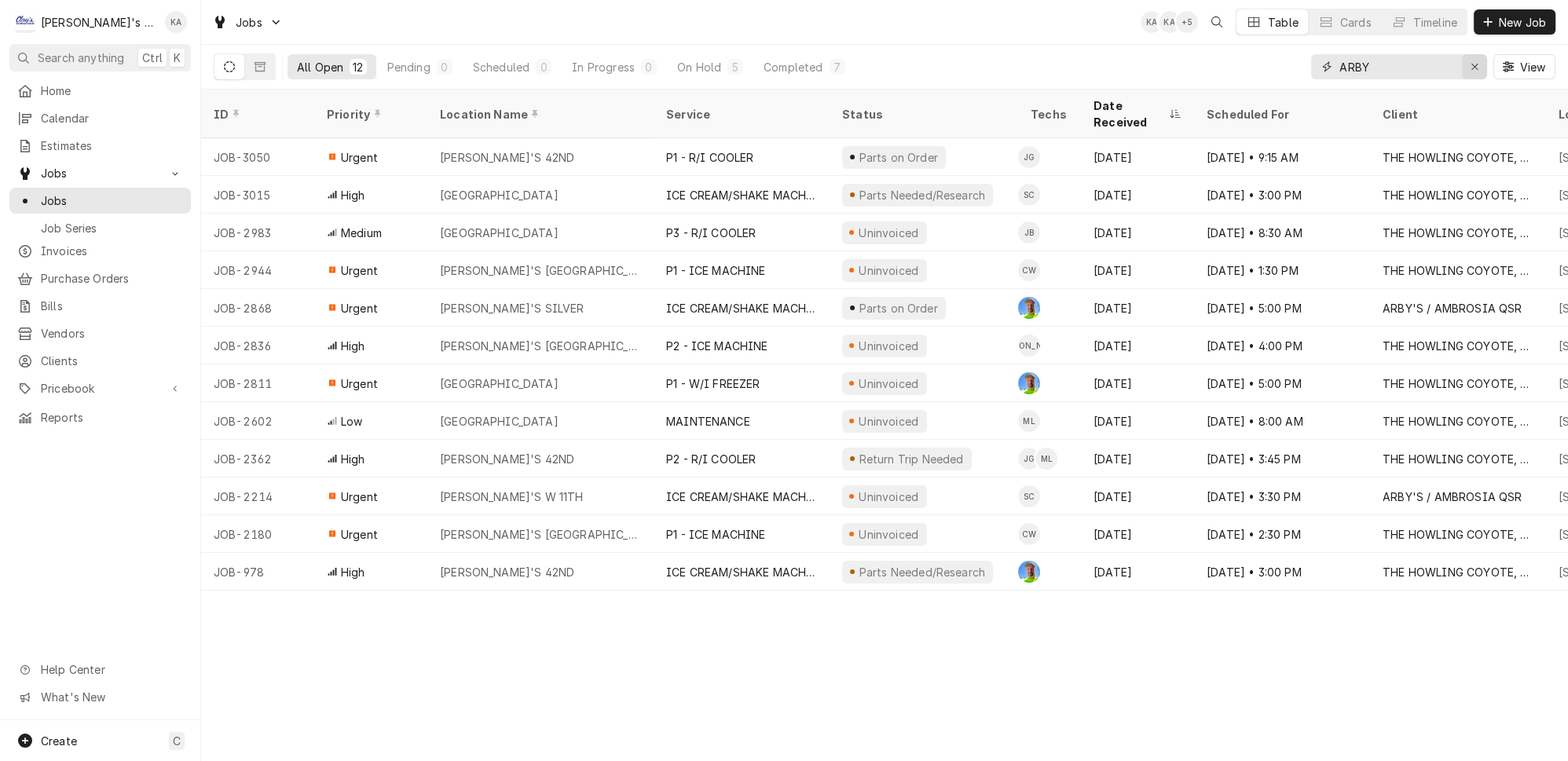
click at [1479, 62] on icon "Erase input" at bounding box center [1474, 67] width 9 height 11
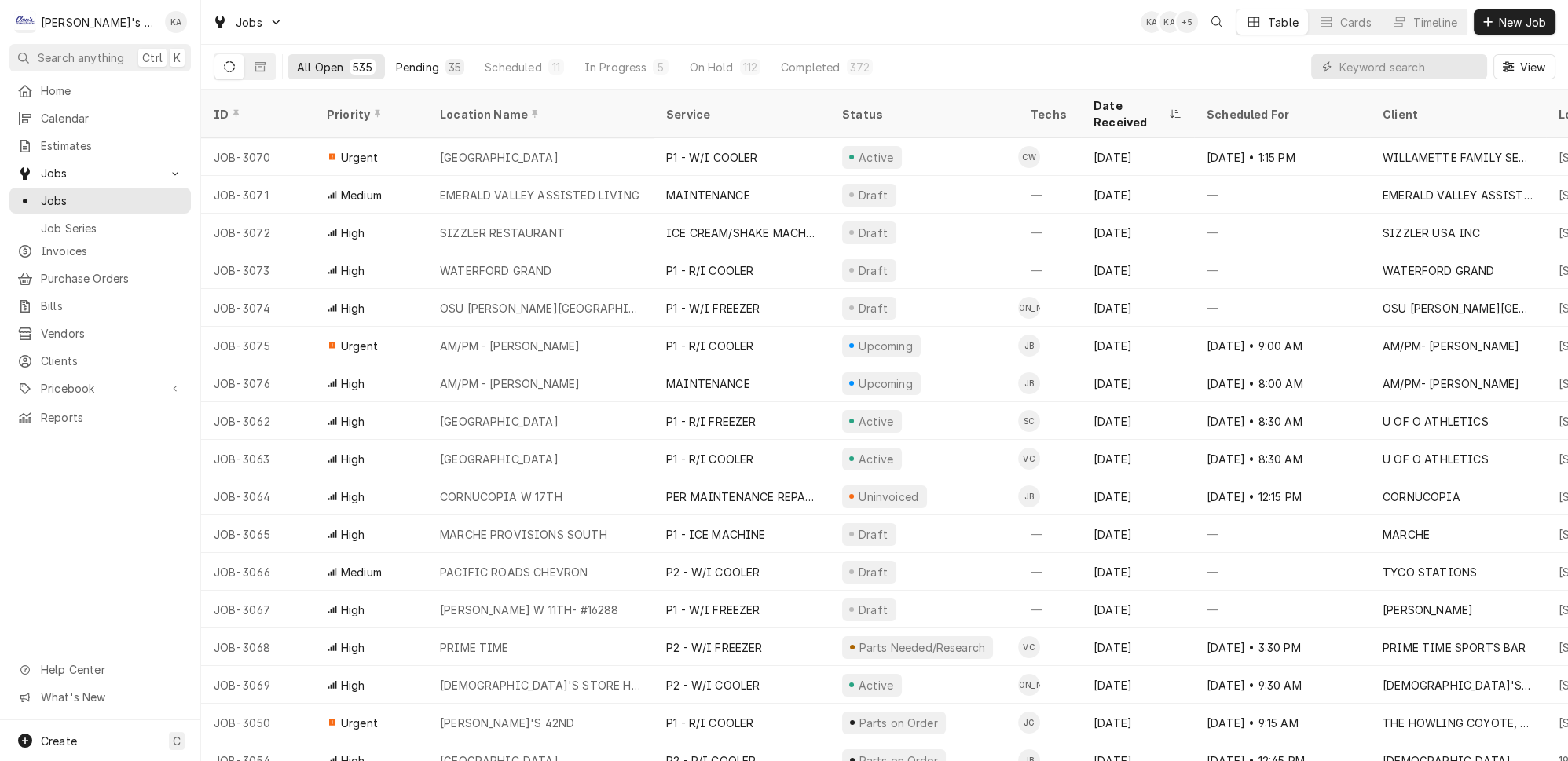
click at [432, 54] on button "Pending 35" at bounding box center [430, 67] width 87 height 25
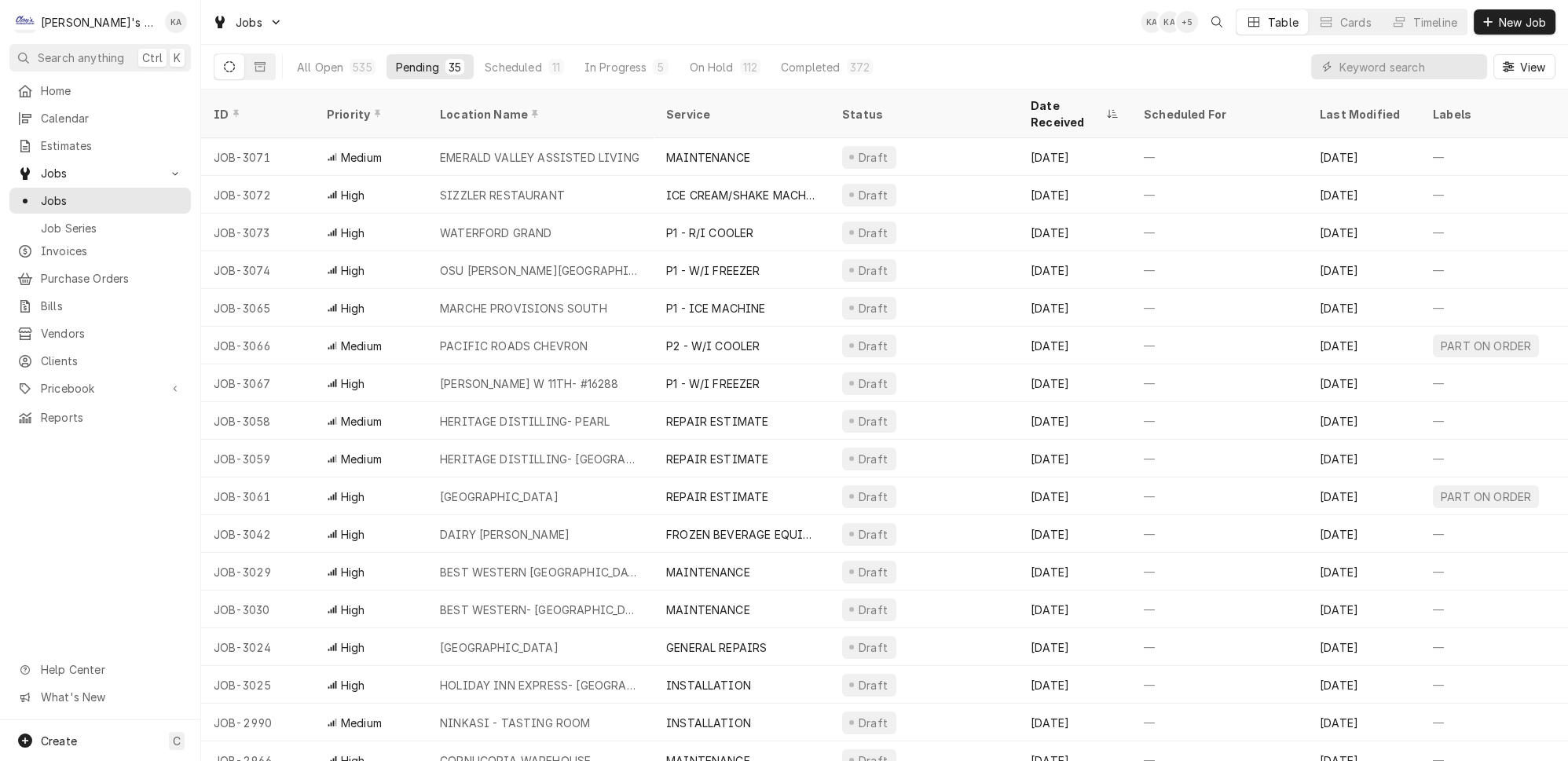
click at [1500, 3] on div "Jobs KA KA + 5 Table Cards Timeline New Job" at bounding box center [884, 22] width 1367 height 44
click at [1496, 14] on div "Dynamic Content Wrapper" at bounding box center [1487, 21] width 16 height 16
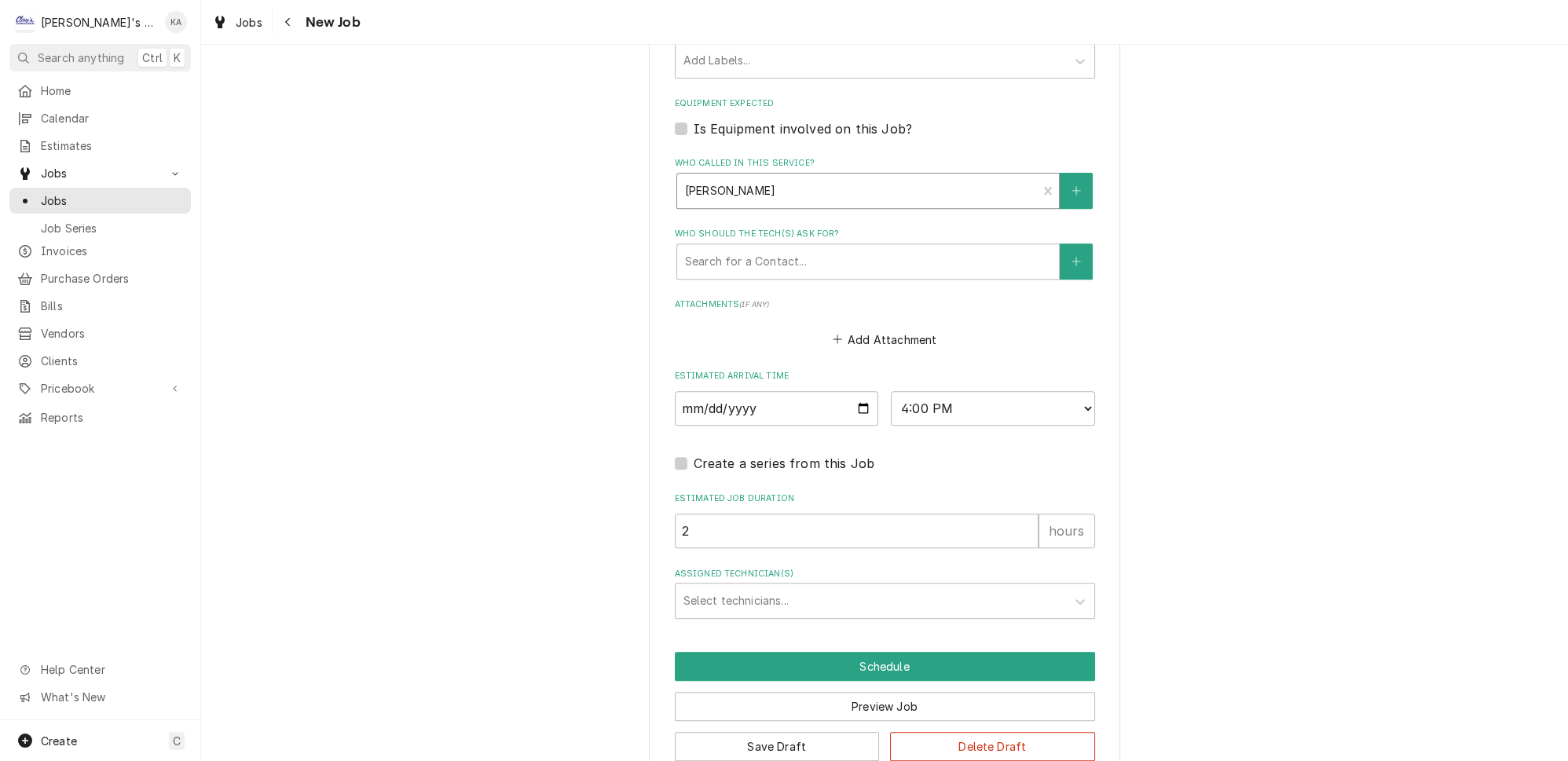
scroll to position [1118, 0]
click at [857, 390] on input "[DATE]" at bounding box center [777, 408] width 205 height 35
click at [851, 394] on input "[DATE]" at bounding box center [777, 408] width 205 height 35
type textarea "x"
type input "2025-10-02"
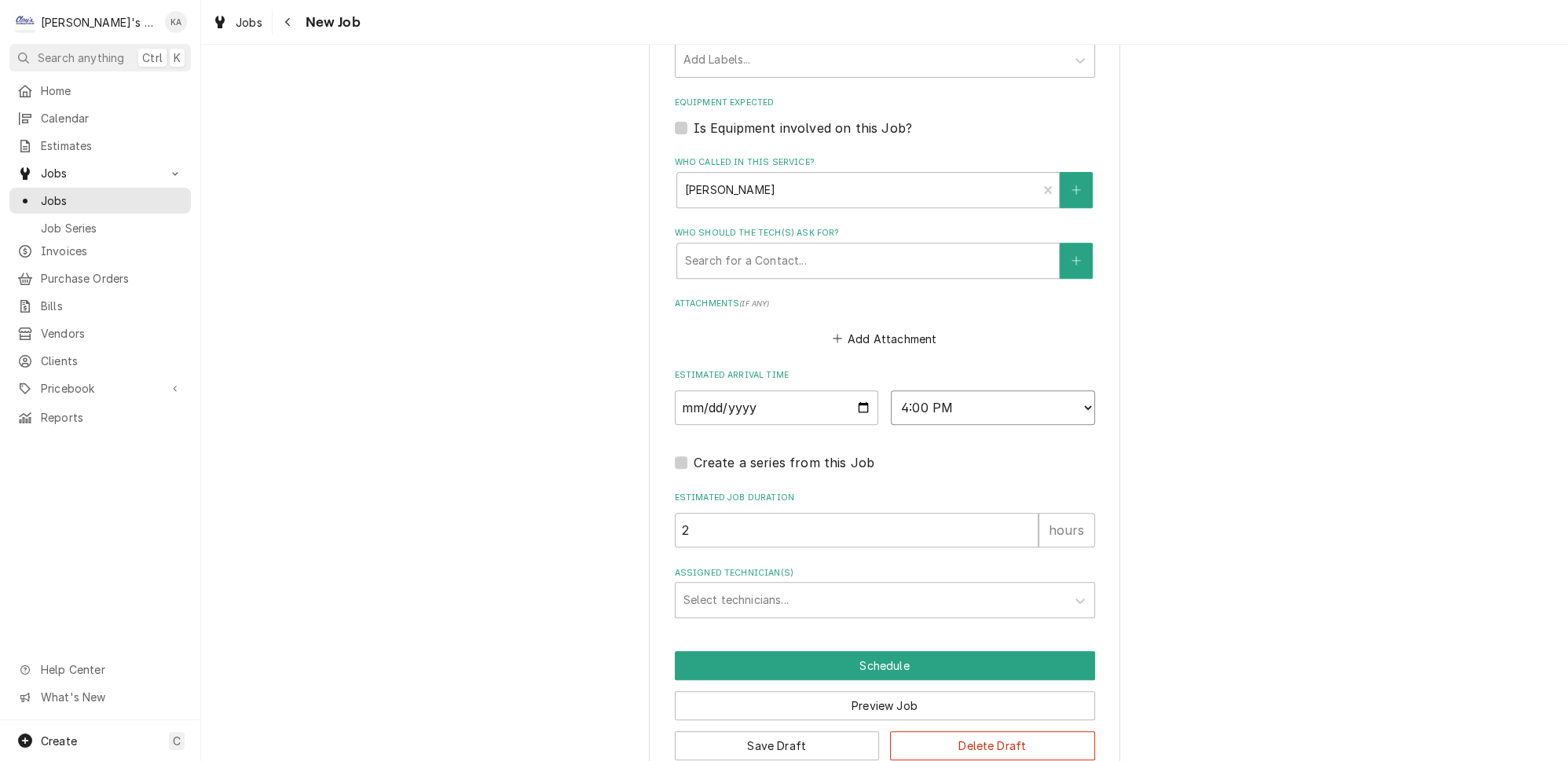
click at [911, 400] on select "AM / PM 6:00 AM 6:15 AM 6:30 AM 6:45 AM 7:00 AM 7:15 AM 7:30 AM 7:45 AM 8:00 AM…" at bounding box center [993, 408] width 205 height 35
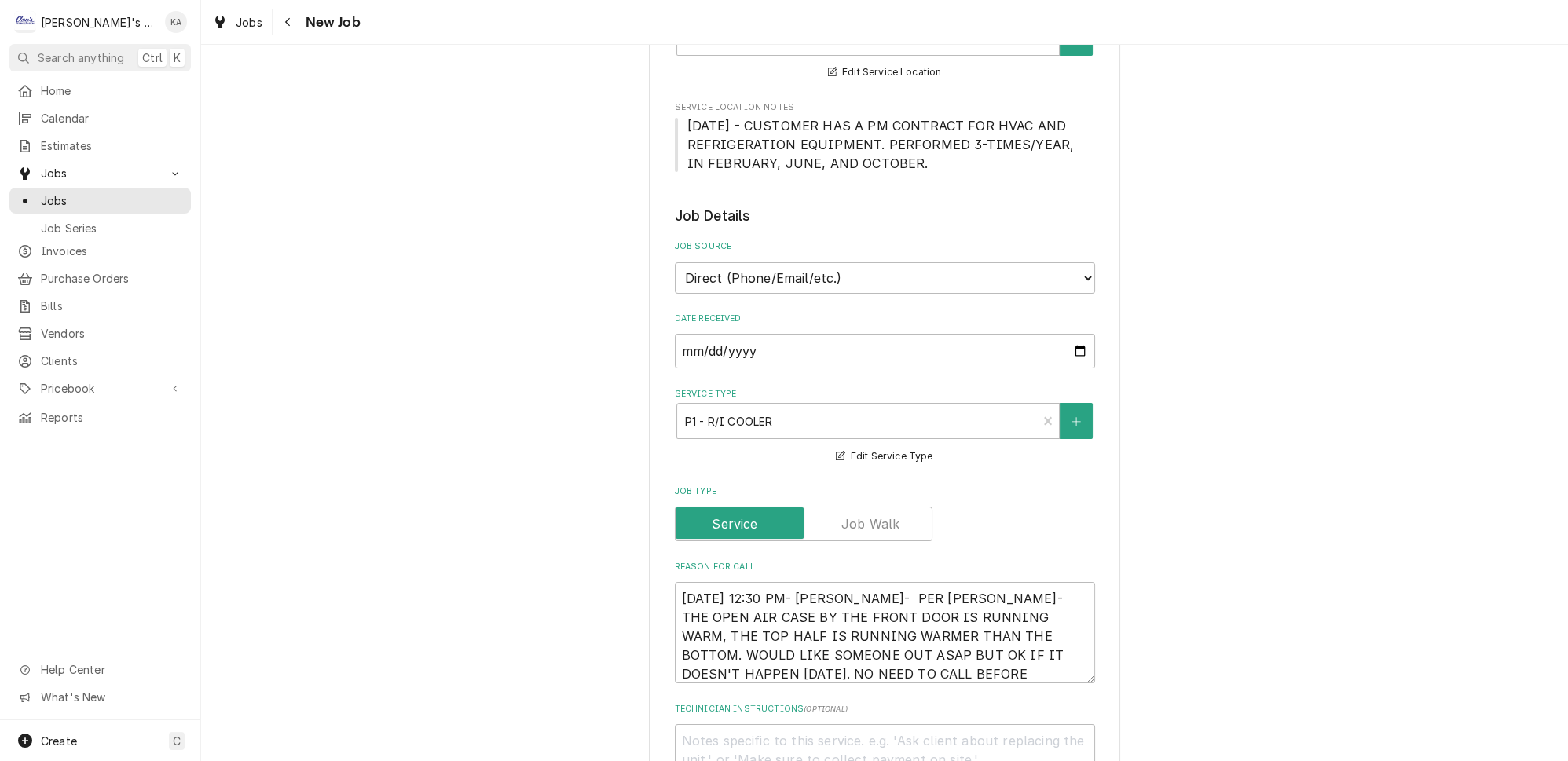
scroll to position [332, 0]
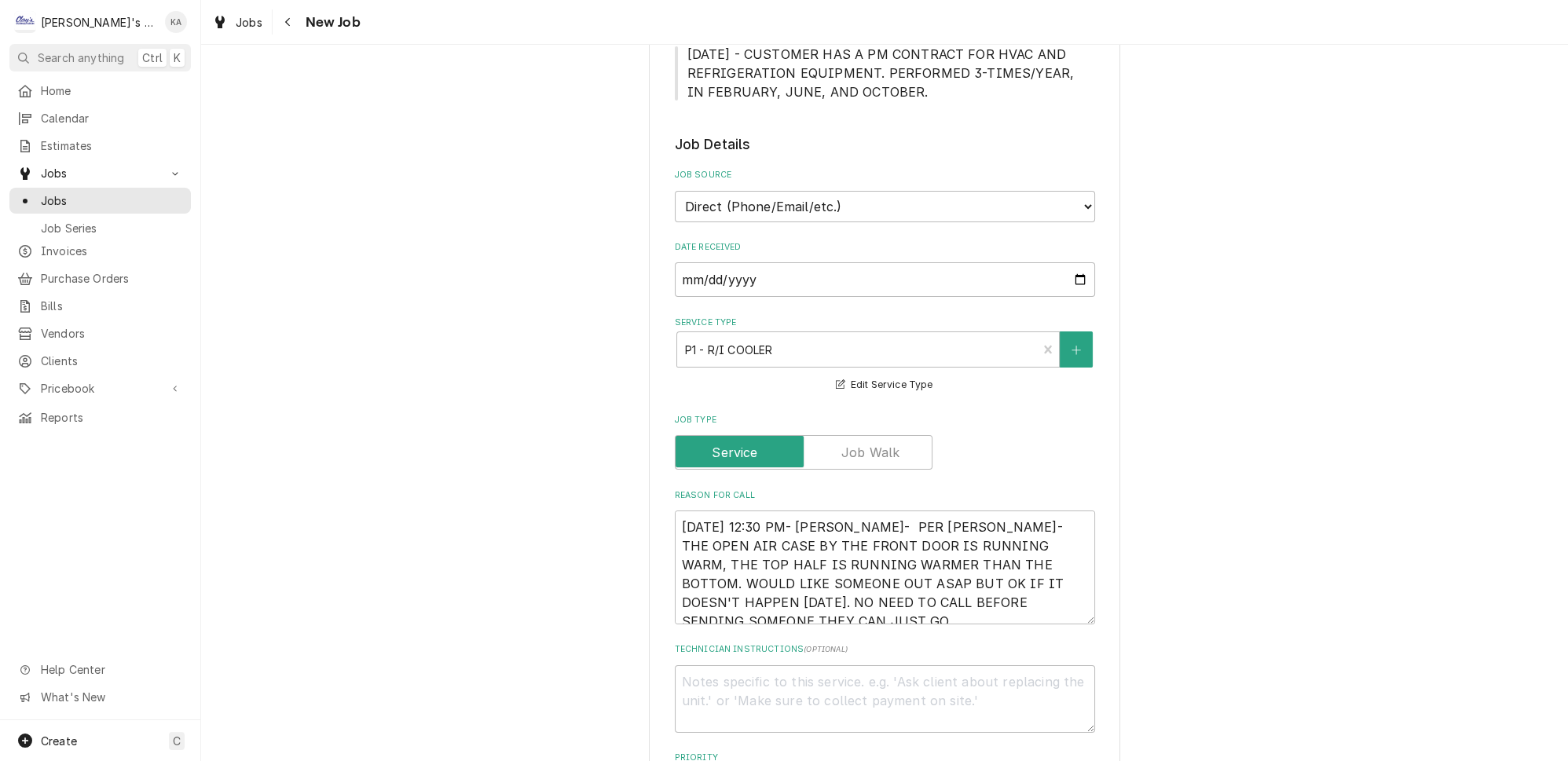
drag, startPoint x: 1066, startPoint y: 593, endPoint x: 1070, endPoint y: 606, distance: 13.6
click at [1070, 606] on textarea "10/1/2025 12:30 PM- BECKETT- PER BRAD- THE OPEN AIR CASE BY THE FRONT DOOR IS R…" at bounding box center [884, 567] width 420 height 114
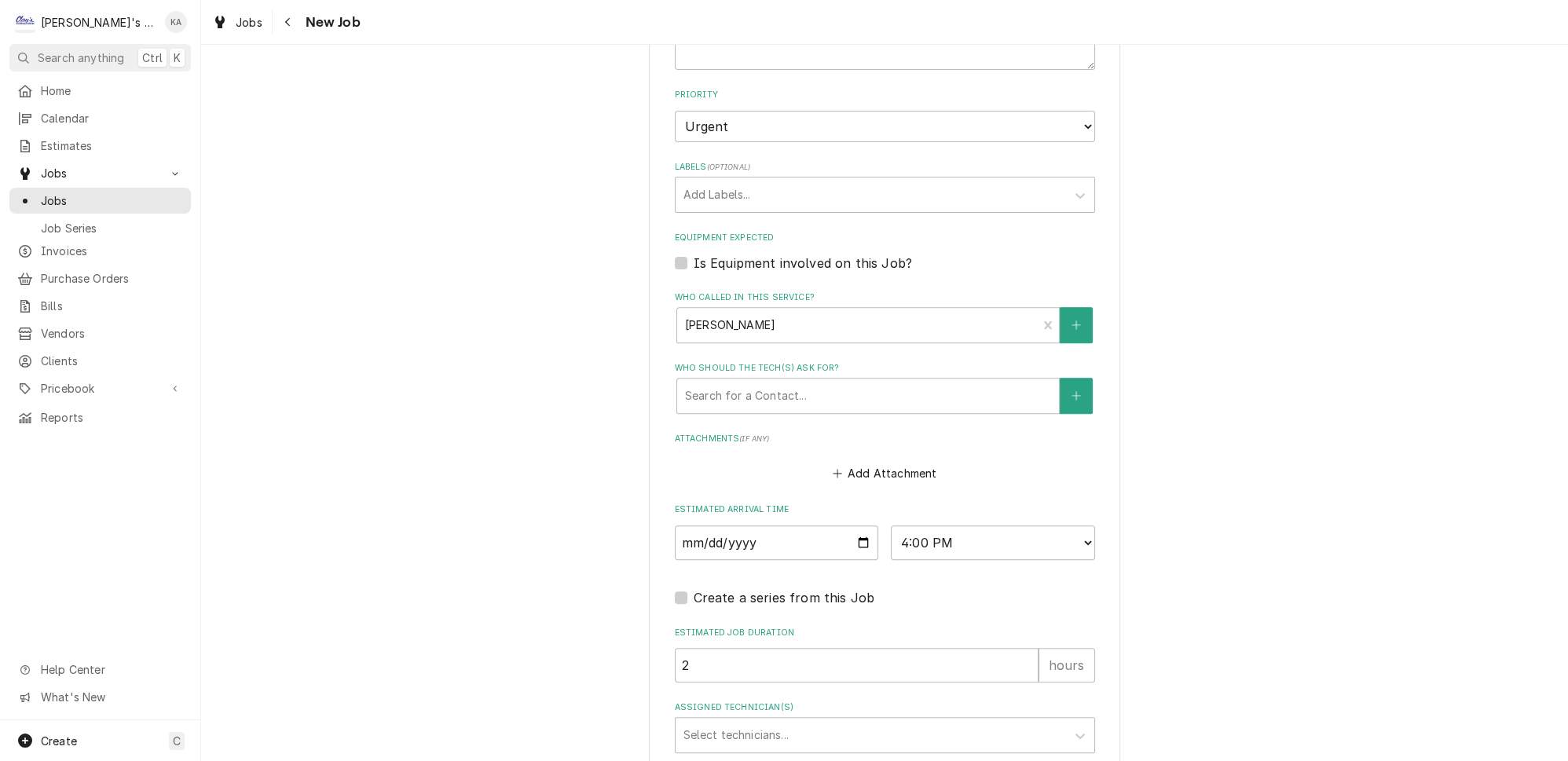
scroll to position [1131, 0]
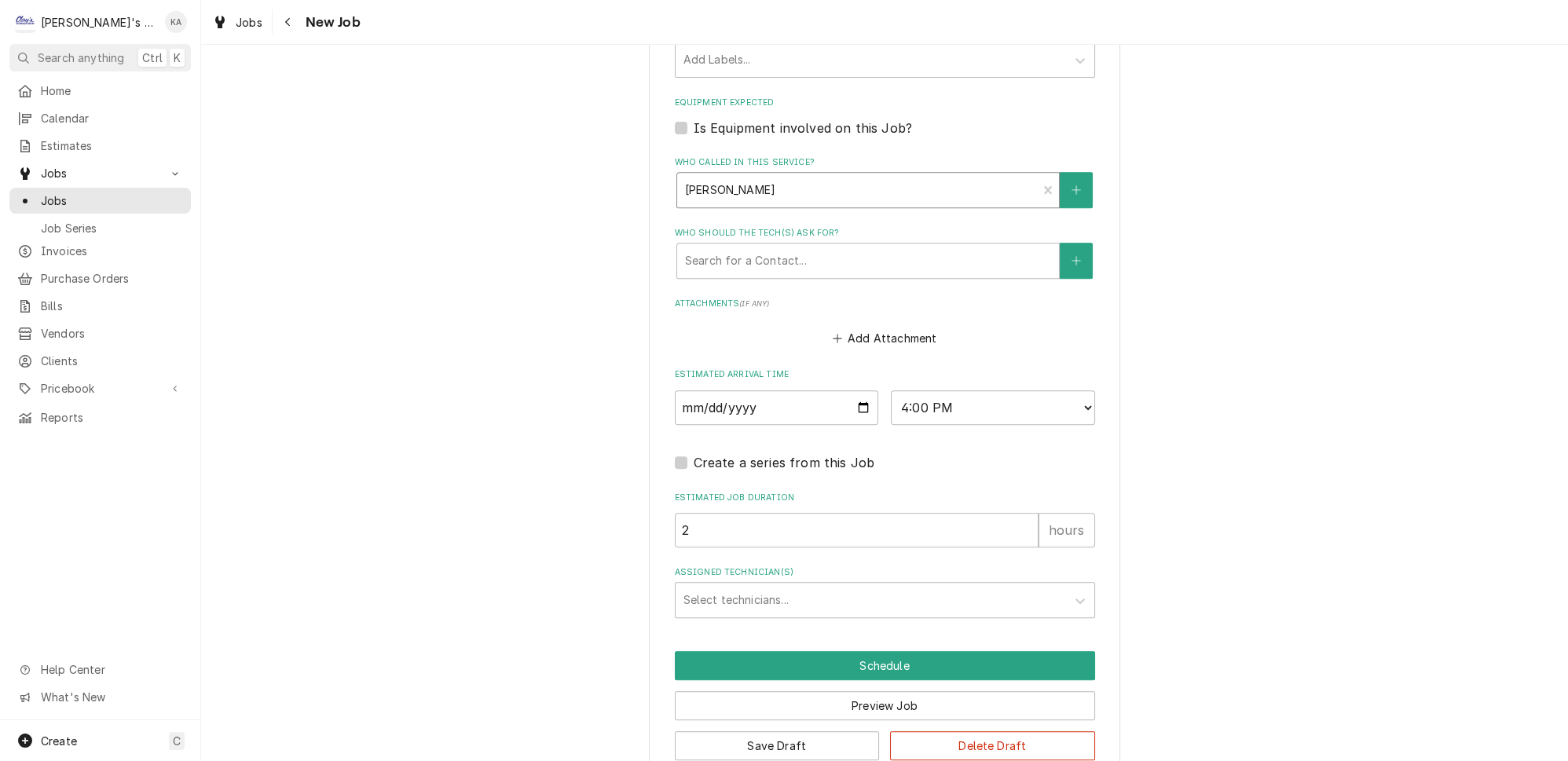
type textarea "x"
click at [780, 178] on div "Who called in this service?" at bounding box center [858, 190] width 345 height 28
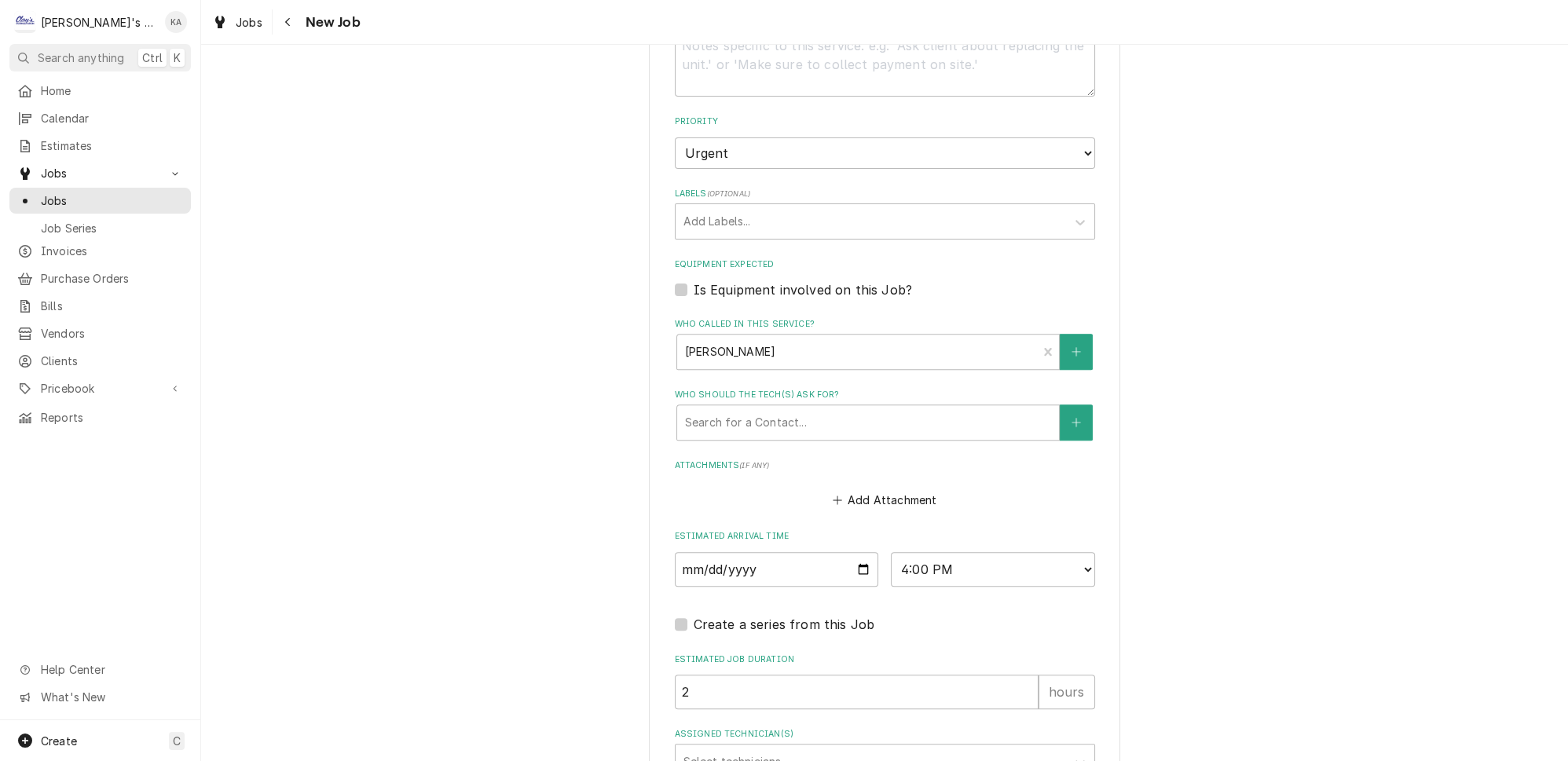
scroll to position [988, 0]
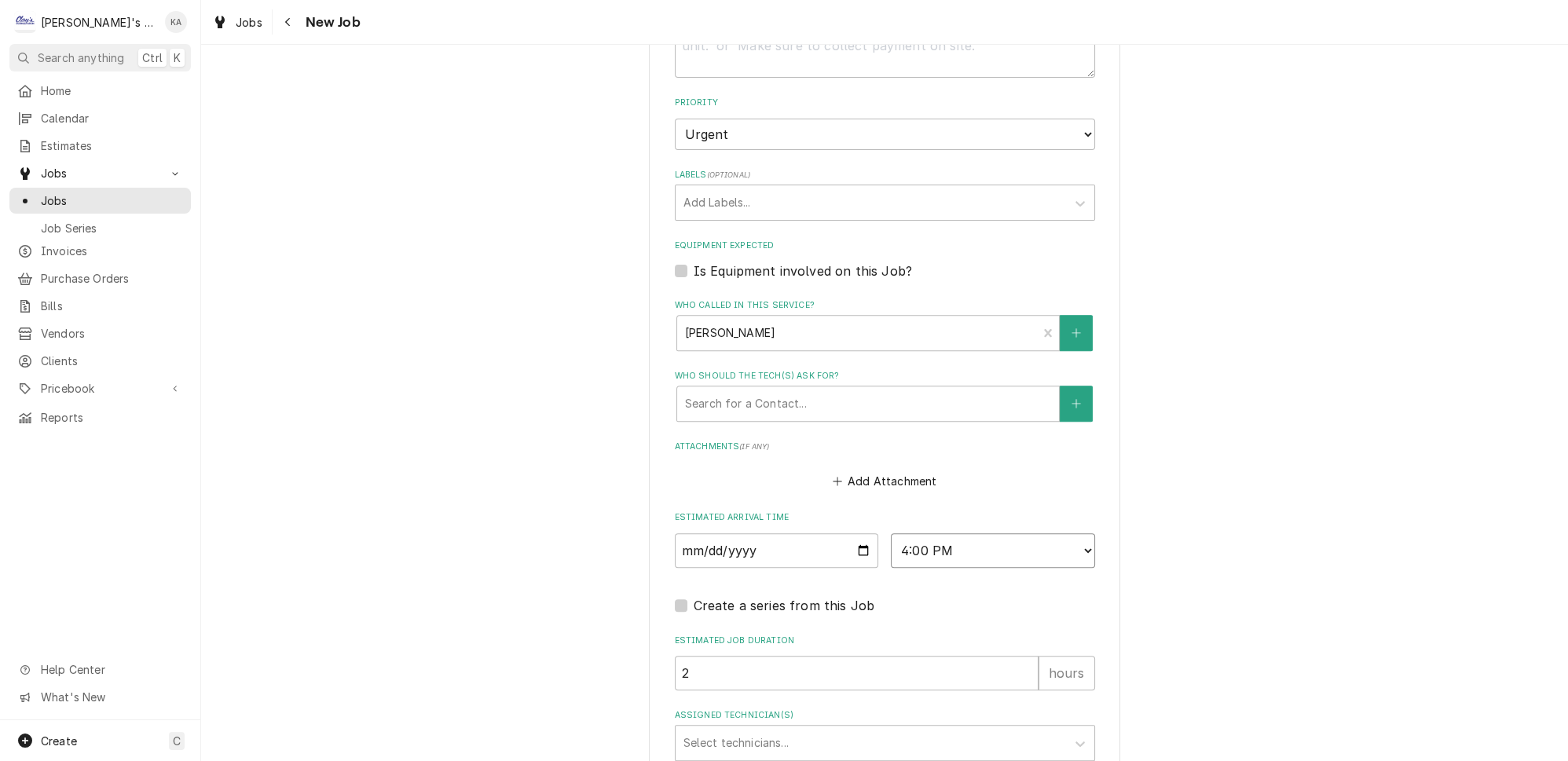
click at [960, 535] on select "AM / PM 6:00 AM 6:15 AM 6:30 AM 6:45 AM 7:00 AM 7:15 AM 7:30 AM 7:45 AM 8:00 AM…" at bounding box center [993, 551] width 205 height 35
select select "09:00:00"
click at [891, 533] on select "AM / PM 6:00 AM 6:15 AM 6:30 AM 6:45 AM 7:00 AM 7:15 AM 7:30 AM 7:45 AM 8:00 AM…" at bounding box center [993, 551] width 205 height 35
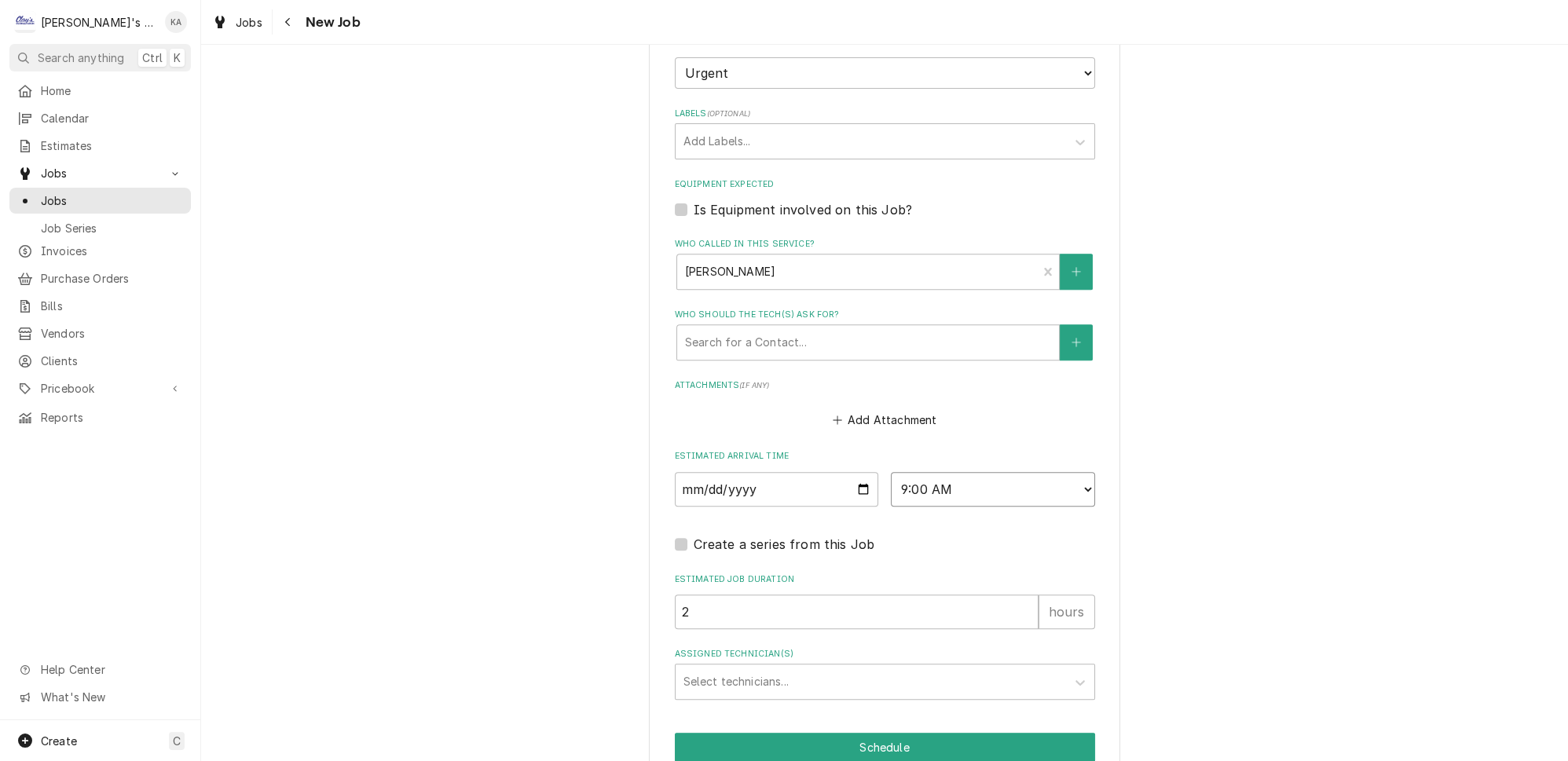
scroll to position [1131, 0]
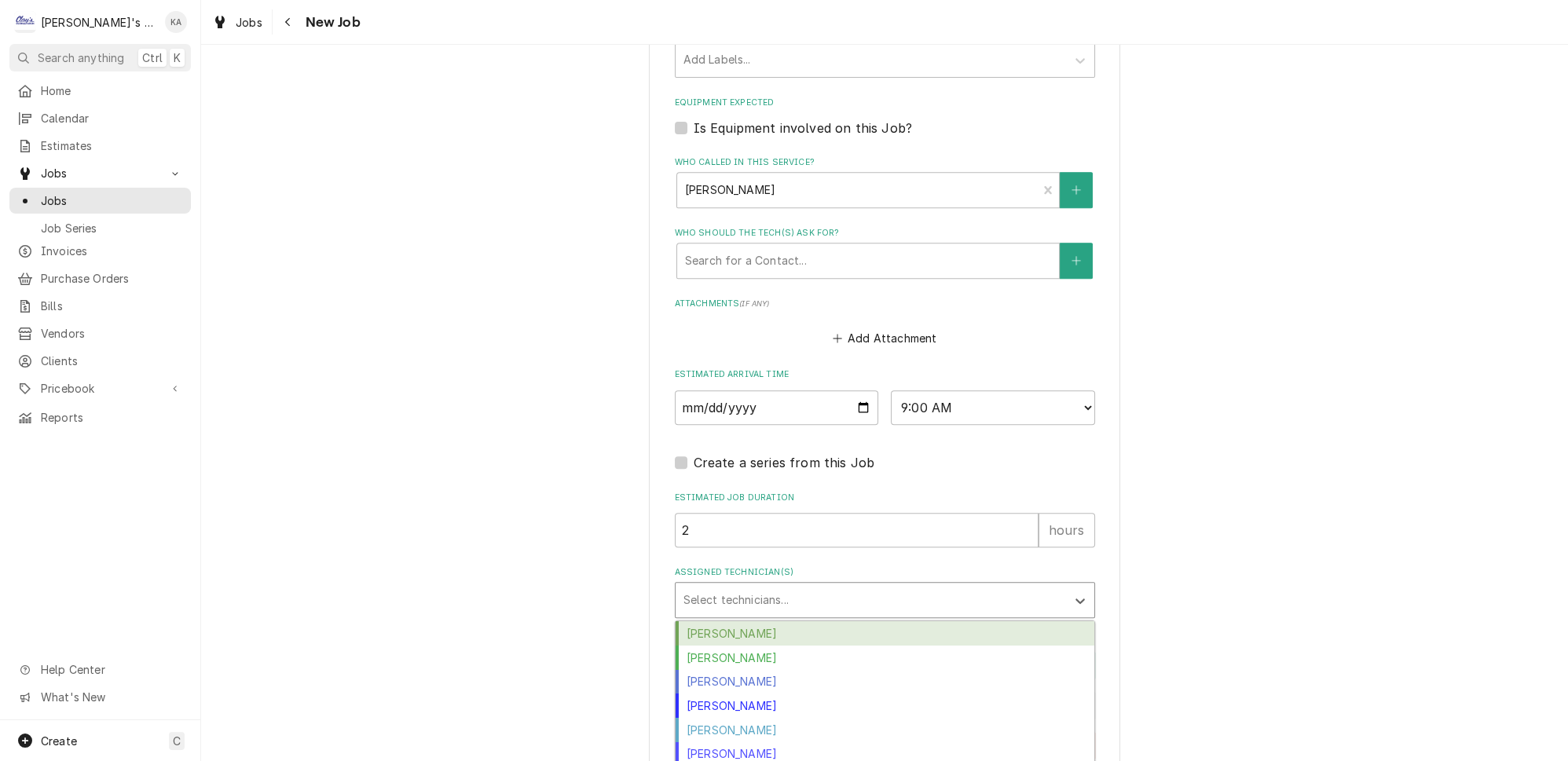
click at [782, 593] on div "Select technicians..." at bounding box center [870, 600] width 390 height 35
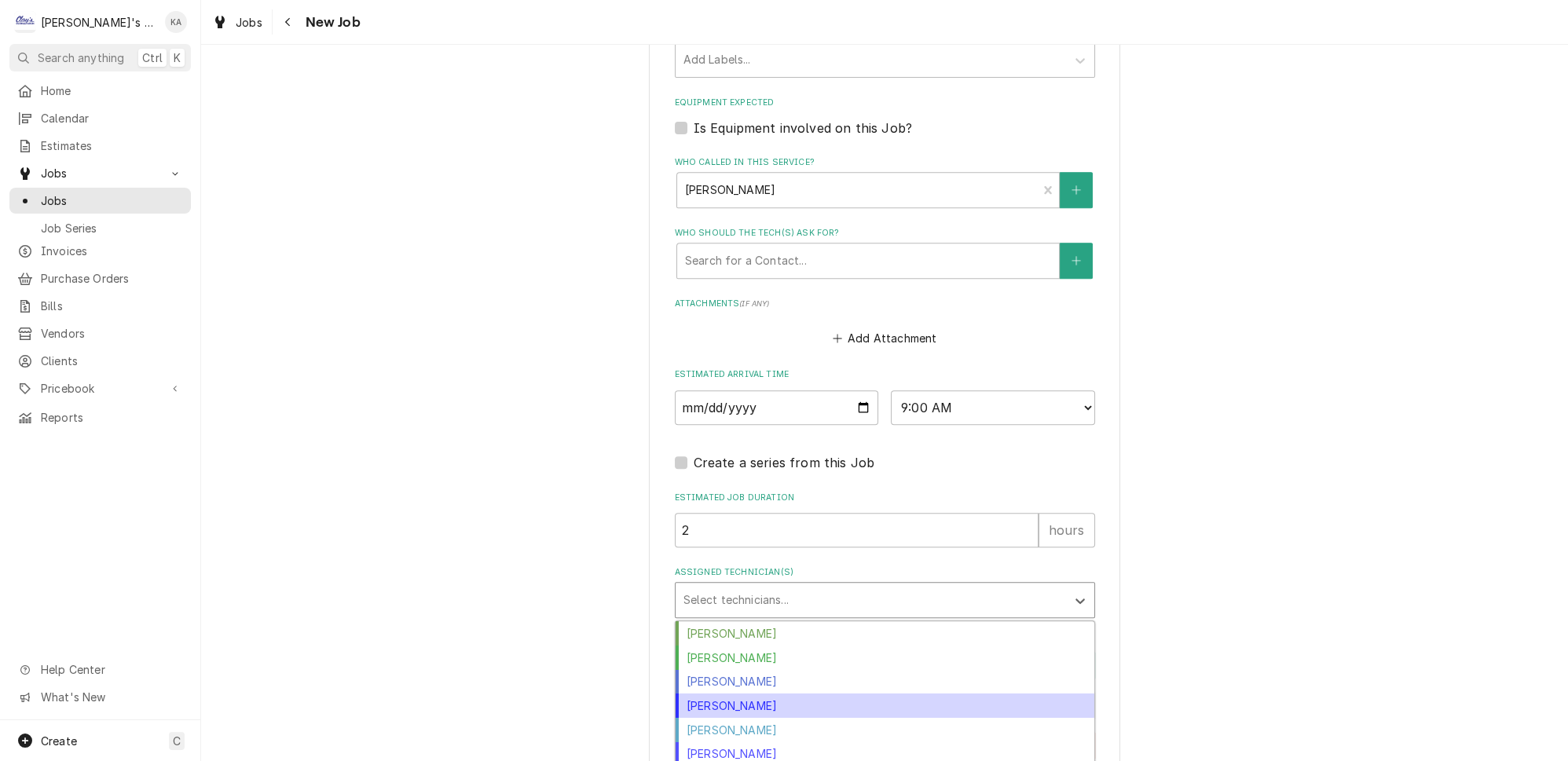
click at [729, 694] on div "[PERSON_NAME]" at bounding box center [884, 706] width 418 height 25
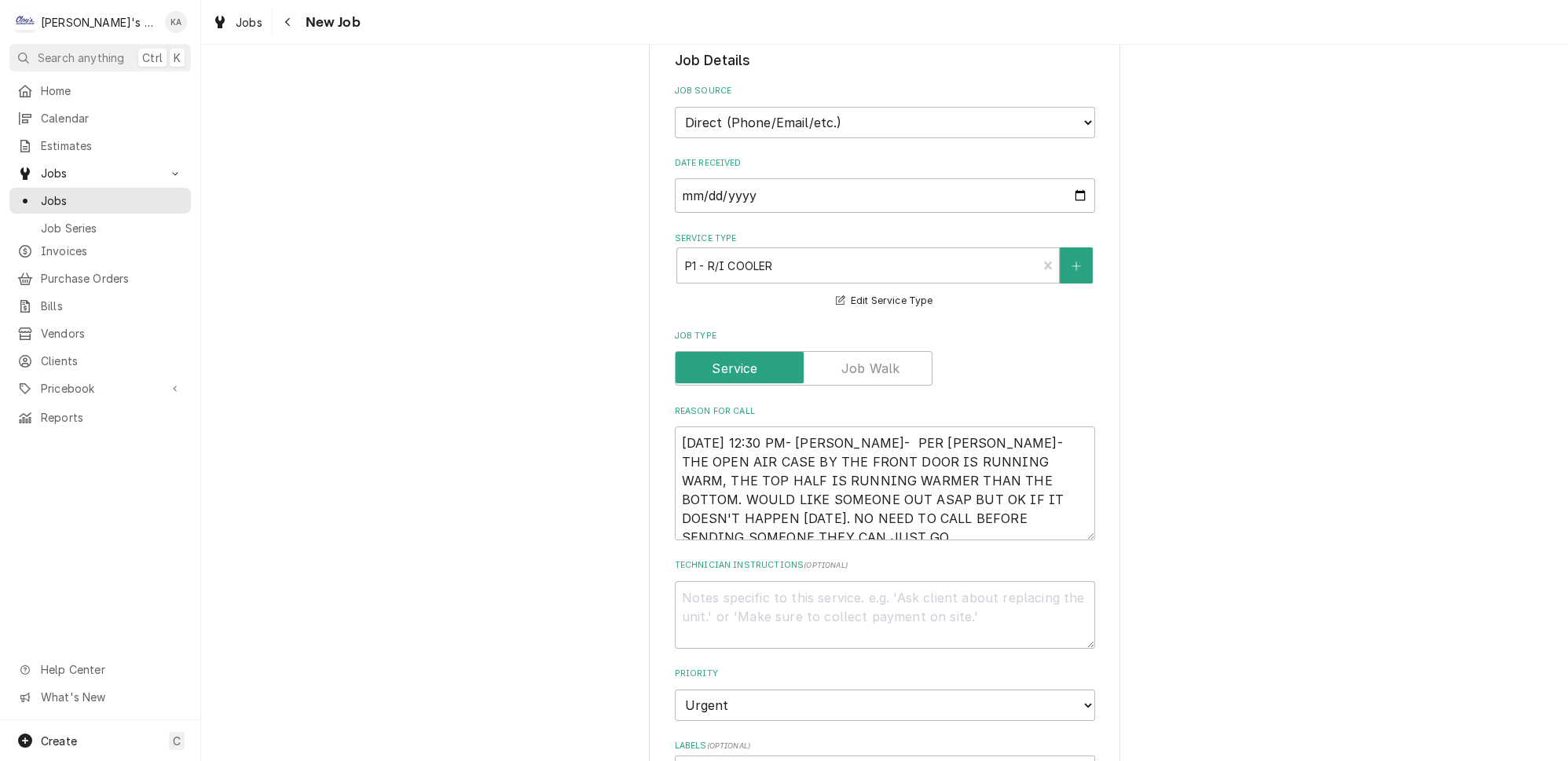
scroll to position [0, 0]
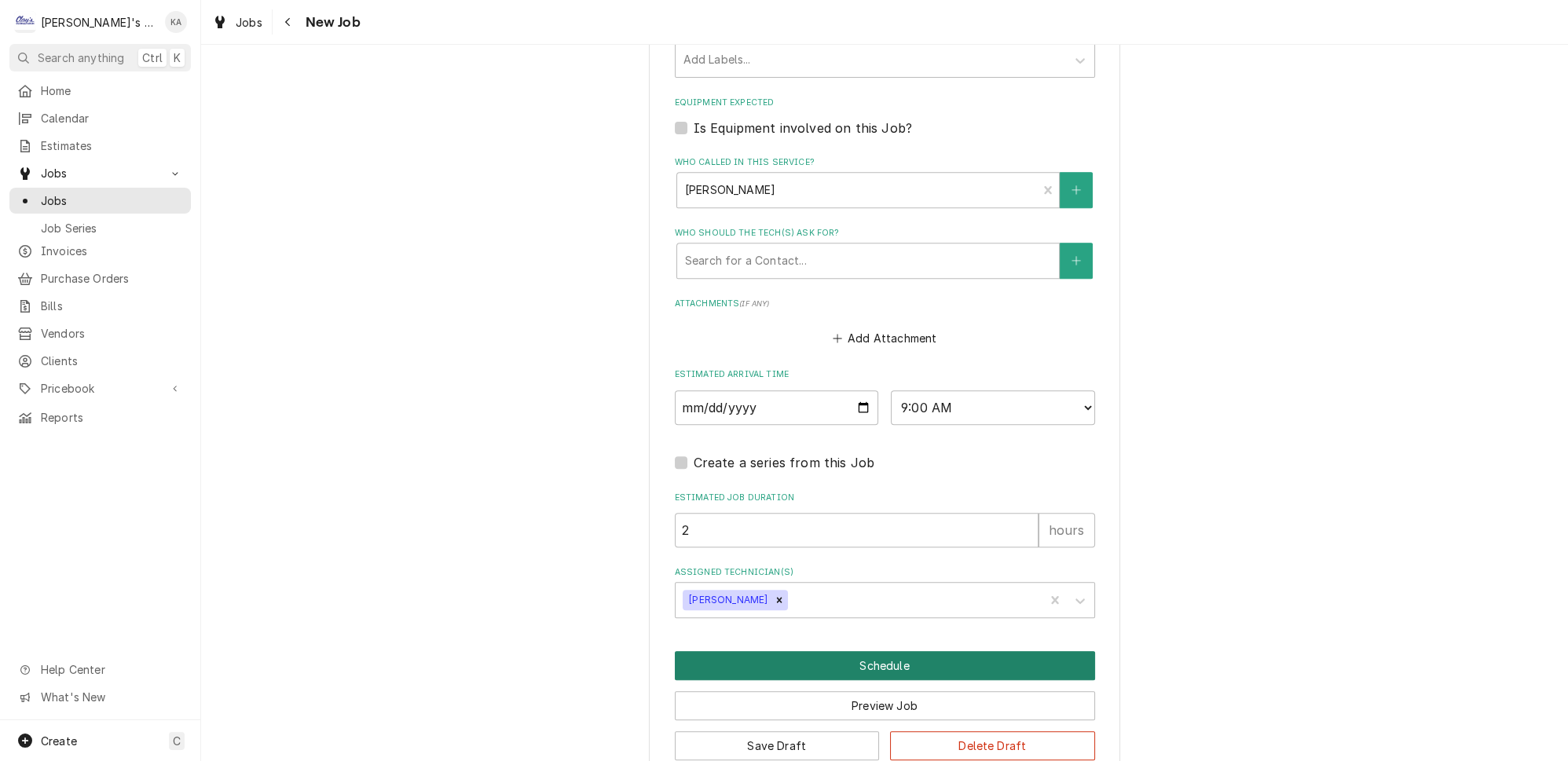
click at [897, 651] on button "Schedule" at bounding box center [884, 665] width 420 height 29
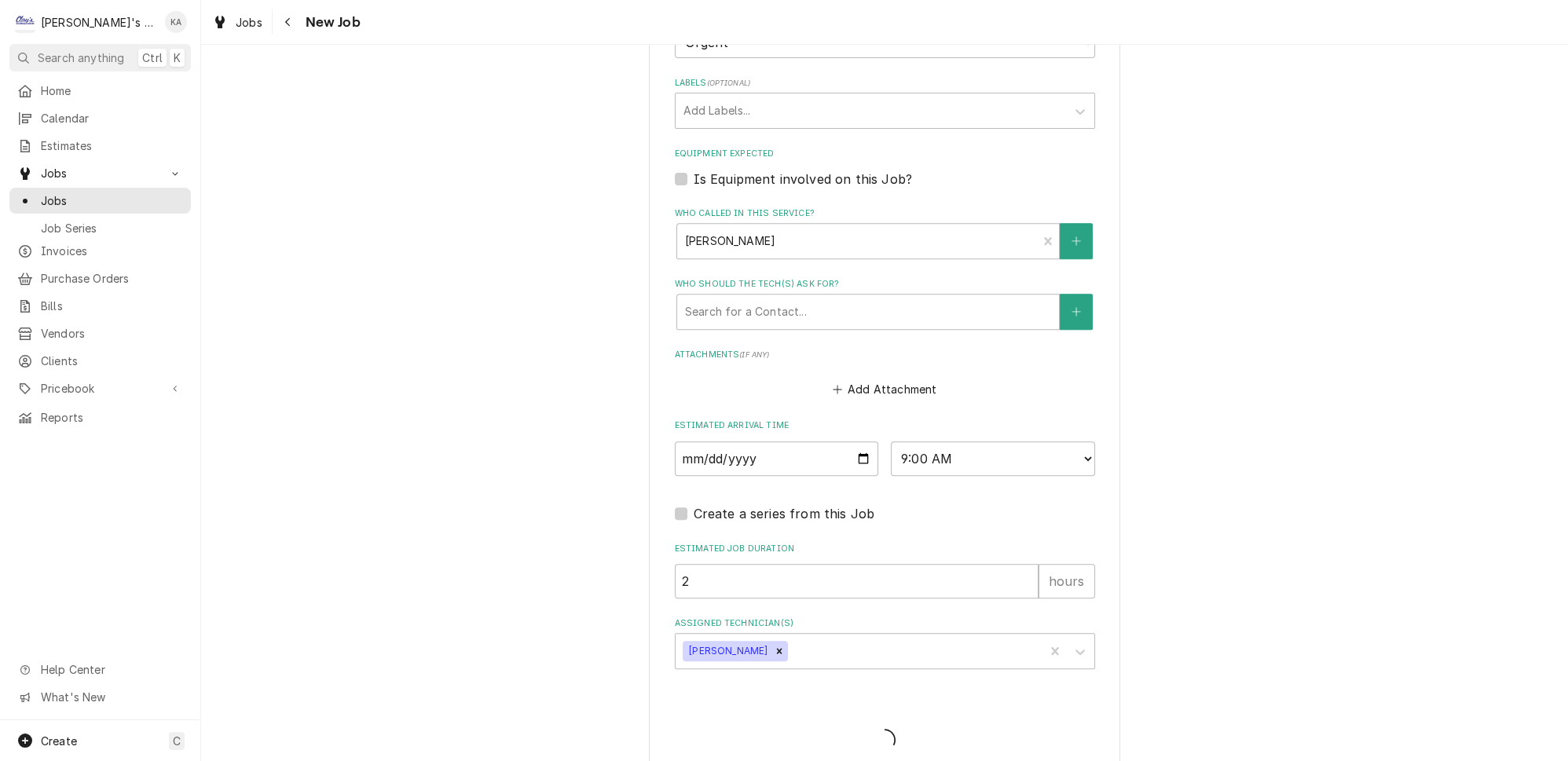
type textarea "x"
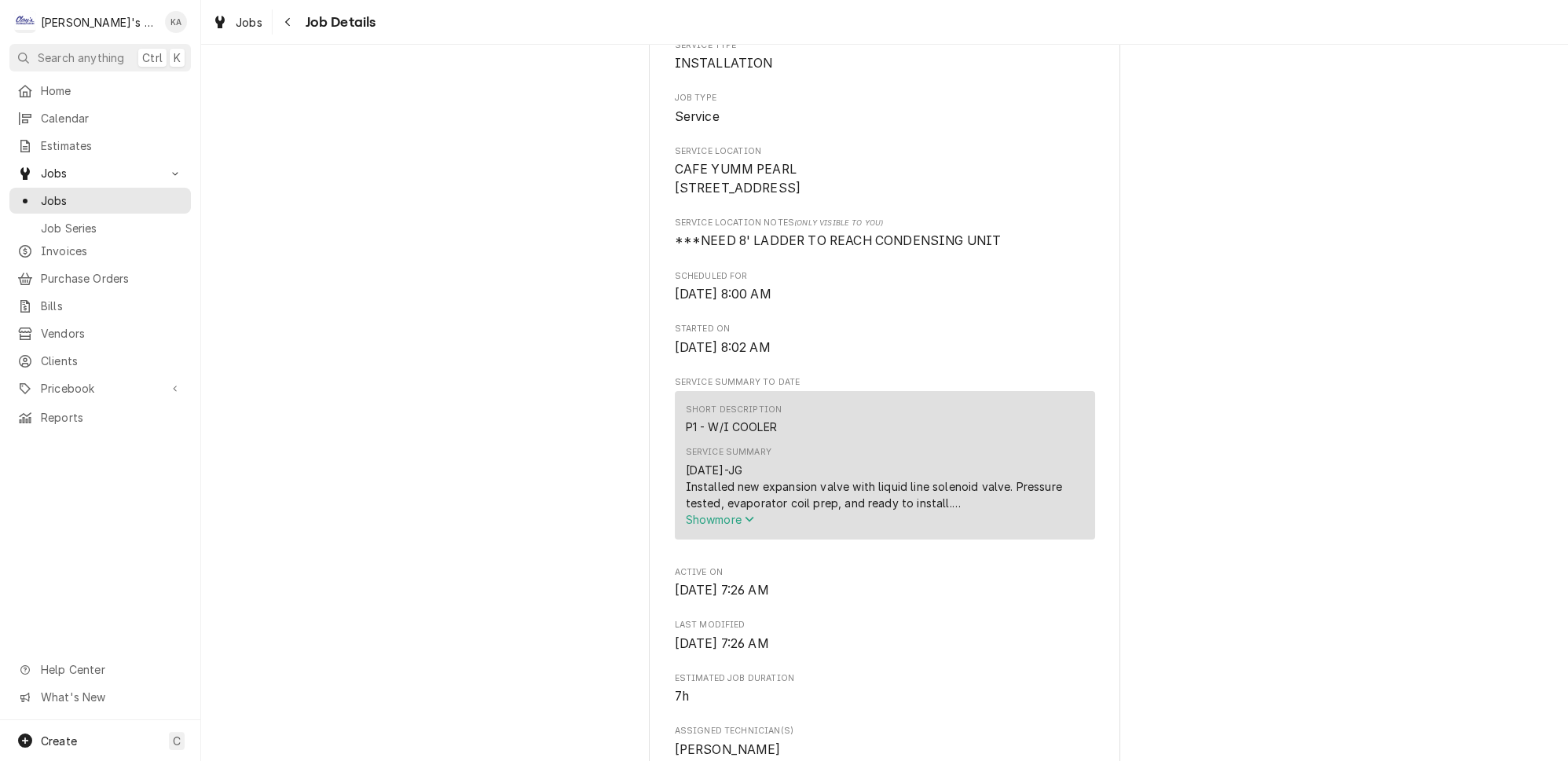
scroll to position [357, 0]
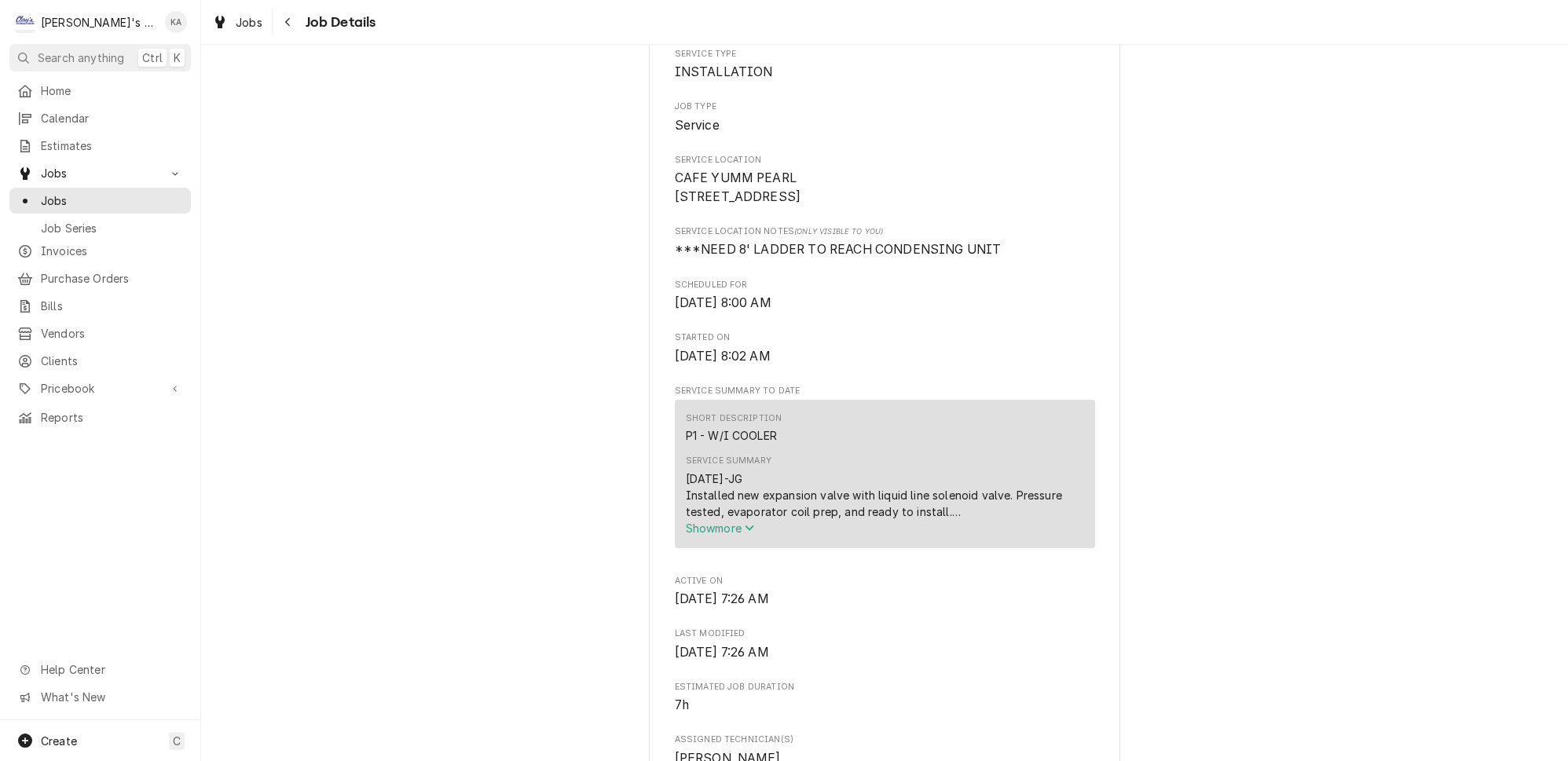
click at [724, 535] on span "Show more" at bounding box center [720, 528] width 69 height 13
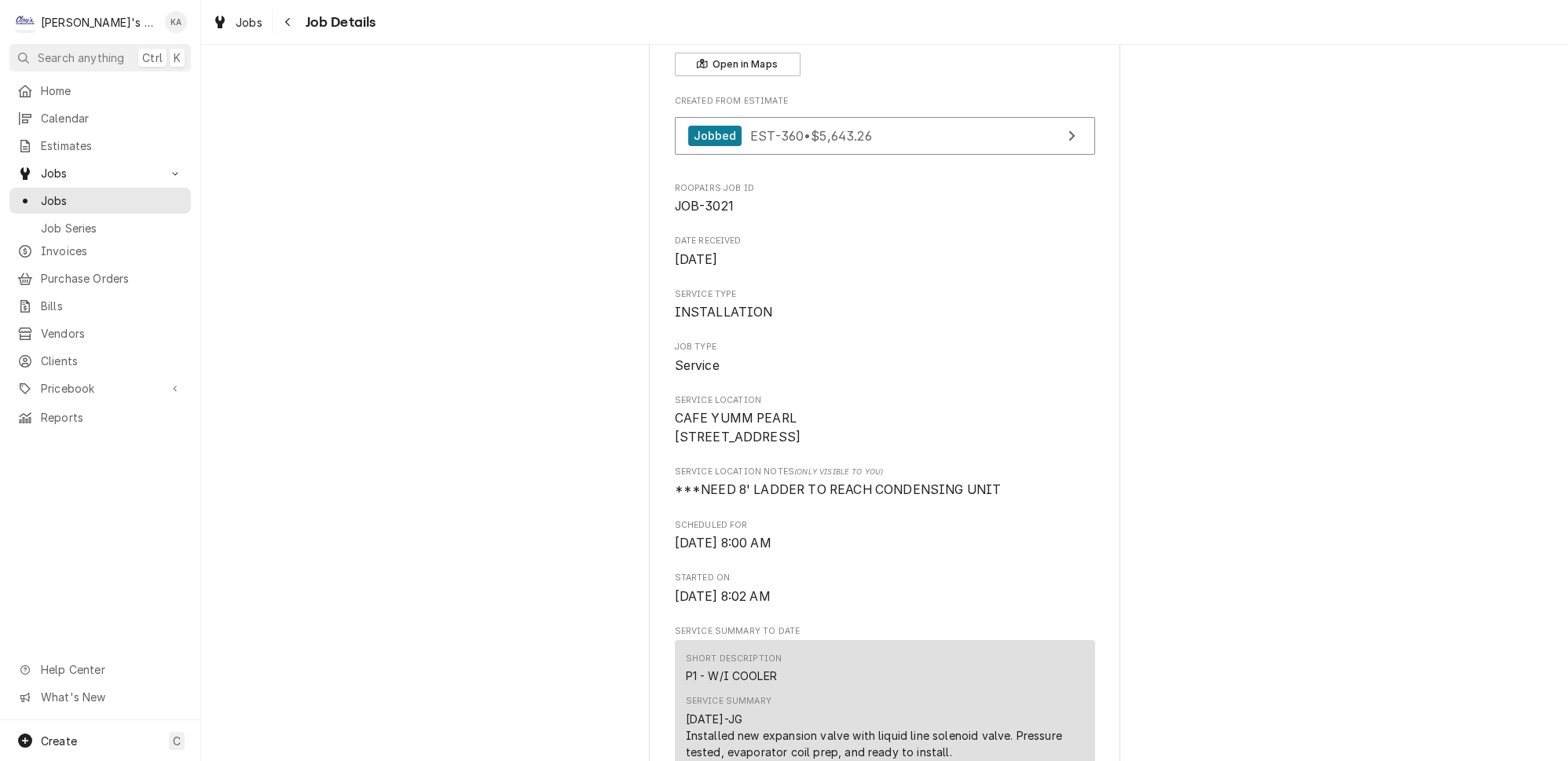
scroll to position [0, 0]
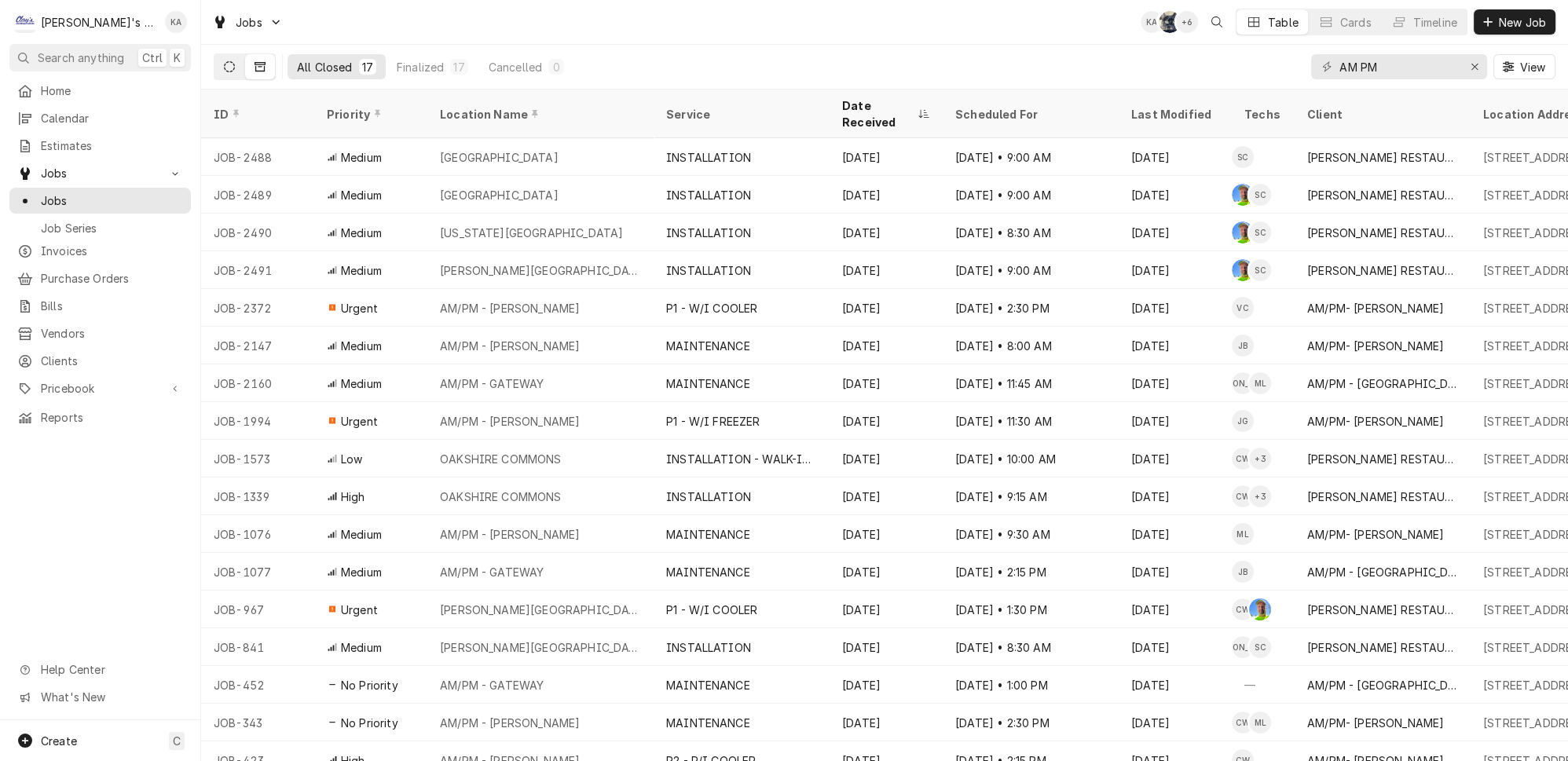
click at [224, 64] on button "Dynamic Content Wrapper" at bounding box center [229, 67] width 30 height 25
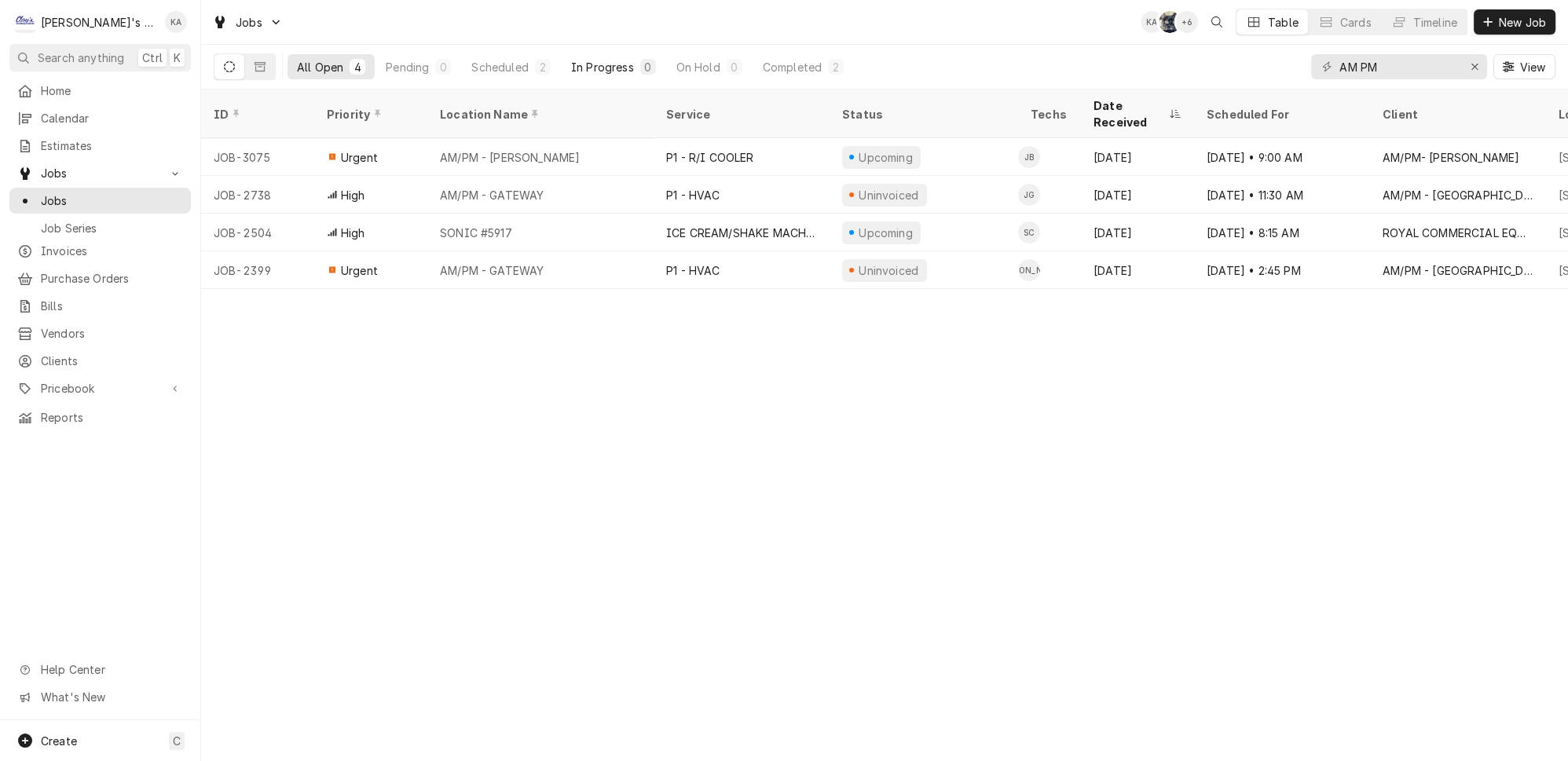
click at [561, 62] on button "In Progress 0" at bounding box center [613, 67] width 104 height 25
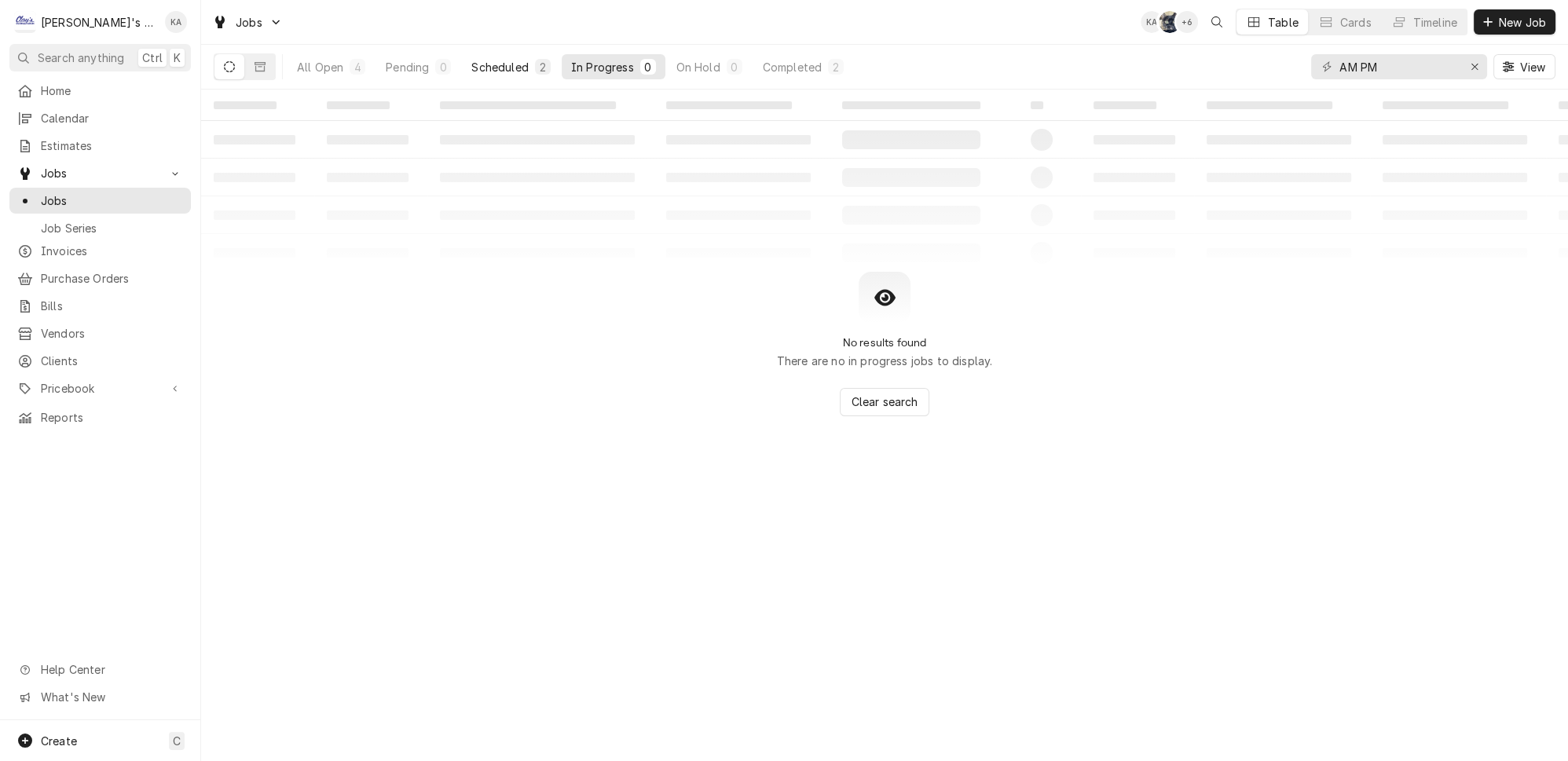
click at [498, 62] on button "Scheduled 2" at bounding box center [510, 67] width 98 height 25
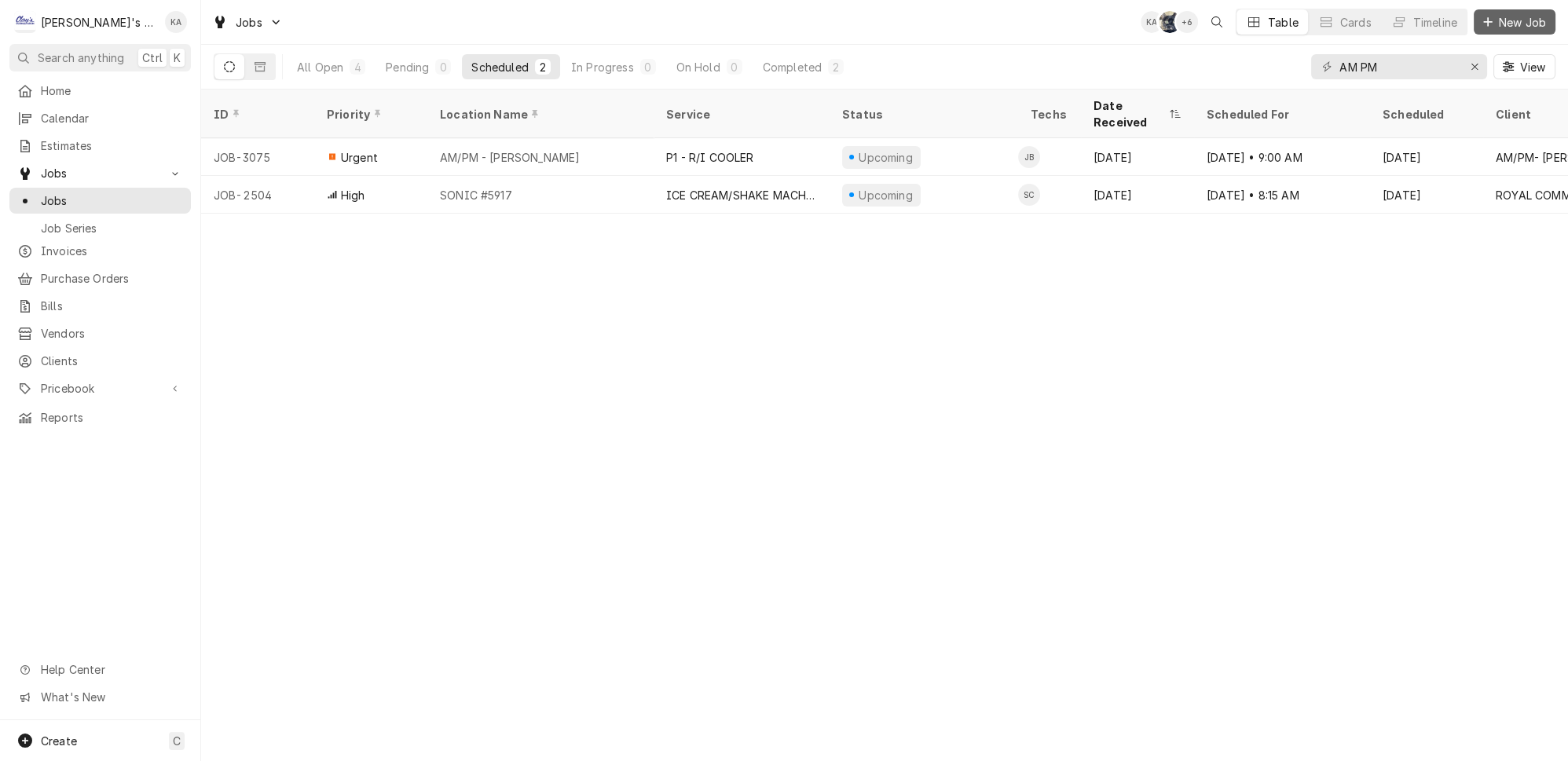
click at [1490, 24] on icon "Dynamic Content Wrapper" at bounding box center [1487, 21] width 9 height 11
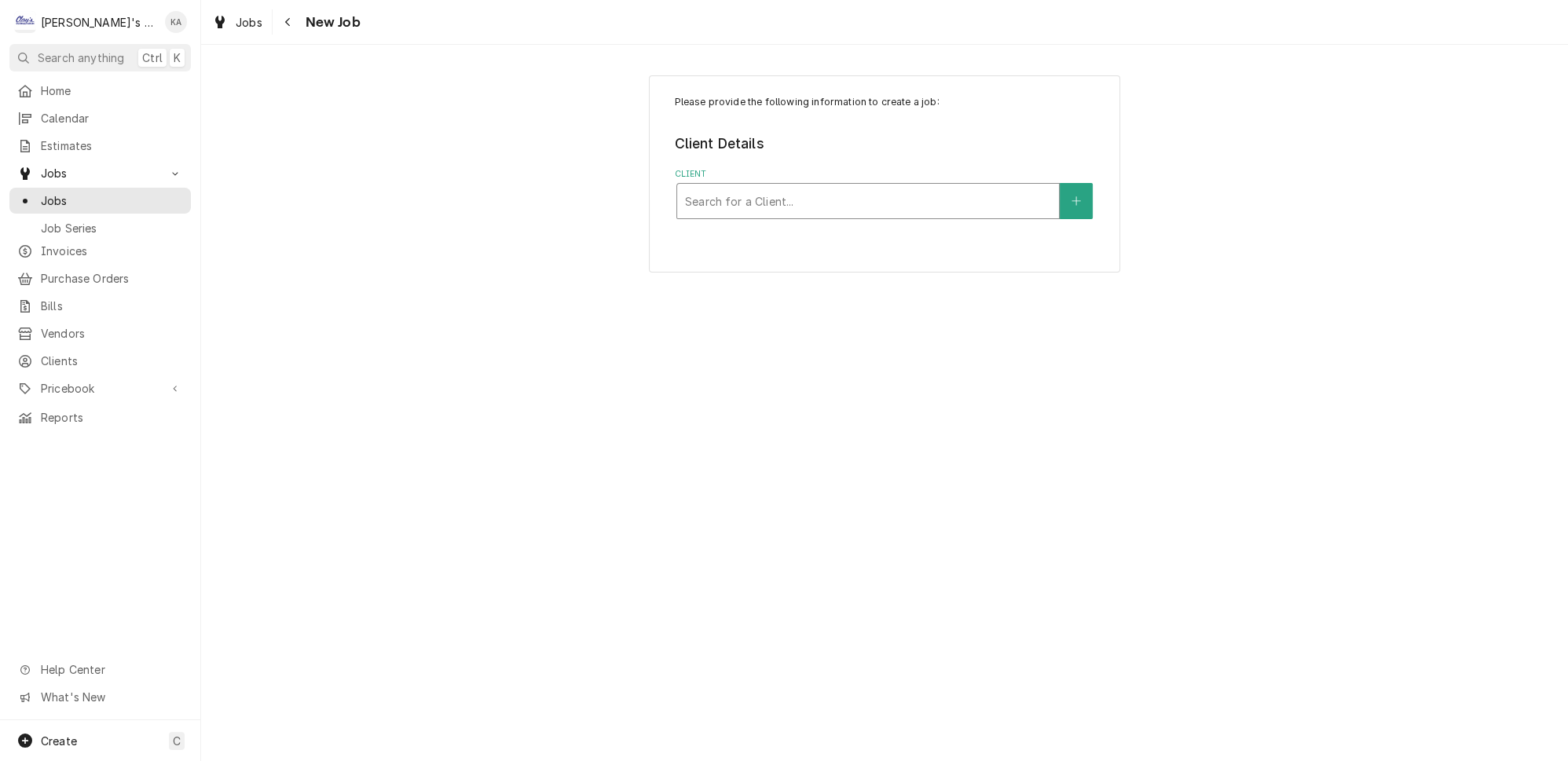
click at [865, 191] on div "Client" at bounding box center [868, 201] width 366 height 28
type input "AM P"
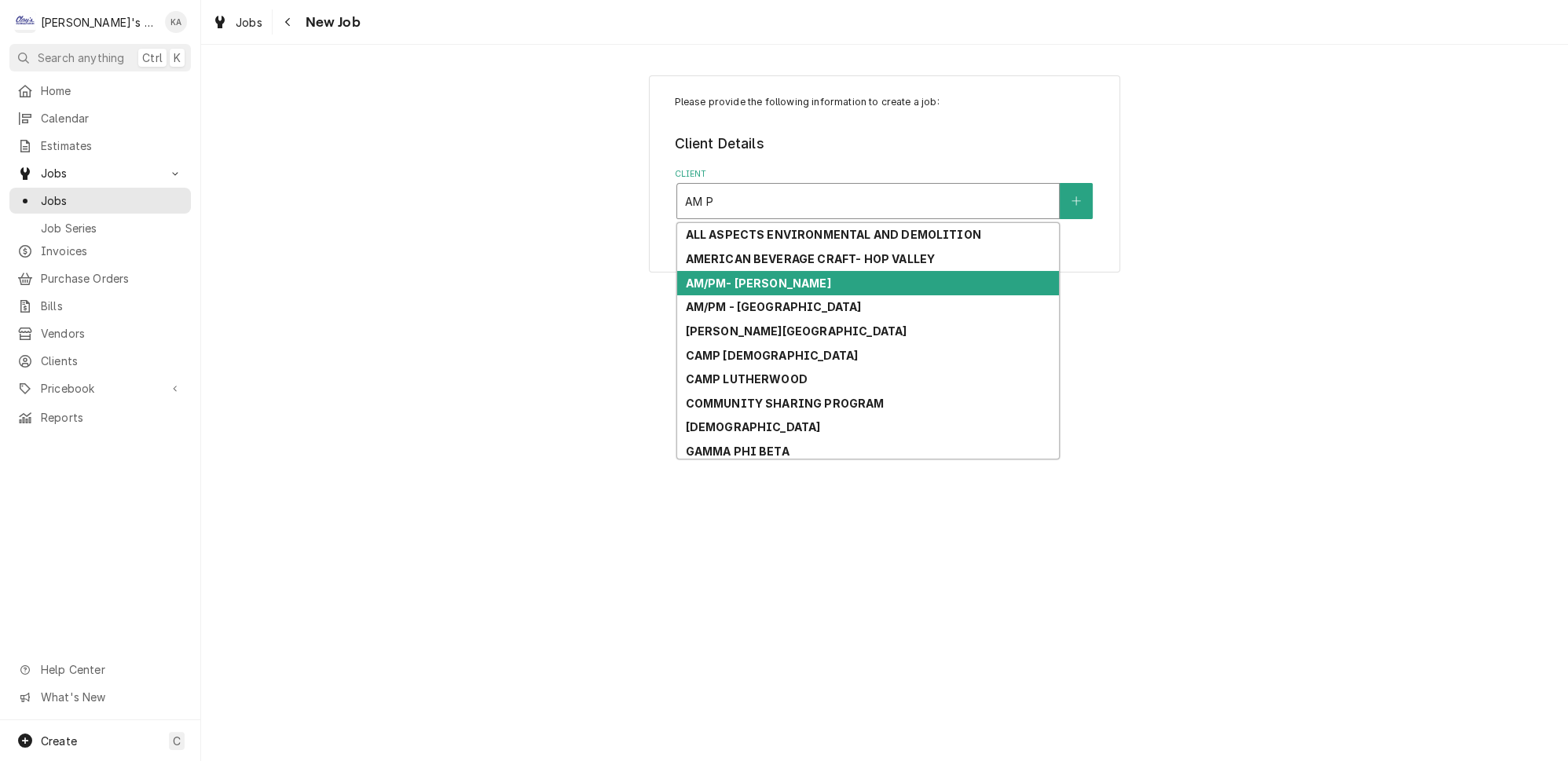
click at [811, 271] on div "AM/PM- [PERSON_NAME]" at bounding box center [868, 284] width 382 height 25
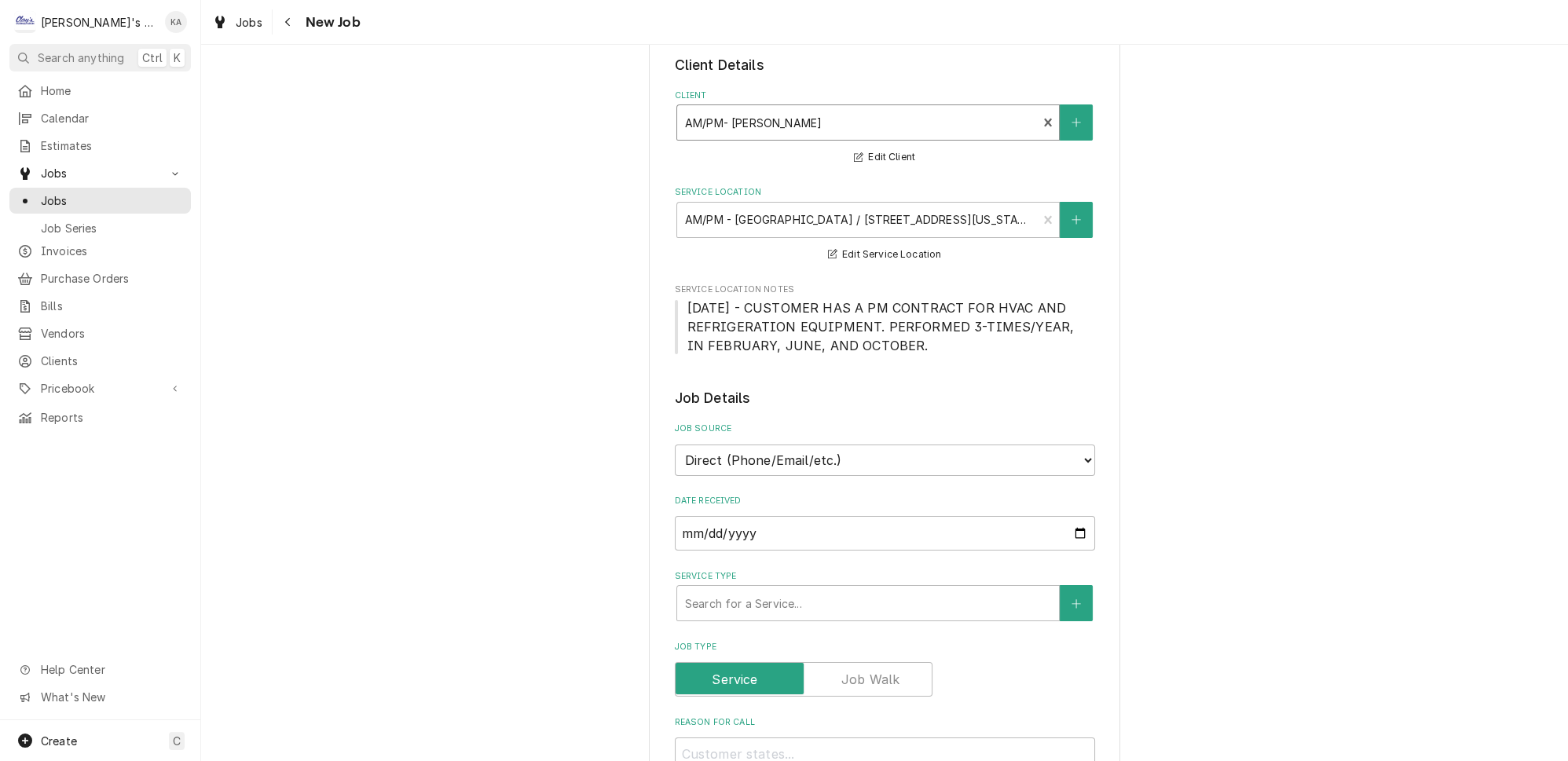
scroll to position [214, 0]
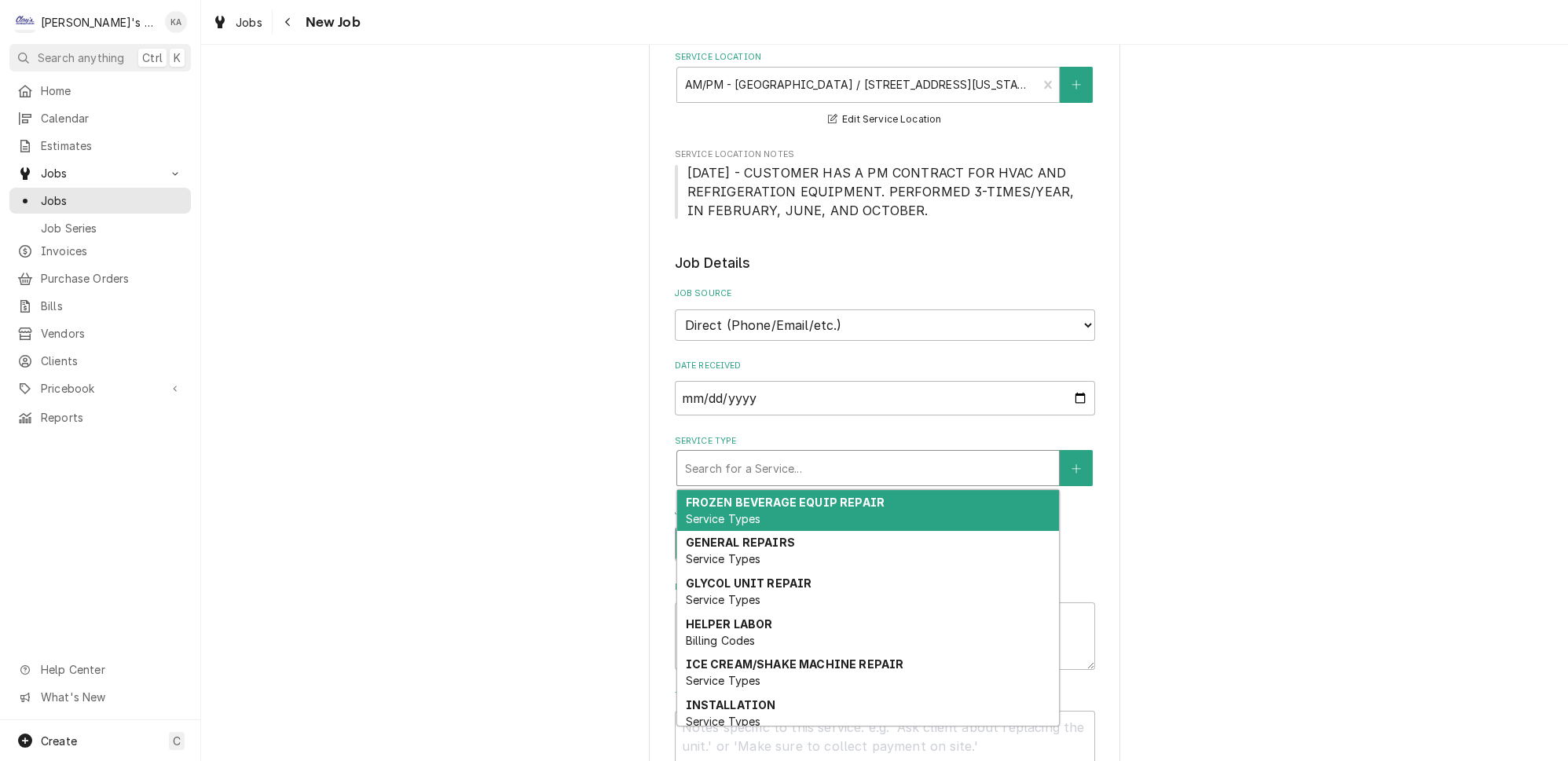
click at [770, 454] on div "Service Type" at bounding box center [868, 468] width 366 height 28
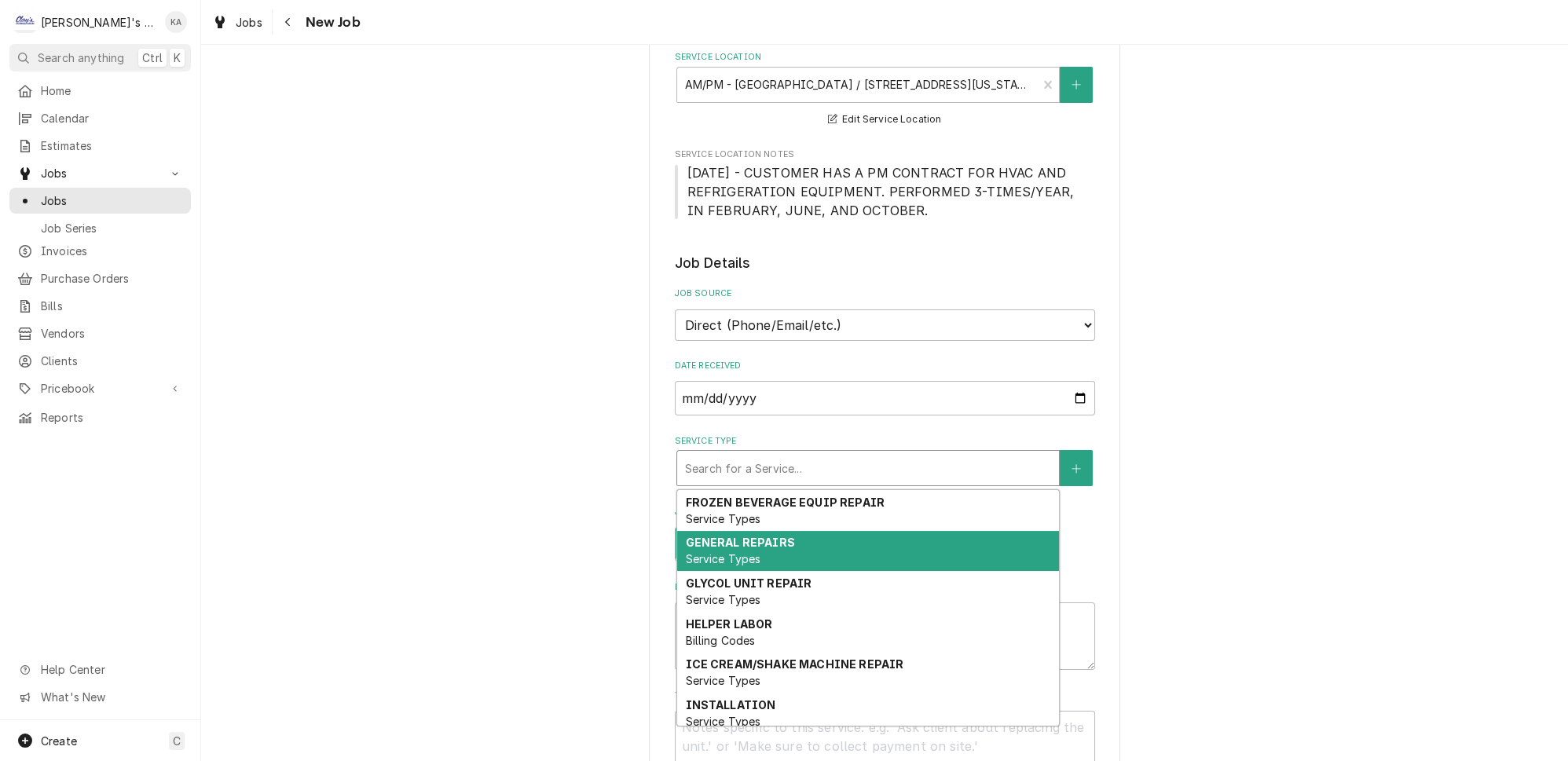
scroll to position [144, 0]
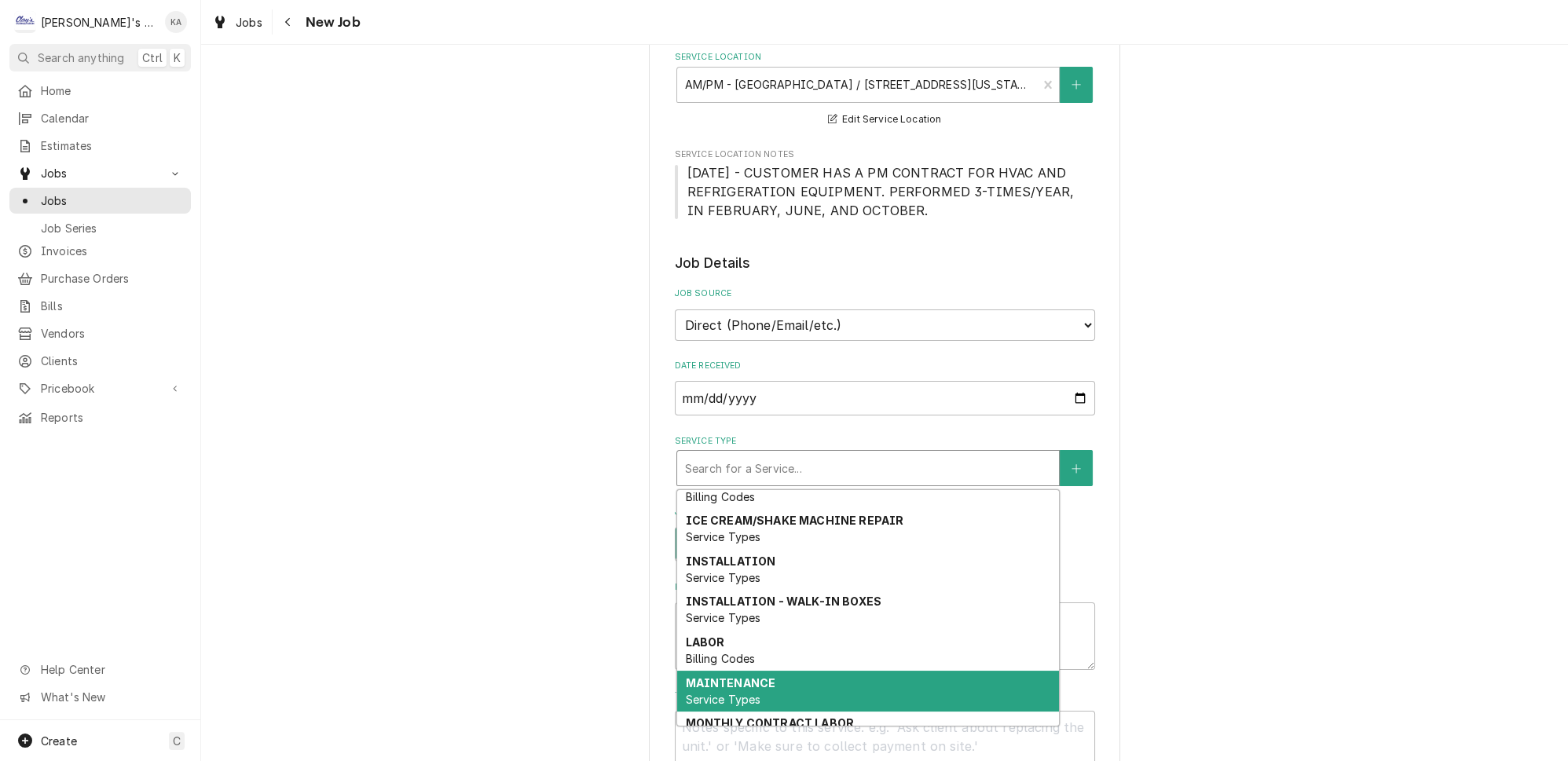
click at [703, 676] on strong "MAINTENANCE" at bounding box center [731, 683] width 90 height 13
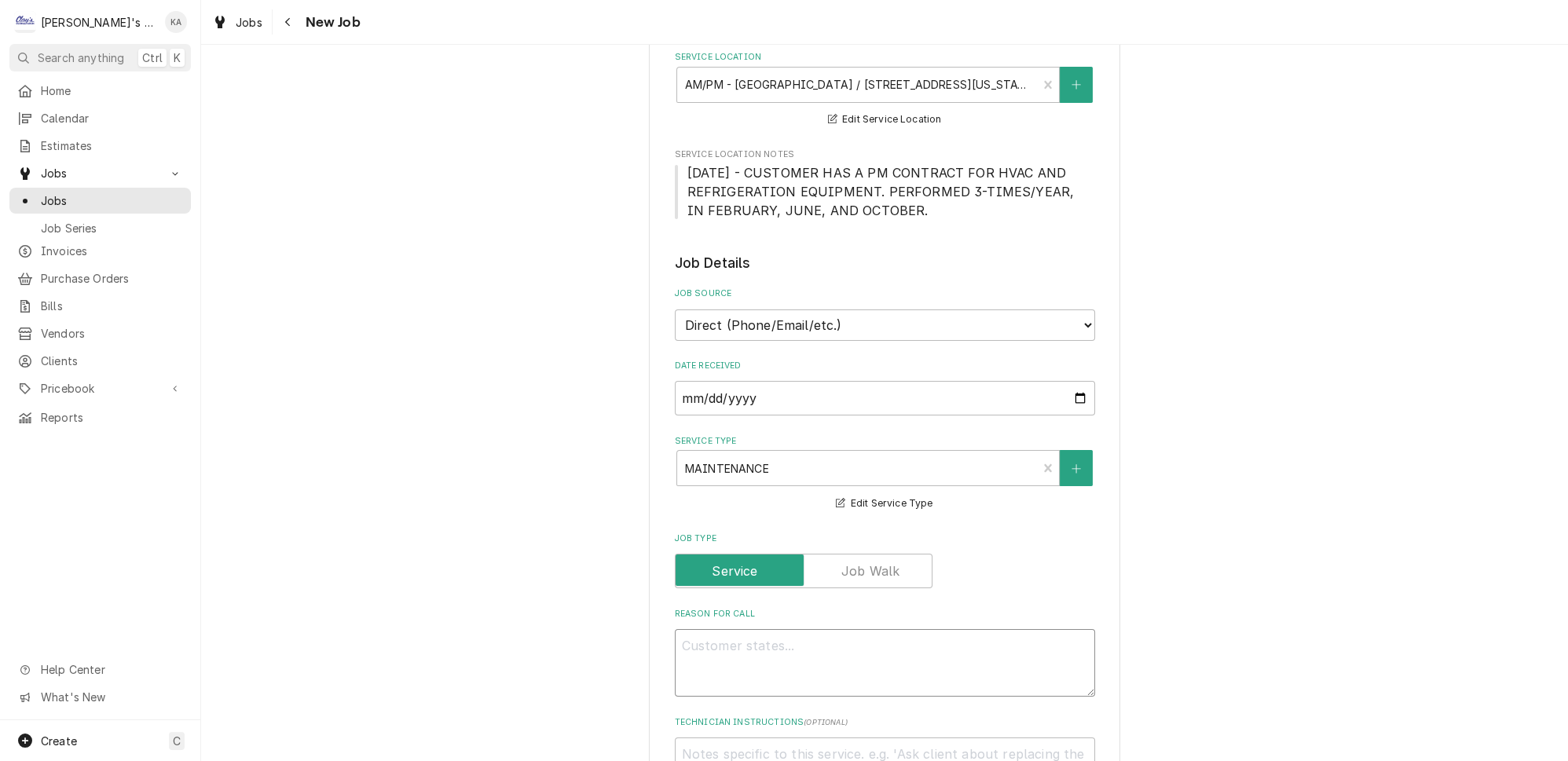
click at [703, 642] on textarea "Reason For Call" at bounding box center [884, 663] width 420 height 67
type textarea "x"
type textarea "P"
type textarea "x"
type textarea "PE"
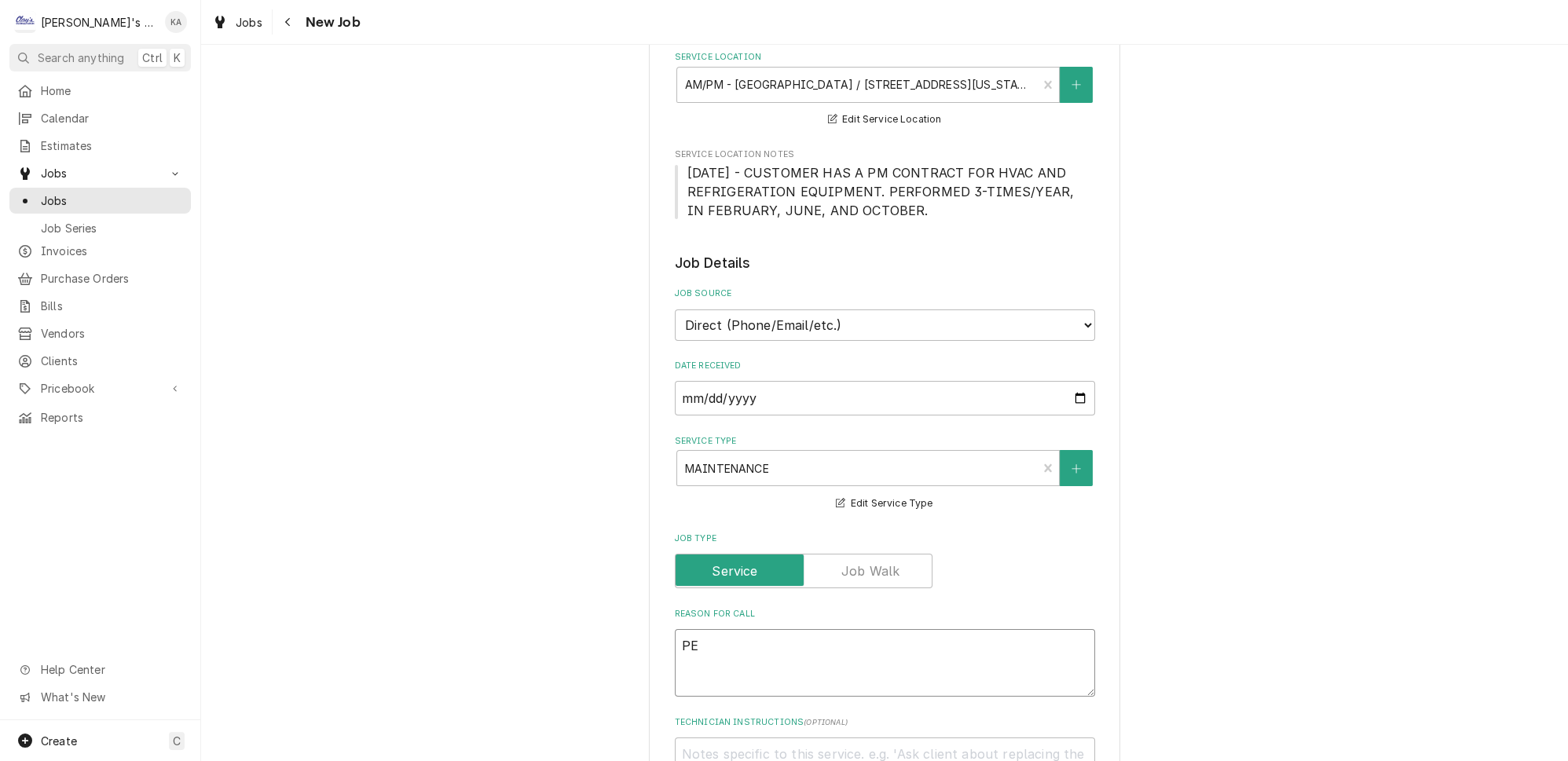
type textarea "x"
type textarea "PER"
type textarea "x"
type textarea "PERF"
type textarea "x"
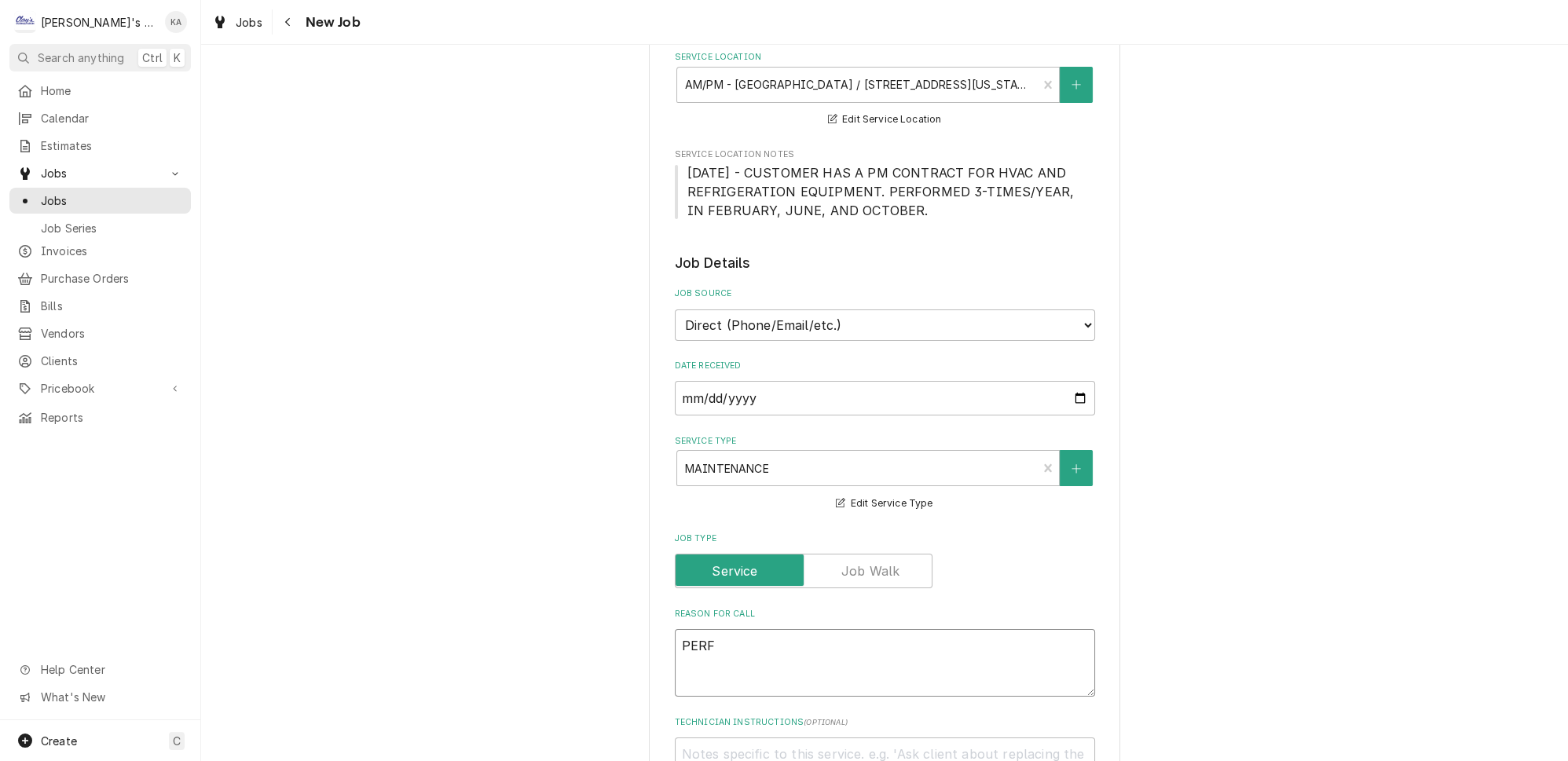
type textarea "PERFO"
type textarea "x"
type textarea "PERFOR"
type textarea "x"
type textarea "PERFORM"
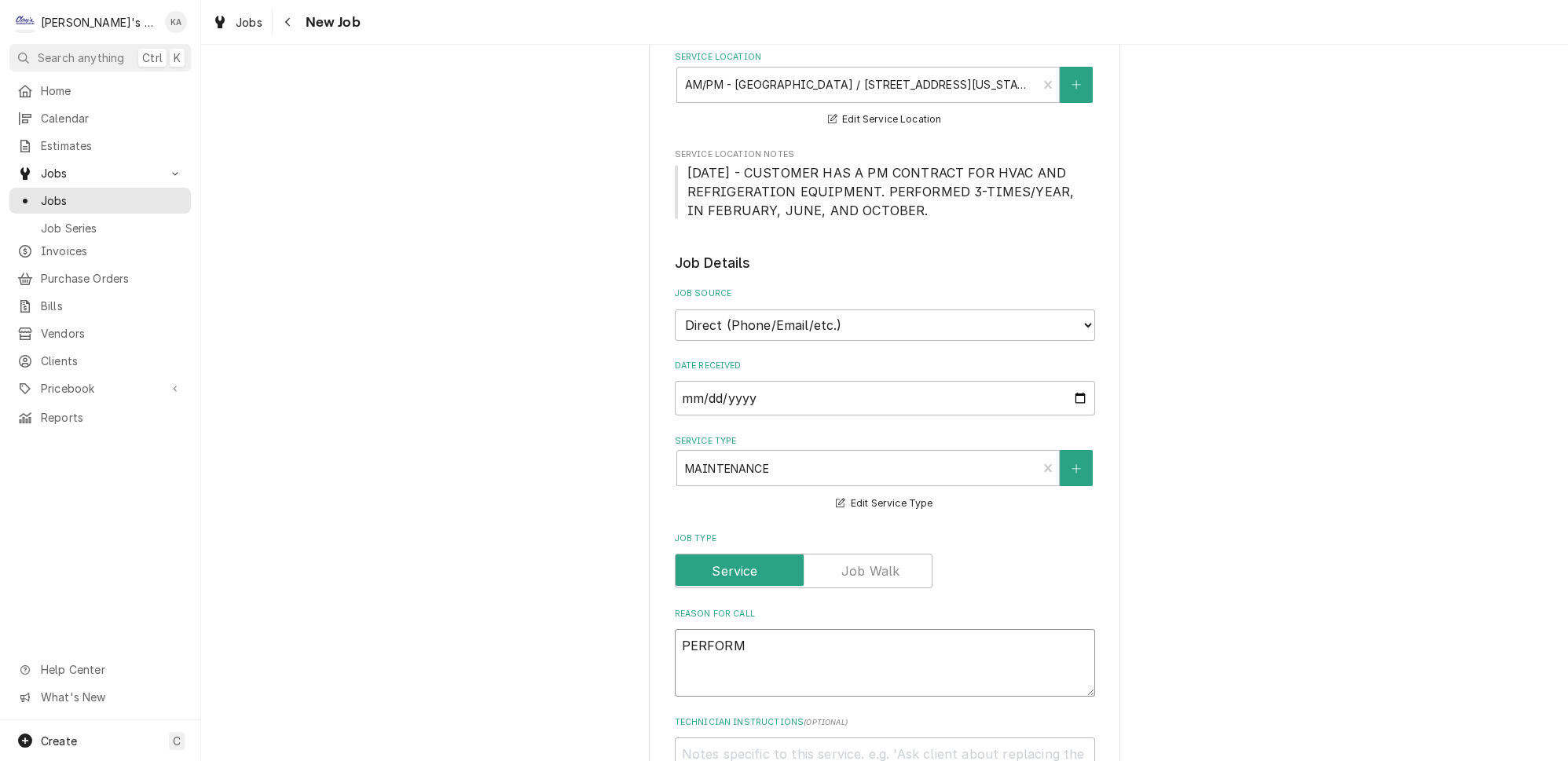
type textarea "x"
type textarea "PERFORM"
type textarea "x"
type textarea "PERFORM O"
type textarea "x"
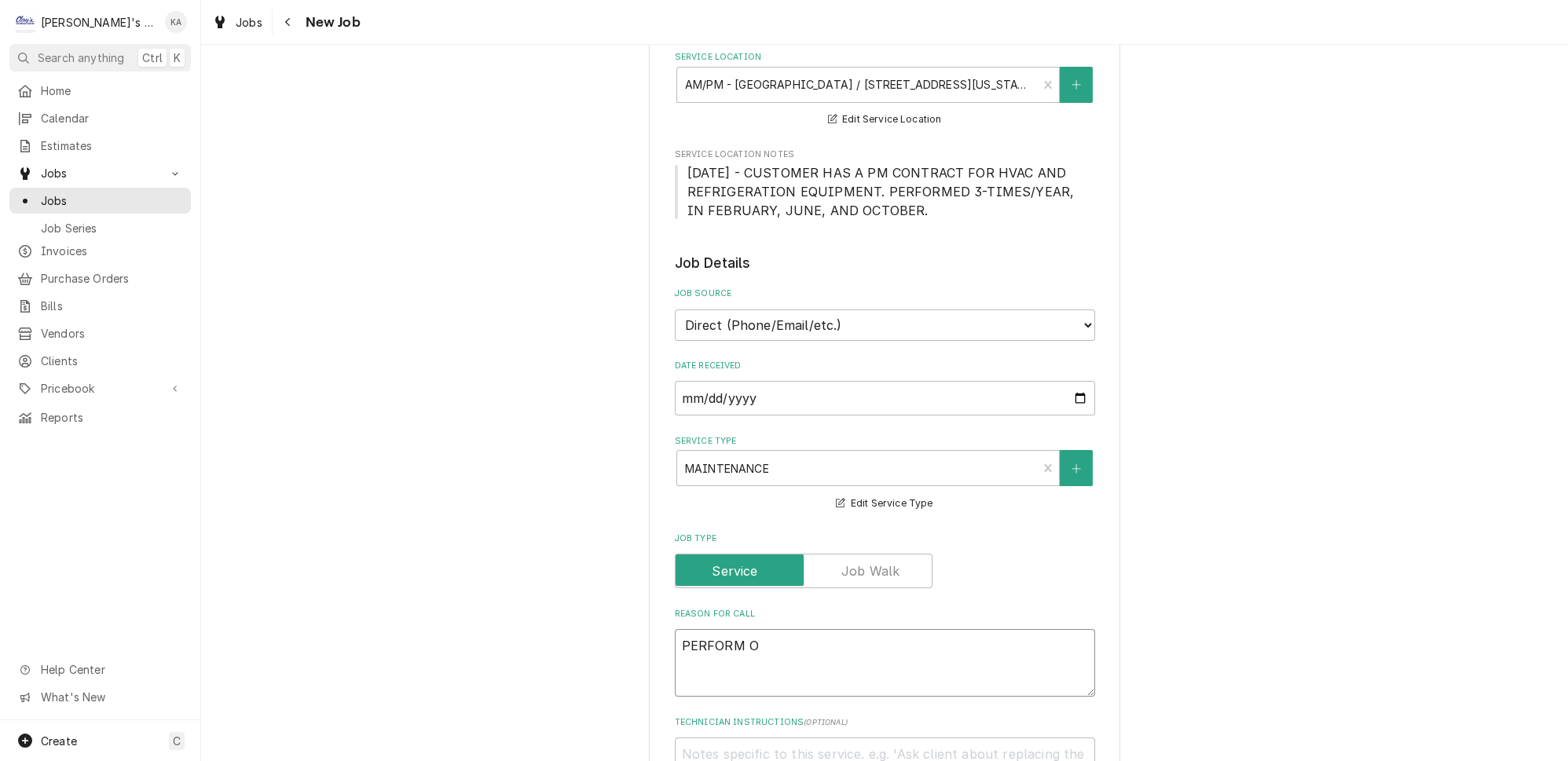
type textarea "PERFORM OC"
type textarea "x"
type textarea "PERFORM OCT"
type textarea "x"
type textarea "PERFORM OCTO"
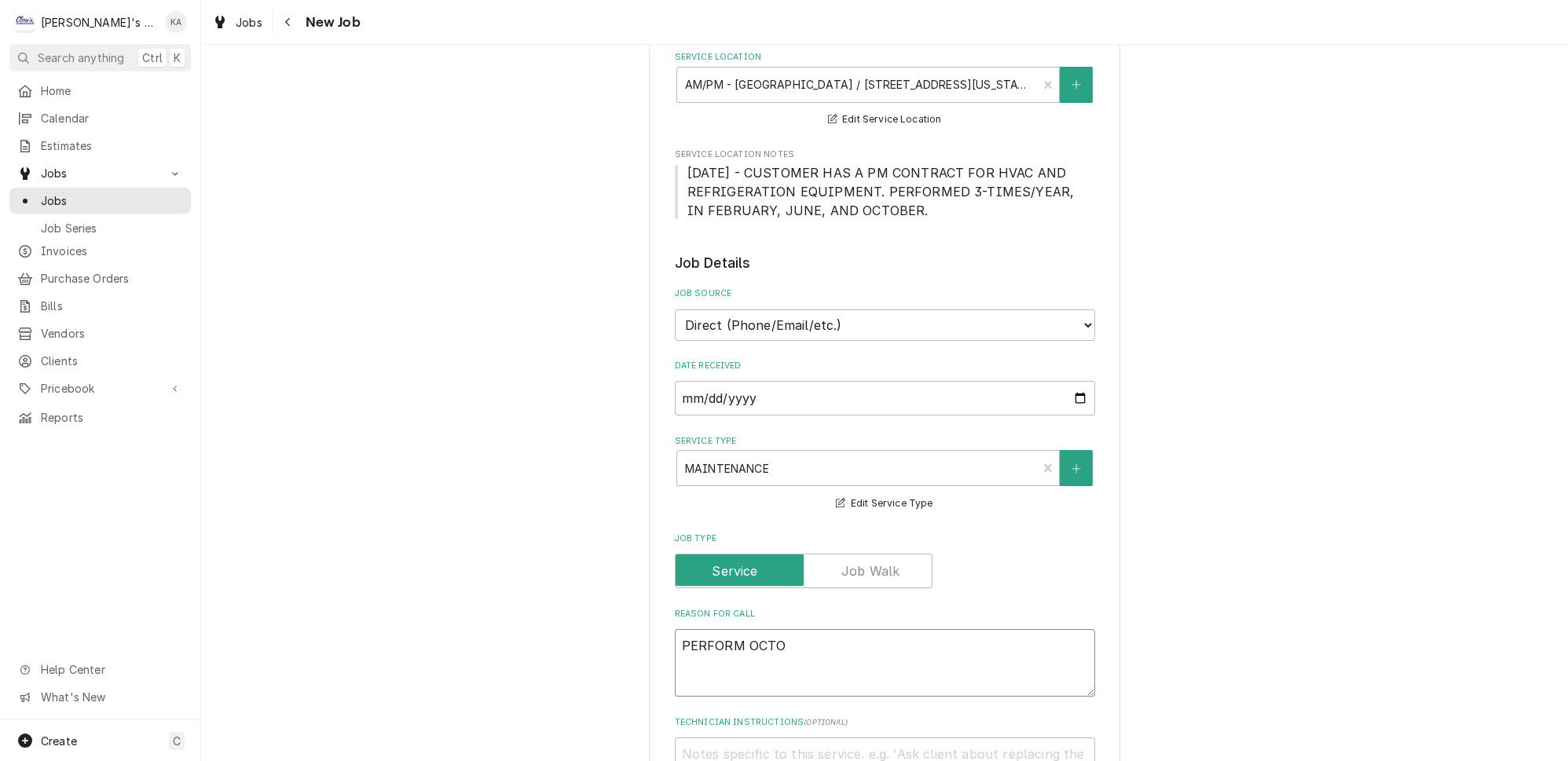
type textarea "x"
type textarea "PERFORM OCTOB"
type textarea "x"
type textarea "PERFORM OCTOBE"
type textarea "x"
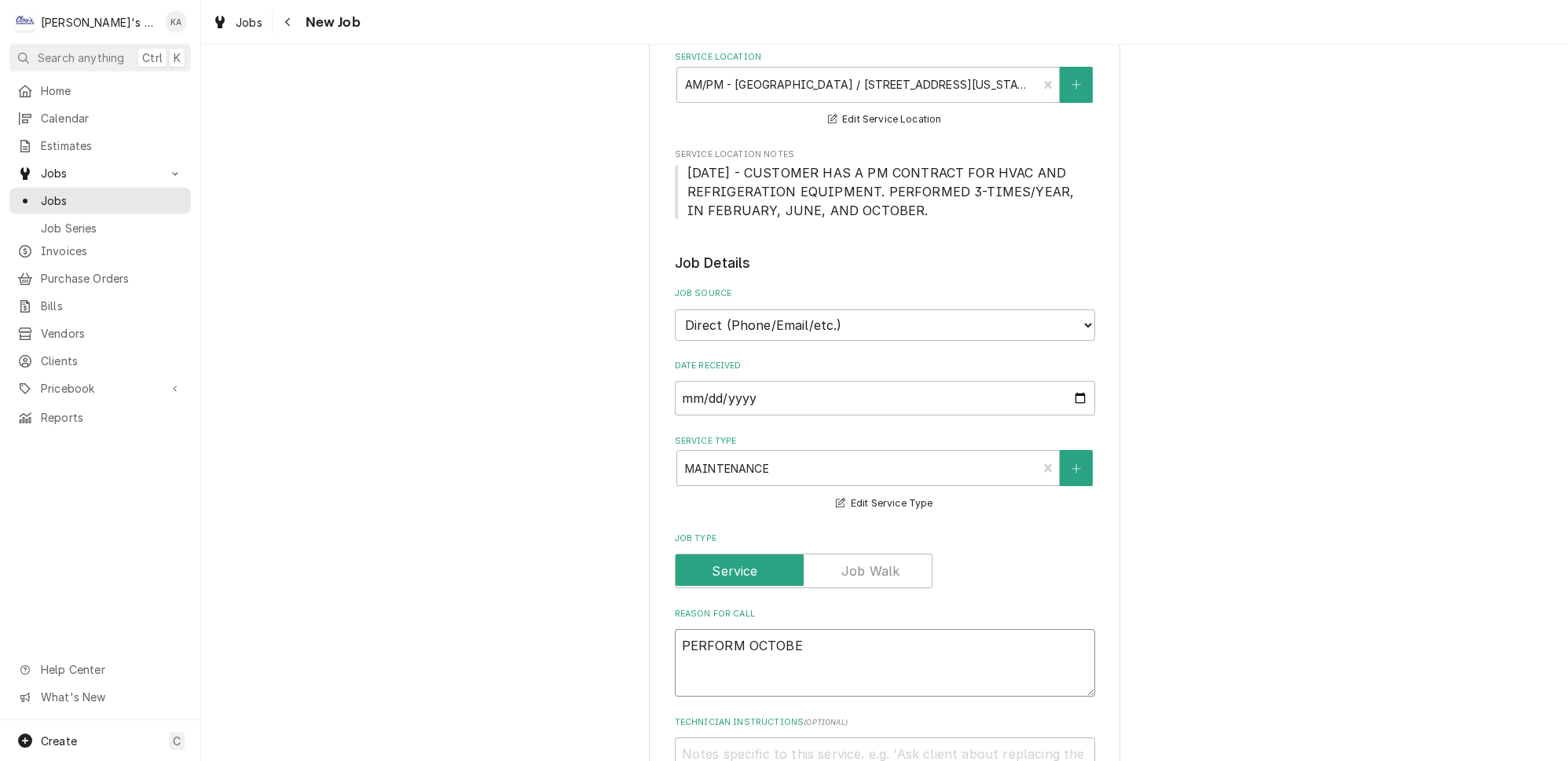
type textarea "PERFORM OCTOBER"
type textarea "x"
type textarea "PERFORM OCTOBER"
type textarea "x"
type textarea "PERFORM OCTOBER M"
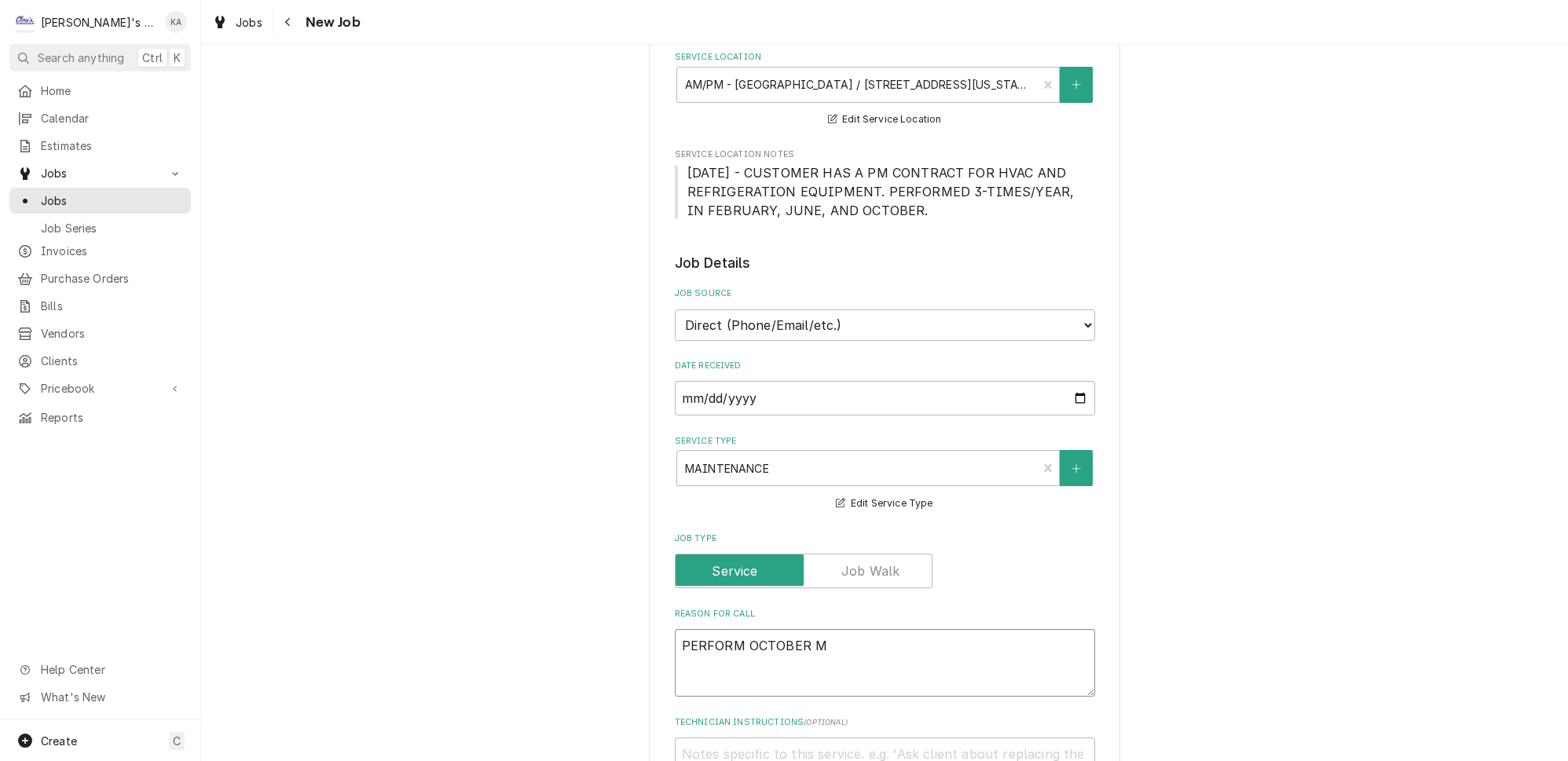
type textarea "x"
type textarea "PERFORM OCTOBER MA"
type textarea "x"
type textarea "PERFORM OCTOBER MAI"
type textarea "x"
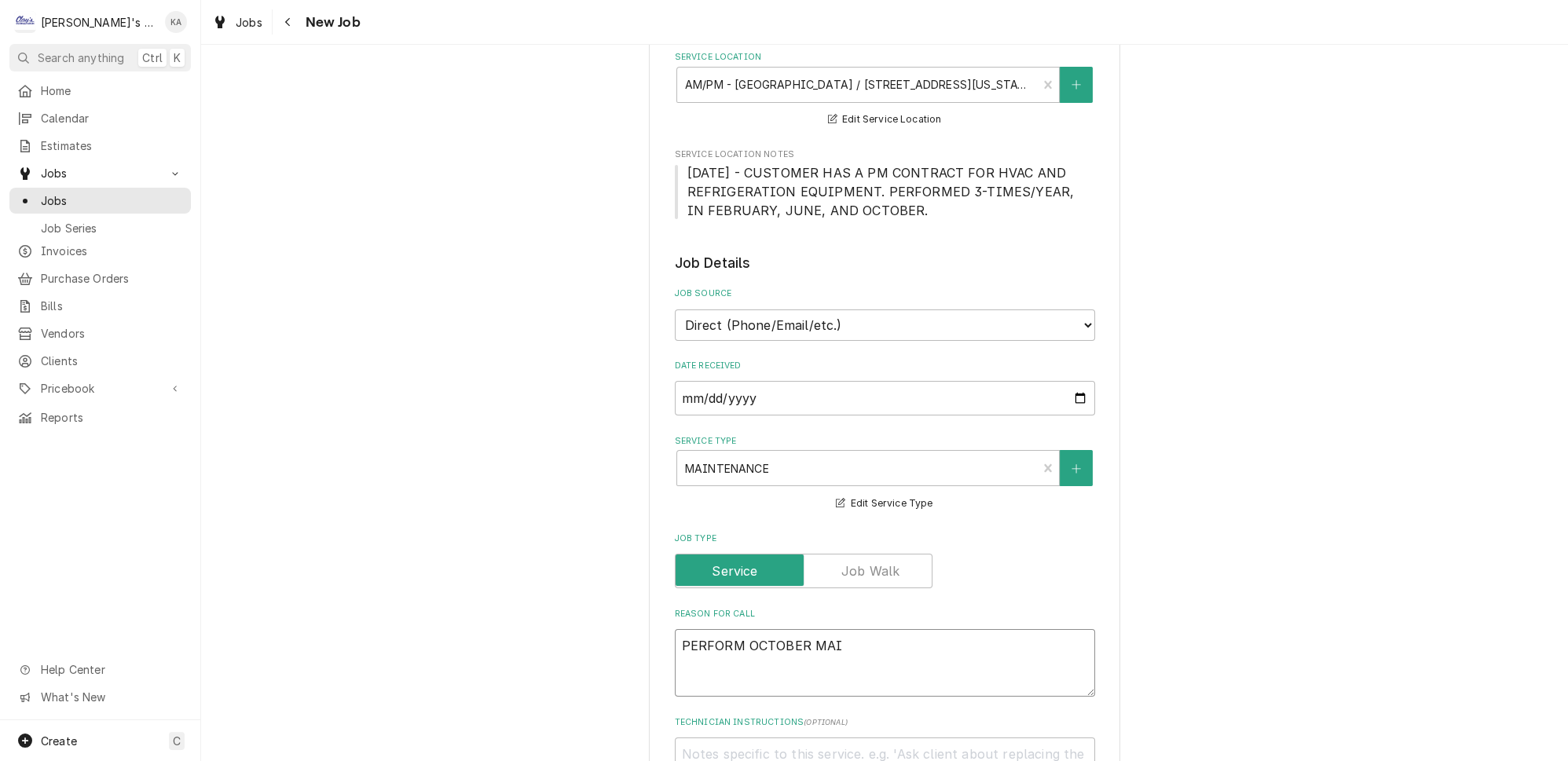
type textarea "PERFORM OCTOBER MAIN"
type textarea "x"
type textarea "PERFORM OCTOBER MAINT"
type textarea "x"
type textarea "PERFORM OCTOBER MAINTE"
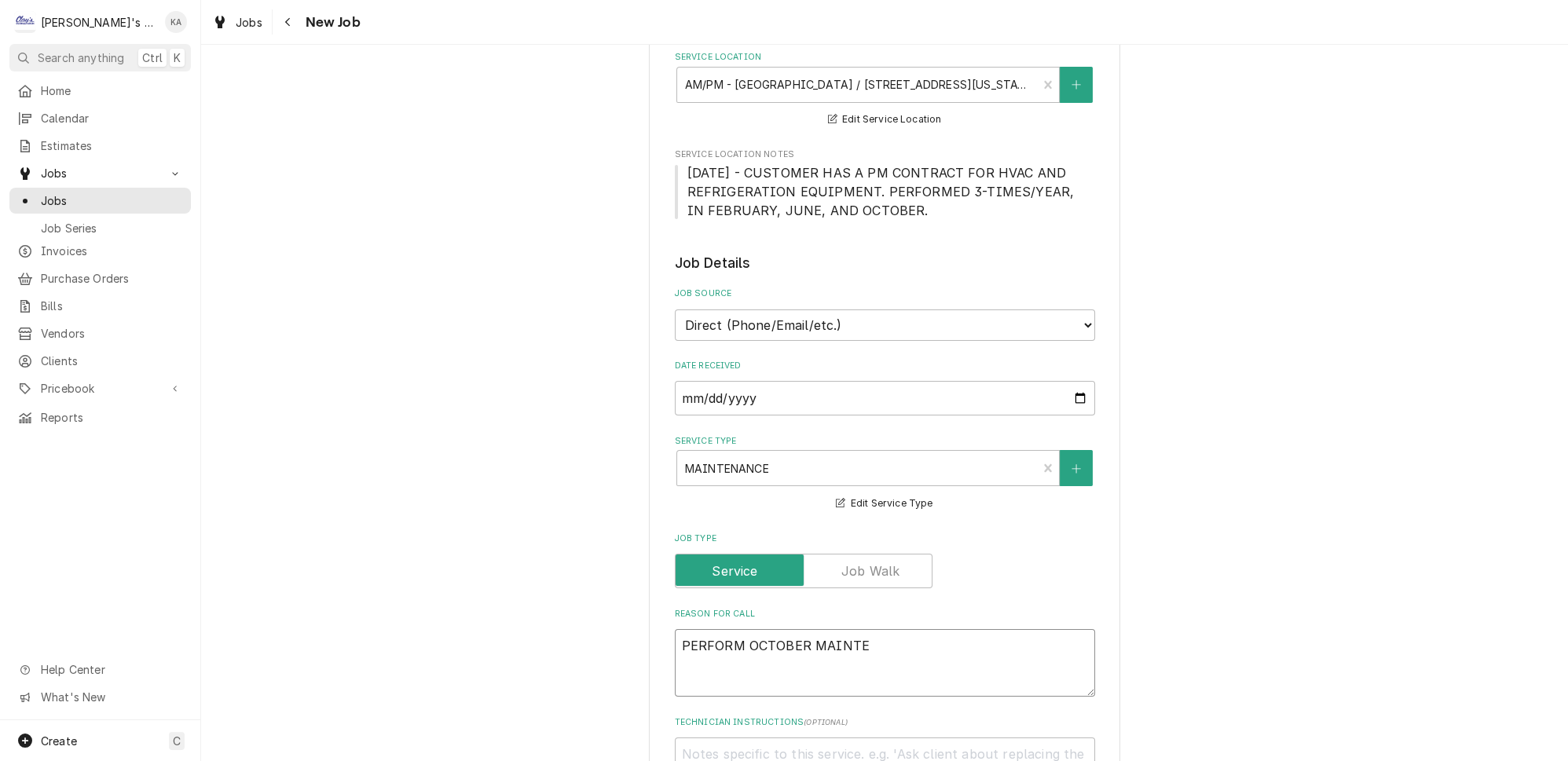
type textarea "x"
type textarea "PERFORM OCTOBER MAINTEN"
type textarea "x"
type textarea "PERFORM OCTOBER MAINTENA"
type textarea "x"
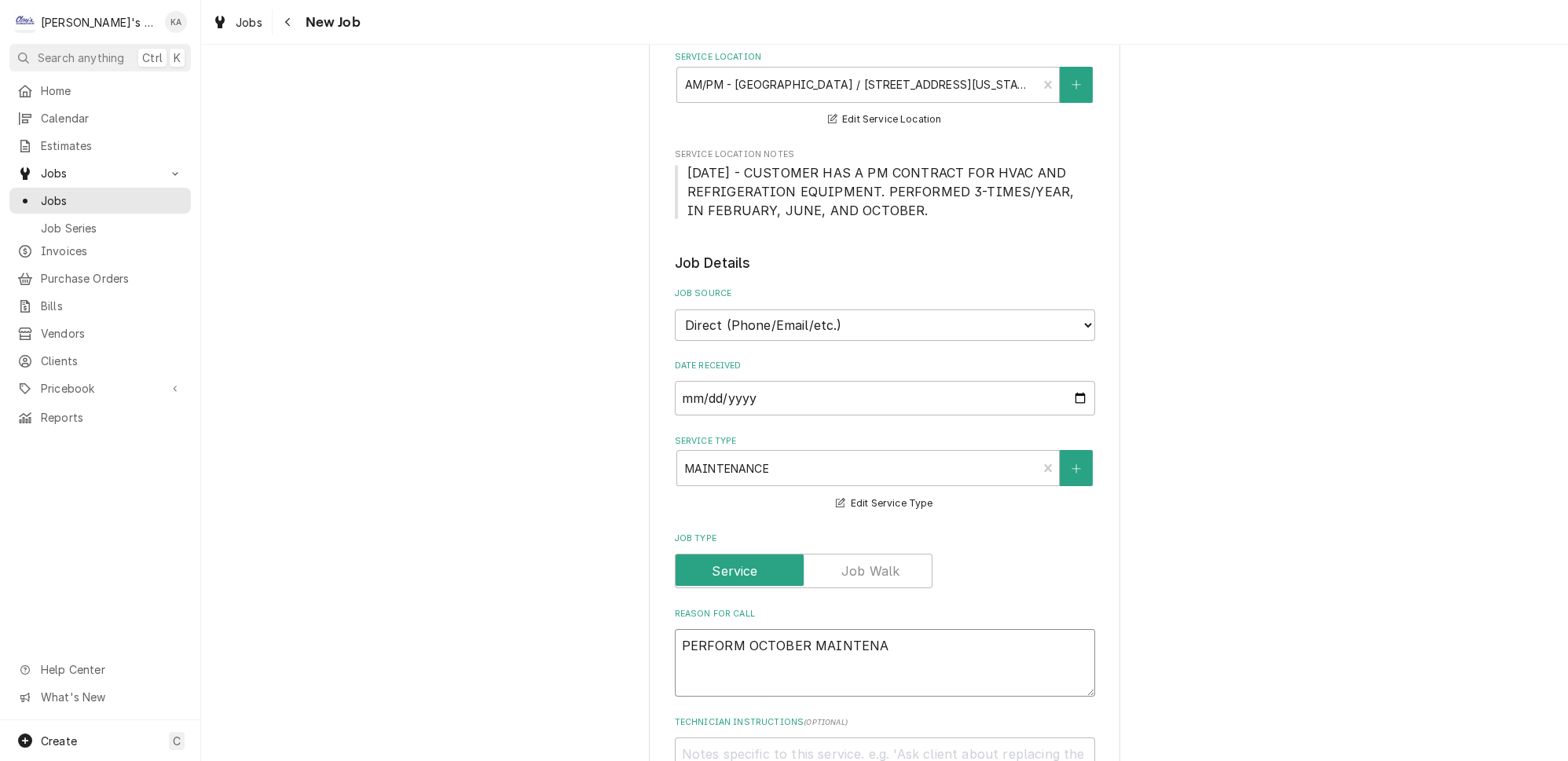
type textarea "PERFORM OCTOBER MAINTENAN"
type textarea "x"
type textarea "PERFORM OCTOBER MAINTENANC"
type textarea "x"
type textarea "PERFORM OCTOBER MAINTENANCE"
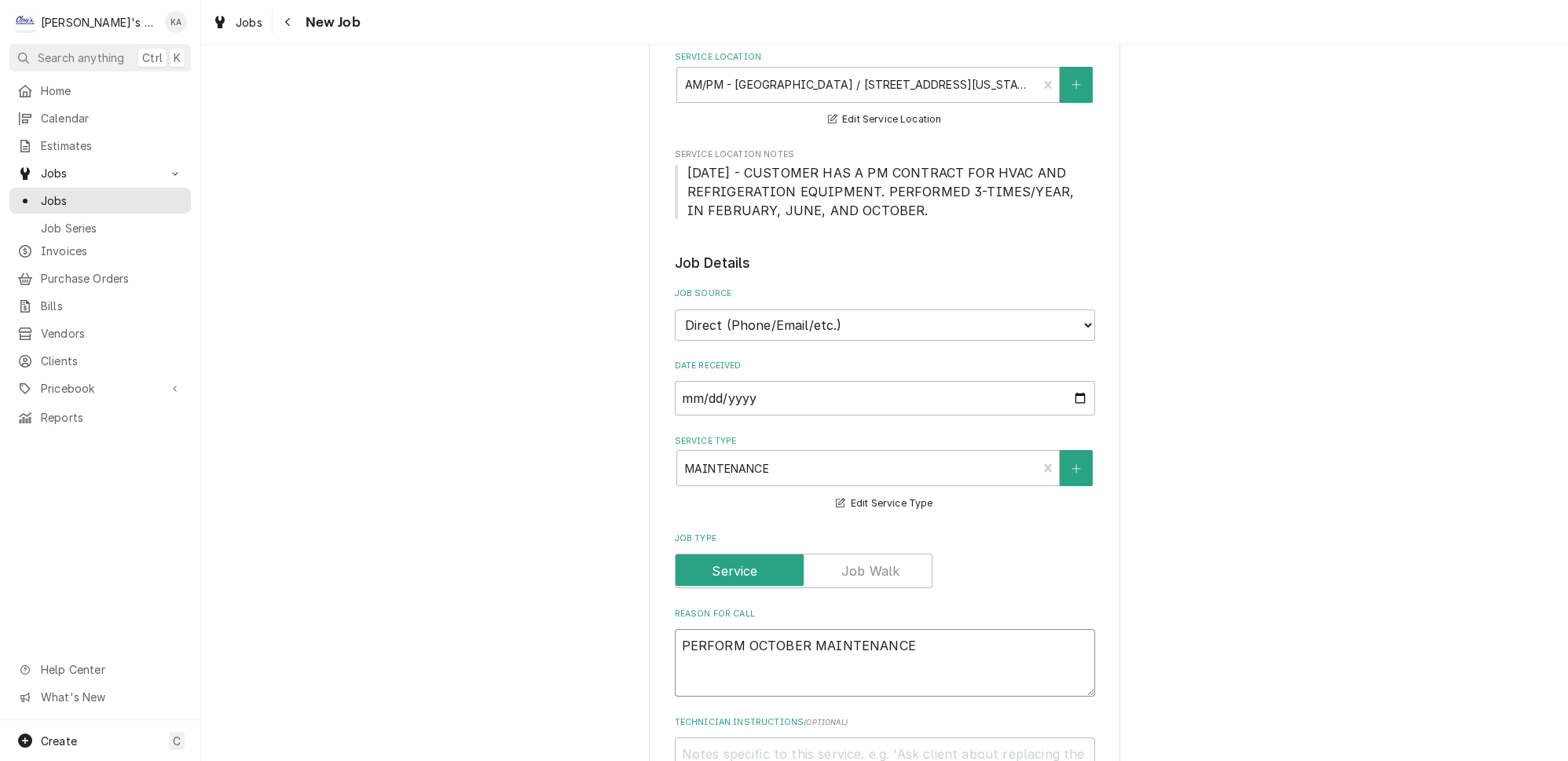
type textarea "x"
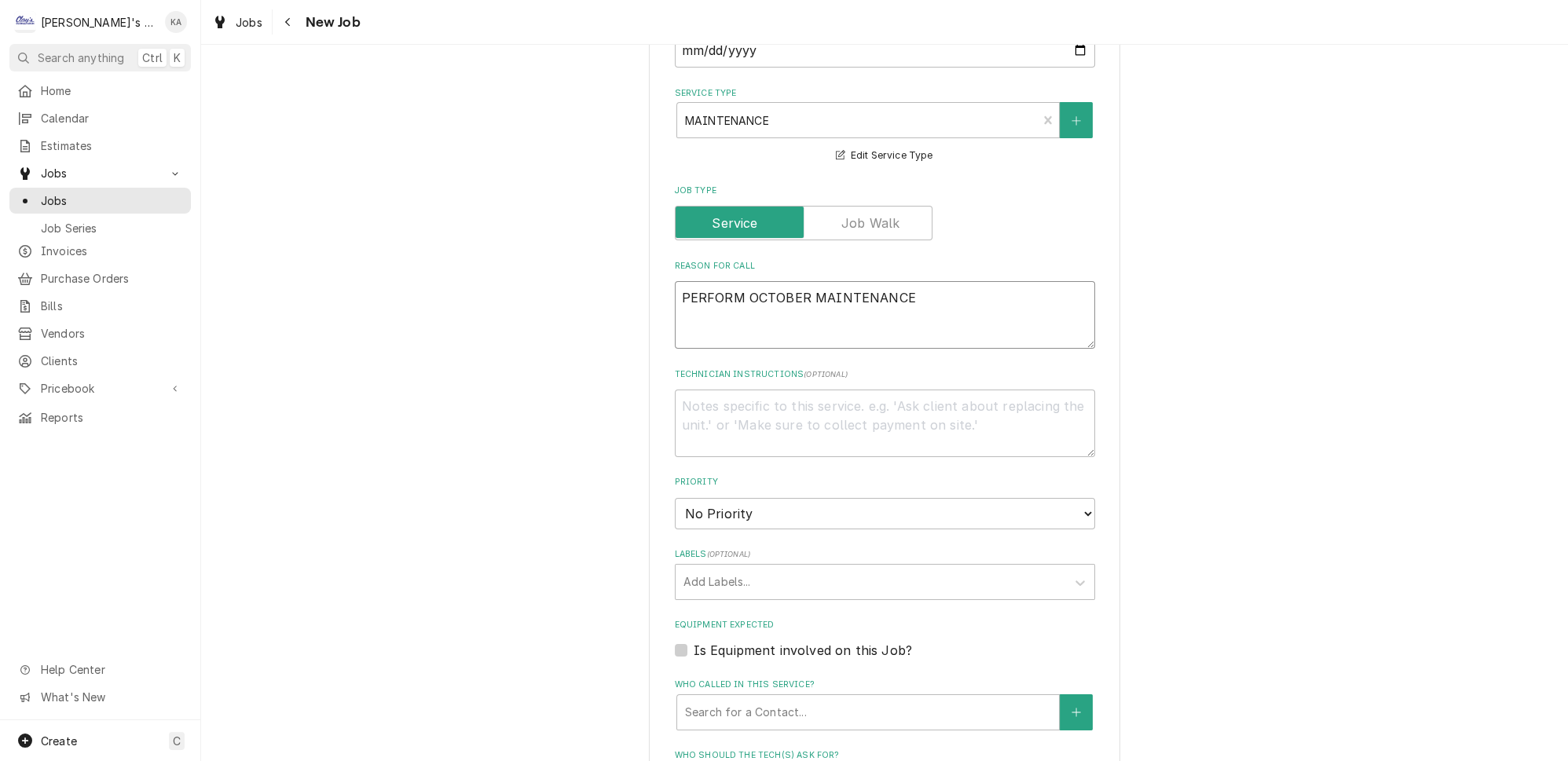
scroll to position [571, 0]
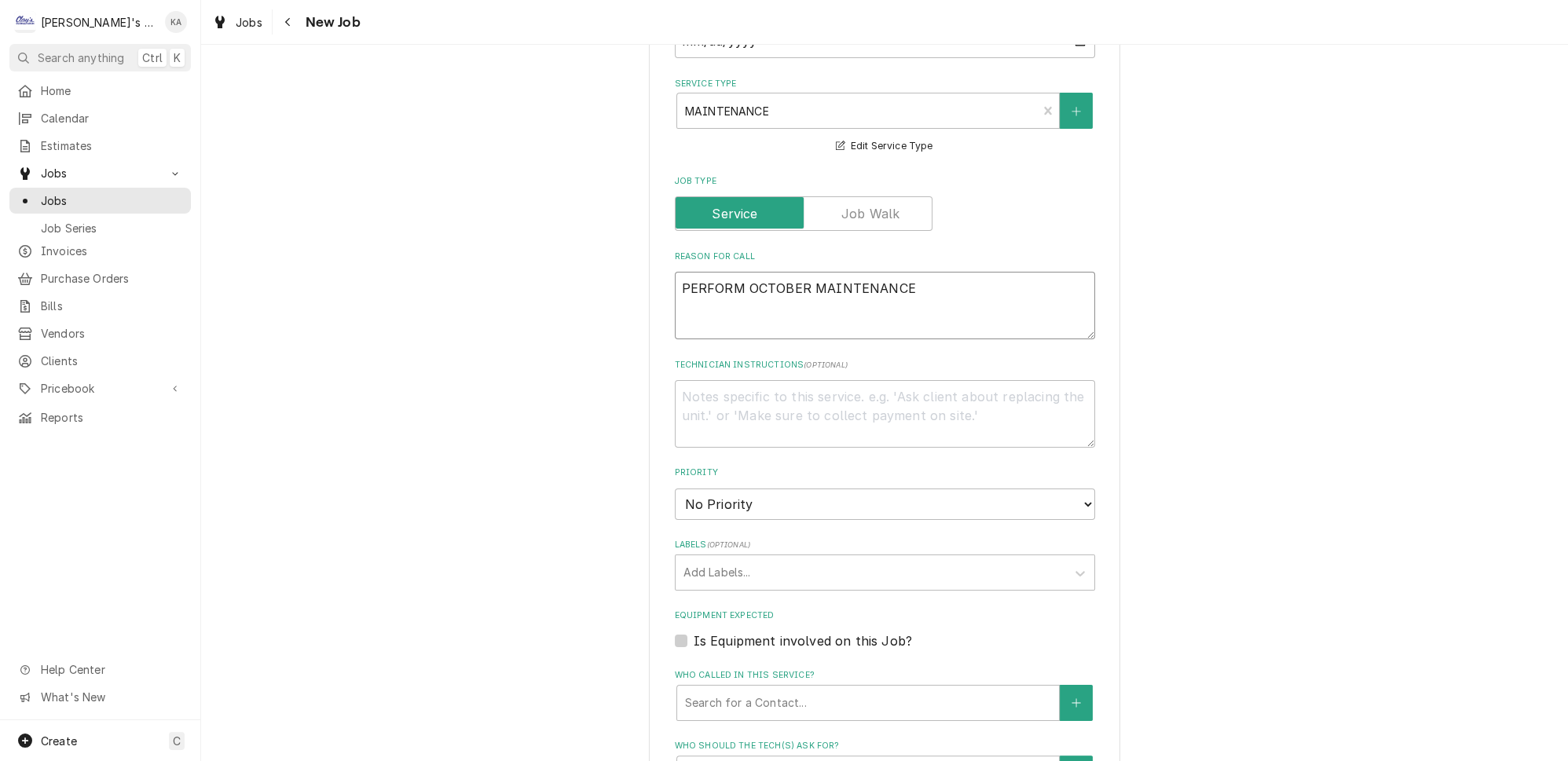
type textarea "PERFORM OCTOBER MAINTENANCE"
click at [737, 499] on select "No Priority Urgent High Medium Low" at bounding box center [884, 505] width 420 height 31
select select "2"
click at [675, 489] on select "No Priority Urgent High Medium Low" at bounding box center [884, 505] width 420 height 31
type textarea "x"
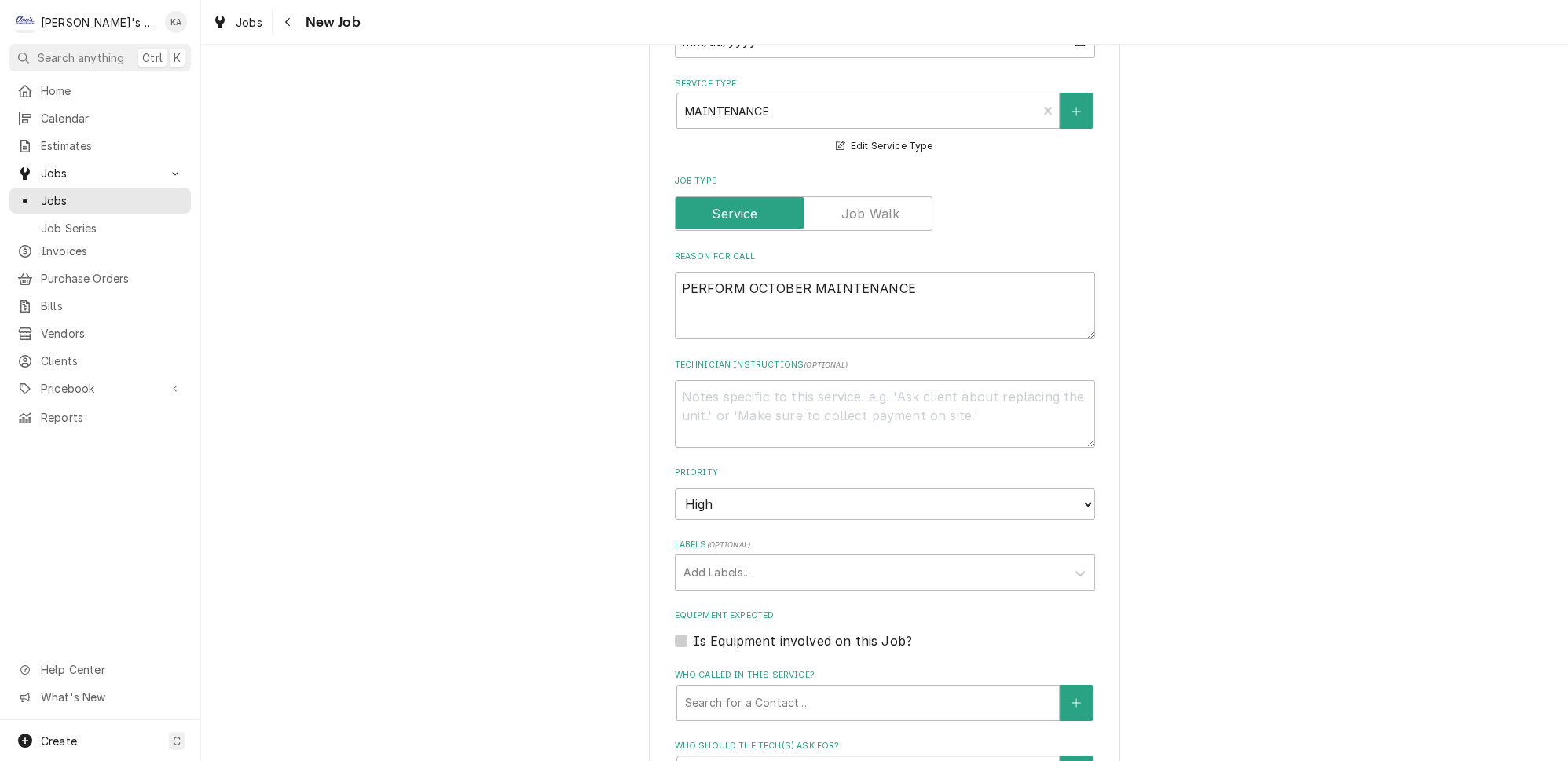
click at [722, 505] on fieldset "Job Details Job Source Direct (Phone/Email/etc.) Service Channel Other Date Rec…" at bounding box center [884, 489] width 420 height 1188
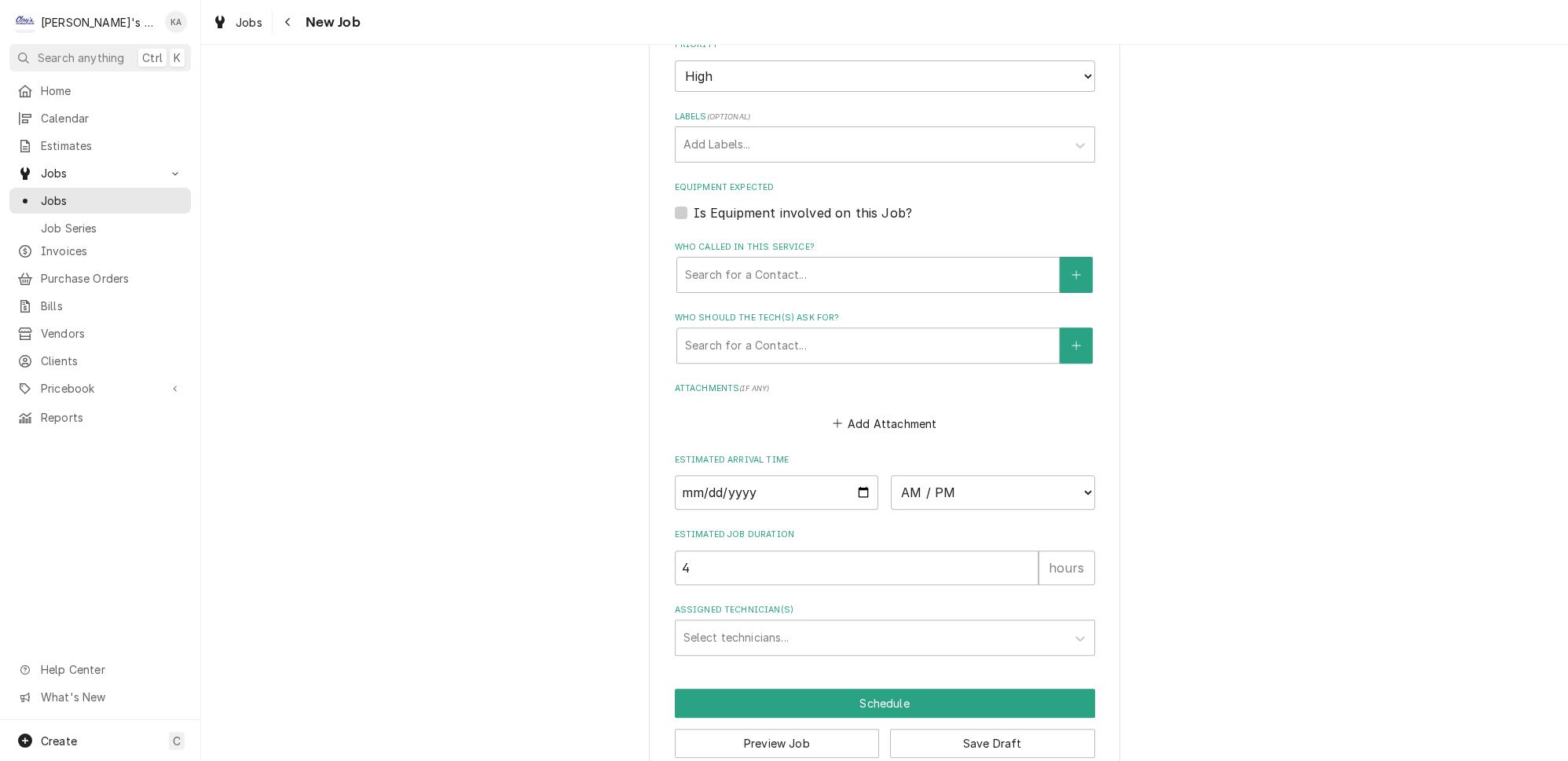
scroll to position [1003, 0]
click at [851, 474] on input "Date" at bounding box center [777, 489] width 205 height 35
type input "2025-10-02"
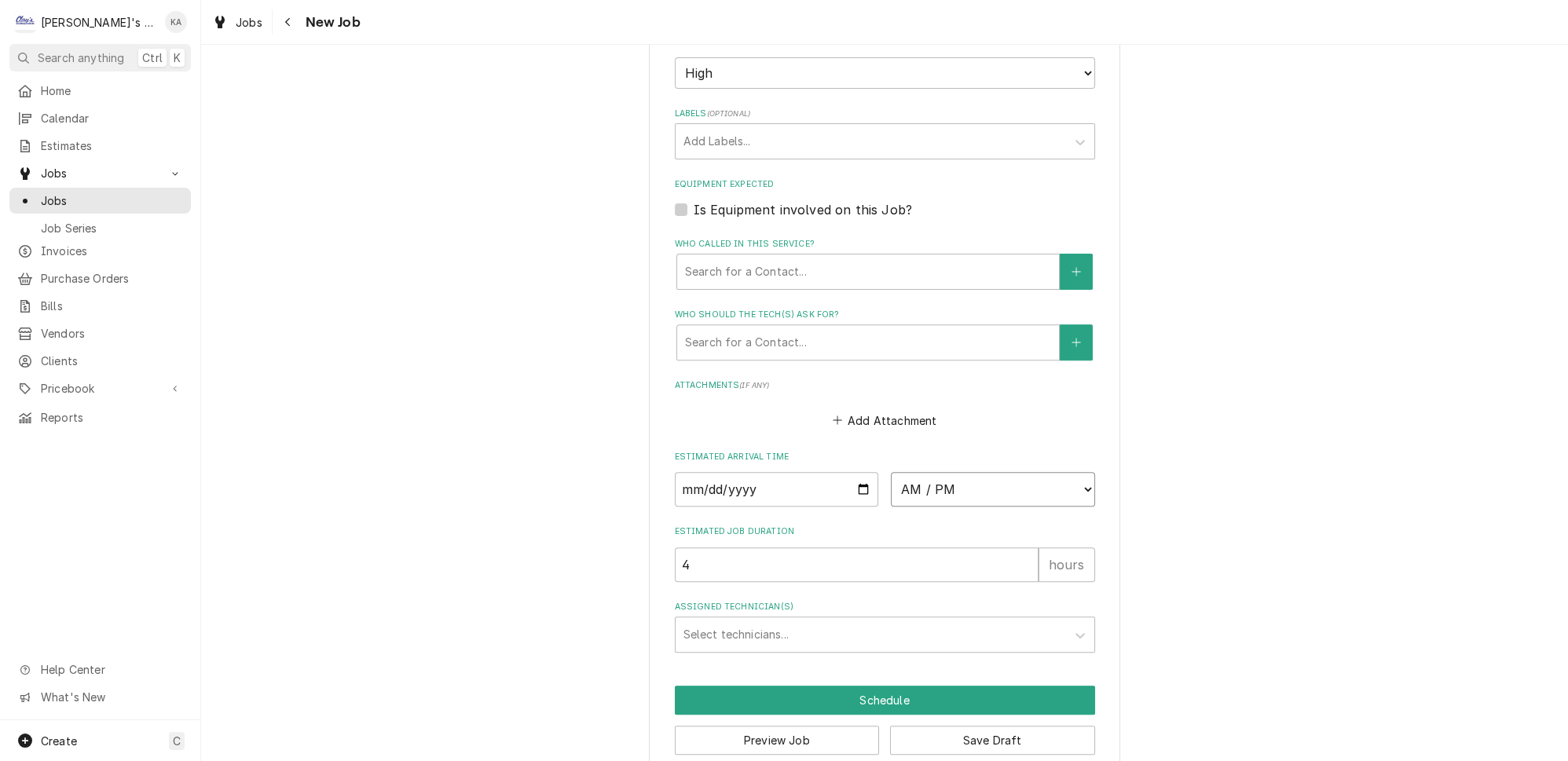
type textarea "x"
click at [906, 474] on select "AM / PM 6:00 AM 6:15 AM 6:30 AM 6:45 AM 7:00 AM 7:15 AM 7:30 AM 7:45 AM 8:00 AM…" at bounding box center [993, 489] width 205 height 35
select select "08:00:00"
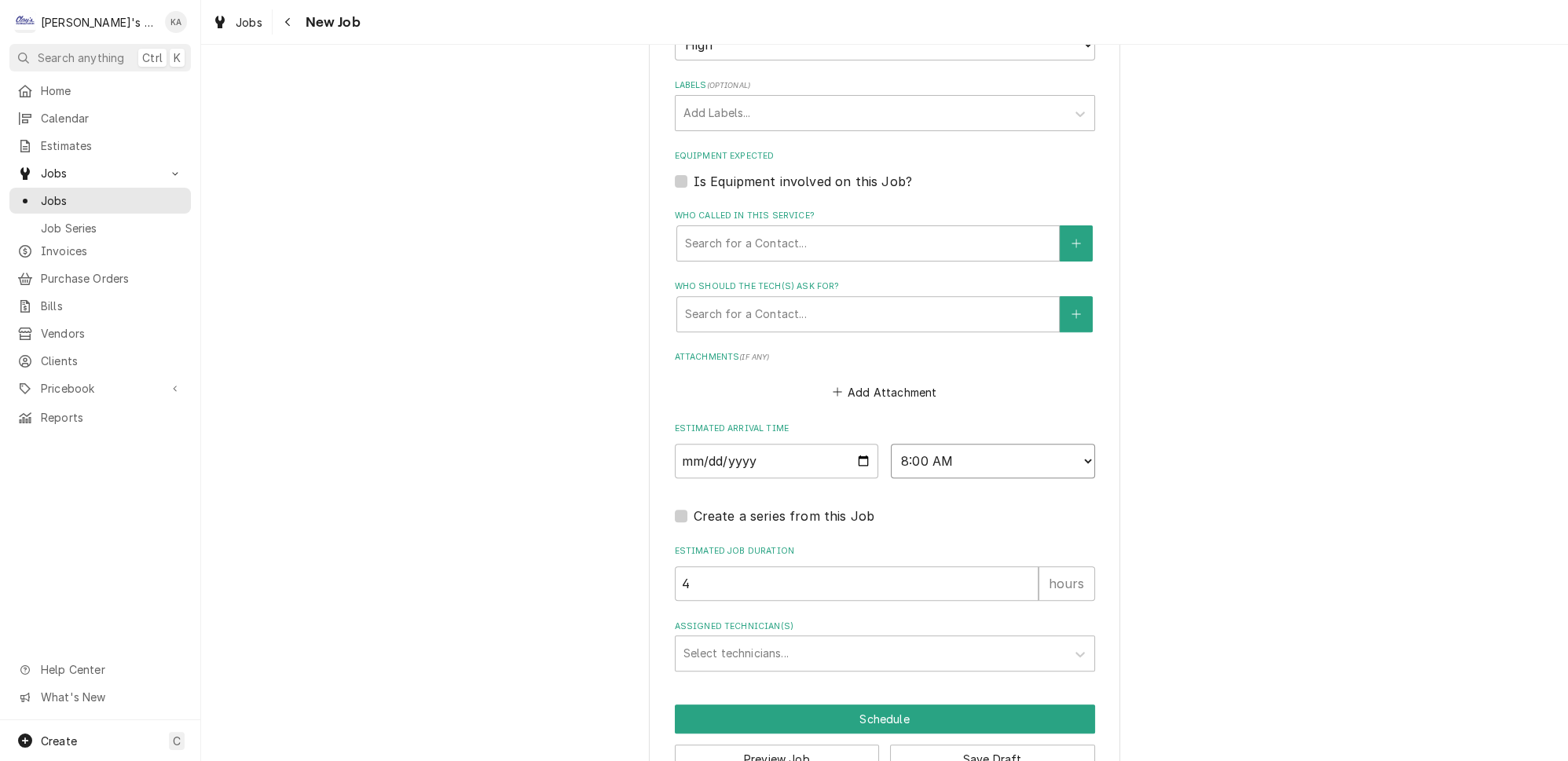
scroll to position [1046, 0]
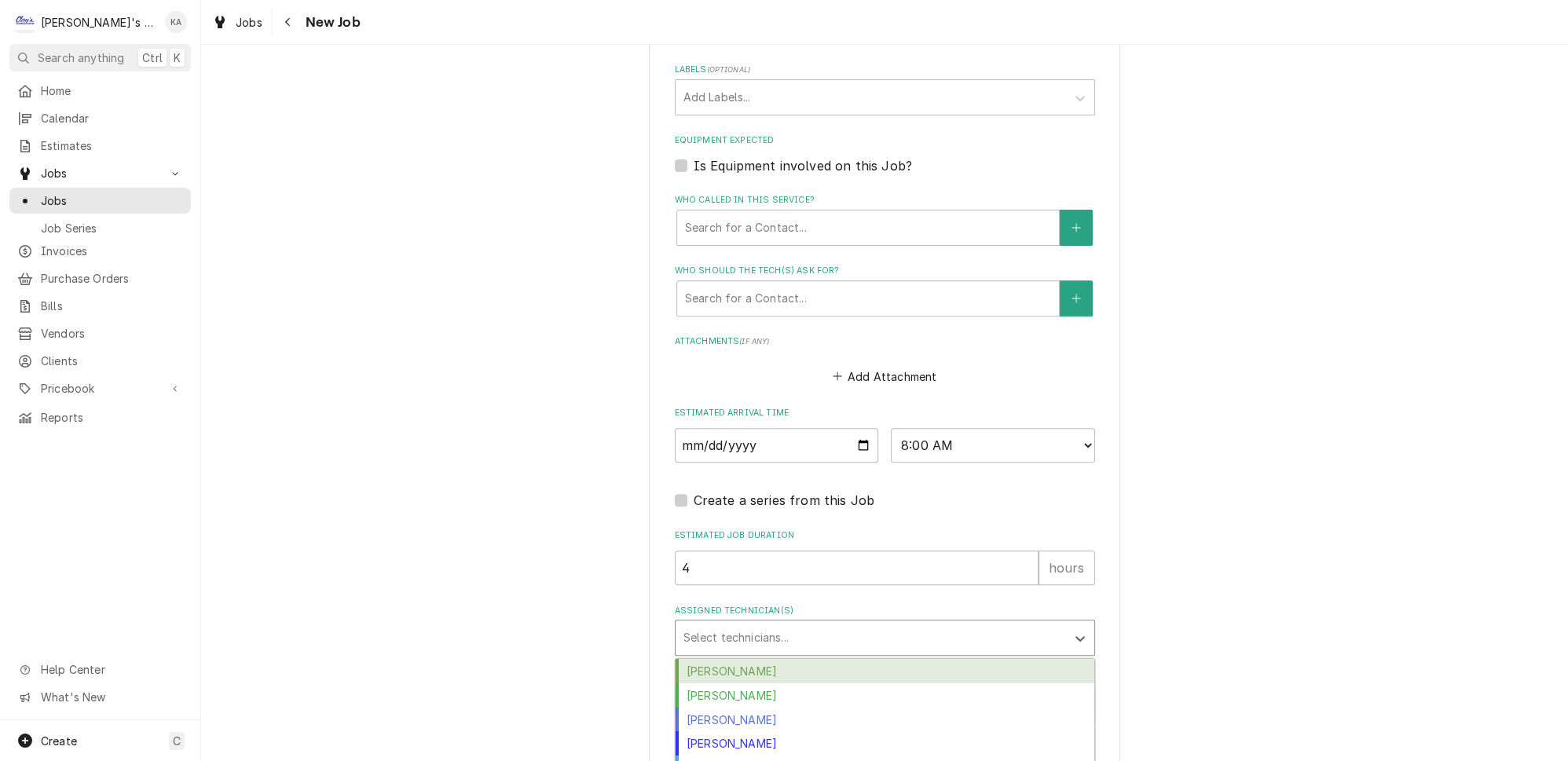
click at [778, 624] on div "Assigned Technician(s)" at bounding box center [871, 638] width 375 height 28
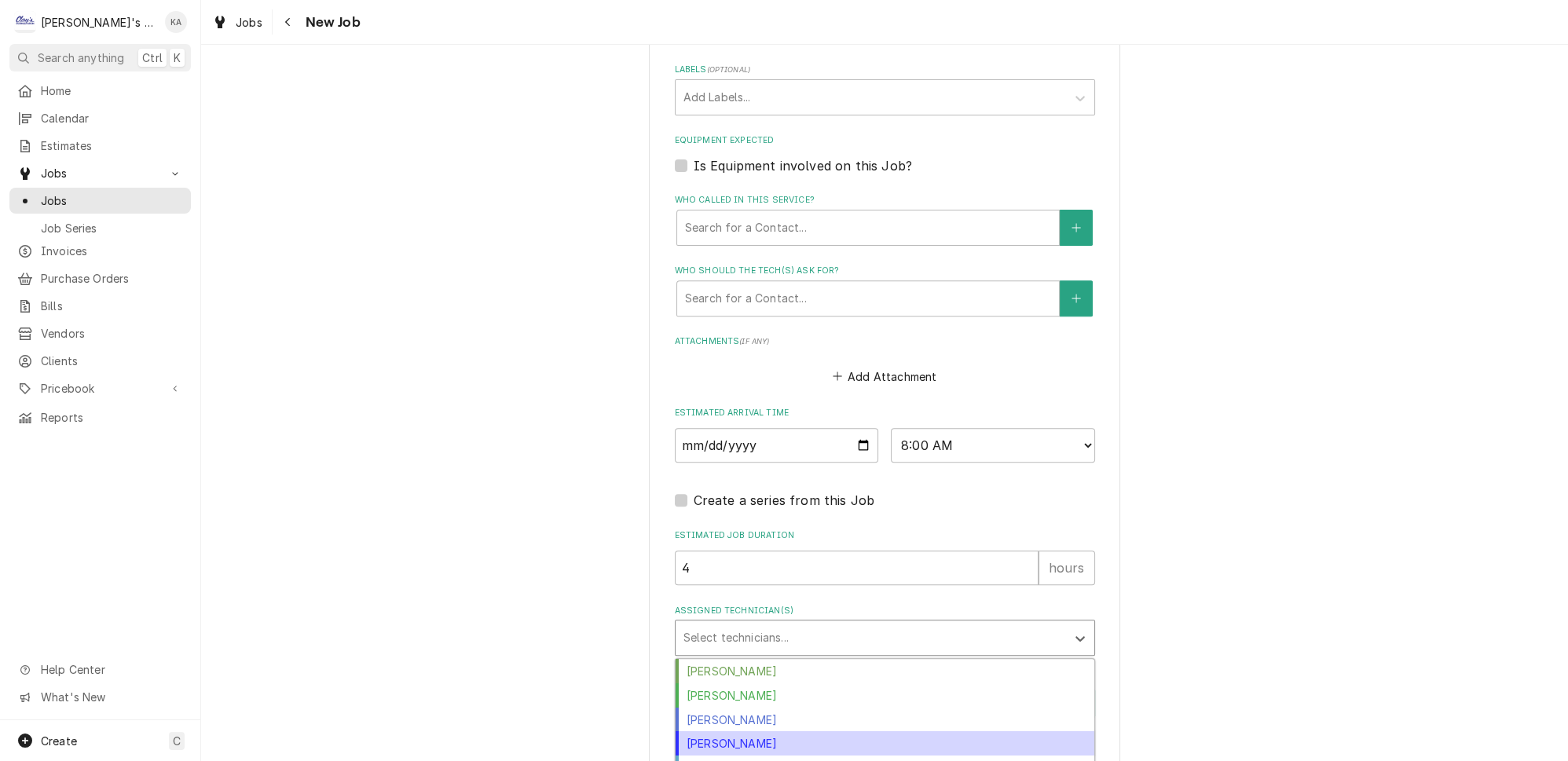
click at [713, 731] on div "Joey Brabb" at bounding box center [884, 744] width 418 height 25
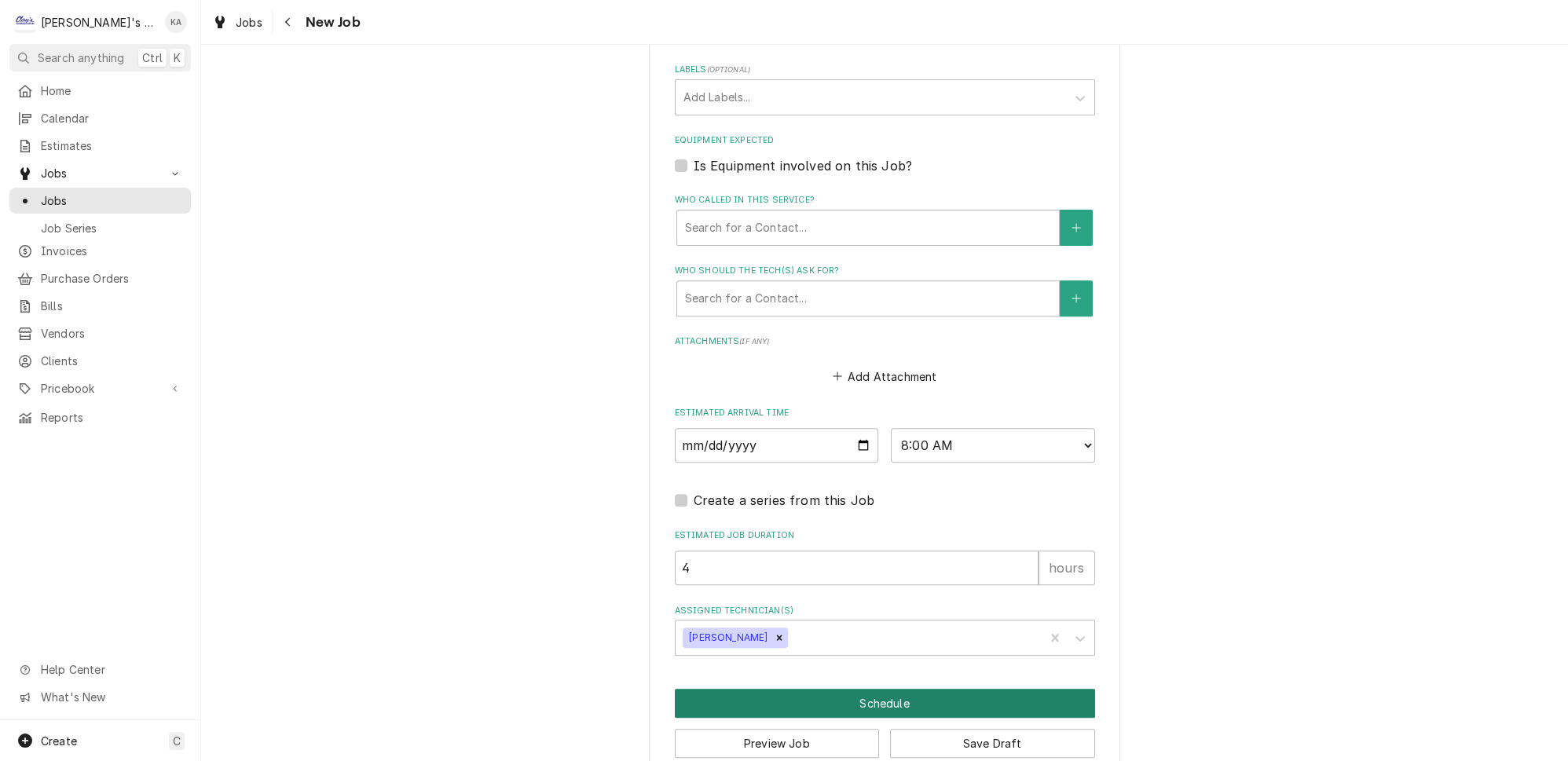
click at [887, 689] on button "Schedule" at bounding box center [884, 703] width 420 height 29
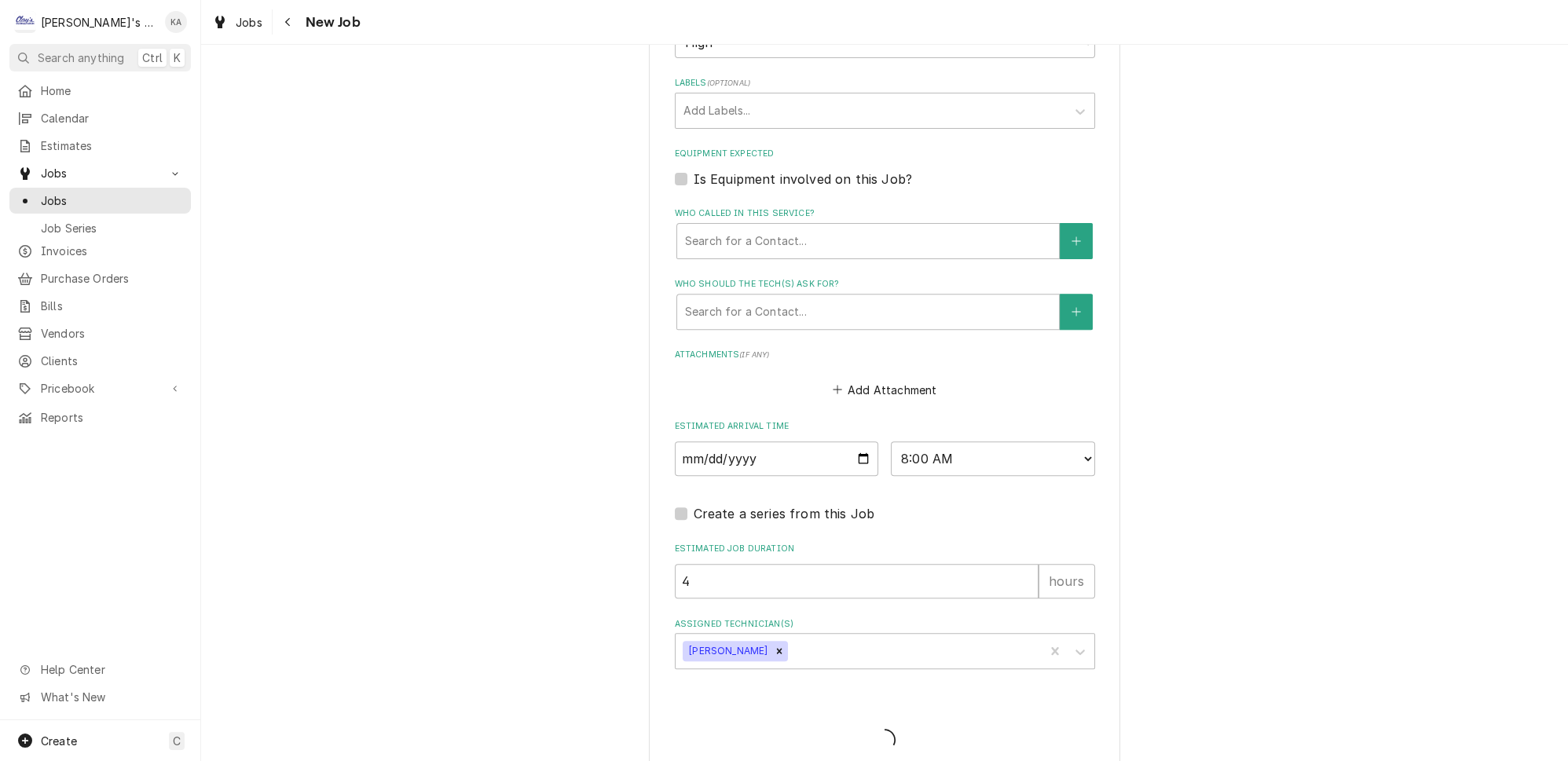
type textarea "x"
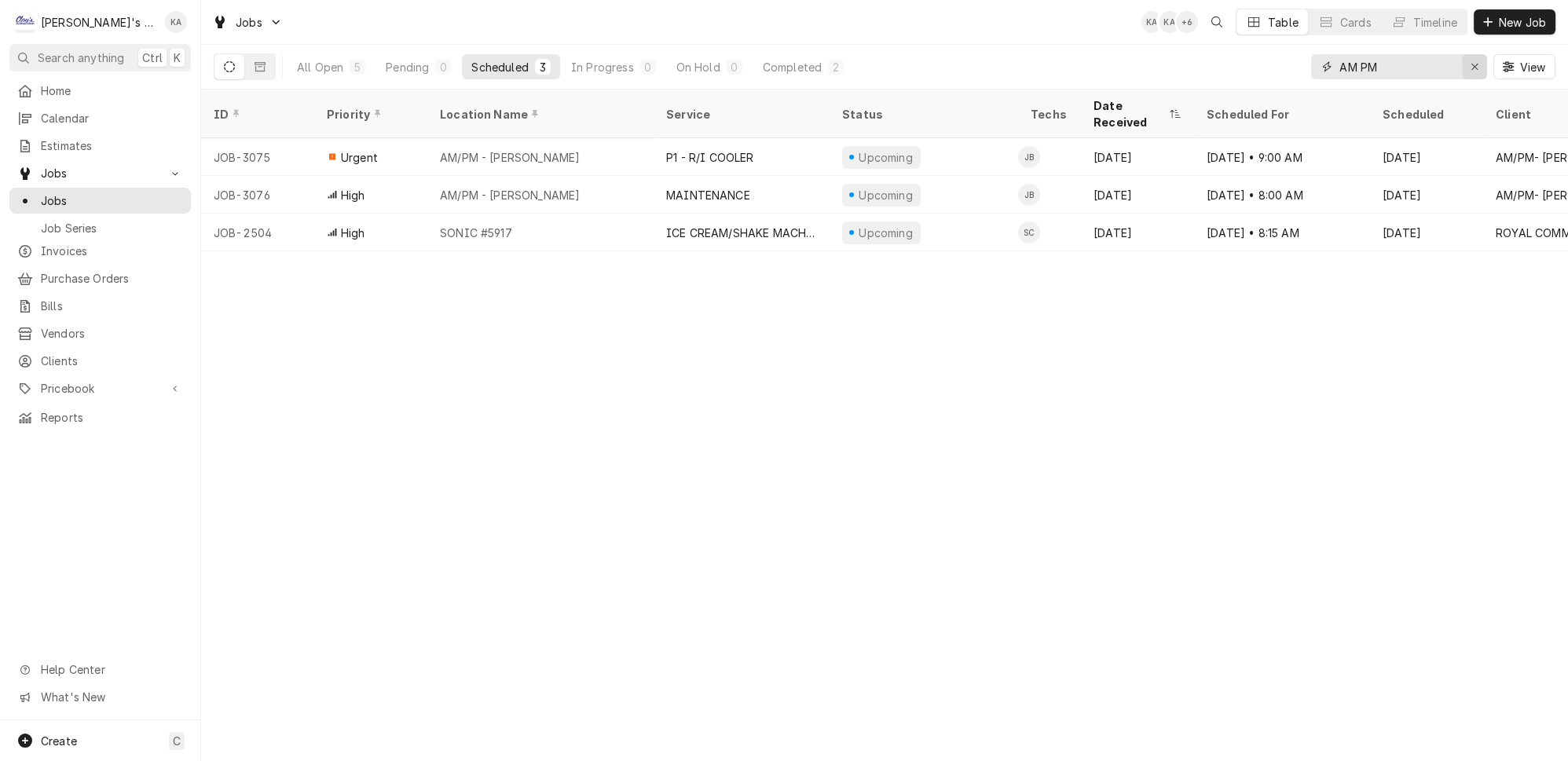
click at [1479, 66] on icon "Erase input" at bounding box center [1474, 67] width 9 height 11
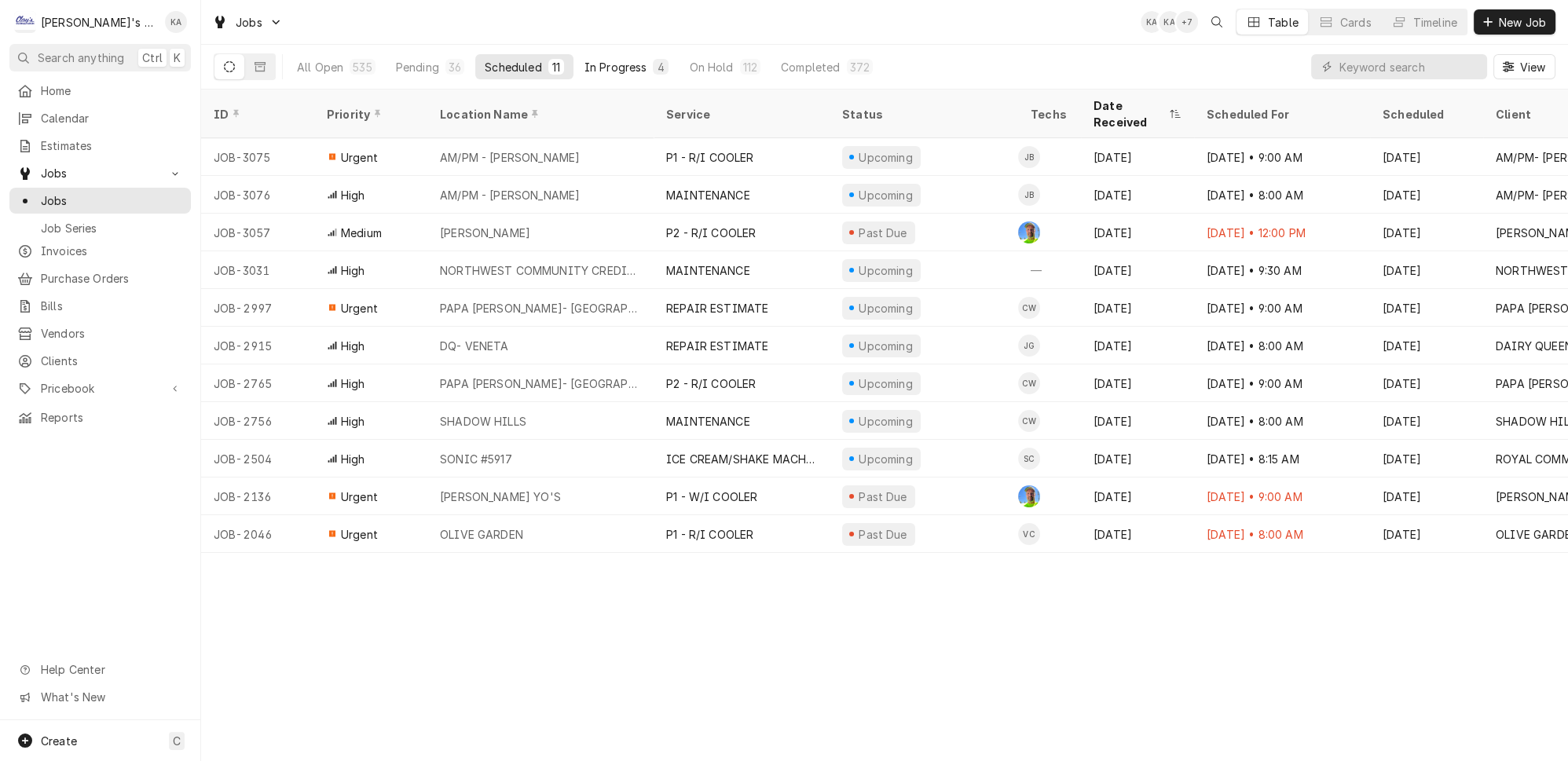
click at [588, 59] on div "In Progress" at bounding box center [616, 67] width 62 height 16
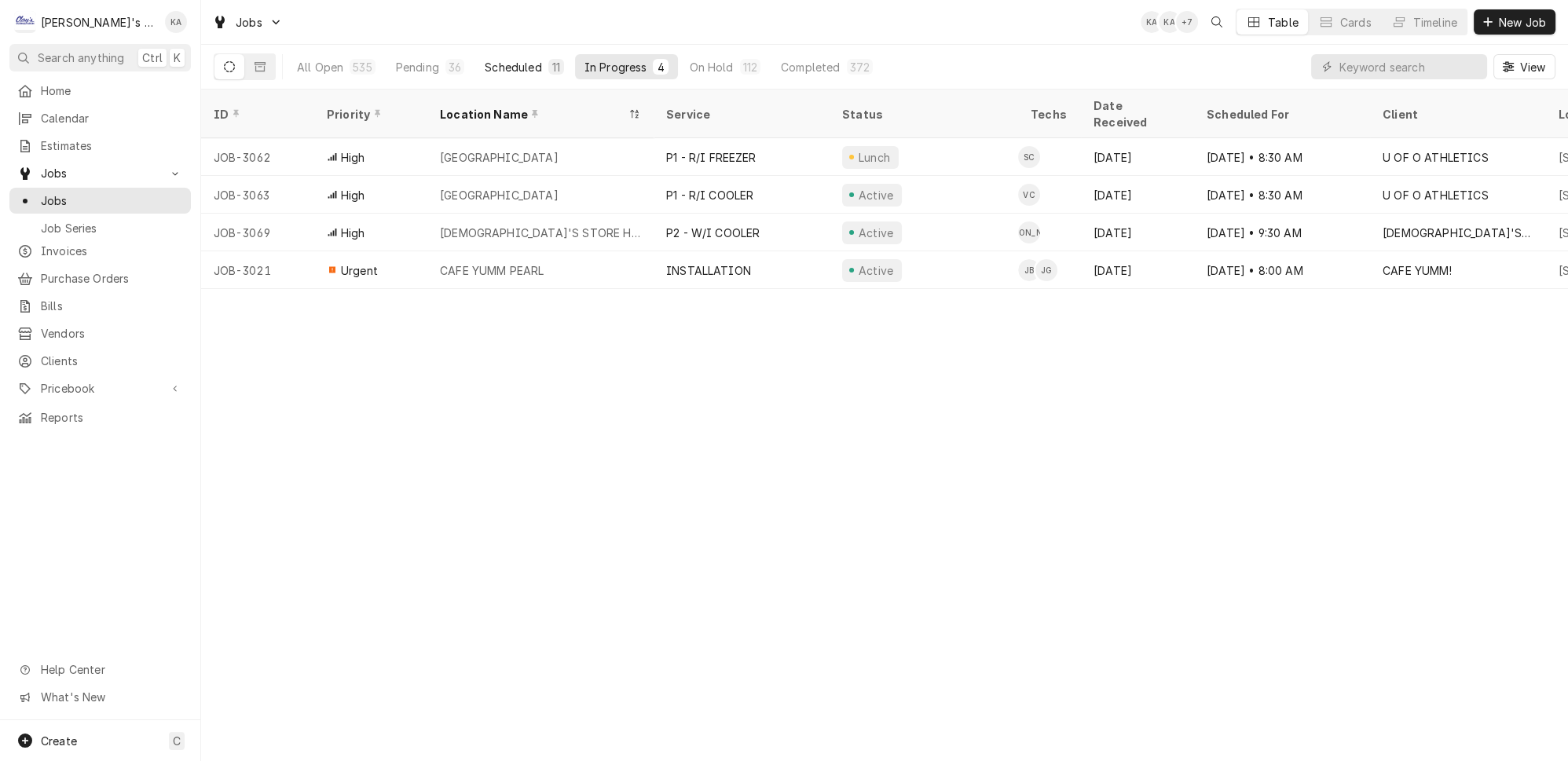
click at [534, 61] on button "Scheduled 11" at bounding box center [523, 67] width 98 height 25
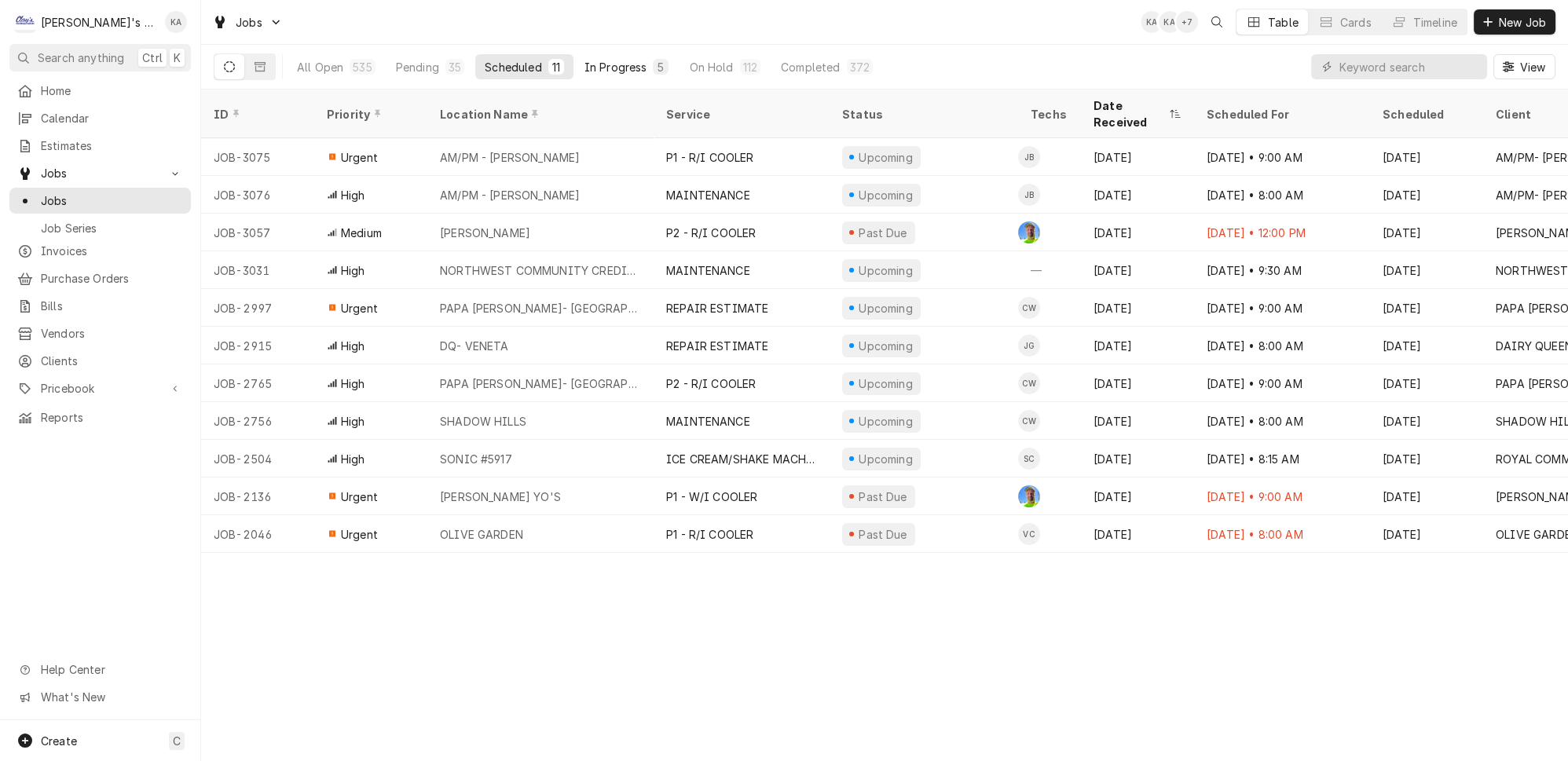
click at [610, 71] on button "In Progress 5" at bounding box center [627, 67] width 104 height 25
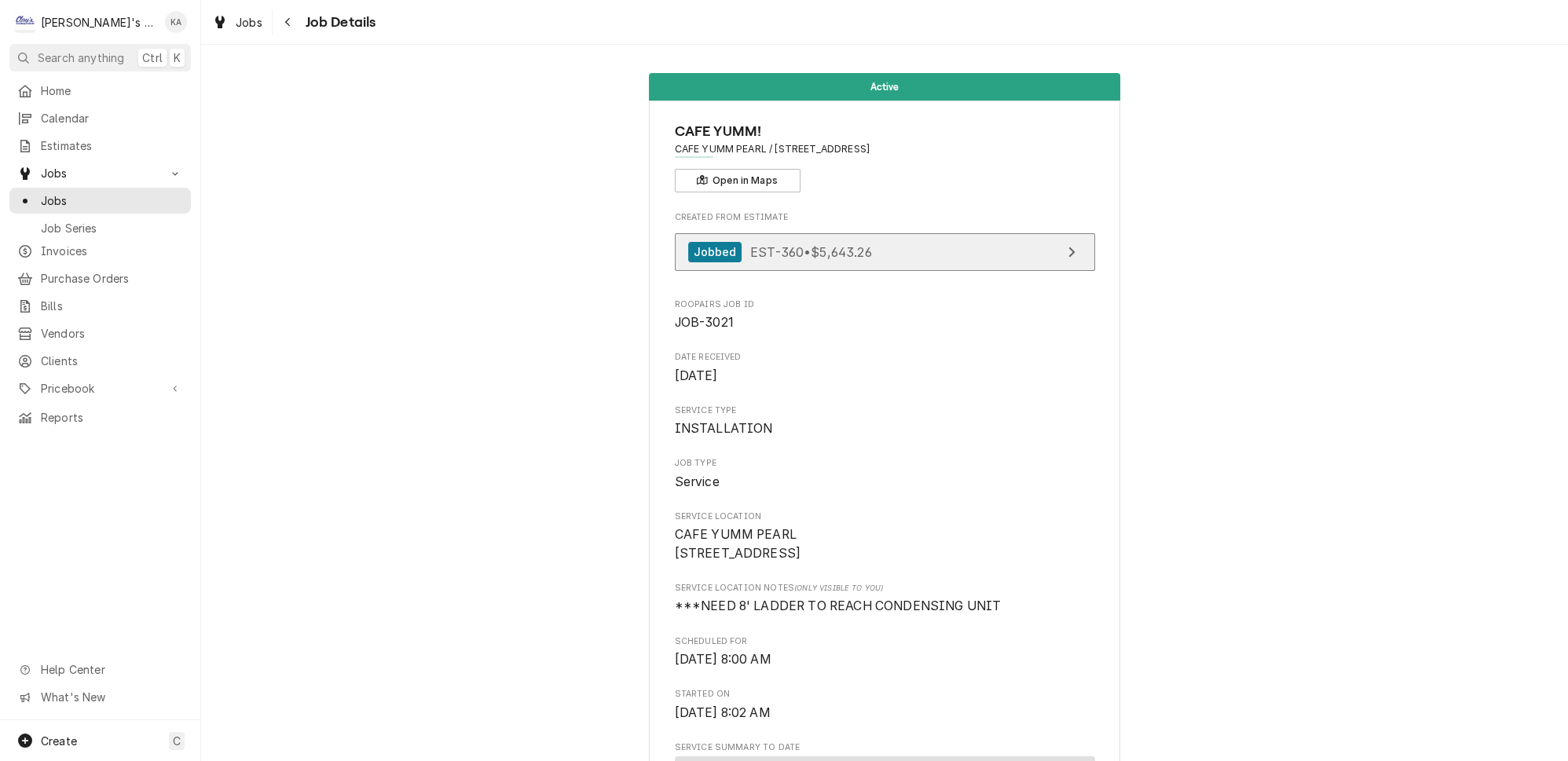
click at [790, 243] on span "EST-360 • $5,643.26" at bounding box center [811, 251] width 122 height 16
click at [784, 27] on div "Jobs Job Details" at bounding box center [884, 22] width 1367 height 44
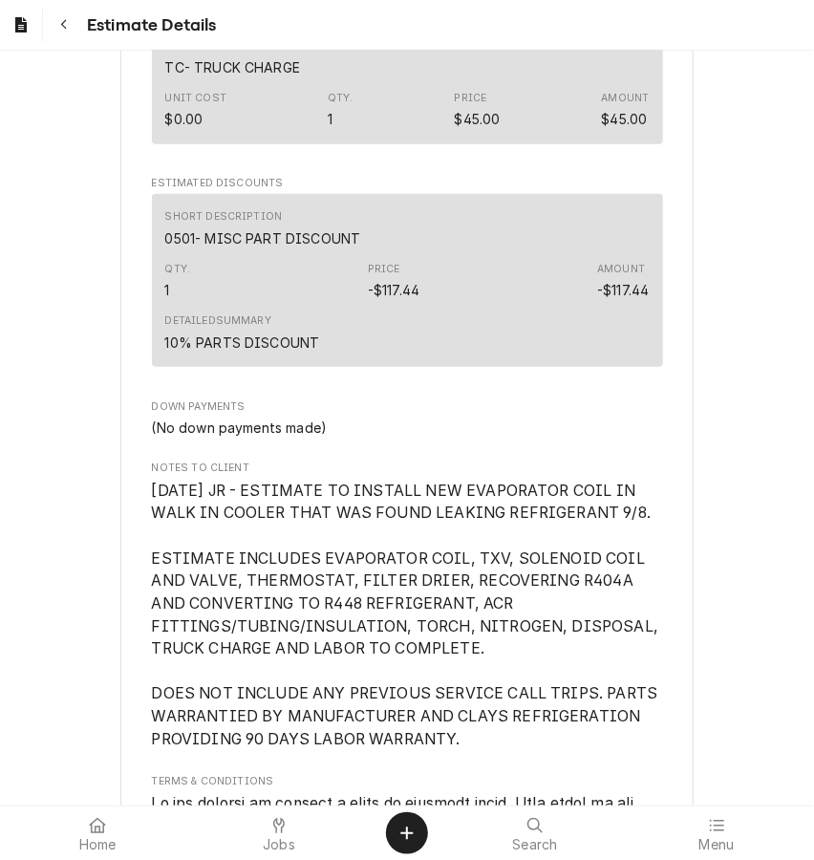
scroll to position [4692, 0]
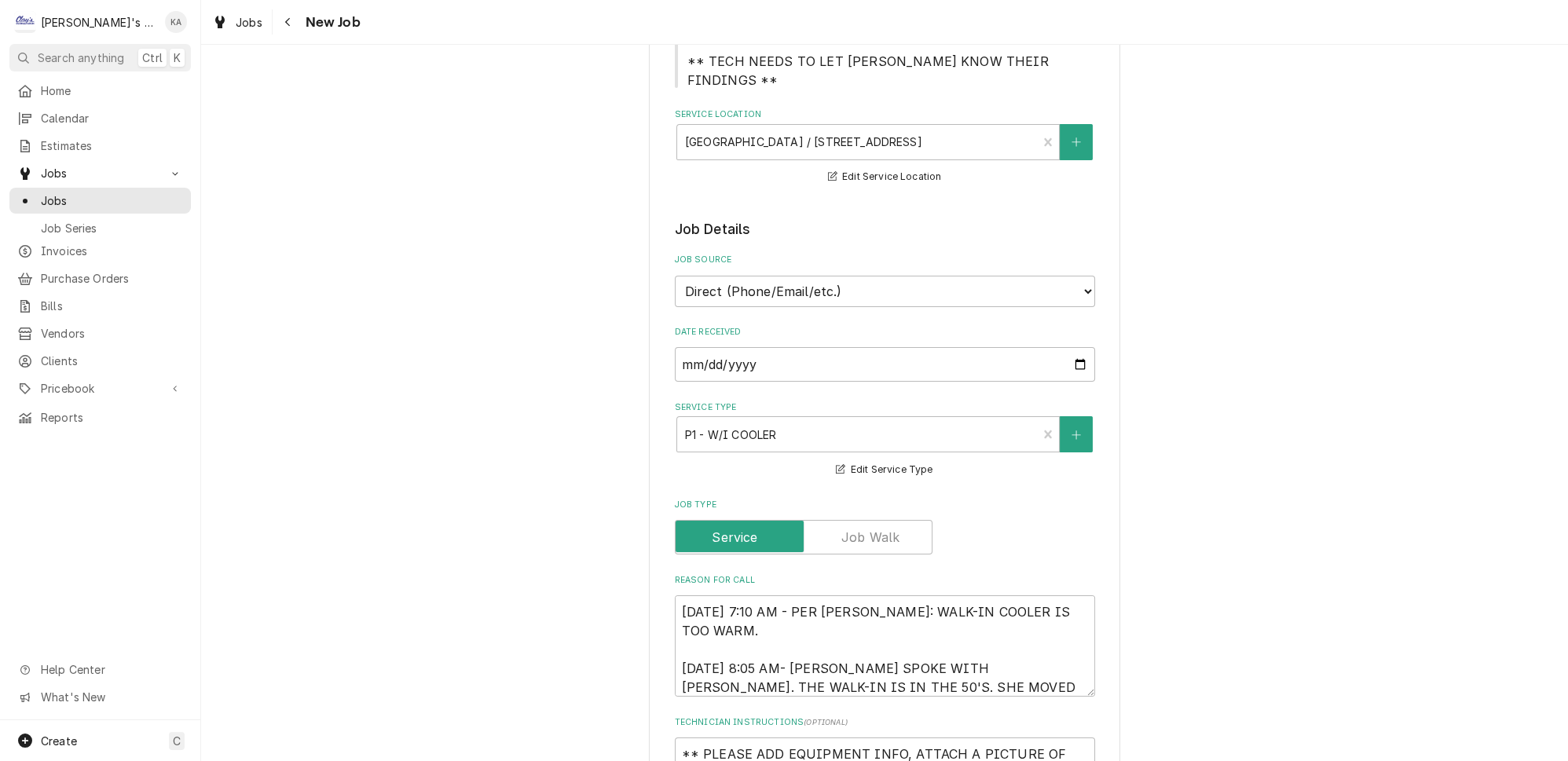
scroll to position [357, 0]
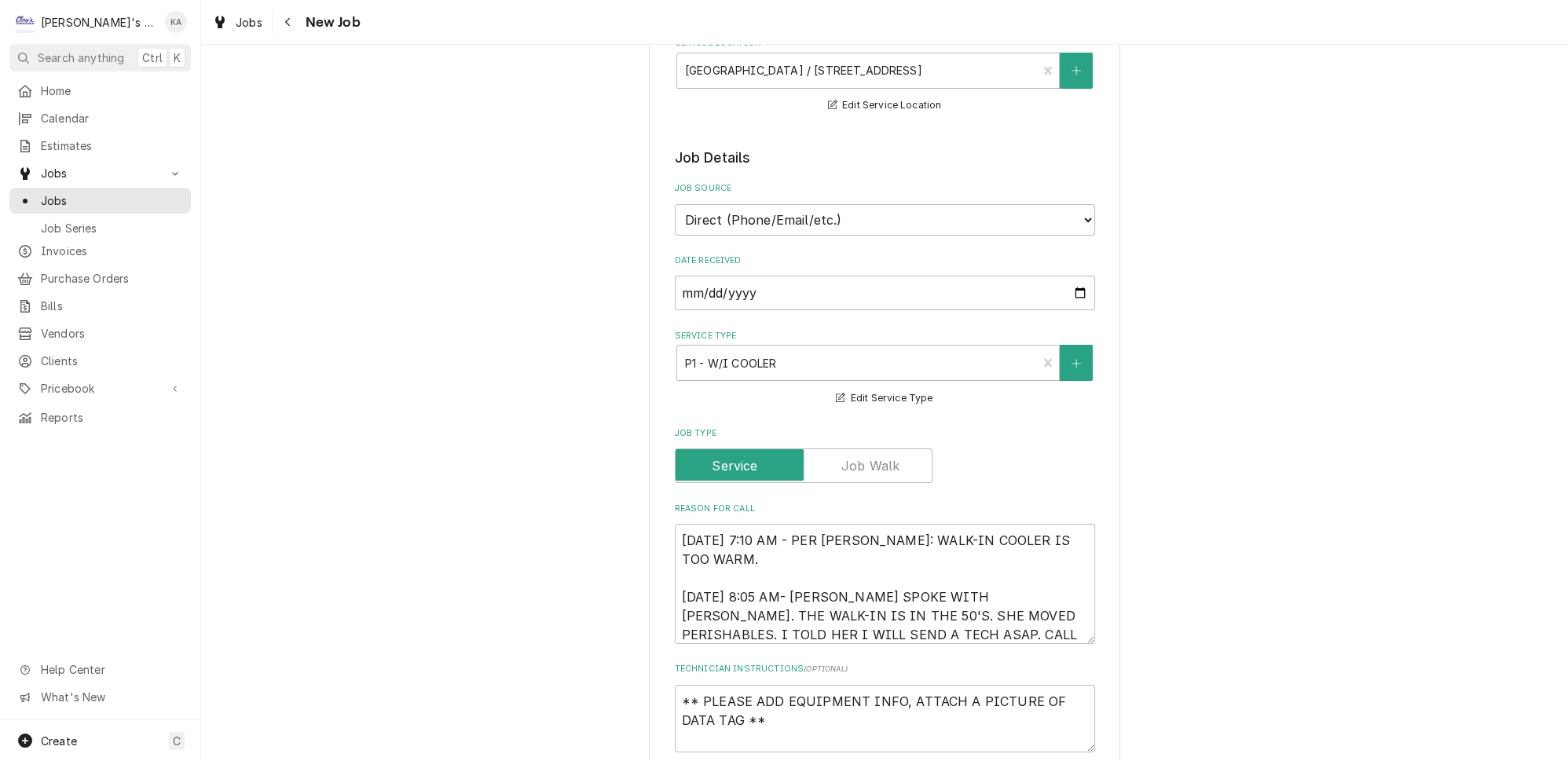
drag, startPoint x: 1066, startPoint y: 568, endPoint x: 1071, endPoint y: 587, distance: 19.6
click at [1071, 587] on div "Use the fields below to edit this job: Client Details Client WILLAMETTE FAMILY …" at bounding box center [885, 635] width 472 height 1833
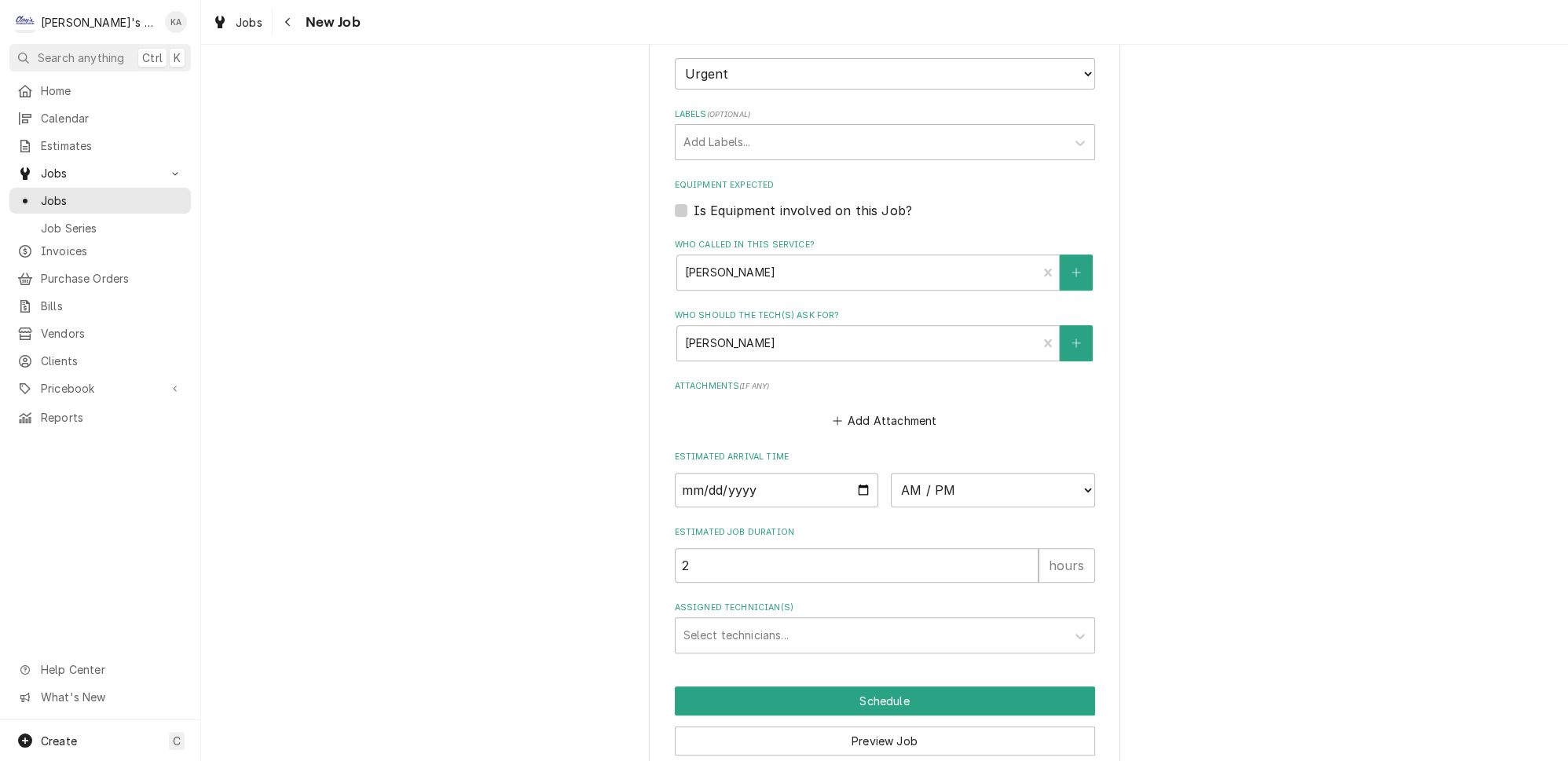
scroll to position [1093, 0]
type textarea "x"
click at [745, 258] on div "Who called in this service?" at bounding box center [858, 272] width 345 height 28
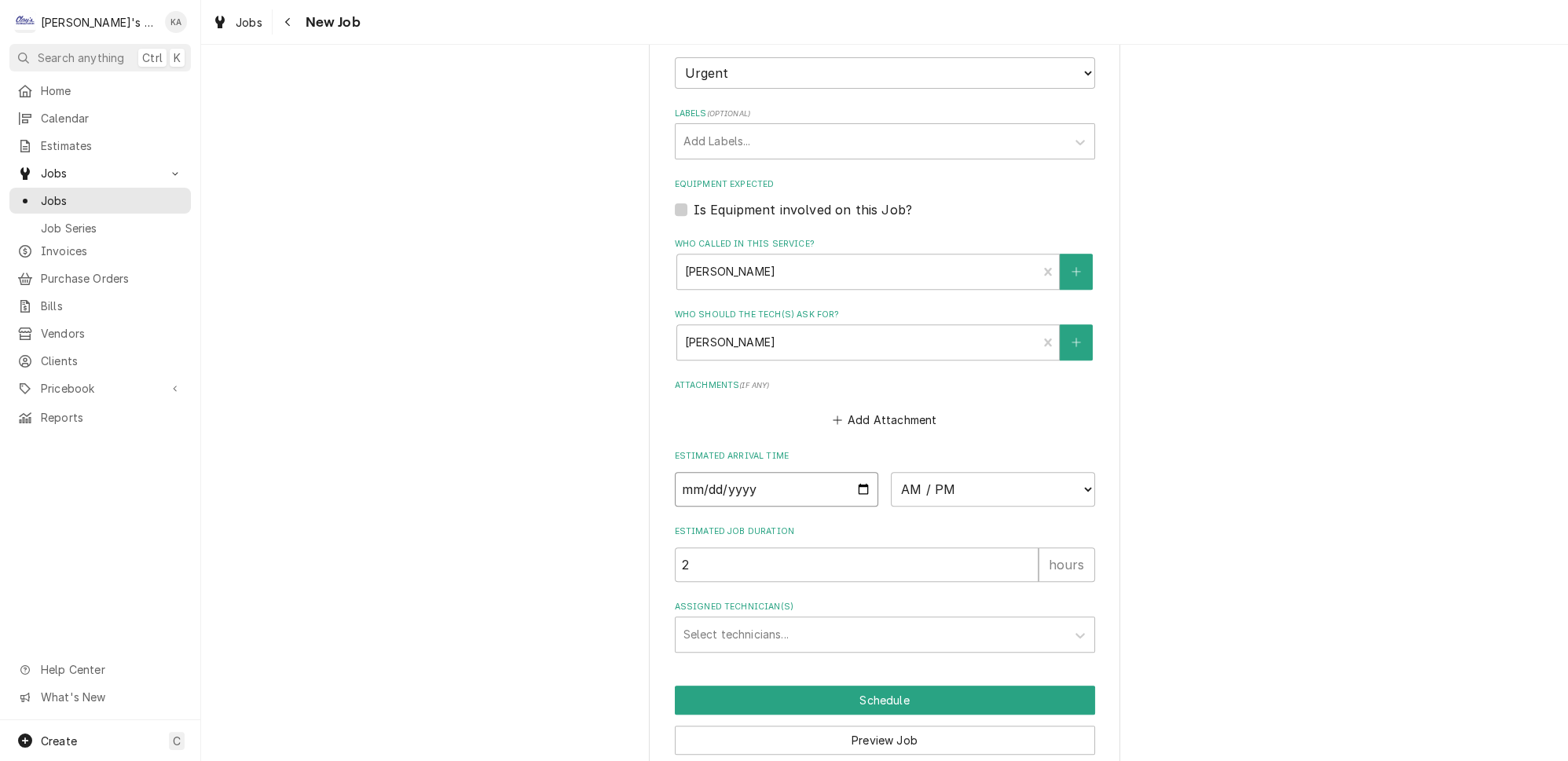
click at [851, 472] on input "Date" at bounding box center [777, 489] width 205 height 35
type input "2025-10-01"
type textarea "x"
click at [987, 472] on select "AM / PM 6:00 AM 6:15 AM 6:30 AM 6:45 AM 7:00 AM 7:15 AM 7:30 AM 7:45 AM 8:00 AM…" at bounding box center [993, 489] width 205 height 35
select select "13:15:00"
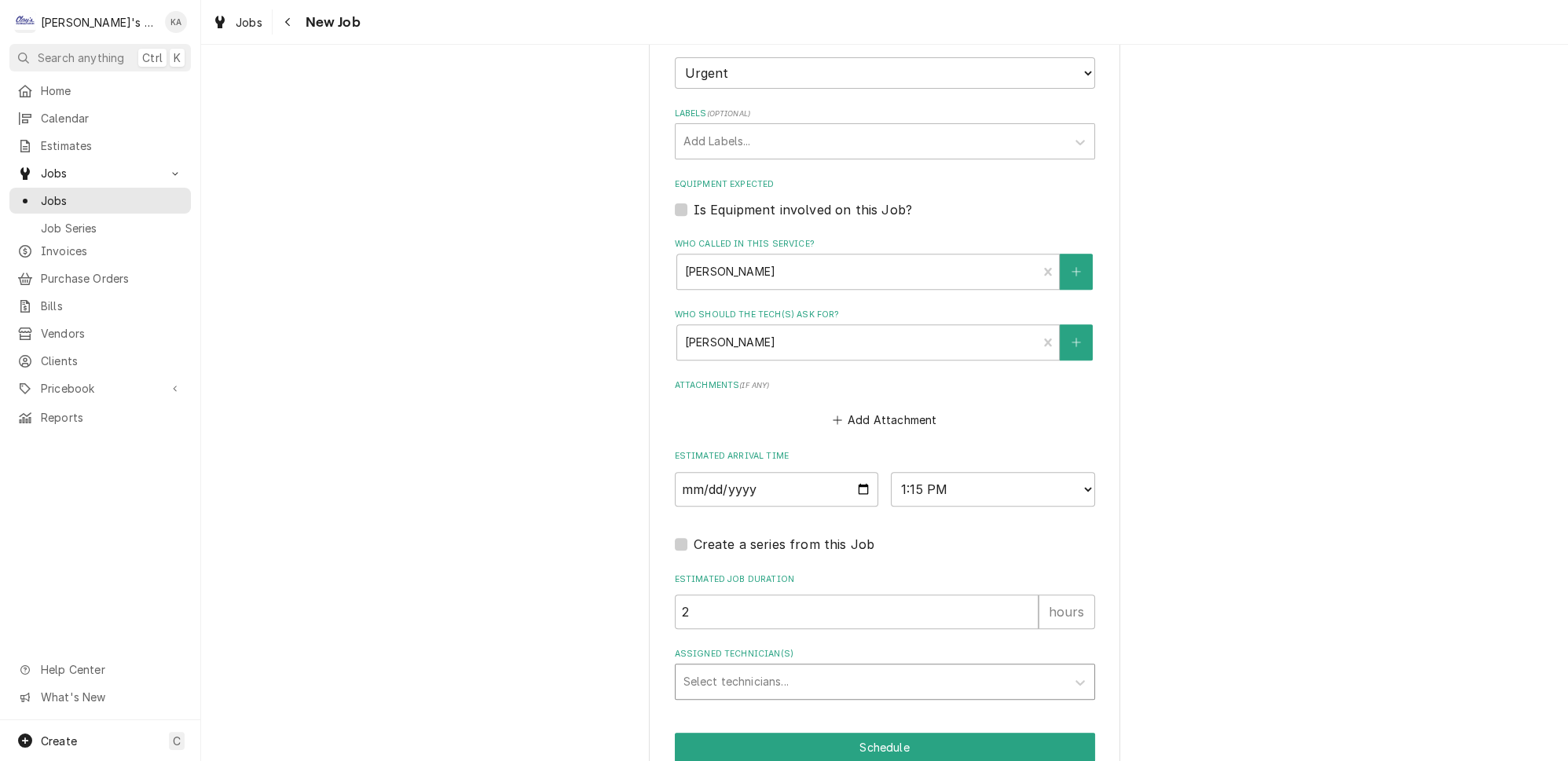
click at [735, 668] on div "Assigned Technician(s)" at bounding box center [871, 682] width 375 height 28
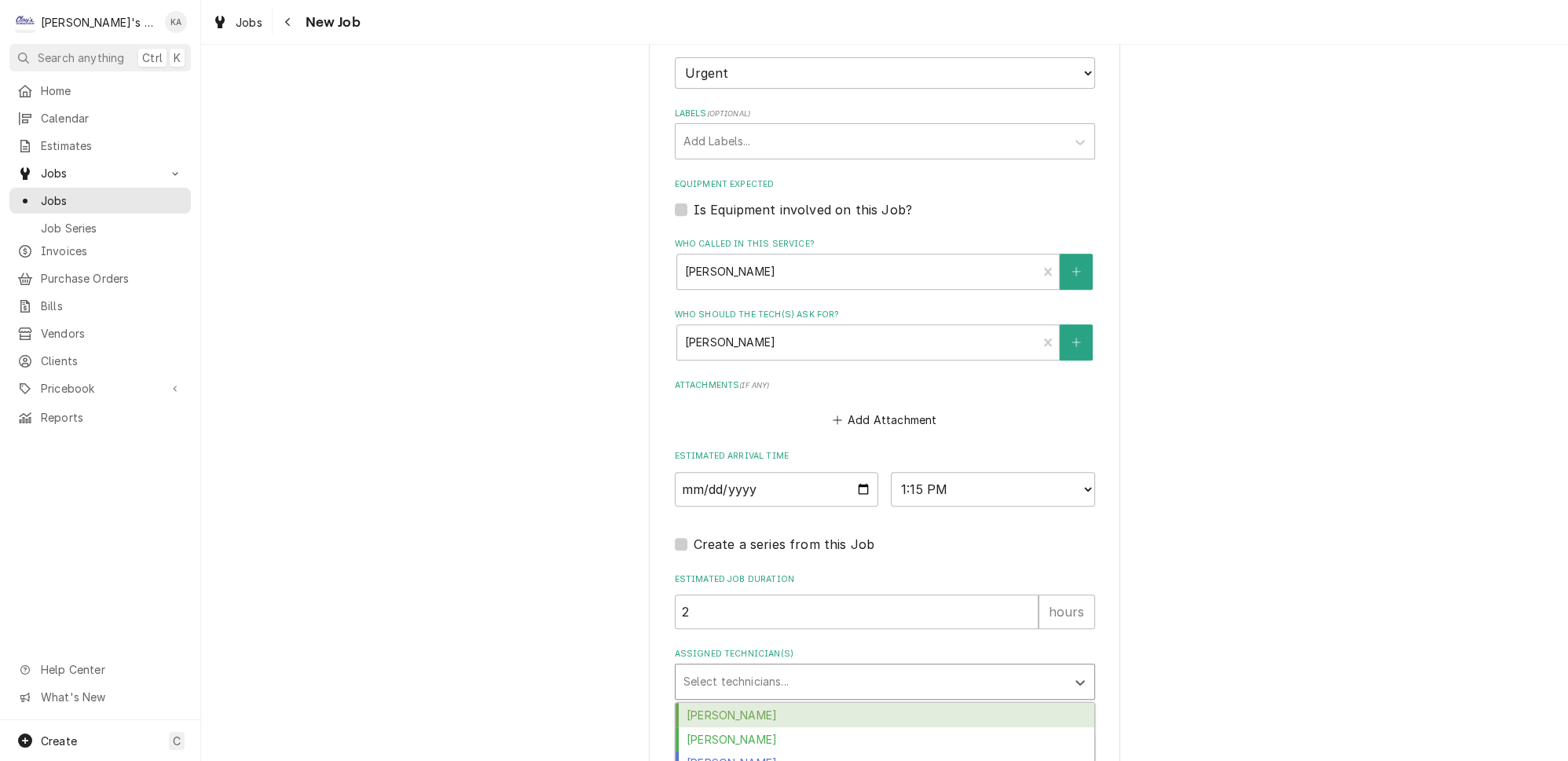
click at [739, 703] on div "Cameron Ward" at bounding box center [884, 716] width 418 height 25
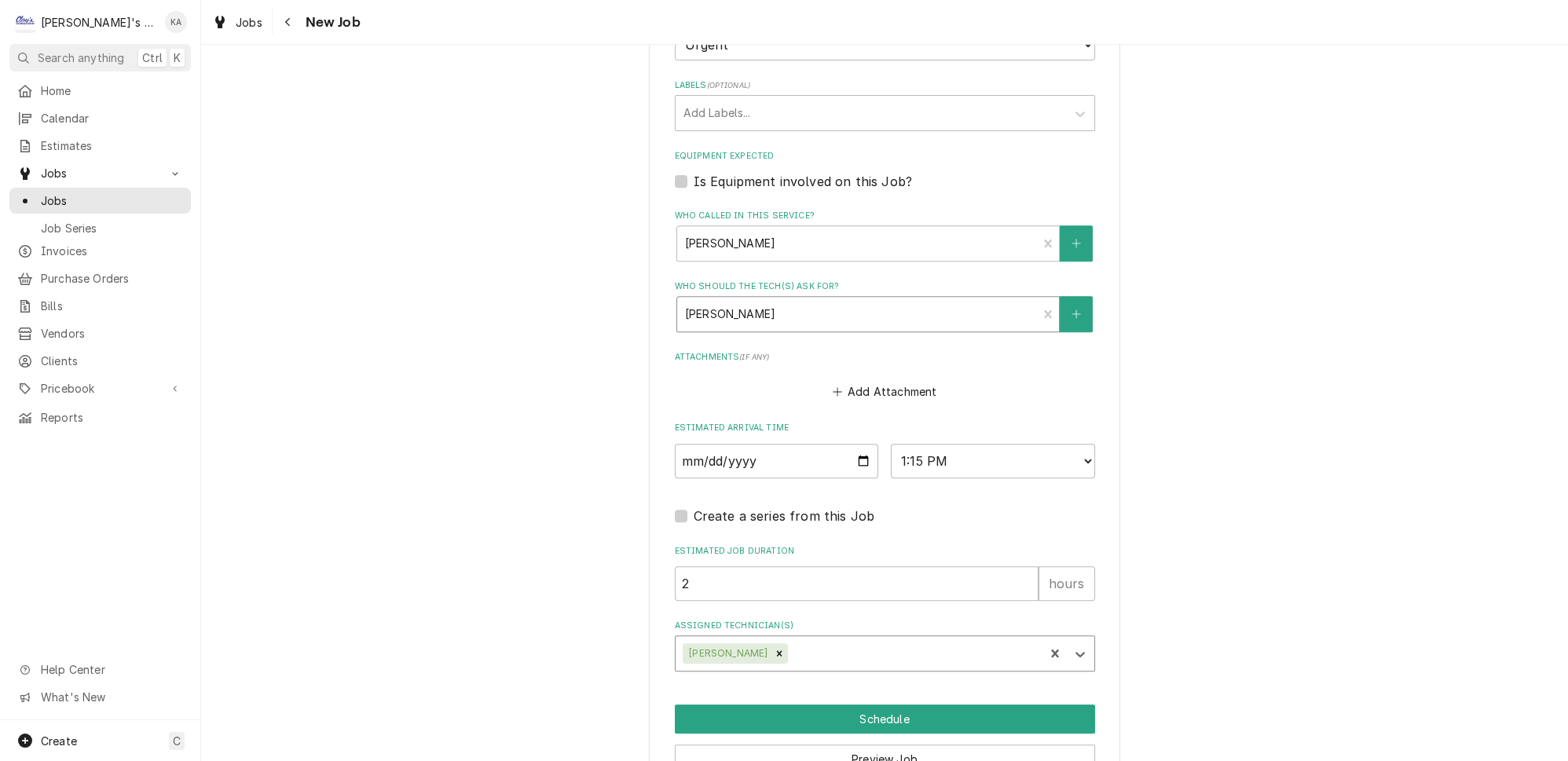
scroll to position [1137, 0]
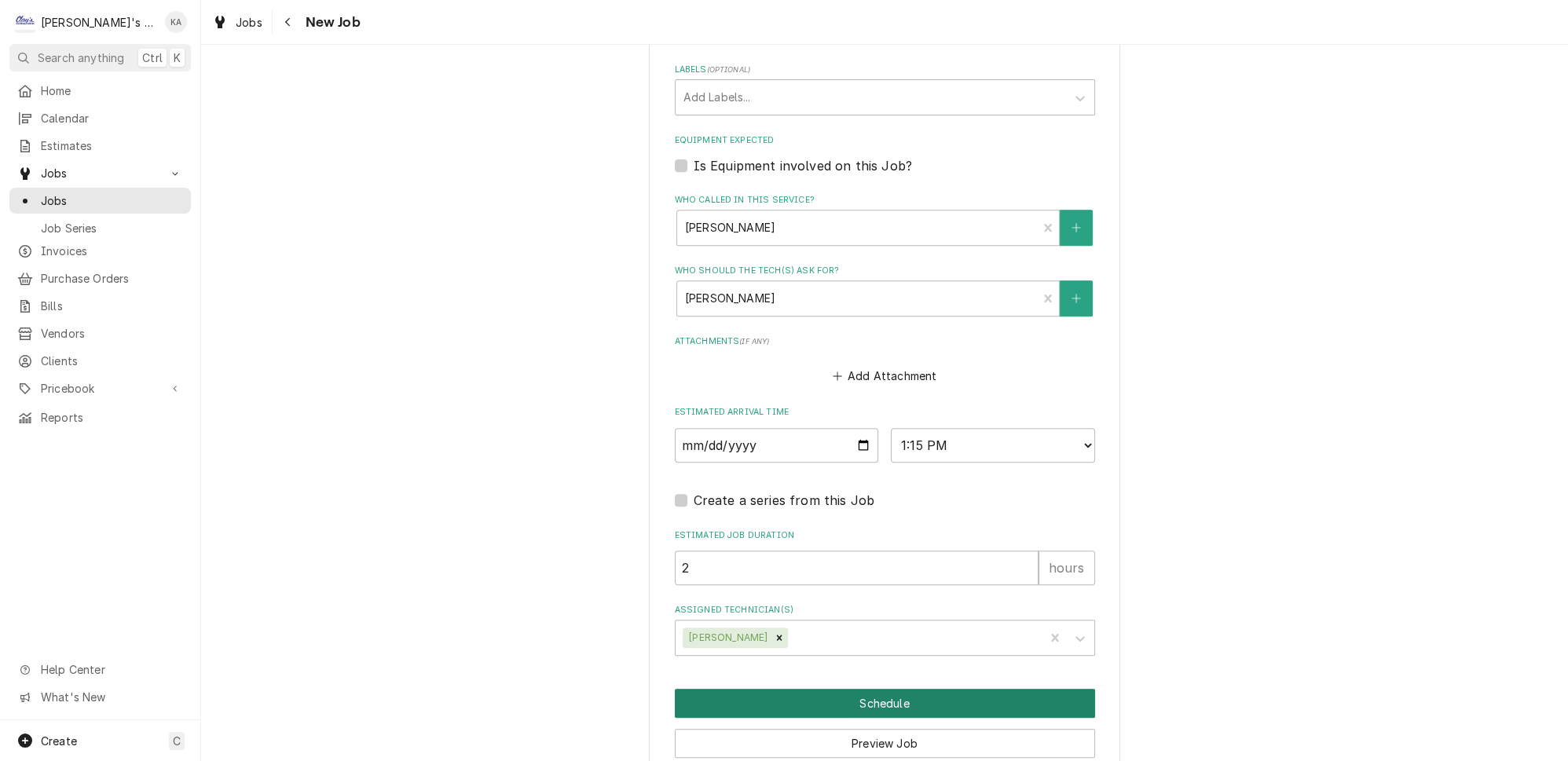
click at [870, 689] on button "Schedule" at bounding box center [884, 703] width 420 height 29
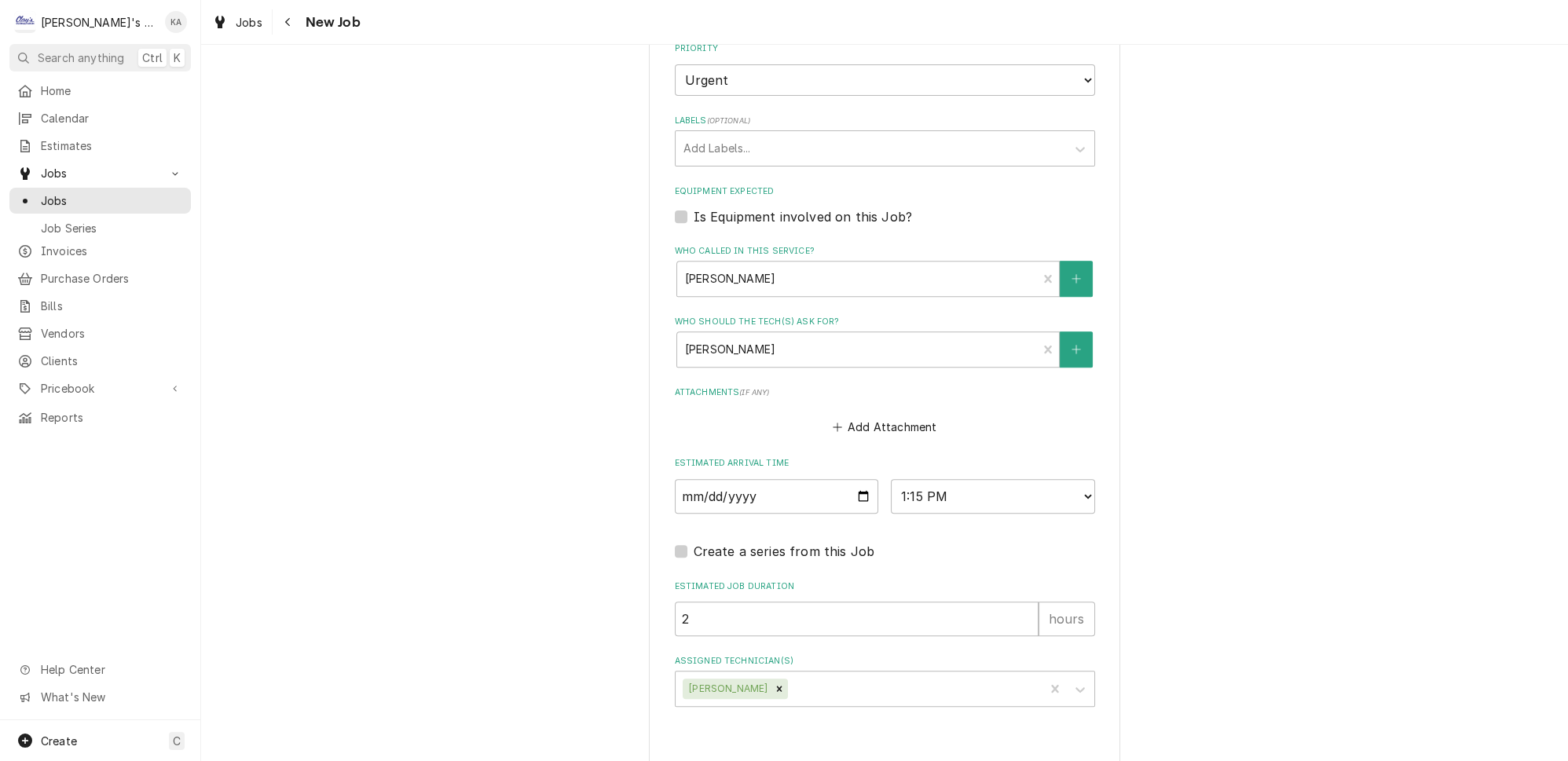
type textarea "x"
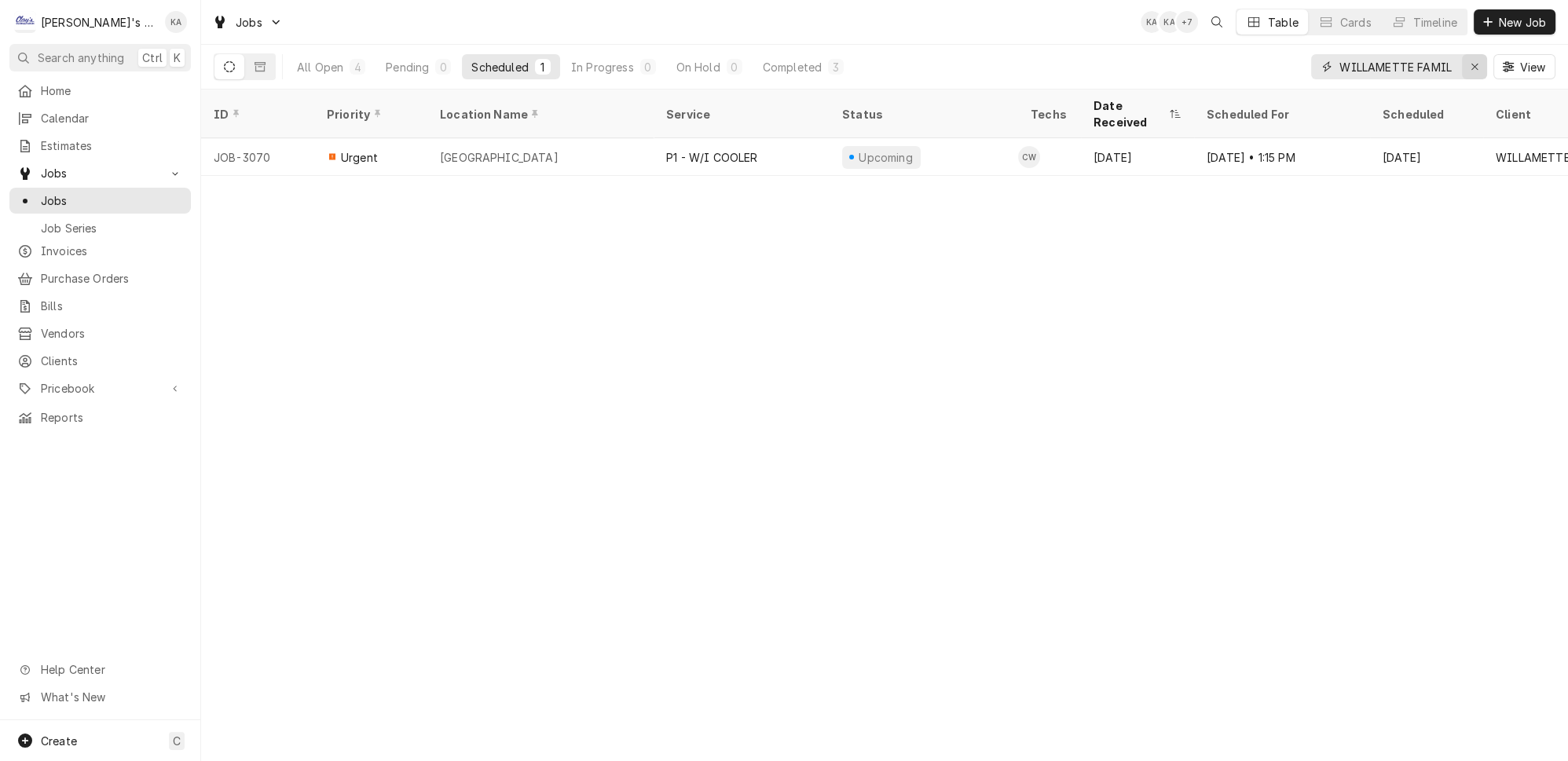
click at [1483, 59] on div "Erase input" at bounding box center [1474, 67] width 16 height 16
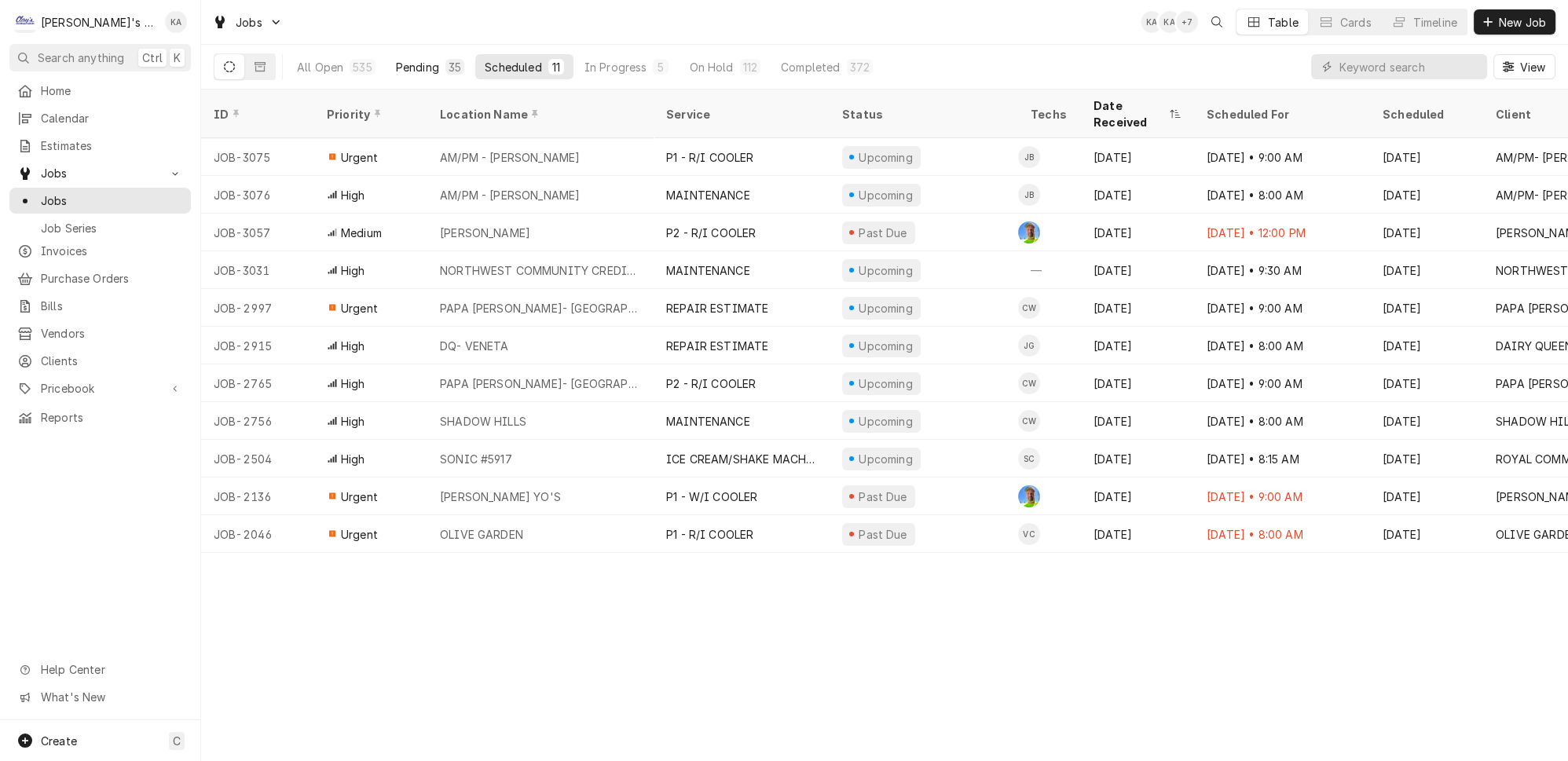
click at [404, 59] on div "Pending" at bounding box center [417, 67] width 44 height 16
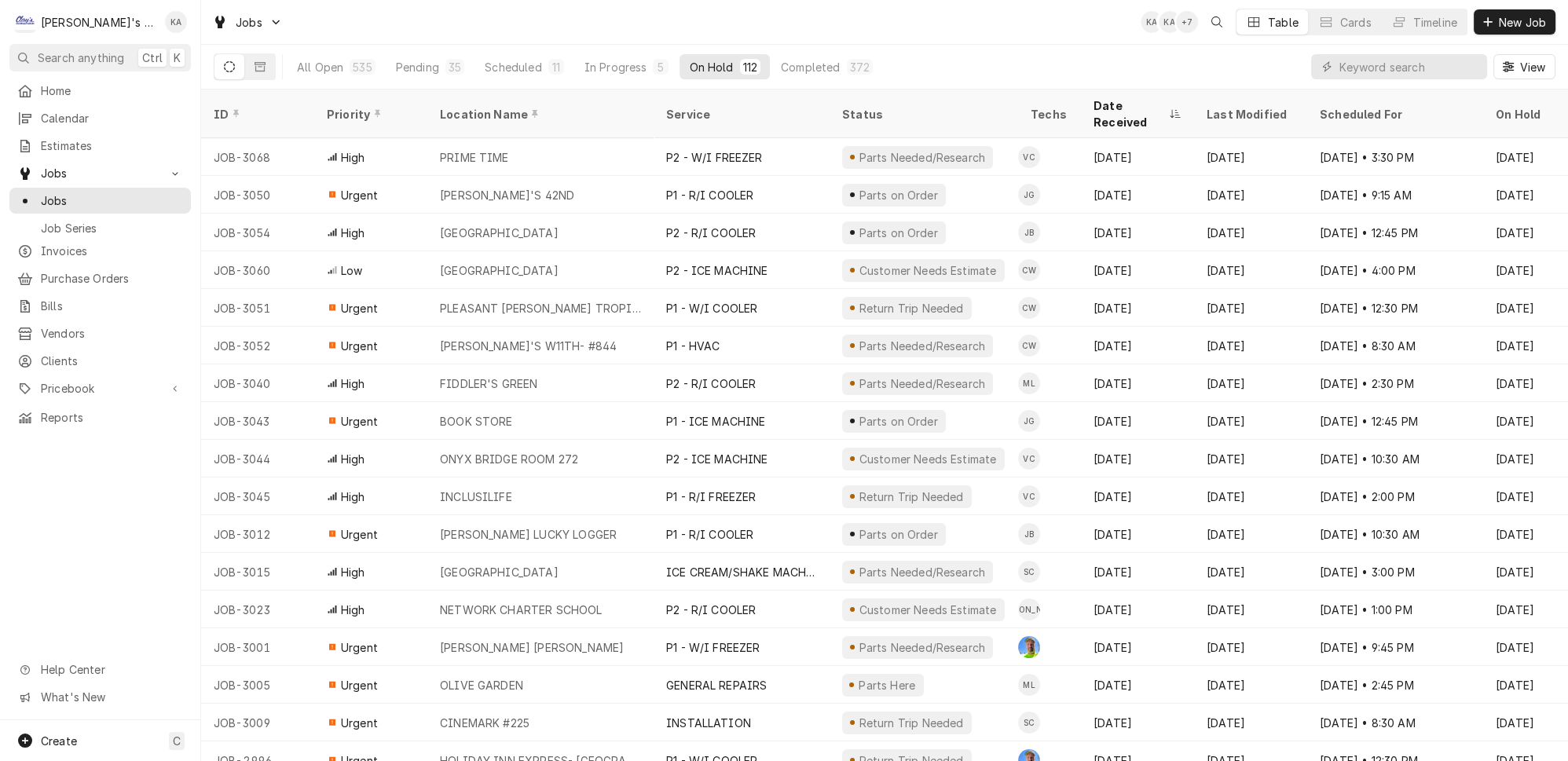
click at [850, 59] on div "372" at bounding box center [860, 67] width 20 height 16
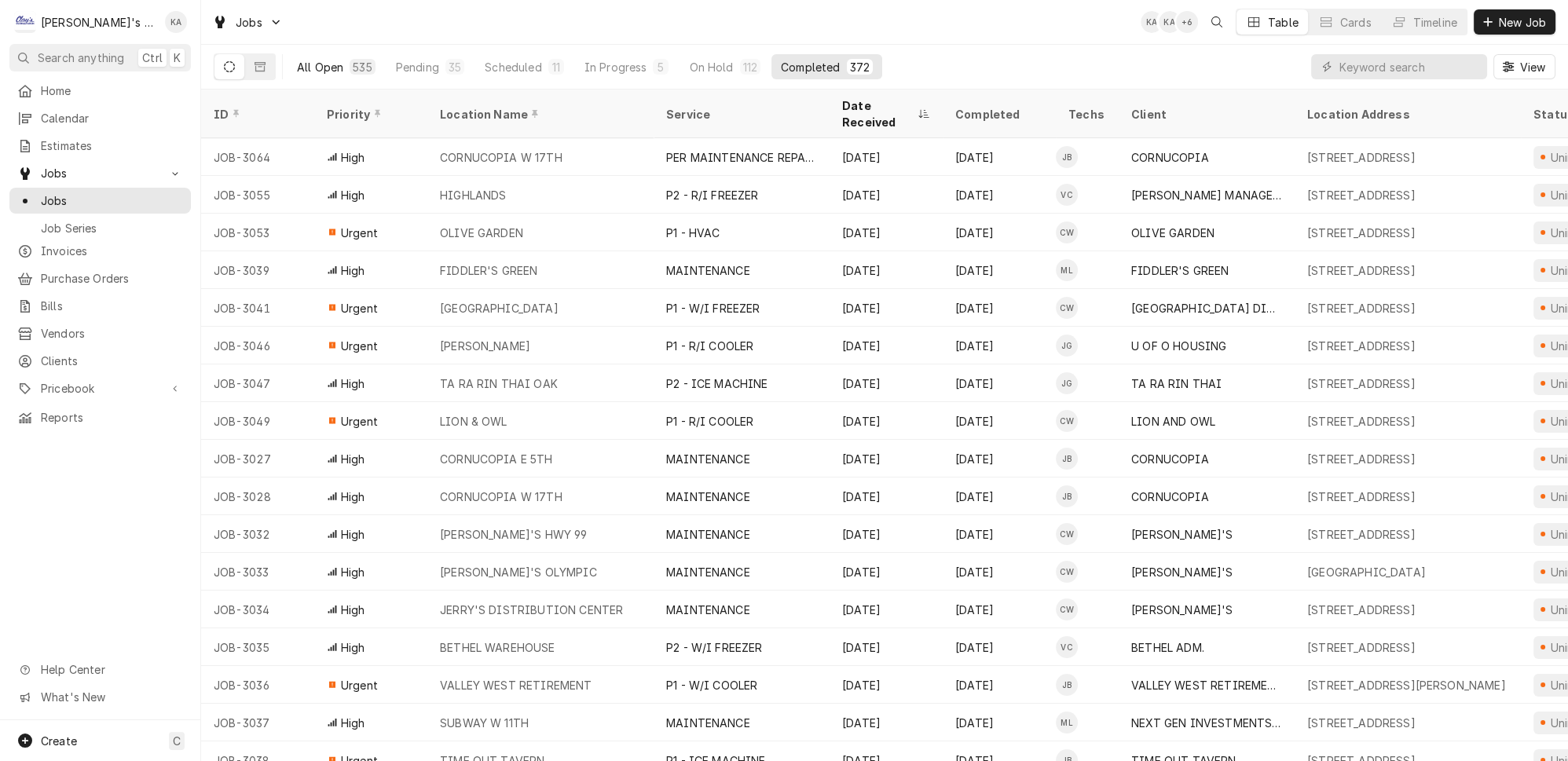
click at [297, 63] on div "All Open" at bounding box center [320, 67] width 46 height 16
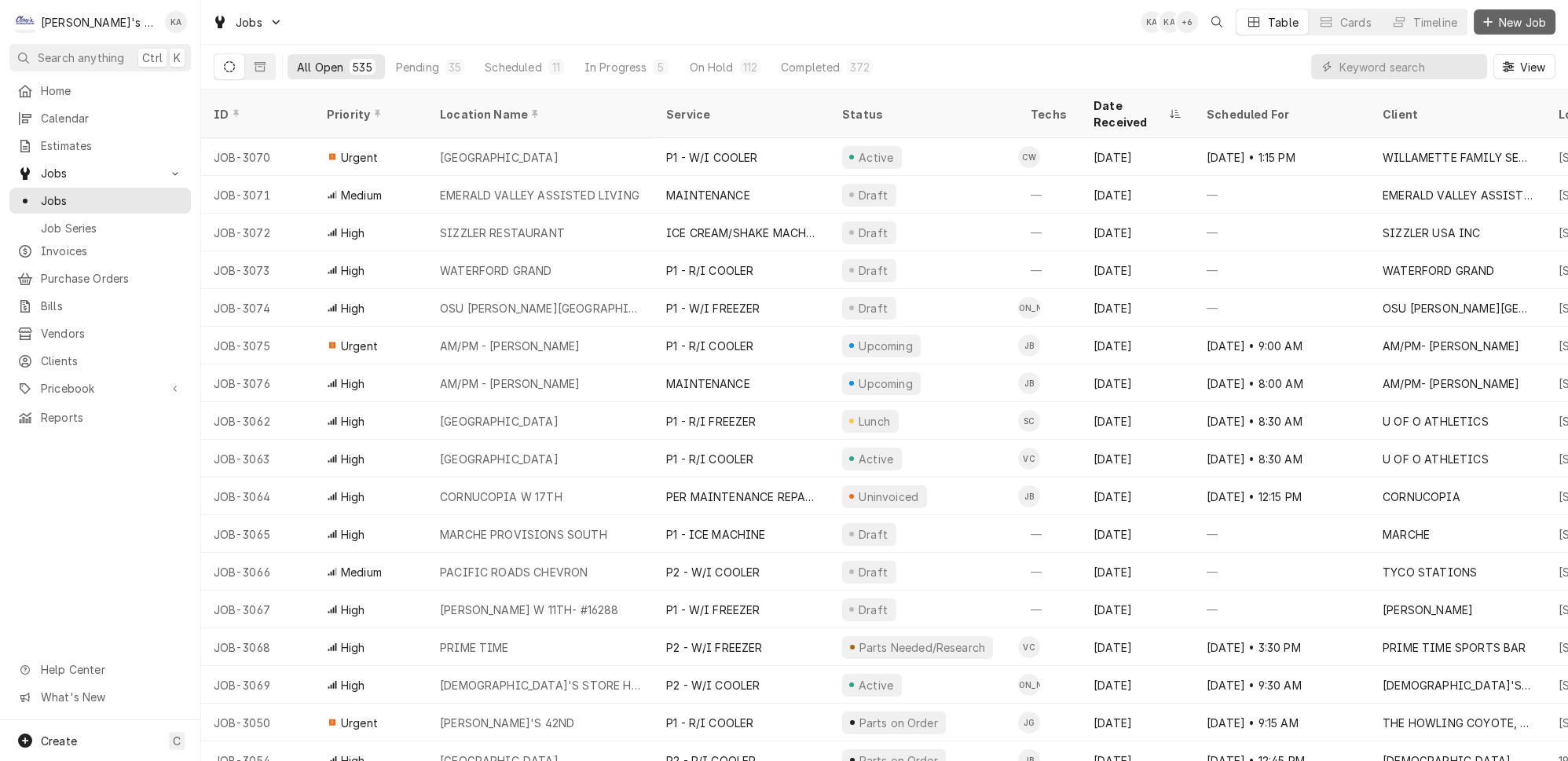
click at [1496, 18] on div "Dynamic Content Wrapper" at bounding box center [1487, 21] width 16 height 16
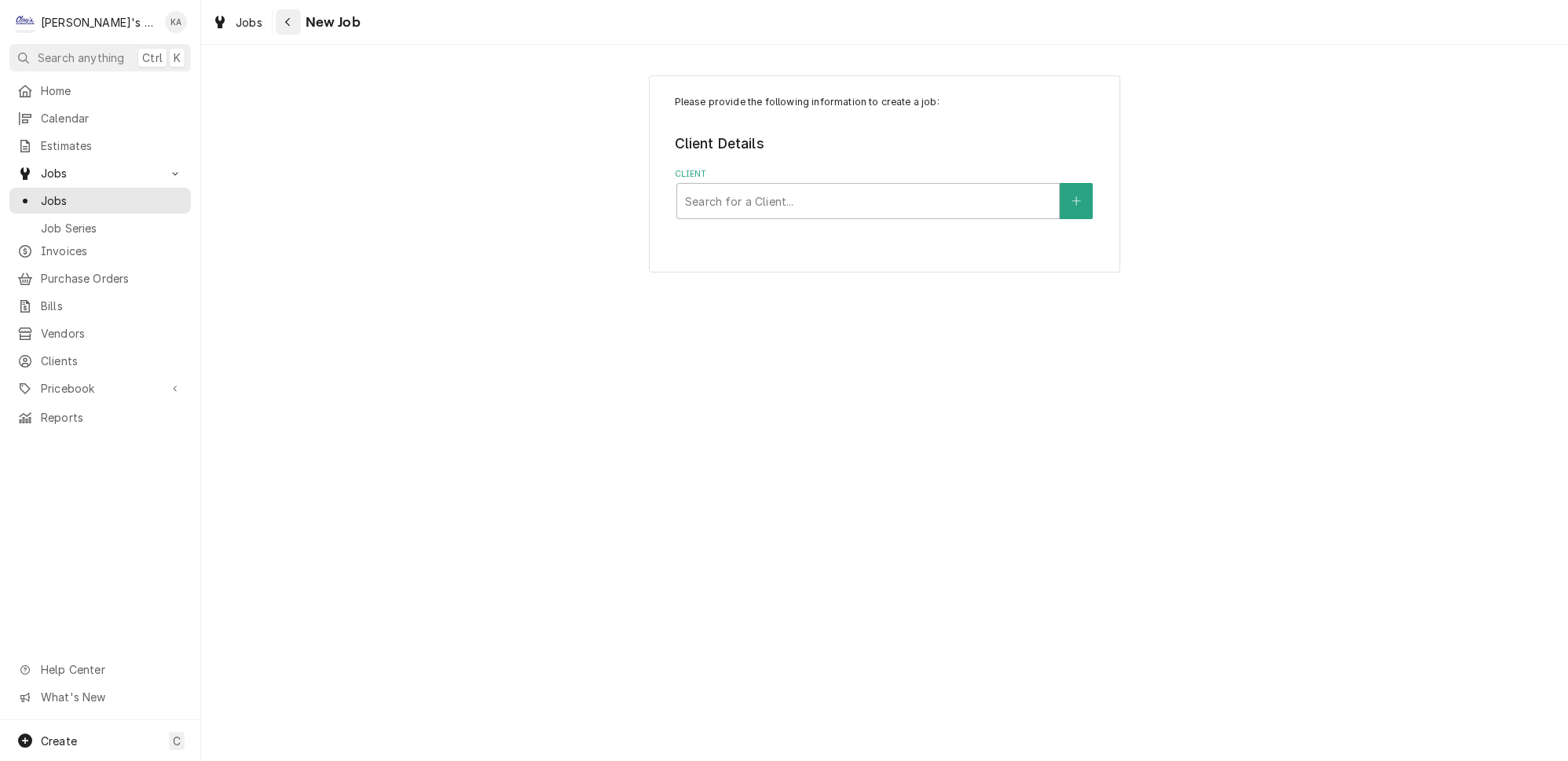
click at [284, 20] on icon "Navigate back" at bounding box center [288, 21] width 7 height 11
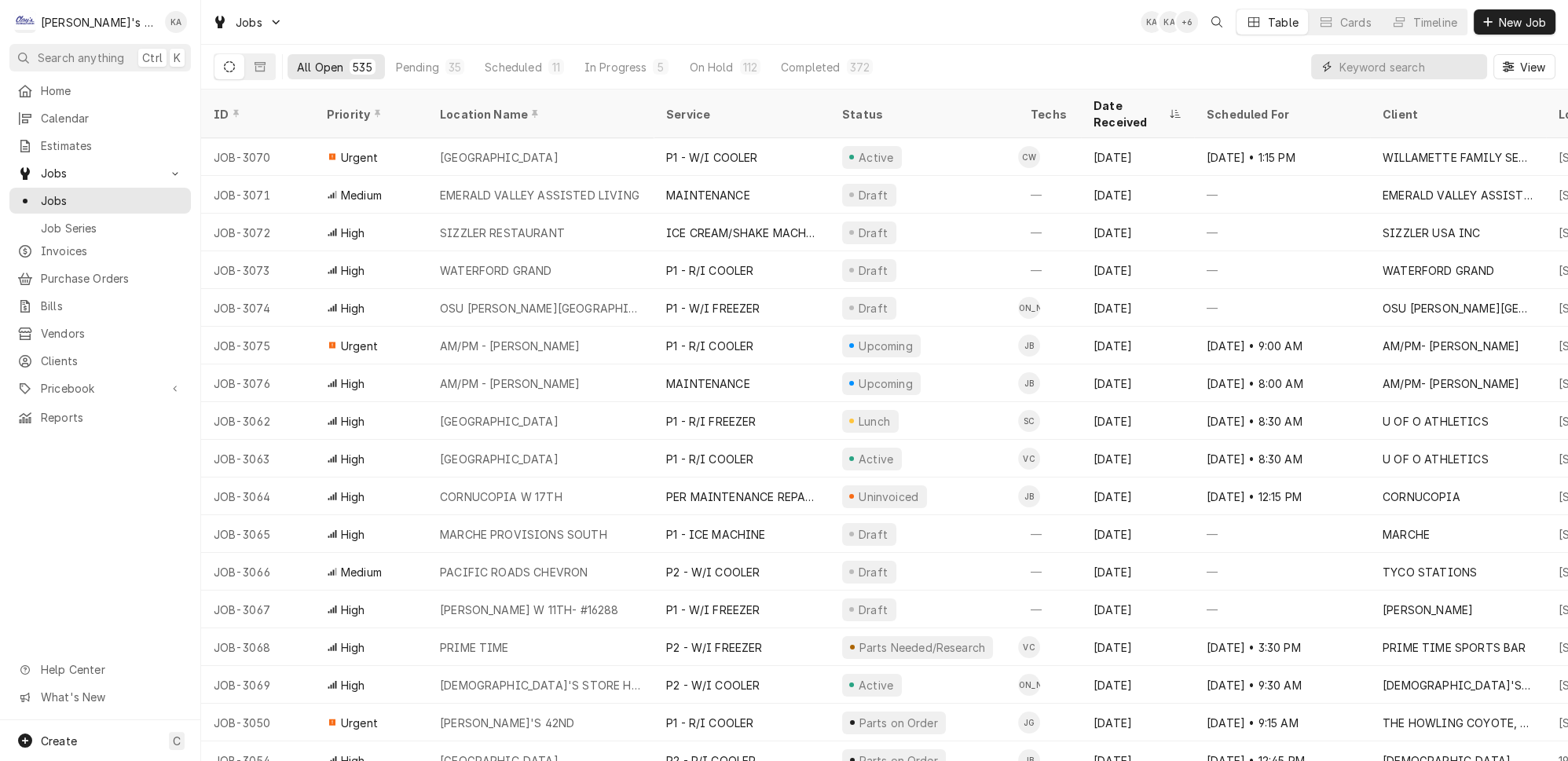
click at [1396, 57] on input "Dynamic Content Wrapper" at bounding box center [1409, 67] width 140 height 25
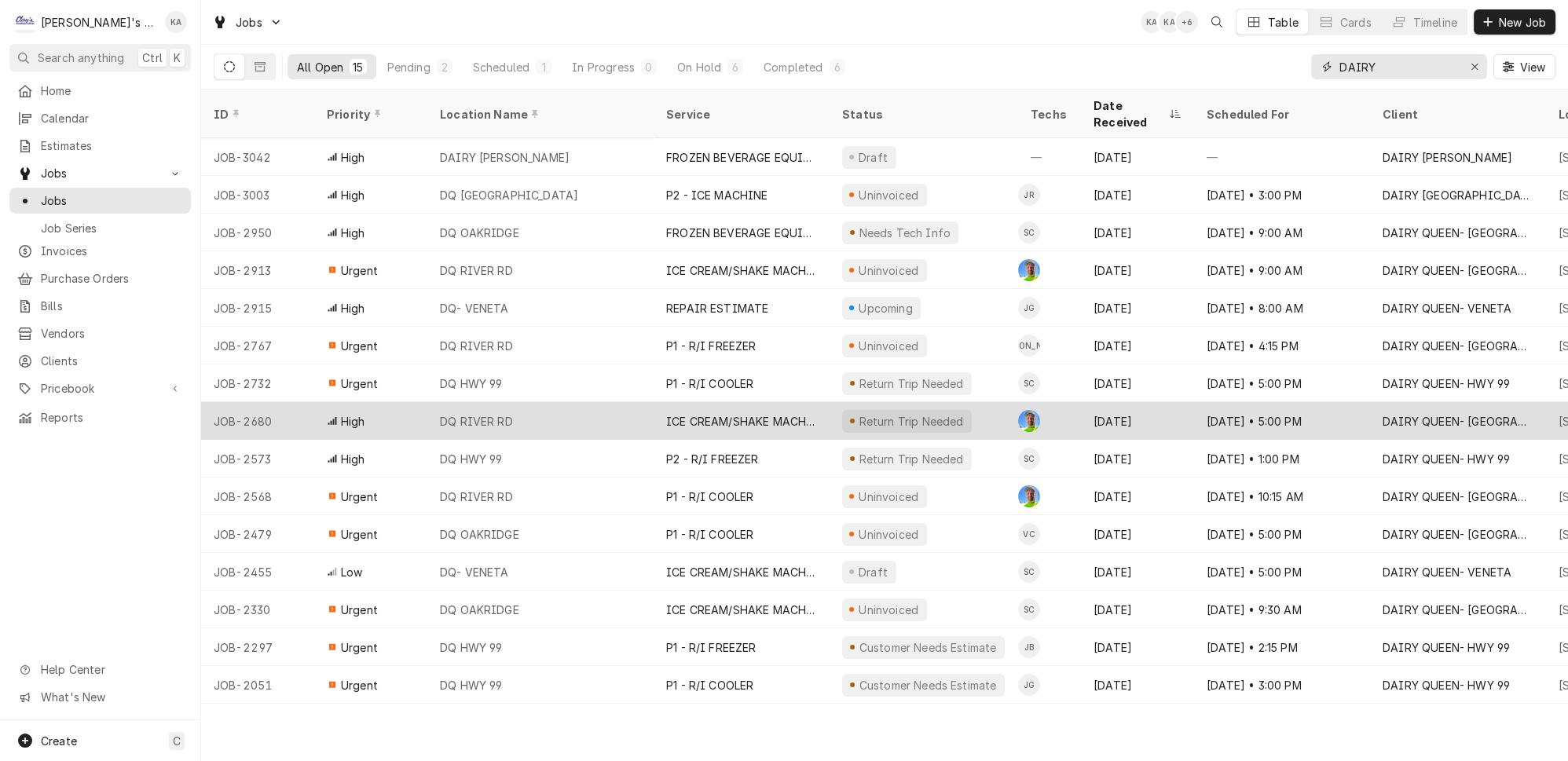
type input "DAIRY"
click at [609, 402] on div "DQ RIVER RD" at bounding box center [540, 421] width 226 height 38
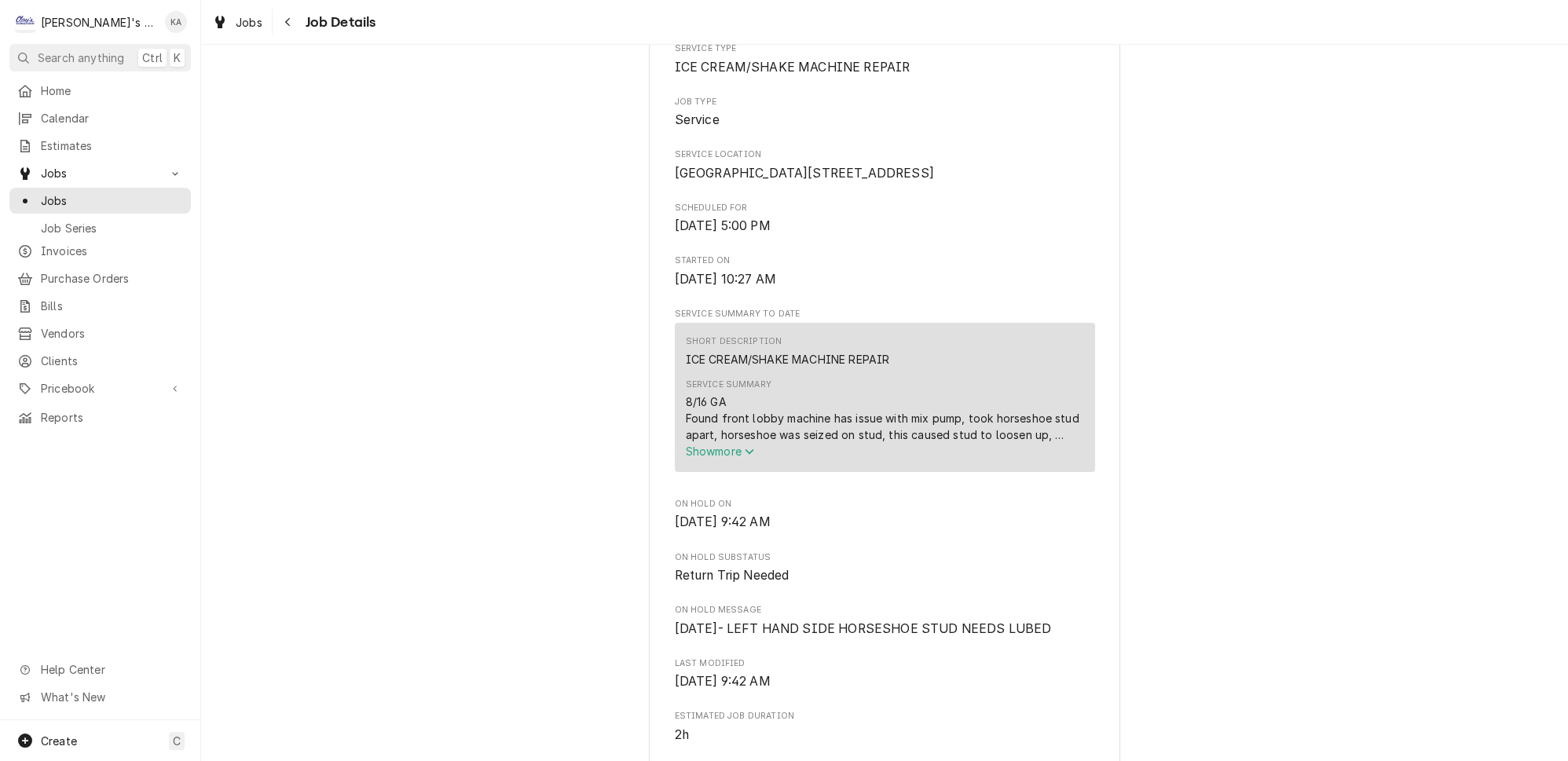
scroll to position [285, 0]
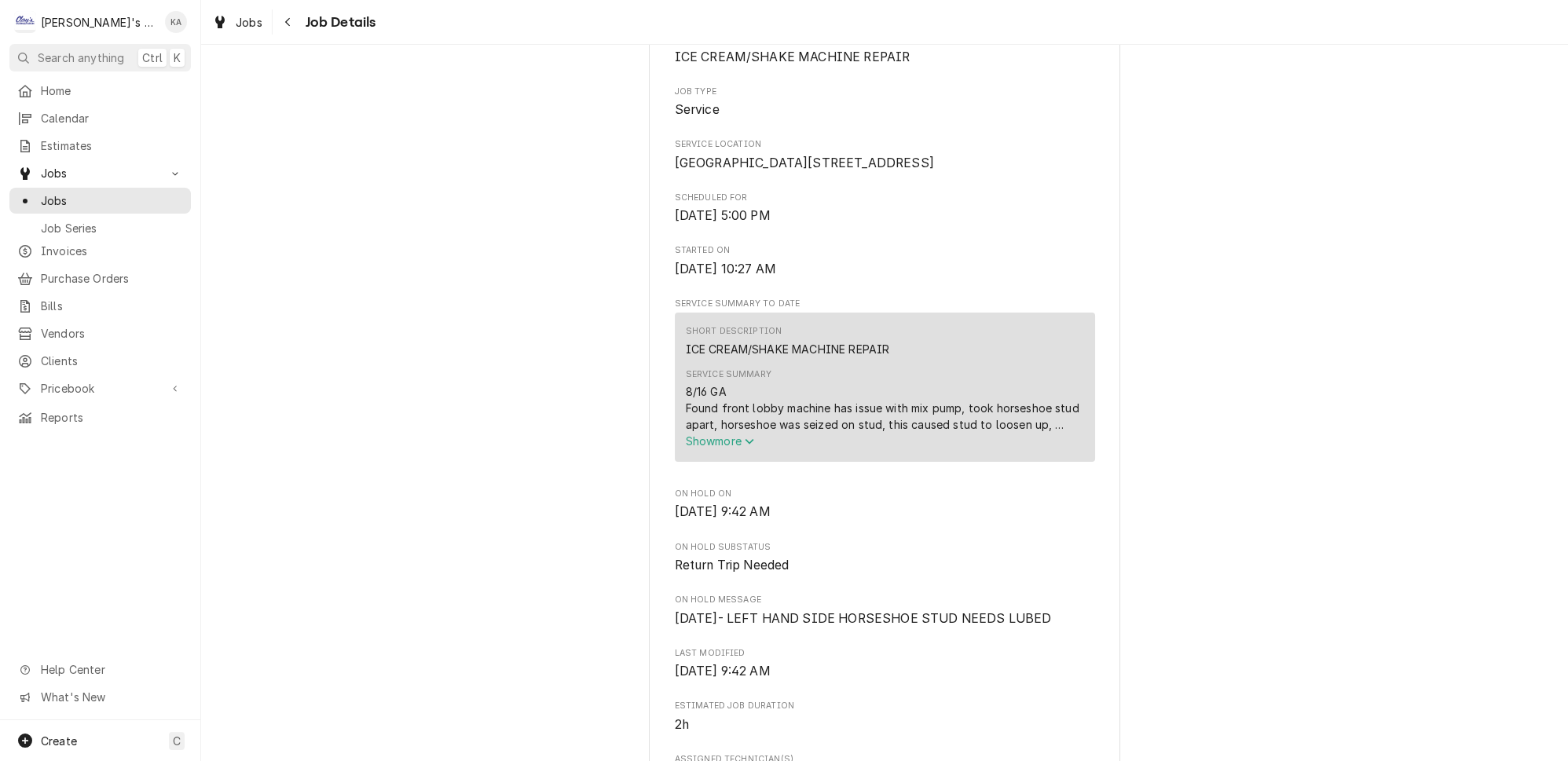
click at [719, 448] on span "Show more" at bounding box center [720, 441] width 69 height 13
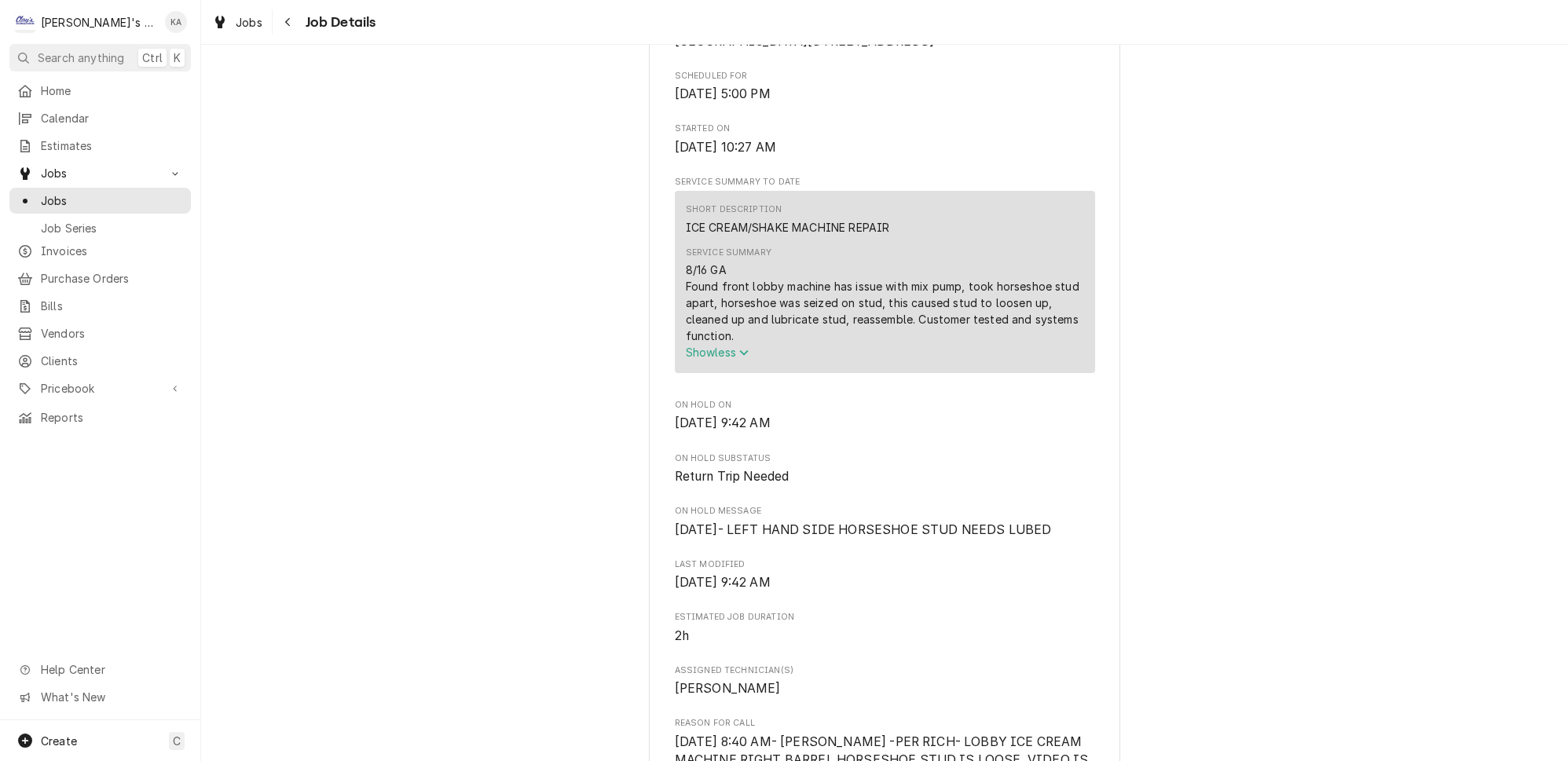
scroll to position [357, 0]
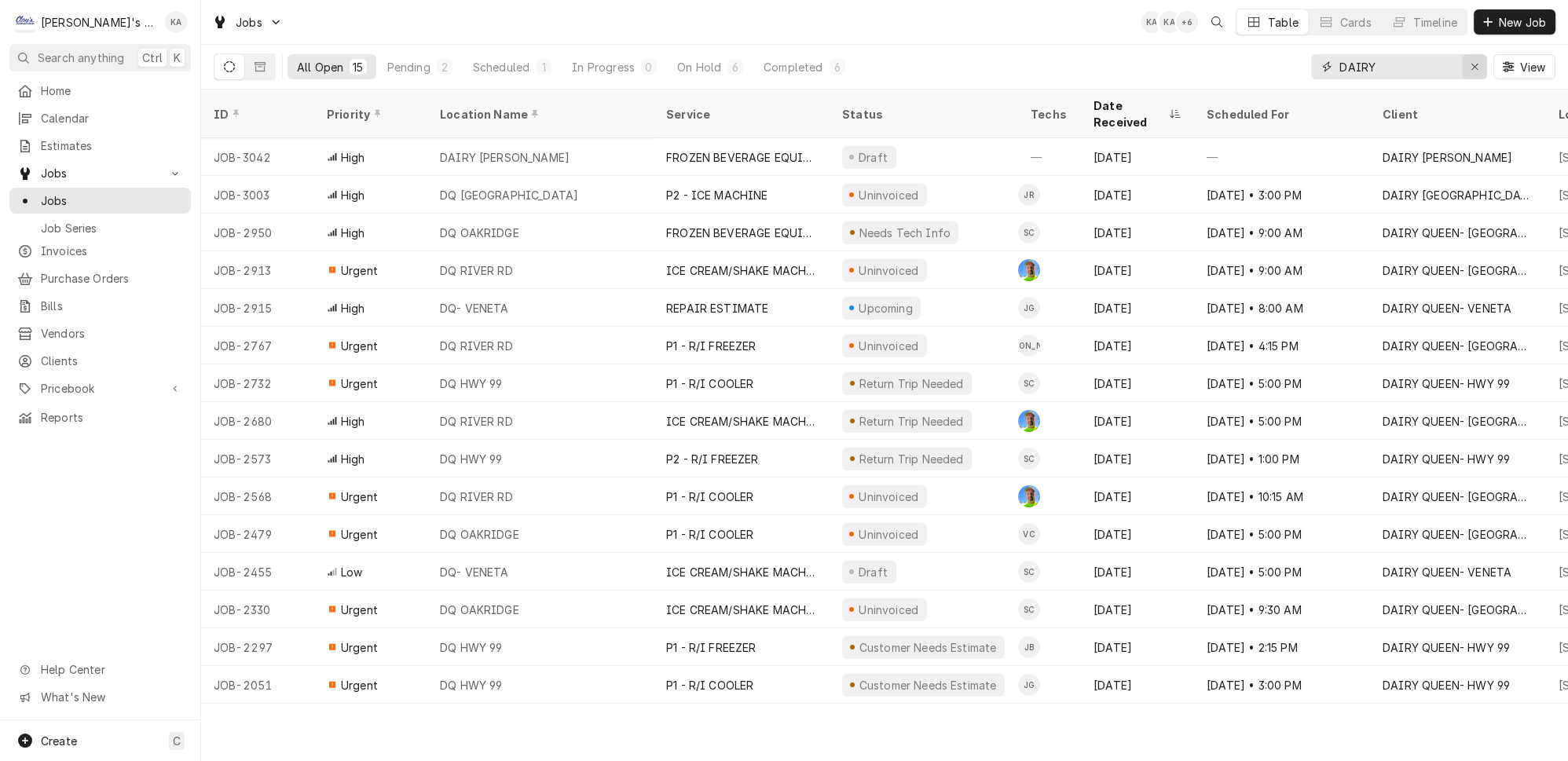
click at [1478, 62] on icon "Erase input" at bounding box center [1474, 67] width 9 height 11
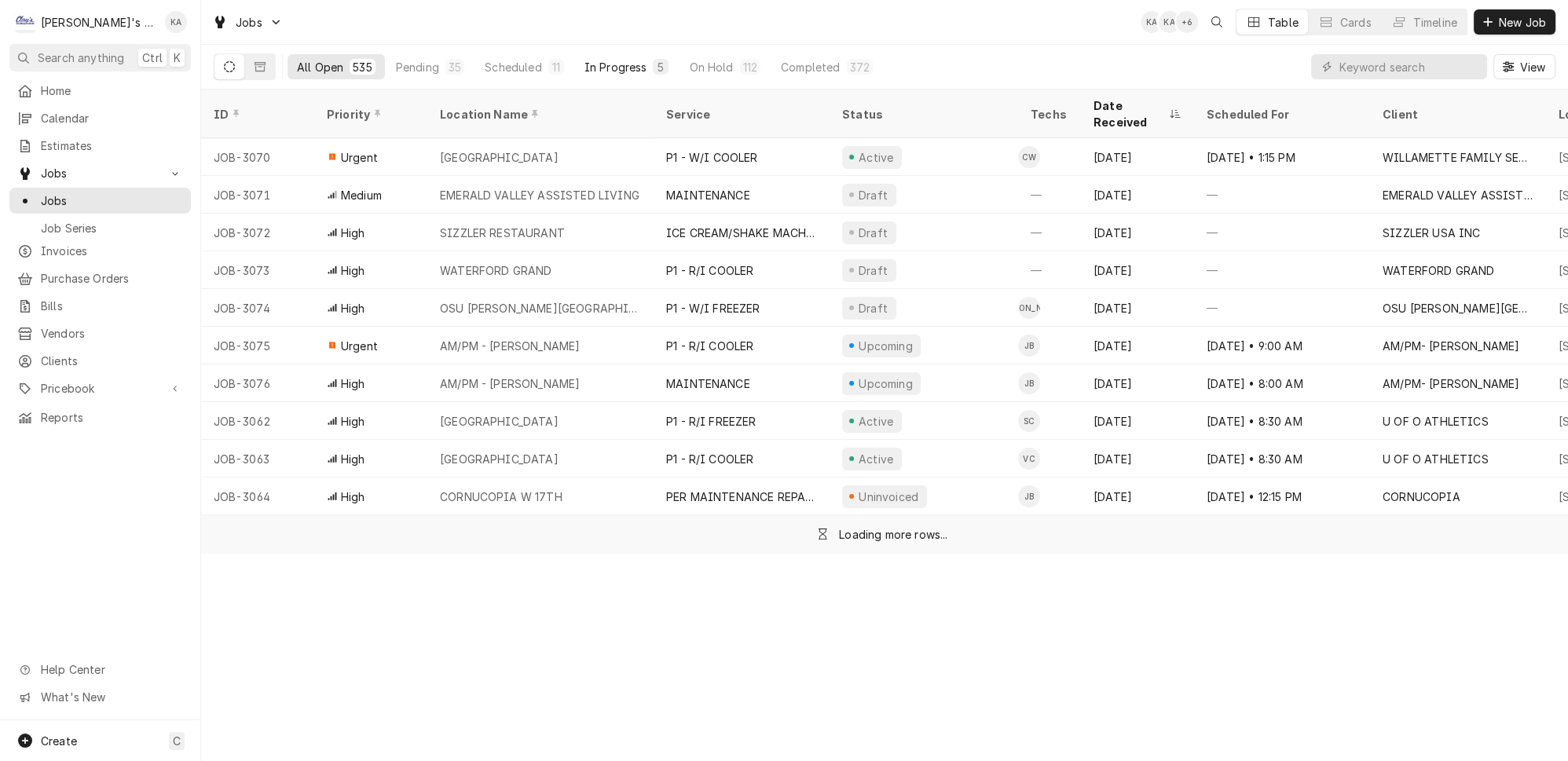
click at [575, 59] on button "In Progress 5" at bounding box center [627, 67] width 104 height 25
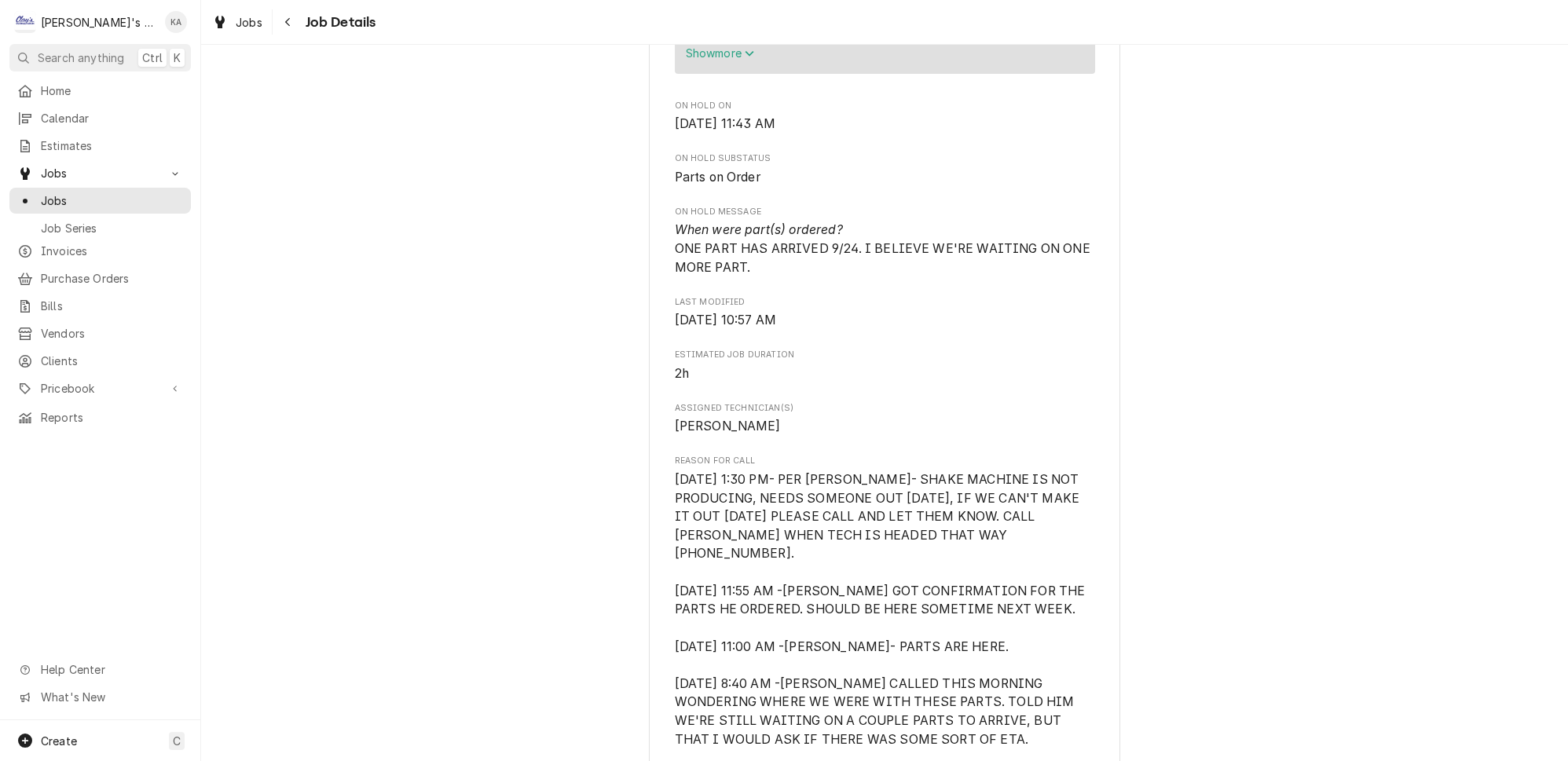
scroll to position [1071, 0]
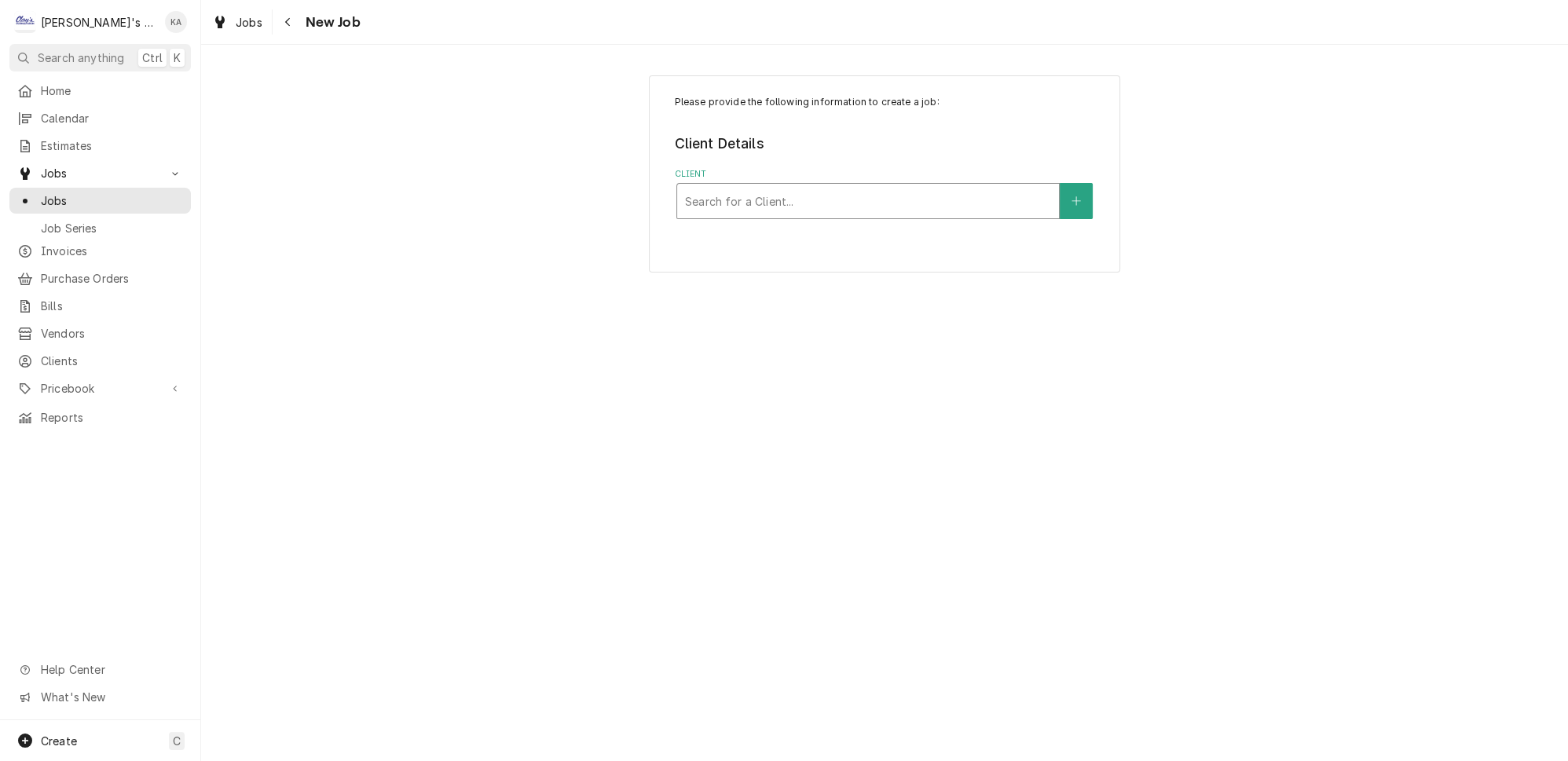
click at [835, 198] on div "Client" at bounding box center [868, 201] width 366 height 28
type input "ROADHOU"
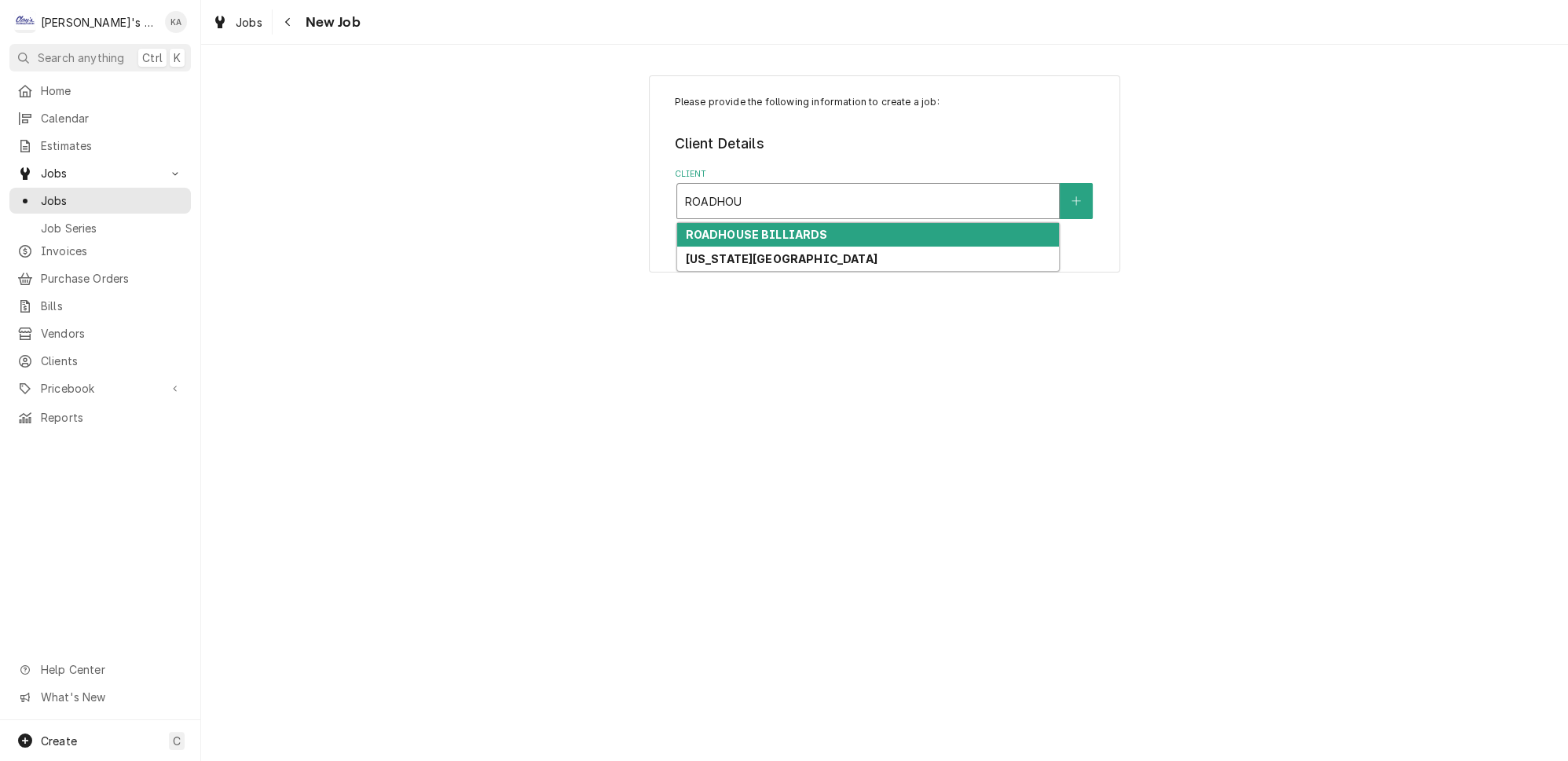
click at [828, 223] on div "ROADHOUSE BILLIARDS" at bounding box center [868, 235] width 382 height 25
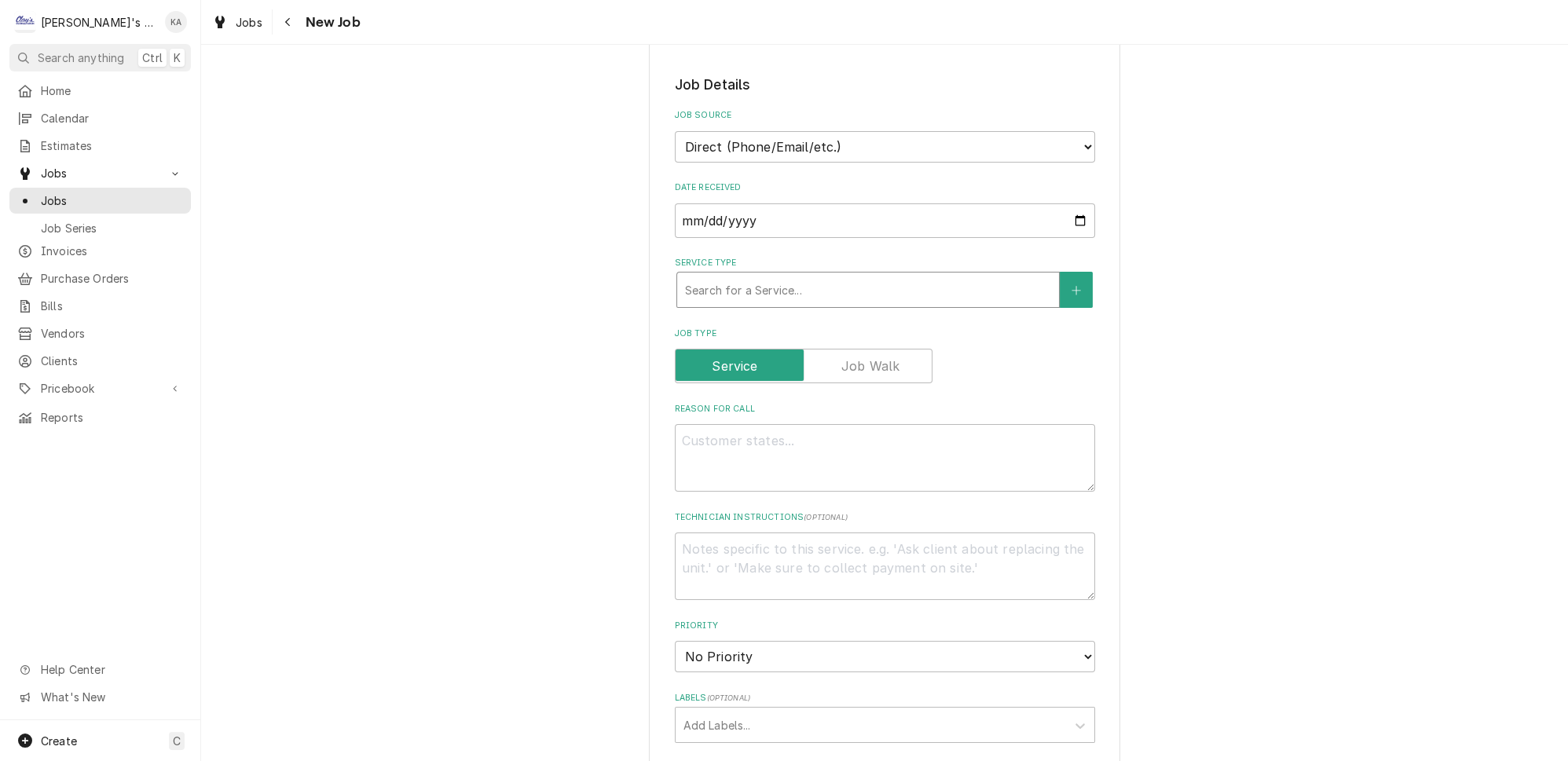
scroll to position [357, 0]
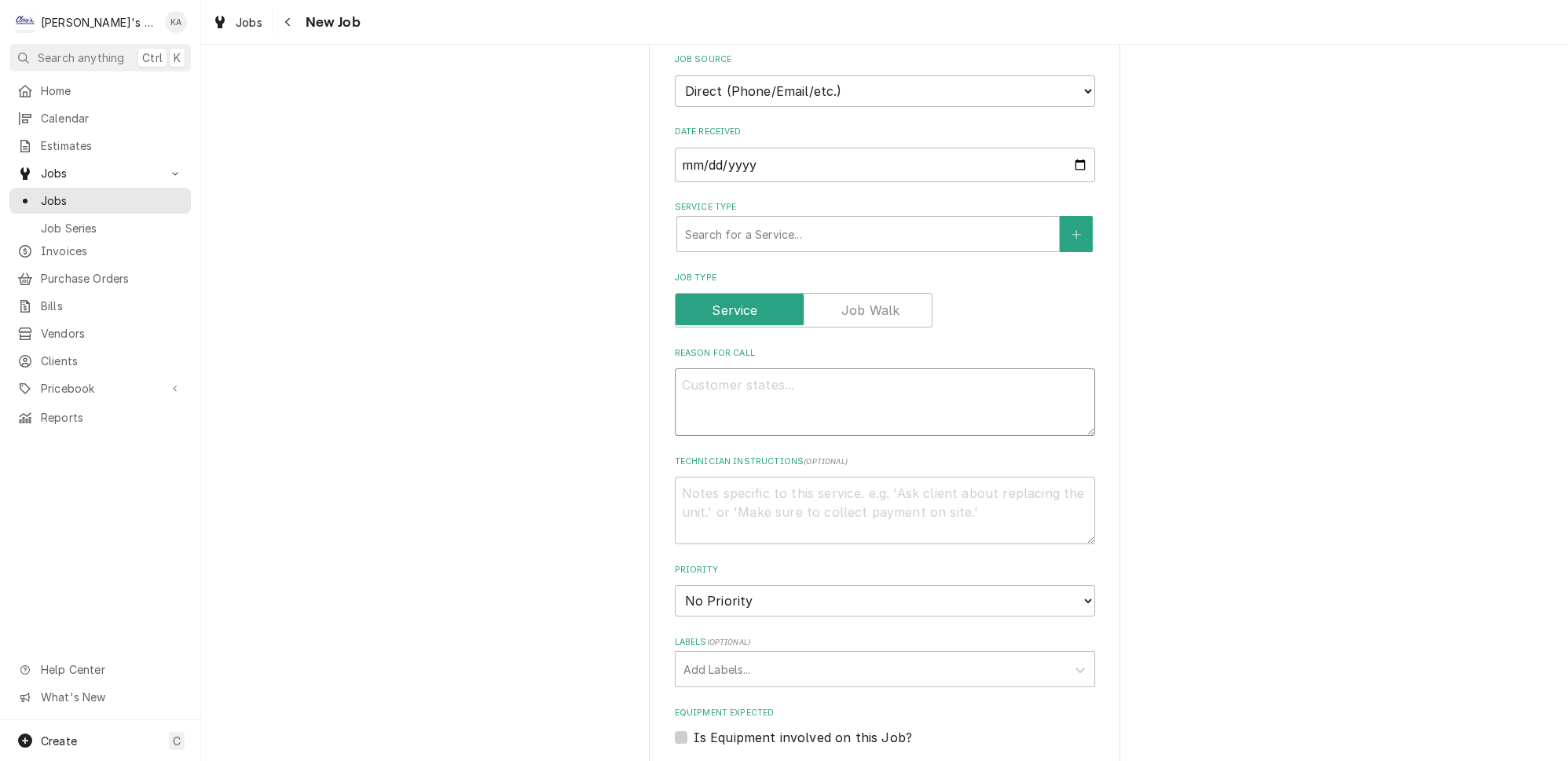
click at [852, 368] on textarea "Reason For Call" at bounding box center [884, 402] width 420 height 67
type textarea "x"
type textarea "9"
type textarea "x"
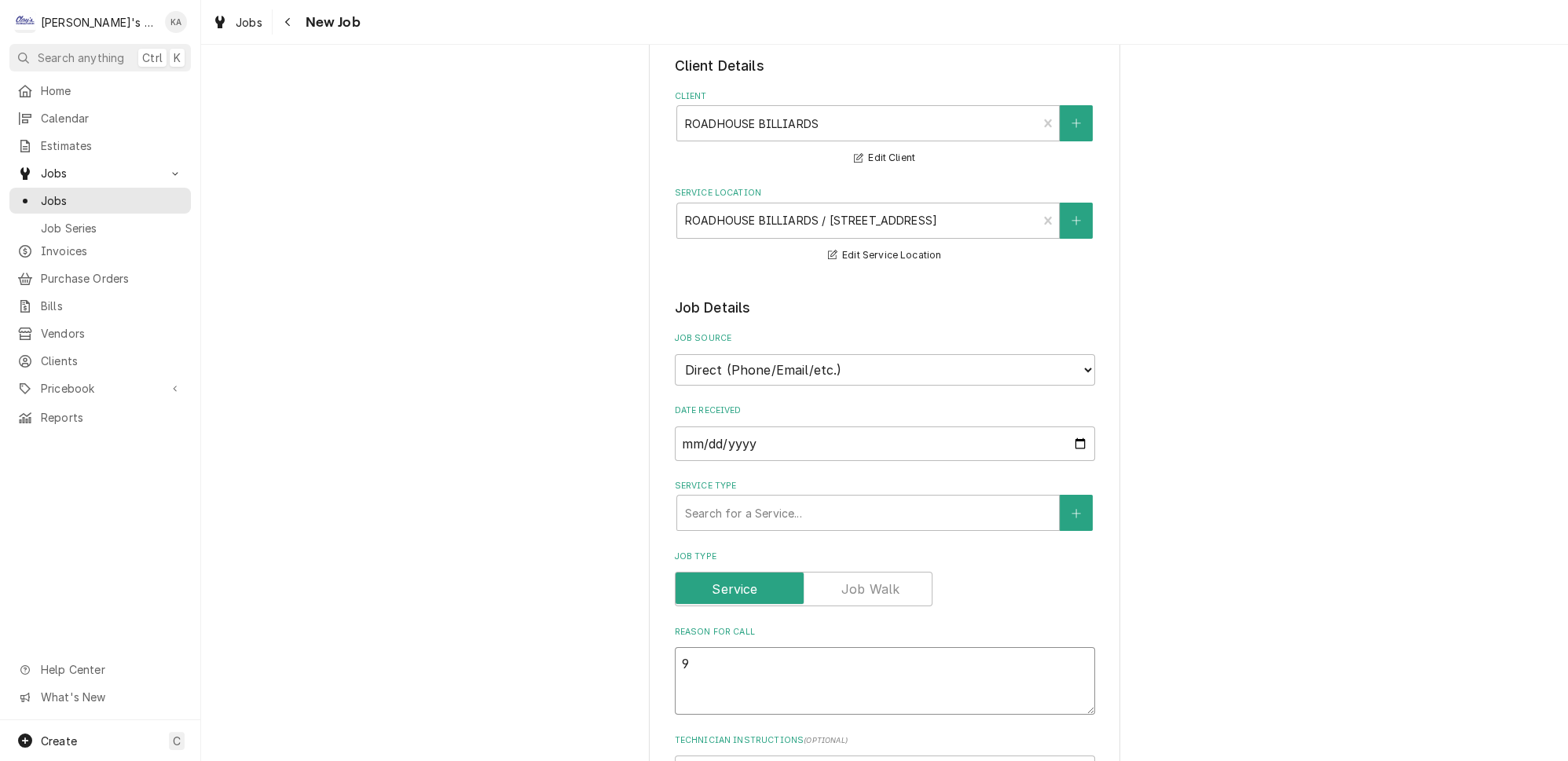
scroll to position [214, 0]
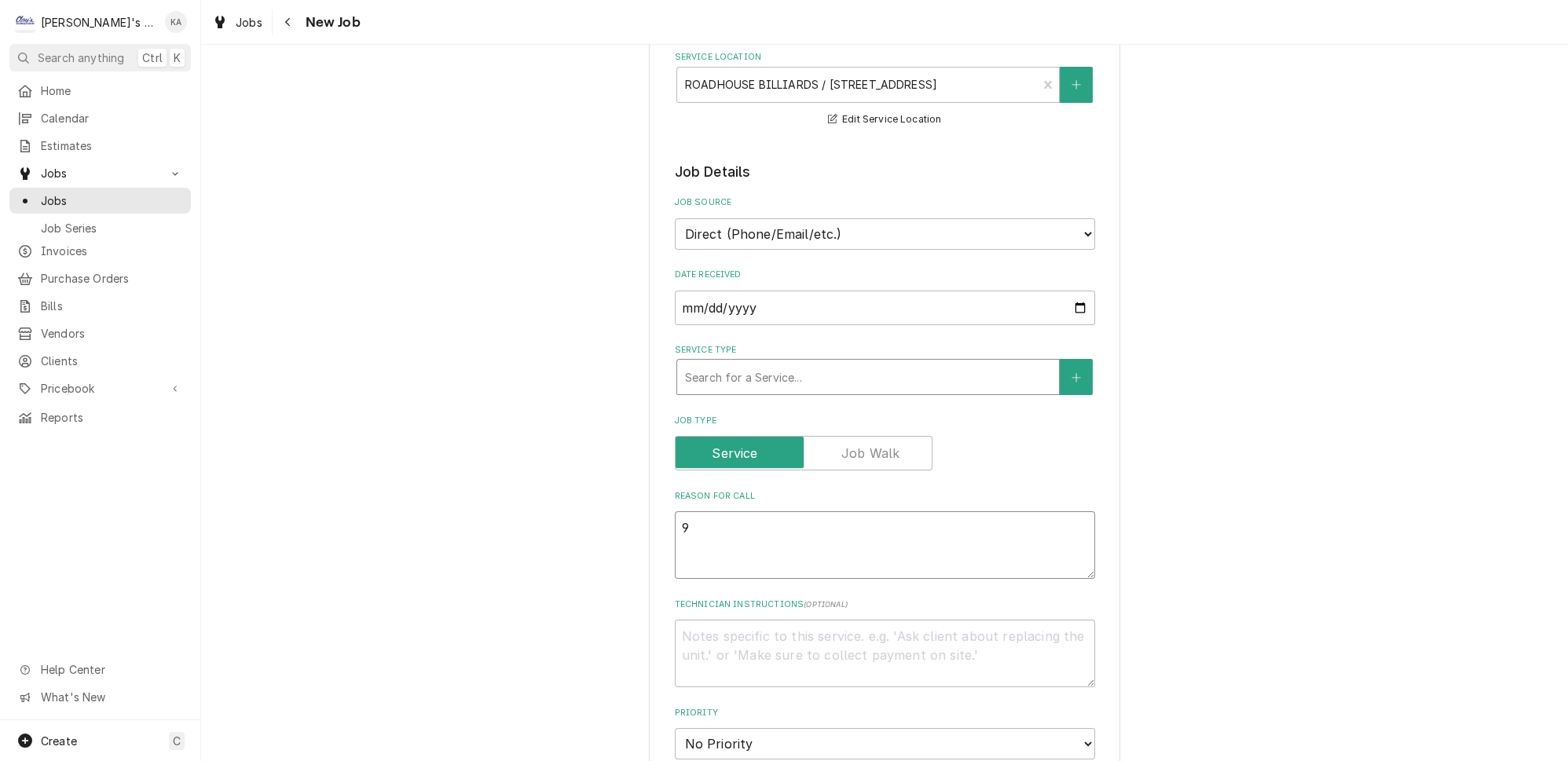
type textarea "9"
click at [795, 369] on div "Service Type" at bounding box center [868, 377] width 366 height 28
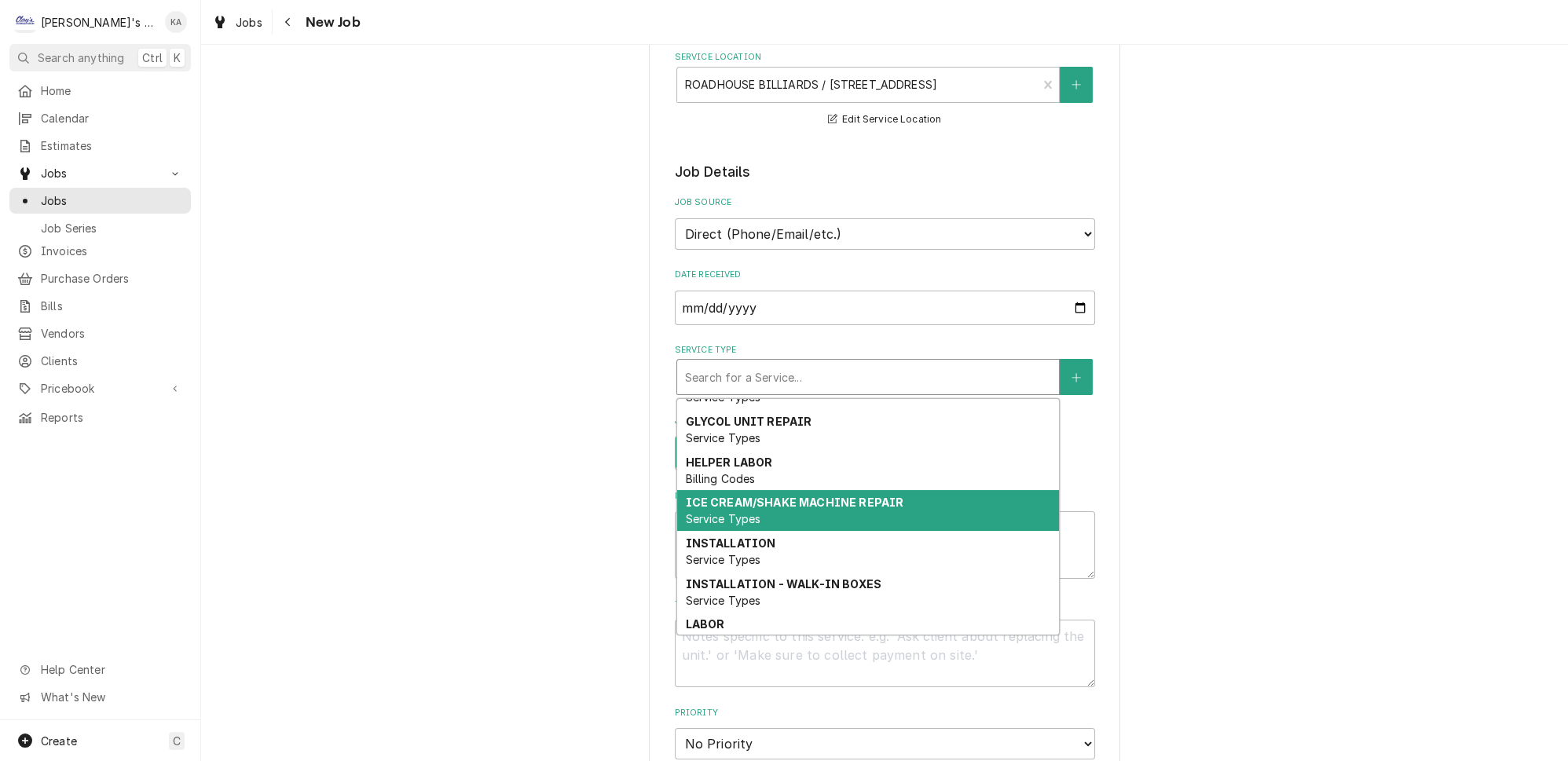
scroll to position [144, 0]
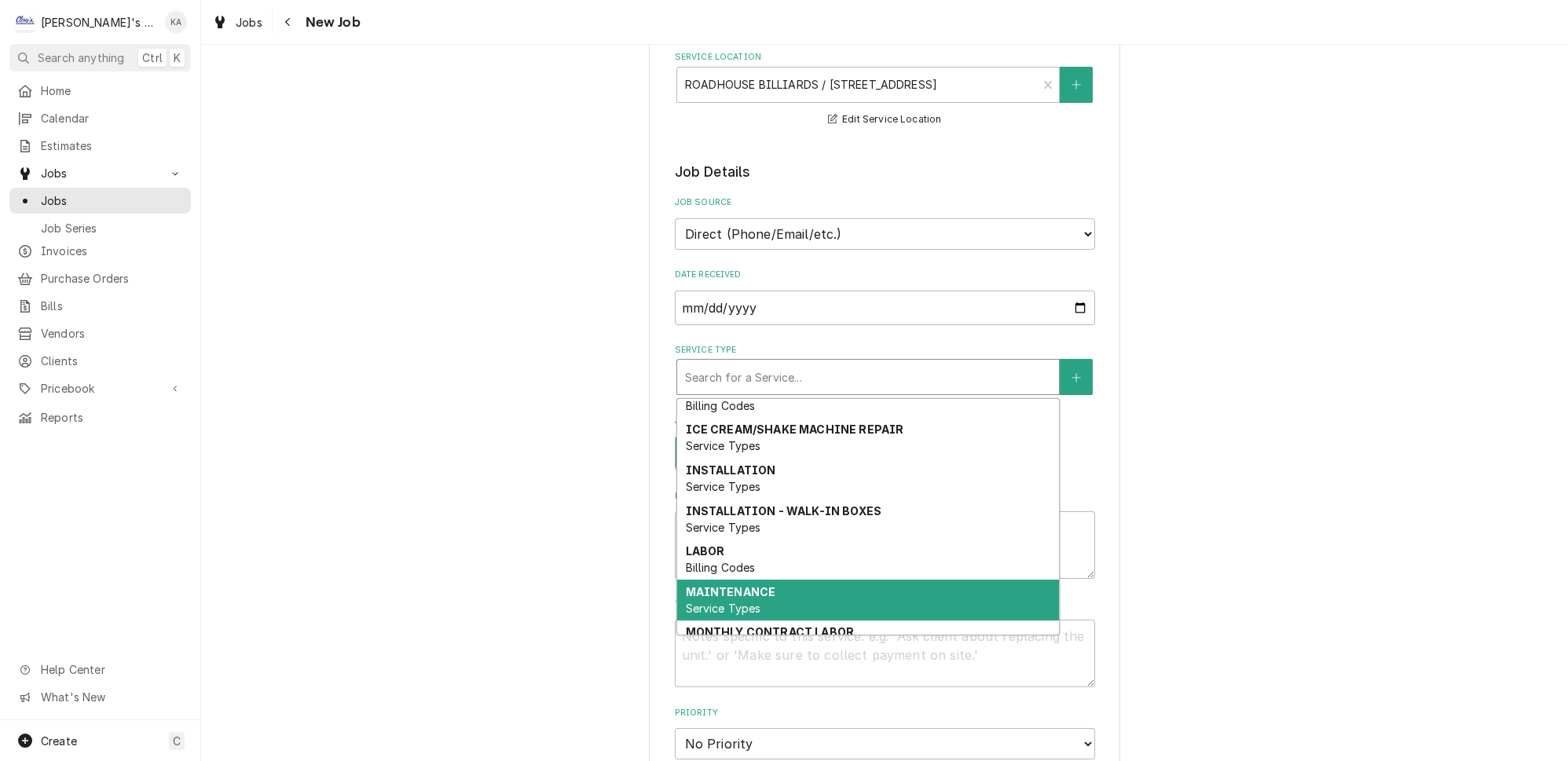
click at [783, 579] on div "MAINTENANCE Service Types" at bounding box center [868, 600] width 382 height 41
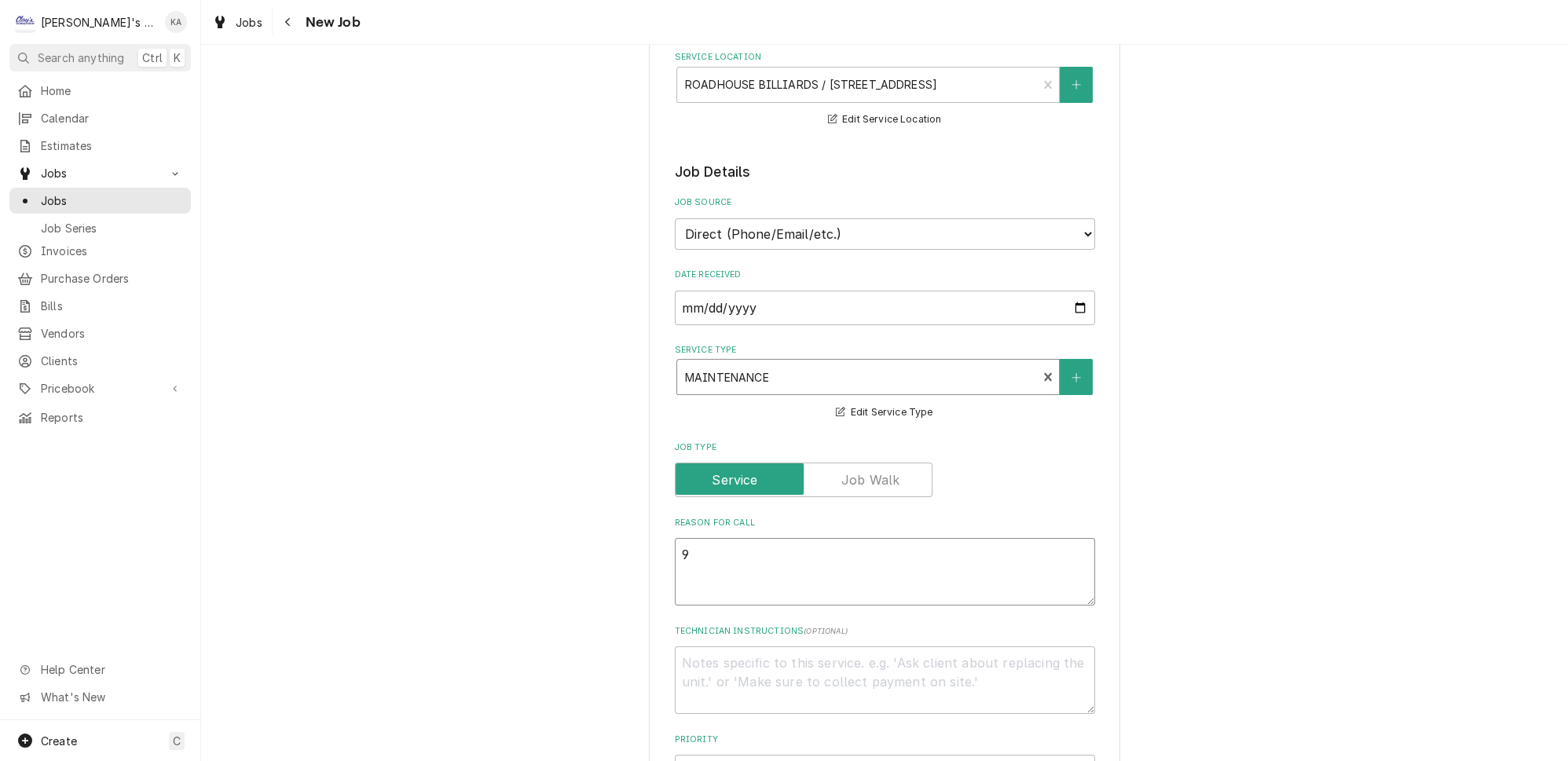
click at [786, 538] on textarea "9" at bounding box center [884, 572] width 420 height 67
type textarea "x"
click at [1001, 444] on div "Job Type" at bounding box center [884, 469] width 420 height 56
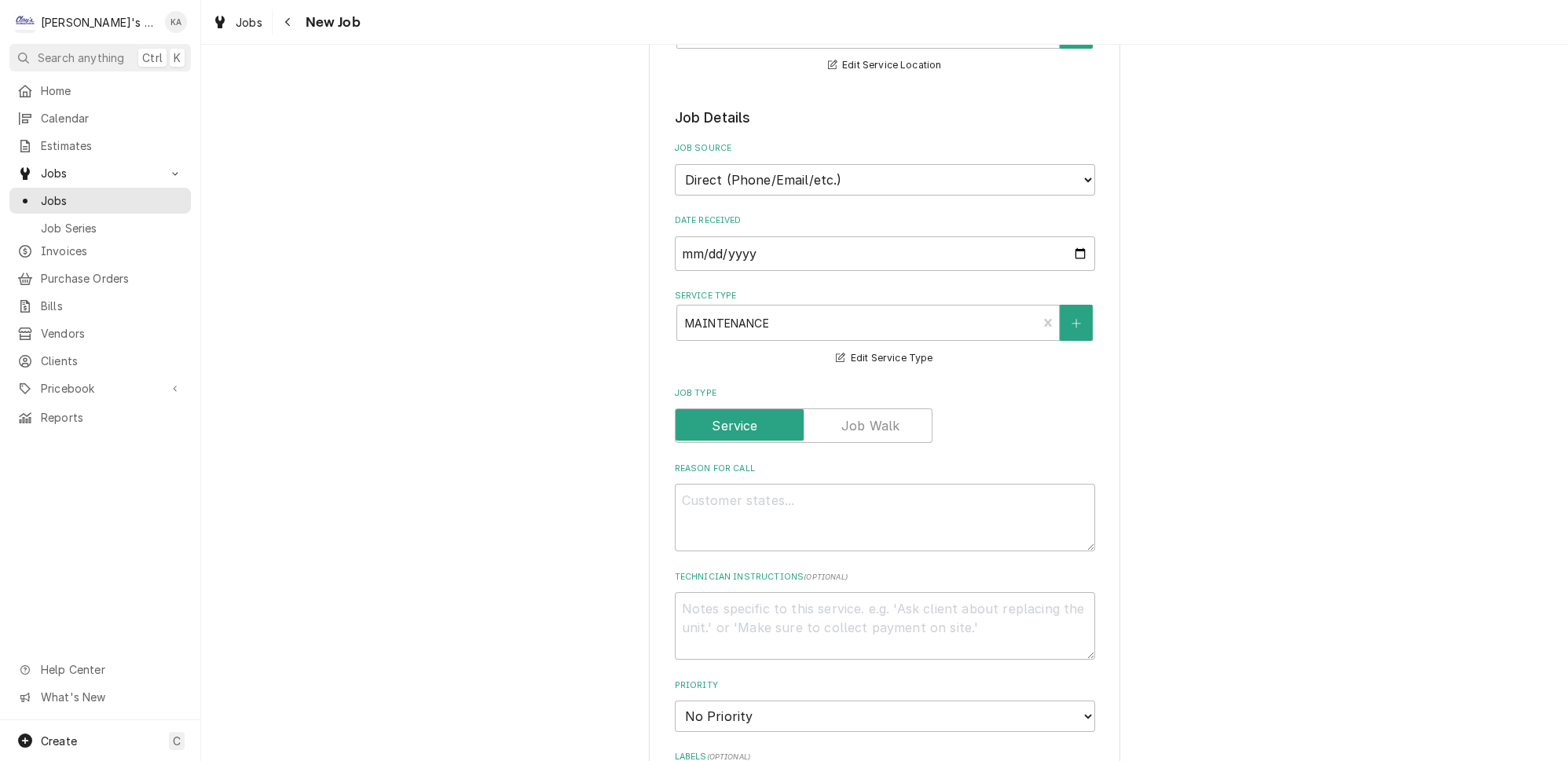
scroll to position [285, 0]
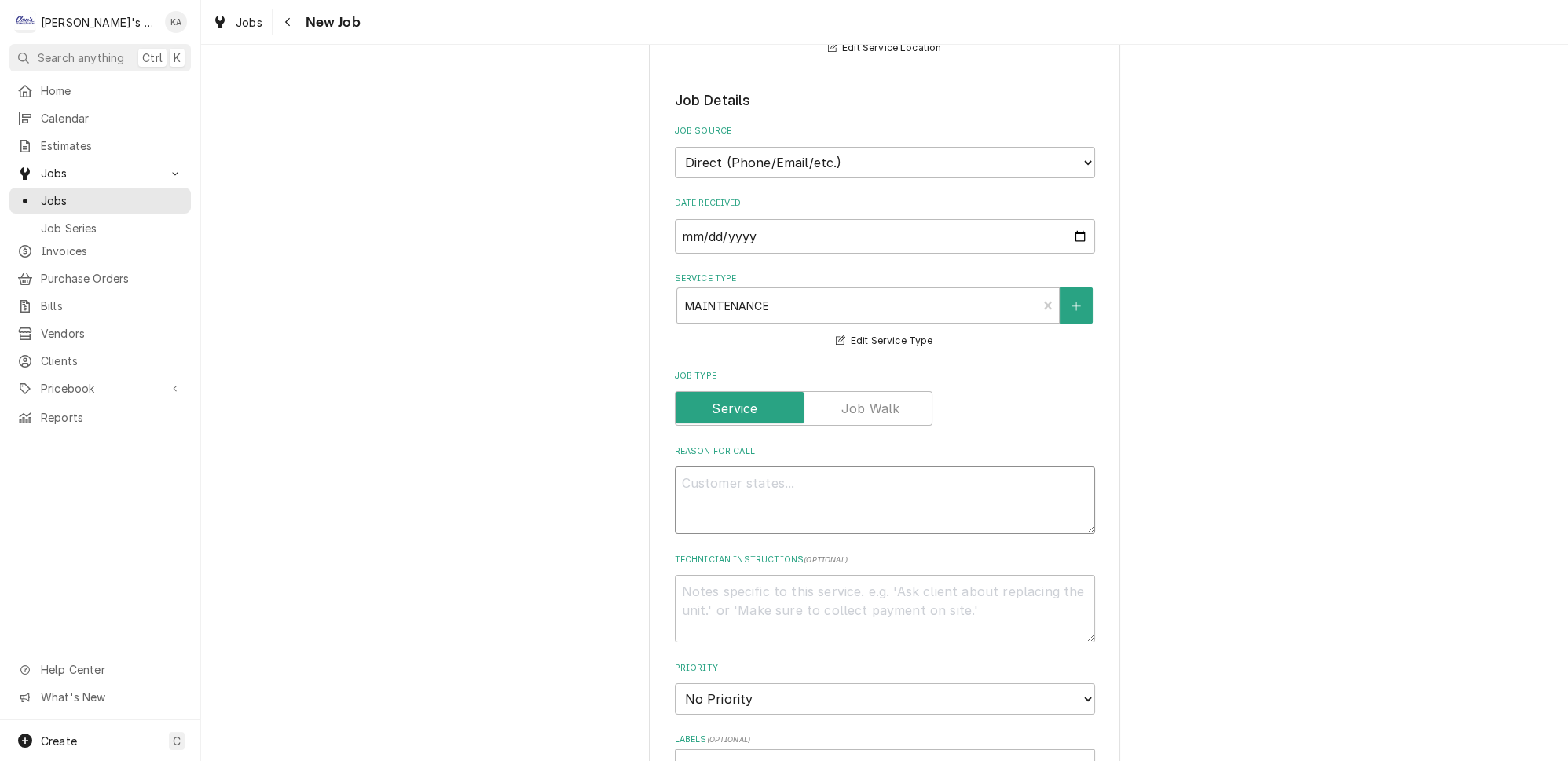
click at [779, 479] on textarea "Reason For Call" at bounding box center [884, 500] width 420 height 67
type textarea "x"
type textarea "P"
type textarea "x"
type textarea "PE"
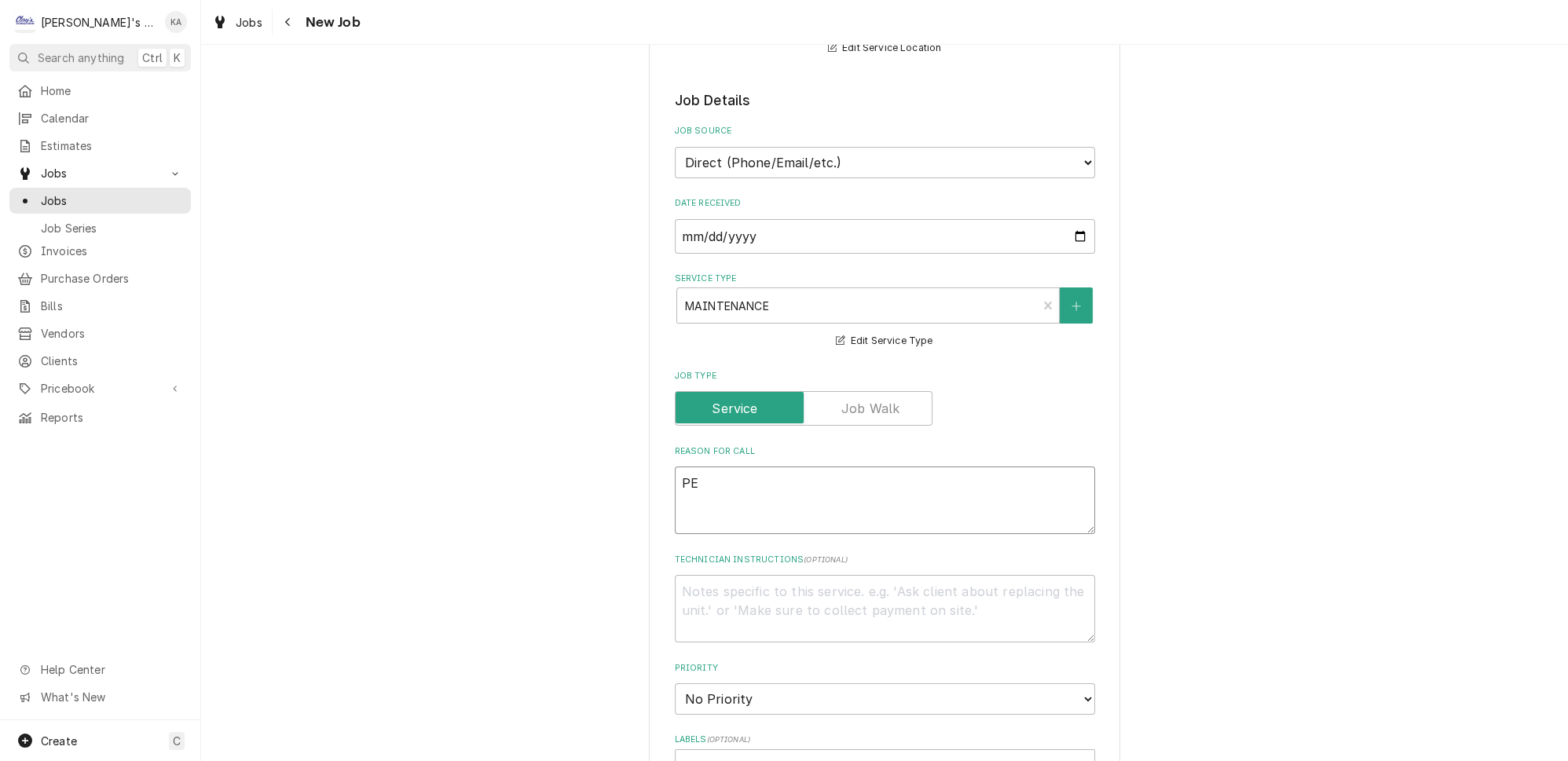
type textarea "x"
type textarea "PER"
type textarea "x"
type textarea "PERF"
type textarea "x"
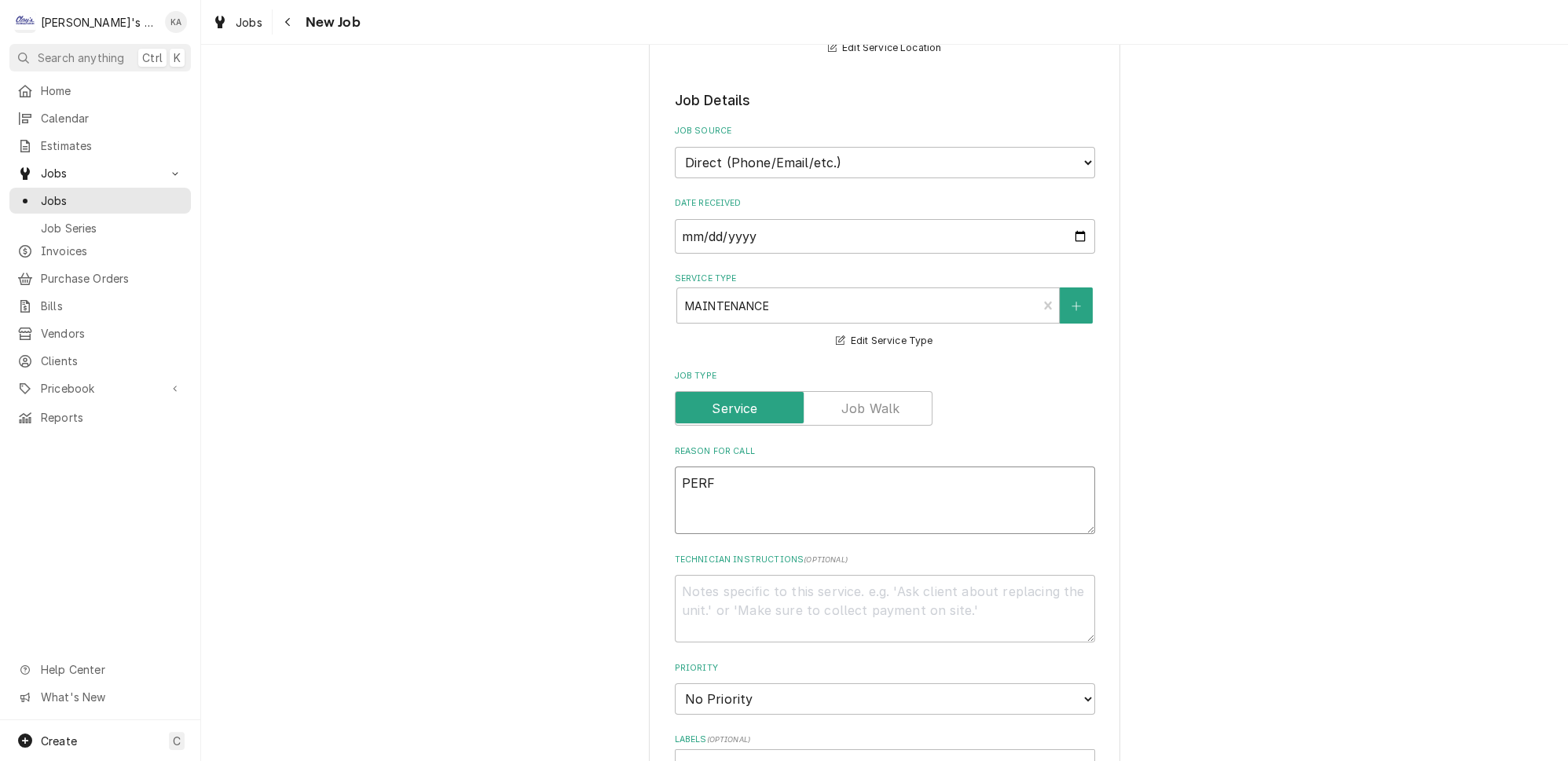
type textarea "PERFE"
type textarea "x"
type textarea "PERFER"
type textarea "x"
type textarea "PERFERM"
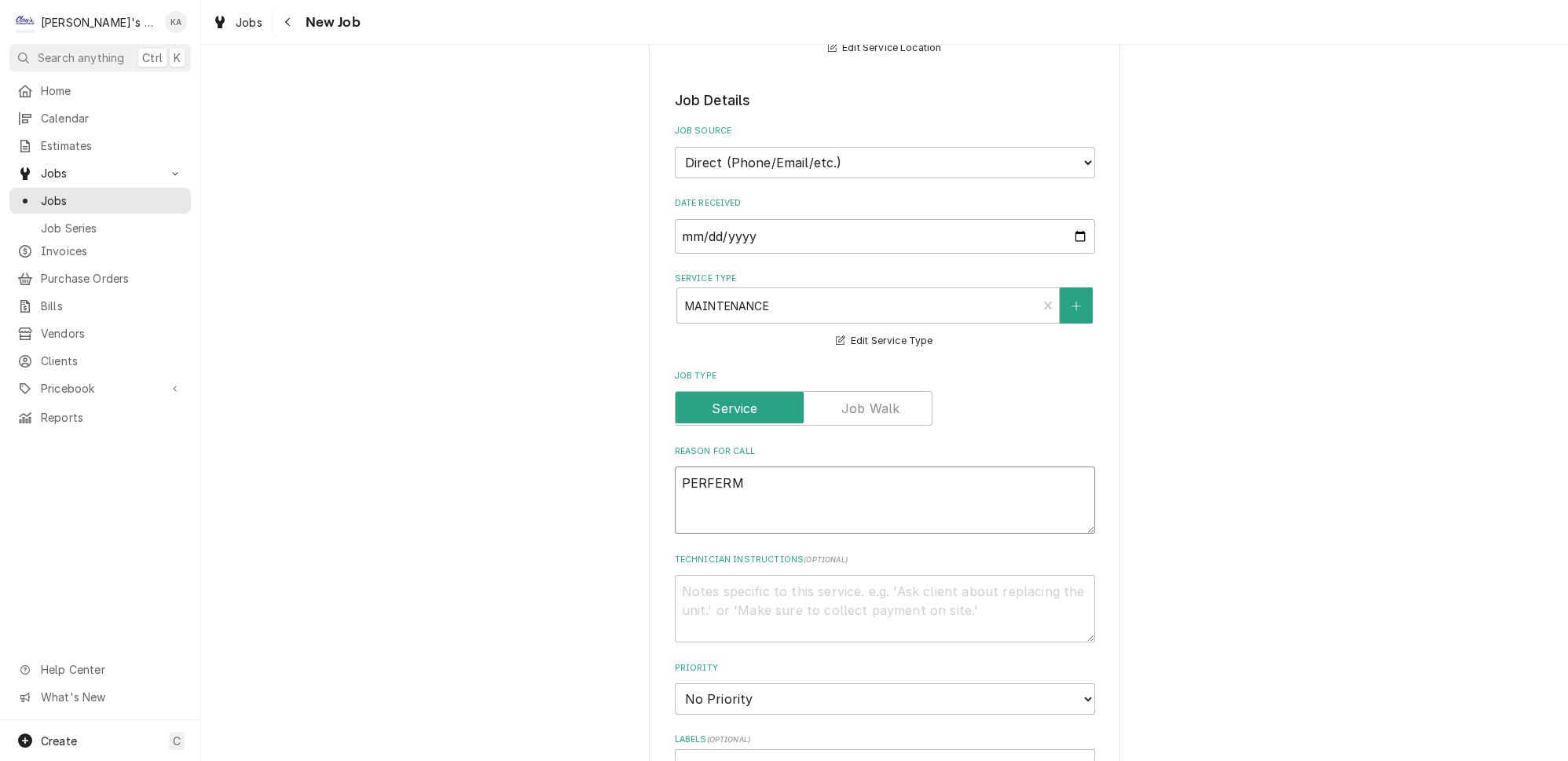
type textarea "x"
type textarea "PERFERM"
type textarea "x"
type textarea "PERFERM"
type textarea "x"
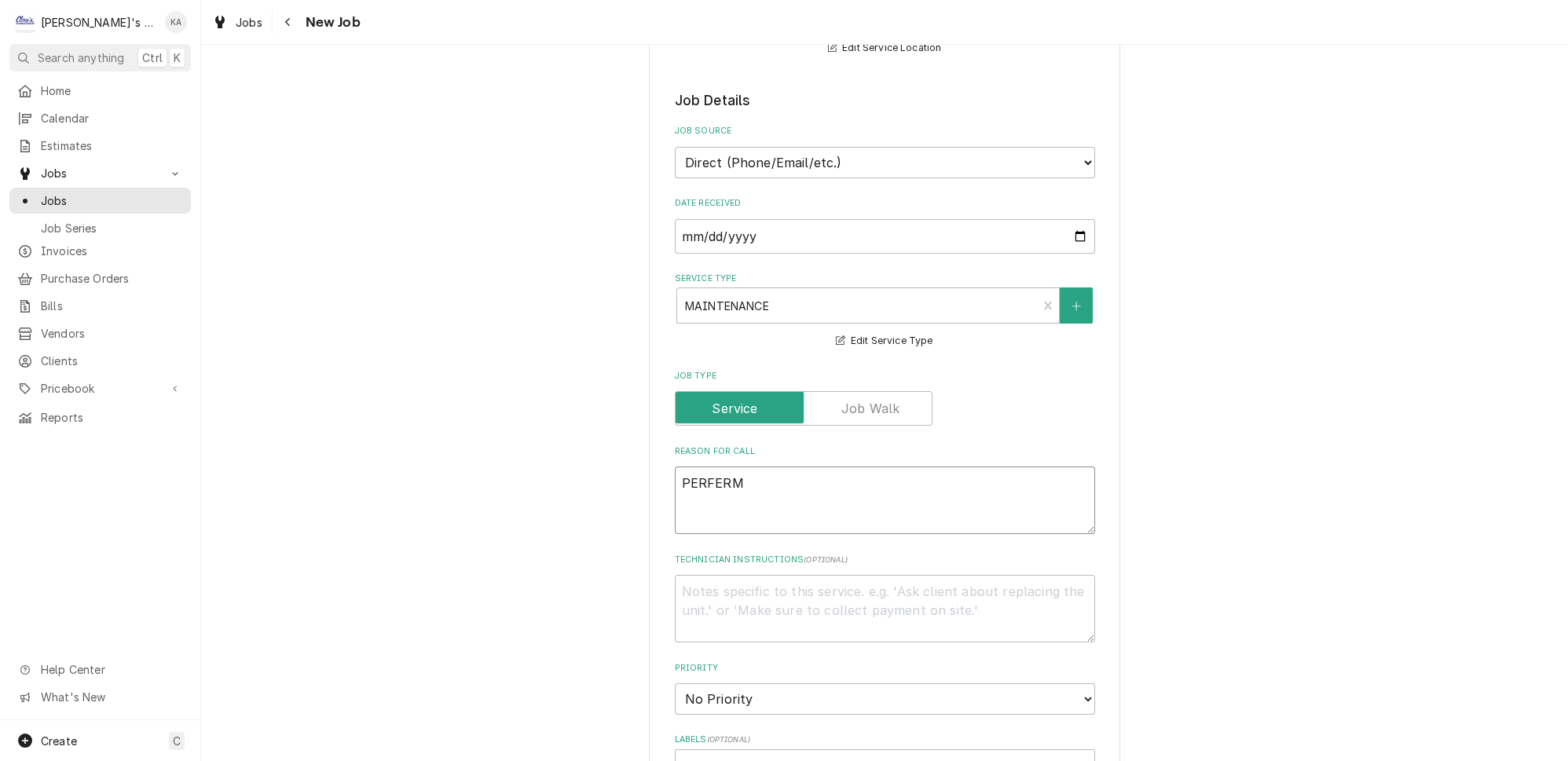
type textarea "PERFER"
type textarea "x"
type textarea "PERFE"
type textarea "x"
type textarea "PERF"
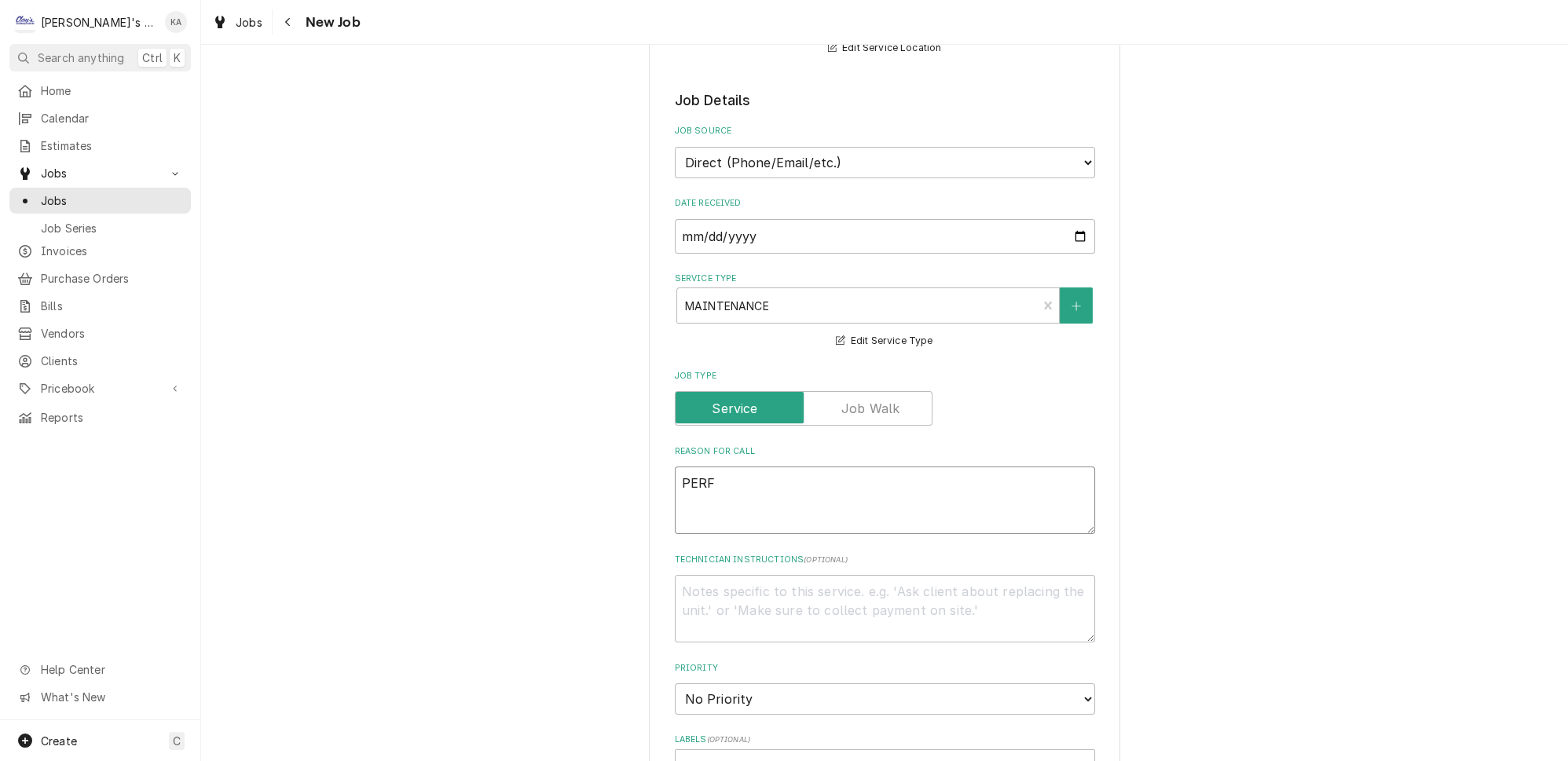
type textarea "x"
type textarea "PERFO"
type textarea "x"
type textarea "PERFOR"
type textarea "x"
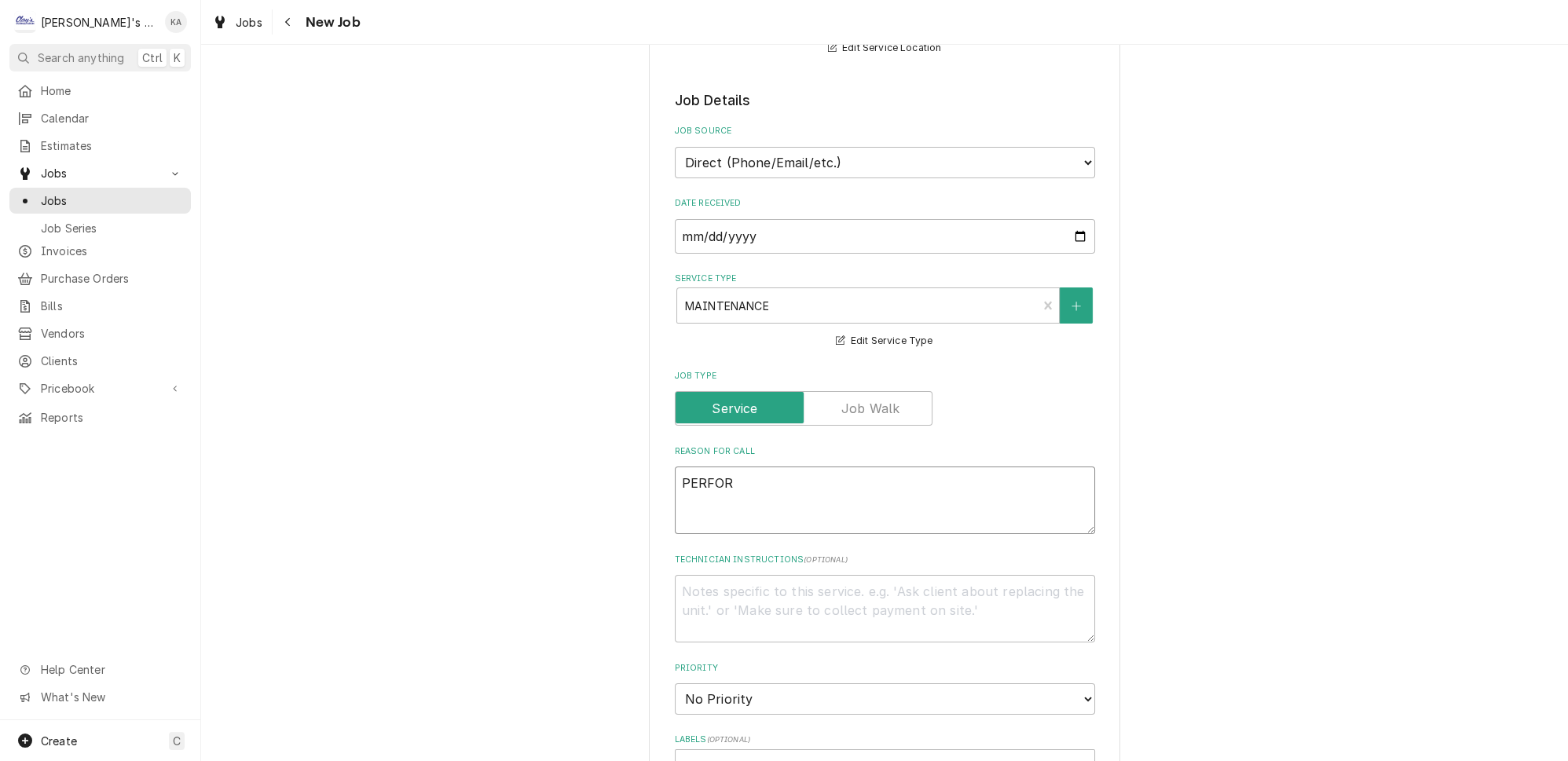
type textarea "PERFORM"
type textarea "x"
type textarea "PERFORM"
type textarea "x"
type textarea "PERFORM C"
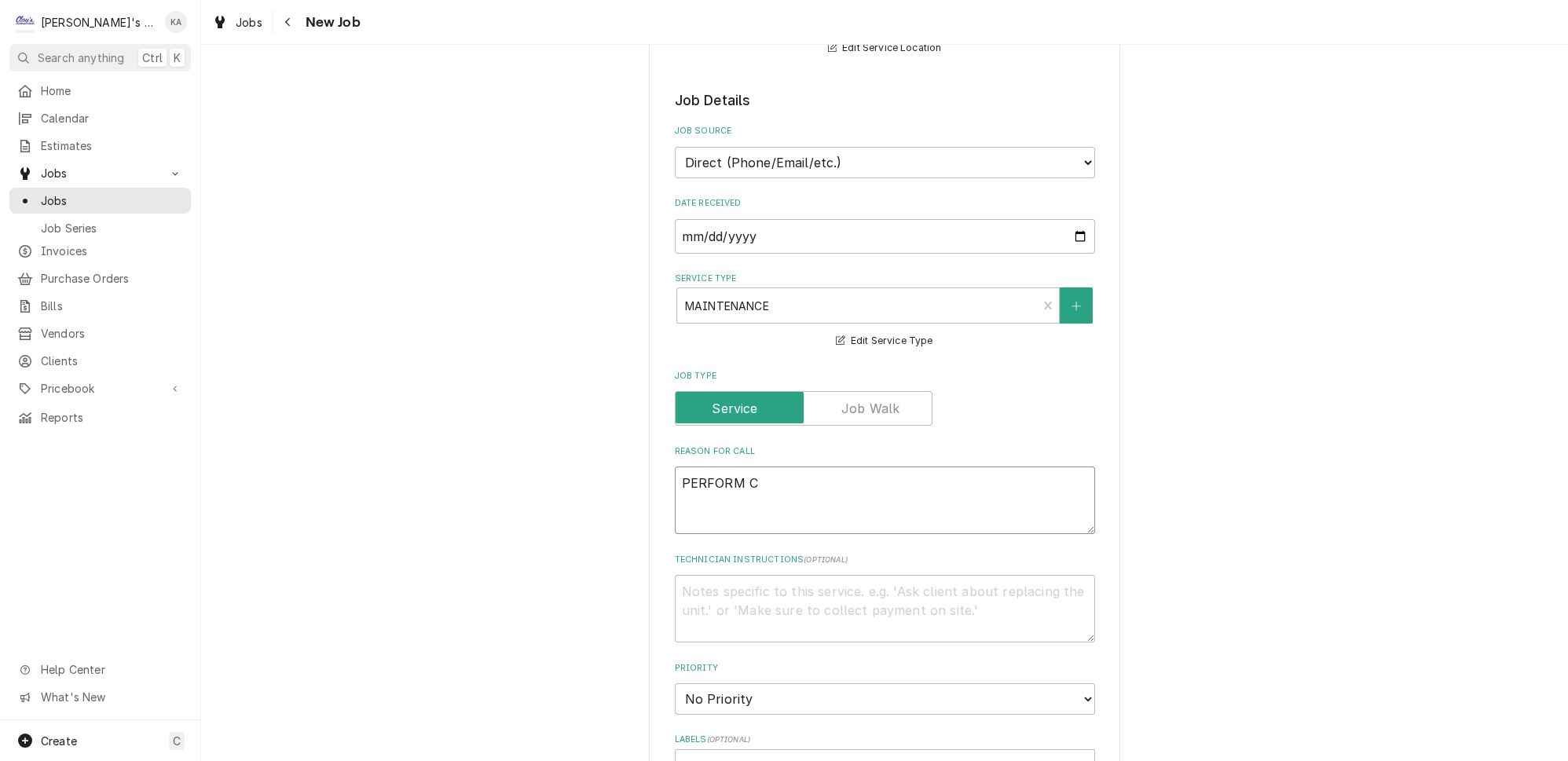
type textarea "x"
type textarea "PERFORM"
type textarea "x"
type textarea "PERFORM O"
type textarea "x"
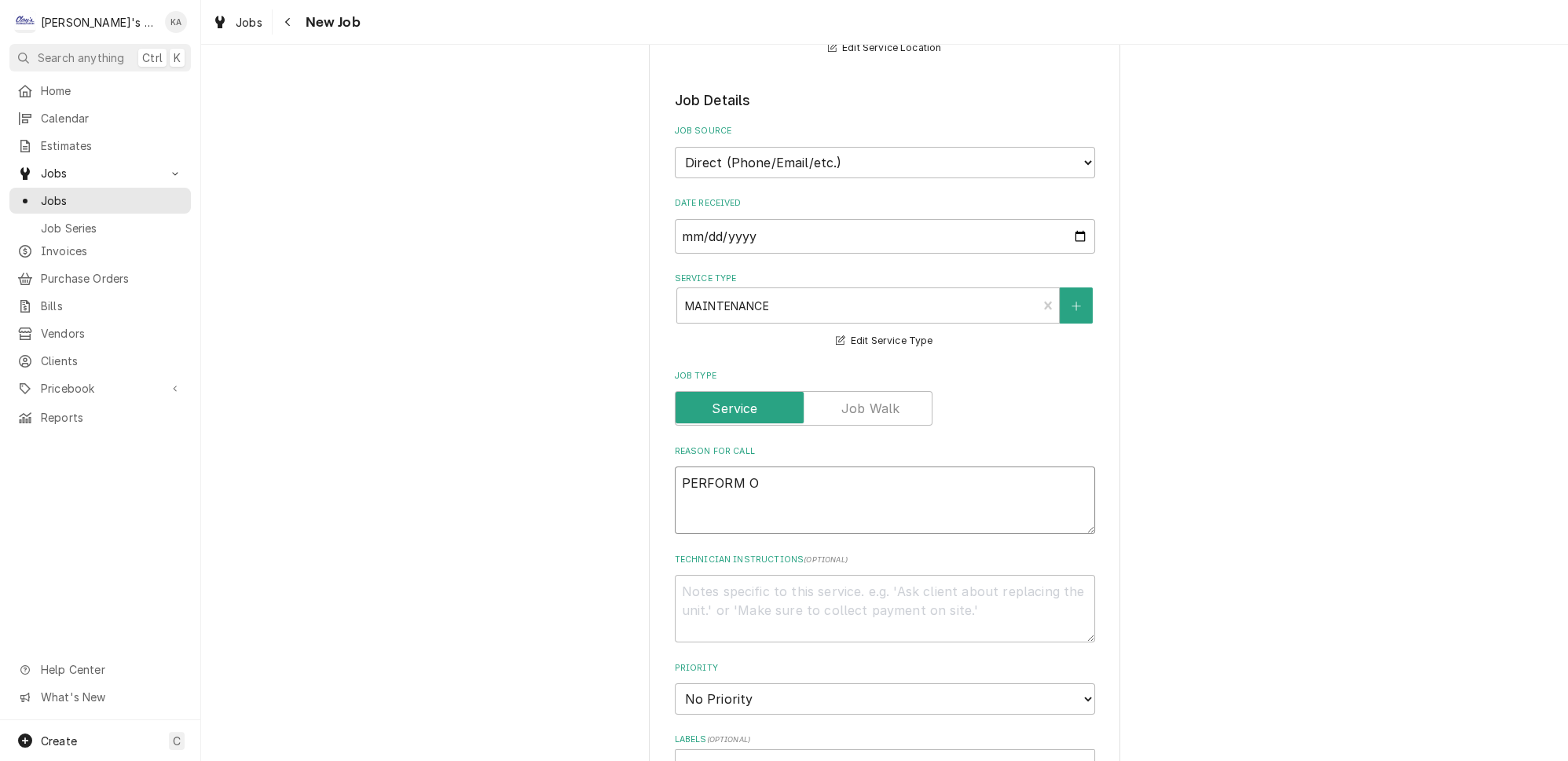
type textarea "PERFORM OC"
type textarea "x"
type textarea "PERFORM OCT"
type textarea "x"
type textarea "PERFORM OCTO"
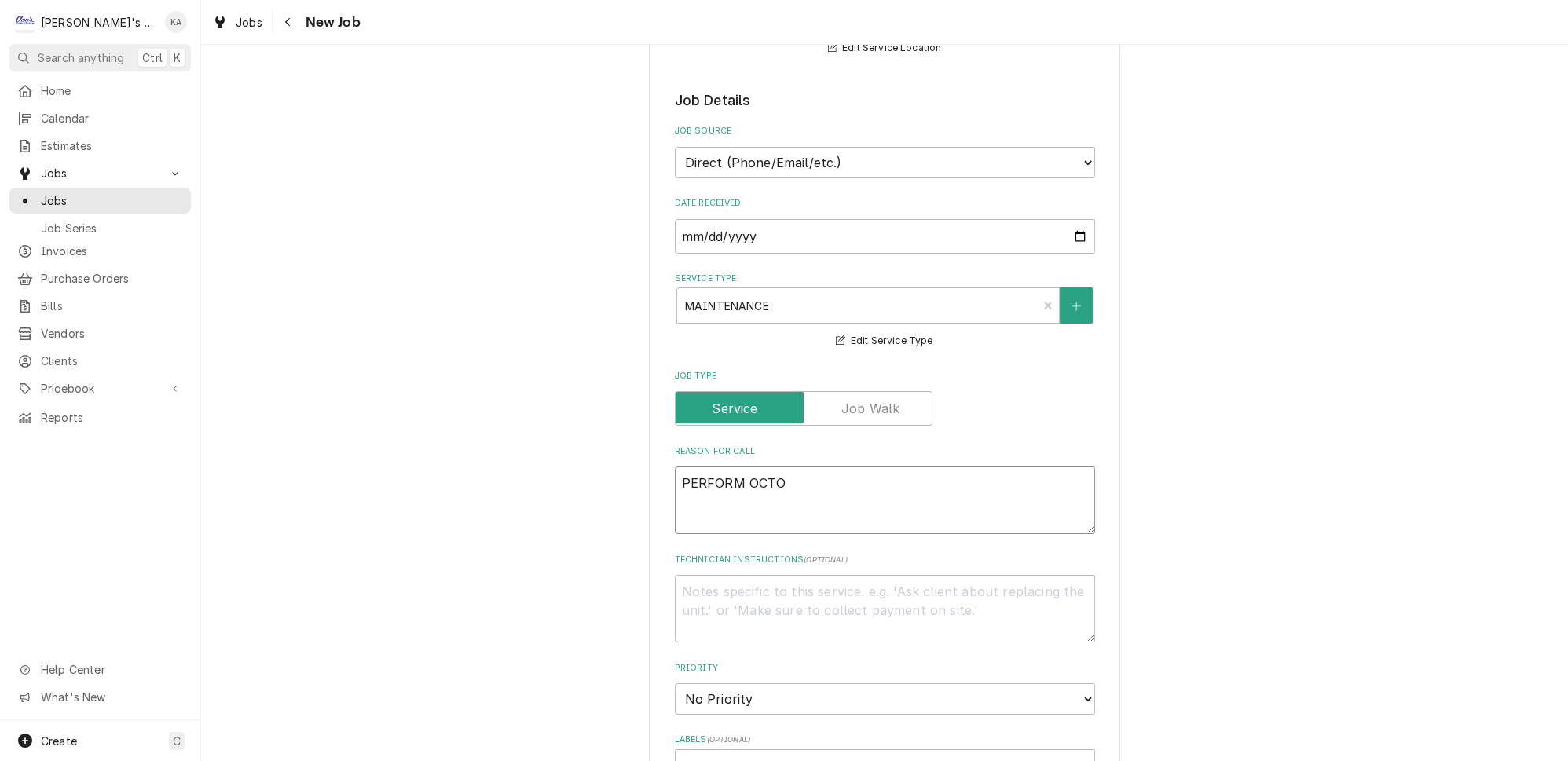
type textarea "x"
type textarea "PERFORM OCTOB"
type textarea "x"
type textarea "PERFORM OCTOBE"
type textarea "x"
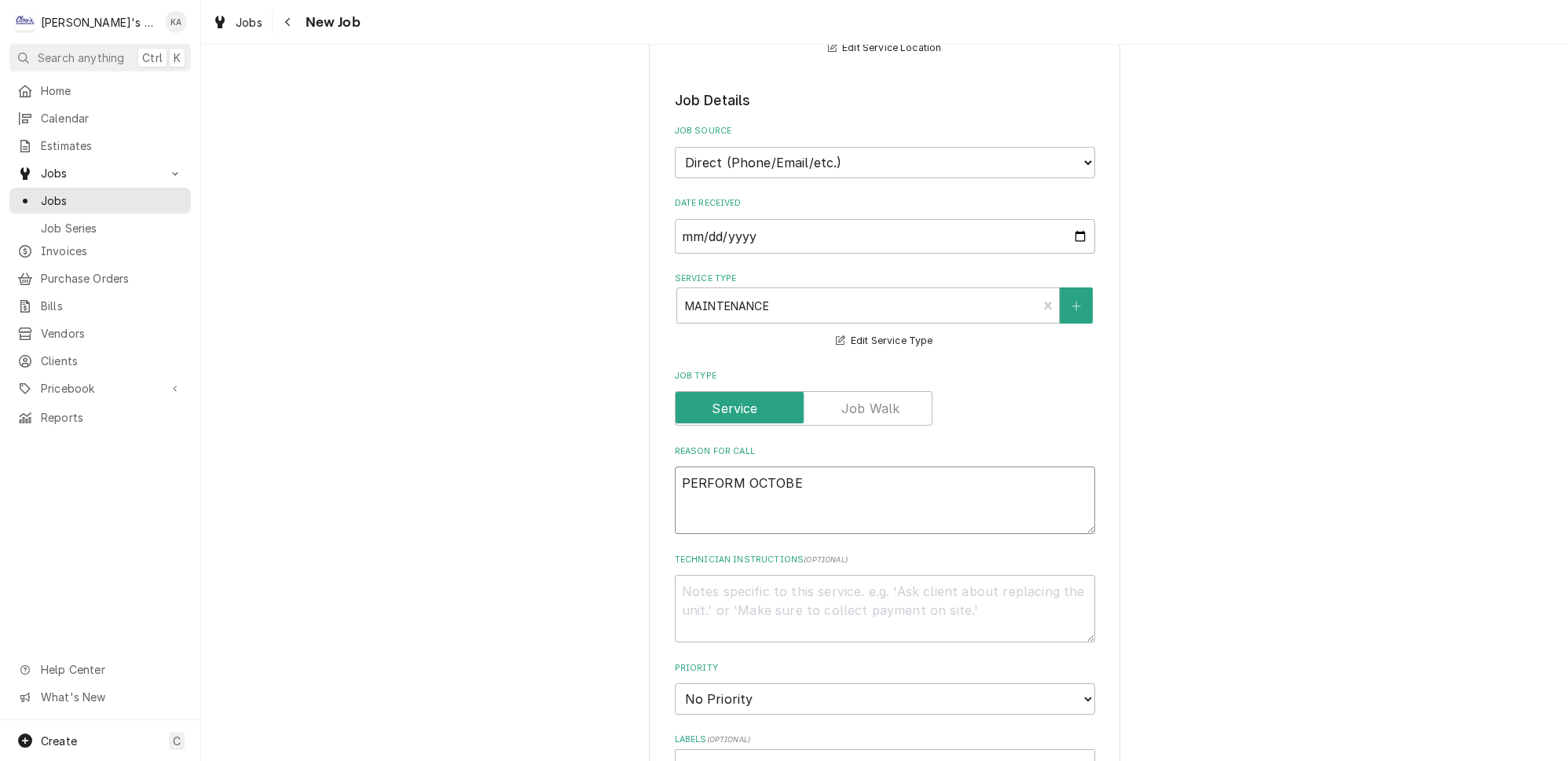
type textarea "PERFORM OCTOBER"
type textarea "x"
type textarea "PERFORM OCTOBER"
type textarea "x"
type textarea "PERFORM OCTOBER M"
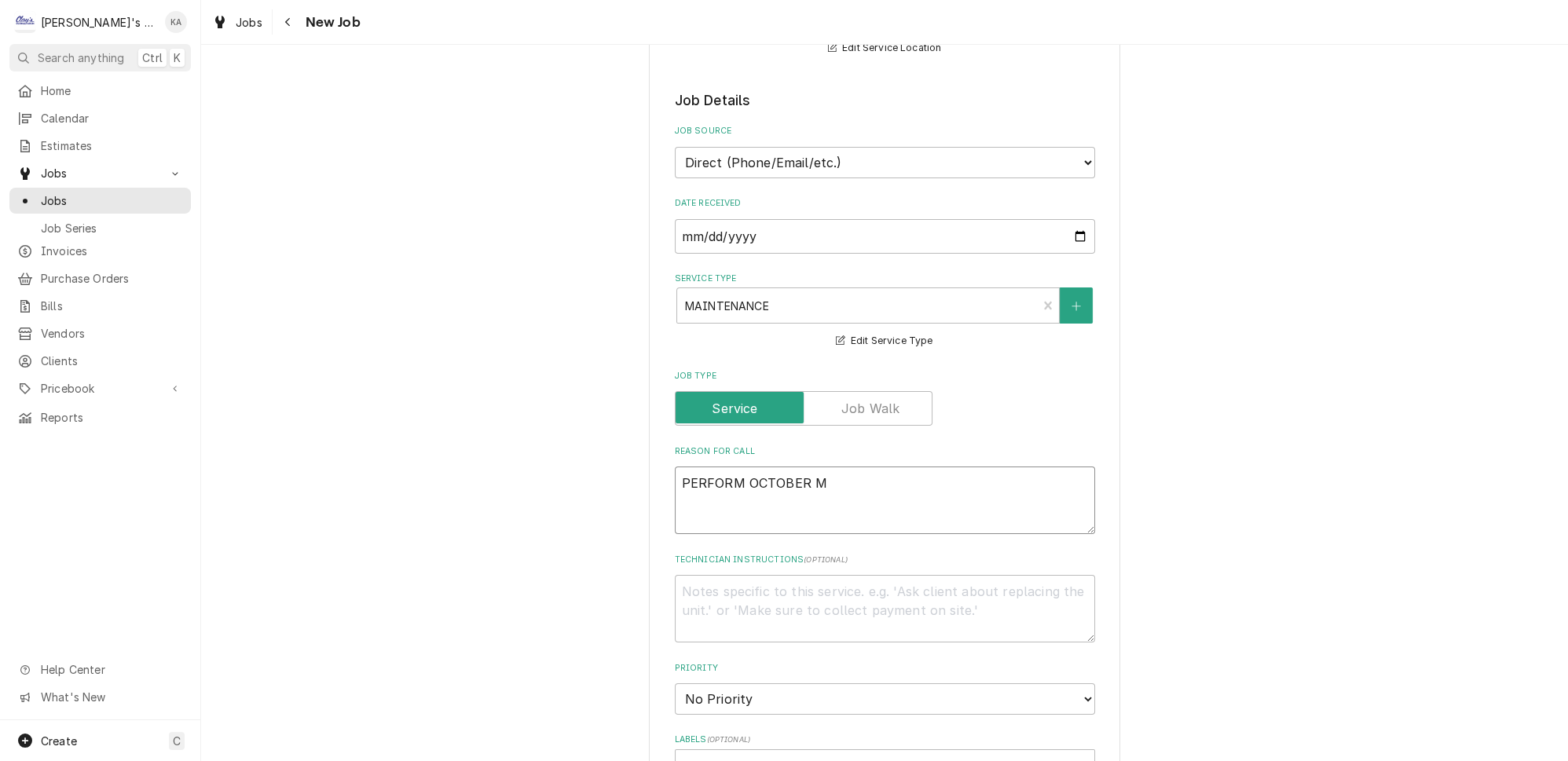
type textarea "x"
type textarea "PERFORM OCTOBER MA"
type textarea "x"
type textarea "PERFORM OCTOBER MAI"
type textarea "x"
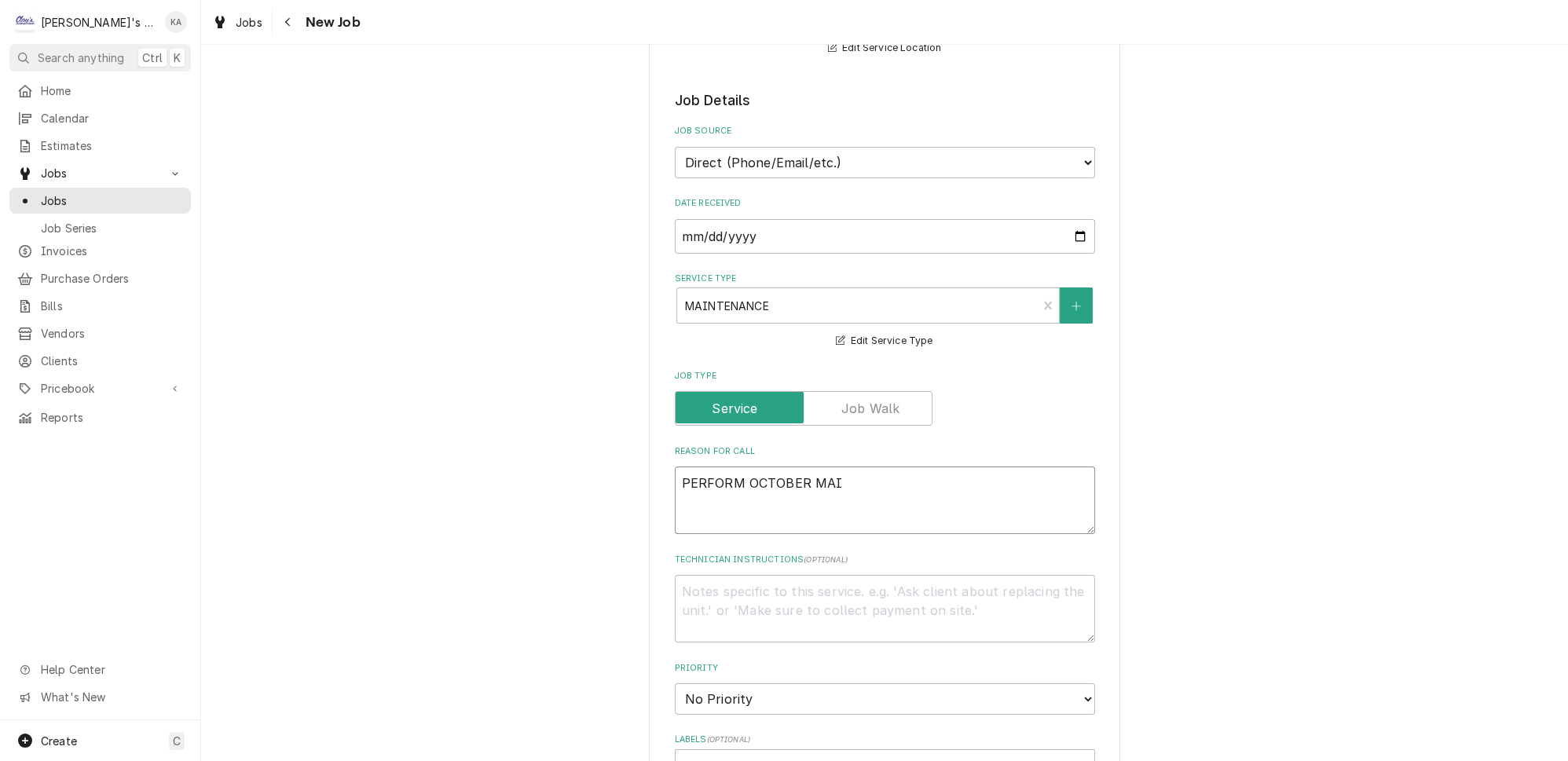
type textarea "PERFORM OCTOBER MAIN"
type textarea "x"
type textarea "PERFORM OCTOBER MAINT"
type textarea "x"
type textarea "PERFORM OCTOBER MAINTE"
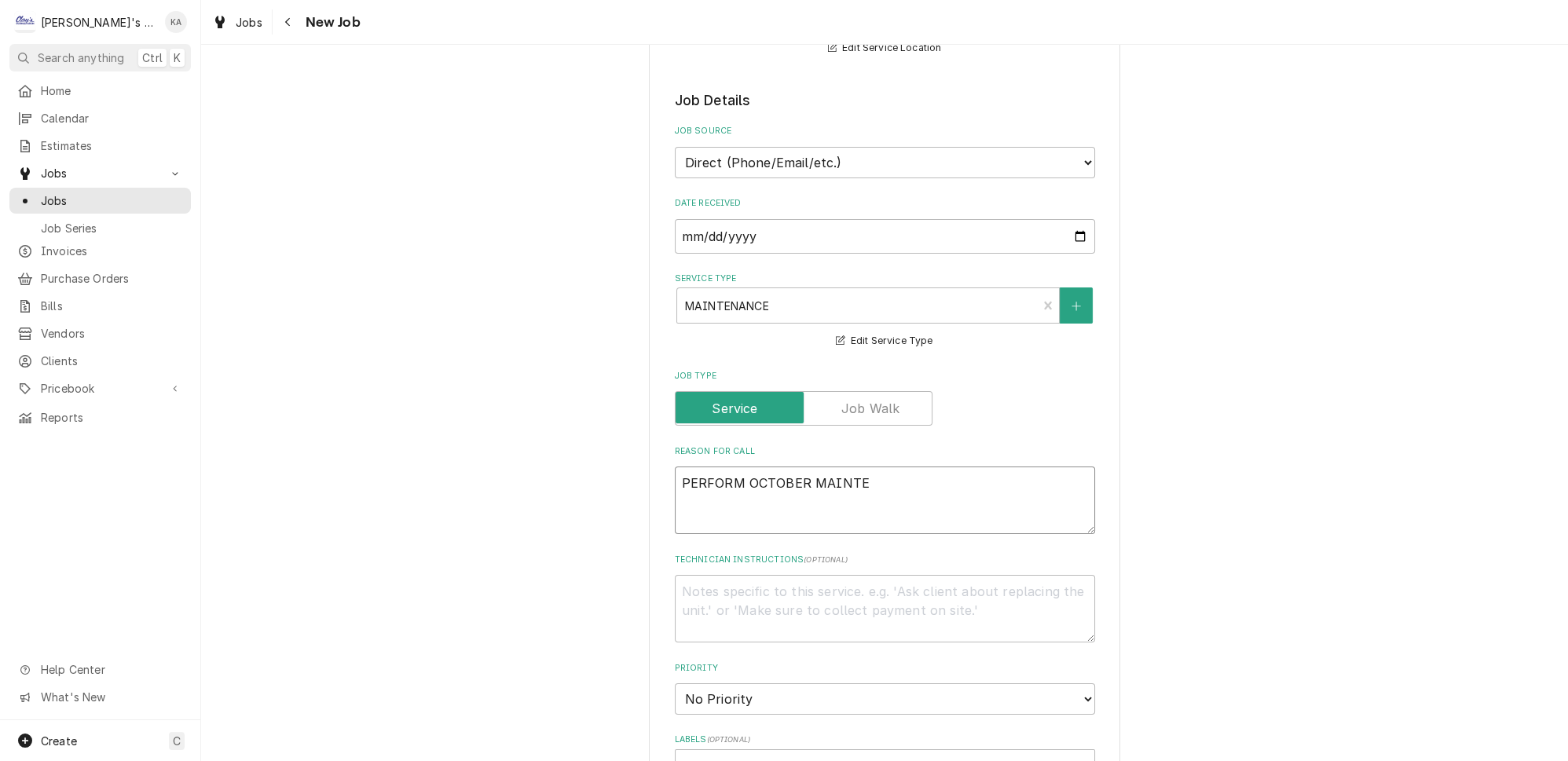
type textarea "x"
type textarea "PERFORM OCTOBER MAINTEN"
type textarea "x"
type textarea "PERFORM OCTOBER MAINTENA"
type textarea "x"
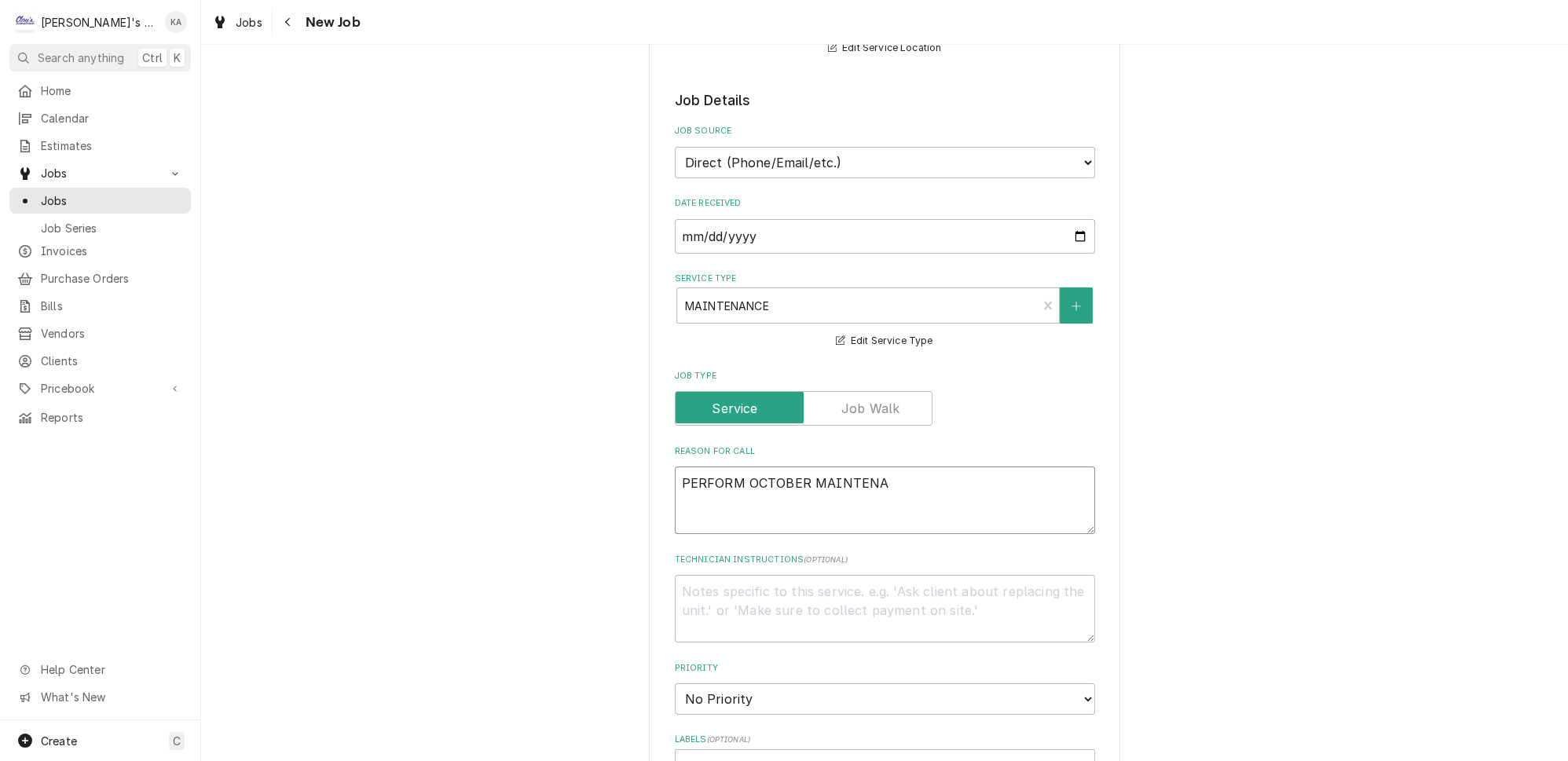
type textarea "PERFORM OCTOBER MAINTENAN"
type textarea "x"
type textarea "PERFORM OCTOBER MAINTENANC"
type textarea "x"
type textarea "PERFORM OCTOBER MAINTENANCE"
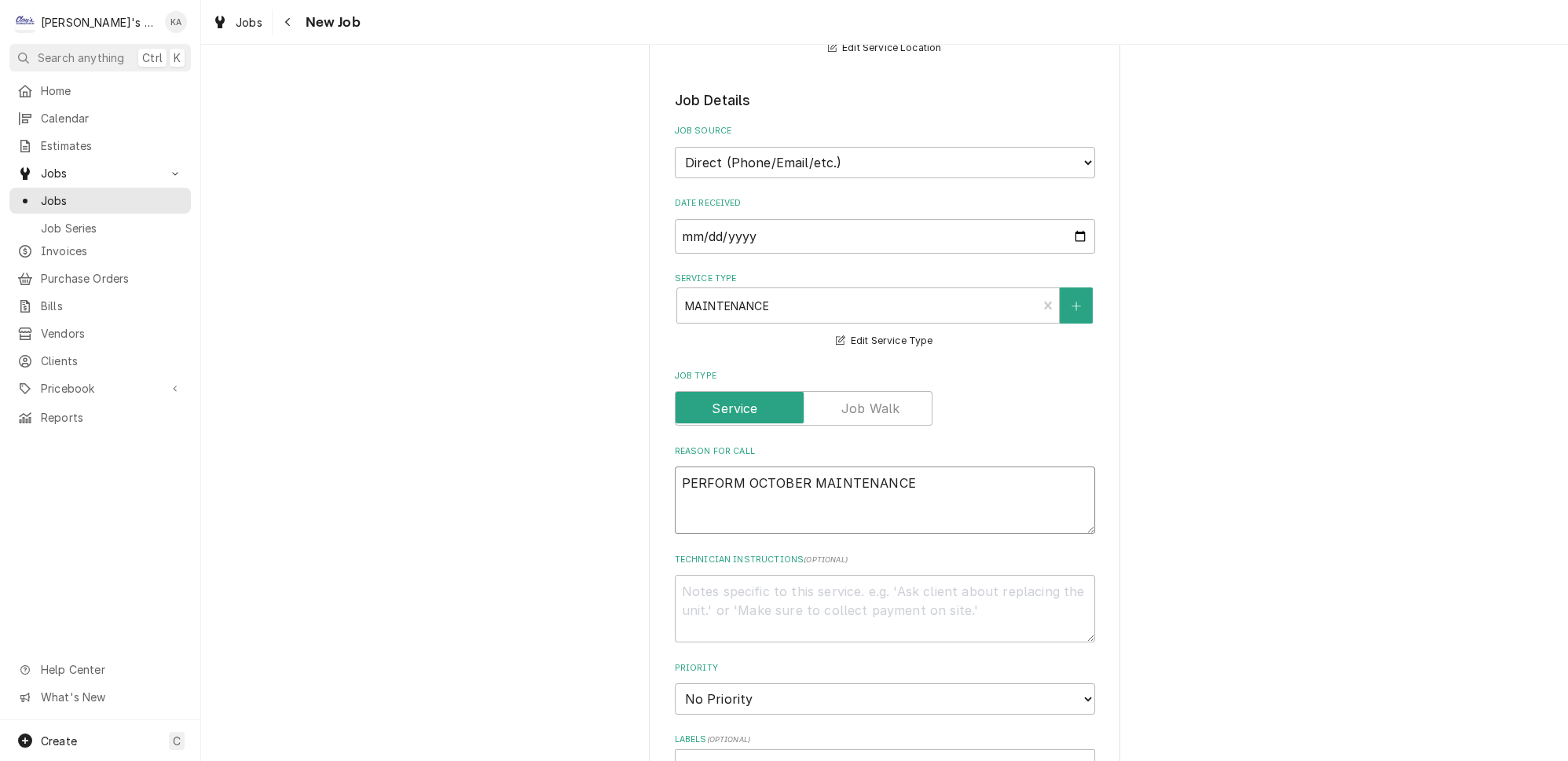
type textarea "x"
type textarea "PERFORM OCTOBER MAINTENANCE"
type textarea "x"
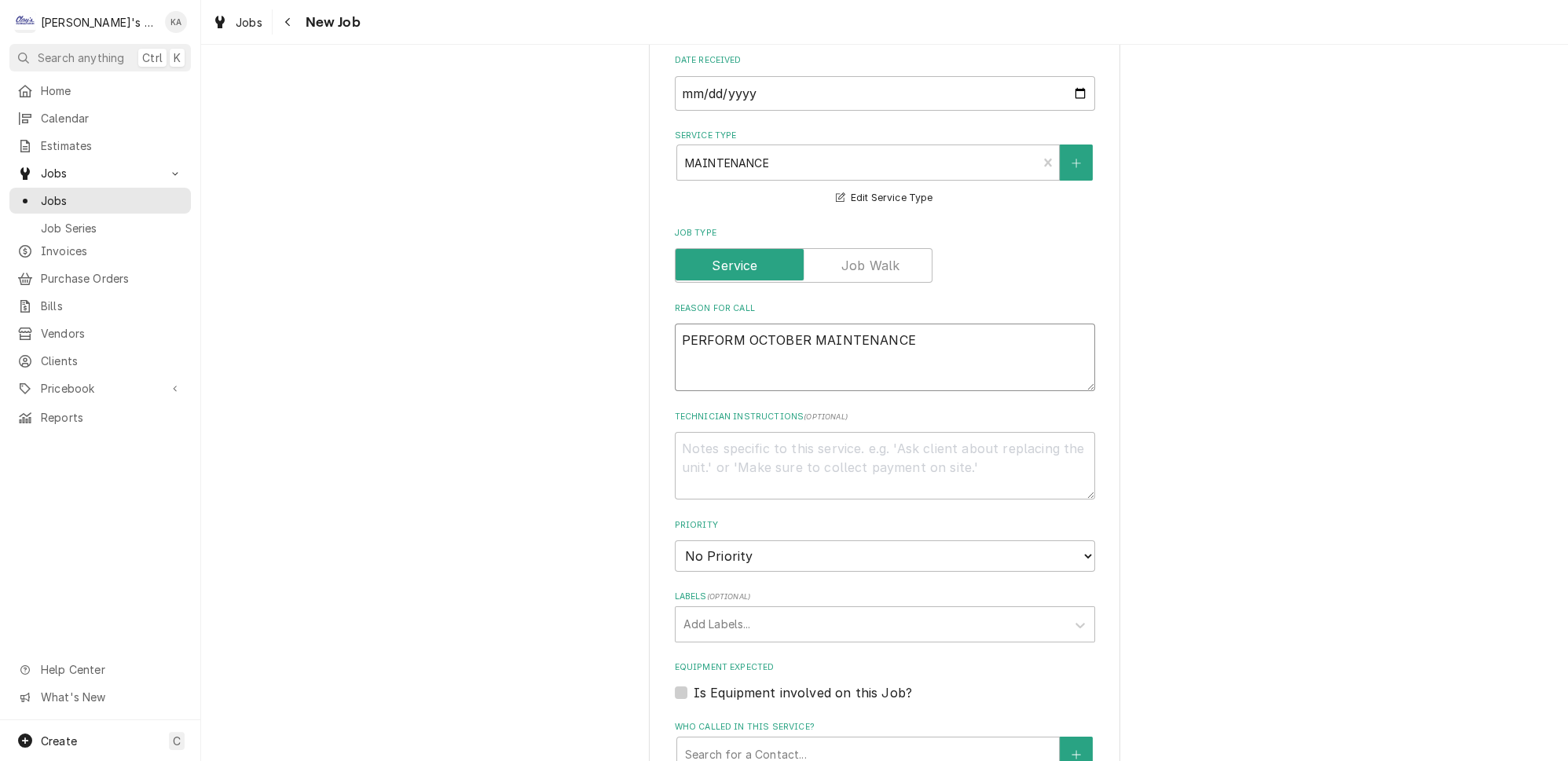
scroll to position [500, 0]
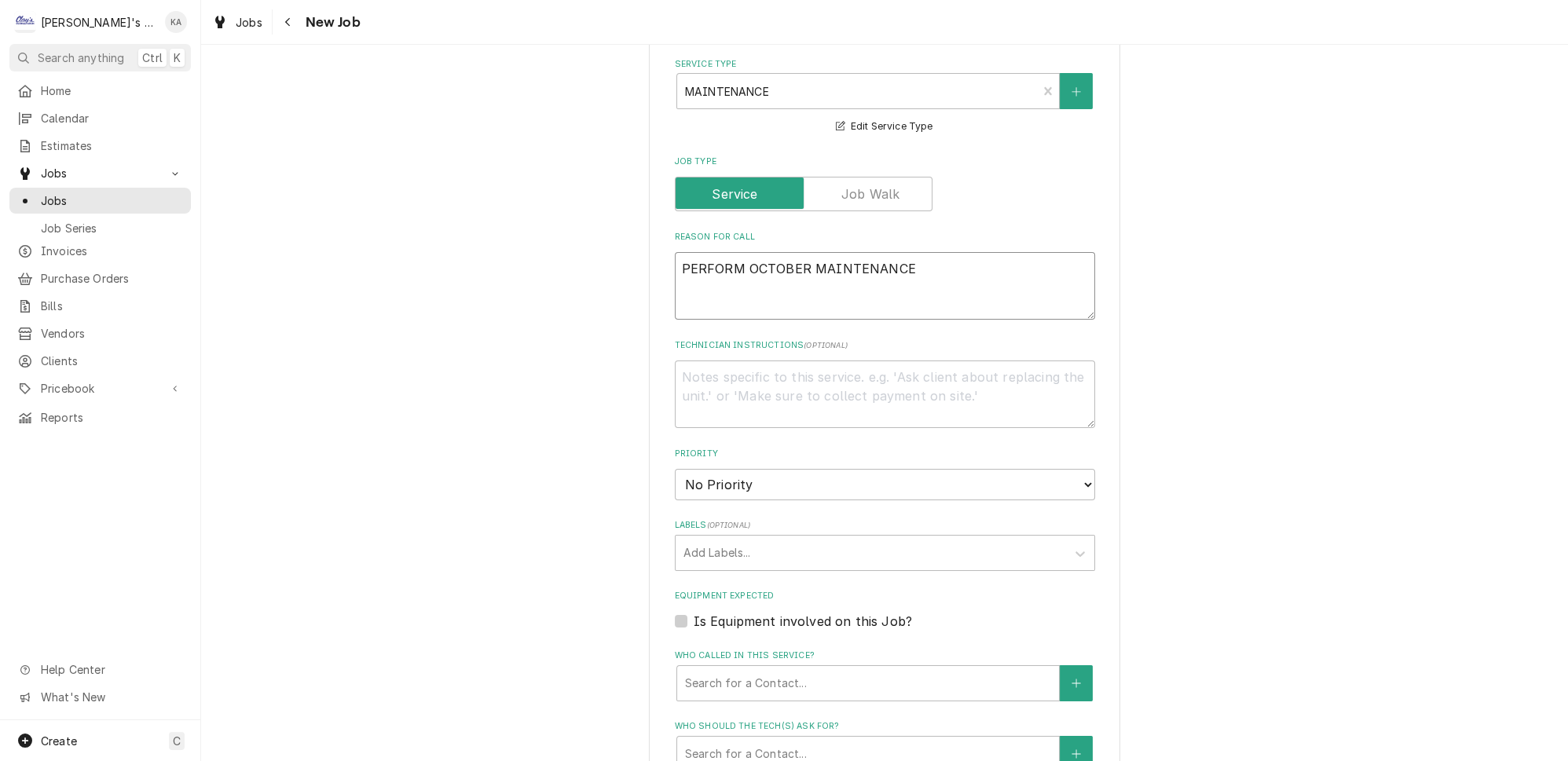
type textarea "PERFORM OCTOBER MAINTENANCE"
click at [722, 474] on select "No Priority Urgent High Medium Low" at bounding box center [884, 485] width 420 height 31
select select "2"
click at [675, 469] on select "No Priority Urgent High Medium Low" at bounding box center [884, 485] width 420 height 31
type textarea "x"
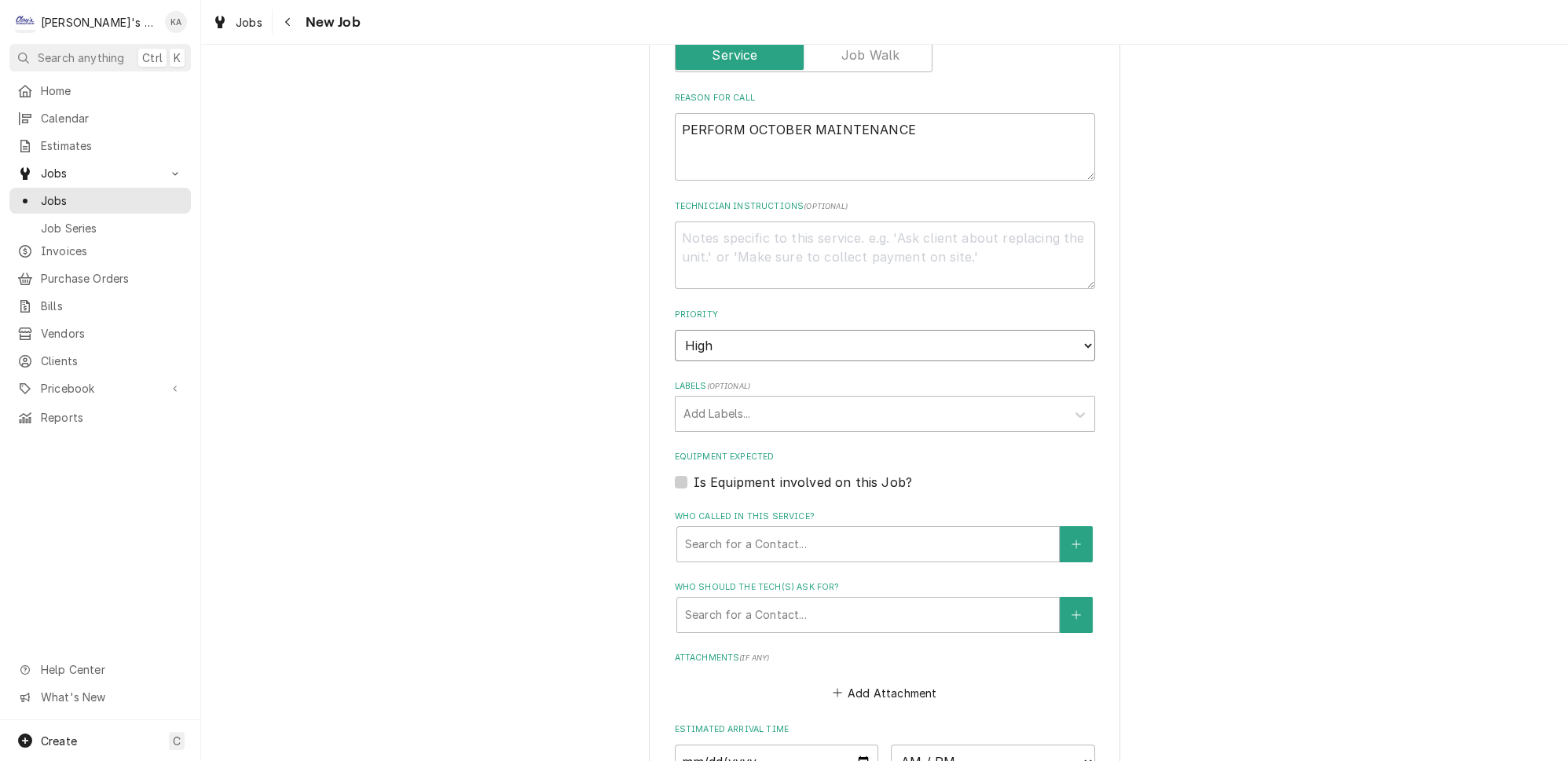
scroll to position [714, 0]
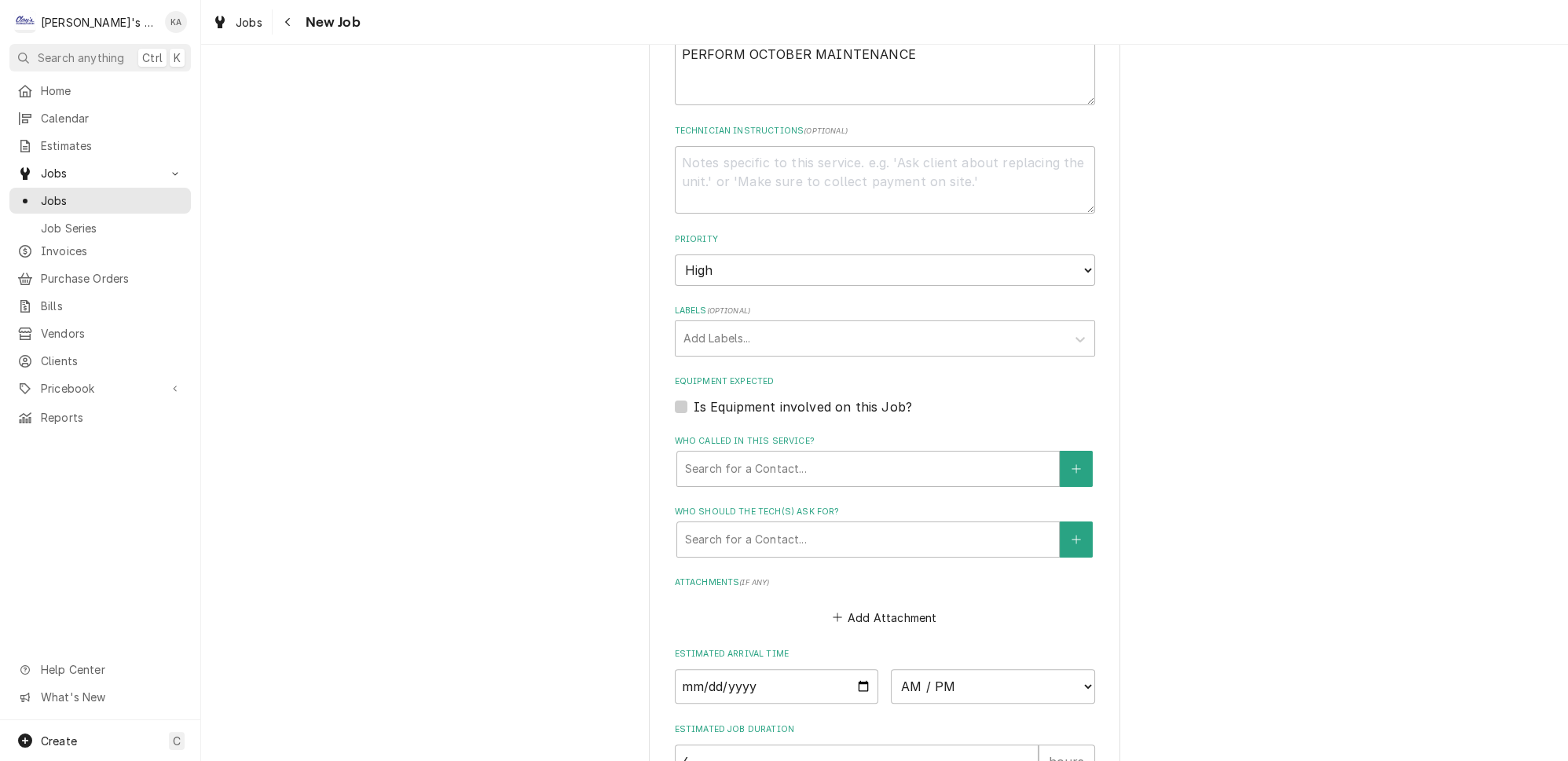
click at [842, 398] on label "Is Equipment involved on this Job?" at bounding box center [803, 407] width 219 height 19
click at [842, 398] on input "Equipment Expected" at bounding box center [903, 415] width 420 height 35
checkbox input "true"
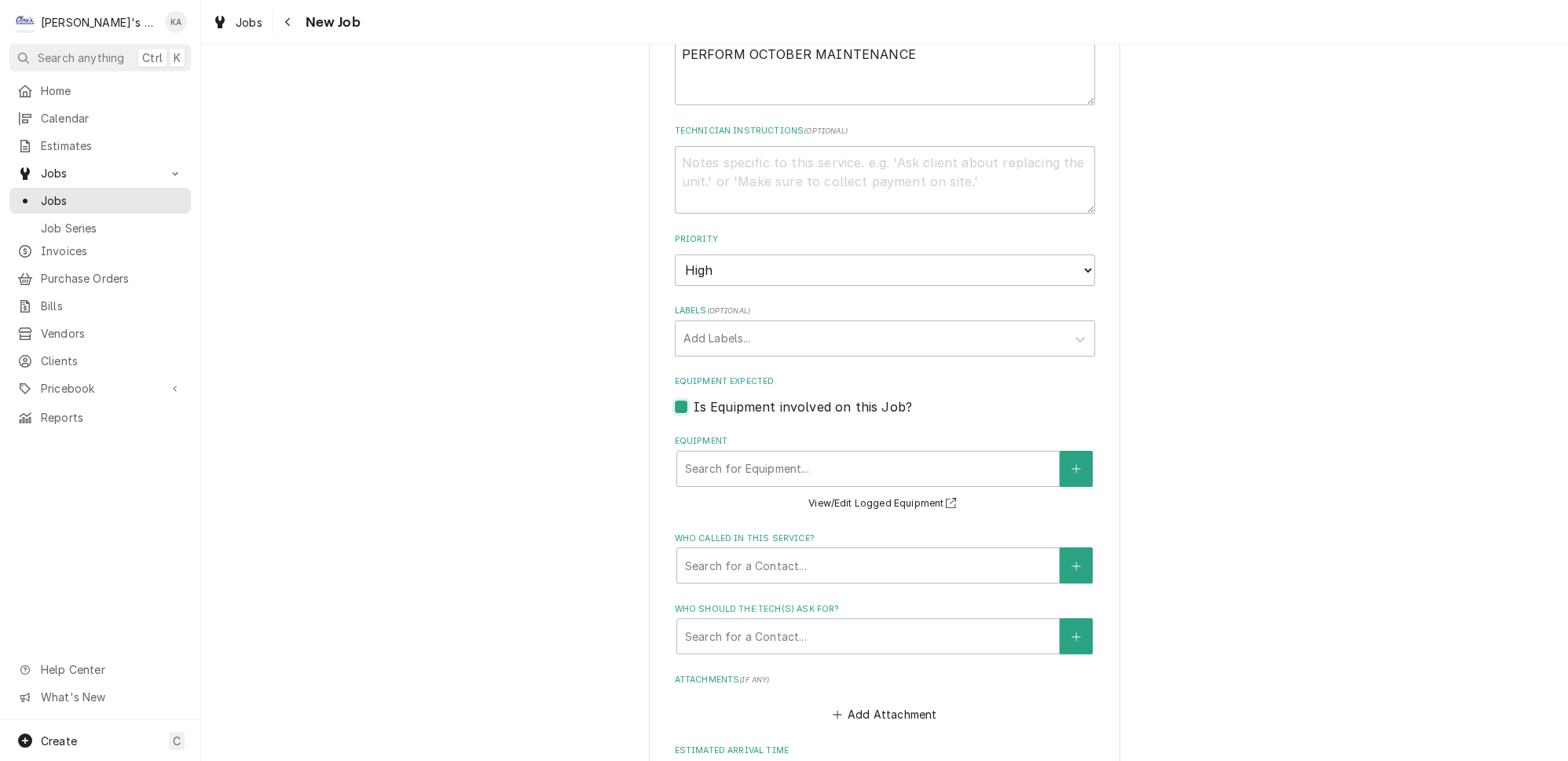
type textarea "x"
click at [828, 398] on label "Is Equipment involved on this Job?" at bounding box center [803, 407] width 219 height 19
click at [828, 398] on input "Equipment Expected" at bounding box center [903, 415] width 420 height 35
checkbox input "false"
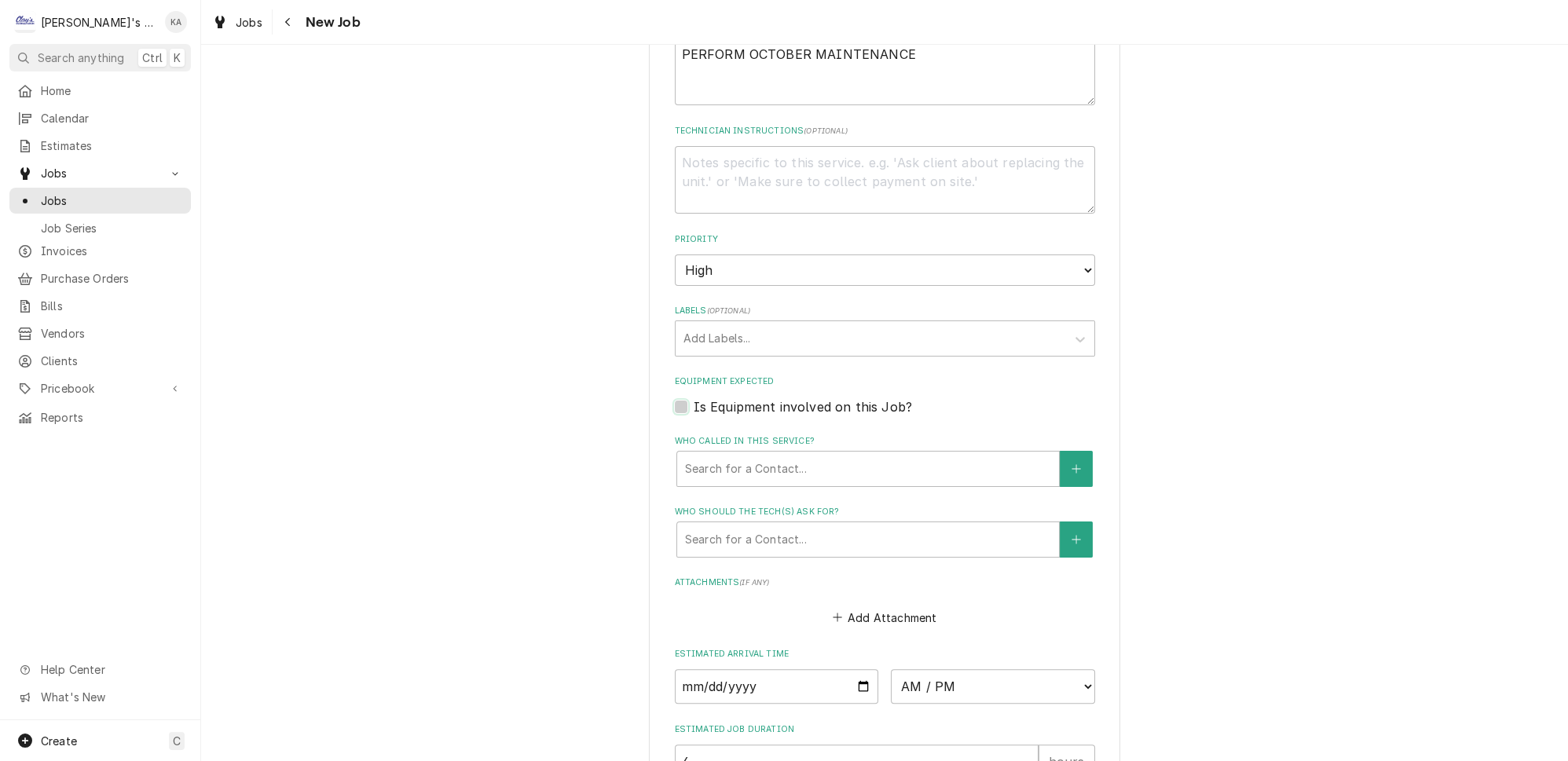
type textarea "x"
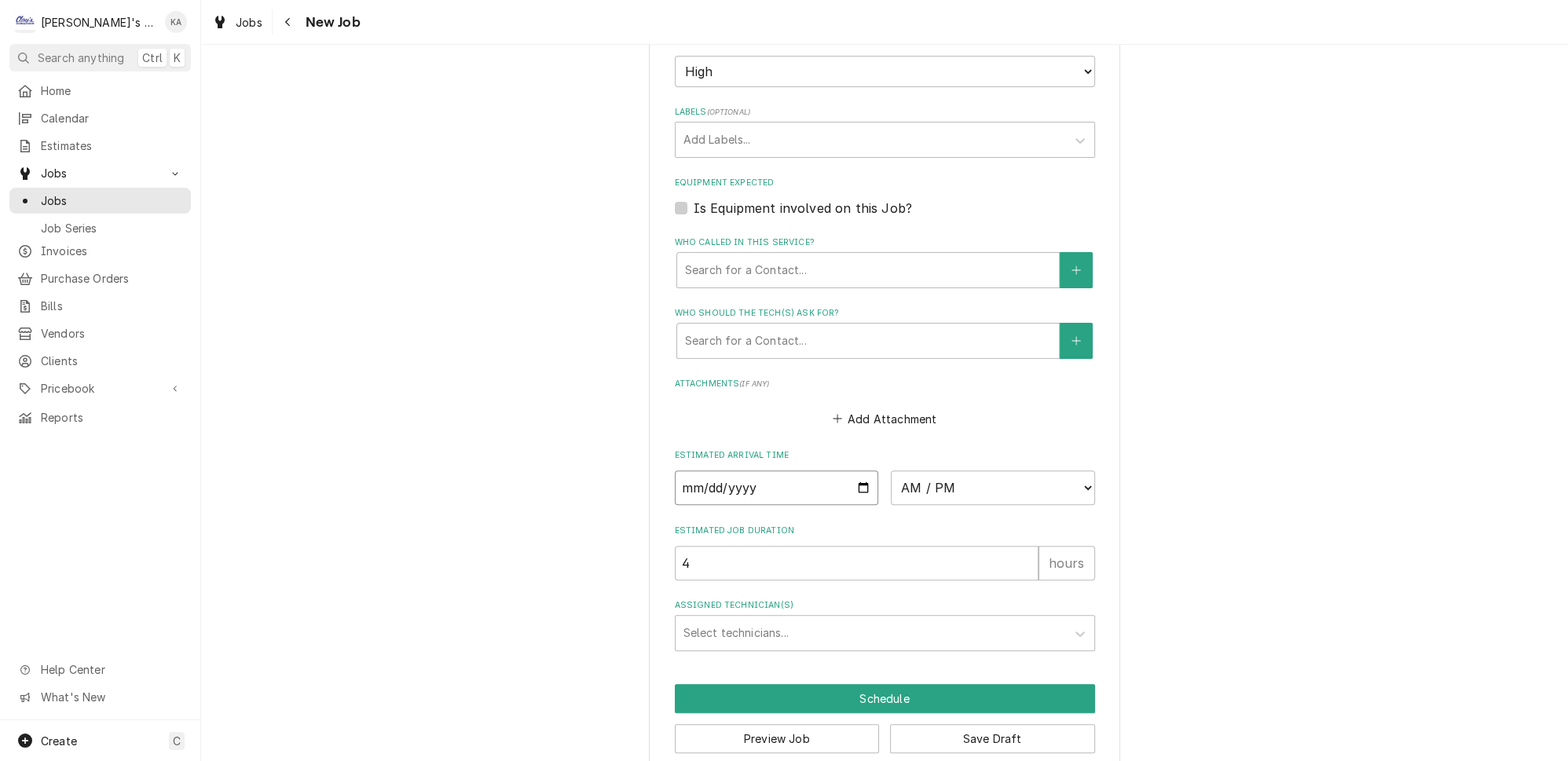
click at [849, 473] on input "Date" at bounding box center [777, 488] width 205 height 35
type input "2025-10-03"
type textarea "x"
click at [961, 471] on select "AM / PM 6:00 AM 6:15 AM 6:30 AM 6:45 AM 7:00 AM 7:15 AM 7:30 AM 7:45 AM 8:00 AM…" at bounding box center [993, 488] width 205 height 35
select select "07:00:00"
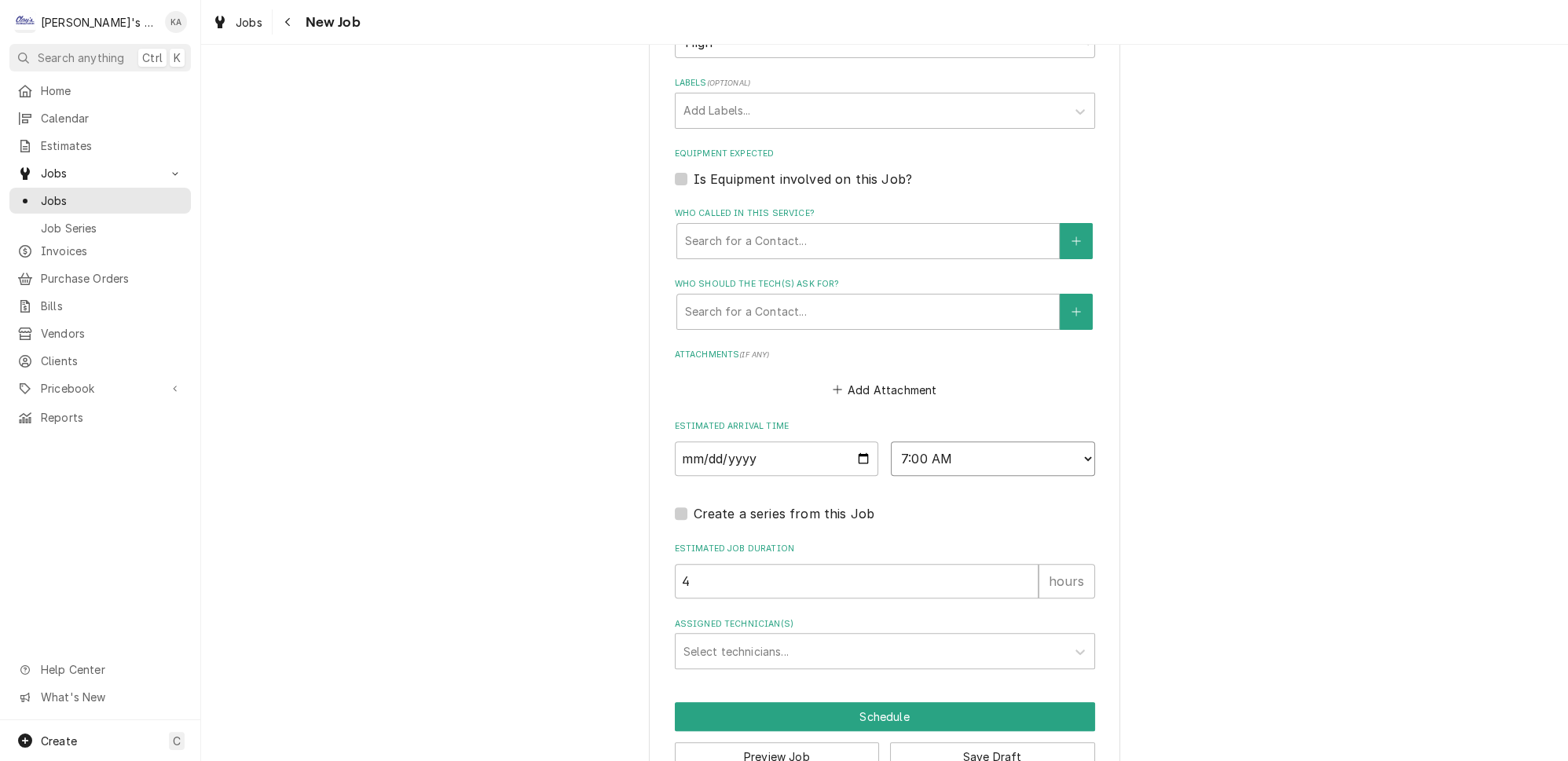
scroll to position [957, 0]
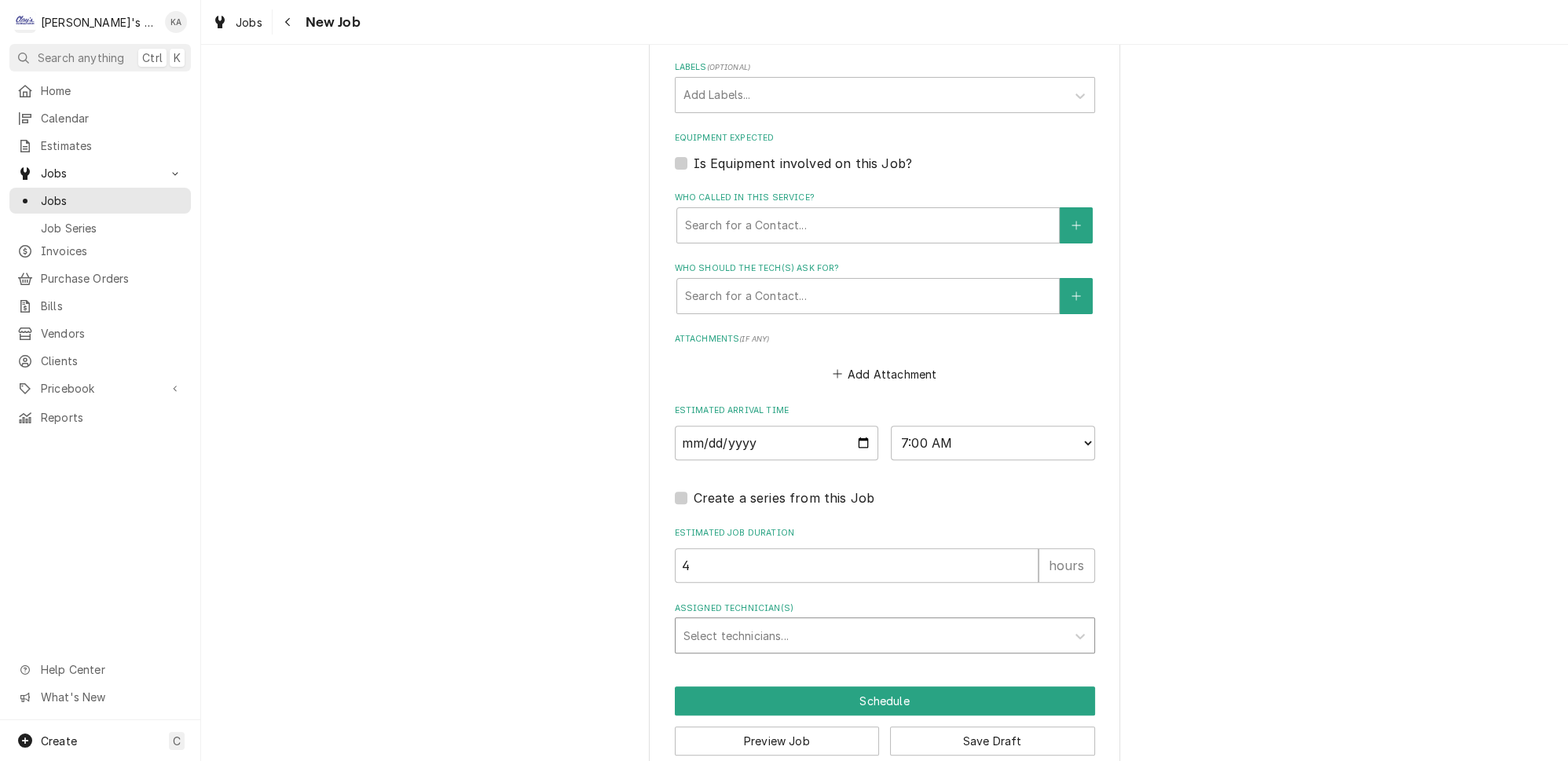
click at [852, 626] on div "Assigned Technician(s)" at bounding box center [871, 635] width 375 height 28
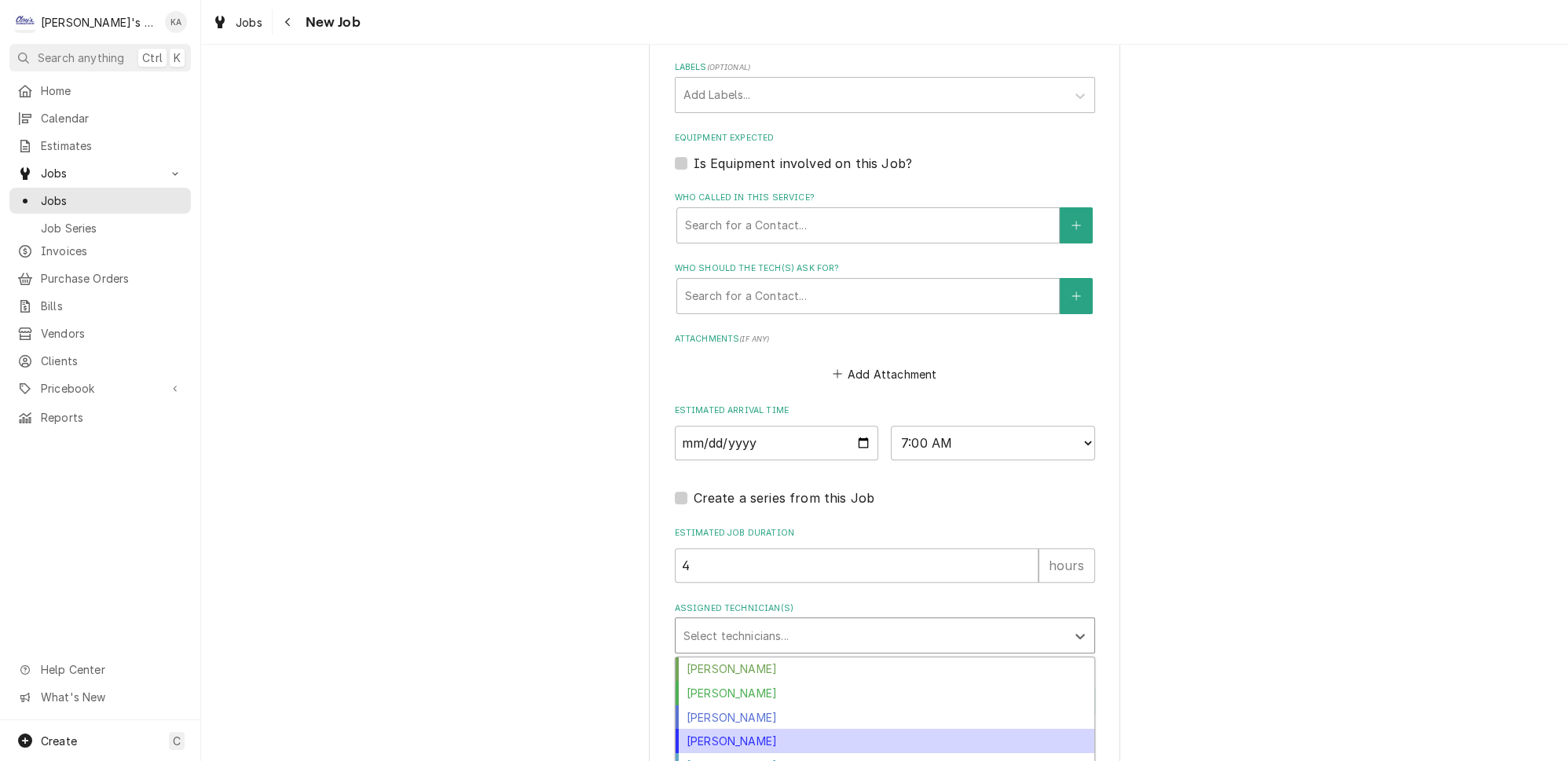
click at [724, 729] on div "Joey Brabb" at bounding box center [884, 741] width 418 height 25
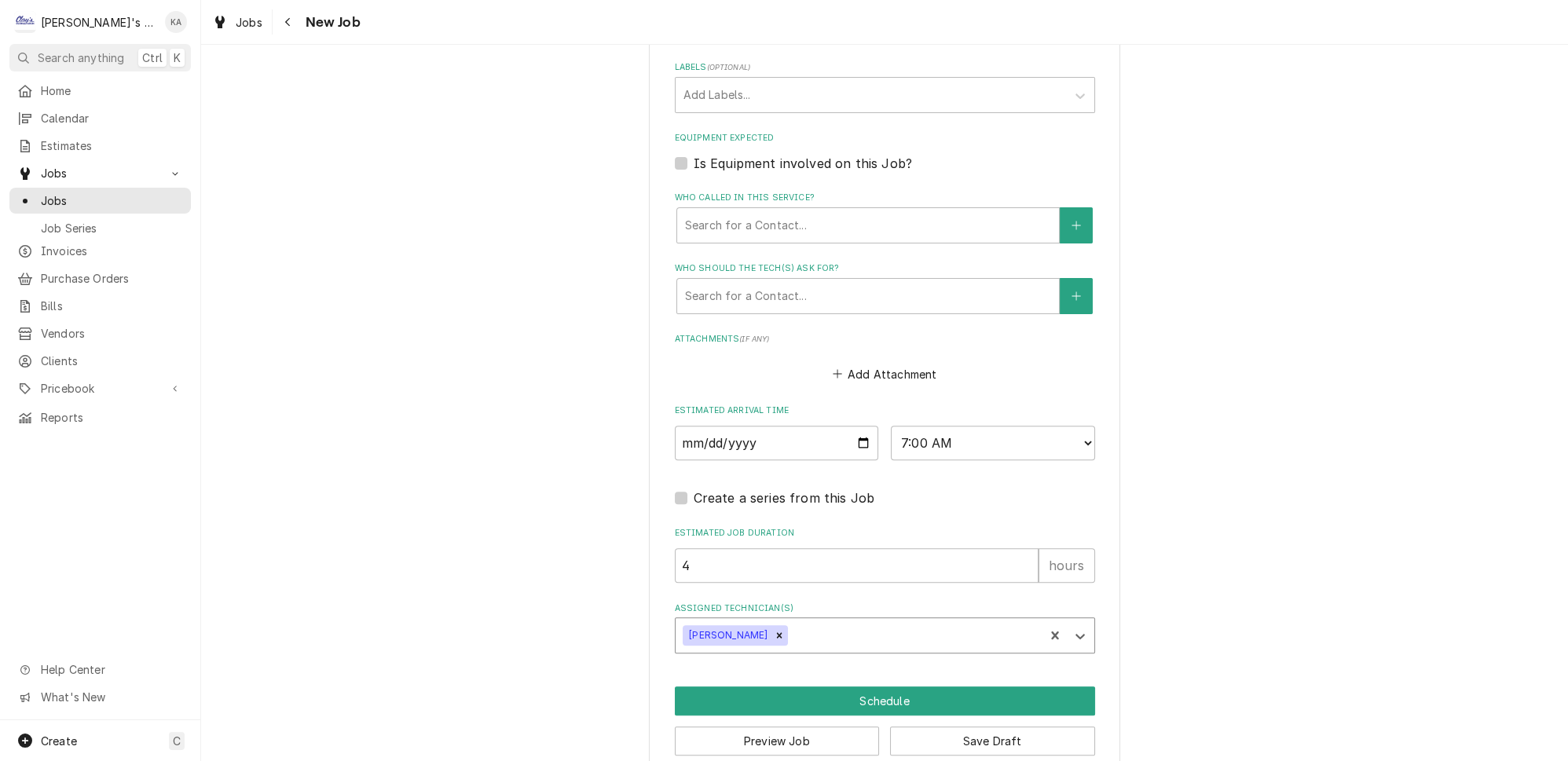
click at [902, 505] on fieldset "Job Details Job Source Direct (Phone/Email/etc.) Service Channel Other Date Rec…" at bounding box center [884, 36] width 420 height 1236
click at [875, 686] on button "Schedule" at bounding box center [884, 700] width 420 height 29
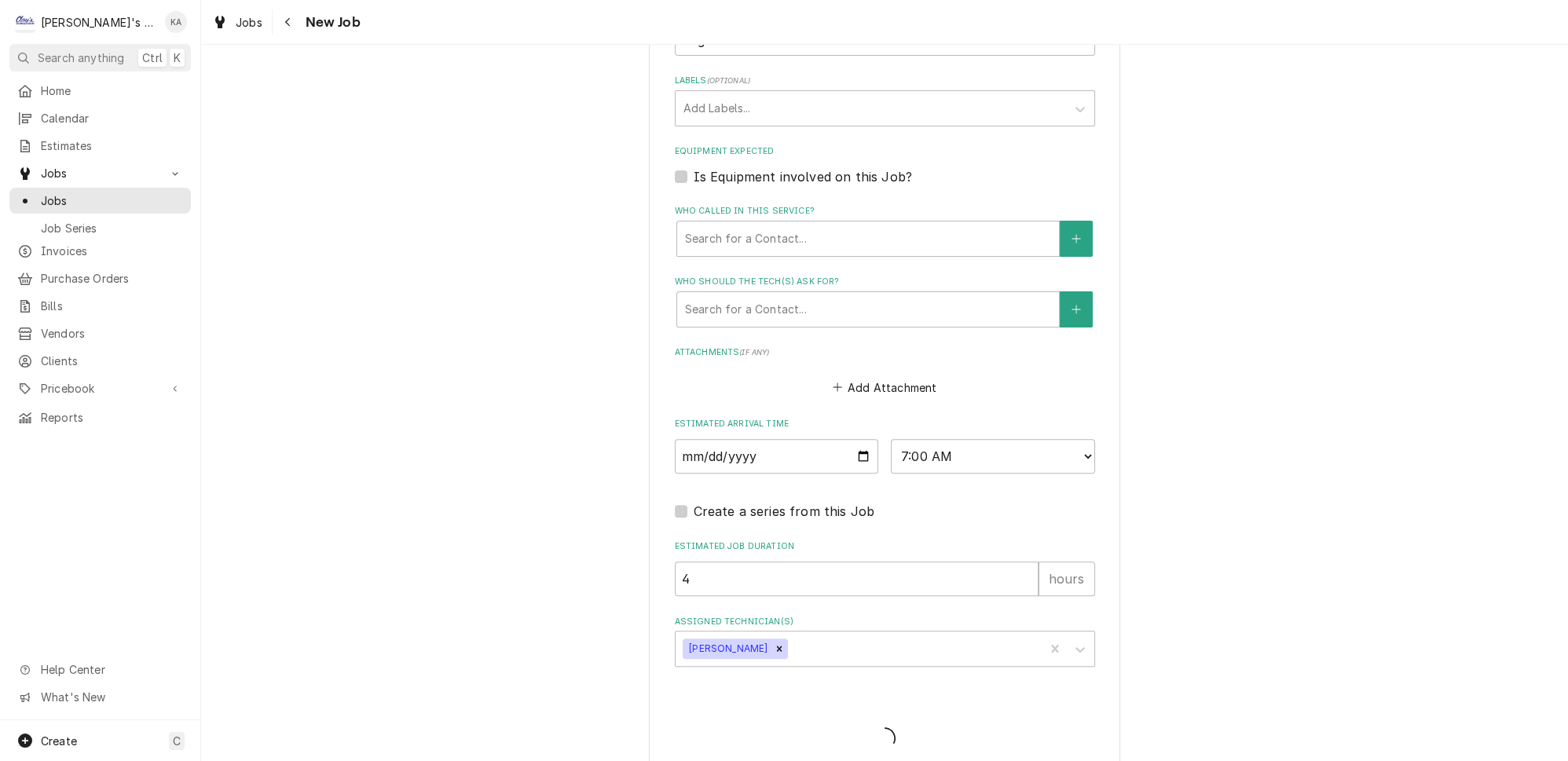
type textarea "x"
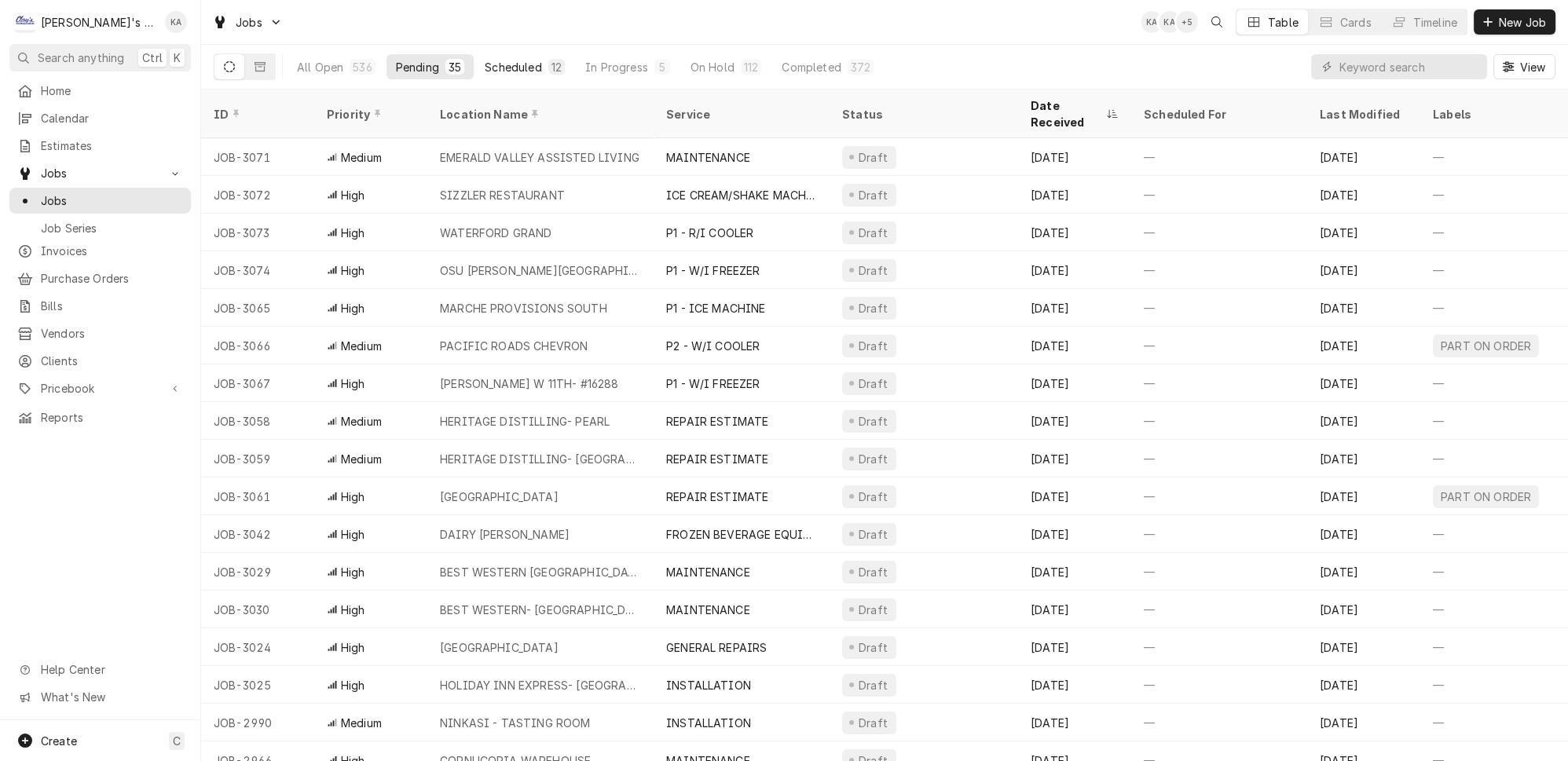
click at [507, 59] on div "Scheduled" at bounding box center [513, 67] width 57 height 16
